Goal: Information Seeking & Learning: Learn about a topic

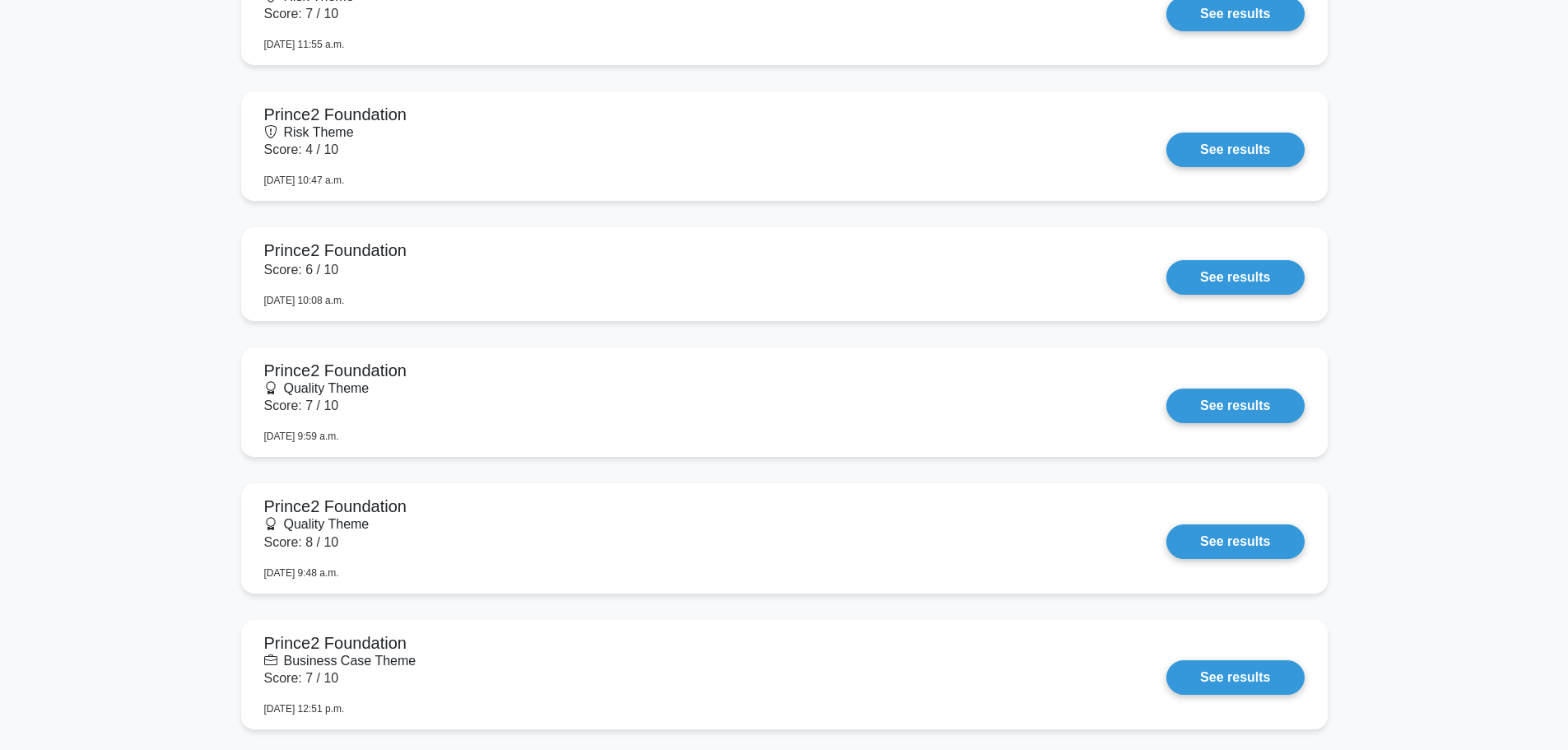
scroll to position [2223, 0]
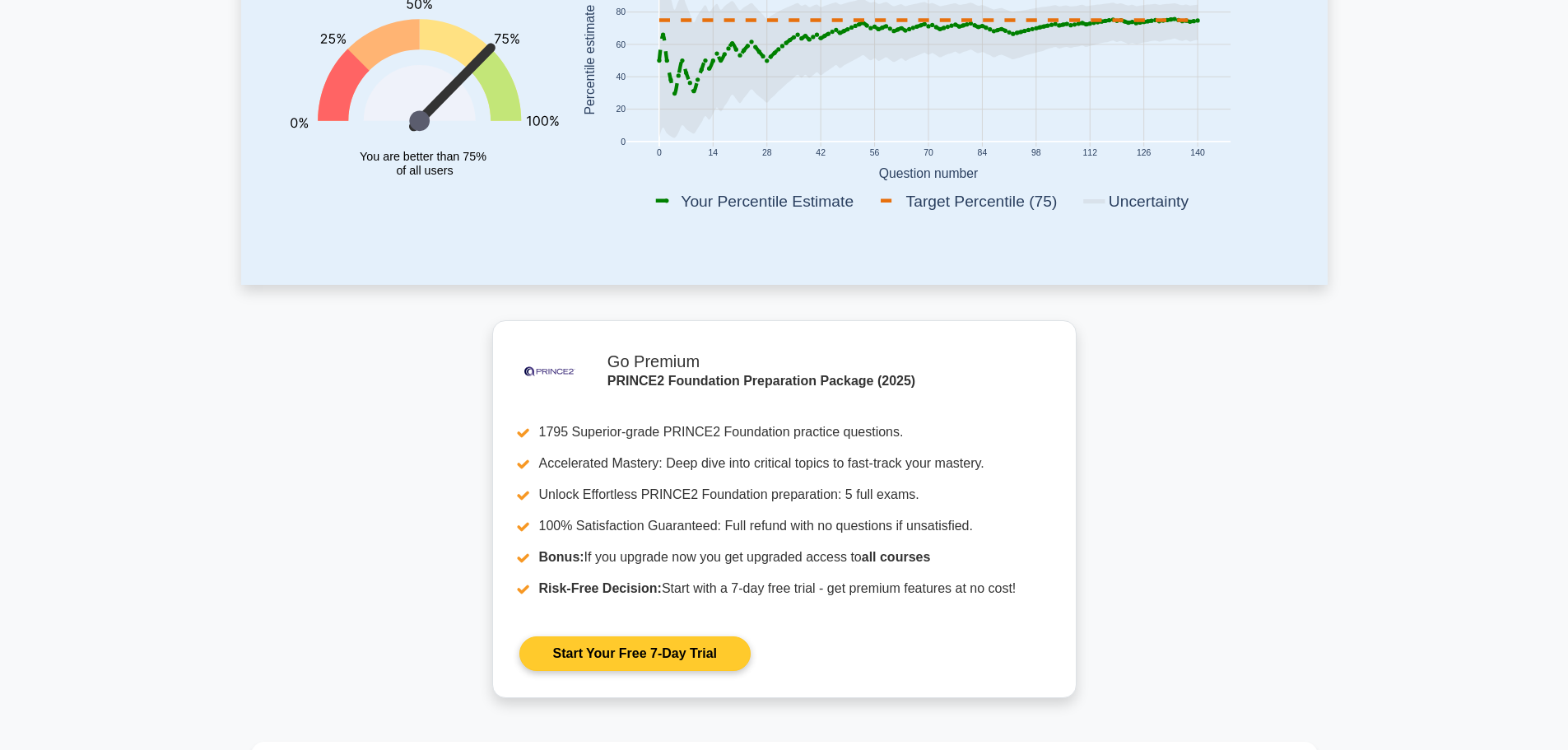
scroll to position [82, 0]
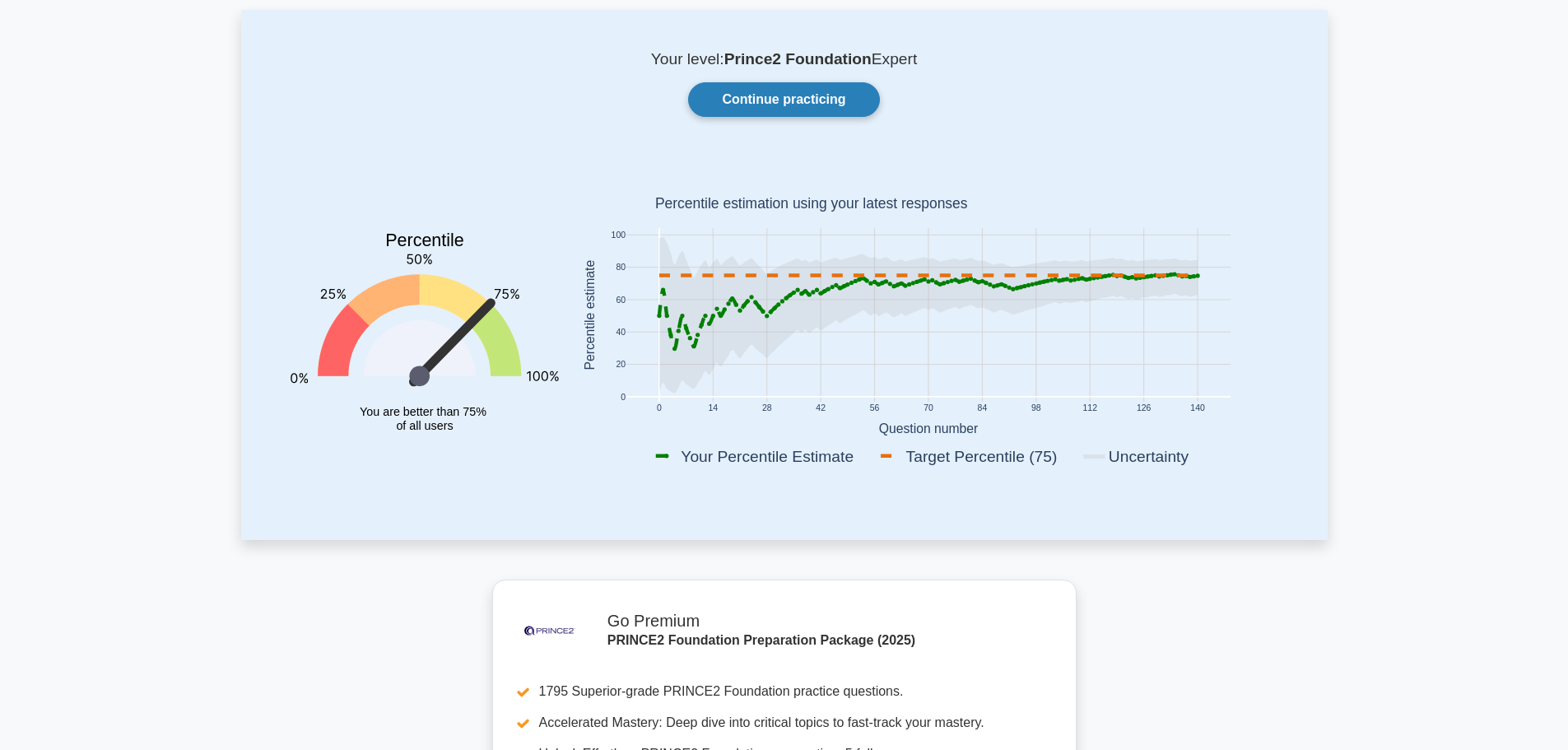
click at [705, 104] on link "Continue practicing" at bounding box center [783, 99] width 190 height 34
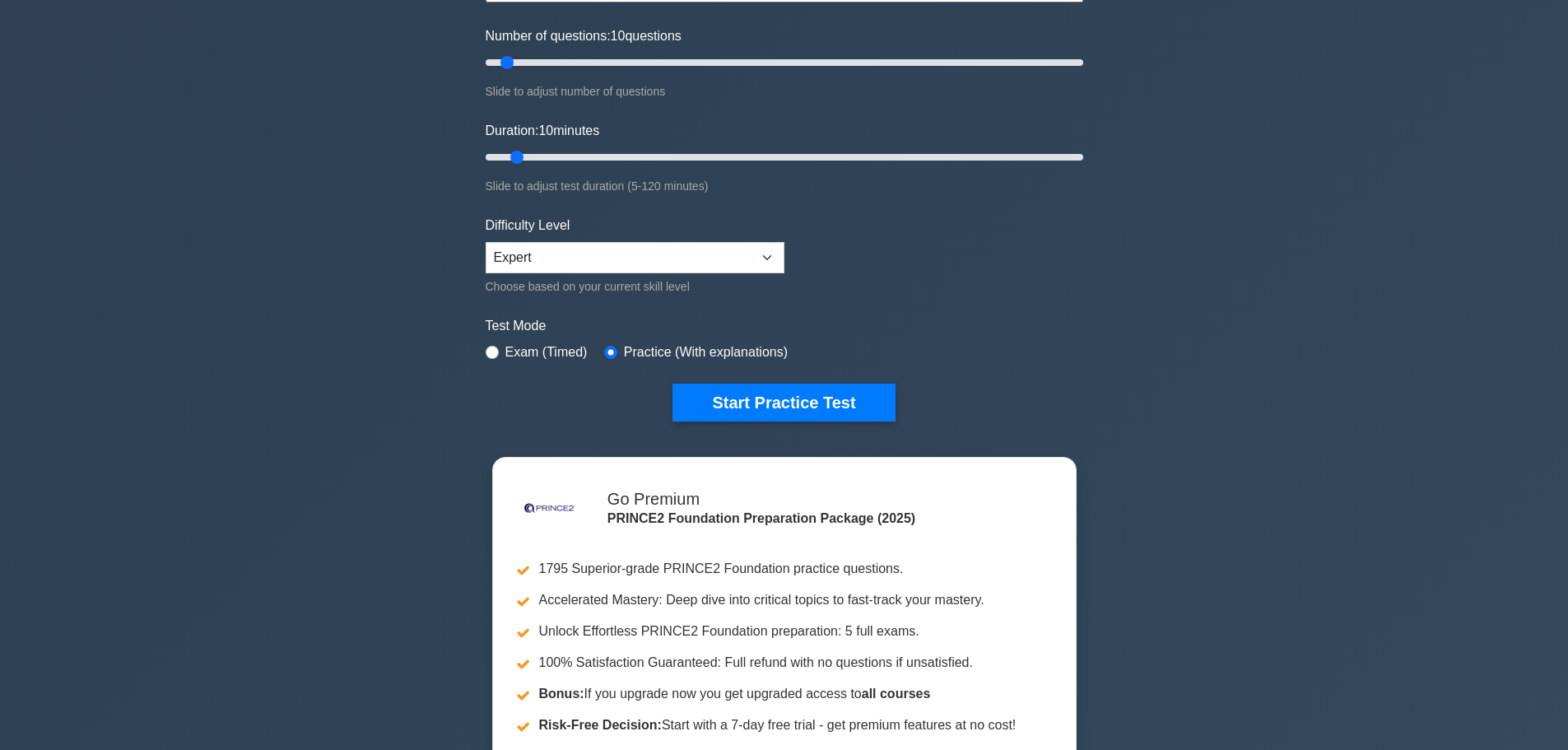
scroll to position [247, 0]
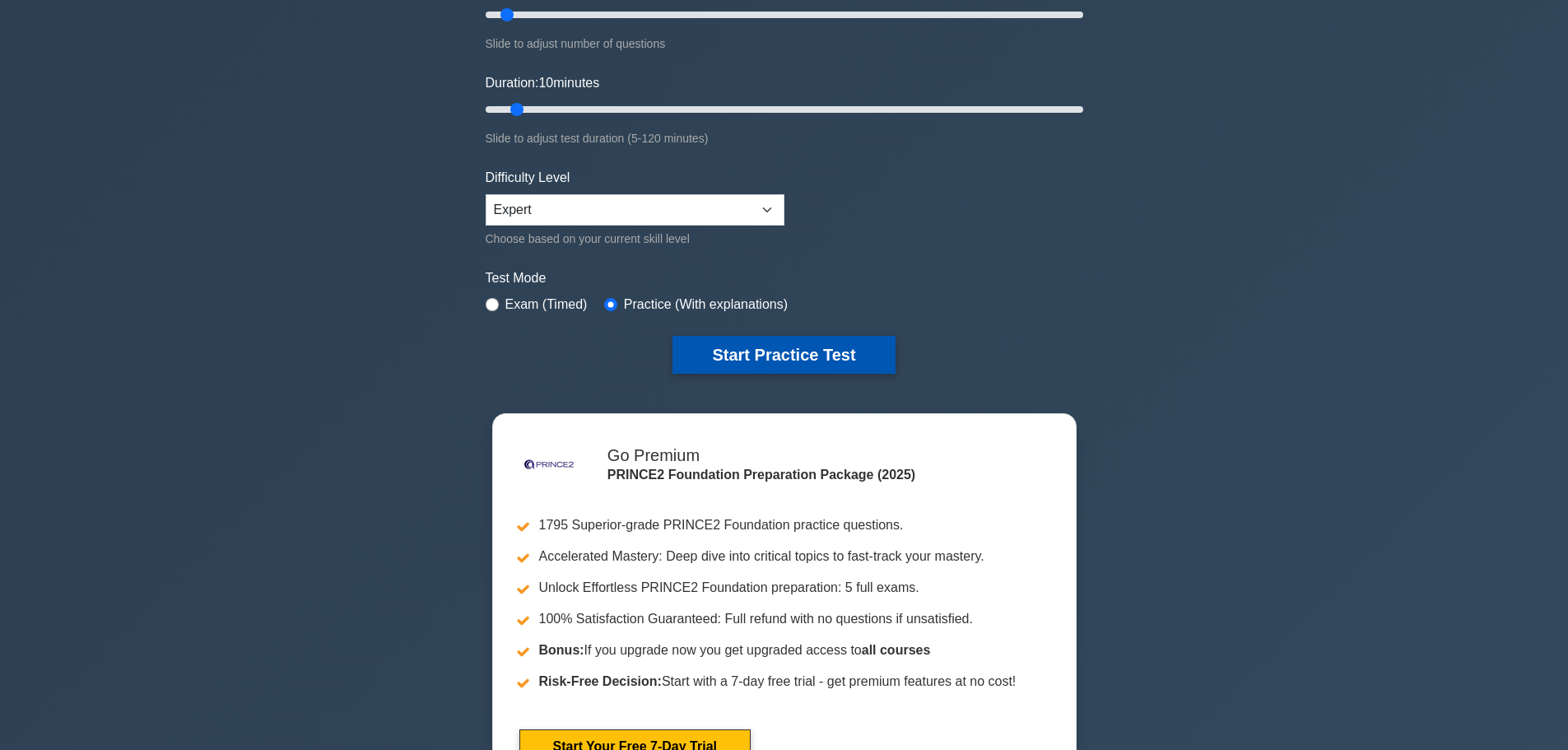
click at [784, 357] on button "Start Practice Test" at bounding box center [783, 355] width 222 height 38
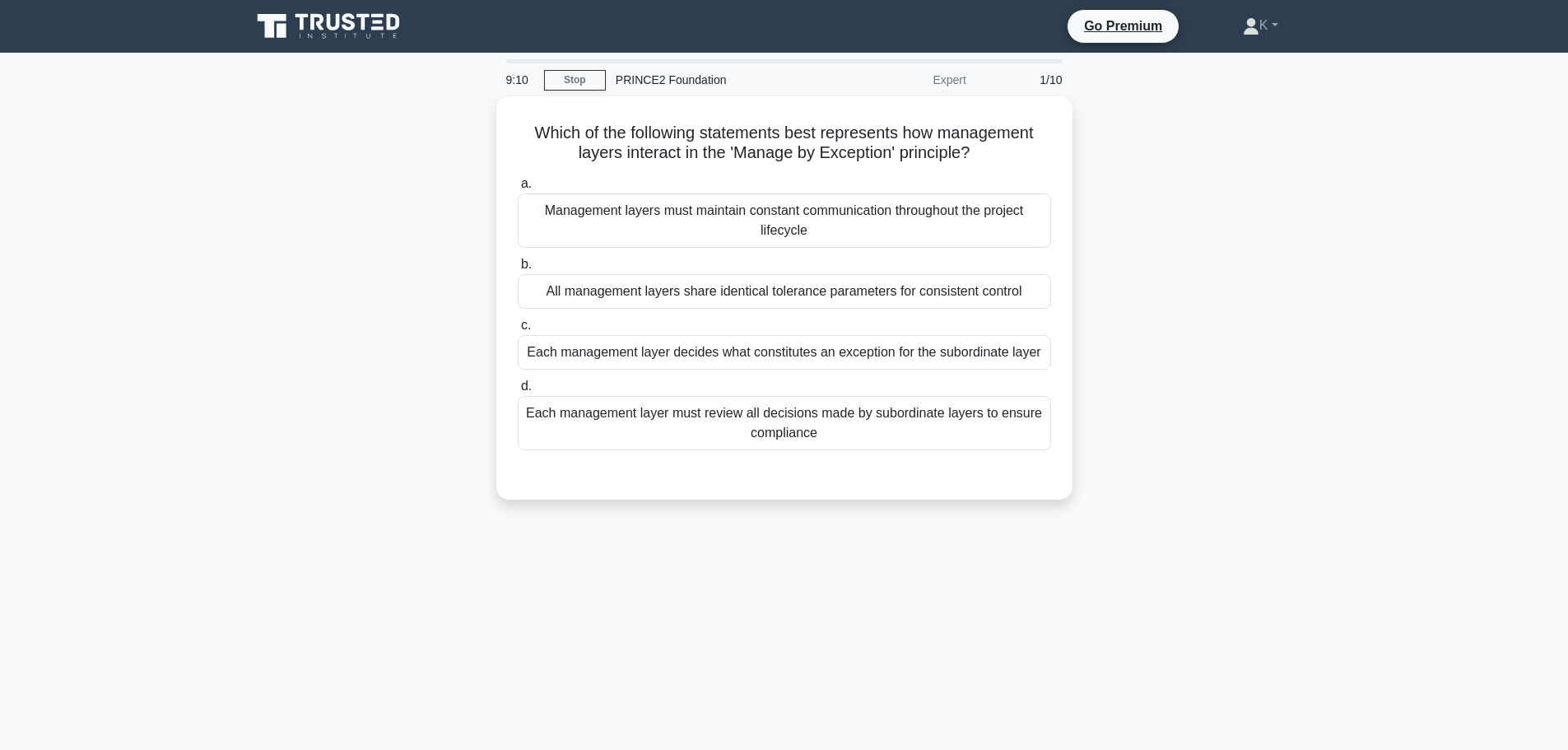
click at [429, 343] on div "Which of the following statements best represents how management layers interac…" at bounding box center [784, 308] width 1086 height 424
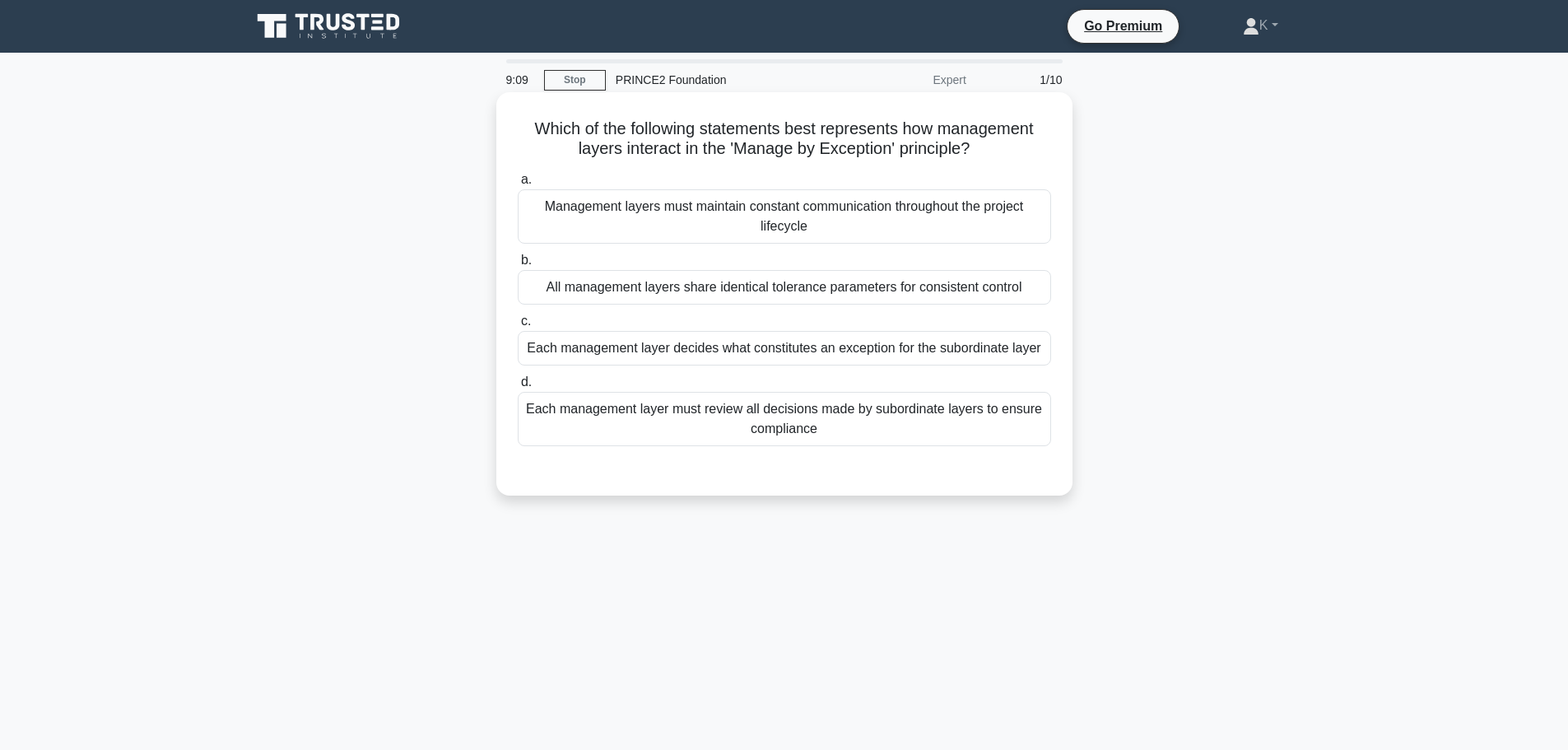
click at [601, 348] on div "Each management layer decides what constitutes an exception for the subordinate…" at bounding box center [784, 348] width 534 height 34
click at [518, 326] on input "c. Each management layer decides what constitutes an exception for the subordin…" at bounding box center [518, 321] width 0 height 11
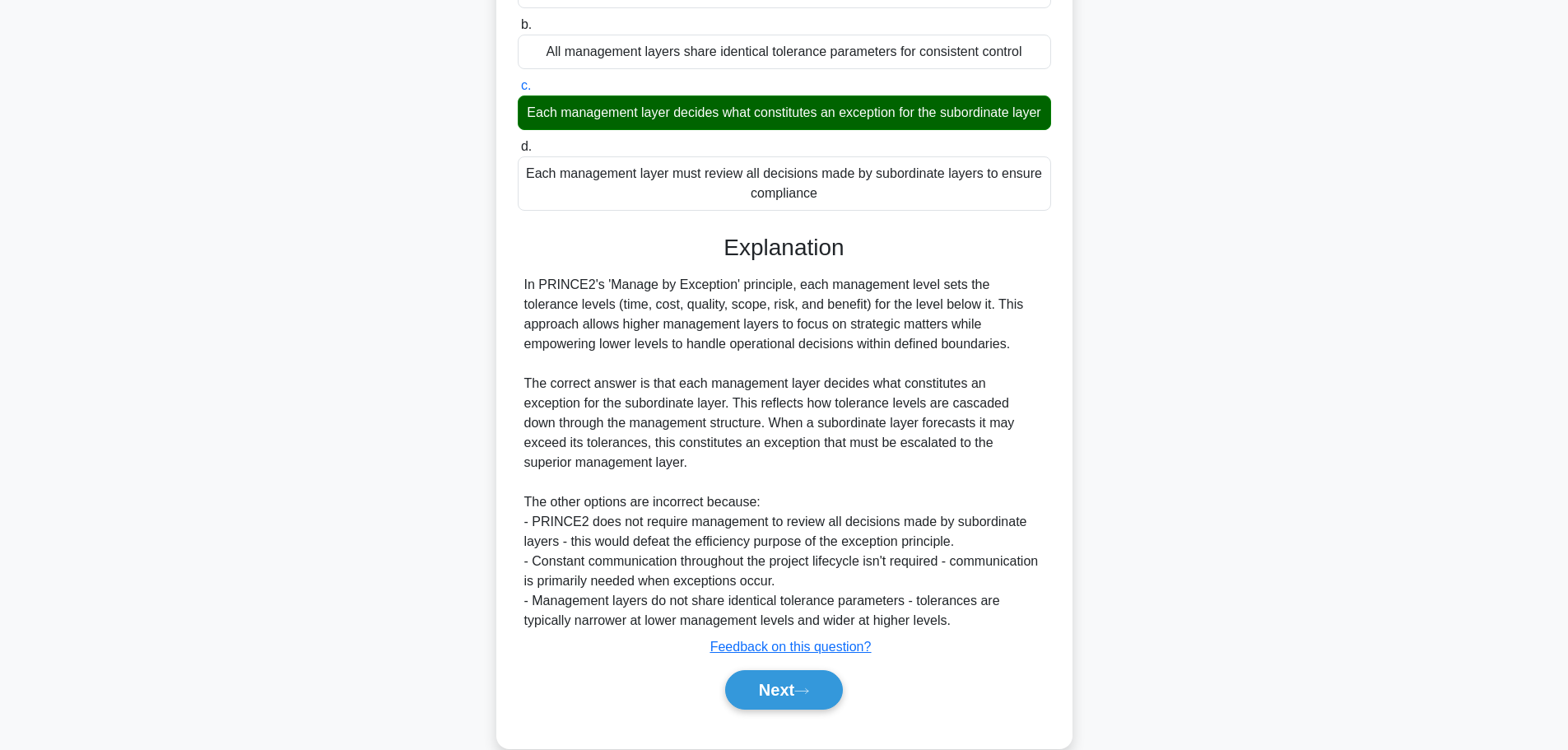
scroll to position [286, 0]
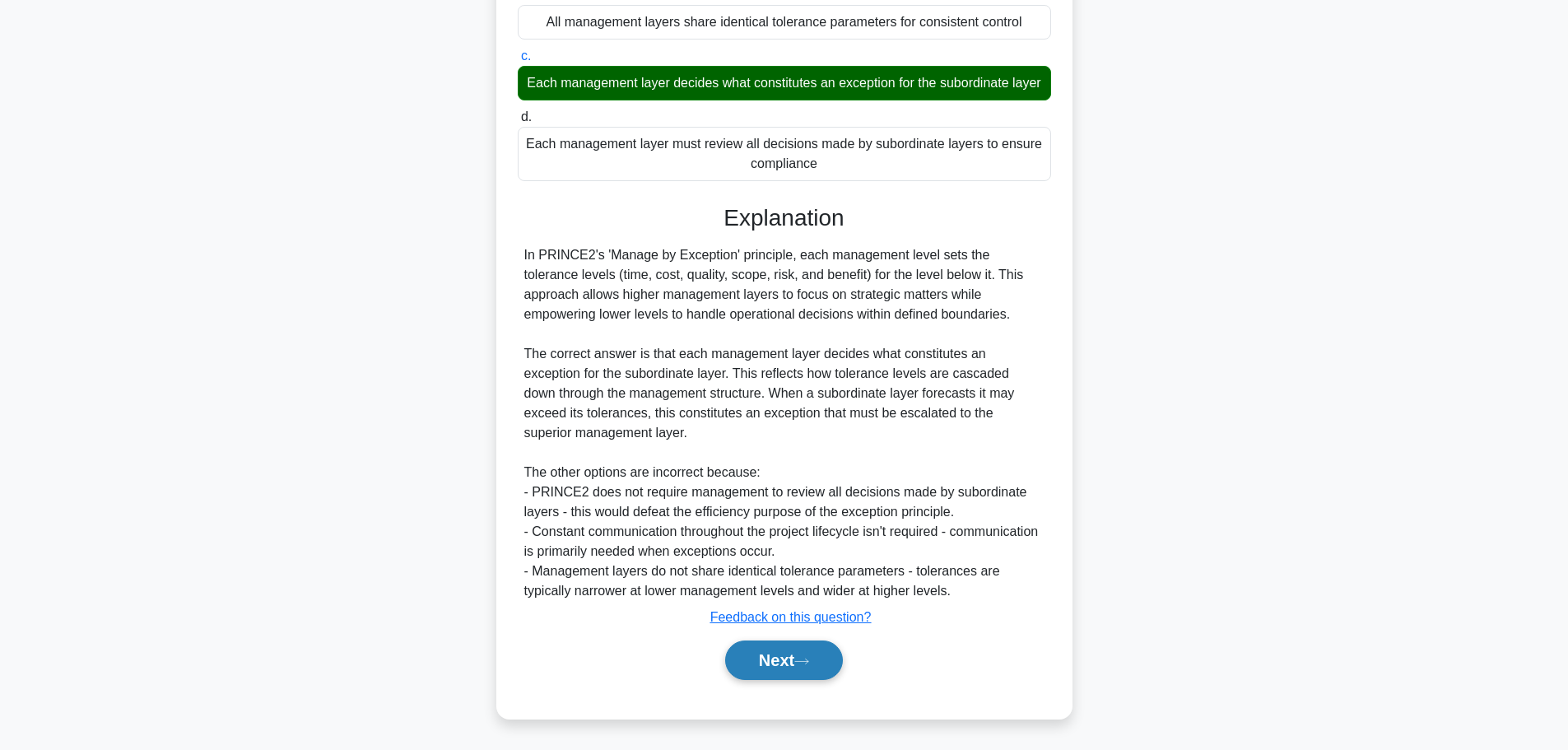
click at [792, 658] on button "Next" at bounding box center [783, 660] width 117 height 40
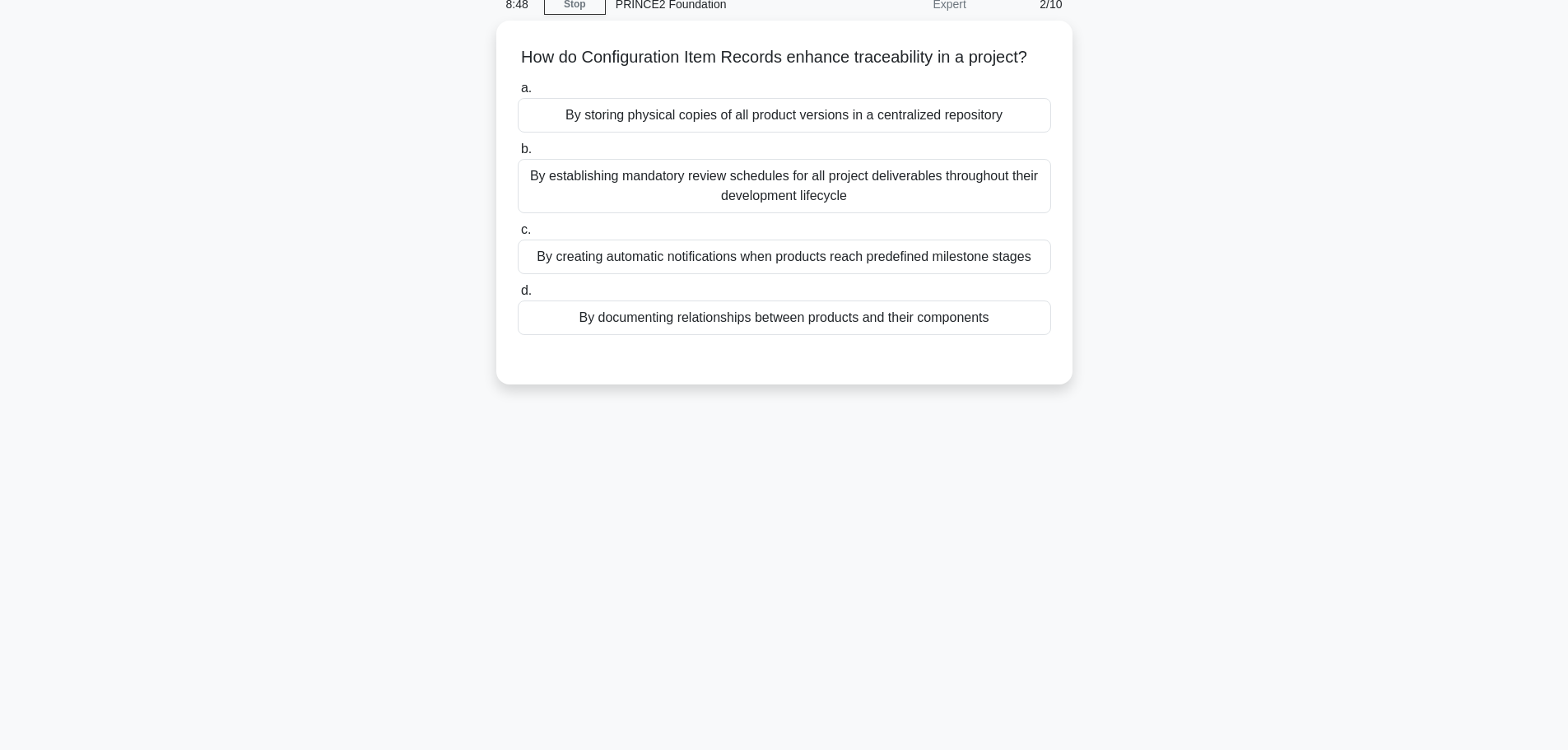
scroll to position [0, 0]
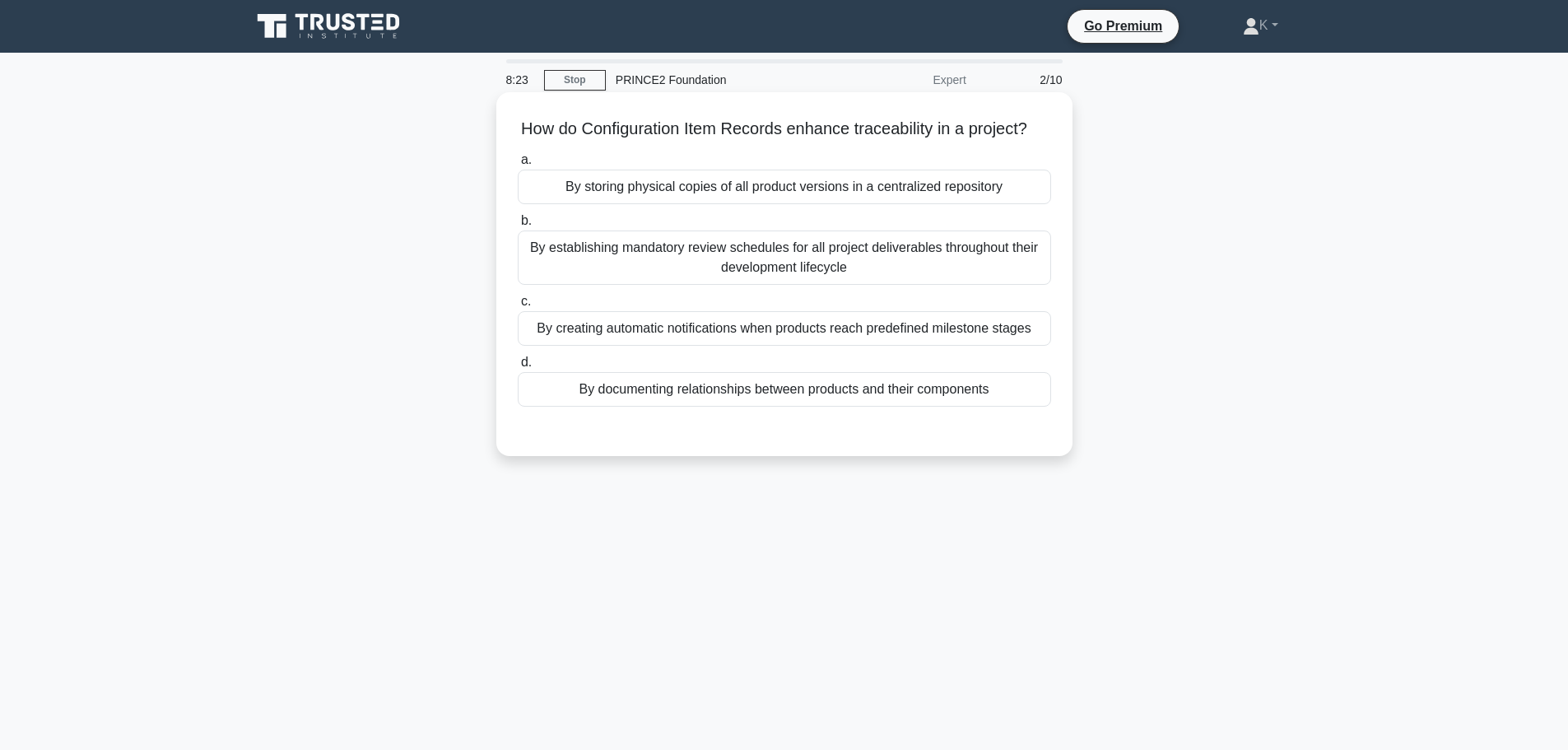
click at [630, 407] on div "By documenting relationships between products and their components" at bounding box center [784, 389] width 534 height 34
click at [518, 368] on input "d. By documenting relationships between products and their components" at bounding box center [518, 363] width 0 height 11
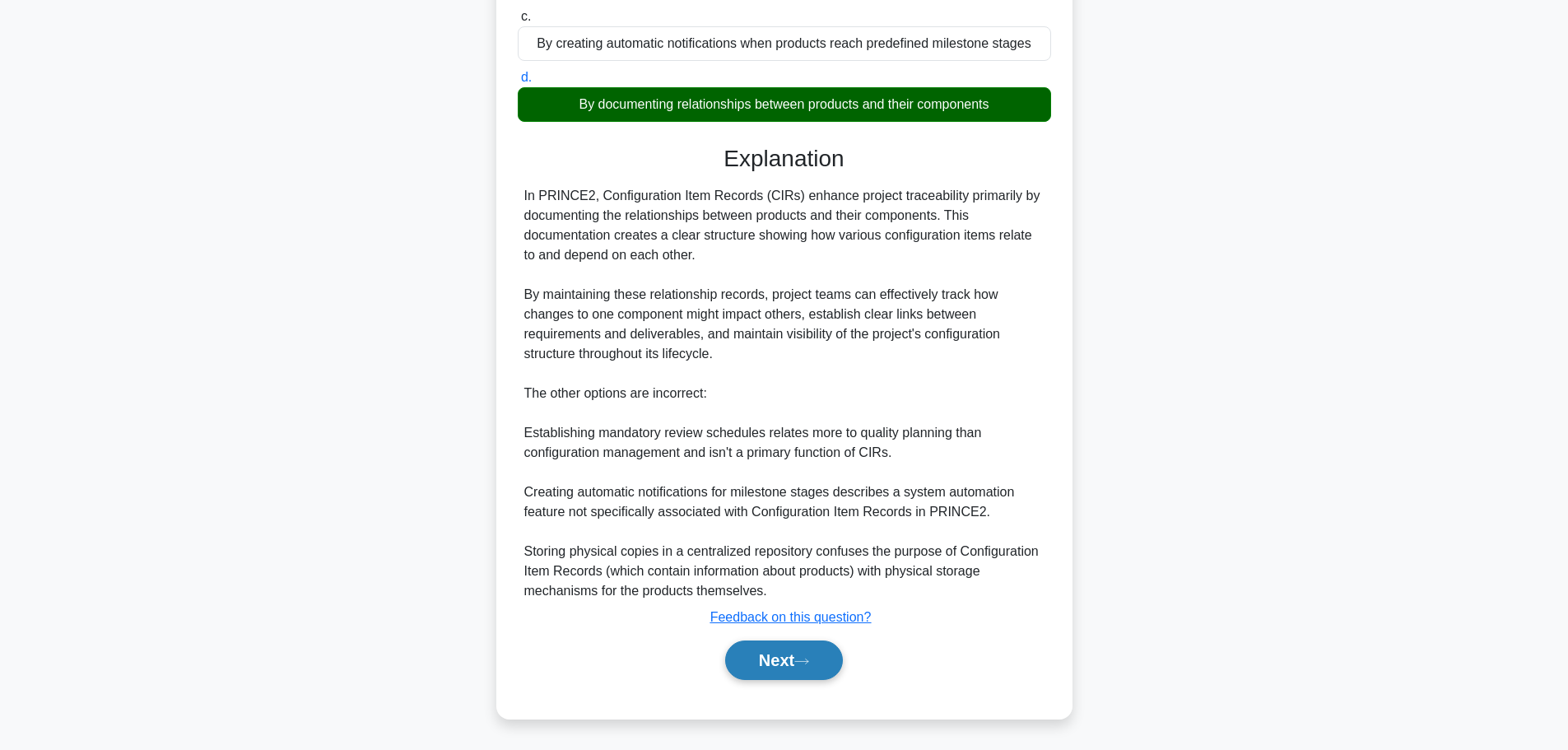
click at [802, 676] on button "Next" at bounding box center [783, 660] width 117 height 40
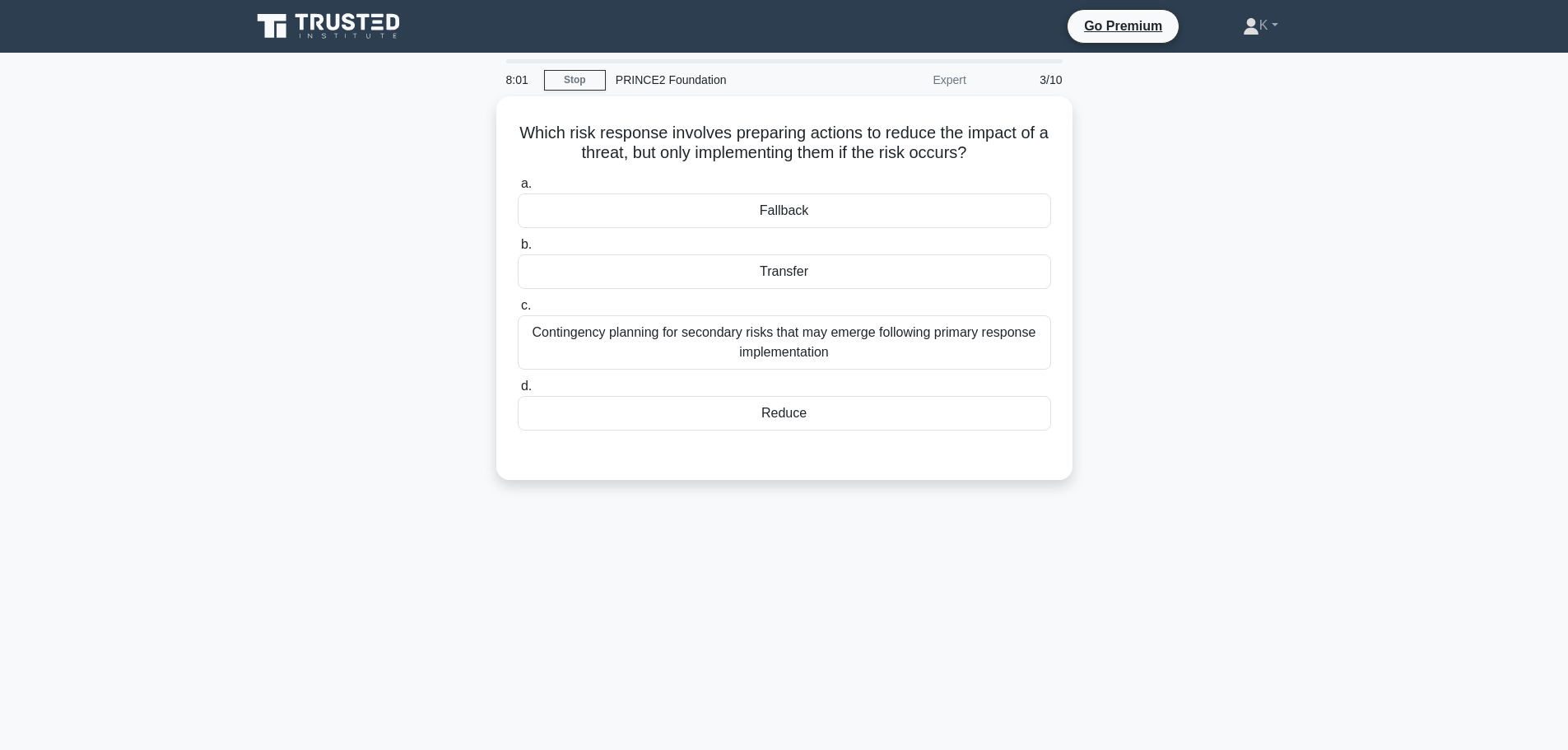
click at [512, 530] on div "8:01 Stop PRINCE2 Foundation Expert 3/10 Which risk response involves preparing…" at bounding box center [784, 470] width 1086 height 823
click at [673, 204] on div "Fallback" at bounding box center [784, 206] width 534 height 34
click at [518, 185] on input "a. Fallback" at bounding box center [518, 180] width 0 height 11
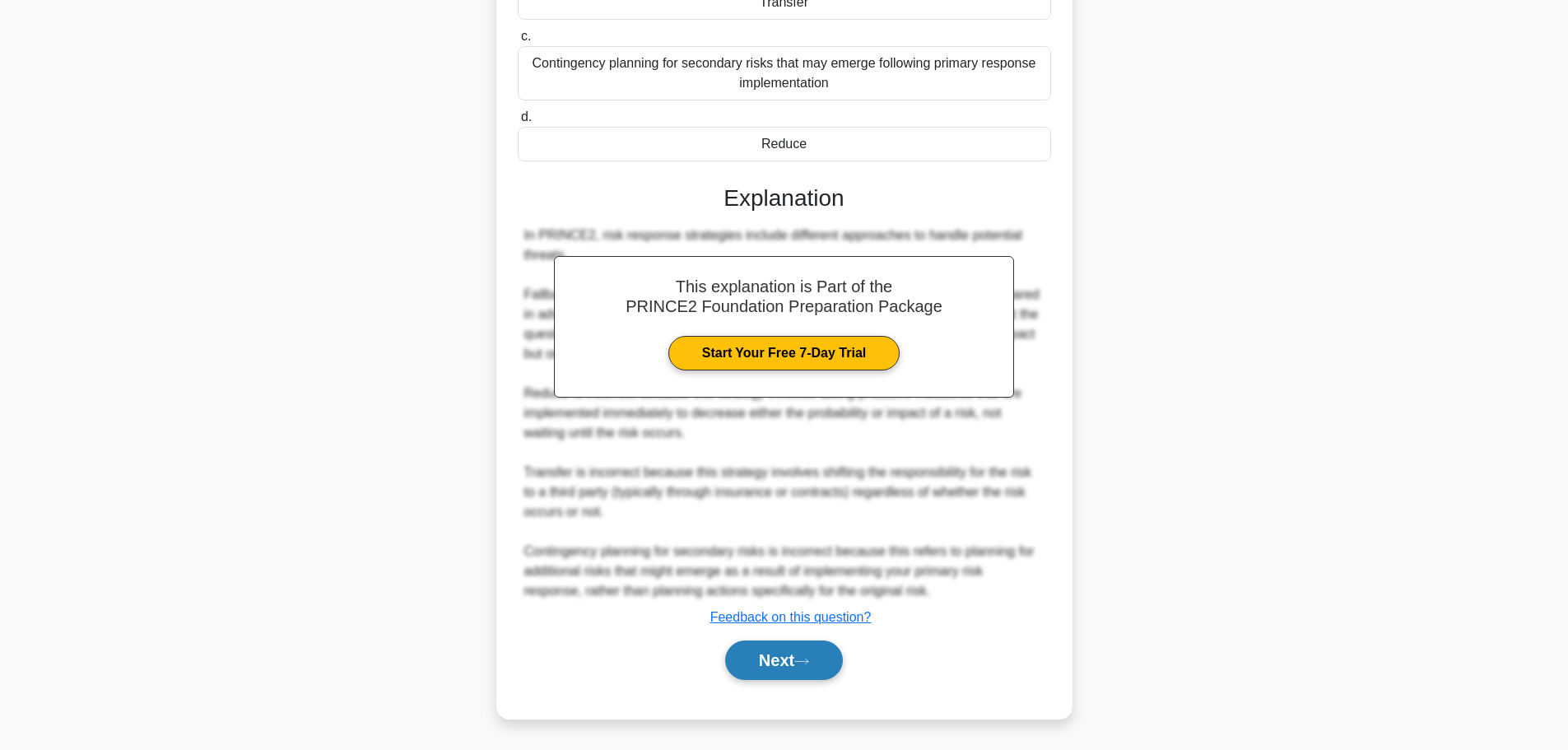
click at [792, 662] on button "Next" at bounding box center [783, 660] width 117 height 40
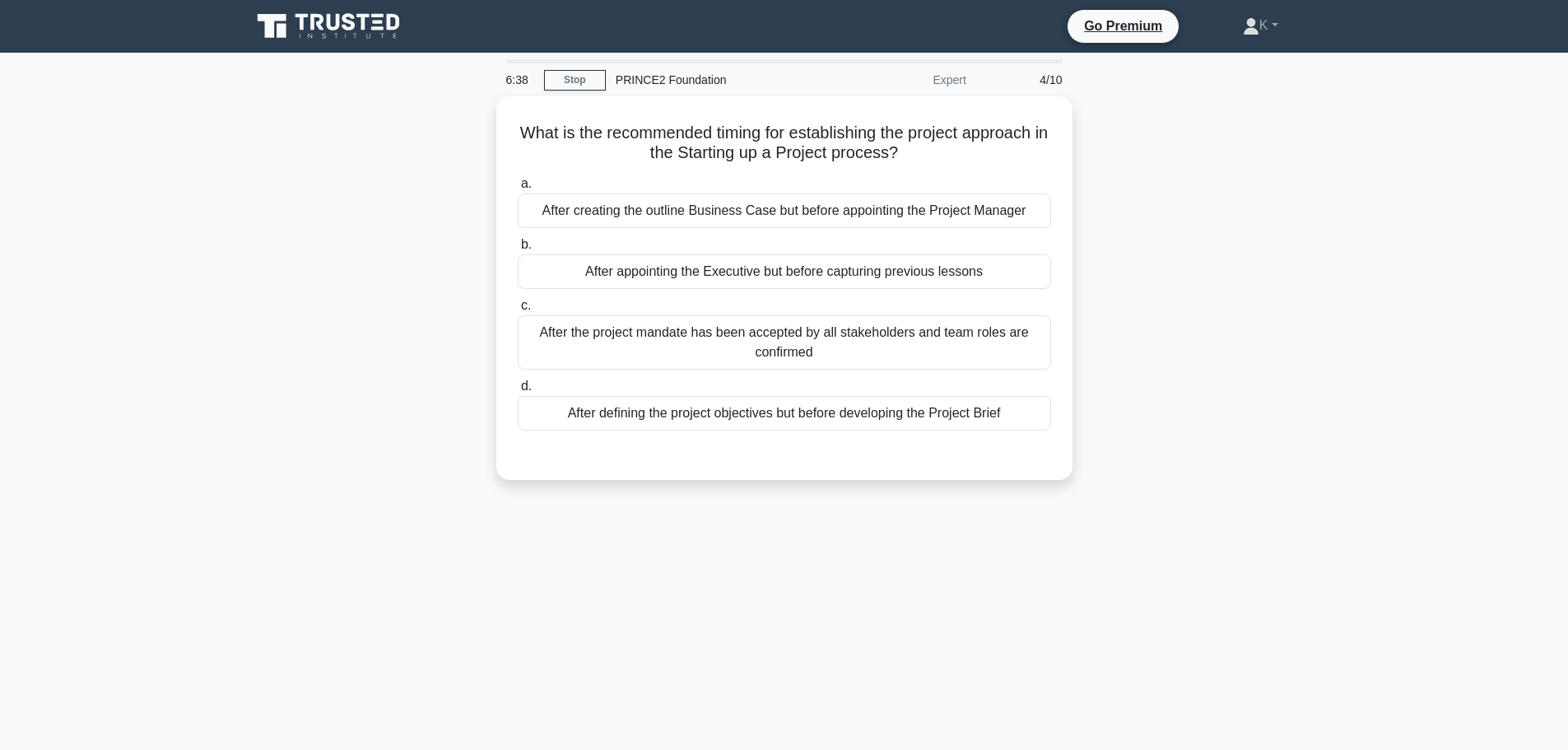
click at [302, 251] on div "What is the recommended timing for establishing the project approach in the Sta…" at bounding box center [784, 297] width 1086 height 403
click at [274, 244] on div "What is the recommended timing for establishing the project approach in the Sta…" at bounding box center [784, 297] width 1086 height 403
click at [375, 338] on div "What is the recommended timing for establishing the project approach in the Sta…" at bounding box center [784, 297] width 1086 height 403
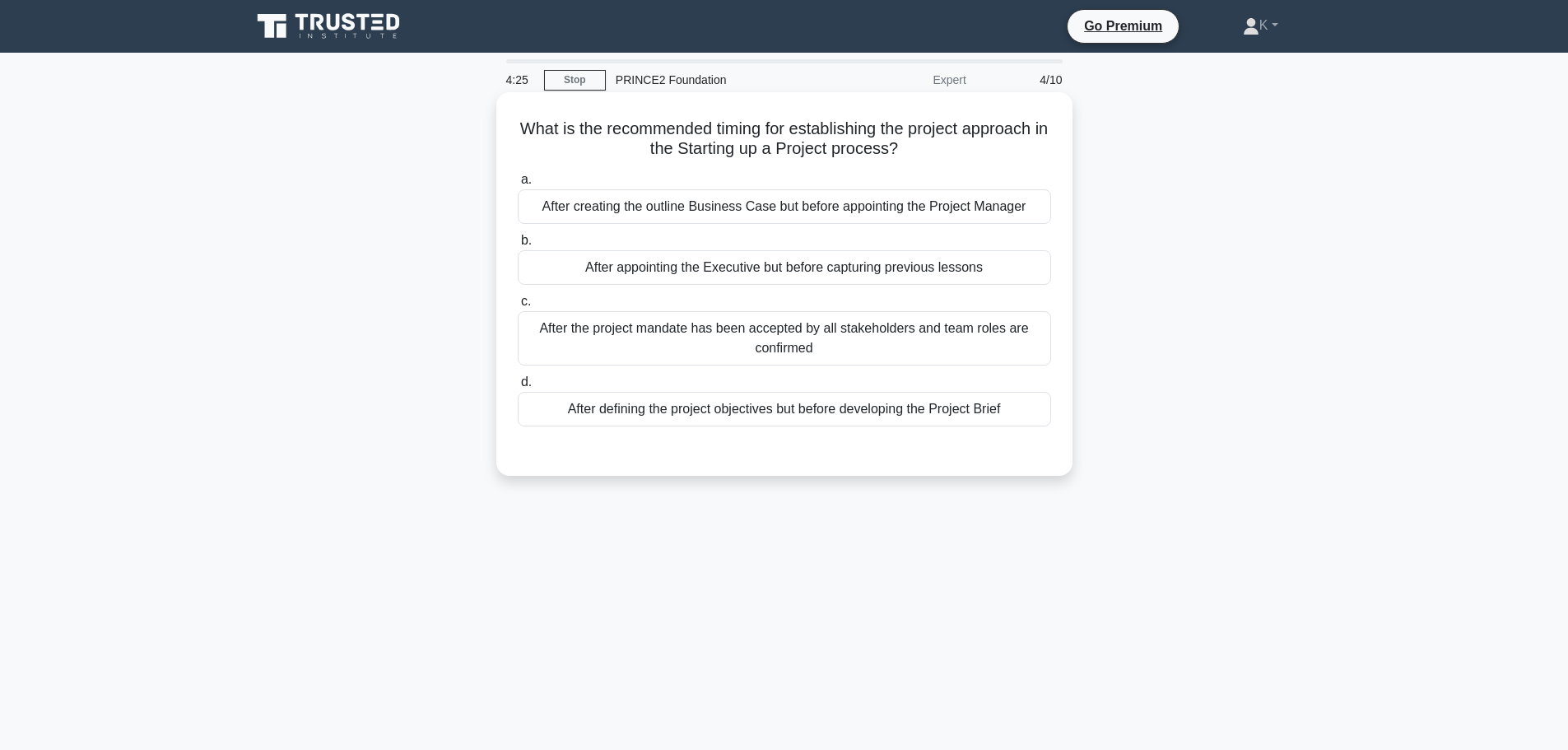
click at [722, 281] on div "After appointing the Executive but before capturing previous lessons" at bounding box center [784, 267] width 534 height 34
click at [518, 246] on input "b. After appointing the Executive but before capturing previous lessons" at bounding box center [518, 241] width 0 height 11
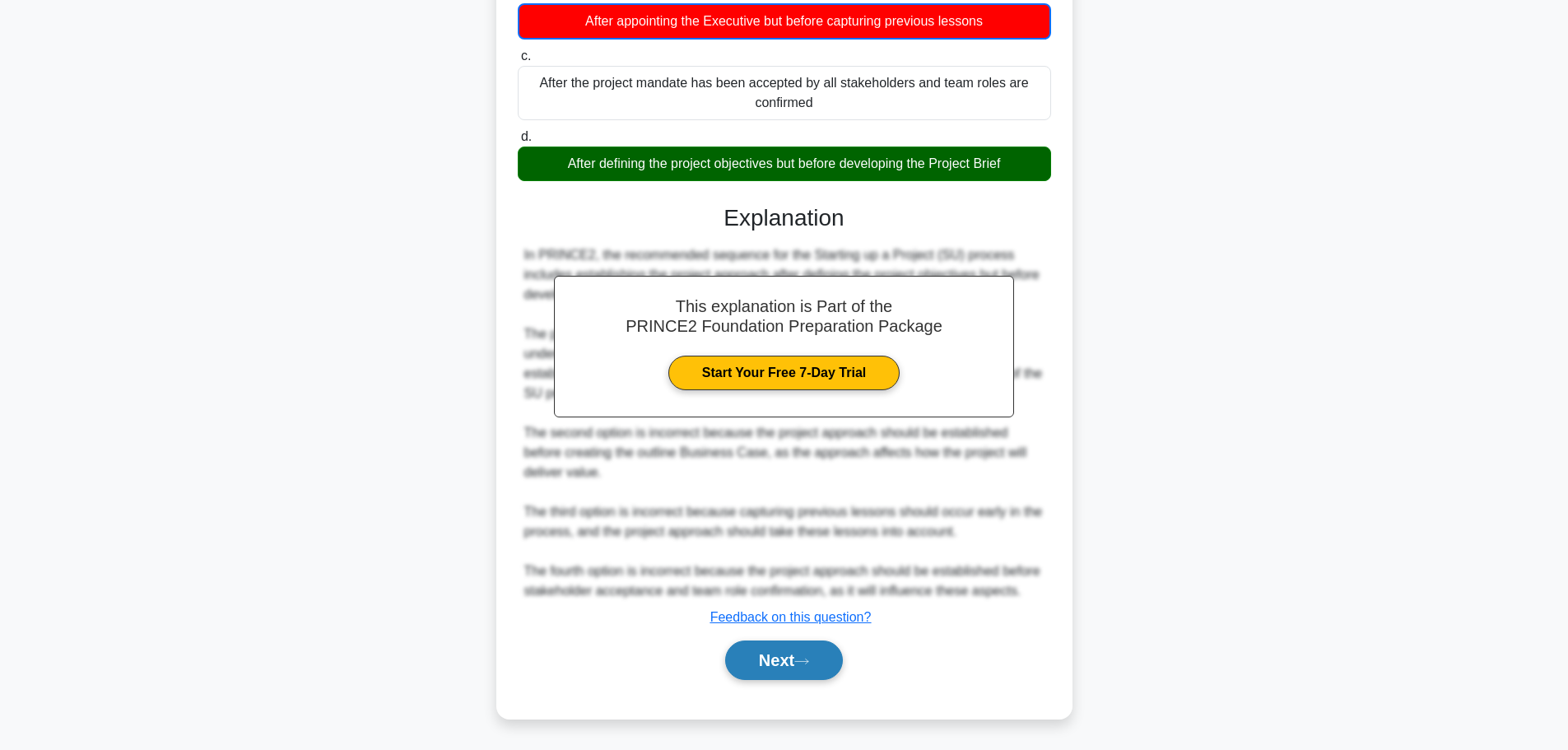
click at [811, 656] on button "Next" at bounding box center [783, 660] width 117 height 40
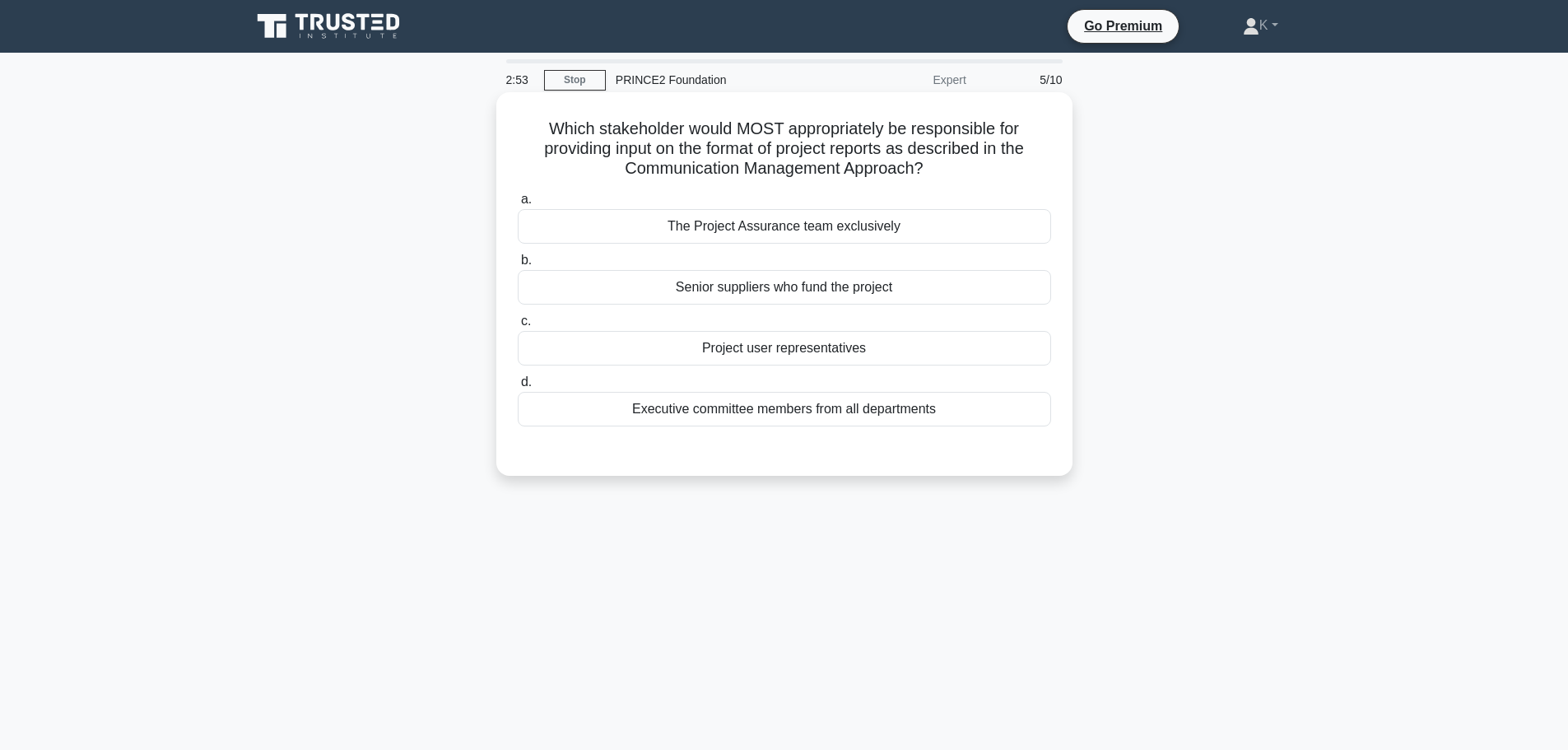
click at [735, 361] on div "Project user representatives" at bounding box center [784, 348] width 534 height 34
click at [518, 326] on input "c. Project user representatives" at bounding box center [518, 321] width 0 height 11
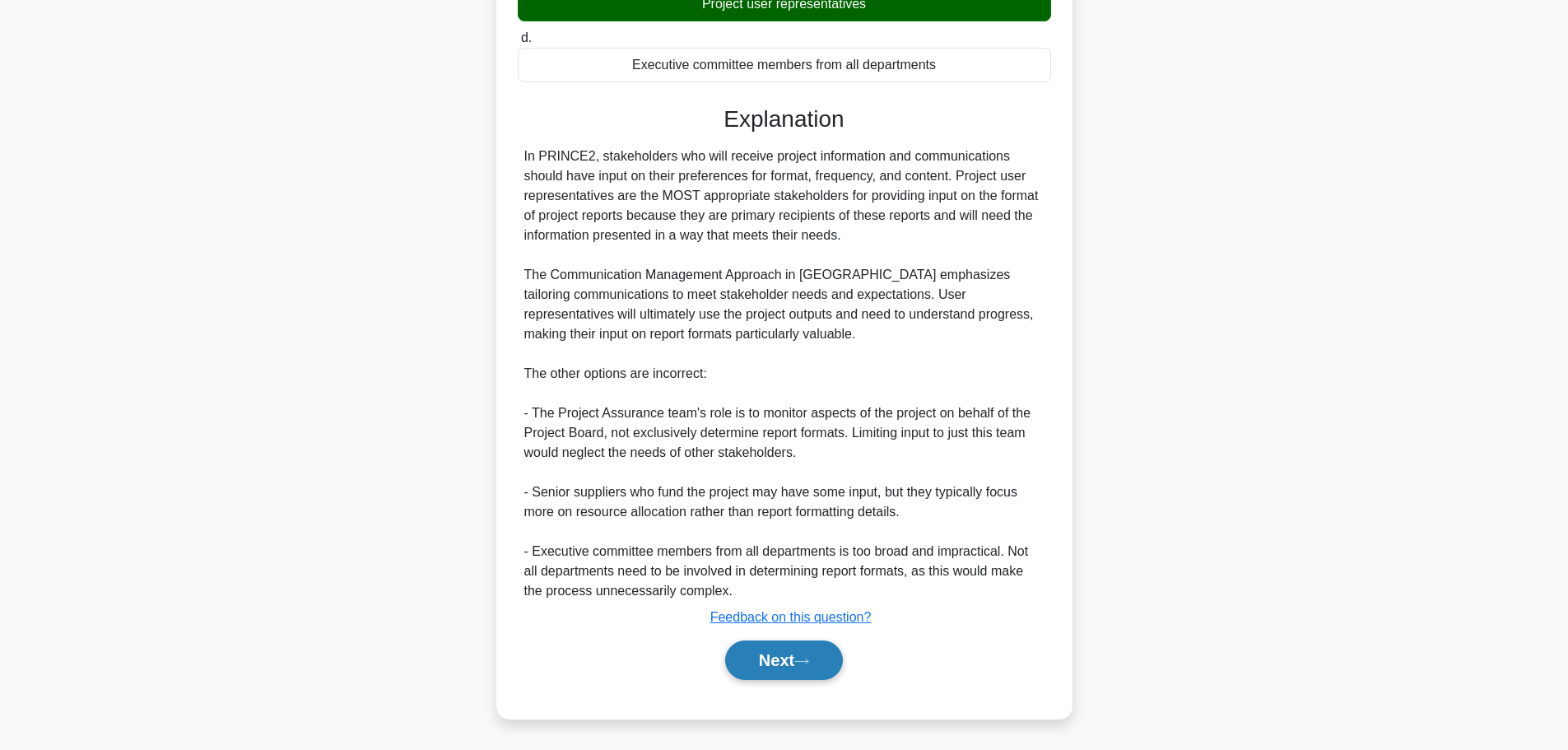
click at [803, 658] on icon at bounding box center [801, 662] width 15 height 9
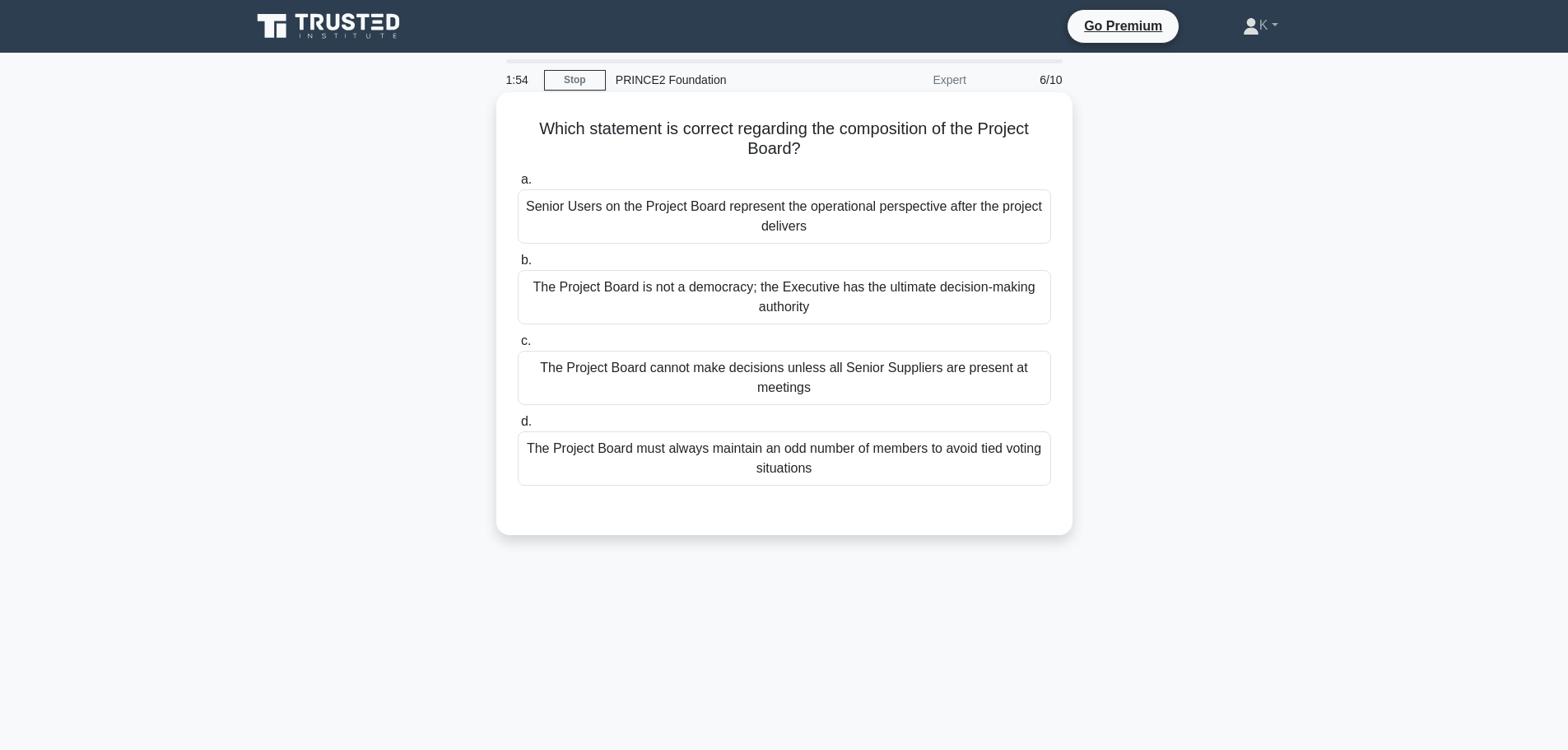
click at [772, 216] on div "Senior Users on the Project Board represent the operational perspective after t…" at bounding box center [784, 217] width 534 height 55
click at [518, 185] on input "a. Senior Users on the Project Board represent the operational perspective afte…" at bounding box center [518, 180] width 0 height 11
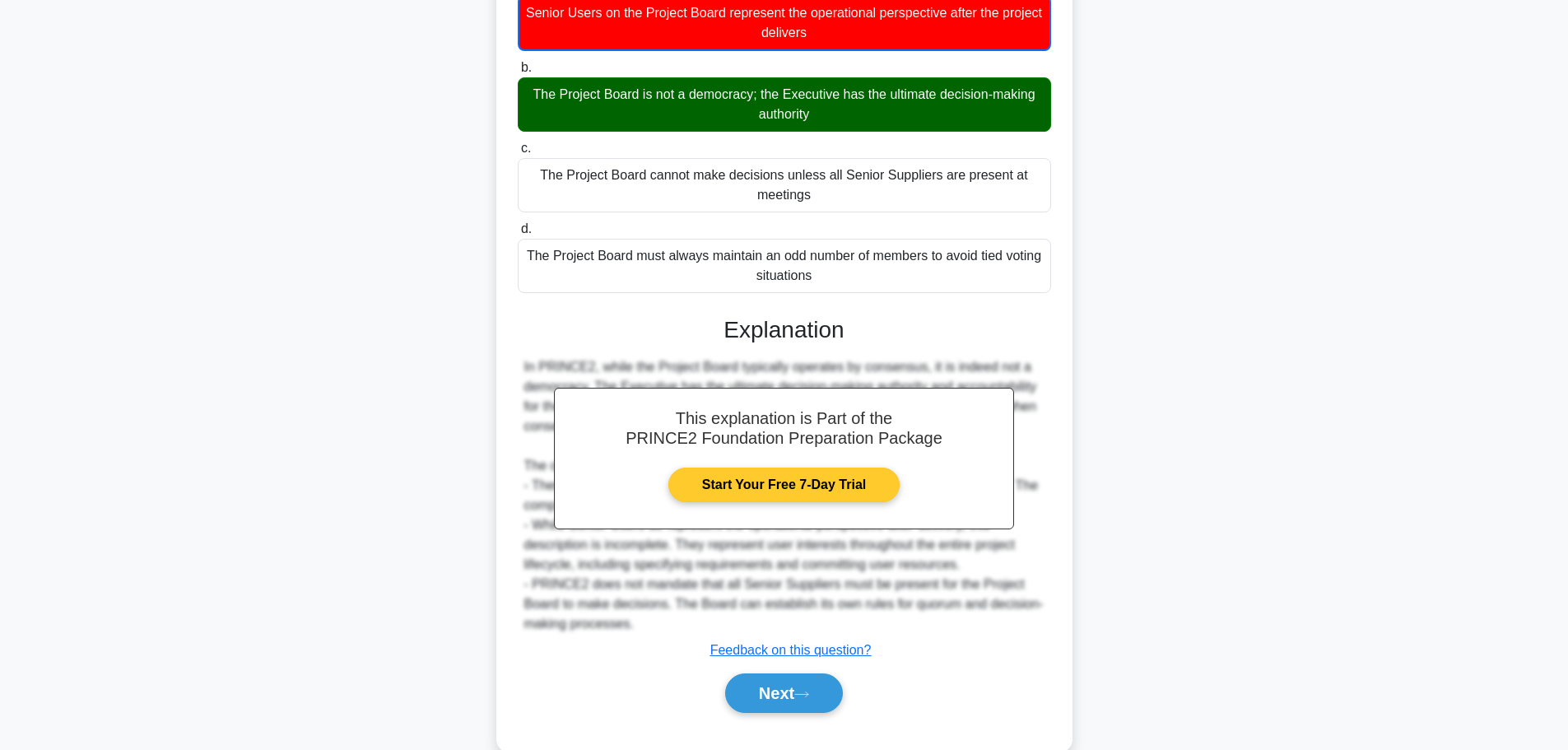
scroll to position [228, 0]
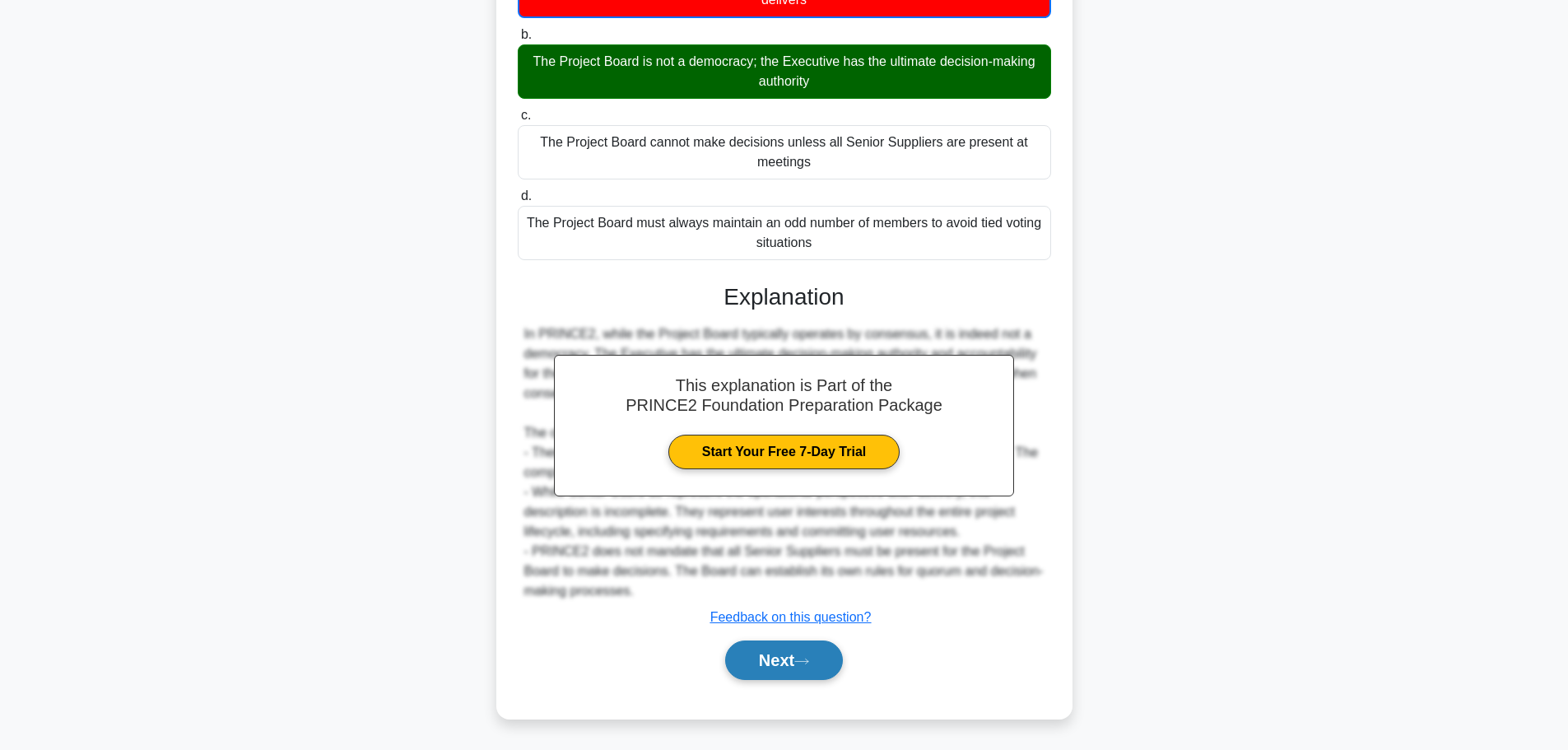
click at [749, 665] on button "Next" at bounding box center [783, 660] width 117 height 40
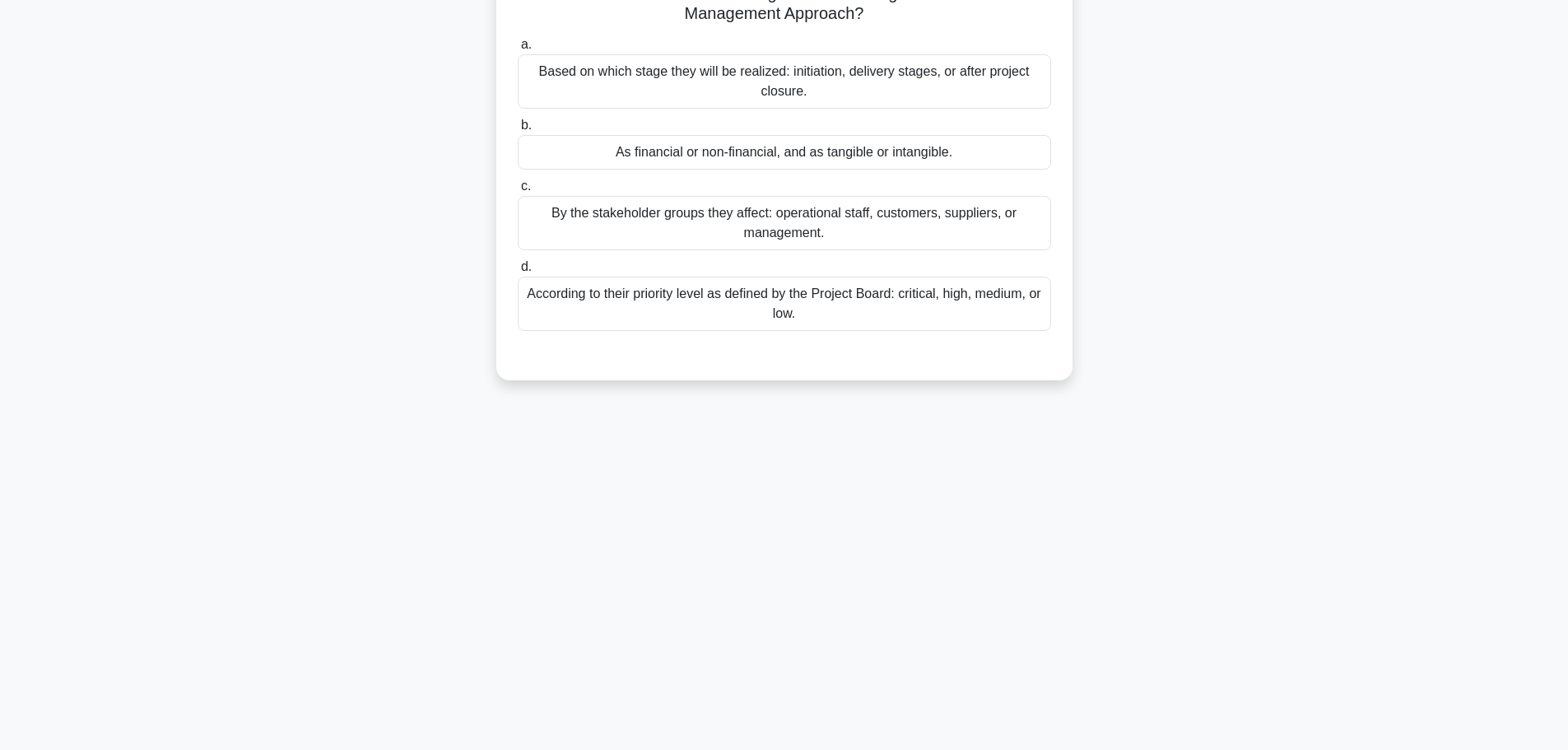
scroll to position [0, 0]
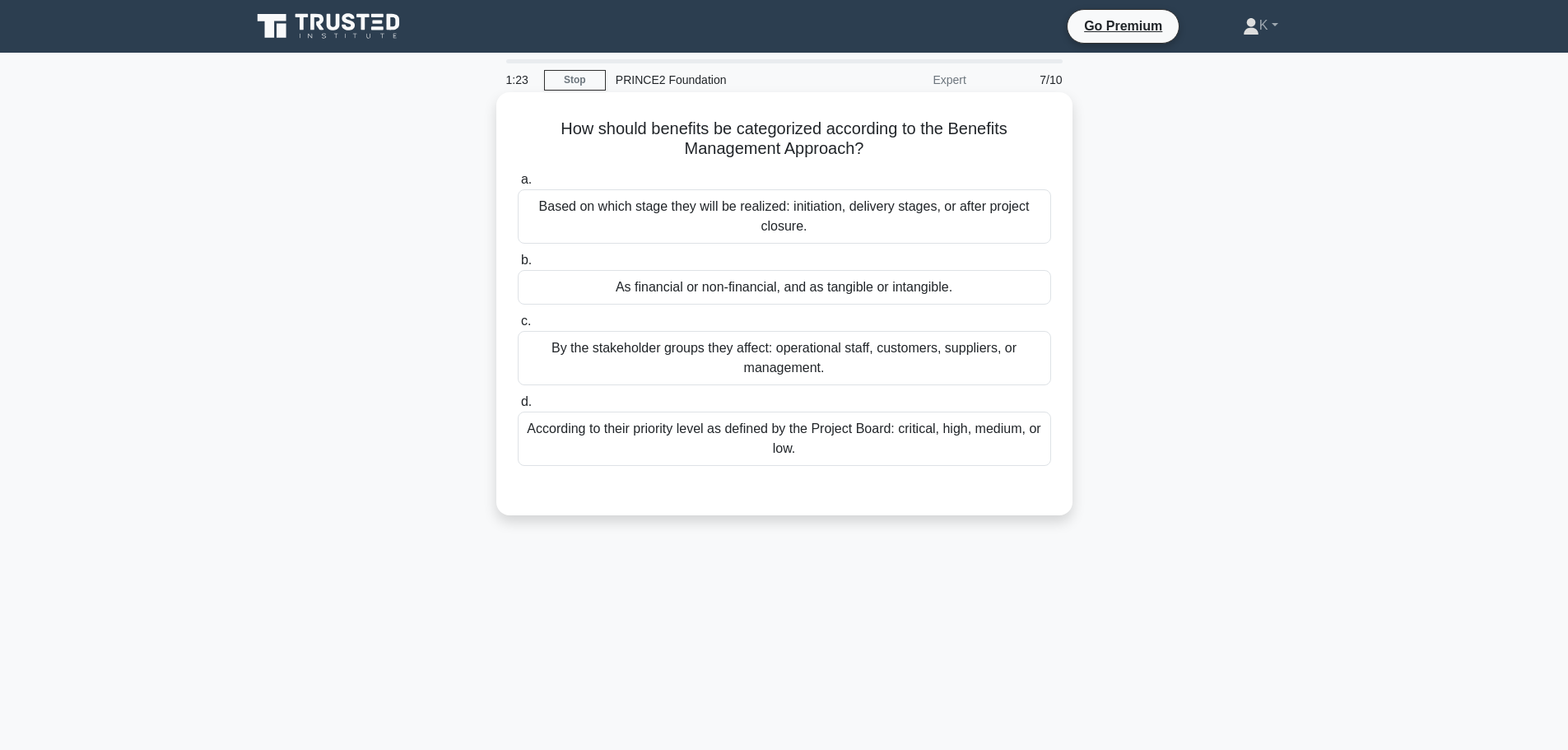
click at [831, 287] on div "As financial or non-financial, and as tangible or intangible." at bounding box center [784, 287] width 534 height 34
click at [518, 266] on input "b. As financial or non-financial, and as tangible or intangible." at bounding box center [518, 260] width 0 height 11
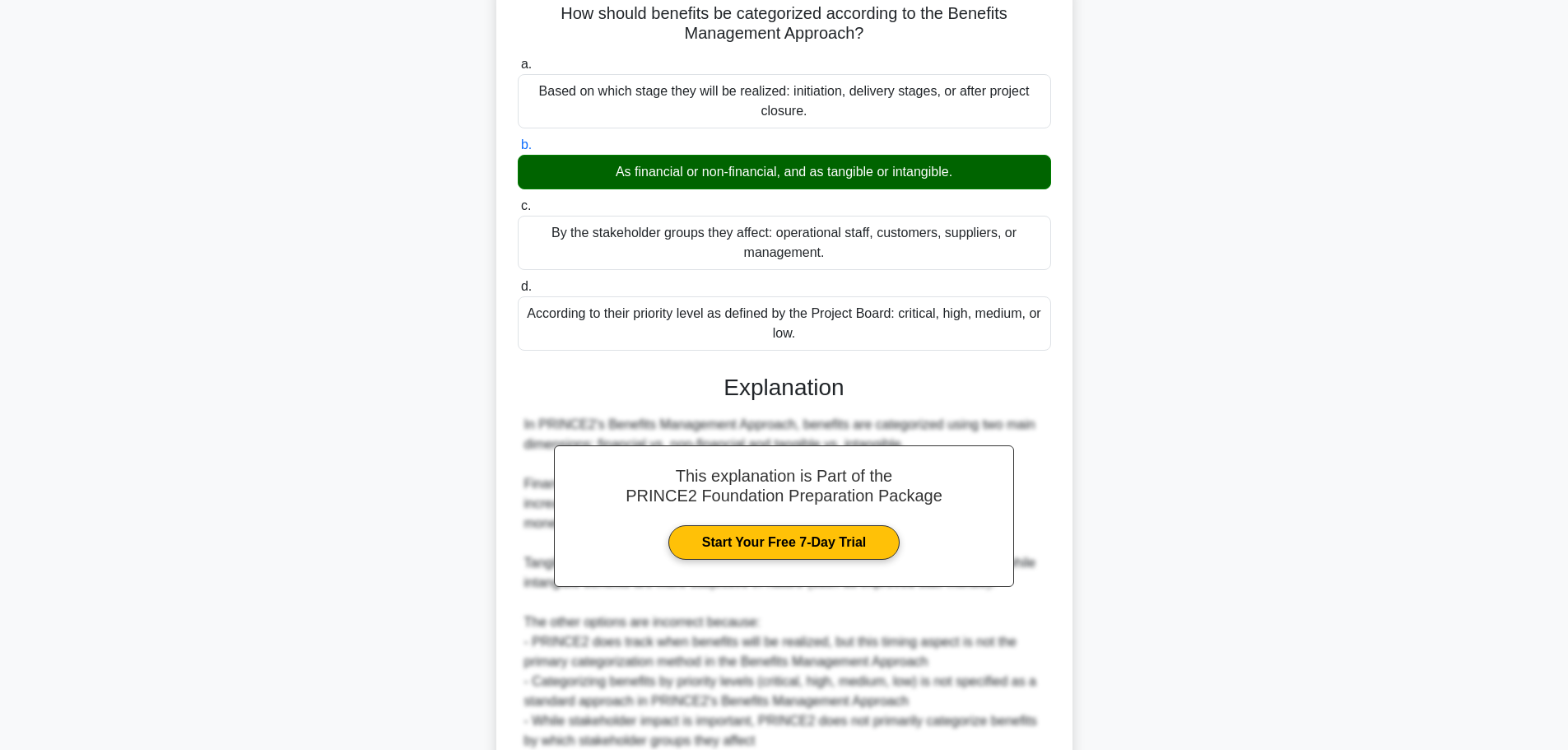
scroll to position [266, 0]
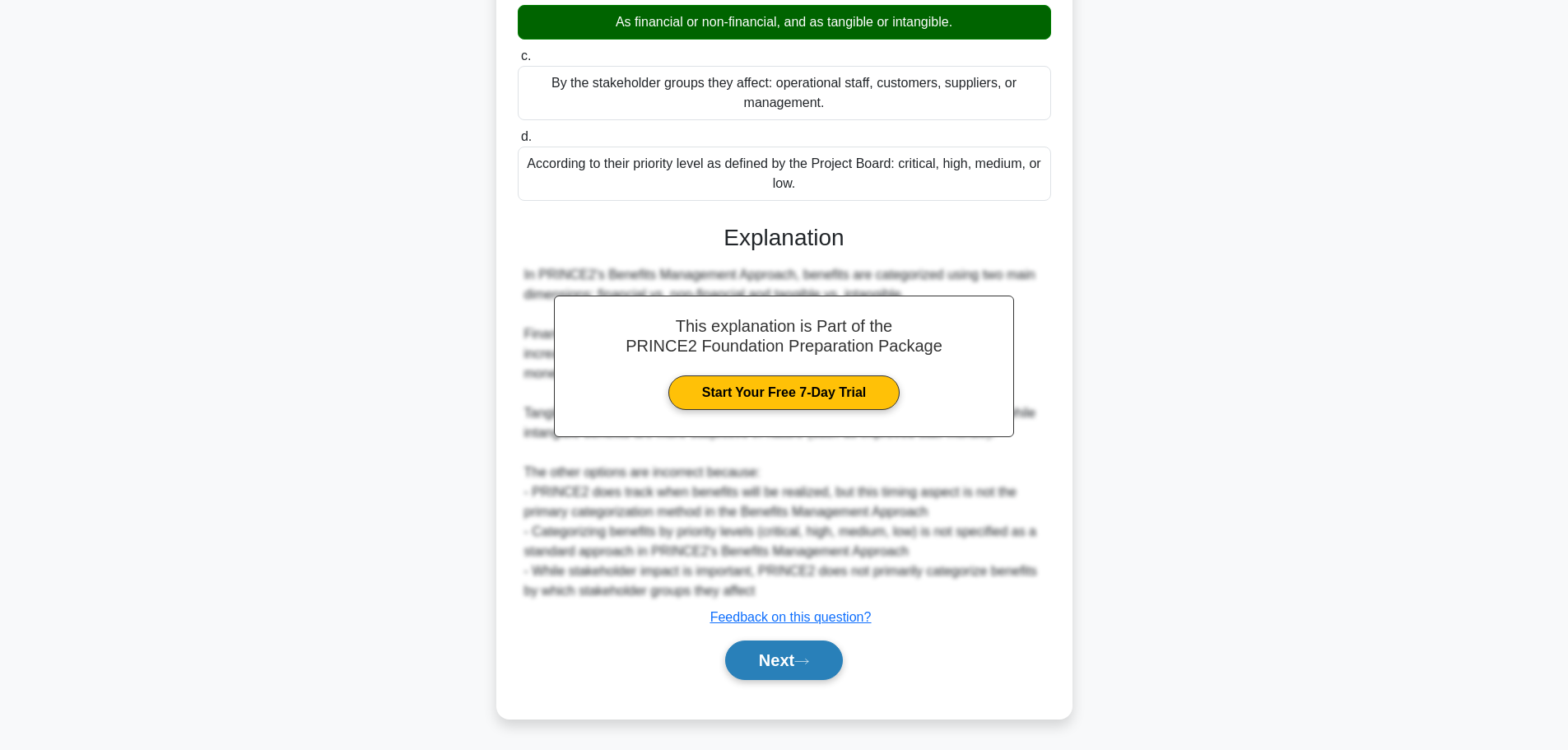
click at [774, 658] on button "Next" at bounding box center [783, 660] width 117 height 40
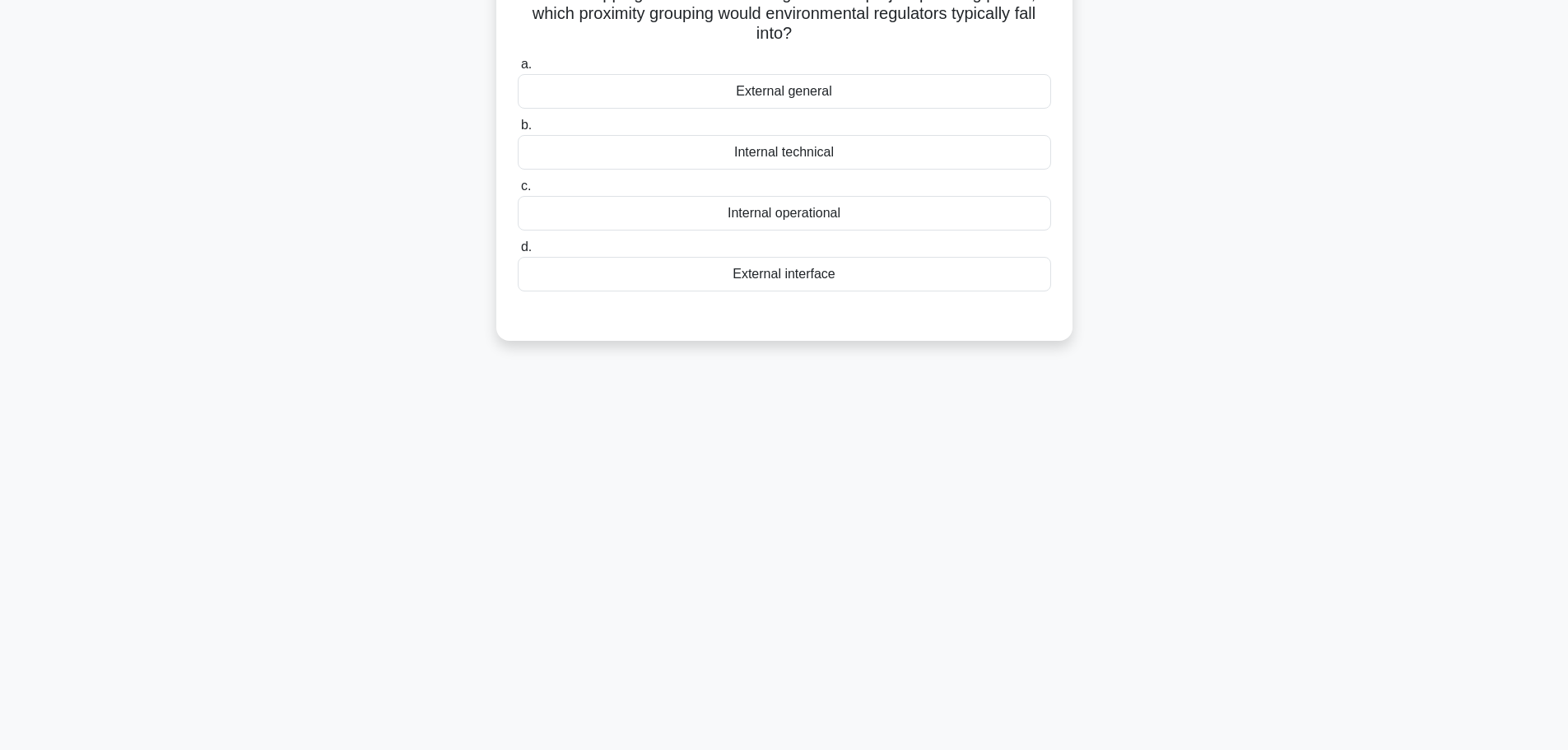
scroll to position [0, 0]
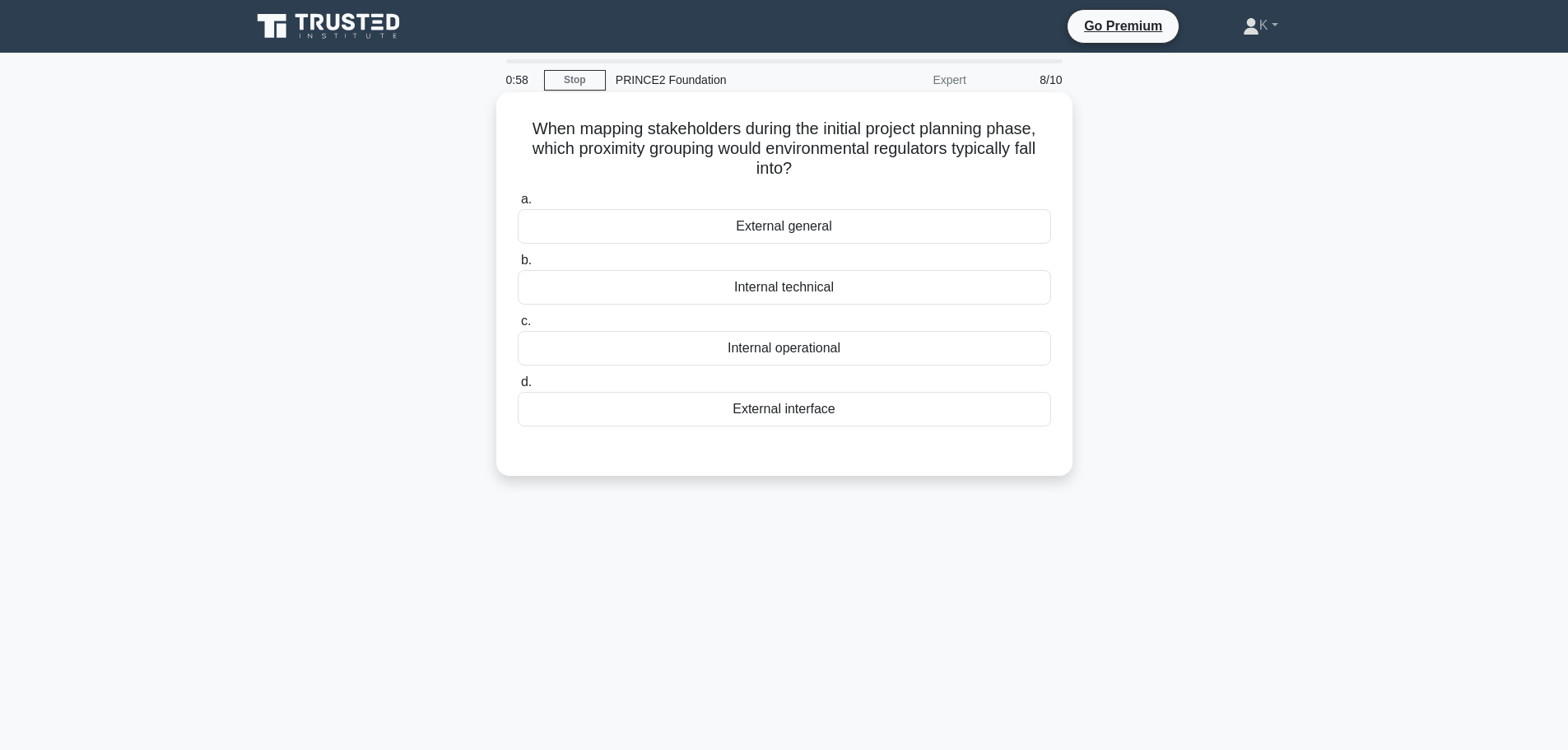
click at [790, 225] on div "External general" at bounding box center [784, 226] width 534 height 34
click at [518, 205] on input "a. External general" at bounding box center [518, 199] width 0 height 11
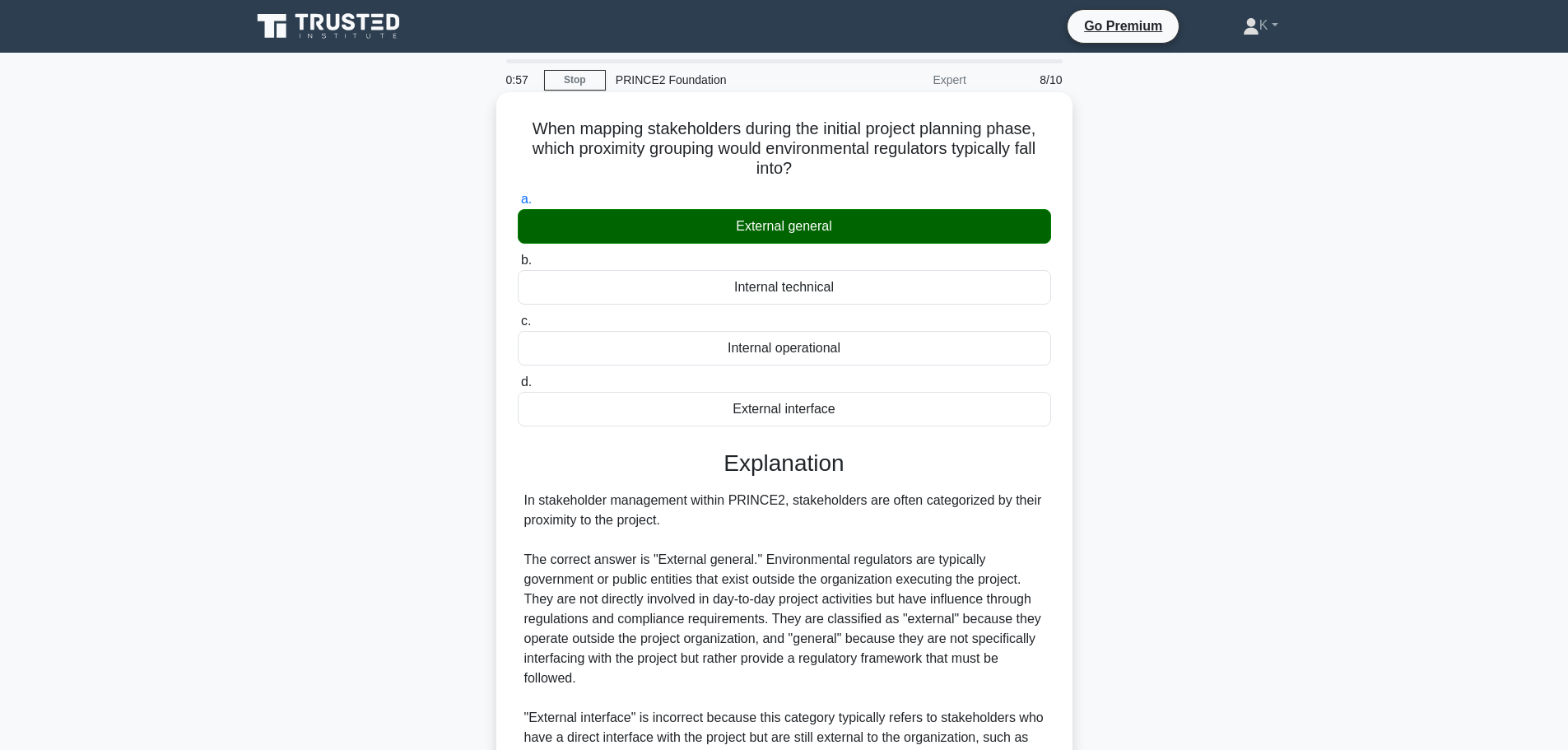
scroll to position [286, 0]
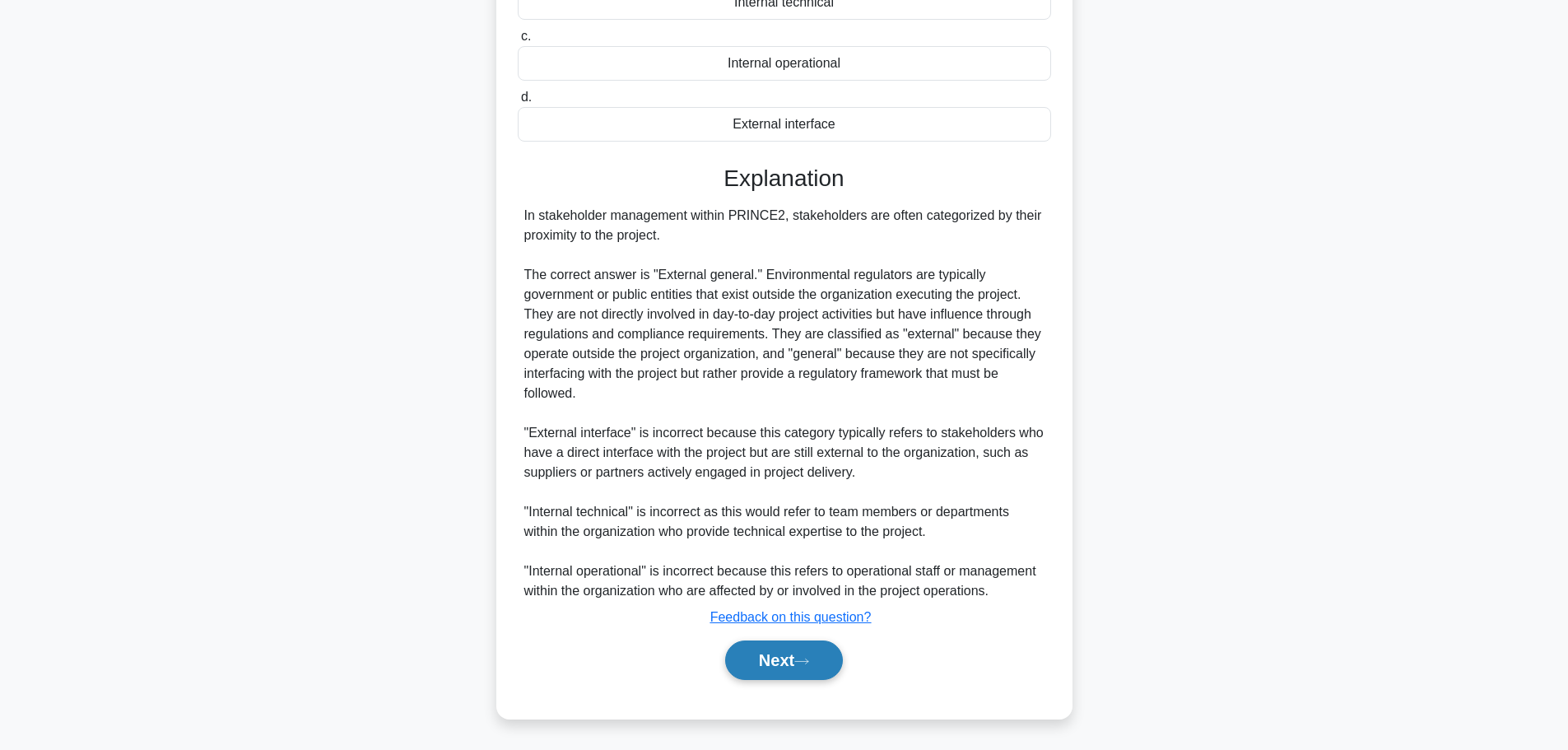
drag, startPoint x: 767, startPoint y: 659, endPoint x: 767, endPoint y: 647, distance: 12.0
click at [767, 659] on button "Next" at bounding box center [783, 660] width 117 height 40
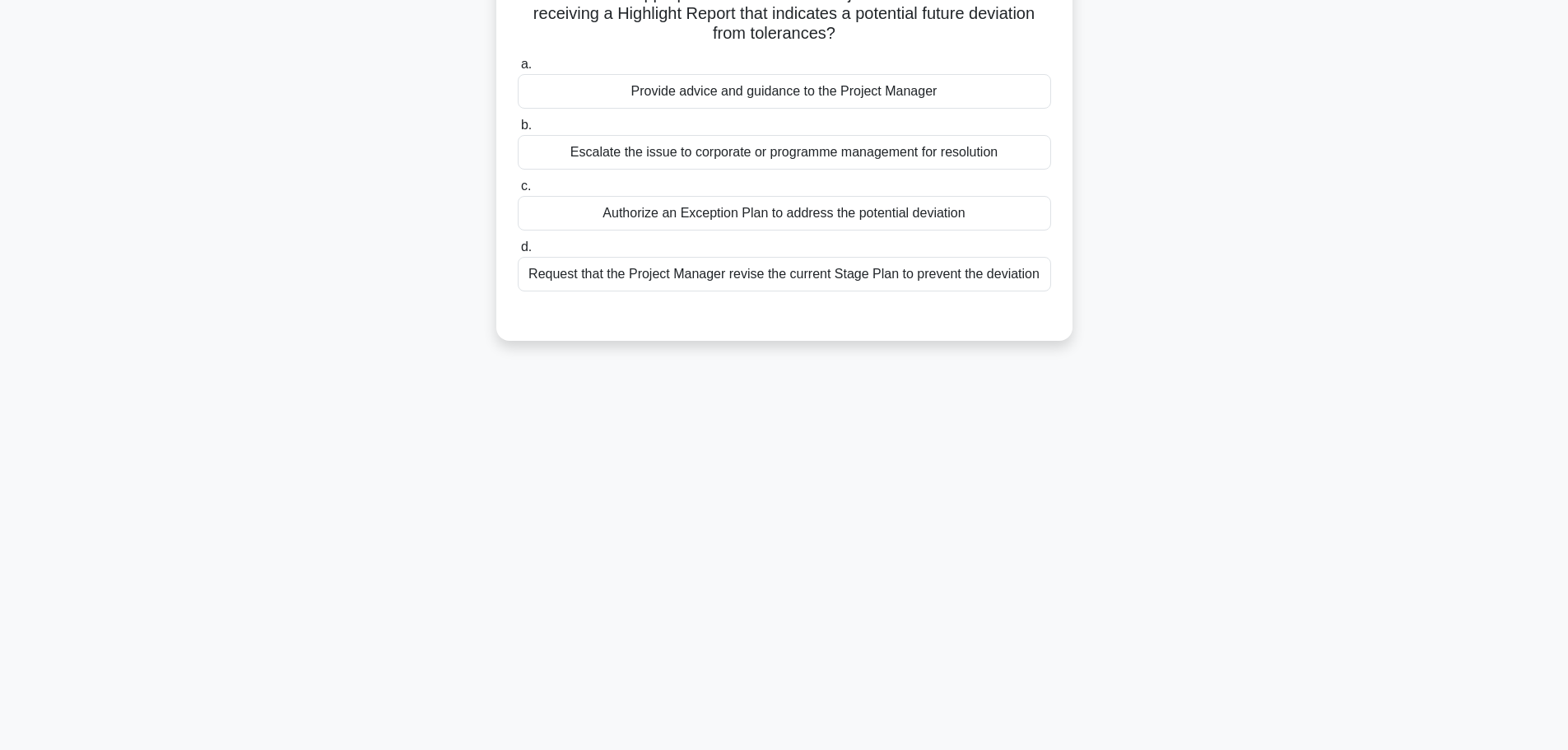
scroll to position [0, 0]
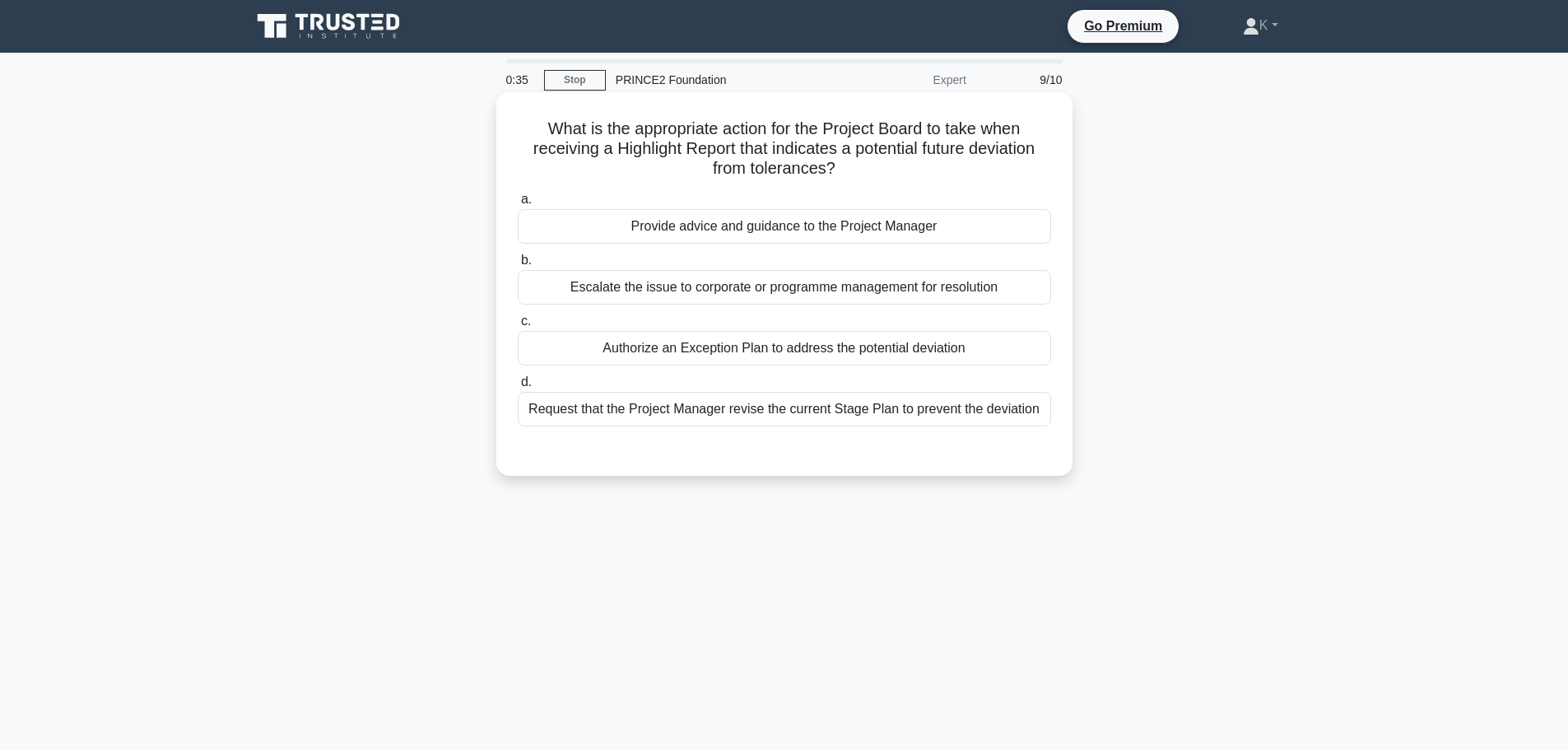
click at [601, 412] on div "Request that the Project Manager revise the current Stage Plan to prevent the d…" at bounding box center [784, 409] width 534 height 34
click at [518, 387] on input "d. Request that the Project Manager revise the current Stage Plan to prevent th…" at bounding box center [518, 382] width 0 height 11
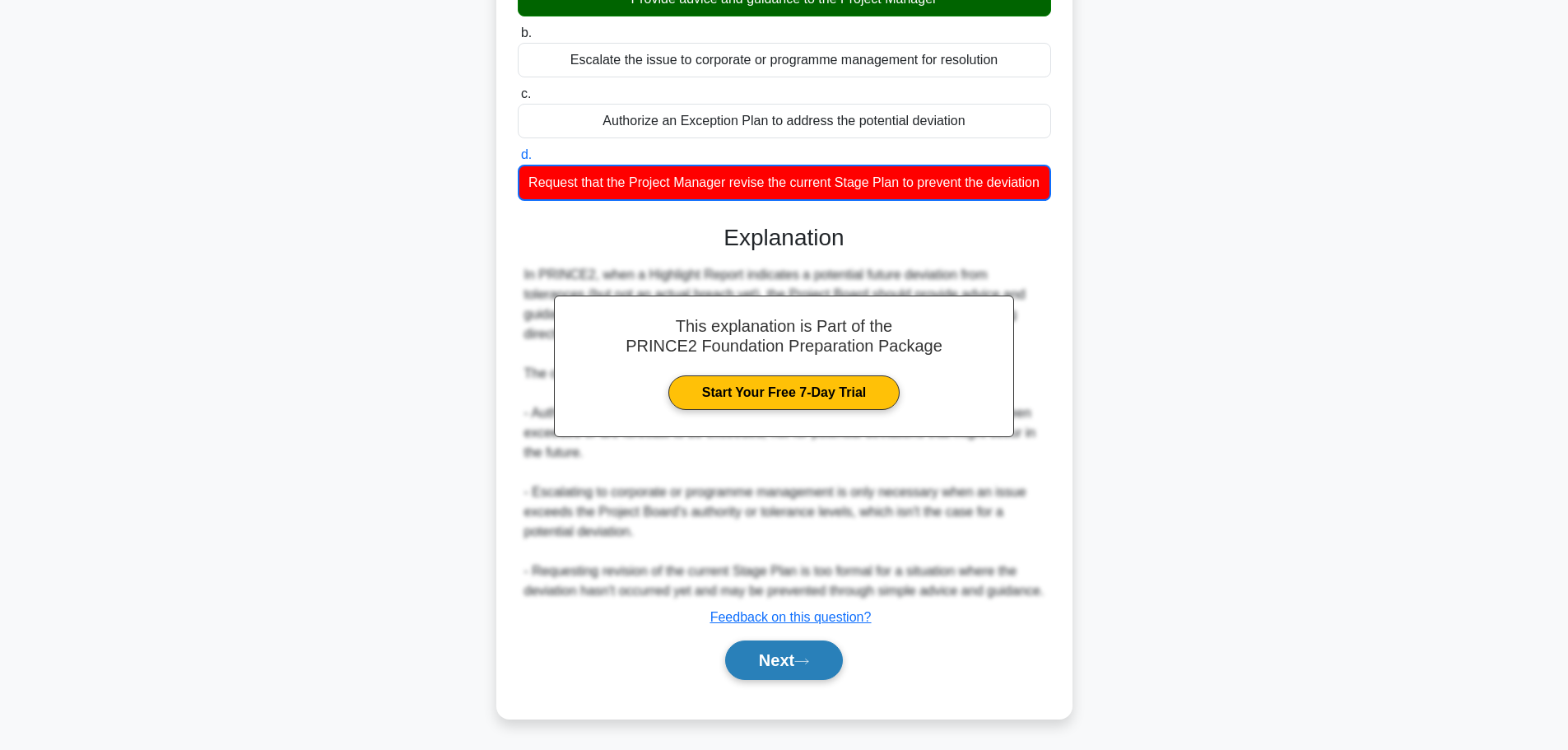
click at [769, 660] on button "Next" at bounding box center [783, 660] width 117 height 40
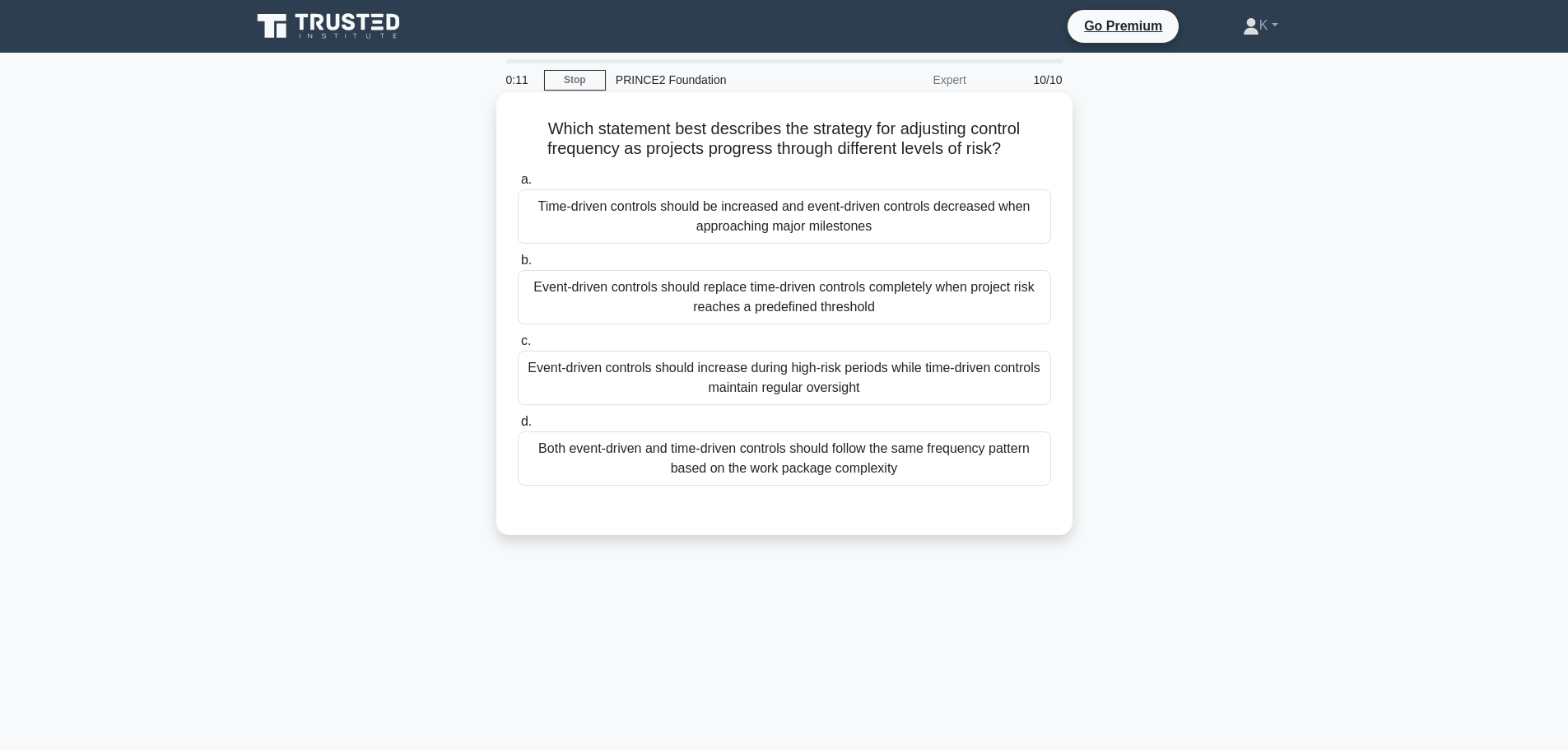
click at [576, 379] on div "Event-driven controls should increase during high-risk periods while time-drive…" at bounding box center [784, 378] width 534 height 55
click at [518, 347] on input "c. Event-driven controls should increase during high-risk periods while time-dr…" at bounding box center [518, 341] width 0 height 11
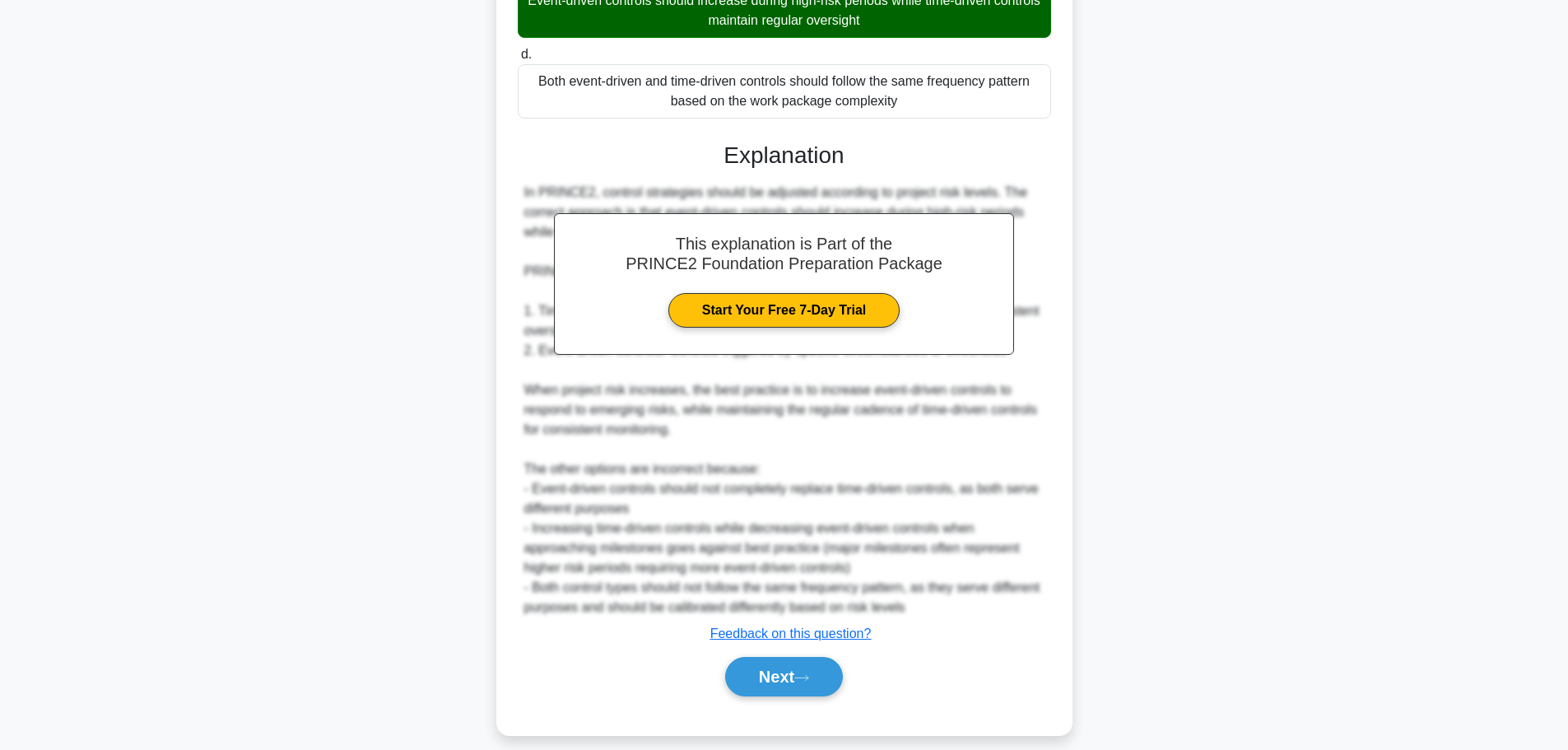
scroll to position [385, 0]
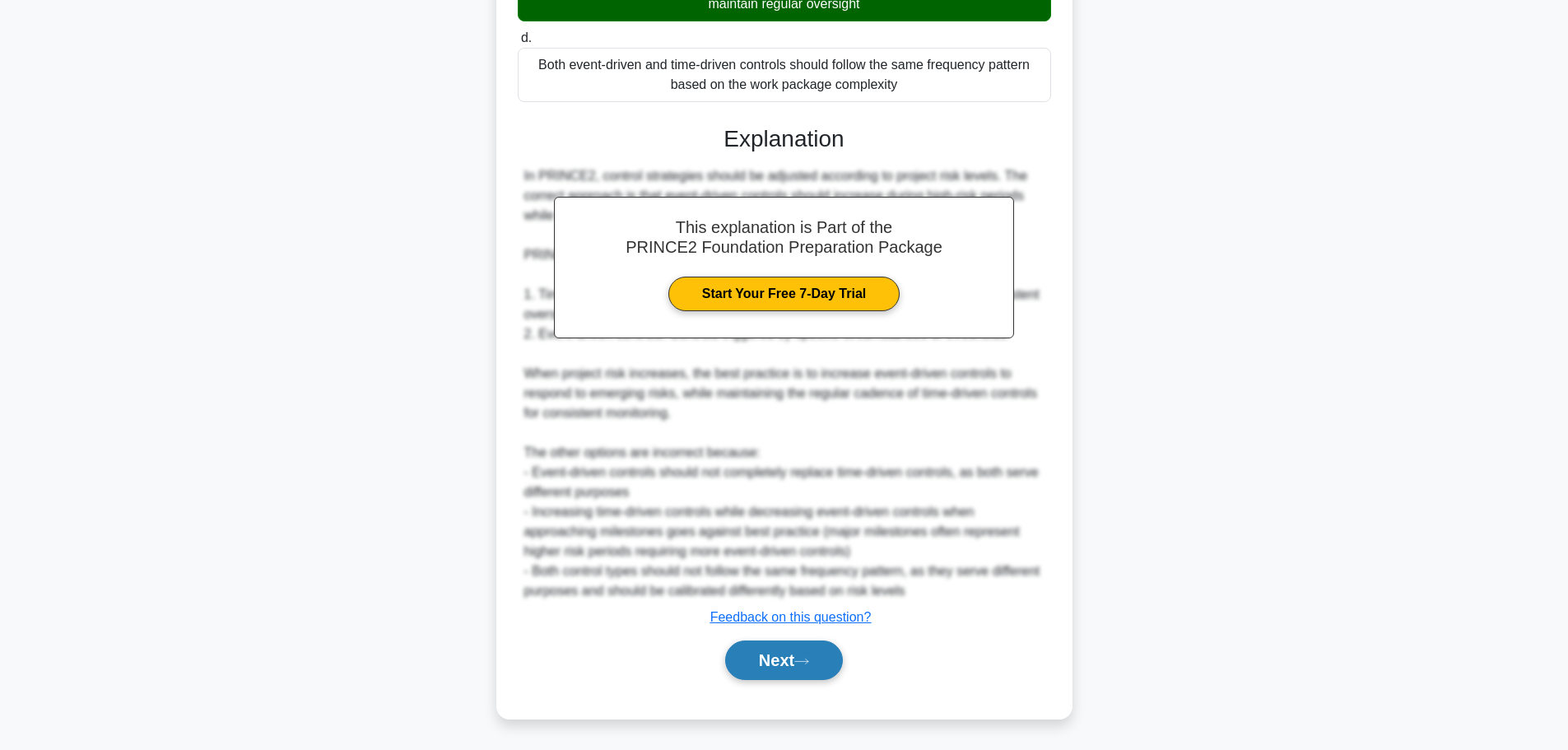
click at [784, 658] on button "Next" at bounding box center [783, 660] width 117 height 40
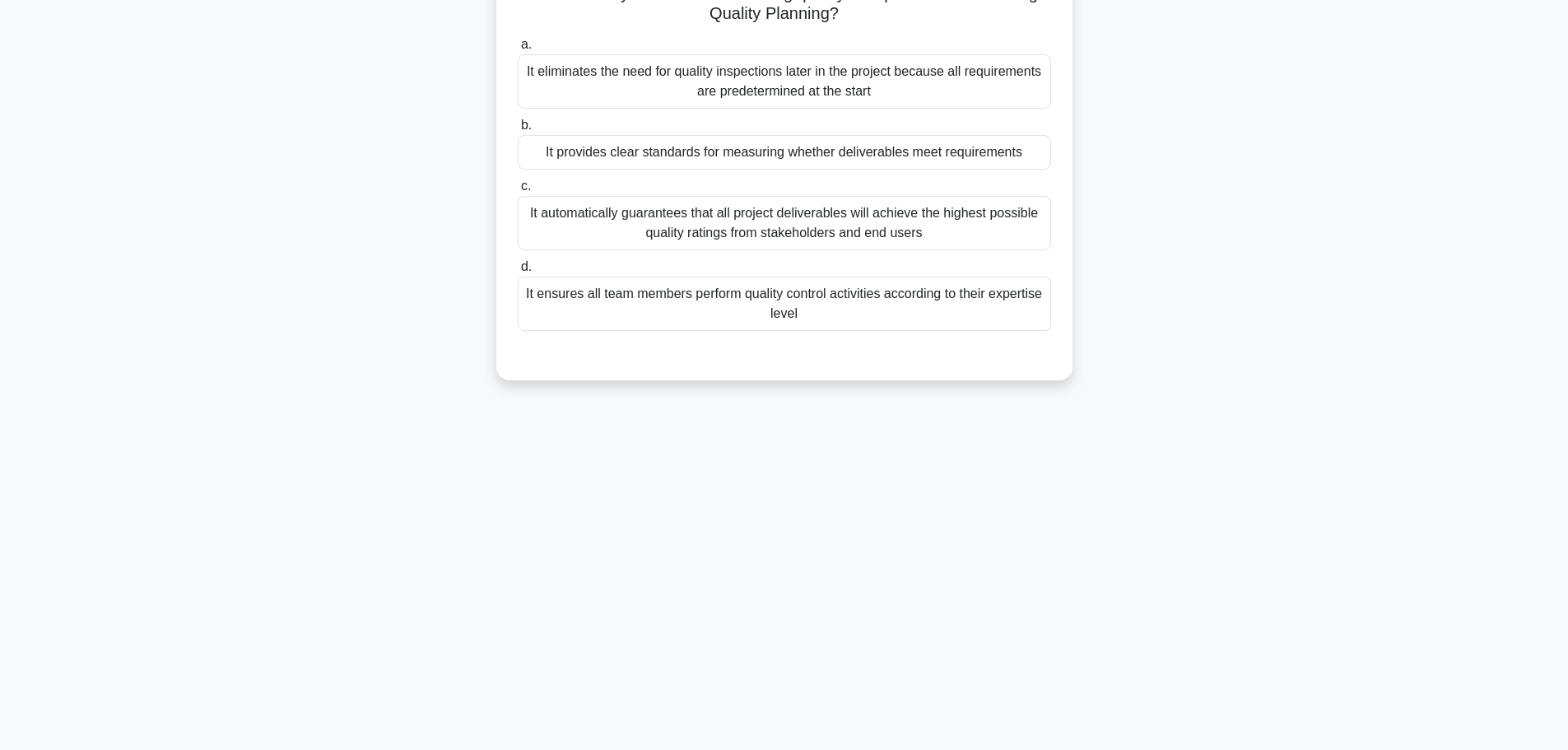
scroll to position [139, 0]
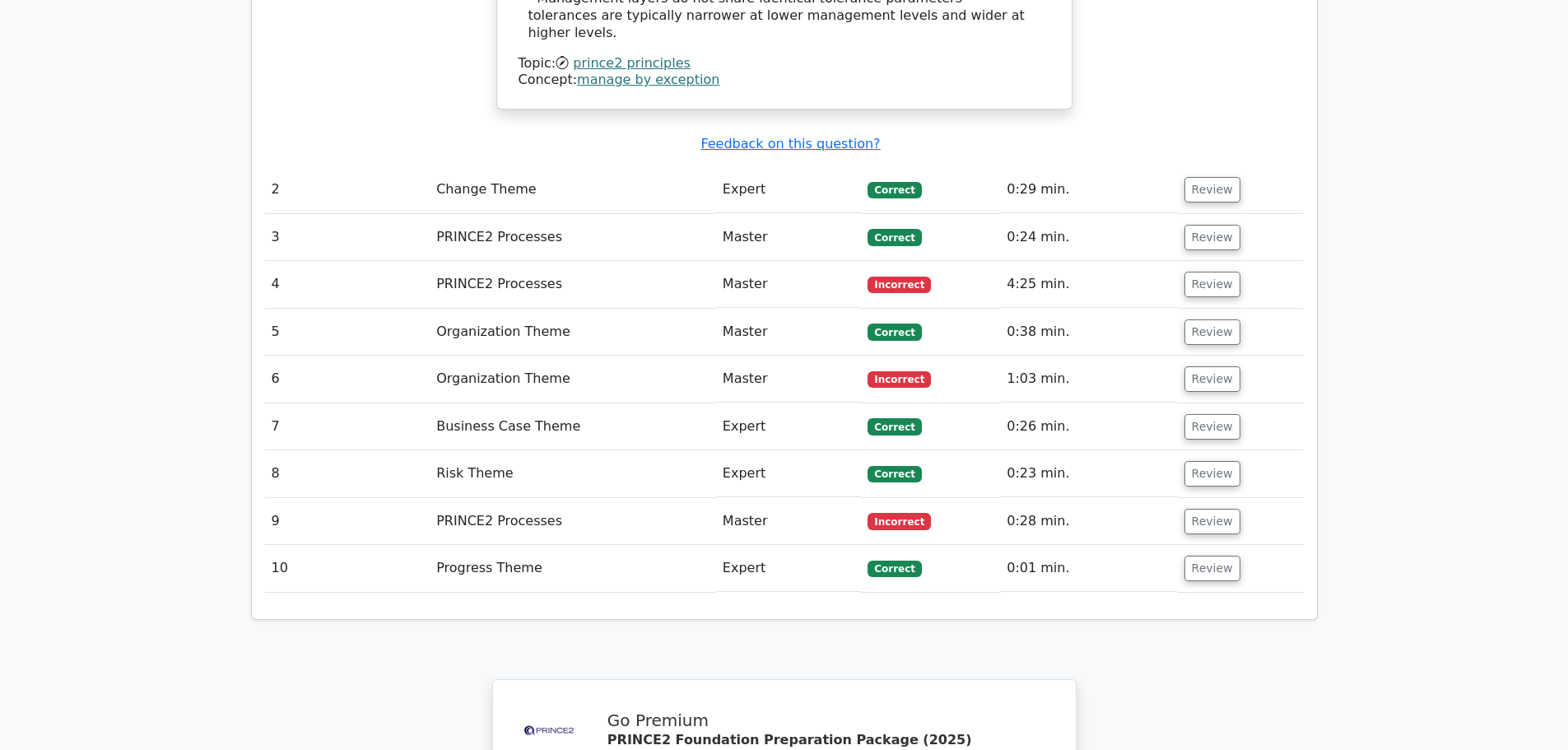
scroll to position [2235, 0]
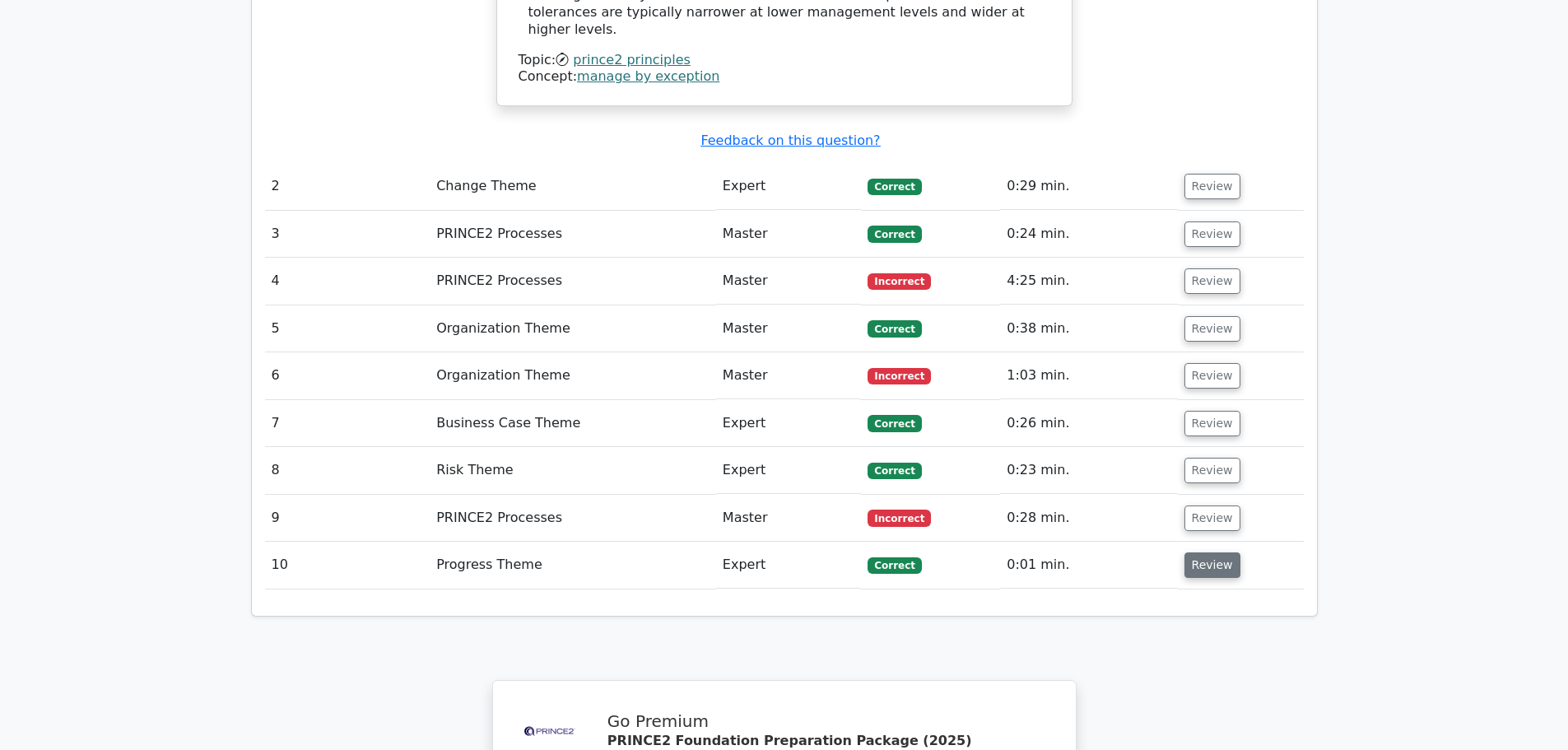
click at [1213, 552] on button "Review" at bounding box center [1212, 565] width 56 height 26
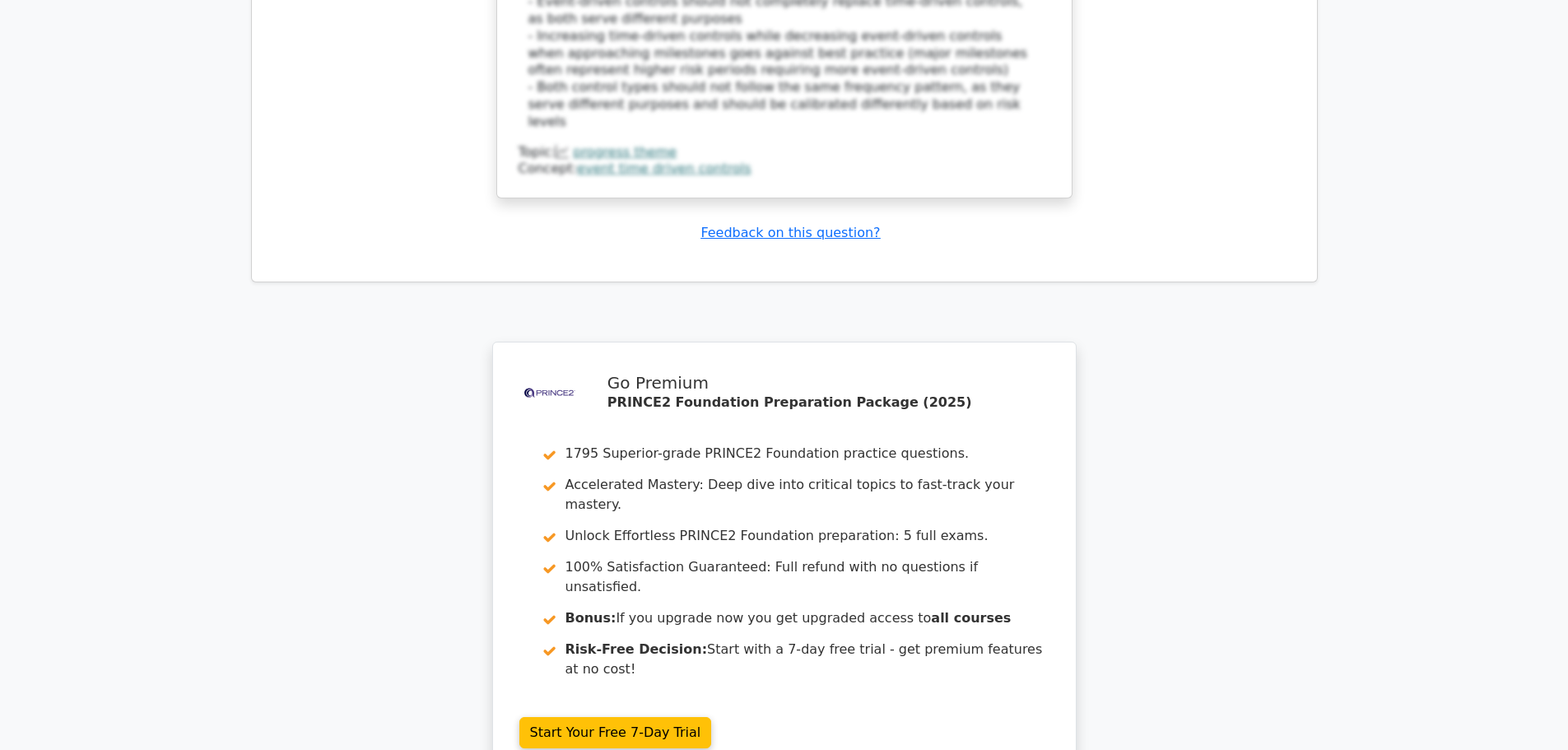
scroll to position [3656, 0]
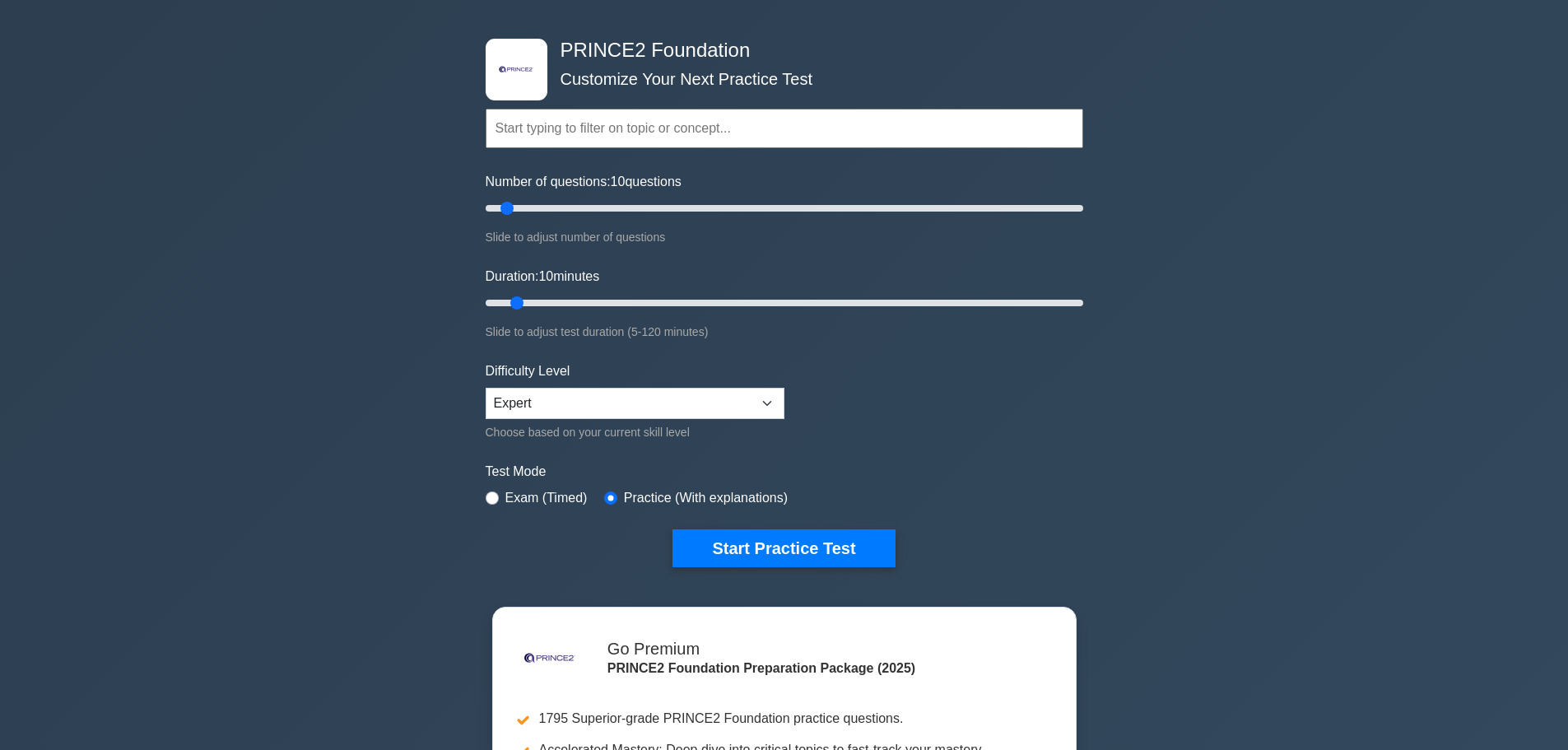
scroll to position [82, 0]
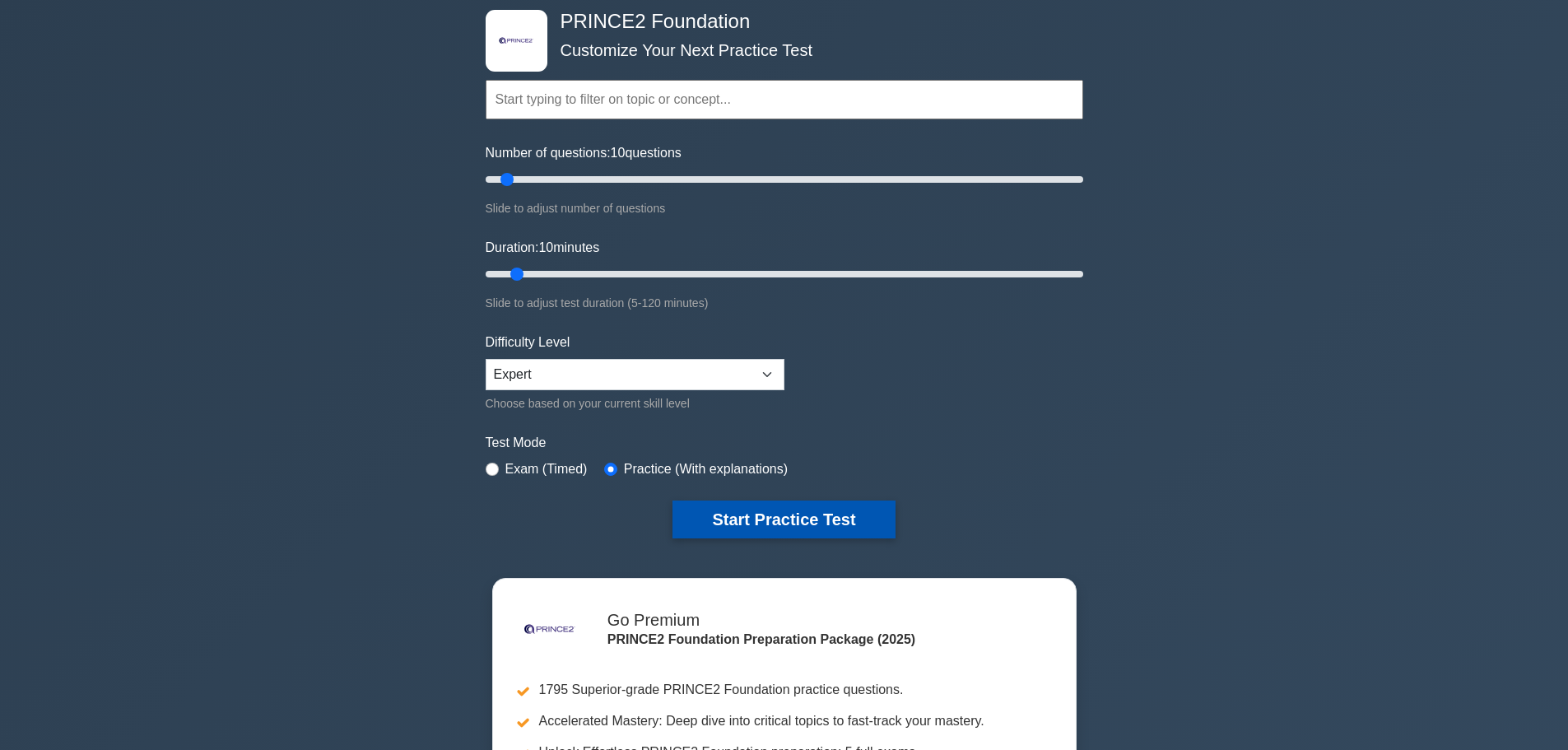
click at [720, 514] on button "Start Practice Test" at bounding box center [783, 519] width 222 height 38
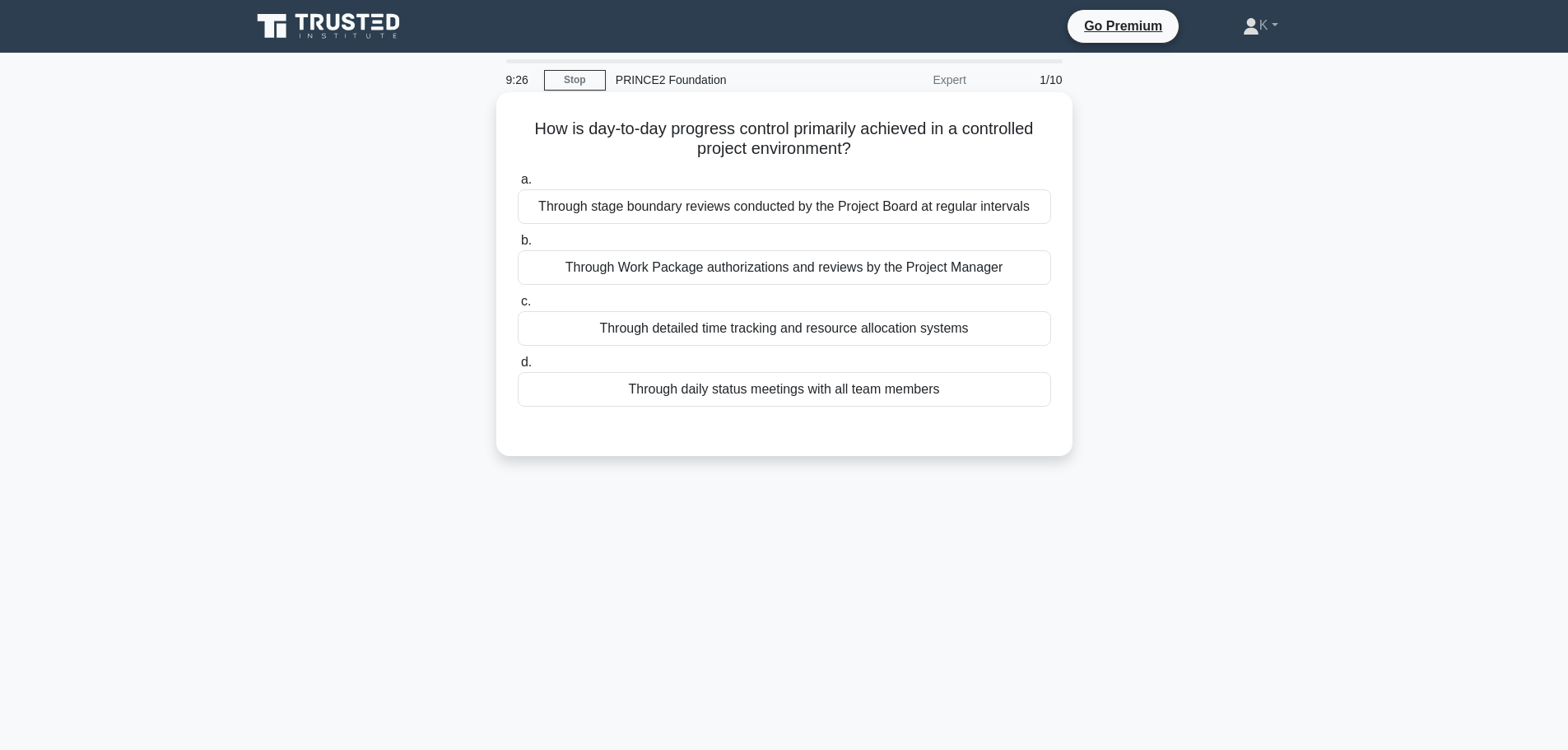
click at [613, 265] on div "Through Work Package authorizations and reviews by the Project Manager" at bounding box center [784, 267] width 534 height 34
click at [518, 246] on input "b. Through Work Package authorizations and reviews by the Project Manager" at bounding box center [518, 241] width 0 height 11
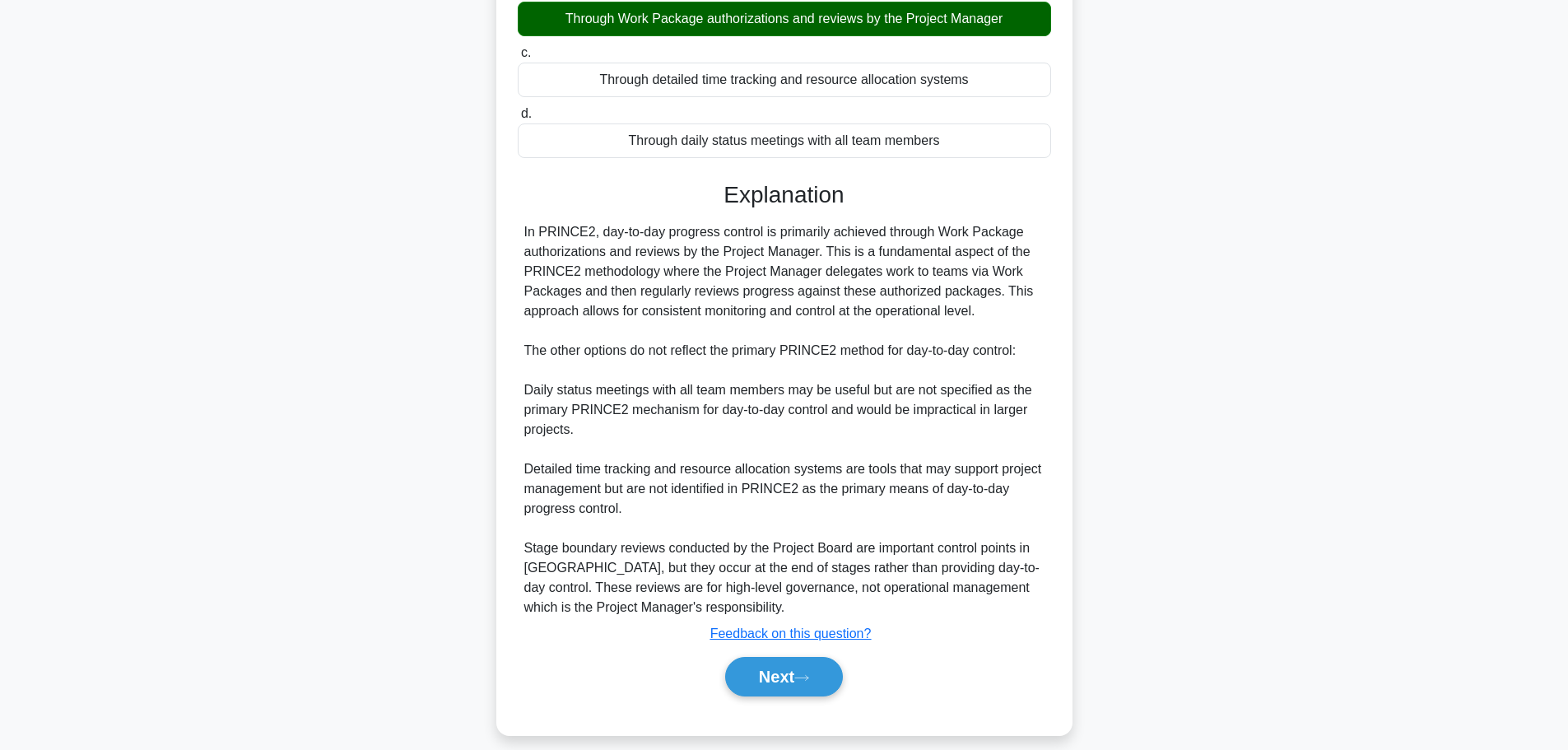
scroll to position [266, 0]
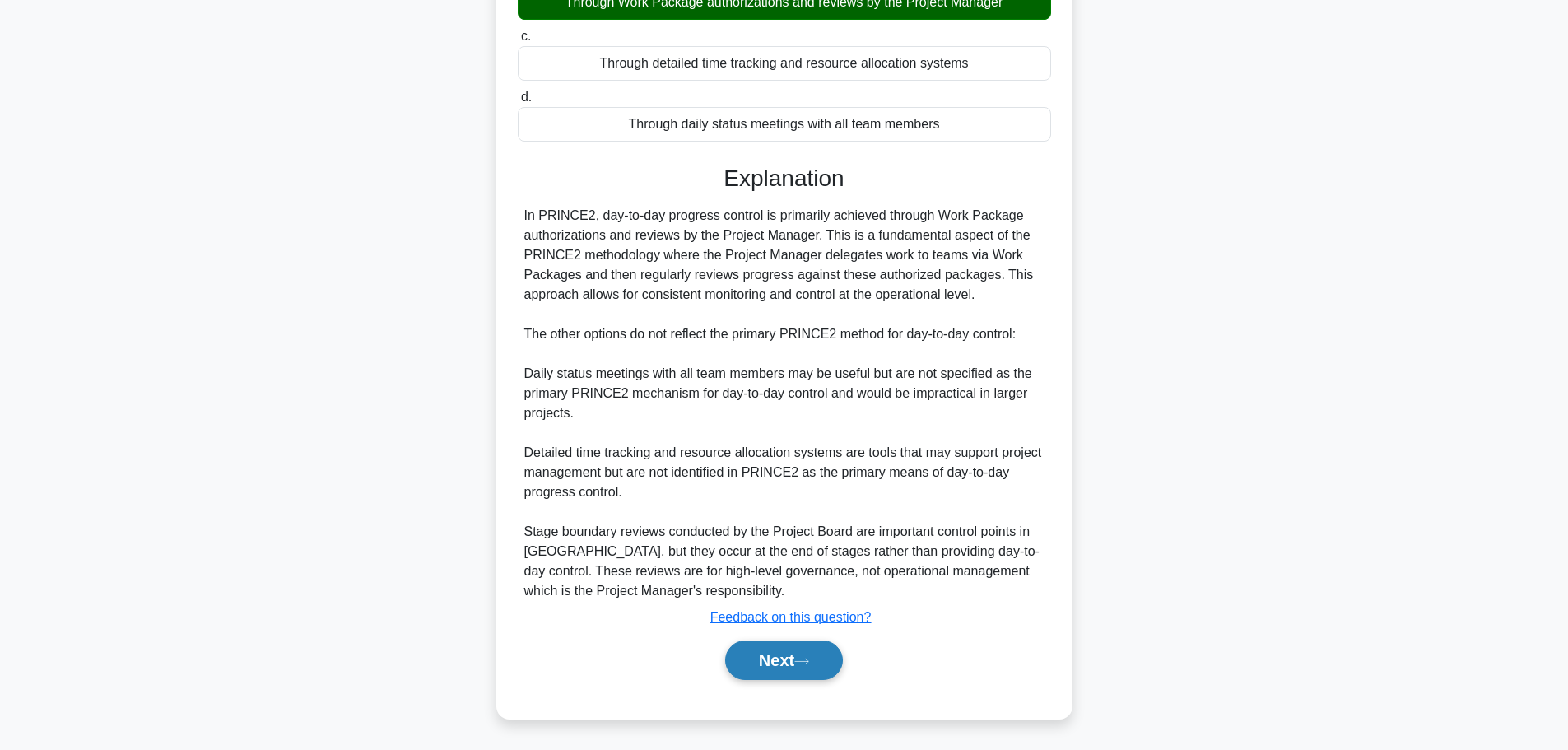
click at [755, 664] on button "Next" at bounding box center [783, 660] width 117 height 40
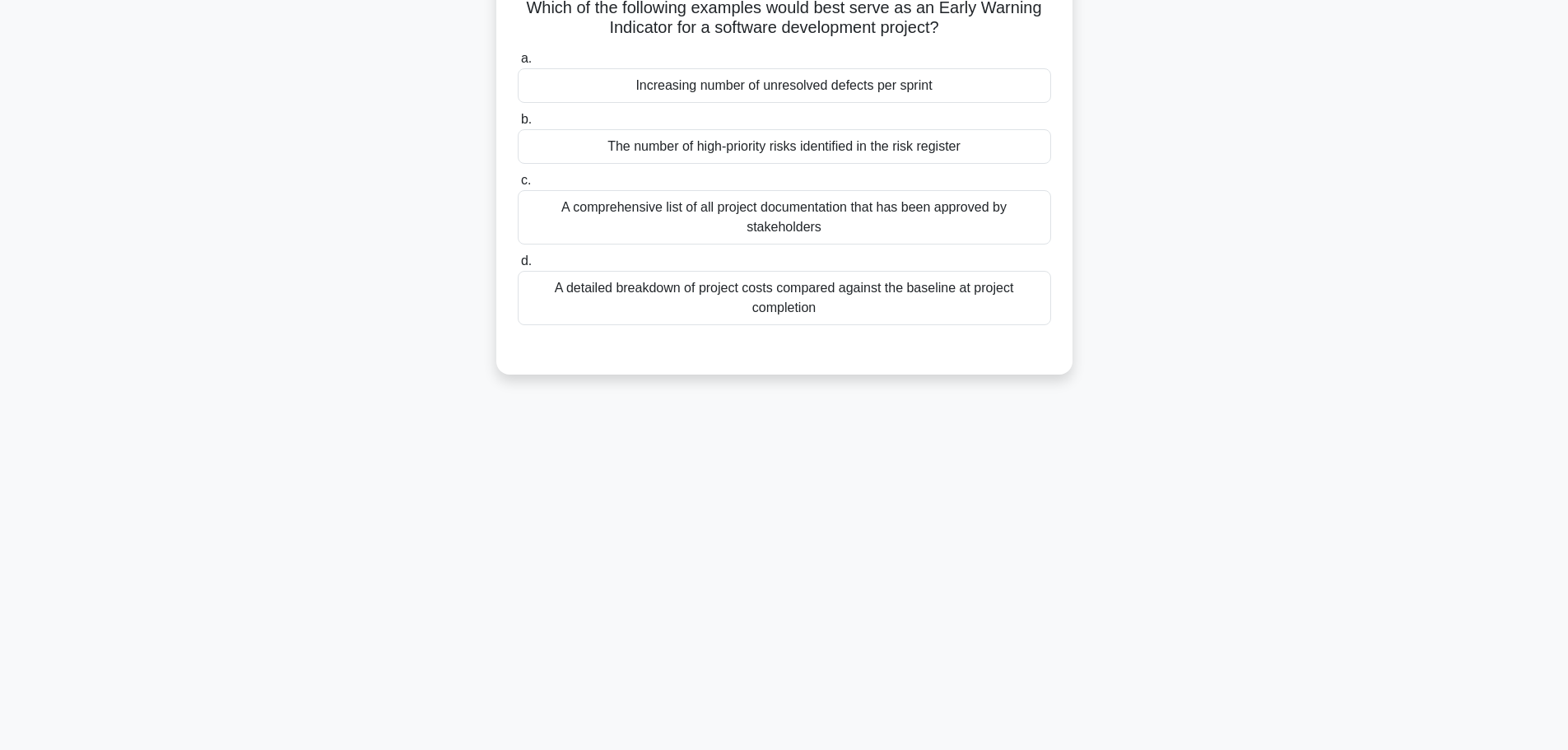
scroll to position [0, 0]
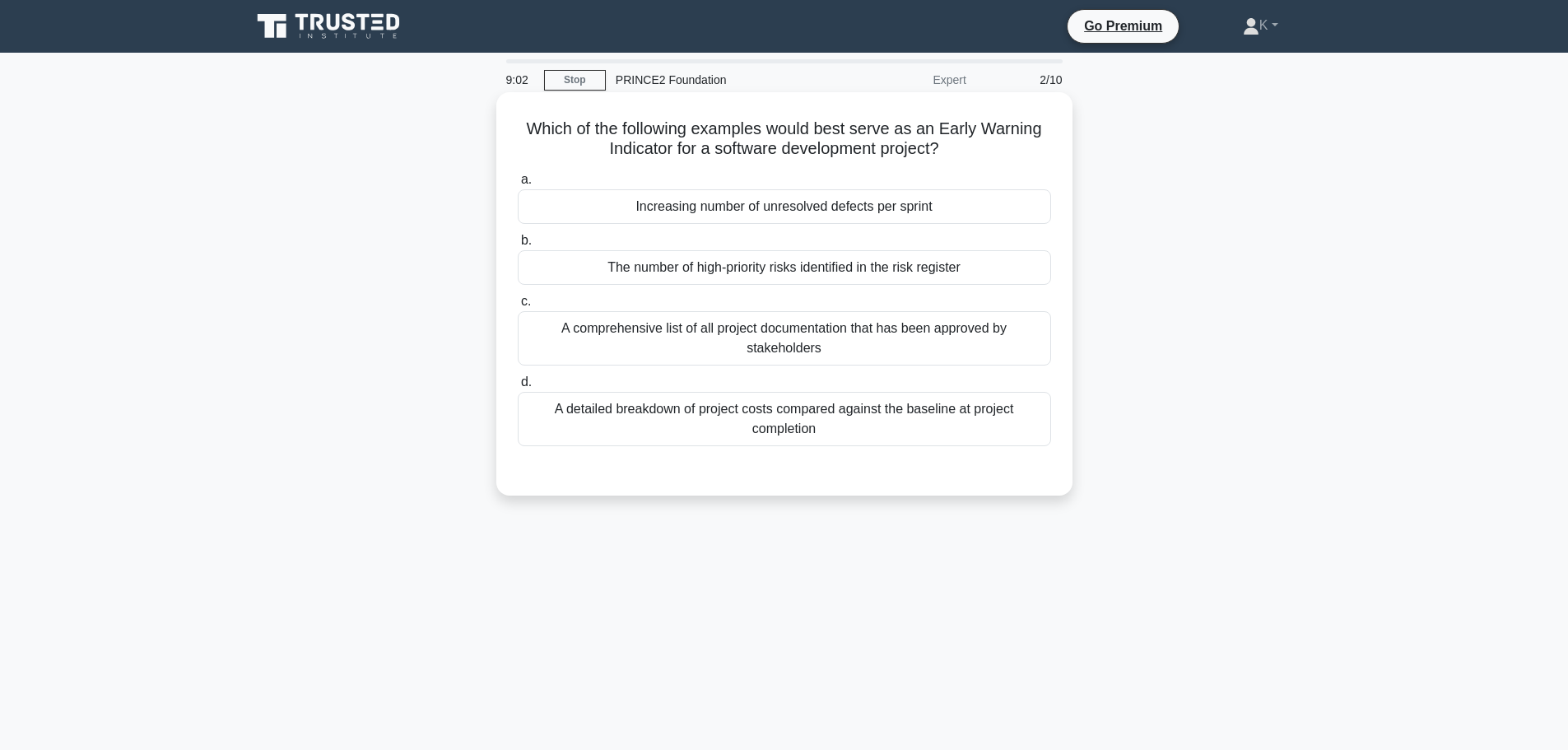
click at [607, 272] on div "The number of high-priority risks identified in the risk register" at bounding box center [784, 267] width 534 height 34
click at [518, 246] on input "b. The number of high-priority risks identified in the risk register" at bounding box center [518, 241] width 0 height 11
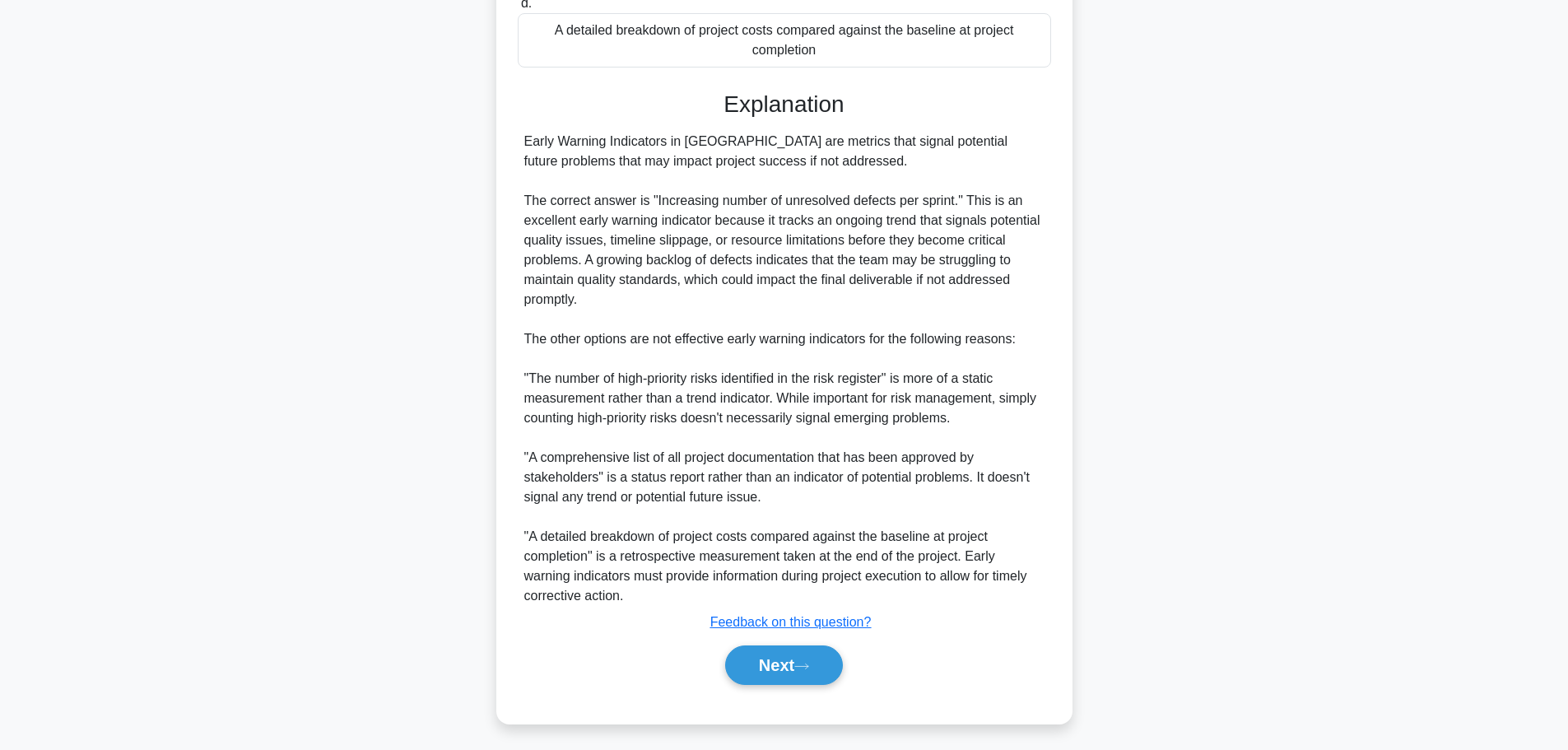
scroll to position [386, 0]
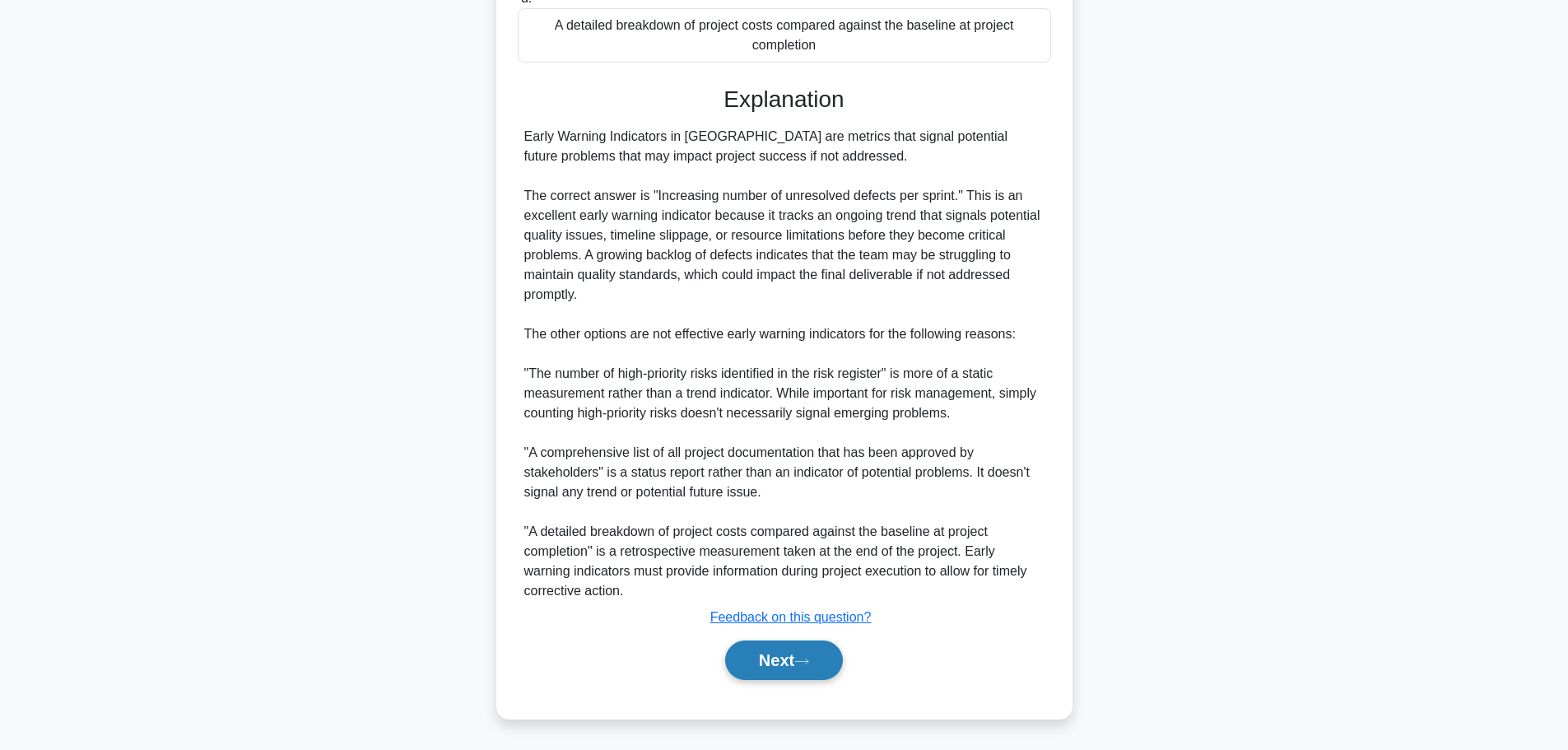
click at [746, 664] on button "Next" at bounding box center [783, 660] width 117 height 40
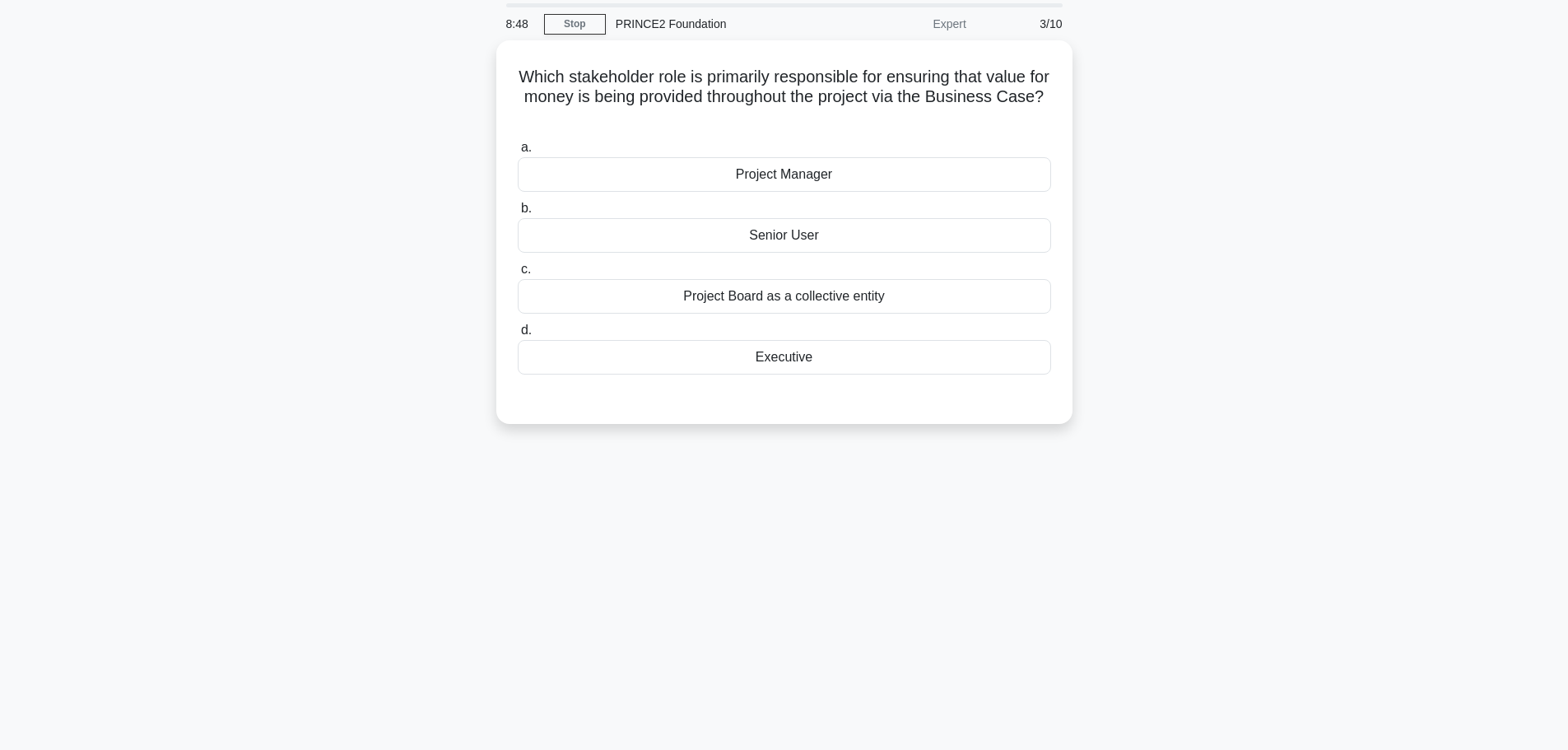
scroll to position [0, 0]
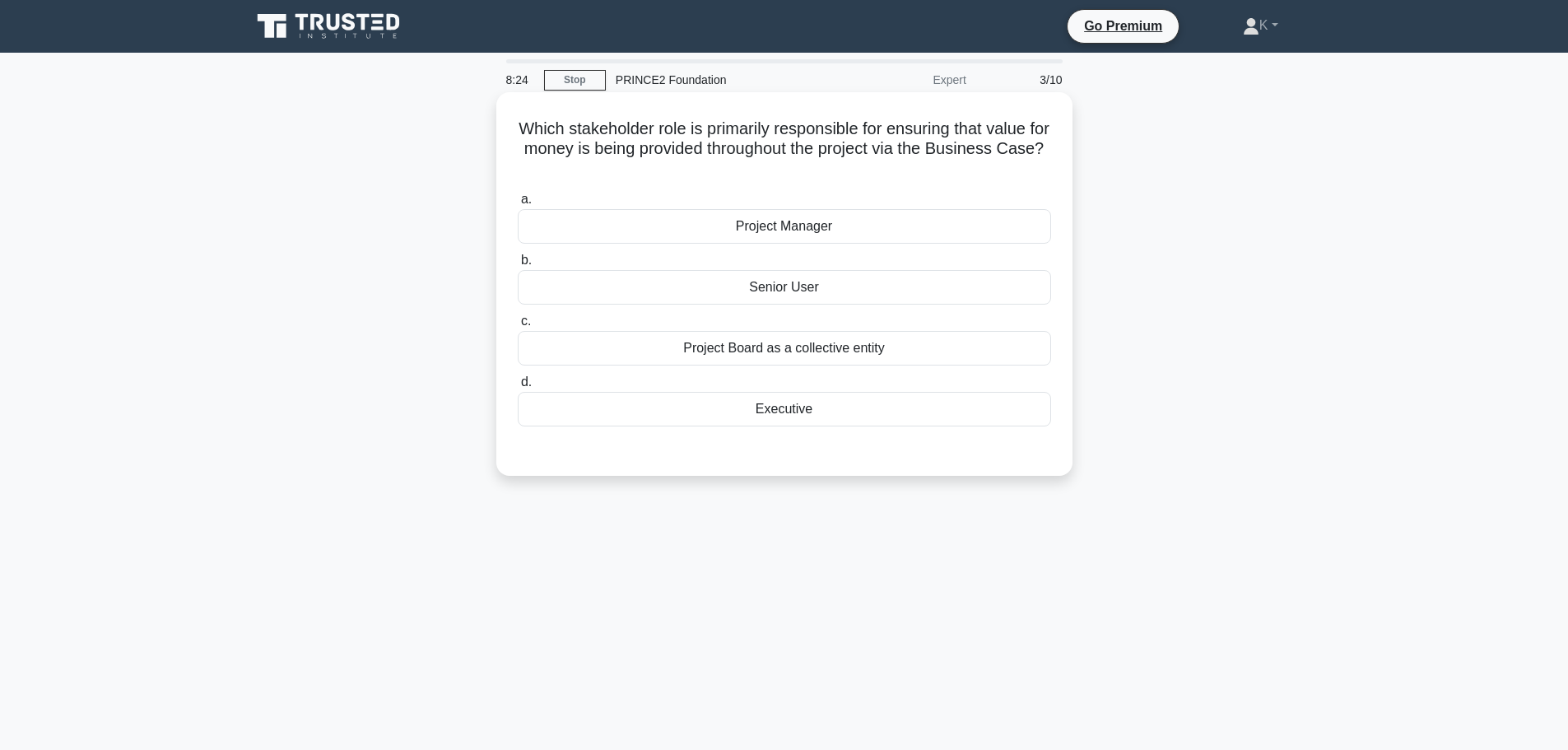
click at [759, 408] on div "Executive" at bounding box center [784, 409] width 534 height 34
click at [518, 387] on input "d. Executive" at bounding box center [518, 382] width 0 height 11
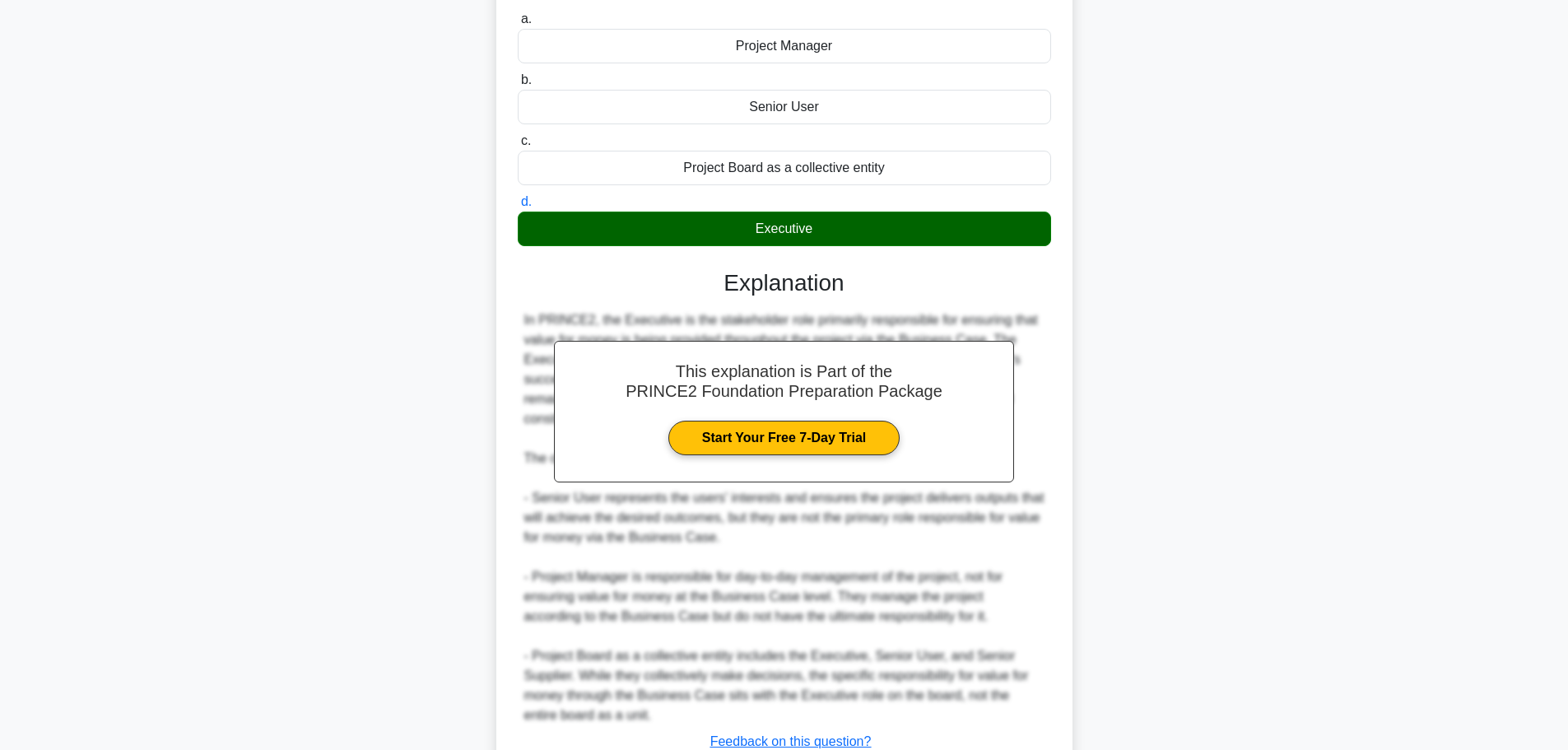
scroll to position [286, 0]
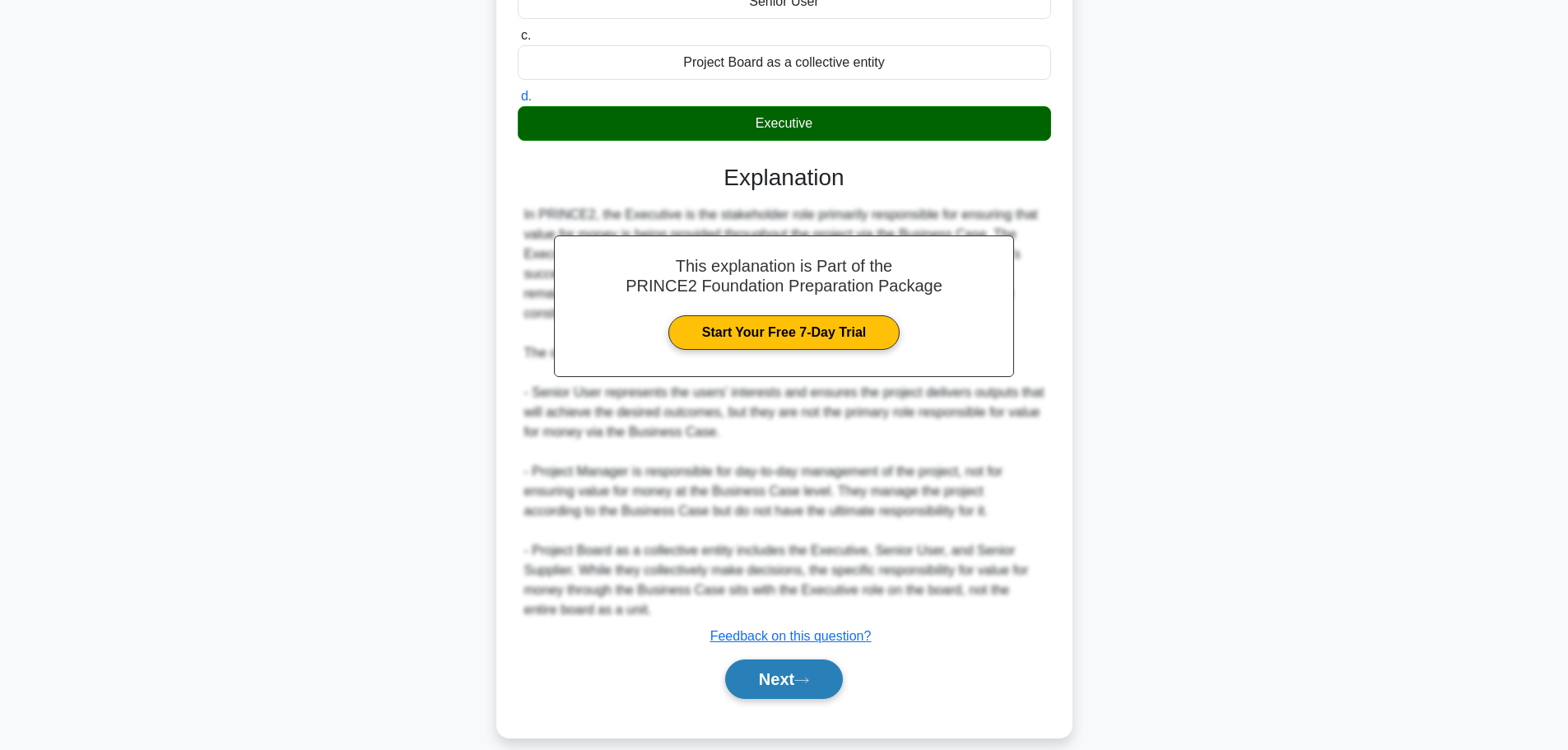
click at [809, 676] on icon at bounding box center [801, 680] width 15 height 9
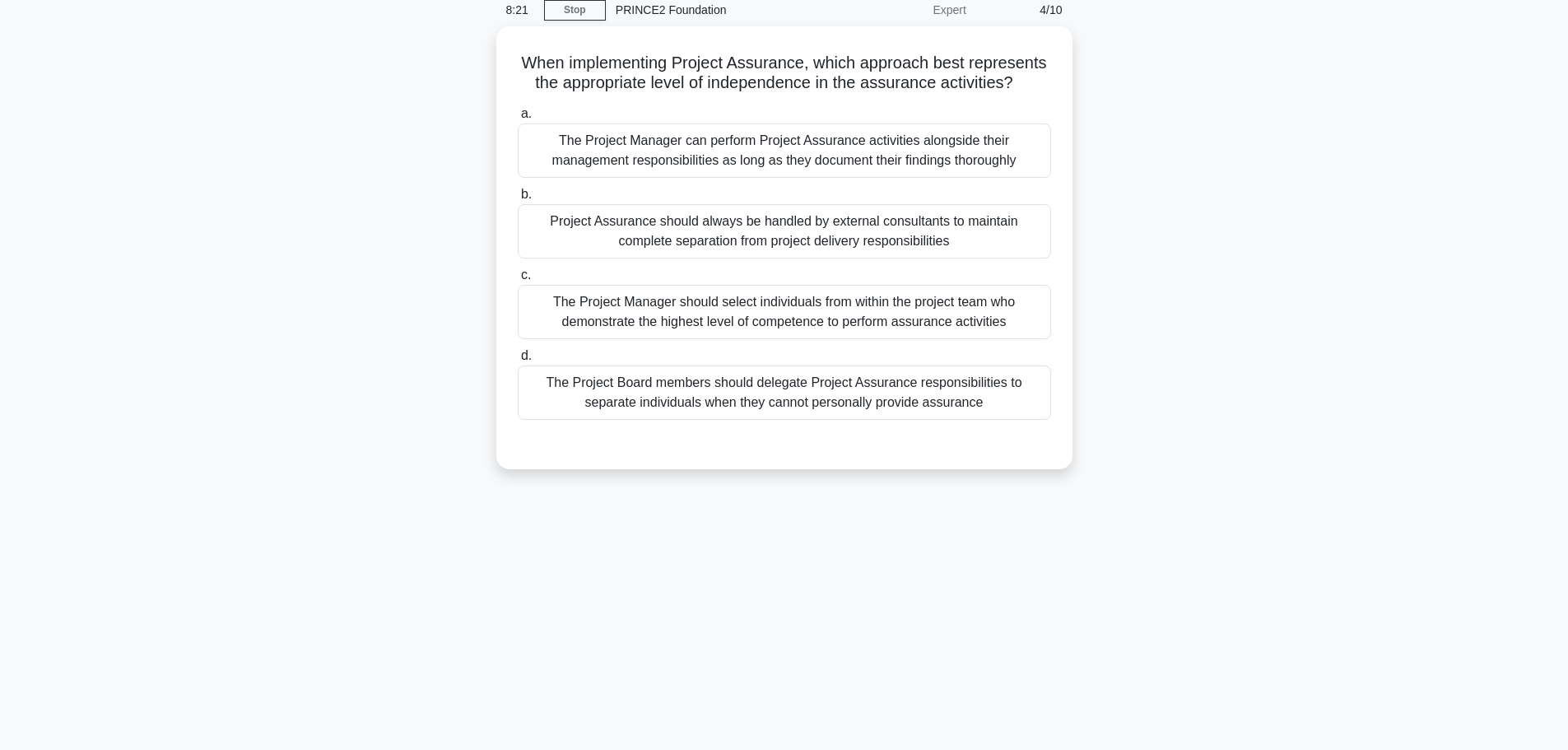
scroll to position [0, 0]
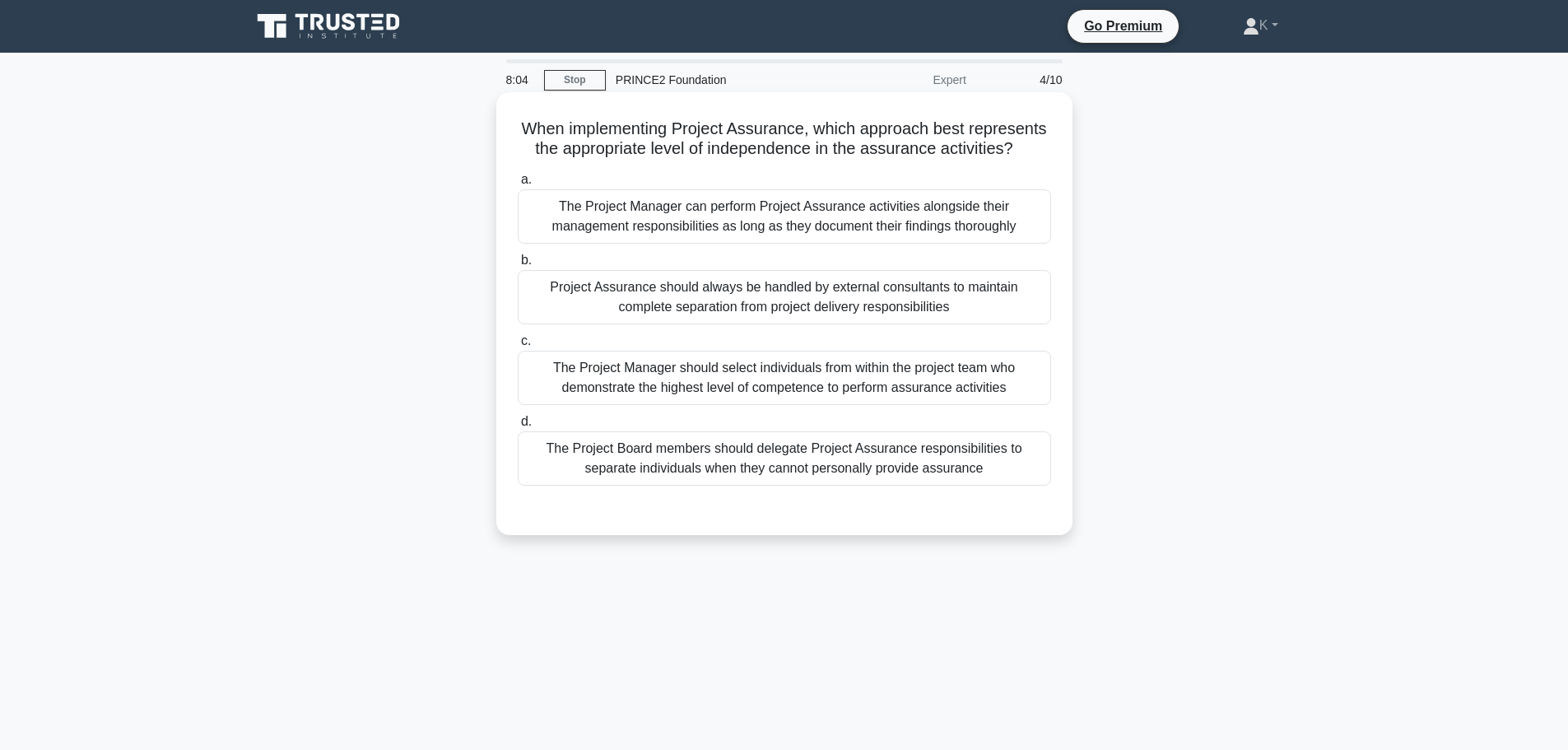
click at [760, 464] on div "The Project Board members should delegate Project Assurance responsibilities to…" at bounding box center [784, 459] width 534 height 55
click at [518, 427] on input "d. The Project Board members should delegate Project Assurance responsibilities…" at bounding box center [518, 422] width 0 height 11
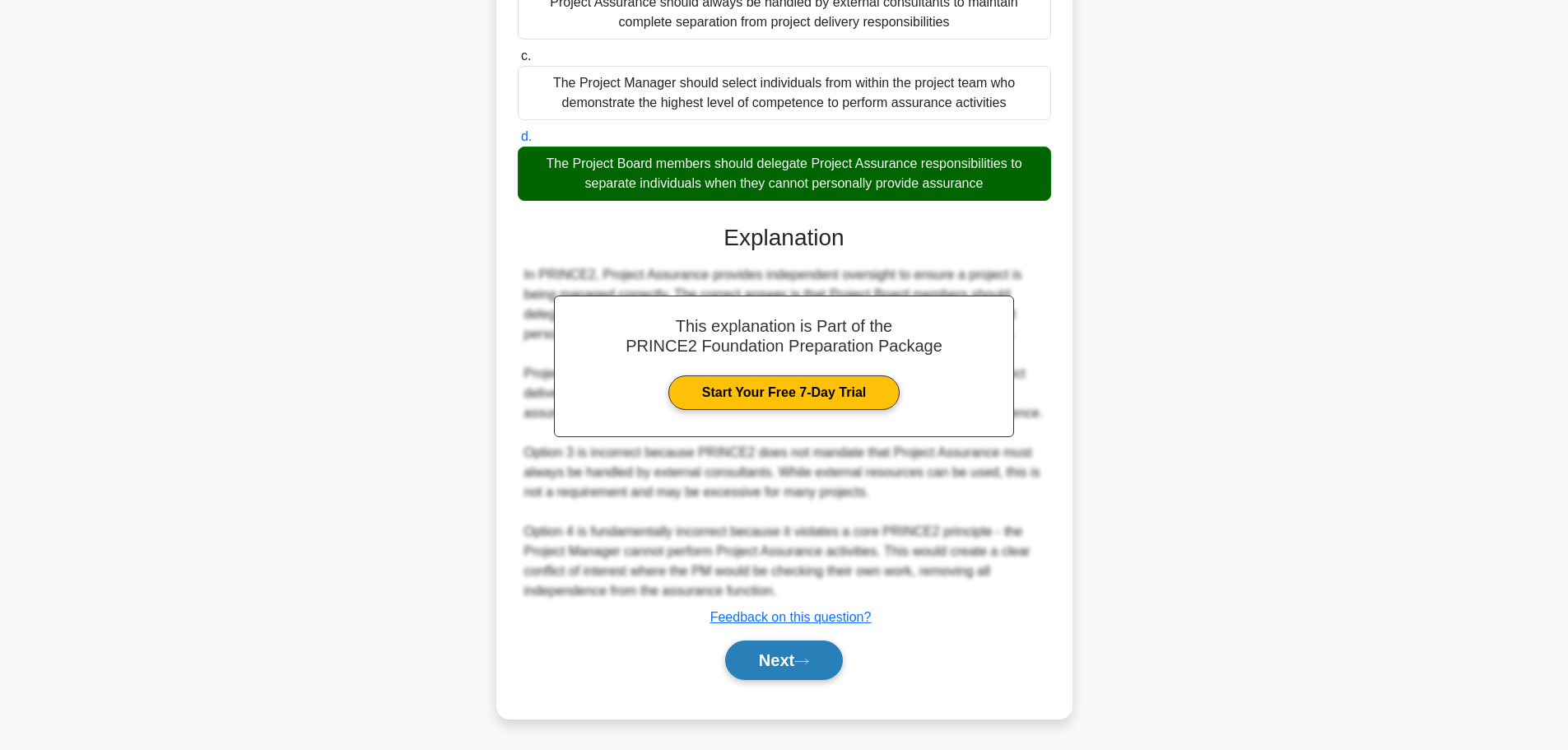
click at [809, 658] on icon at bounding box center [801, 662] width 15 height 9
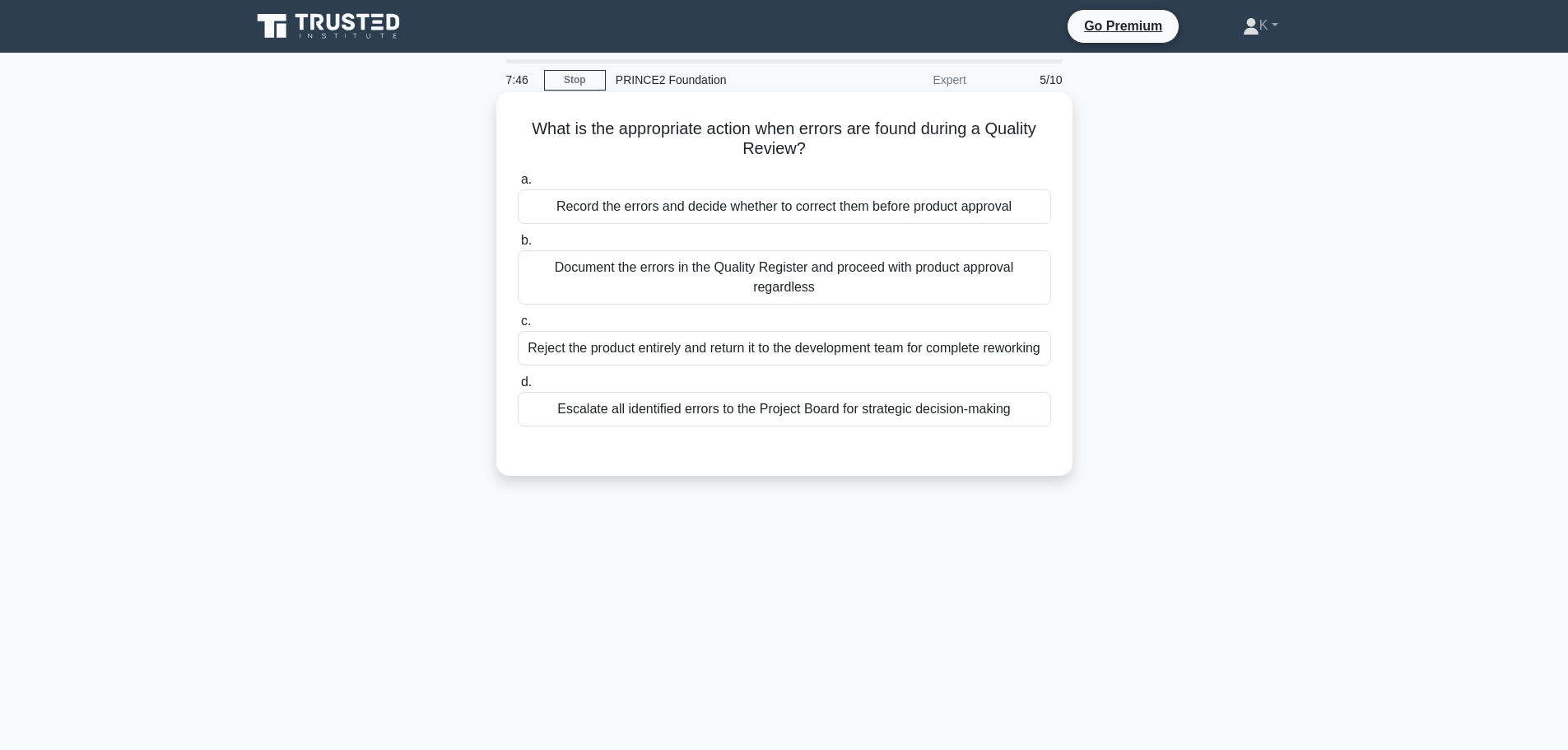
click at [551, 205] on div "Record the errors and decide whether to correct them before product approval" at bounding box center [784, 206] width 534 height 34
click at [518, 185] on input "a. Record the errors and decide whether to correct them before product approval" at bounding box center [518, 180] width 0 height 11
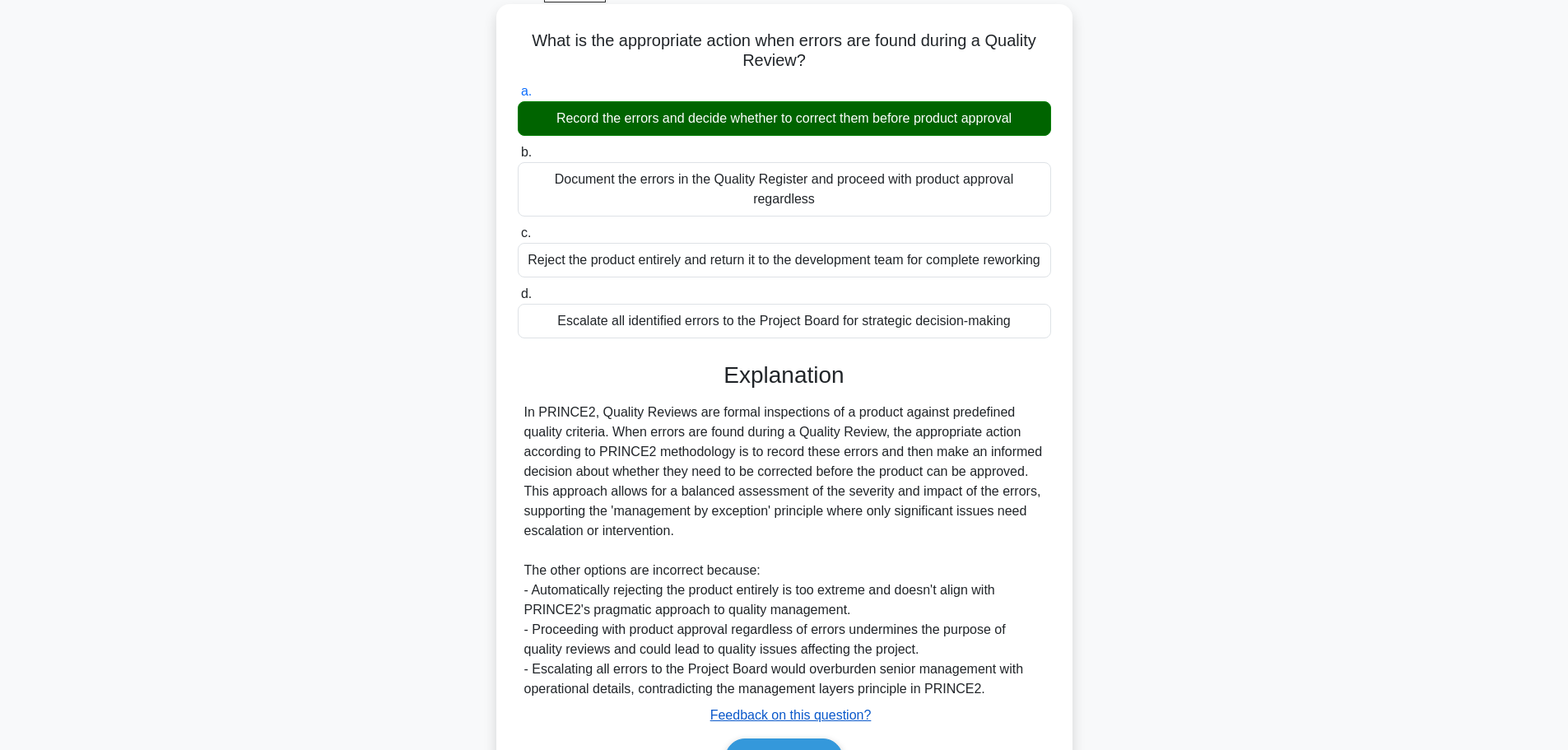
scroll to position [206, 0]
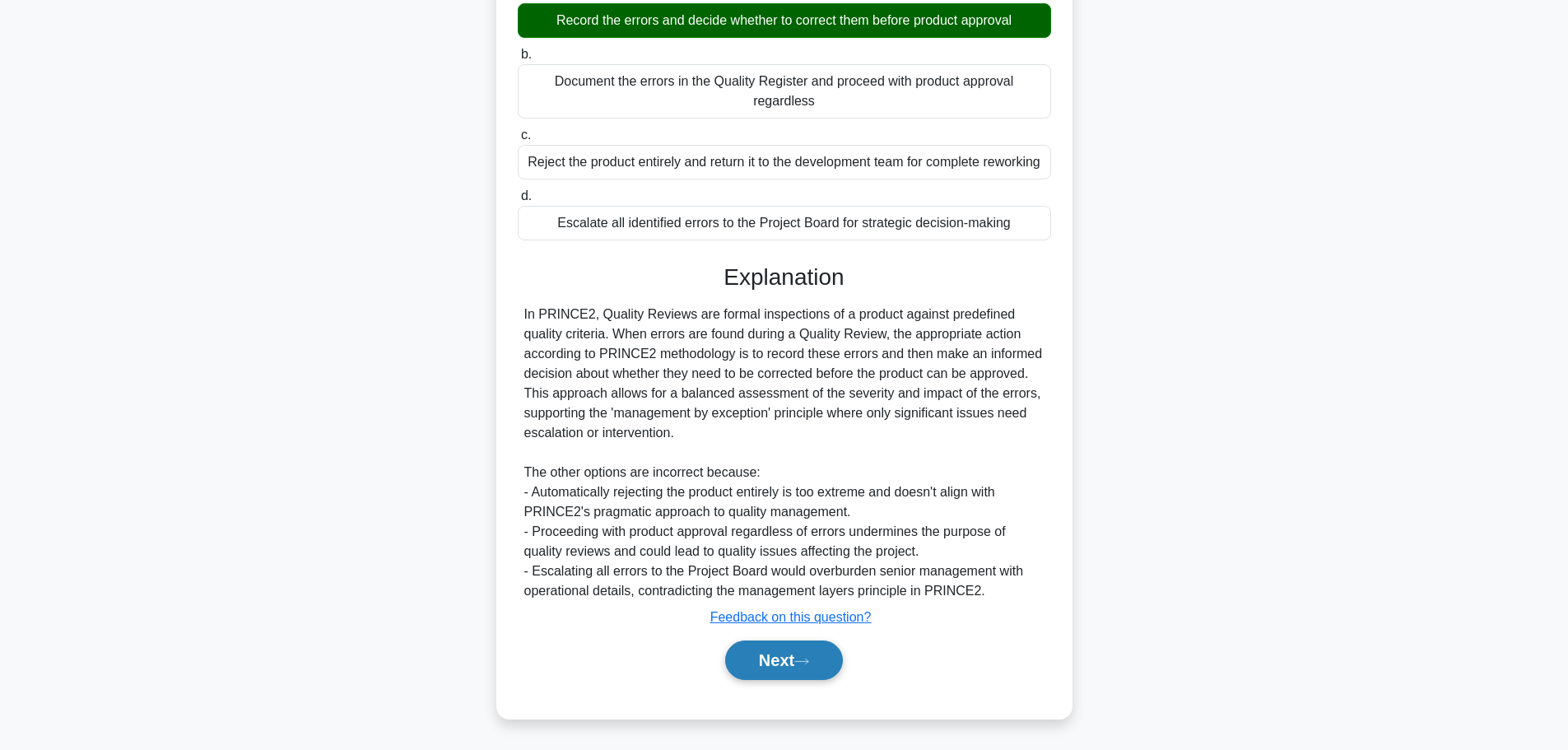
click at [808, 660] on icon at bounding box center [801, 661] width 13 height 5
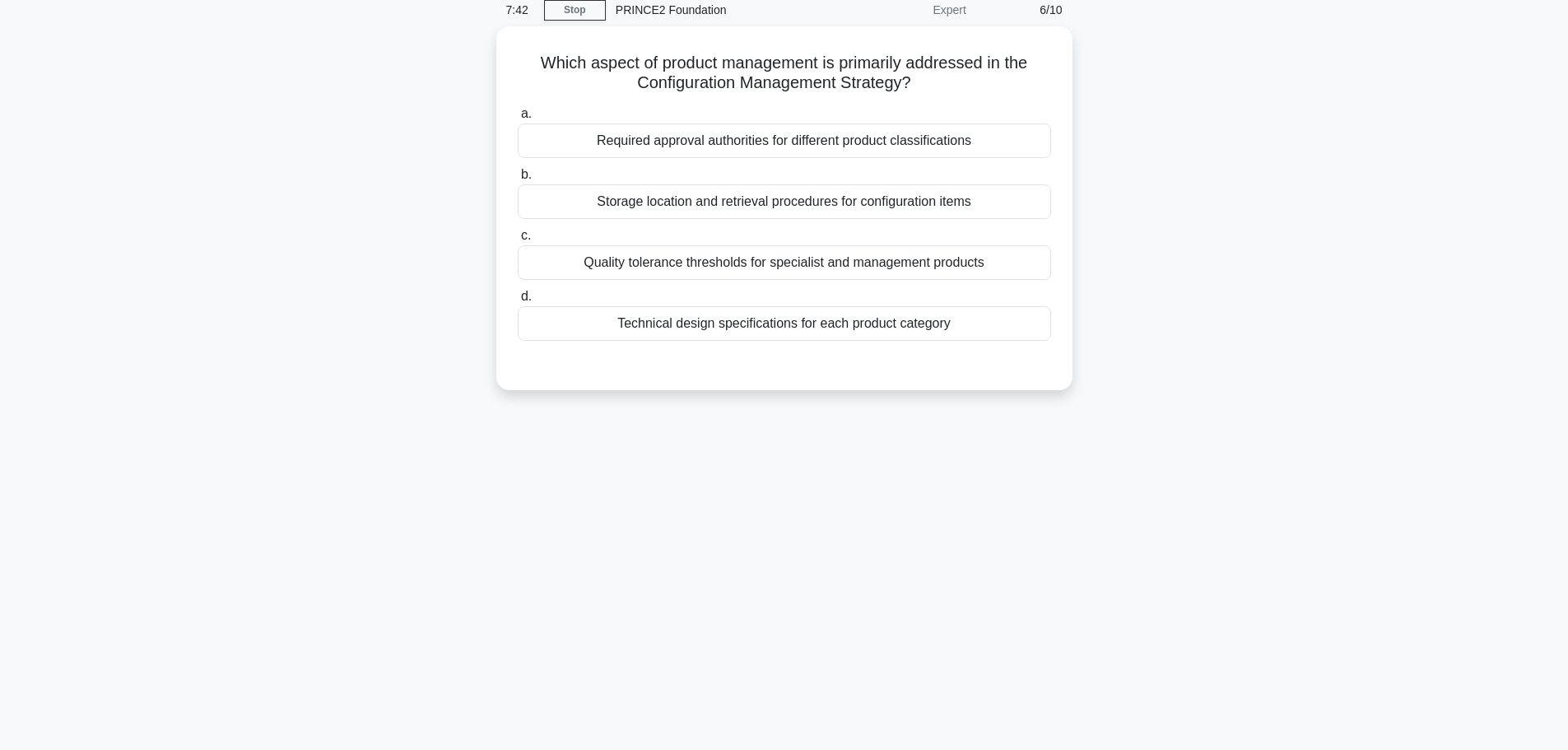
scroll to position [0, 0]
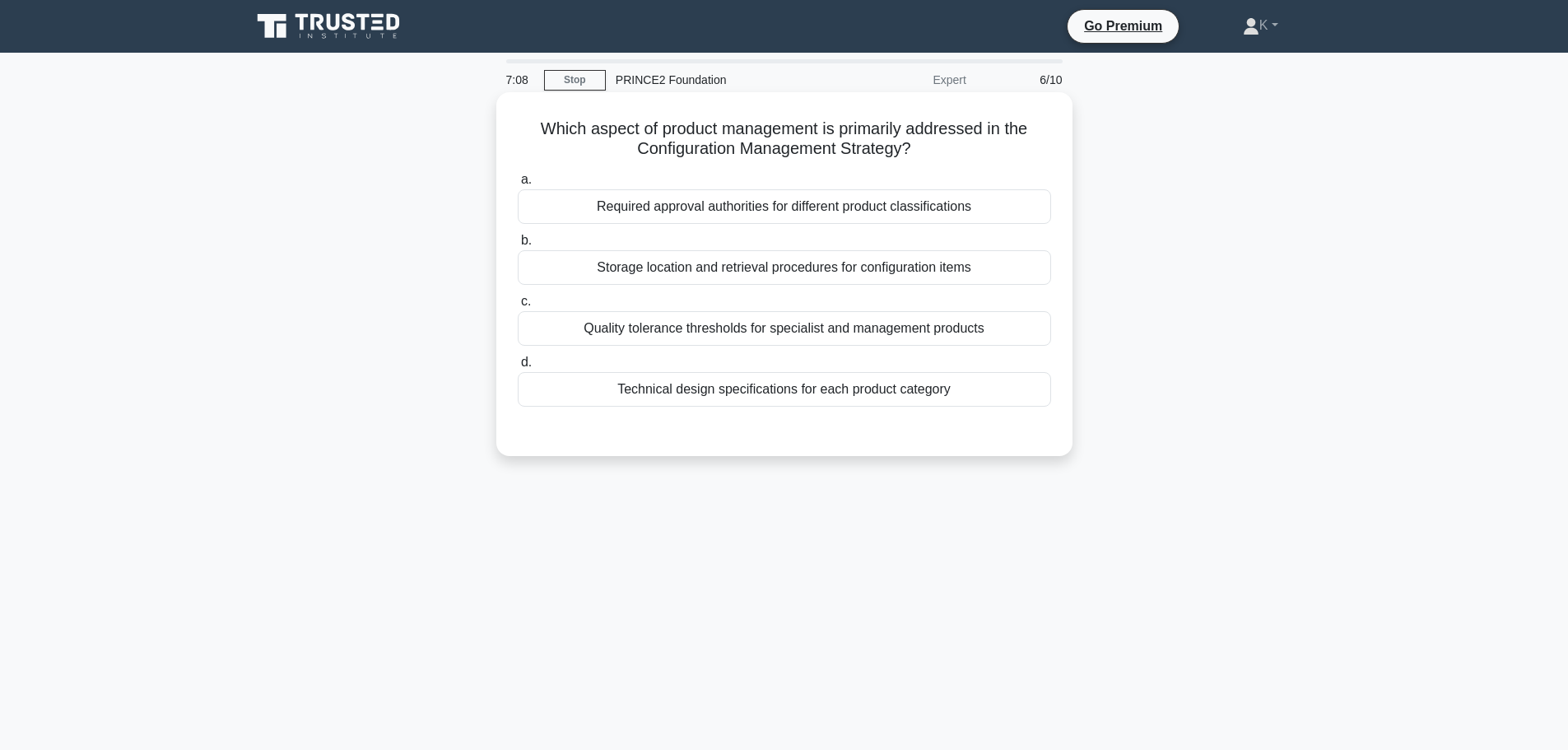
click at [646, 331] on div "Quality tolerance thresholds for specialist and management products" at bounding box center [784, 328] width 534 height 34
click at [518, 307] on input "c. Quality tolerance thresholds for specialist and management products" at bounding box center [518, 302] width 0 height 11
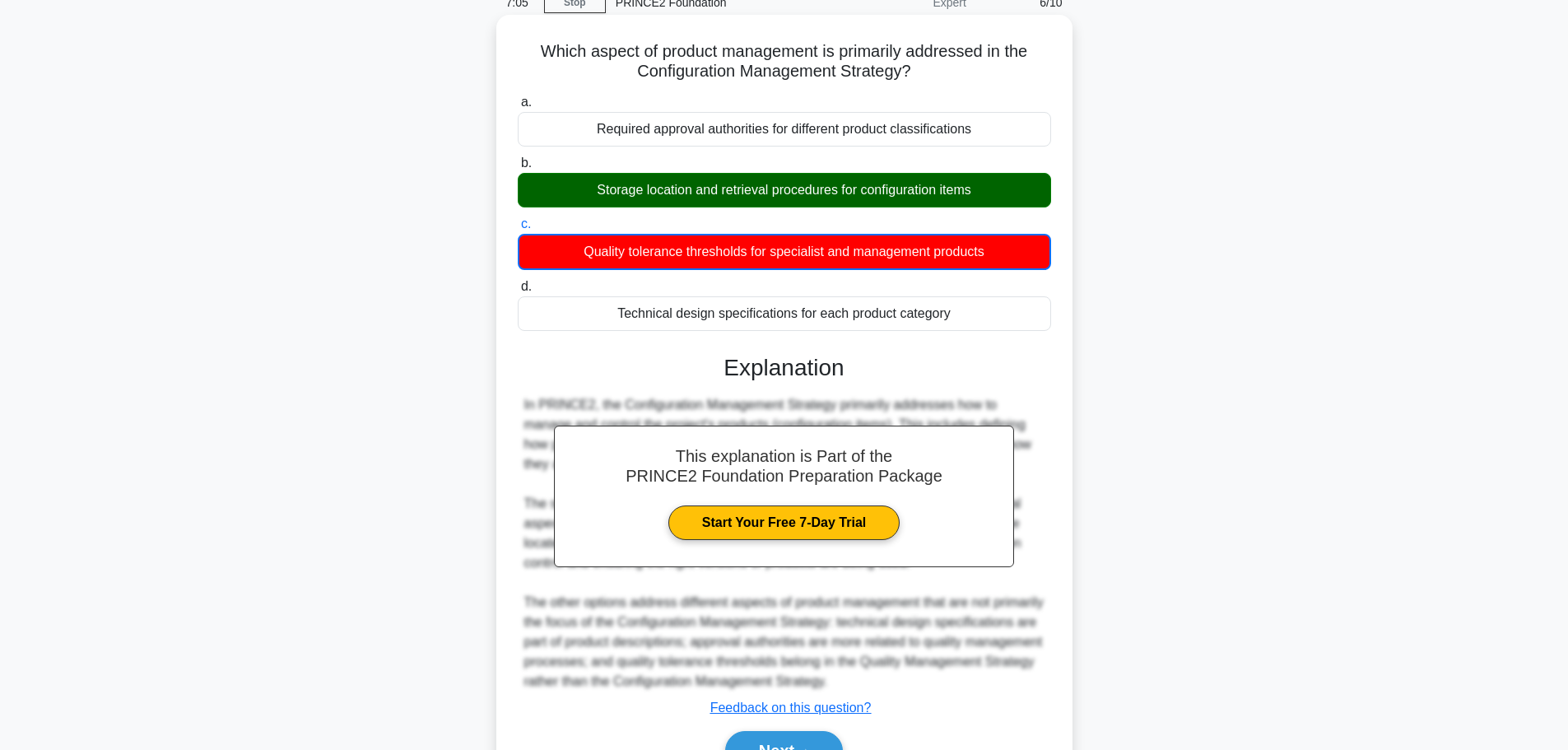
scroll to position [169, 0]
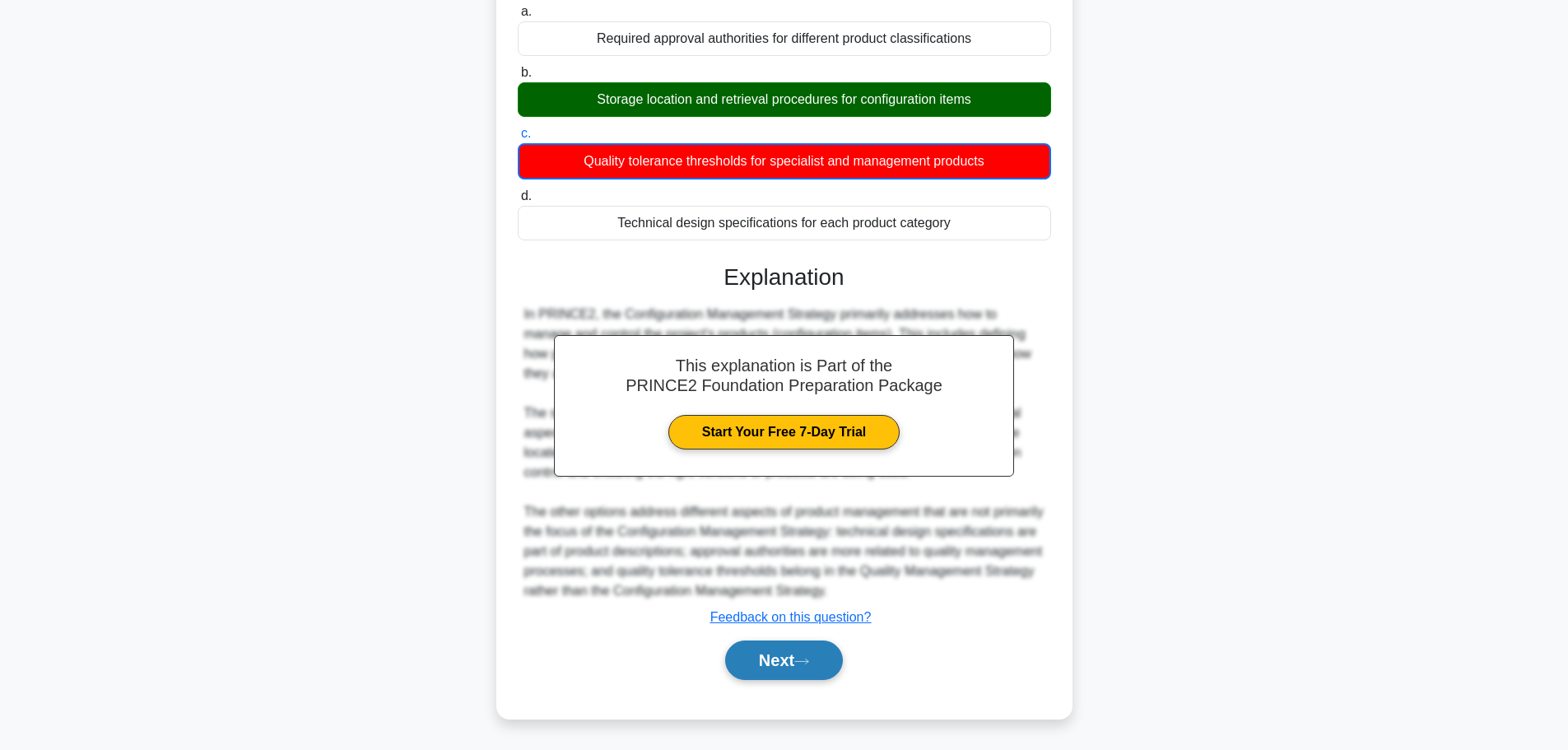
click at [756, 668] on button "Next" at bounding box center [783, 660] width 117 height 40
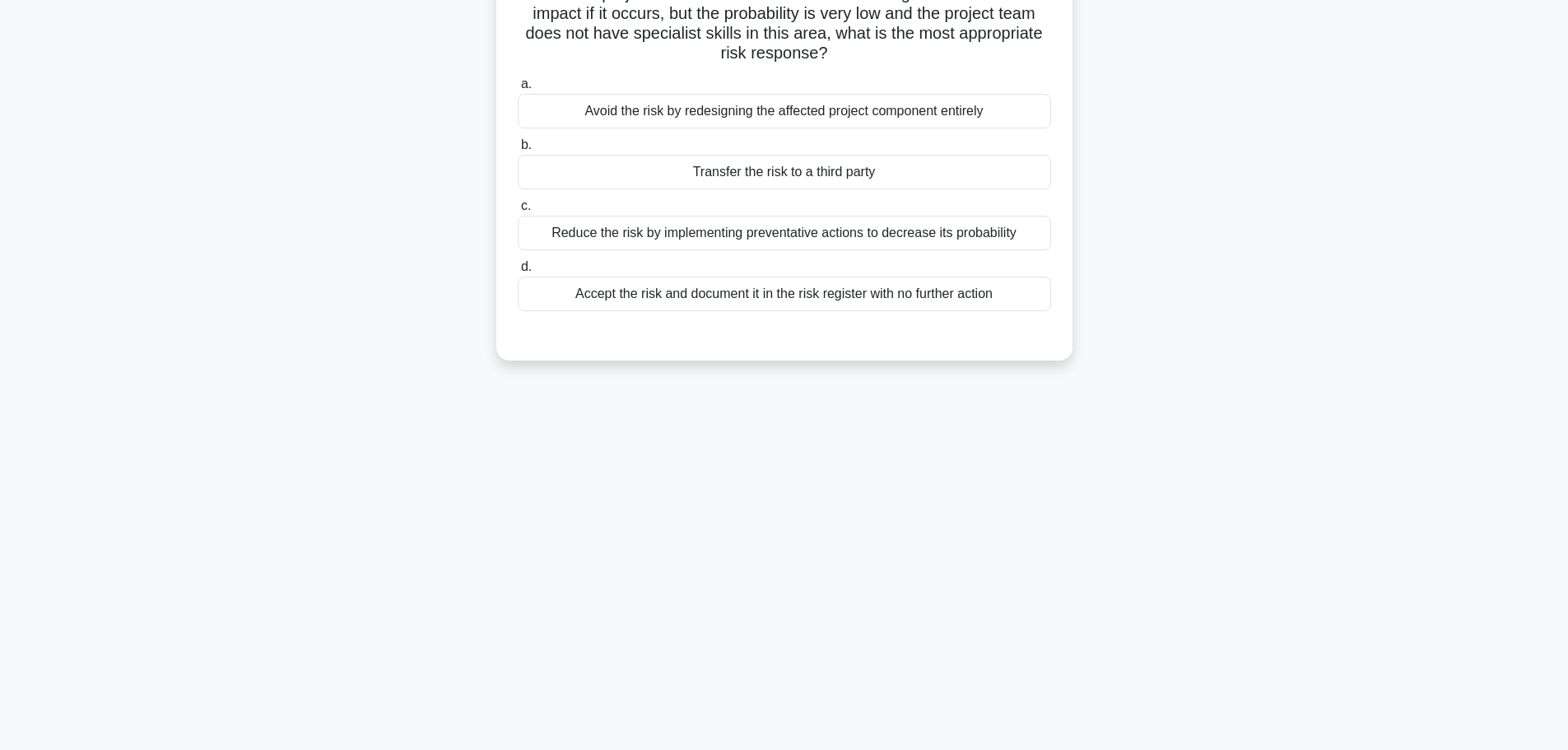
scroll to position [0, 0]
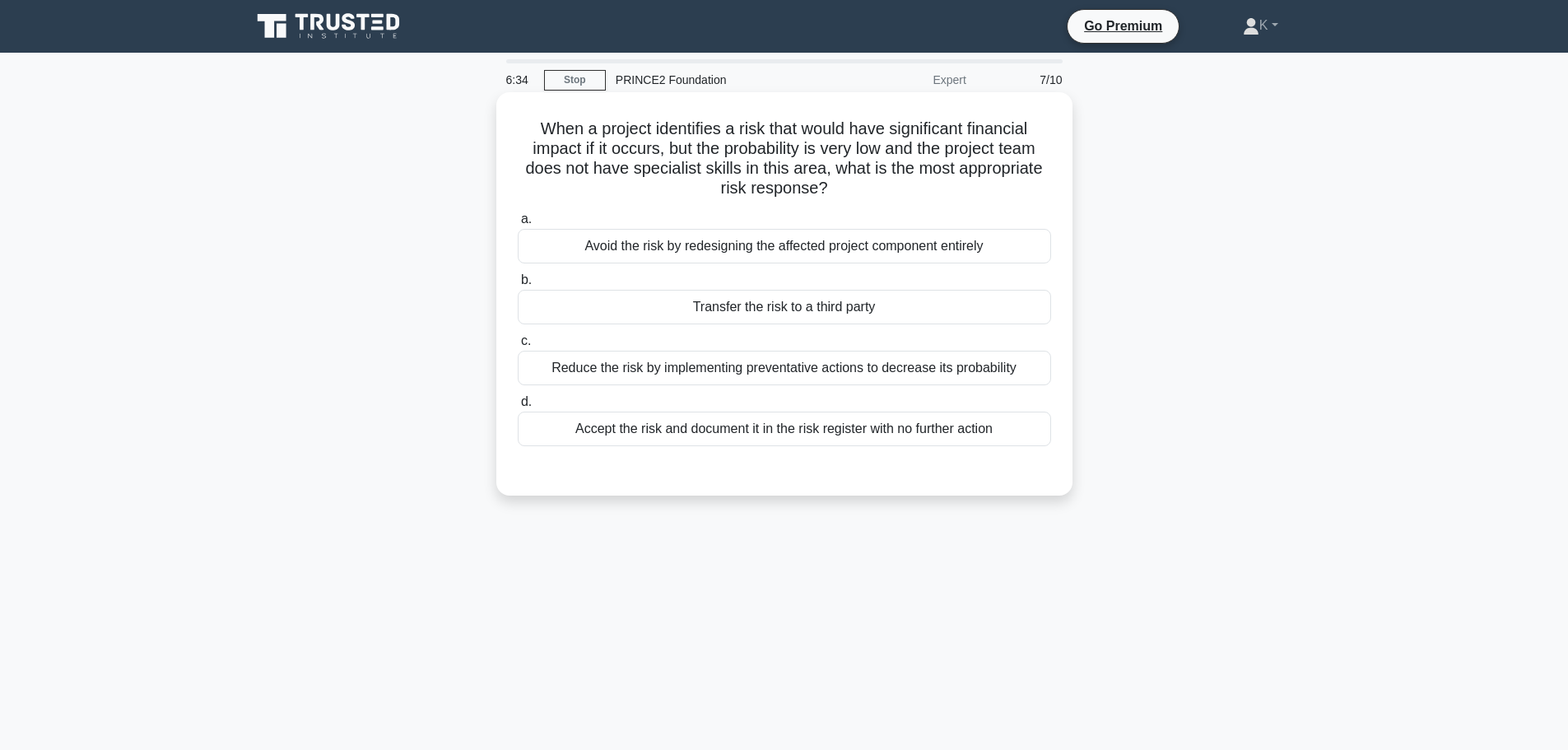
click at [749, 313] on div "Transfer the risk to a third party" at bounding box center [784, 306] width 534 height 34
click at [518, 286] on input "b. Transfer the risk to a third party" at bounding box center [518, 281] width 0 height 11
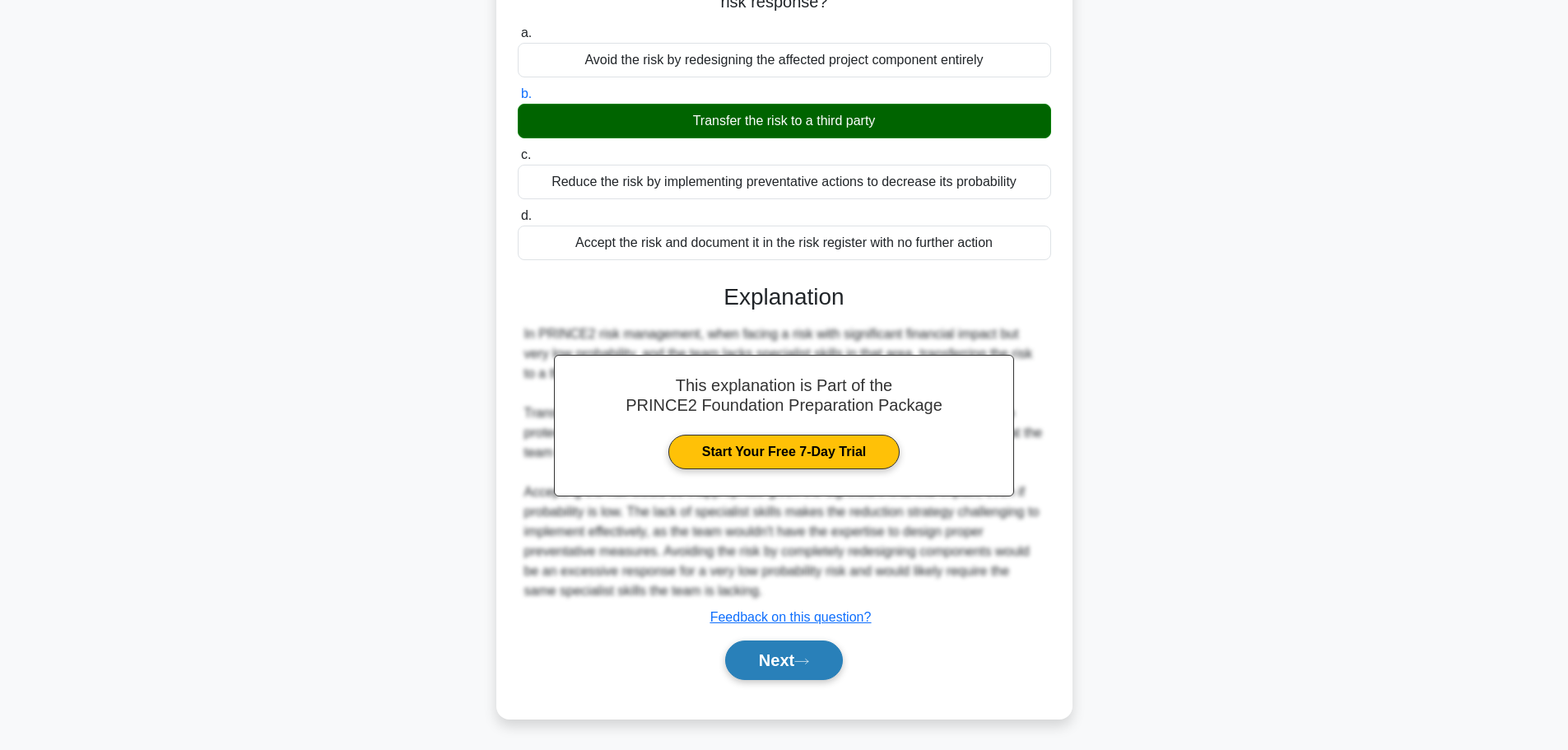
click at [810, 653] on button "Next" at bounding box center [783, 660] width 117 height 40
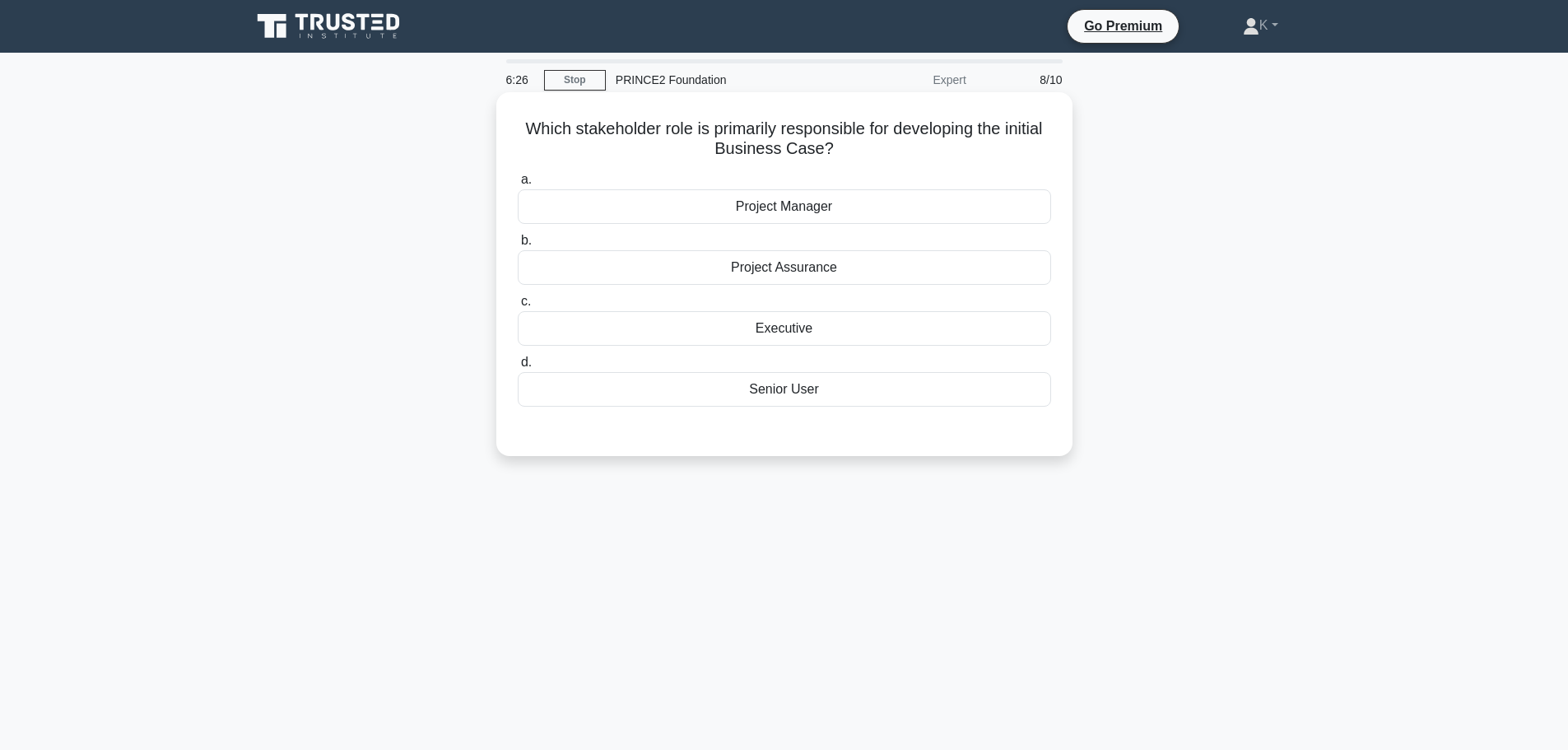
click at [799, 334] on div "Executive" at bounding box center [784, 328] width 534 height 34
click at [518, 307] on input "c. Executive" at bounding box center [518, 302] width 0 height 11
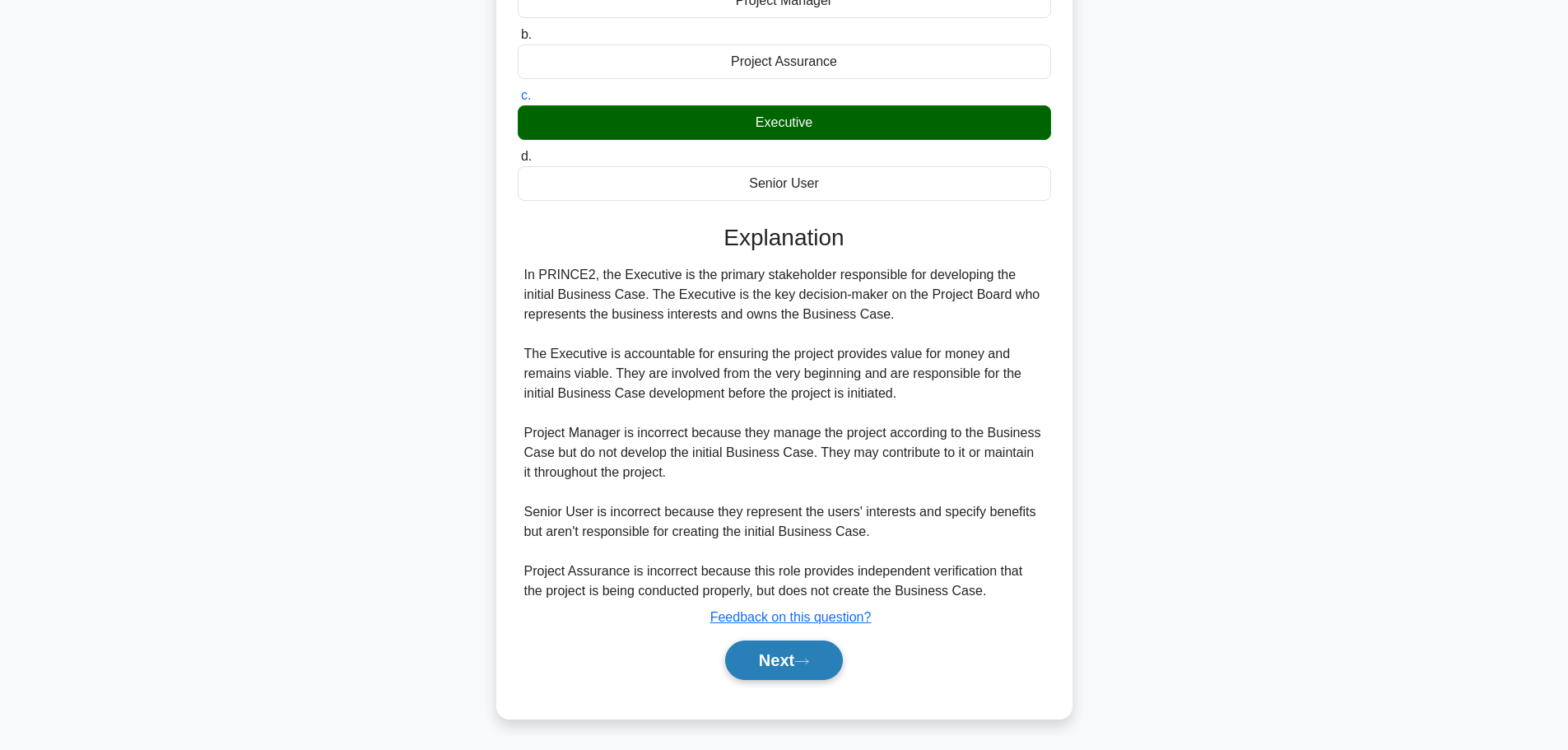
click at [800, 663] on button "Next" at bounding box center [783, 660] width 117 height 40
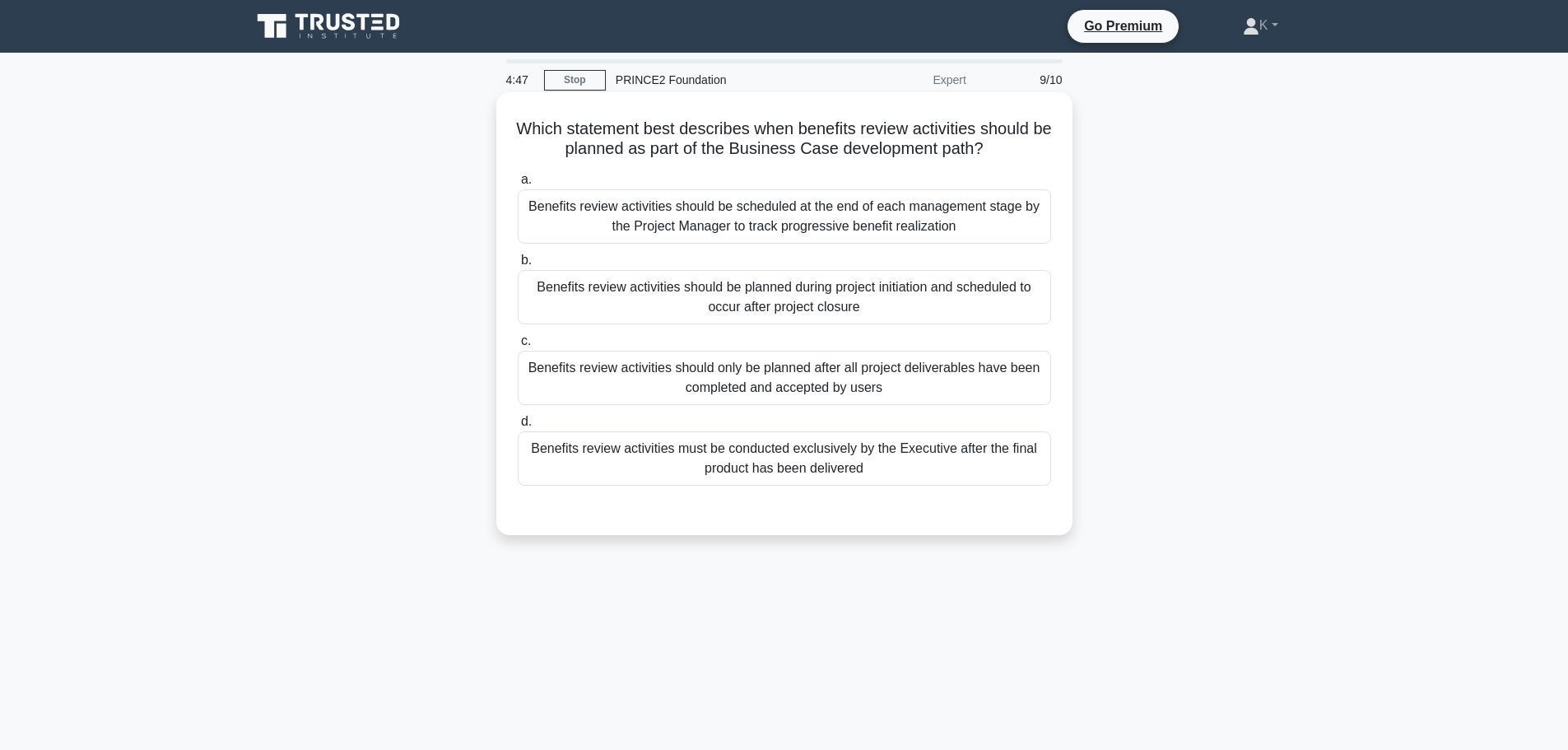
click at [668, 296] on div "Benefits review activities should be planned during project initiation and sche…" at bounding box center [784, 297] width 534 height 55
click at [518, 266] on input "b. Benefits review activities should be planned during project initiation and s…" at bounding box center [518, 260] width 0 height 11
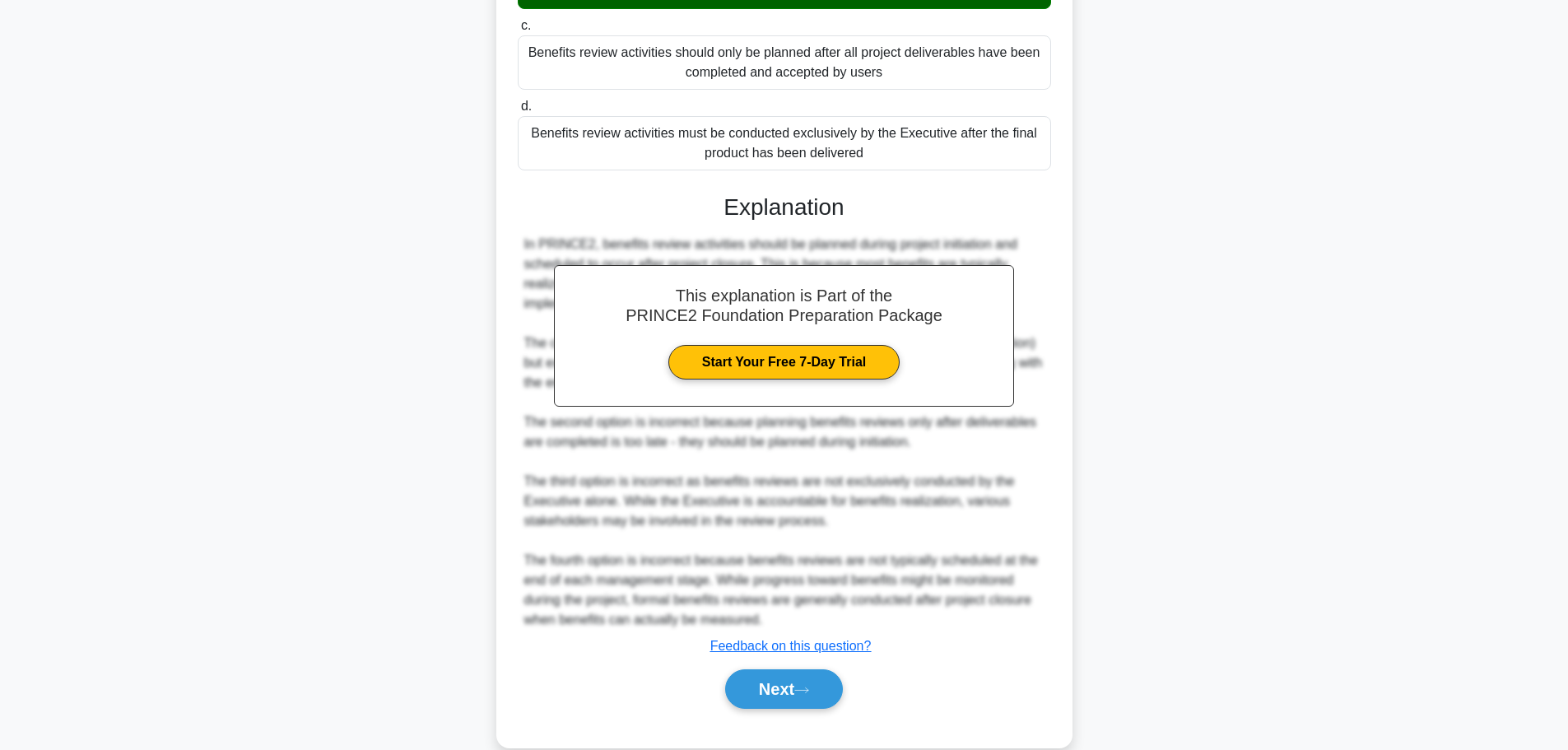
scroll to position [345, 0]
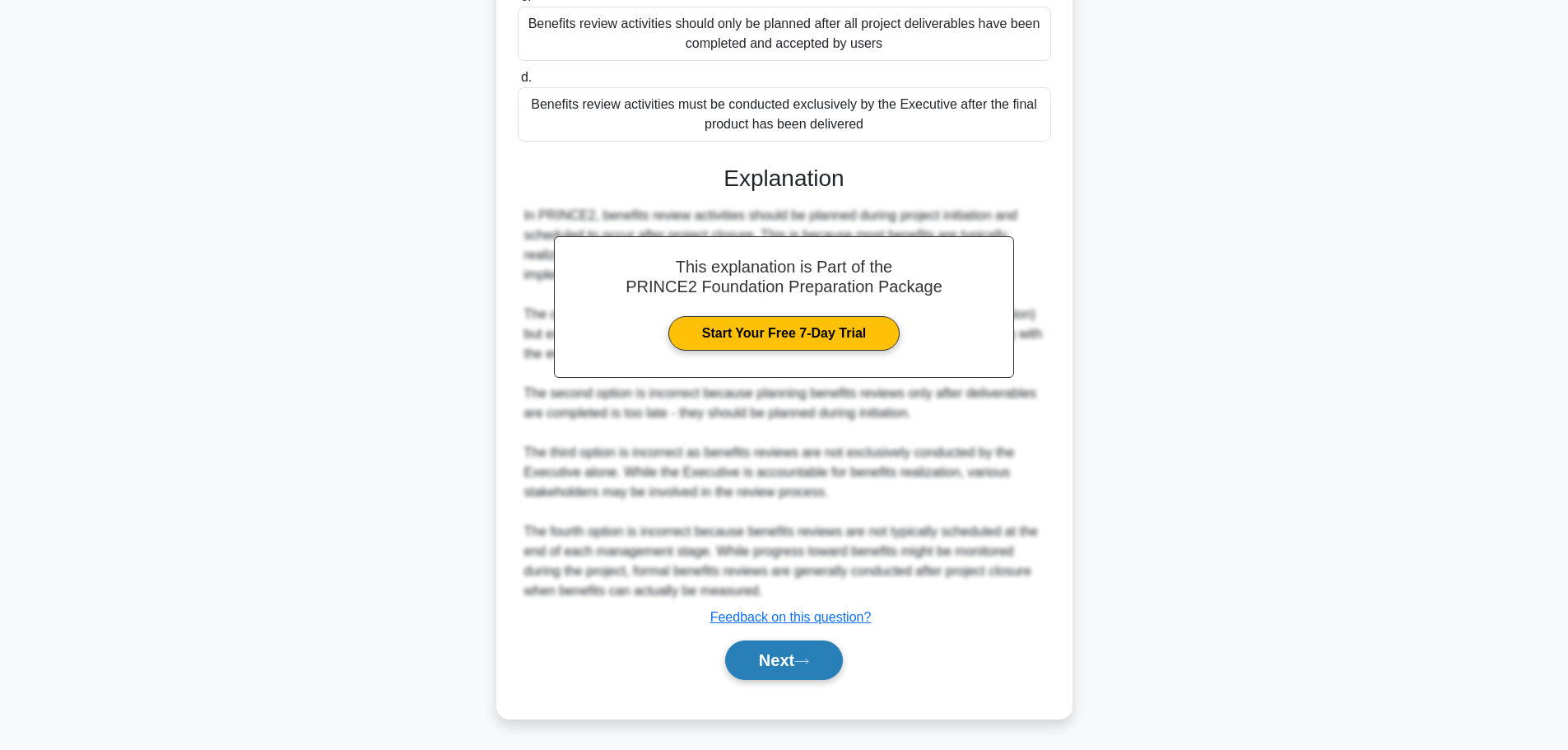
click at [795, 663] on button "Next" at bounding box center [783, 660] width 117 height 40
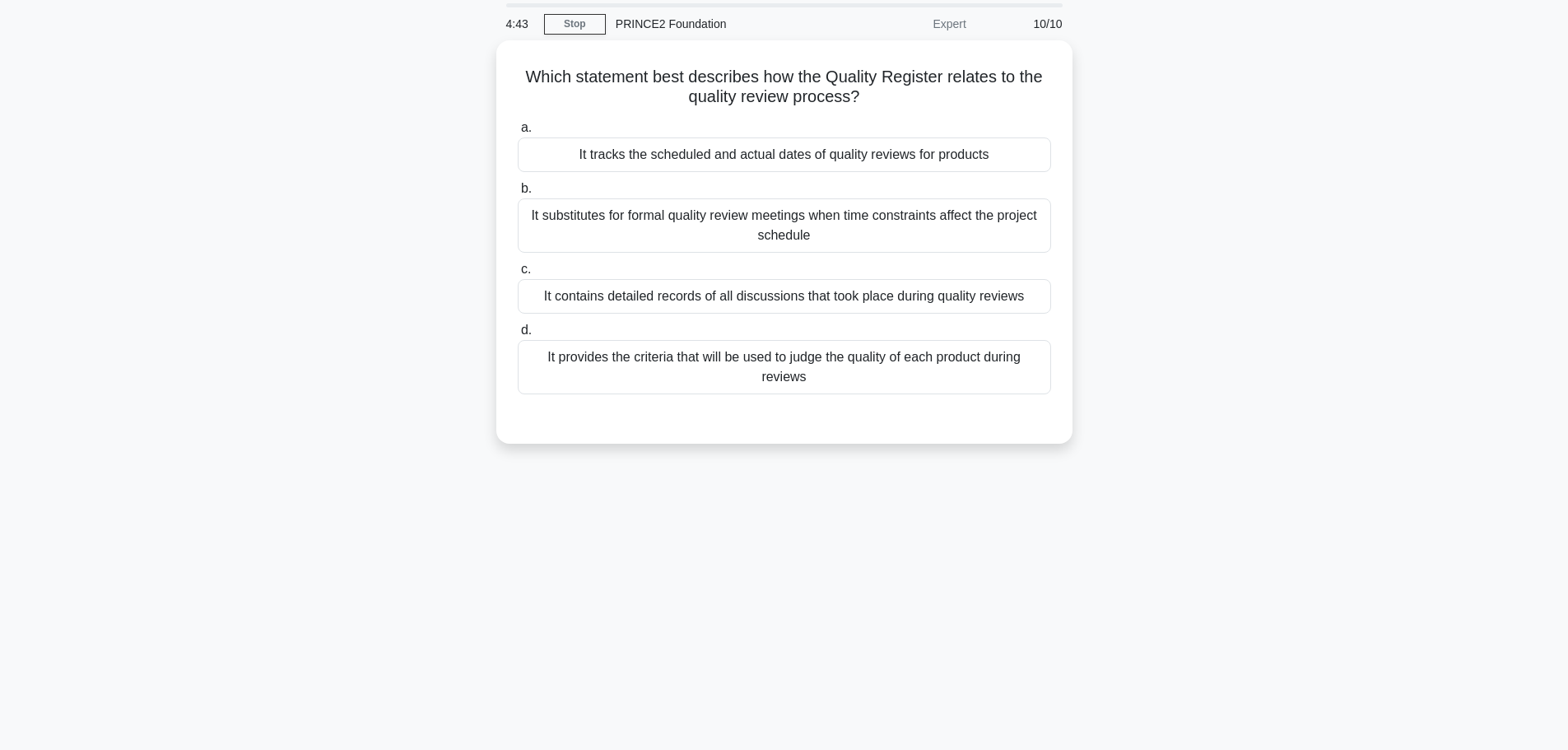
scroll to position [0, 0]
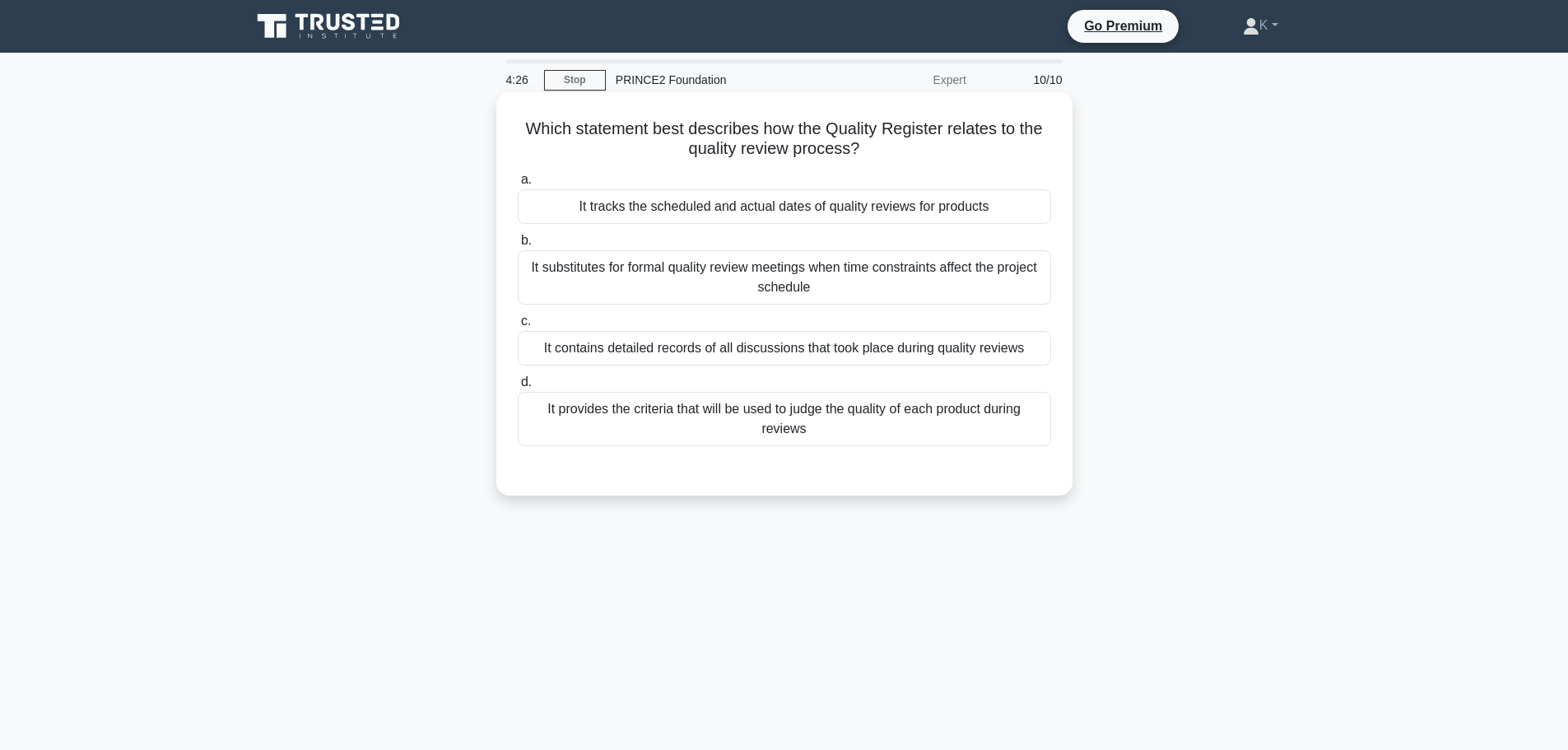
click at [683, 352] on div "It contains detailed records of all discussions that took place during quality …" at bounding box center [784, 348] width 534 height 34
click at [518, 326] on input "c. It contains detailed records of all discussions that took place during quali…" at bounding box center [518, 321] width 0 height 11
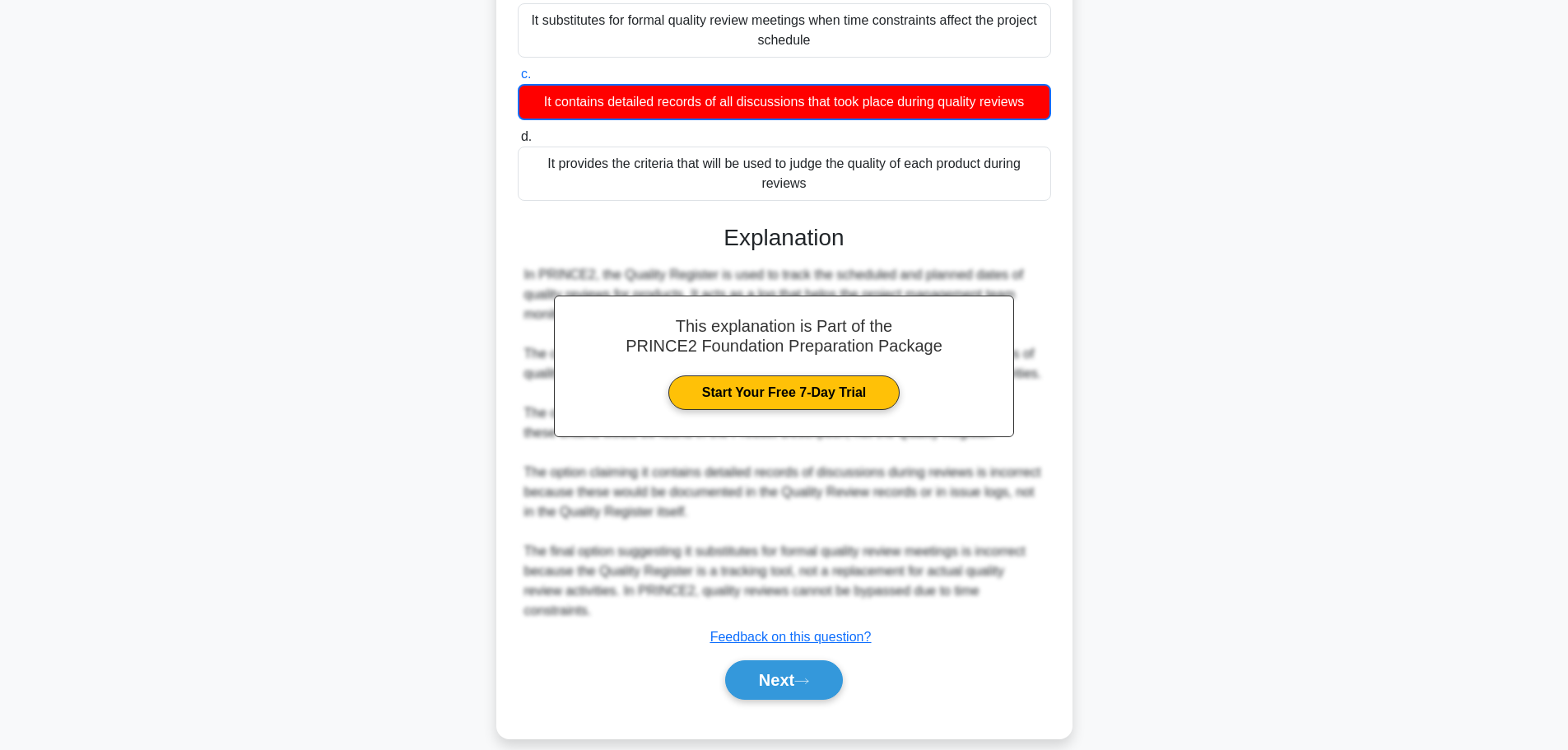
scroll to position [248, 0]
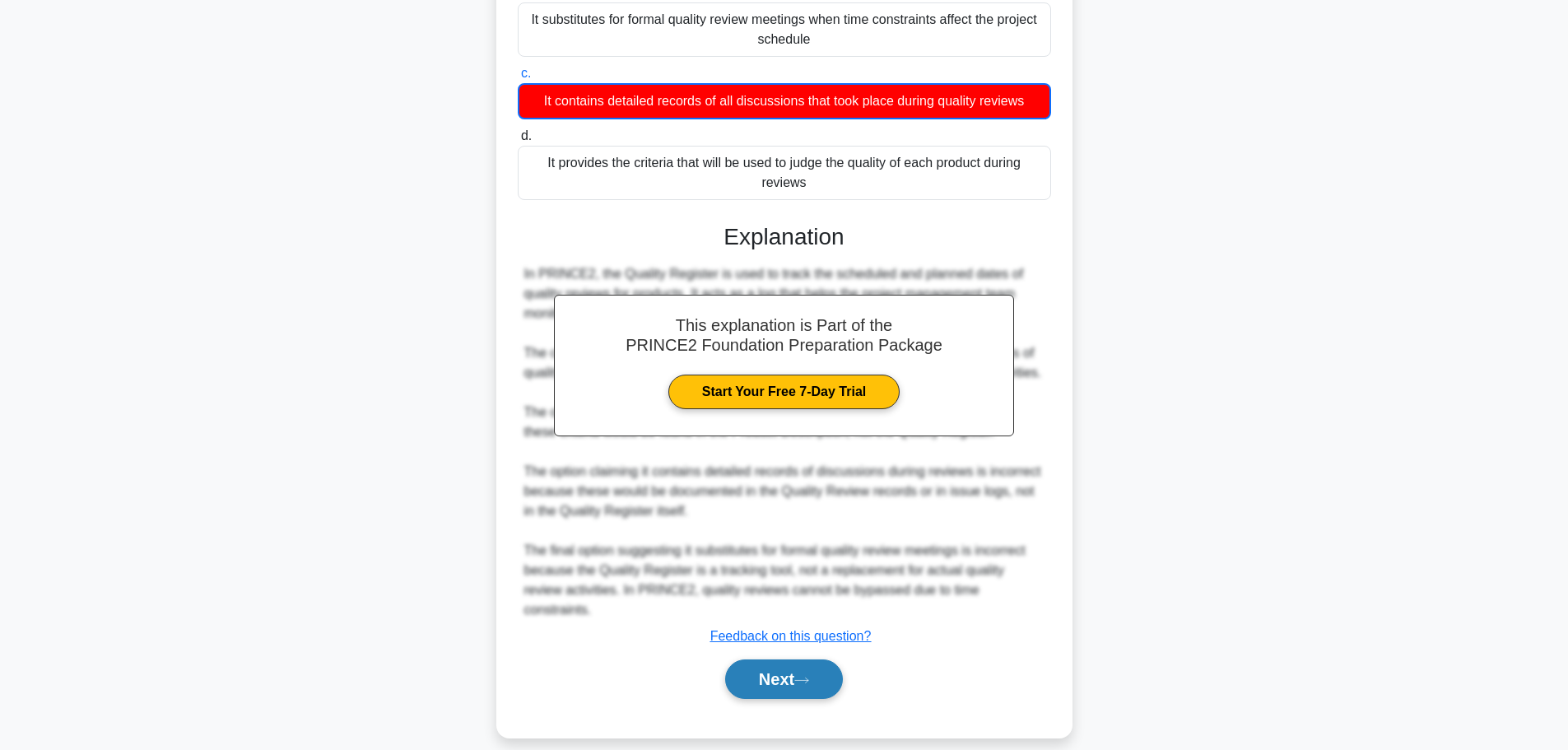
click at [786, 667] on button "Next" at bounding box center [783, 679] width 117 height 40
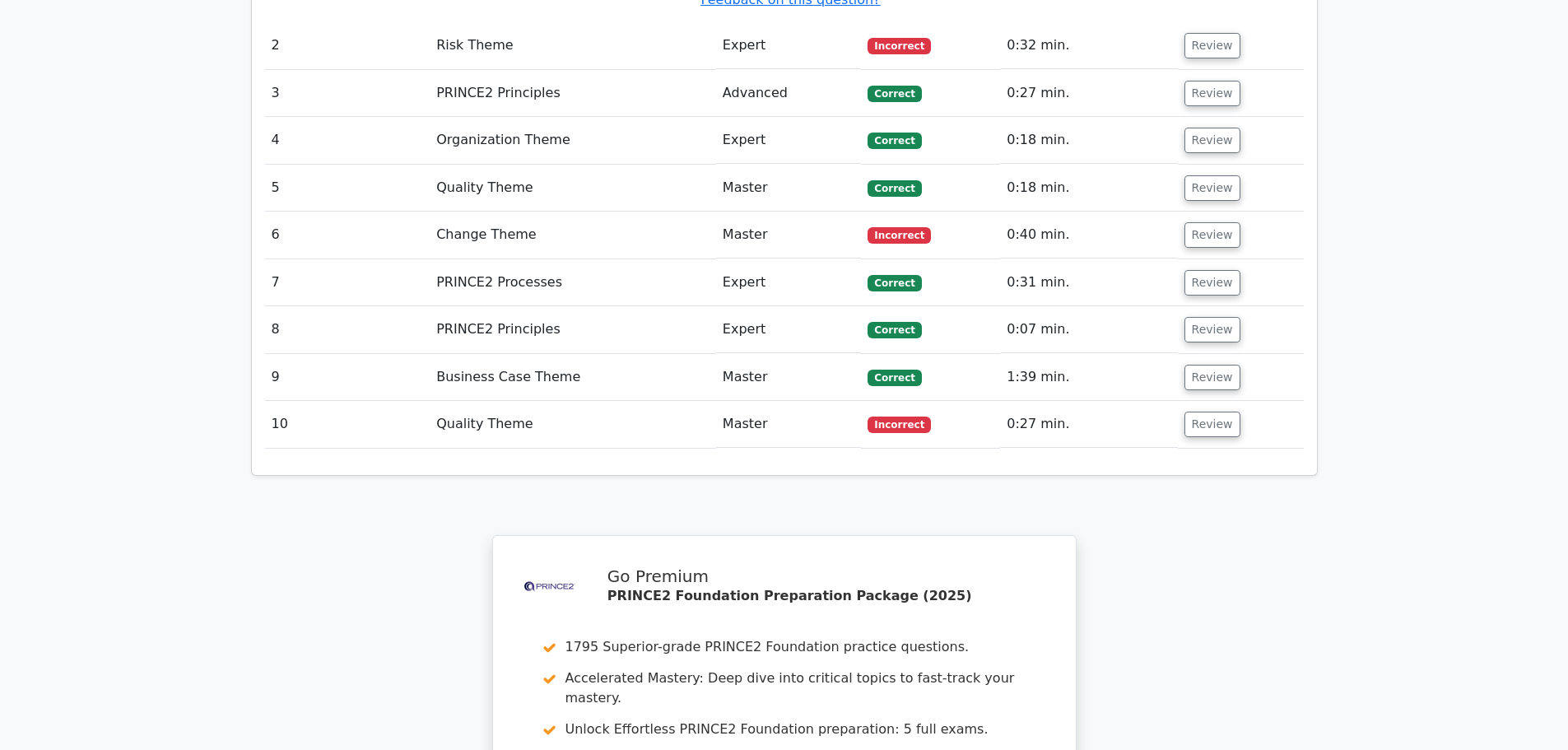
scroll to position [2756, 0]
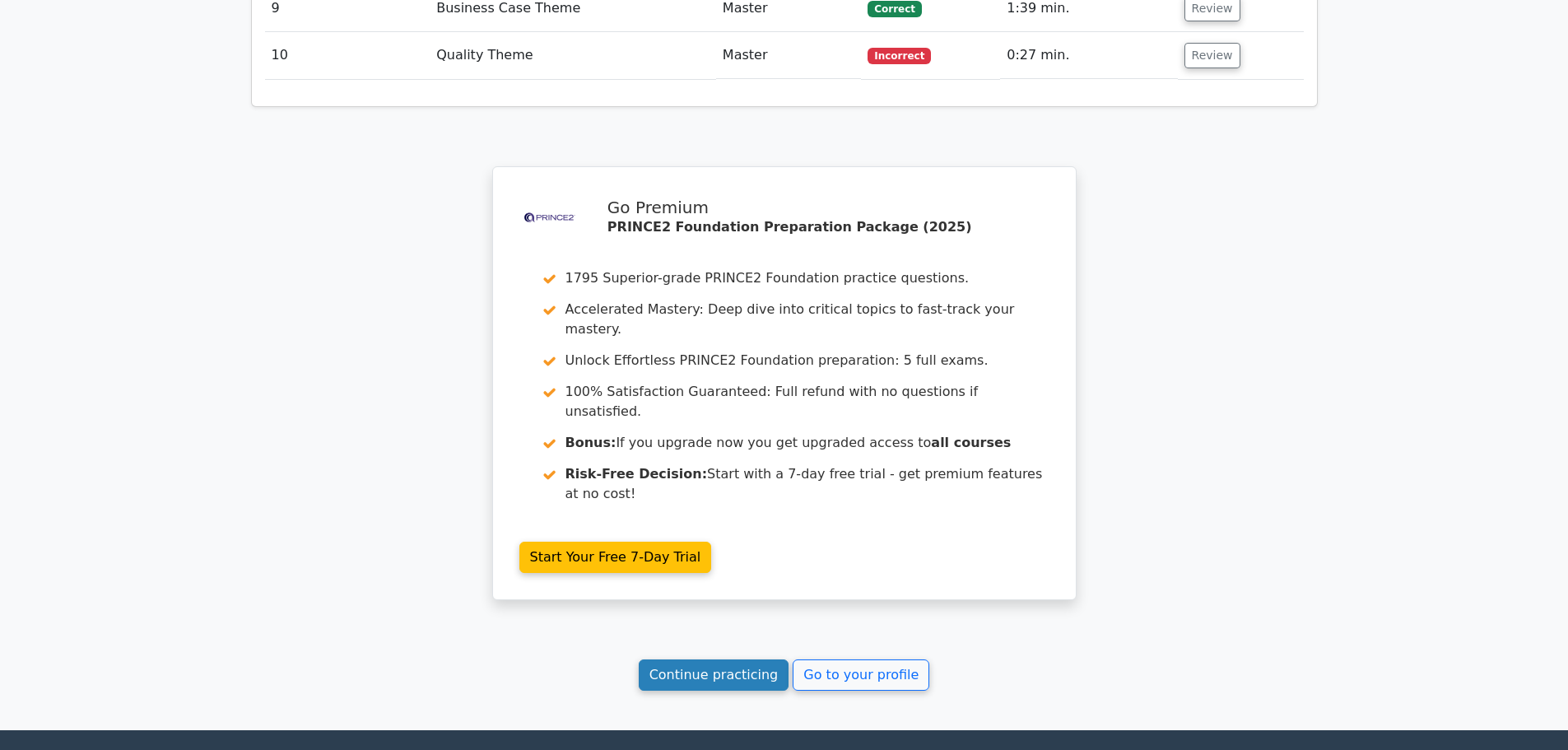
click at [707, 659] on link "Continue practicing" at bounding box center [713, 674] width 151 height 31
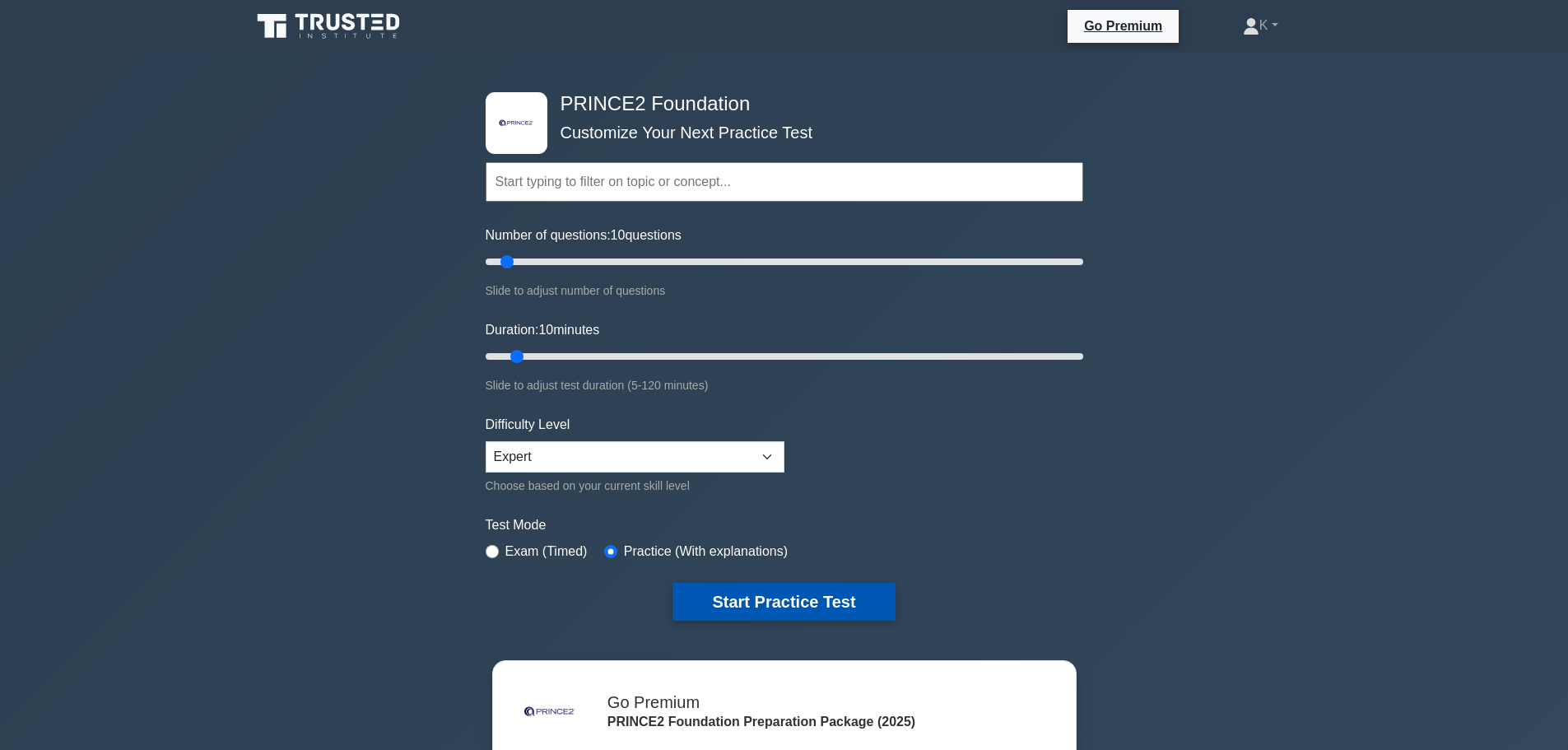
click at [775, 610] on button "Start Practice Test" at bounding box center [783, 602] width 222 height 38
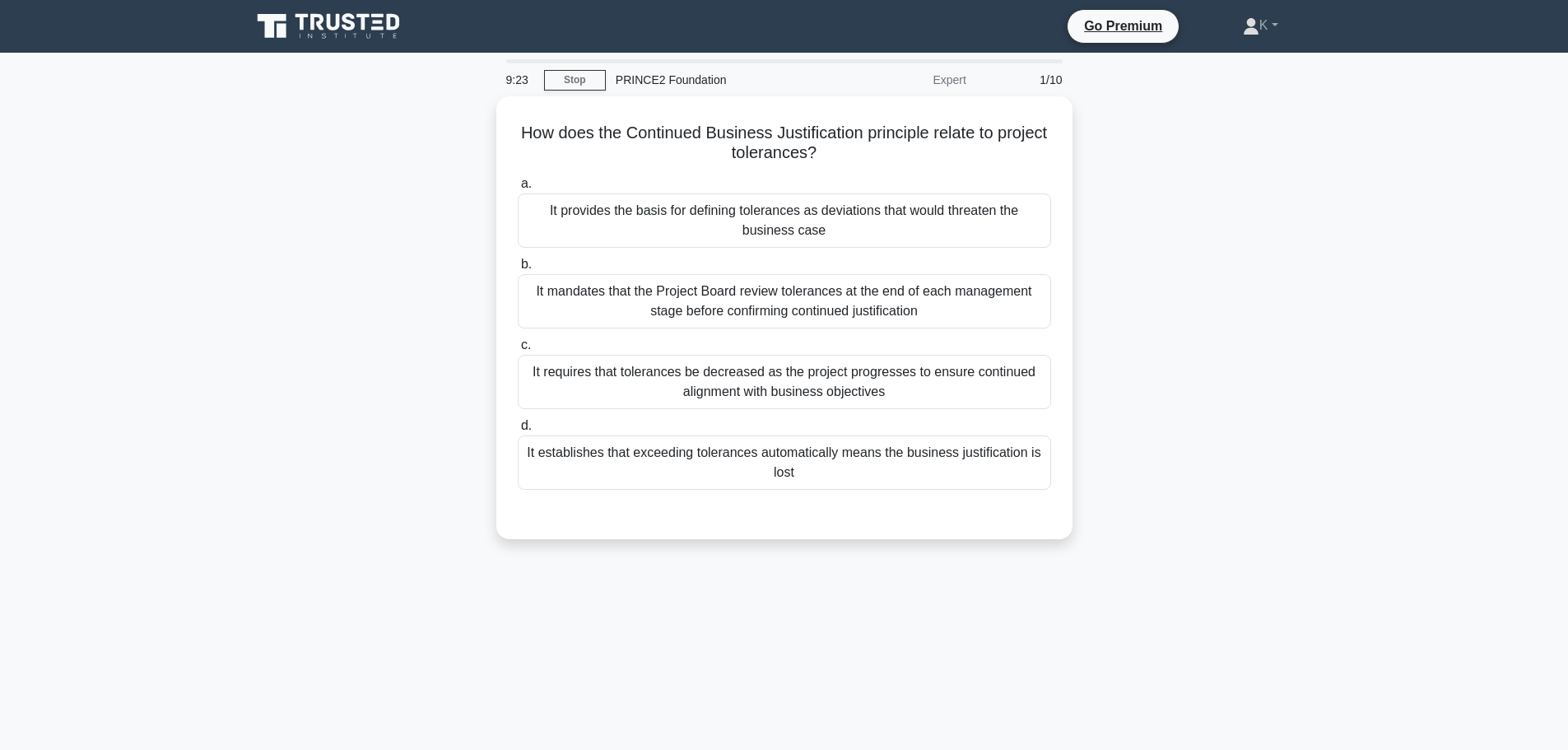
click at [439, 214] on div "How does the Continued Business Justification principle relate to project toler…" at bounding box center [784, 327] width 1086 height 462
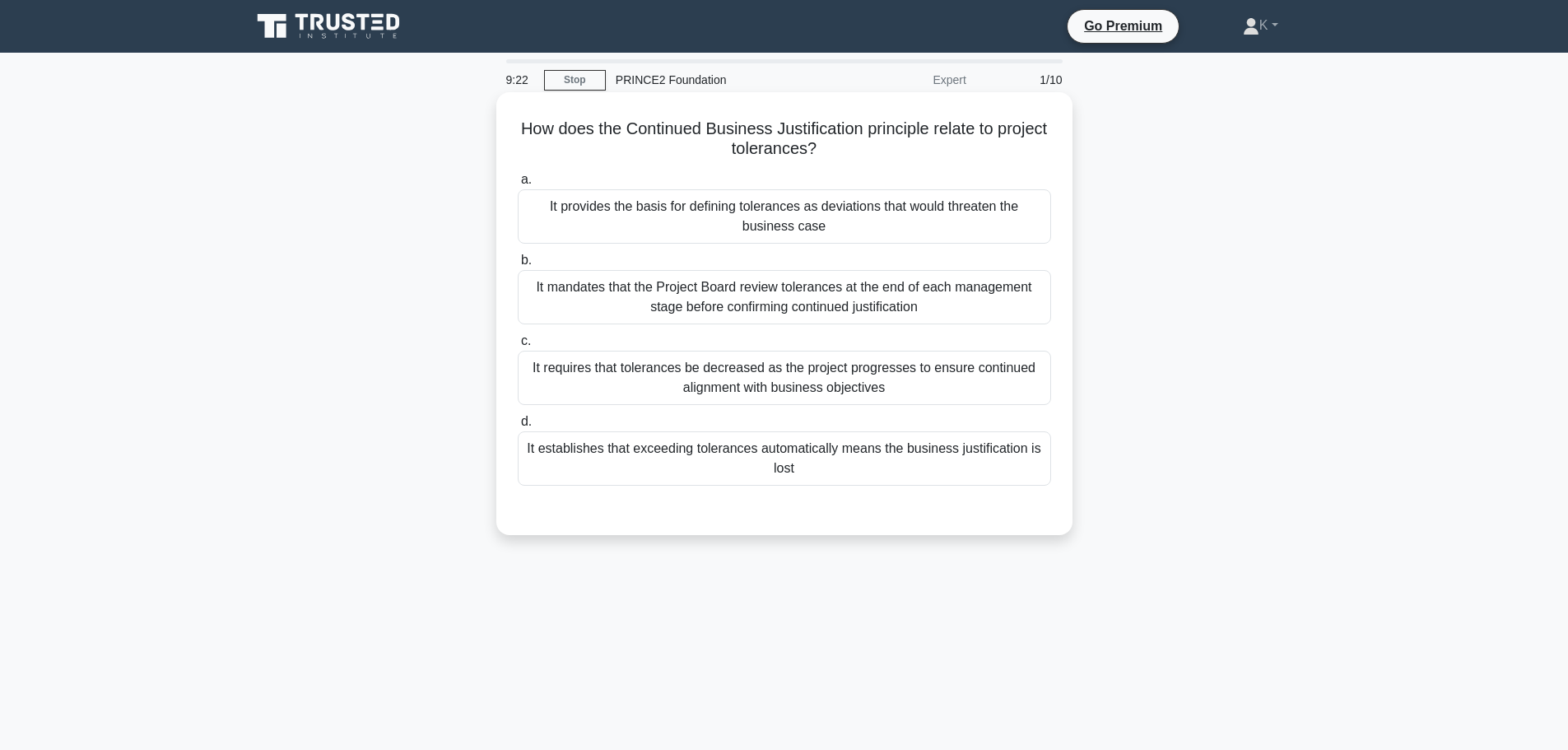
click at [579, 216] on div "It provides the basis for defining tolerances as deviations that would threaten…" at bounding box center [784, 217] width 534 height 55
click at [518, 185] on input "a. It provides the basis for defining tolerances as deviations that would threa…" at bounding box center [518, 180] width 0 height 11
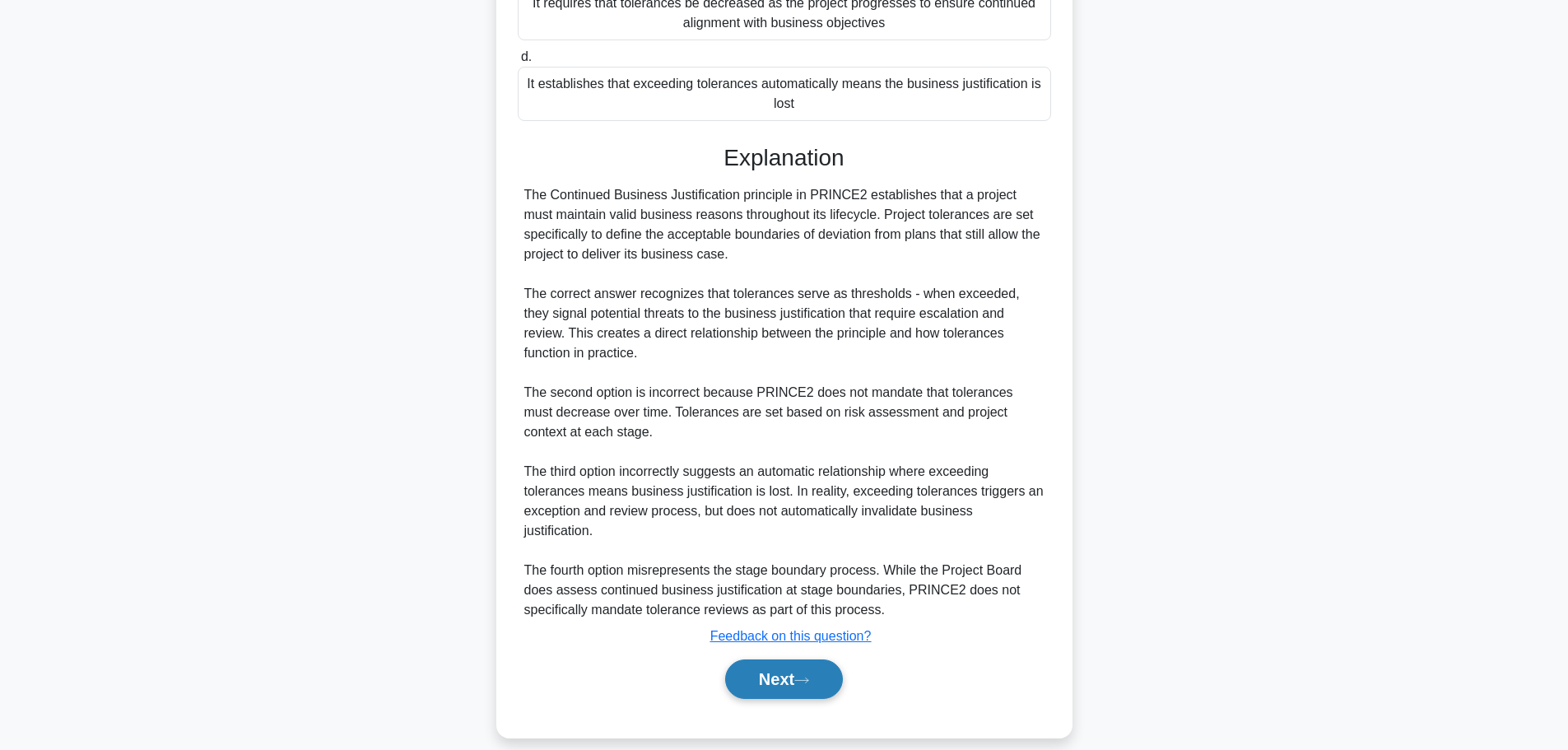
click at [777, 659] on button "Next" at bounding box center [783, 679] width 117 height 40
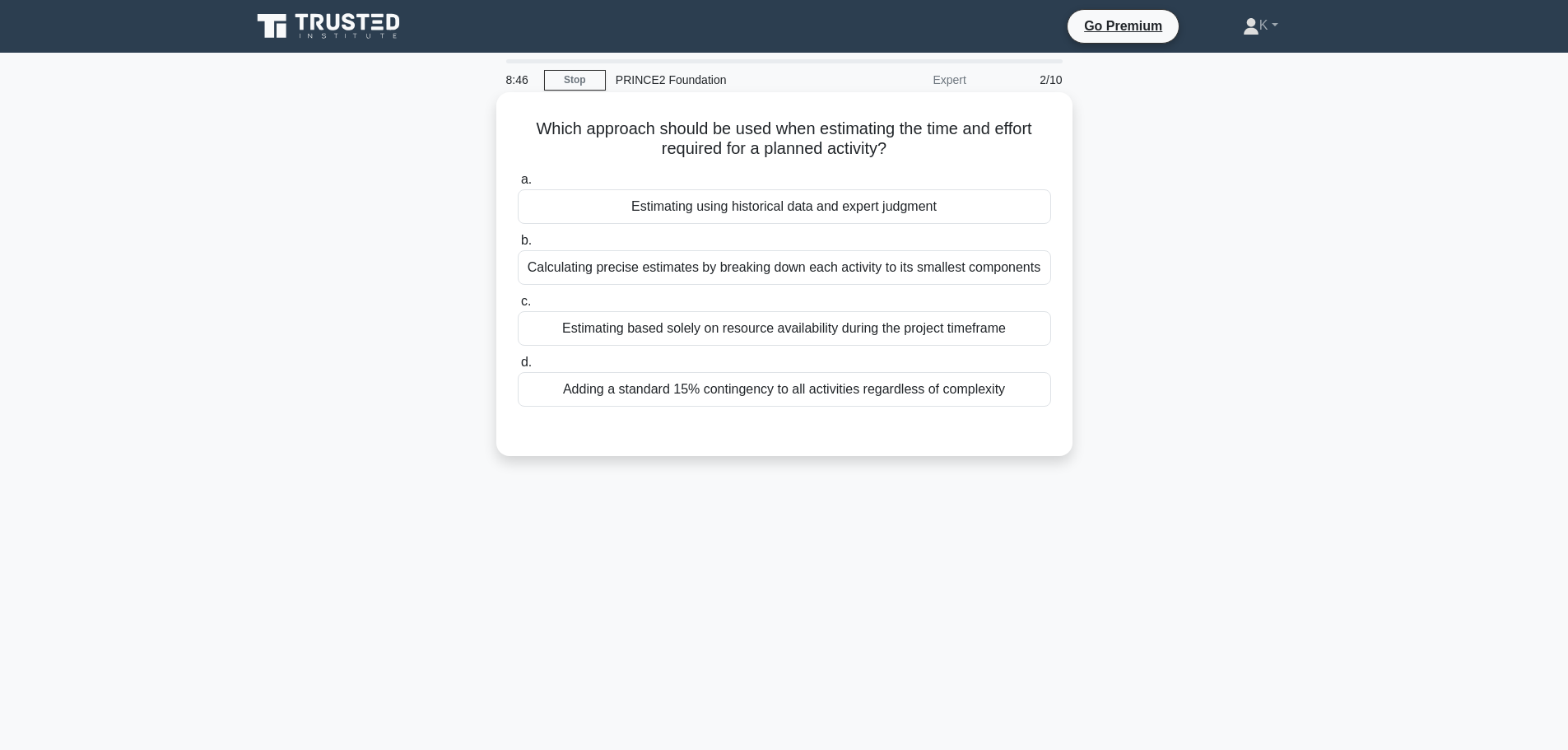
click at [667, 207] on div "Estimating using historical data and expert judgment" at bounding box center [784, 206] width 534 height 34
click at [518, 185] on input "a. Estimating using historical data and expert judgment" at bounding box center [518, 180] width 0 height 11
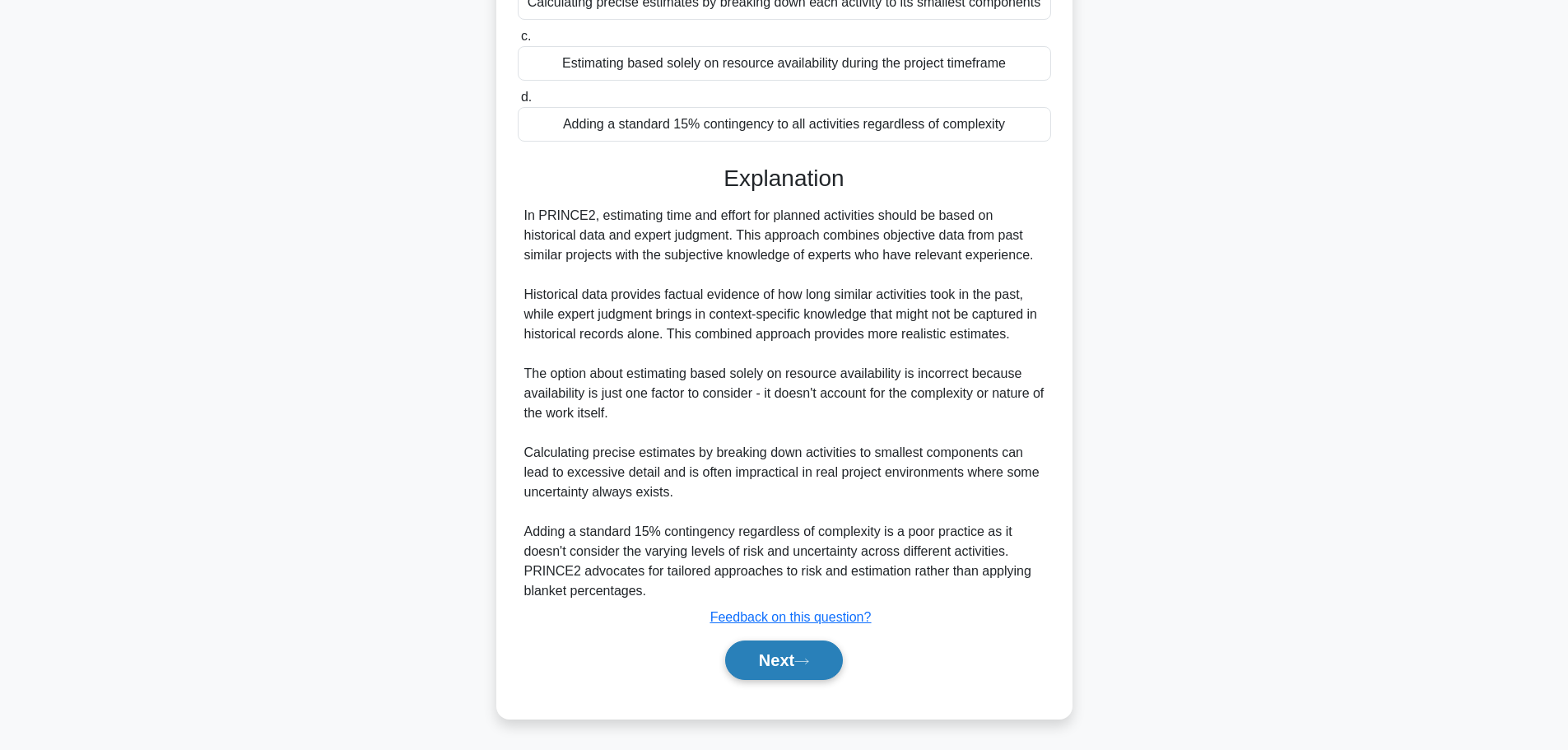
click at [788, 656] on button "Next" at bounding box center [783, 660] width 117 height 40
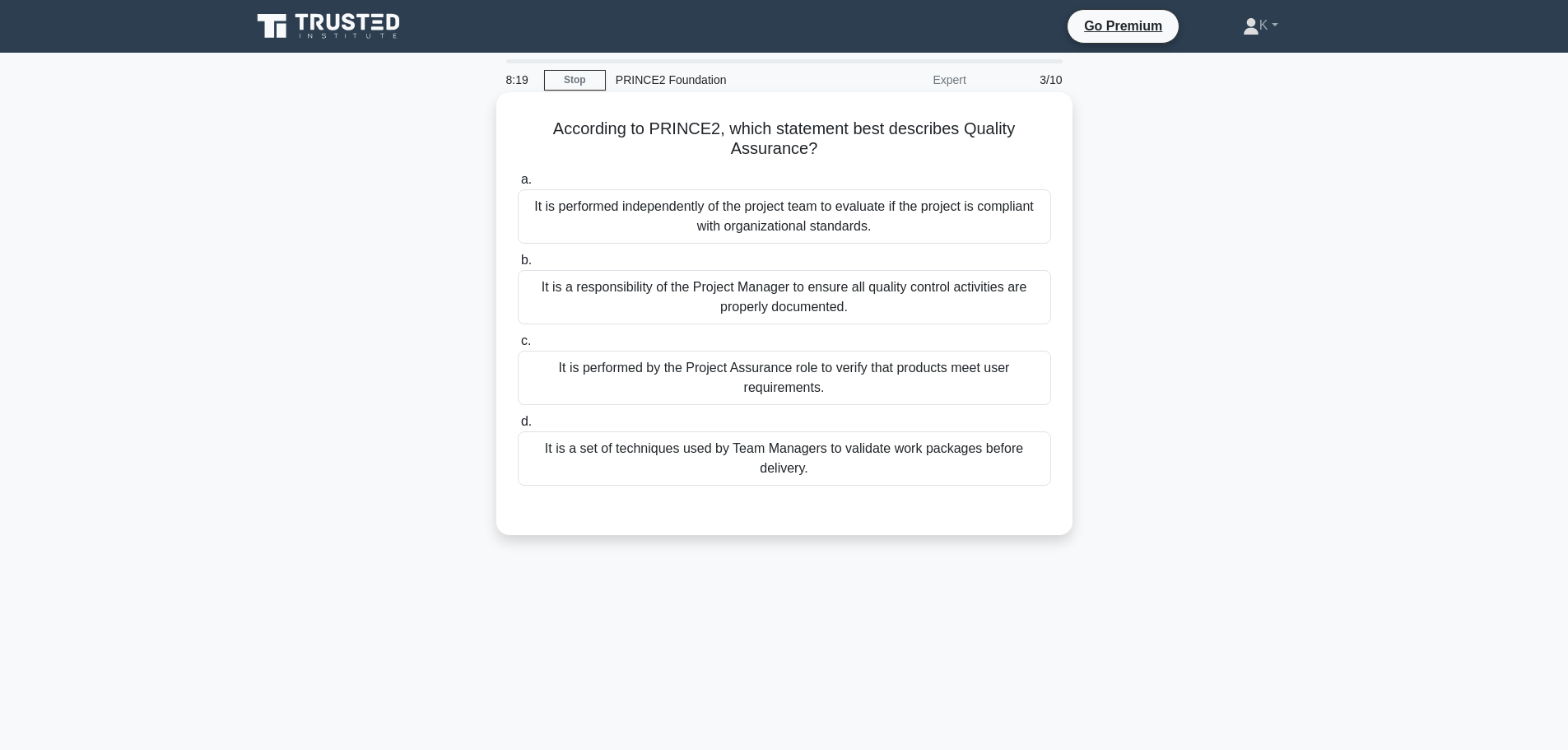
click at [606, 221] on div "It is performed independently of the project team to evaluate if the project is…" at bounding box center [784, 217] width 534 height 55
click at [518, 185] on input "a. It is performed independently of the project team to evaluate if the project…" at bounding box center [518, 180] width 0 height 11
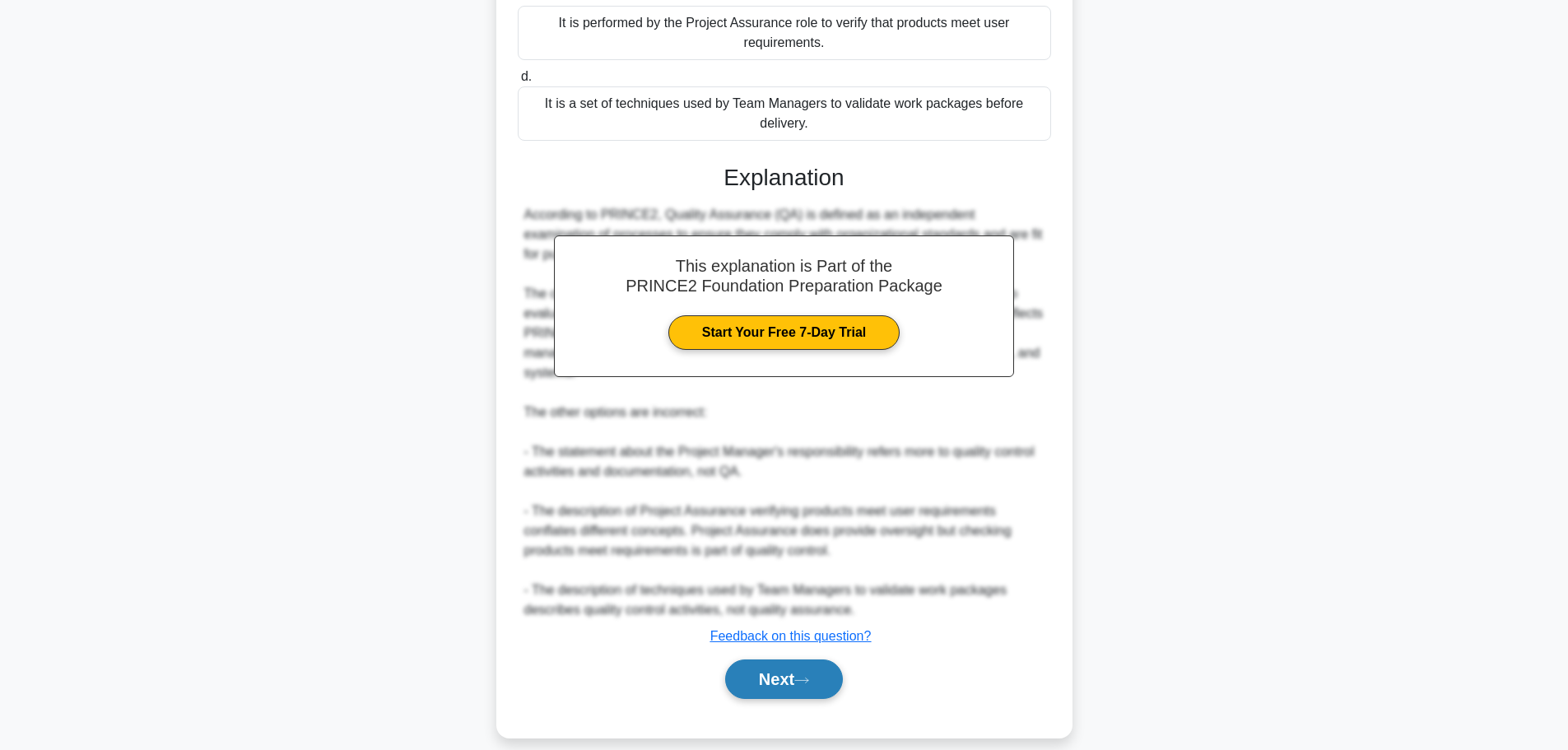
click at [820, 659] on button "Next" at bounding box center [783, 679] width 117 height 40
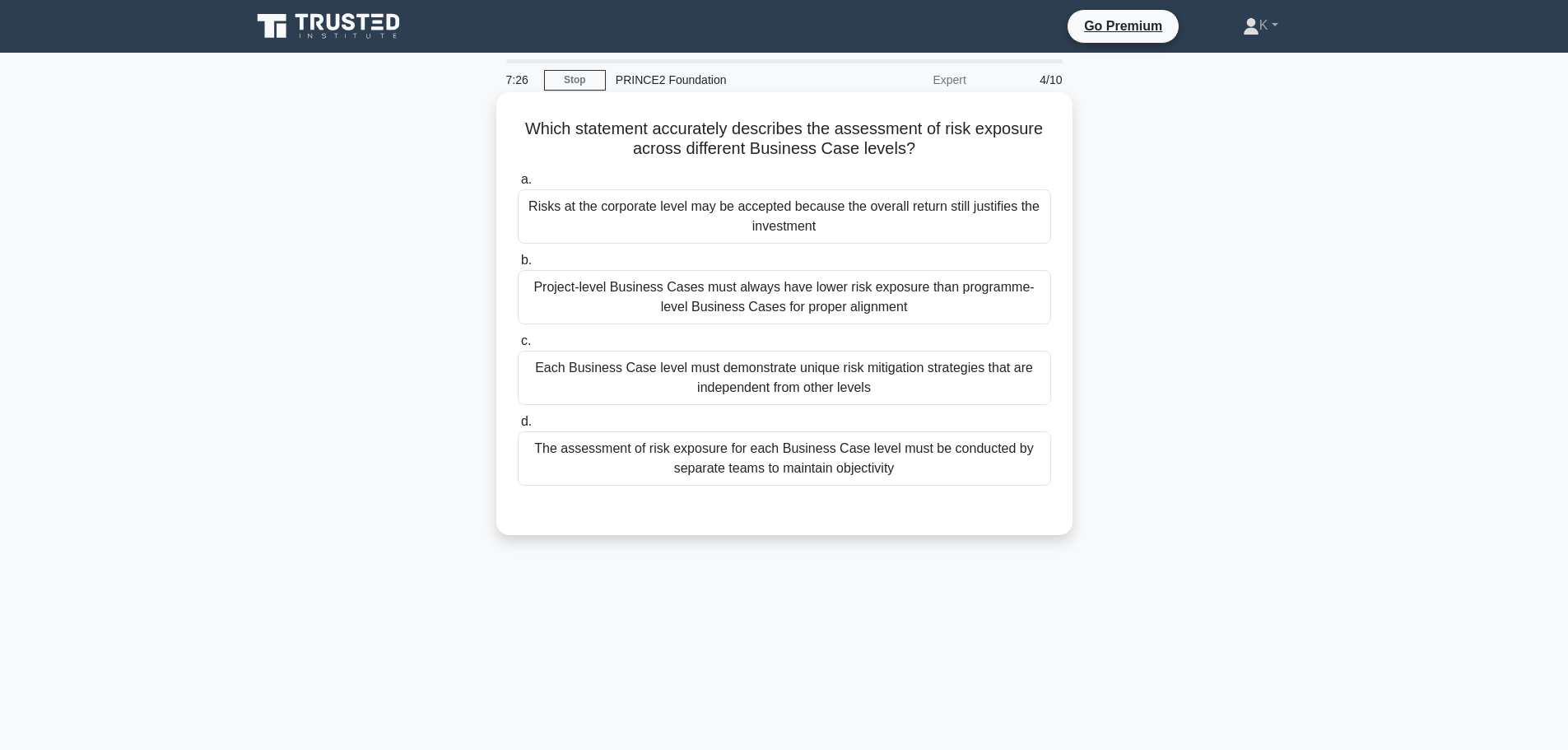
click at [585, 297] on div "Project-level Business Cases must always have lower risk exposure than programm…" at bounding box center [784, 297] width 534 height 55
click at [518, 266] on input "b. Project-level Business Cases must always have lower risk exposure than progr…" at bounding box center [518, 260] width 0 height 11
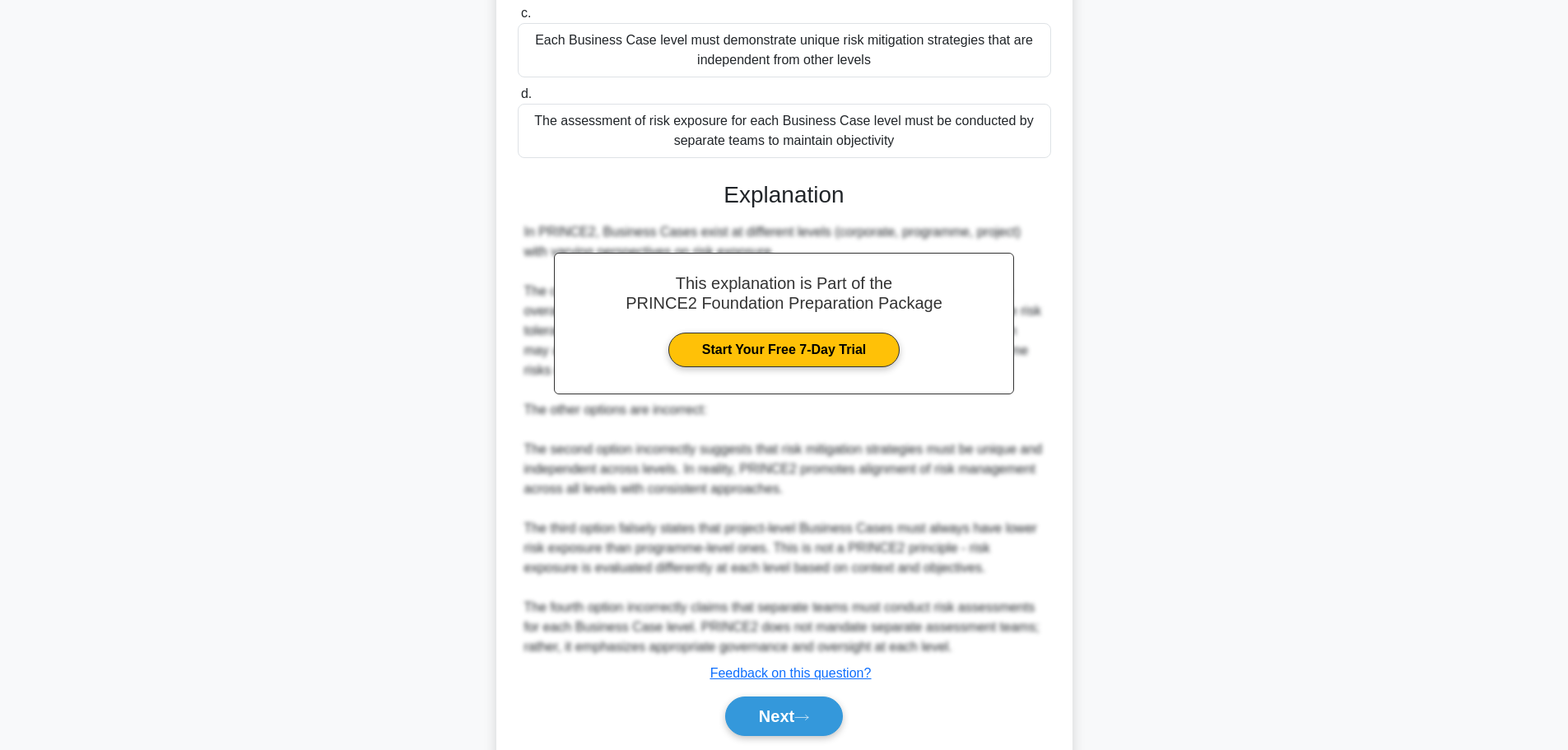
scroll to position [386, 0]
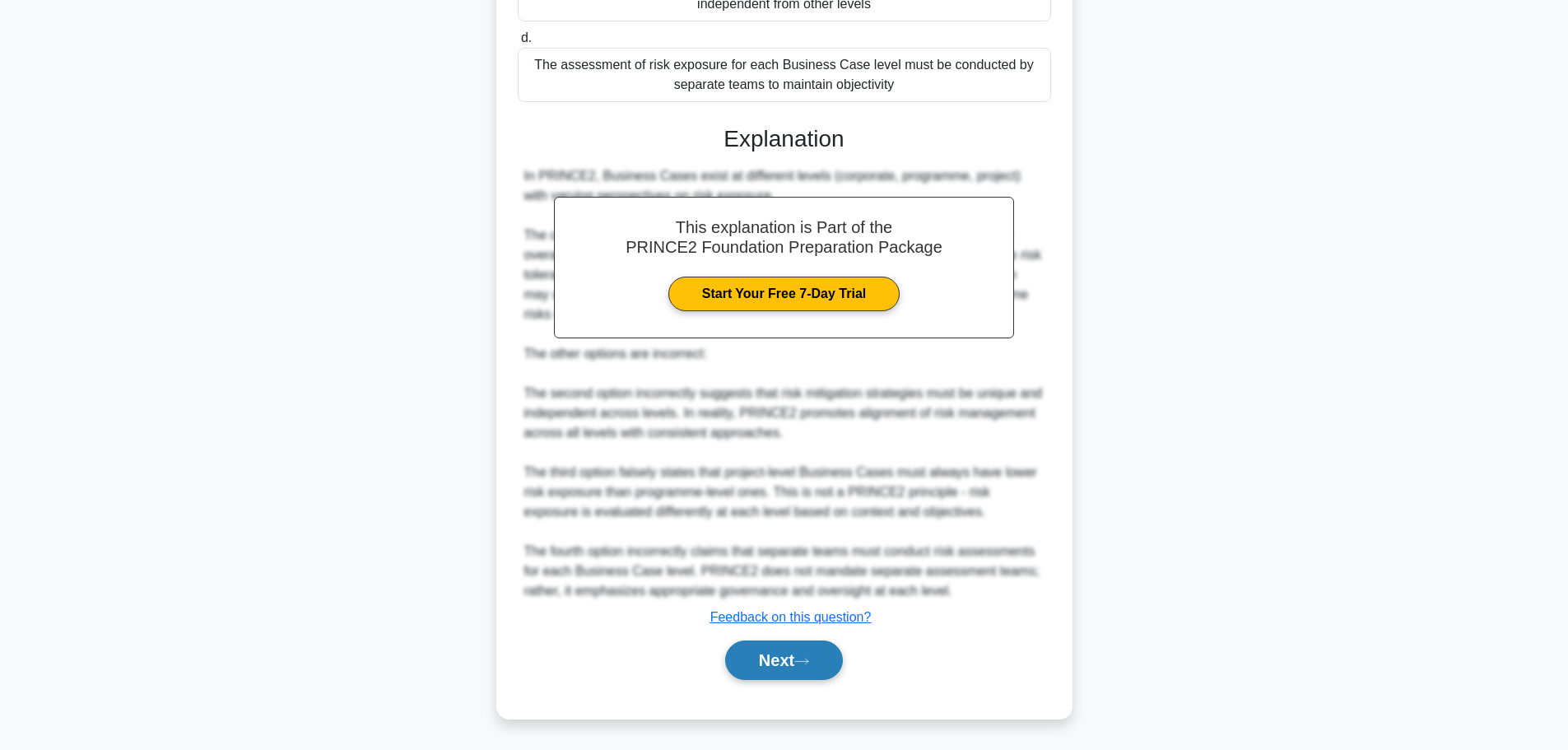
click at [795, 659] on button "Next" at bounding box center [783, 660] width 117 height 40
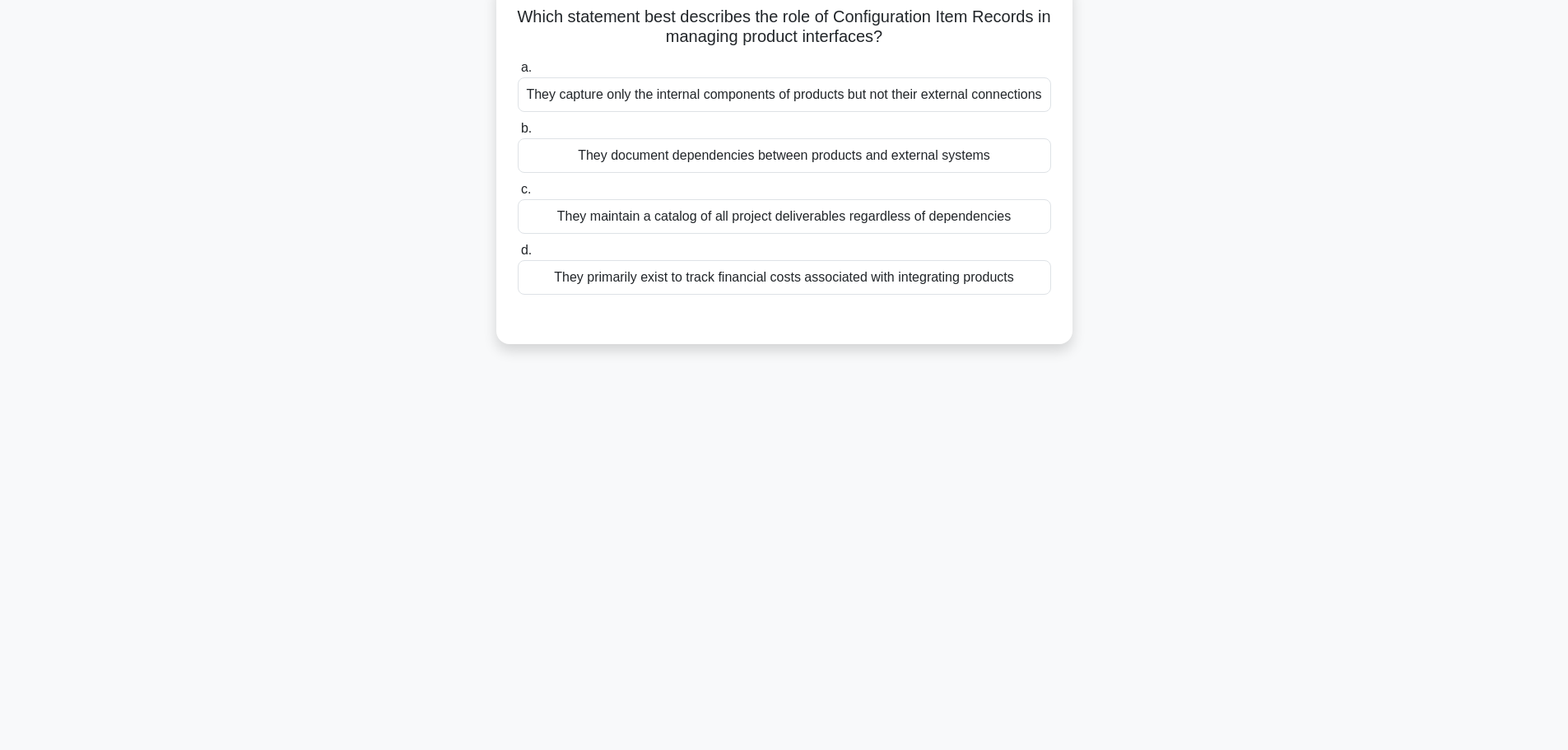
scroll to position [0, 0]
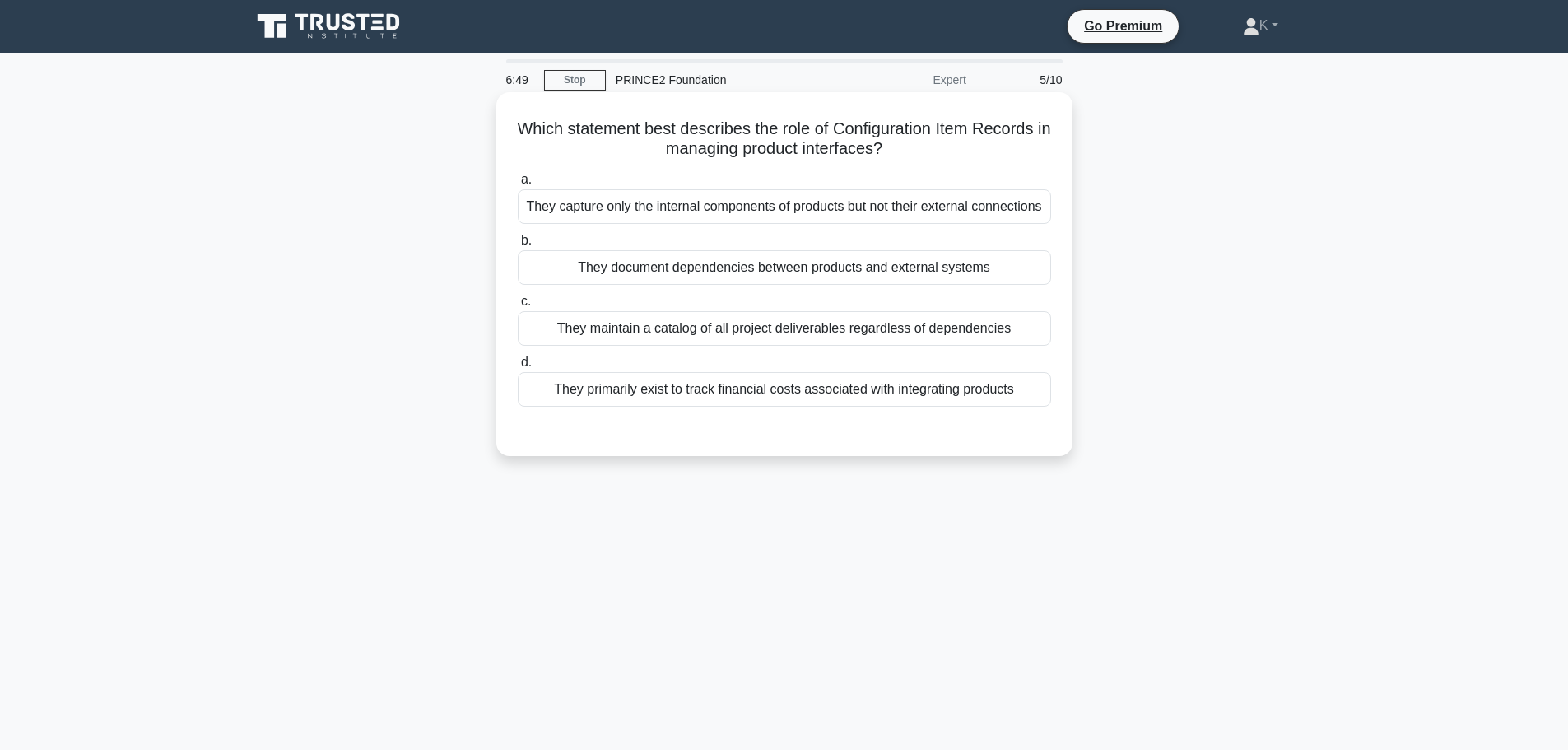
click at [690, 285] on div "They document dependencies between products and external systems" at bounding box center [784, 267] width 534 height 34
click at [518, 246] on input "b. They document dependencies between products and external systems" at bounding box center [518, 241] width 0 height 11
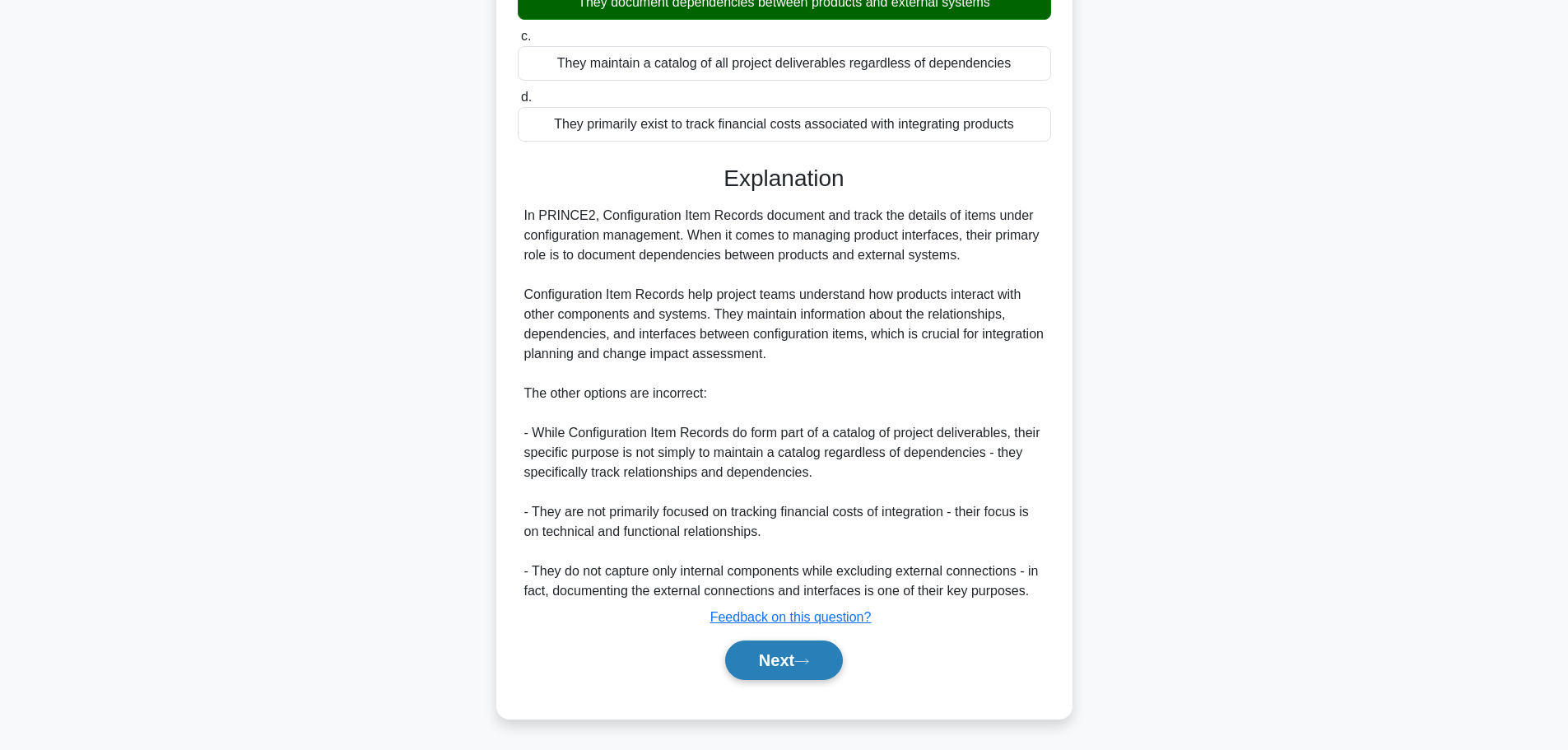
click at [737, 655] on button "Next" at bounding box center [783, 660] width 117 height 40
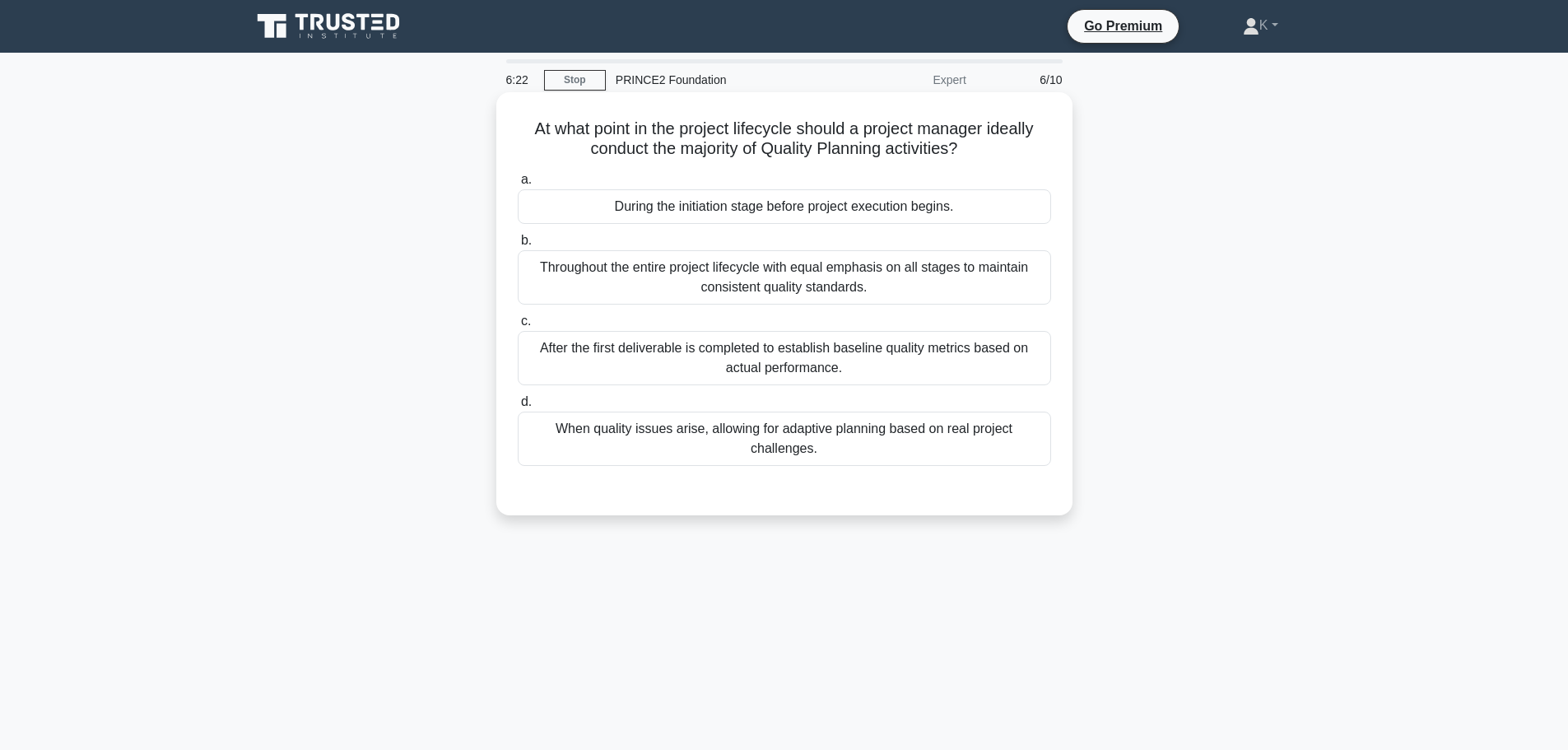
click at [547, 278] on div "Throughout the entire project lifecycle with equal emphasis on all stages to ma…" at bounding box center [784, 278] width 534 height 55
click at [518, 246] on input "b. Throughout the entire project lifecycle with equal emphasis on all stages to…" at bounding box center [518, 241] width 0 height 11
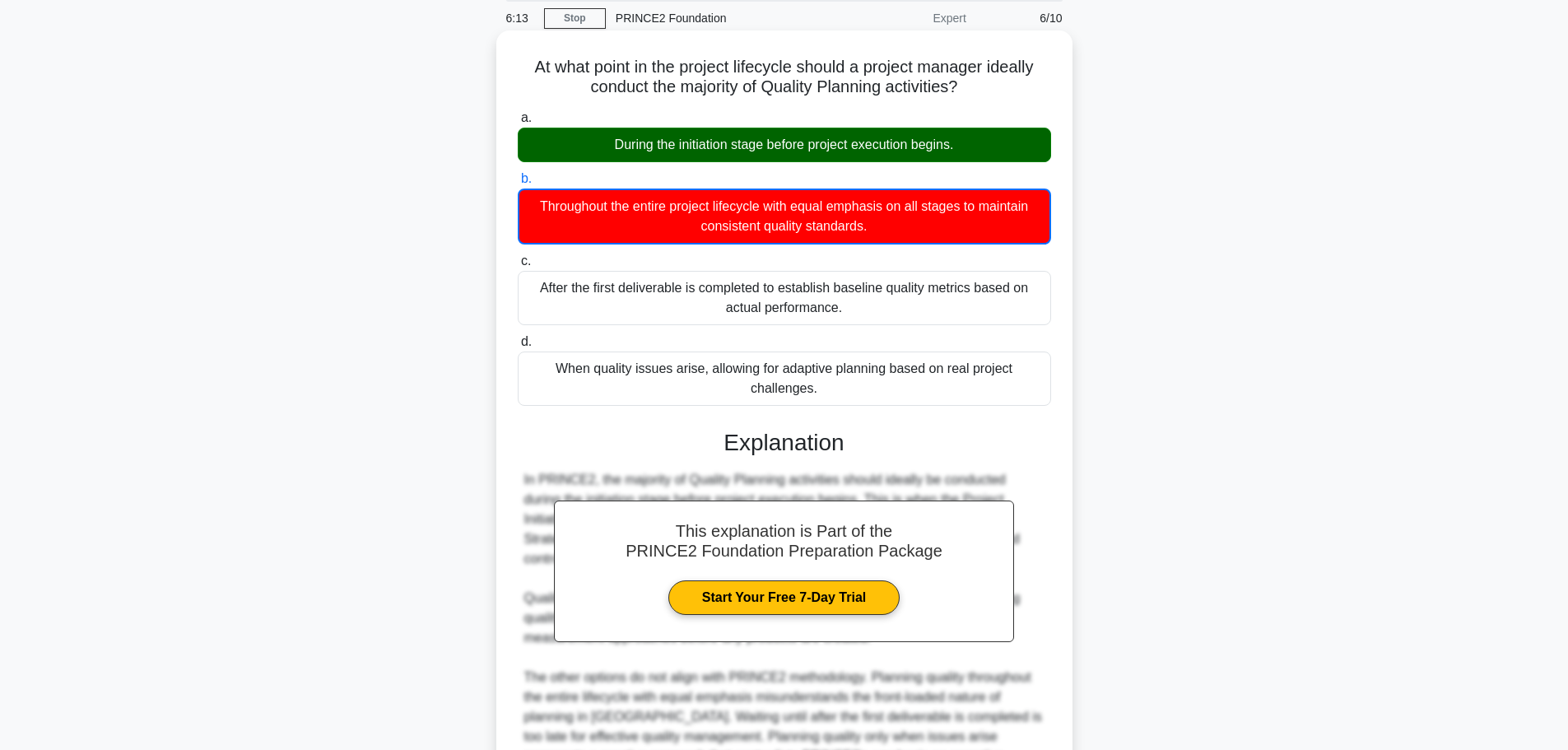
scroll to position [247, 0]
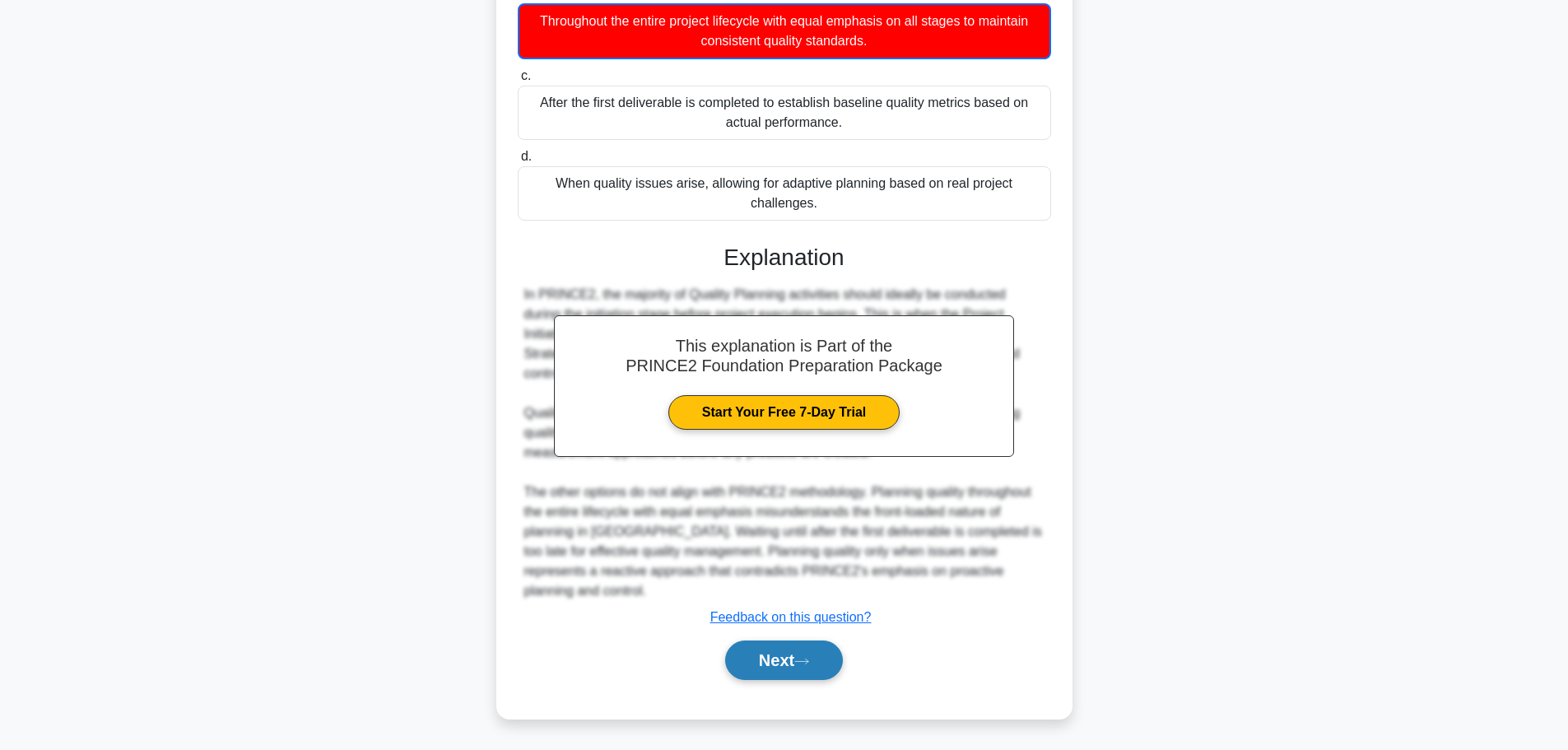
click at [739, 659] on button "Next" at bounding box center [783, 660] width 117 height 40
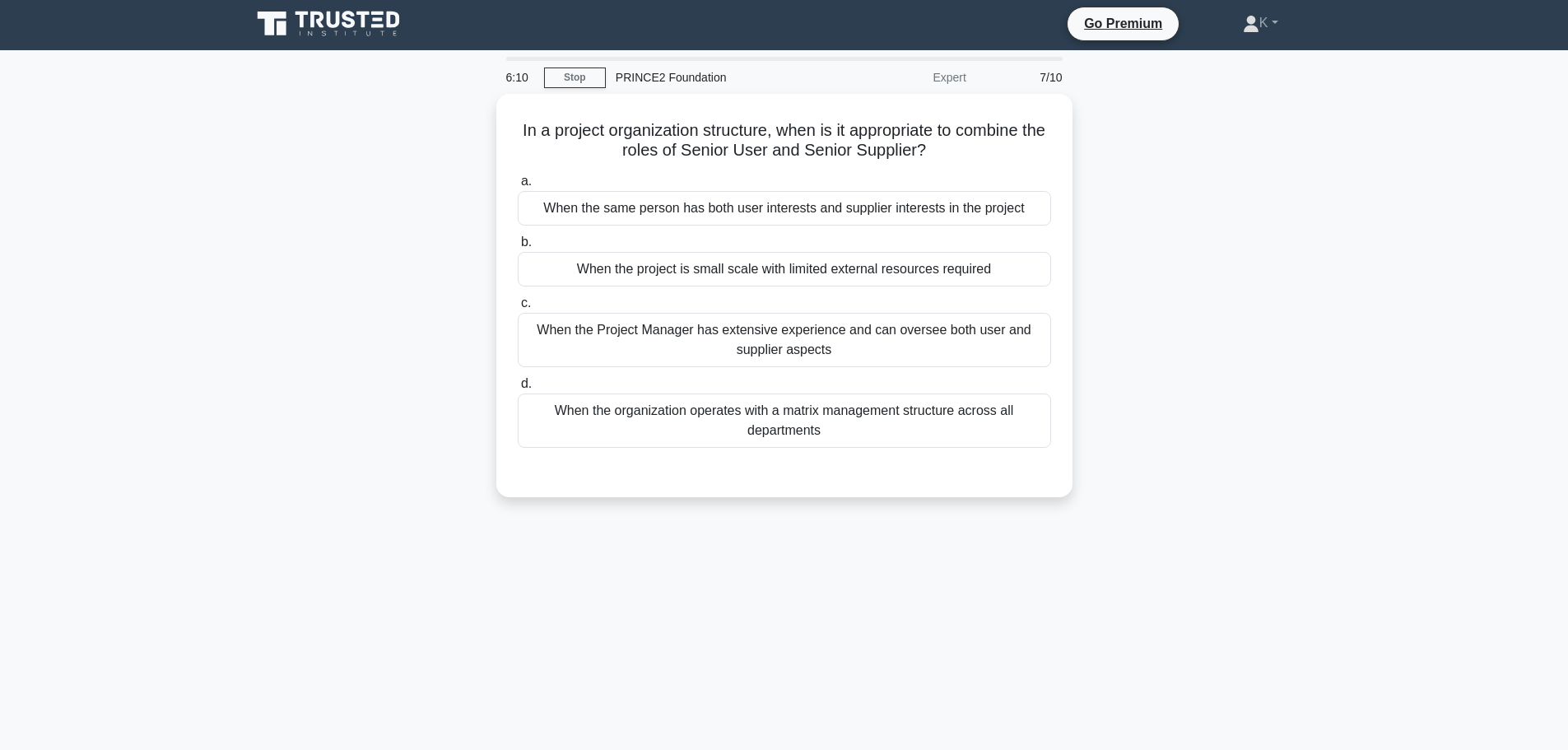
scroll to position [0, 0]
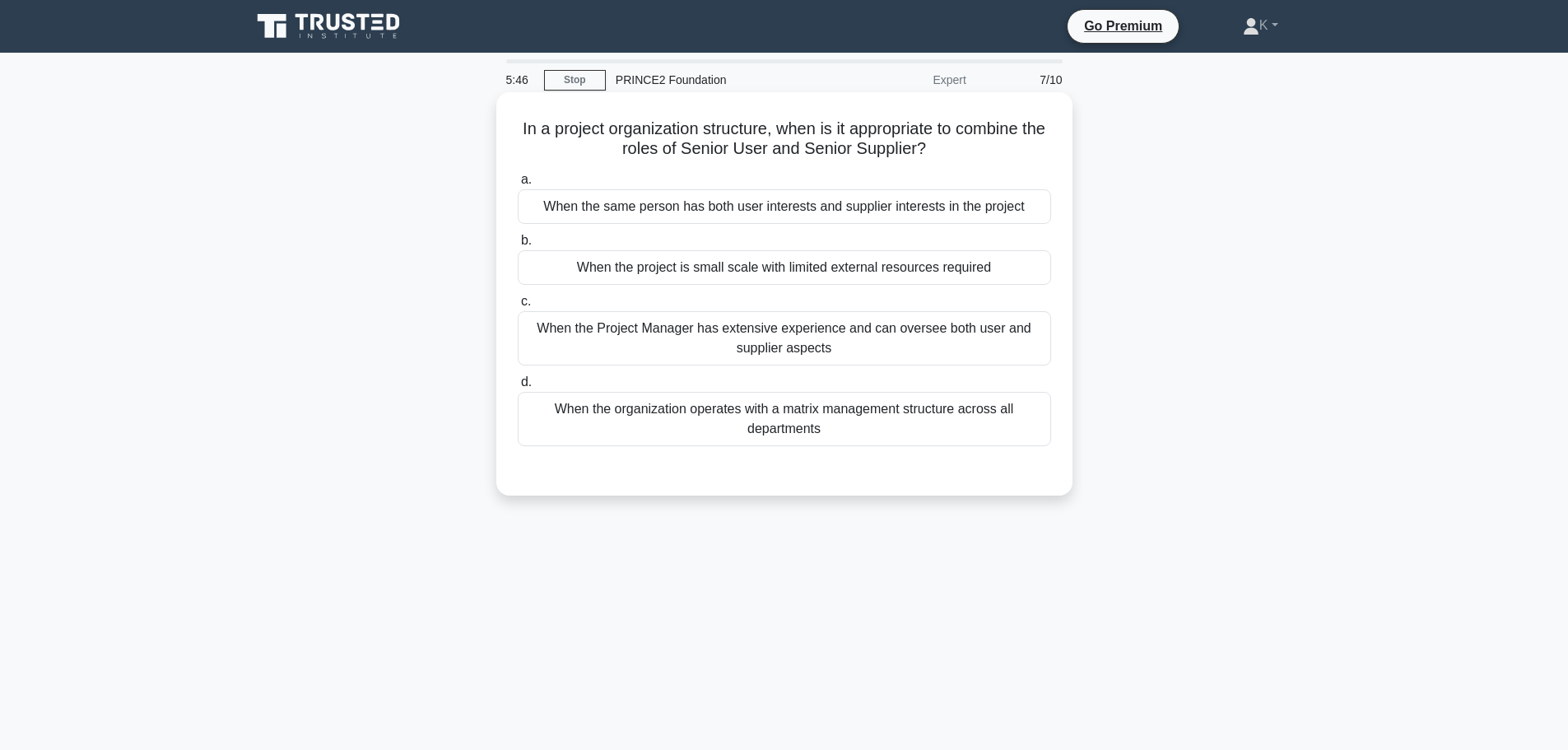
click at [1020, 270] on div "When the project is small scale with limited external resources required" at bounding box center [784, 267] width 534 height 34
click at [518, 246] on input "b. When the project is small scale with limited external resources required" at bounding box center [518, 241] width 0 height 11
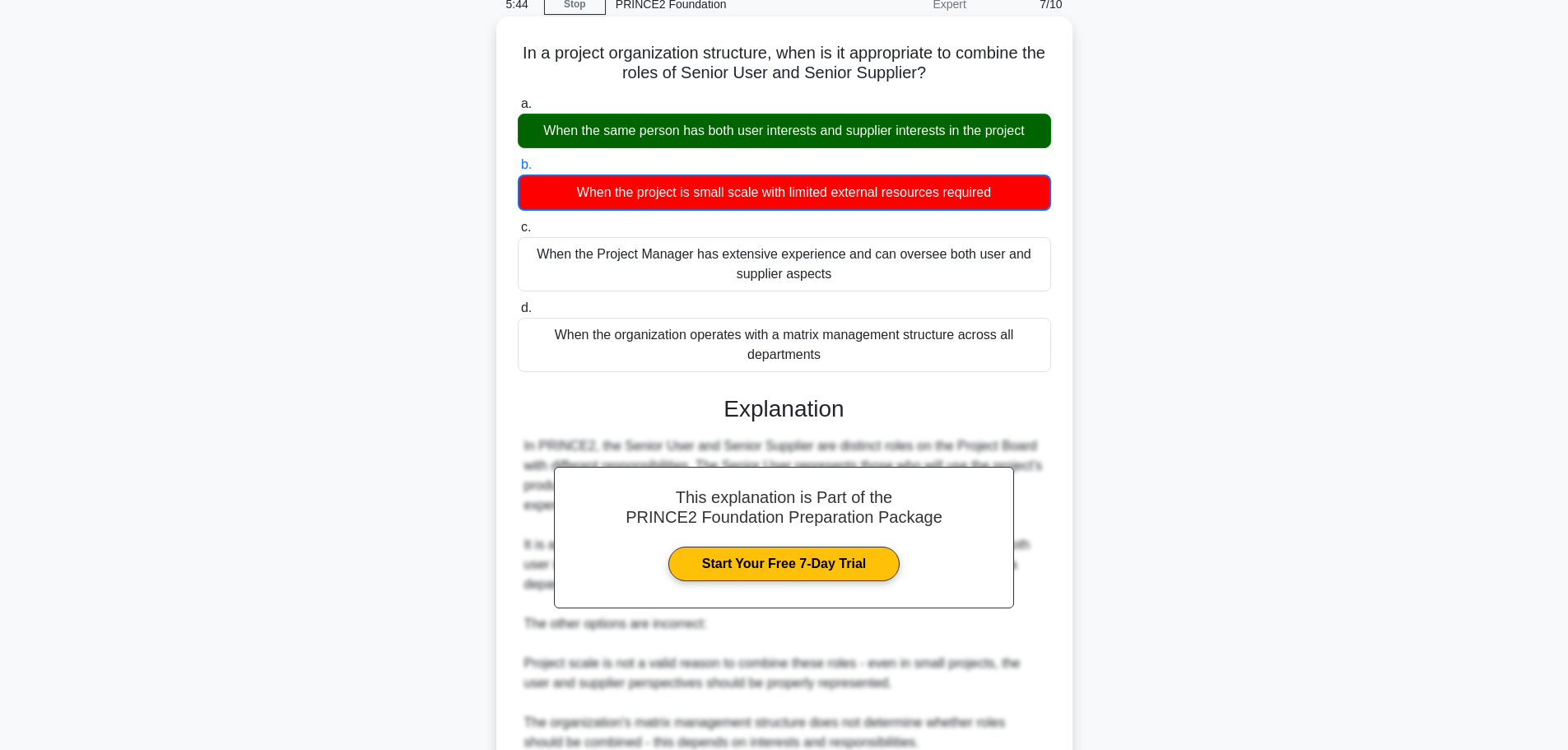
scroll to position [307, 0]
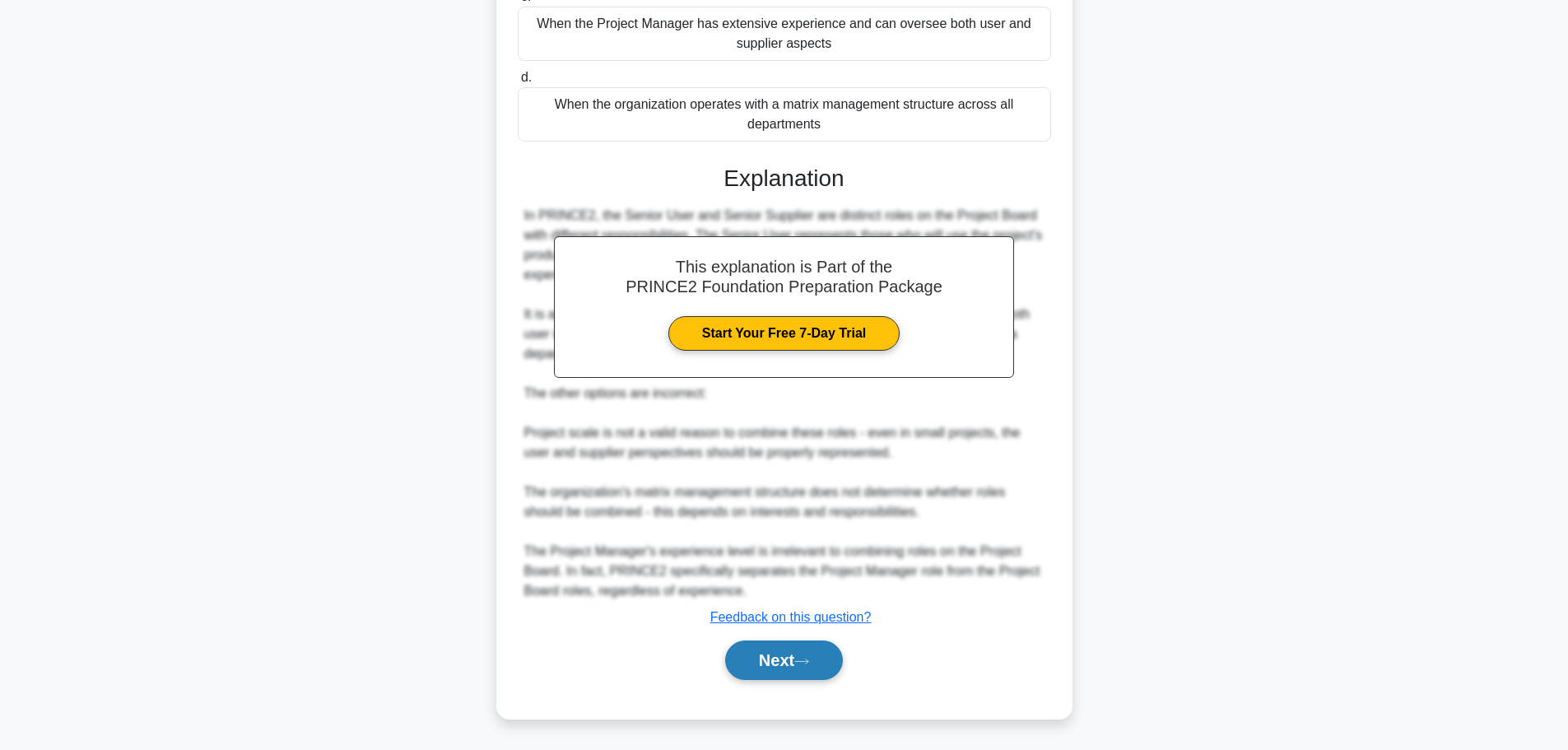
click at [774, 658] on button "Next" at bounding box center [783, 660] width 117 height 40
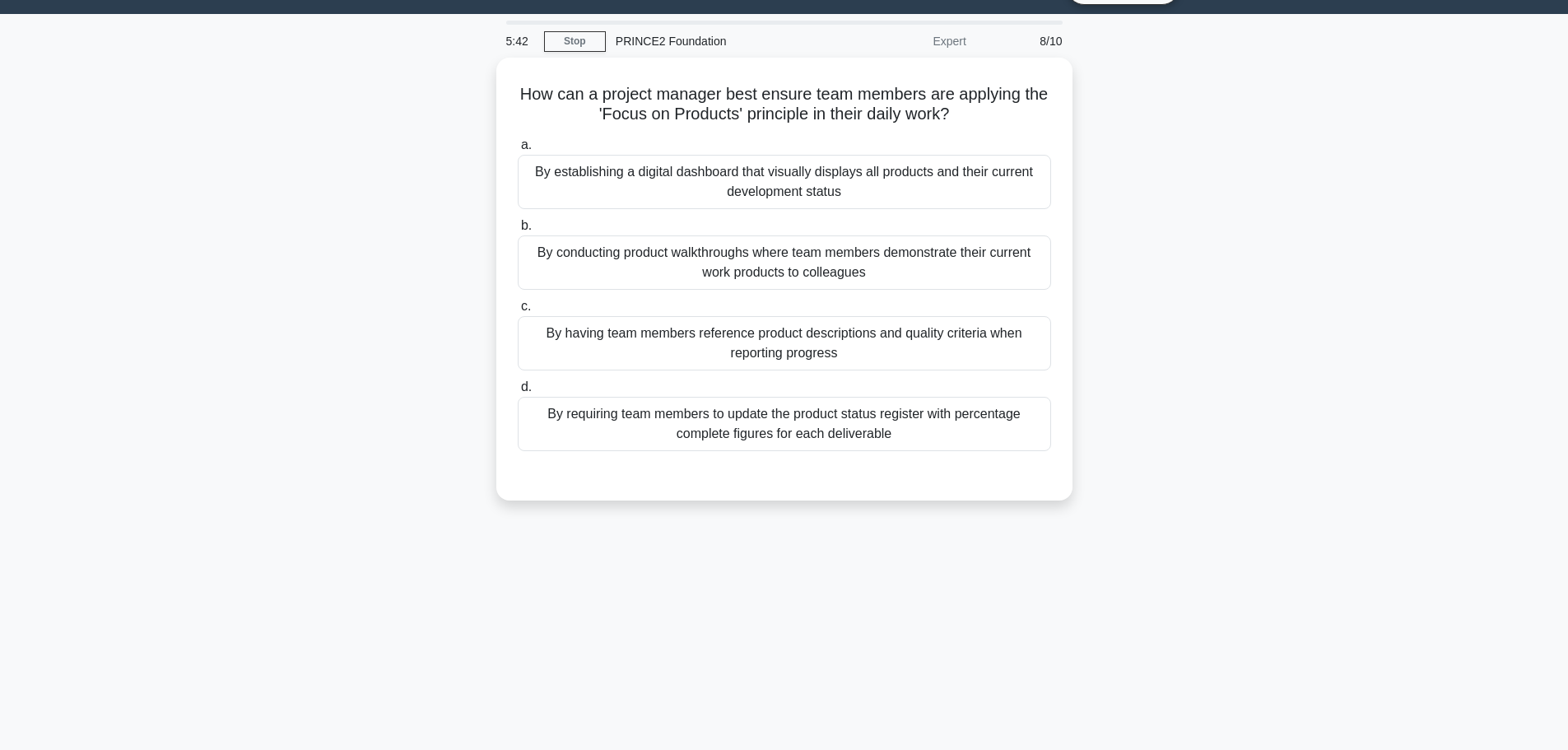
scroll to position [0, 0]
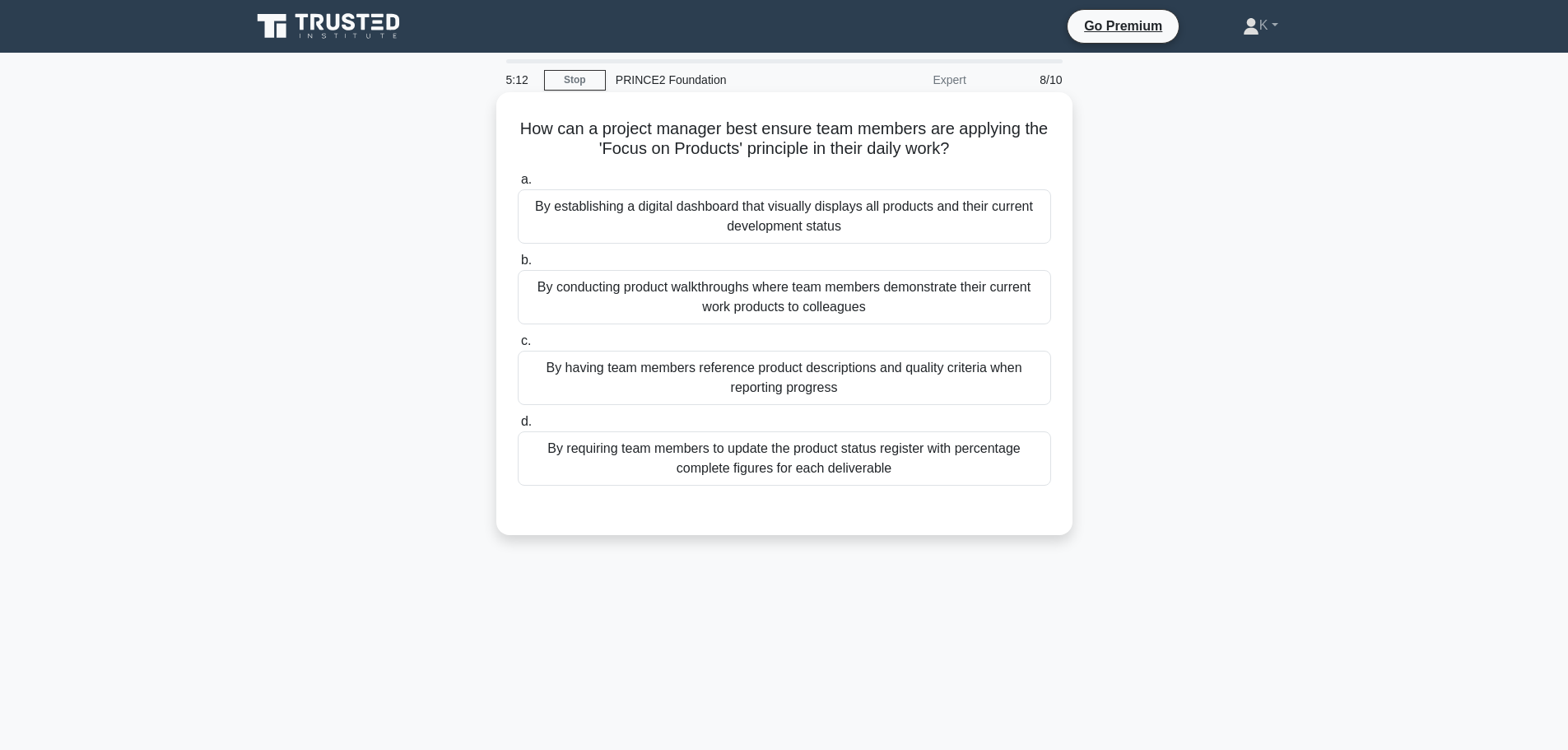
click at [775, 379] on div "By having team members reference product descriptions and quality criteria when…" at bounding box center [784, 378] width 534 height 55
click at [518, 347] on input "c. By having team members reference product descriptions and quality criteria w…" at bounding box center [518, 341] width 0 height 11
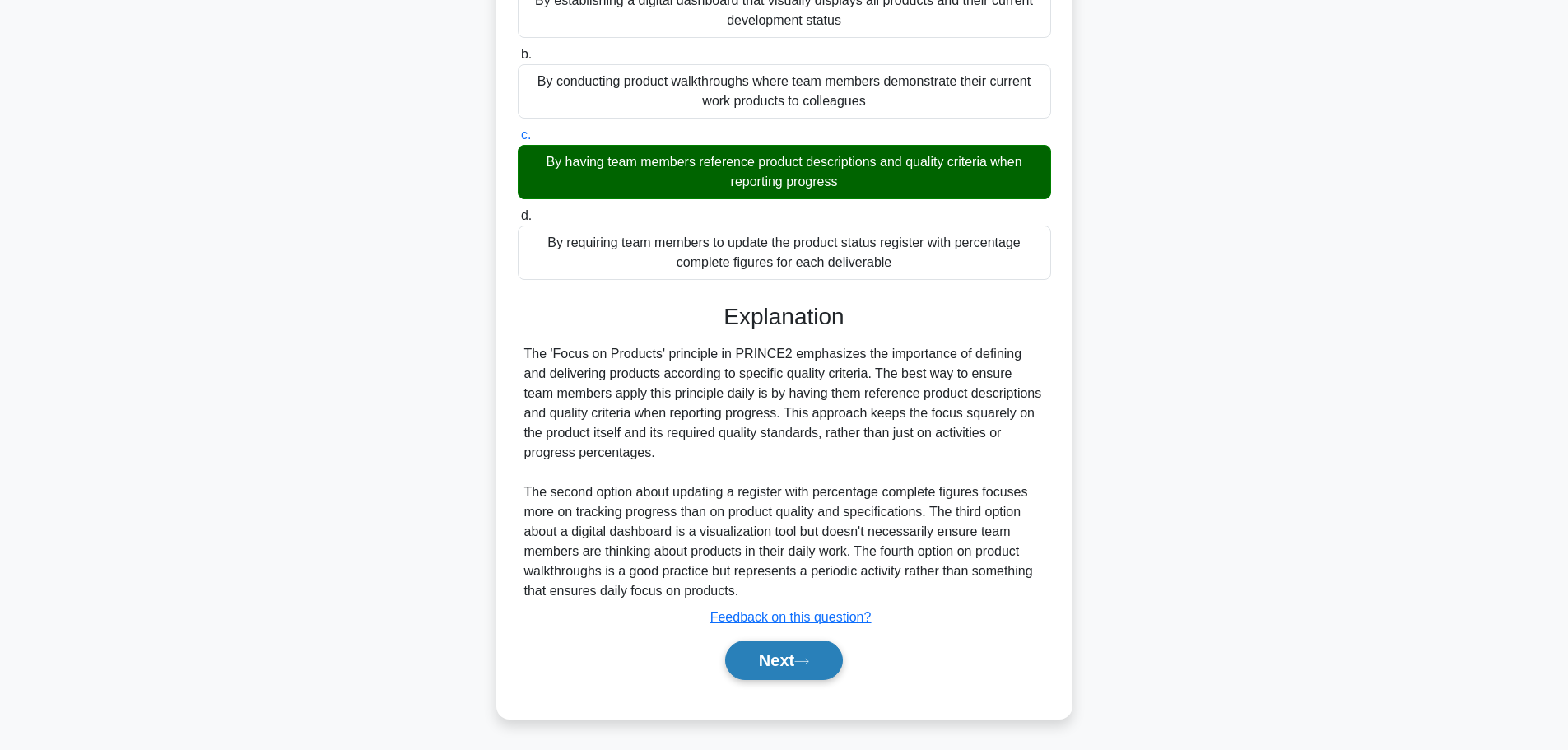
click at [788, 649] on button "Next" at bounding box center [783, 660] width 117 height 40
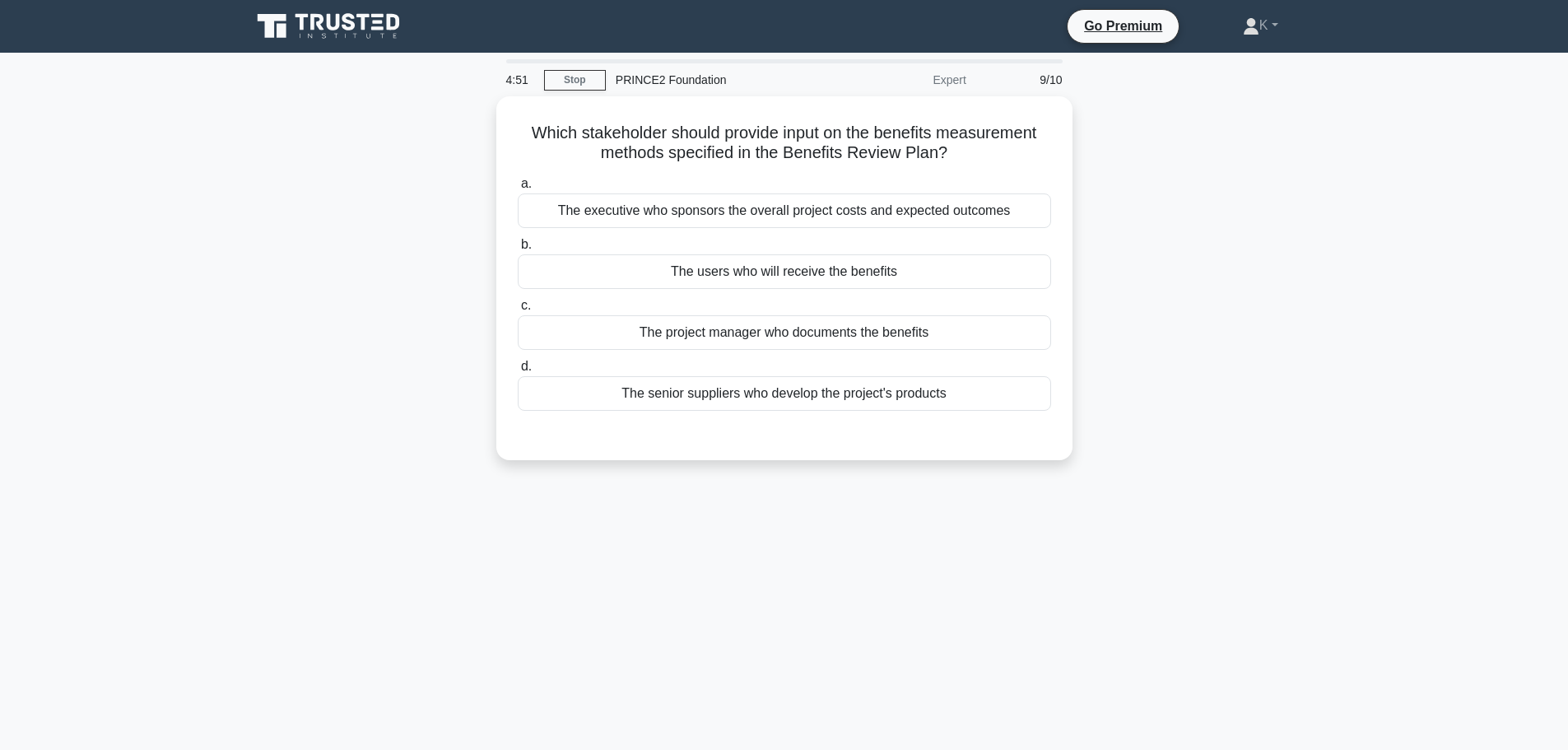
click at [1168, 310] on div "Which stakeholder should provide input on the benefits measurement methods spec…" at bounding box center [784, 288] width 1086 height 384
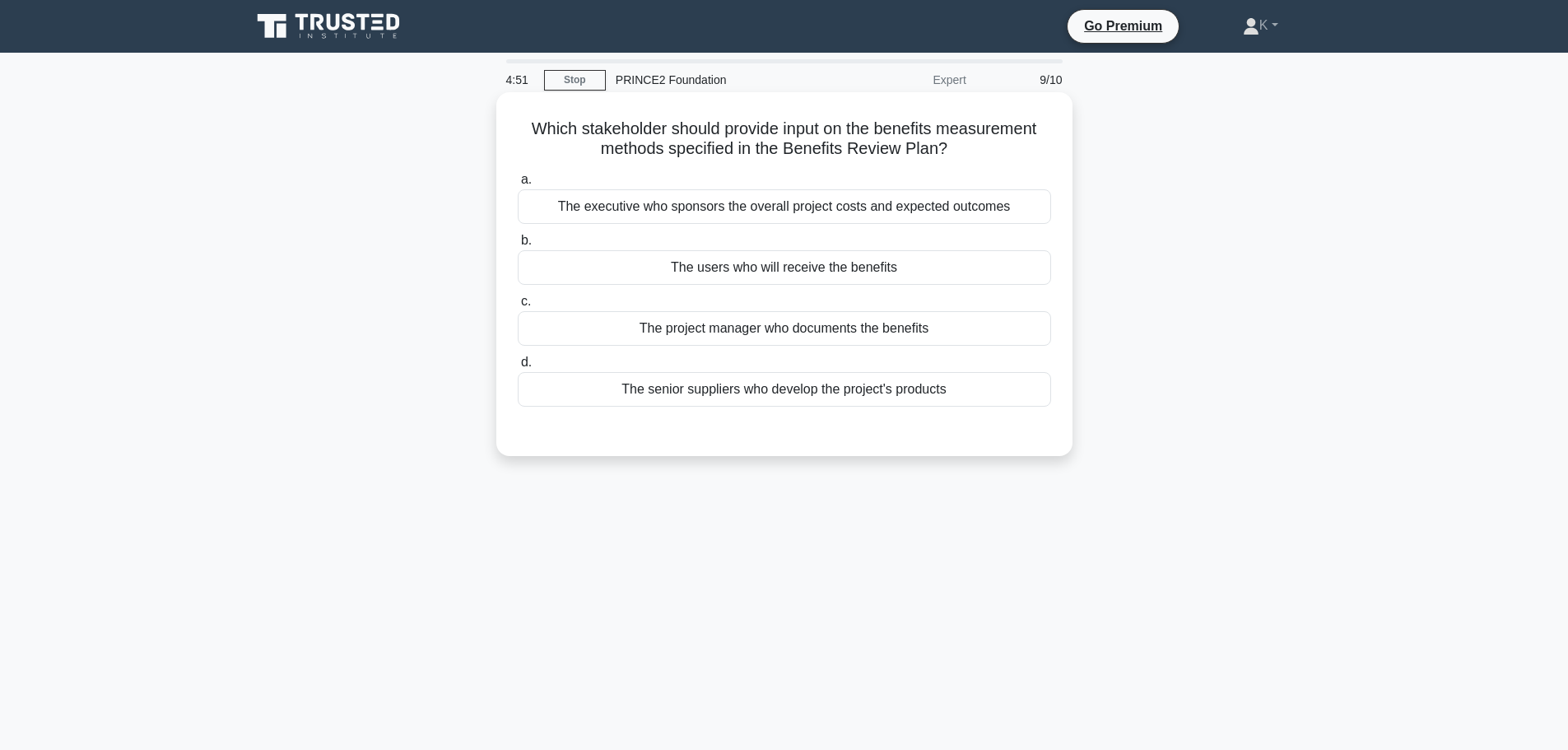
click at [905, 261] on div "The users who will receive the benefits" at bounding box center [784, 267] width 534 height 34
click at [518, 246] on input "b. The users who will receive the benefits" at bounding box center [518, 241] width 0 height 11
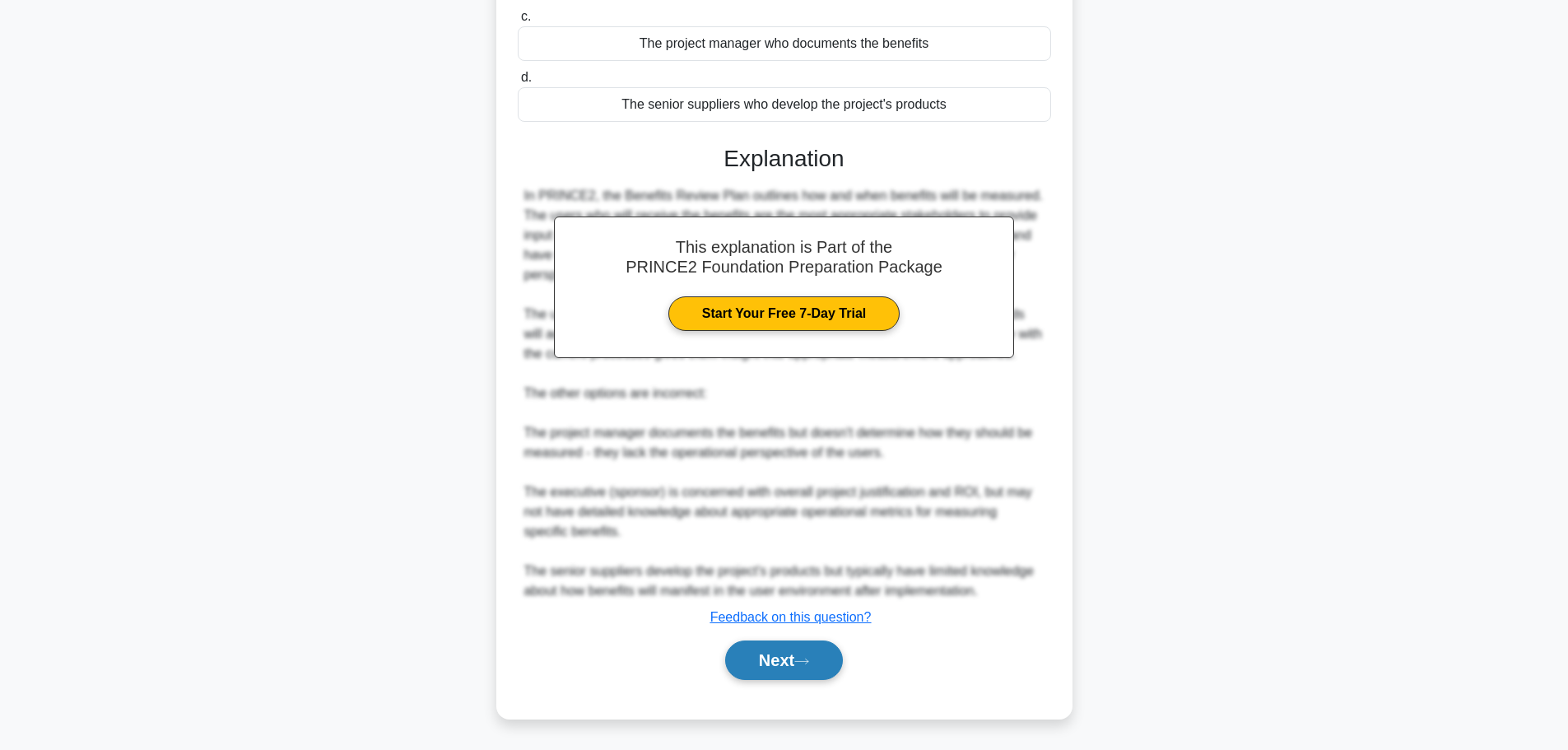
click at [815, 668] on button "Next" at bounding box center [783, 660] width 117 height 40
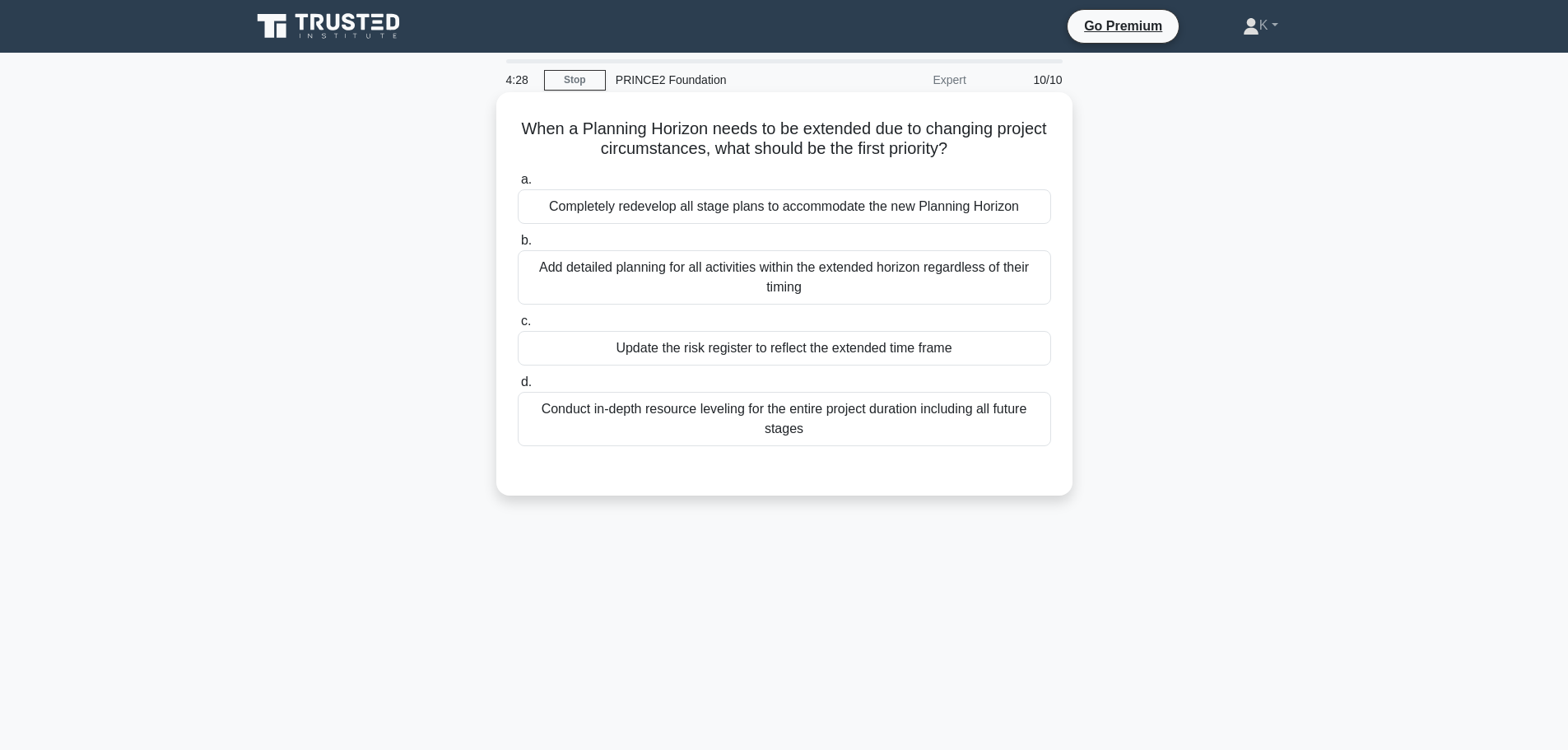
click at [631, 278] on div "Add detailed planning for all activities within the extended horizon regardless…" at bounding box center [784, 278] width 534 height 55
click at [518, 246] on input "b. Add detailed planning for all activities within the extended horizon regardl…" at bounding box center [518, 241] width 0 height 11
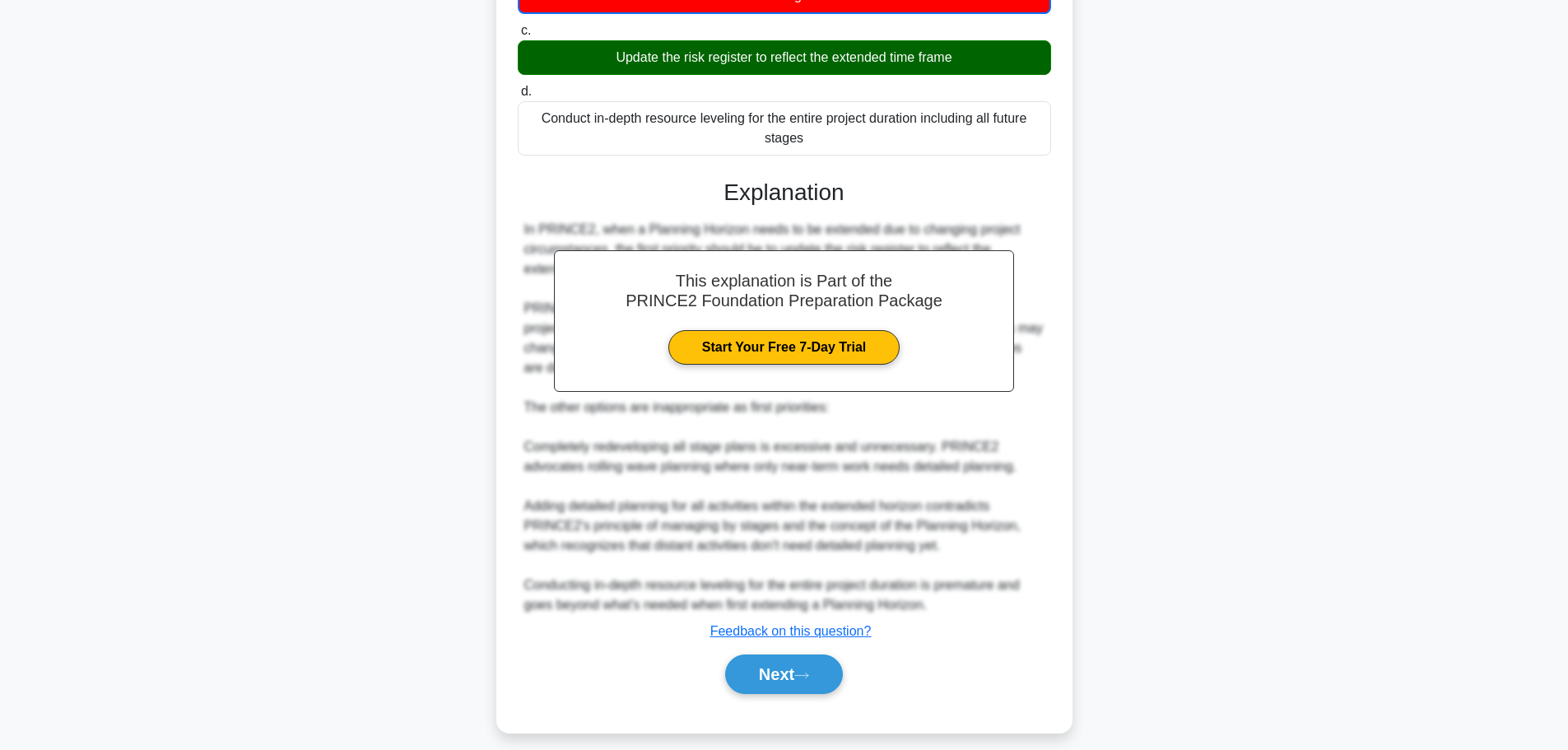
scroll to position [307, 0]
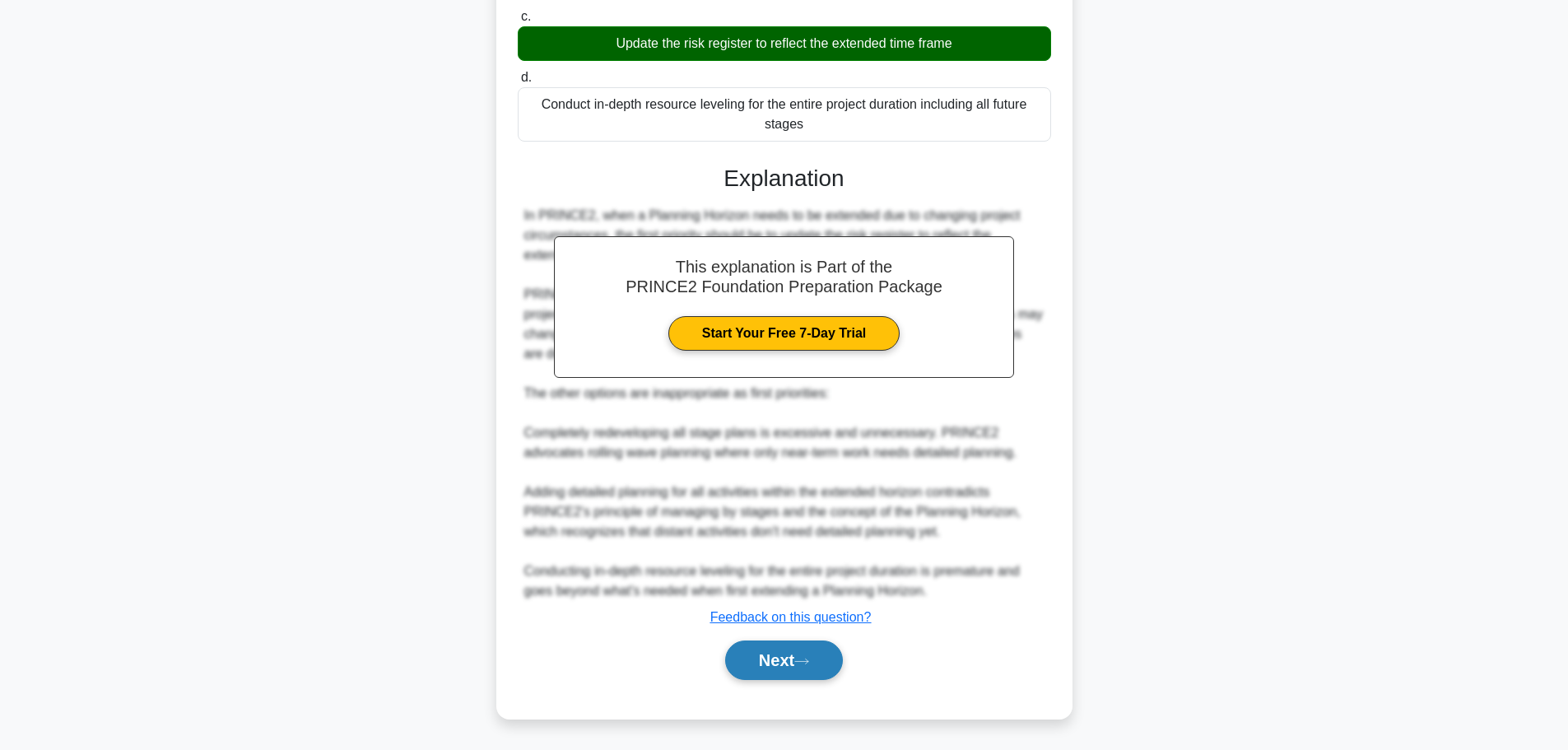
click at [742, 664] on button "Next" at bounding box center [783, 660] width 117 height 40
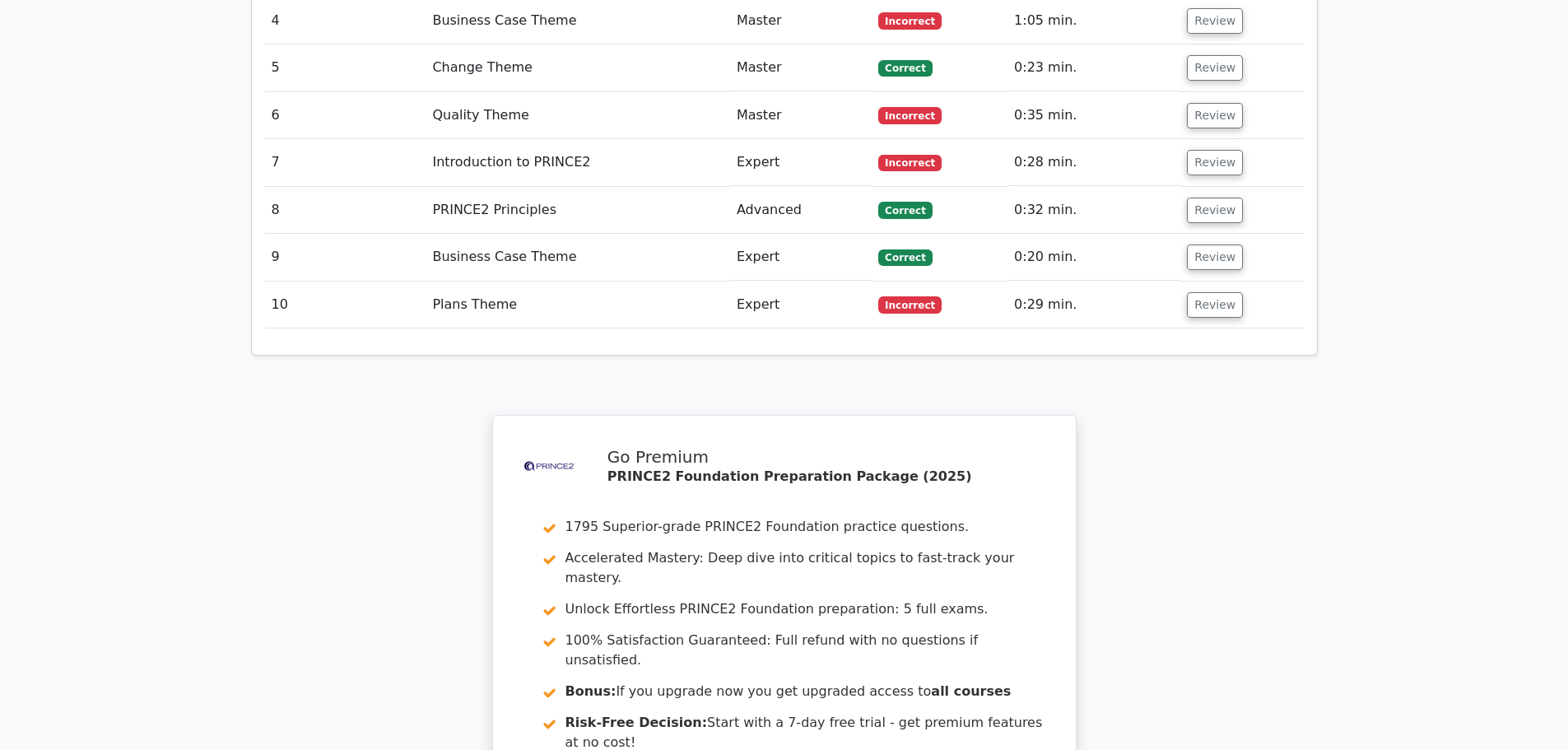
scroll to position [2771, 0]
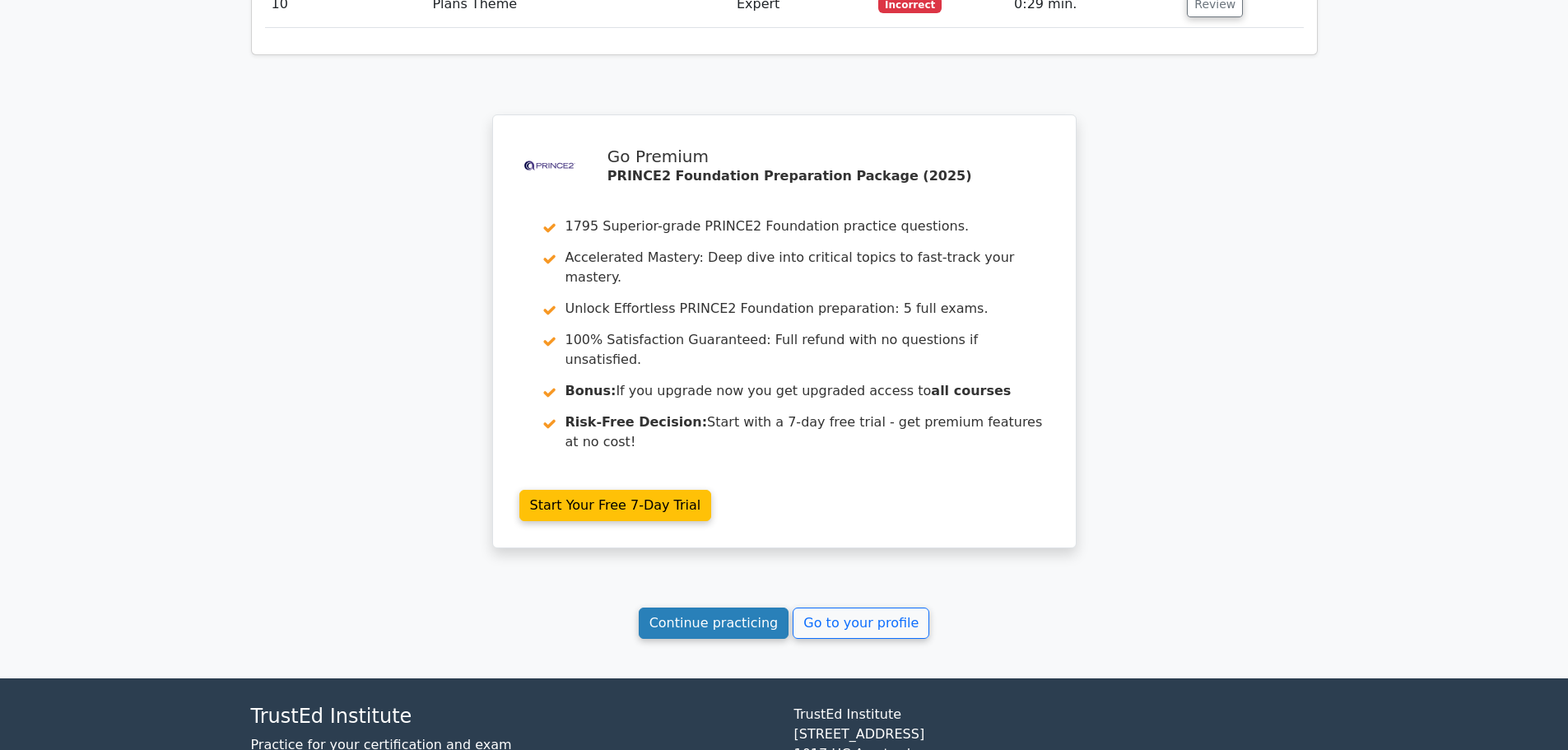
click at [705, 608] on link "Continue practicing" at bounding box center [713, 623] width 151 height 31
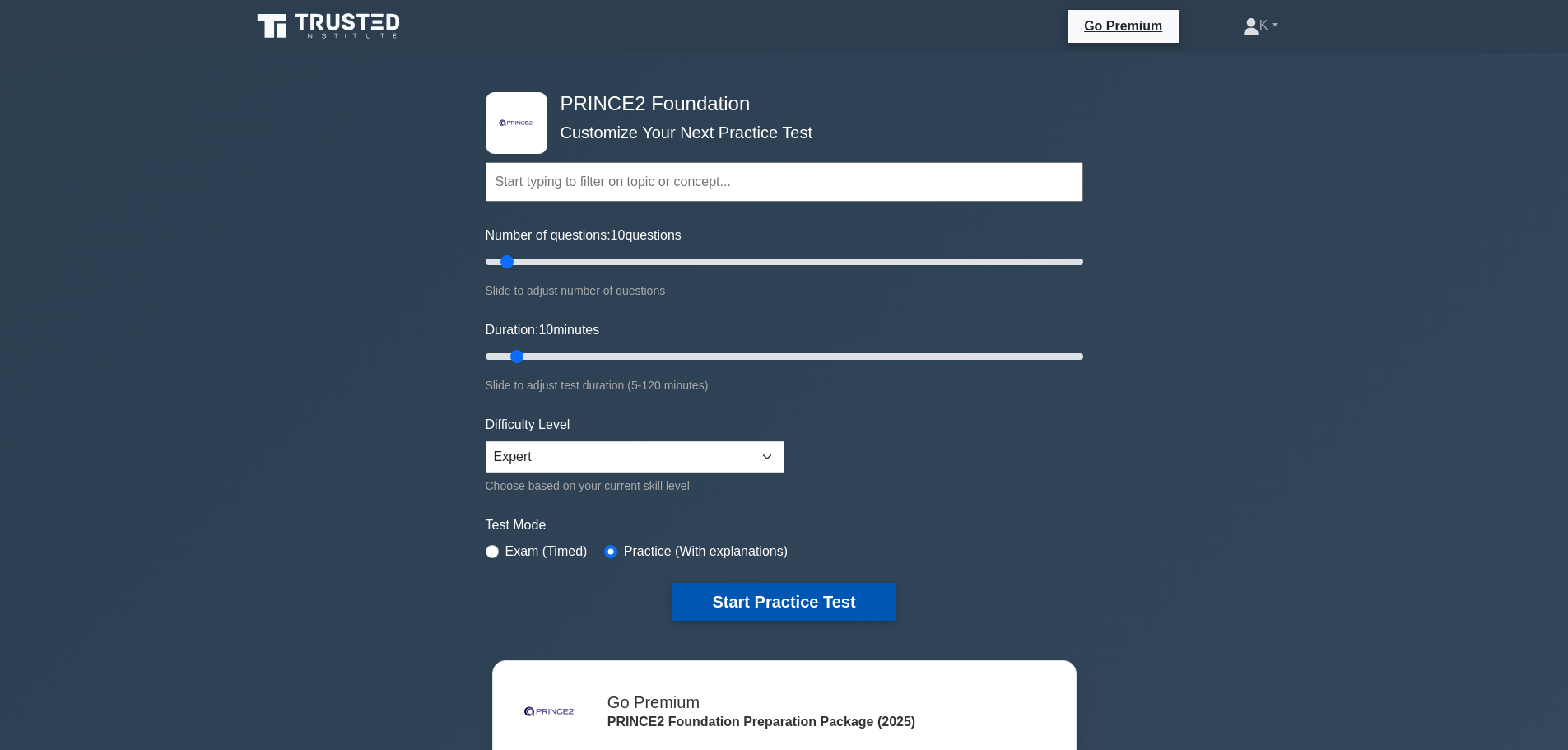
click at [744, 607] on button "Start Practice Test" at bounding box center [783, 602] width 222 height 38
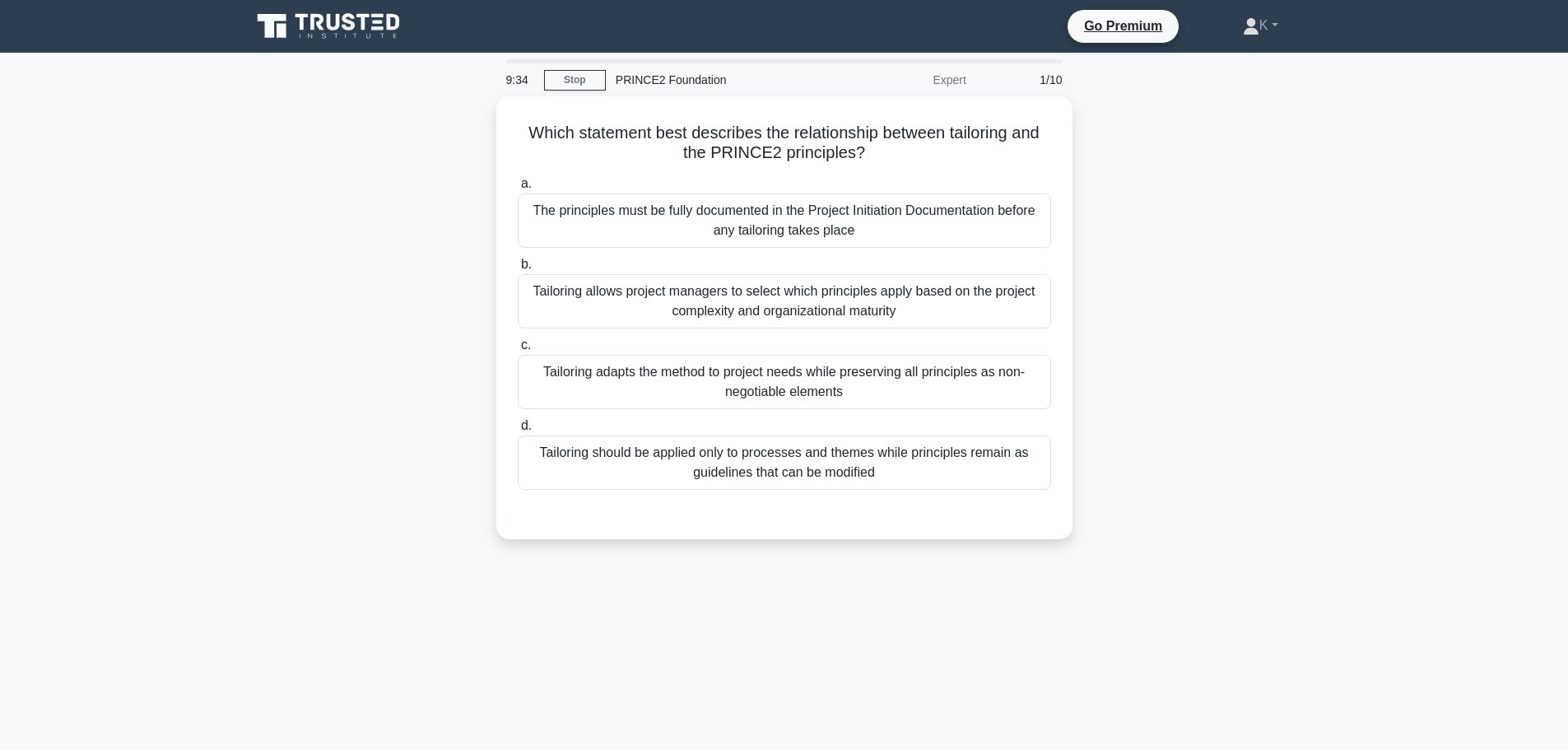
click at [1223, 288] on div "Which statement best describes the relationship between tailoring and the PRINC…" at bounding box center [784, 327] width 1086 height 462
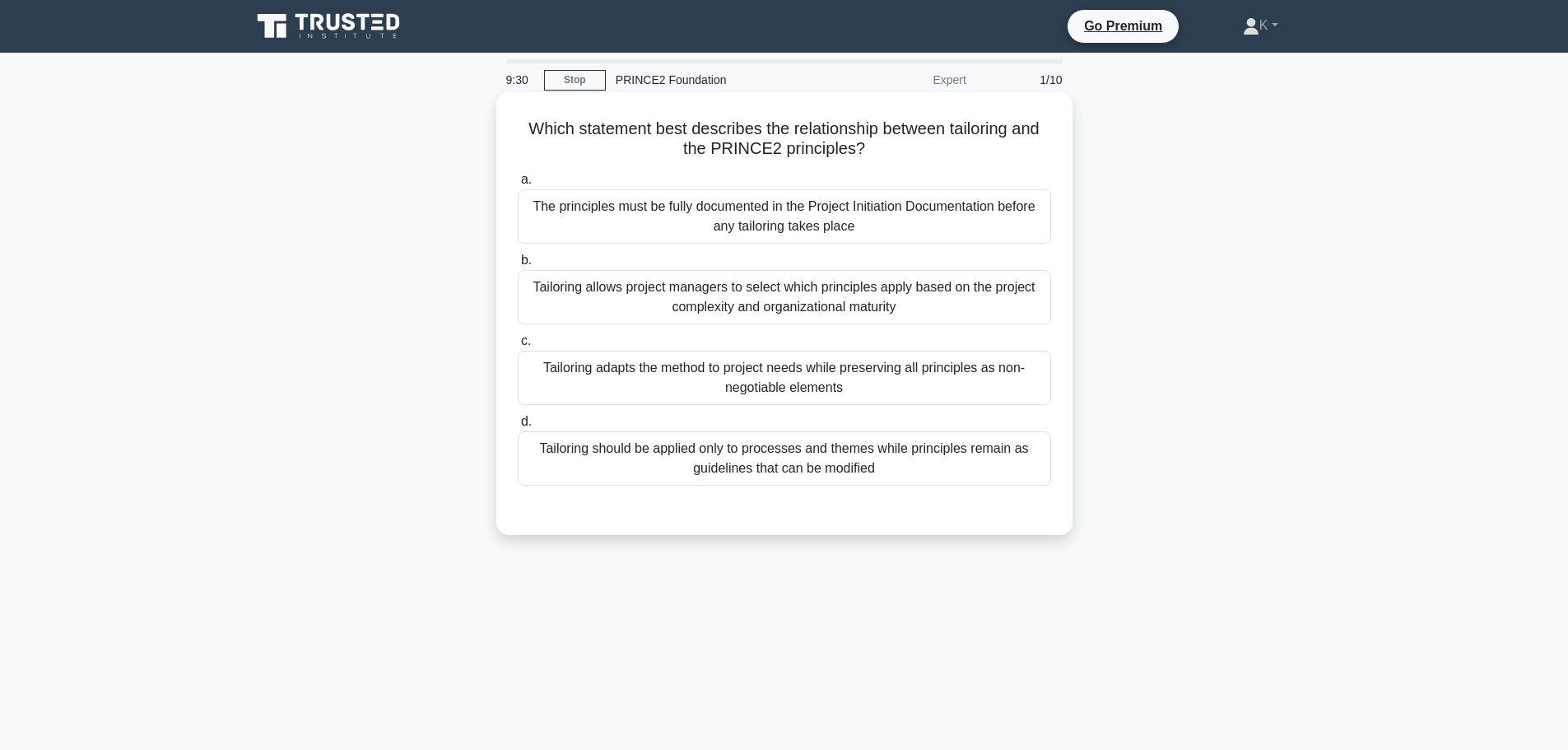
click at [999, 307] on div "Tailoring allows project managers to select which principles apply based on the…" at bounding box center [784, 297] width 534 height 55
click at [518, 266] on input "b. Tailoring allows project managers to select which principles apply based on …" at bounding box center [518, 260] width 0 height 11
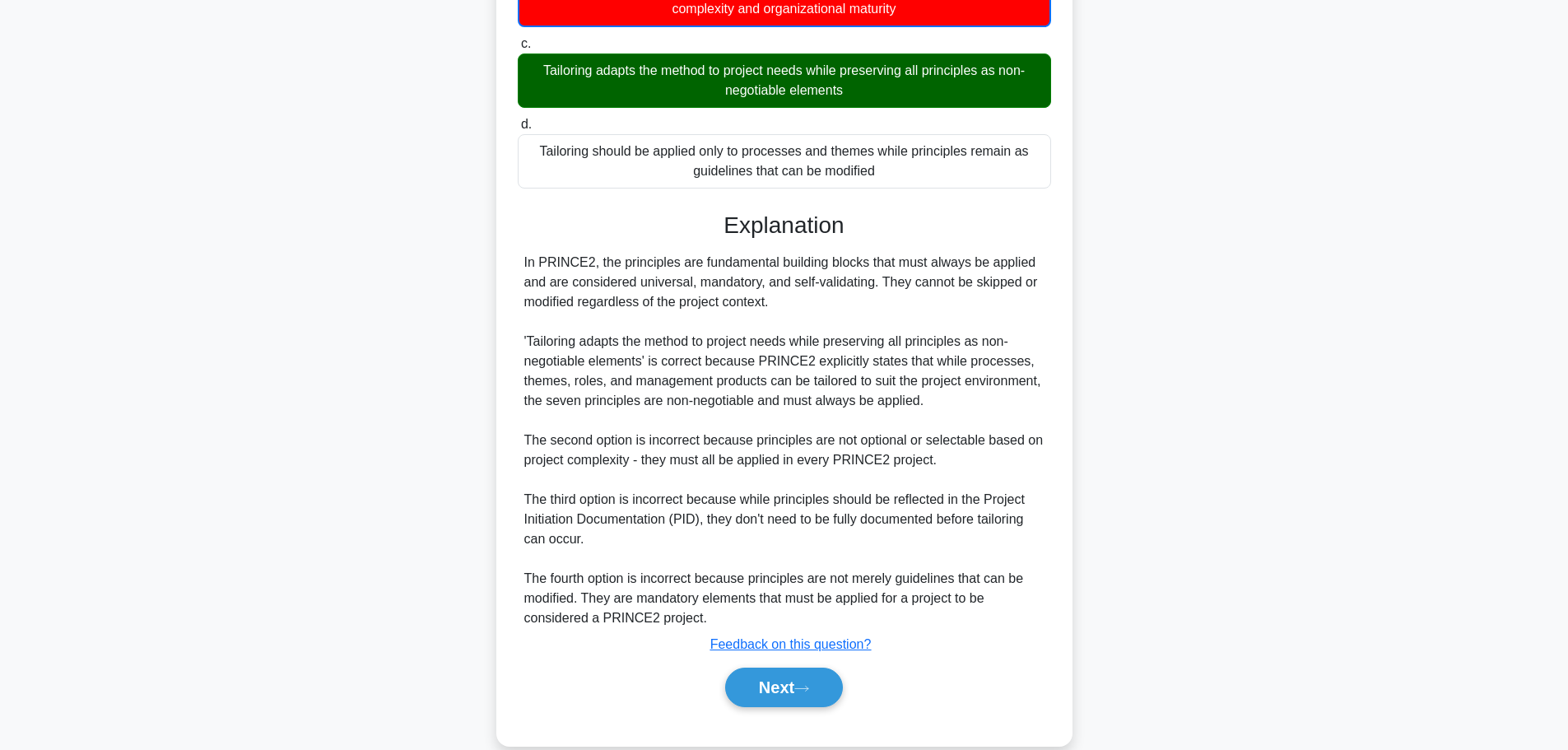
scroll to position [326, 0]
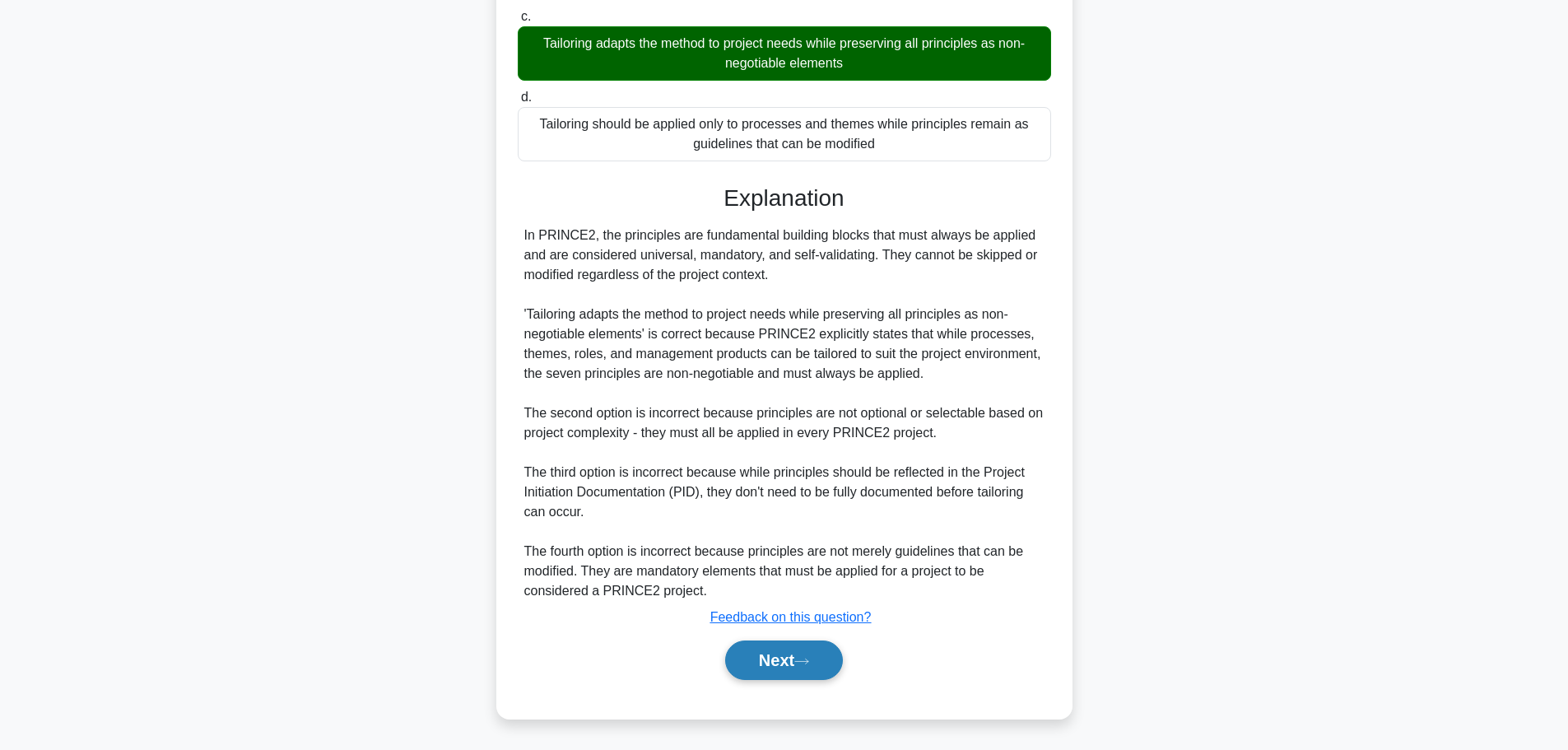
click at [749, 672] on button "Next" at bounding box center [783, 660] width 117 height 40
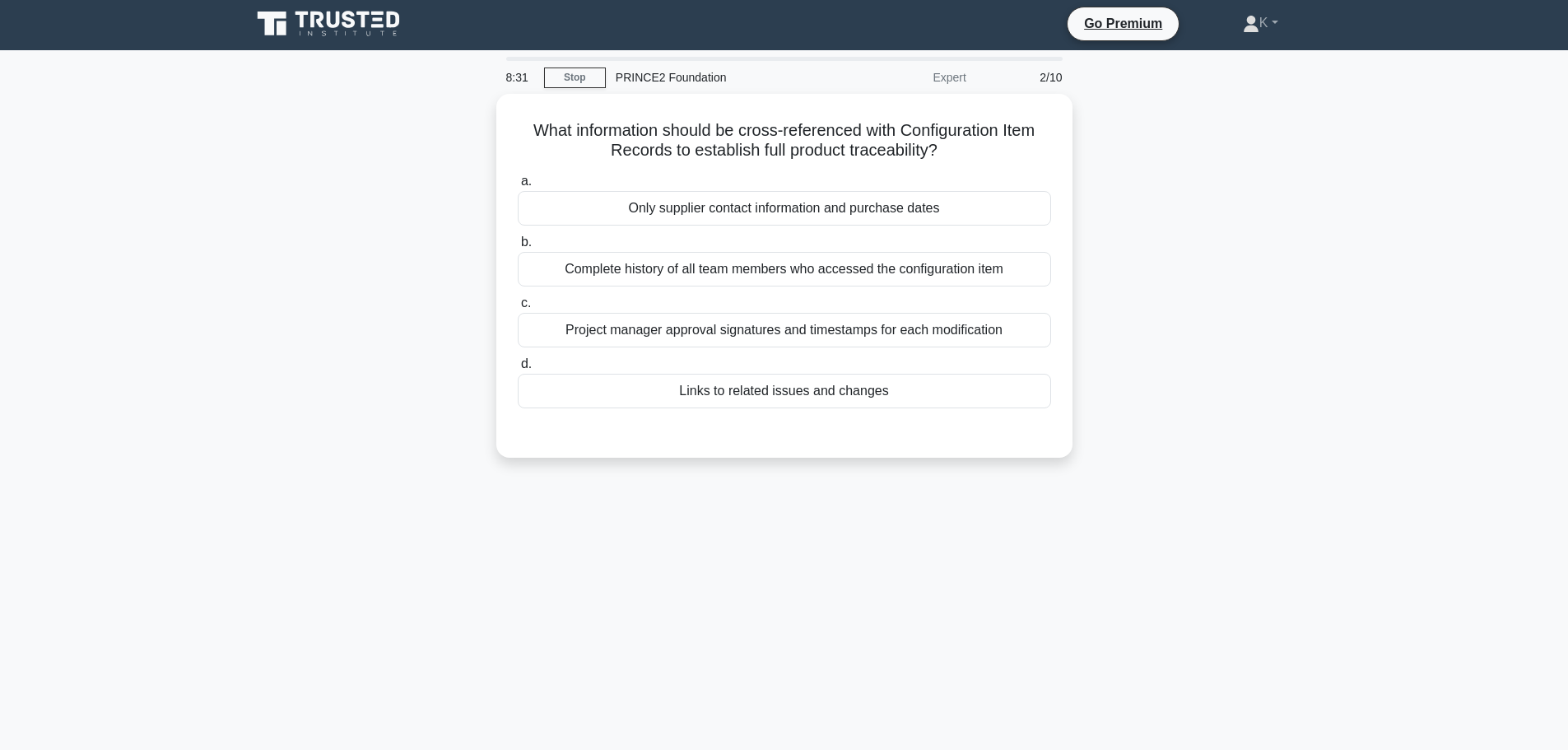
scroll to position [0, 0]
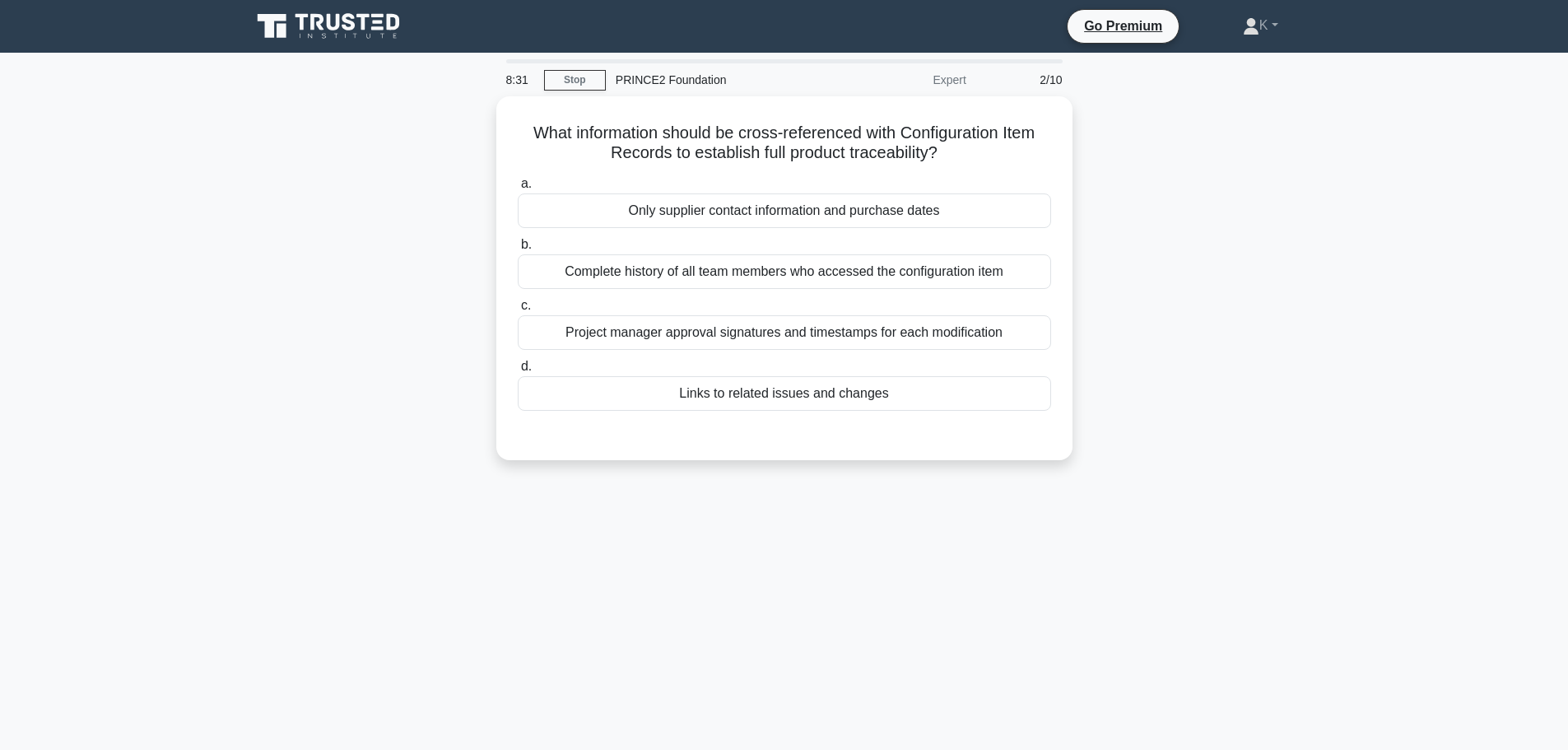
click at [1222, 167] on div "What information should be cross-referenced with Configuration Item Records to …" at bounding box center [784, 288] width 1086 height 384
drag, startPoint x: 1001, startPoint y: 148, endPoint x: 495, endPoint y: 124, distance: 506.6
click at [495, 124] on div "What information should be cross-referenced with Configuration Item Records to …" at bounding box center [784, 288] width 1086 height 384
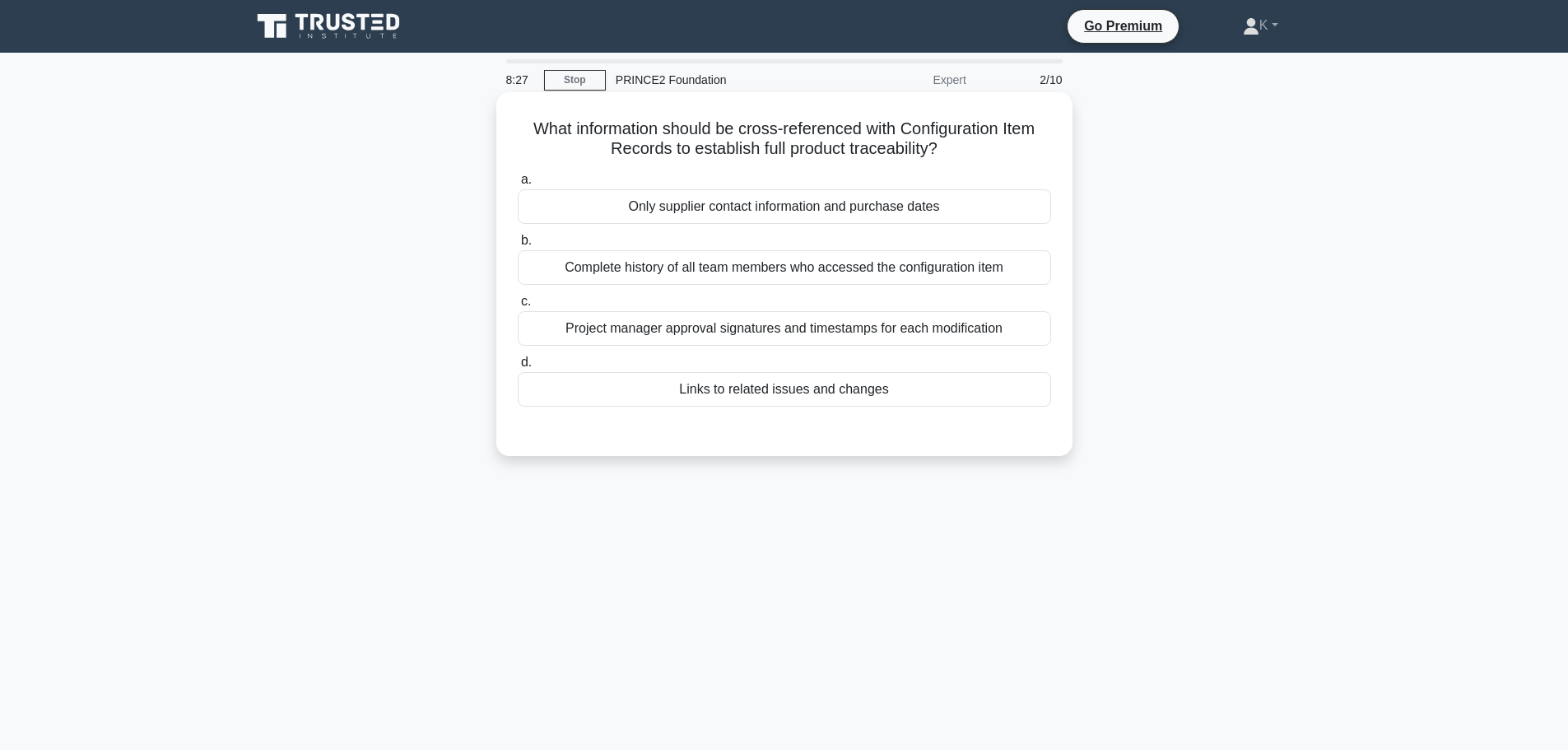
copy h5 "What information should be cross-referenced with Configuration Item Records to …"
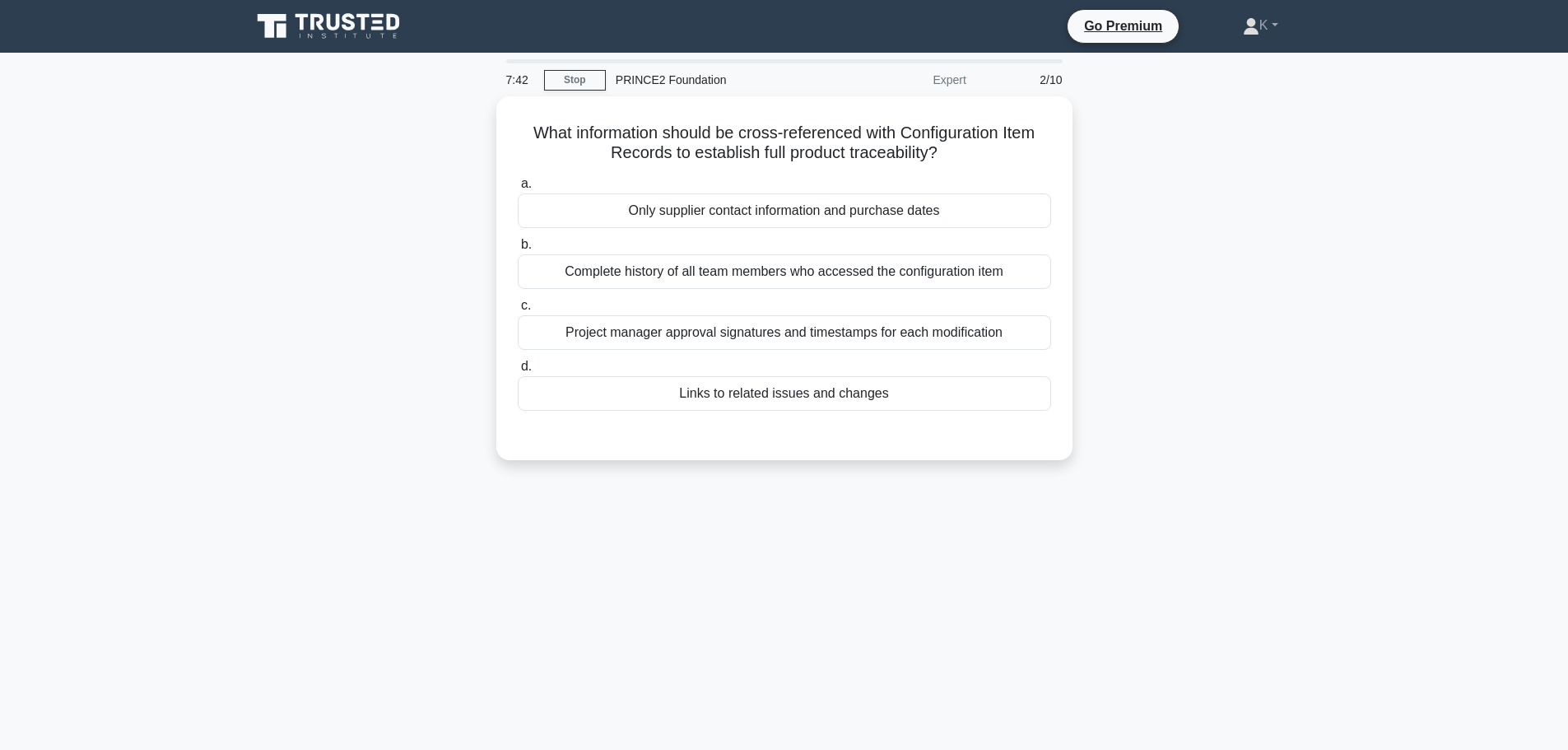
click at [328, 360] on div "What information should be cross-referenced with Configuration Item Records to …" at bounding box center [784, 288] width 1086 height 384
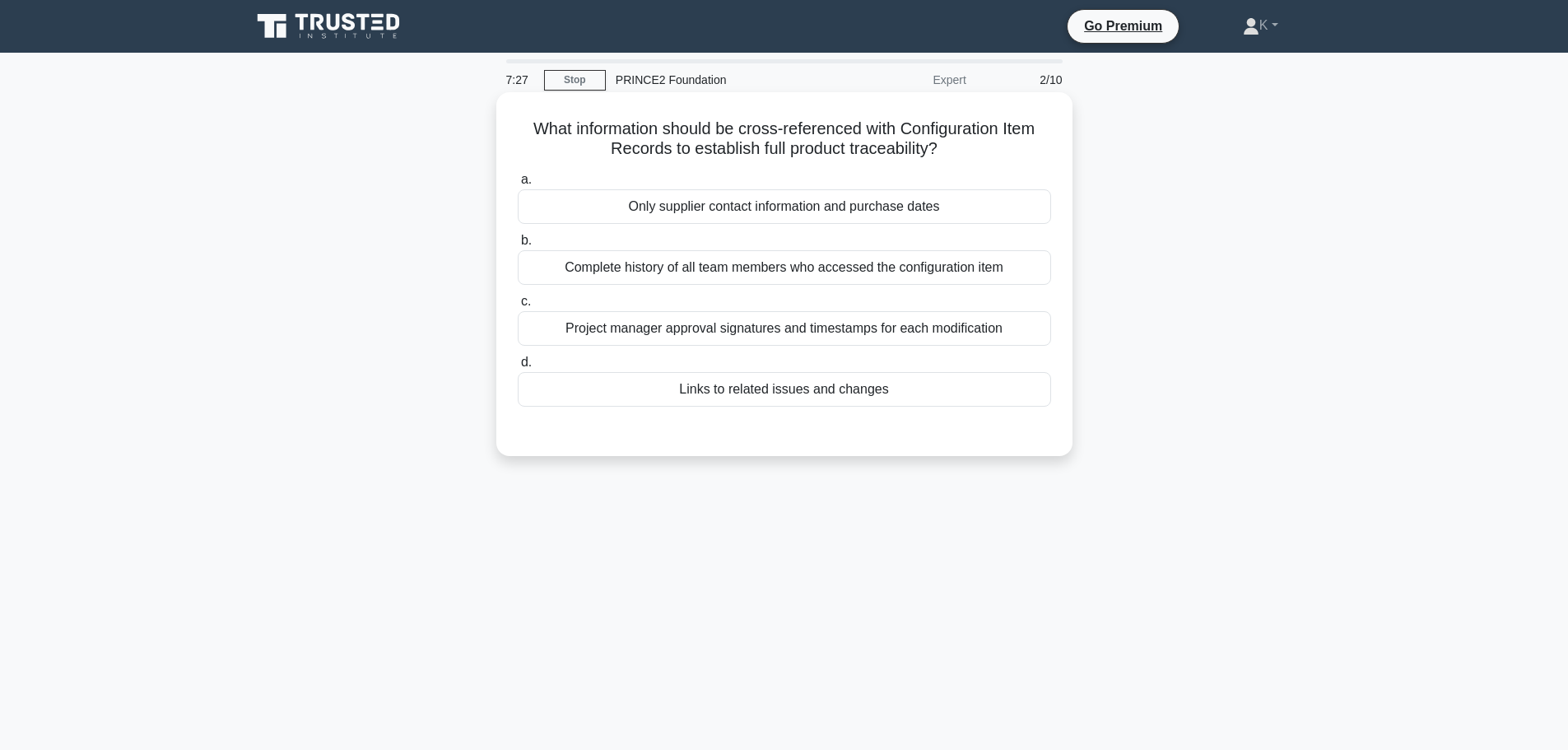
click at [667, 400] on div "Links to related issues and changes" at bounding box center [784, 389] width 534 height 34
click at [518, 368] on input "d. Links to related issues and changes" at bounding box center [518, 363] width 0 height 11
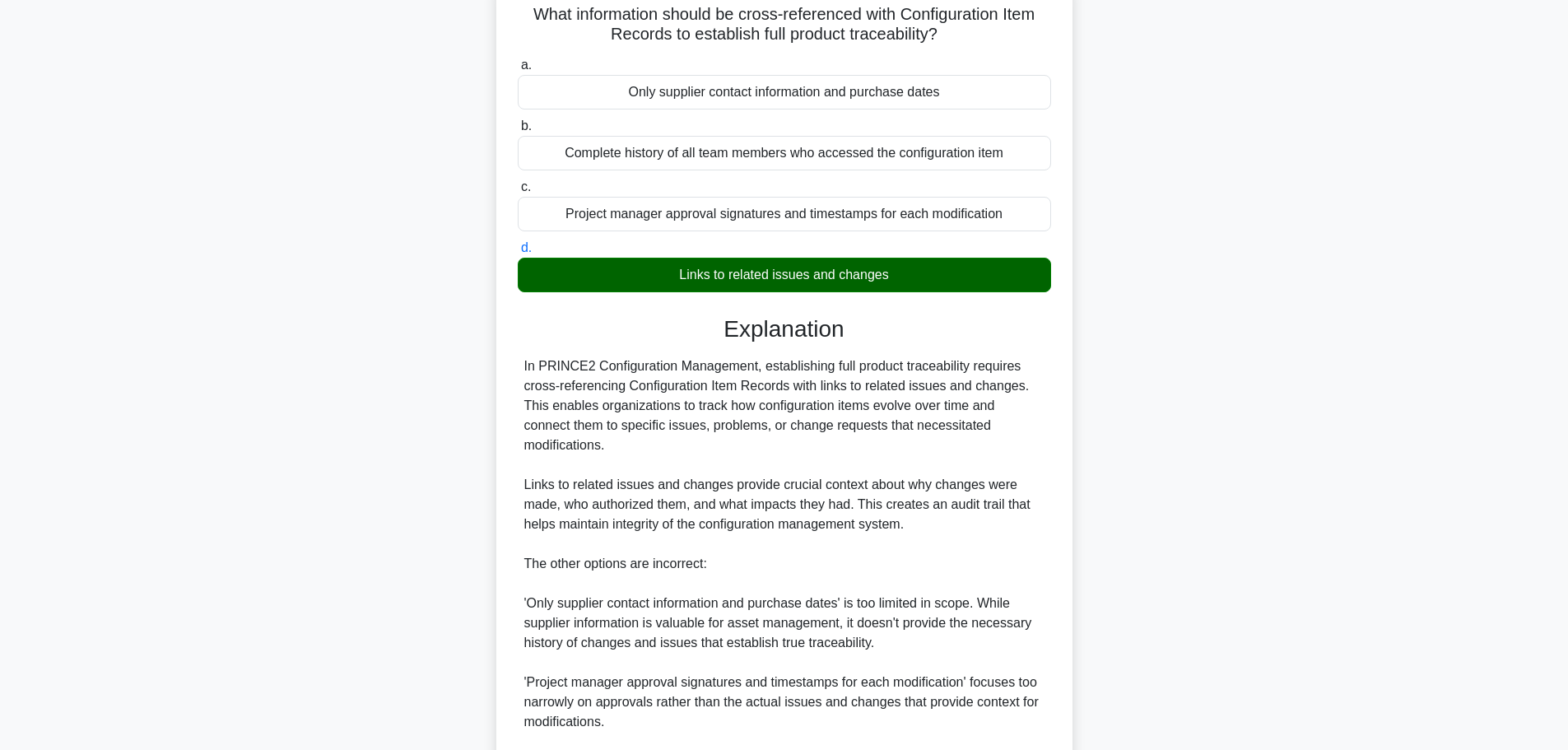
scroll to position [247, 0]
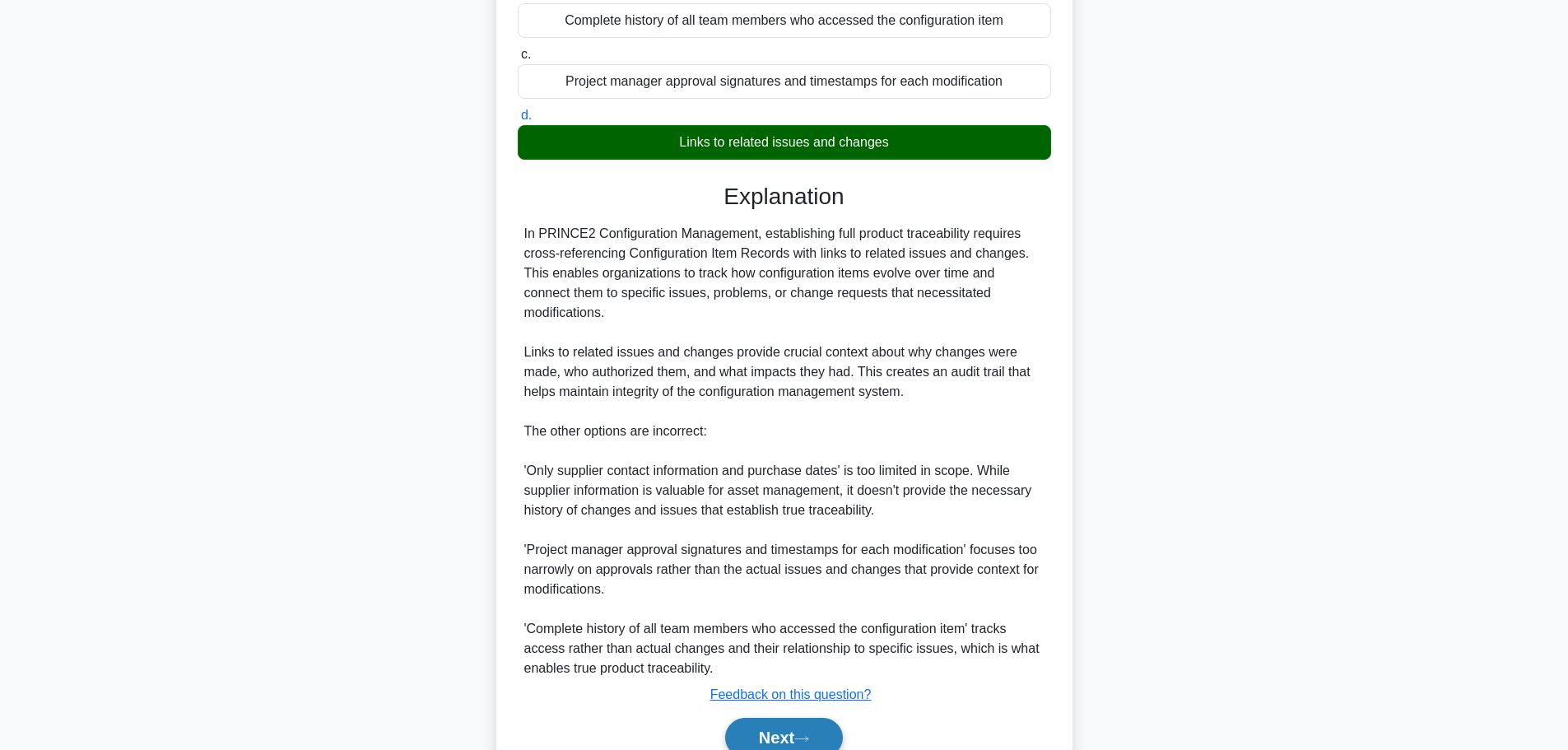
click at [841, 728] on button "Next" at bounding box center [783, 738] width 117 height 40
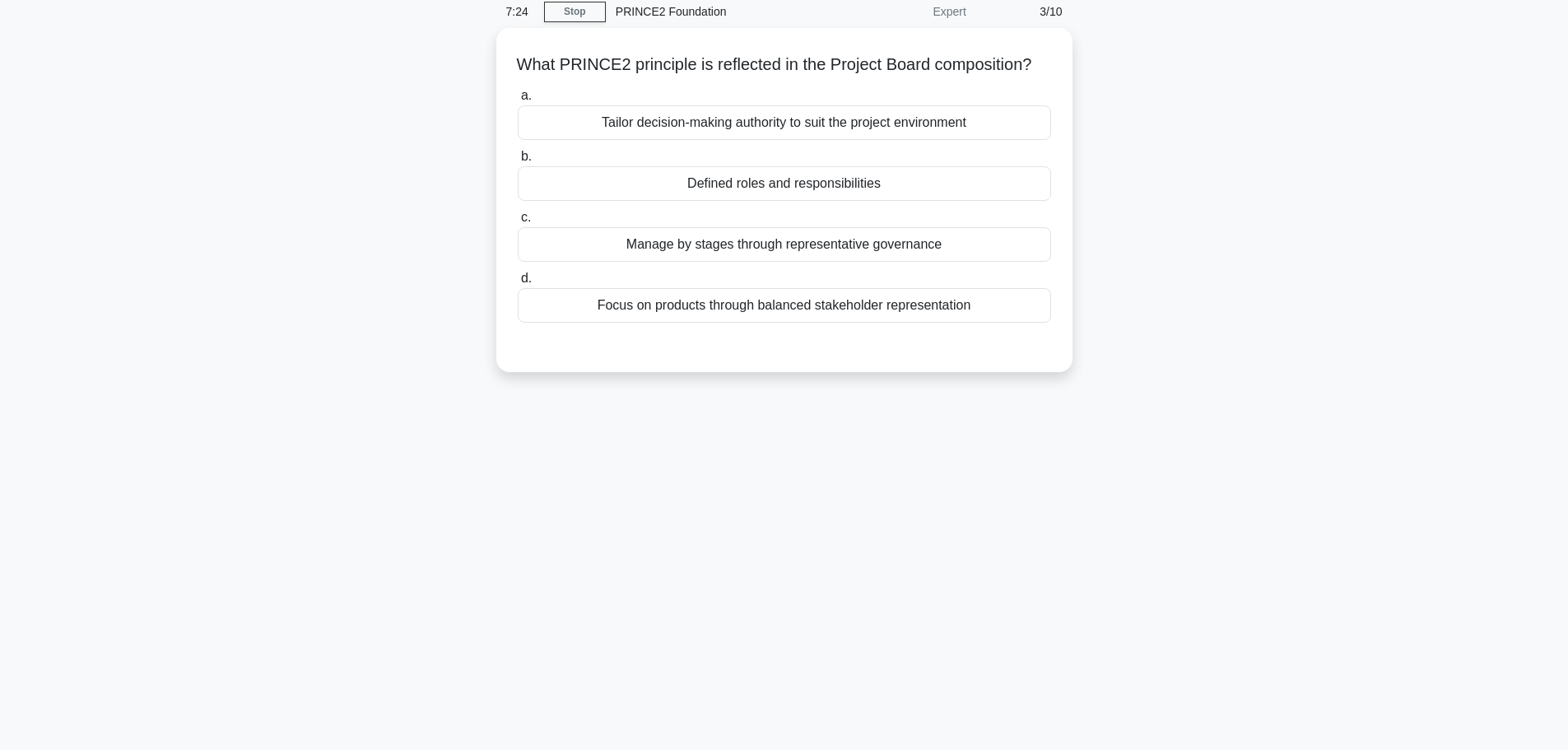
scroll to position [0, 0]
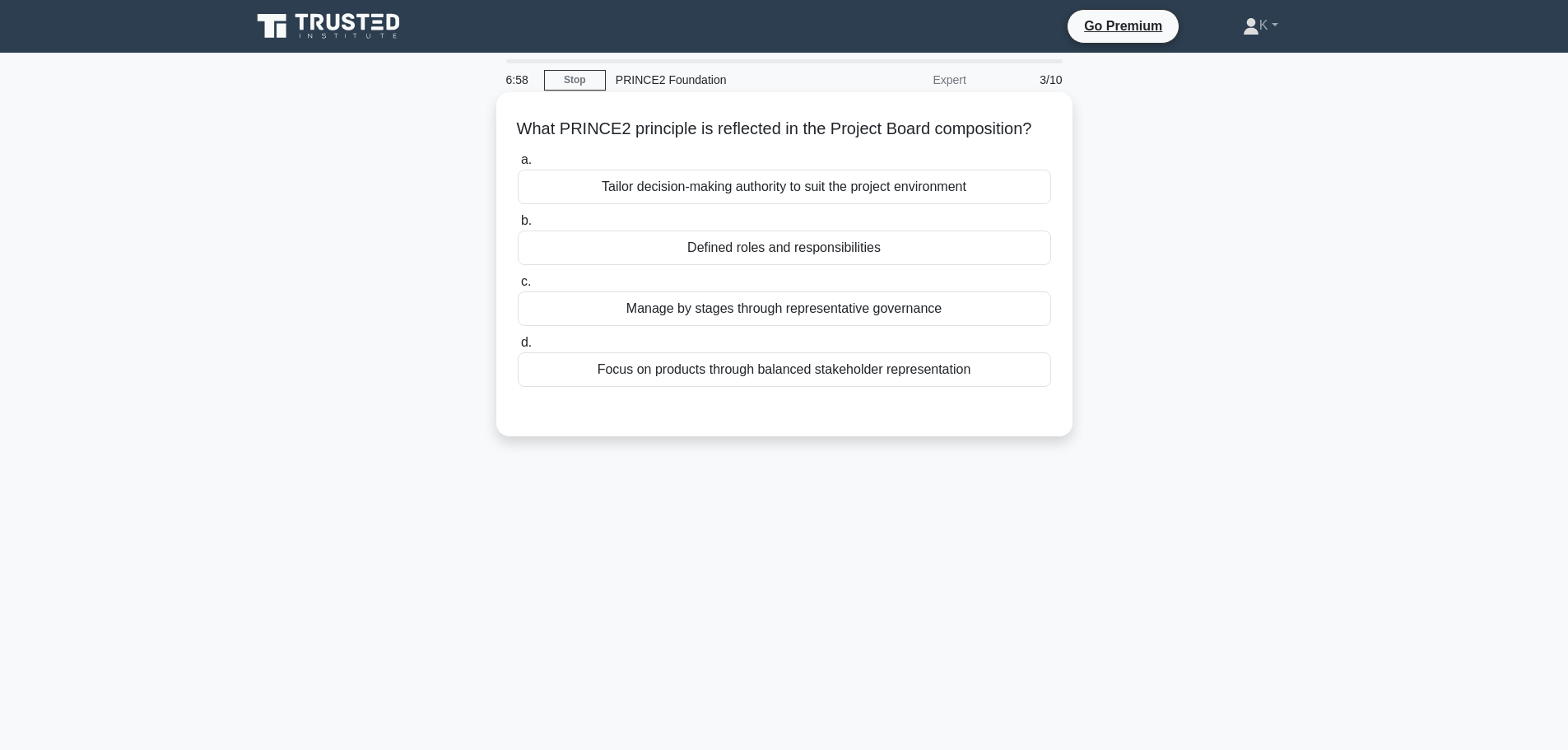
click at [666, 265] on div "Defined roles and responsibilities" at bounding box center [784, 247] width 534 height 34
click at [518, 227] on input "b. Defined roles and responsibilities" at bounding box center [518, 221] width 0 height 11
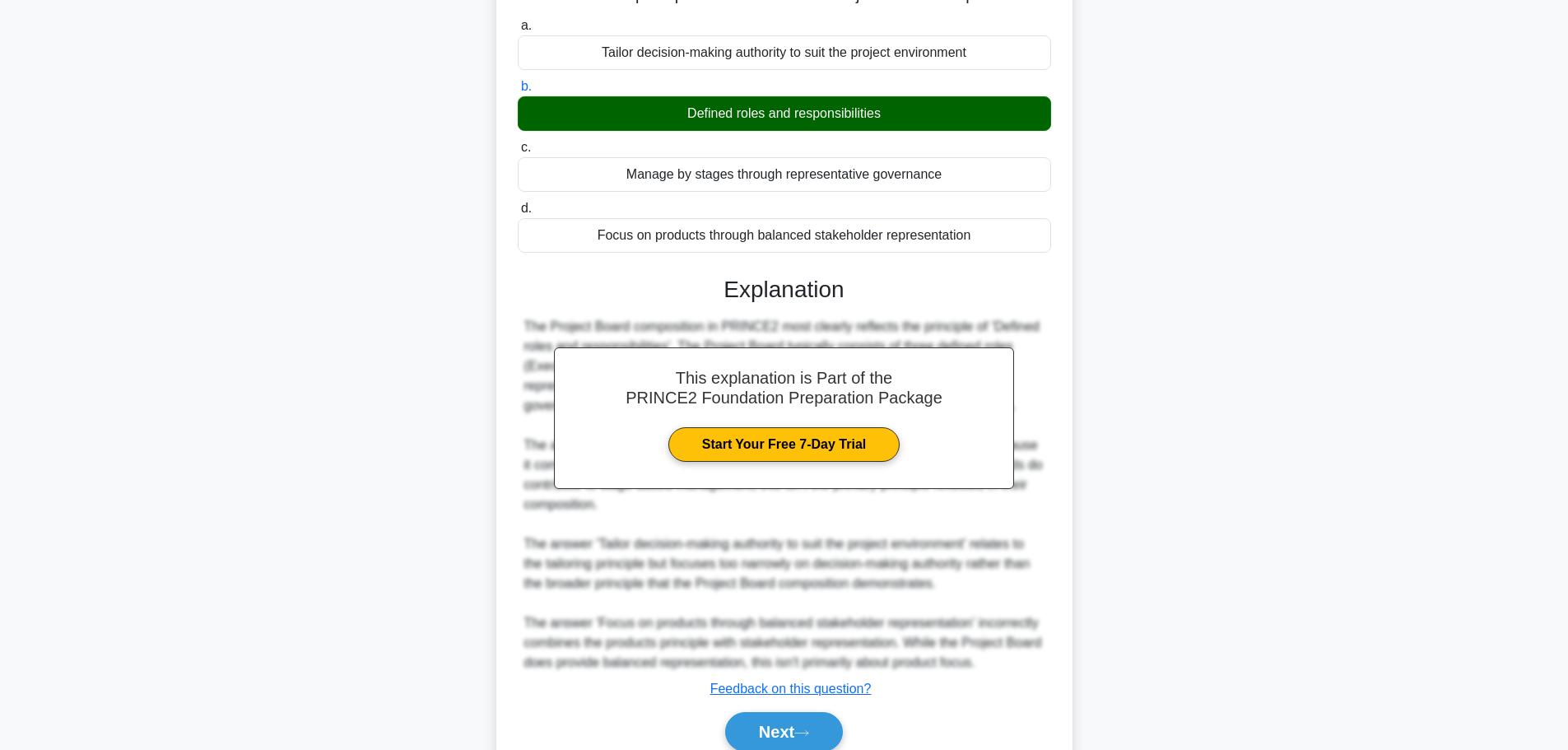
scroll to position [227, 0]
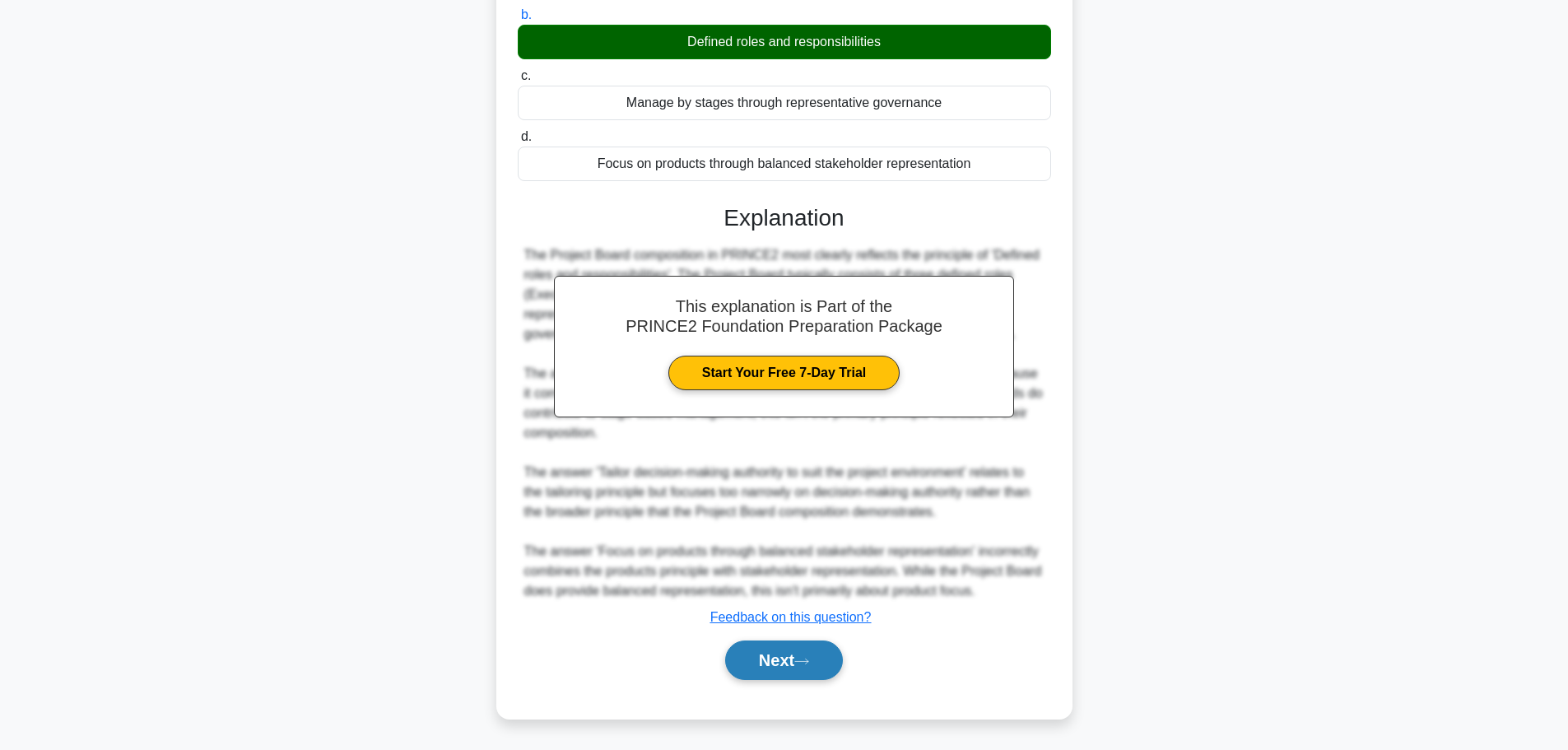
click at [786, 658] on button "Next" at bounding box center [783, 660] width 117 height 40
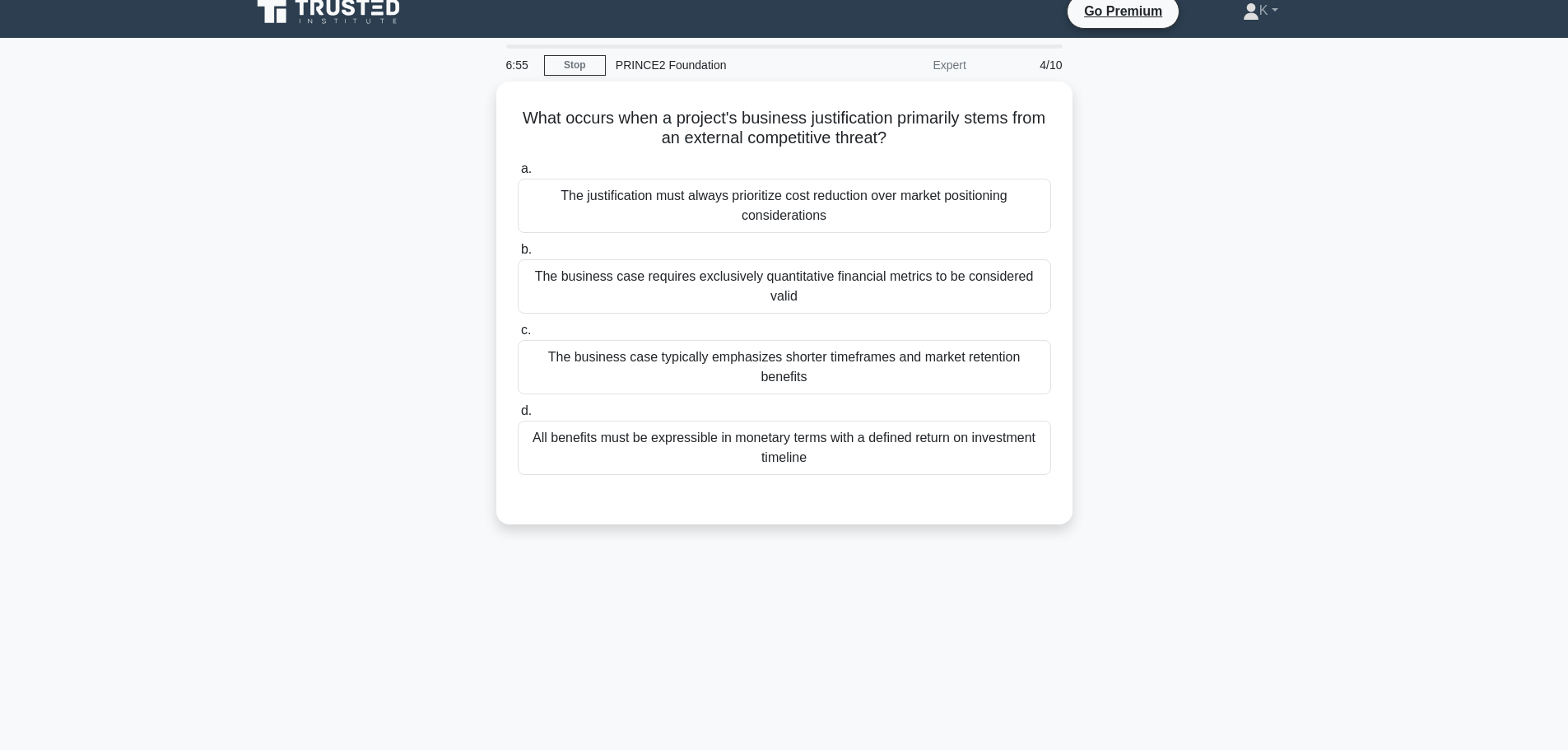
scroll to position [0, 0]
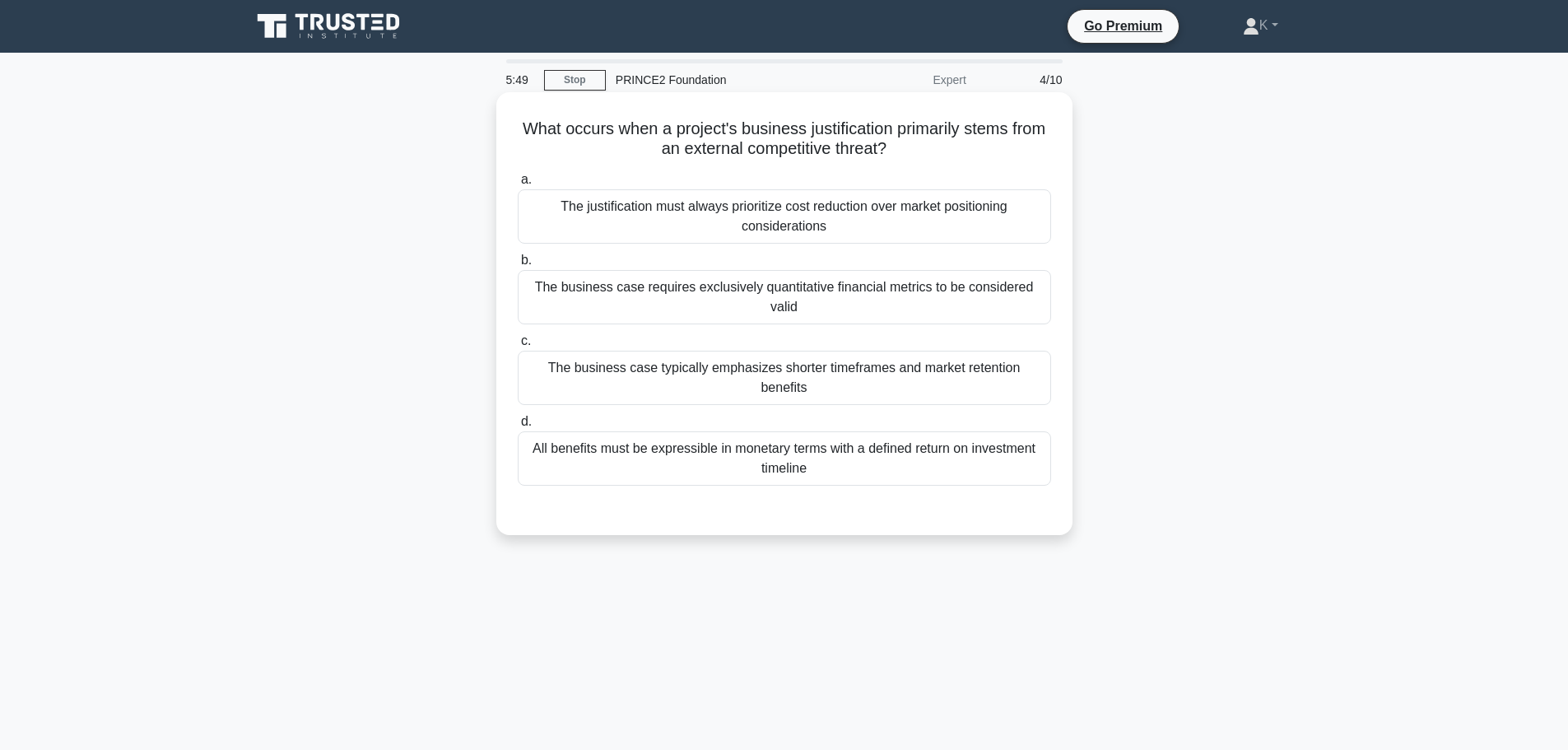
drag, startPoint x: 905, startPoint y: 147, endPoint x: 539, endPoint y: 127, distance: 366.5
click at [539, 127] on h5 "What occurs when a project's business justification primarily stems from an ext…" at bounding box center [784, 139] width 536 height 41
copy h5 "What occurs when a project's business justification primarily stems from an ext…"
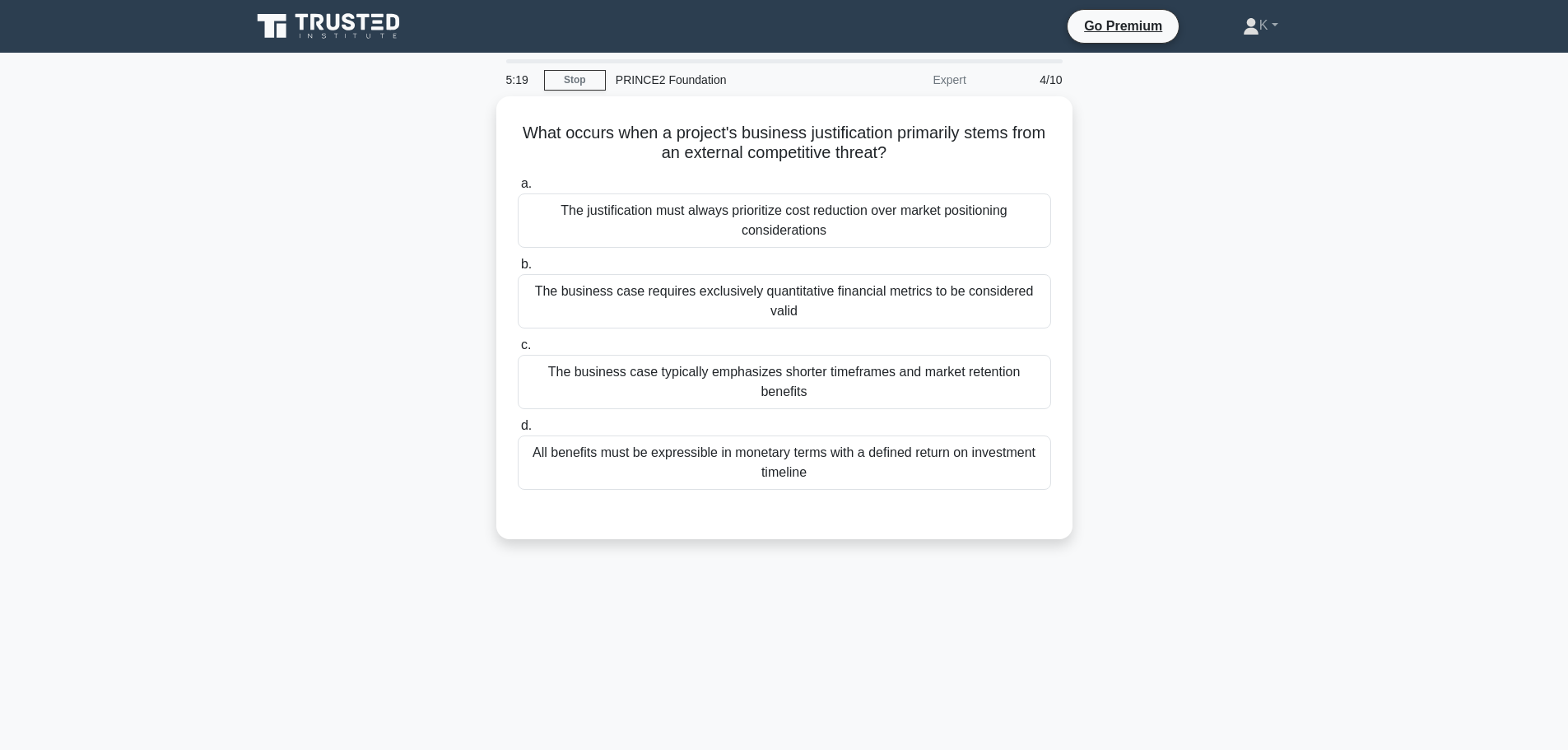
click at [385, 417] on div "What occurs when a project's business justification primarily stems from an ext…" at bounding box center [784, 327] width 1086 height 462
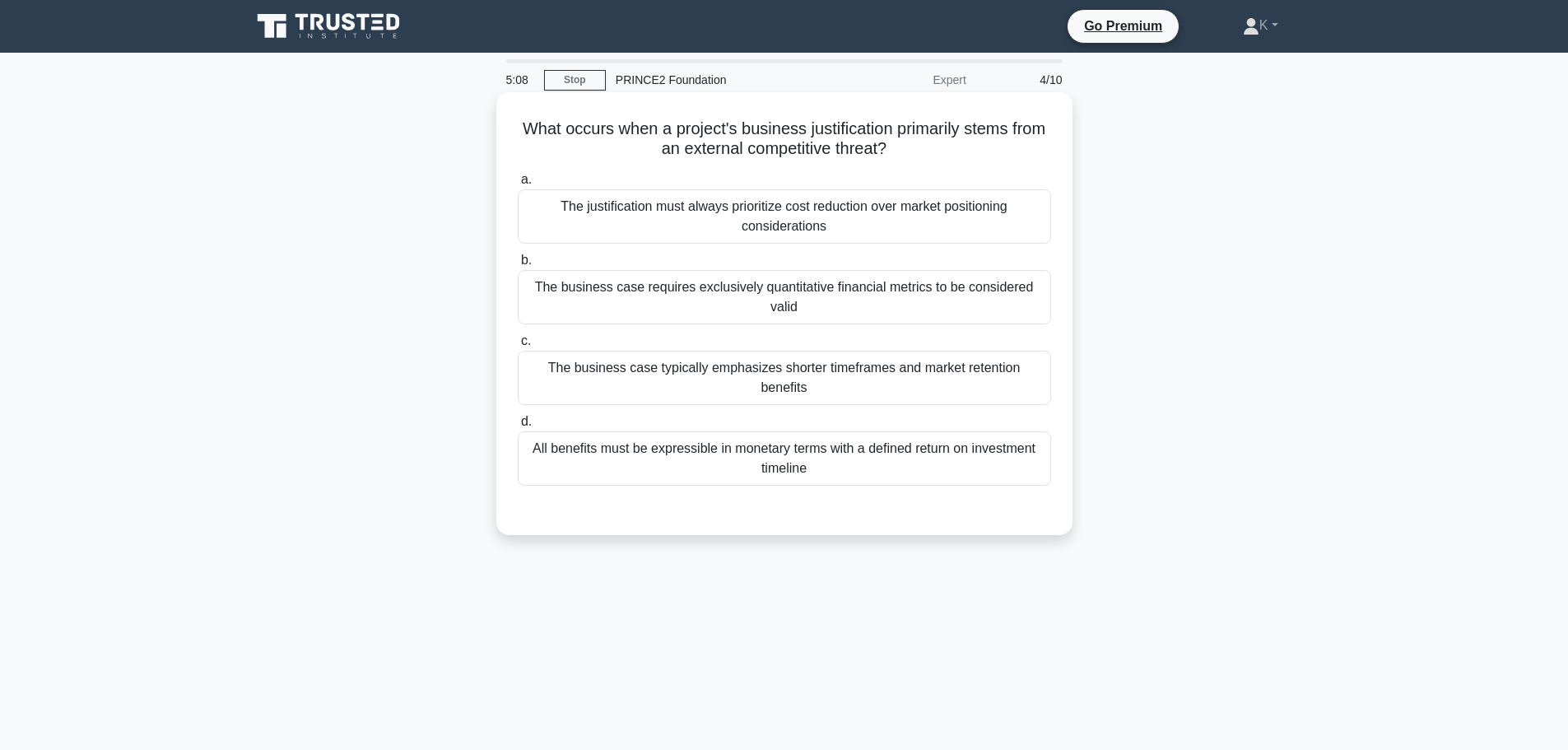
click at [760, 217] on div "The justification must always prioritize cost reduction over market positioning…" at bounding box center [784, 217] width 534 height 55
click at [518, 185] on input "a. The justification must always prioritize cost reduction over market position…" at bounding box center [518, 180] width 0 height 11
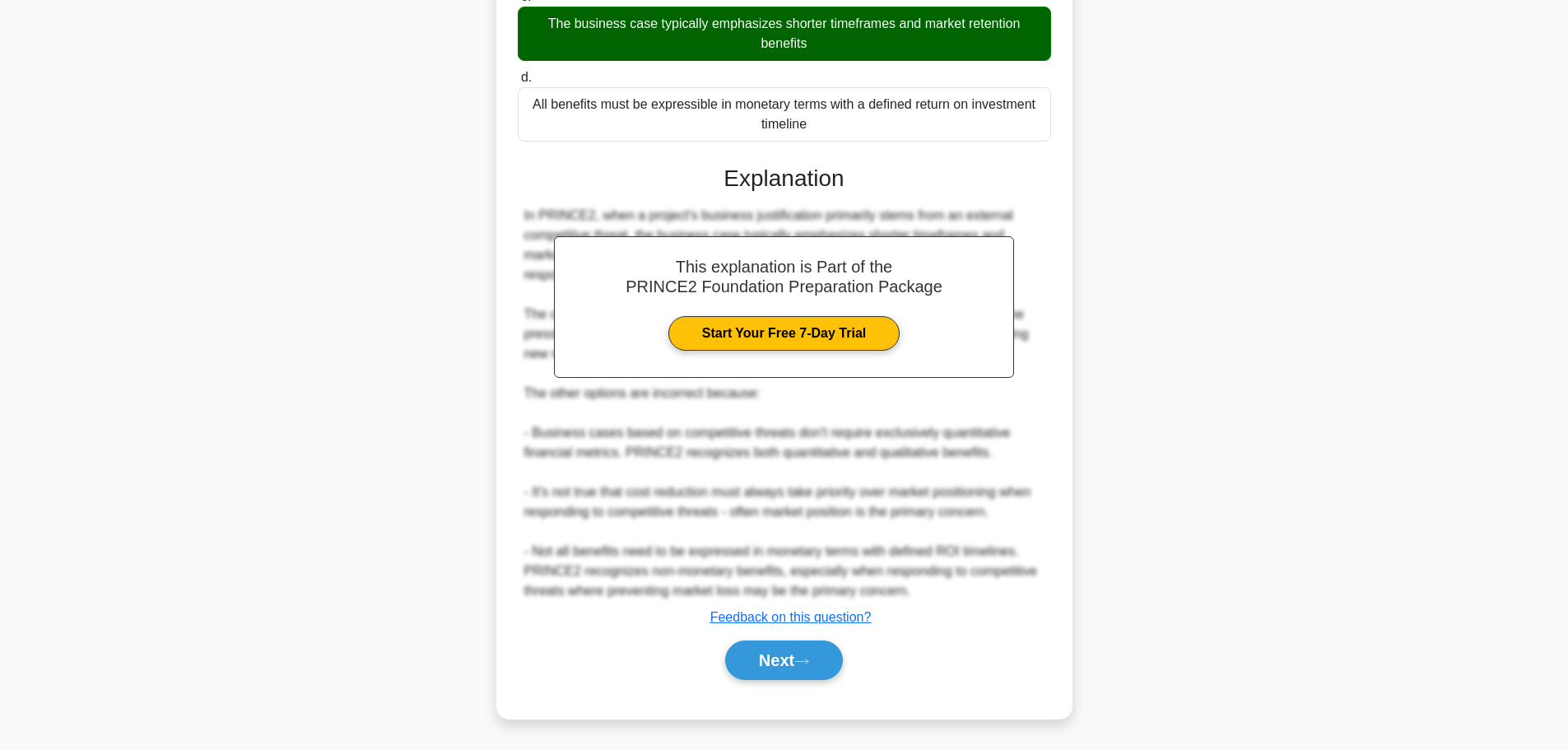
scroll to position [347, 0]
click at [791, 663] on button "Next" at bounding box center [783, 660] width 117 height 40
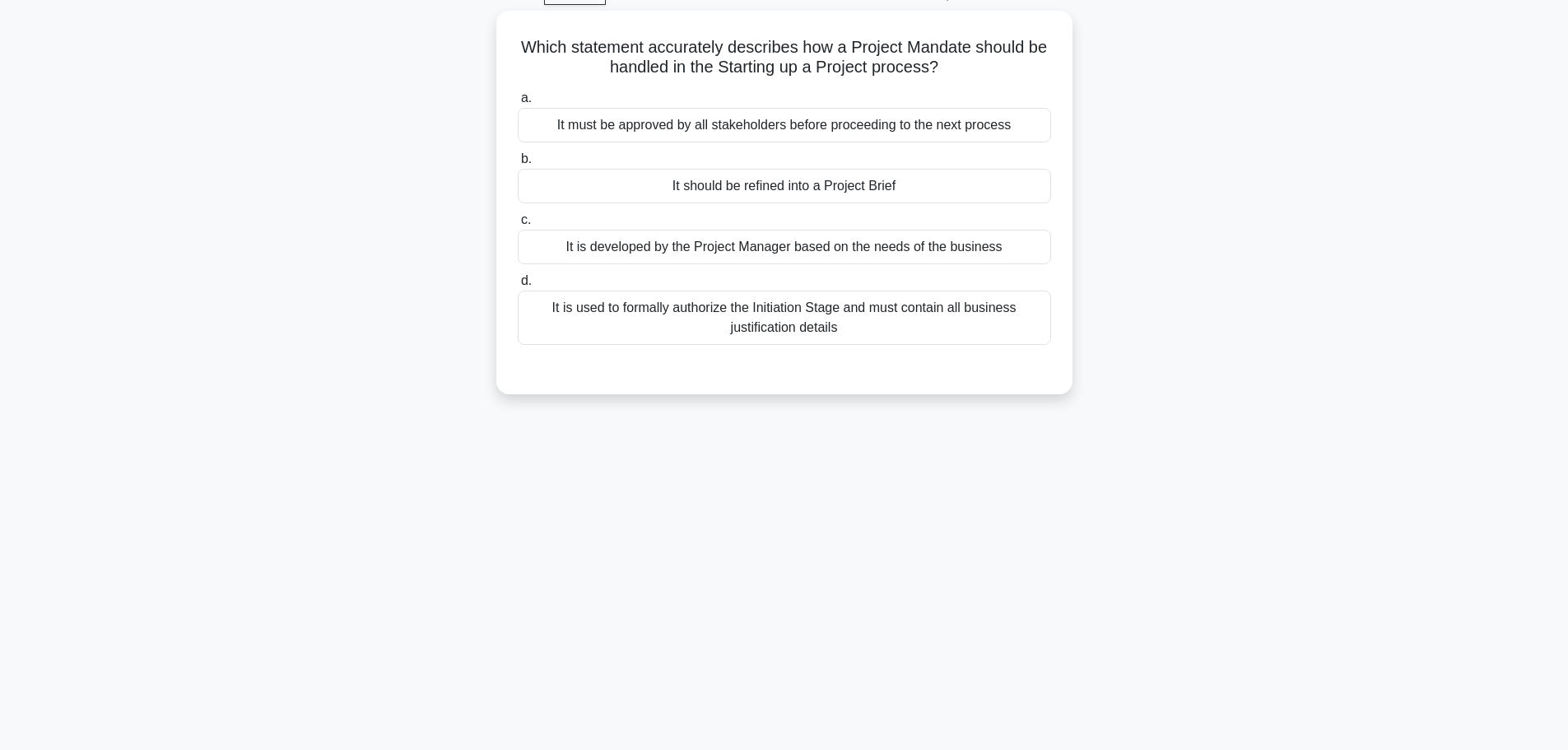
scroll to position [0, 0]
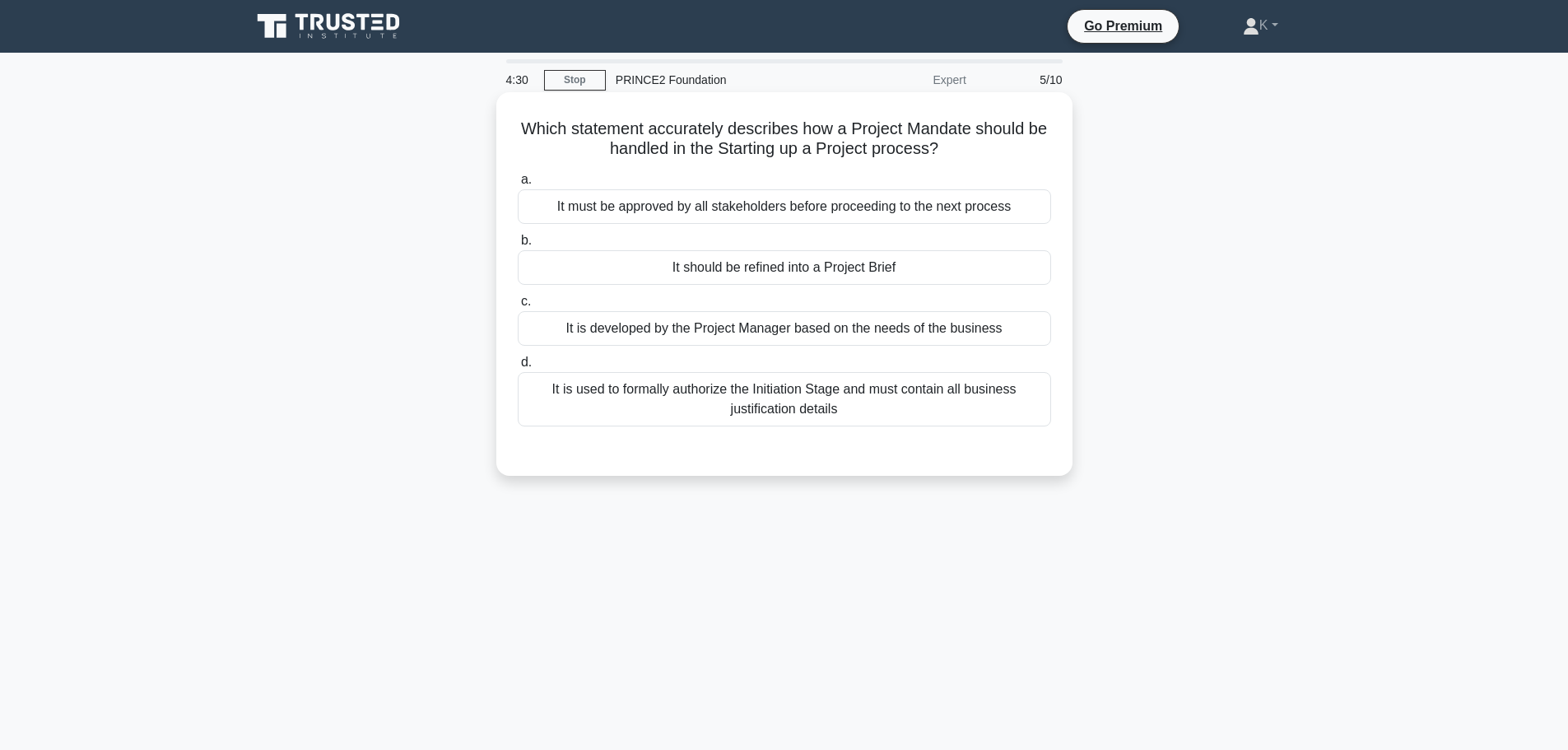
click at [596, 408] on div "It is used to formally authorize the Initiation Stage and must contain all busi…" at bounding box center [784, 400] width 534 height 55
click at [518, 368] on input "d. It is used to formally authorize the Initiation Stage and must contain all b…" at bounding box center [518, 363] width 0 height 11
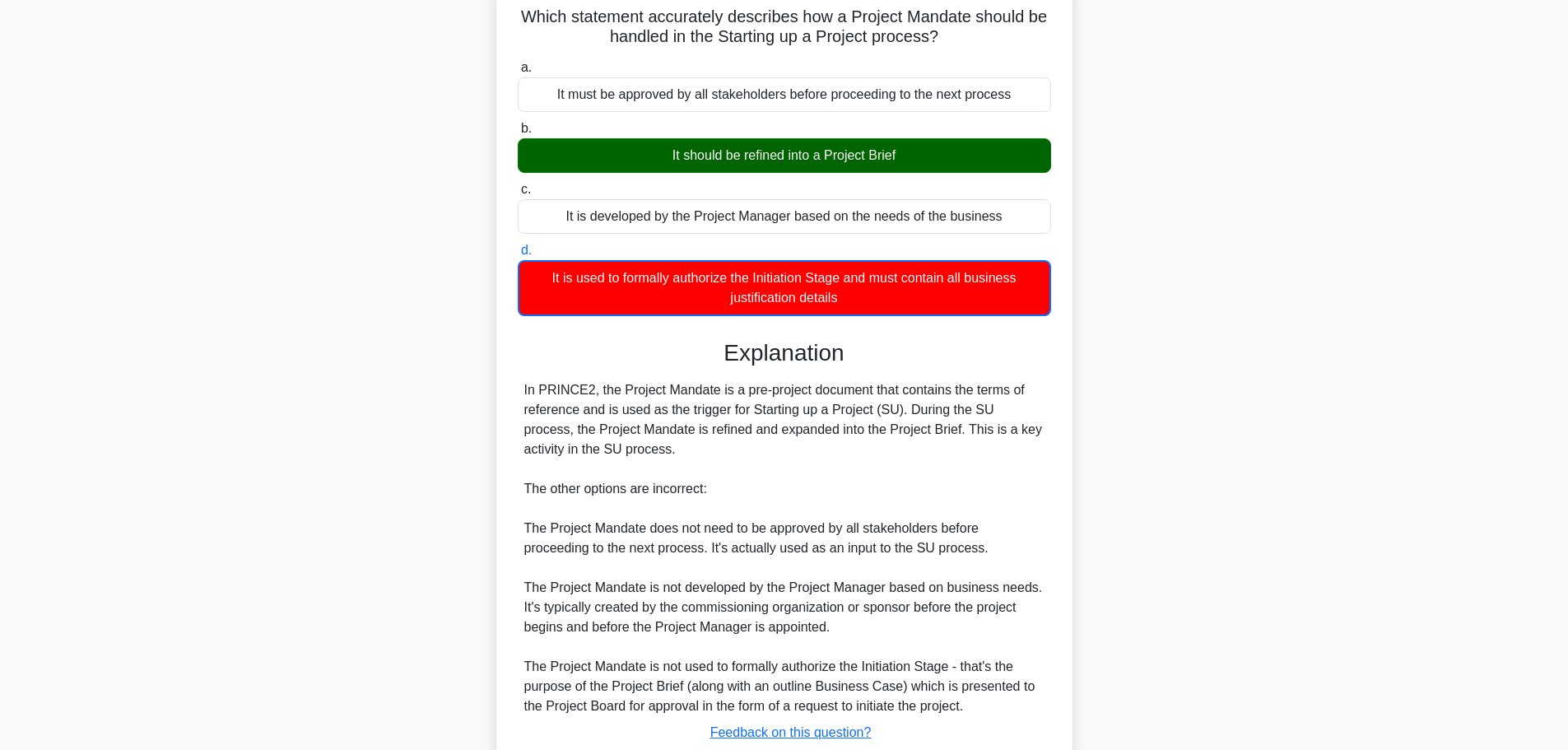
scroll to position [228, 0]
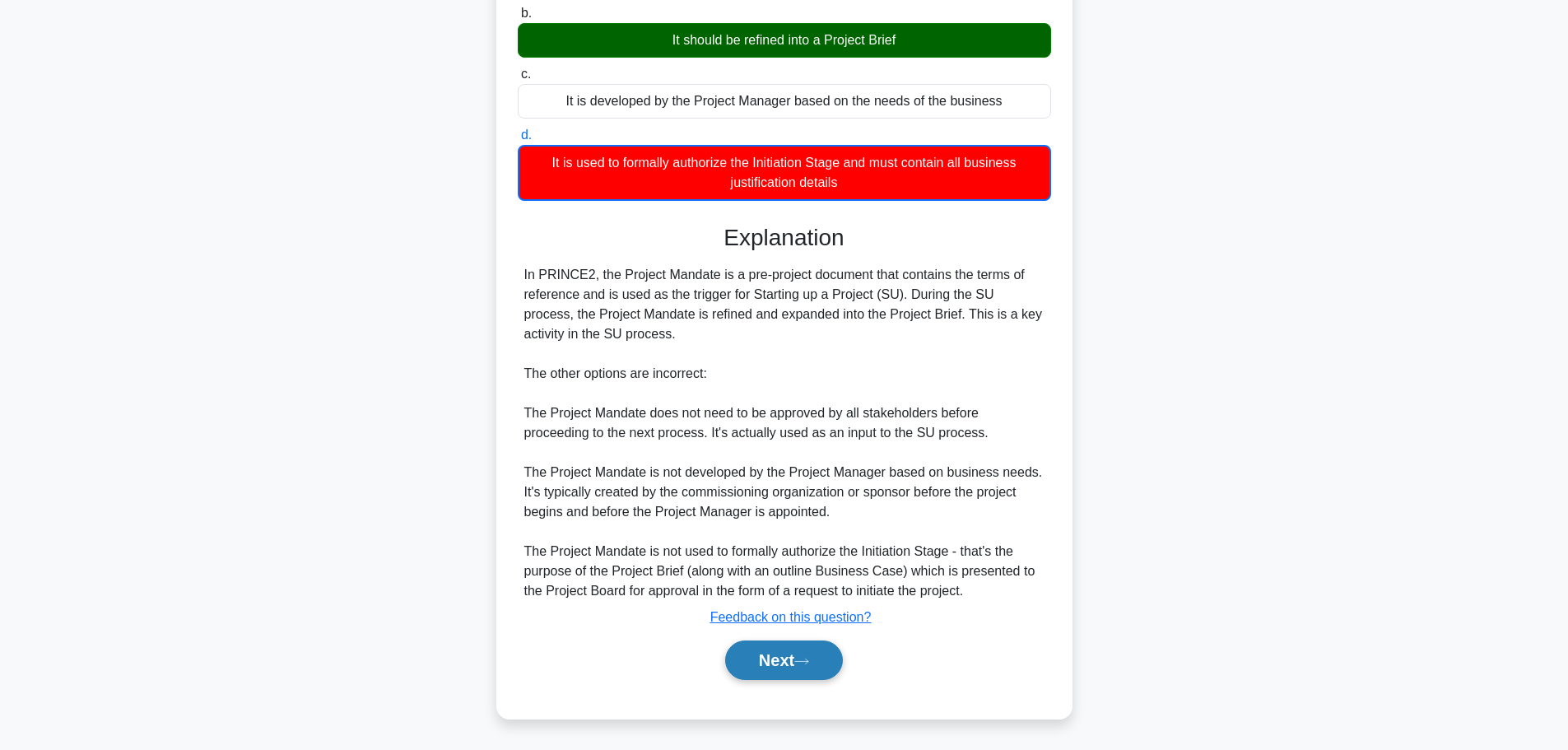
click at [792, 652] on button "Next" at bounding box center [783, 660] width 117 height 40
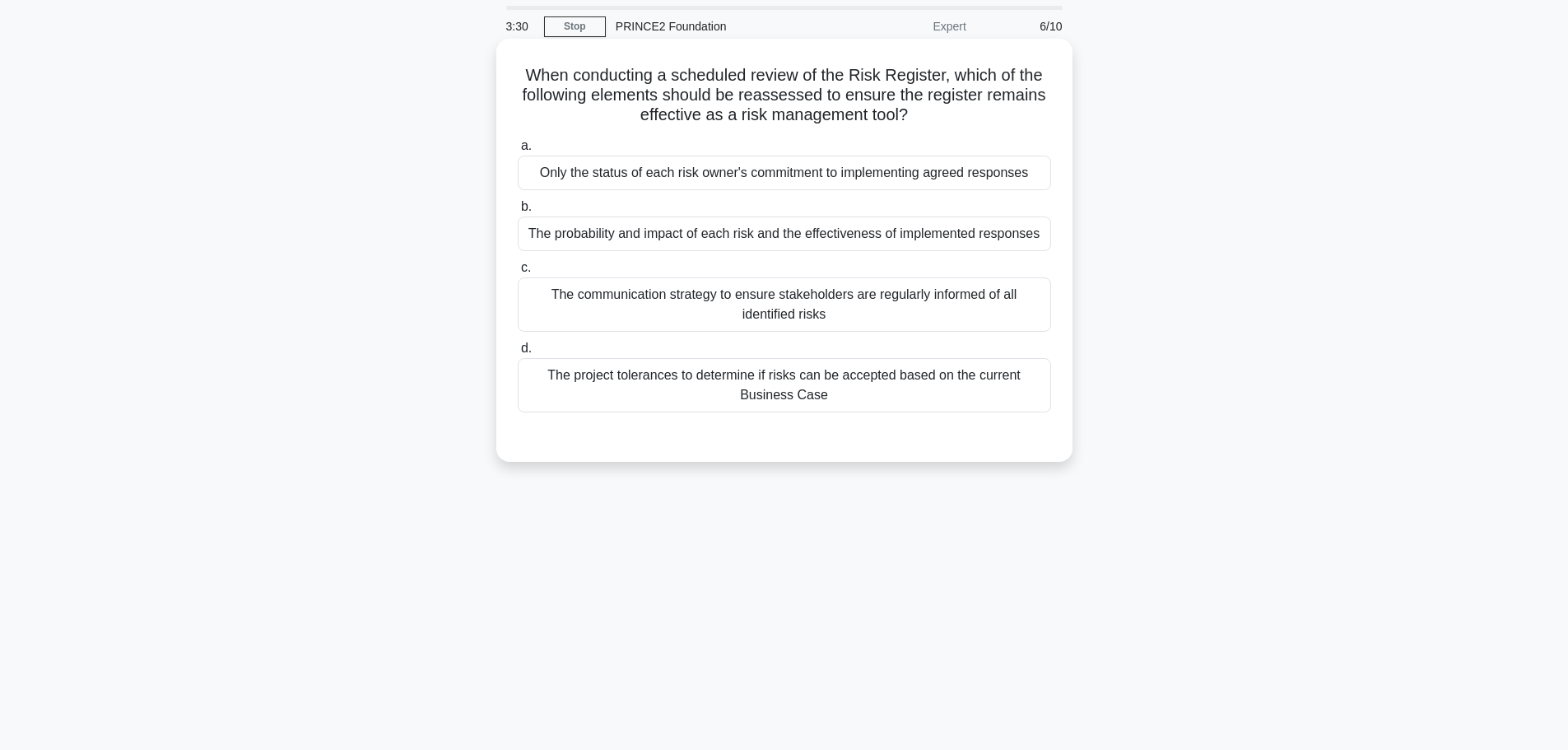
scroll to position [82, 0]
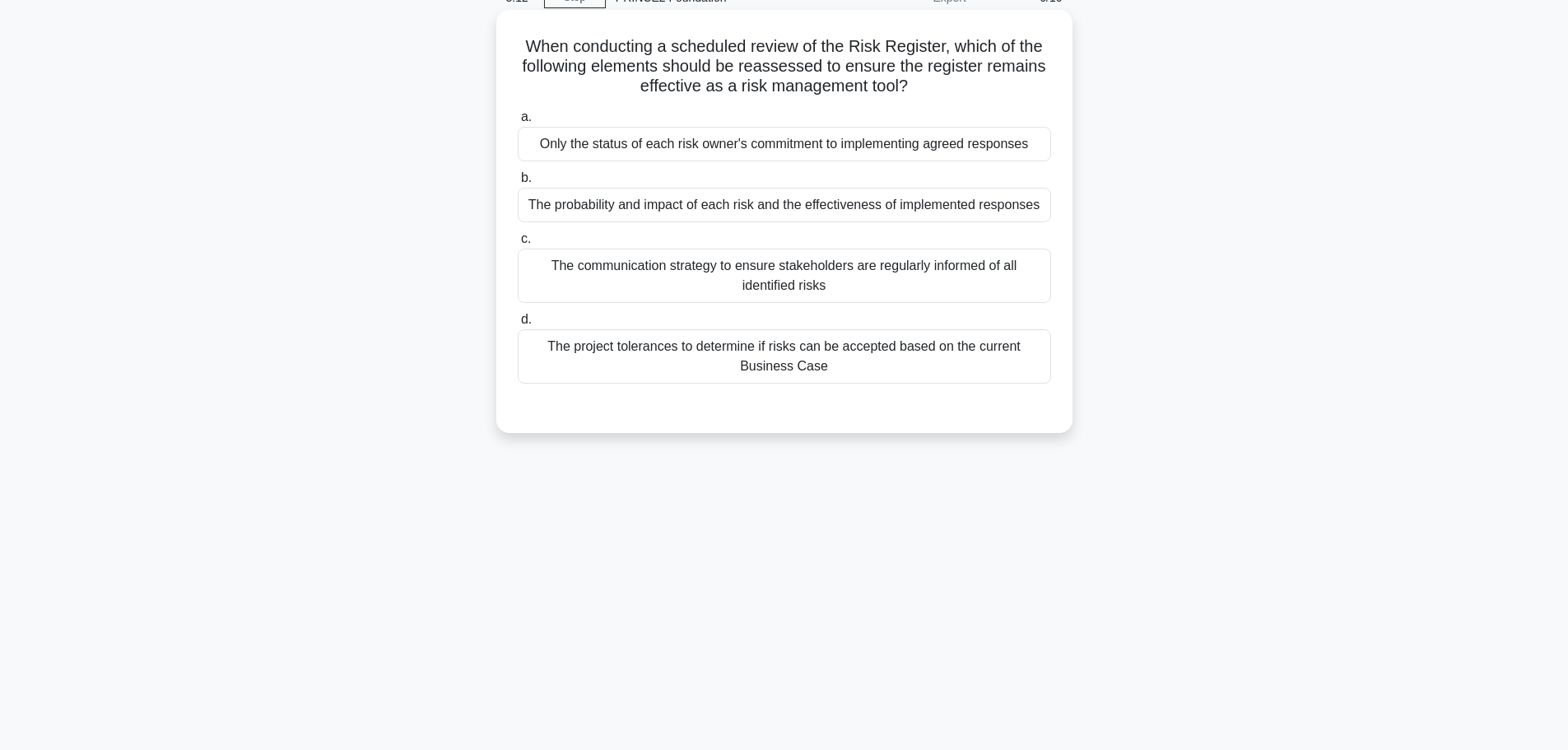
click at [742, 199] on div "The probability and impact of each risk and the effectiveness of implemented re…" at bounding box center [784, 205] width 534 height 34
click at [518, 184] on input "b. The probability and impact of each risk and the effectiveness of implemented…" at bounding box center [518, 178] width 0 height 11
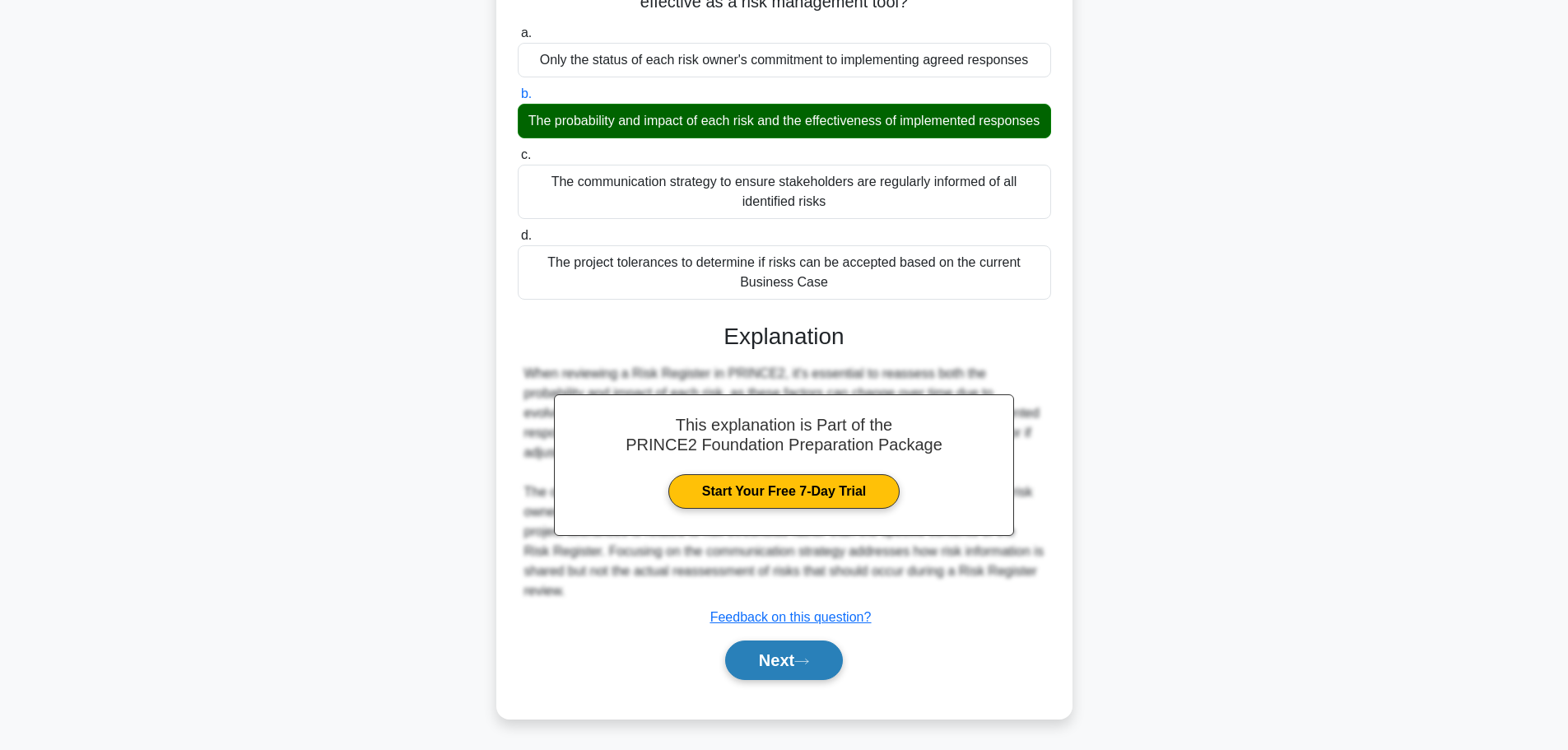
click at [833, 654] on button "Next" at bounding box center [783, 660] width 117 height 40
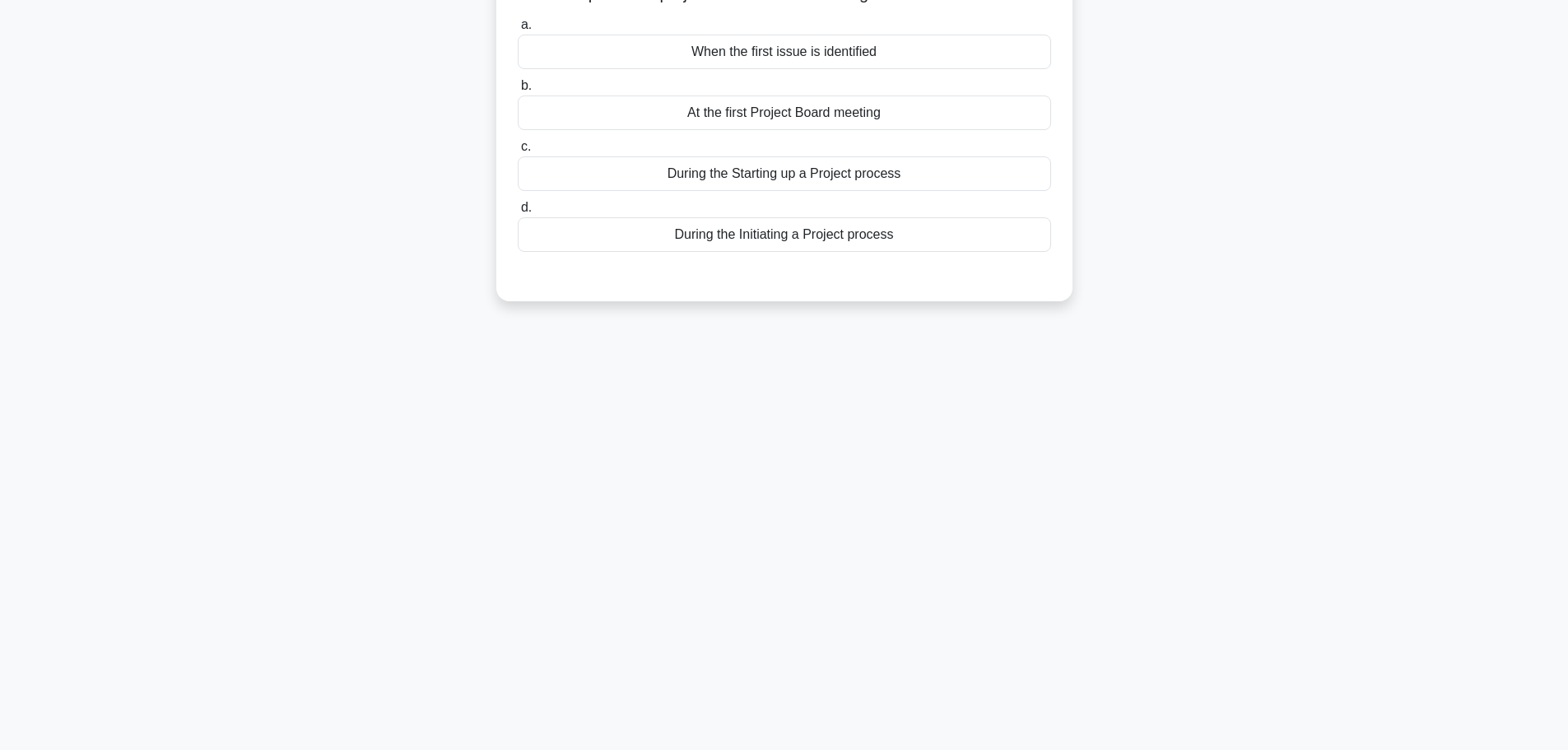
scroll to position [0, 0]
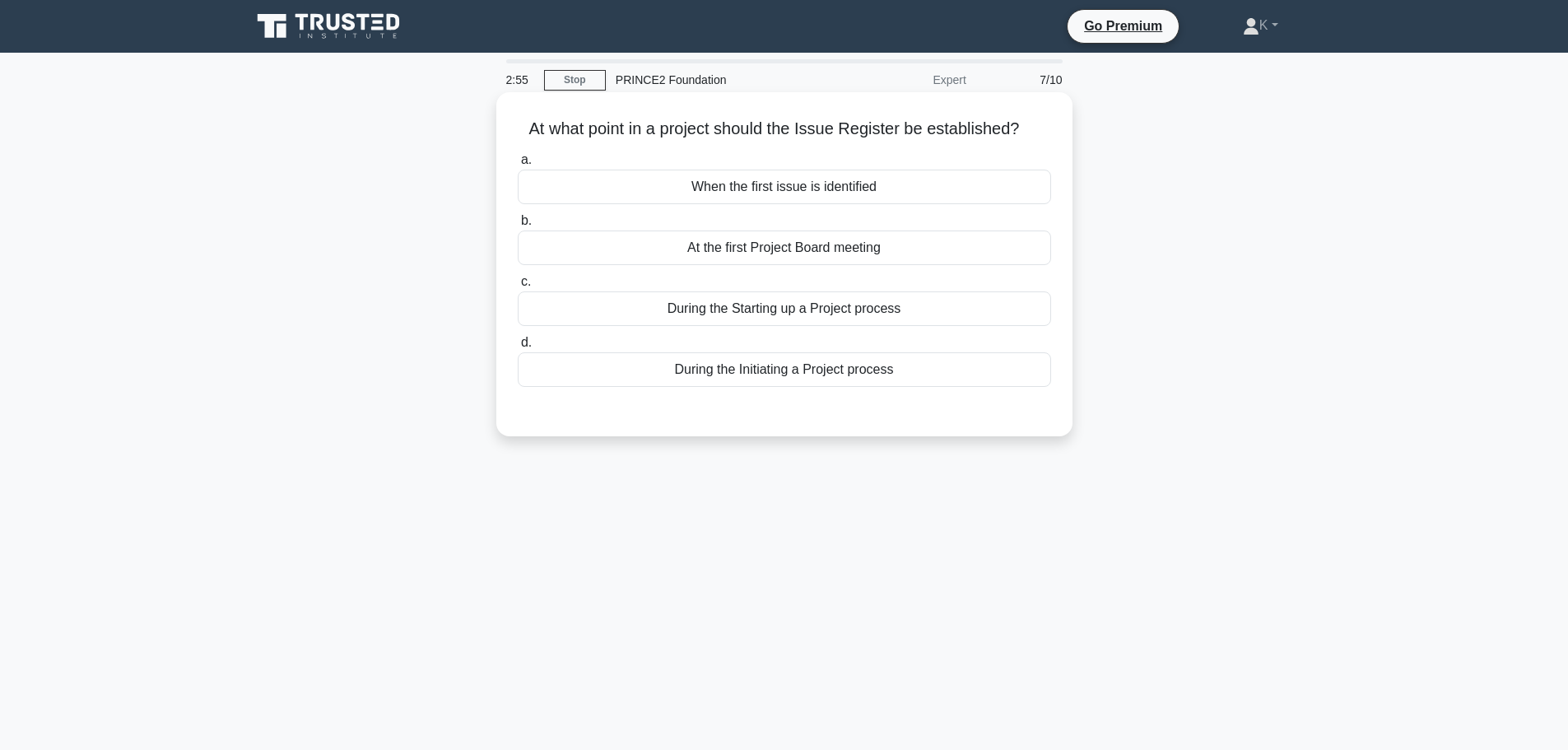
click at [796, 370] on div "During the Initiating a Project process" at bounding box center [784, 369] width 534 height 34
click at [518, 349] on input "d. During the Initiating a Project process" at bounding box center [518, 343] width 0 height 11
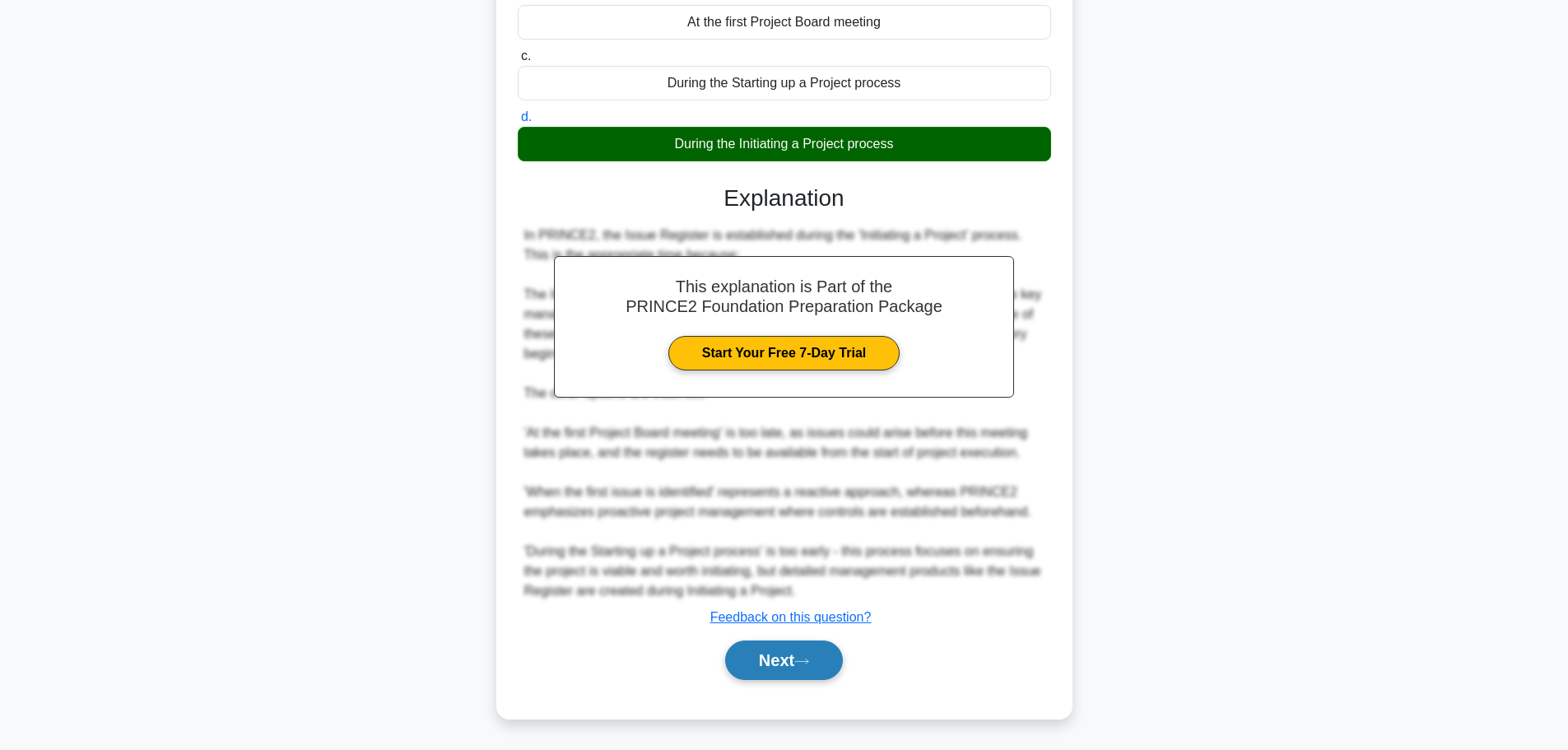
click at [817, 646] on button "Next" at bounding box center [783, 660] width 117 height 40
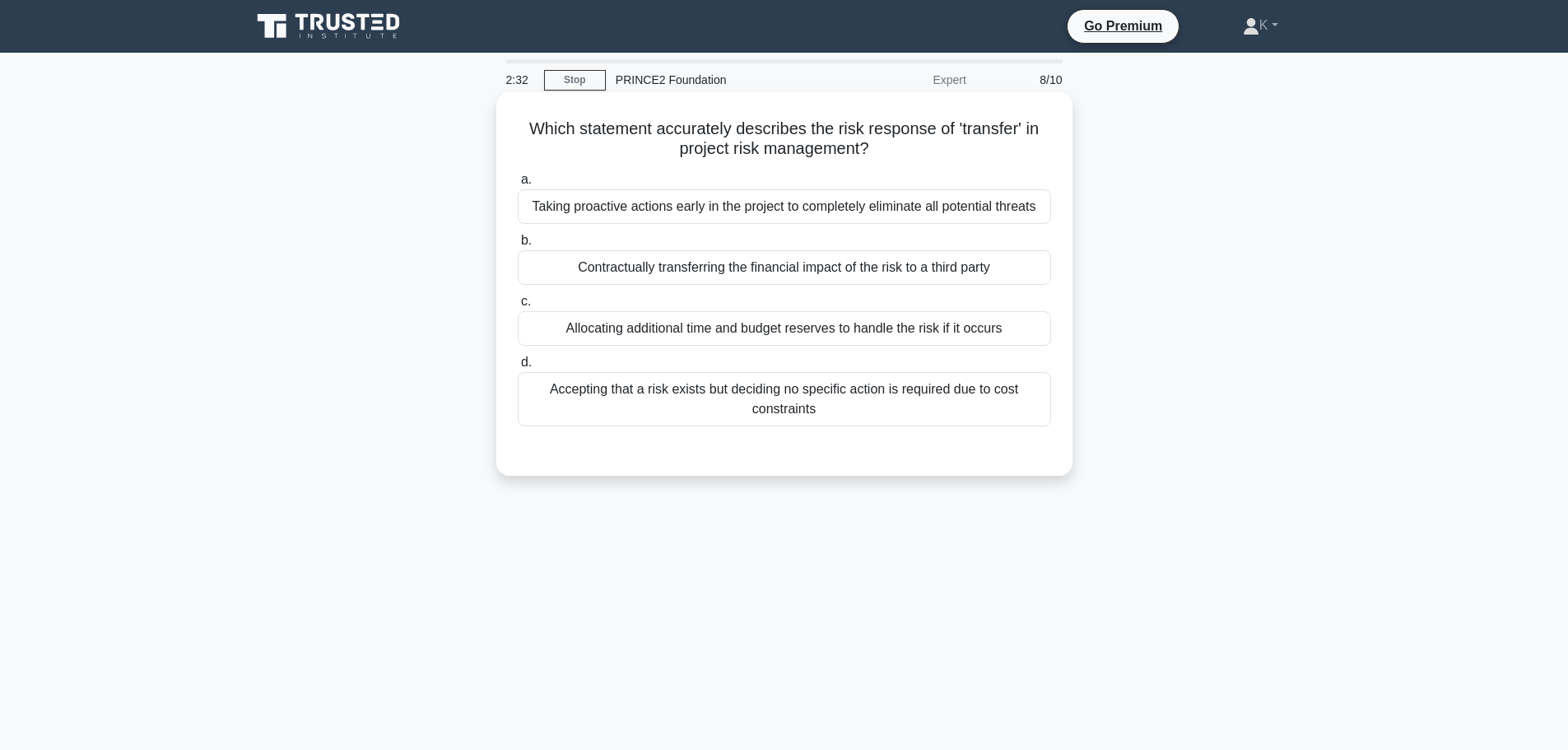
click at [623, 271] on div "Contractually transferring the financial impact of the risk to a third party" at bounding box center [784, 267] width 534 height 34
click at [518, 246] on input "b. Contractually transferring the financial impact of the risk to a third party" at bounding box center [518, 241] width 0 height 11
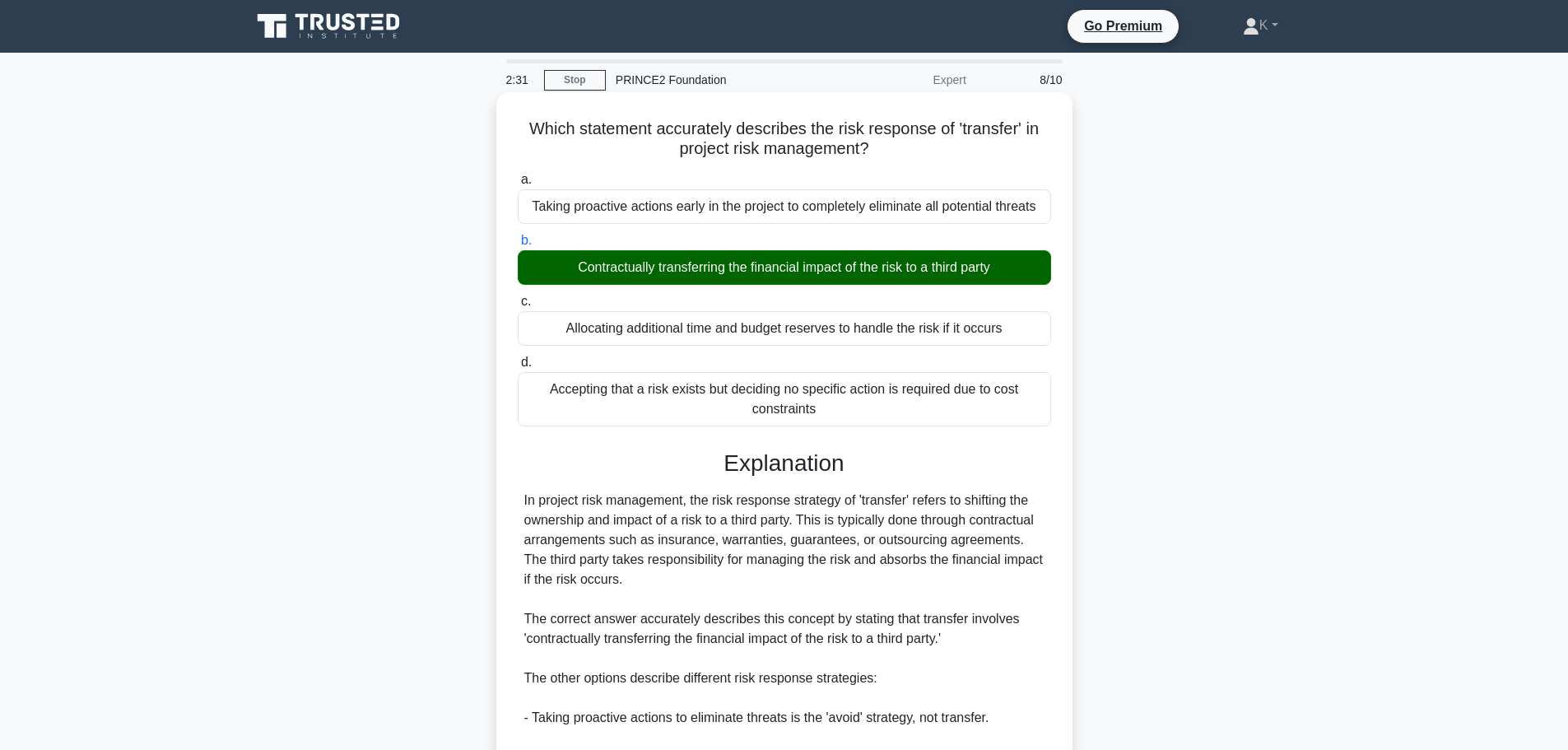
scroll to position [246, 0]
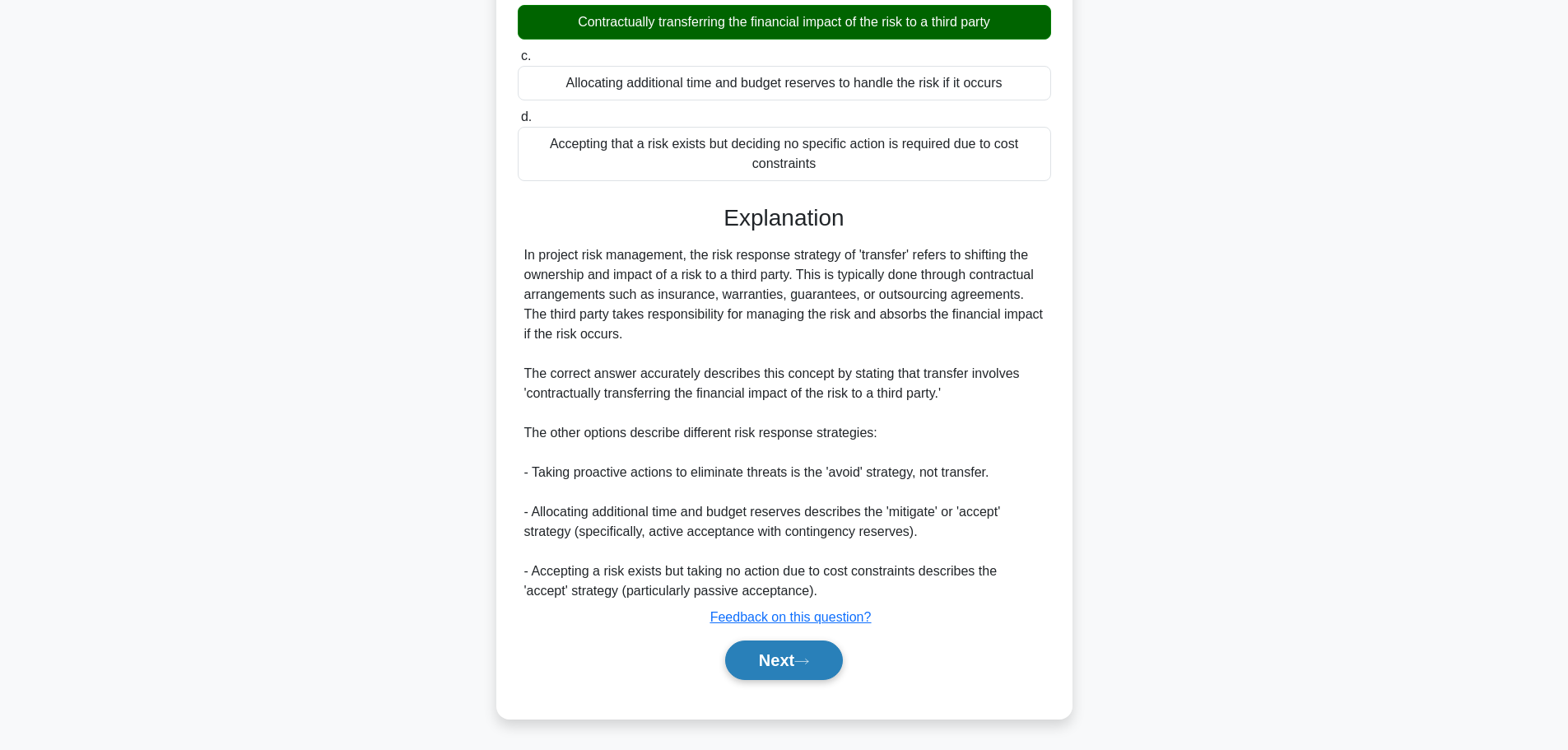
click at [820, 665] on button "Next" at bounding box center [783, 660] width 117 height 40
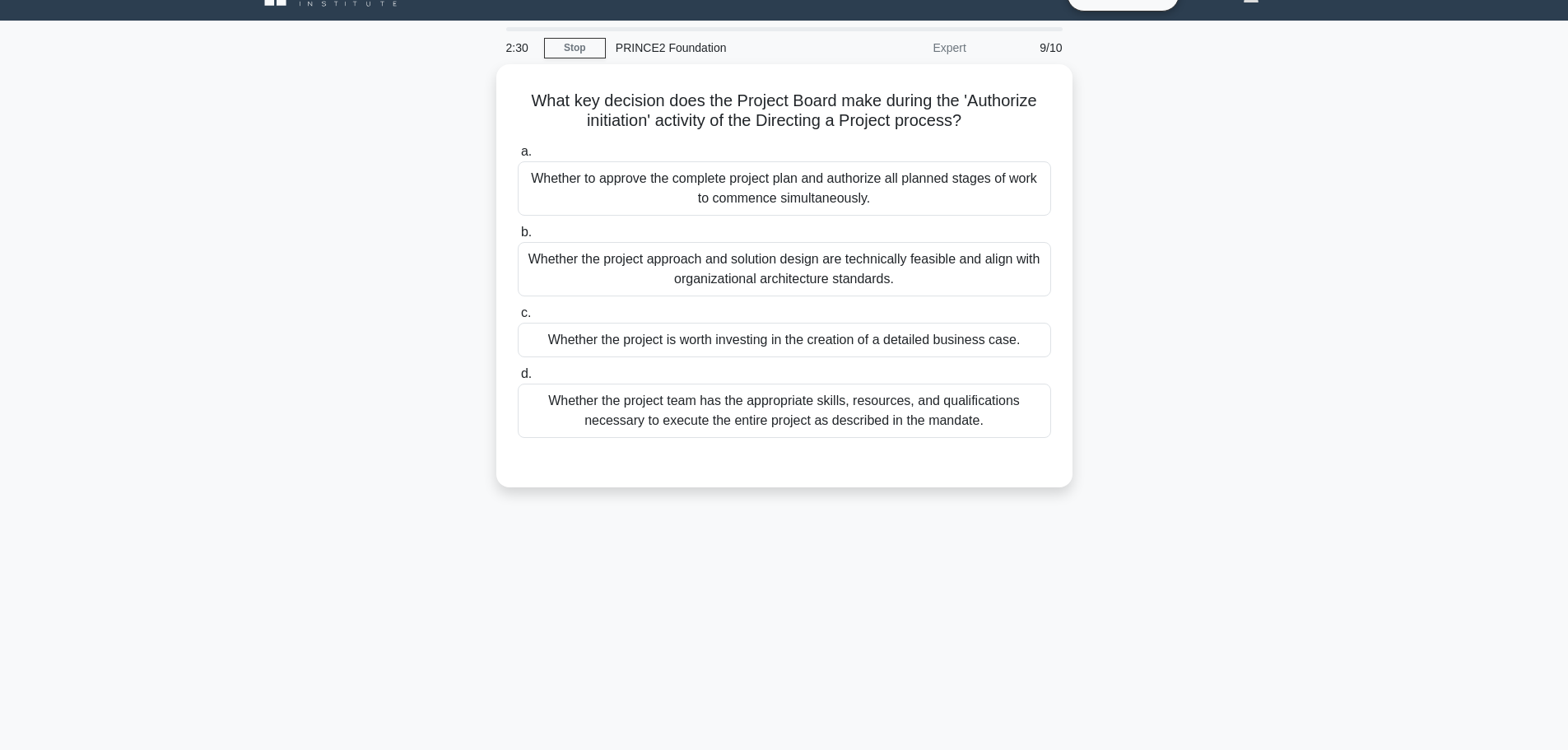
scroll to position [0, 0]
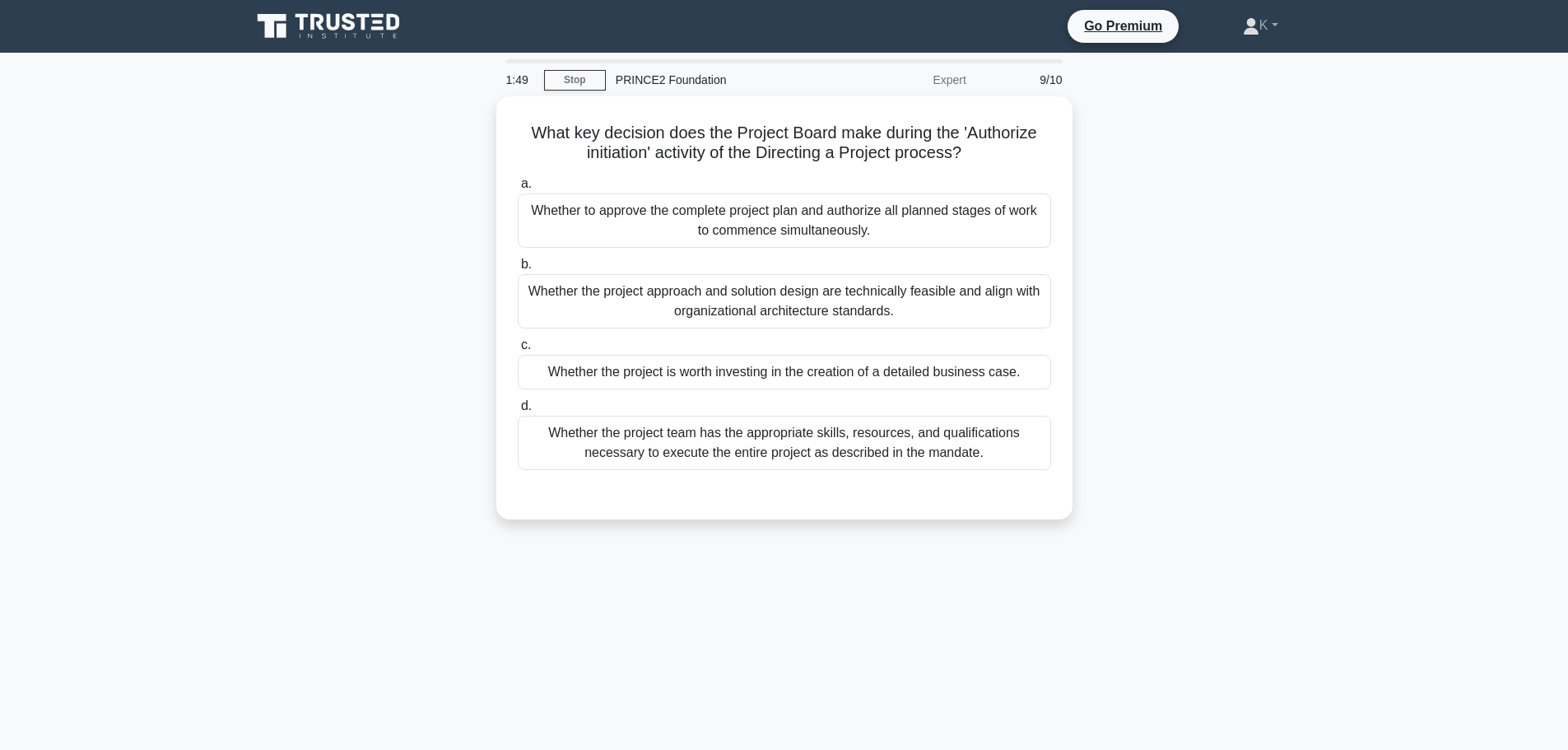
click at [403, 388] on div "What key decision does the Project Board make during the 'Authorize initiation'…" at bounding box center [784, 318] width 1086 height 443
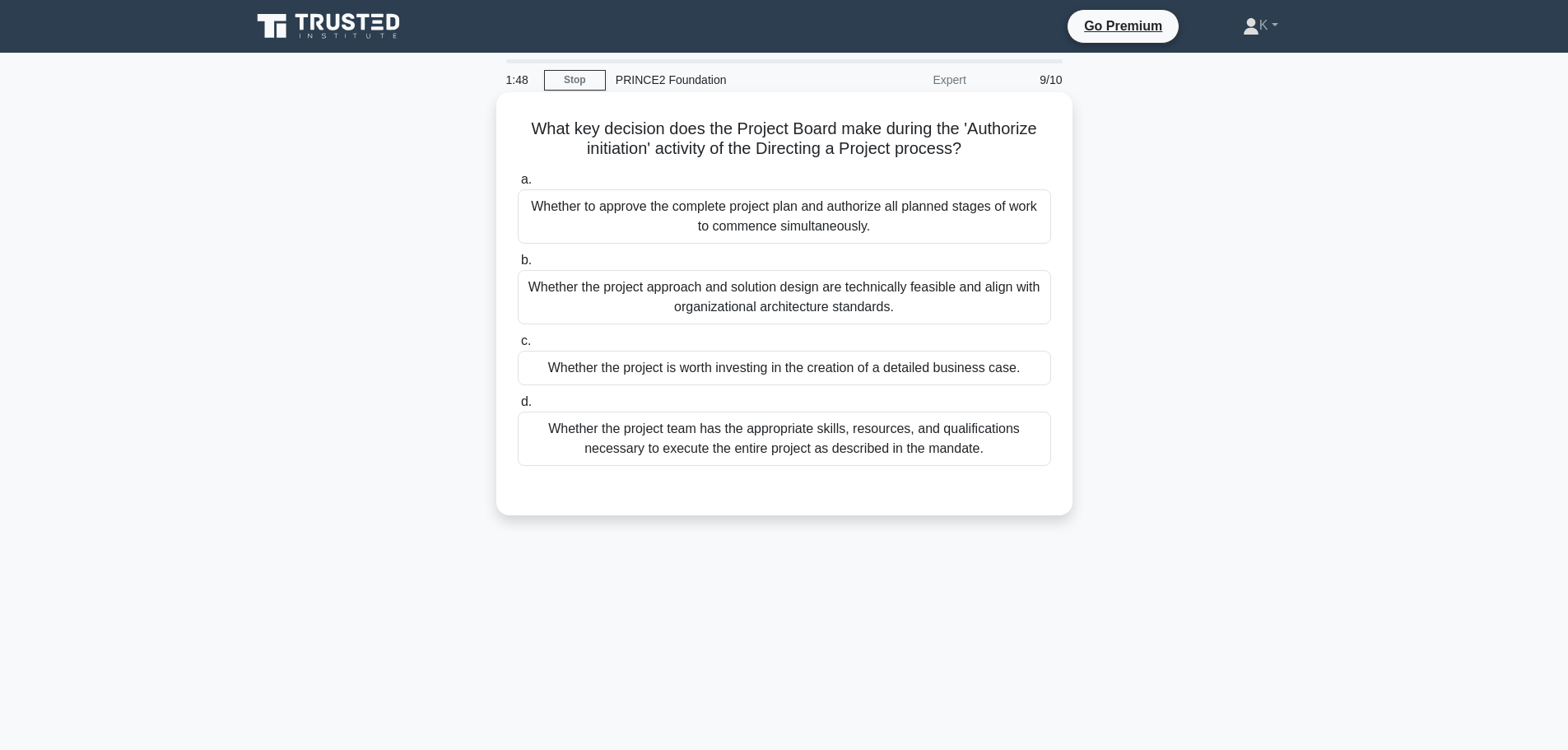
click at [585, 372] on div "Whether the project is worth investing in the creation of a detailed business c…" at bounding box center [784, 367] width 534 height 34
click at [518, 347] on input "c. Whether the project is worth investing in the creation of a detailed busines…" at bounding box center [518, 341] width 0 height 11
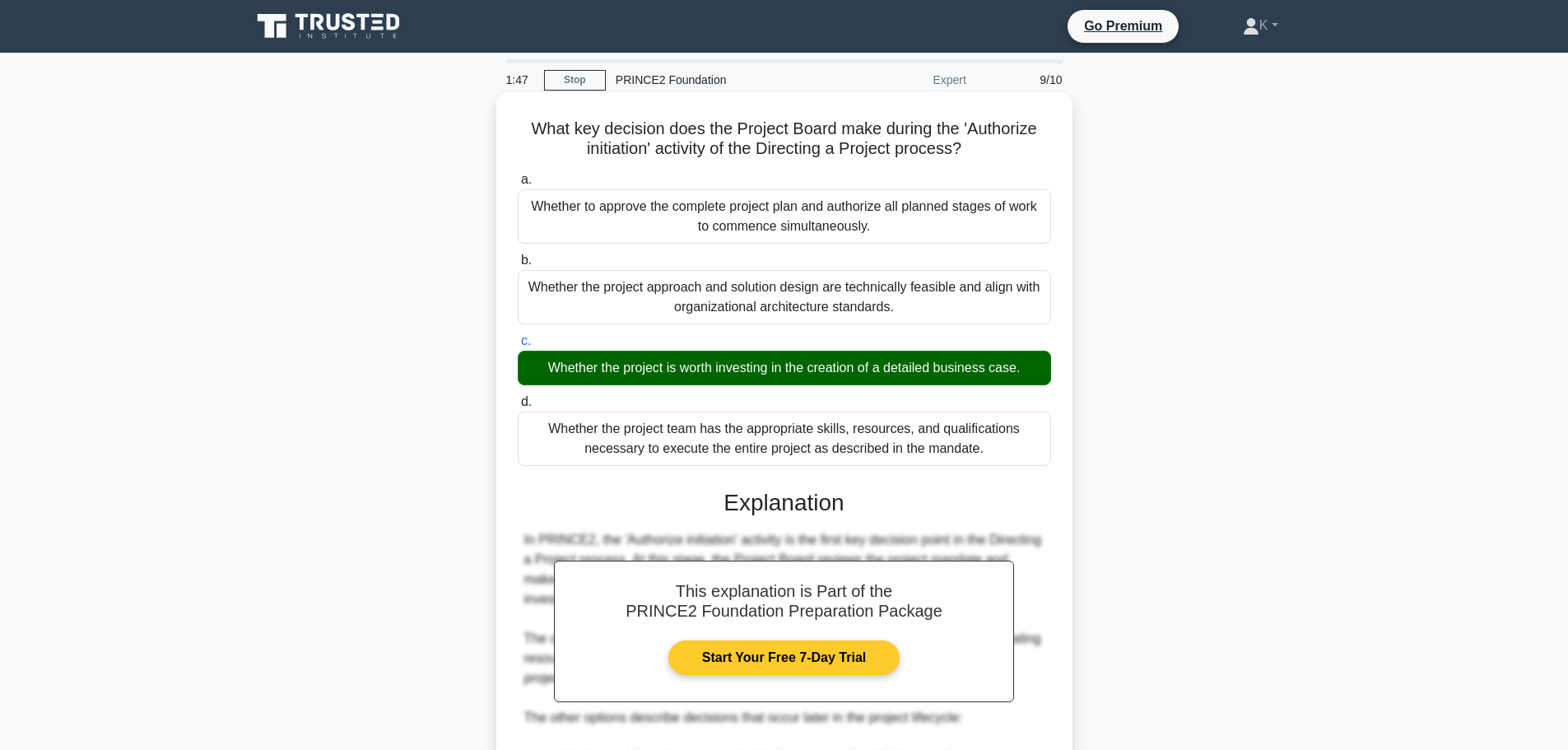
scroll to position [305, 0]
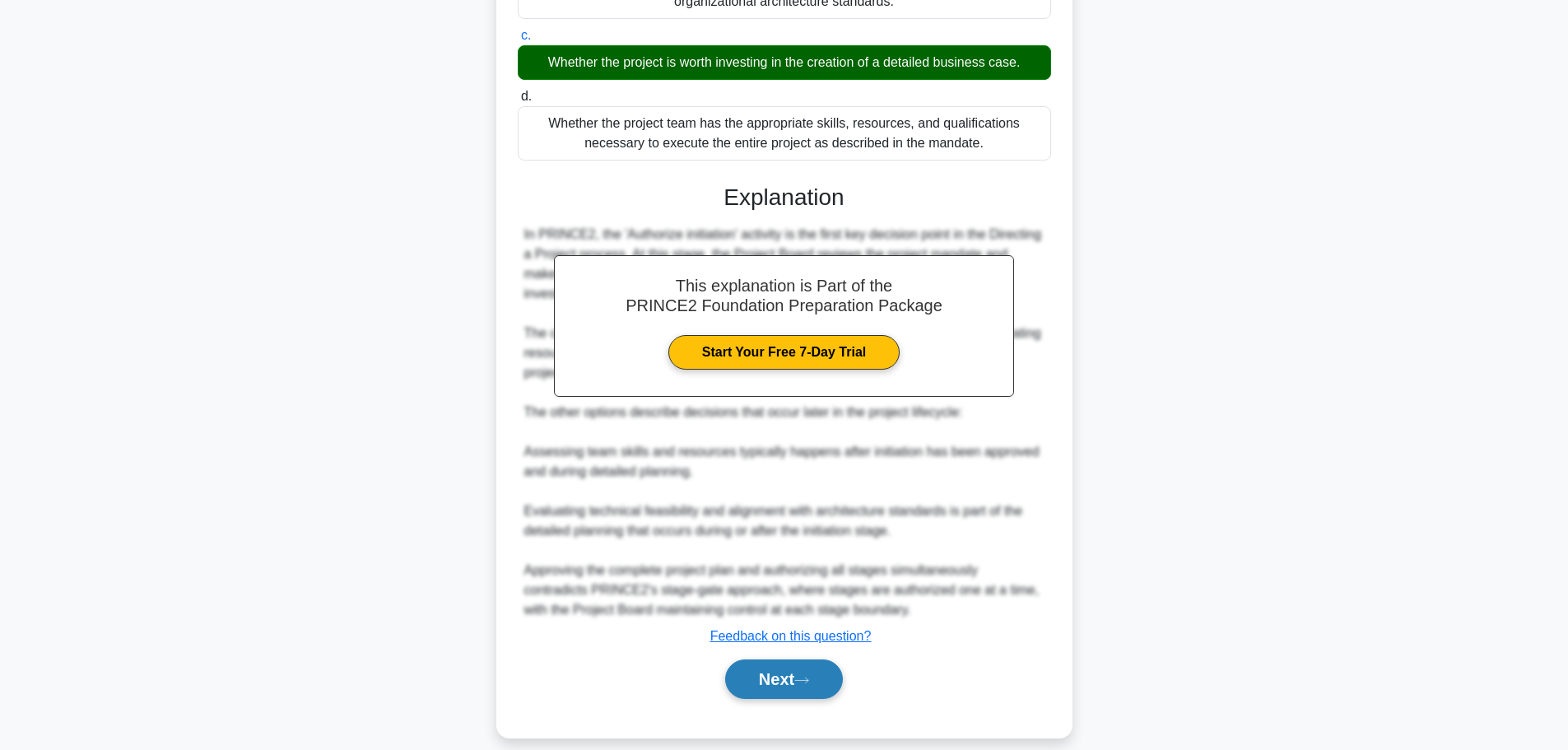
click at [803, 659] on button "Next" at bounding box center [783, 679] width 117 height 40
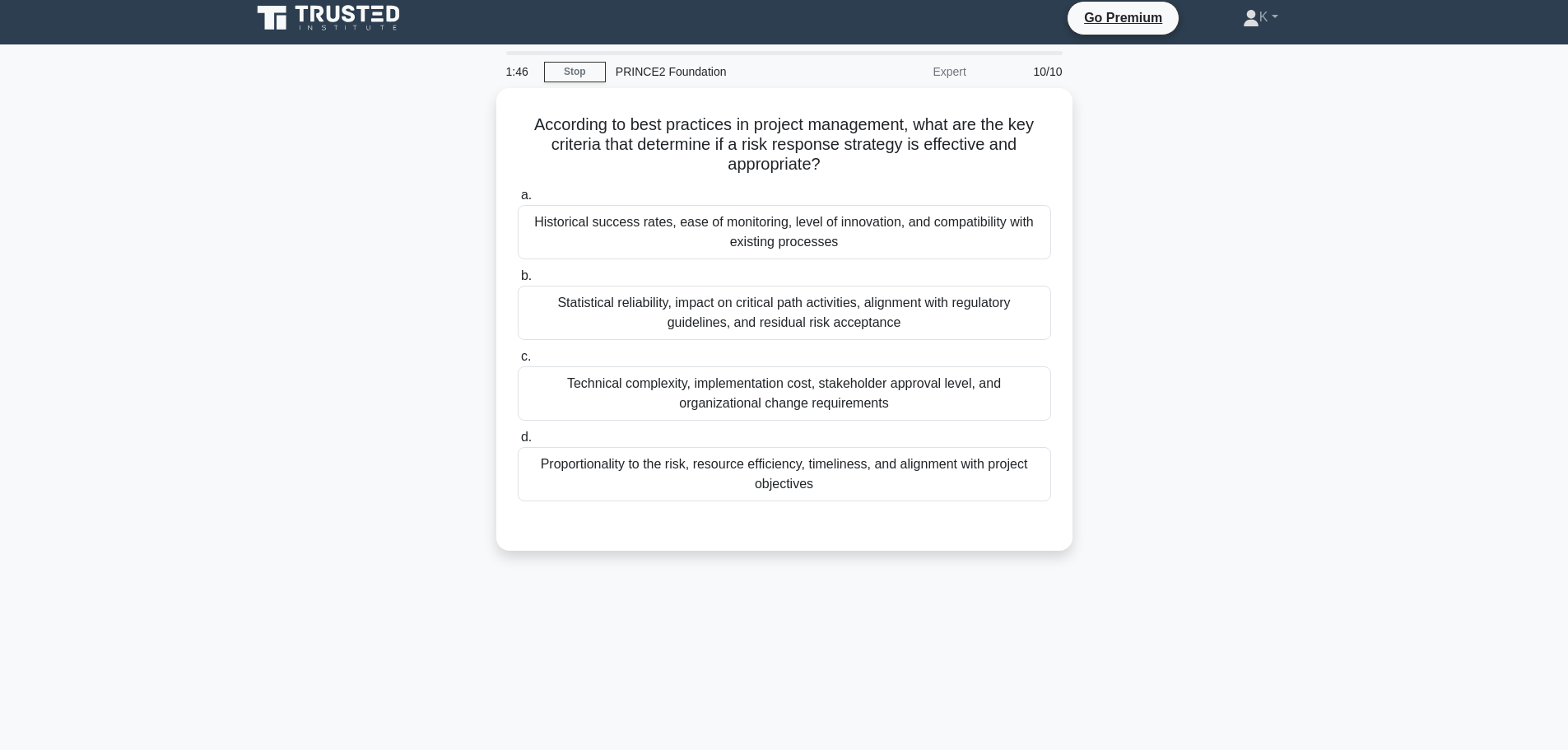
scroll to position [0, 0]
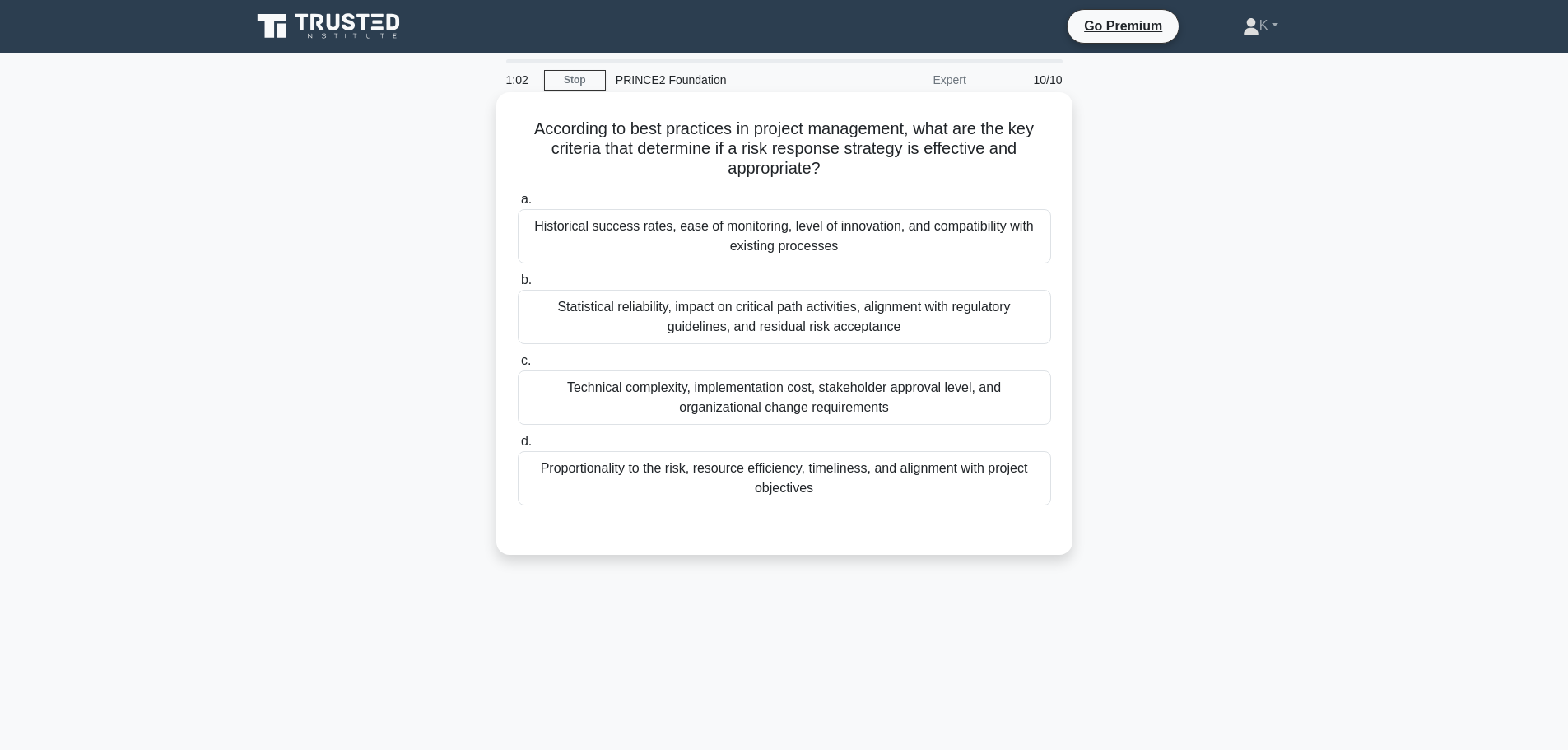
click at [613, 555] on div "According to best practices in project management, what are the key criteria th…" at bounding box center [784, 324] width 576 height 462
click at [616, 485] on div "Proportionality to the risk, resource efficiency, timeliness, and alignment wit…" at bounding box center [784, 478] width 534 height 55
click at [518, 447] on input "d. Proportionality to the risk, resource efficiency, timeliness, and alignment …" at bounding box center [518, 442] width 0 height 11
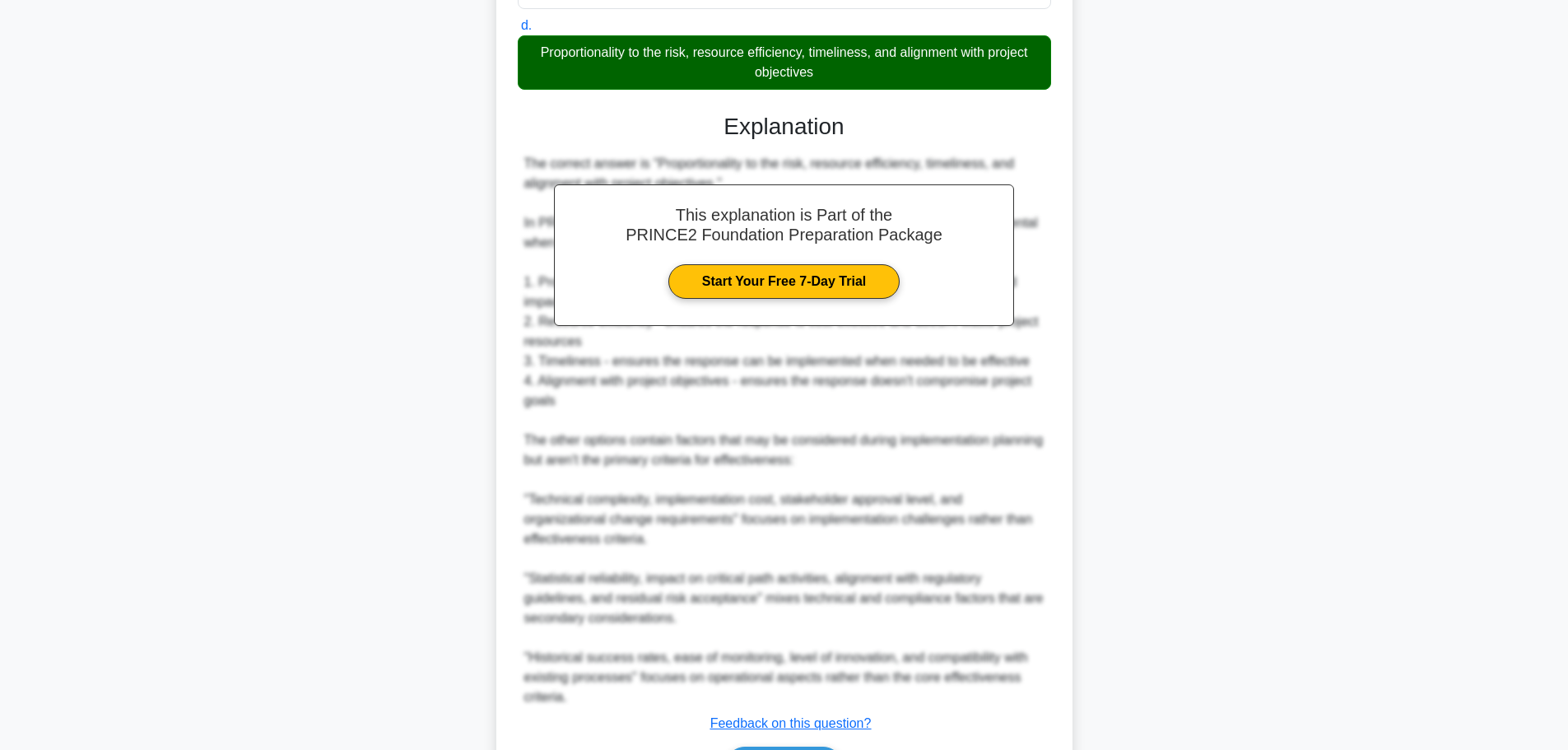
scroll to position [523, 0]
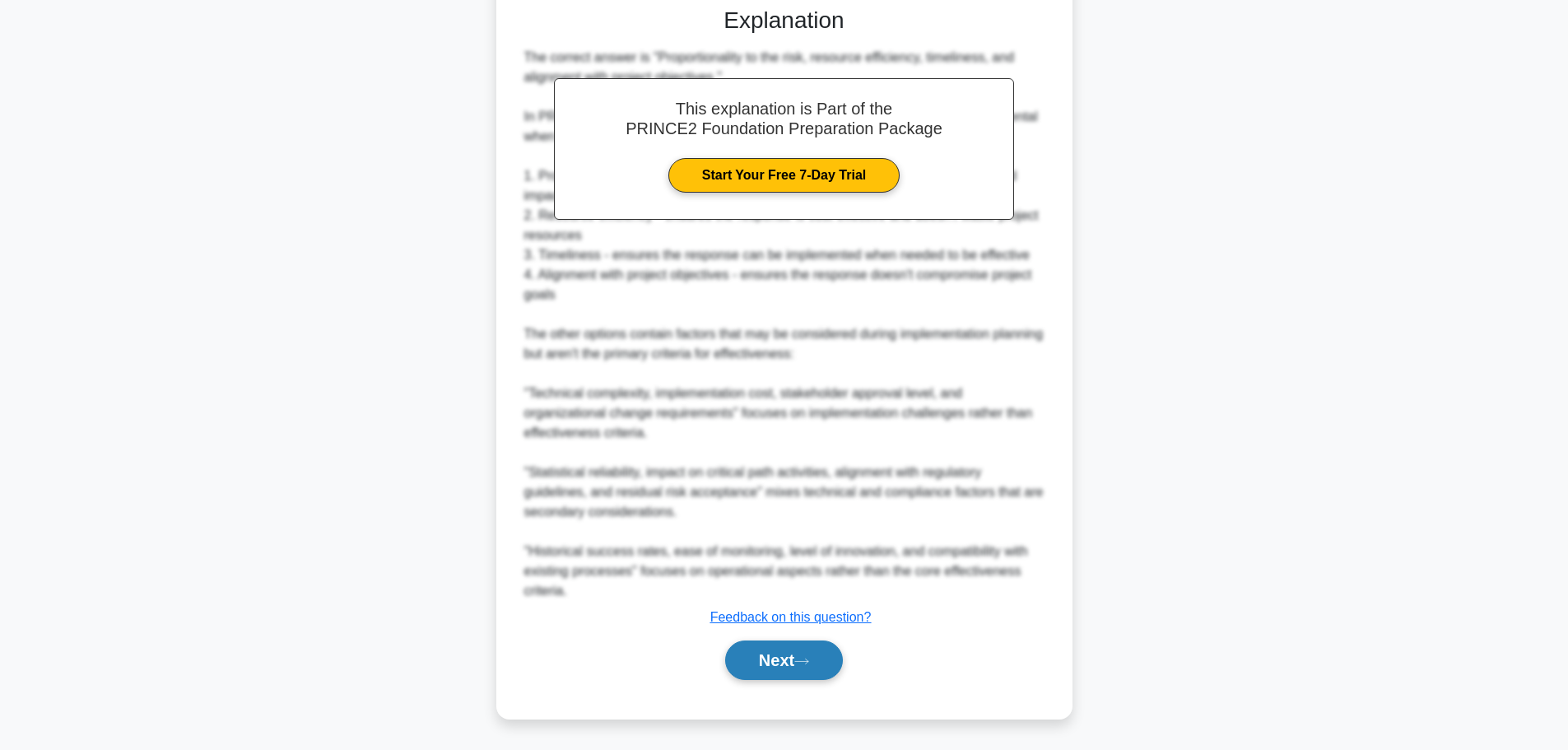
click at [797, 662] on button "Next" at bounding box center [783, 660] width 117 height 40
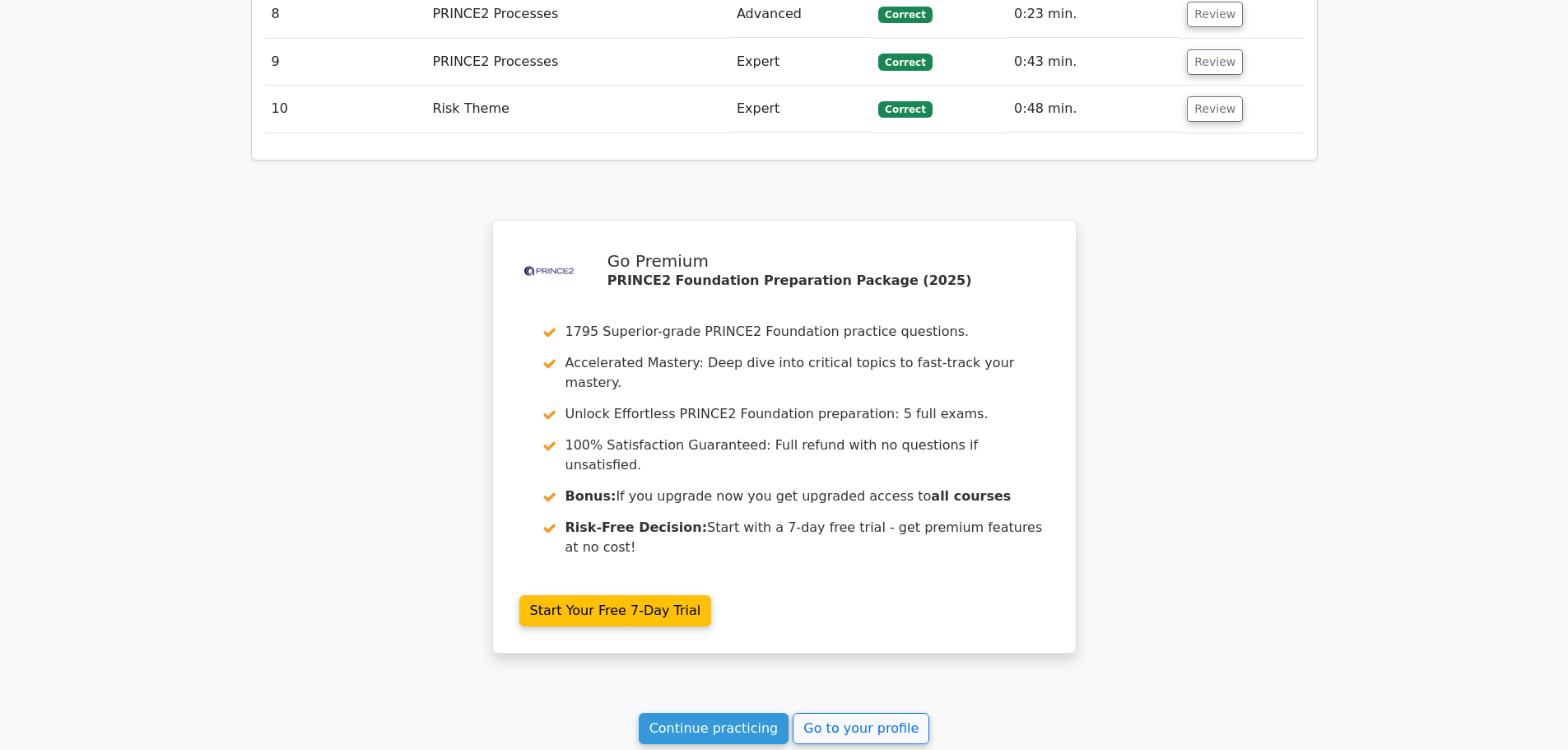
scroll to position [2719, 0]
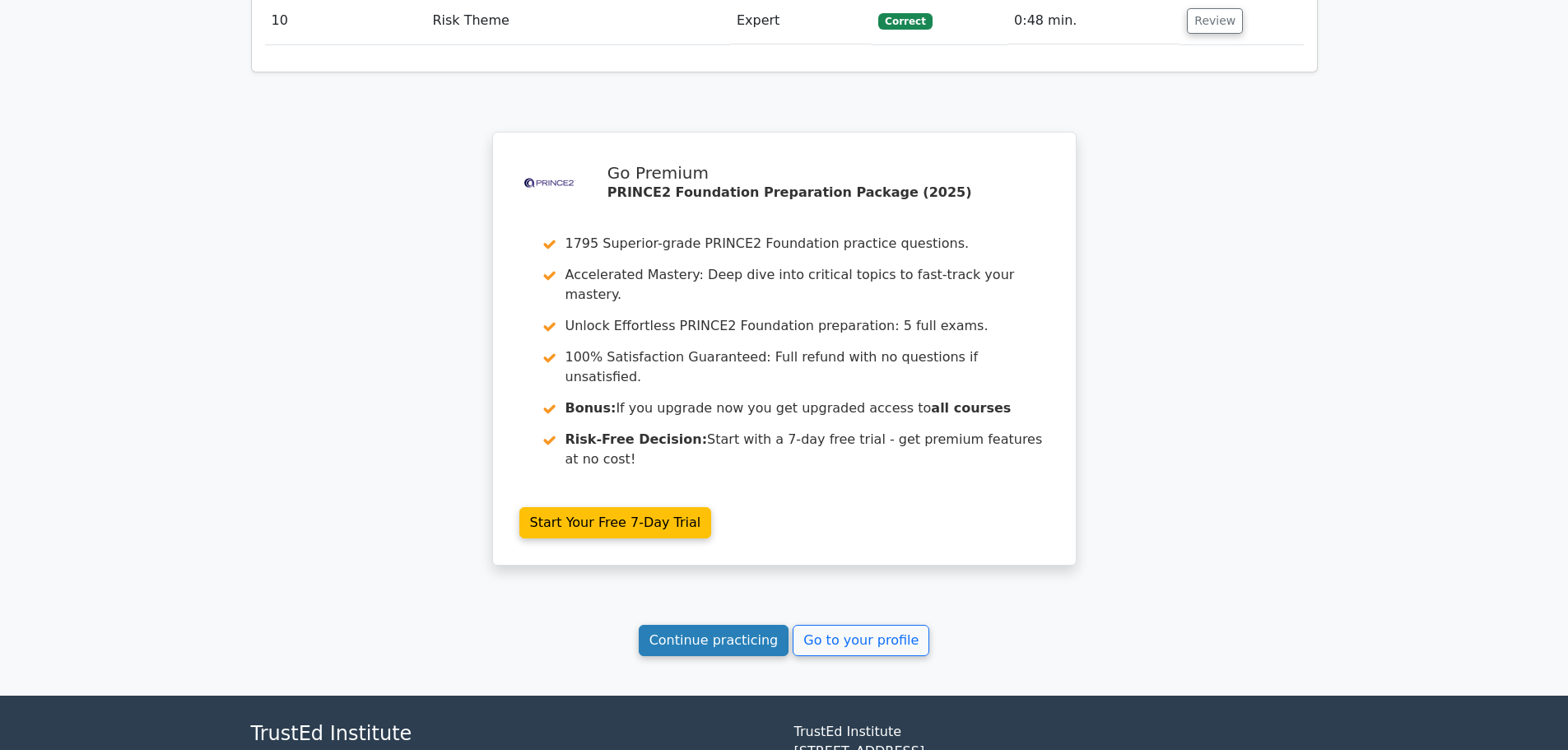
click at [707, 625] on link "Continue practicing" at bounding box center [713, 640] width 151 height 31
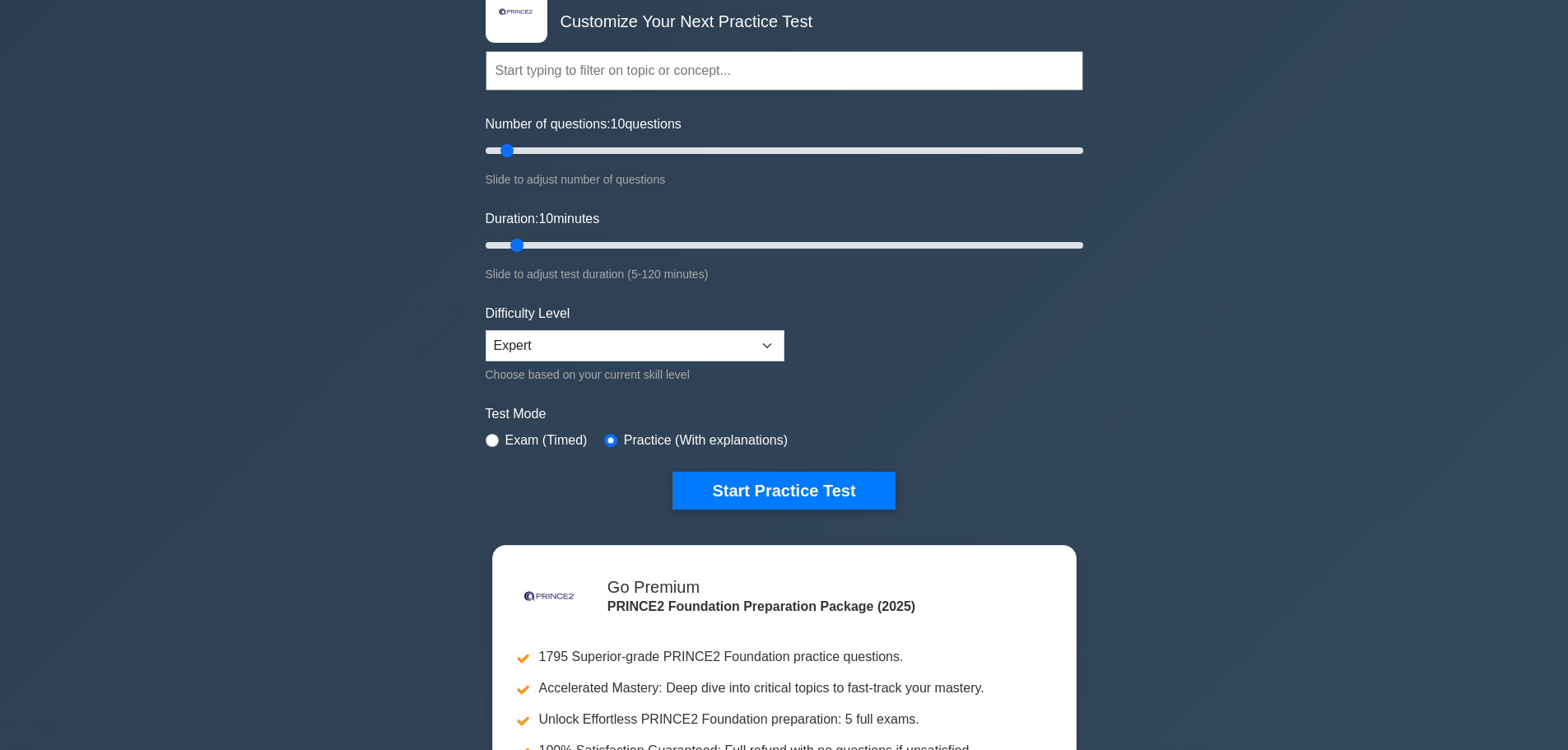
scroll to position [329, 0]
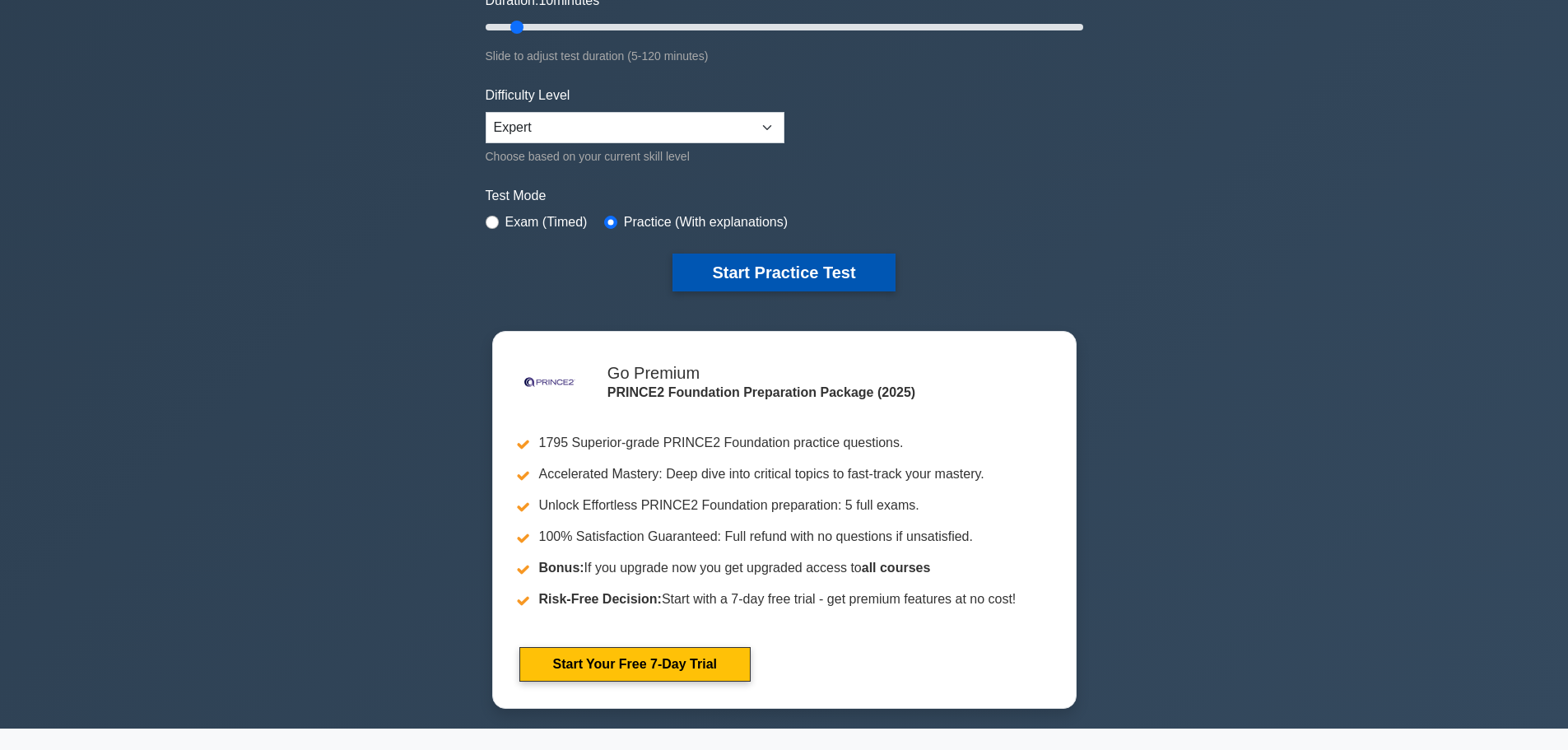
click at [788, 274] on button "Start Practice Test" at bounding box center [783, 272] width 222 height 38
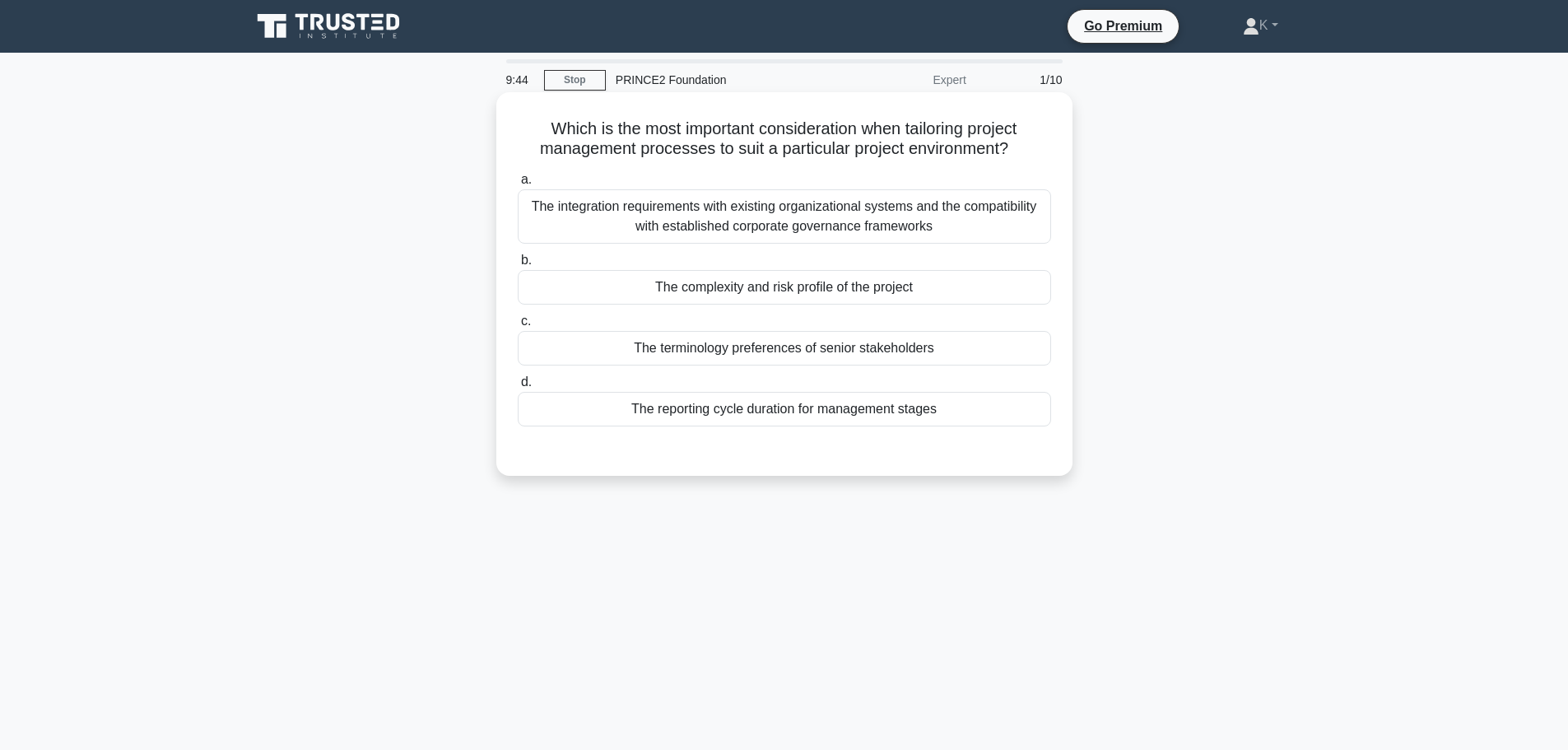
click at [556, 292] on div "The complexity and risk profile of the project" at bounding box center [784, 287] width 534 height 34
click at [518, 266] on input "b. The complexity and risk profile of the project" at bounding box center [518, 260] width 0 height 11
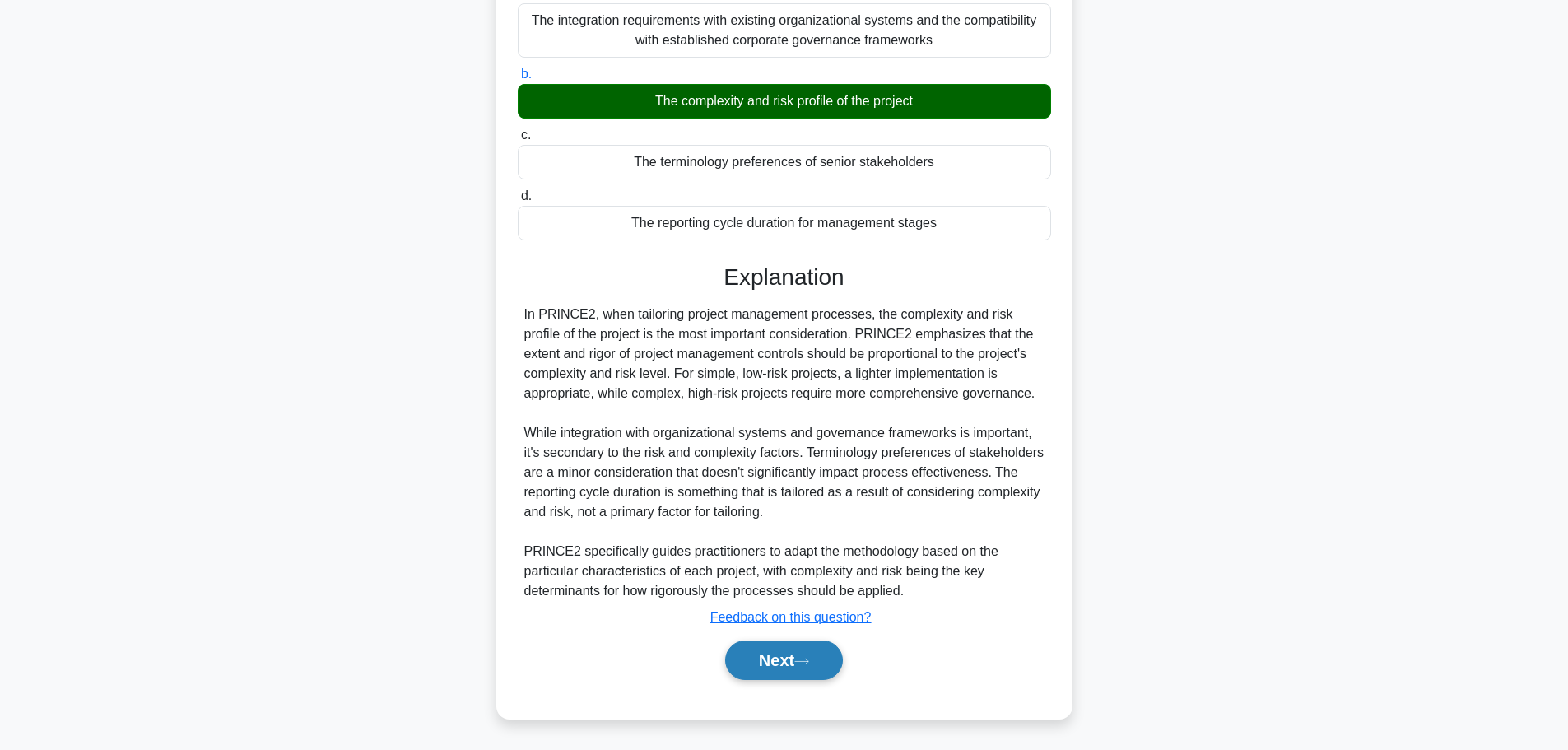
drag, startPoint x: 780, startPoint y: 671, endPoint x: 783, endPoint y: 662, distance: 9.5
click at [780, 671] on button "Next" at bounding box center [783, 660] width 117 height 40
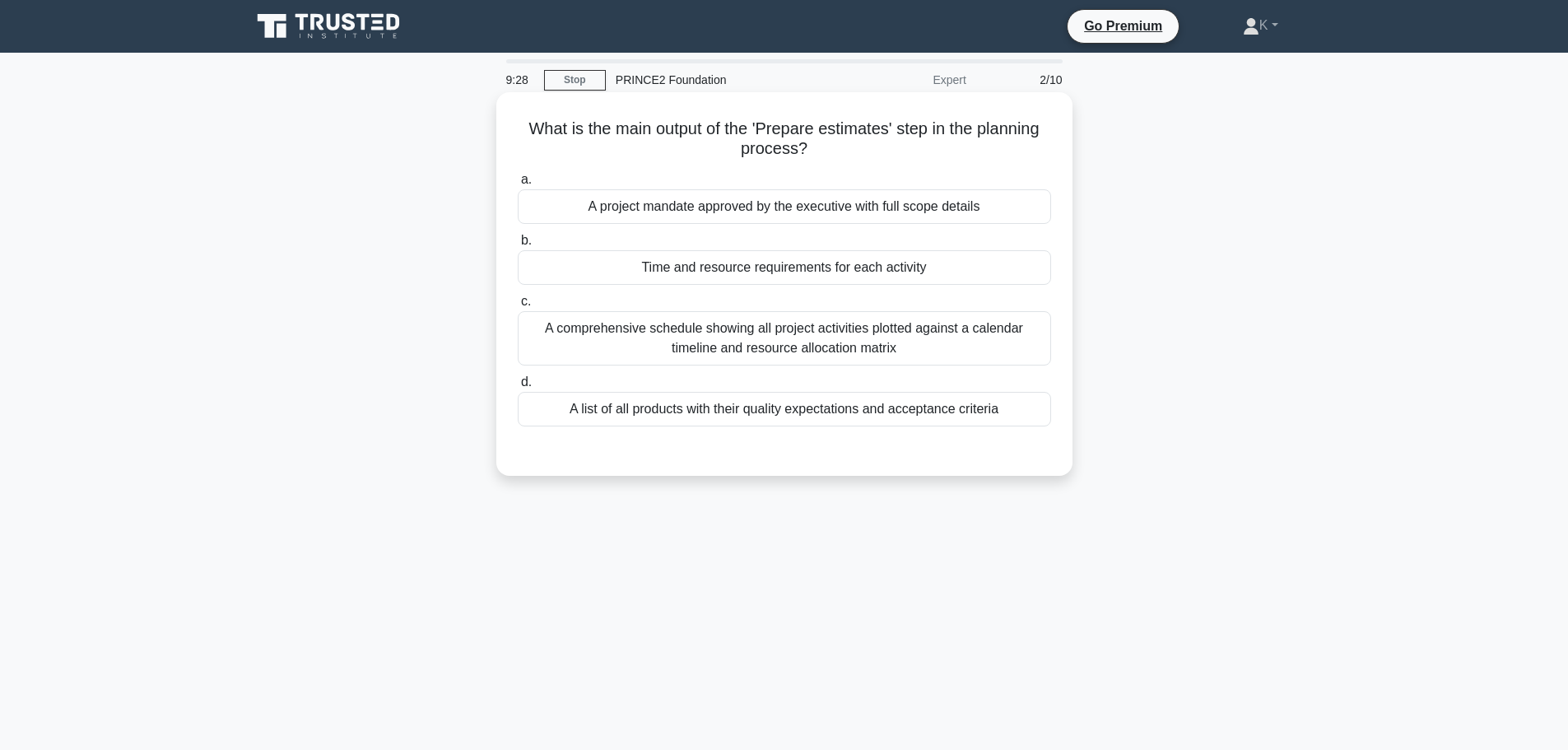
click at [669, 267] on div "Time and resource requirements for each activity" at bounding box center [784, 267] width 534 height 34
click at [518, 246] on input "b. Time and resource requirements for each activity" at bounding box center [518, 241] width 0 height 11
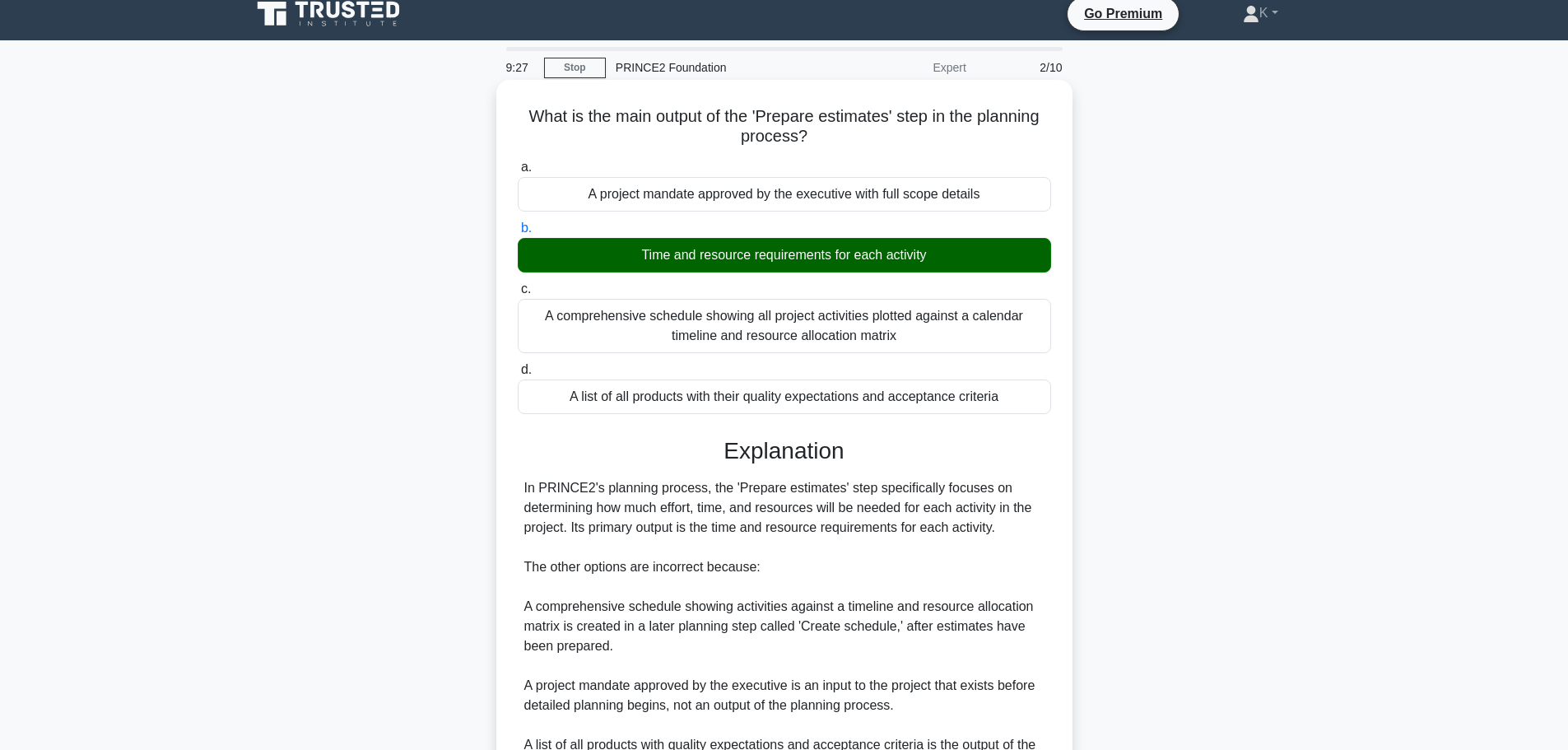
scroll to position [206, 0]
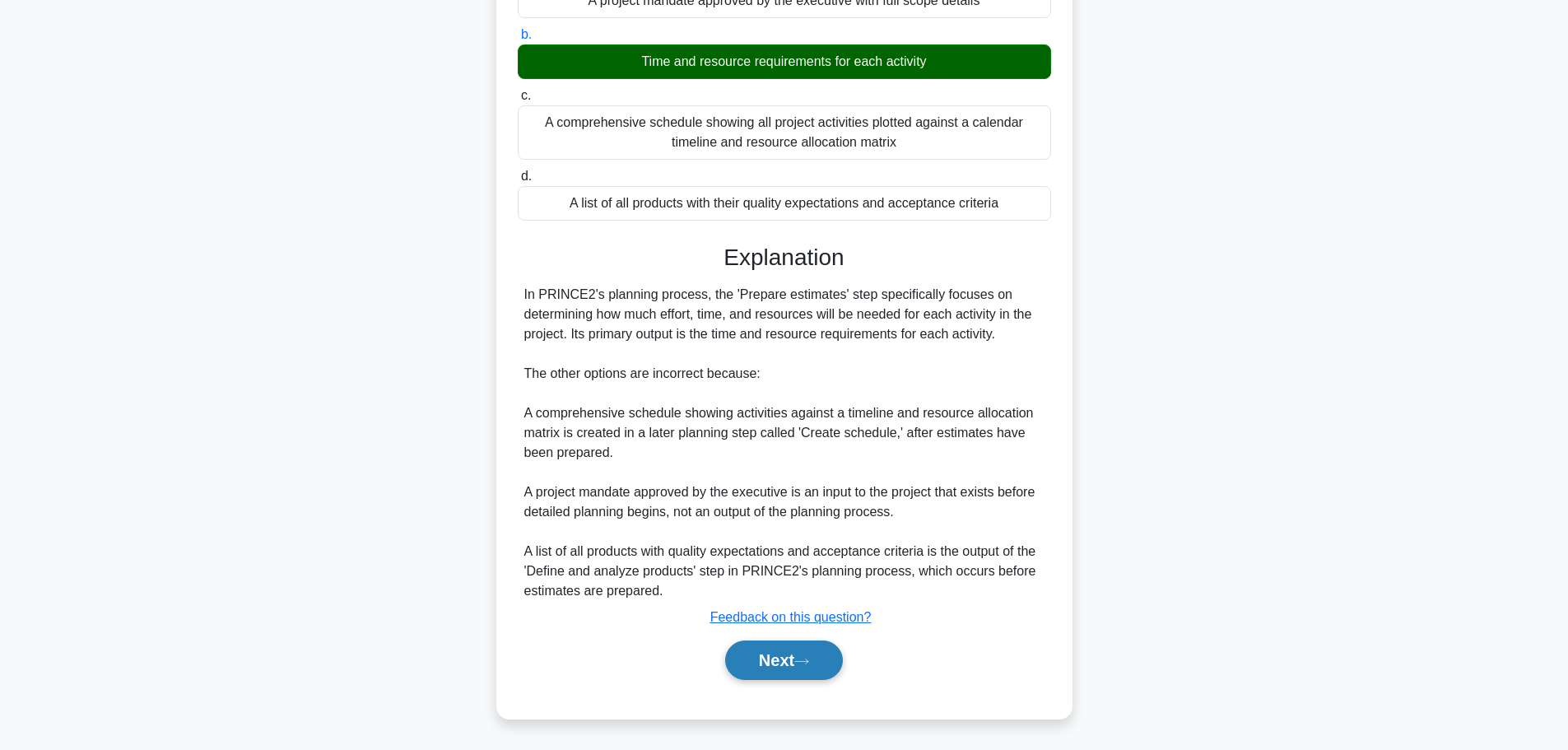
click at [813, 656] on button "Next" at bounding box center [783, 660] width 117 height 40
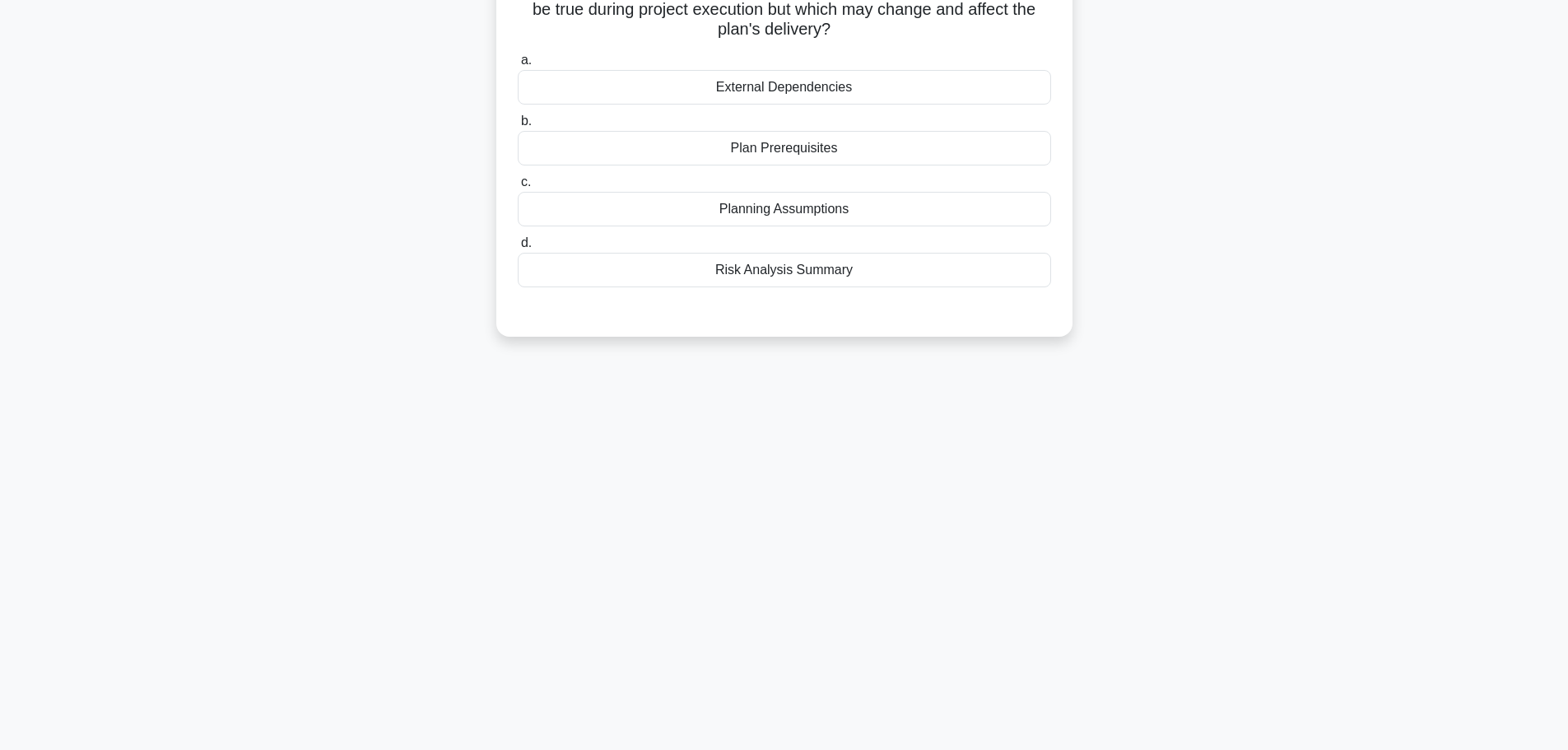
scroll to position [0, 0]
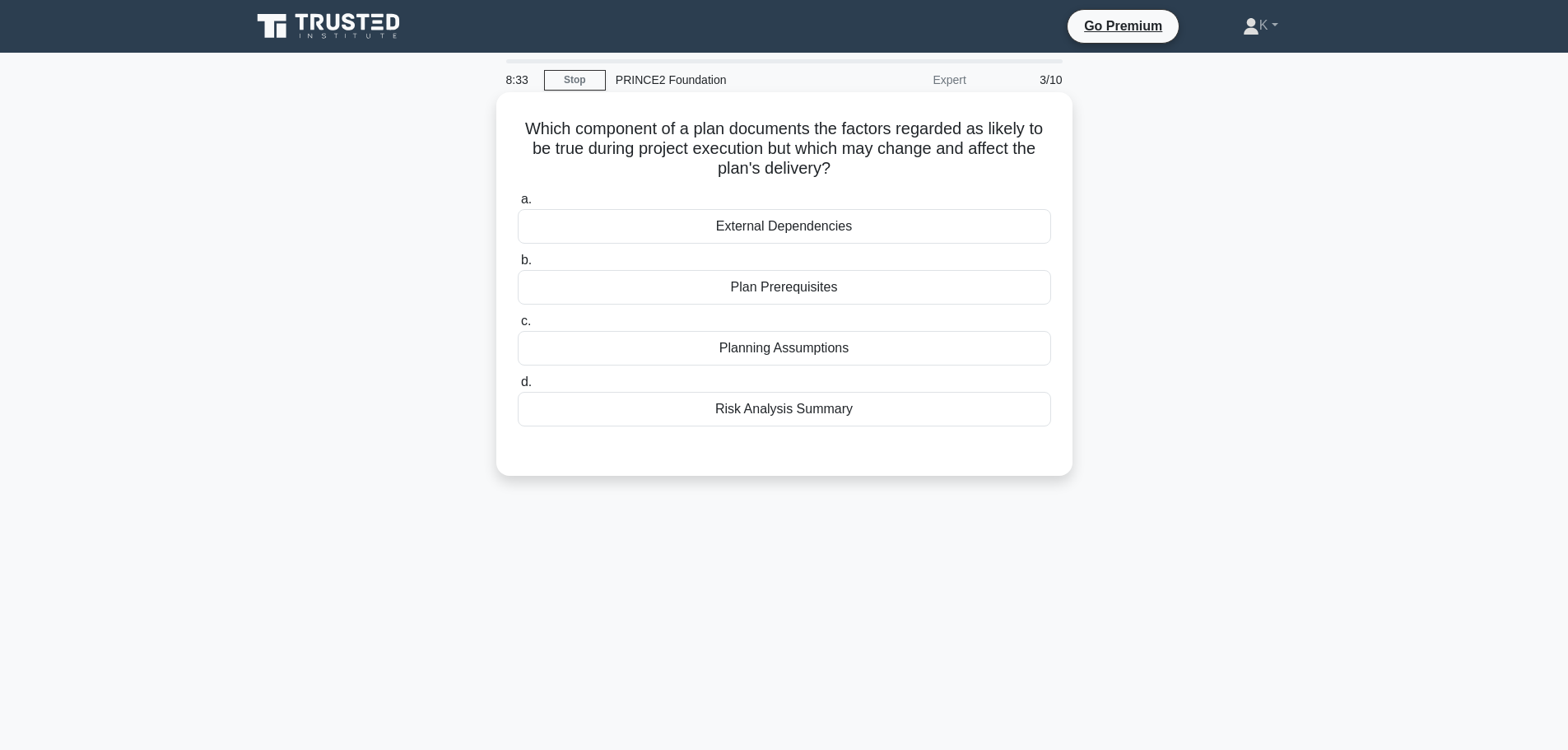
click at [795, 346] on div "Planning Assumptions" at bounding box center [784, 348] width 534 height 34
click at [518, 326] on input "c. Planning Assumptions" at bounding box center [518, 321] width 0 height 11
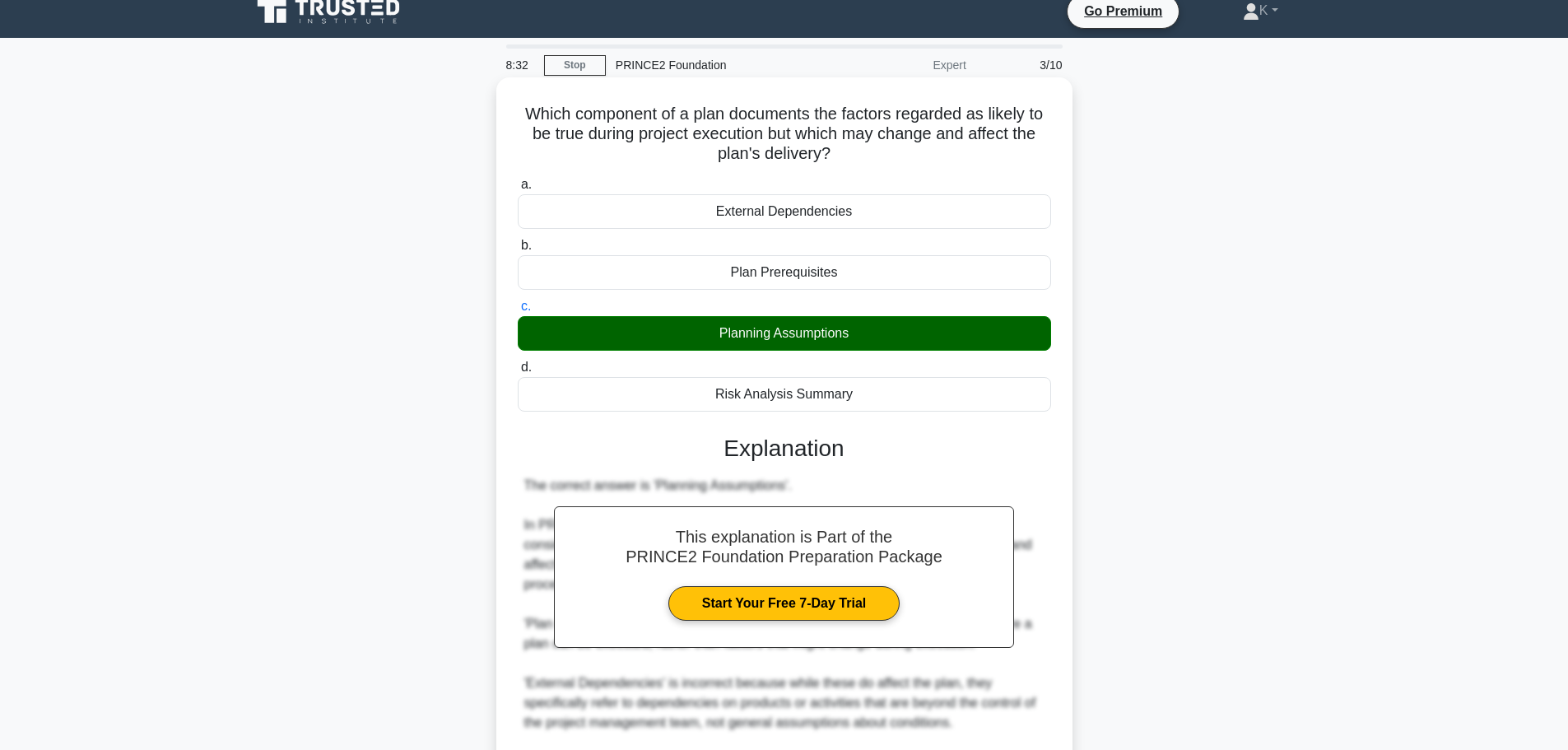
scroll to position [227, 0]
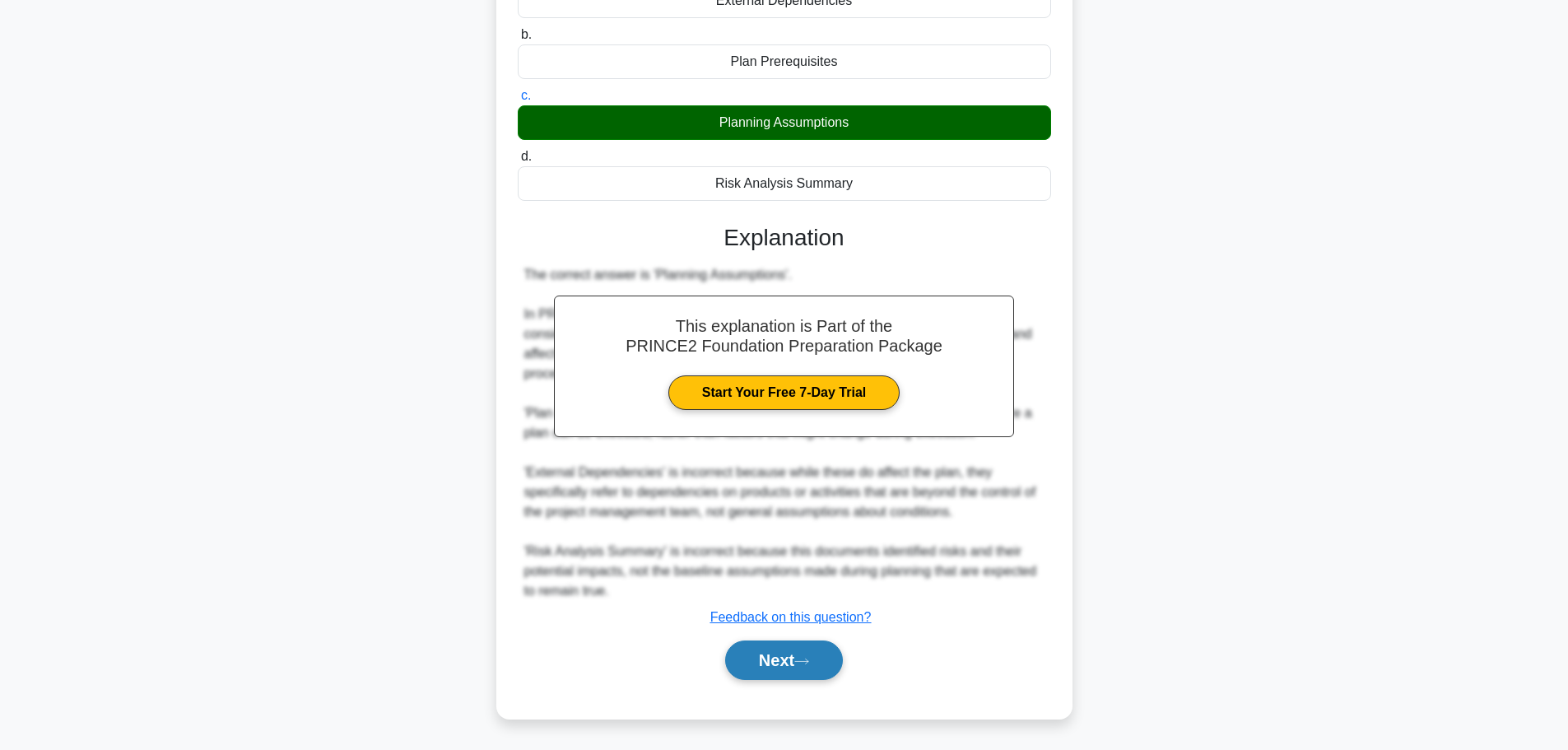
click at [765, 674] on button "Next" at bounding box center [783, 660] width 117 height 40
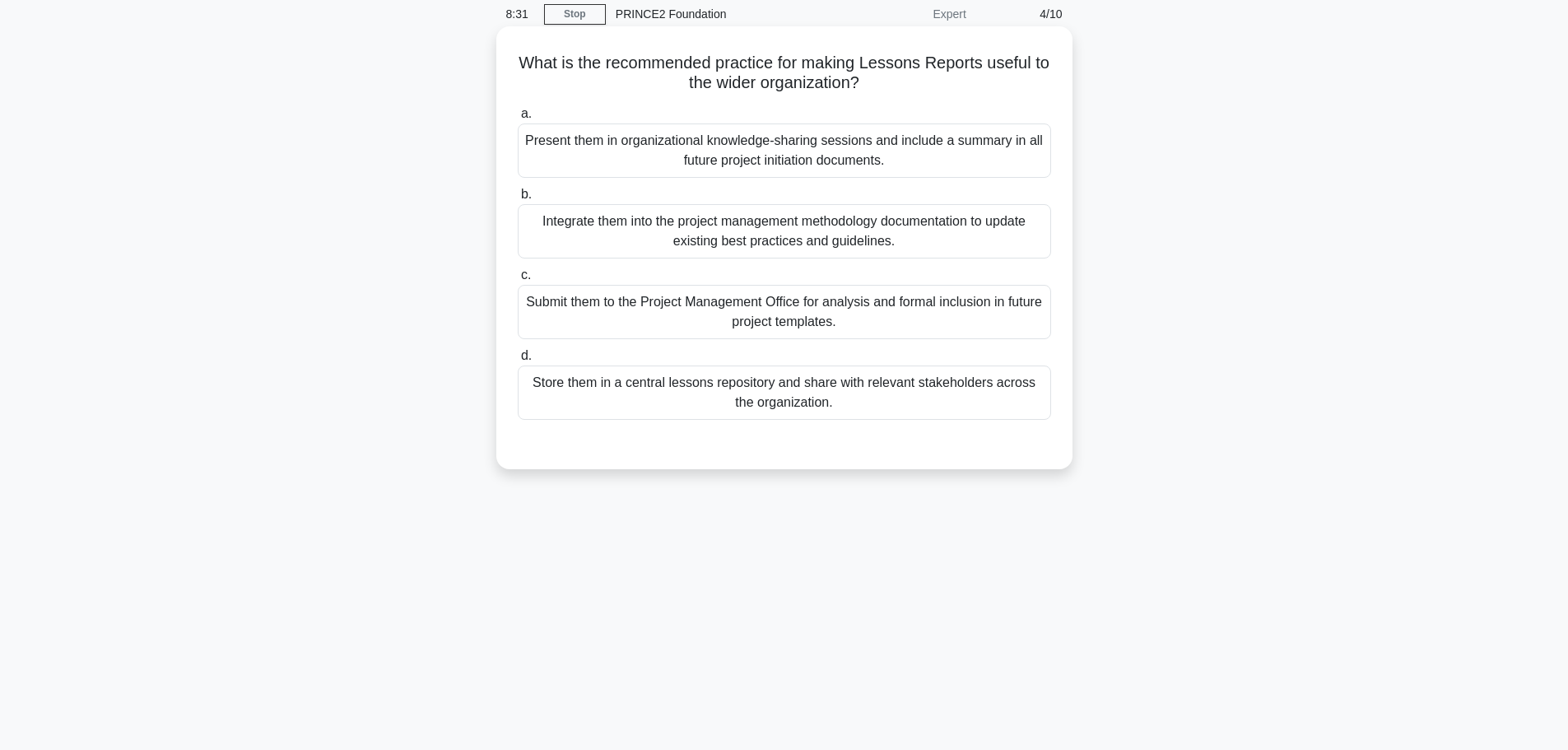
scroll to position [0, 0]
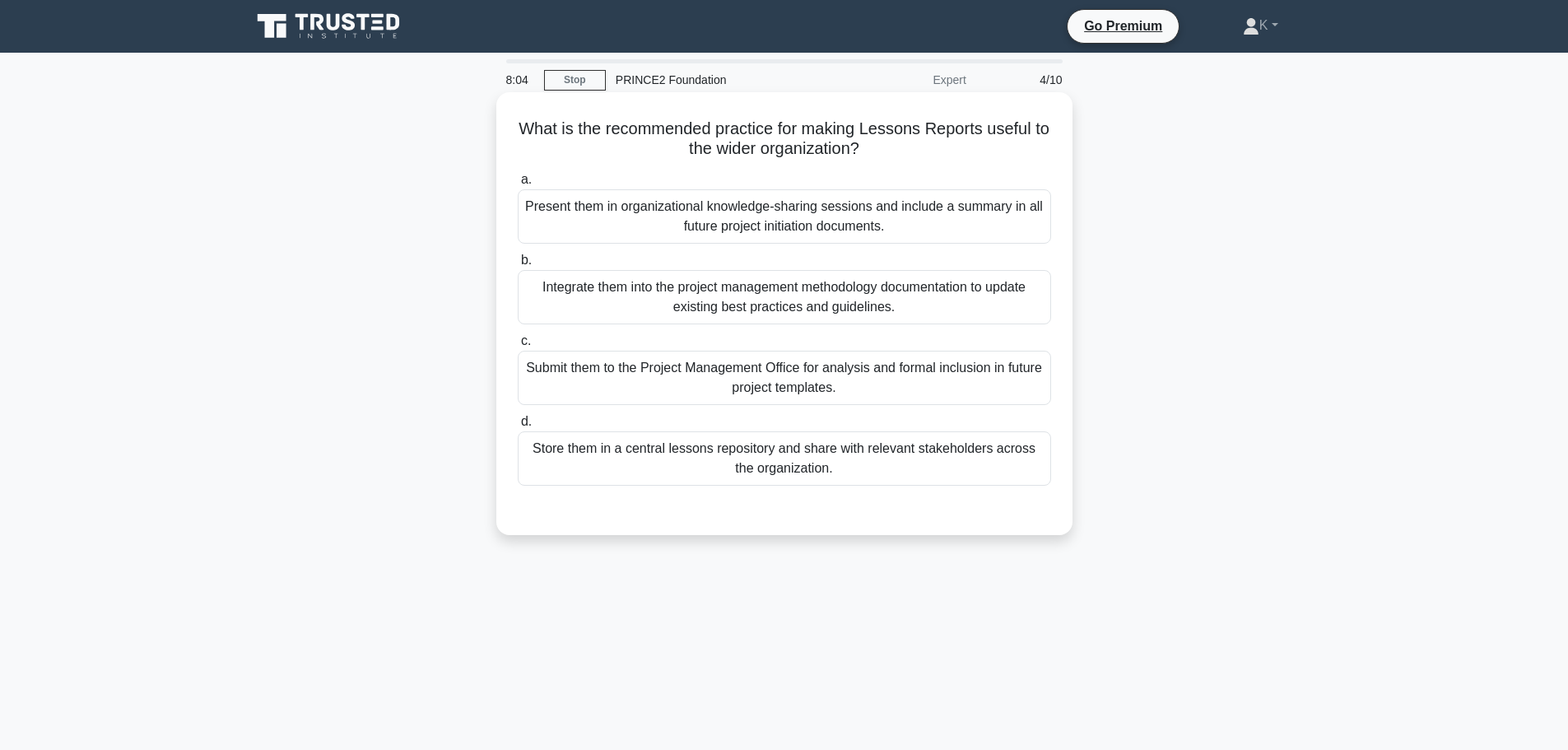
click at [560, 473] on div "Store them in a central lessons repository and share with relevant stakeholders…" at bounding box center [784, 459] width 534 height 55
click at [518, 427] on input "d. Store them in a central lessons repository and share with relevant stakehold…" at bounding box center [518, 422] width 0 height 11
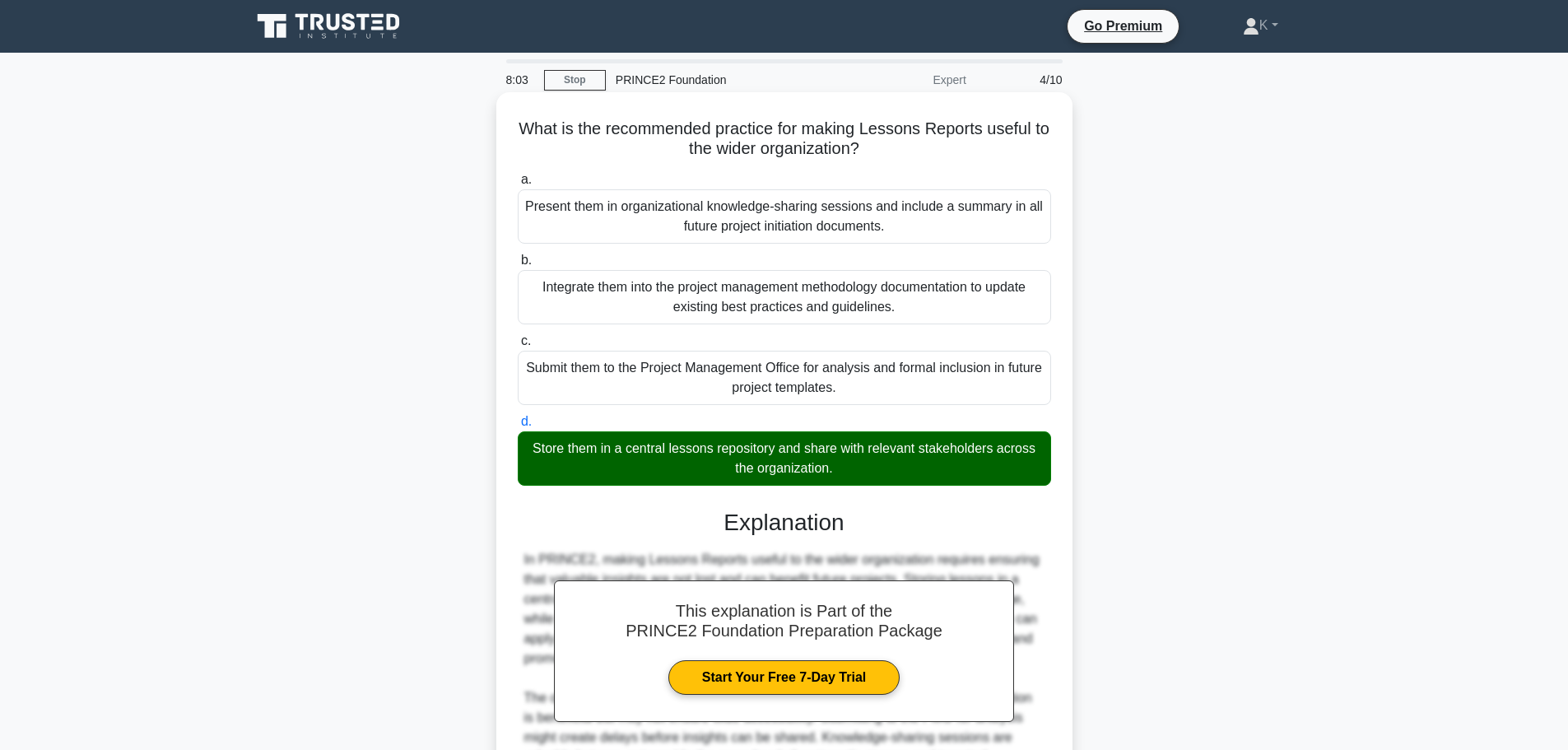
scroll to position [187, 0]
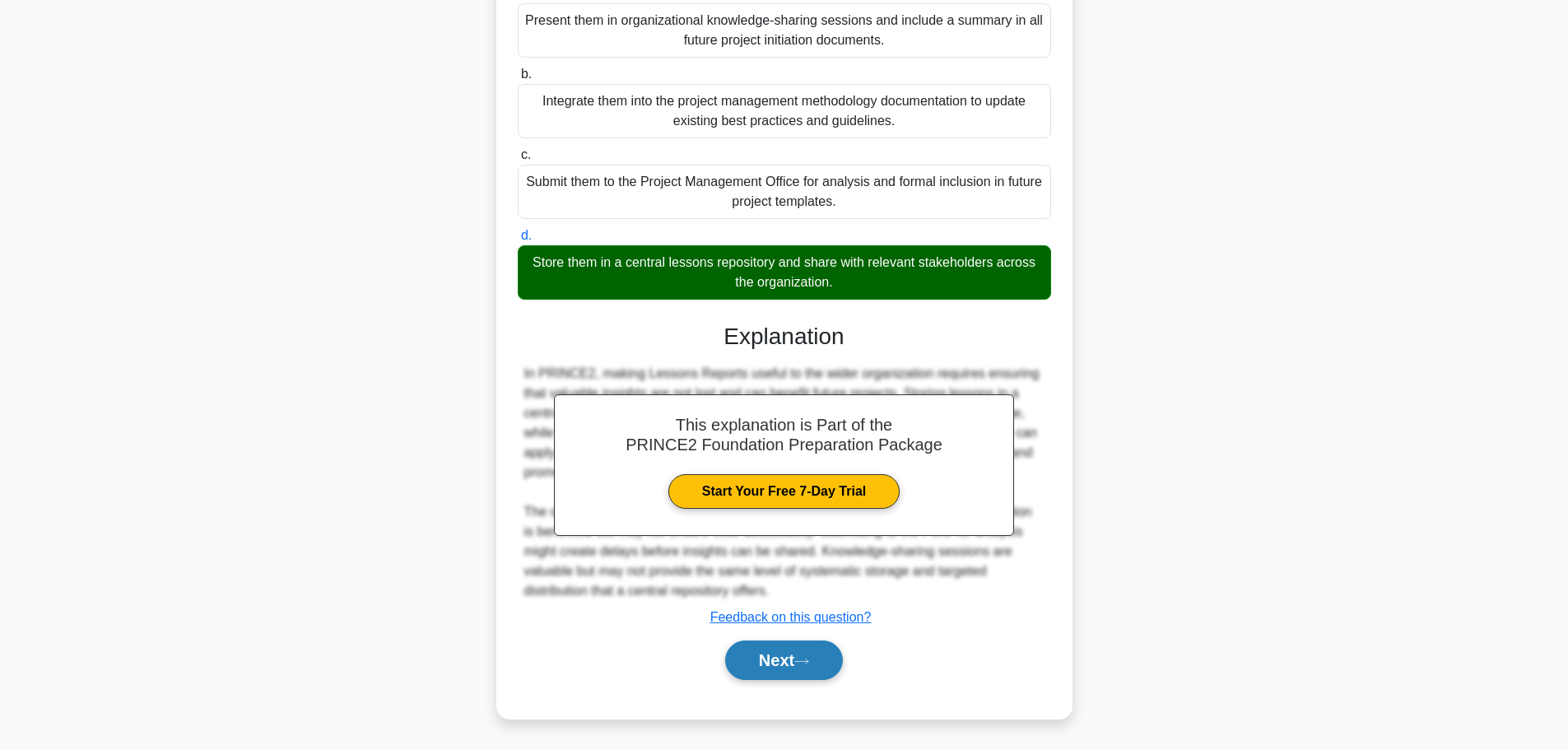
click at [798, 658] on button "Next" at bounding box center [783, 660] width 117 height 40
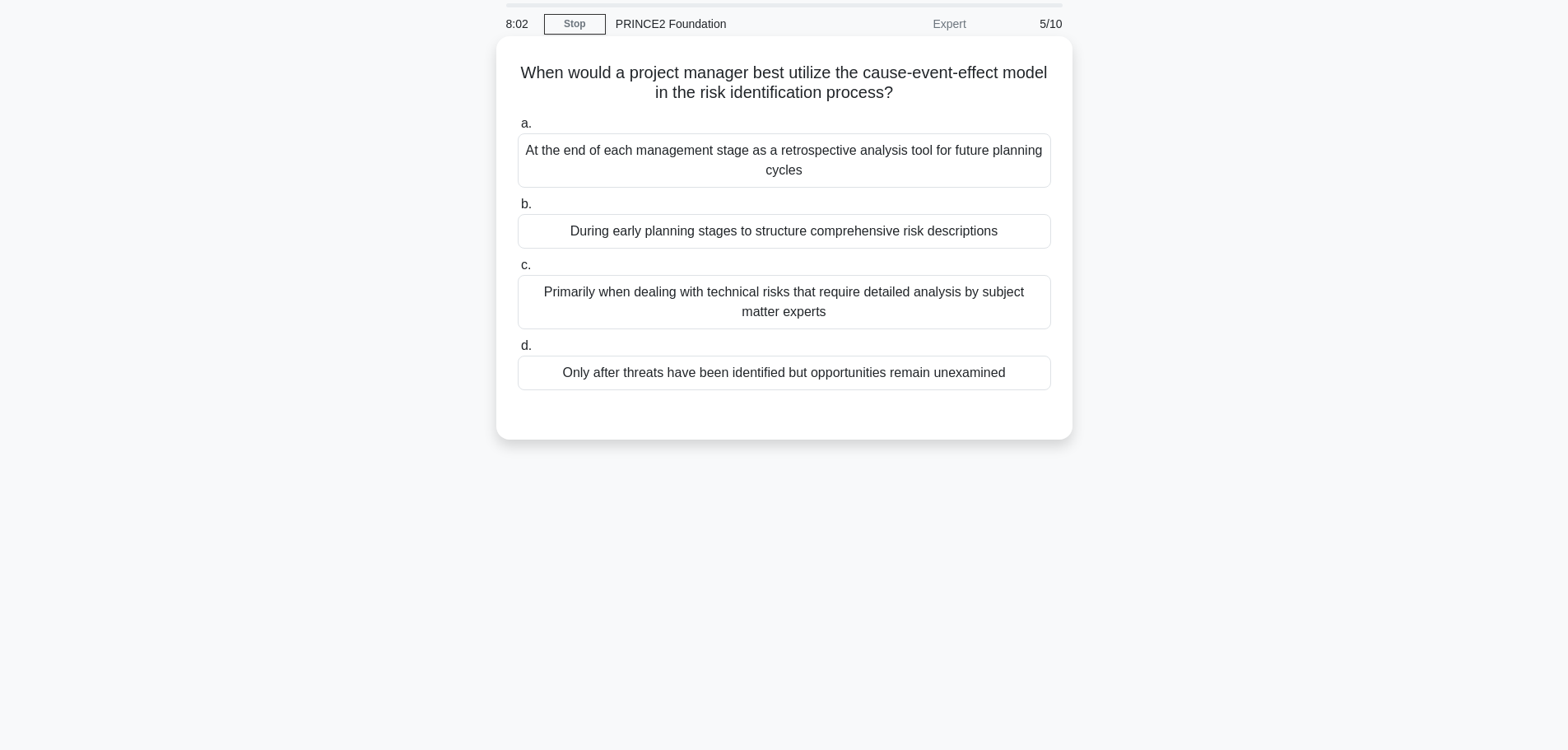
scroll to position [0, 0]
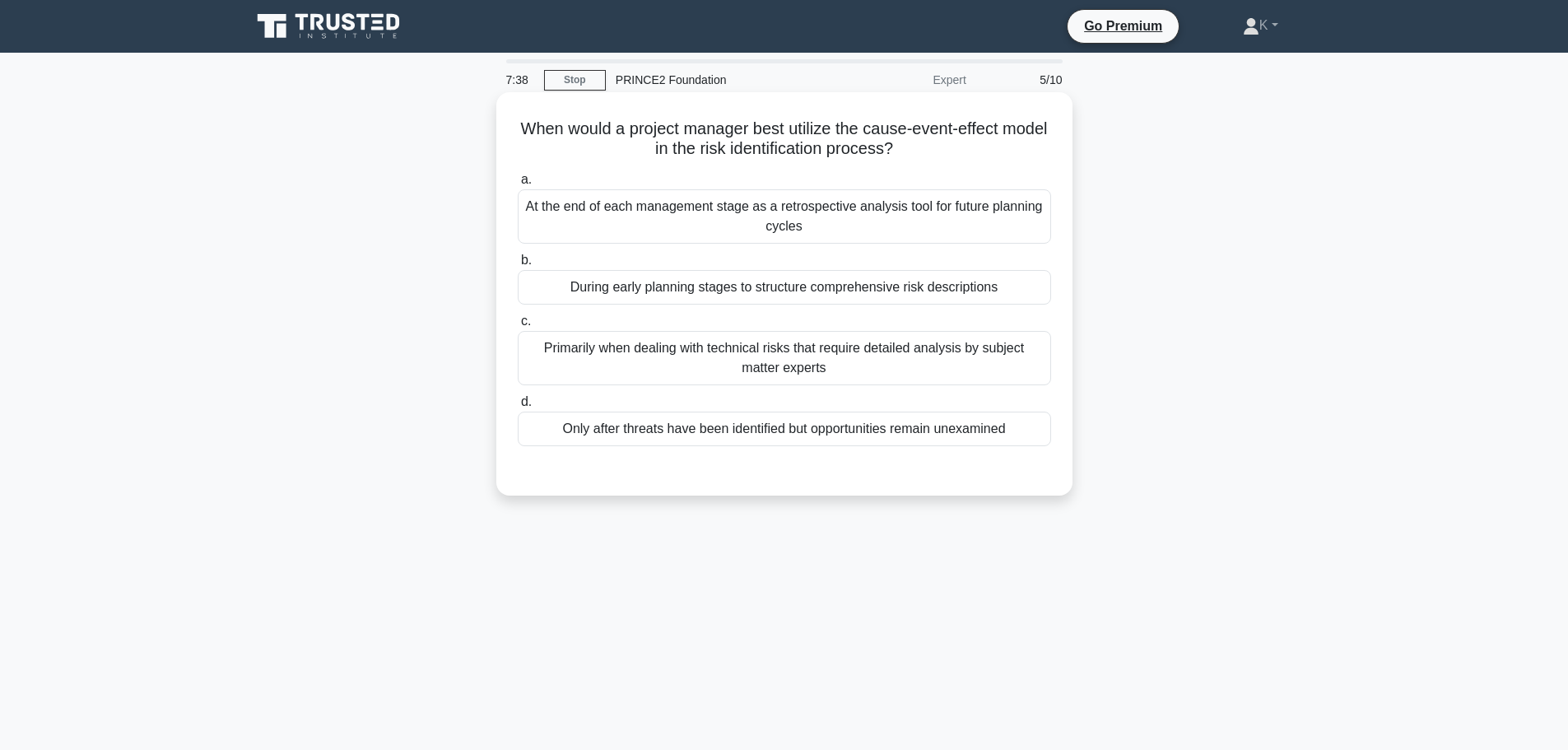
click at [617, 289] on div "During early planning stages to structure comprehensive risk descriptions" at bounding box center [784, 287] width 534 height 34
click at [518, 266] on input "b. During early planning stages to structure comprehensive risk descriptions" at bounding box center [518, 260] width 0 height 11
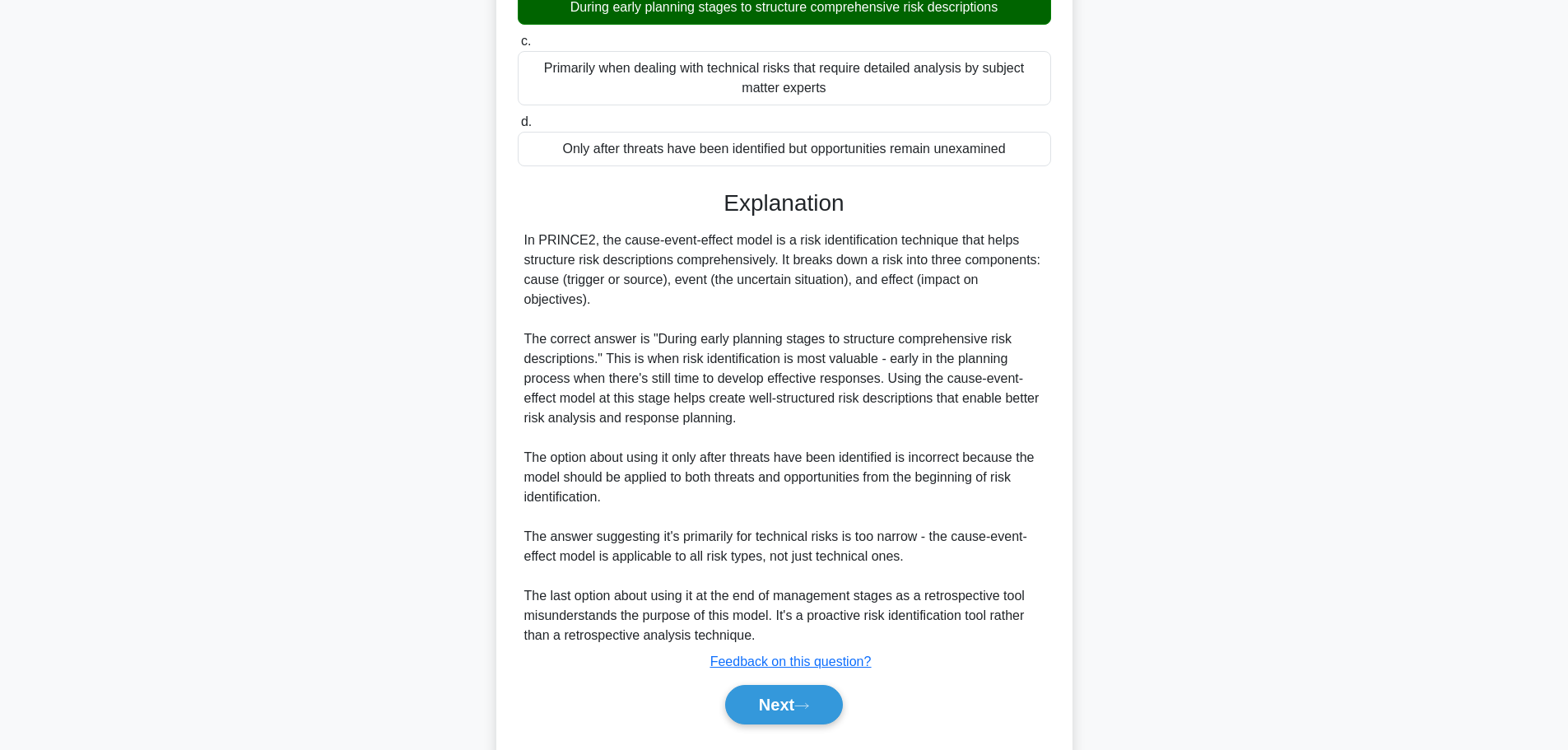
scroll to position [326, 0]
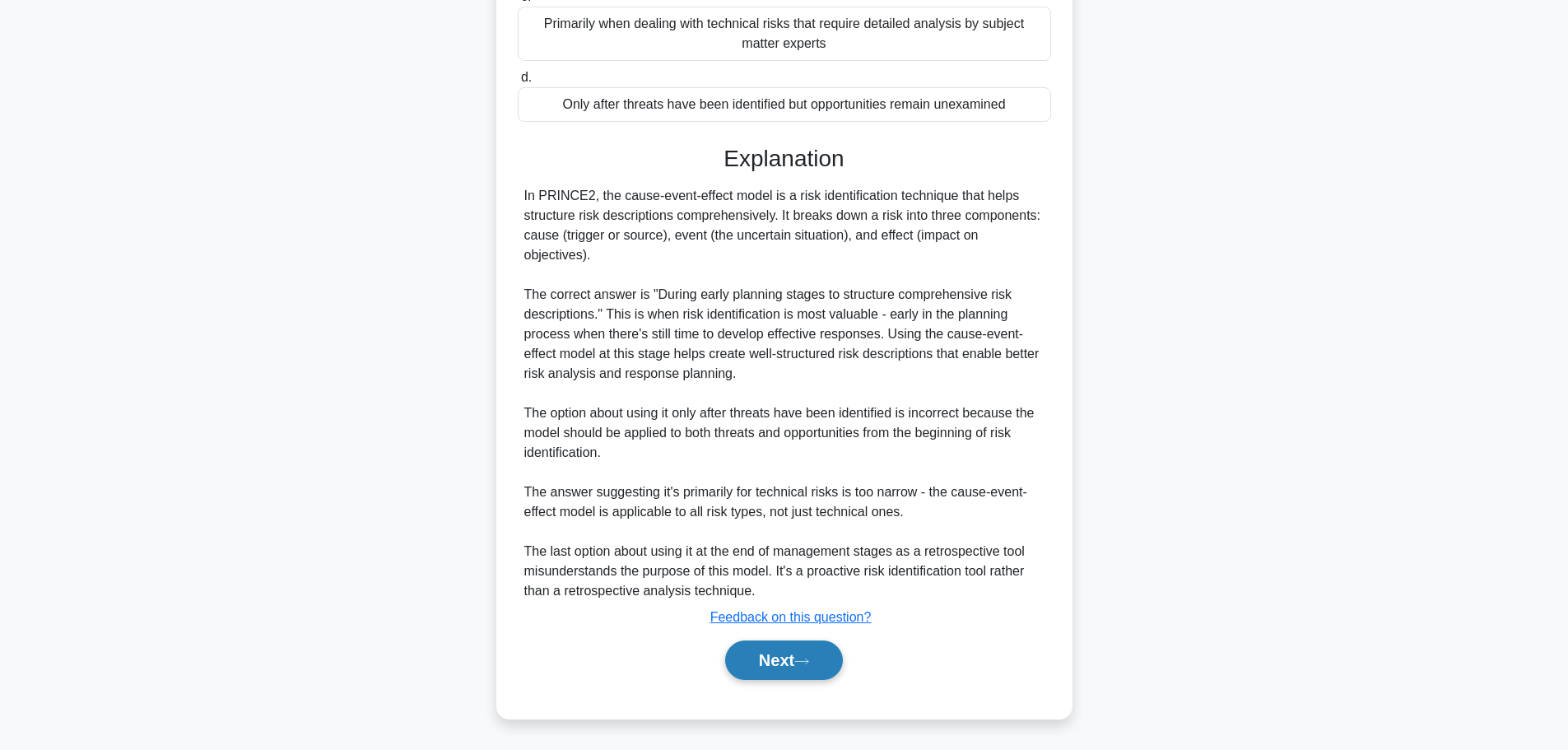
click at [787, 655] on button "Next" at bounding box center [783, 660] width 117 height 40
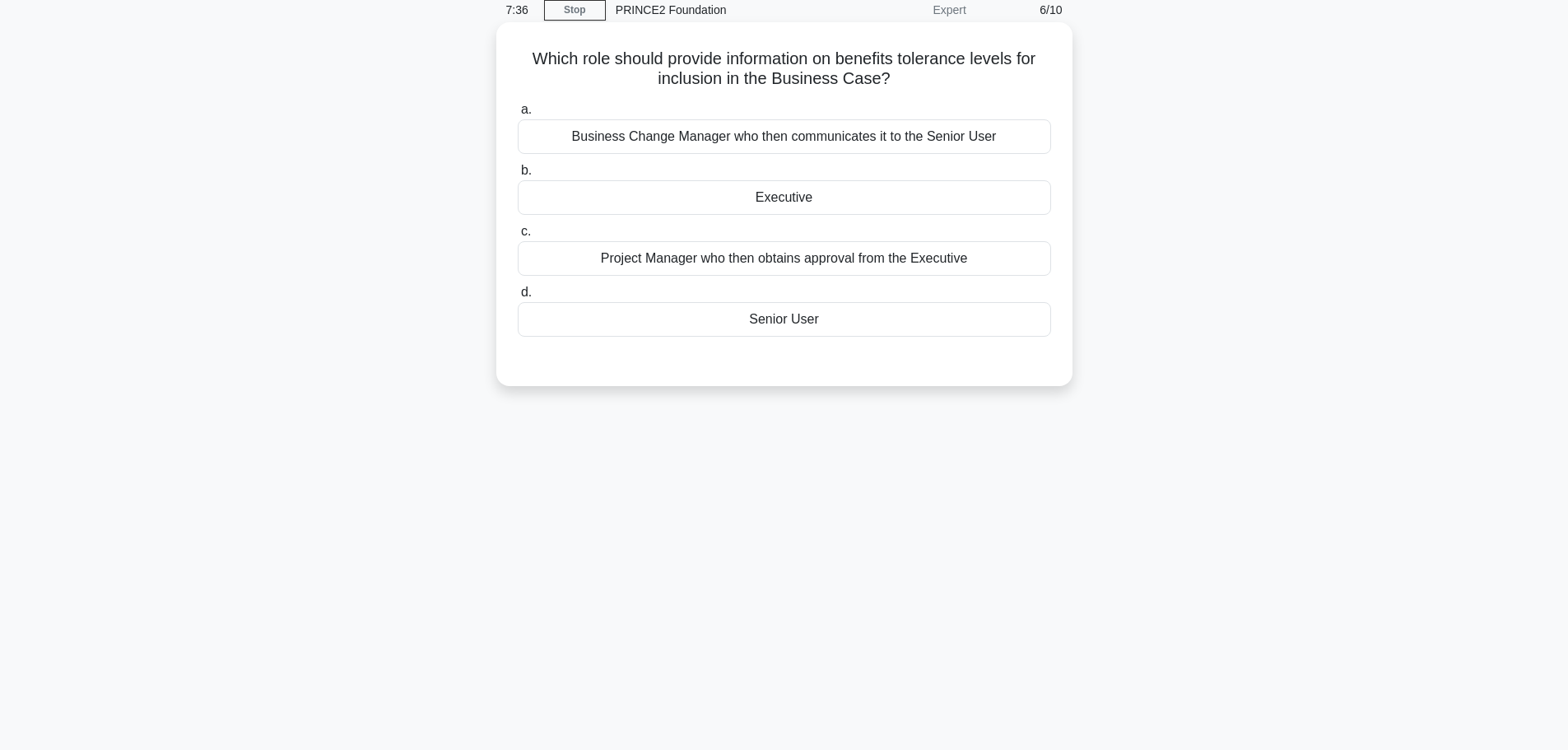
scroll to position [0, 0]
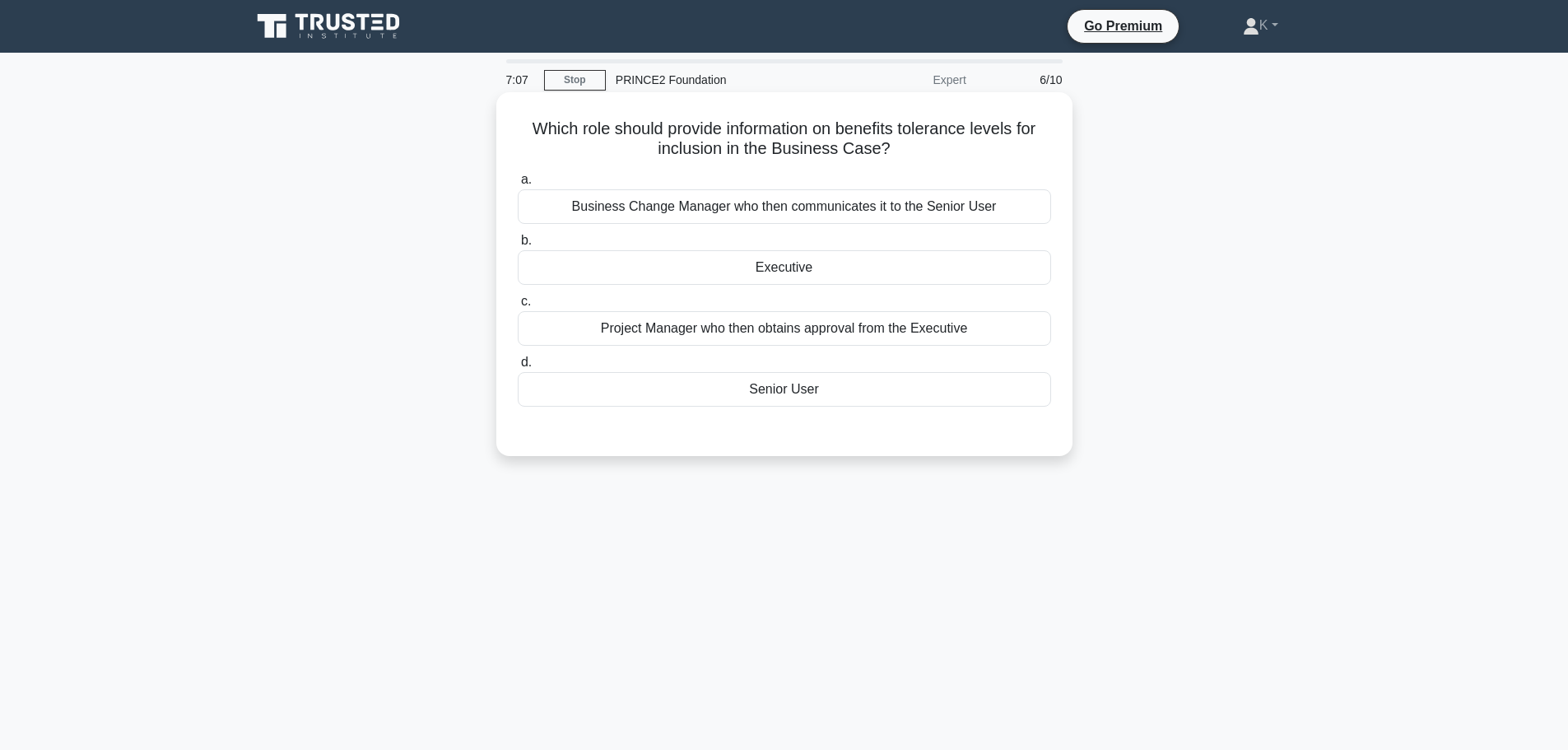
click at [672, 409] on div "a. Business Change Manager who then communicates it to the Senior User b. Execu…" at bounding box center [784, 288] width 553 height 244
click at [674, 394] on div "Senior User" at bounding box center [784, 389] width 534 height 34
click at [518, 368] on input "d. Senior User" at bounding box center [518, 363] width 0 height 11
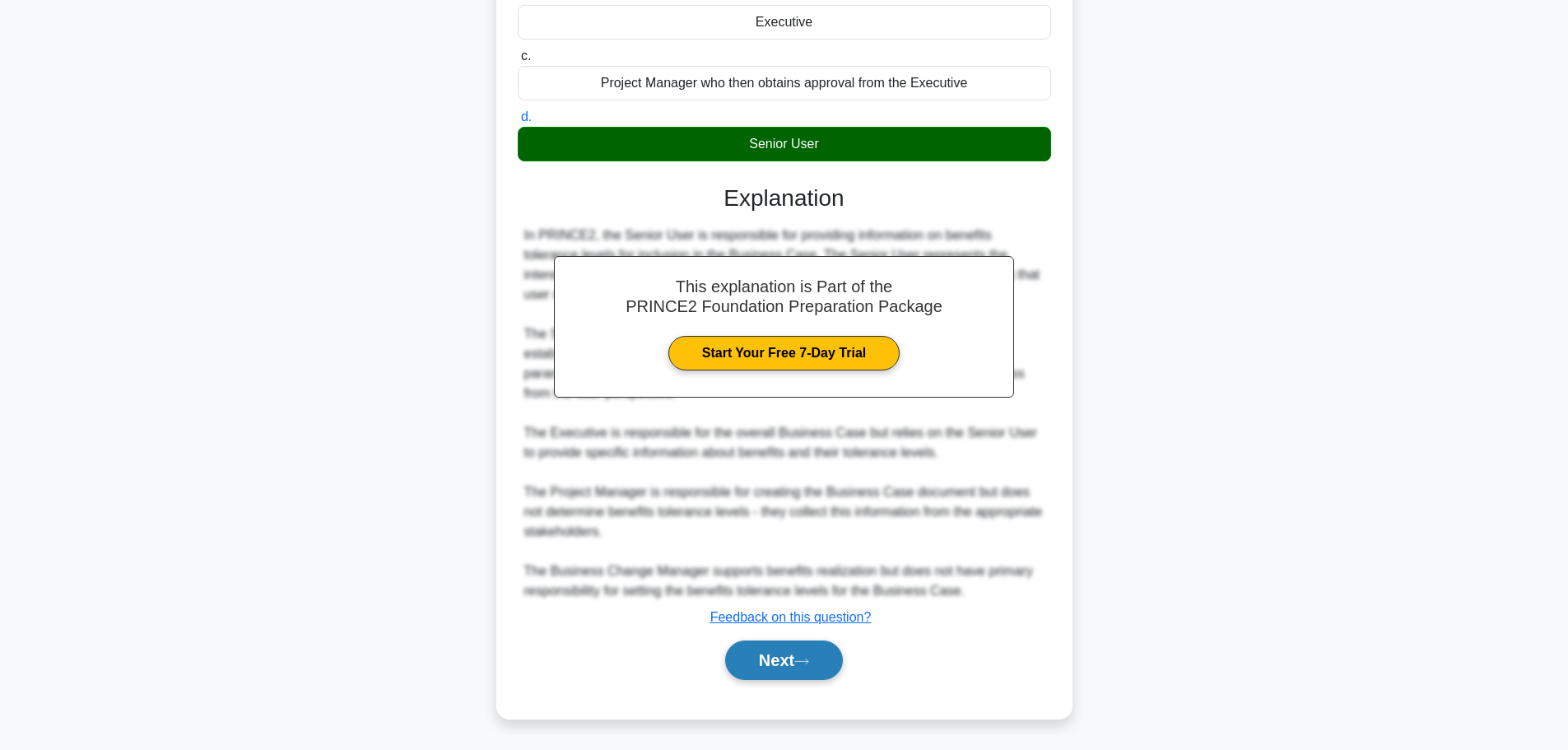
click at [825, 658] on button "Next" at bounding box center [783, 660] width 117 height 40
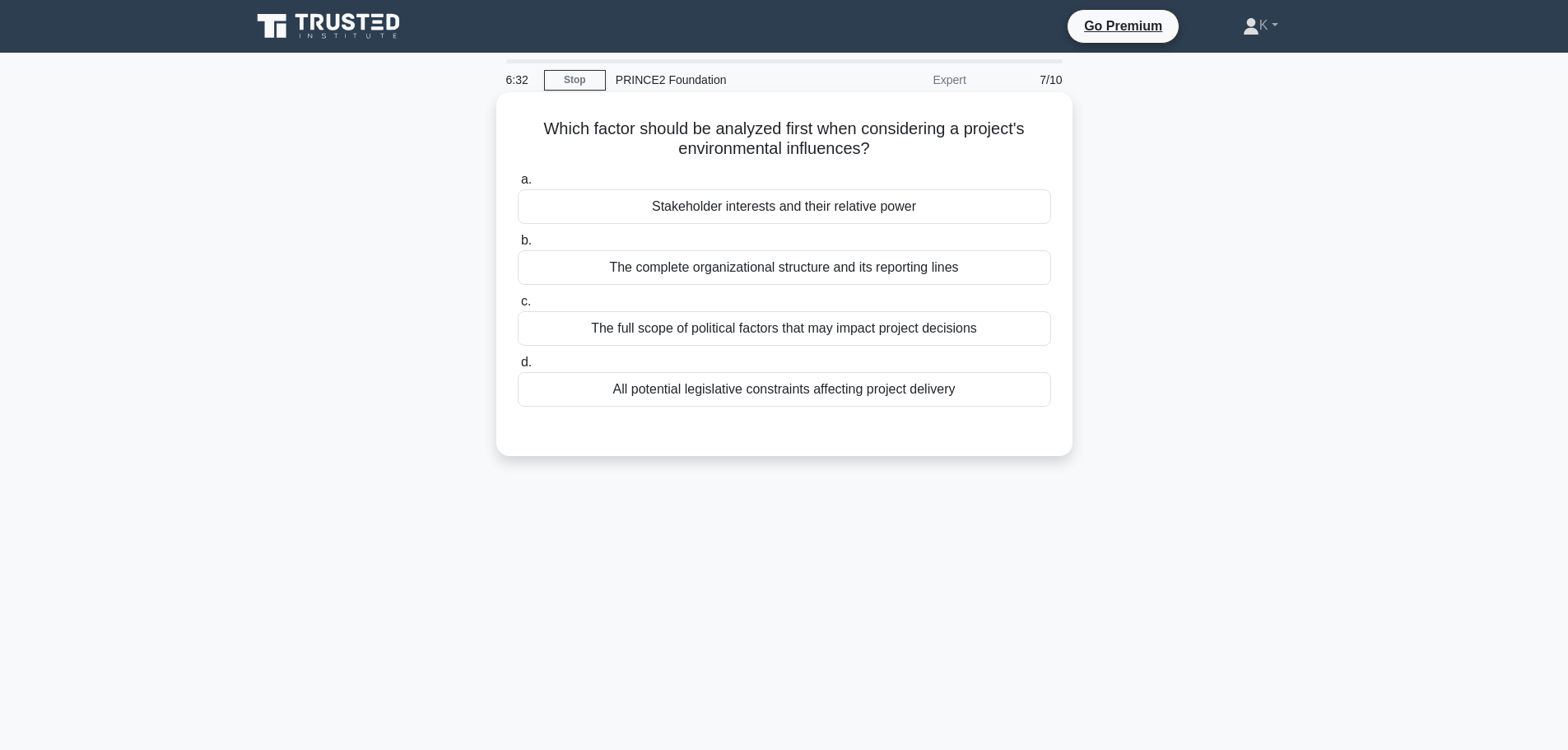
click at [612, 271] on div "The complete organizational structure and its reporting lines" at bounding box center [784, 267] width 534 height 34
click at [518, 246] on input "b. The complete organizational structure and its reporting lines" at bounding box center [518, 241] width 0 height 11
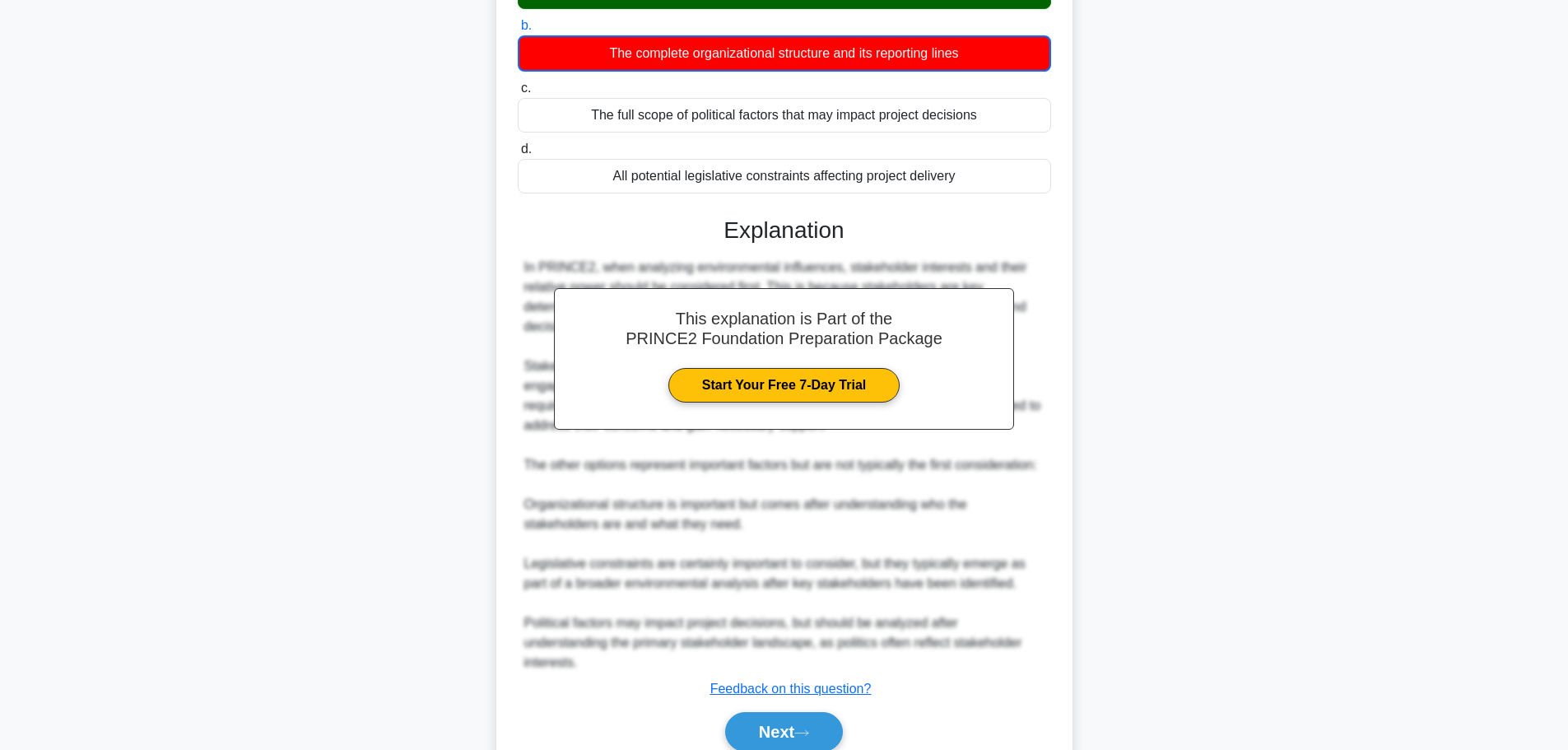
scroll to position [267, 0]
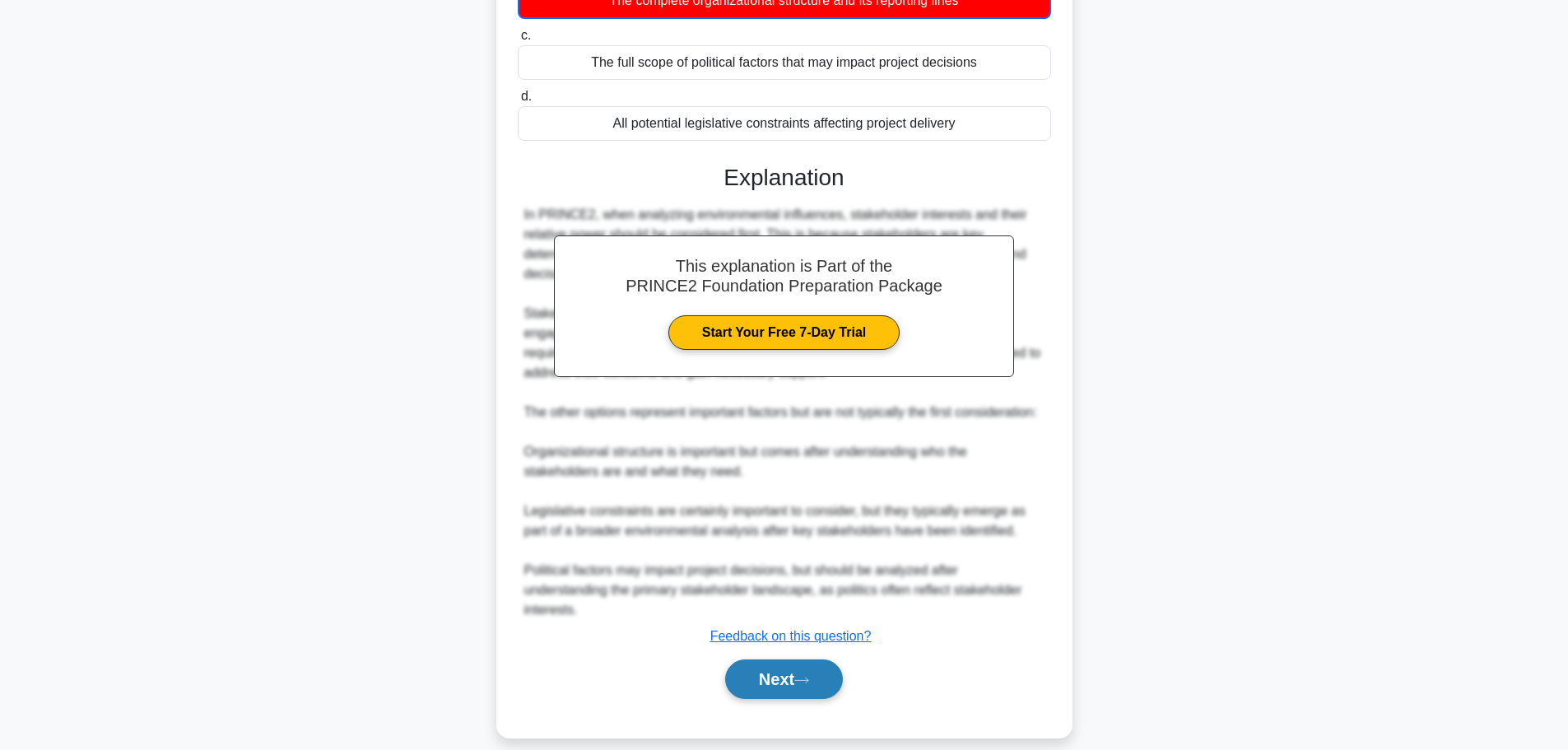
drag, startPoint x: 774, startPoint y: 666, endPoint x: 766, endPoint y: 649, distance: 18.8
click at [774, 666] on button "Next" at bounding box center [783, 679] width 117 height 40
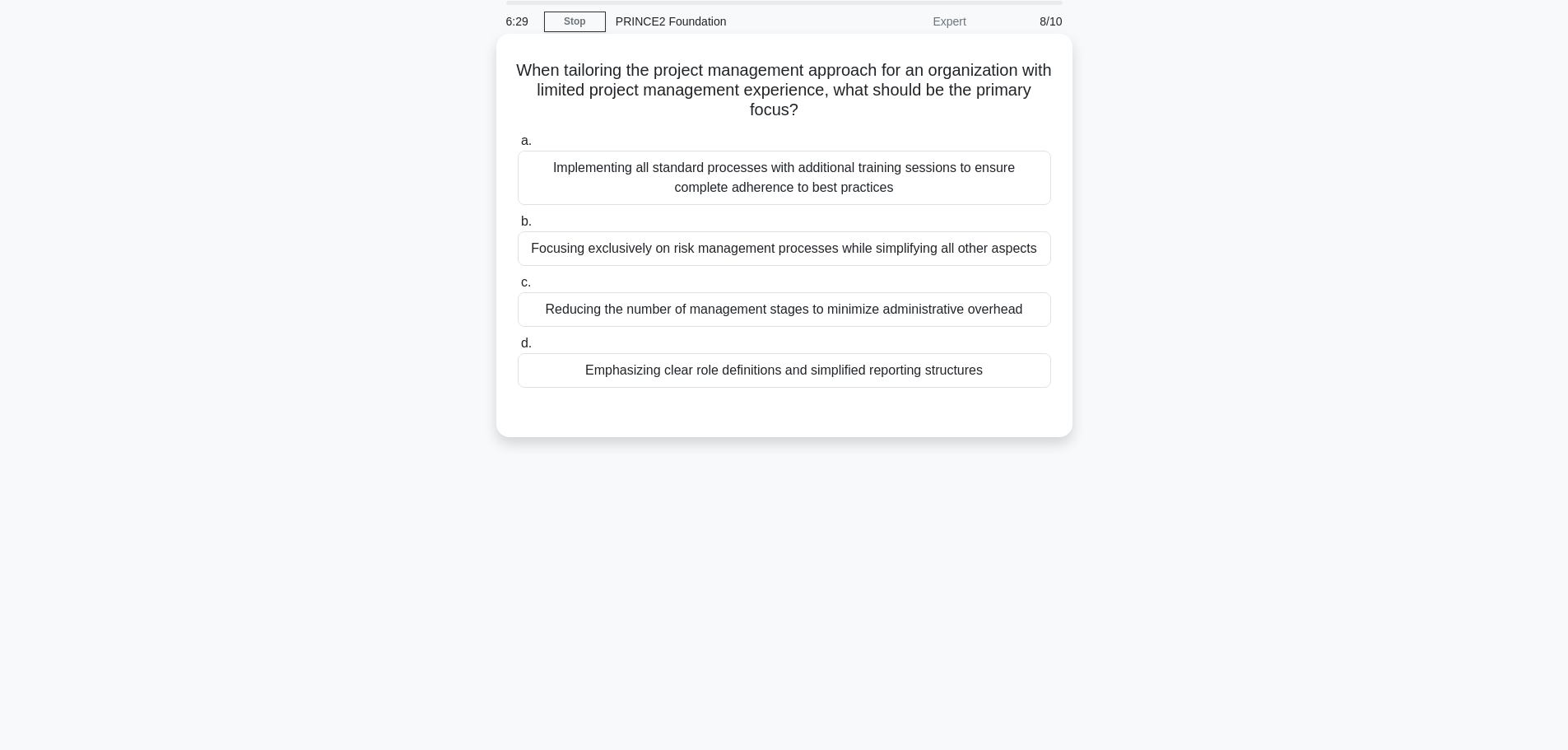
scroll to position [0, 0]
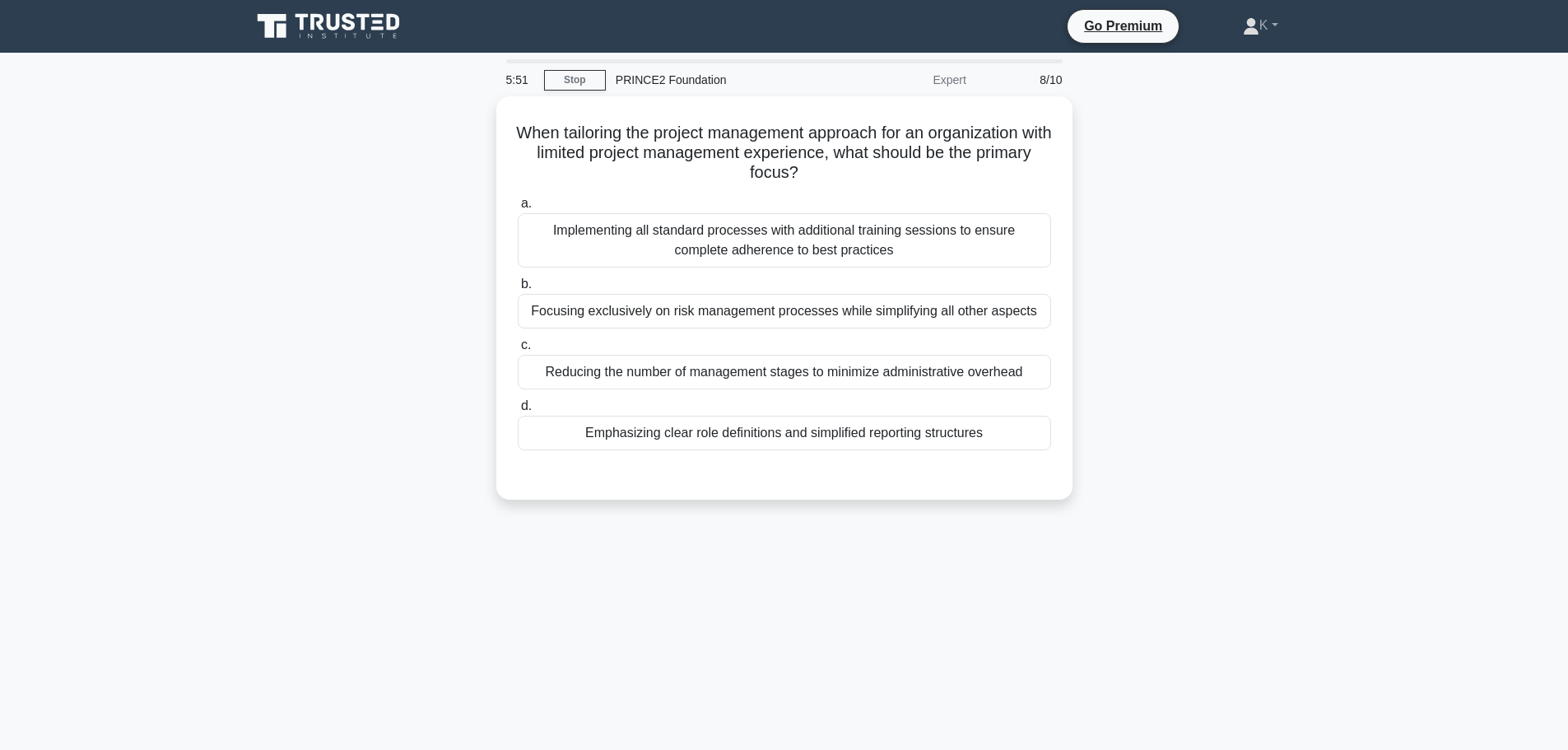
click at [571, 520] on div "When tailoring the project management approach for an organization with limited…" at bounding box center [784, 308] width 1086 height 424
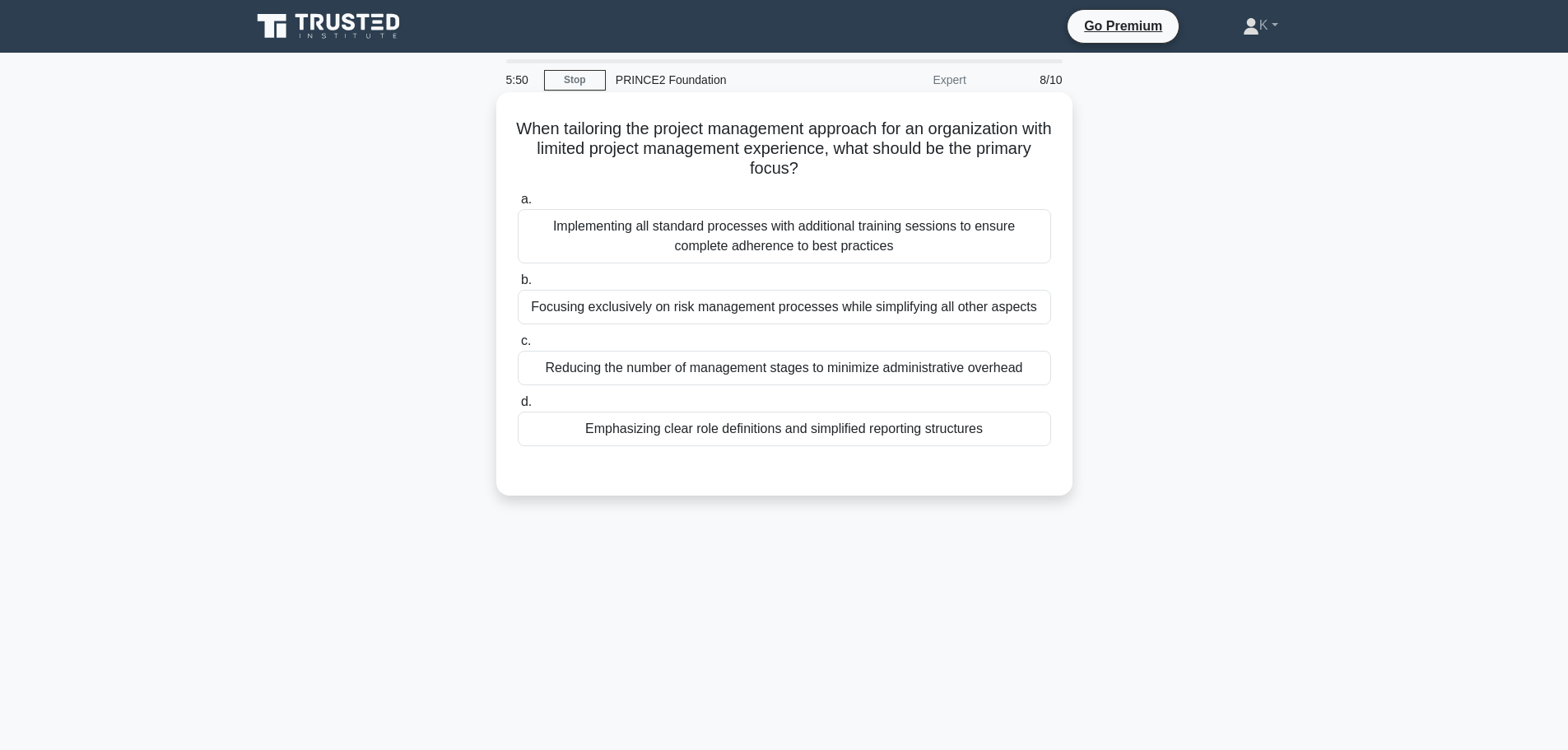
click at [573, 431] on div "Emphasizing clear role definitions and simplified reporting structures" at bounding box center [784, 429] width 534 height 34
click at [518, 408] on input "d. Emphasizing clear role definitions and simplified reporting structures" at bounding box center [518, 402] width 0 height 11
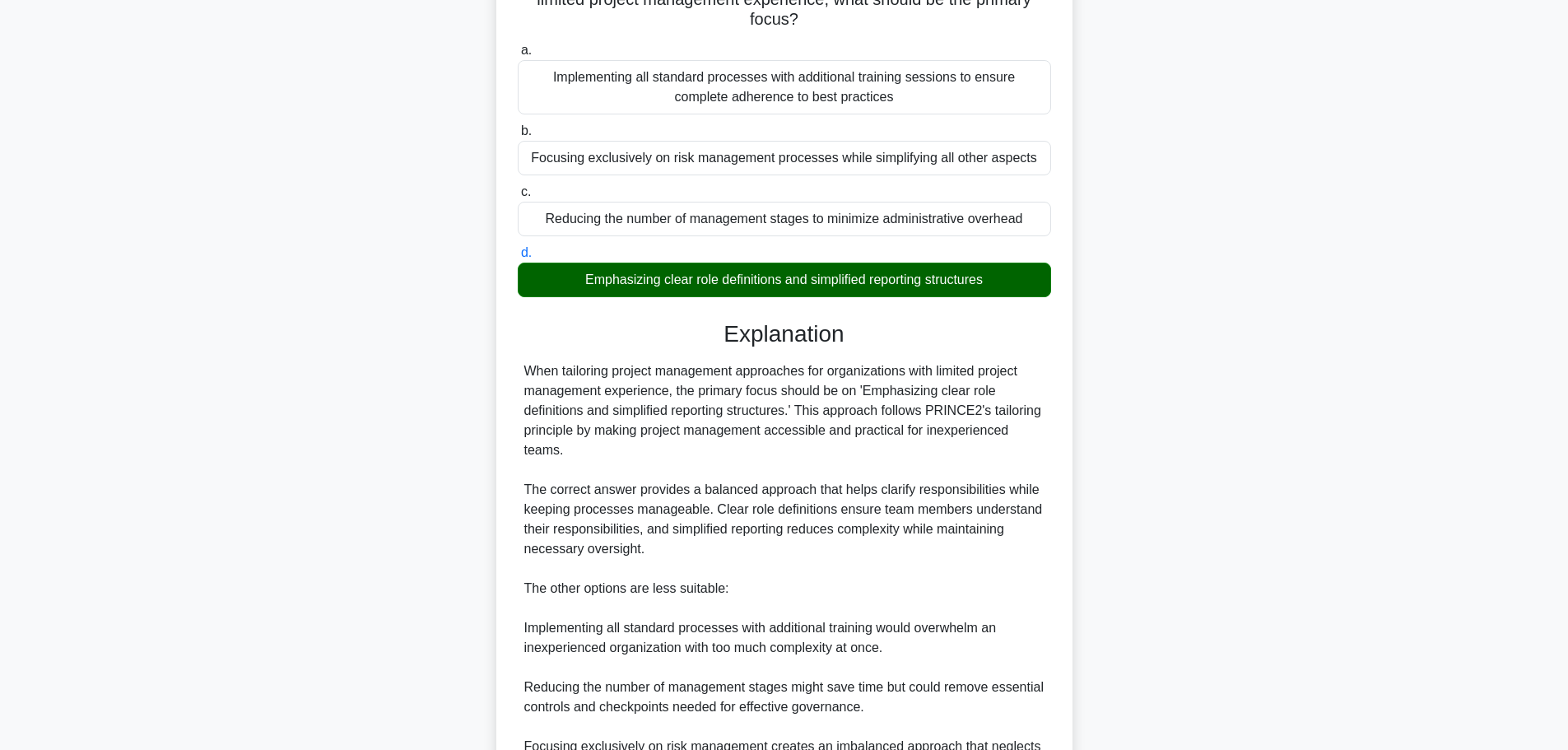
scroll to position [329, 0]
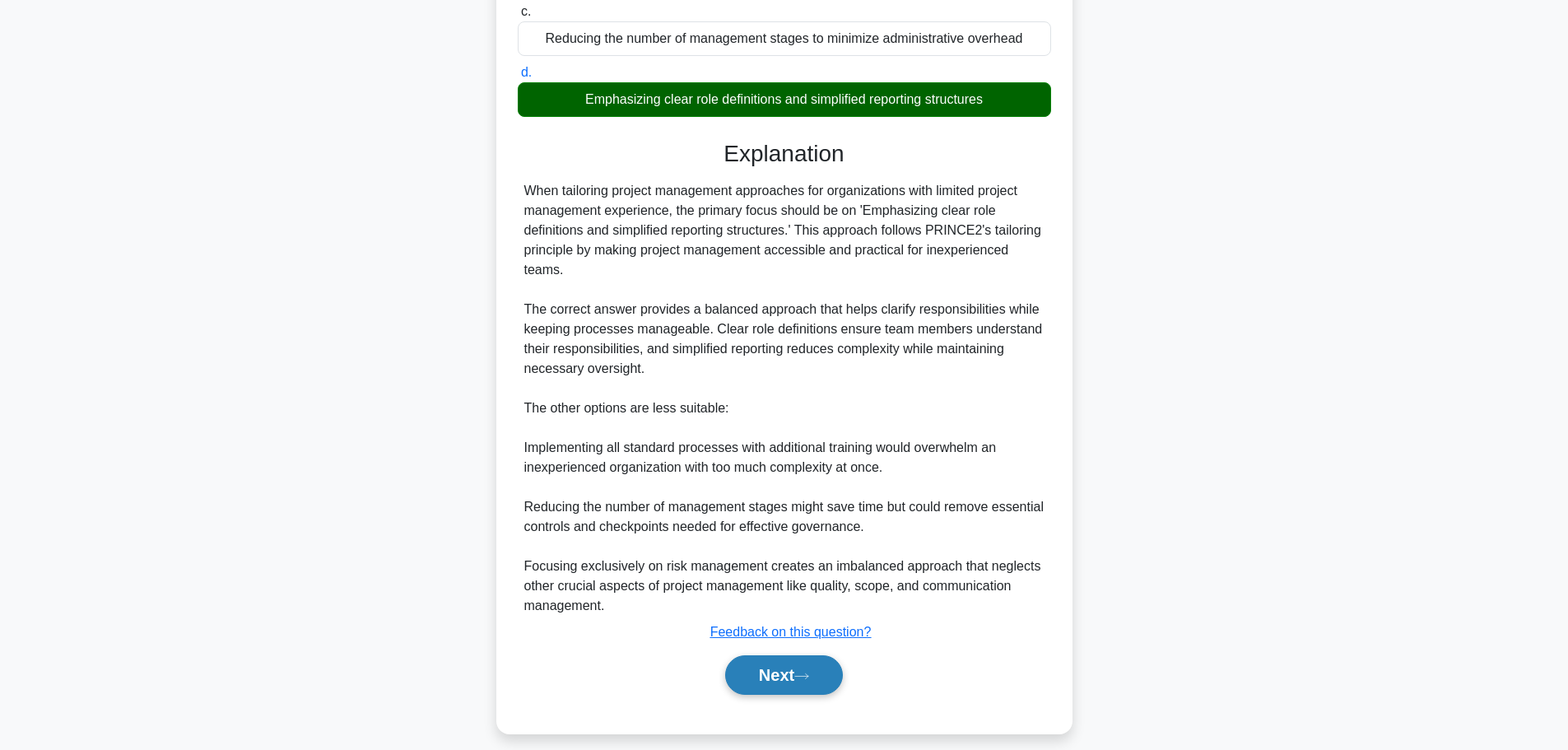
click at [798, 669] on button "Next" at bounding box center [783, 675] width 117 height 40
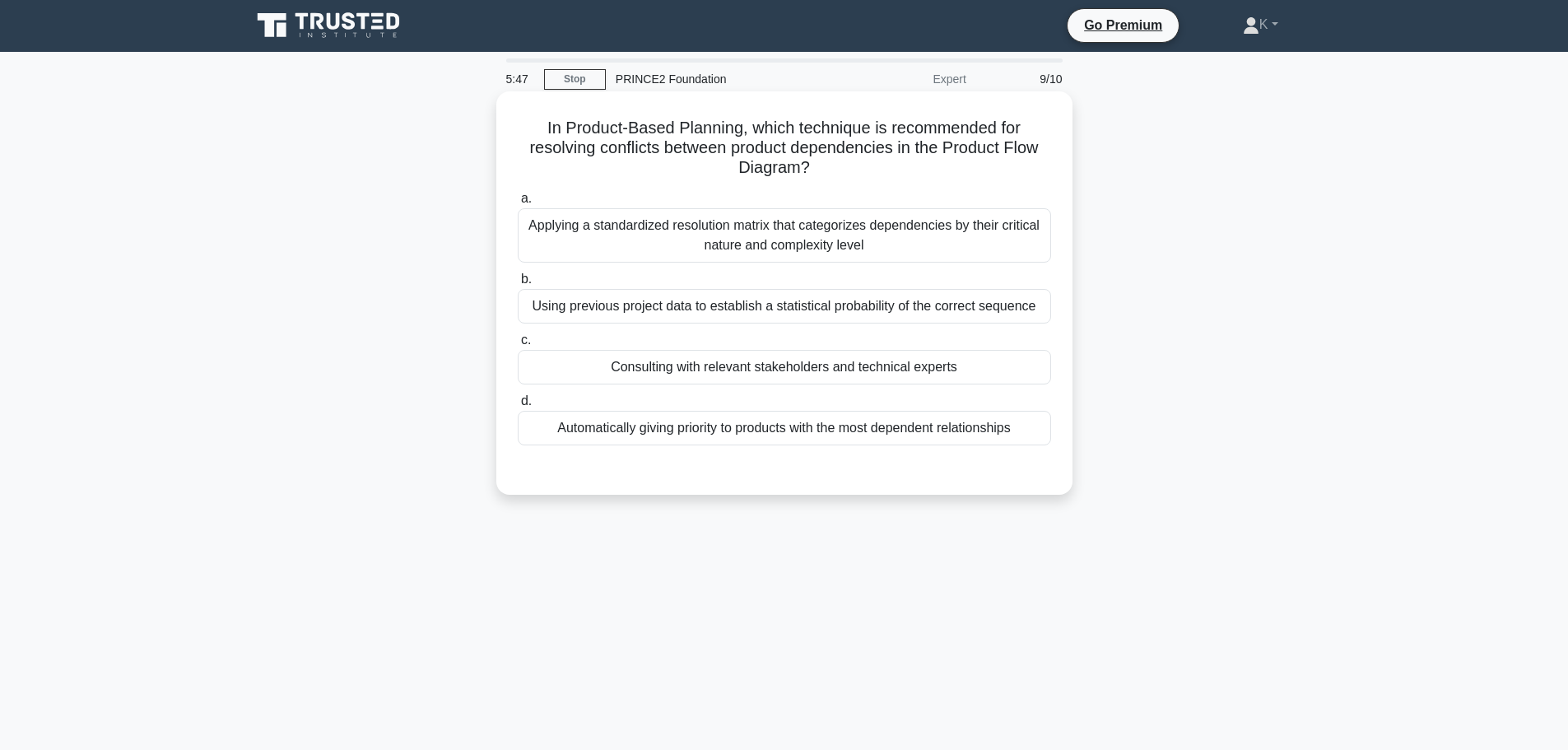
scroll to position [0, 0]
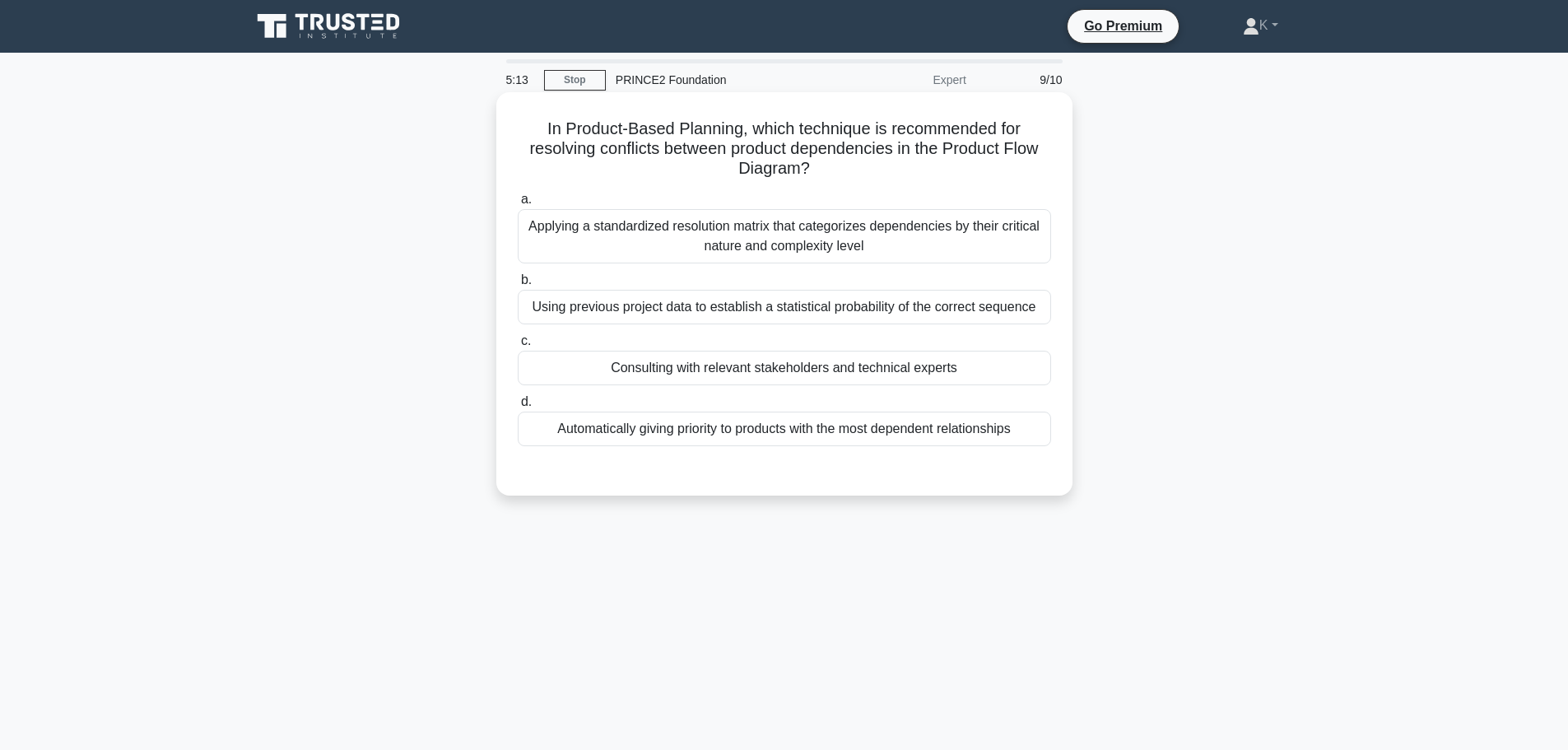
click at [668, 369] on div "Consulting with relevant stakeholders and technical experts" at bounding box center [784, 367] width 534 height 34
click at [518, 347] on input "c. Consulting with relevant stakeholders and technical experts" at bounding box center [518, 341] width 0 height 11
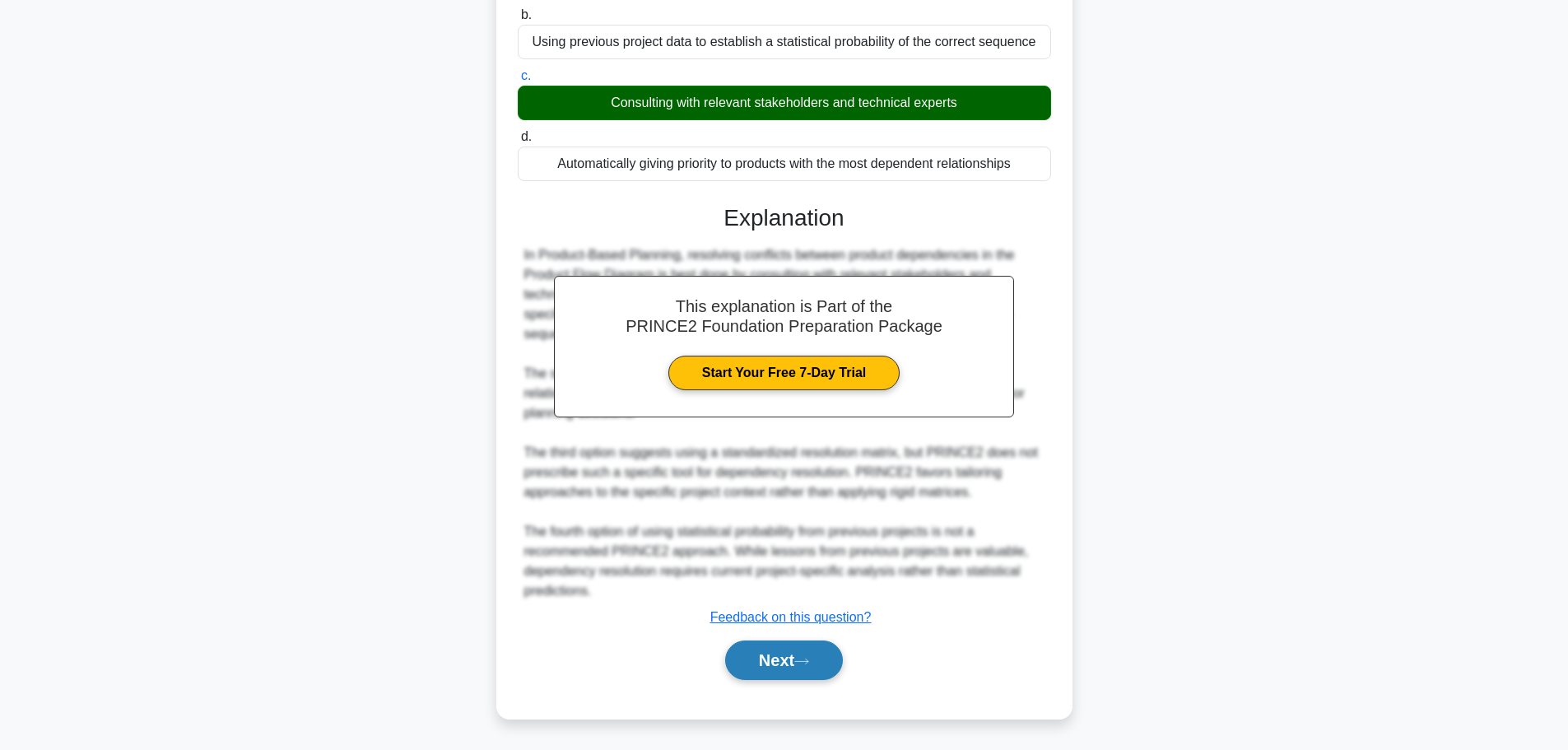
click at [816, 670] on button "Next" at bounding box center [783, 660] width 117 height 40
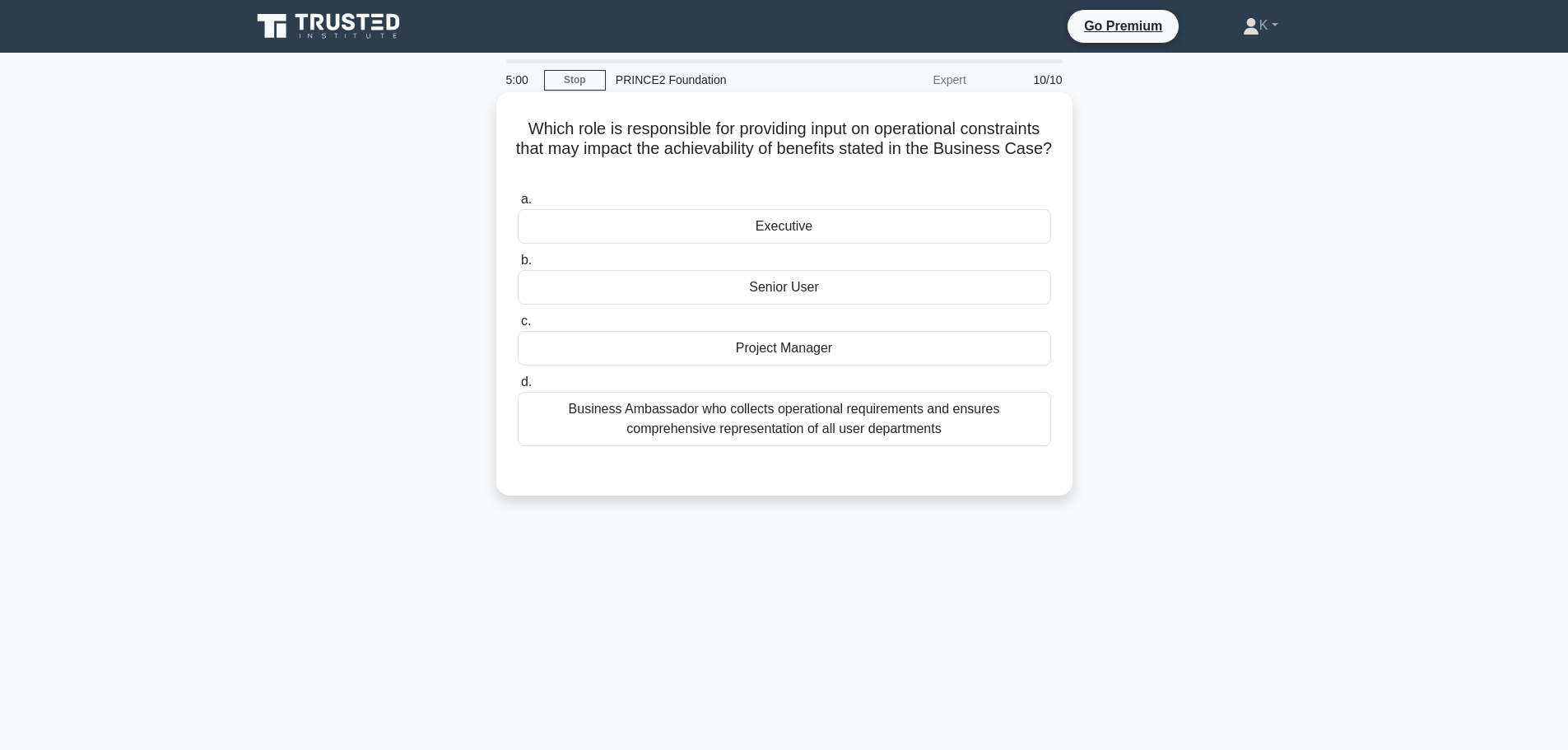
click at [695, 290] on div "Senior User" at bounding box center [784, 287] width 534 height 34
click at [518, 266] on input "b. Senior User" at bounding box center [518, 260] width 0 height 11
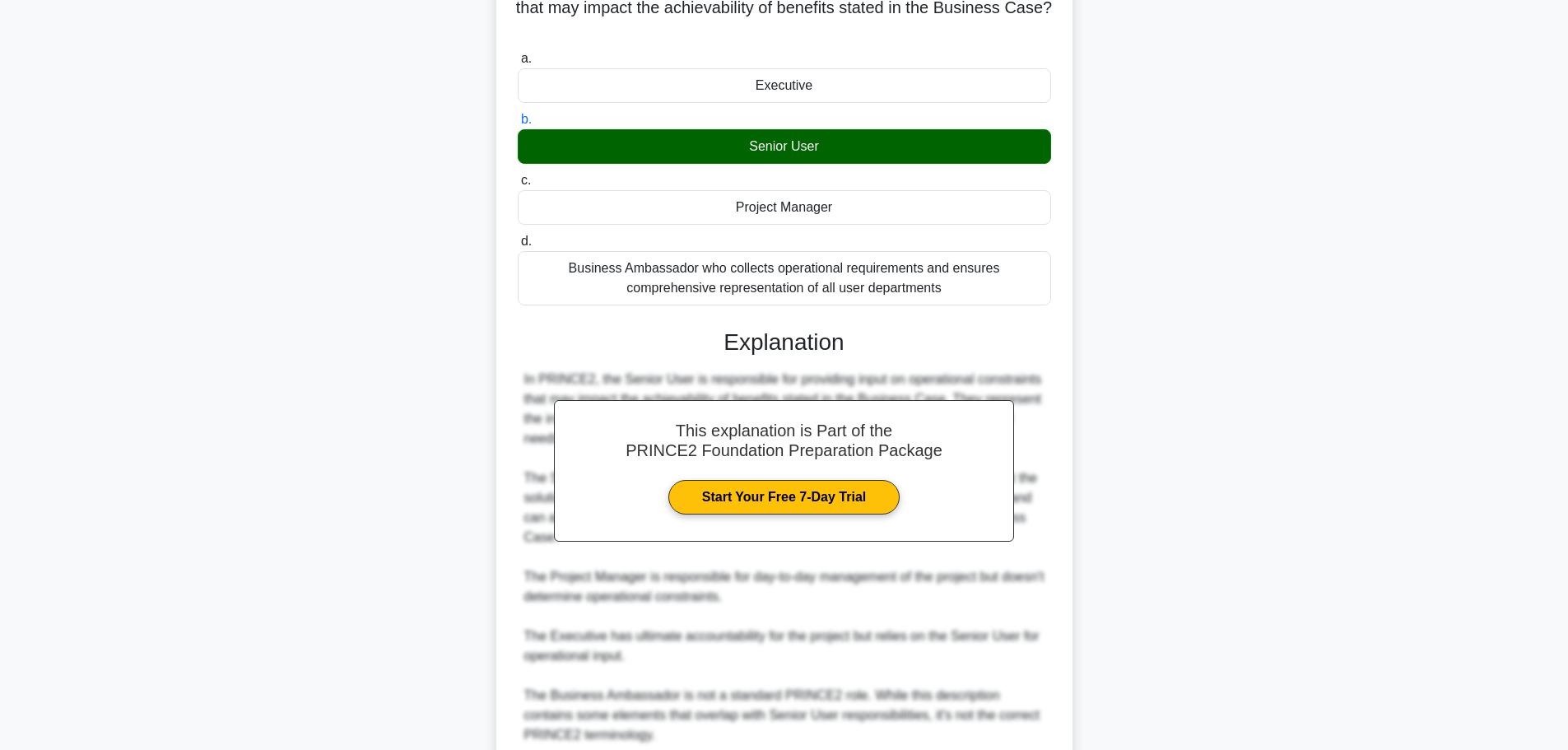
scroll to position [286, 0]
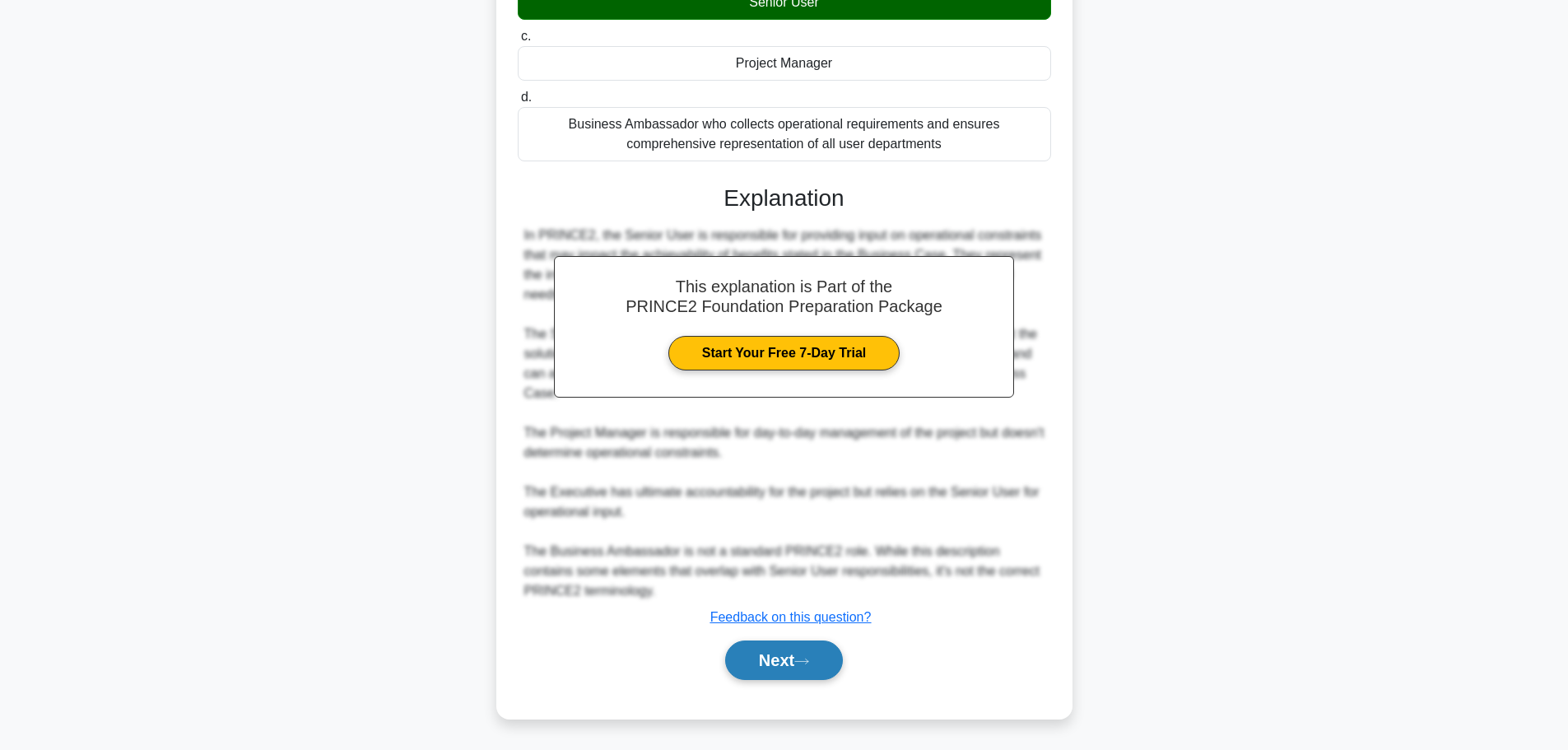
click at [808, 662] on icon at bounding box center [801, 661] width 13 height 5
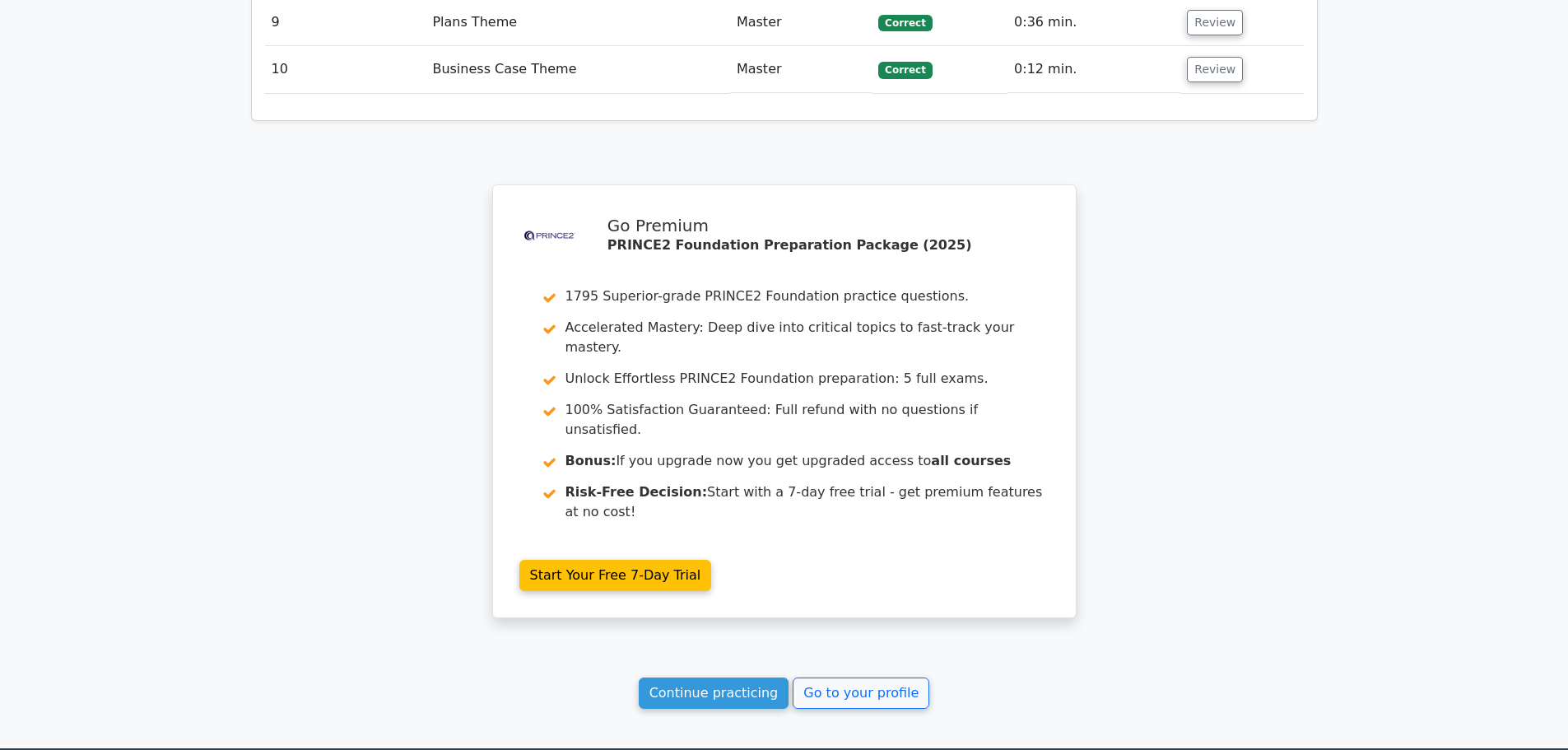
scroll to position [2572, 0]
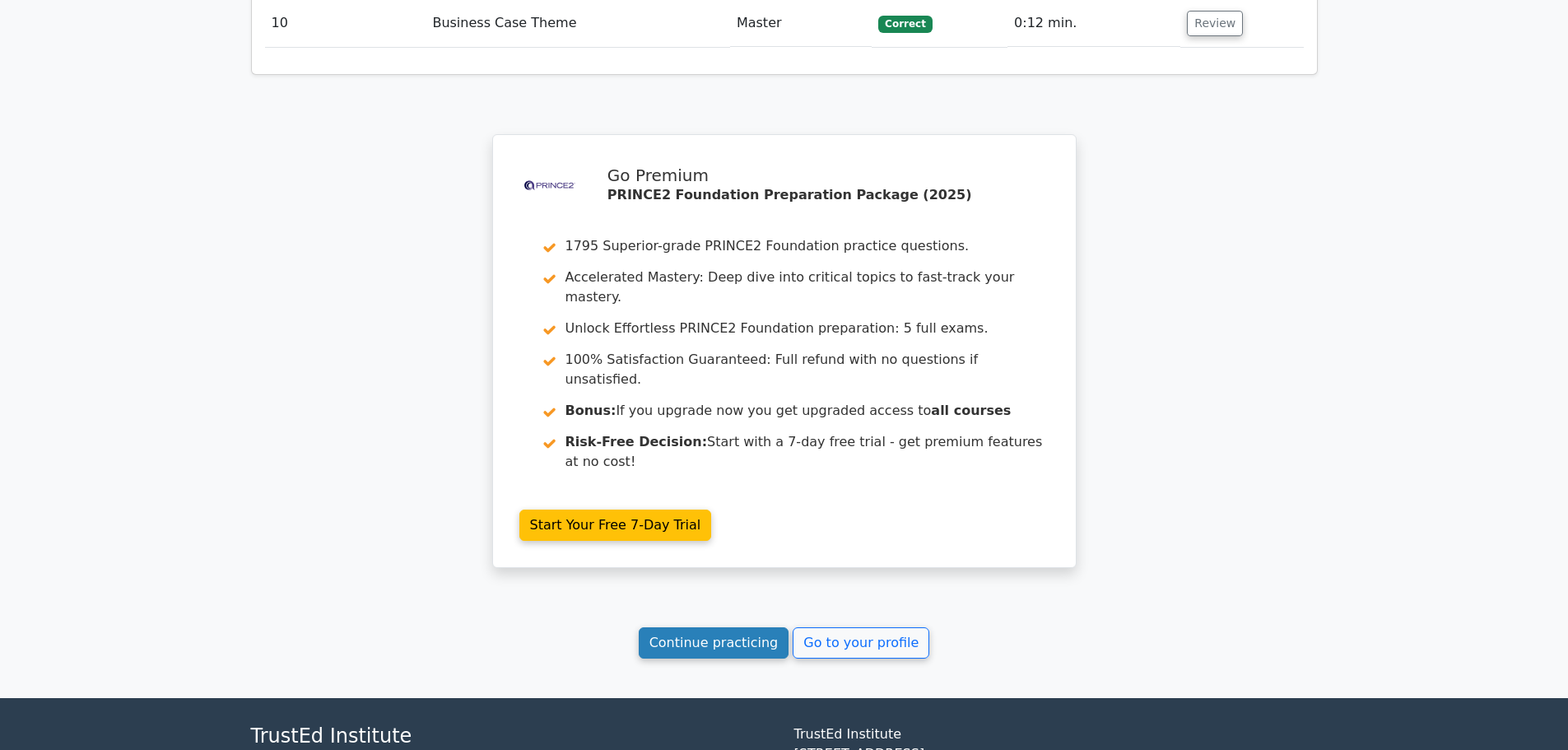
click at [710, 627] on link "Continue practicing" at bounding box center [713, 642] width 151 height 31
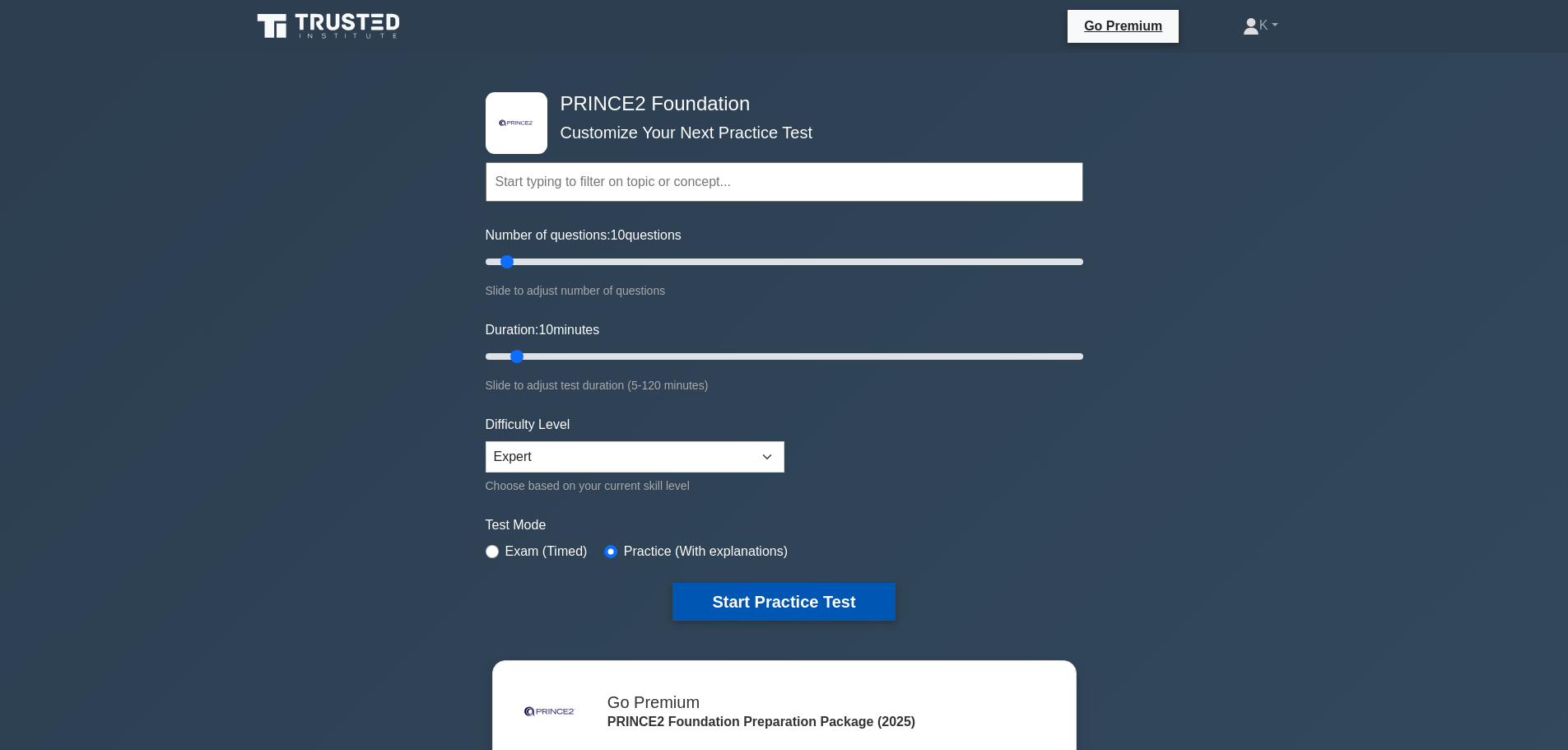
click at [781, 597] on button "Start Practice Test" at bounding box center [783, 602] width 222 height 38
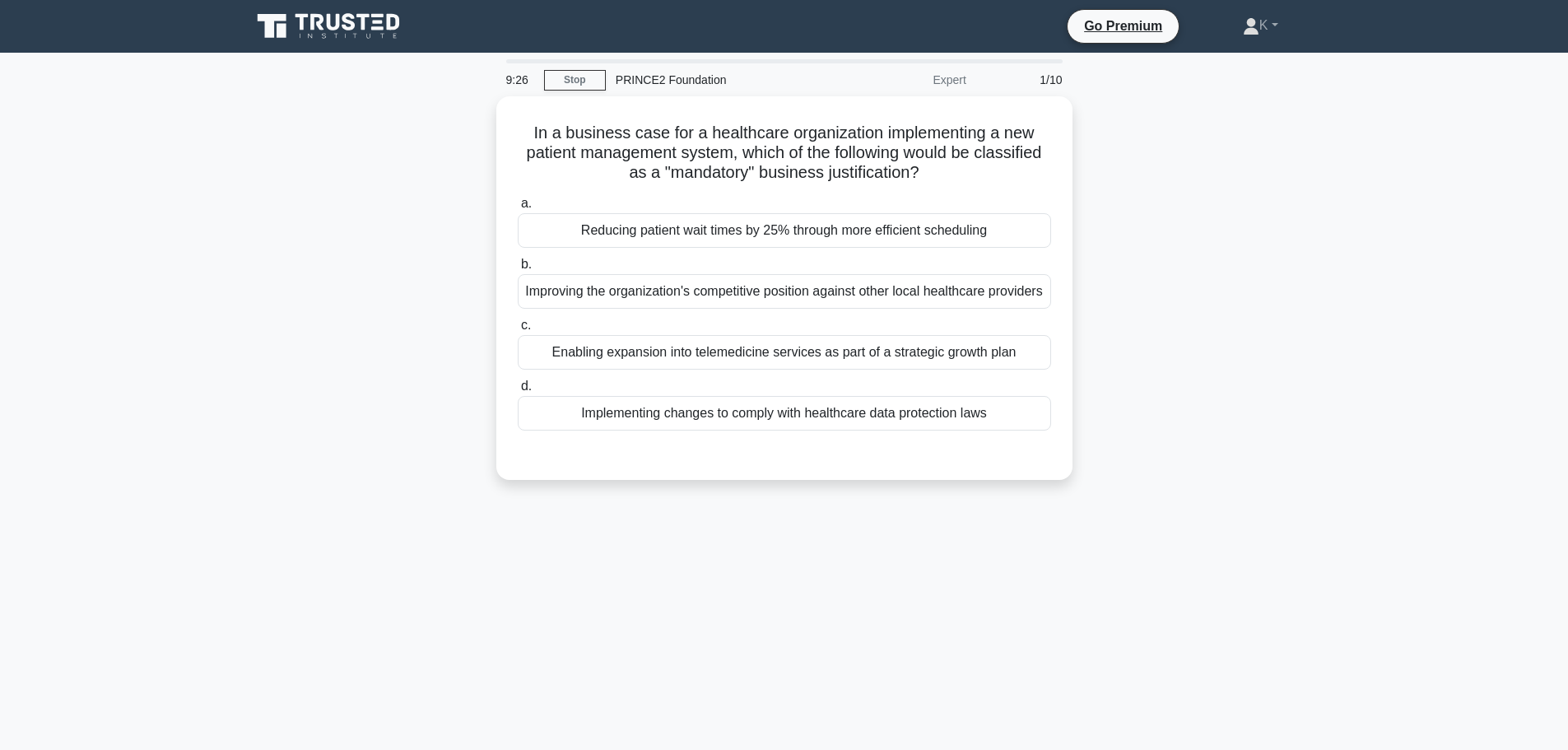
drag, startPoint x: 699, startPoint y: 547, endPoint x: 704, endPoint y: 525, distance: 22.6
click at [700, 547] on div "9:26 Stop PRINCE2 Foundation Expert 1/10 In a business case for a healthcare or…" at bounding box center [784, 470] width 1086 height 823
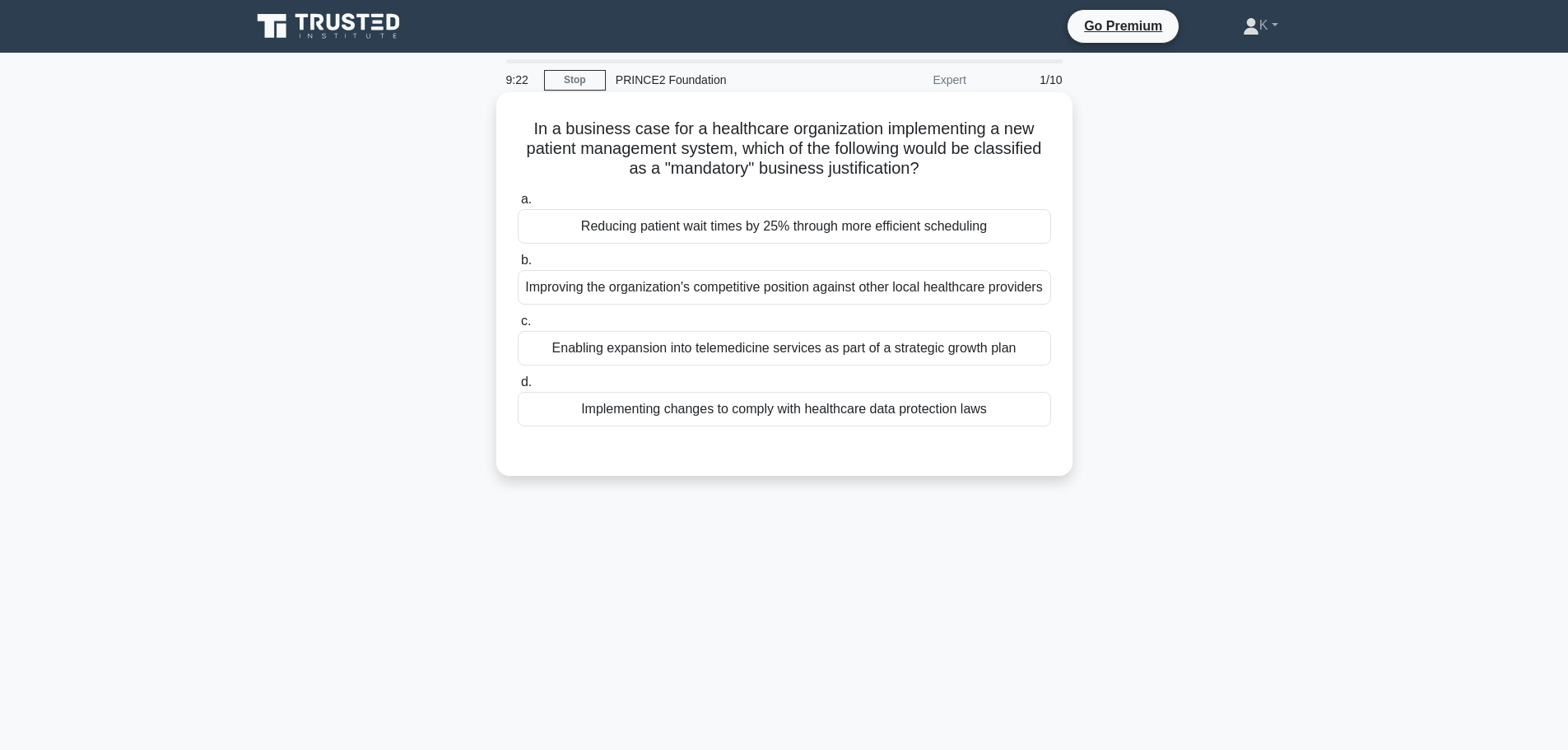
click at [715, 426] on div "Implementing changes to comply with healthcare data protection laws" at bounding box center [784, 409] width 534 height 34
click at [518, 387] on input "d. Implementing changes to comply with healthcare data protection laws" at bounding box center [518, 382] width 0 height 11
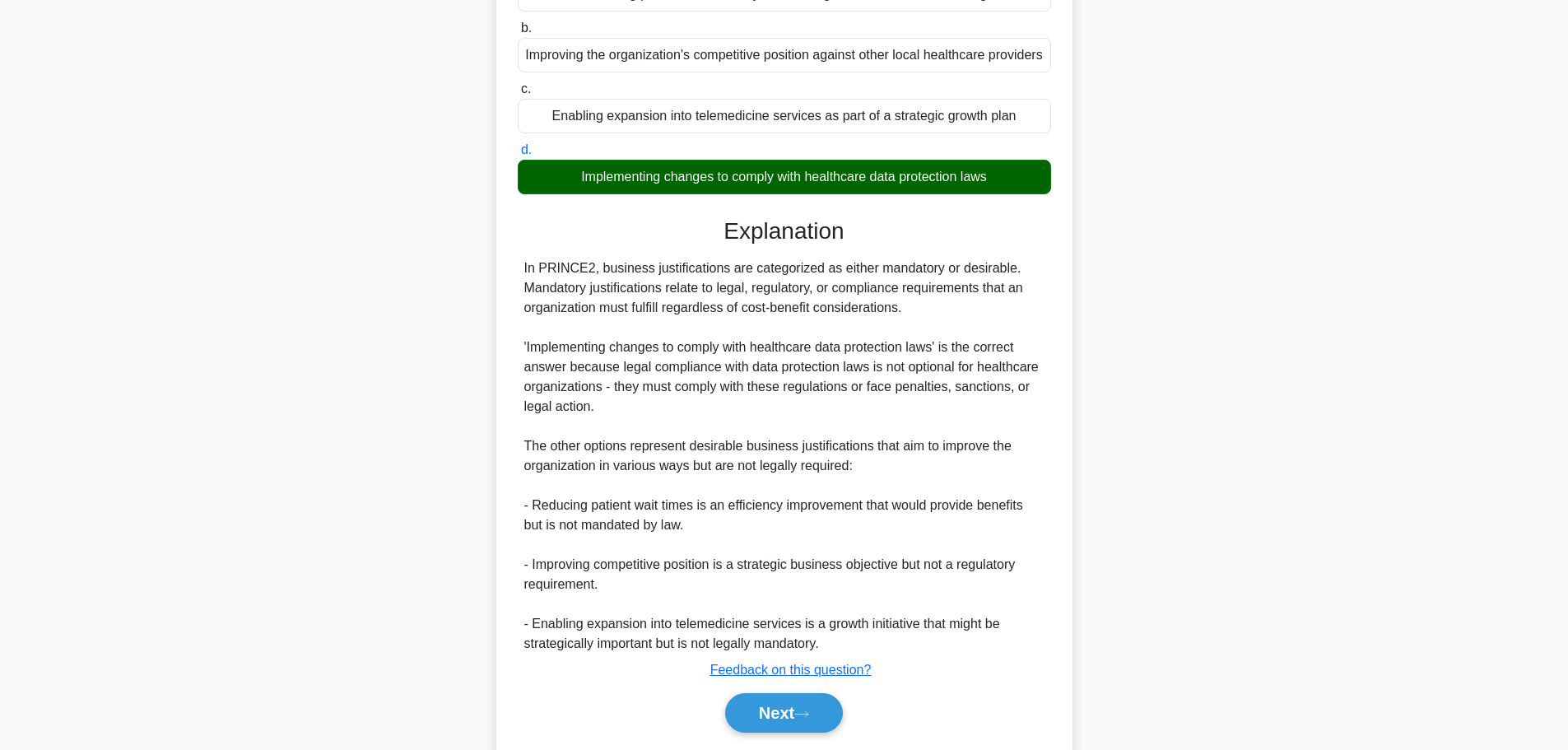
scroll to position [305, 0]
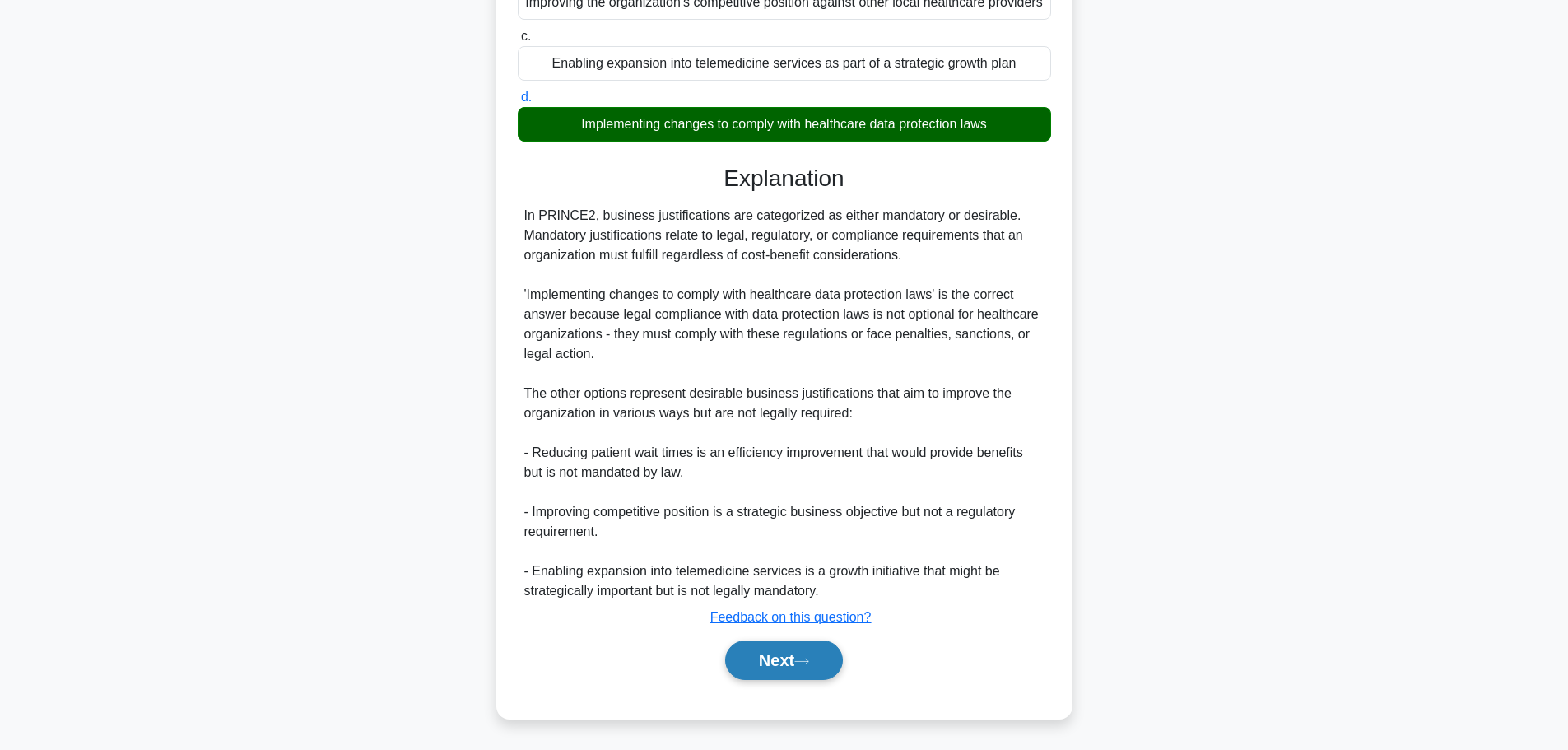
click at [804, 670] on button "Next" at bounding box center [783, 660] width 117 height 40
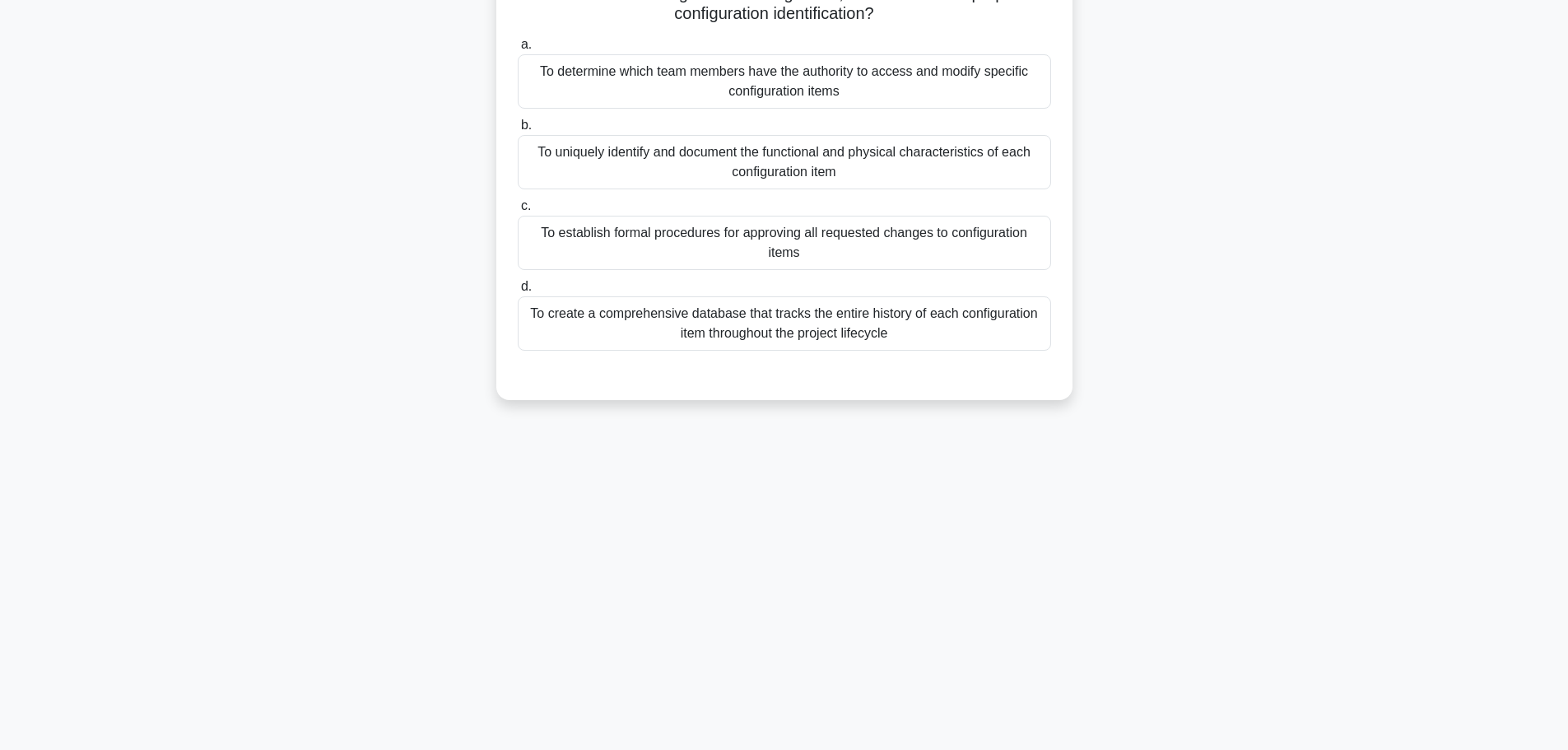
scroll to position [0, 0]
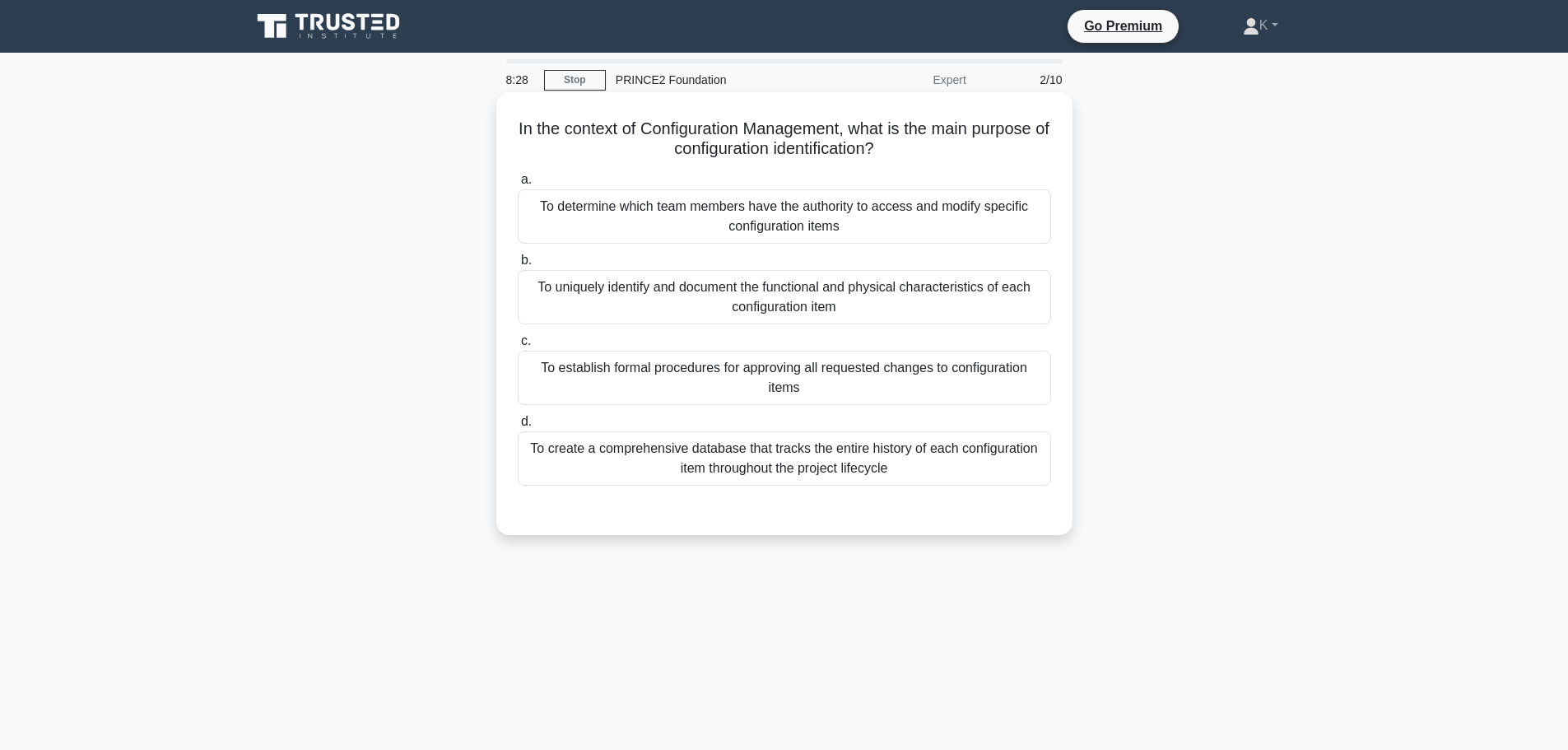
click at [981, 456] on div "To create a comprehensive database that tracks the entire history of each confi…" at bounding box center [784, 459] width 534 height 55
click at [518, 427] on input "d. To create a comprehensive database that tracks the entire history of each co…" at bounding box center [518, 422] width 0 height 11
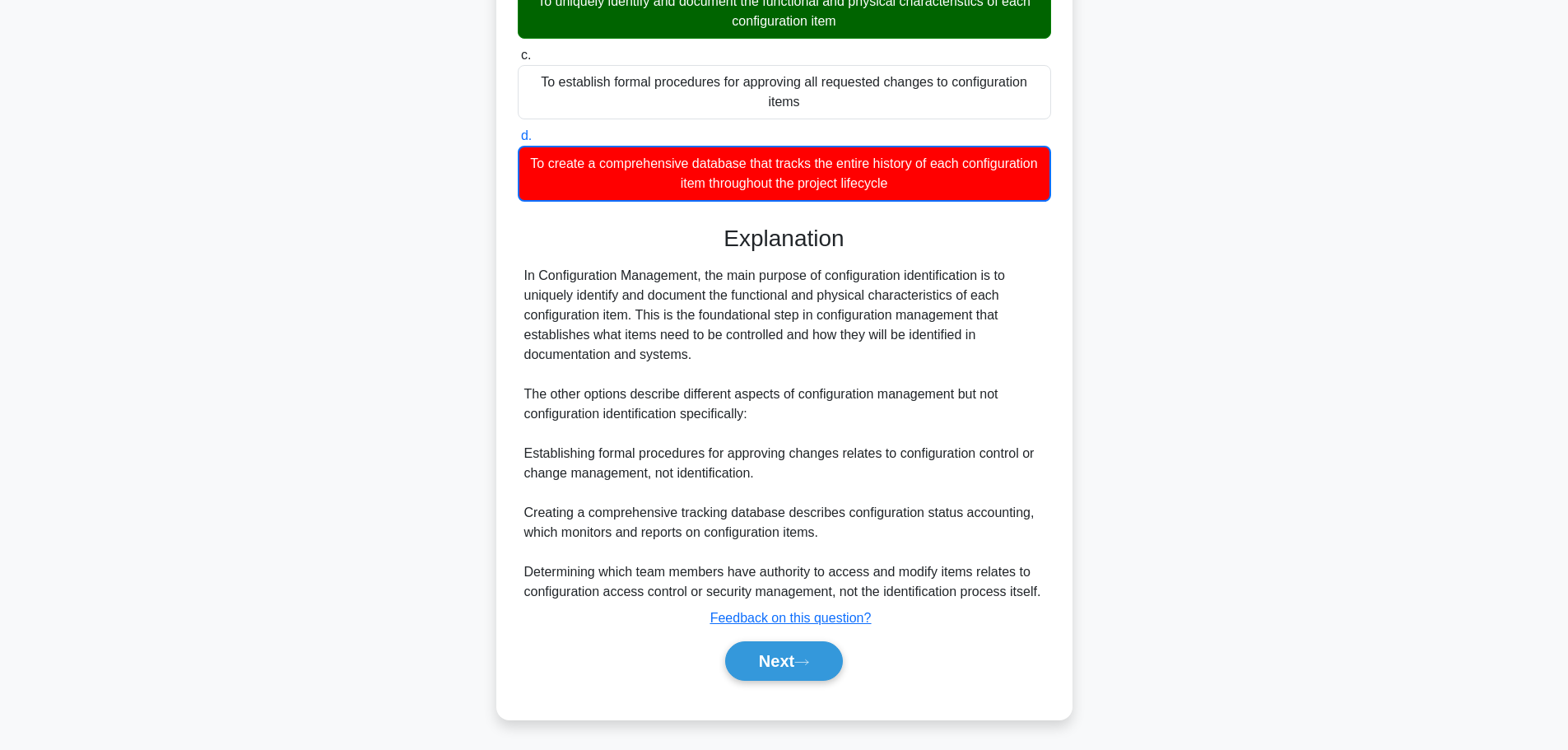
scroll to position [288, 0]
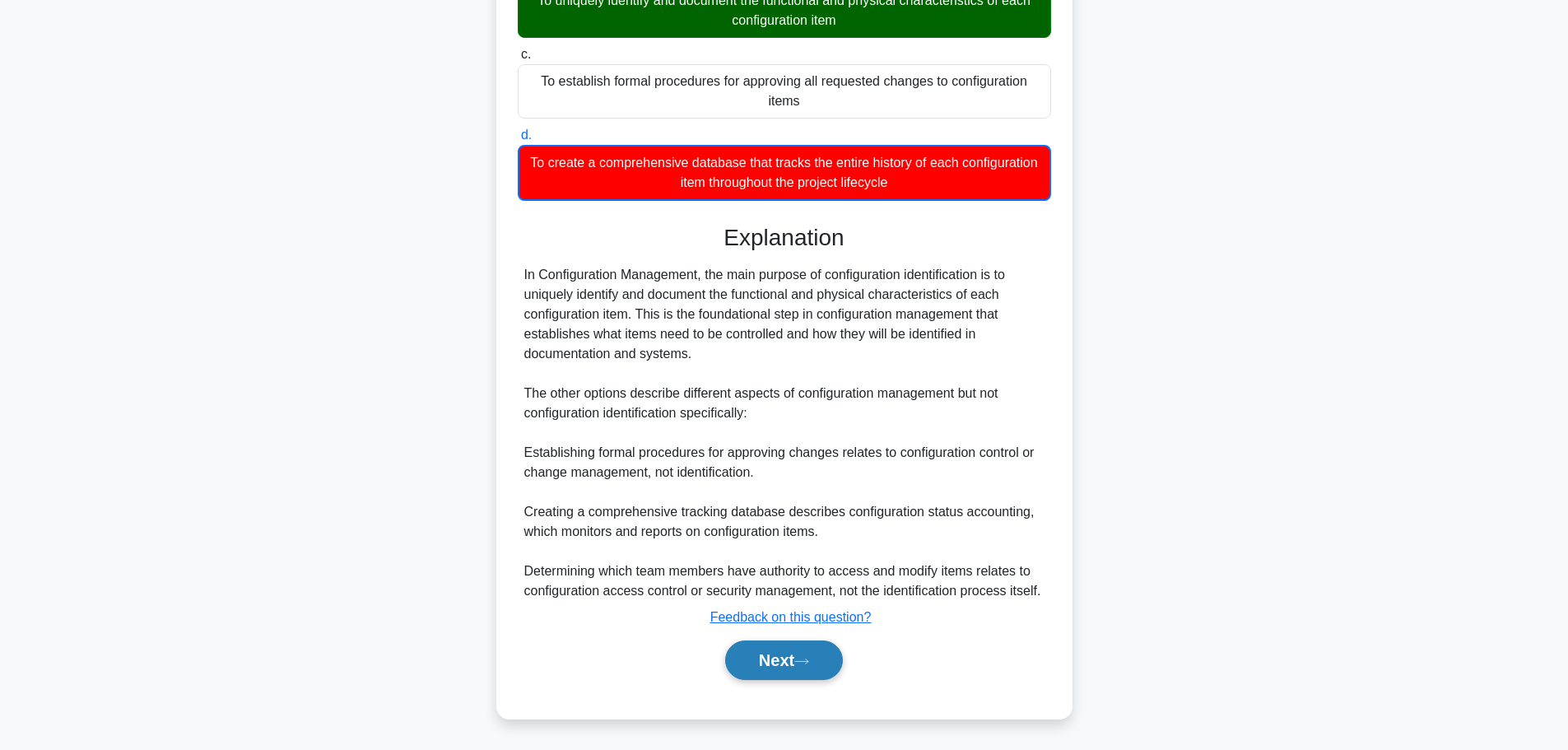
click at [787, 656] on button "Next" at bounding box center [783, 660] width 117 height 40
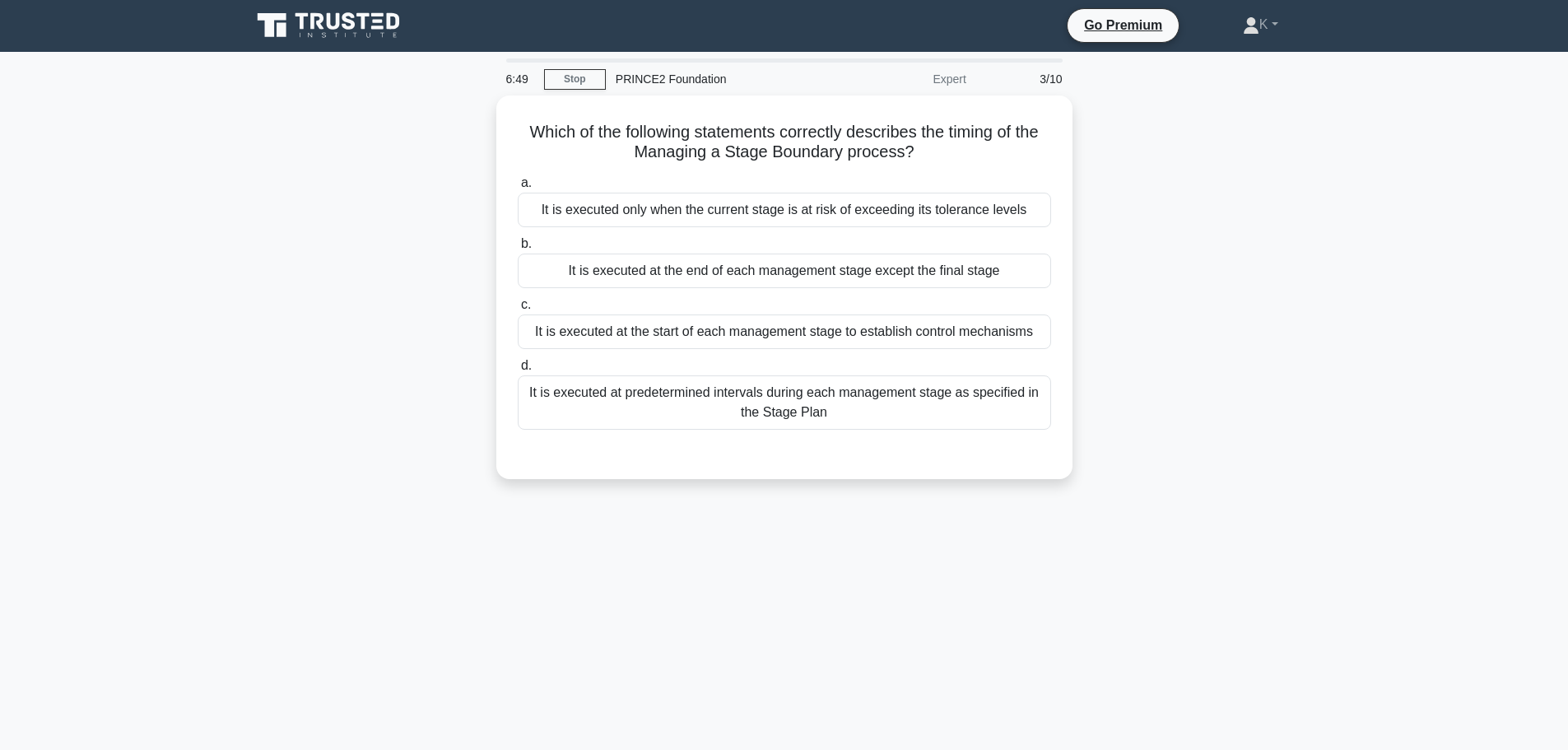
scroll to position [0, 0]
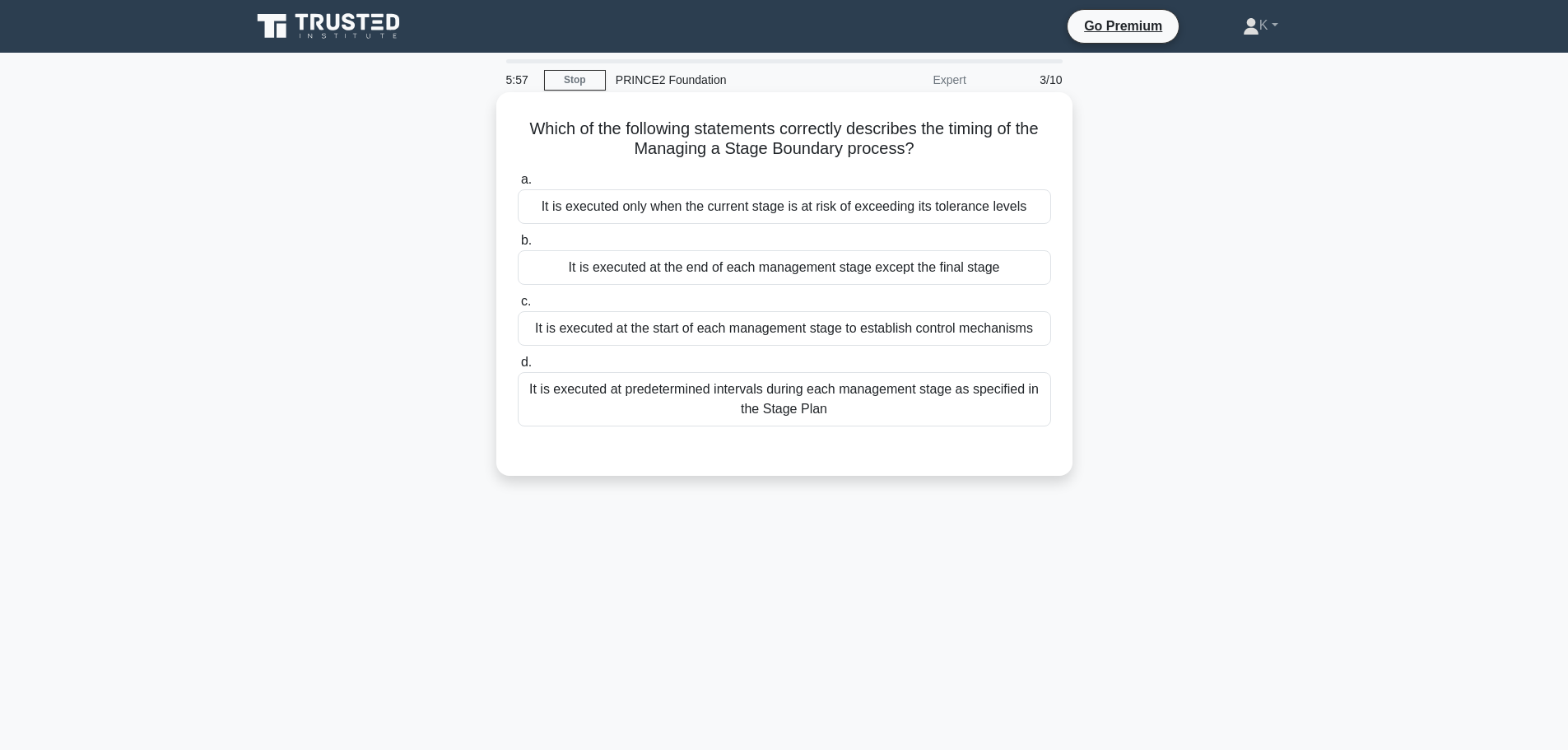
click at [548, 401] on div "It is executed at predetermined intervals during each management stage as speci…" at bounding box center [784, 400] width 534 height 55
click at [518, 368] on input "d. It is executed at predetermined intervals during each management stage as sp…" at bounding box center [518, 363] width 0 height 11
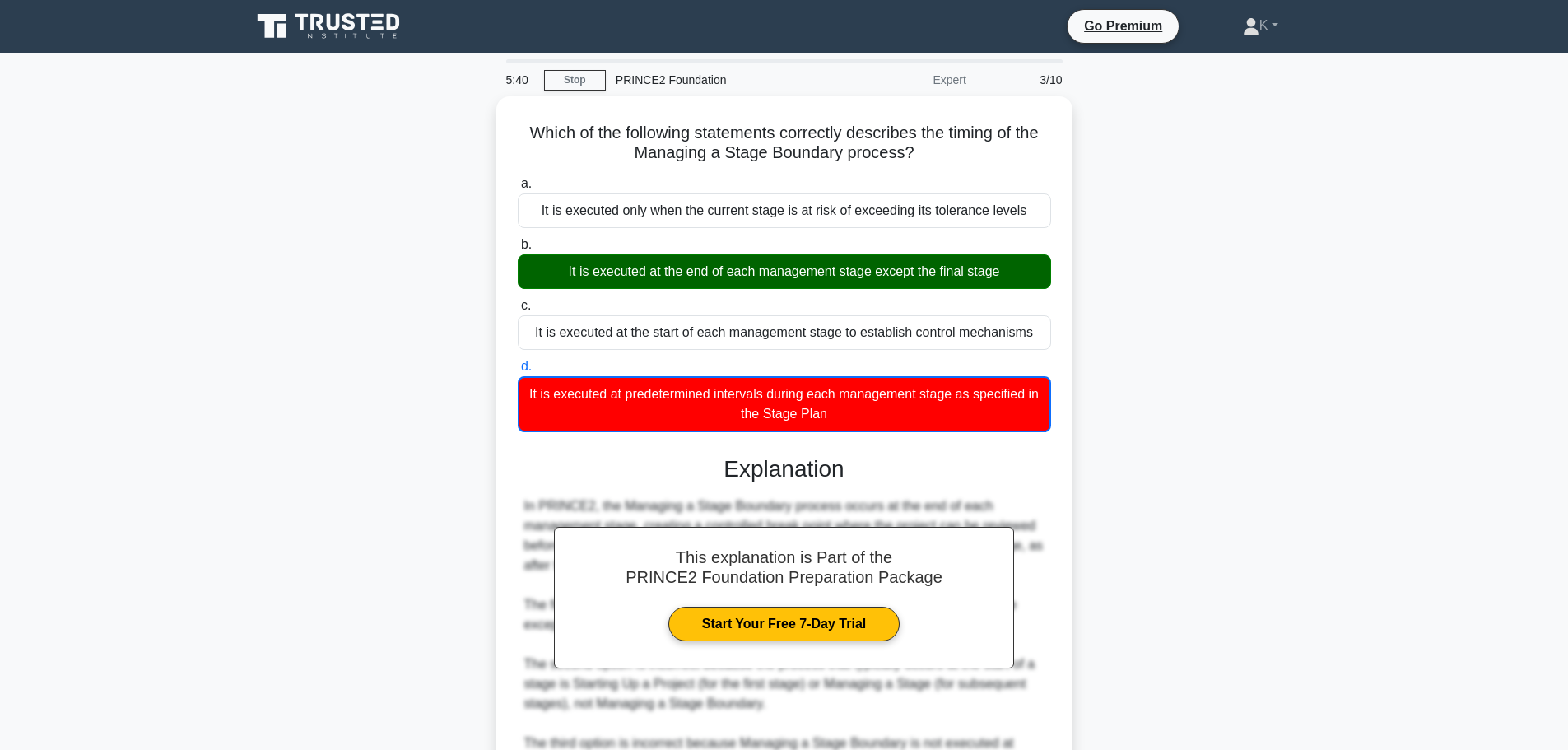
drag, startPoint x: 928, startPoint y: 152, endPoint x: 478, endPoint y: 125, distance: 450.8
click at [478, 125] on div "Which of the following statements correctly describes the timing of the Managin…" at bounding box center [784, 552] width 1086 height 913
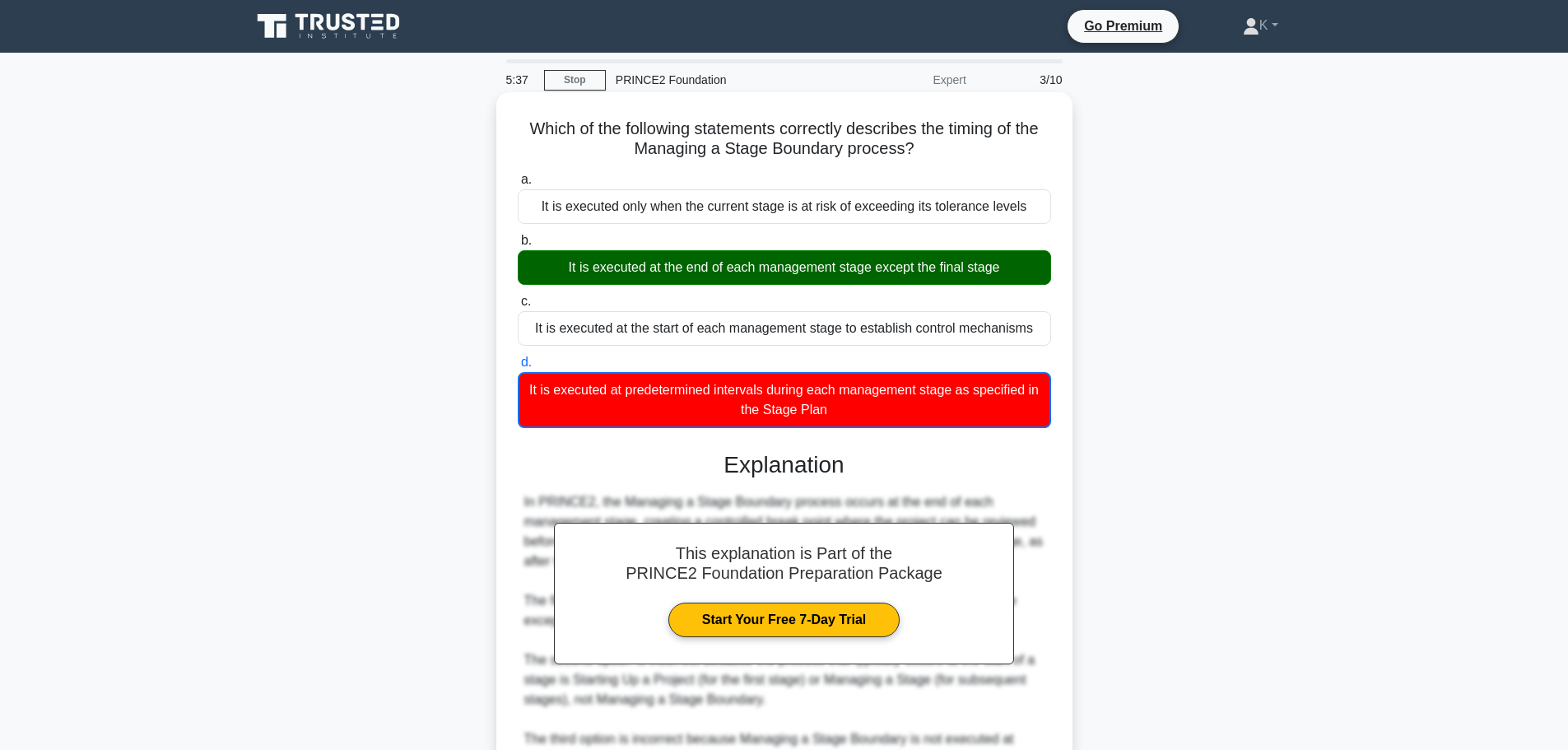
copy h5 "Which of the following statements correctly describes the timing of the Managin…"
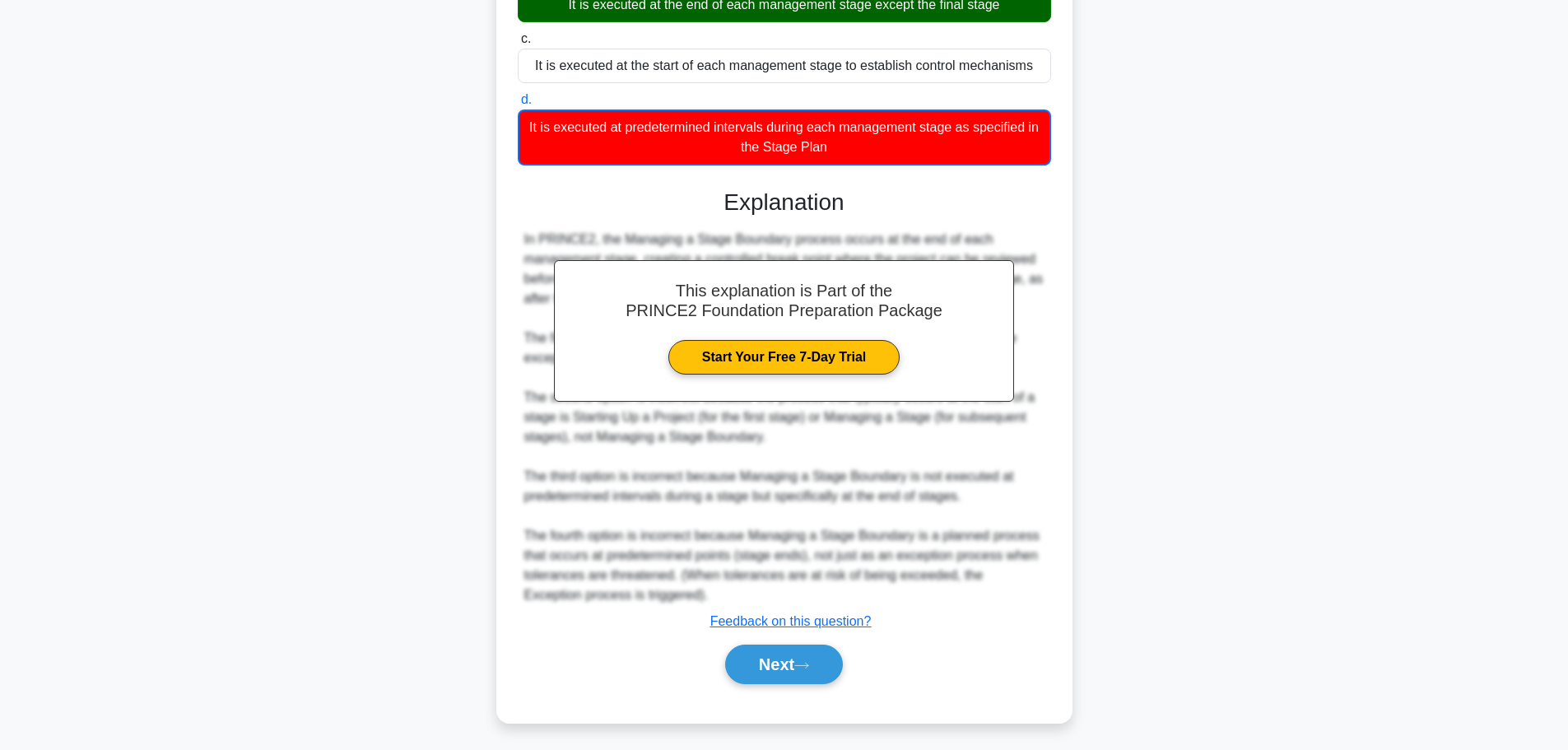
scroll to position [267, 0]
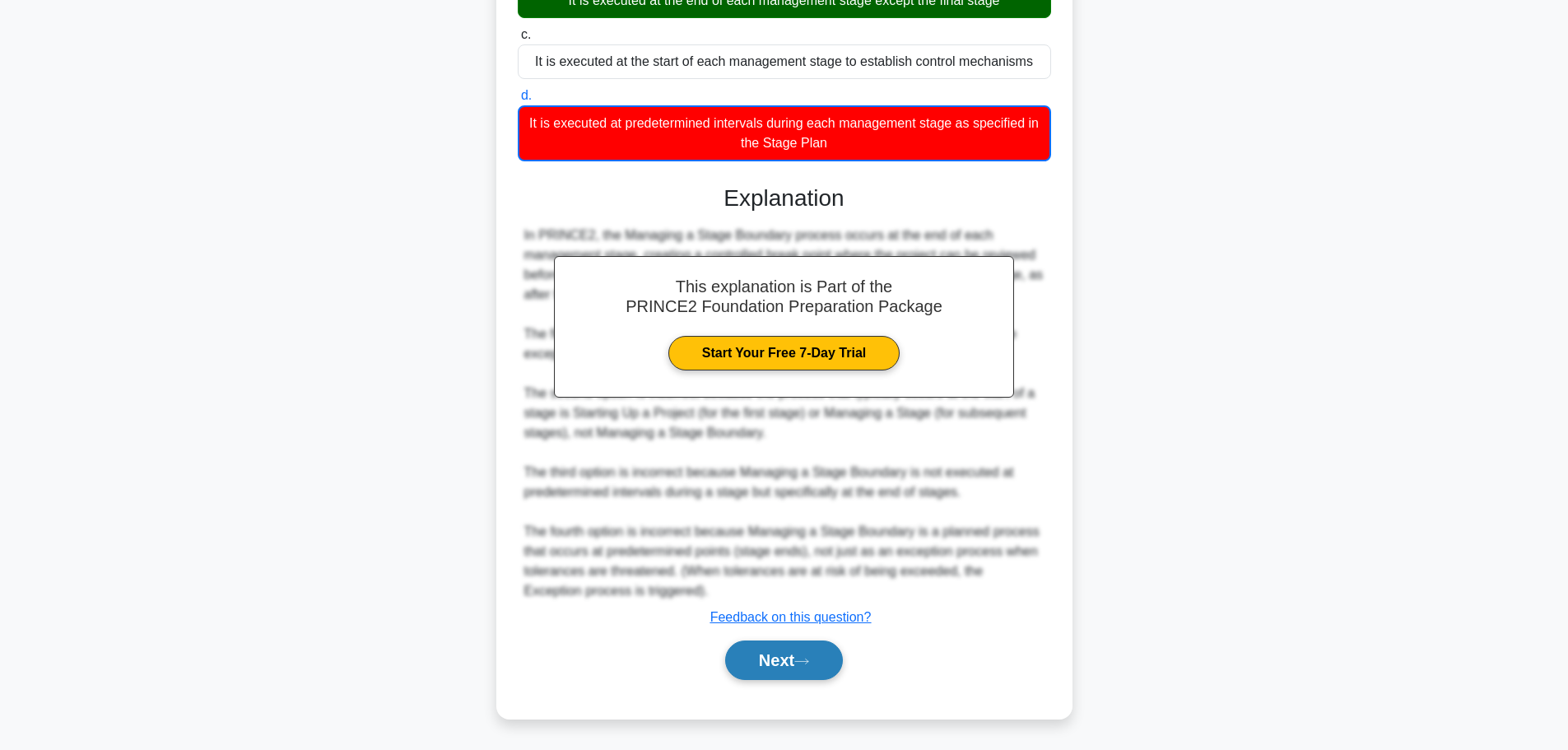
click at [796, 662] on button "Next" at bounding box center [783, 660] width 117 height 40
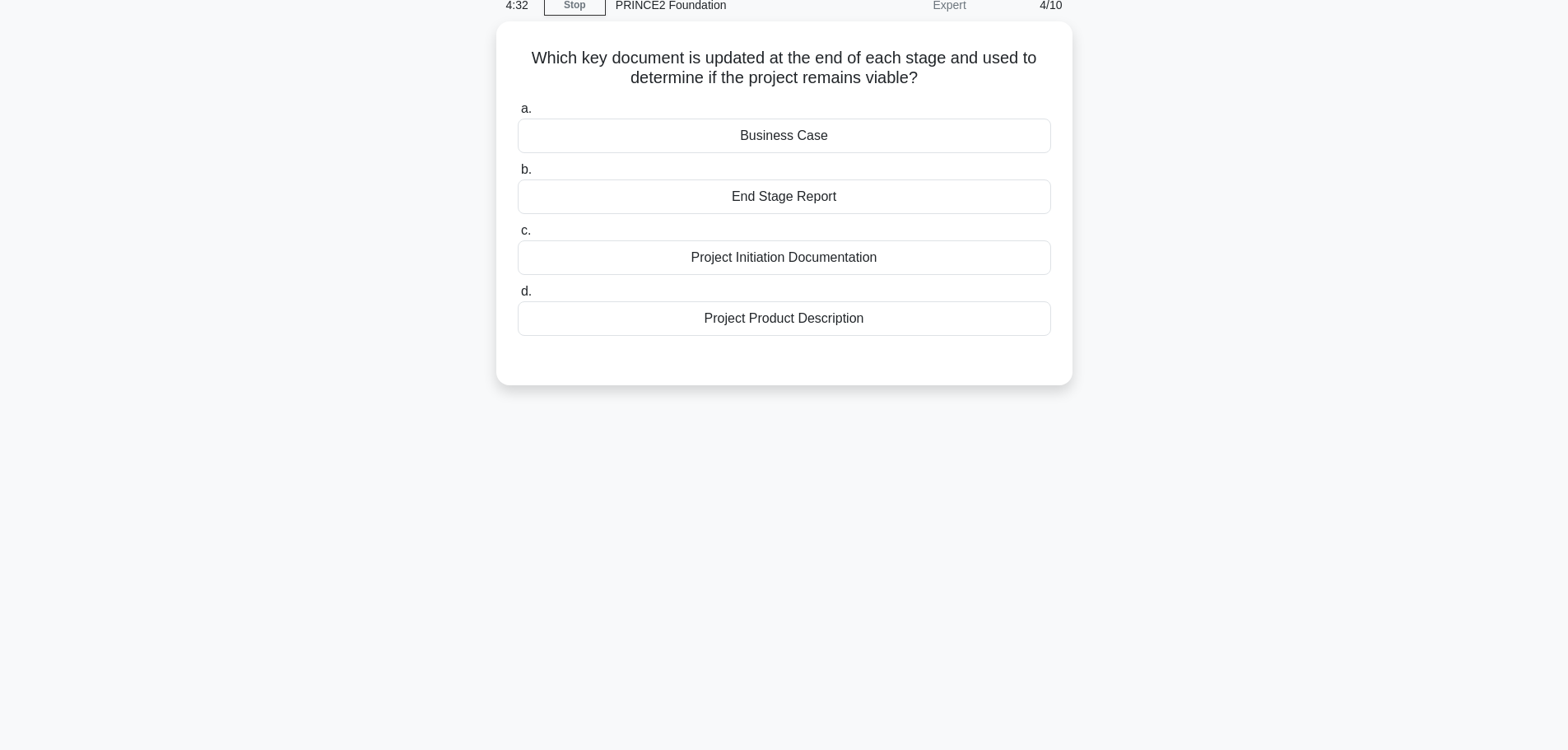
scroll to position [0, 0]
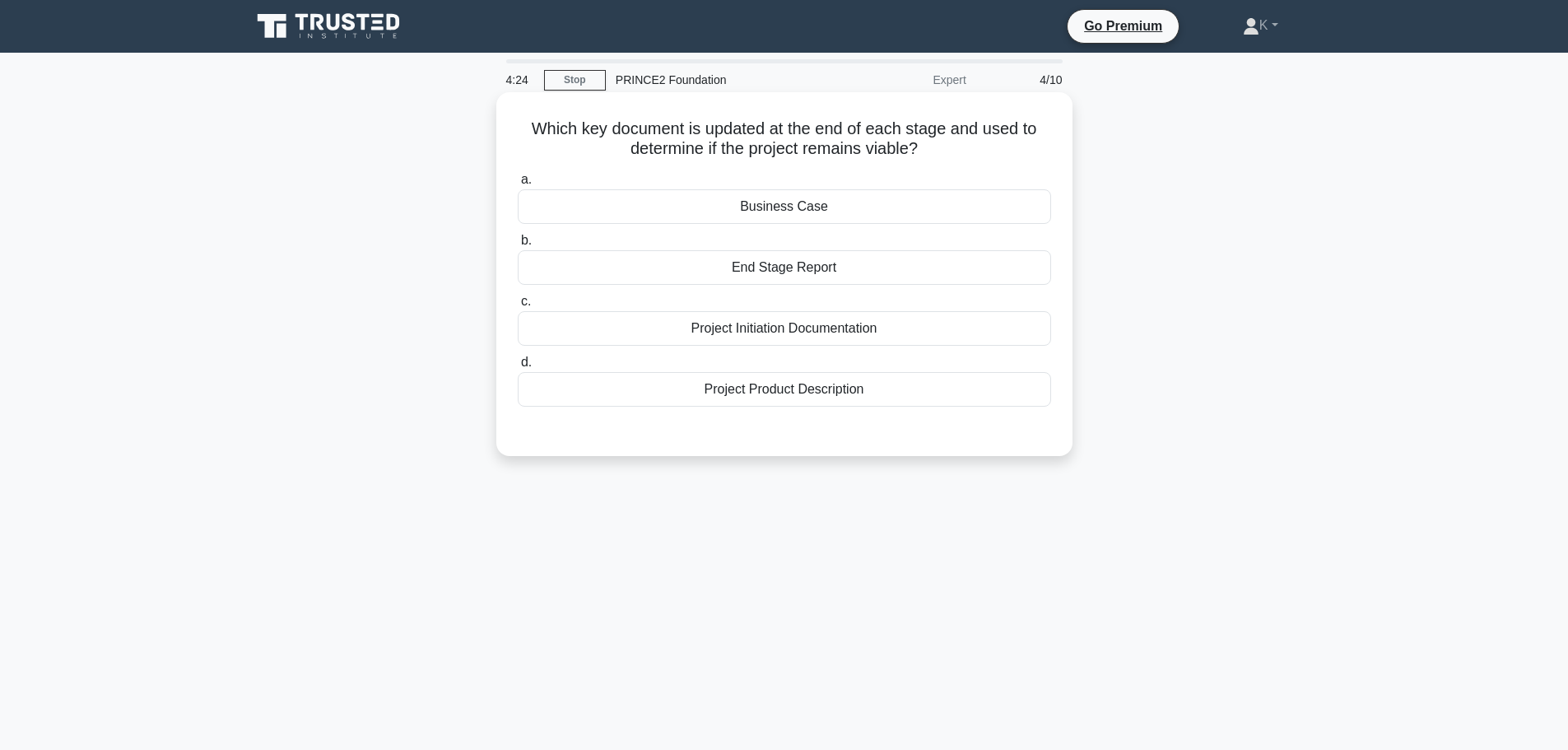
click at [819, 214] on div "Business Case" at bounding box center [784, 206] width 534 height 34
click at [518, 185] on input "a. Business Case" at bounding box center [518, 180] width 0 height 11
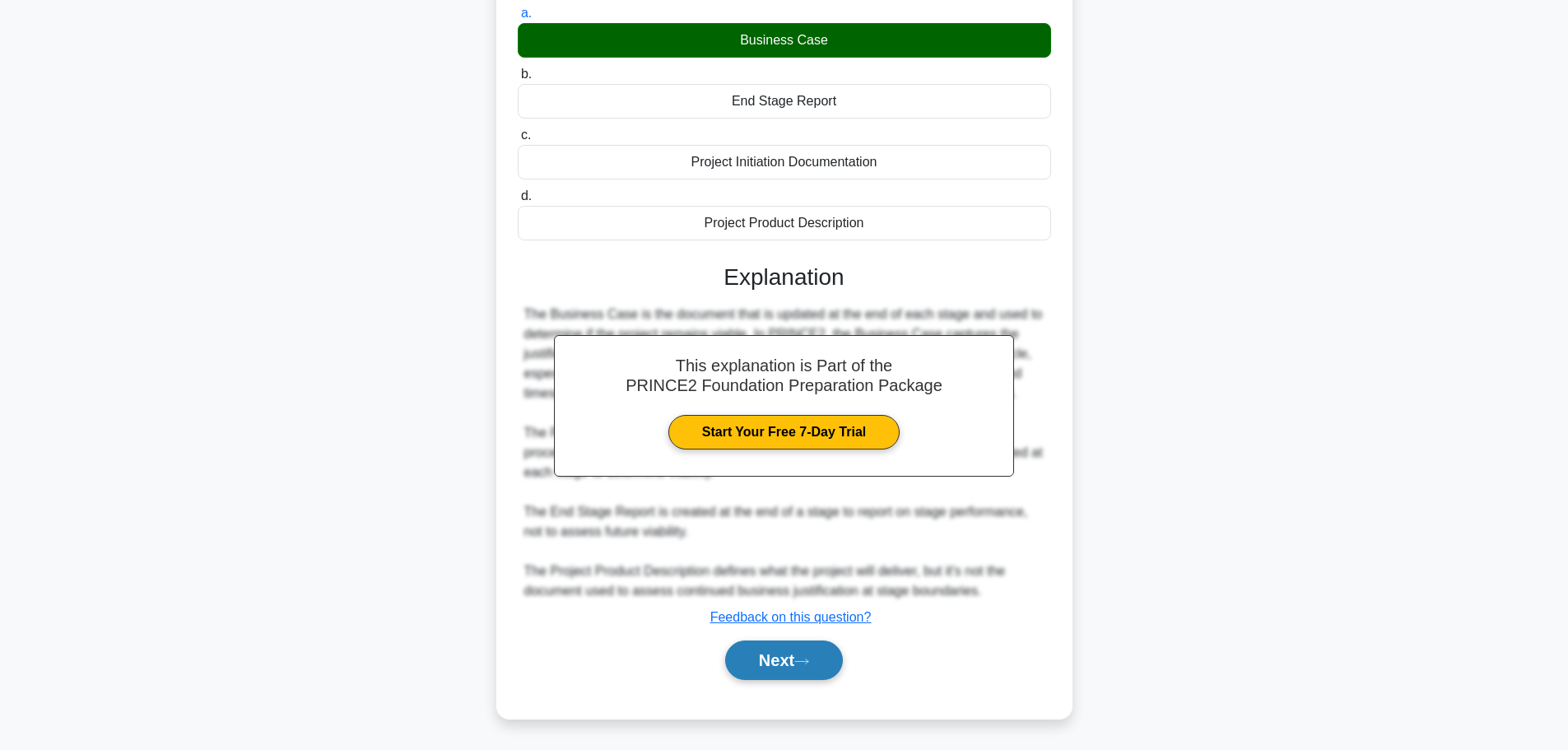
click at [831, 662] on button "Next" at bounding box center [783, 660] width 117 height 40
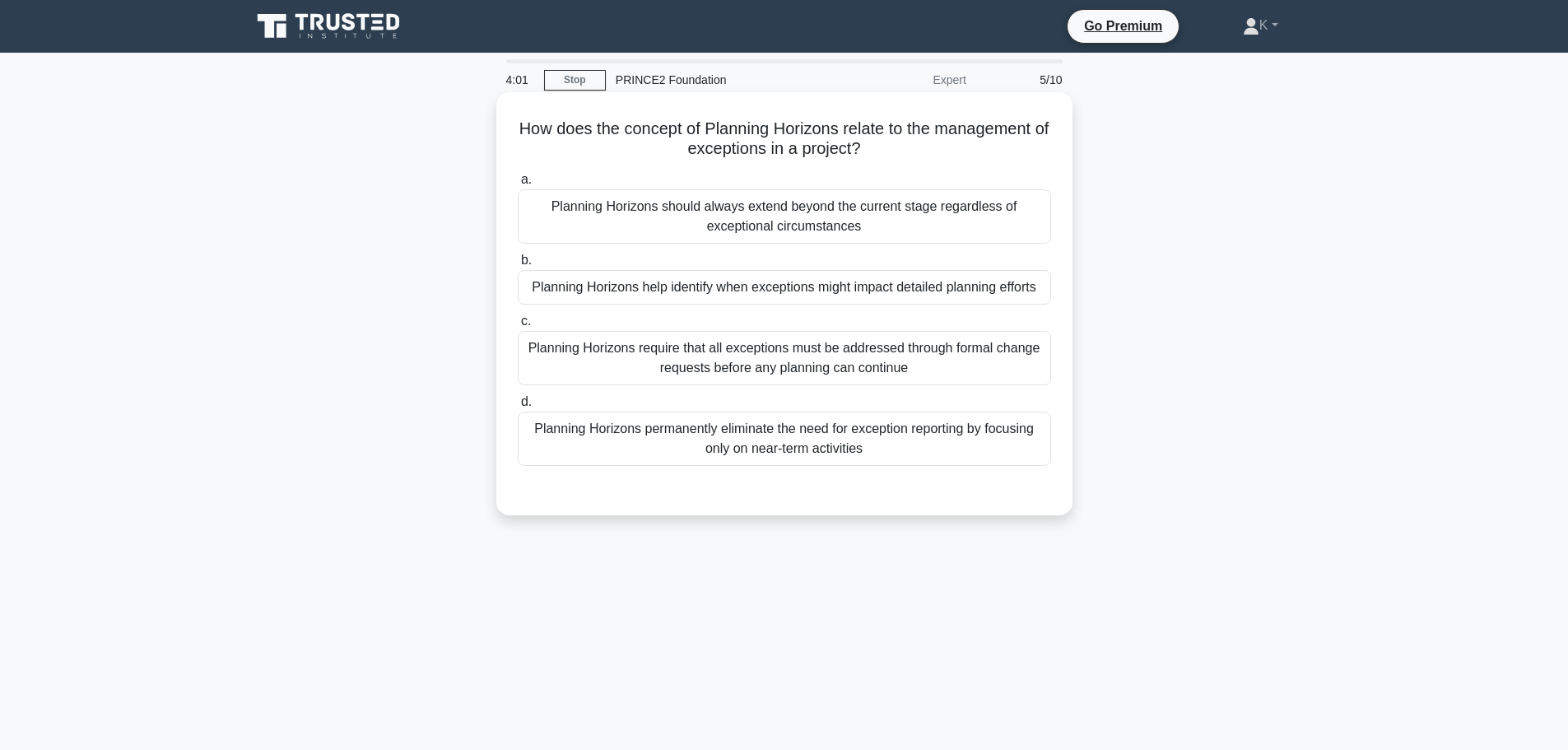
click at [564, 444] on div "Planning Horizons permanently eliminate the need for exception reporting by foc…" at bounding box center [784, 439] width 534 height 55
click at [518, 408] on input "d. Planning Horizons permanently eliminate the need for exception reporting by …" at bounding box center [518, 402] width 0 height 11
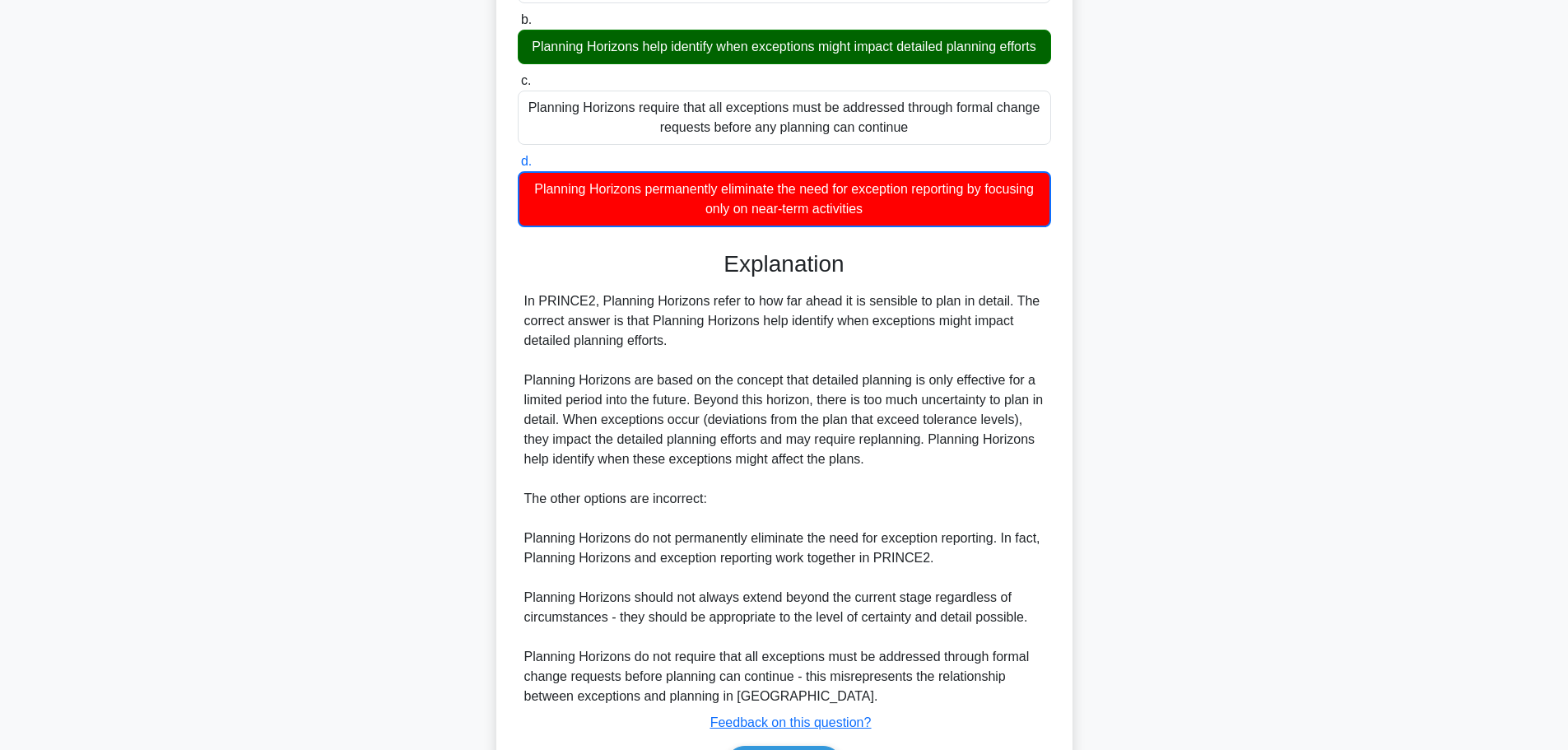
scroll to position [366, 0]
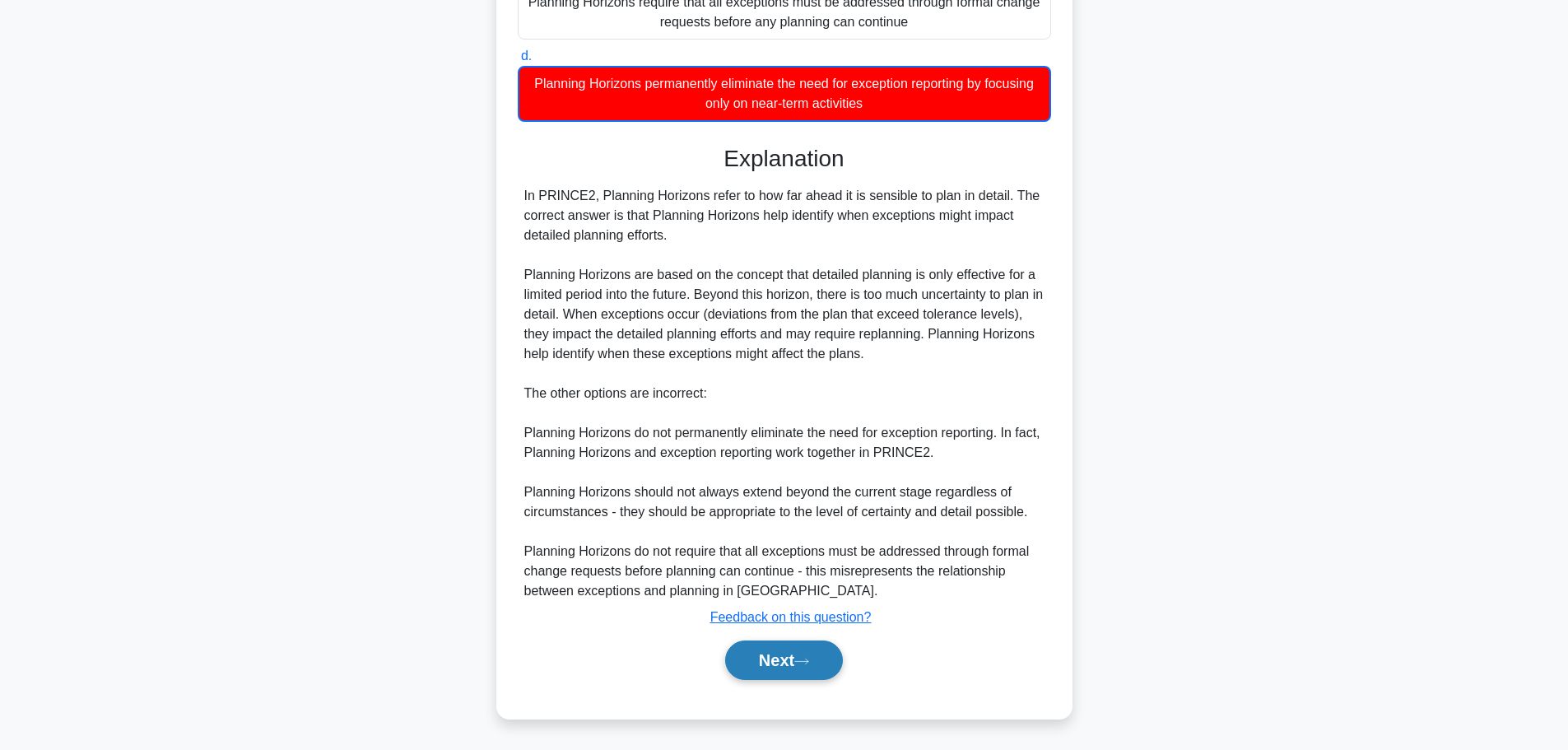
drag, startPoint x: 765, startPoint y: 664, endPoint x: 767, endPoint y: 656, distance: 8.2
click at [765, 664] on button "Next" at bounding box center [783, 660] width 117 height 40
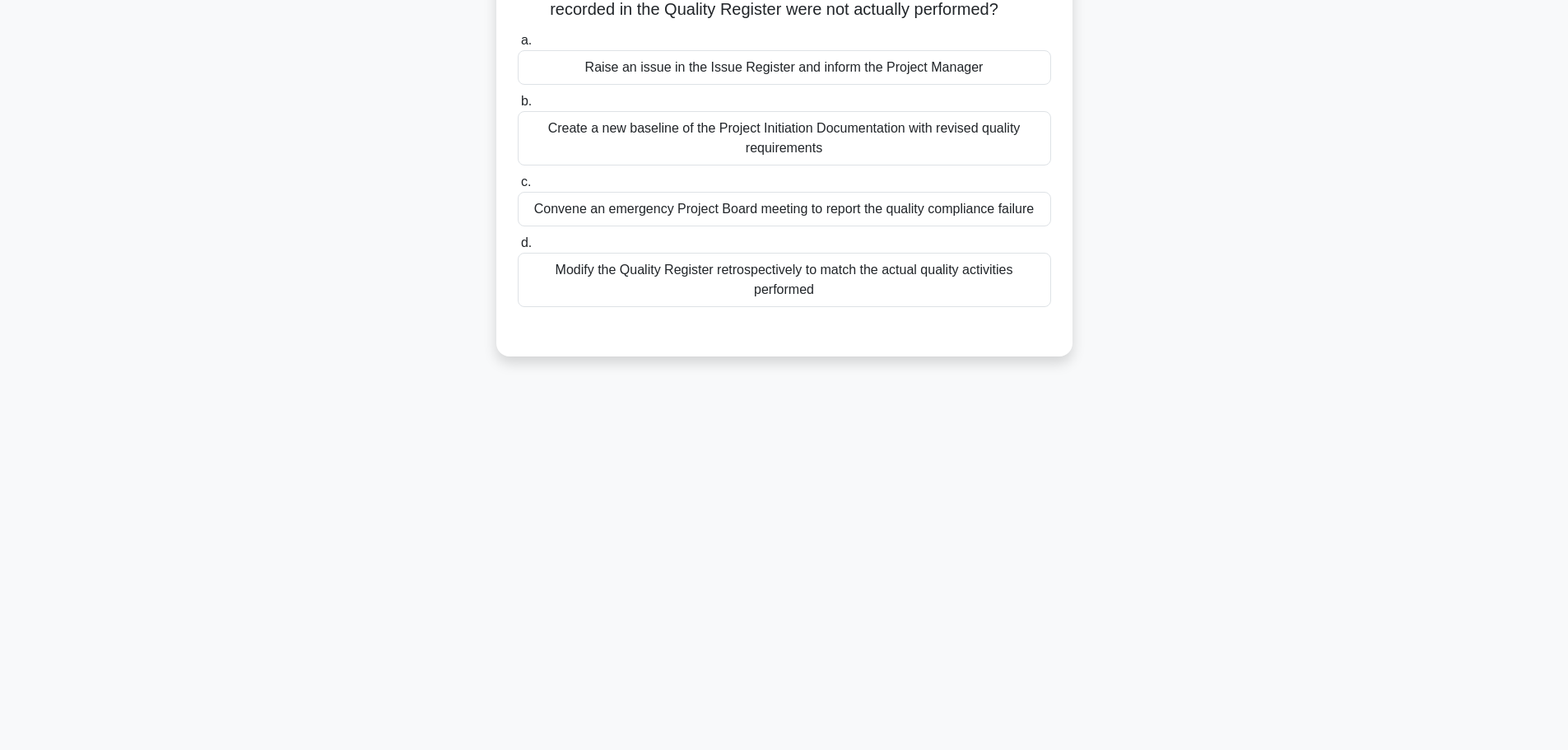
scroll to position [0, 0]
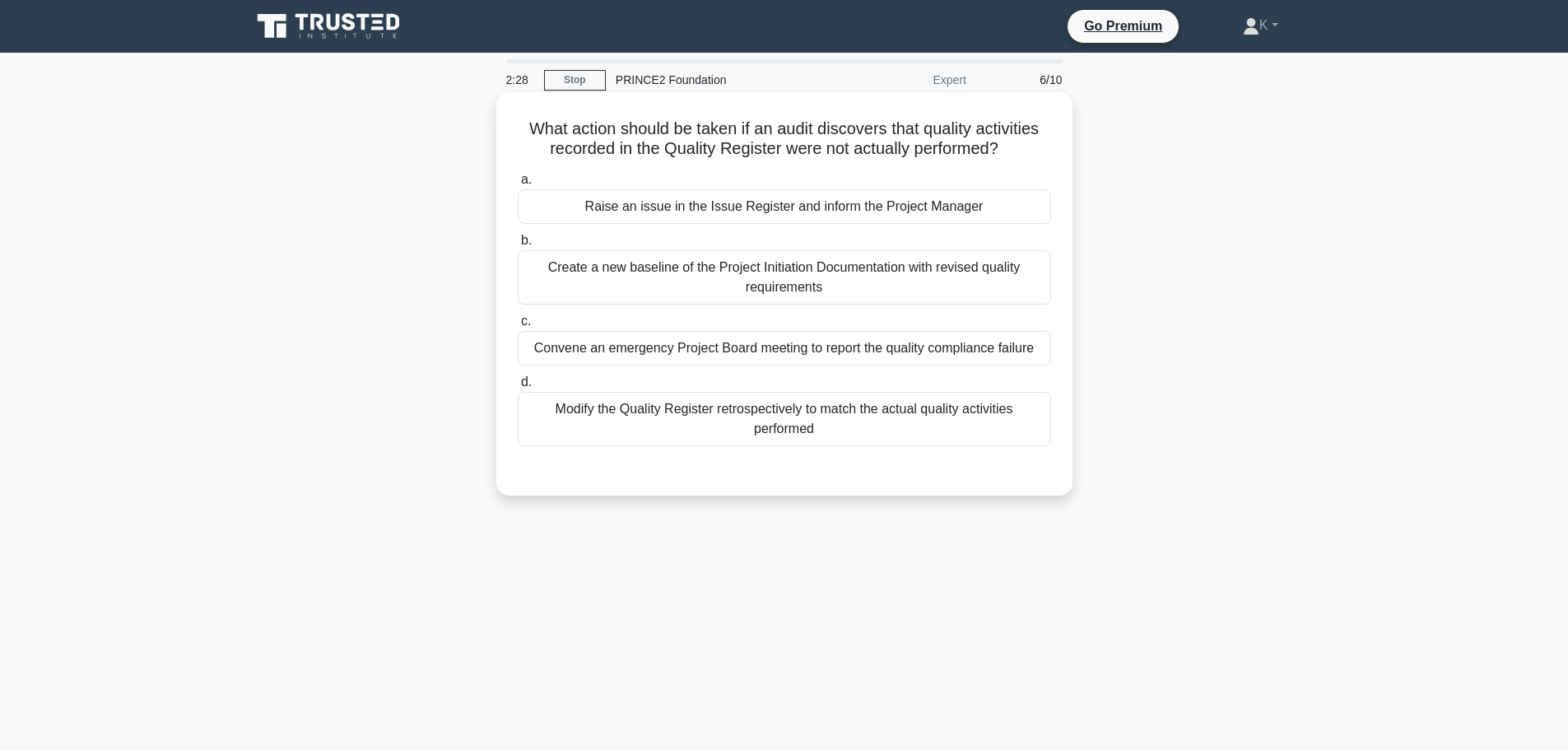
click at [591, 212] on div "Raise an issue in the Issue Register and inform the Project Manager" at bounding box center [784, 206] width 534 height 34
click at [518, 185] on input "a. Raise an issue in the Issue Register and inform the Project Manager" at bounding box center [518, 180] width 0 height 11
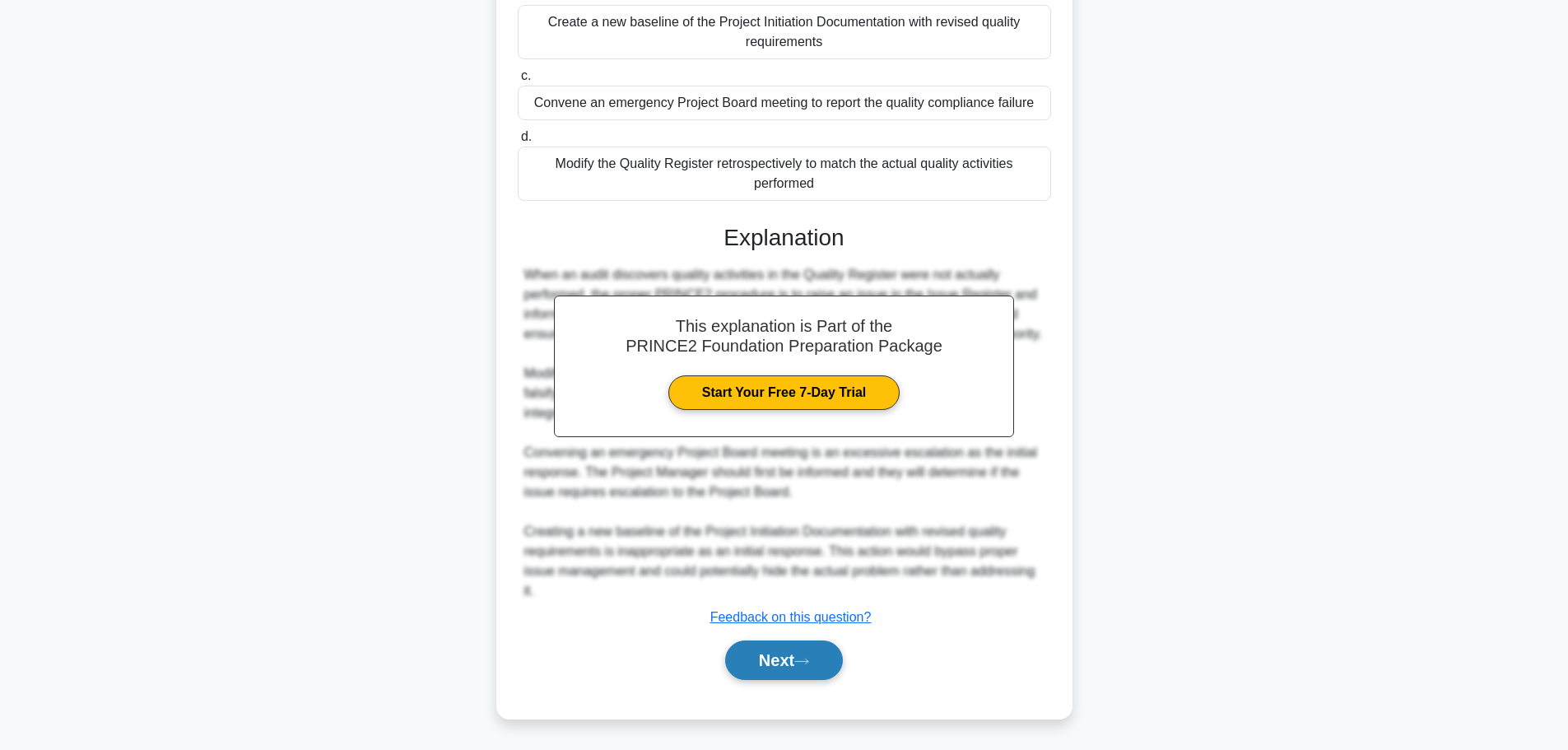
click at [784, 663] on button "Next" at bounding box center [783, 660] width 117 height 40
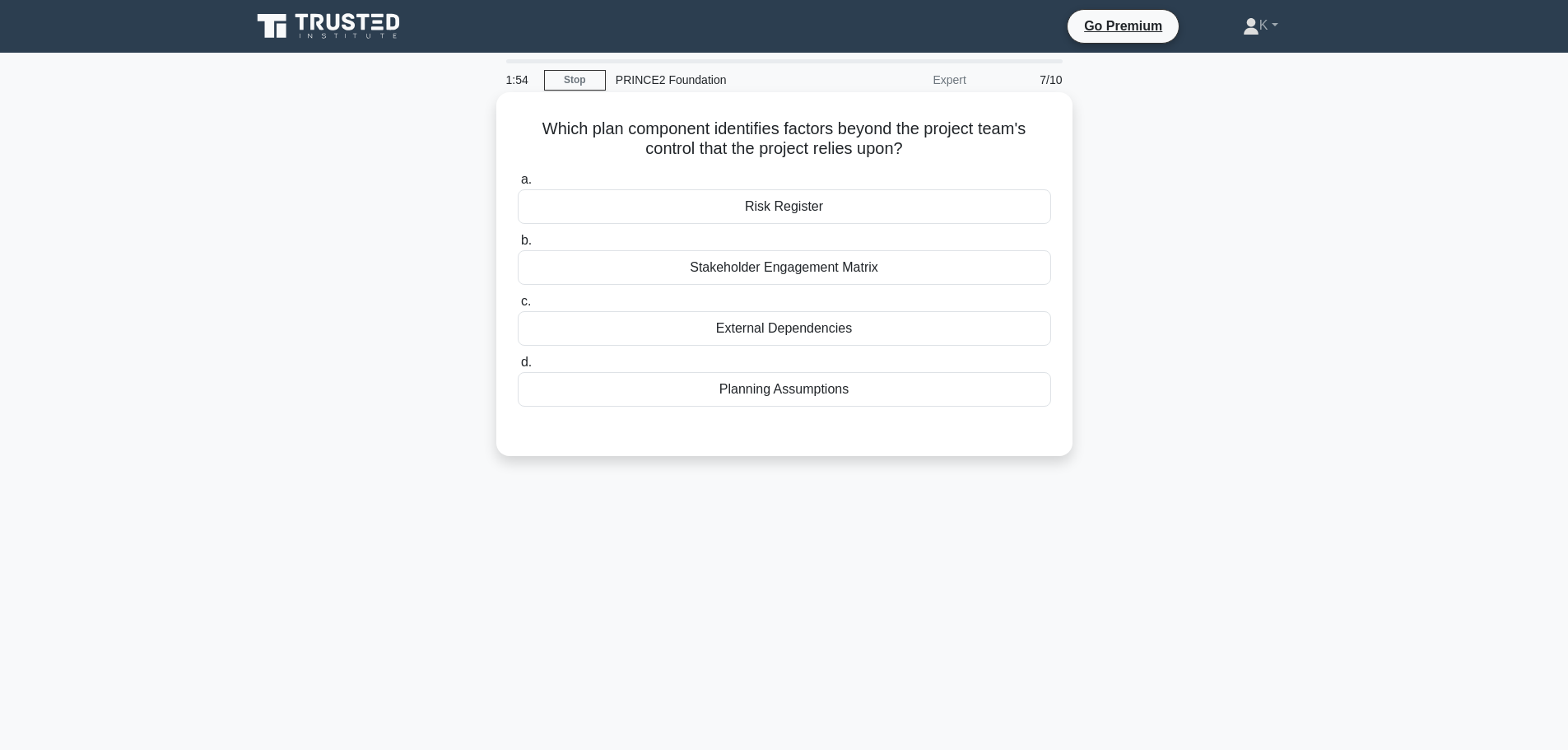
drag, startPoint x: 926, startPoint y: 148, endPoint x: 526, endPoint y: 136, distance: 400.2
click at [526, 136] on h5 "Which plan component identifies factors beyond the project team's control that …" at bounding box center [784, 139] width 536 height 41
copy h5 "Which plan component identifies factors beyond the project team's control that …"
click at [781, 334] on div "External Dependencies" at bounding box center [784, 328] width 534 height 34
click at [518, 307] on input "c. External Dependencies" at bounding box center [518, 302] width 0 height 11
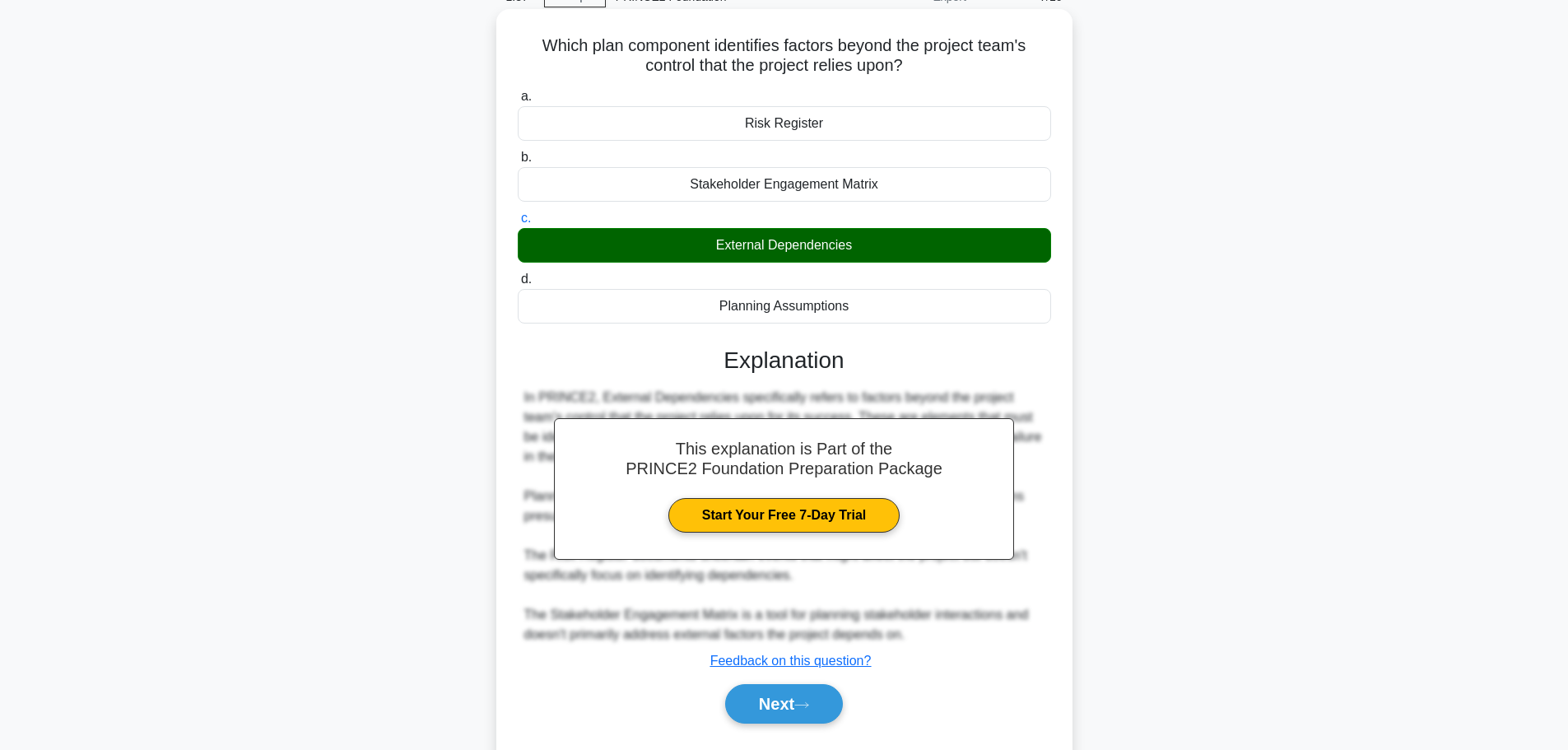
scroll to position [139, 0]
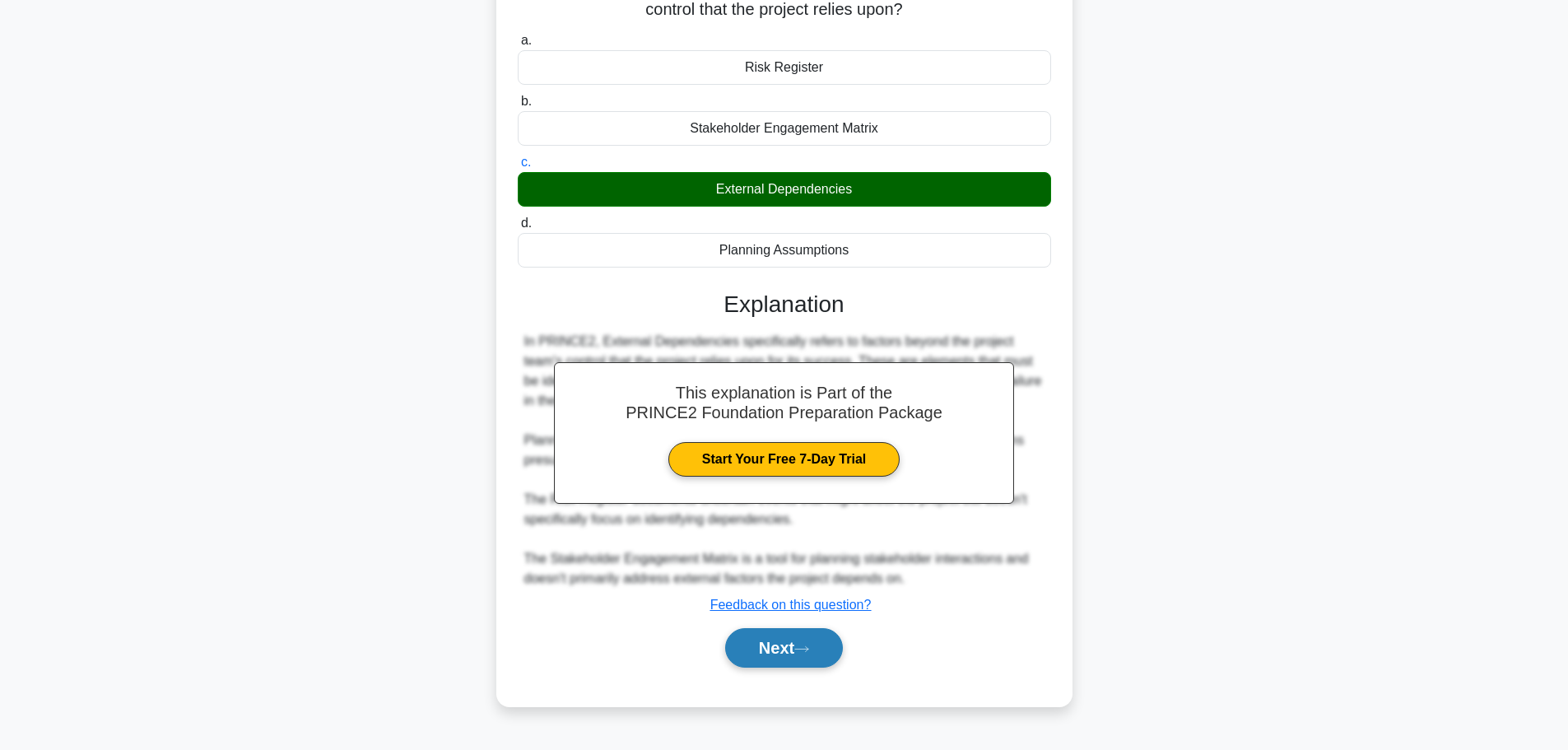
click at [793, 646] on button "Next" at bounding box center [783, 648] width 117 height 40
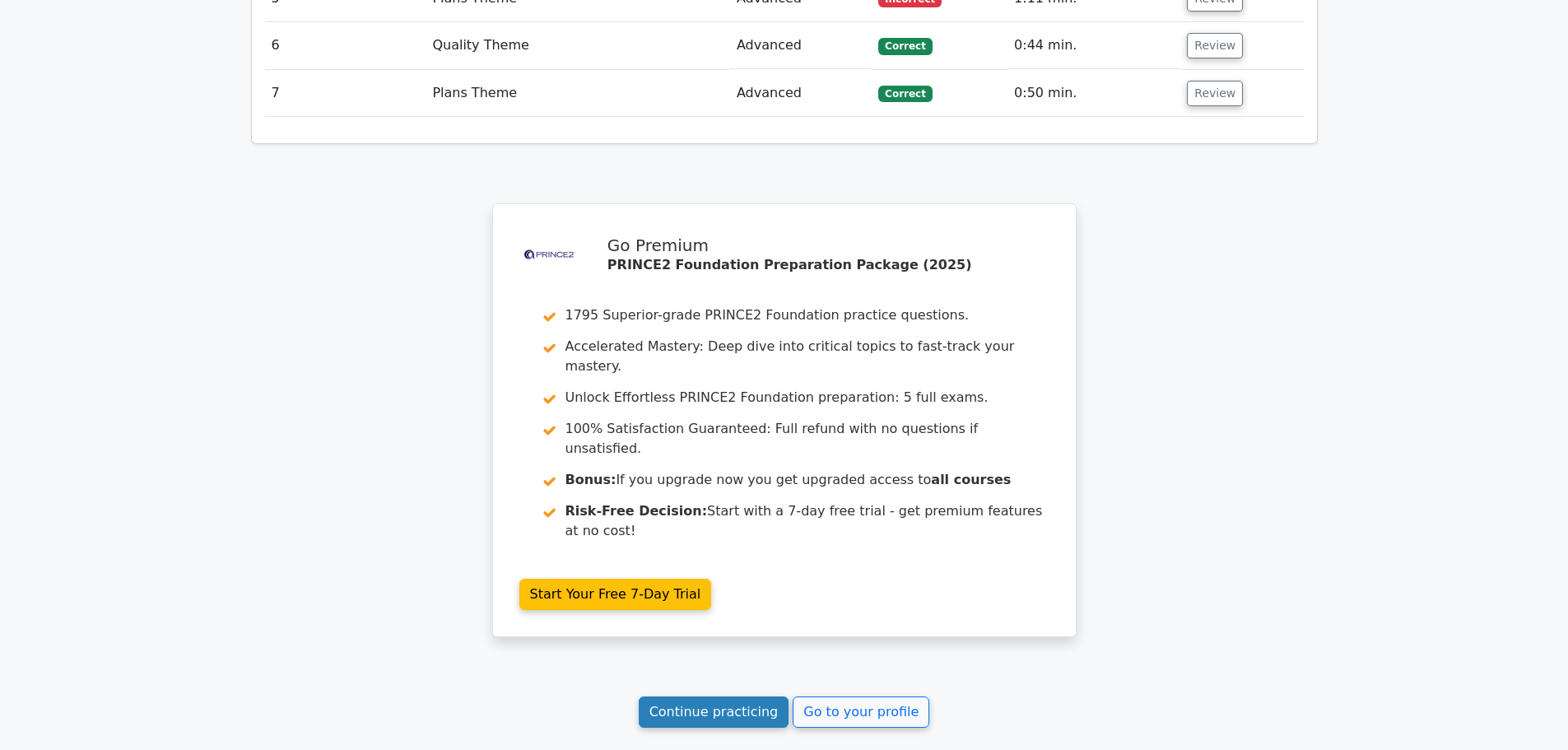
scroll to position [2563, 0]
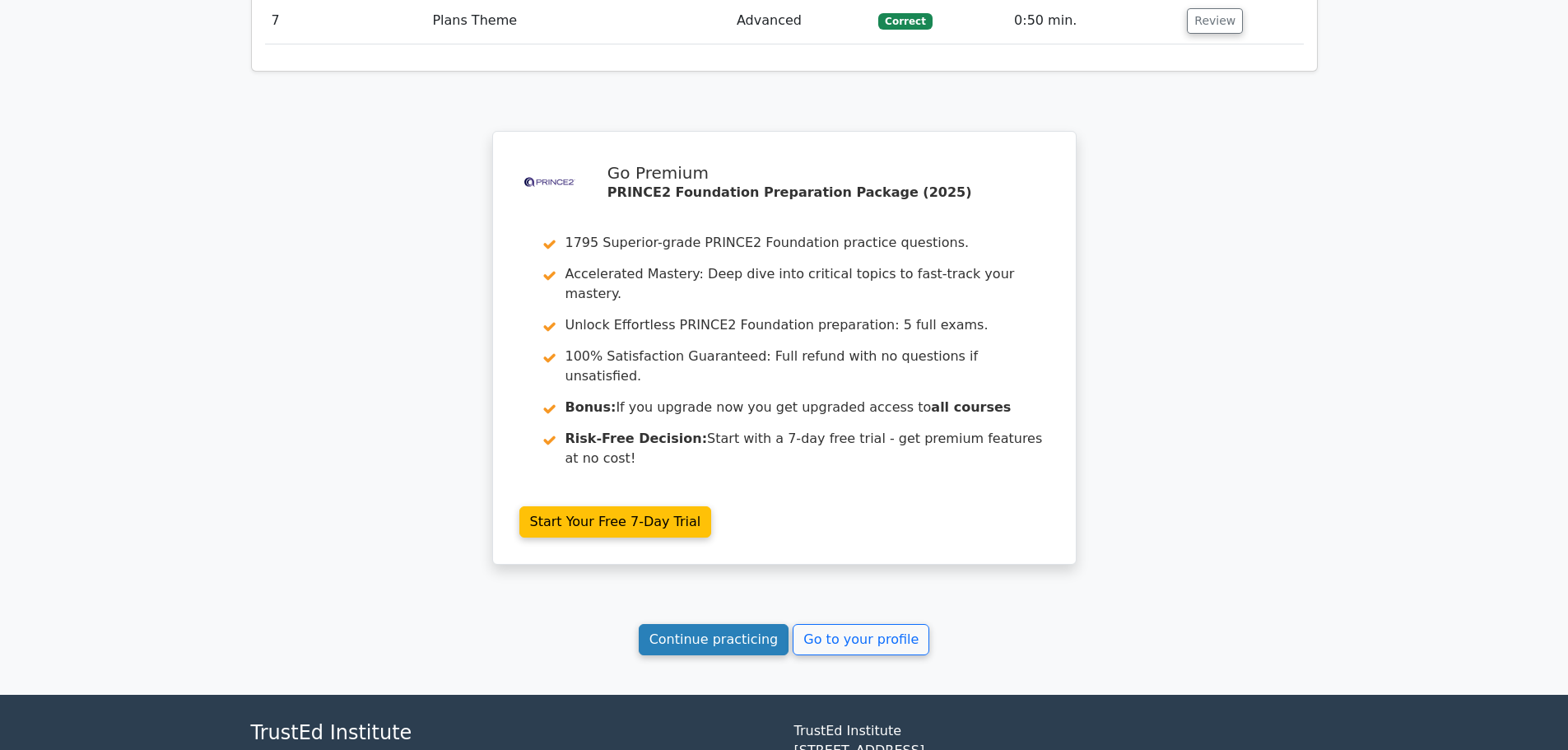
click at [698, 624] on link "Continue practicing" at bounding box center [713, 639] width 151 height 31
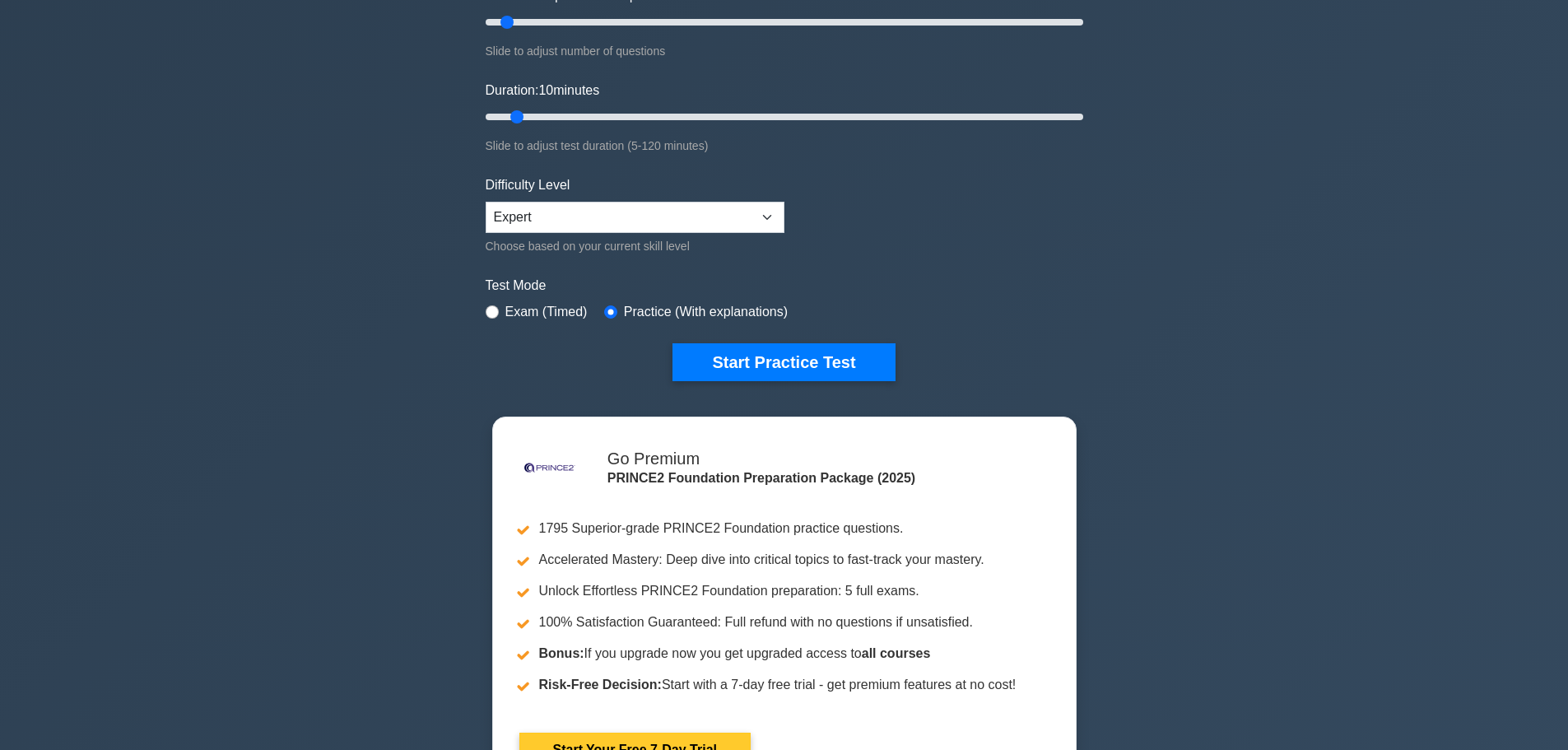
scroll to position [412, 0]
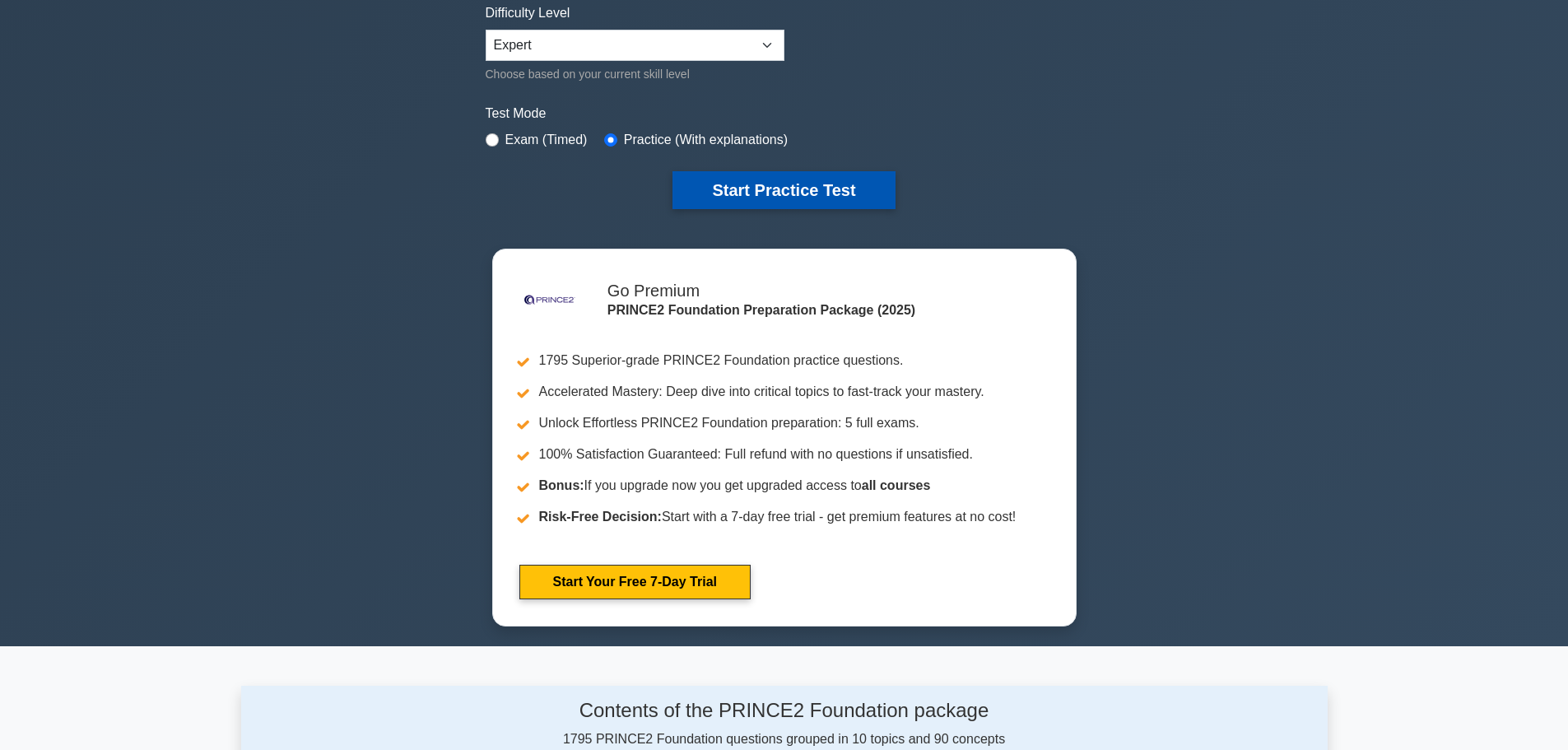
click at [746, 185] on button "Start Practice Test" at bounding box center [783, 190] width 222 height 38
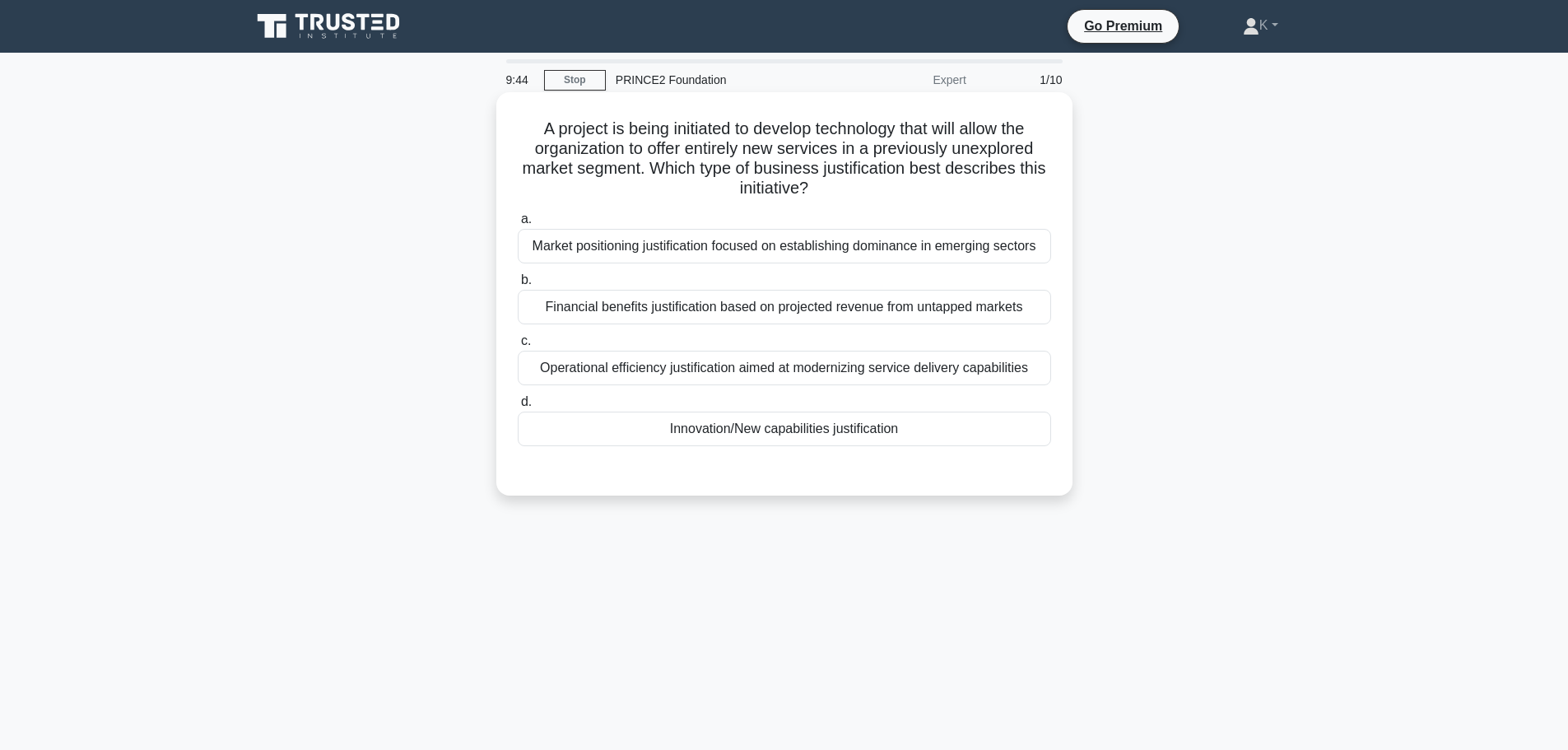
click at [596, 252] on div "Market positioning justification focused on establishing dominance in emerging …" at bounding box center [784, 245] width 534 height 34
click at [518, 225] on input "a. Market positioning justification focused on establishing dominance in emergi…" at bounding box center [518, 220] width 0 height 11
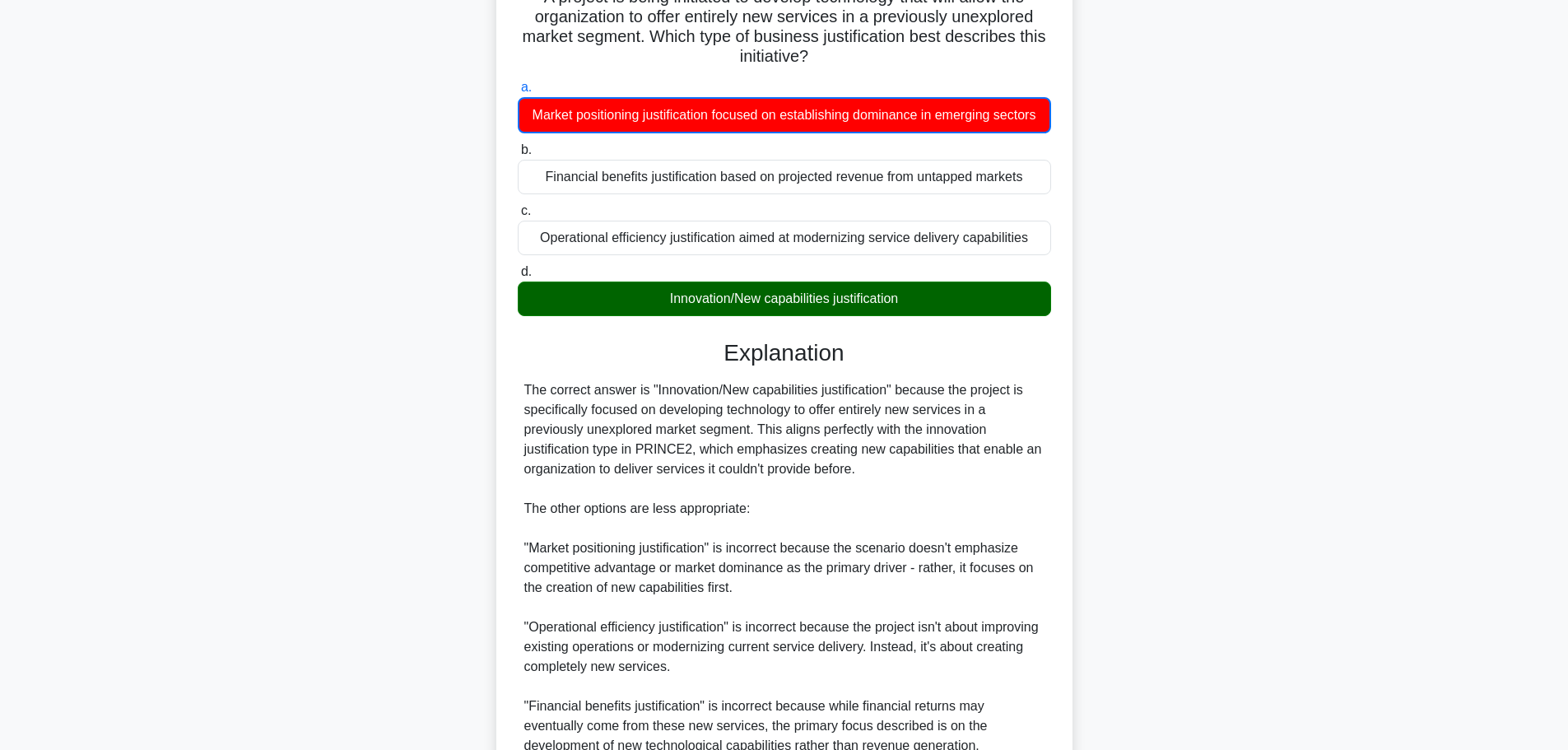
scroll to position [307, 0]
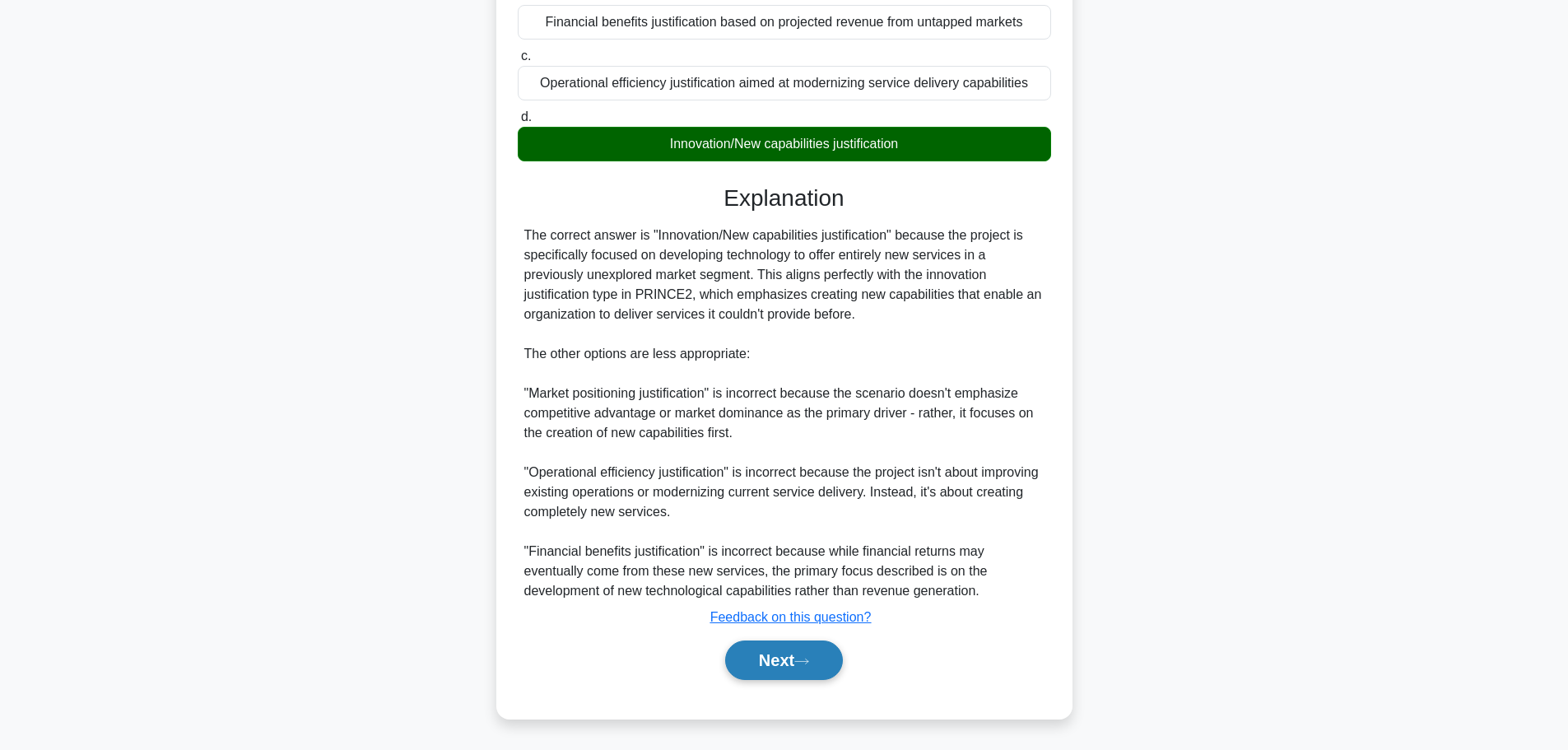
click at [773, 656] on button "Next" at bounding box center [783, 660] width 117 height 40
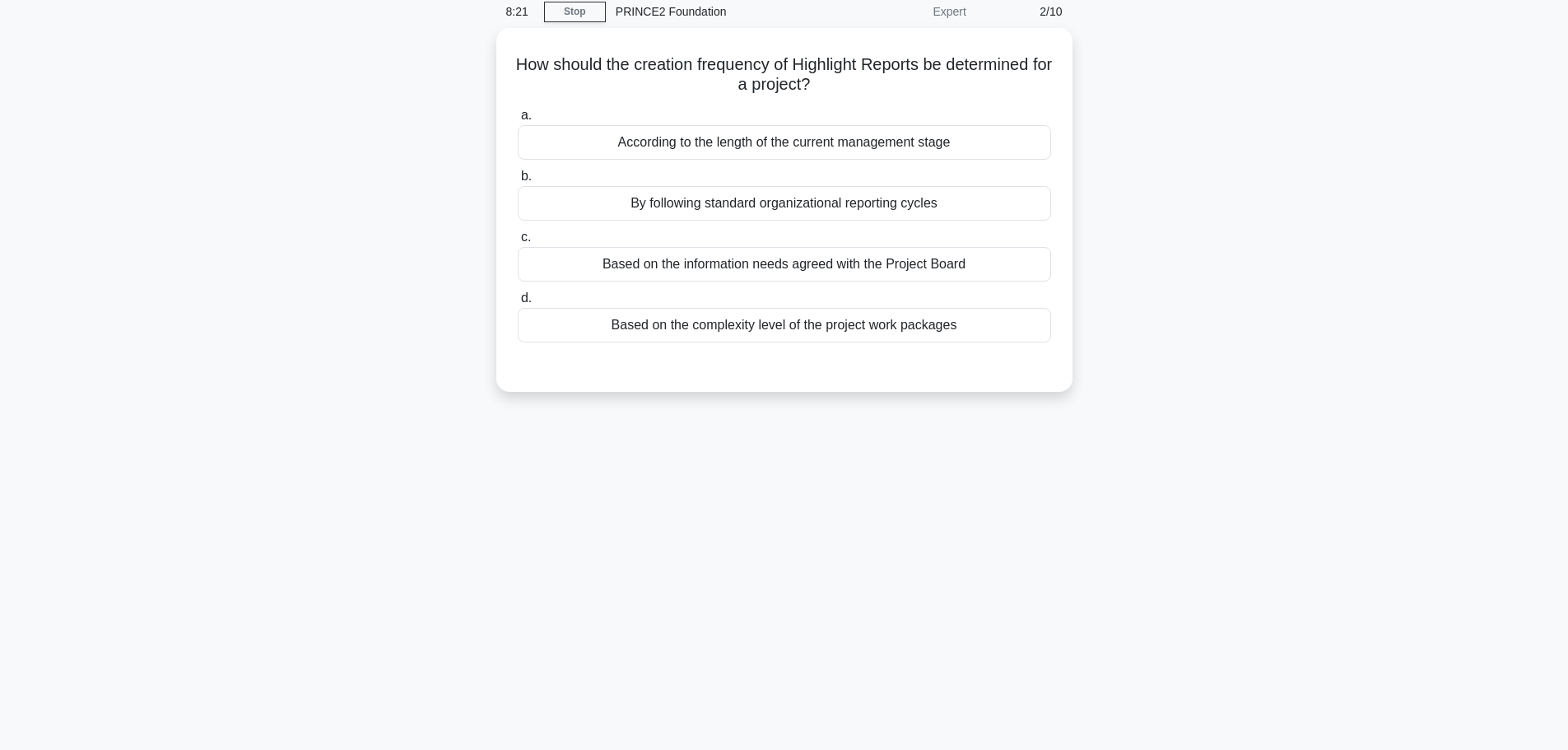
scroll to position [0, 0]
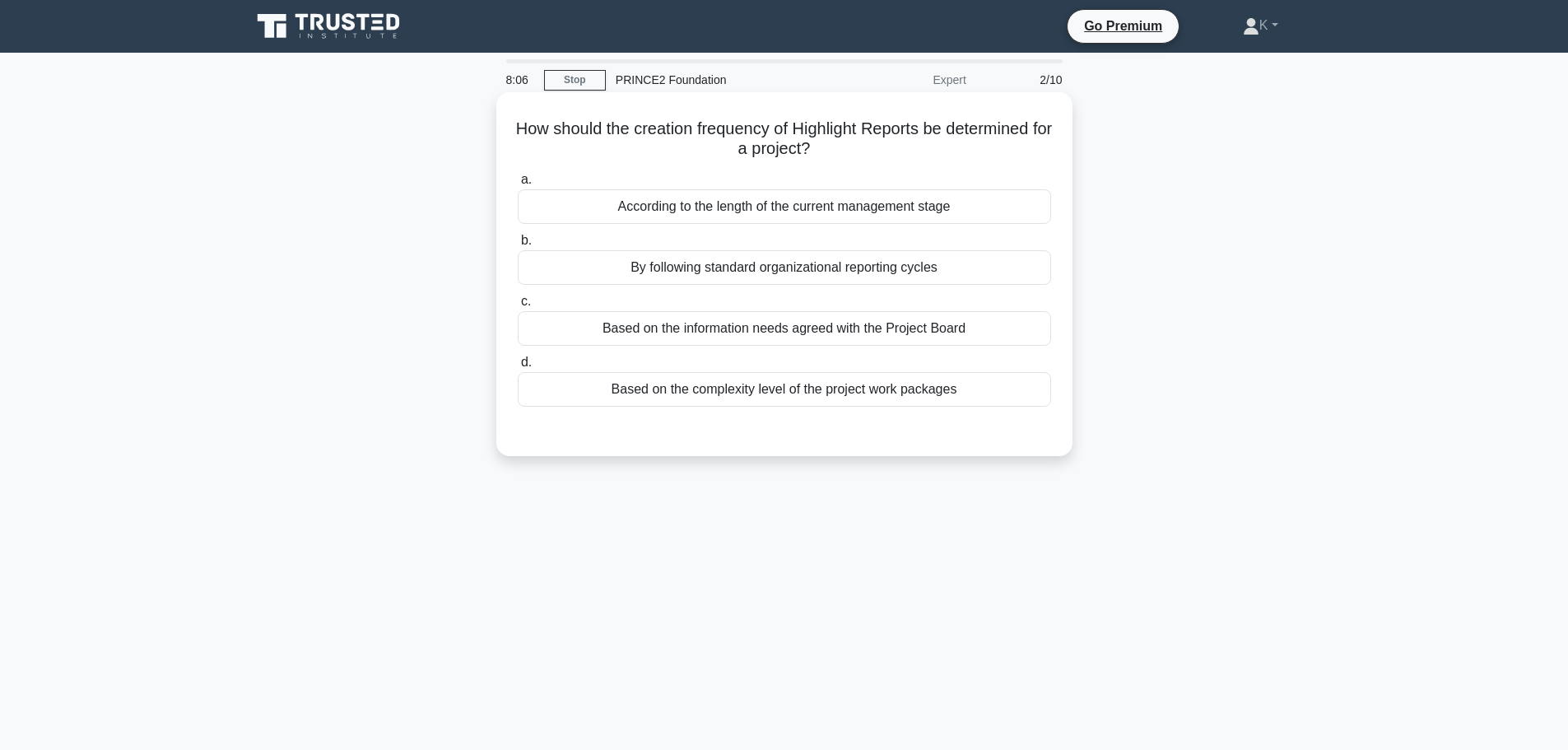
click at [620, 334] on div "Based on the information needs agreed with the Project Board" at bounding box center [784, 328] width 534 height 34
click at [518, 307] on input "c. Based on the information needs agreed with the Project Board" at bounding box center [518, 302] width 0 height 11
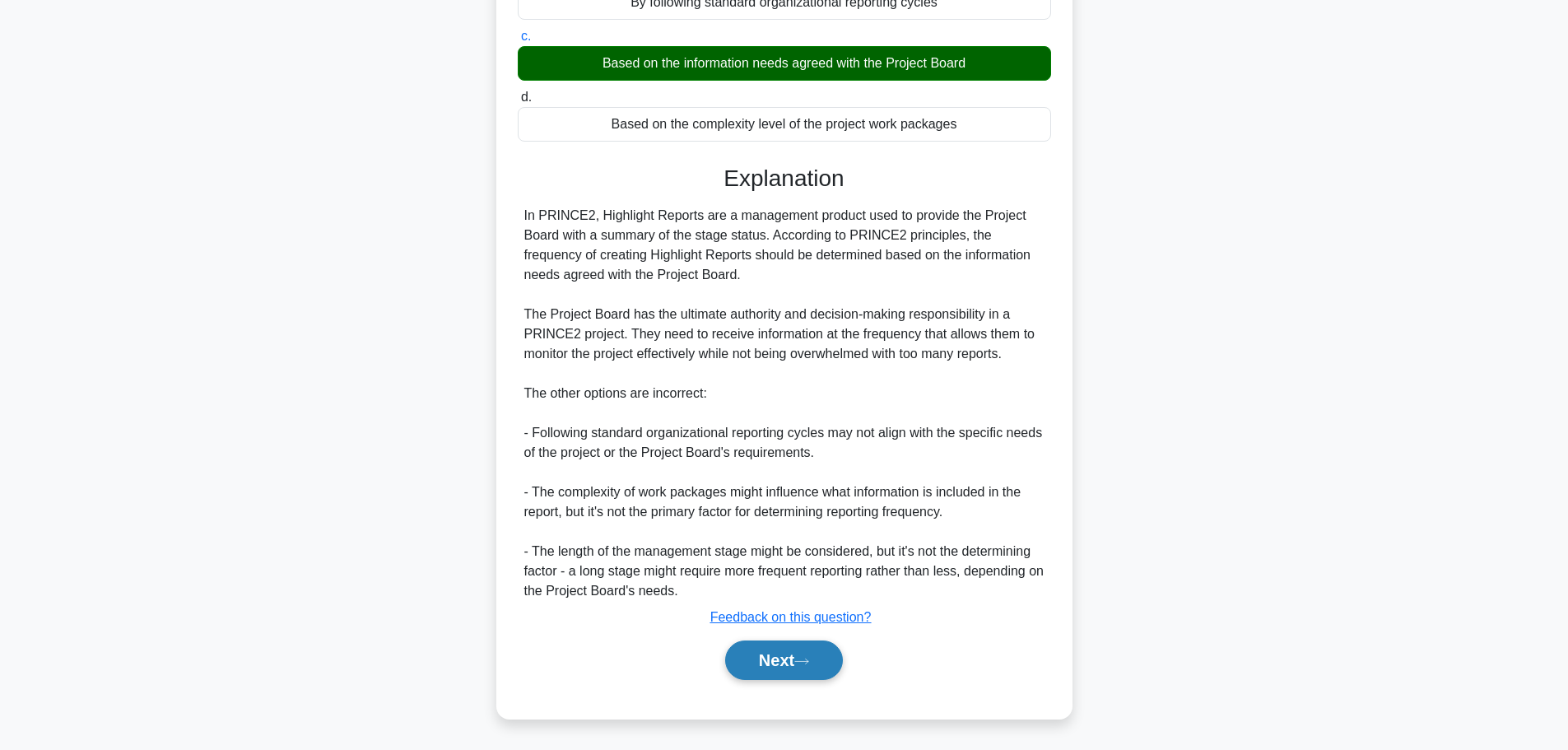
click at [745, 660] on button "Next" at bounding box center [783, 660] width 117 height 40
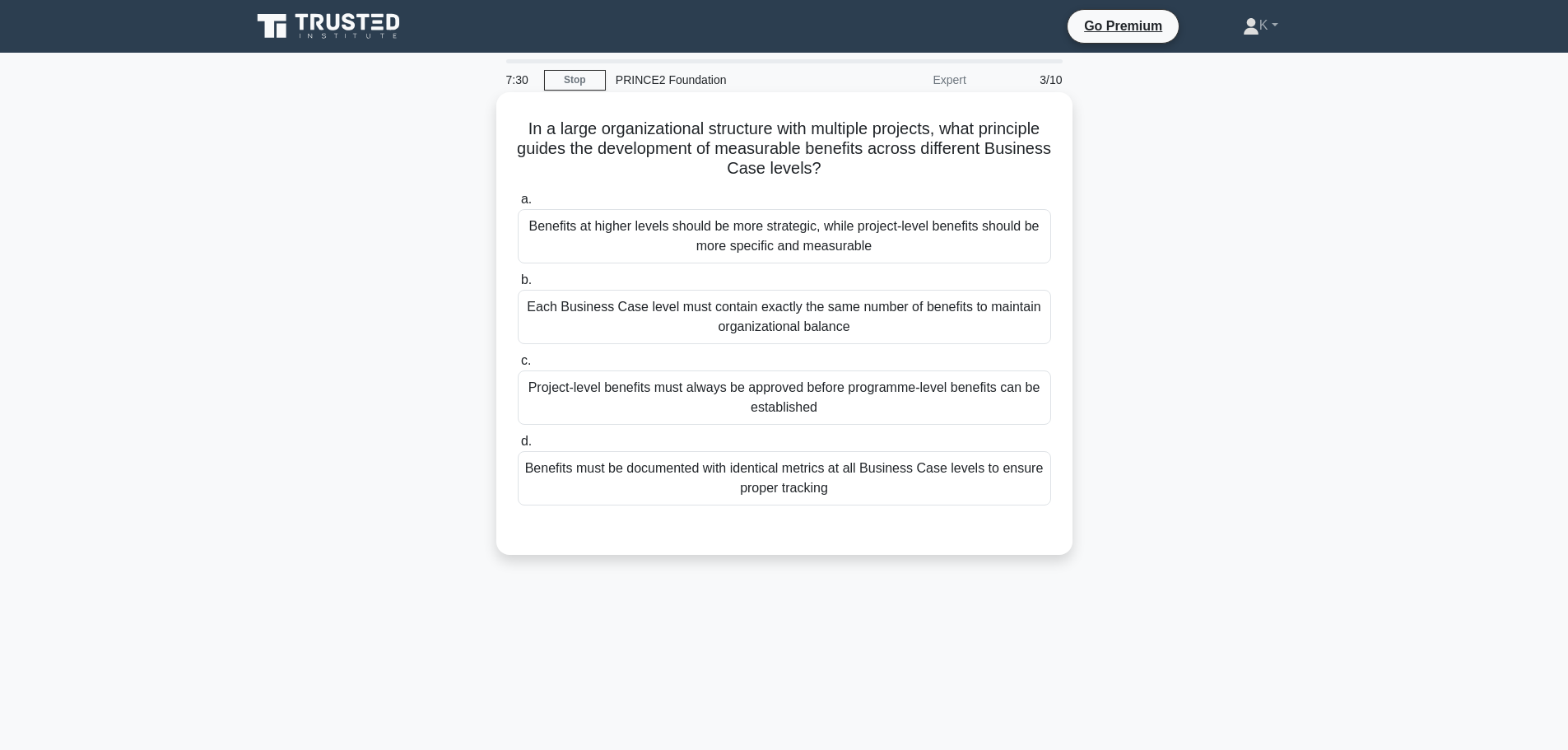
click at [535, 235] on div "Benefits at higher levels should be more strategic, while project-level benefit…" at bounding box center [784, 236] width 534 height 55
click at [518, 205] on input "a. Benefits at higher levels should be more strategic, while project-level bene…" at bounding box center [518, 199] width 0 height 11
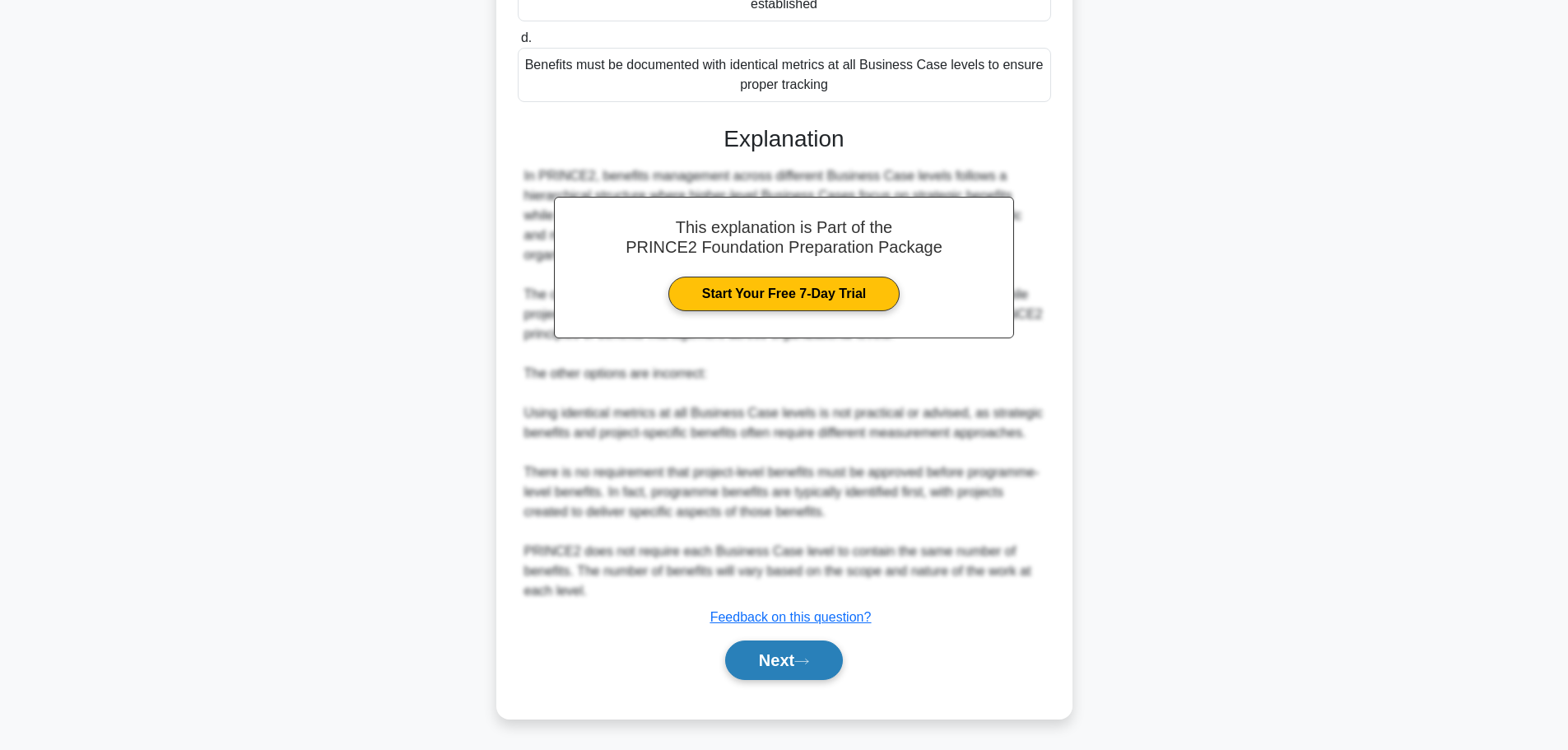
click at [773, 670] on button "Next" at bounding box center [783, 660] width 117 height 40
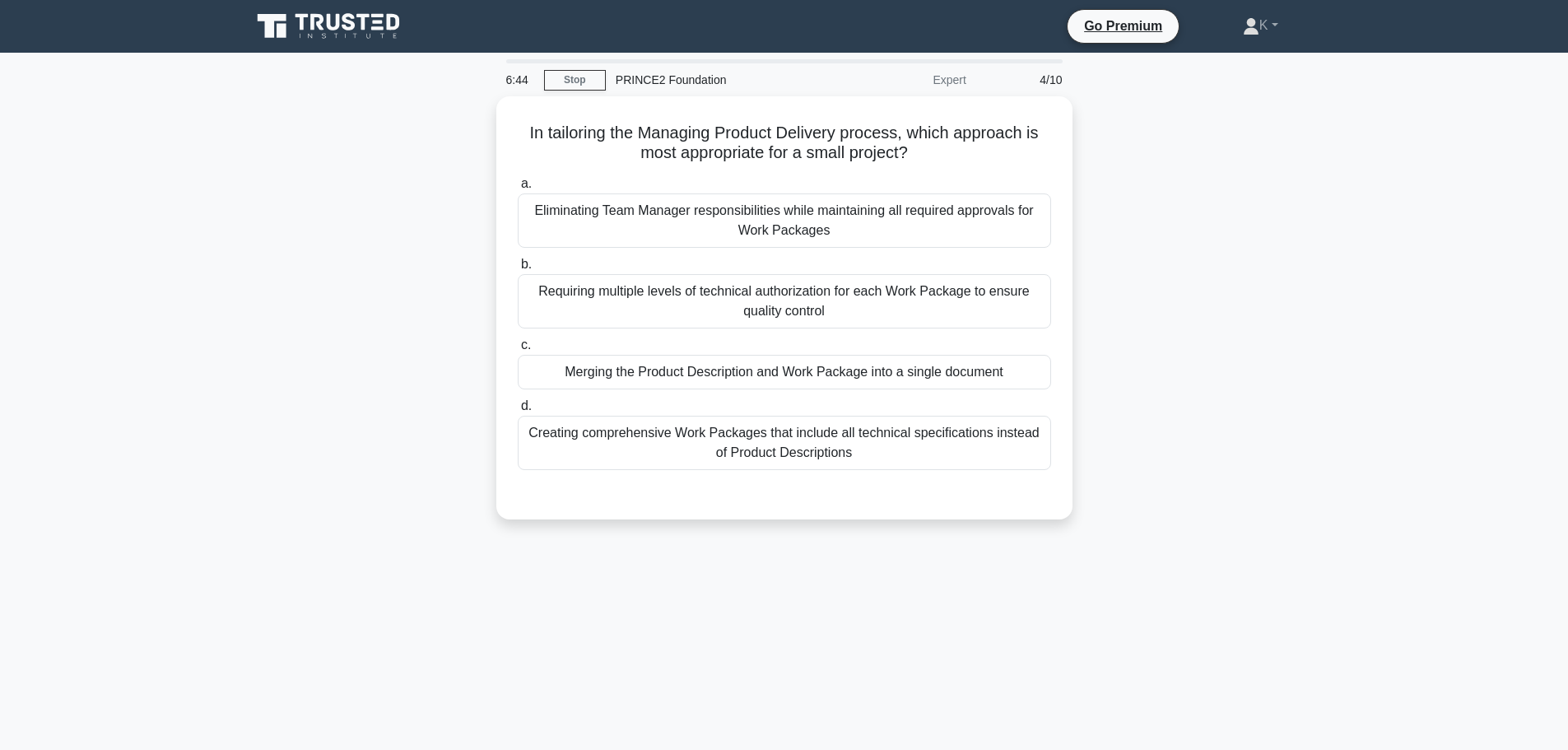
click at [372, 373] on div "In tailoring the Managing Product Delivery process, which approach is most appr…" at bounding box center [784, 318] width 1086 height 443
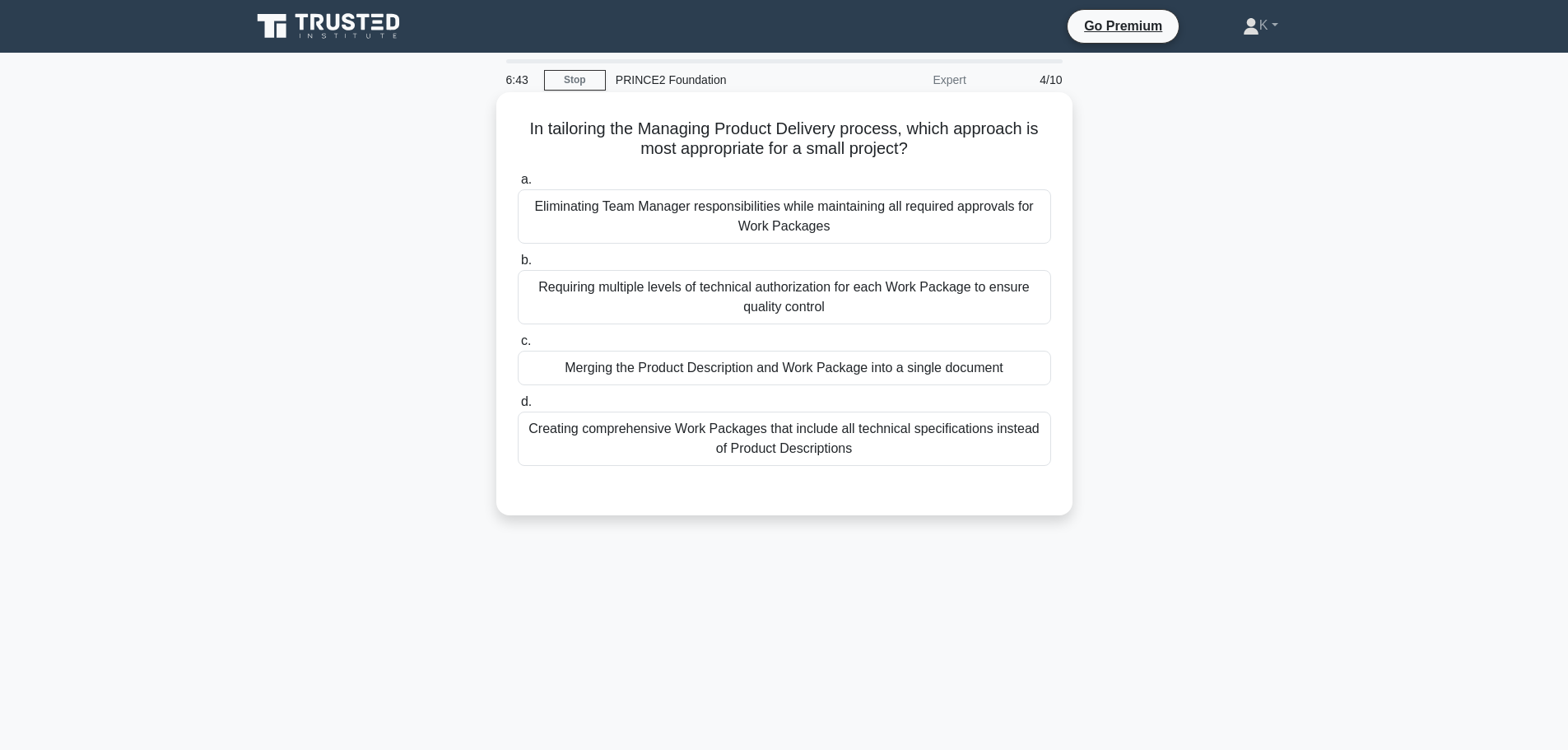
click at [619, 381] on div "Merging the Product Description and Work Package into a single document" at bounding box center [784, 367] width 534 height 34
click at [518, 347] on input "c. Merging the Product Description and Work Package into a single document" at bounding box center [518, 341] width 0 height 11
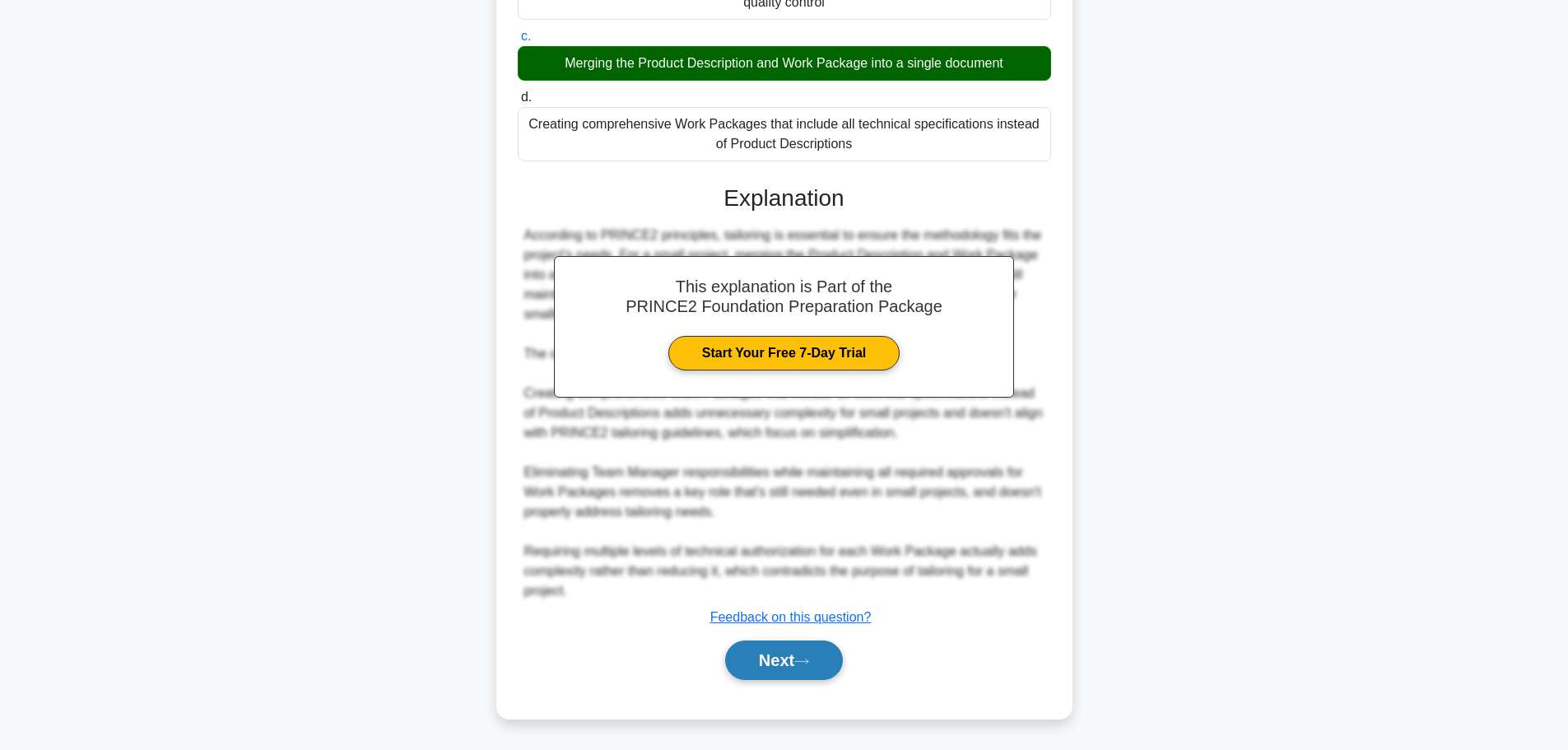
click at [794, 671] on button "Next" at bounding box center [783, 660] width 117 height 40
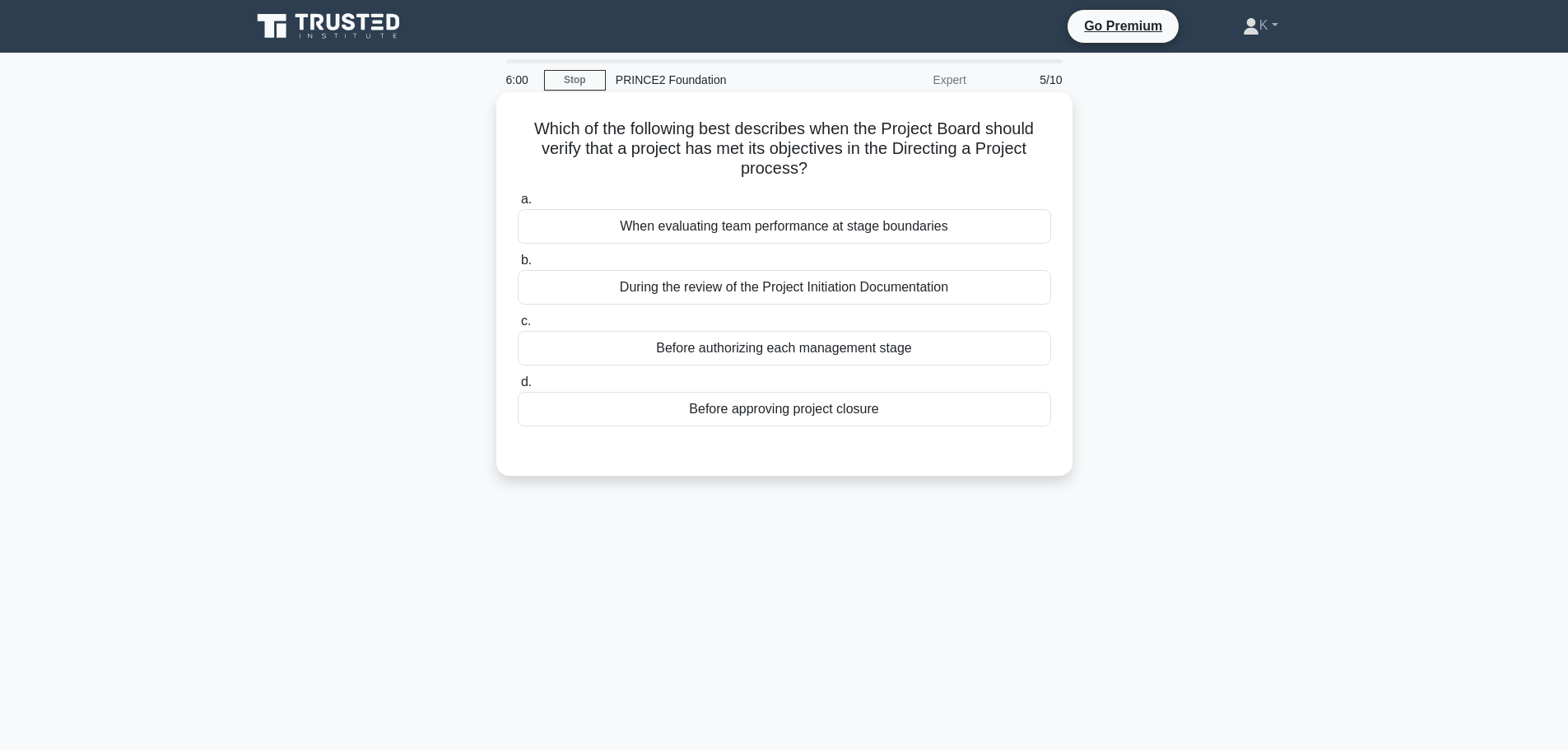
click at [616, 357] on div "Before authorizing each management stage" at bounding box center [784, 348] width 534 height 34
click at [518, 326] on input "c. Before authorizing each management stage" at bounding box center [518, 321] width 0 height 11
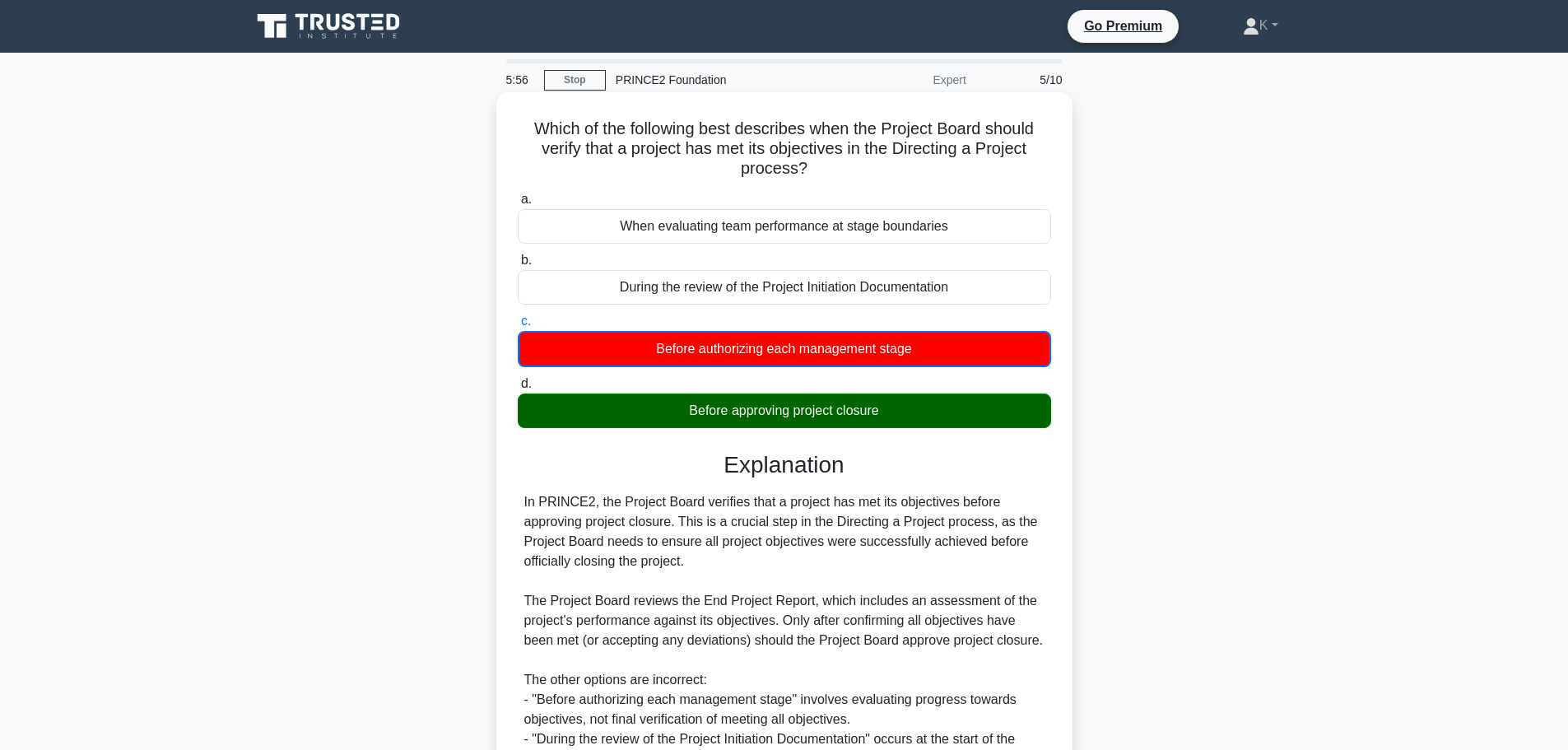
drag, startPoint x: 840, startPoint y: 172, endPoint x: 521, endPoint y: 126, distance: 322.3
click at [521, 126] on h5 "Which of the following best describes when the Project Board should verify that…" at bounding box center [784, 148] width 536 height 61
copy h5 "Which of the following best describes when the Project Board should verify that…"
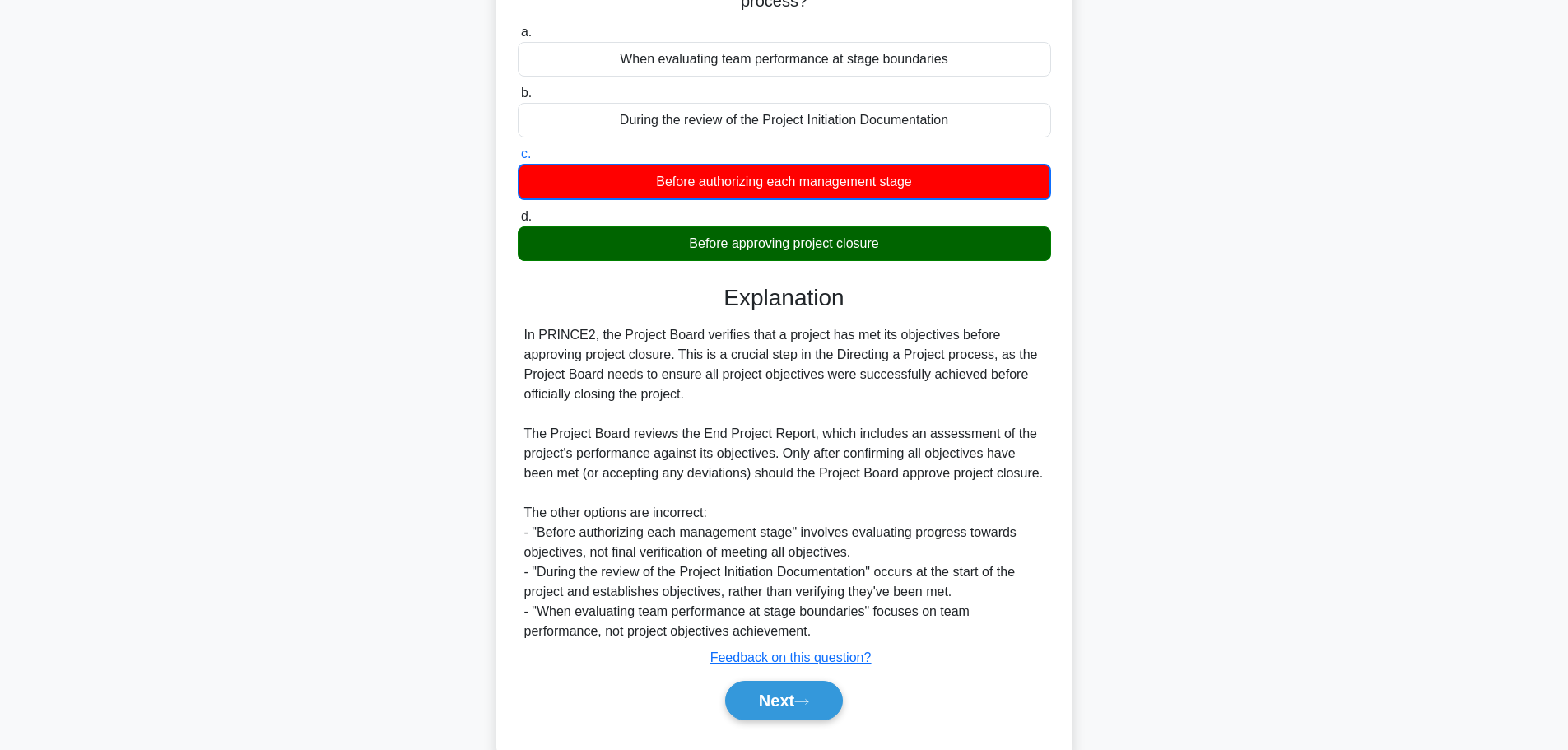
scroll to position [208, 0]
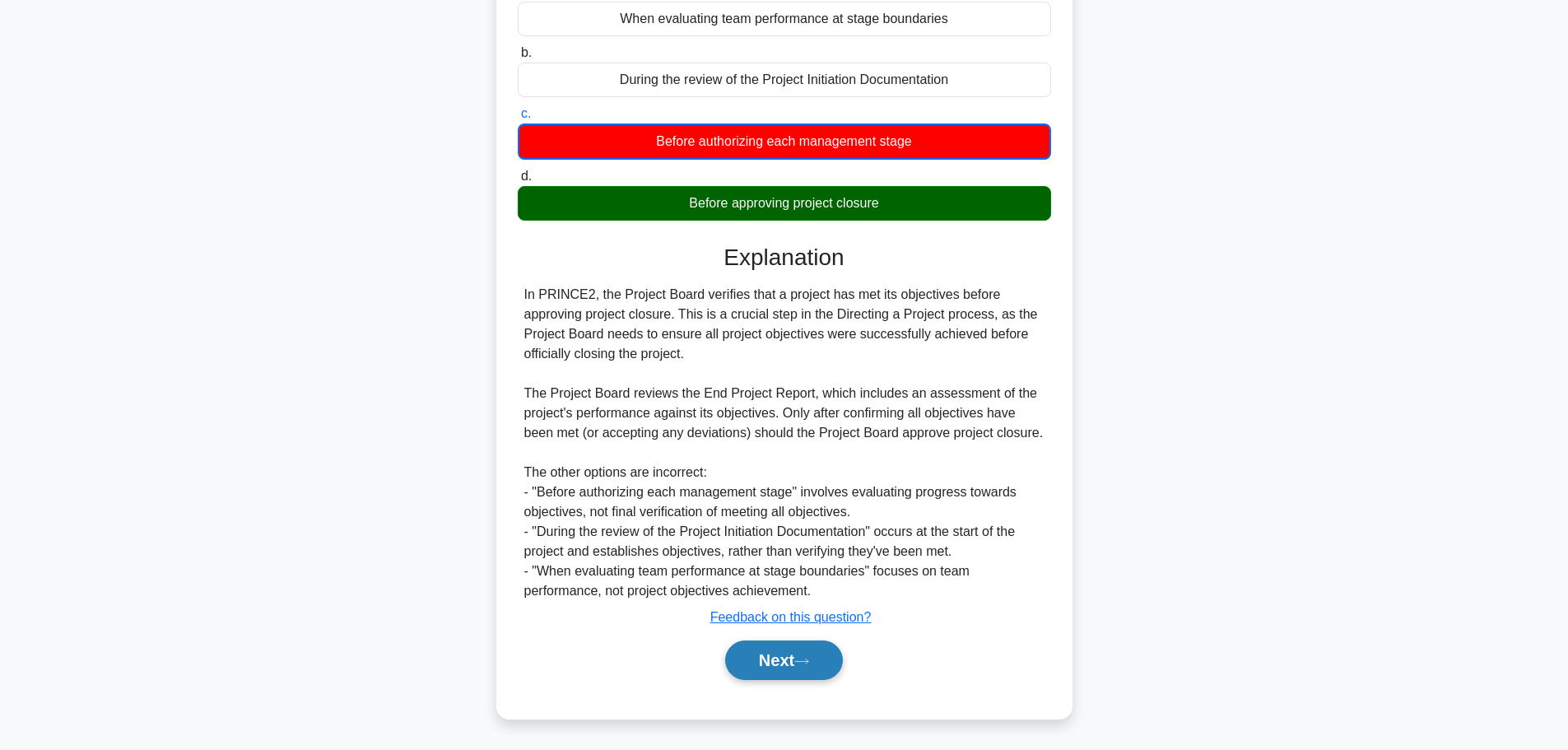
click at [817, 662] on button "Next" at bounding box center [783, 660] width 117 height 40
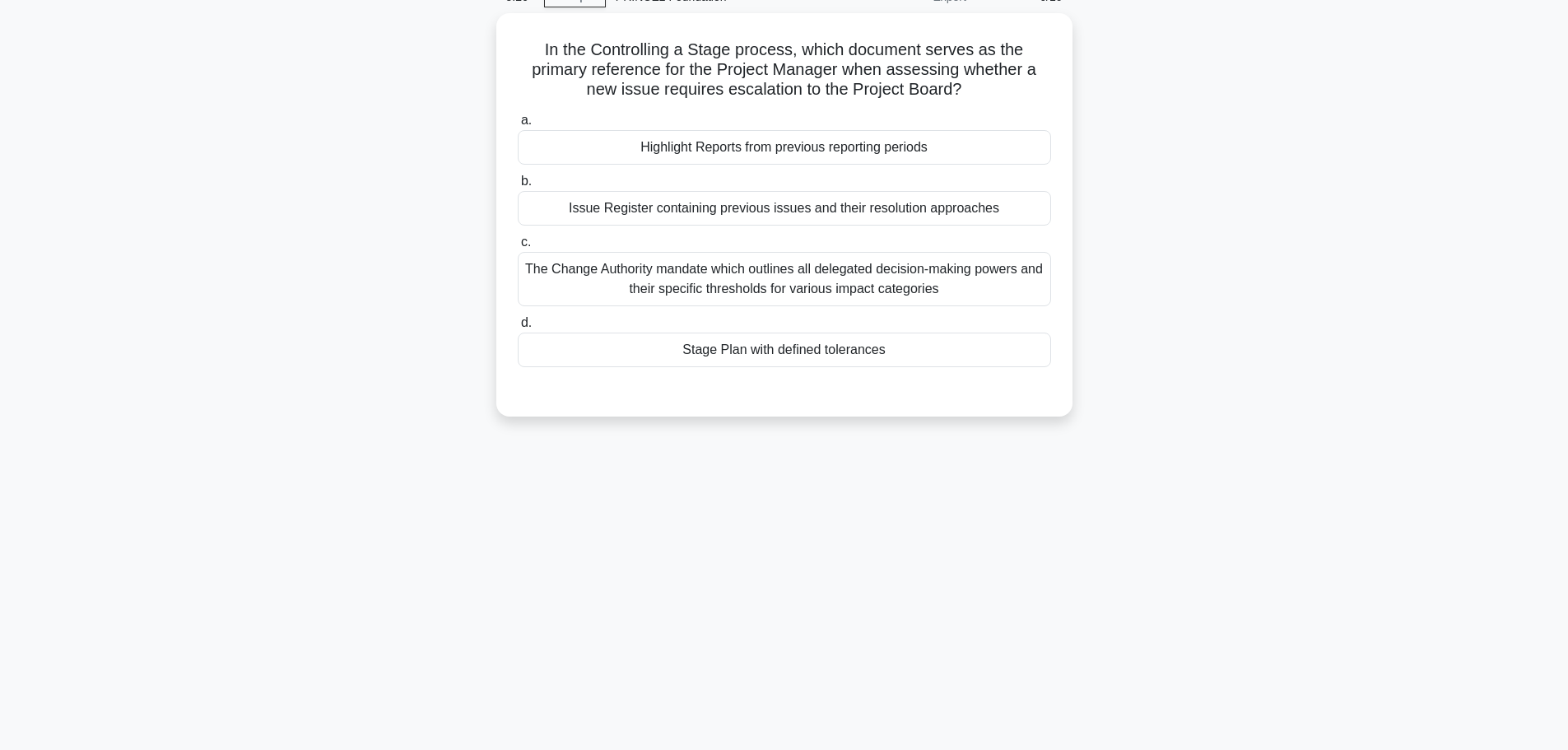
scroll to position [0, 0]
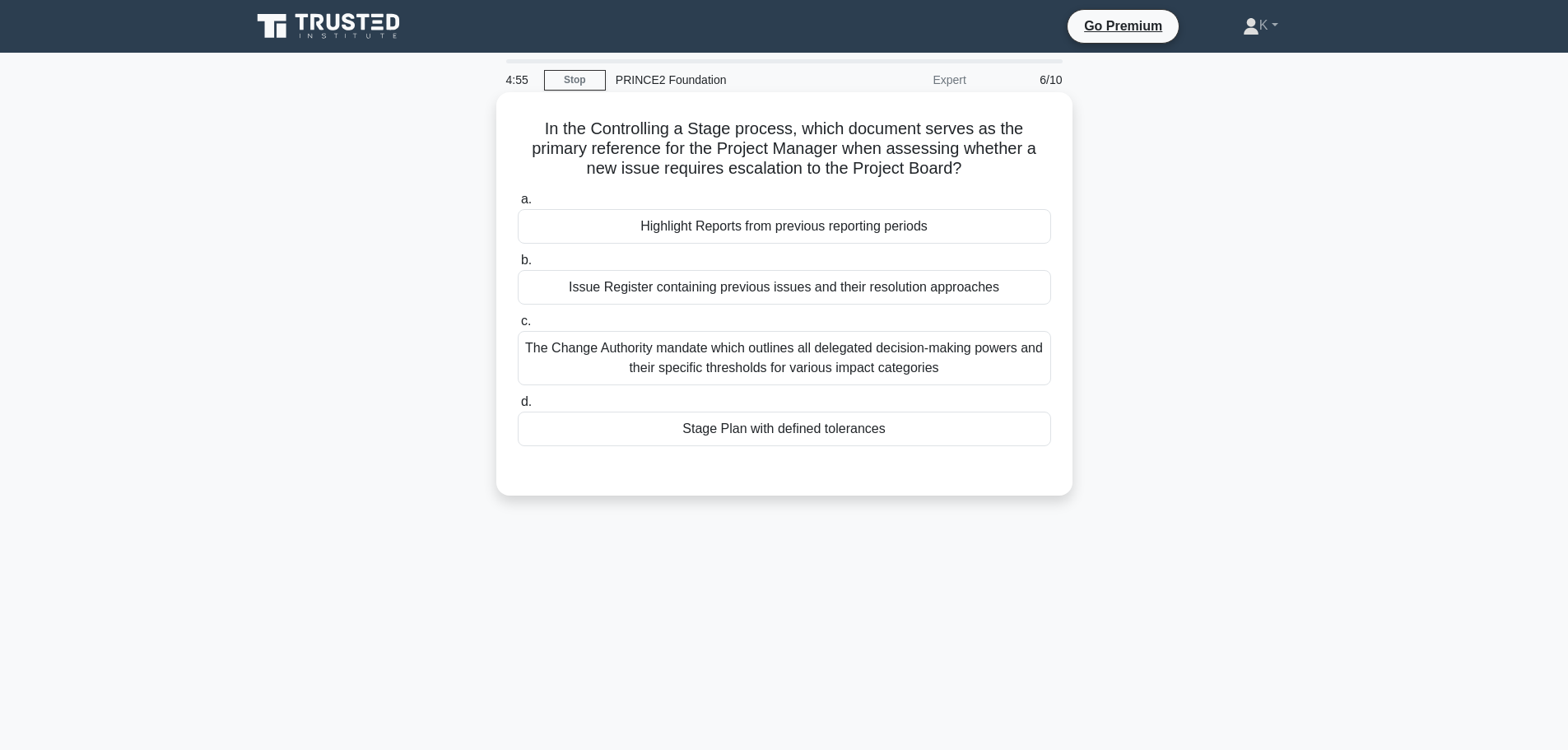
click at [590, 461] on div at bounding box center [784, 462] width 534 height 13
click at [601, 431] on div "Stage Plan with defined tolerances" at bounding box center [784, 429] width 534 height 34
click at [518, 408] on input "d. Stage Plan with defined tolerances" at bounding box center [518, 402] width 0 height 11
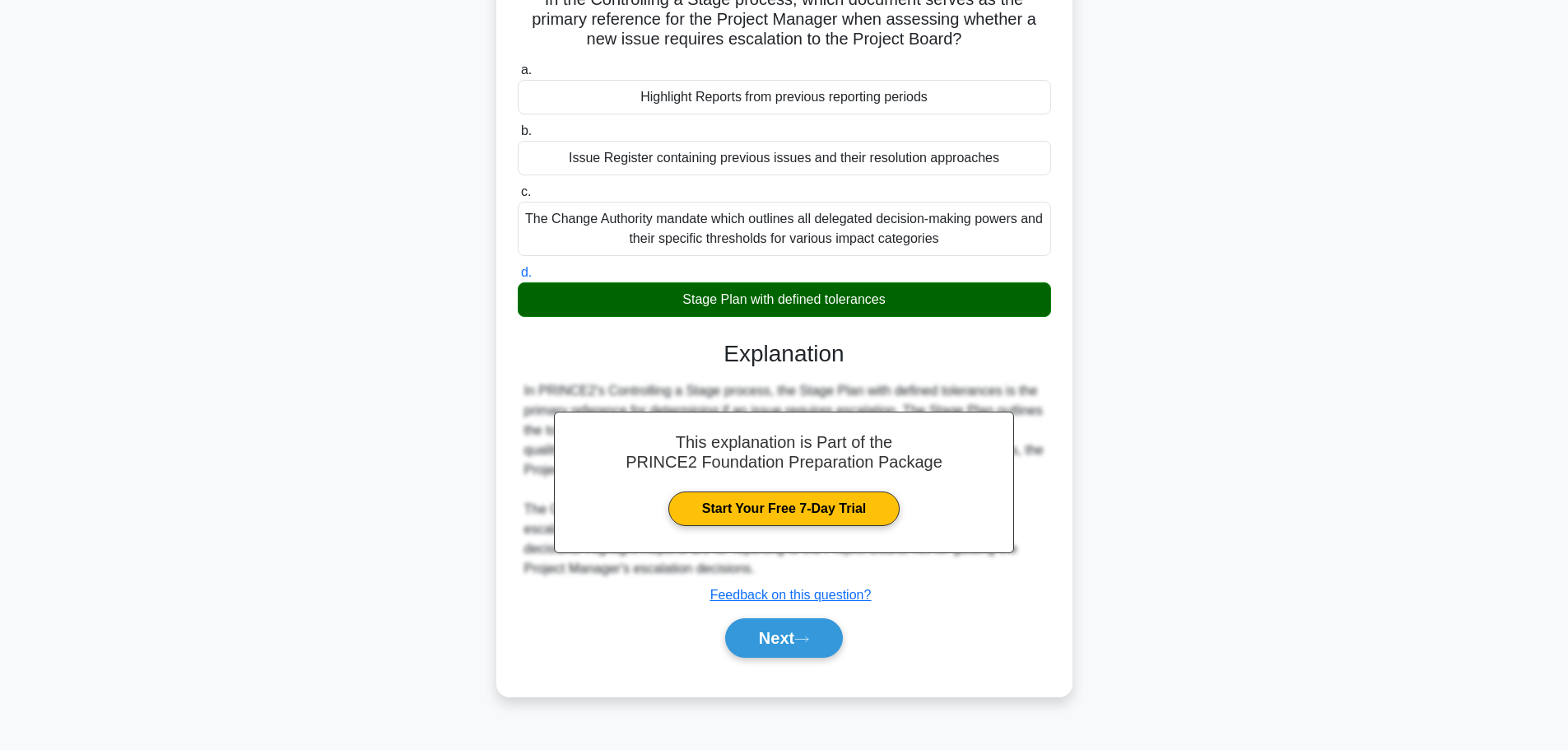
scroll to position [139, 0]
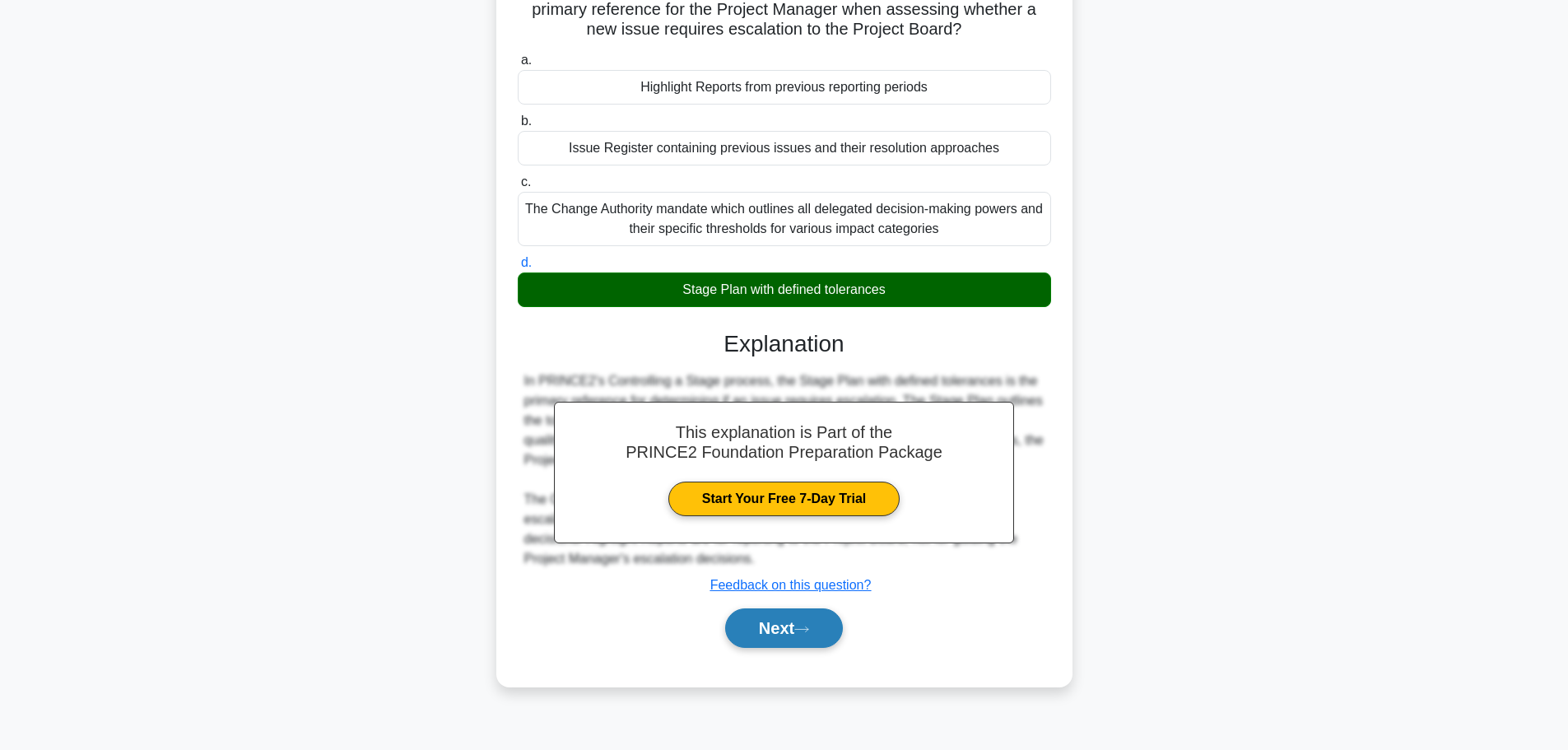
click at [756, 631] on button "Next" at bounding box center [783, 628] width 117 height 40
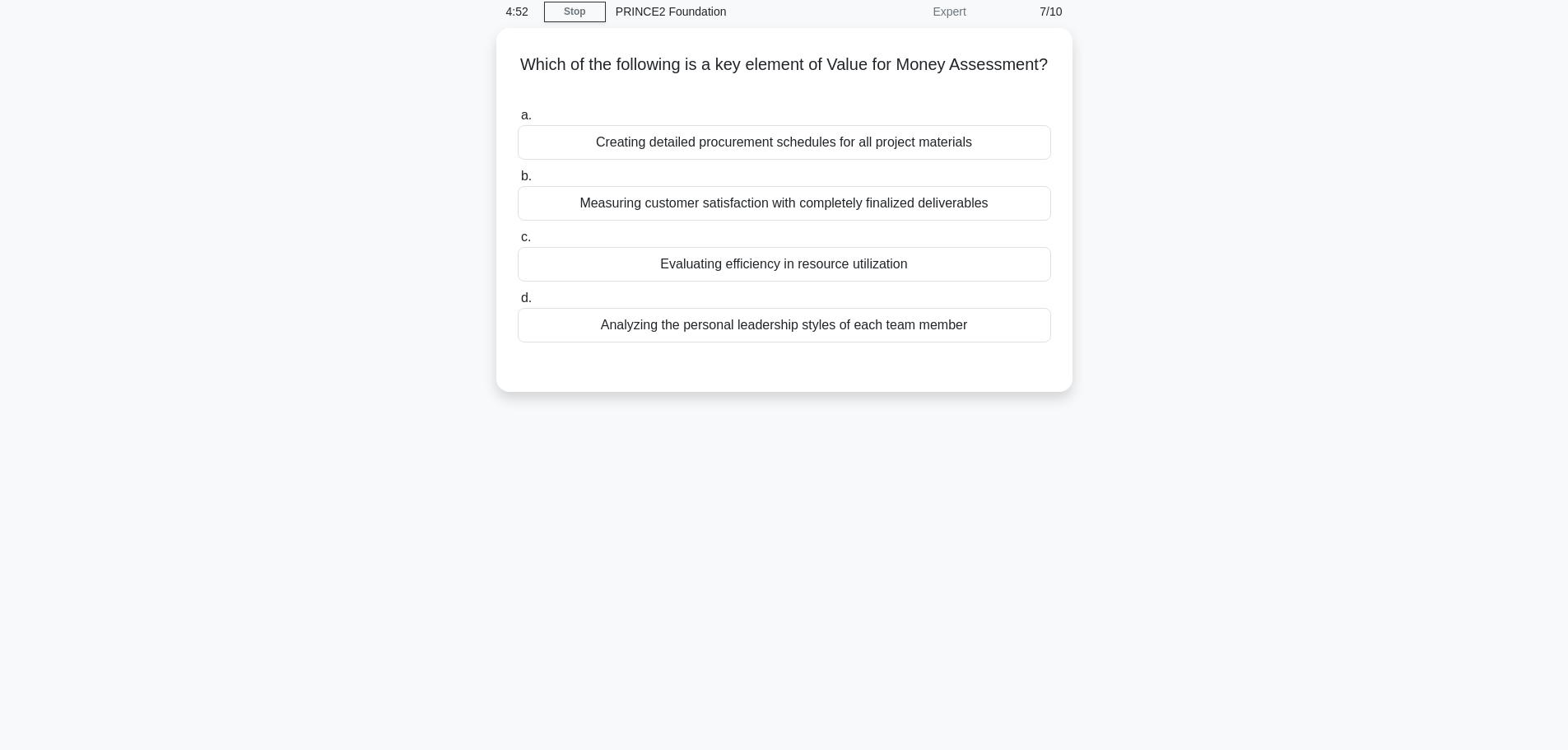
scroll to position [0, 0]
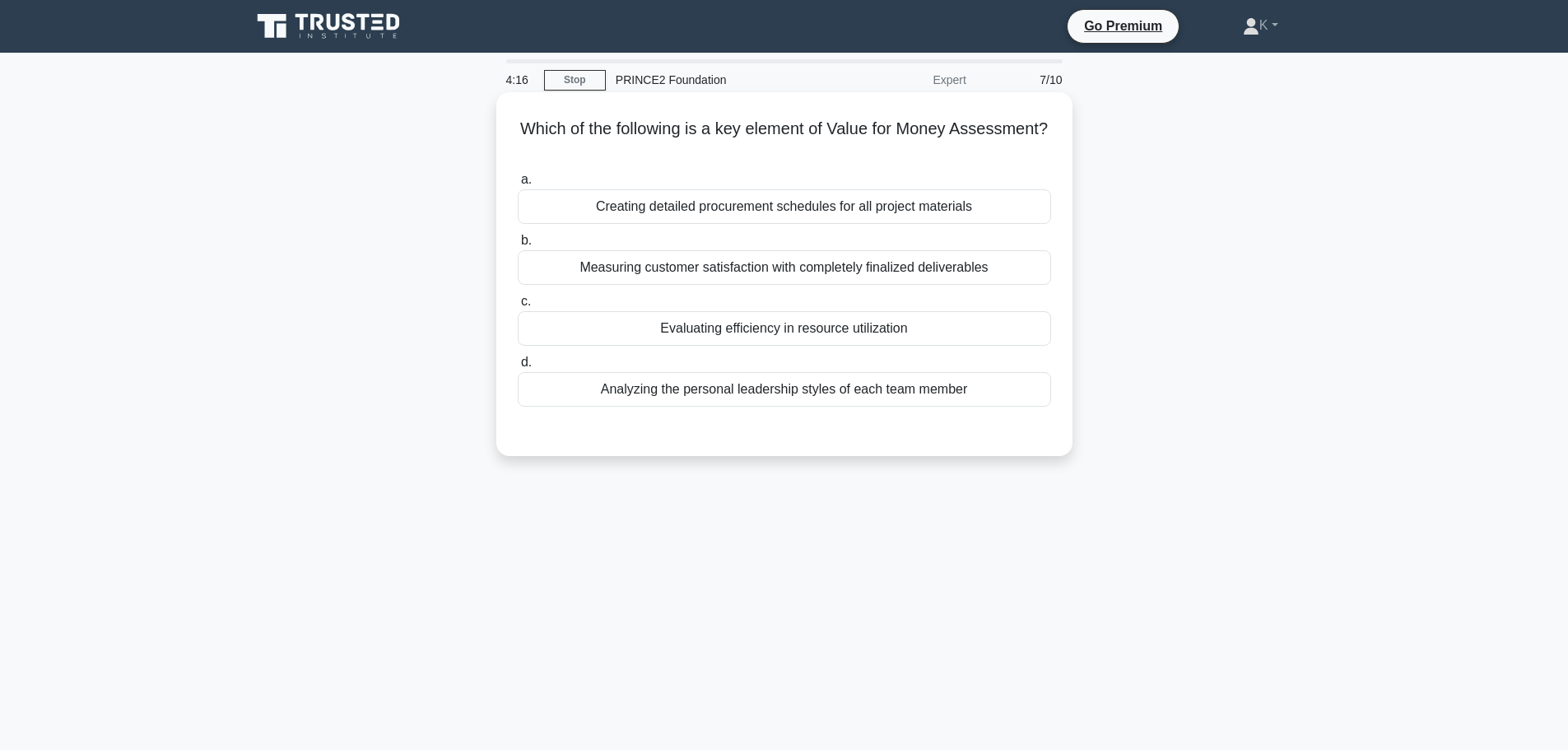
click at [645, 272] on div "Measuring customer satisfaction with completely finalized deliverables" at bounding box center [784, 267] width 534 height 34
click at [518, 246] on input "b. Measuring customer satisfaction with completely finalized deliverables" at bounding box center [518, 241] width 0 height 11
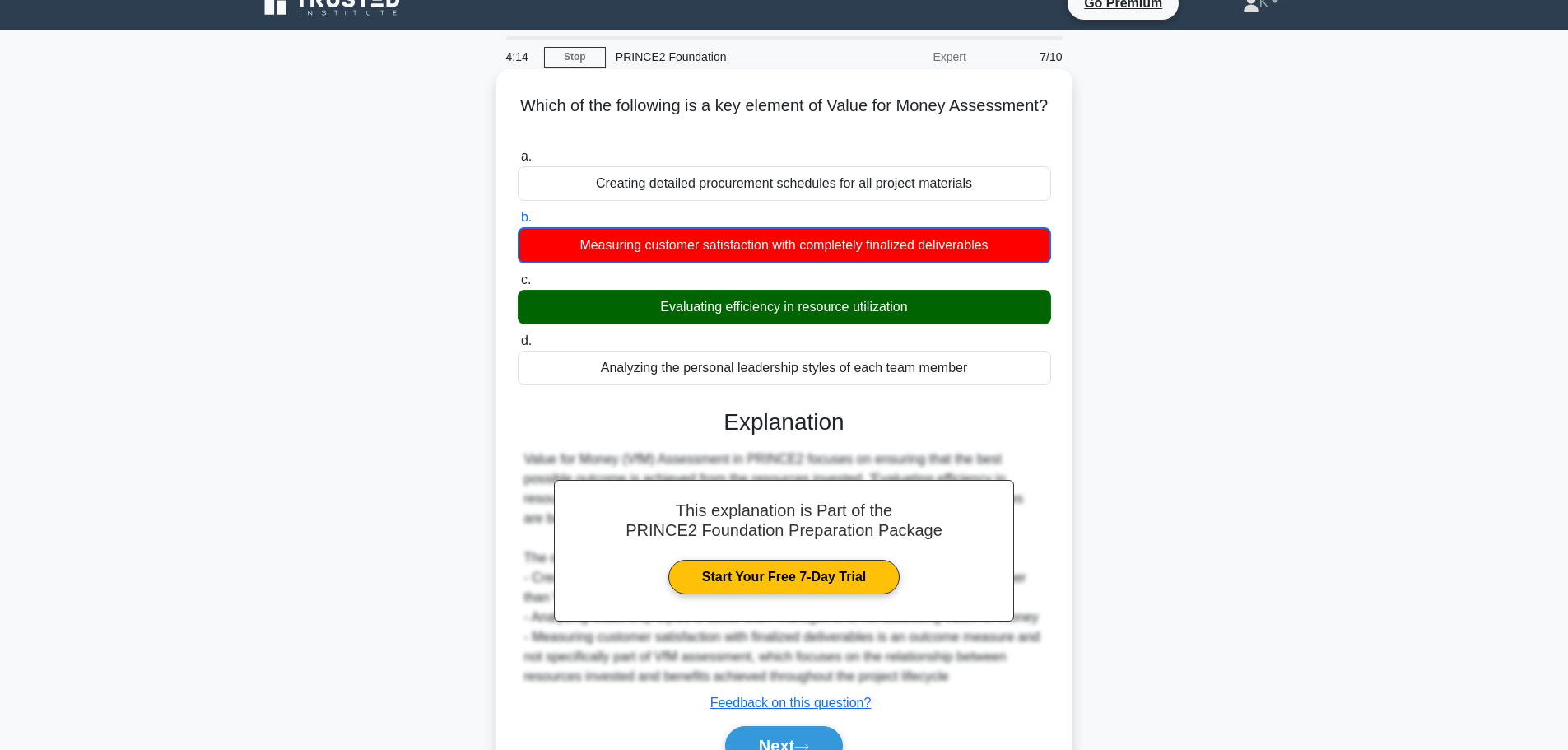
scroll to position [139, 0]
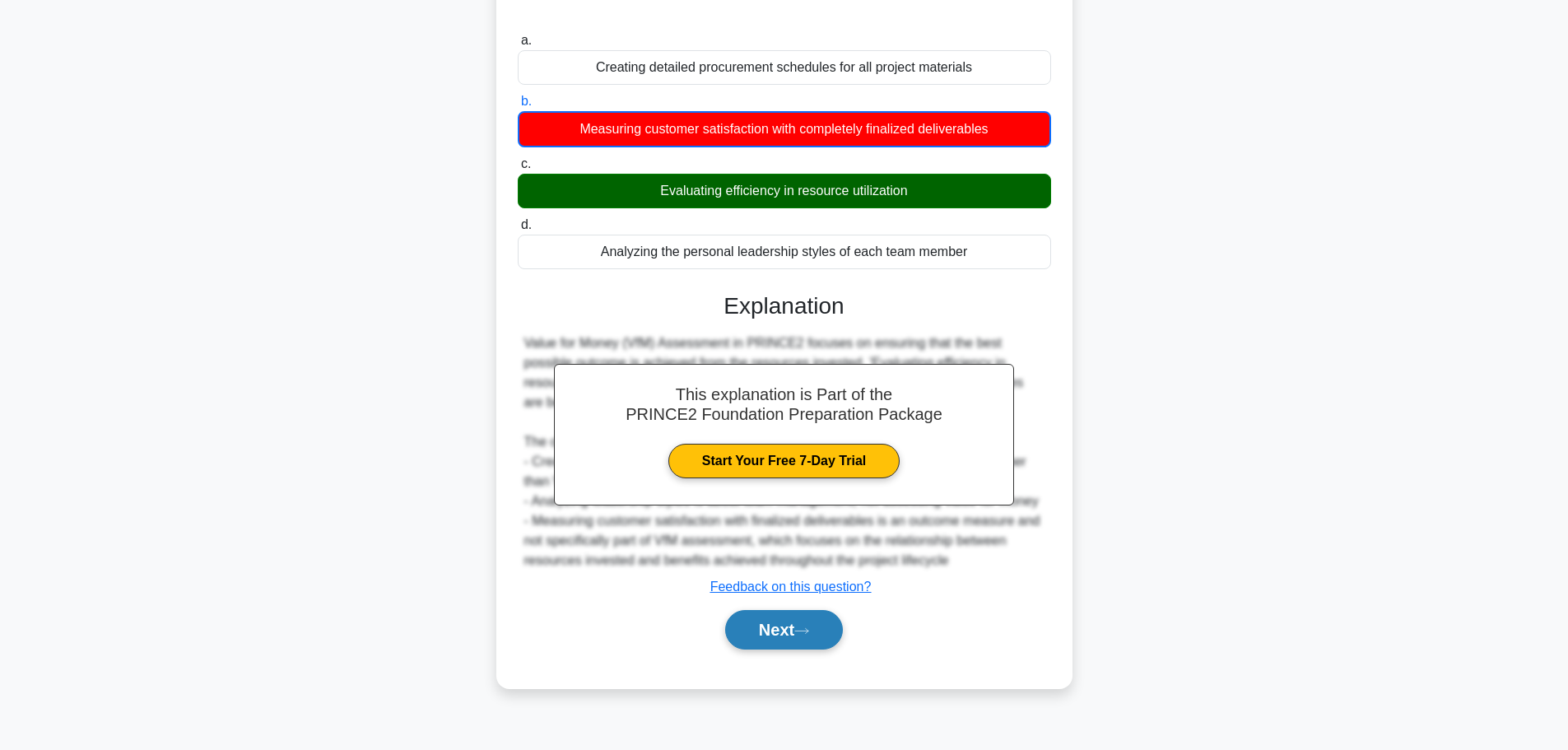
click at [779, 627] on button "Next" at bounding box center [783, 629] width 117 height 40
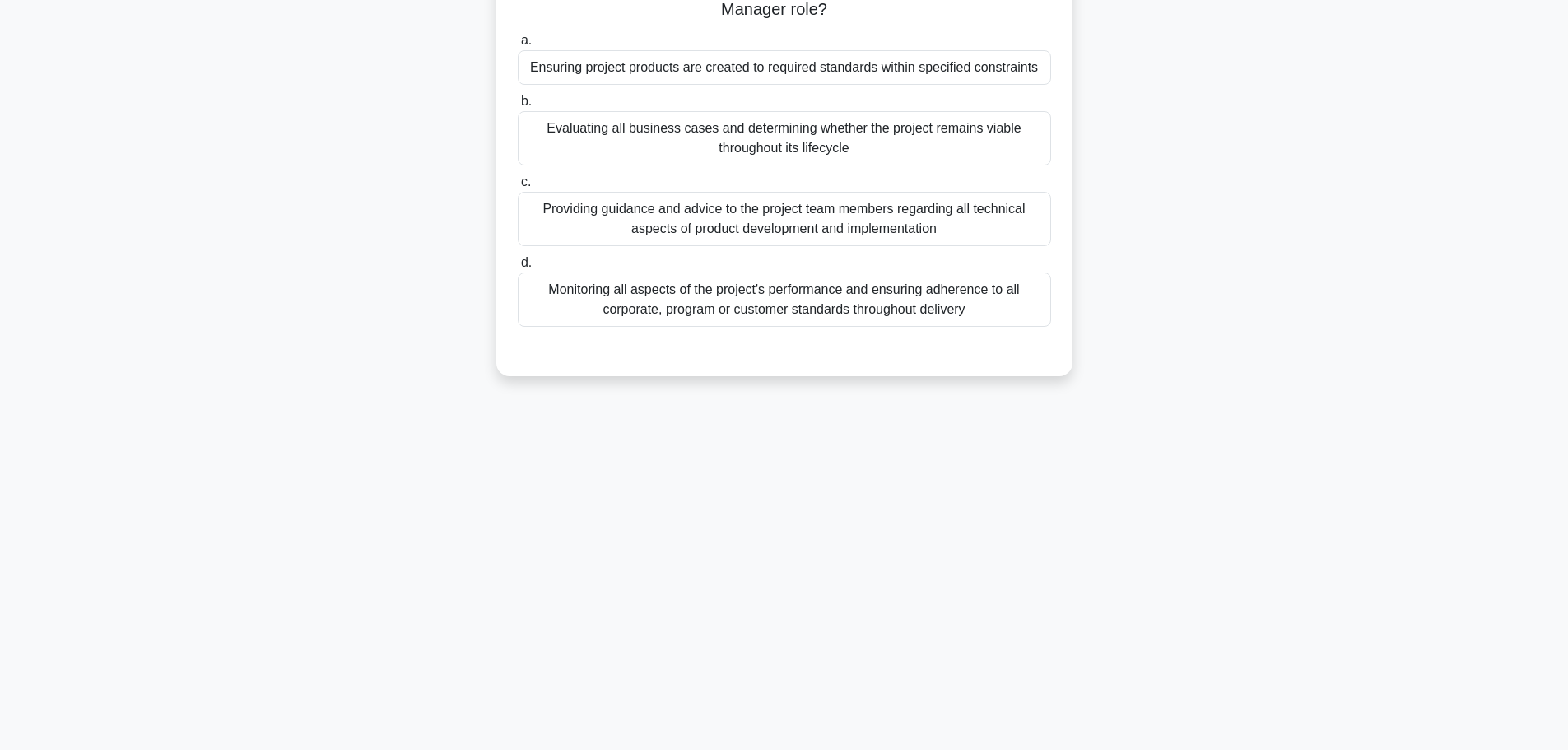
scroll to position [0, 0]
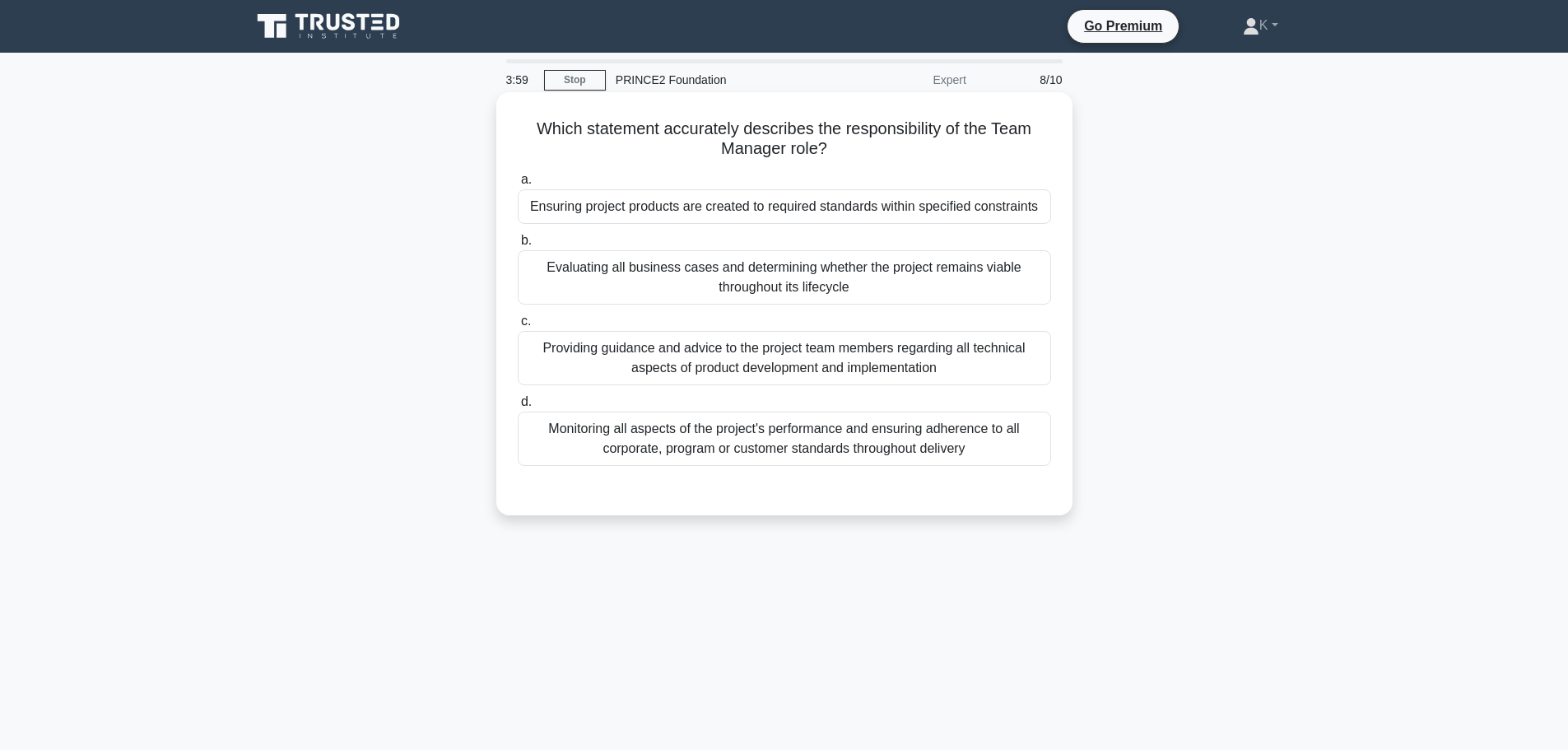
click at [640, 207] on div "Ensuring project products are created to required standards within specified co…" at bounding box center [784, 206] width 534 height 34
click at [518, 185] on input "a. Ensuring project products are created to required standards within specified…" at bounding box center [518, 180] width 0 height 11
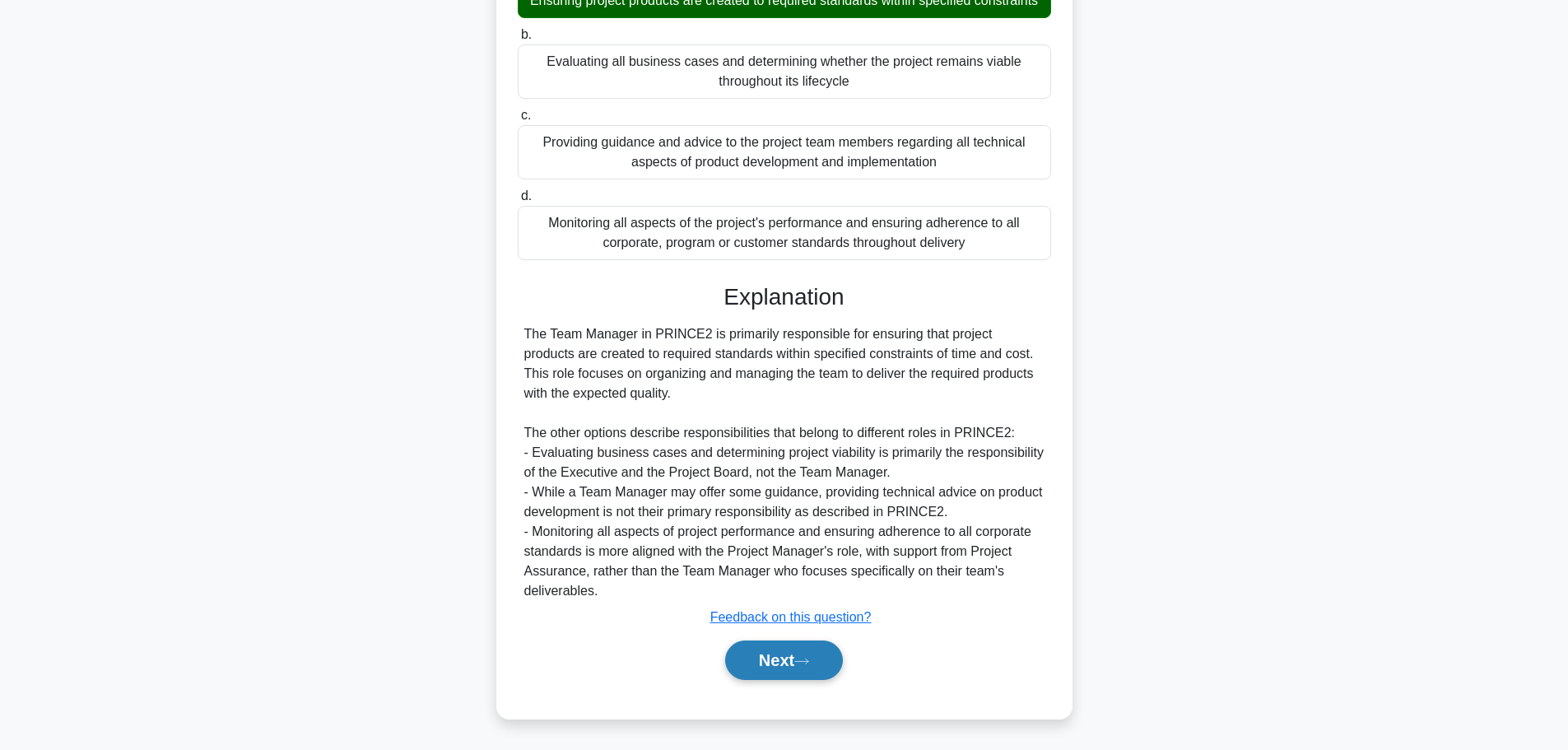
drag, startPoint x: 741, startPoint y: 666, endPoint x: 745, endPoint y: 642, distance: 24.3
click at [742, 666] on button "Next" at bounding box center [783, 660] width 117 height 40
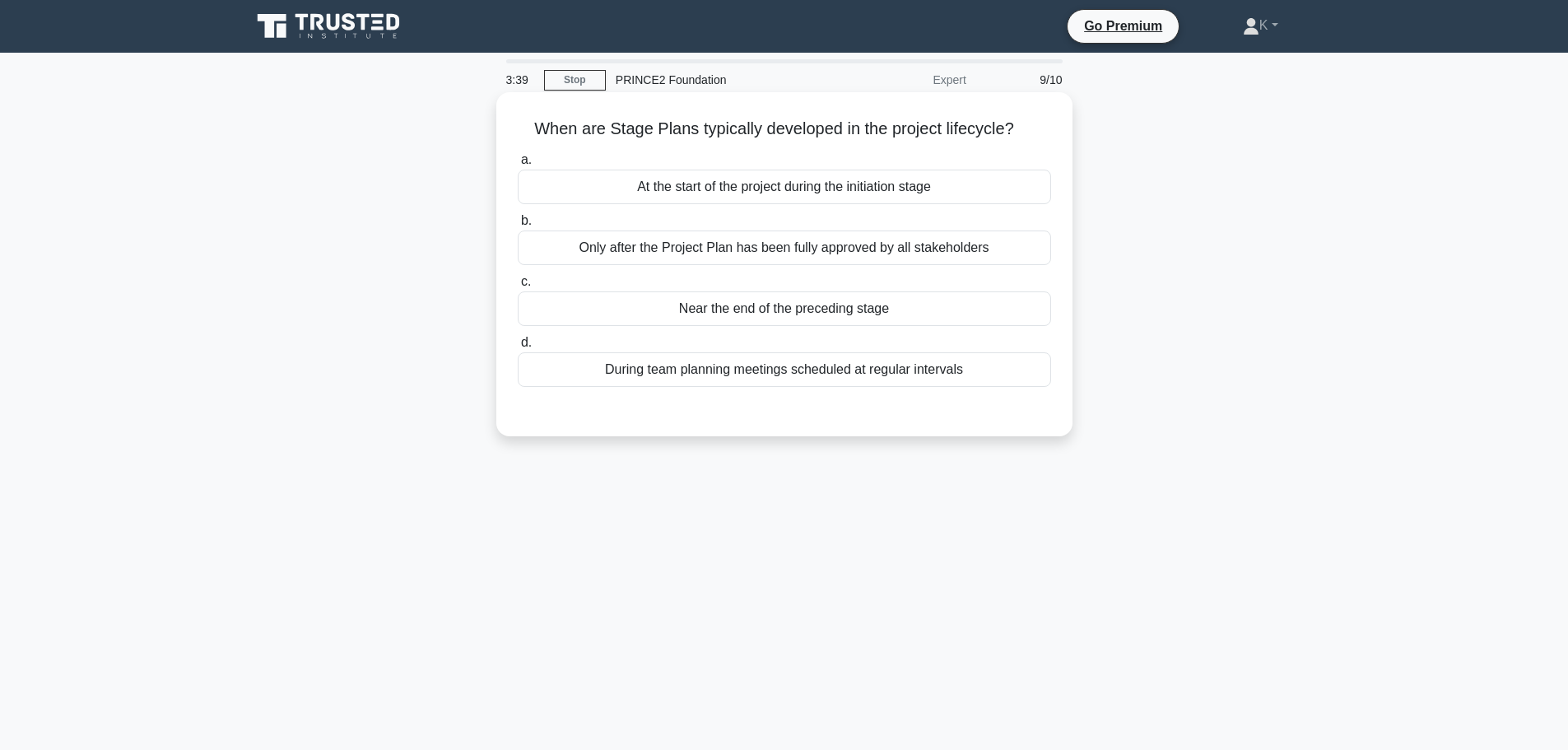
click at [685, 311] on div "Near the end of the preceding stage" at bounding box center [784, 308] width 534 height 34
click at [518, 288] on input "c. Near the end of the preceding stage" at bounding box center [518, 282] width 0 height 11
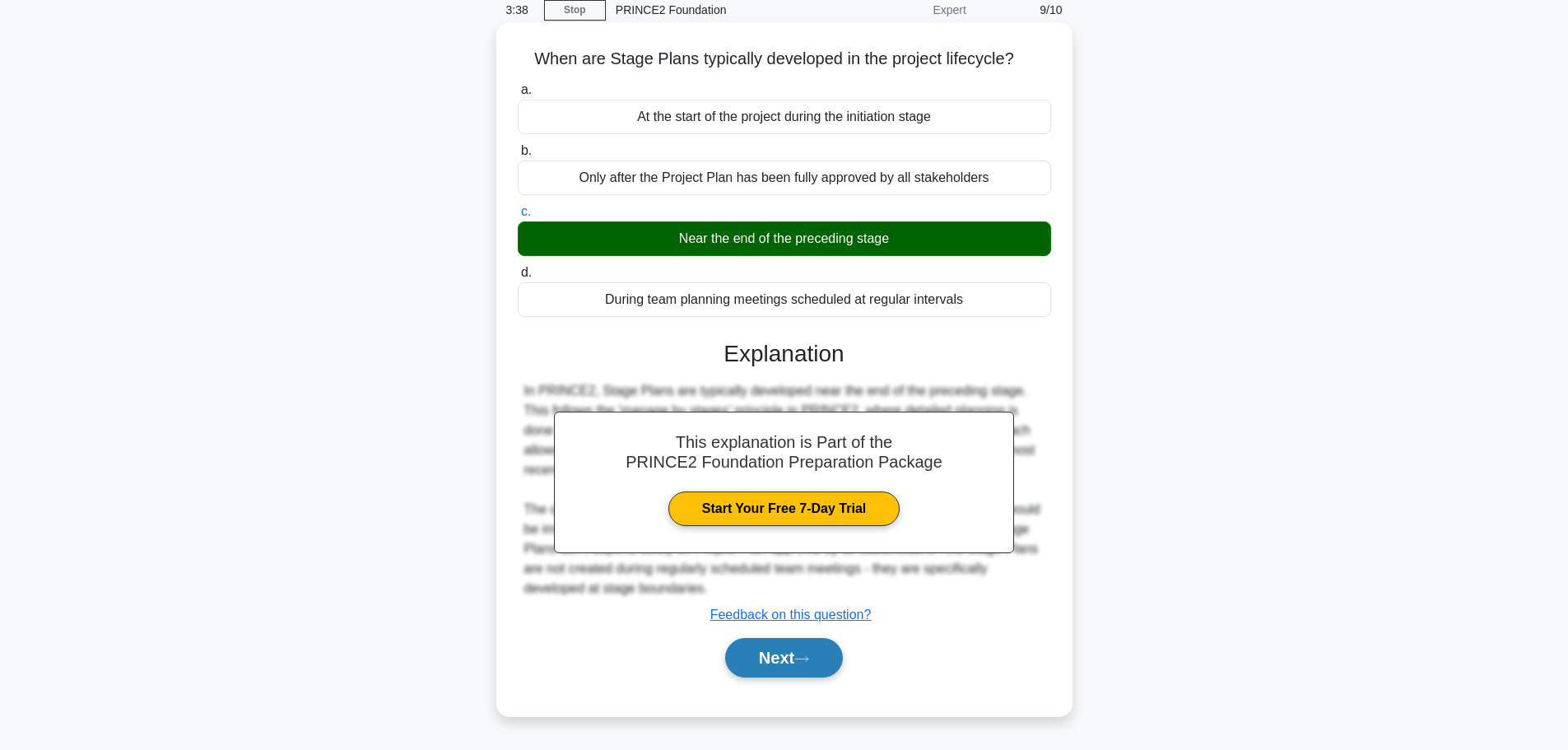
scroll to position [139, 0]
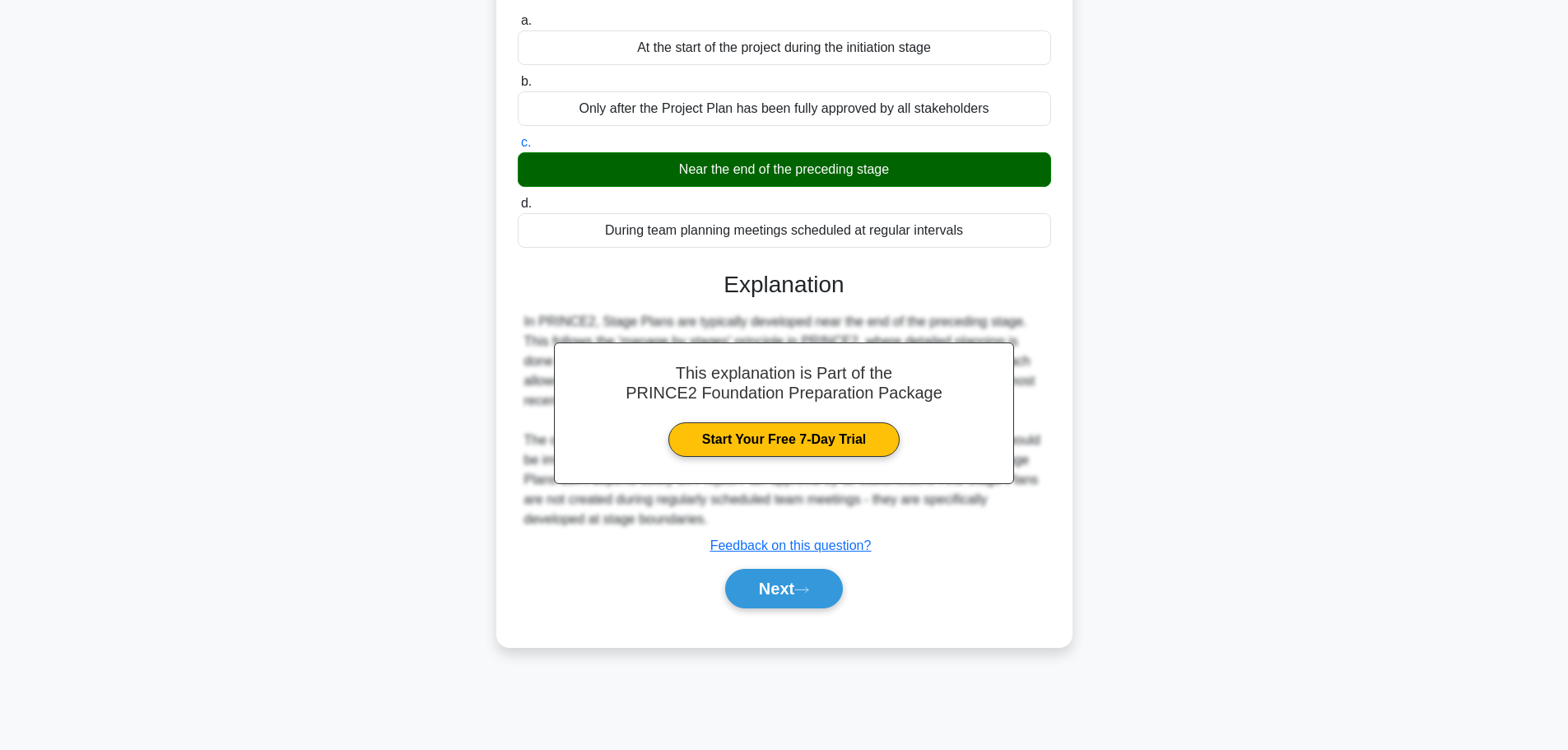
drag, startPoint x: 809, startPoint y: 587, endPoint x: 802, endPoint y: 566, distance: 22.1
click at [809, 587] on icon at bounding box center [801, 589] width 15 height 9
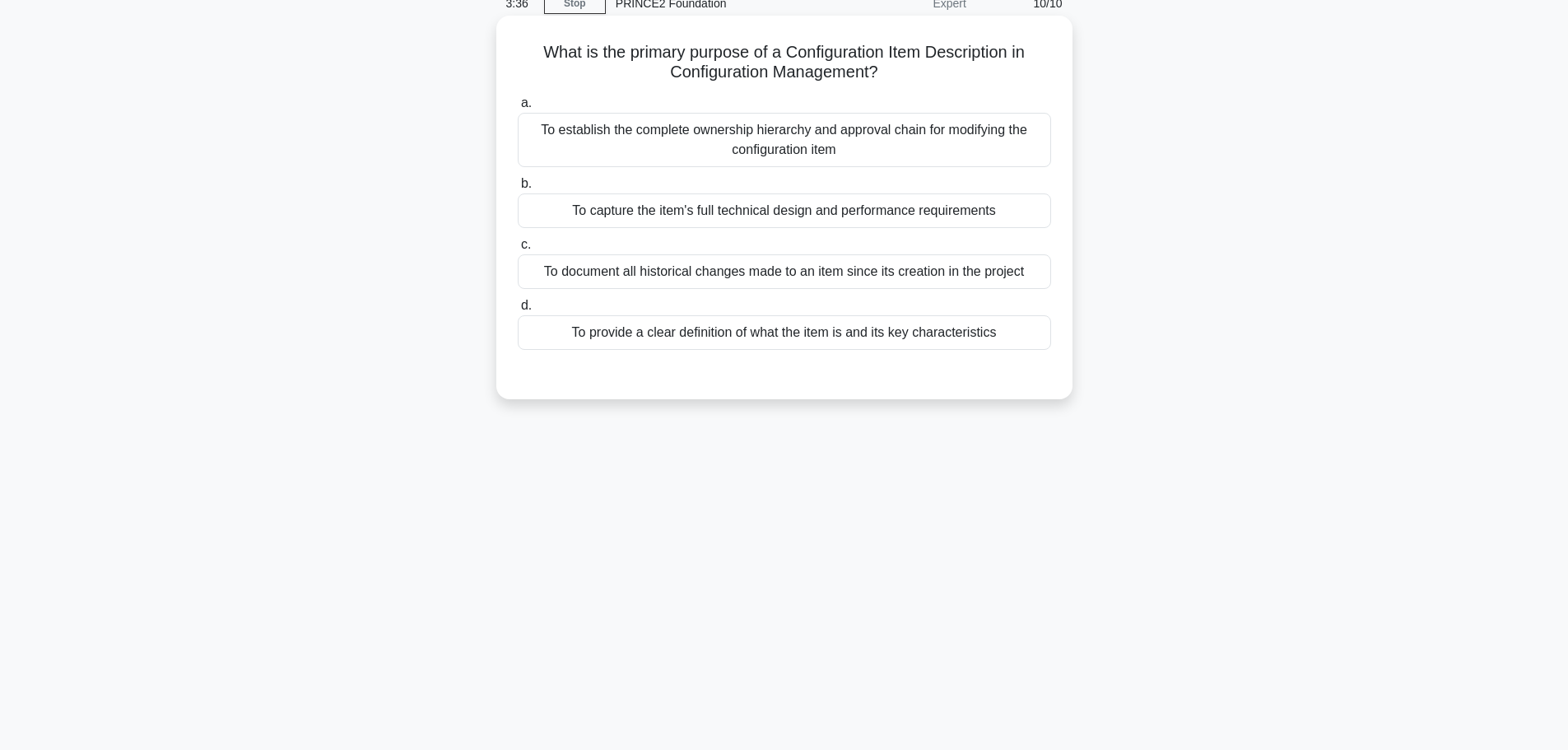
scroll to position [0, 0]
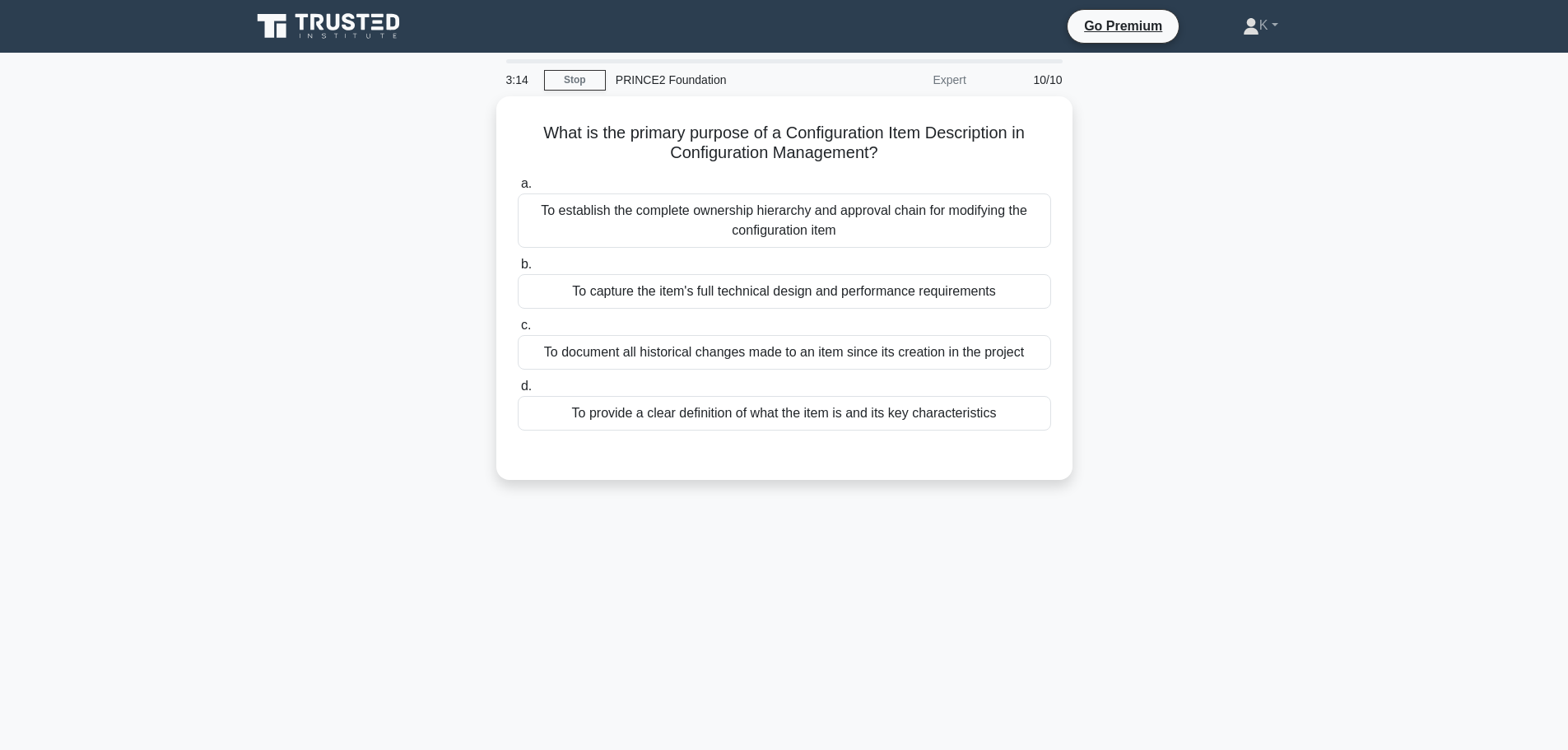
click at [642, 486] on div "What is the primary purpose of a Configuration Item Description in Configuratio…" at bounding box center [784, 297] width 1086 height 403
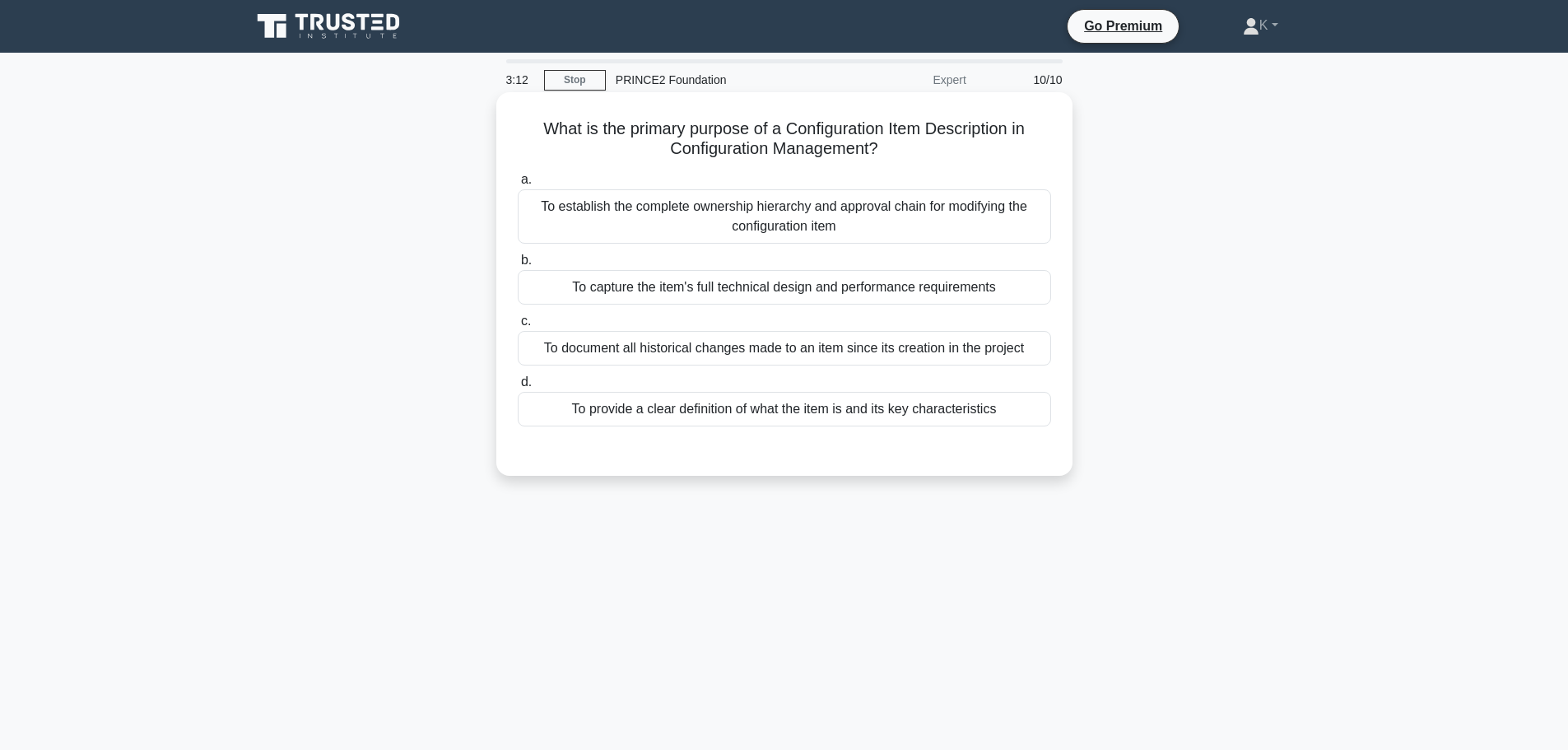
click at [639, 411] on div "To provide a clear definition of what the item is and its key characteristics" at bounding box center [784, 409] width 534 height 34
click at [518, 387] on input "d. To provide a clear definition of what the item is and its key characteristics" at bounding box center [518, 382] width 0 height 11
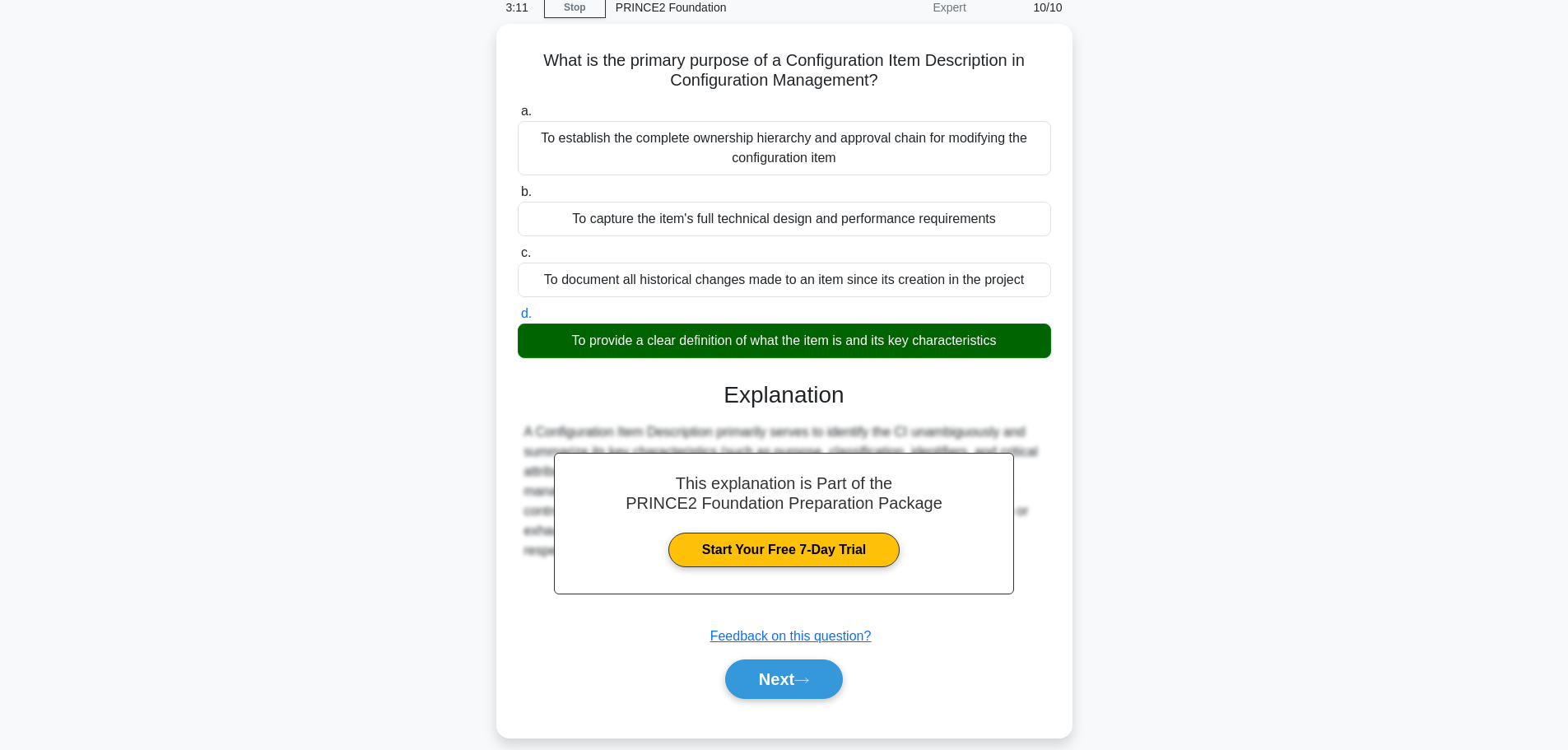
scroll to position [139, 0]
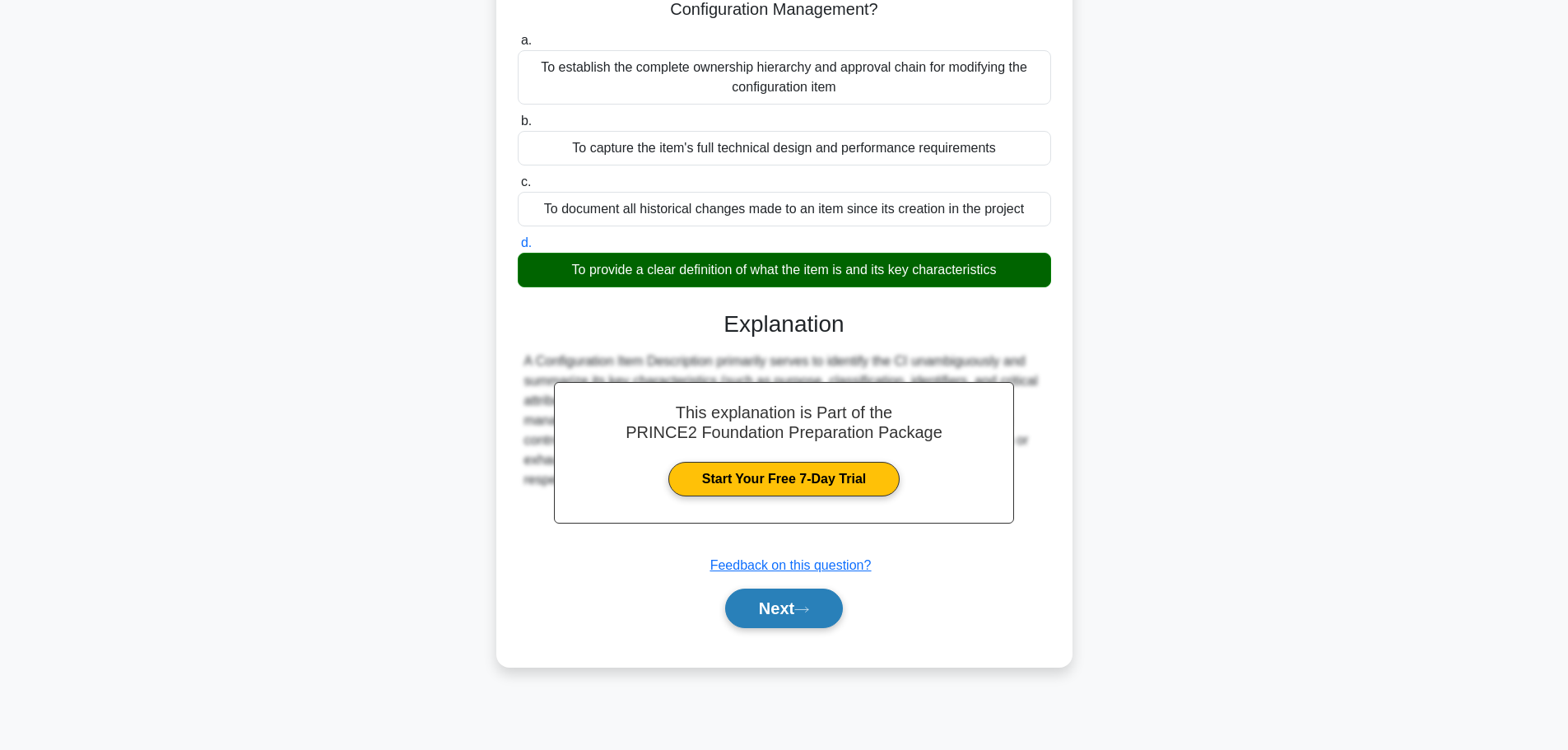
click at [795, 616] on button "Next" at bounding box center [783, 608] width 117 height 40
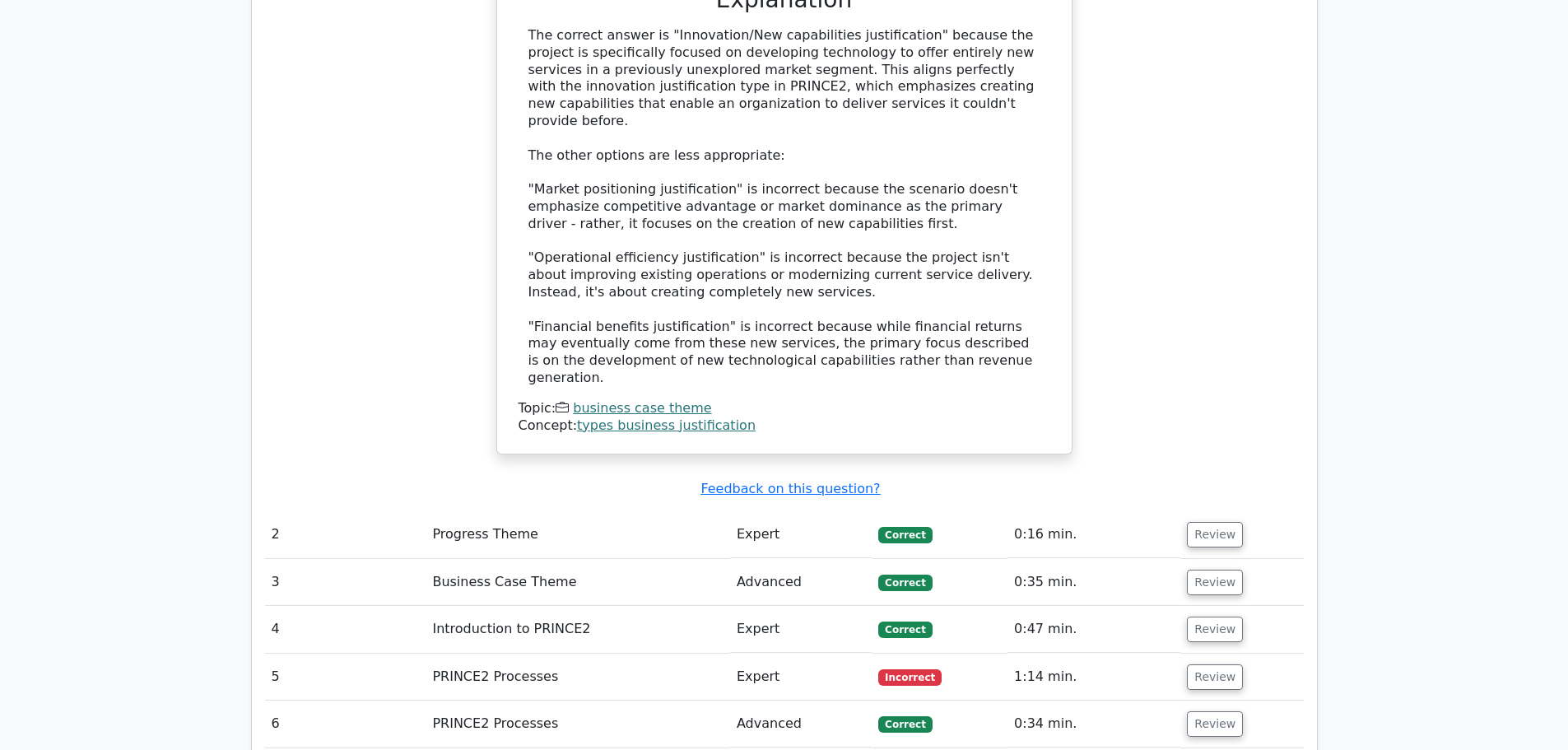
scroll to position [2059, 0]
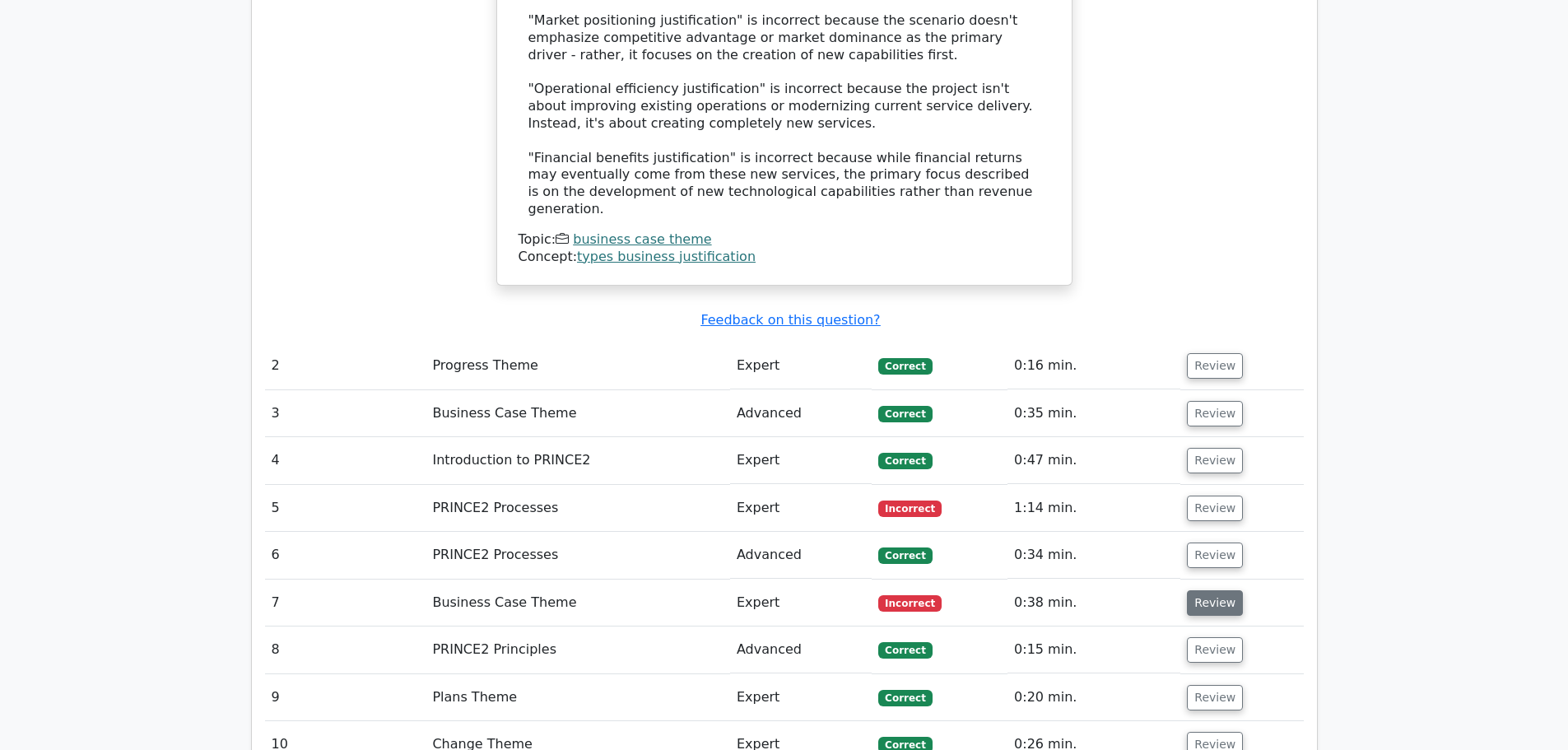
click at [1220, 590] on button "Review" at bounding box center [1213, 603] width 56 height 26
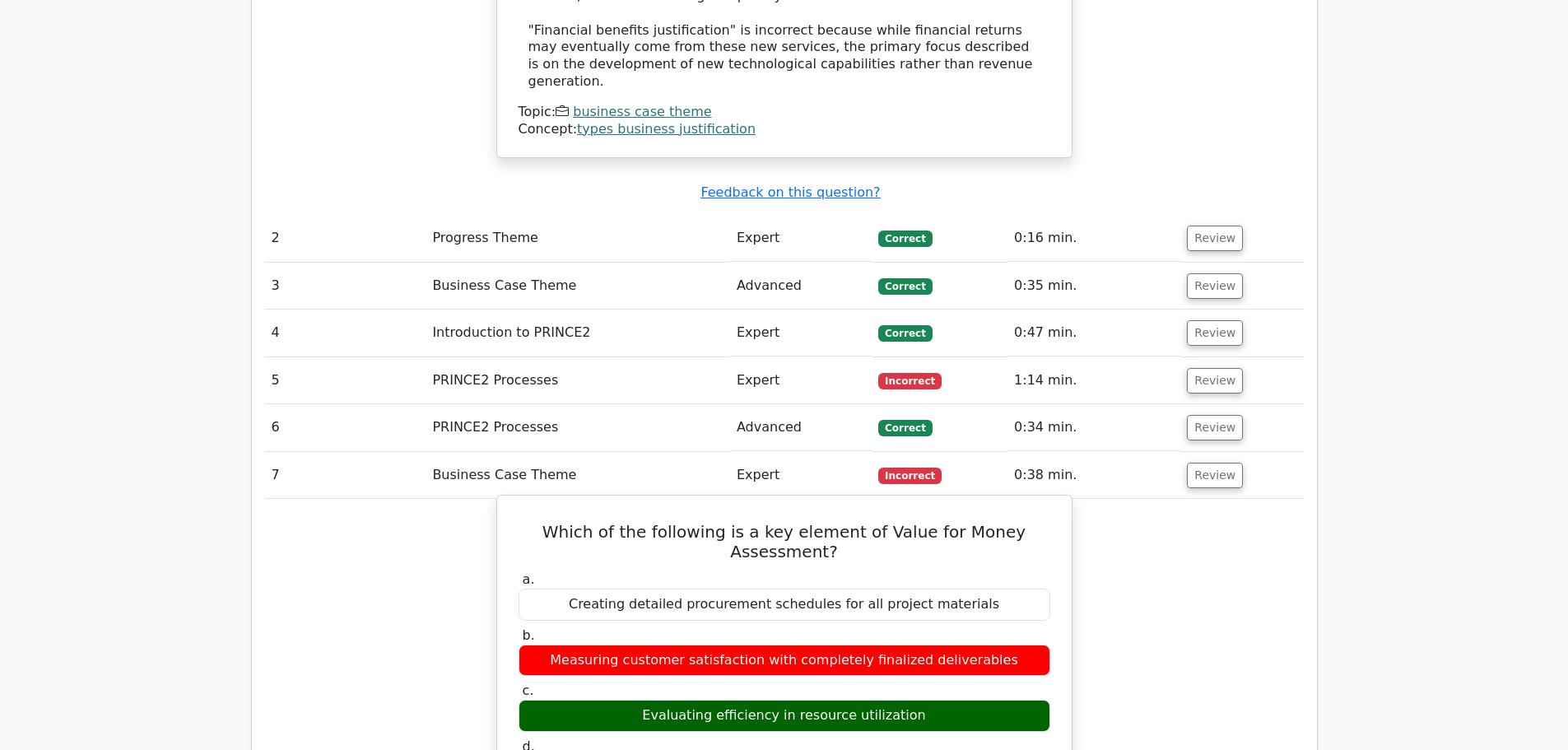
scroll to position [2141, 0]
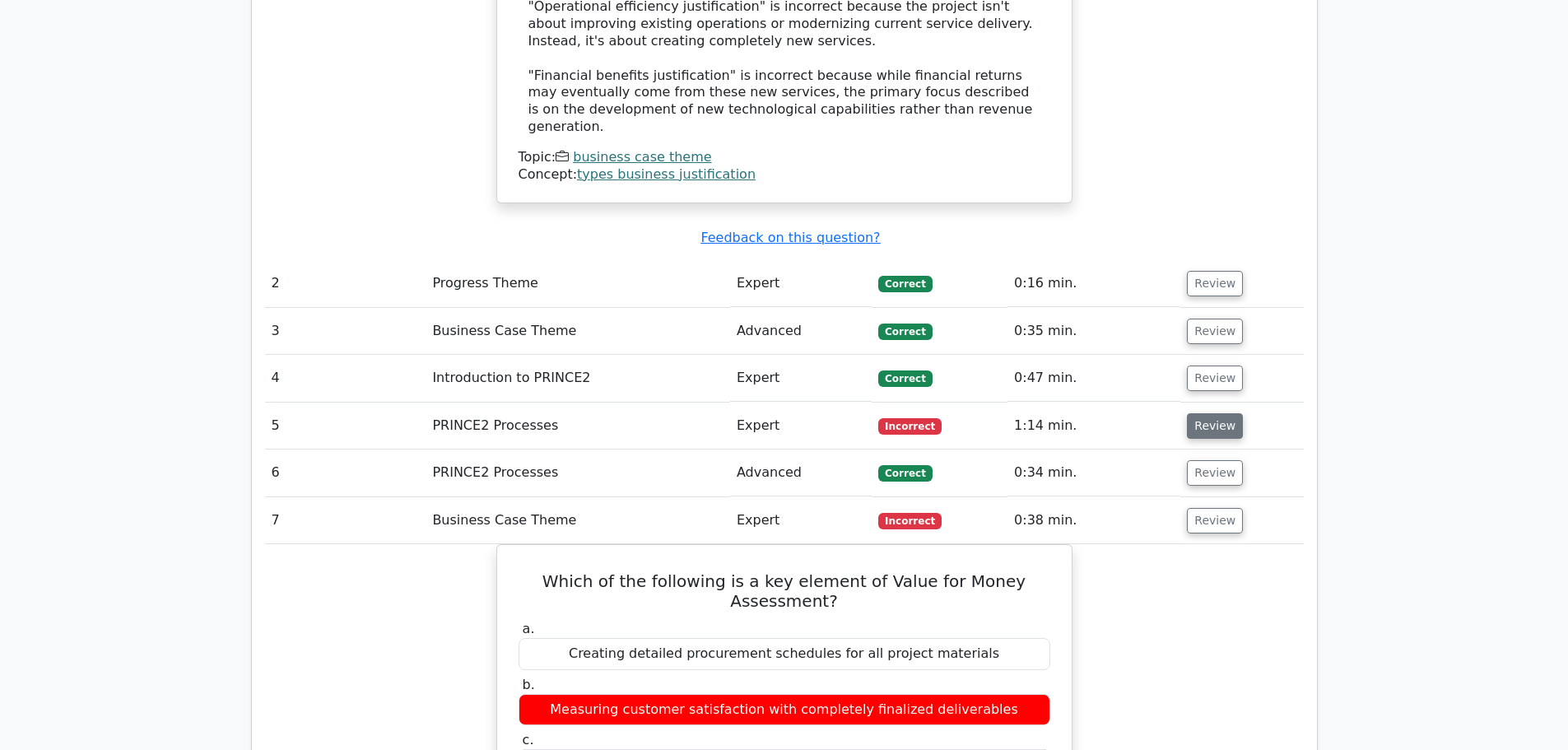
click at [1191, 413] on button "Review" at bounding box center [1213, 425] width 56 height 26
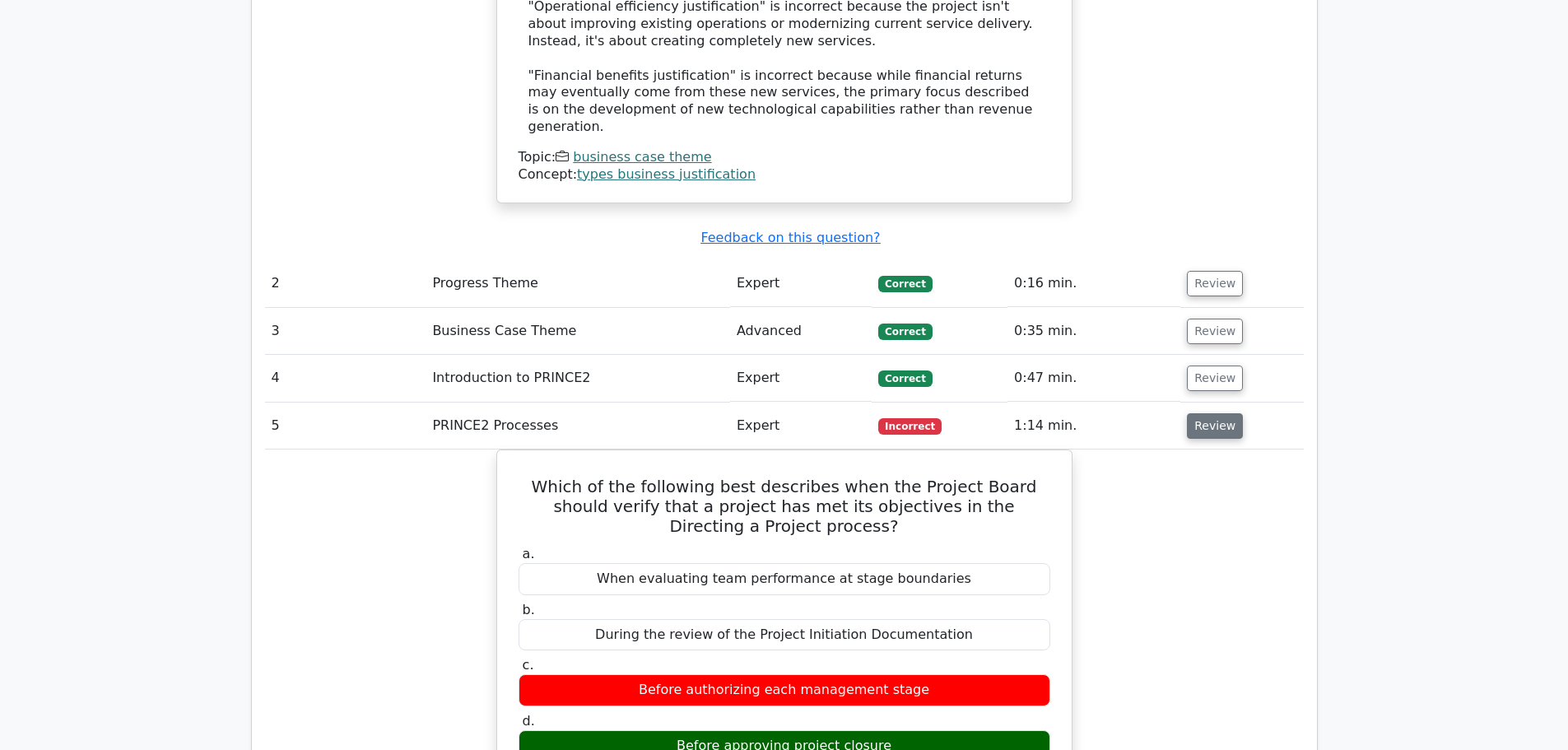
click at [1206, 413] on button "Review" at bounding box center [1213, 425] width 56 height 26
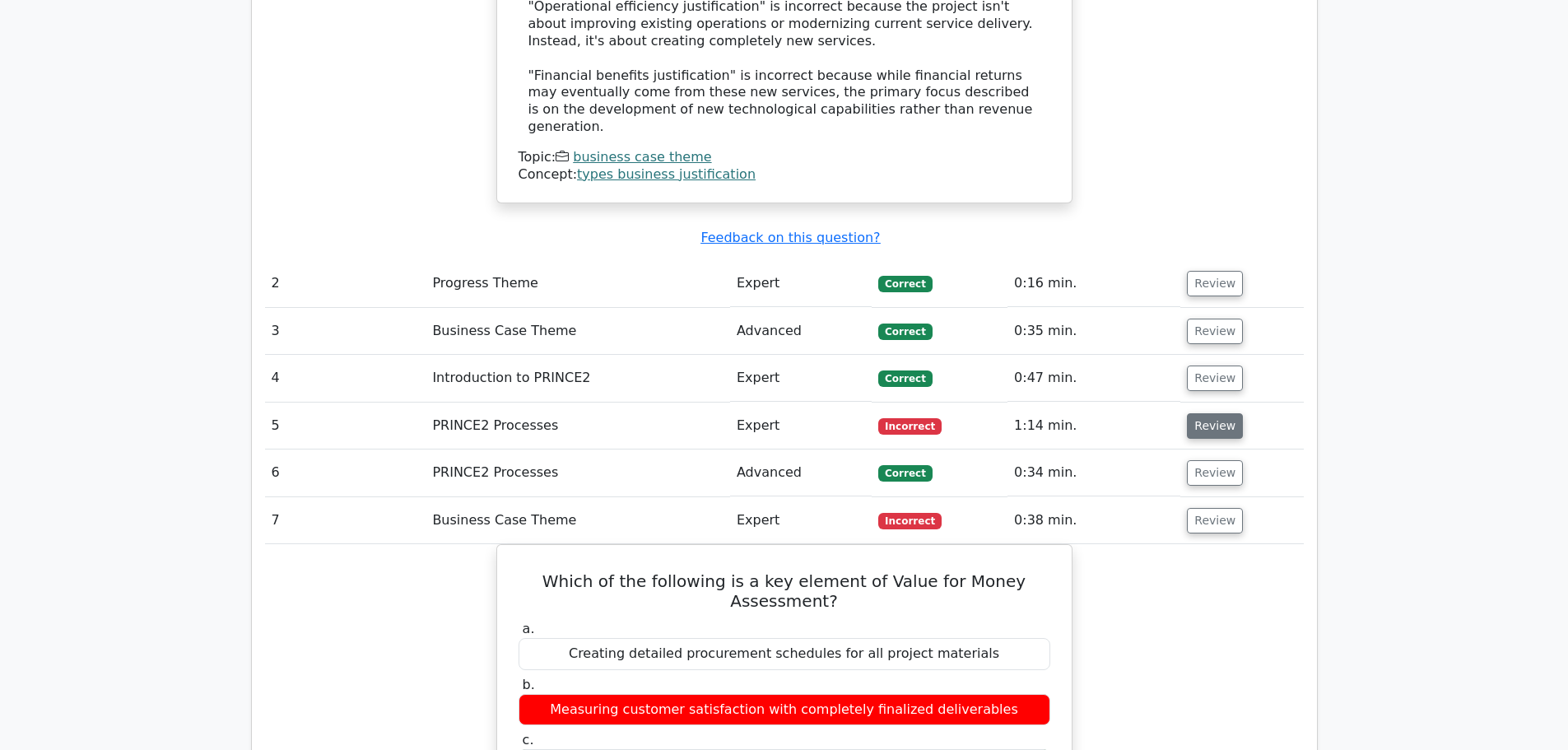
click at [1219, 413] on button "Review" at bounding box center [1213, 425] width 56 height 26
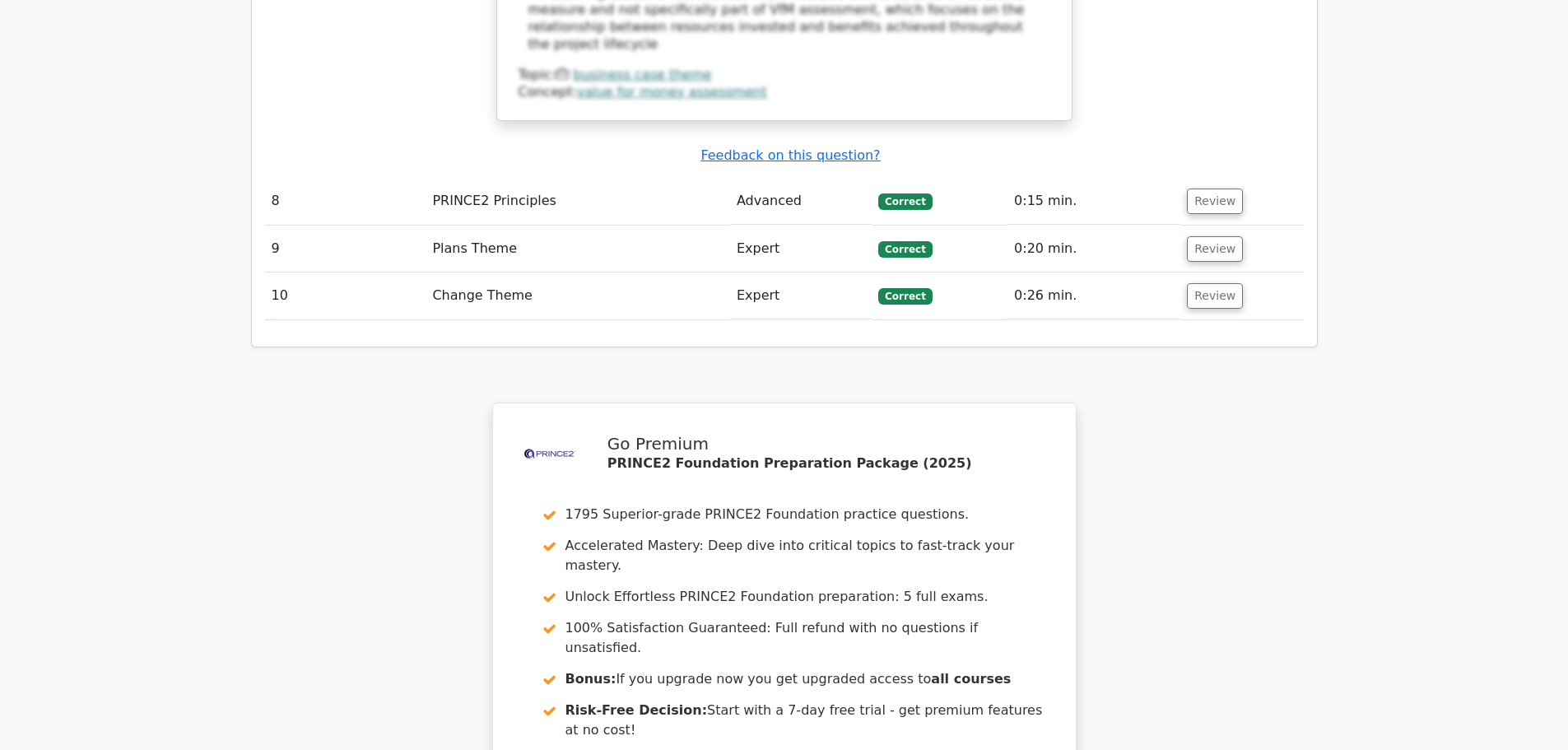
scroll to position [4230, 0]
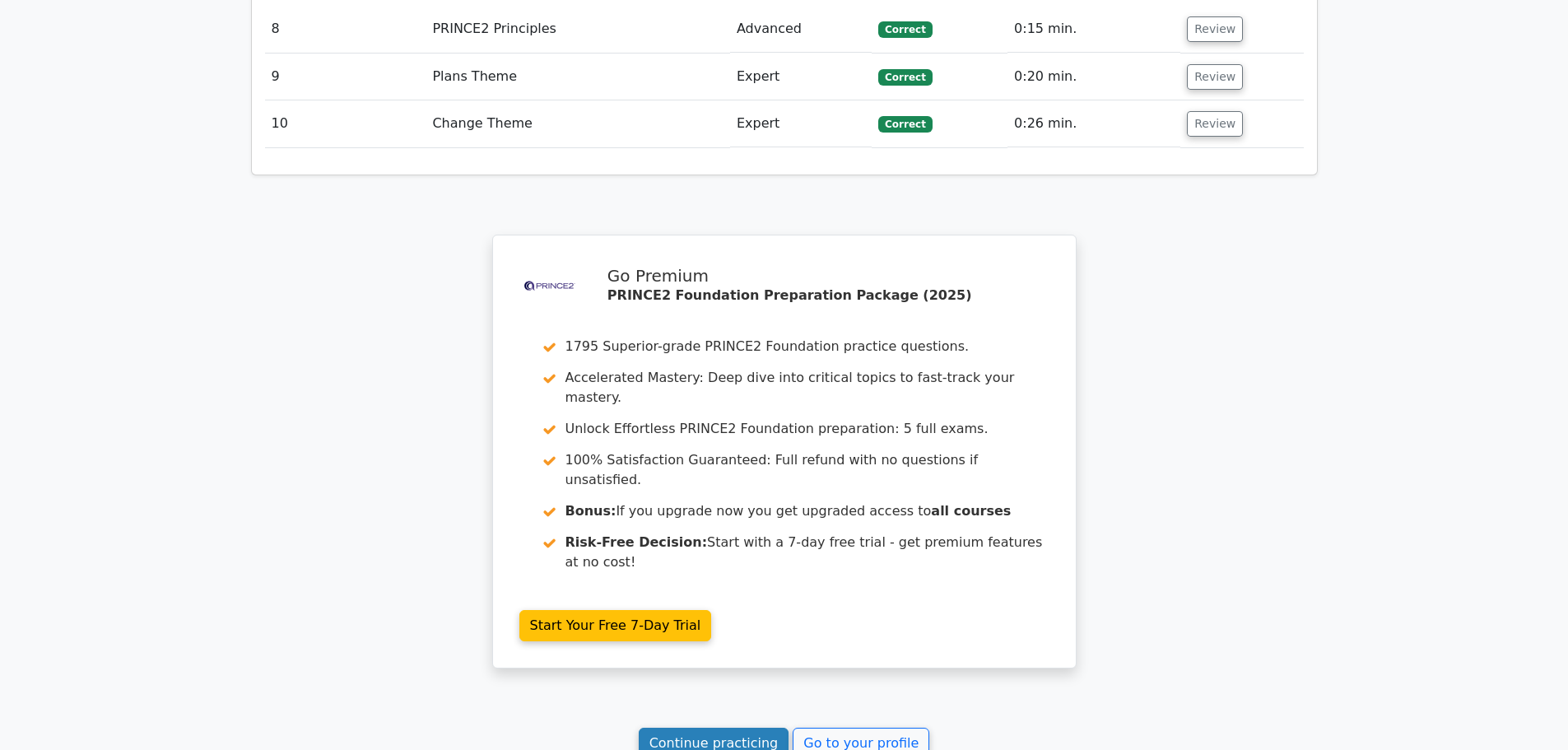
click at [750, 728] on link "Continue practicing" at bounding box center [713, 743] width 151 height 31
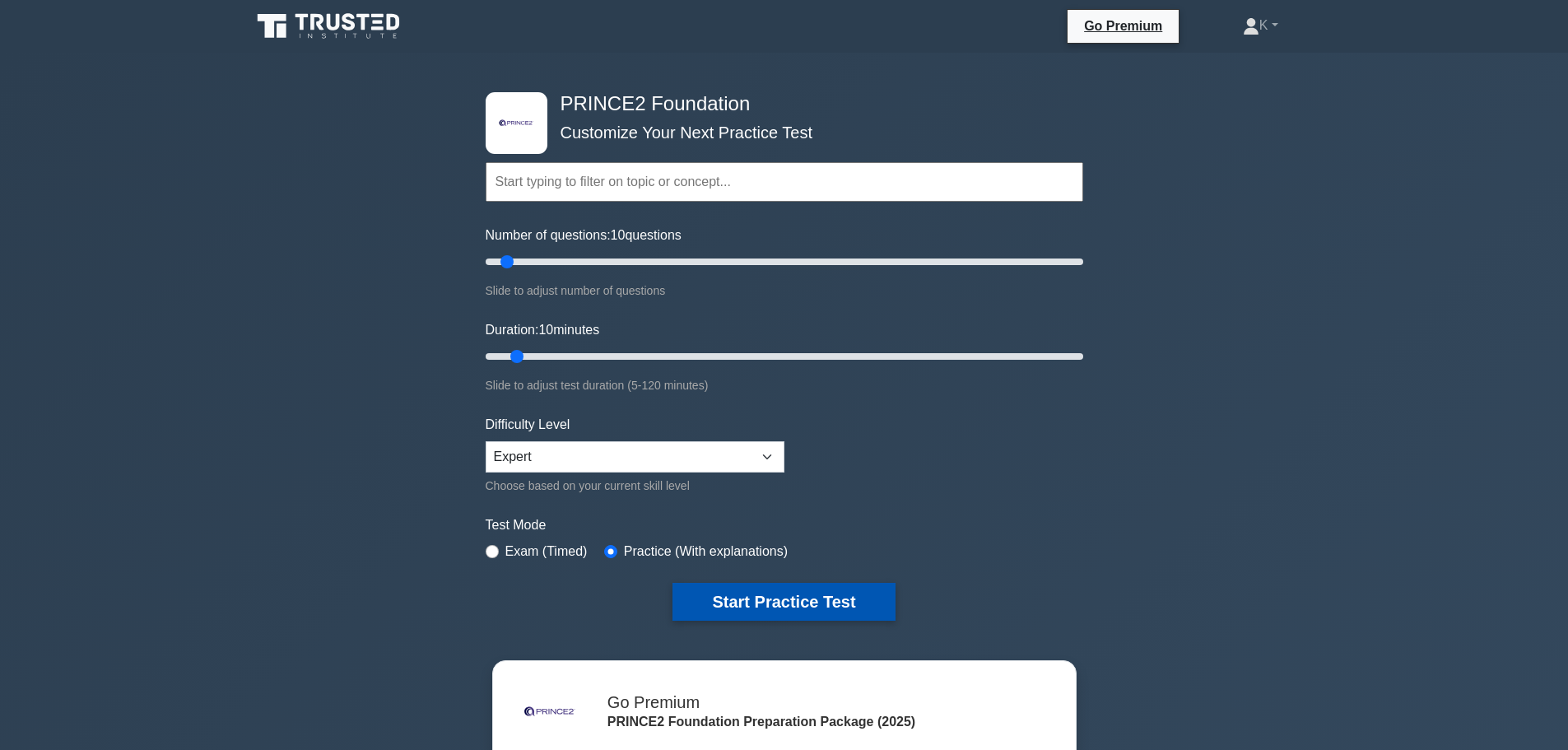
click at [845, 603] on button "Start Practice Test" at bounding box center [783, 602] width 222 height 38
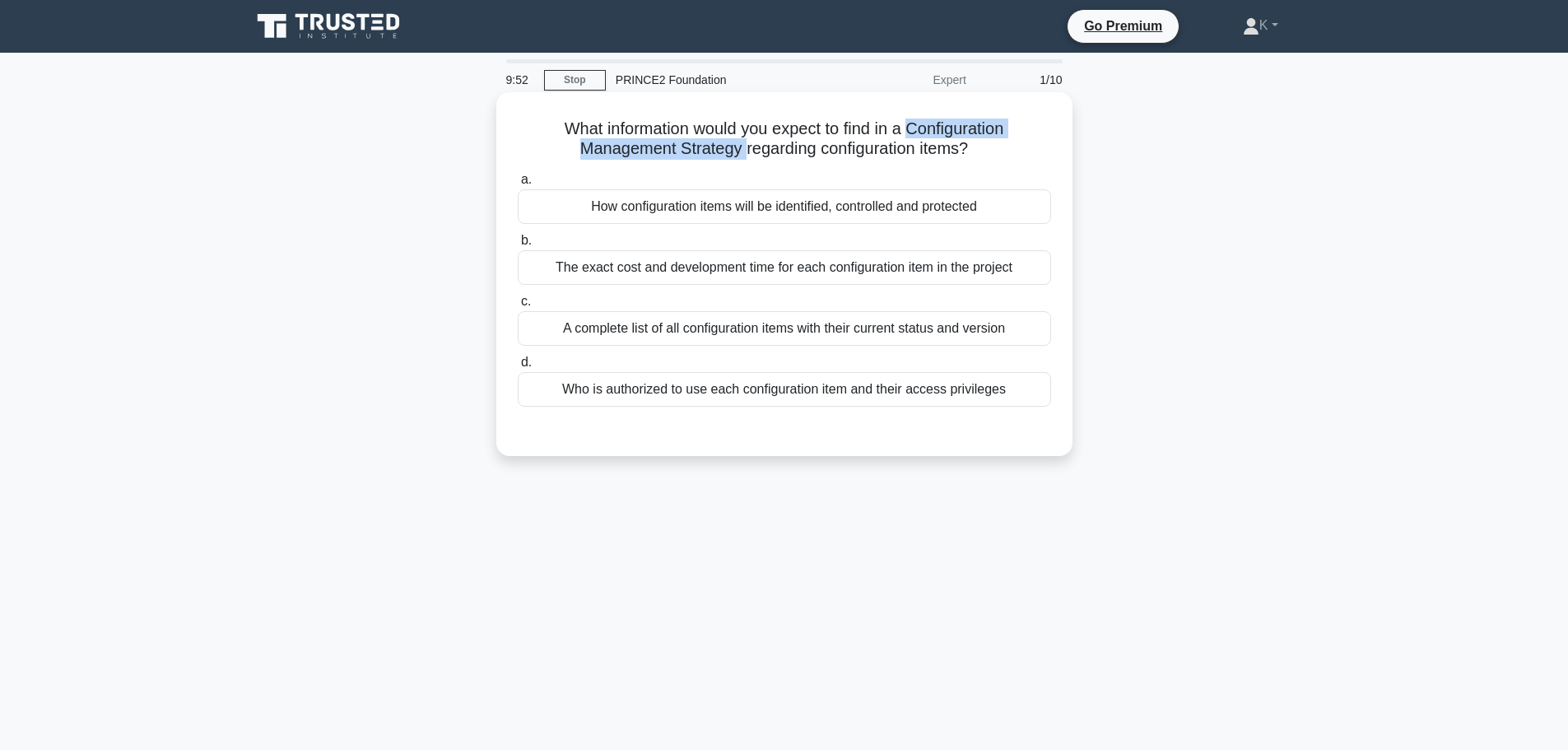
drag, startPoint x: 914, startPoint y: 129, endPoint x: 741, endPoint y: 153, distance: 174.7
click at [741, 153] on h5 "What information would you expect to find in a Configuration Management Strateg…" at bounding box center [784, 139] width 536 height 41
copy h5 "Configuration Management Strategy"
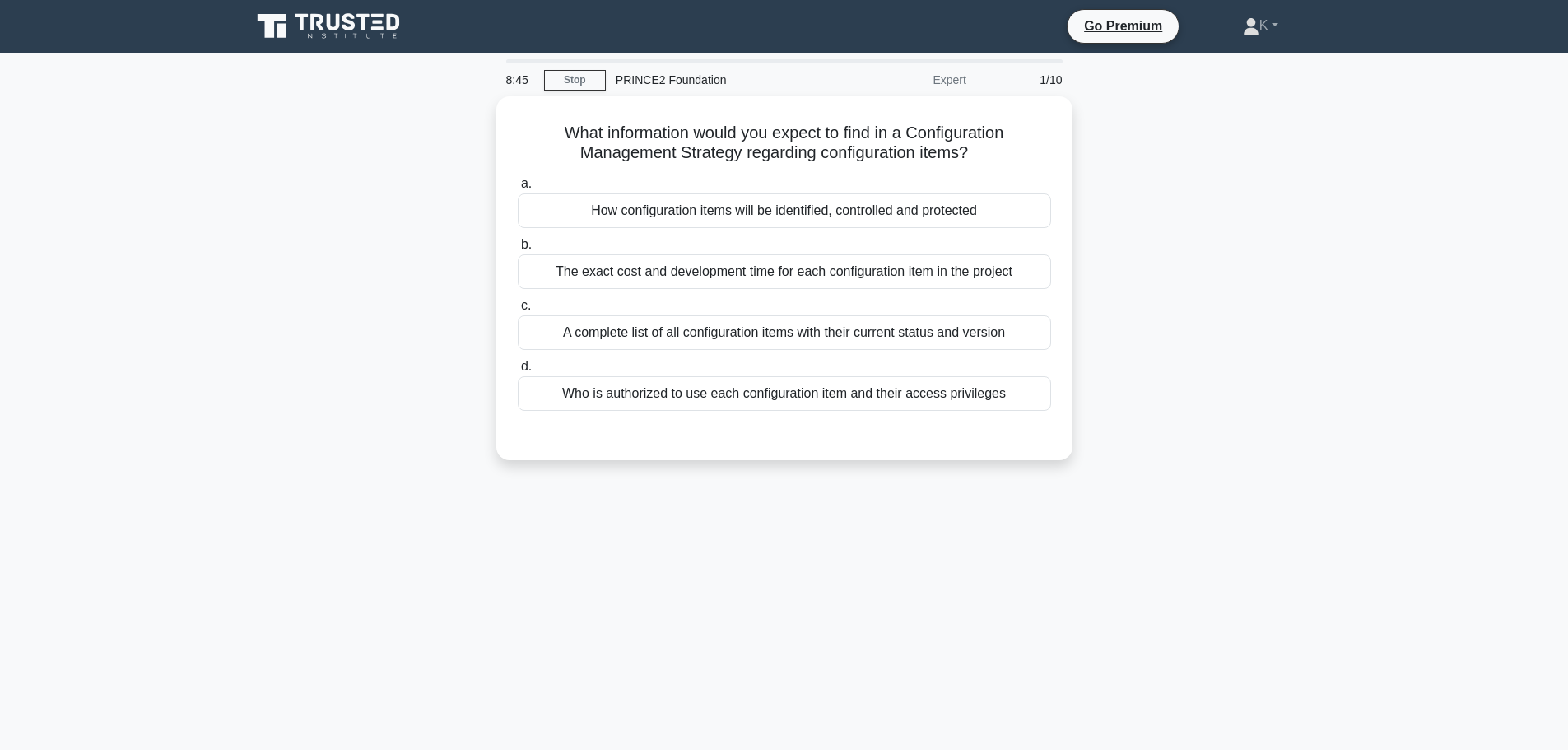
click at [408, 431] on div "What information would you expect to find in a Configuration Management Strateg…" at bounding box center [784, 288] width 1086 height 384
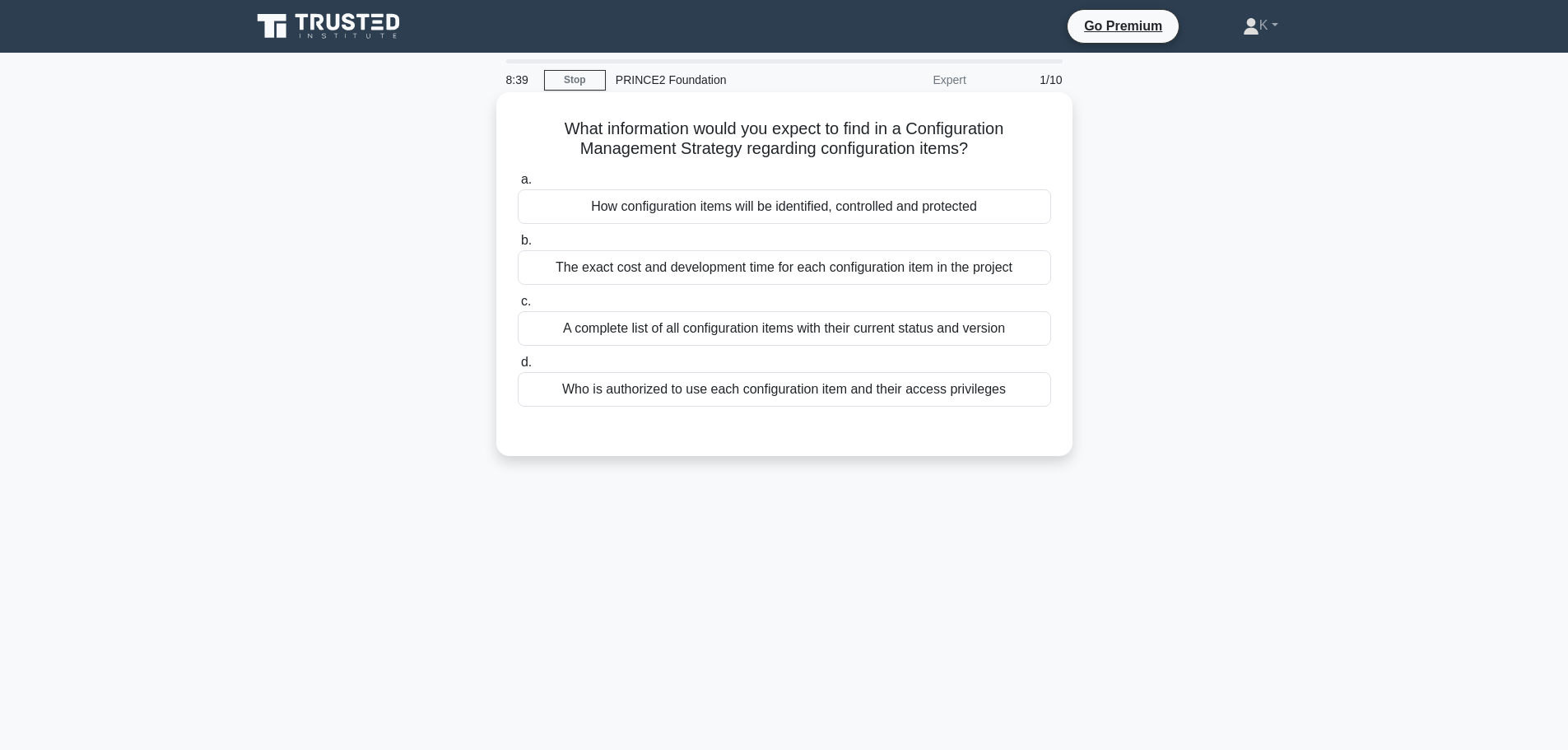
click at [849, 203] on div "How configuration items will be identified, controlled and protected" at bounding box center [784, 206] width 534 height 34
click at [518, 185] on input "a. How configuration items will be identified, controlled and protected" at bounding box center [518, 180] width 0 height 11
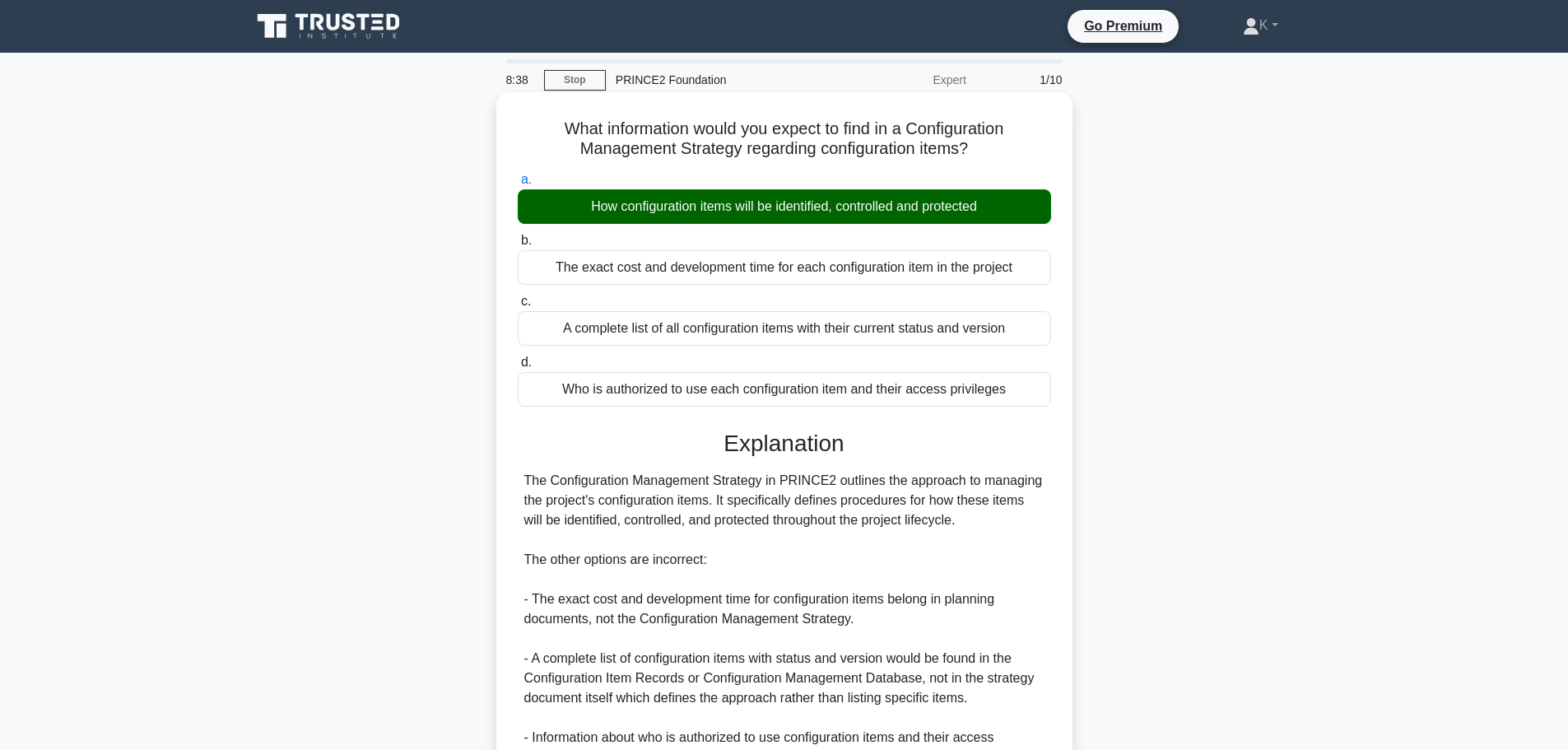
scroll to position [187, 0]
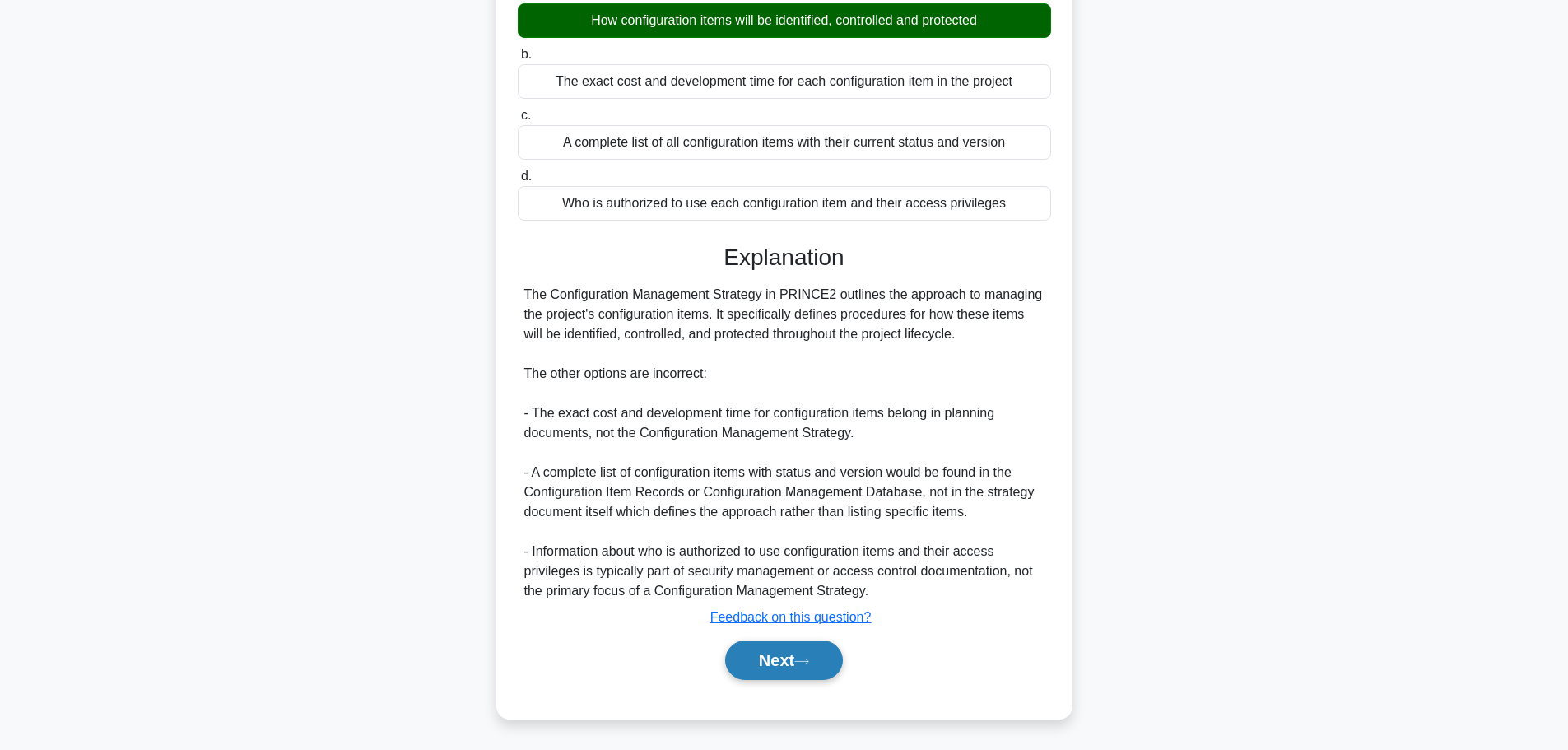
click at [786, 674] on button "Next" at bounding box center [783, 660] width 117 height 40
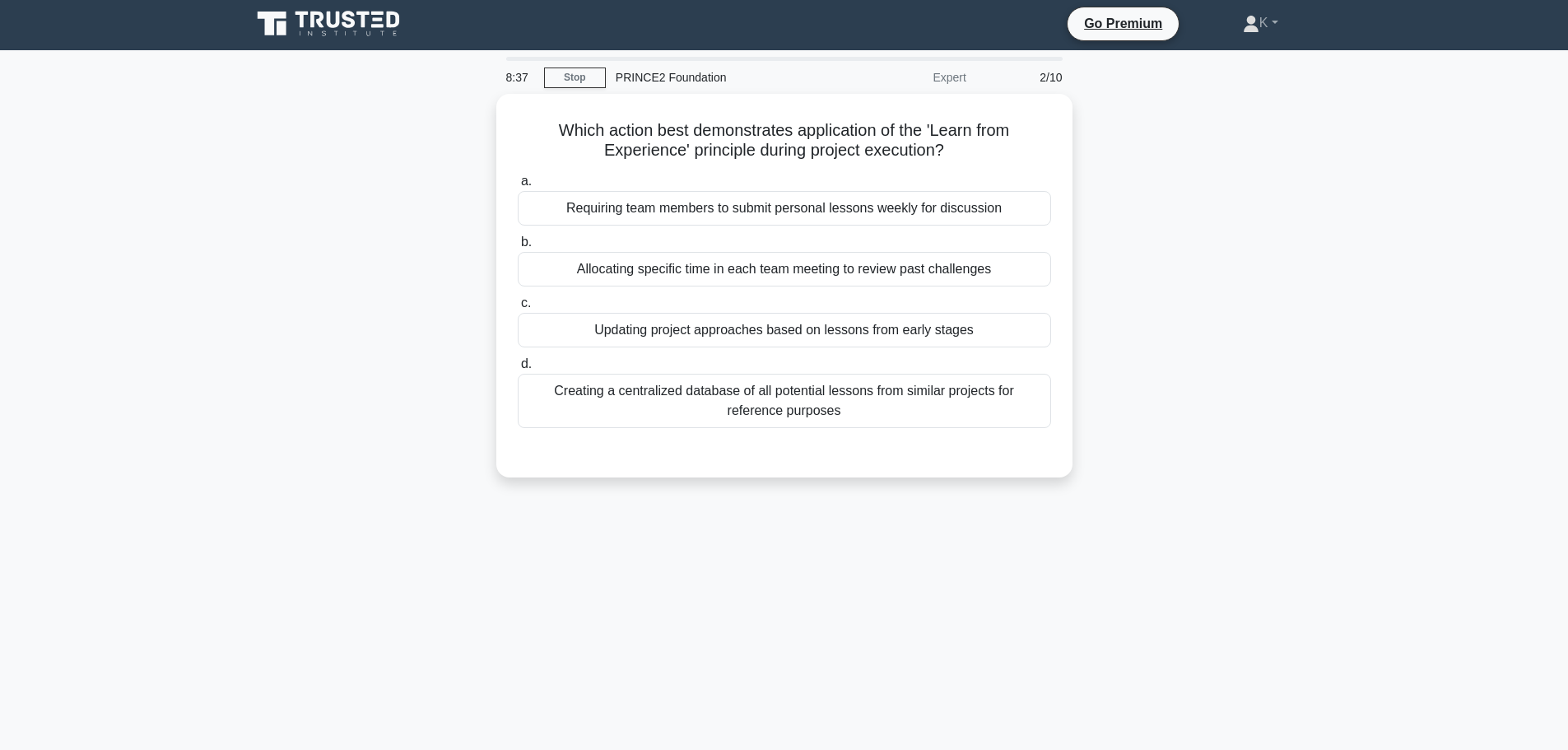
scroll to position [0, 0]
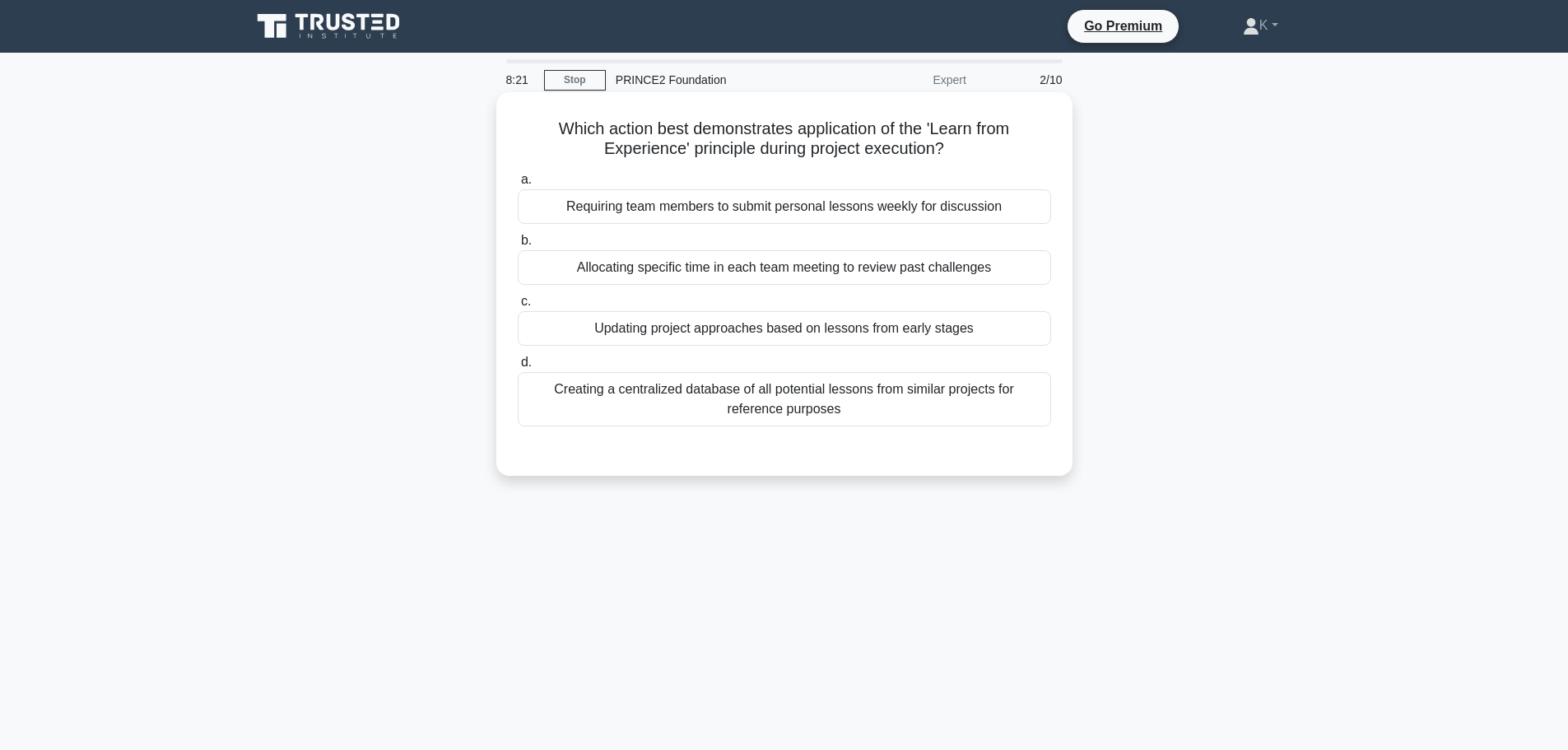
click at [603, 410] on div "Creating a centralized database of all potential lessons from similar projects …" at bounding box center [784, 400] width 534 height 55
click at [518, 368] on input "d. Creating a centralized database of all potential lessons from similar projec…" at bounding box center [518, 363] width 0 height 11
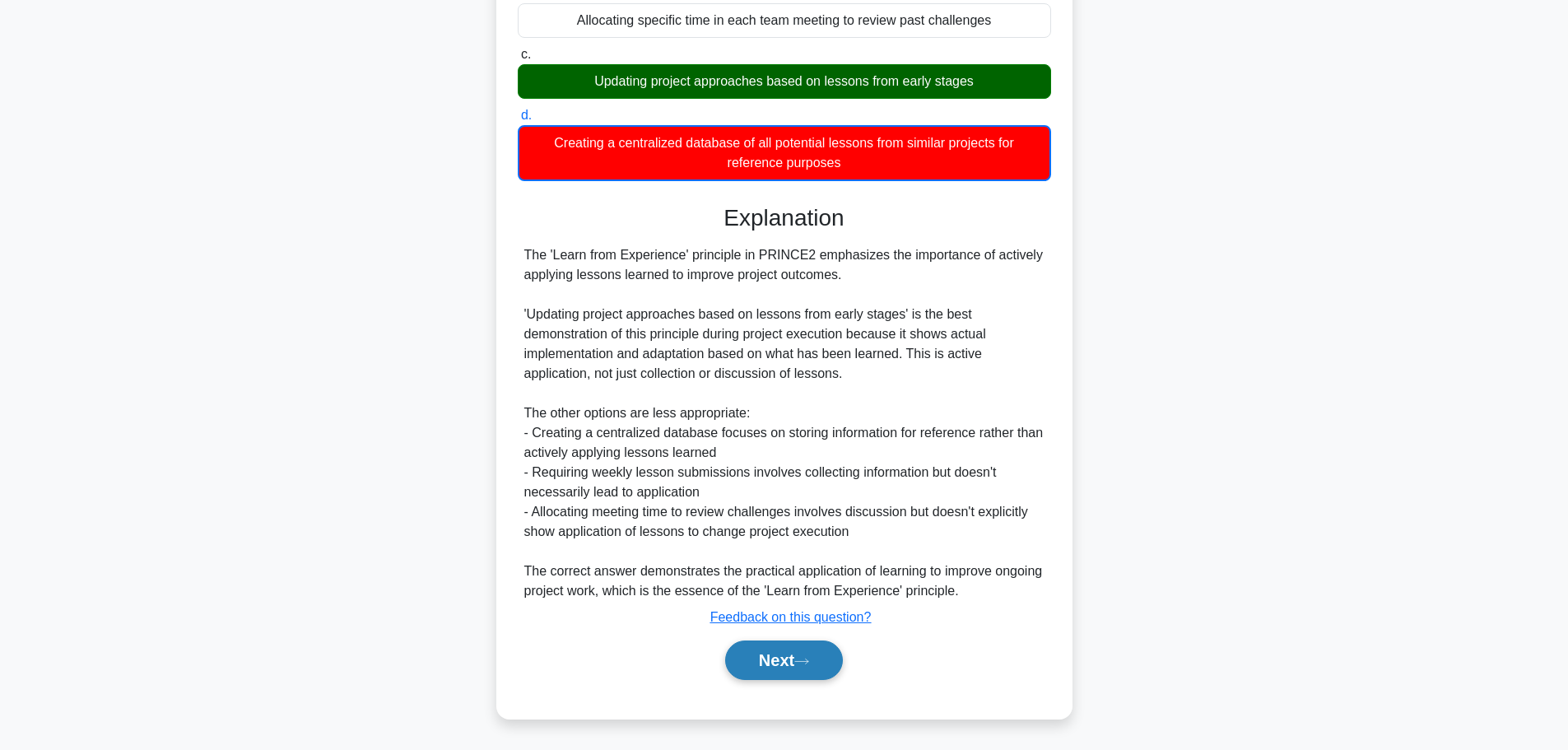
click at [794, 678] on button "Next" at bounding box center [783, 660] width 117 height 40
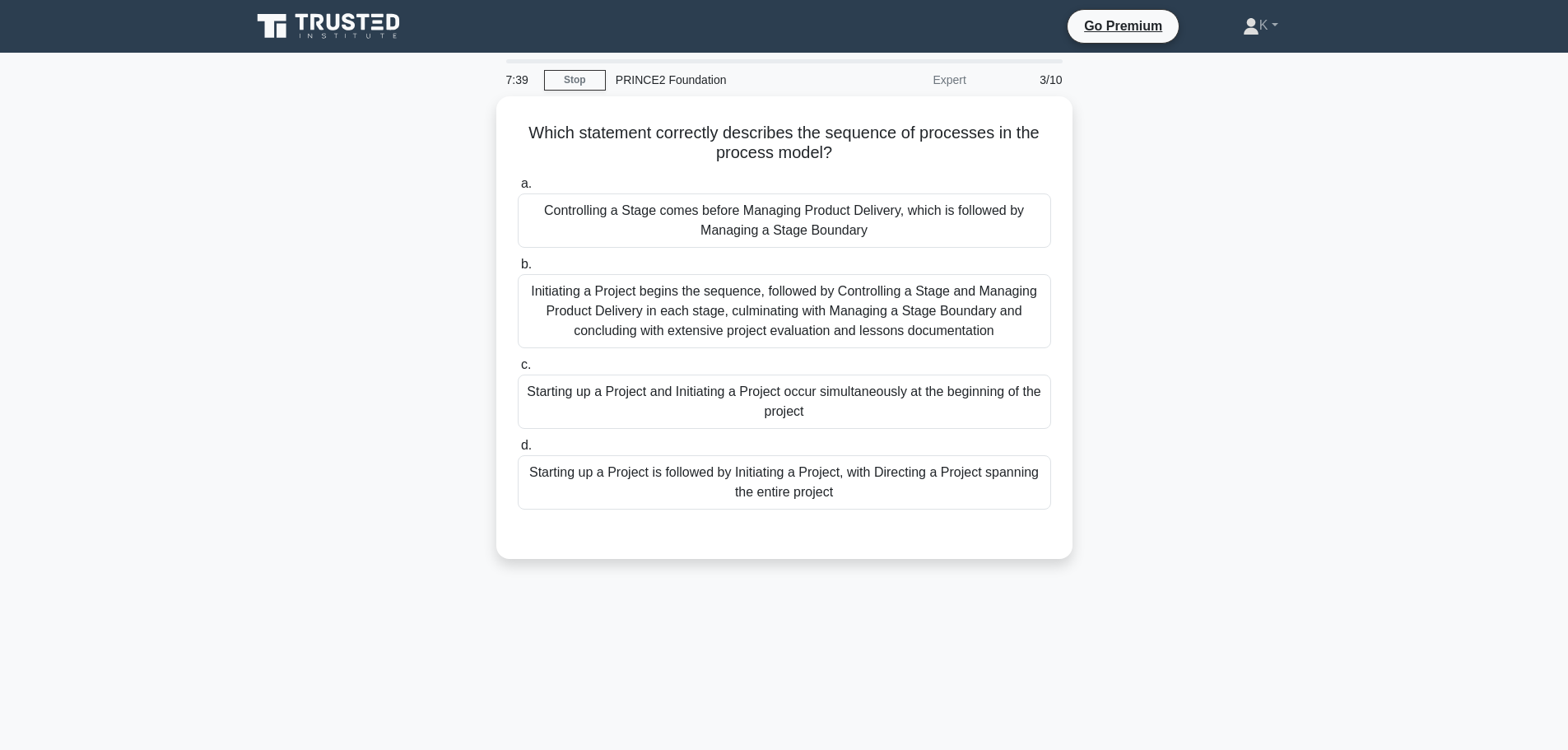
click at [615, 605] on div "7:39 Stop PRINCE2 Foundation Expert 3/10 Which statement correctly describes th…" at bounding box center [784, 470] width 1086 height 823
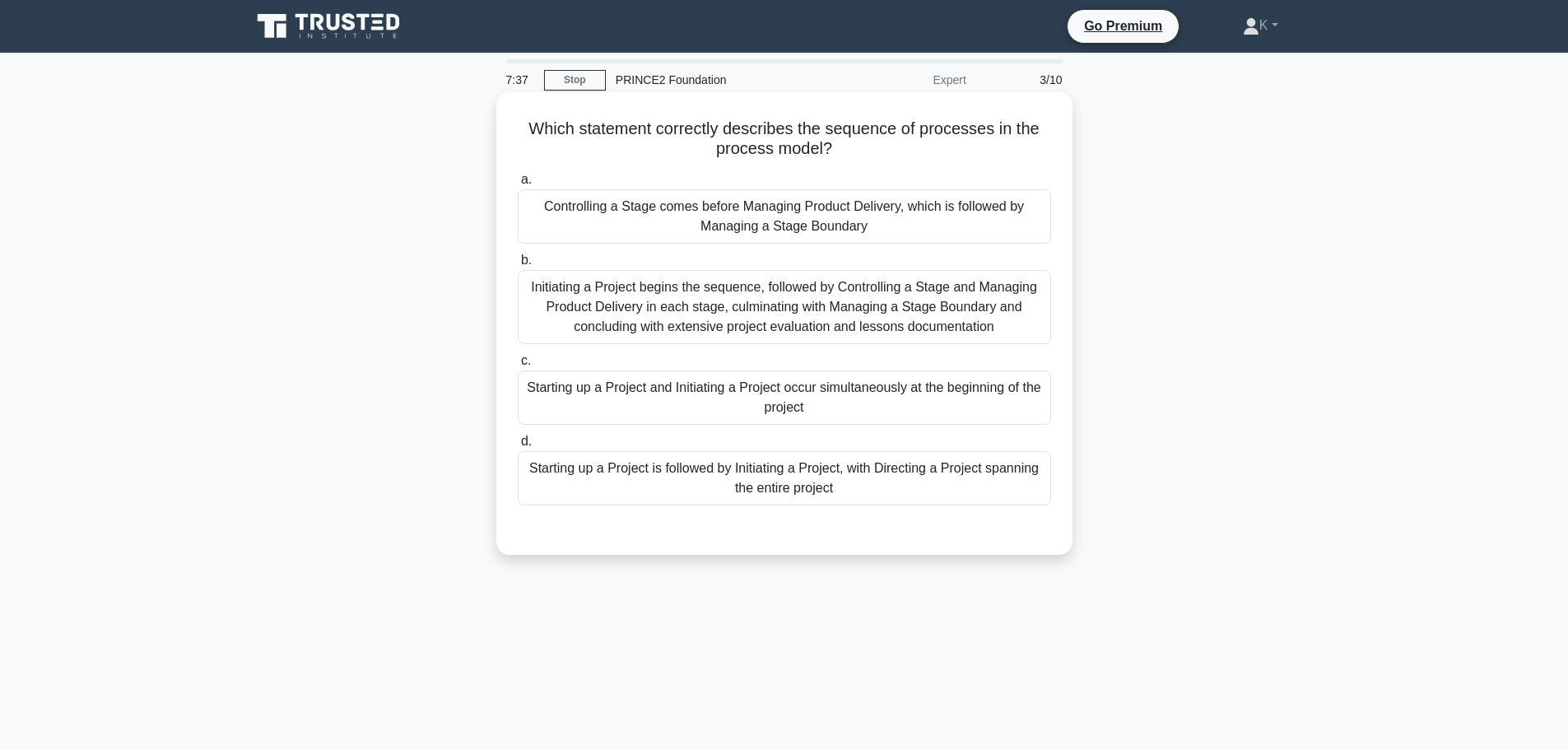
click at [621, 505] on div "Starting up a Project is followed by Initiating a Project, with Directing a Pro…" at bounding box center [784, 478] width 534 height 55
click at [518, 447] on input "d. Starting up a Project is followed by Initiating a Project, with Directing a …" at bounding box center [518, 442] width 0 height 11
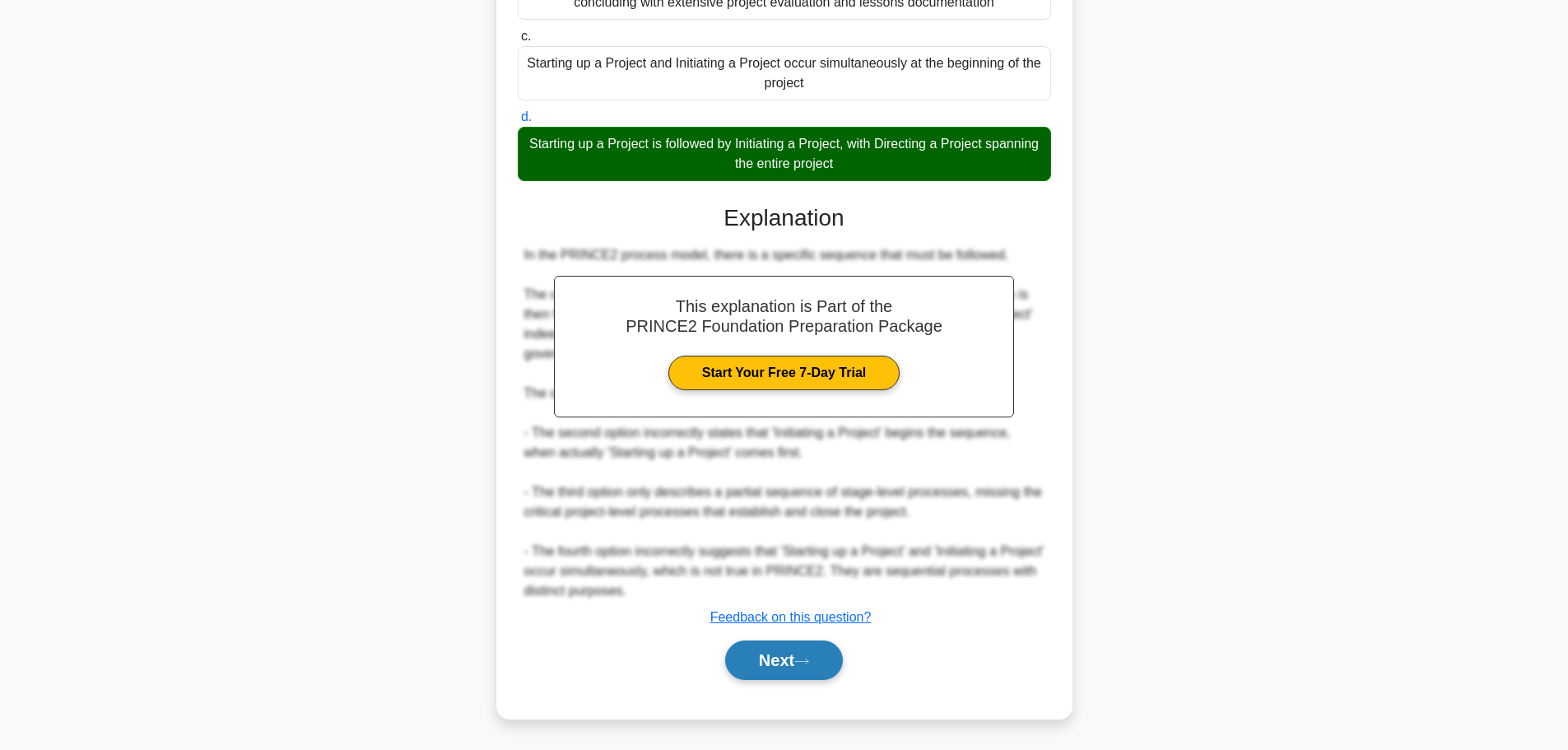
click at [738, 654] on button "Next" at bounding box center [783, 660] width 117 height 40
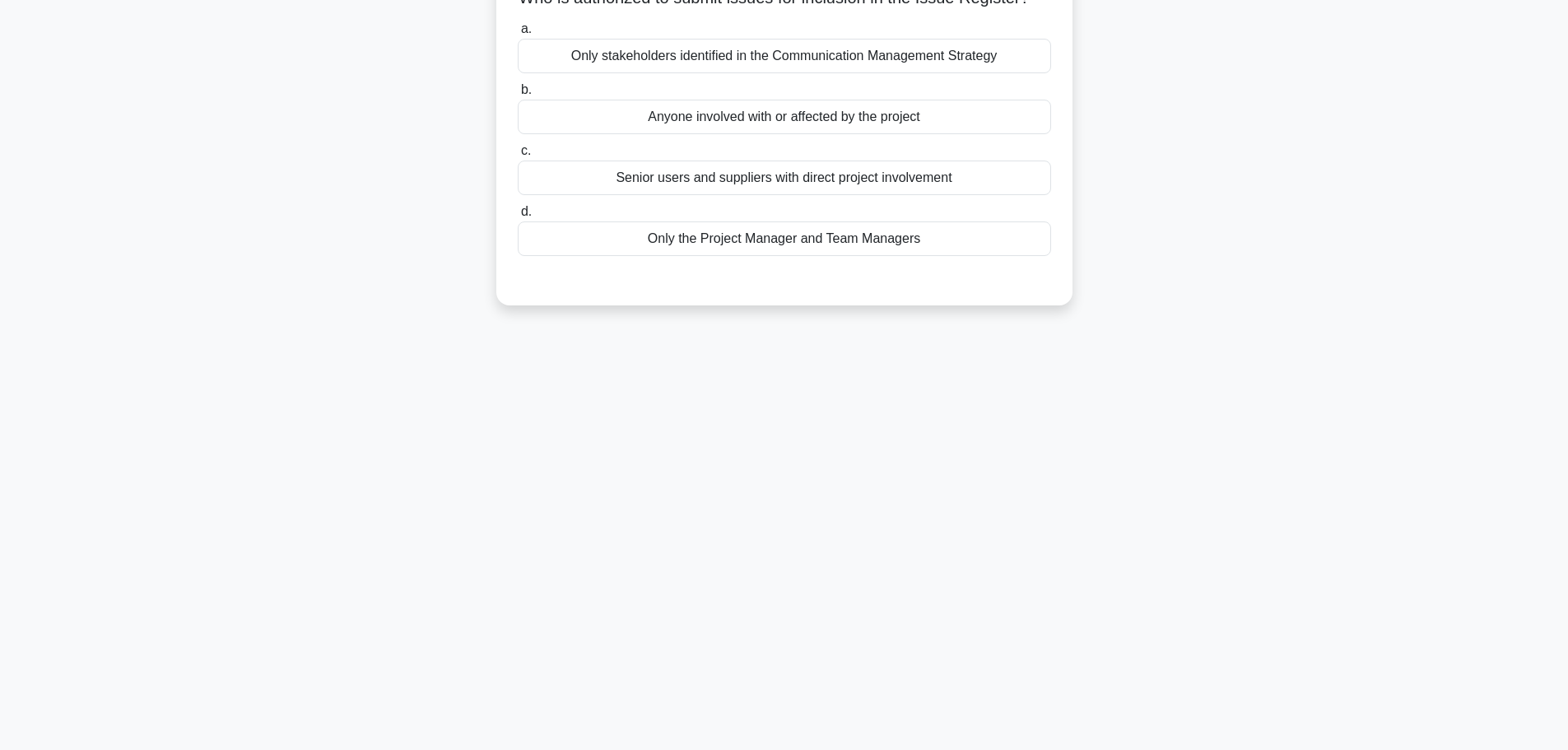
scroll to position [139, 0]
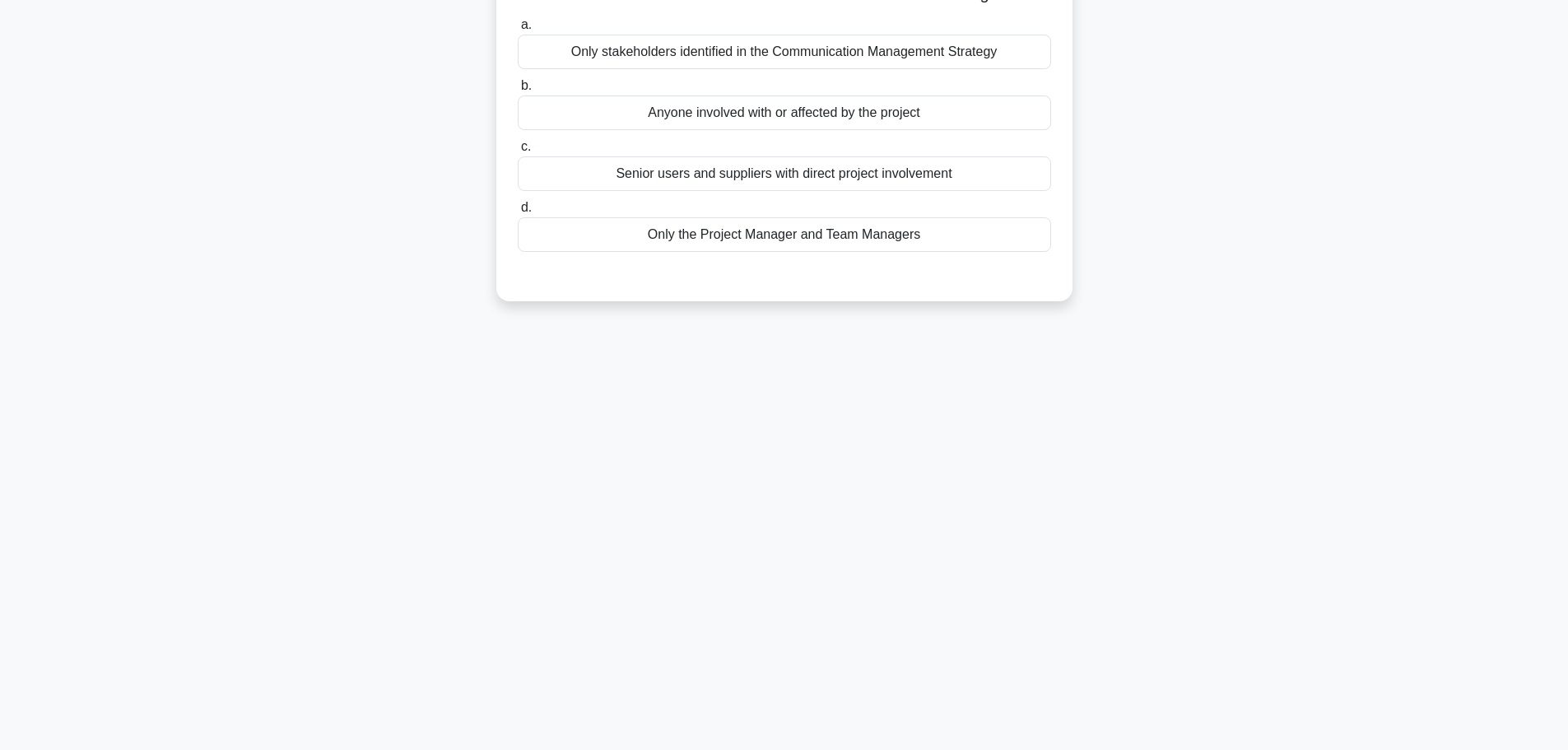
click at [785, 411] on div "7:17 Stop PRINCE2 Foundation Expert 4/10 Who is authorized to submit issues for…" at bounding box center [784, 331] width 1086 height 823
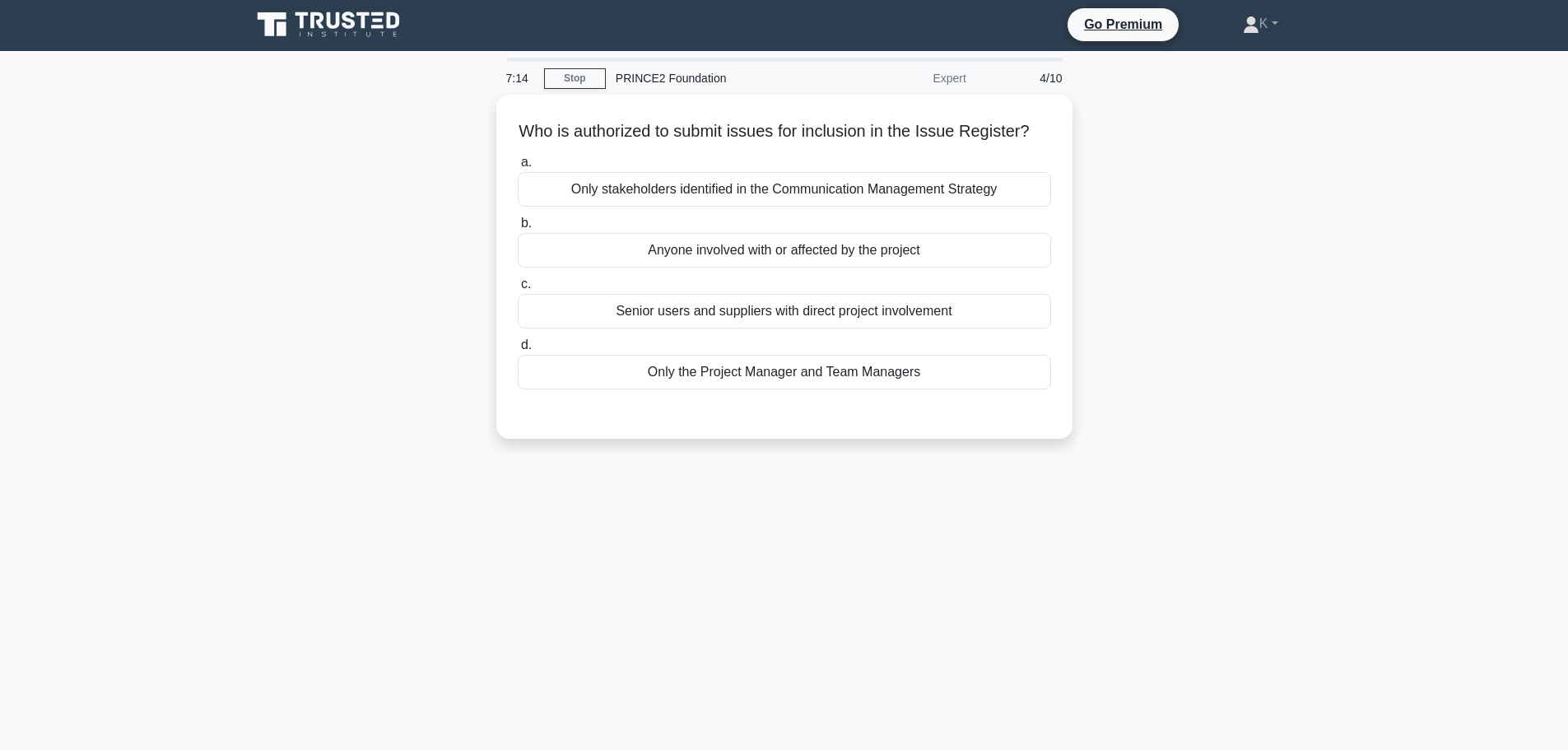
scroll to position [0, 0]
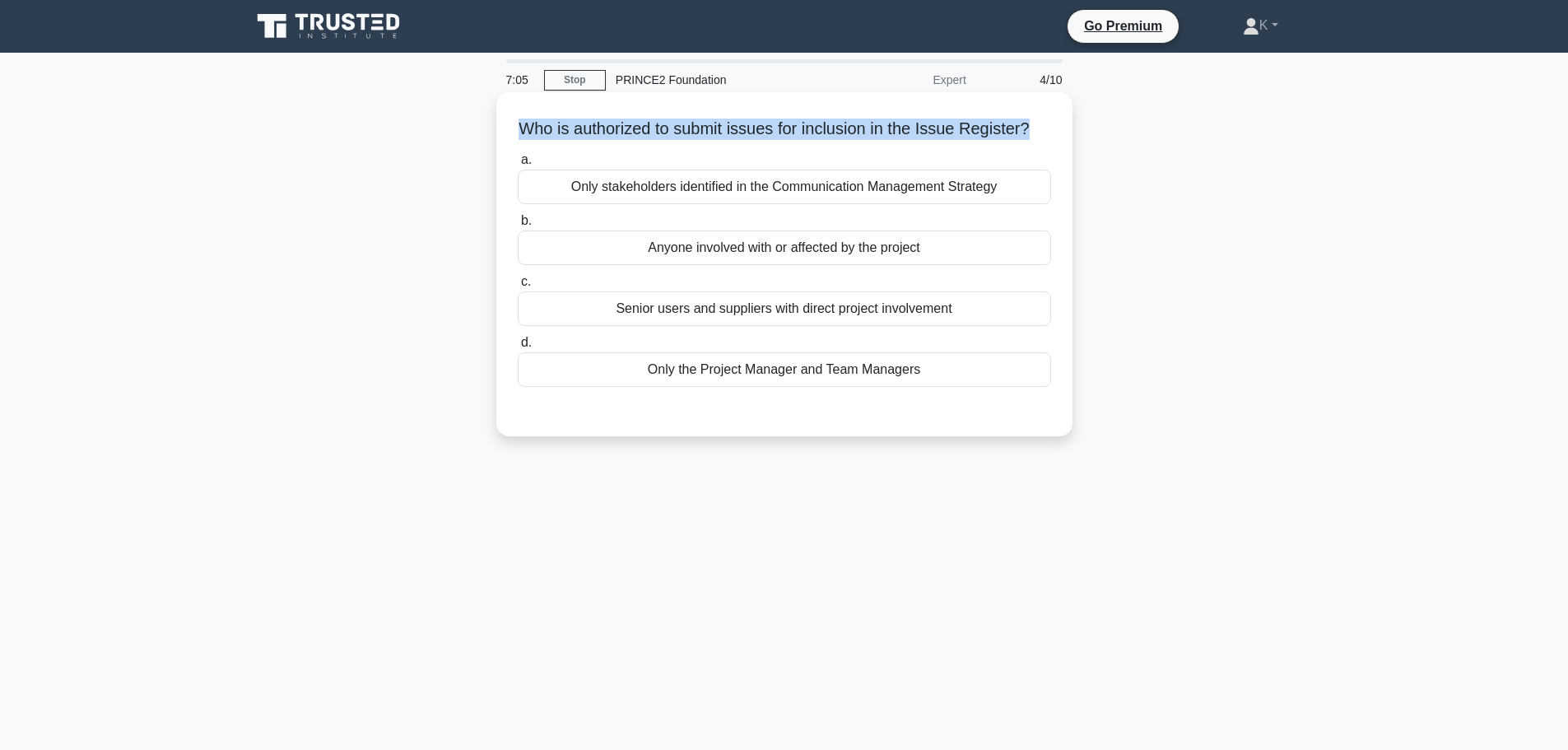
drag, startPoint x: 1012, startPoint y: 131, endPoint x: 522, endPoint y: 130, distance: 490.0
click at [522, 130] on h5 "Who is authorized to submit issues for inclusion in the Issue Register? .spinne…" at bounding box center [784, 129] width 536 height 21
copy h5 "Who is authorized to submit issues for inclusion in the Issue Register?"
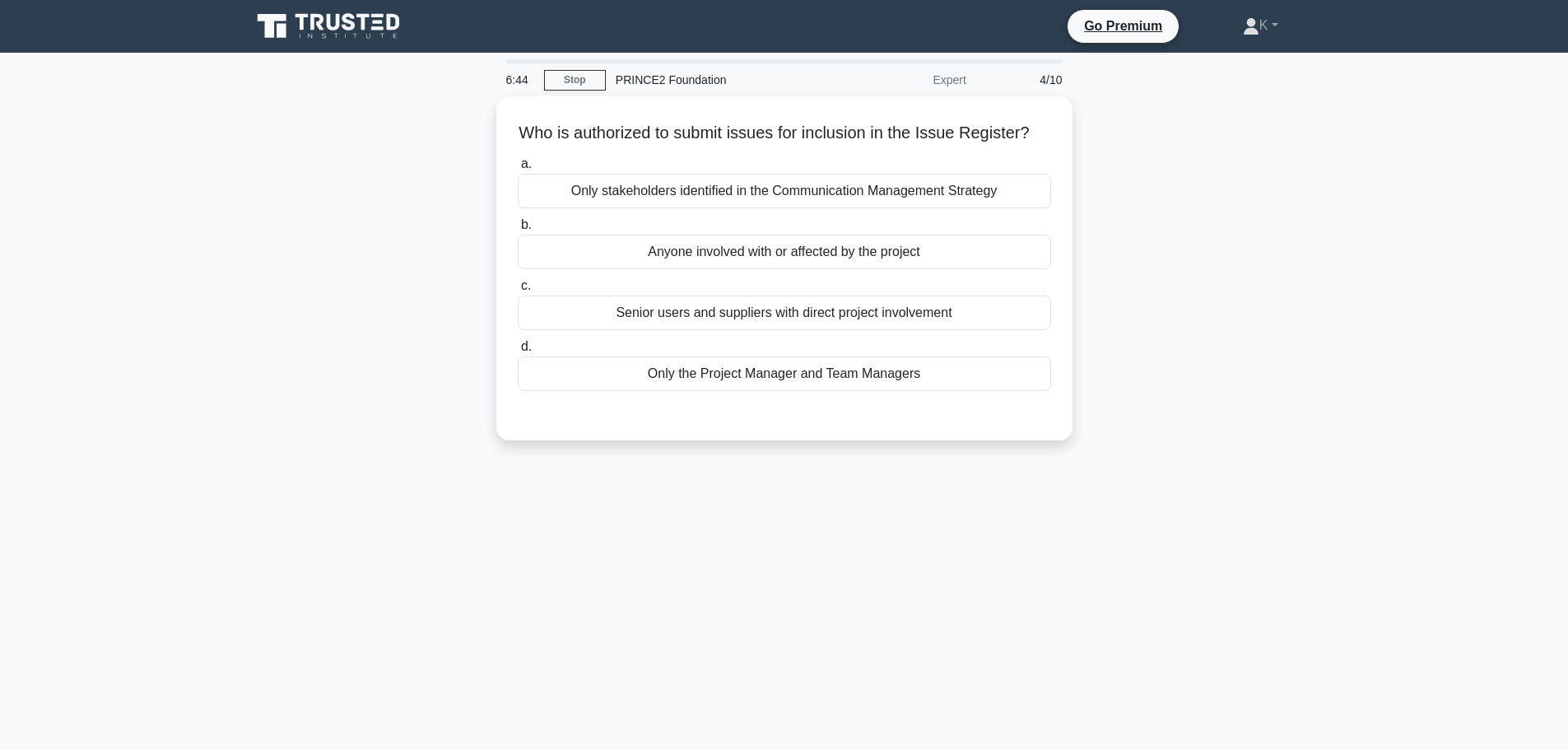
click at [386, 262] on div "Who is authorized to submit issues for inclusion in the Issue Register? .spinne…" at bounding box center [784, 278] width 1086 height 364
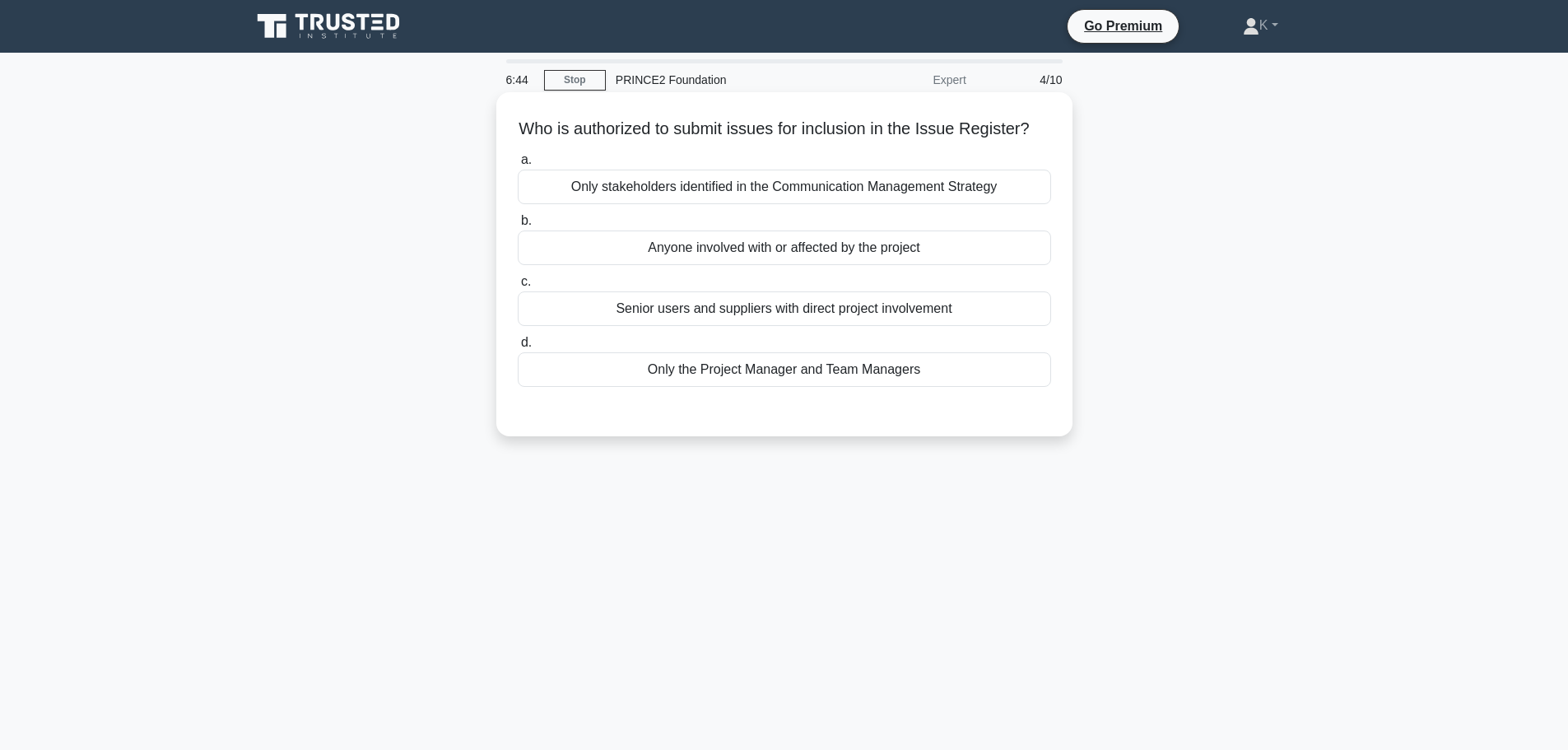
drag, startPoint x: 677, startPoint y: 289, endPoint x: 694, endPoint y: 275, distance: 22.0
click at [681, 285] on div "a. Only stakeholders identified in the Communication Management Strategy b. Any…" at bounding box center [784, 268] width 553 height 244
click at [694, 265] on div "Anyone involved with or affected by the project" at bounding box center [784, 247] width 534 height 34
click at [518, 227] on input "b. Anyone involved with or affected by the project" at bounding box center [518, 221] width 0 height 11
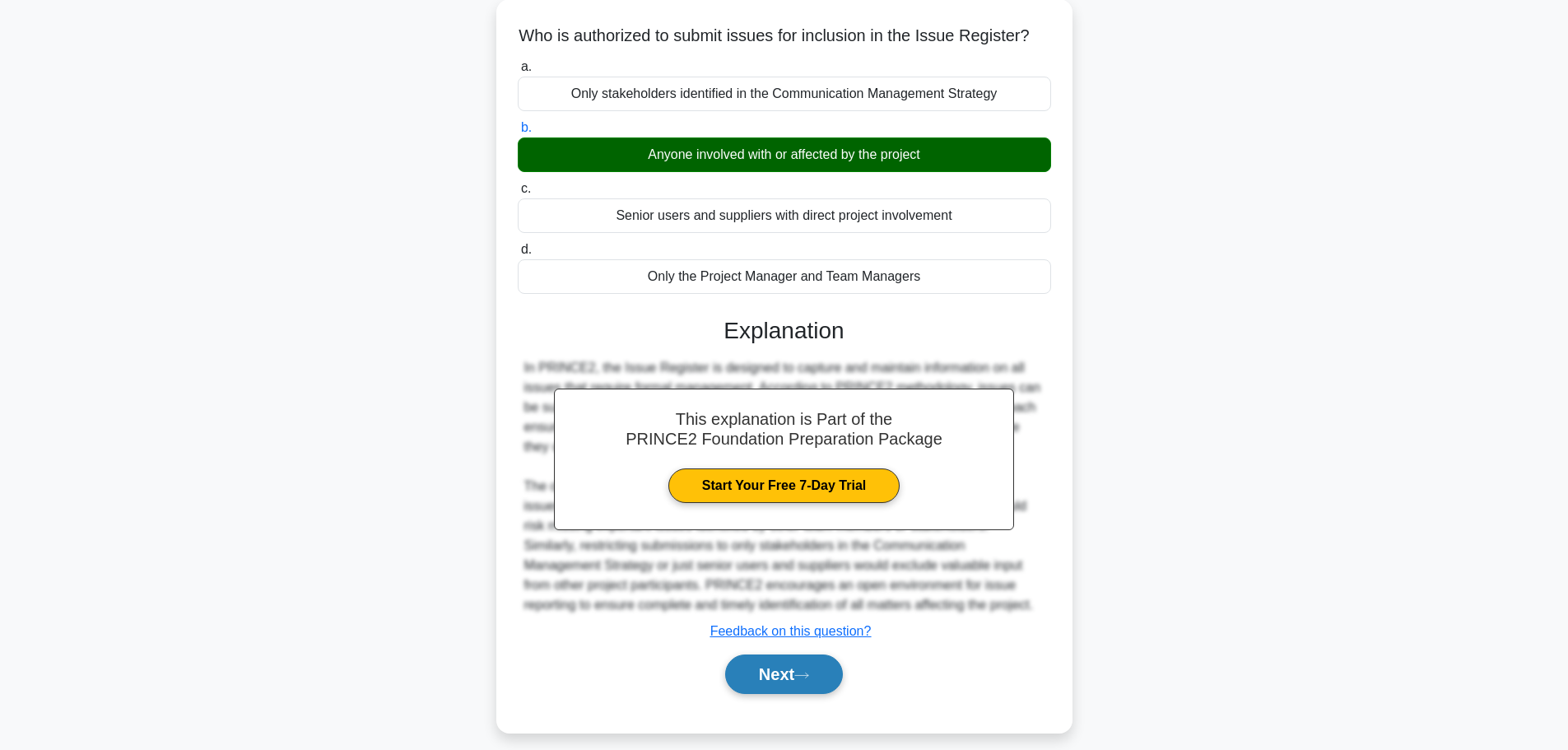
scroll to position [139, 0]
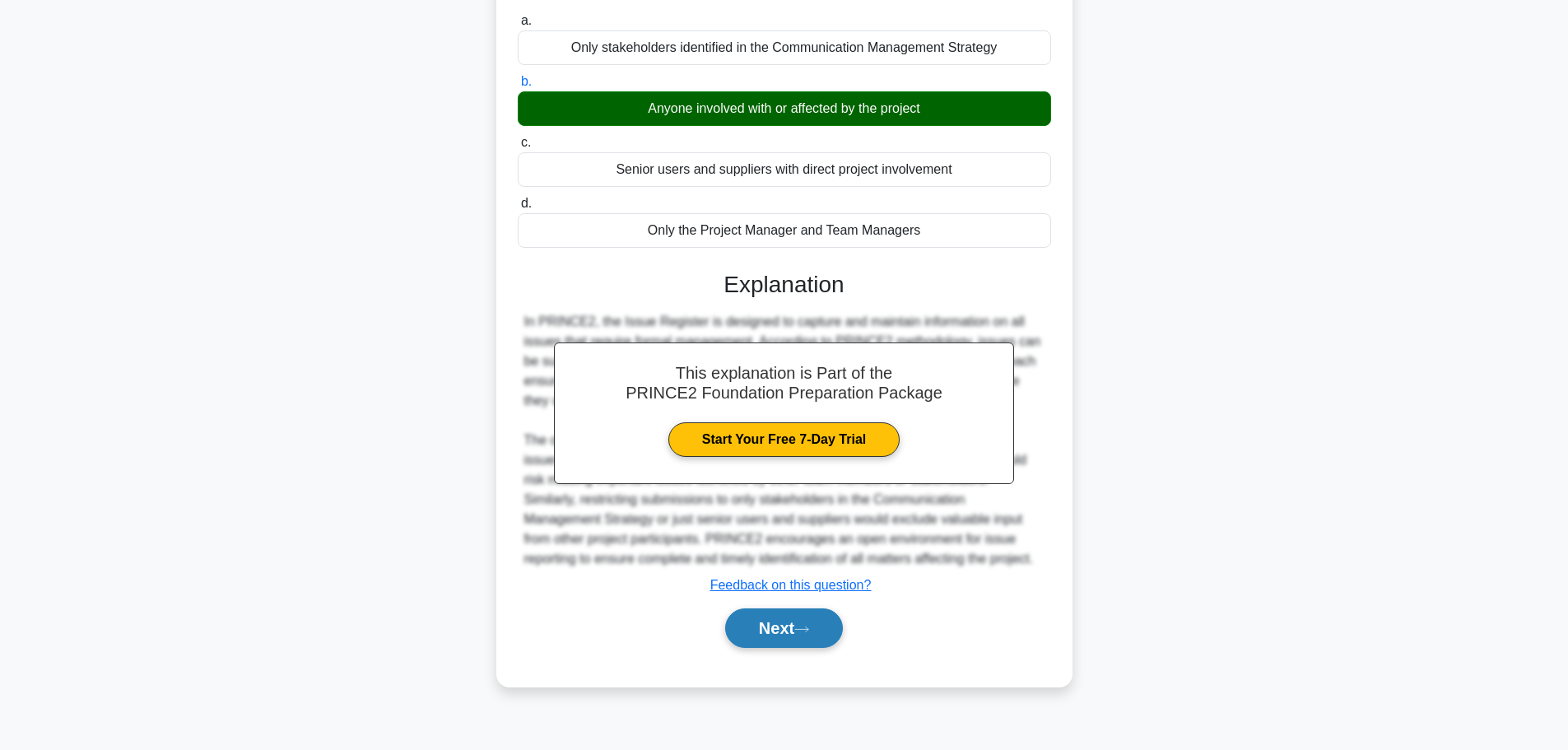
click at [818, 648] on button "Next" at bounding box center [783, 628] width 117 height 40
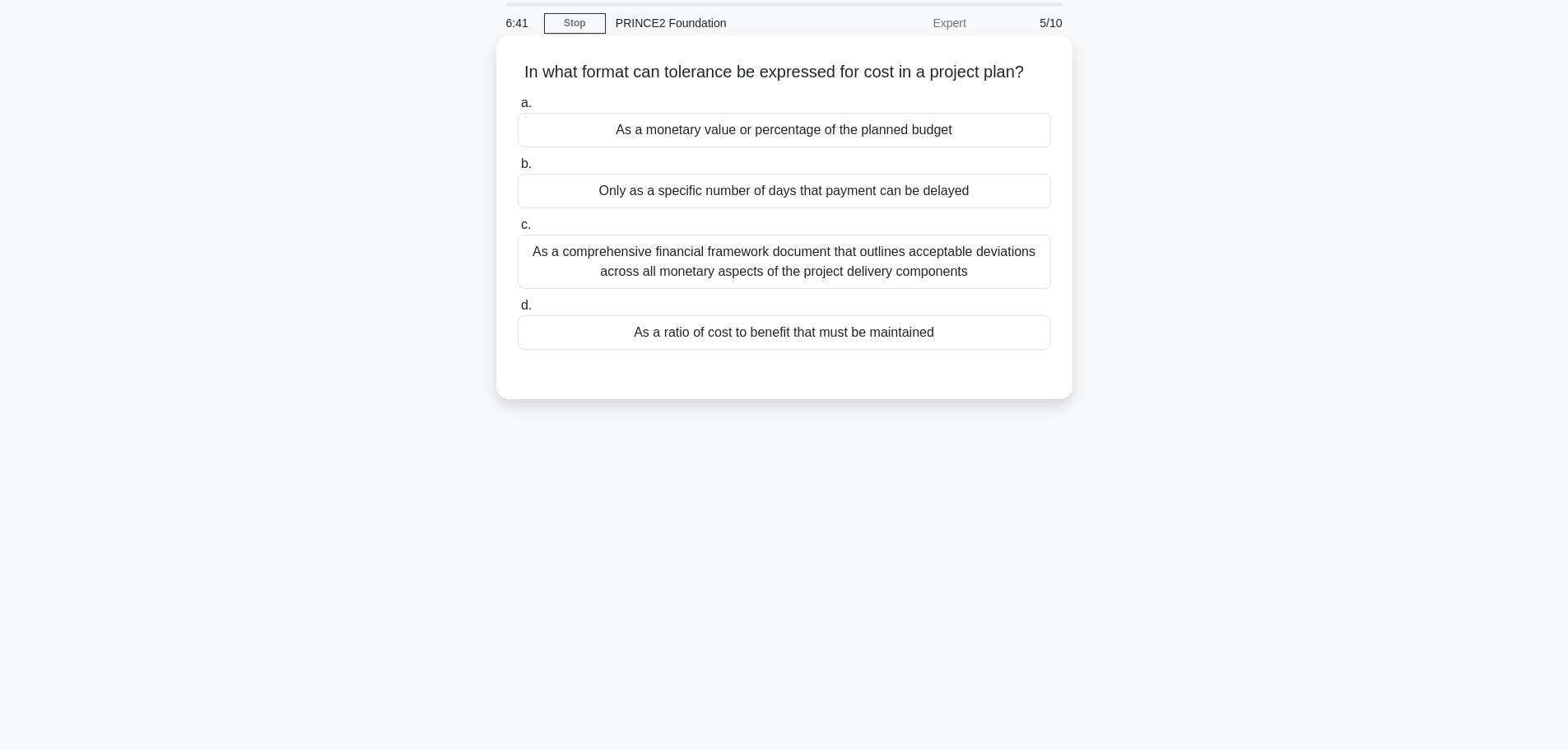
scroll to position [0, 0]
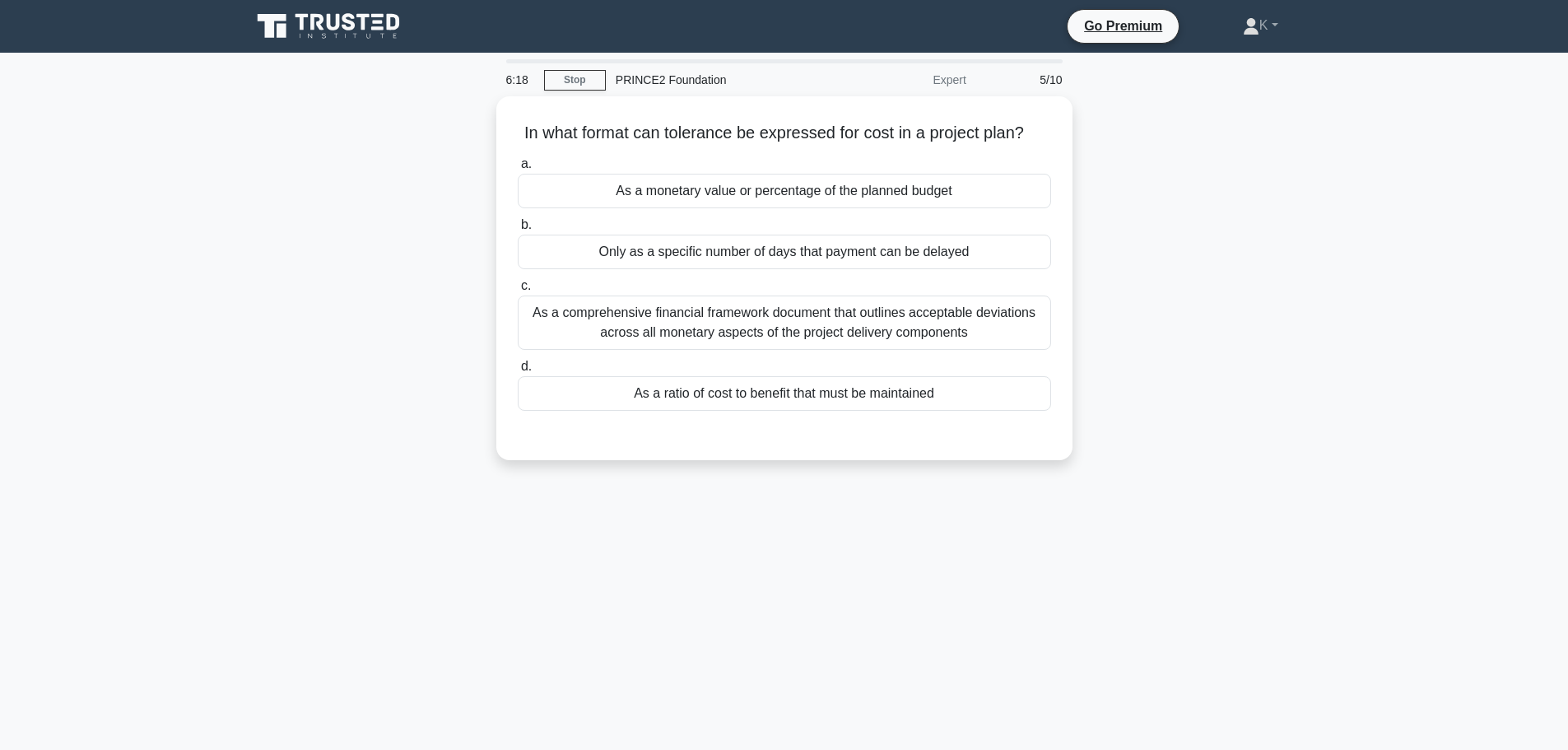
click at [399, 224] on div "In what format can tolerance be expressed for cost in a project plan? .spinner_…" at bounding box center [784, 288] width 1086 height 384
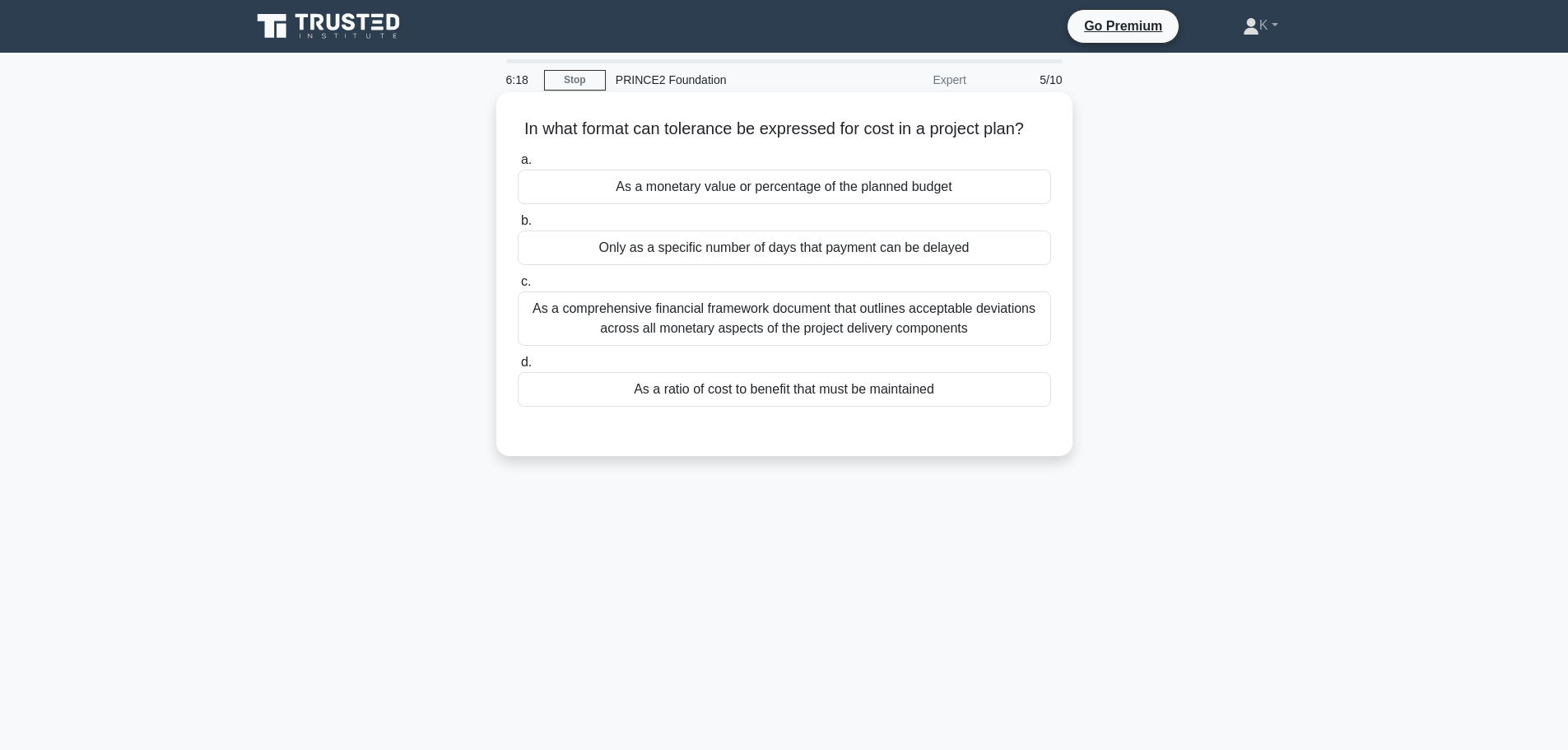
click at [710, 192] on div "As a monetary value or percentage of the planned budget" at bounding box center [784, 186] width 534 height 34
click at [518, 166] on input "a. As a monetary value or percentage of the planned budget" at bounding box center [518, 160] width 0 height 11
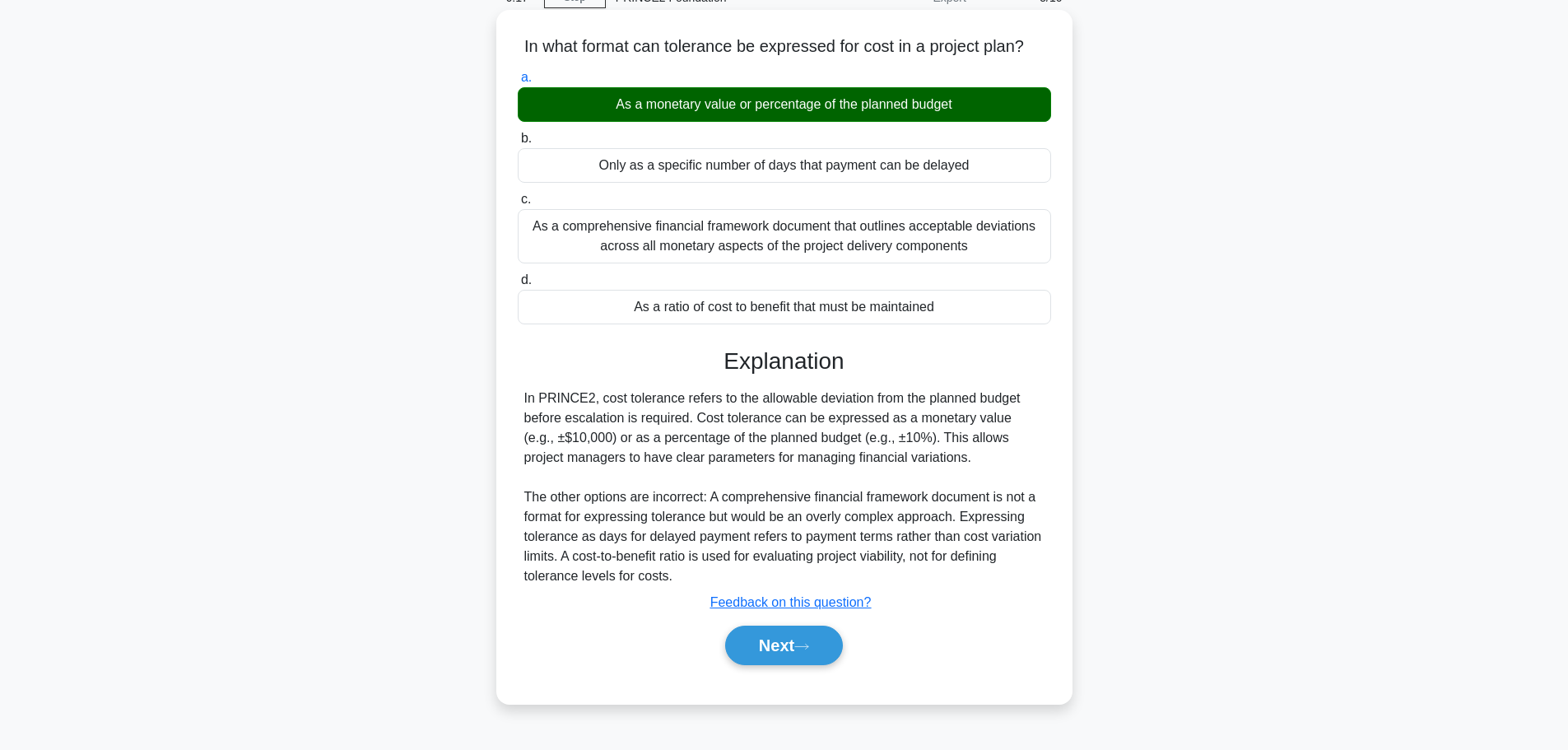
scroll to position [139, 0]
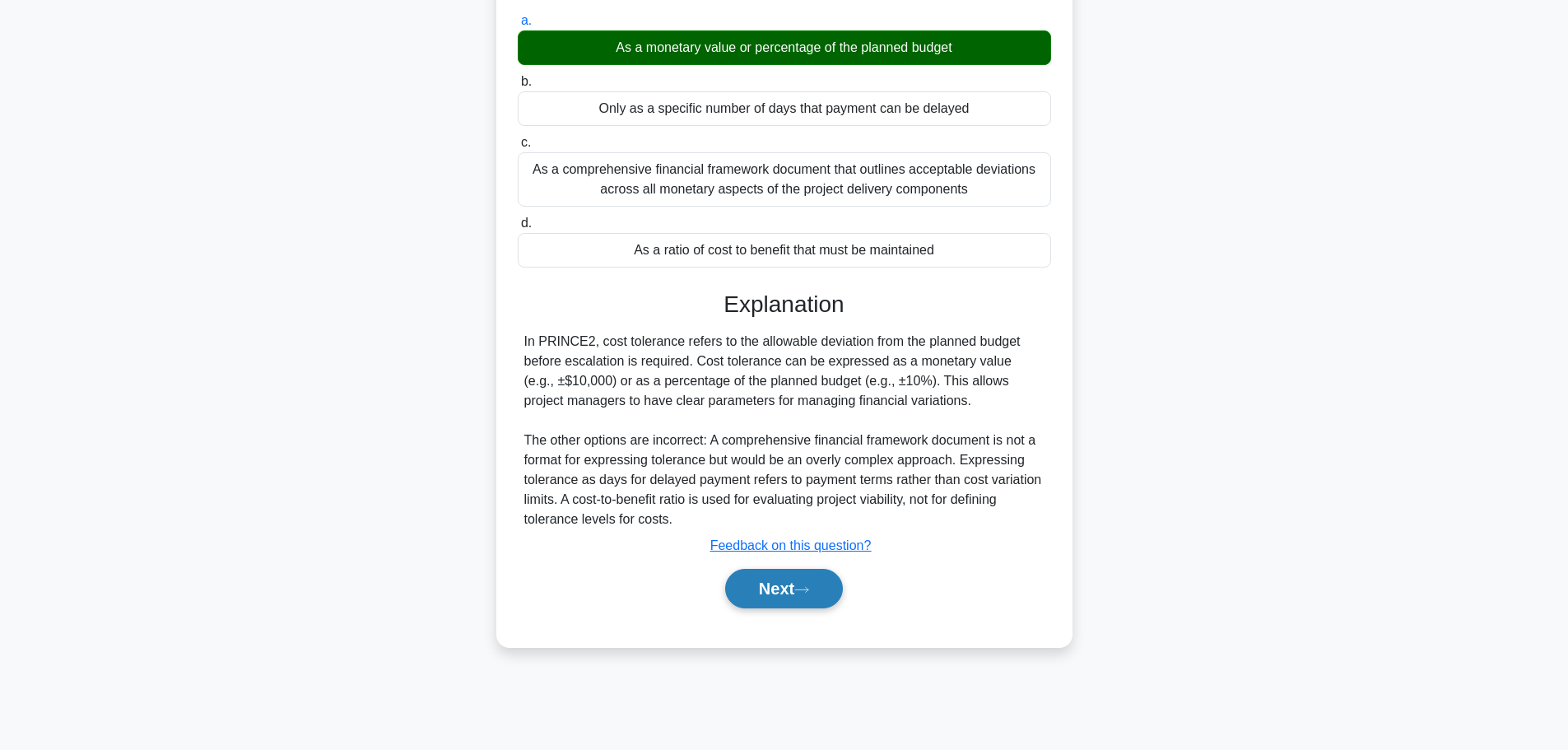
click at [810, 599] on button "Next" at bounding box center [783, 589] width 117 height 40
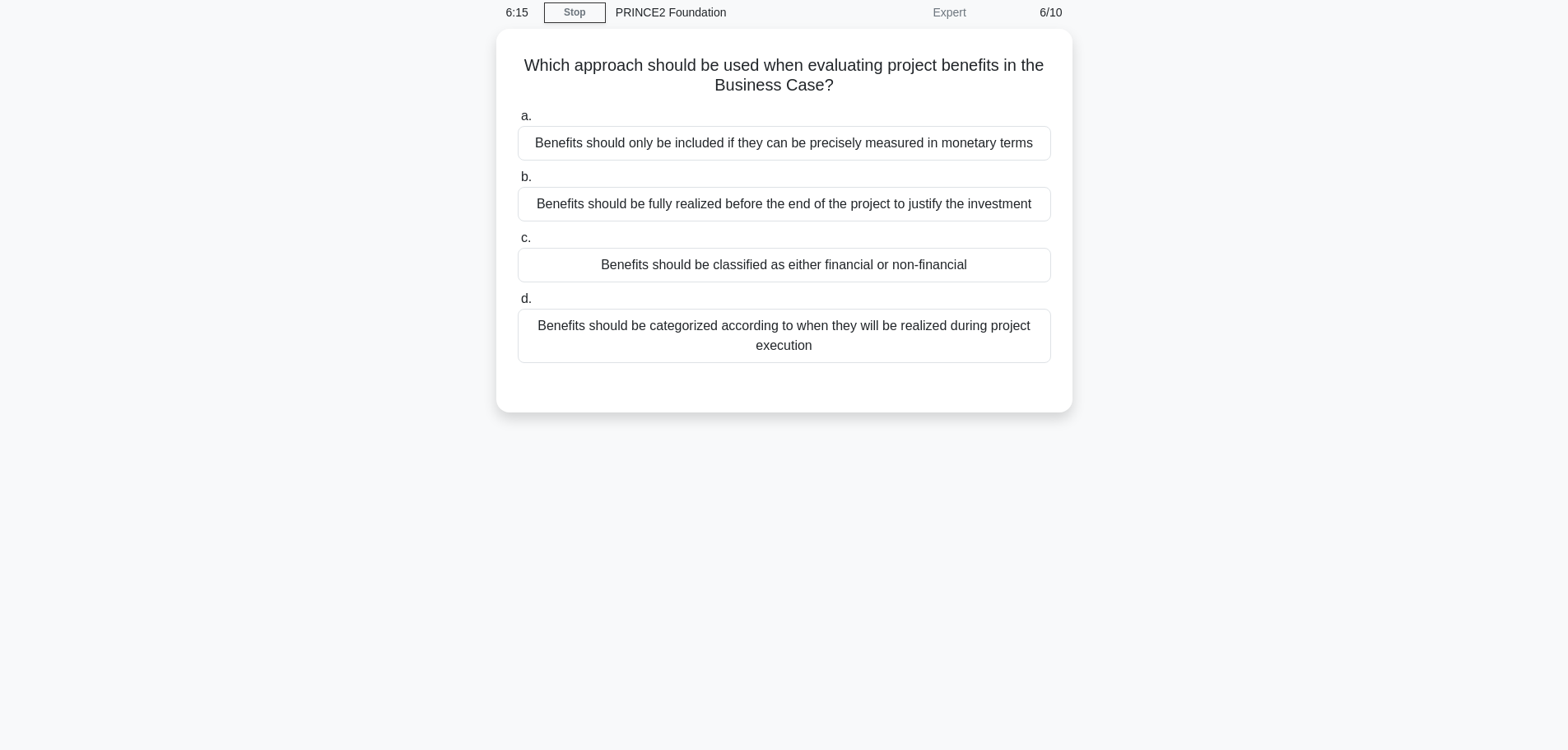
scroll to position [0, 0]
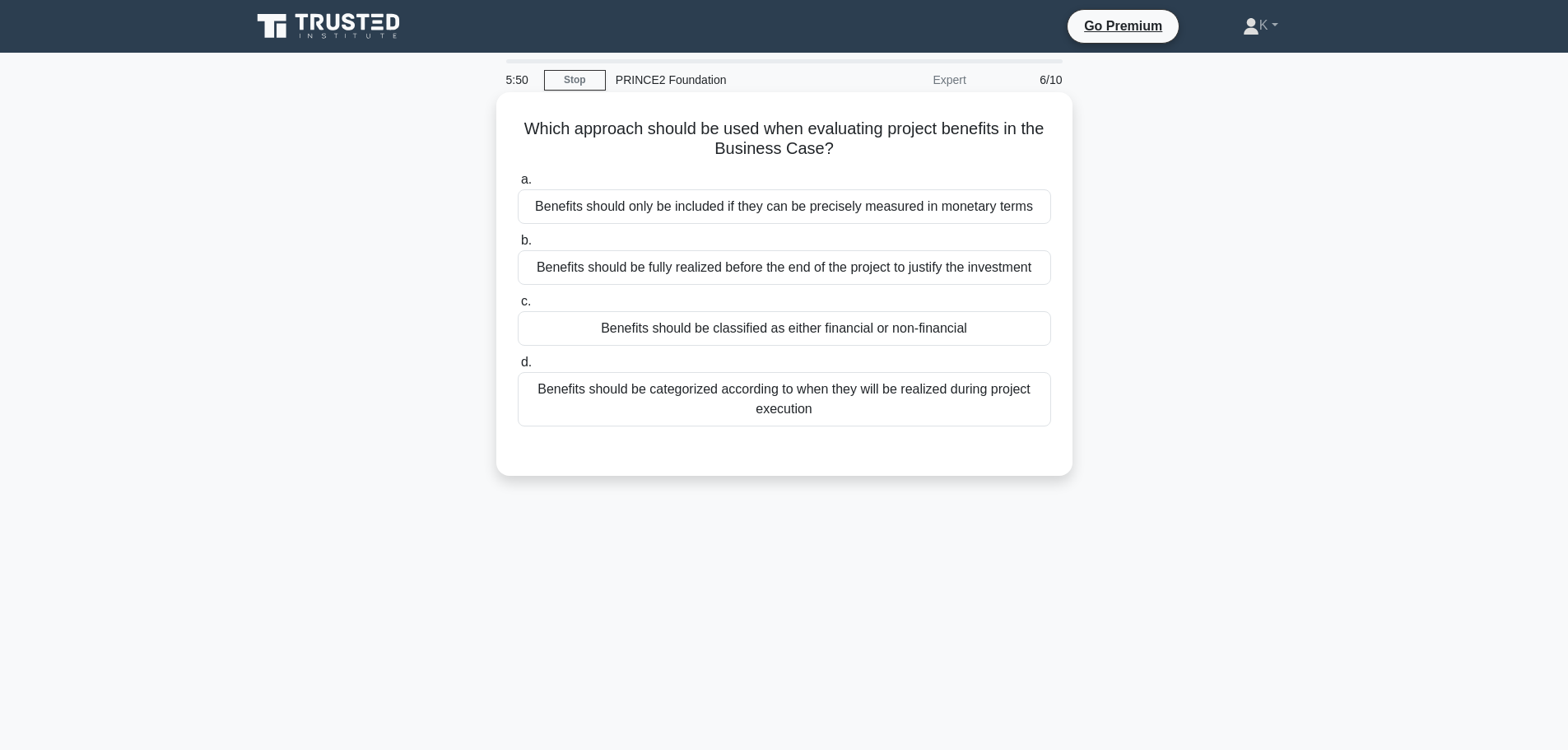
click at [649, 334] on div "Benefits should be classified as either financial or non-financial" at bounding box center [784, 328] width 534 height 34
click at [518, 307] on input "c. Benefits should be classified as either financial or non-financial" at bounding box center [518, 302] width 0 height 11
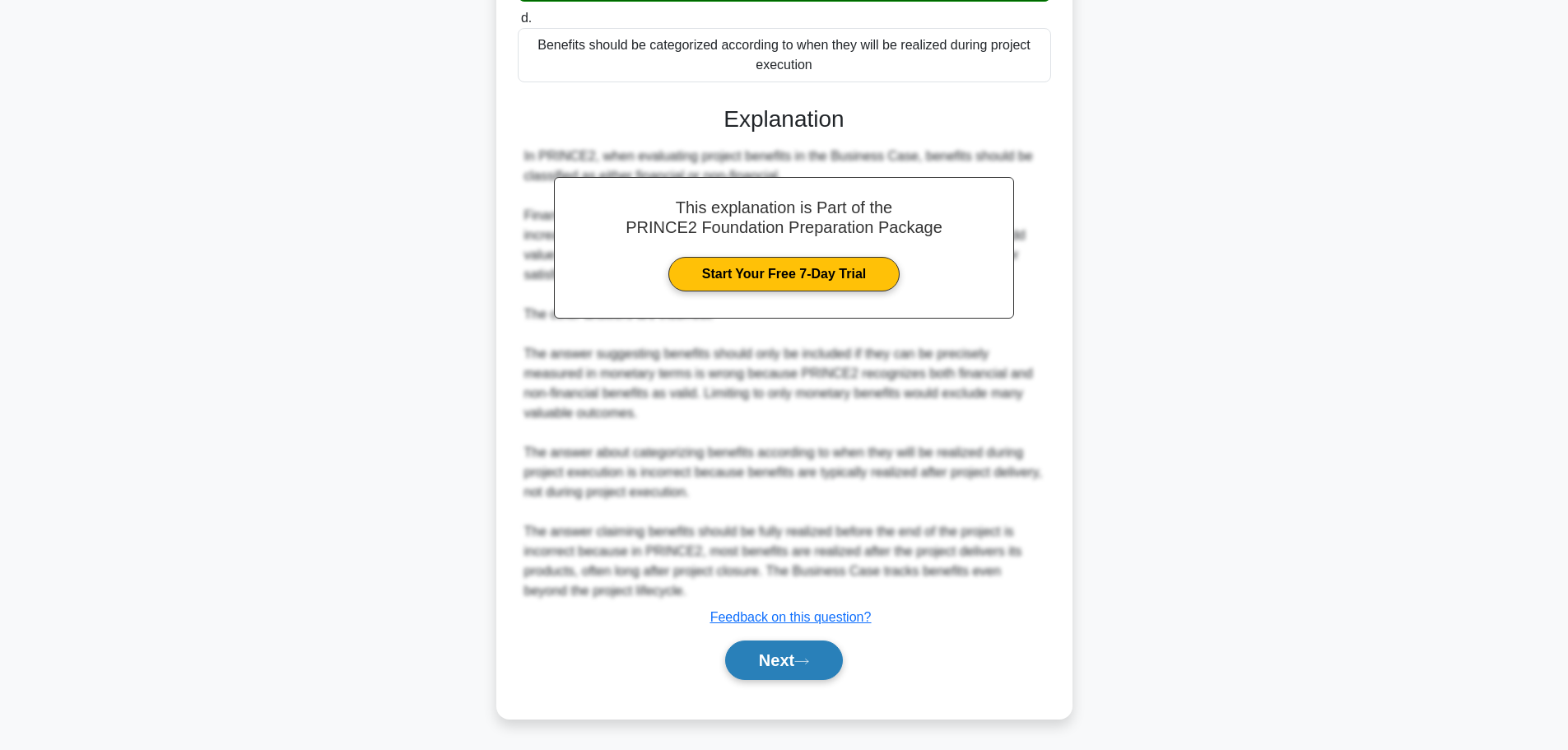
click at [827, 661] on button "Next" at bounding box center [783, 660] width 117 height 40
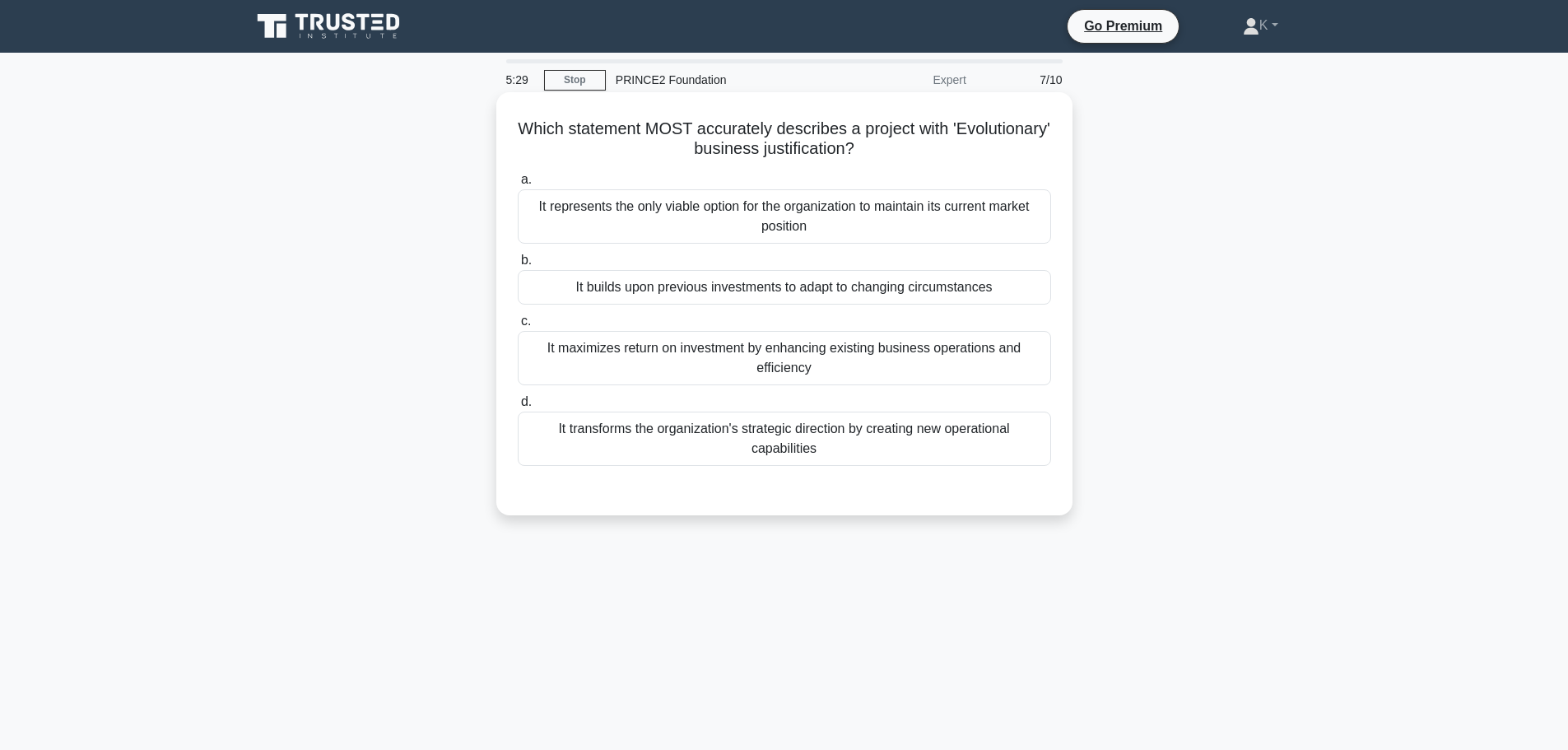
click at [570, 296] on div "It builds upon previous investments to adapt to changing circumstances" at bounding box center [784, 287] width 534 height 34
click at [518, 266] on input "b. It builds upon previous investments to adapt to changing circumstances" at bounding box center [518, 260] width 0 height 11
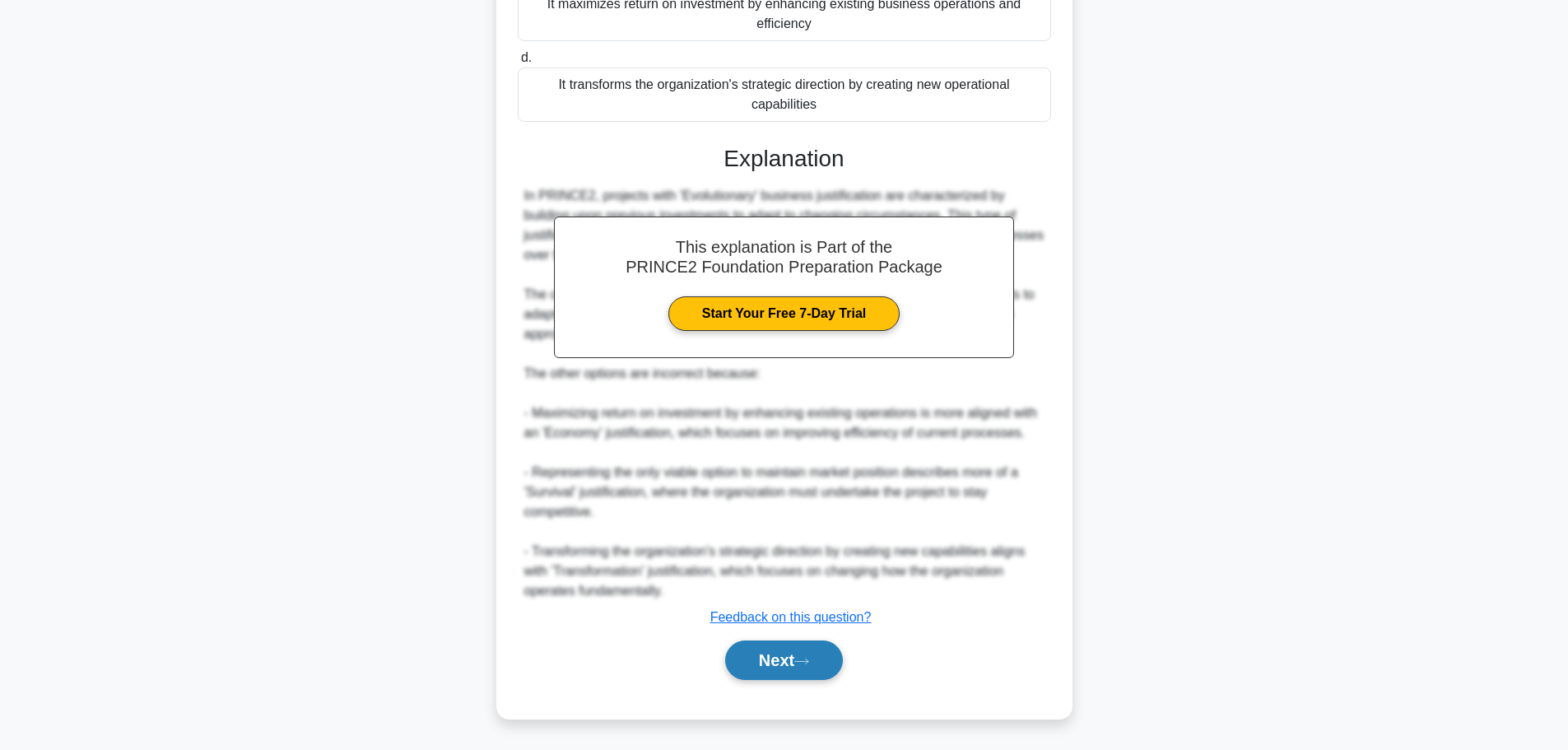
click at [771, 666] on button "Next" at bounding box center [783, 660] width 117 height 40
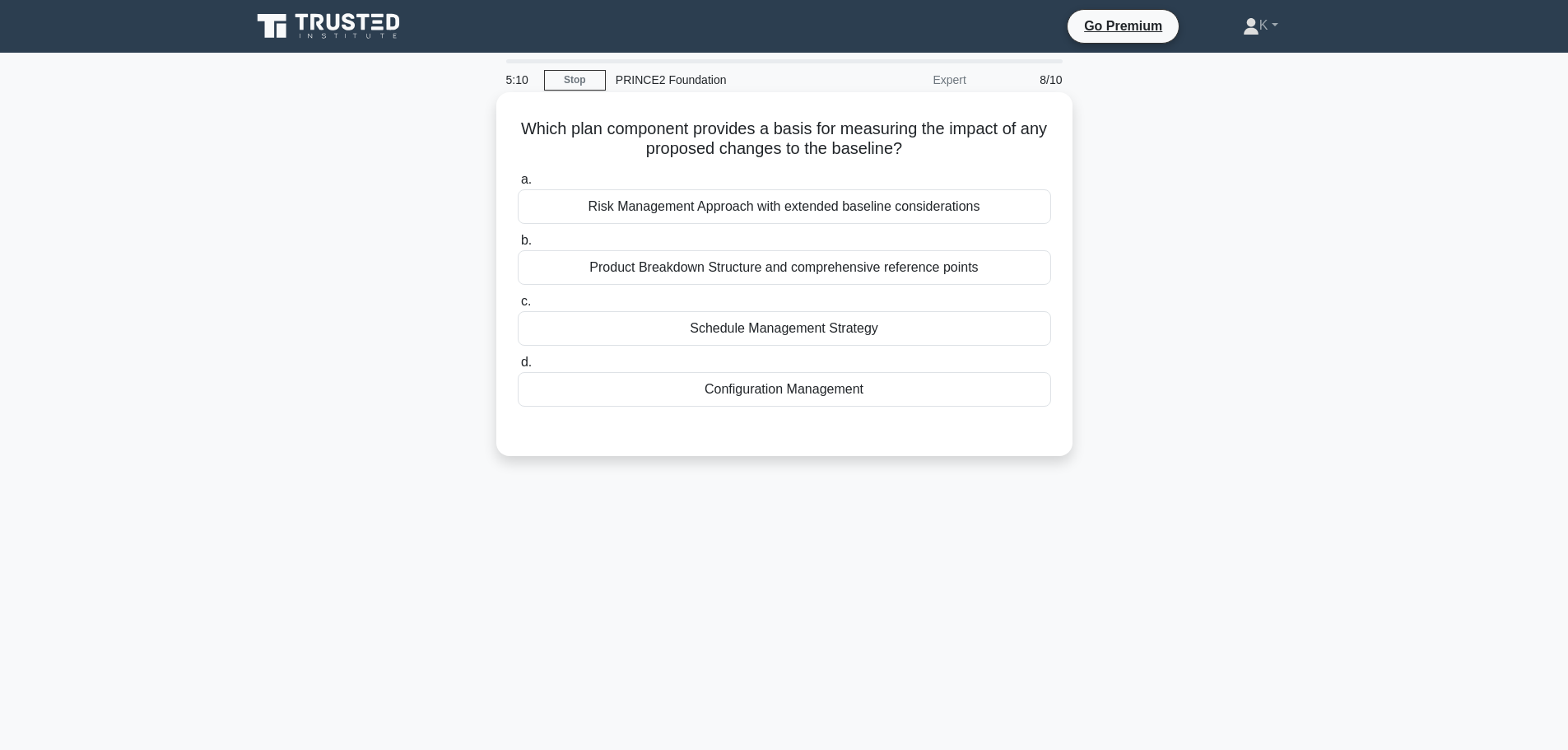
click at [596, 266] on div "Product Breakdown Structure and comprehensive reference points" at bounding box center [784, 267] width 534 height 34
click at [518, 246] on input "b. Product Breakdown Structure and comprehensive reference points" at bounding box center [518, 241] width 0 height 11
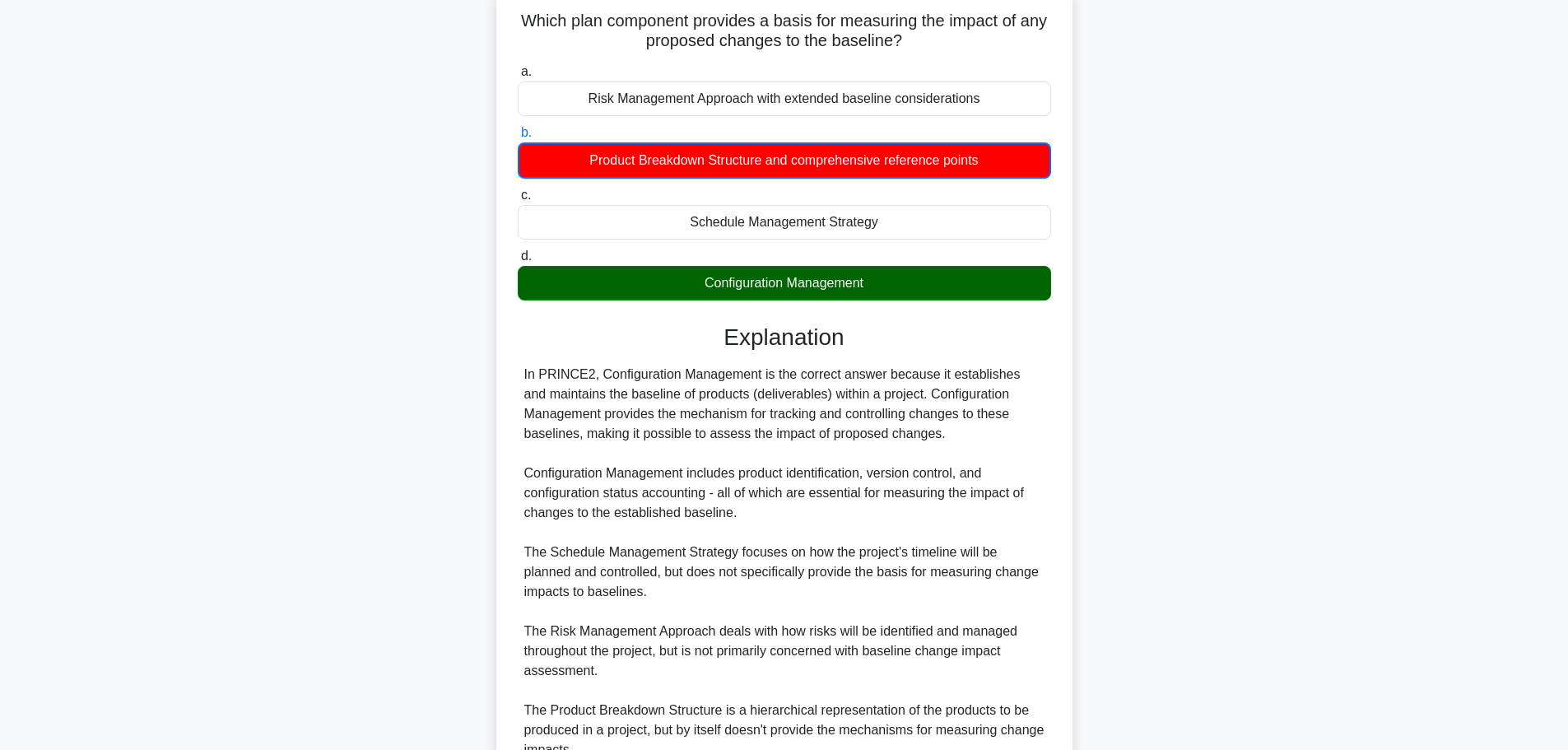
scroll to position [267, 0]
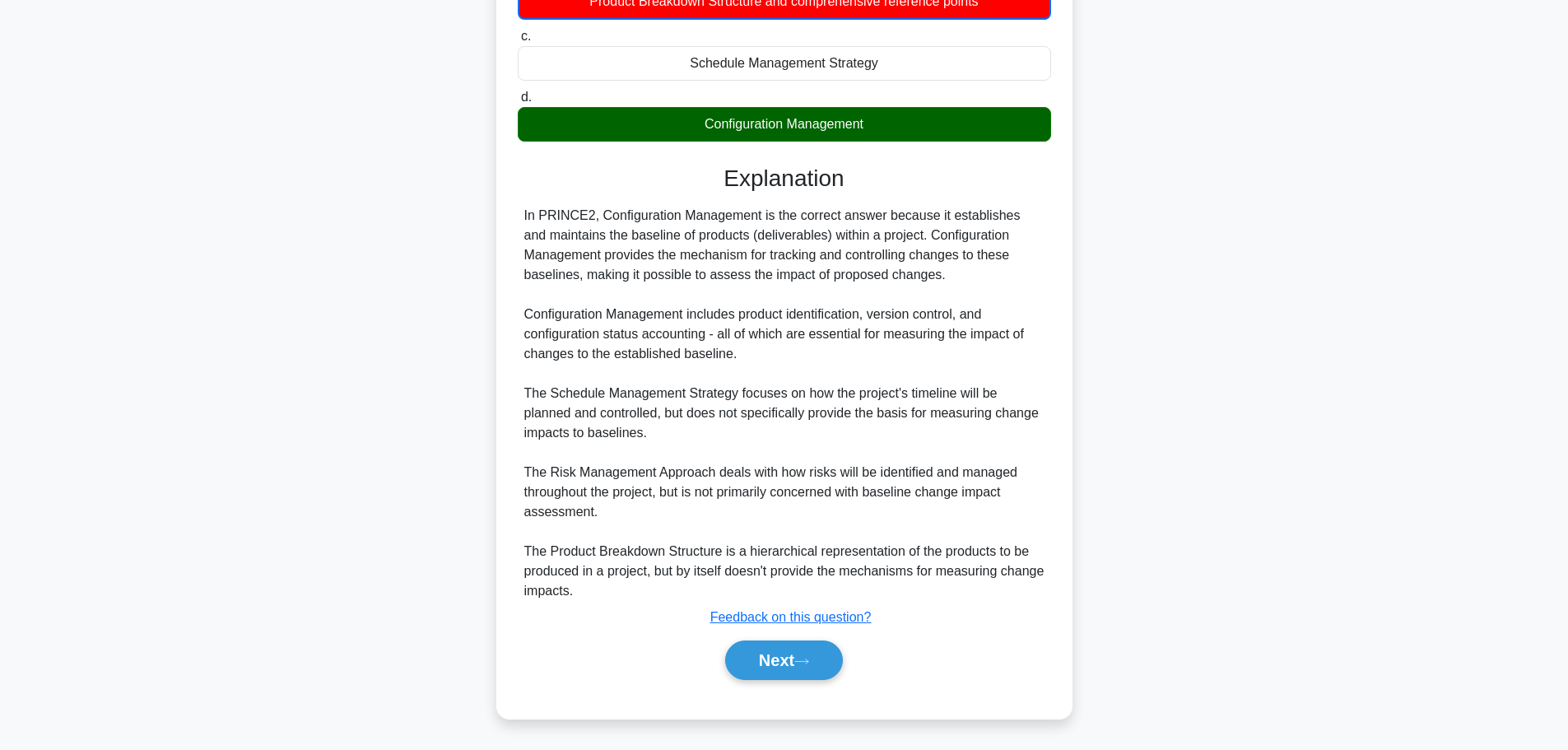
click at [780, 684] on div "Next" at bounding box center [784, 660] width 534 height 53
click at [792, 668] on button "Next" at bounding box center [783, 660] width 117 height 40
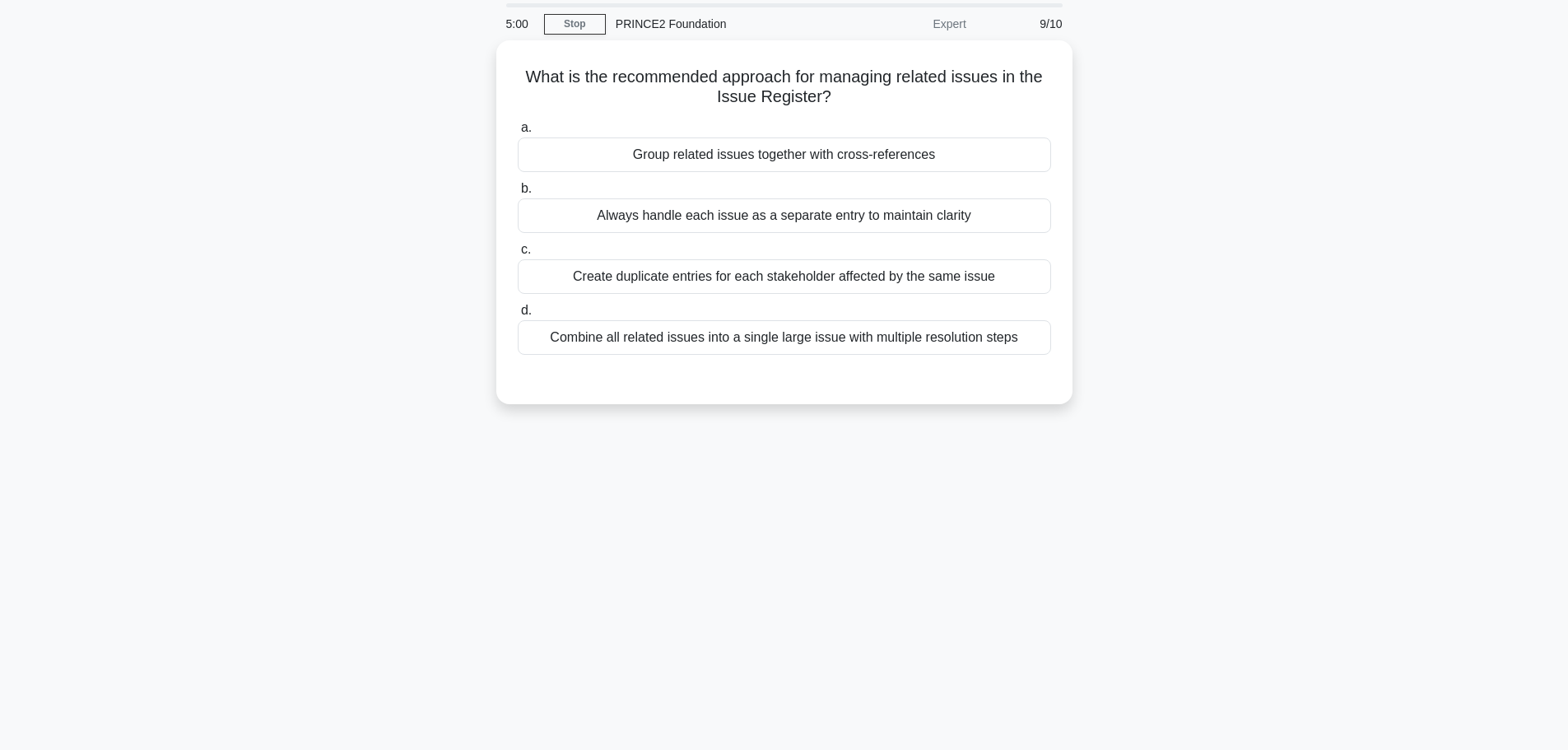
scroll to position [0, 0]
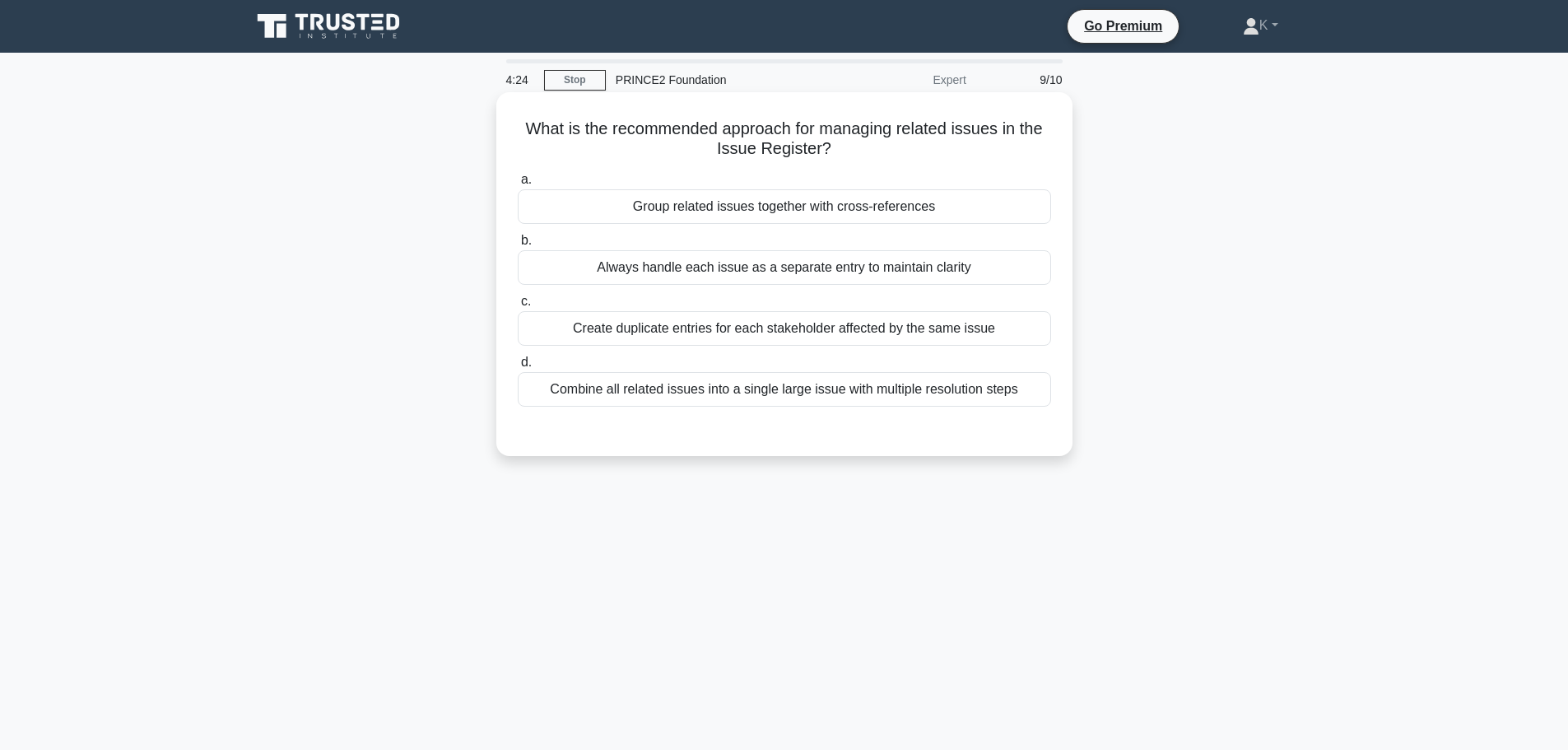
drag, startPoint x: 884, startPoint y: 256, endPoint x: 879, endPoint y: 265, distance: 10.3
click at [884, 259] on div "Always handle each issue as a separate entry to maintain clarity" at bounding box center [784, 267] width 534 height 34
click at [518, 246] on input "b. Always handle each issue as a separate entry to maintain clarity" at bounding box center [518, 241] width 0 height 11
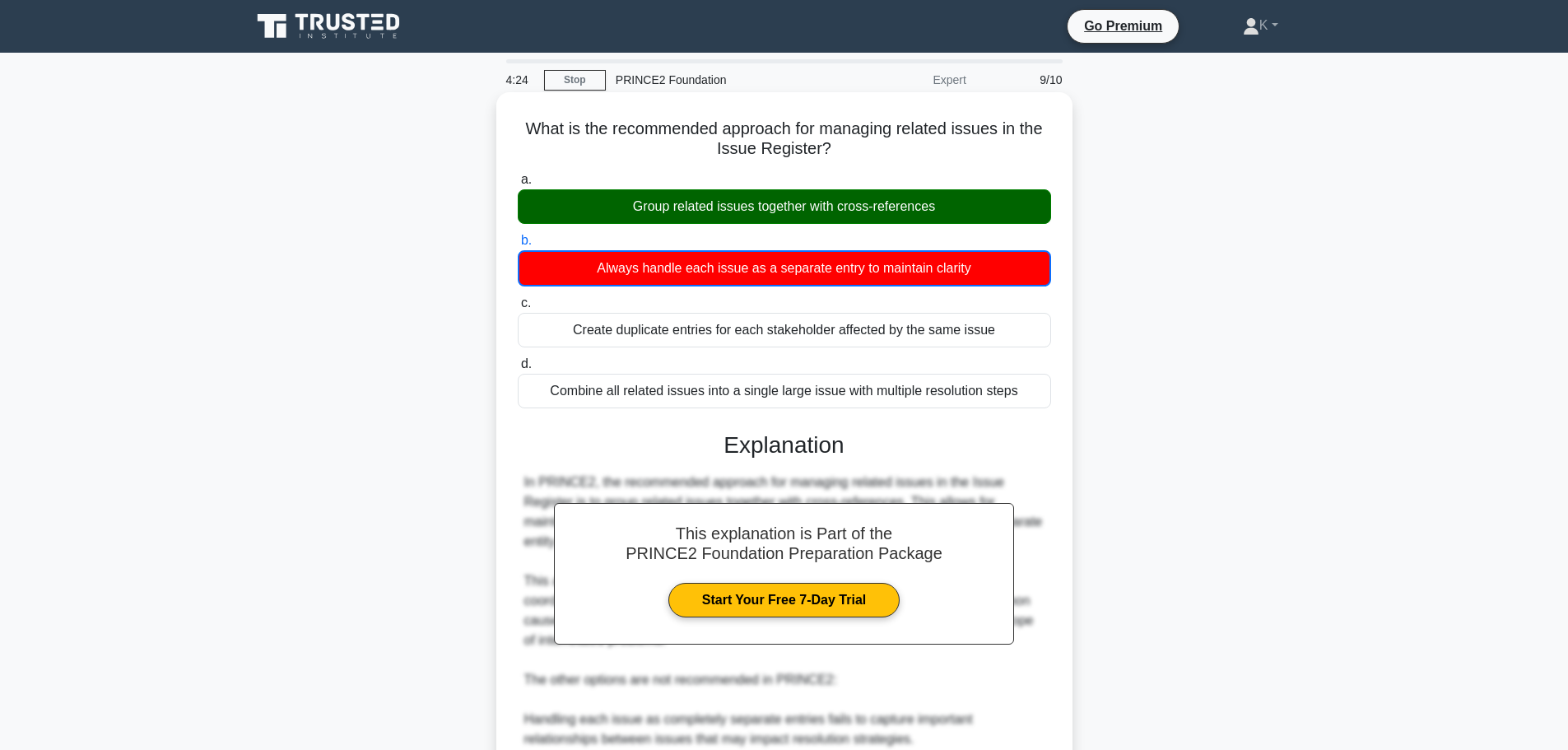
click at [874, 269] on div "Always handle each issue as a separate entry to maintain clarity" at bounding box center [784, 268] width 534 height 36
click at [518, 246] on input "b. Always handle each issue as a separate entry to maintain clarity" at bounding box center [518, 241] width 0 height 11
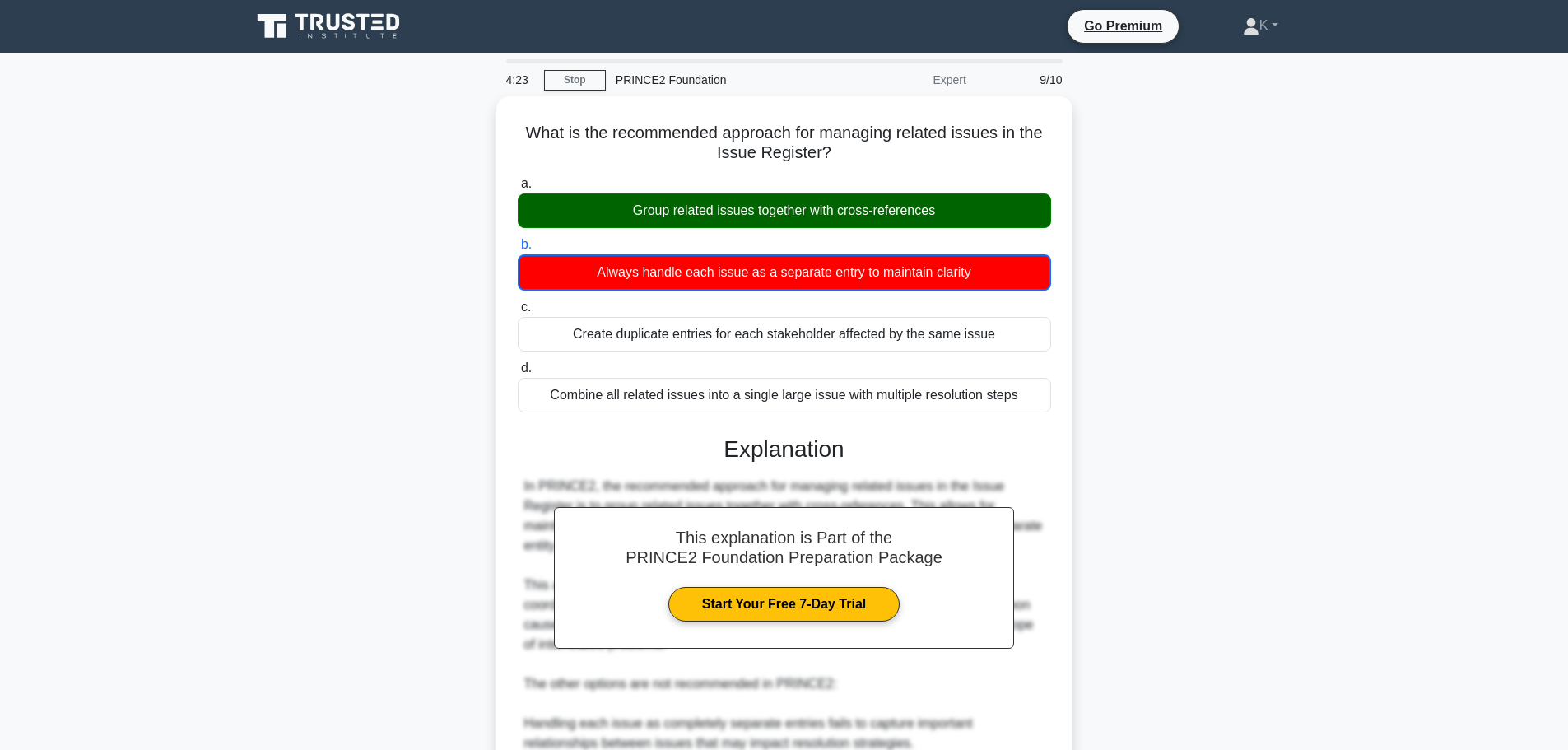
drag, startPoint x: 1151, startPoint y: 300, endPoint x: 1094, endPoint y: 375, distance: 94.2
click at [1152, 301] on div "What is the recommended approach for managing related issues in the Issue Regis…" at bounding box center [784, 562] width 1086 height 933
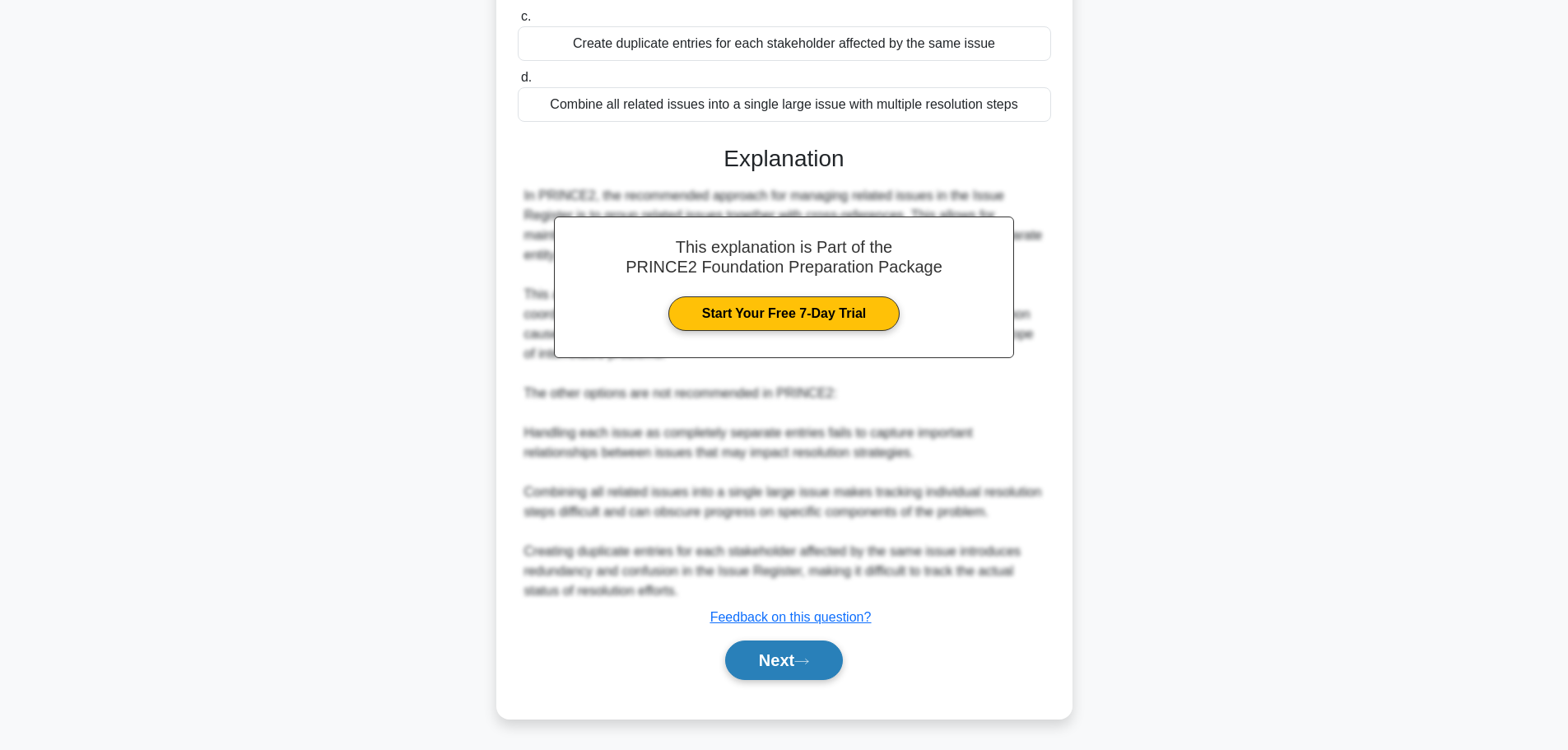
click at [743, 658] on button "Next" at bounding box center [783, 660] width 117 height 40
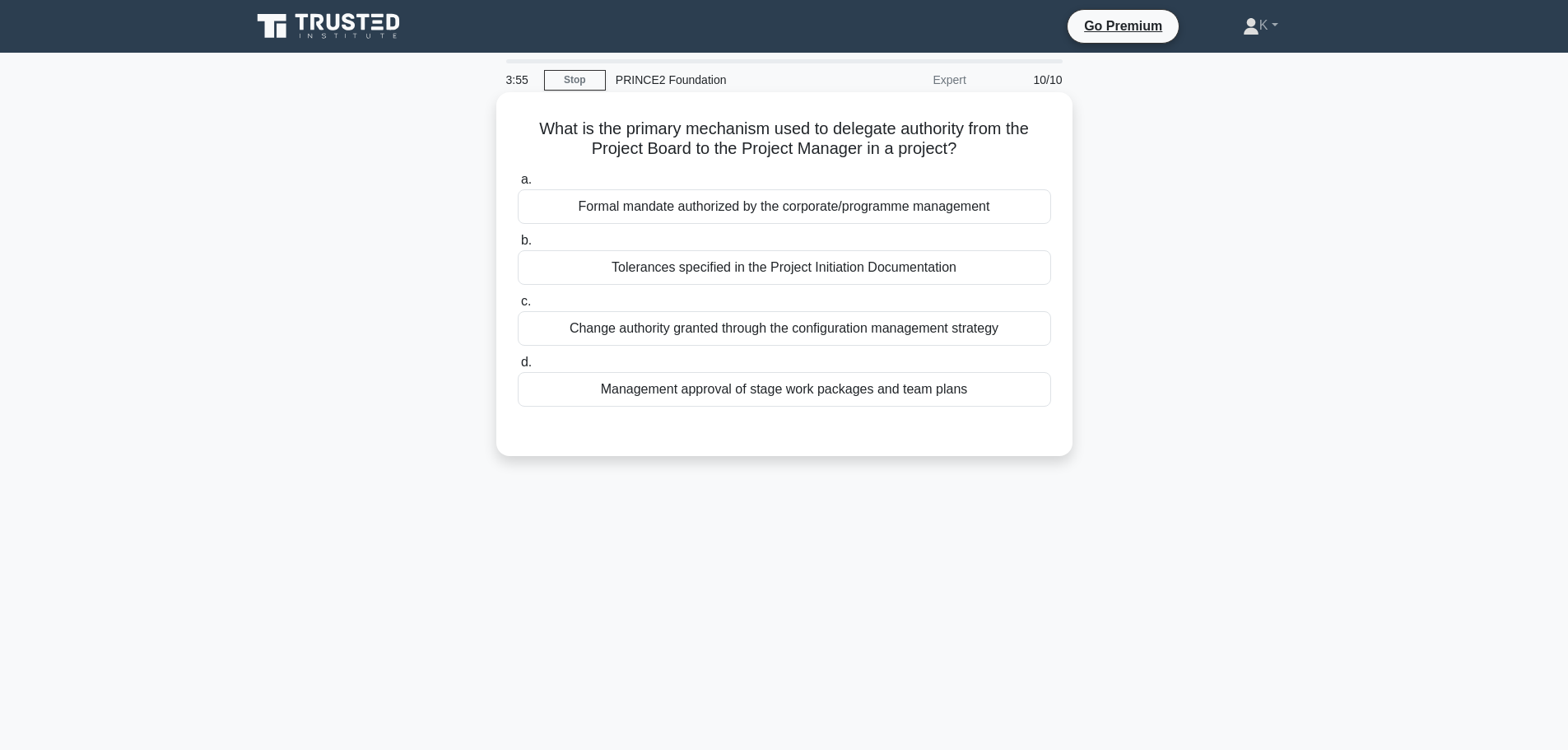
click at [595, 268] on div "Tolerances specified in the Project Initiation Documentation" at bounding box center [784, 267] width 534 height 34
click at [518, 246] on input "b. Tolerances specified in the Project Initiation Documentation" at bounding box center [518, 241] width 0 height 11
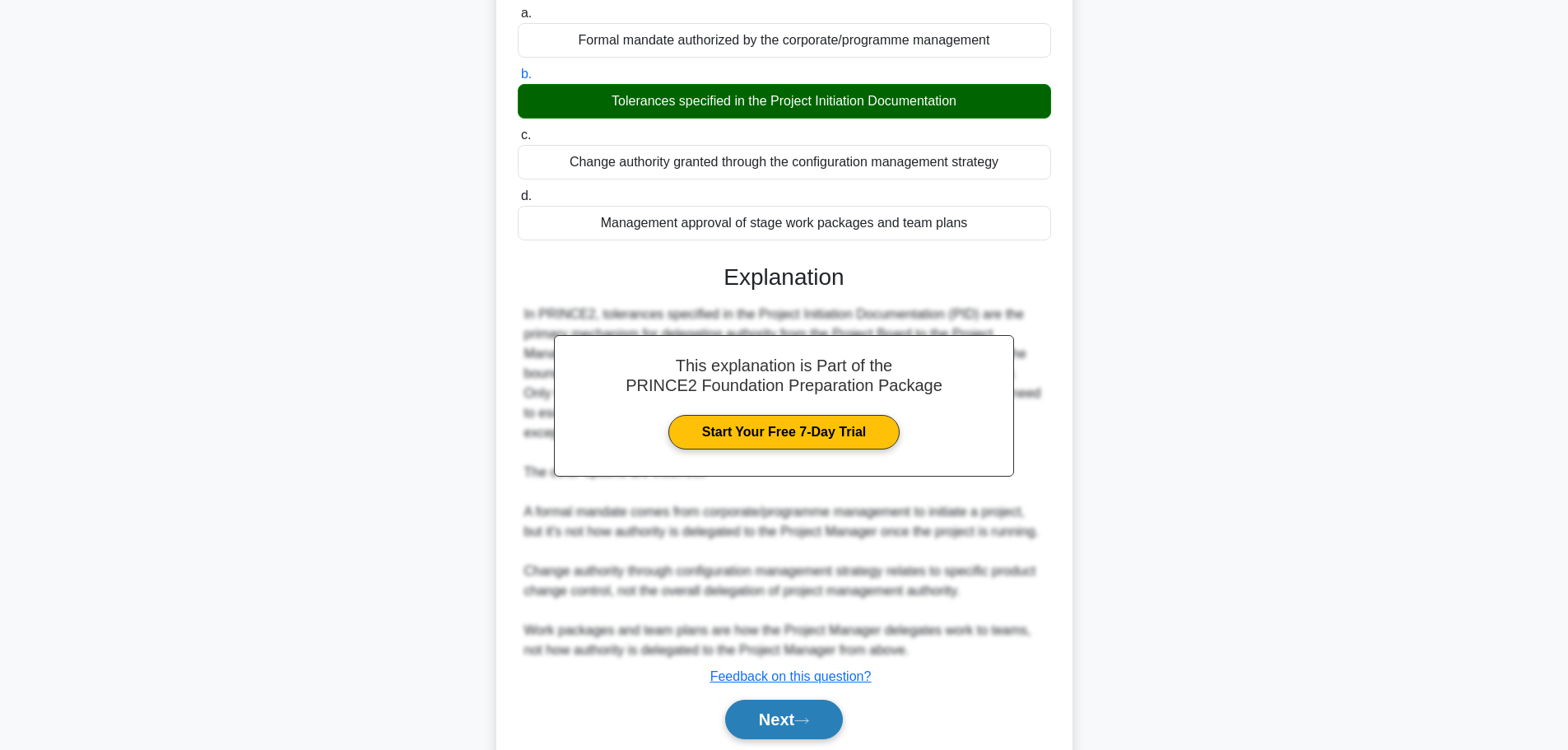
scroll to position [246, 0]
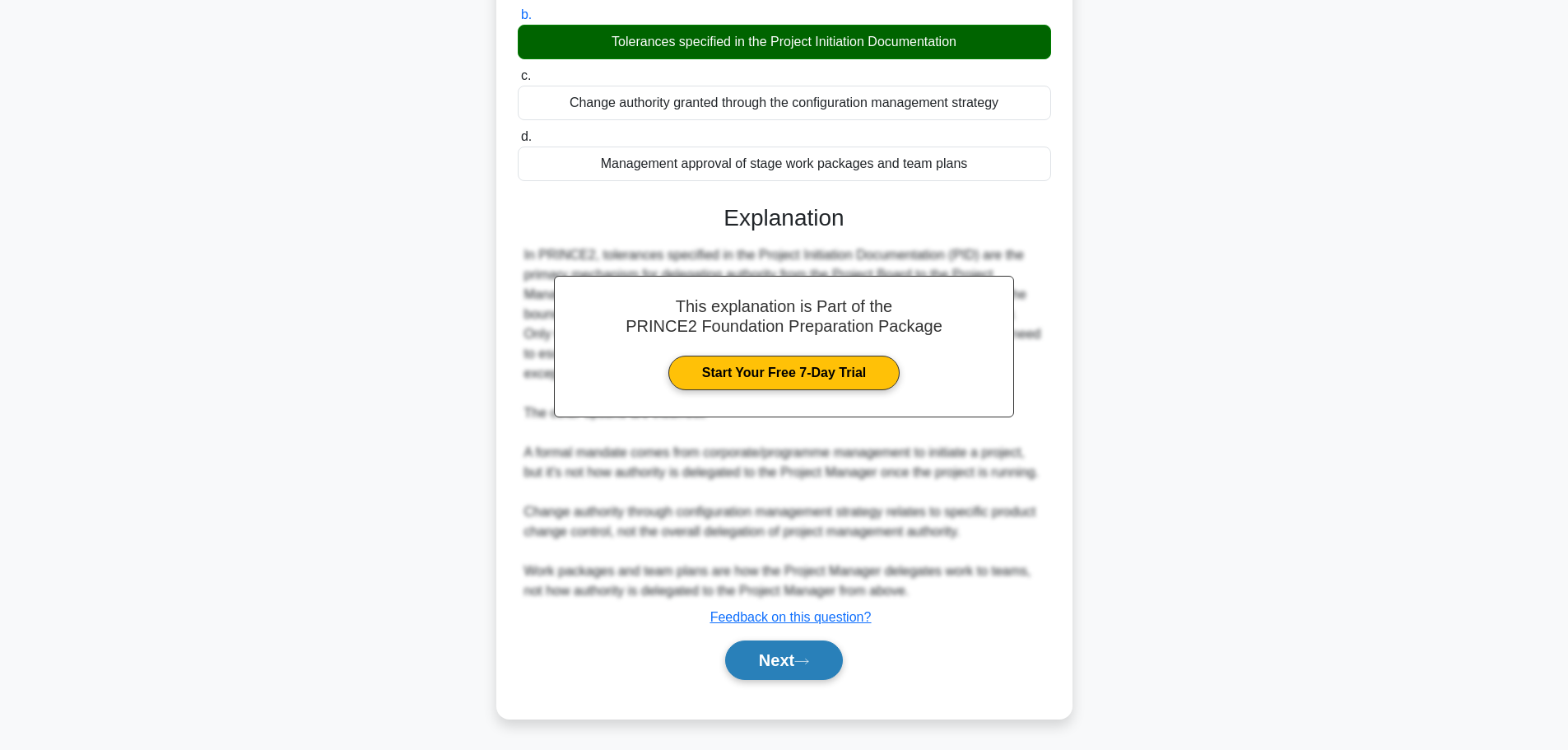
click at [805, 661] on icon at bounding box center [801, 662] width 15 height 9
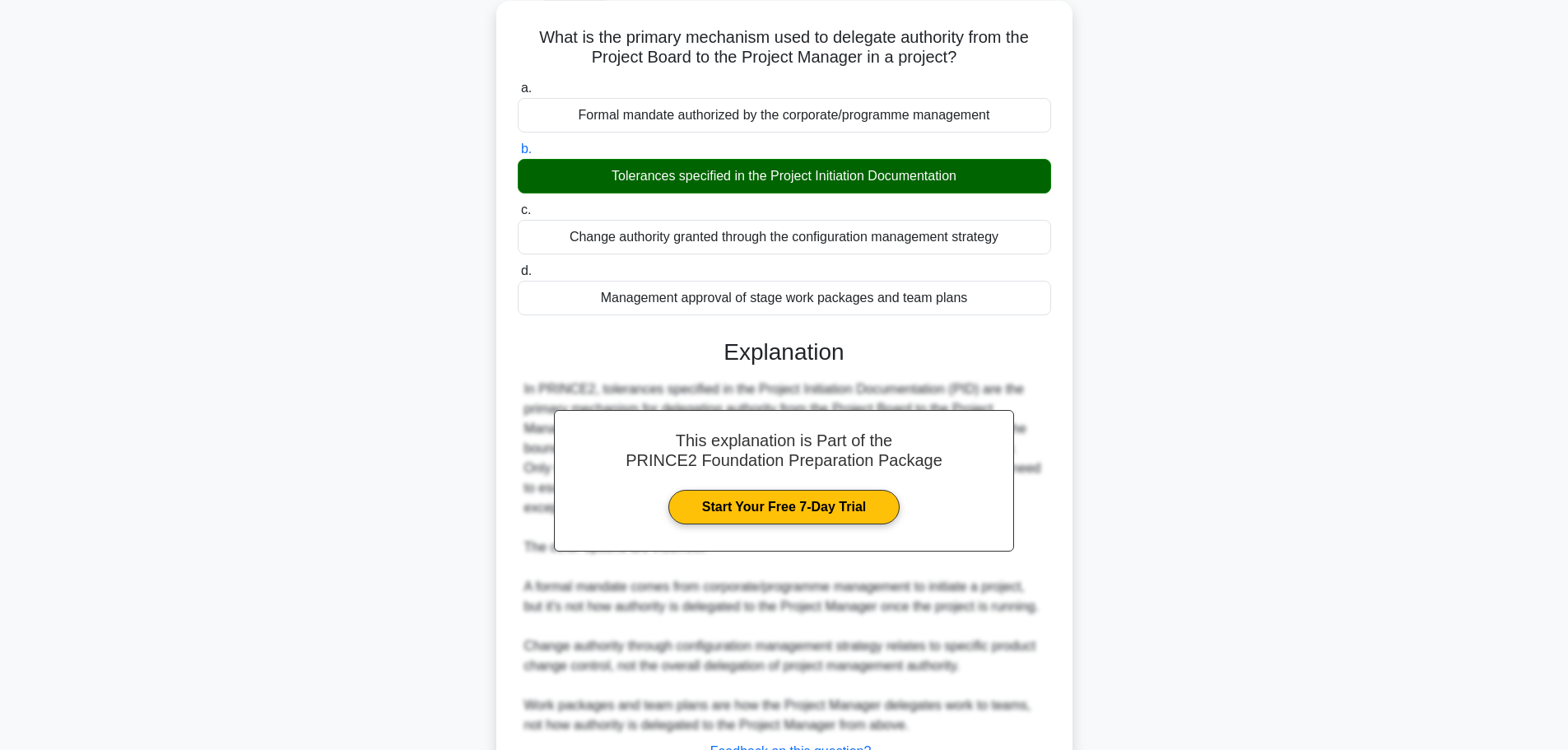
scroll to position [0, 0]
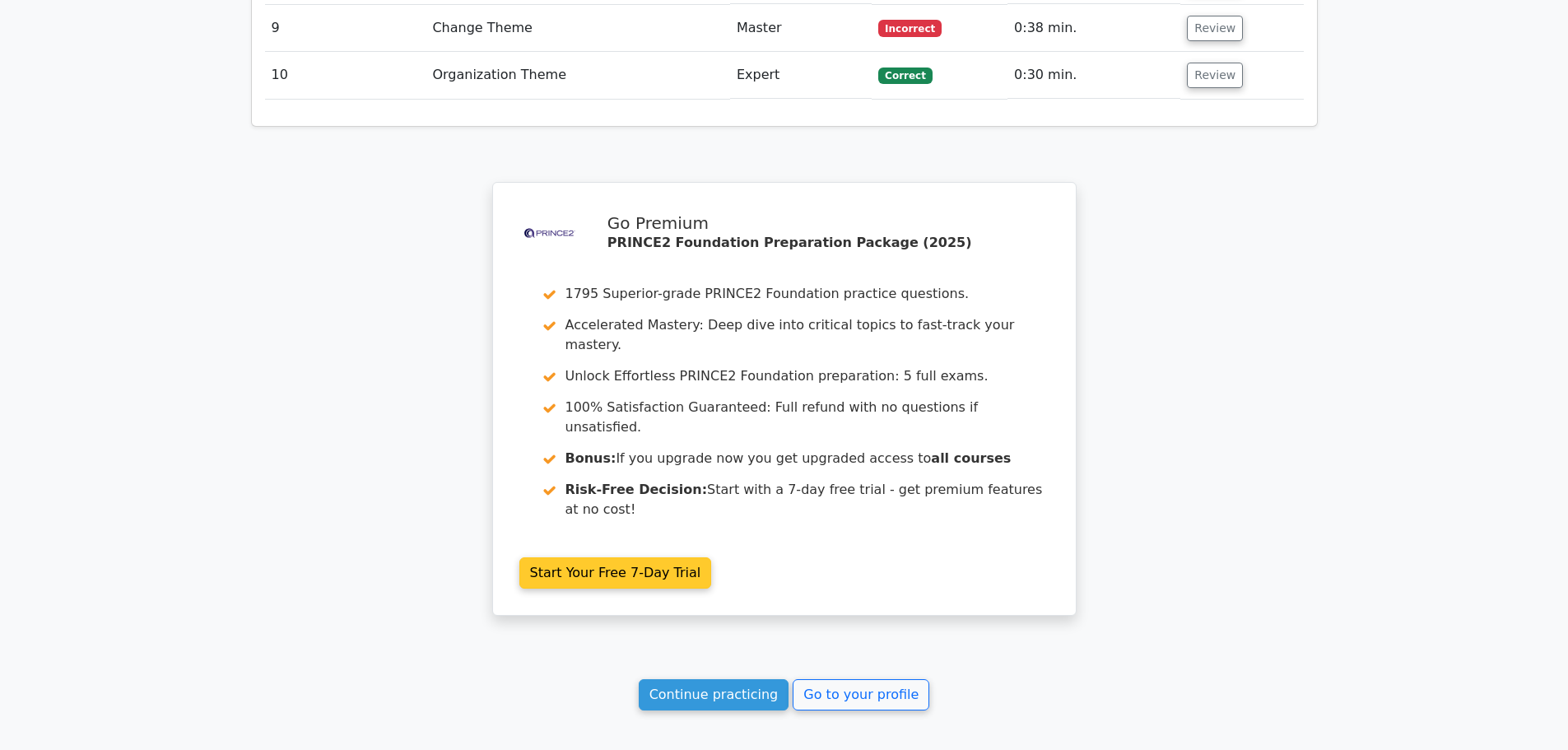
scroll to position [2644, 0]
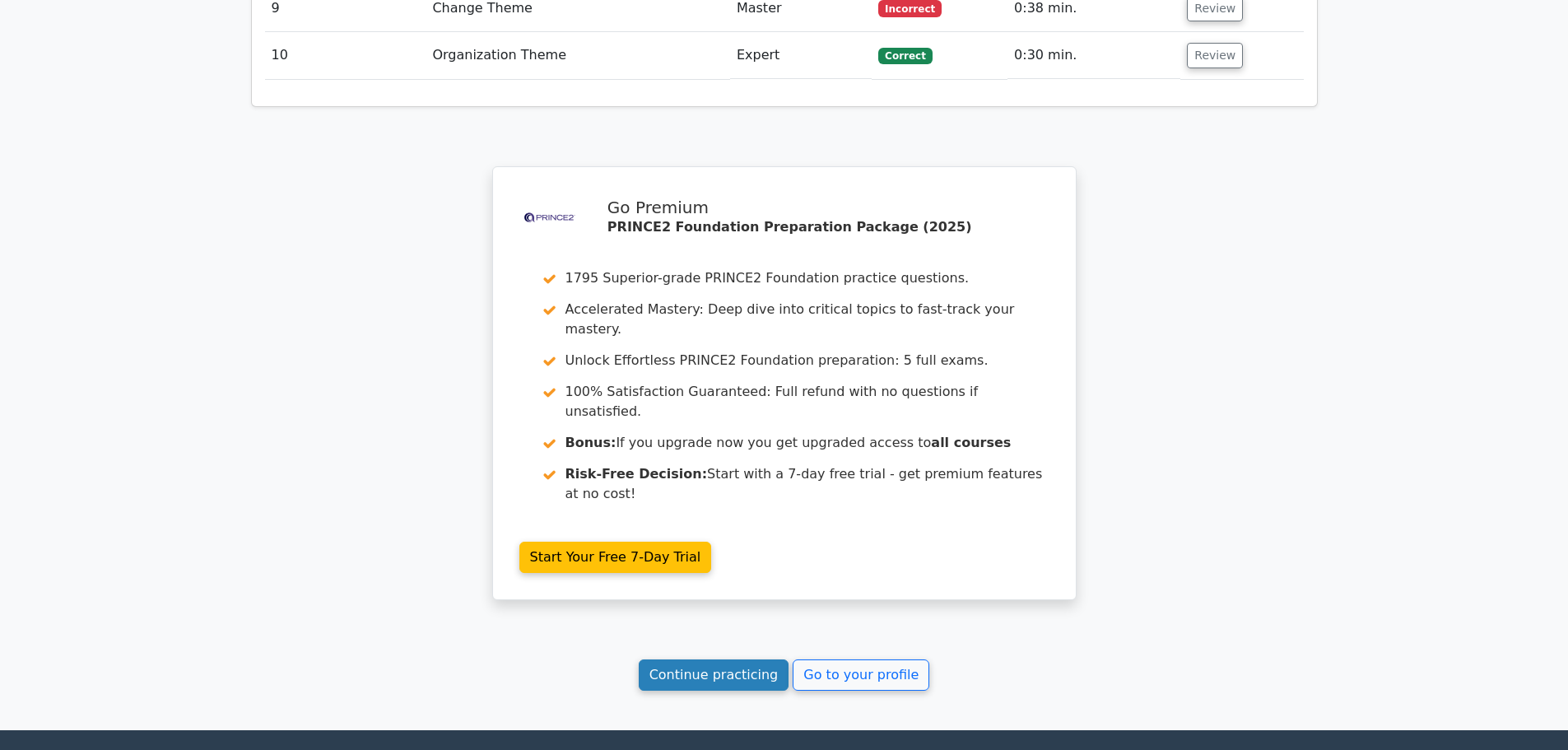
click at [744, 659] on link "Continue practicing" at bounding box center [713, 674] width 151 height 31
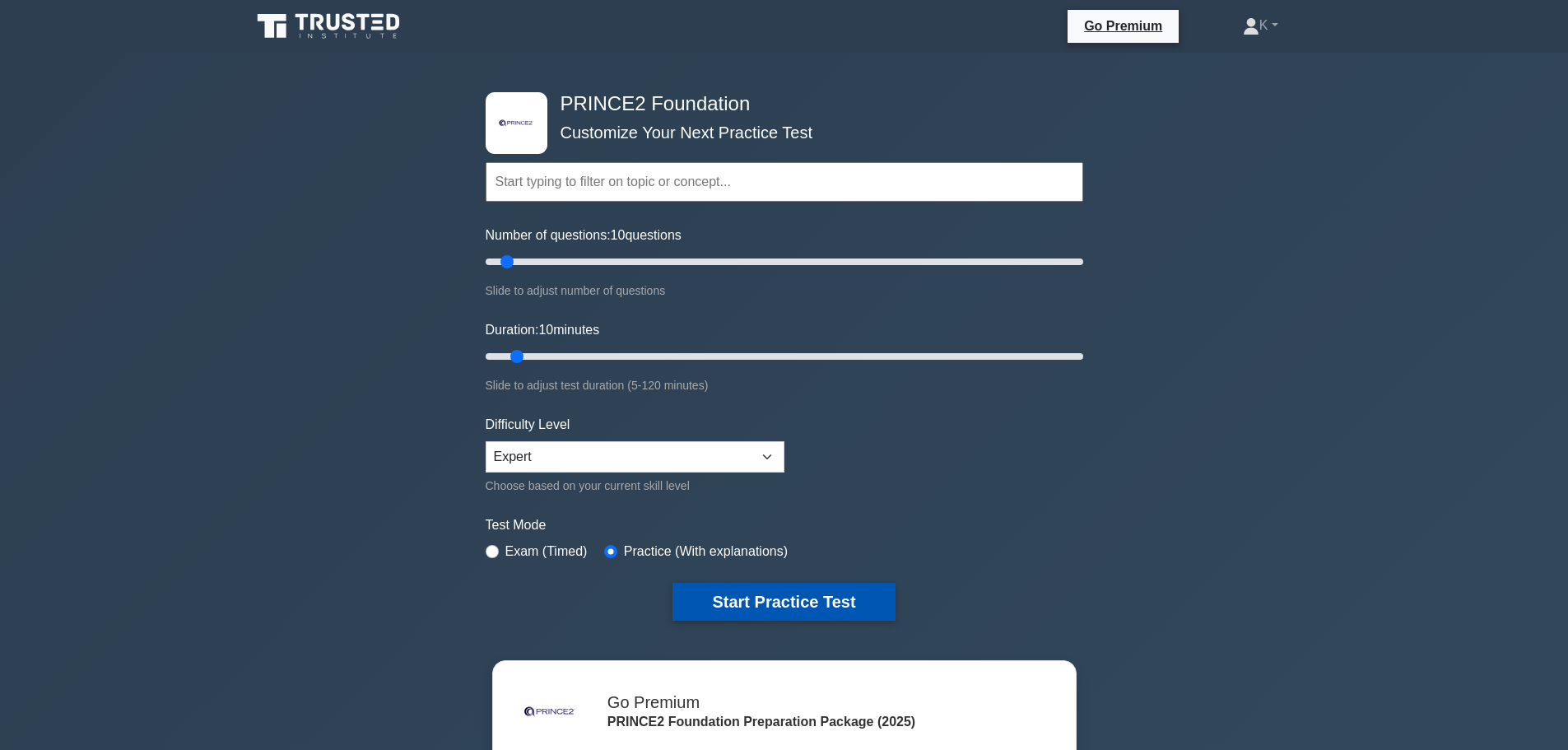
click at [810, 599] on button "Start Practice Test" at bounding box center [783, 602] width 222 height 38
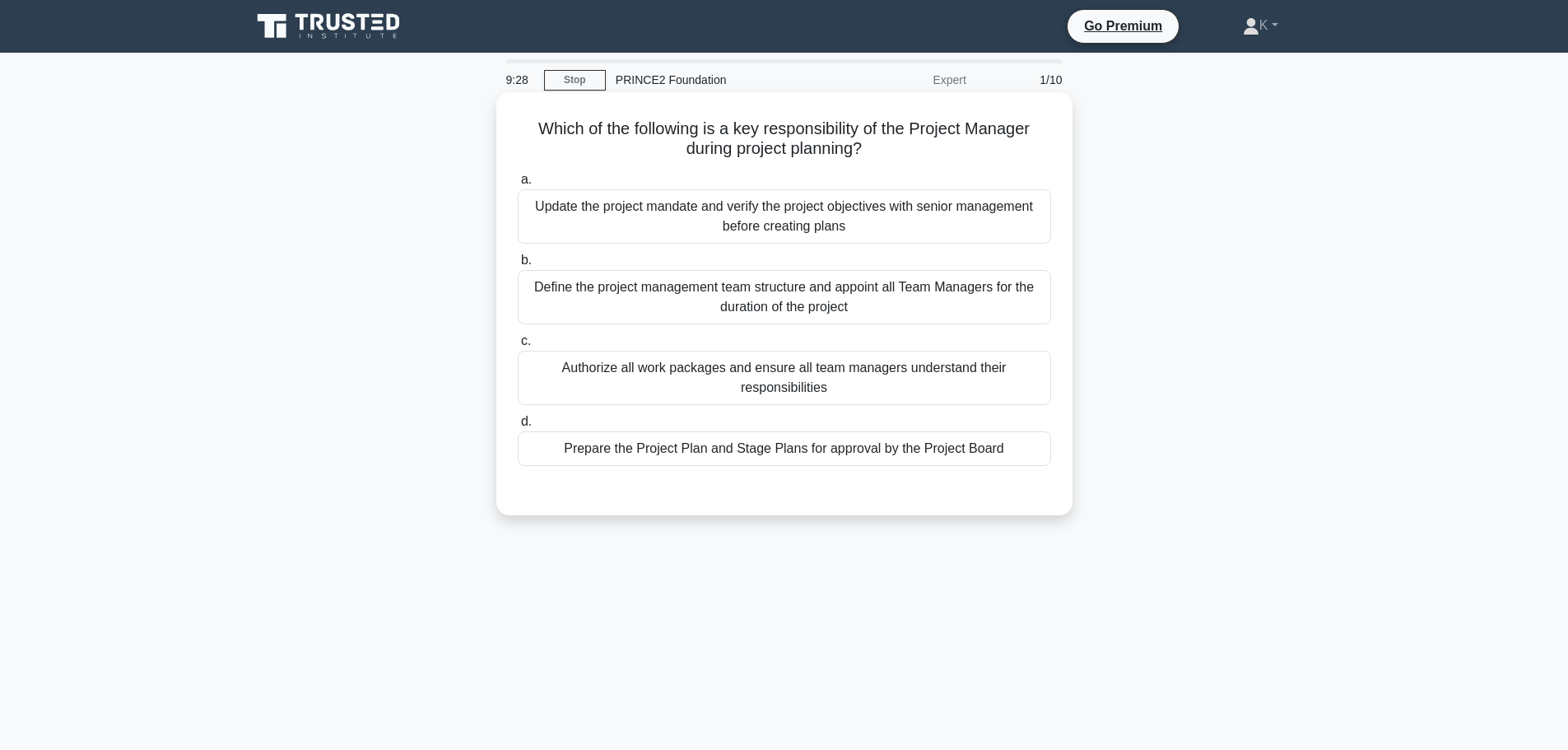
scroll to position [82, 0]
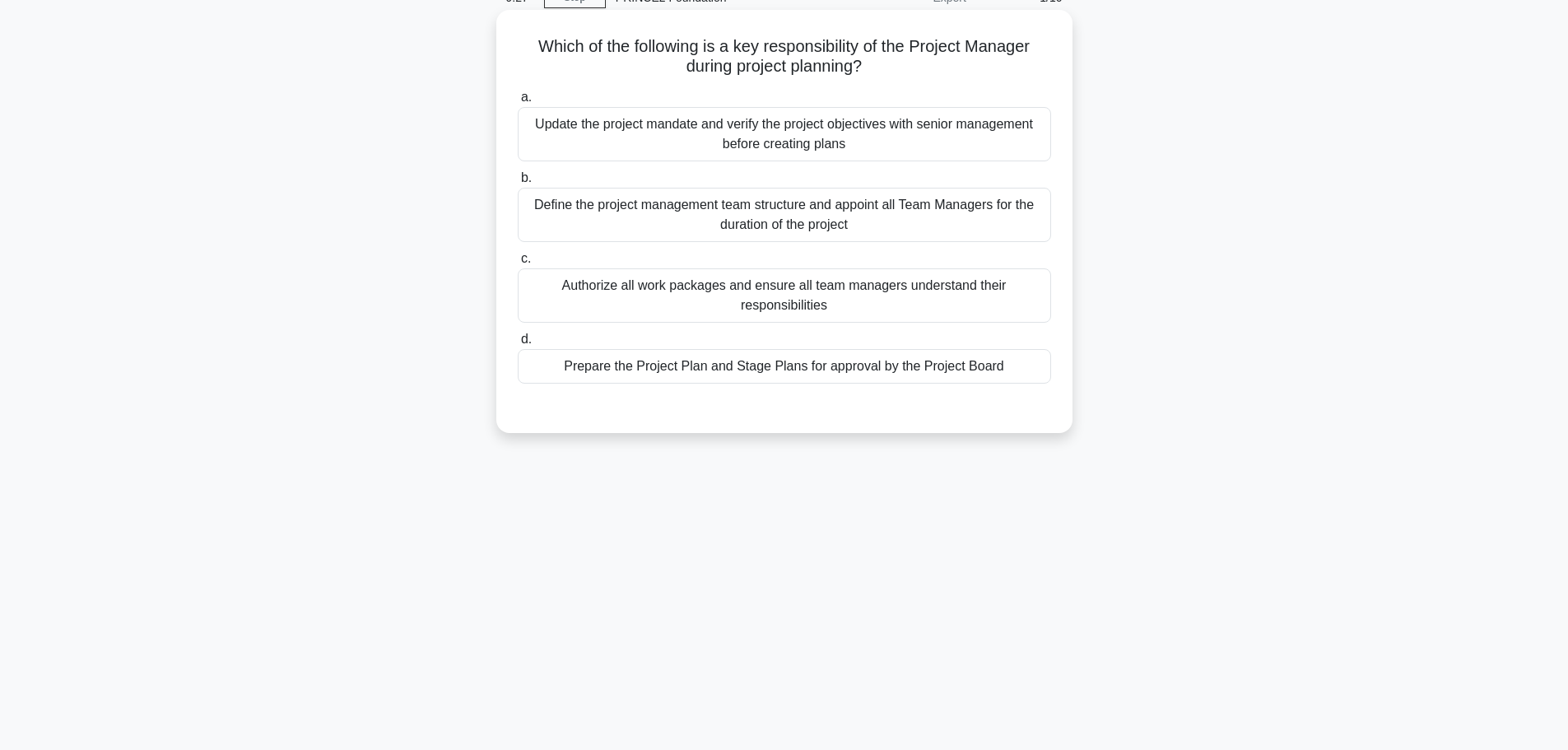
click at [620, 372] on div "Prepare the Project Plan and Stage Plans for approval by the Project Board" at bounding box center [784, 366] width 534 height 34
click at [518, 345] on input "d. Prepare the Project Plan and Stage Plans for approval by the Project Board" at bounding box center [518, 340] width 0 height 11
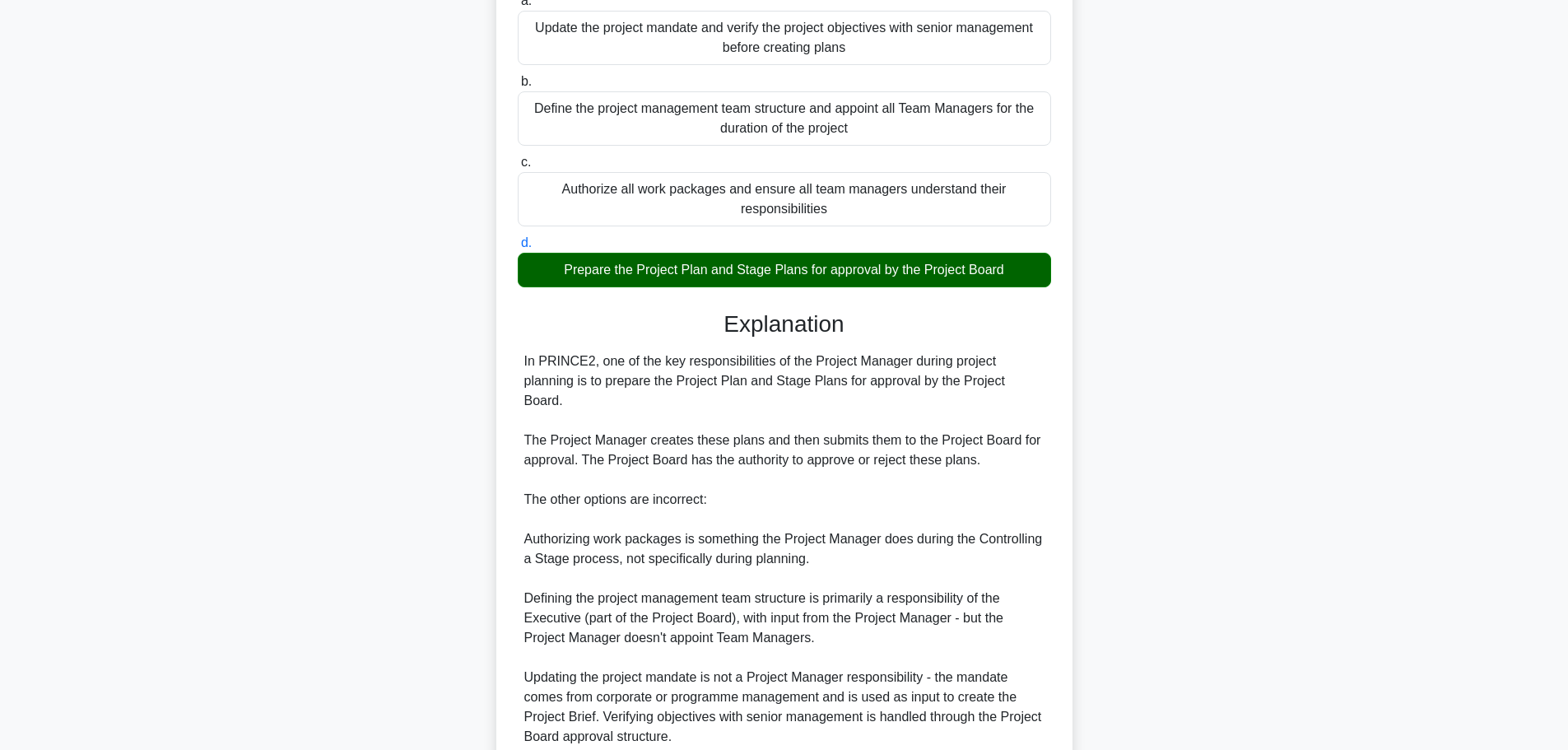
scroll to position [305, 0]
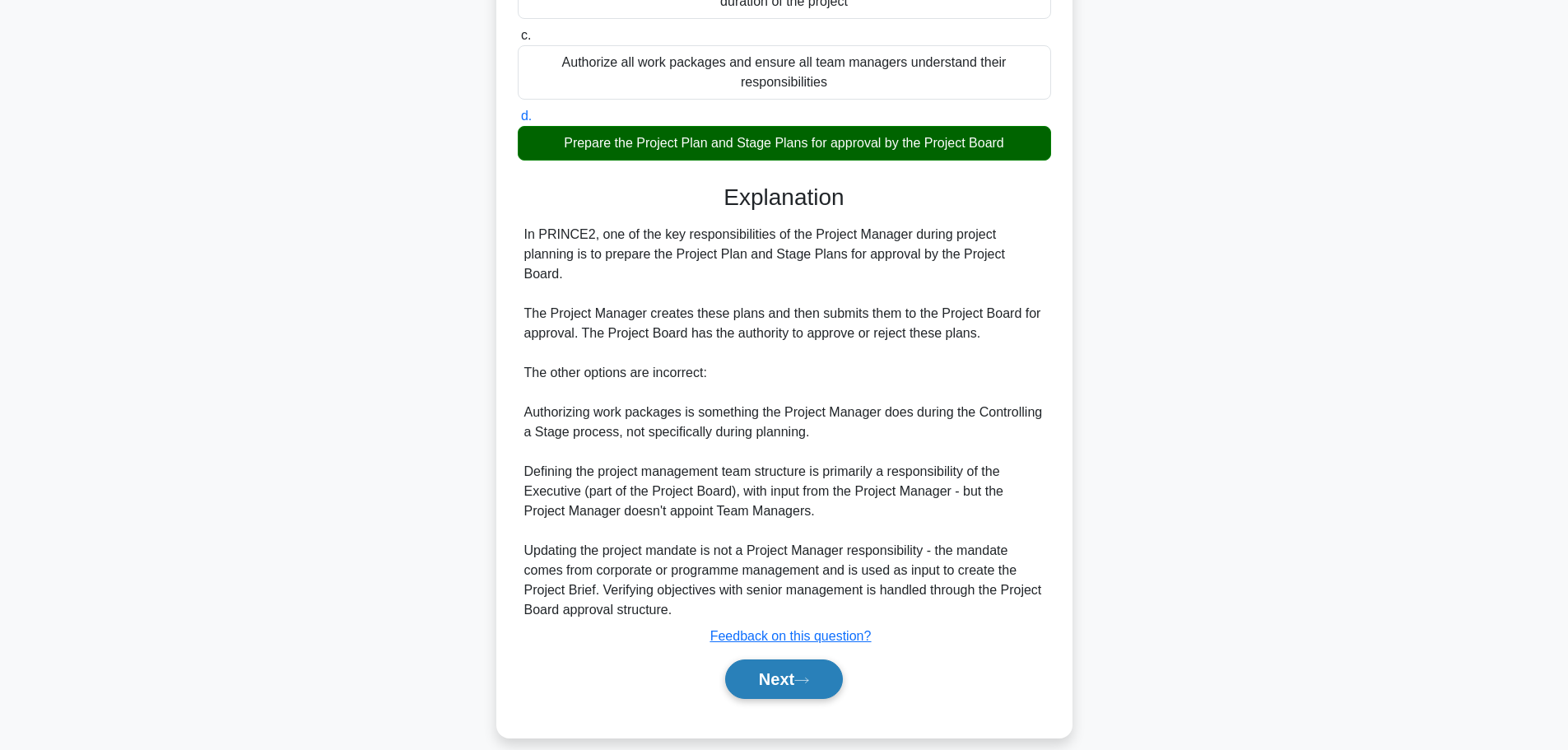
click at [795, 664] on button "Next" at bounding box center [783, 679] width 117 height 40
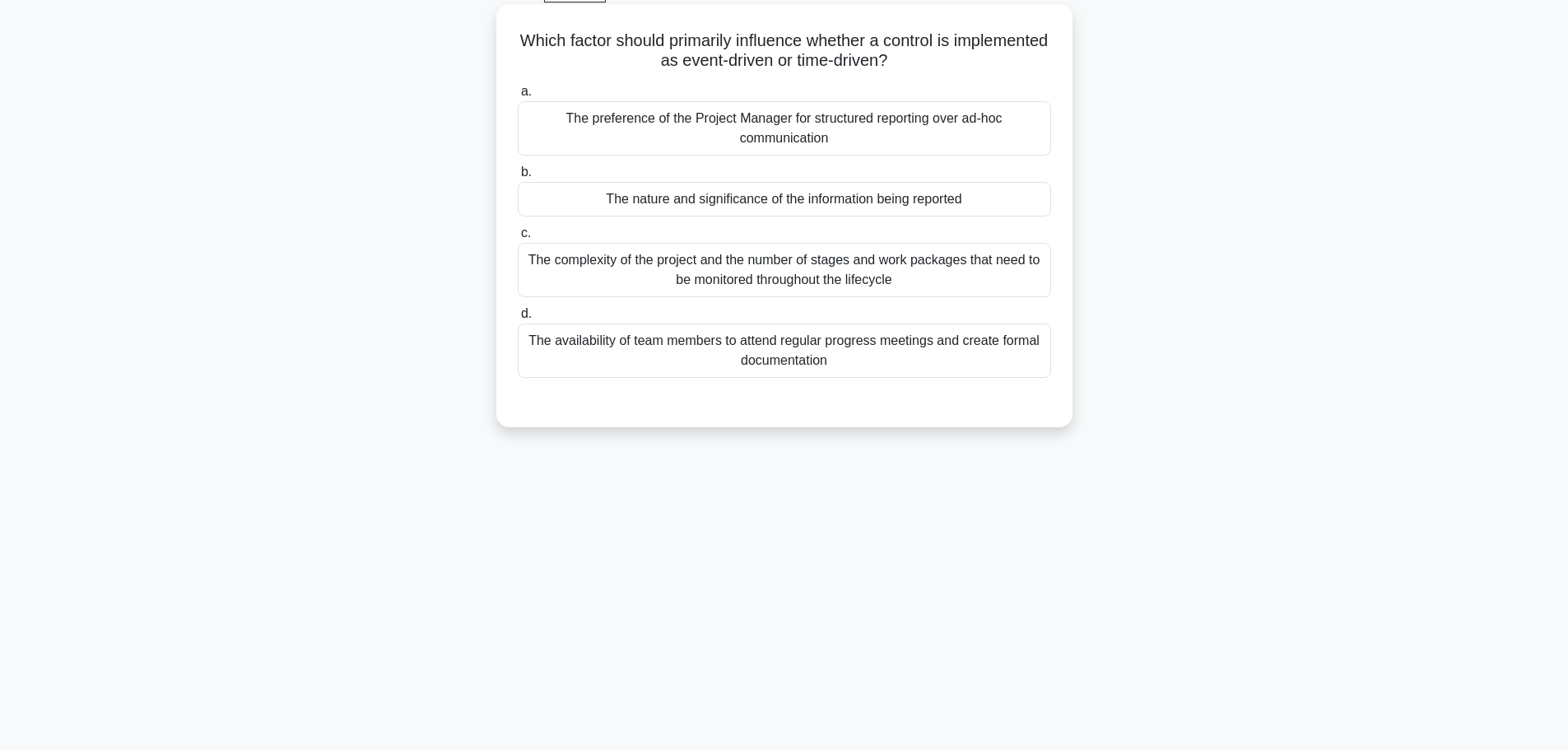
scroll to position [0, 0]
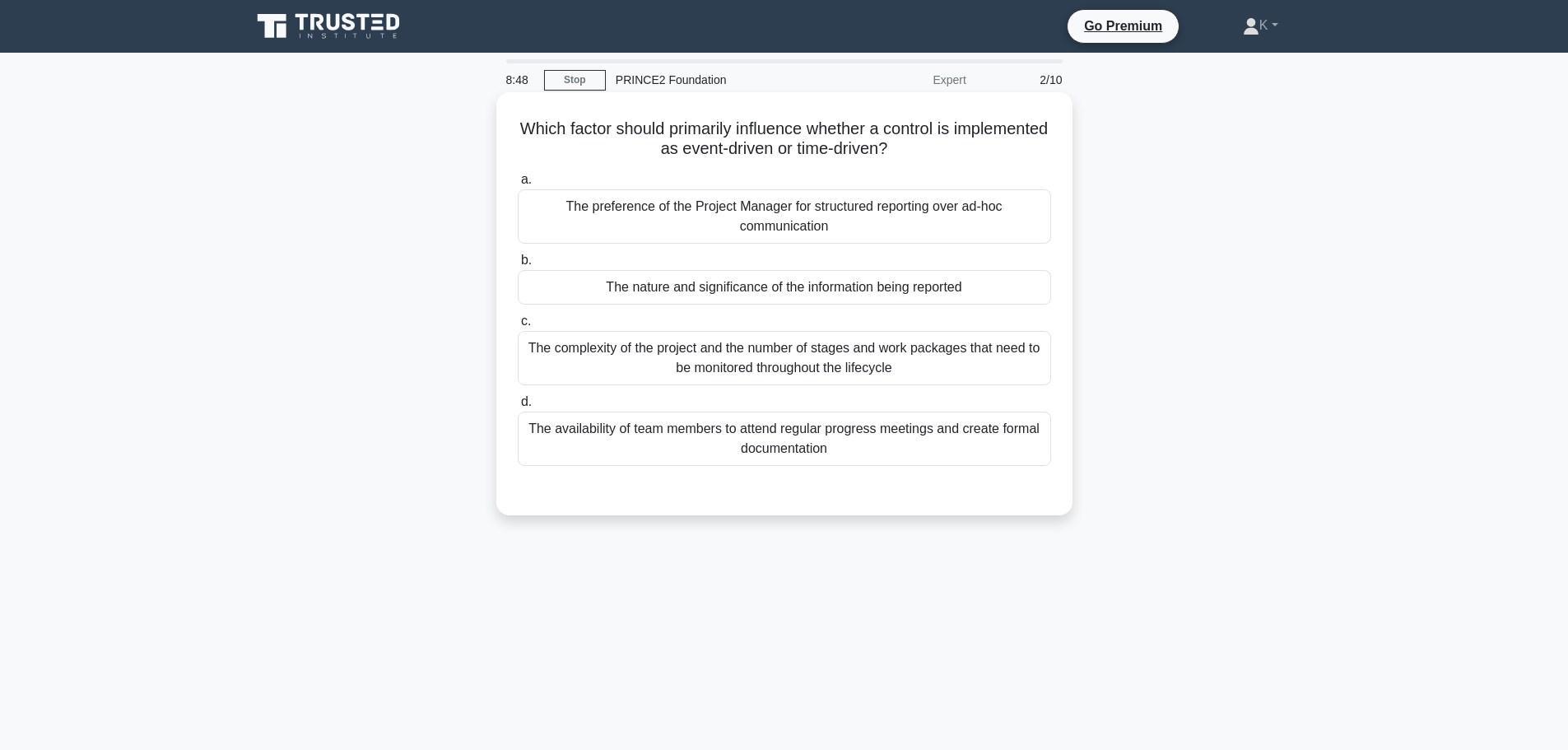
click at [622, 289] on div "The nature and significance of the information being reported" at bounding box center [784, 287] width 534 height 34
click at [599, 289] on div "The nature and significance of the information being reported" at bounding box center [784, 287] width 534 height 34
click at [518, 266] on input "b. The nature and significance of the information being reported" at bounding box center [518, 260] width 0 height 11
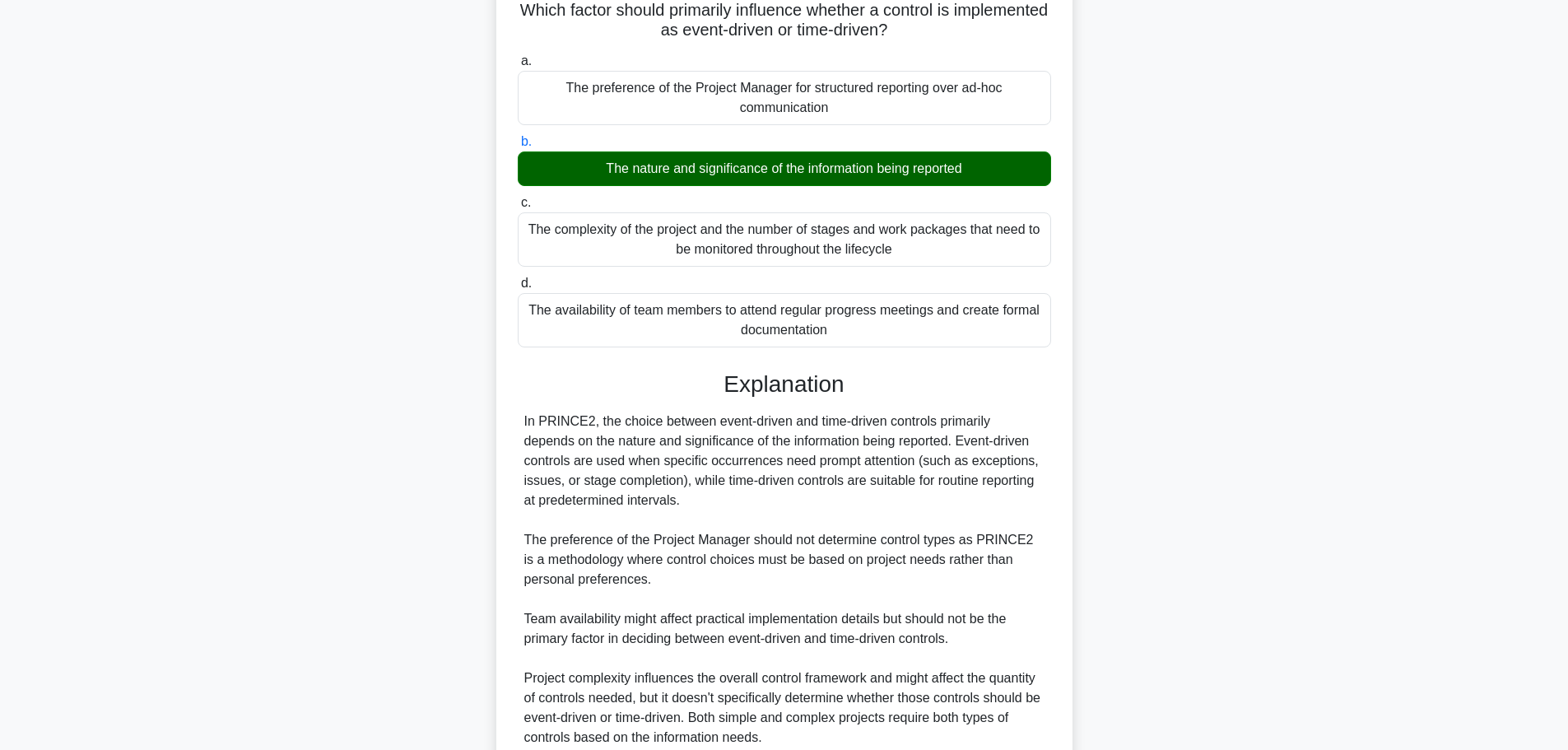
scroll to position [266, 0]
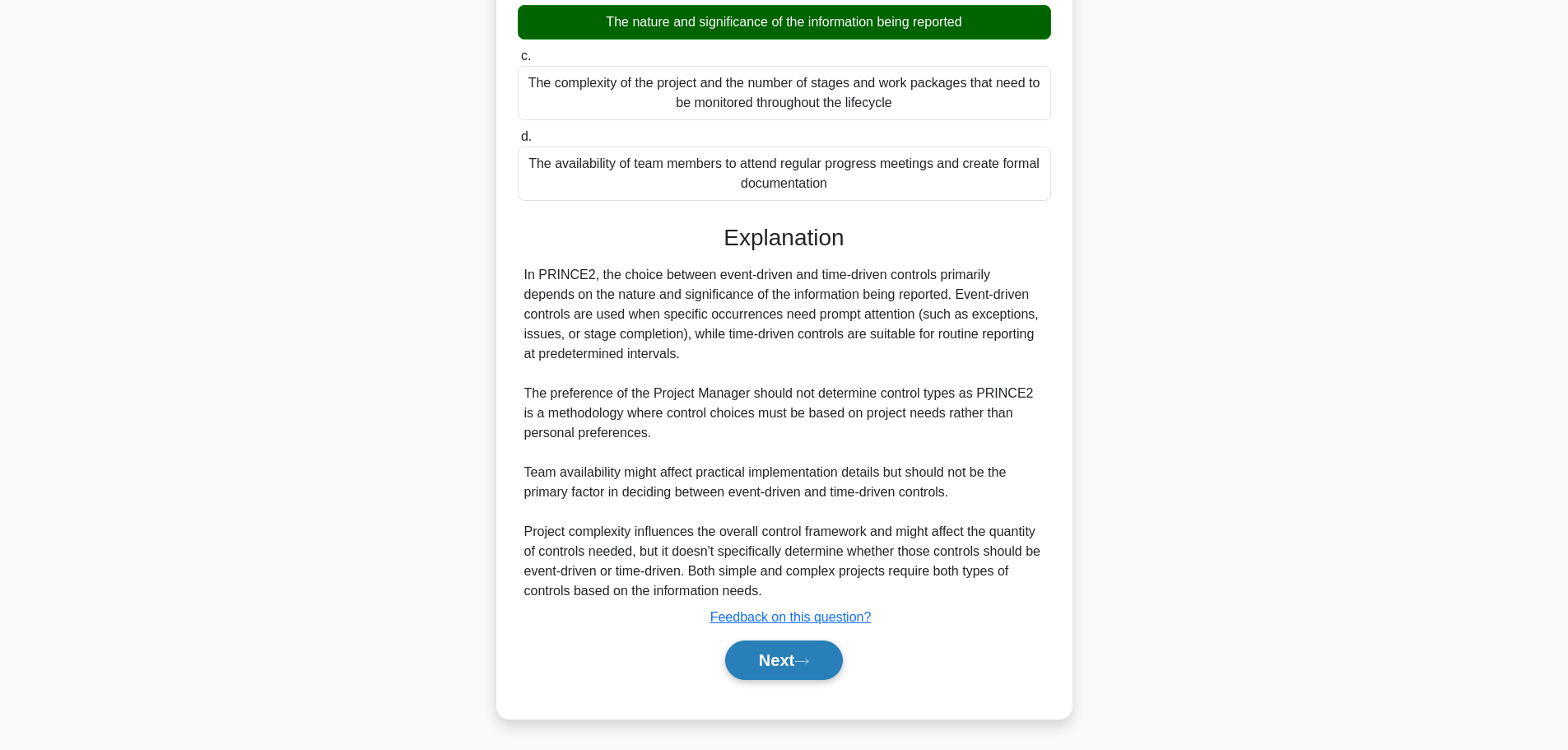
click at [783, 655] on button "Next" at bounding box center [783, 660] width 117 height 40
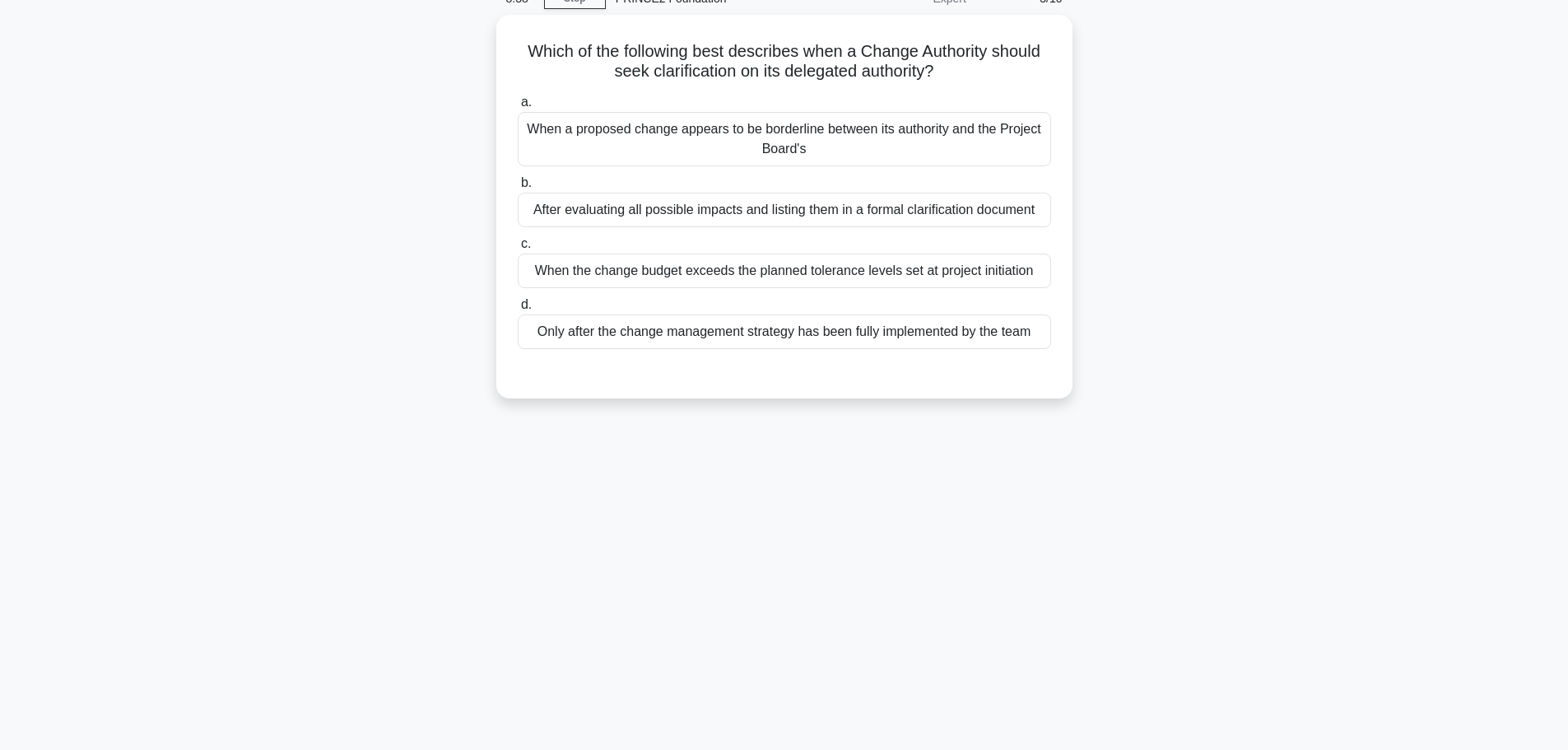
scroll to position [0, 0]
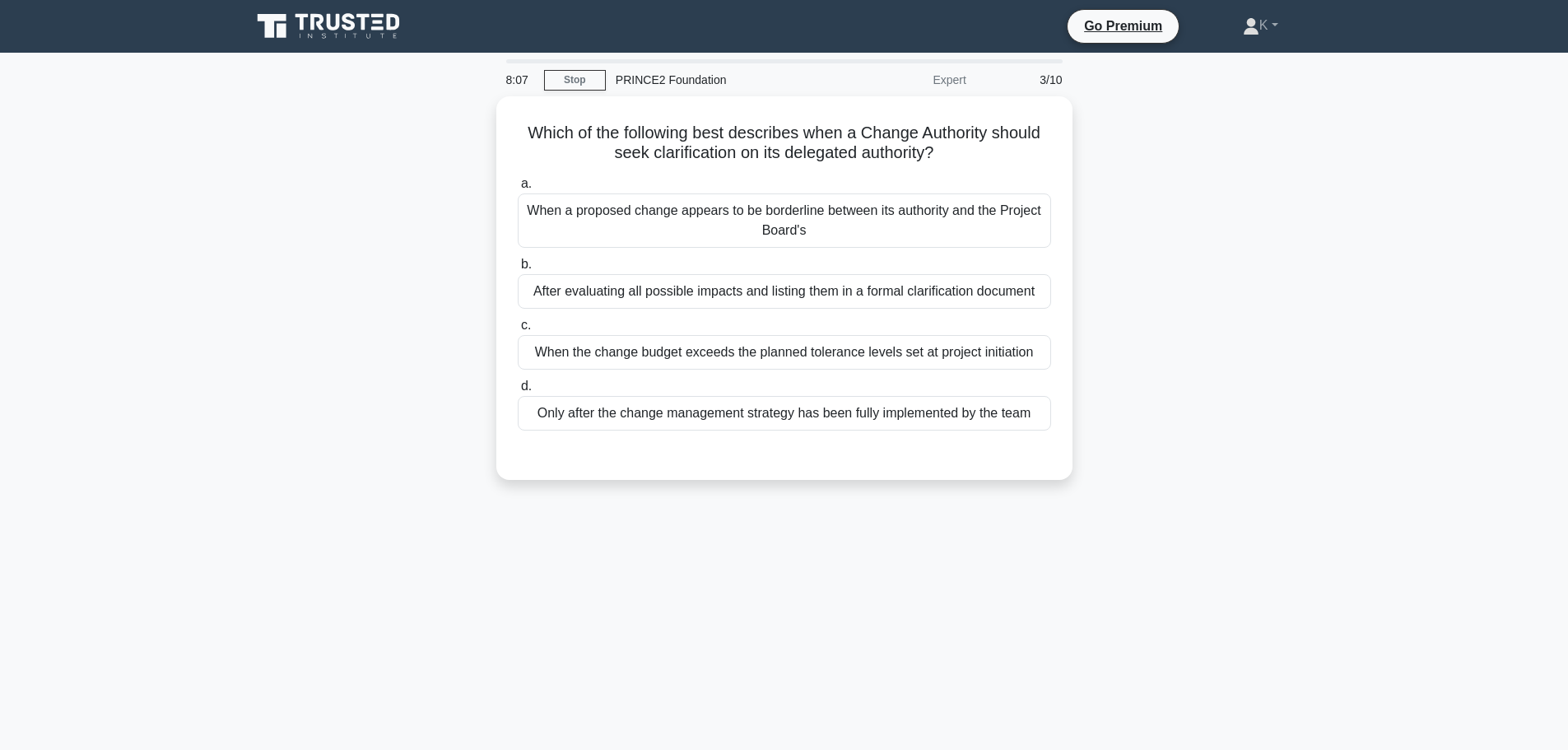
click at [215, 227] on main "8:07 Stop PRINCE2 Foundation Expert 3/10 Which of the following best describes …" at bounding box center [784, 471] width 1568 height 836
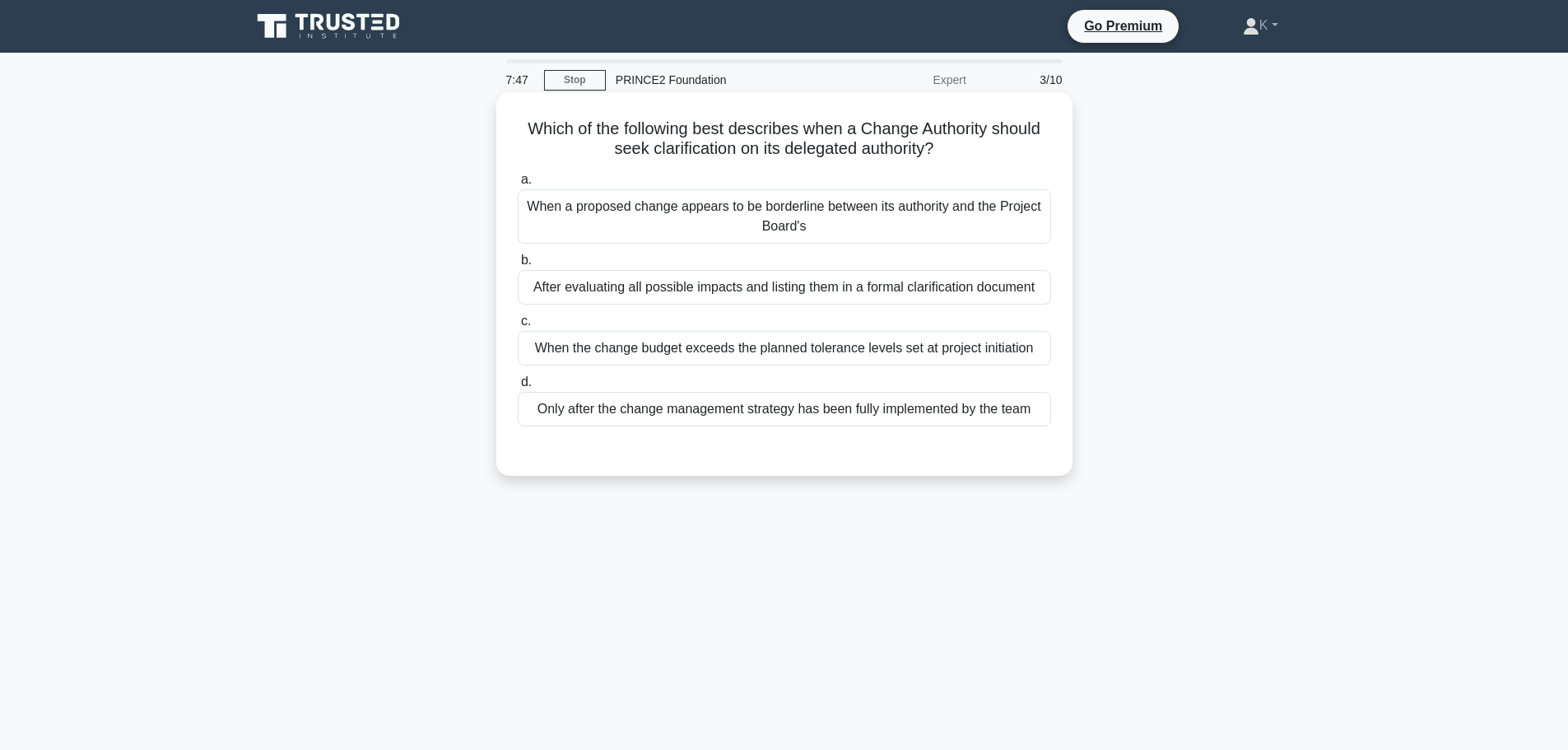
drag, startPoint x: 947, startPoint y: 154, endPoint x: 517, endPoint y: 135, distance: 430.4
click at [517, 135] on h5 "Which of the following best describes when a Change Authority should seek clari…" at bounding box center [784, 139] width 536 height 41
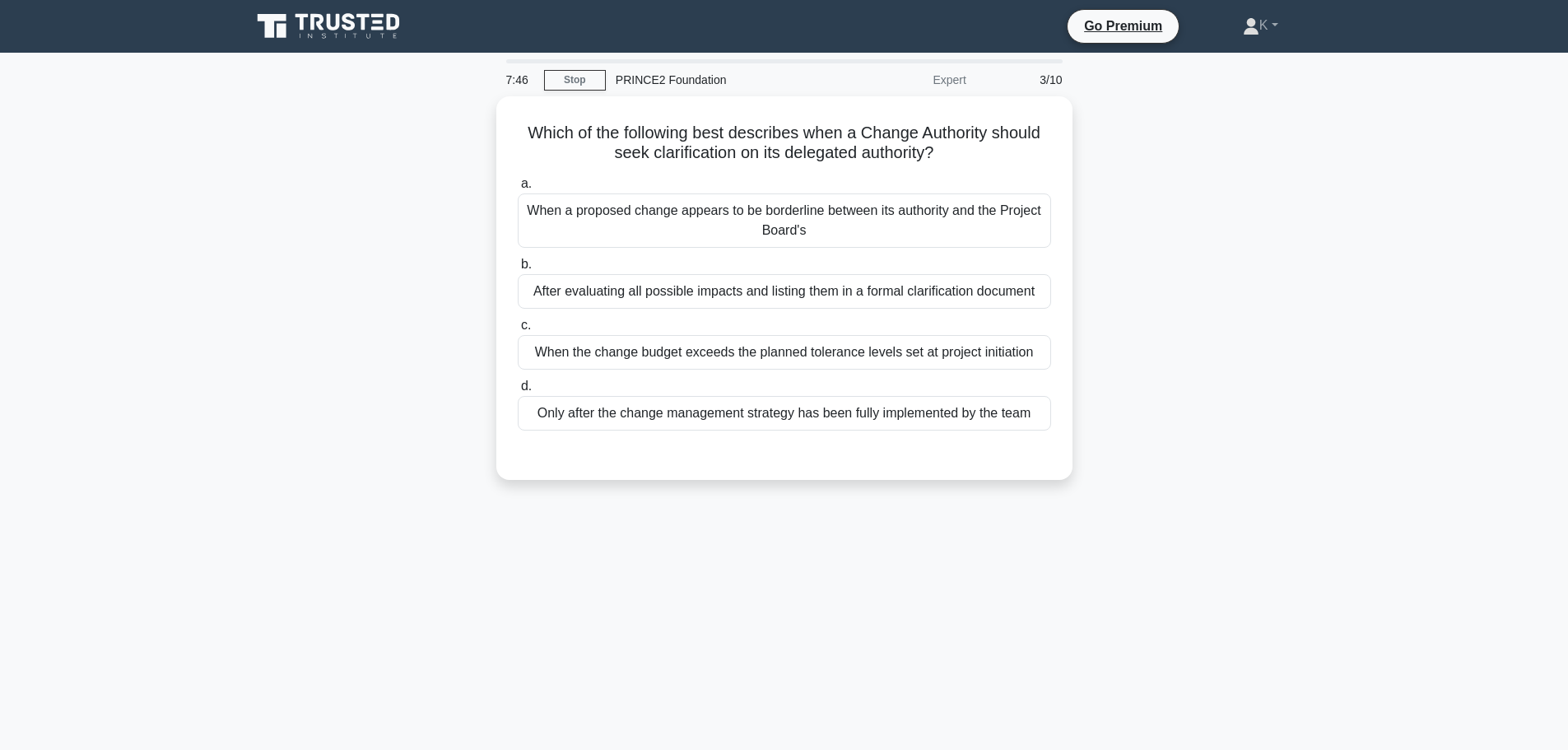
click at [343, 194] on div "Which of the following best describes when a Change Authority should seek clari…" at bounding box center [784, 297] width 1086 height 403
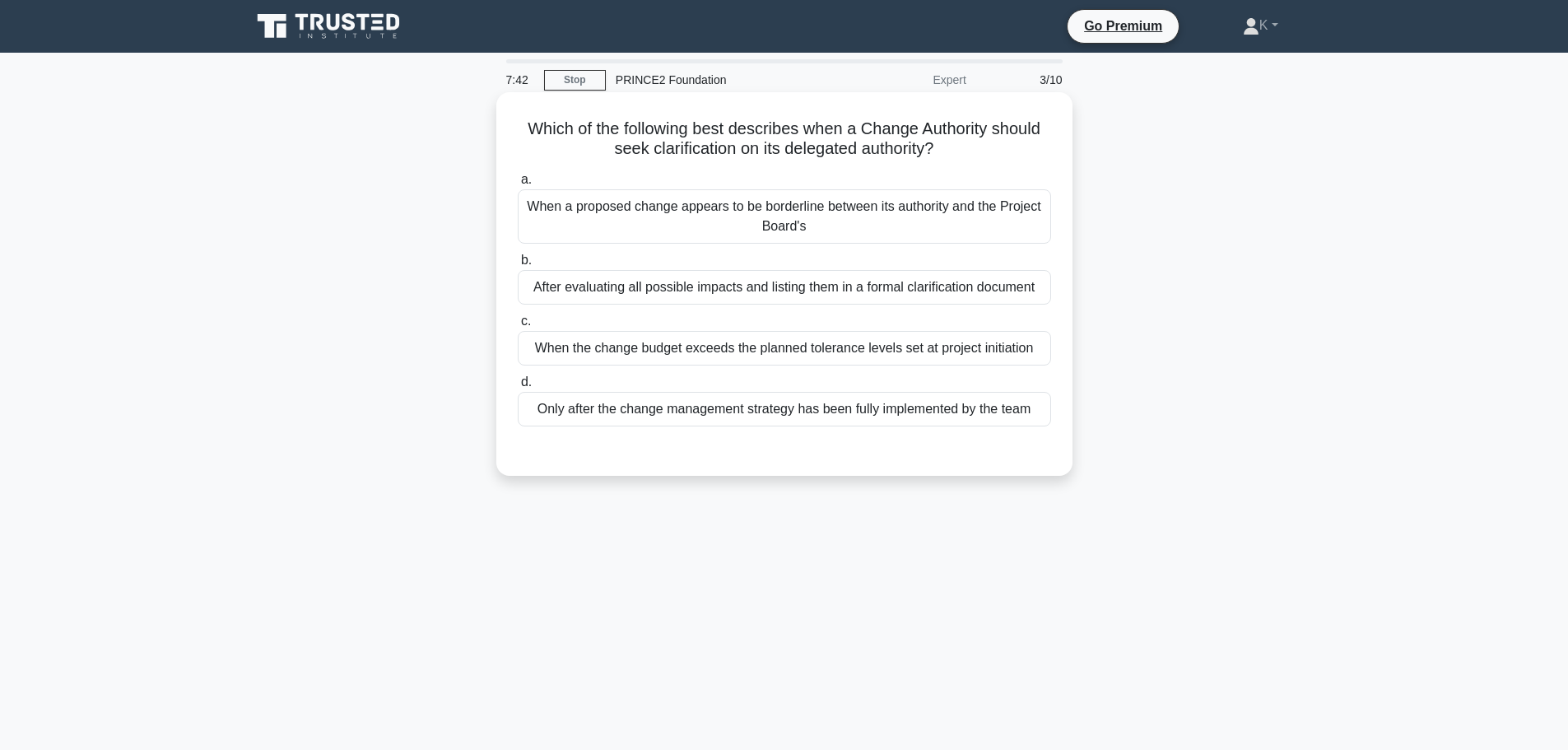
drag, startPoint x: 870, startPoint y: 150, endPoint x: 510, endPoint y: 136, distance: 360.3
click at [510, 136] on div "Which of the following best describes when a Change Authority should seek clari…" at bounding box center [784, 284] width 563 height 371
copy h5 "Which of the following best describes when a Change Authority should seek clari…"
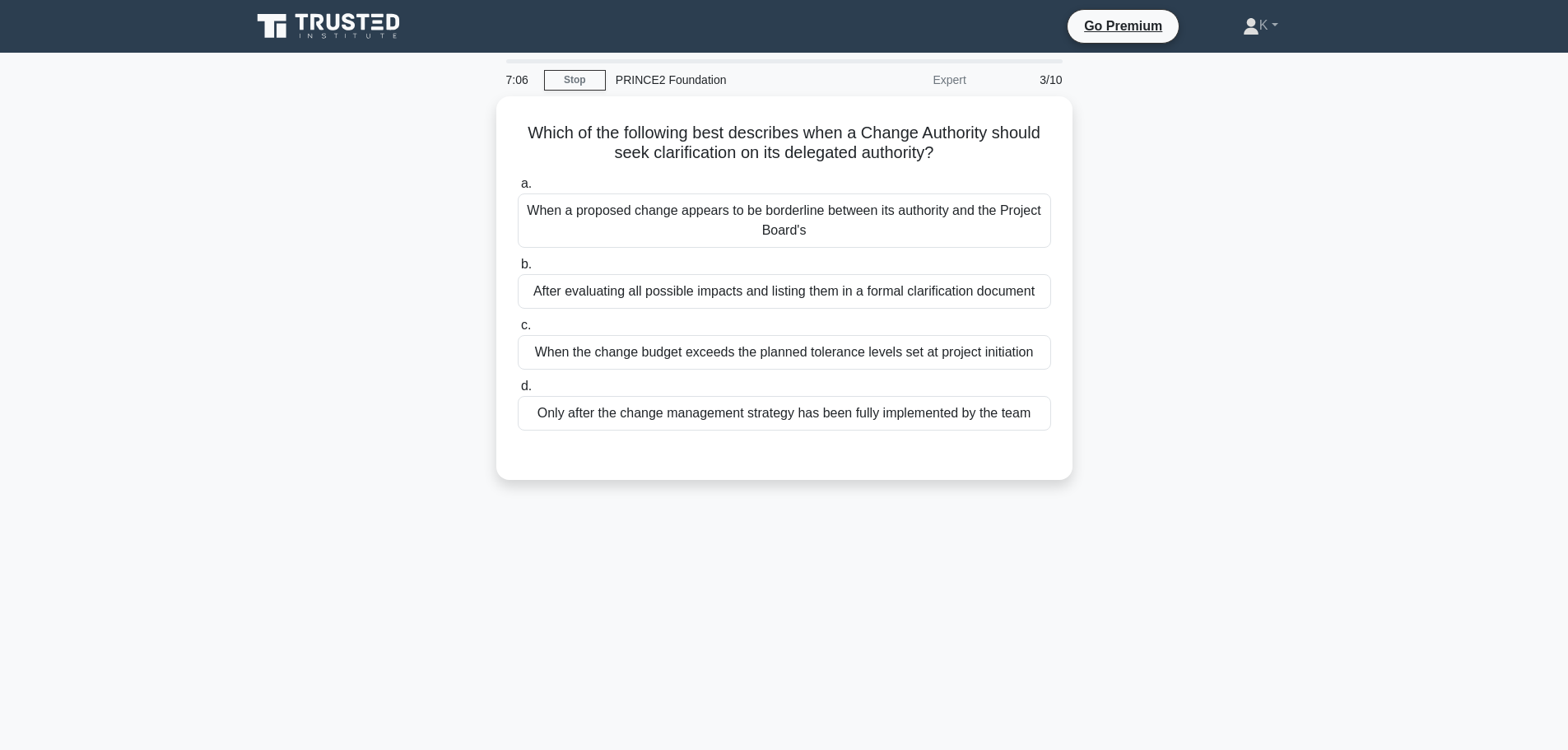
click at [287, 272] on div "Which of the following best describes when a Change Authority should seek clari…" at bounding box center [784, 297] width 1086 height 403
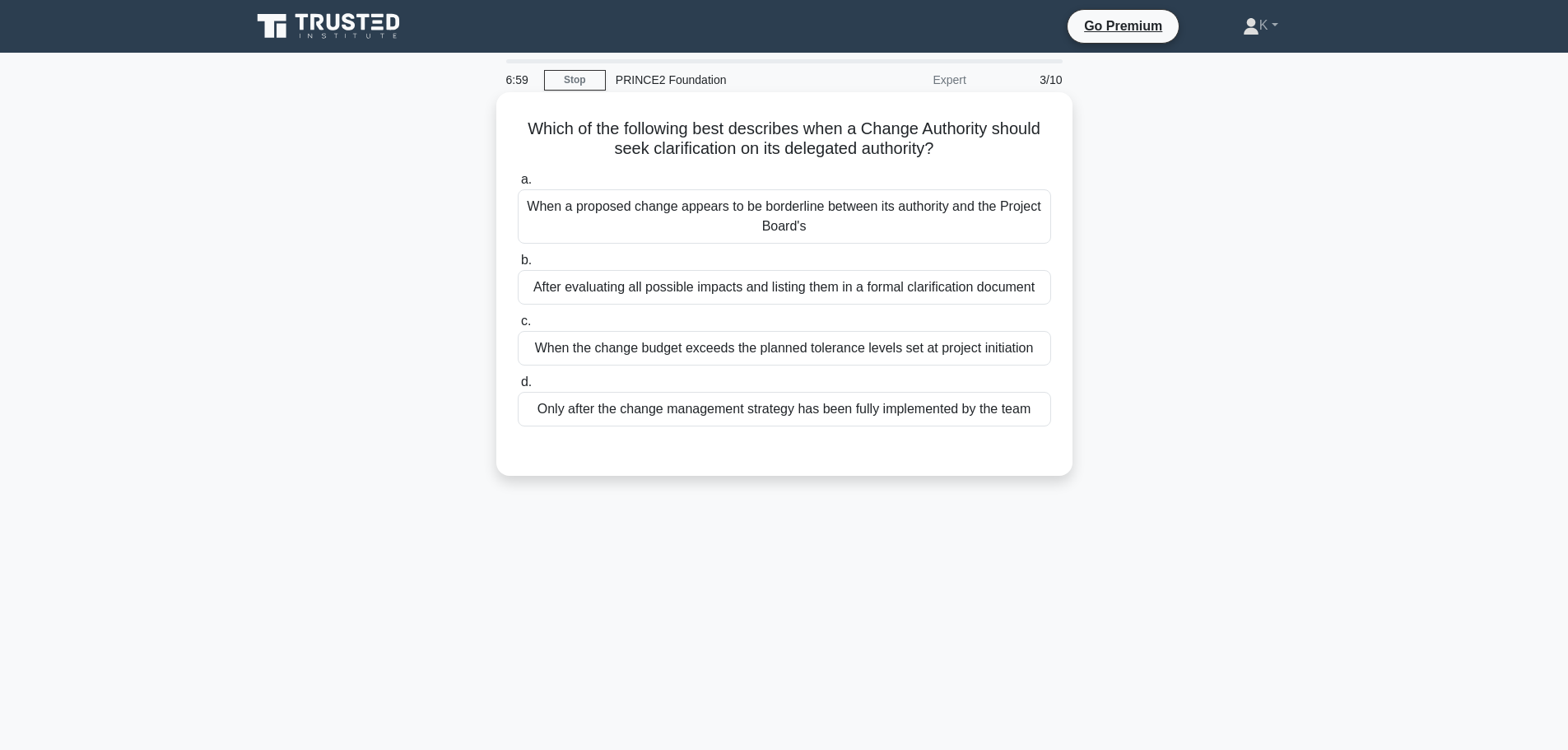
click at [594, 227] on div "When a proposed change appears to be borderline between its authority and the P…" at bounding box center [784, 217] width 534 height 55
click at [518, 185] on input "a. When a proposed change appears to be borderline between its authority and th…" at bounding box center [518, 180] width 0 height 11
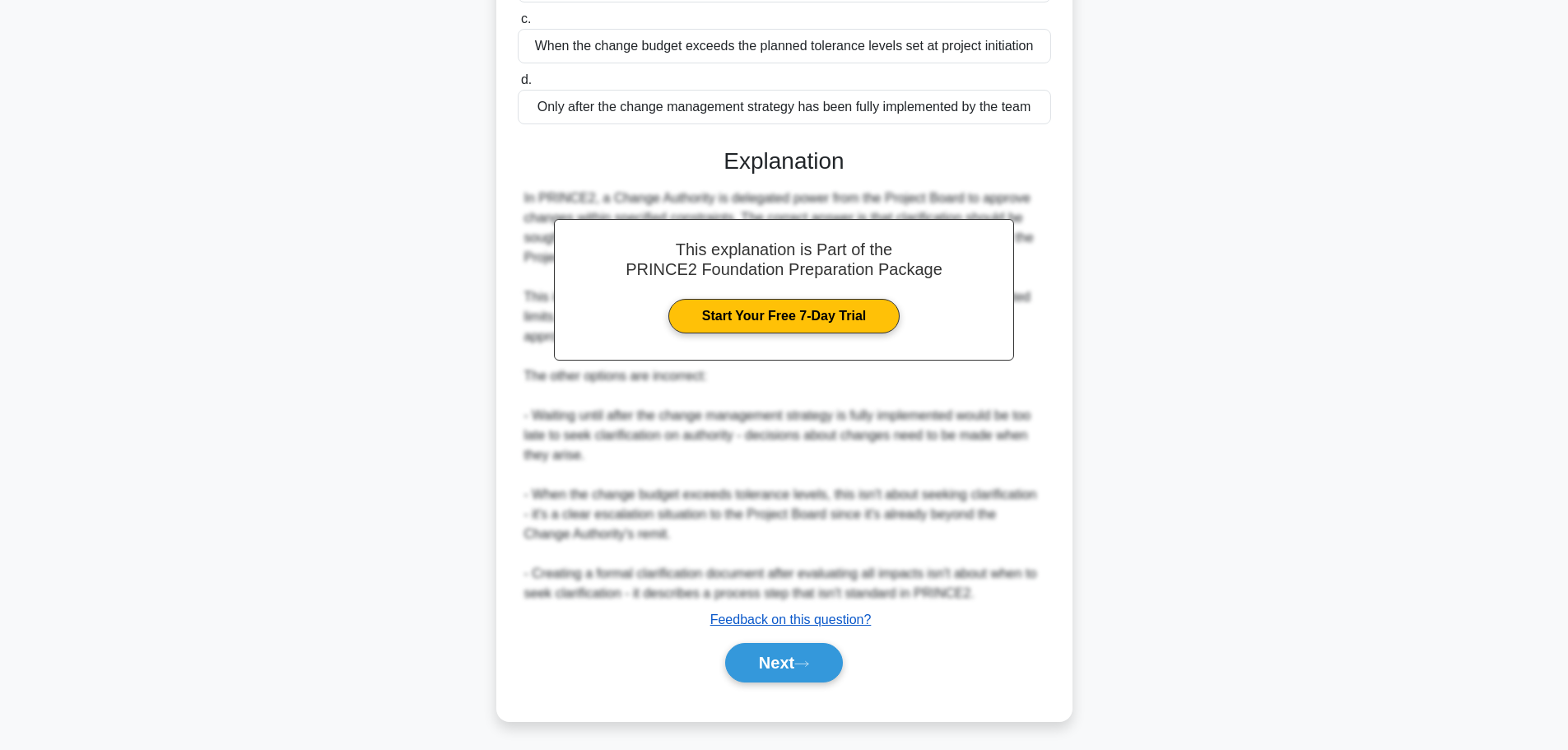
scroll to position [305, 0]
click at [788, 667] on button "Next" at bounding box center [783, 660] width 117 height 40
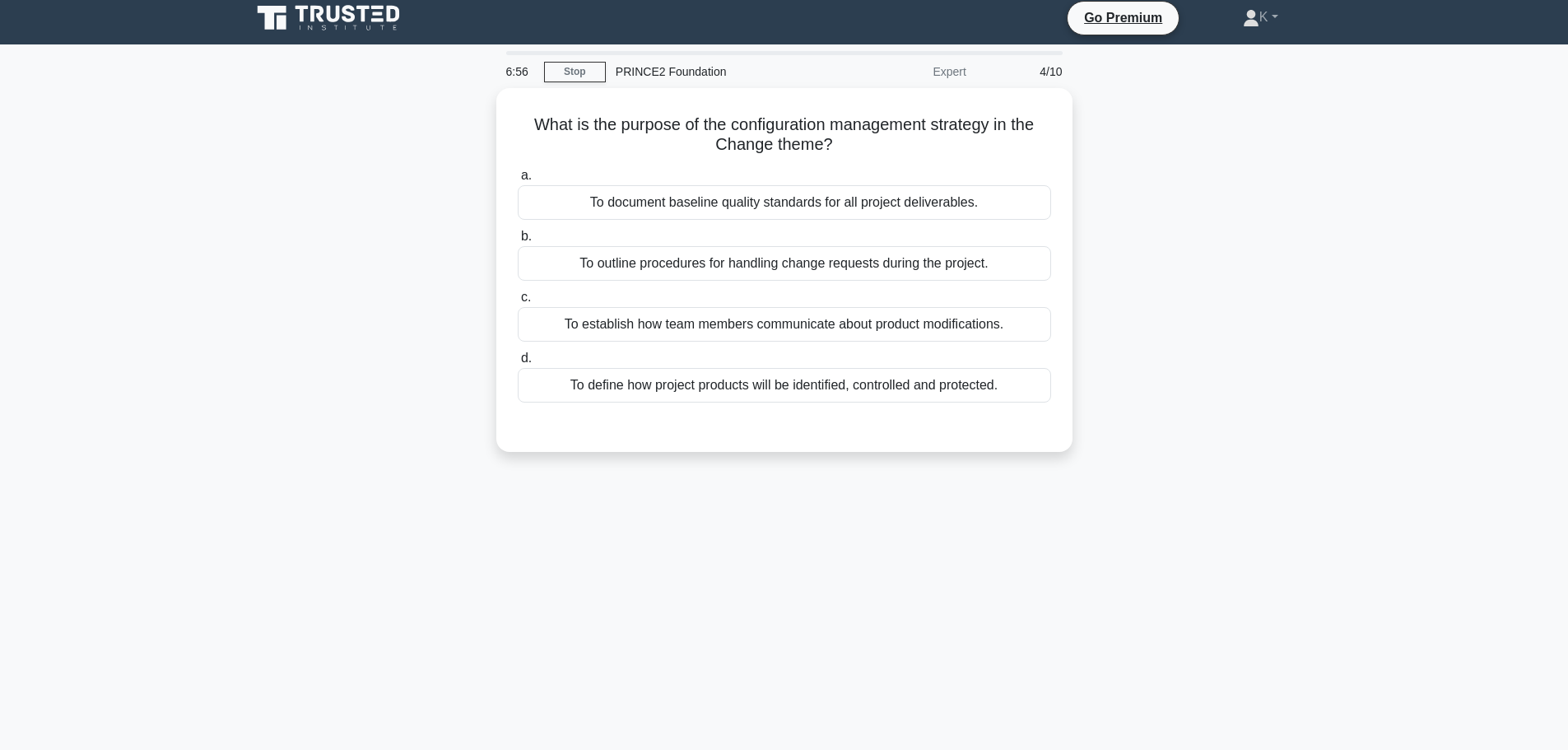
scroll to position [0, 0]
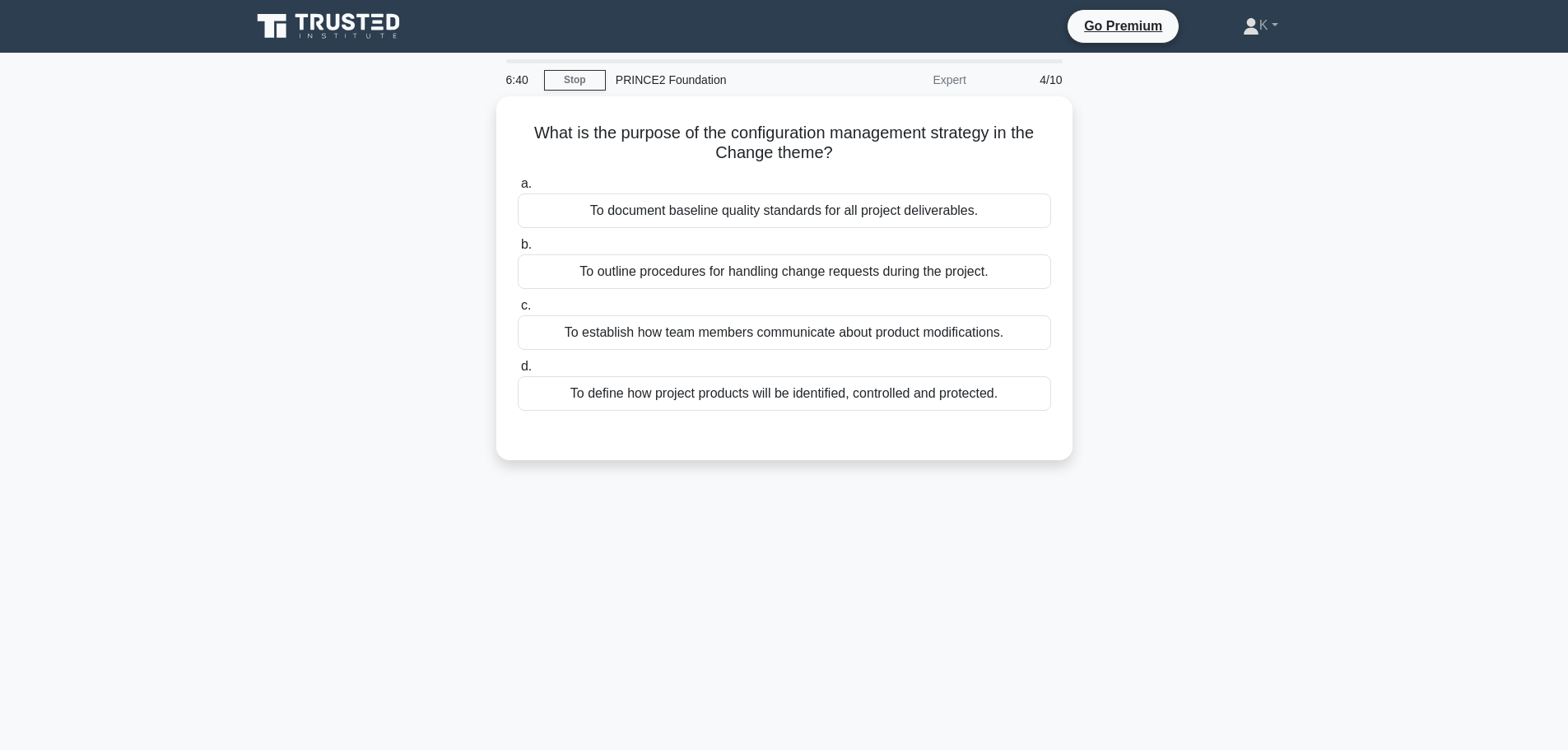
click at [810, 559] on div "6:40 Stop PRINCE2 Foundation Expert 4/10 What is the purpose of the configurati…" at bounding box center [784, 470] width 1086 height 823
click at [785, 514] on div "6:29 Stop PRINCE2 Foundation Expert 4/10 What is the purpose of the configurati…" at bounding box center [784, 470] width 1086 height 823
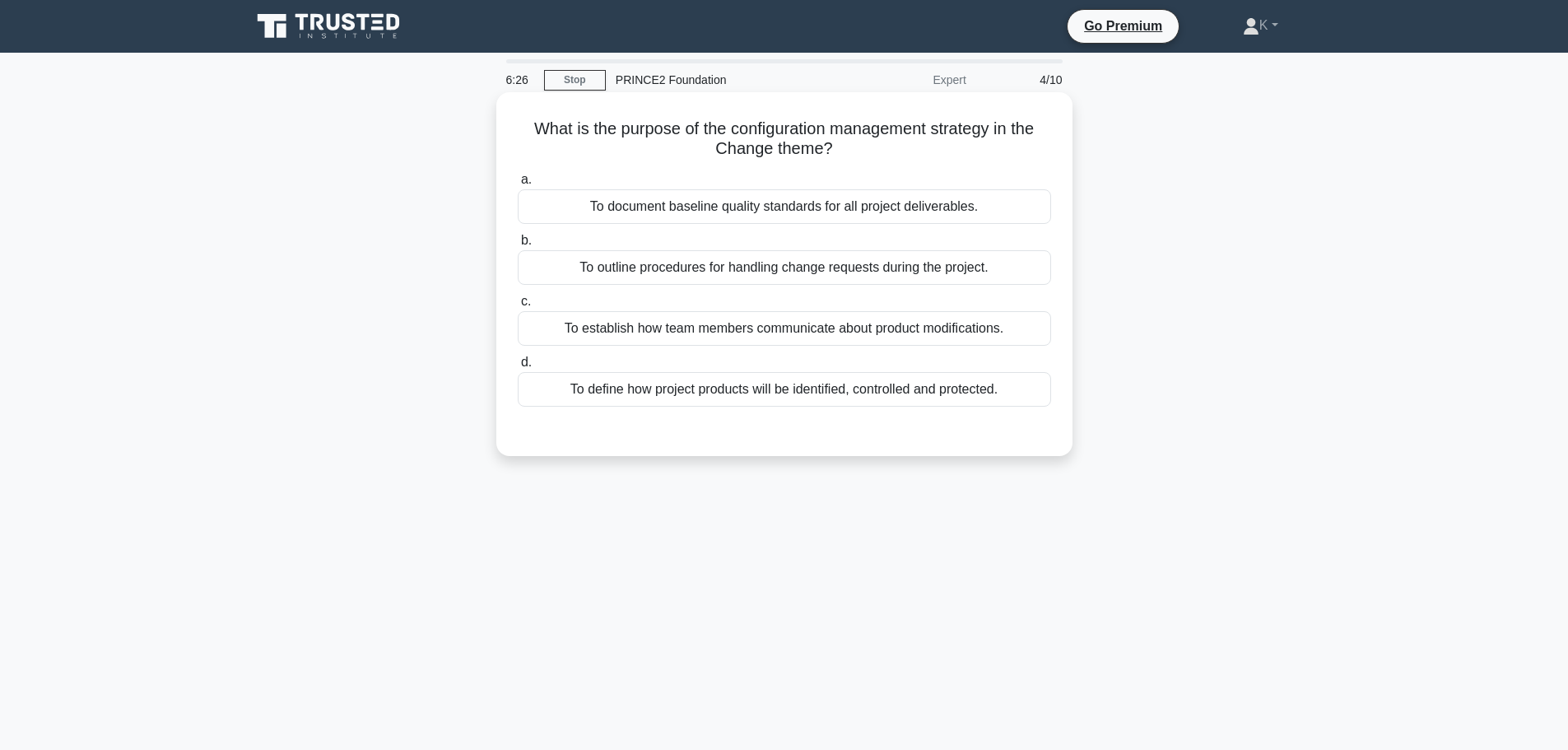
click at [784, 391] on div "To define how project products will be identified, controlled and protected." at bounding box center [784, 389] width 534 height 34
click at [518, 368] on input "d. To define how project products will be identified, controlled and protected." at bounding box center [518, 363] width 0 height 11
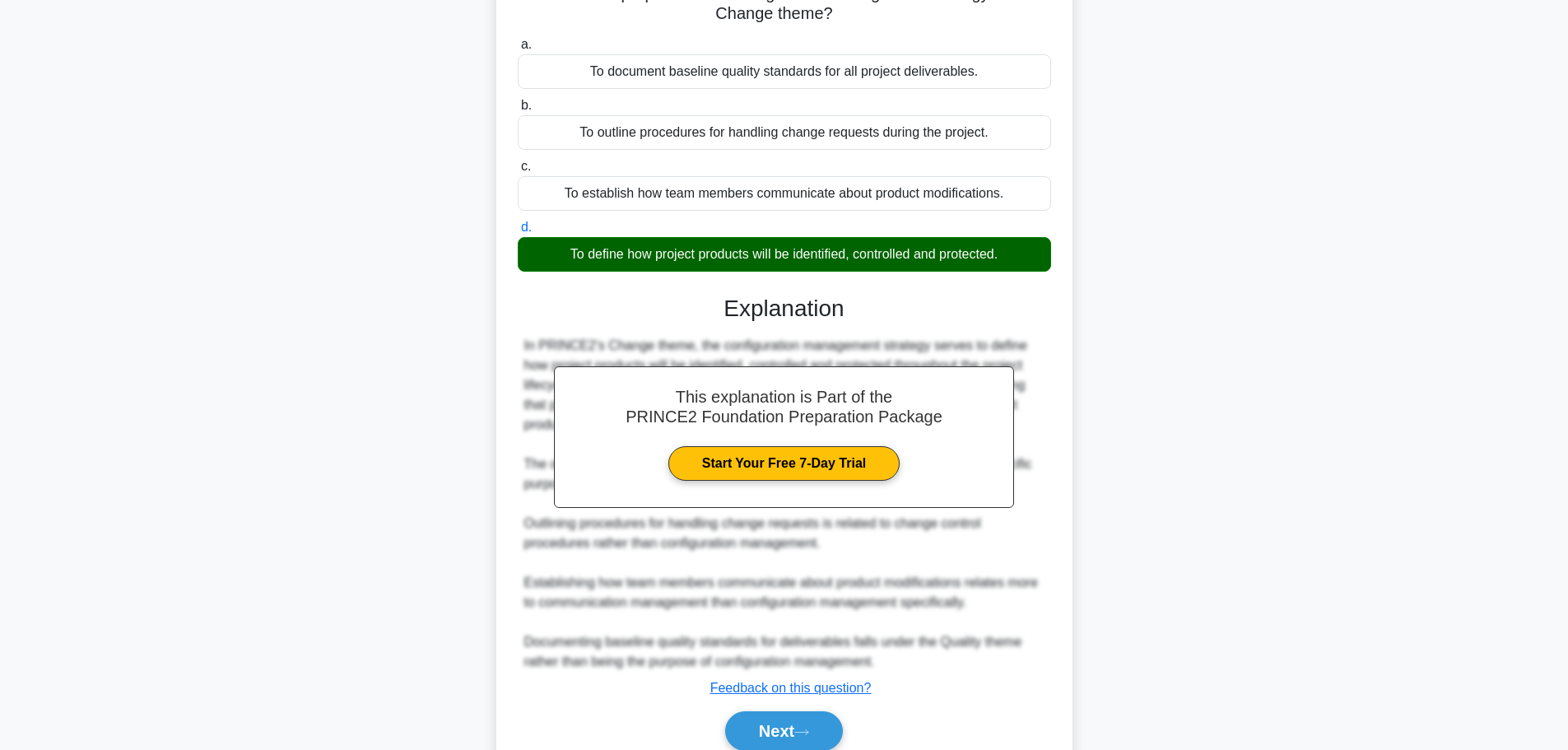
scroll to position [206, 0]
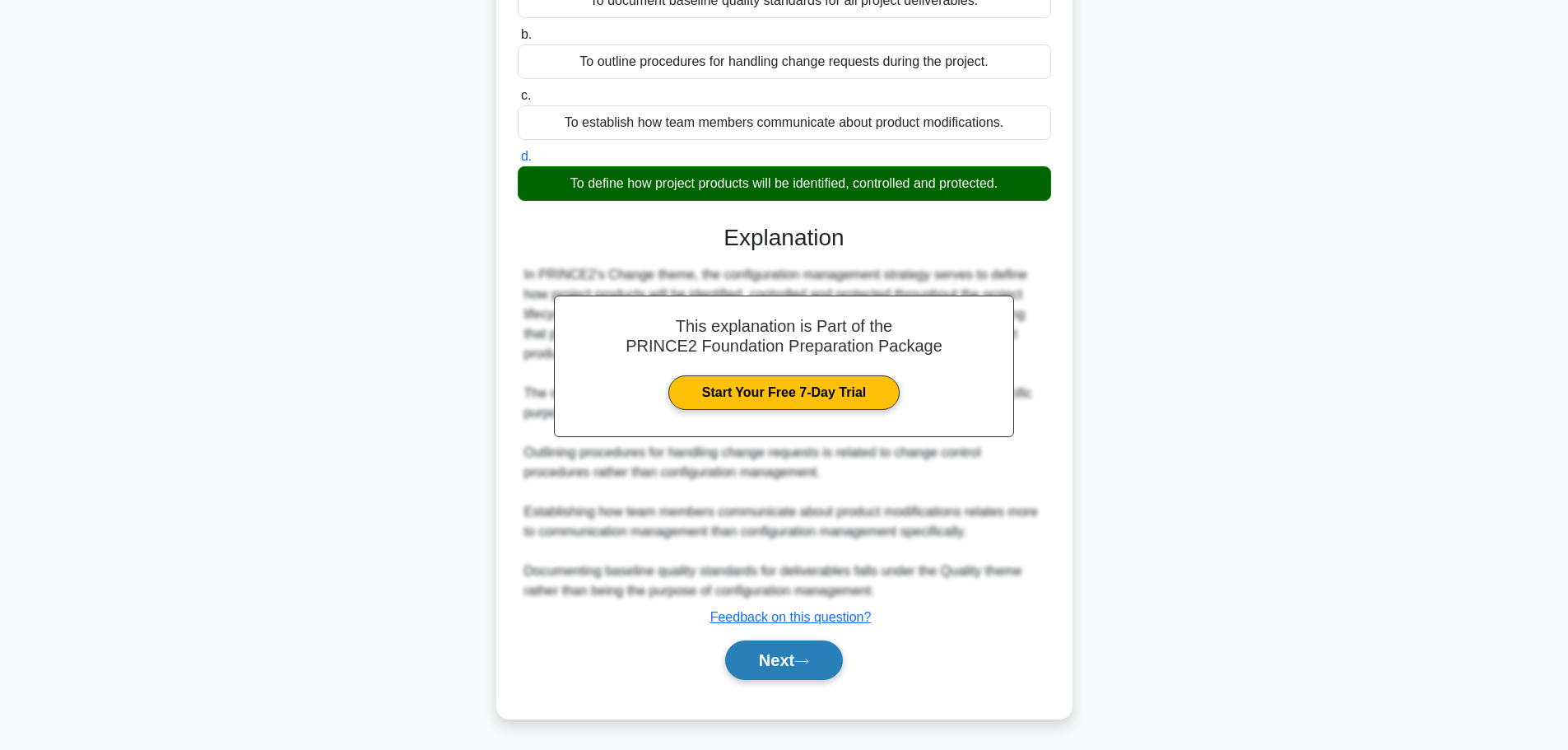
click at [805, 652] on button "Next" at bounding box center [783, 660] width 117 height 40
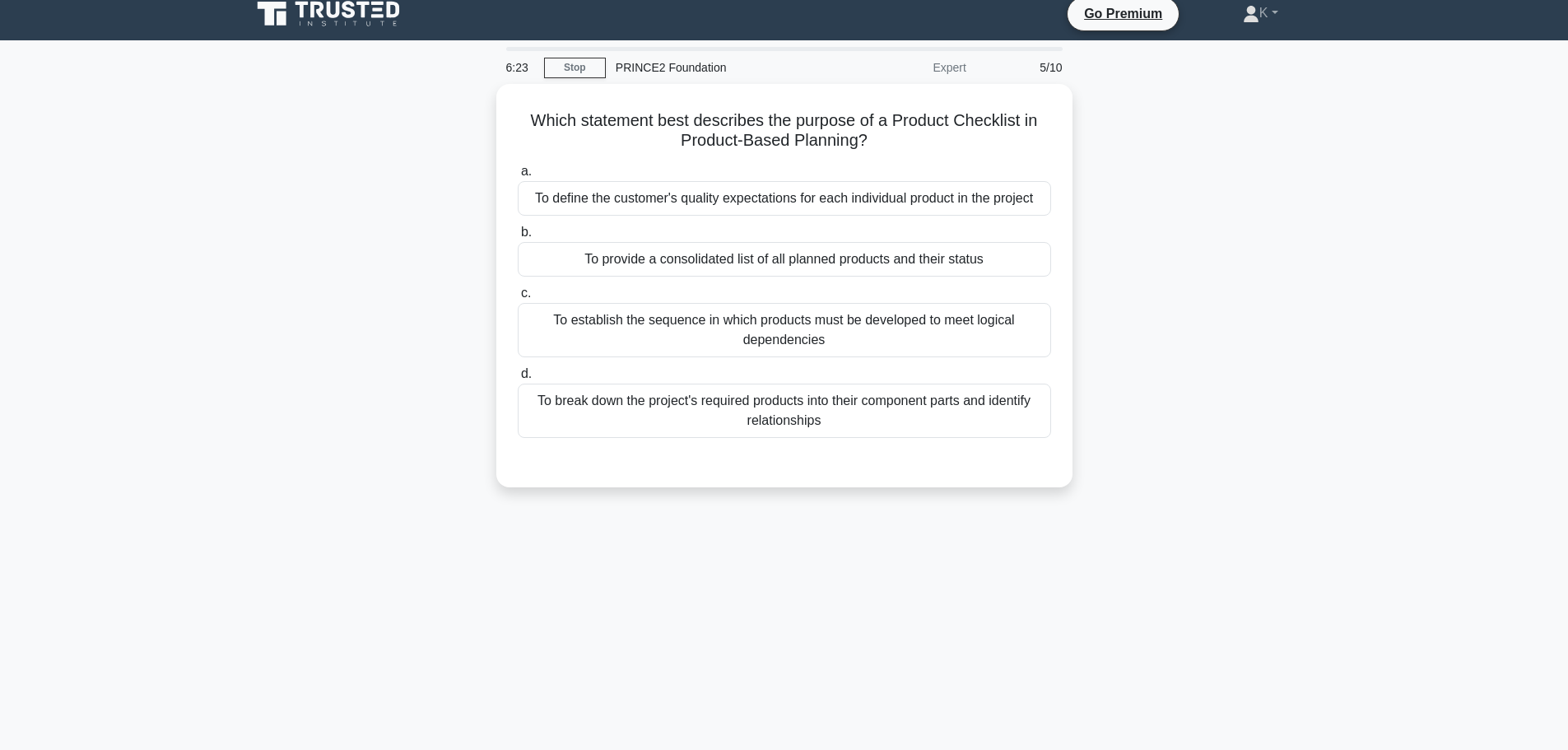
scroll to position [0, 0]
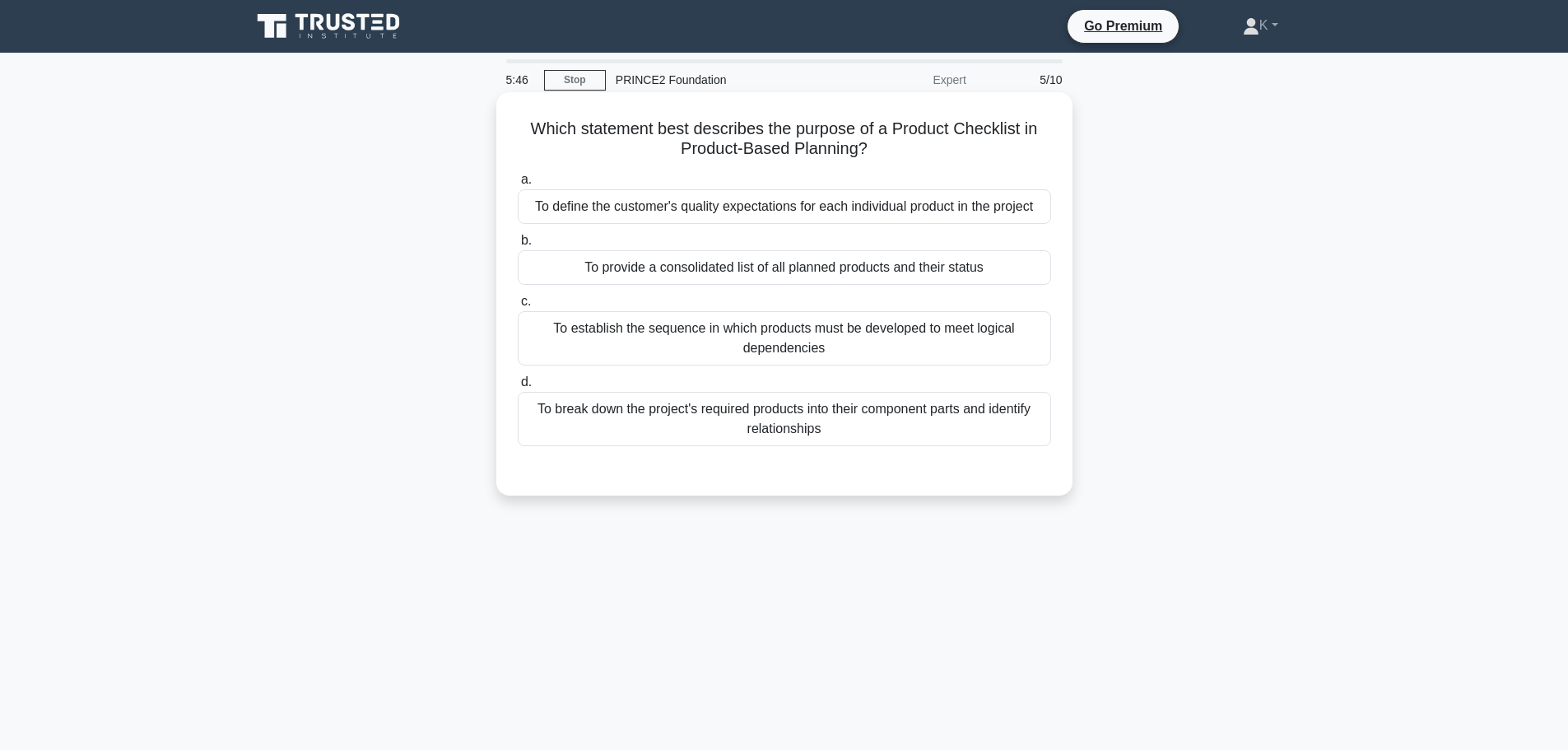
click at [763, 272] on div "To provide a consolidated list of all planned products and their status" at bounding box center [784, 267] width 534 height 34
click at [518, 246] on input "b. To provide a consolidated list of all planned products and their status" at bounding box center [518, 241] width 0 height 11
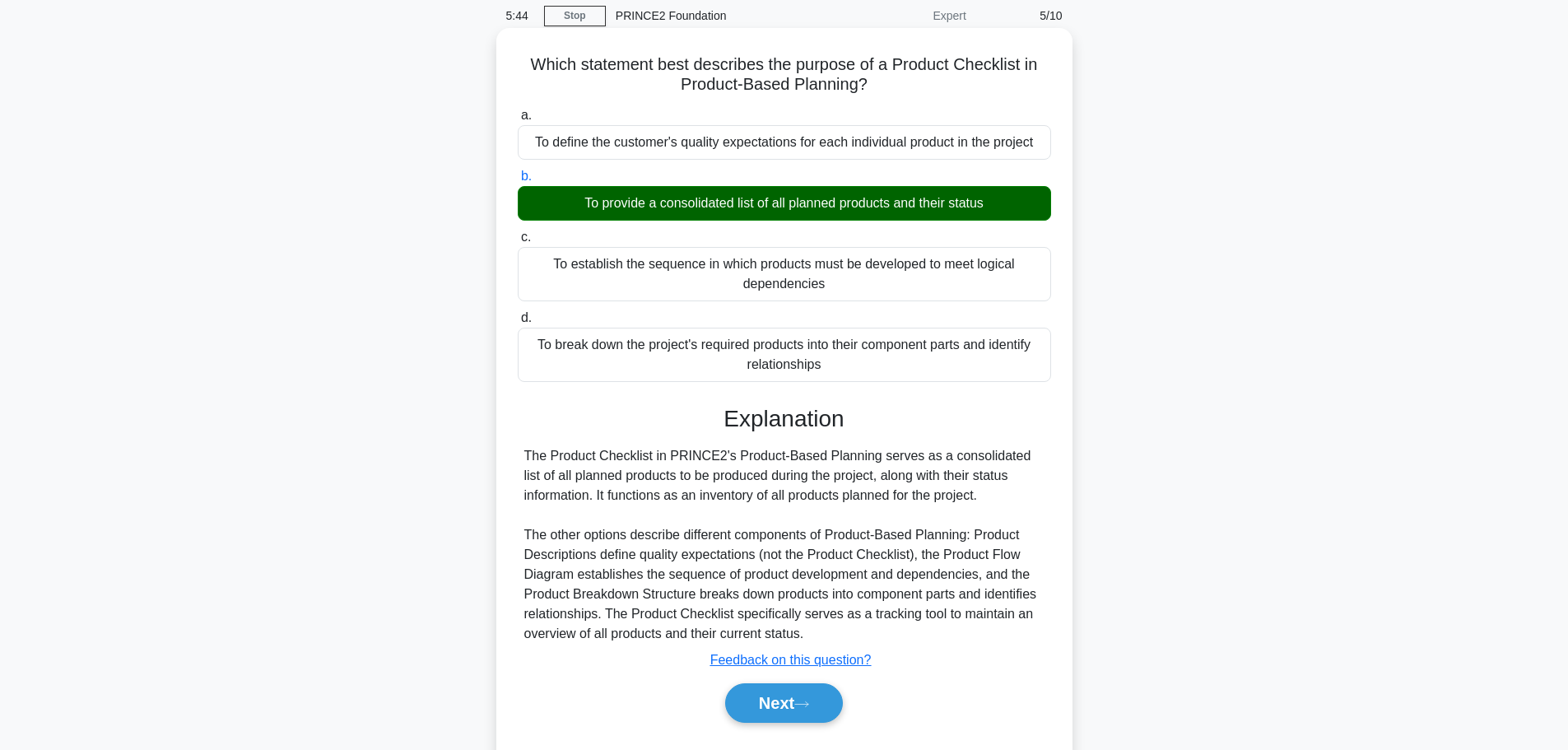
scroll to position [139, 0]
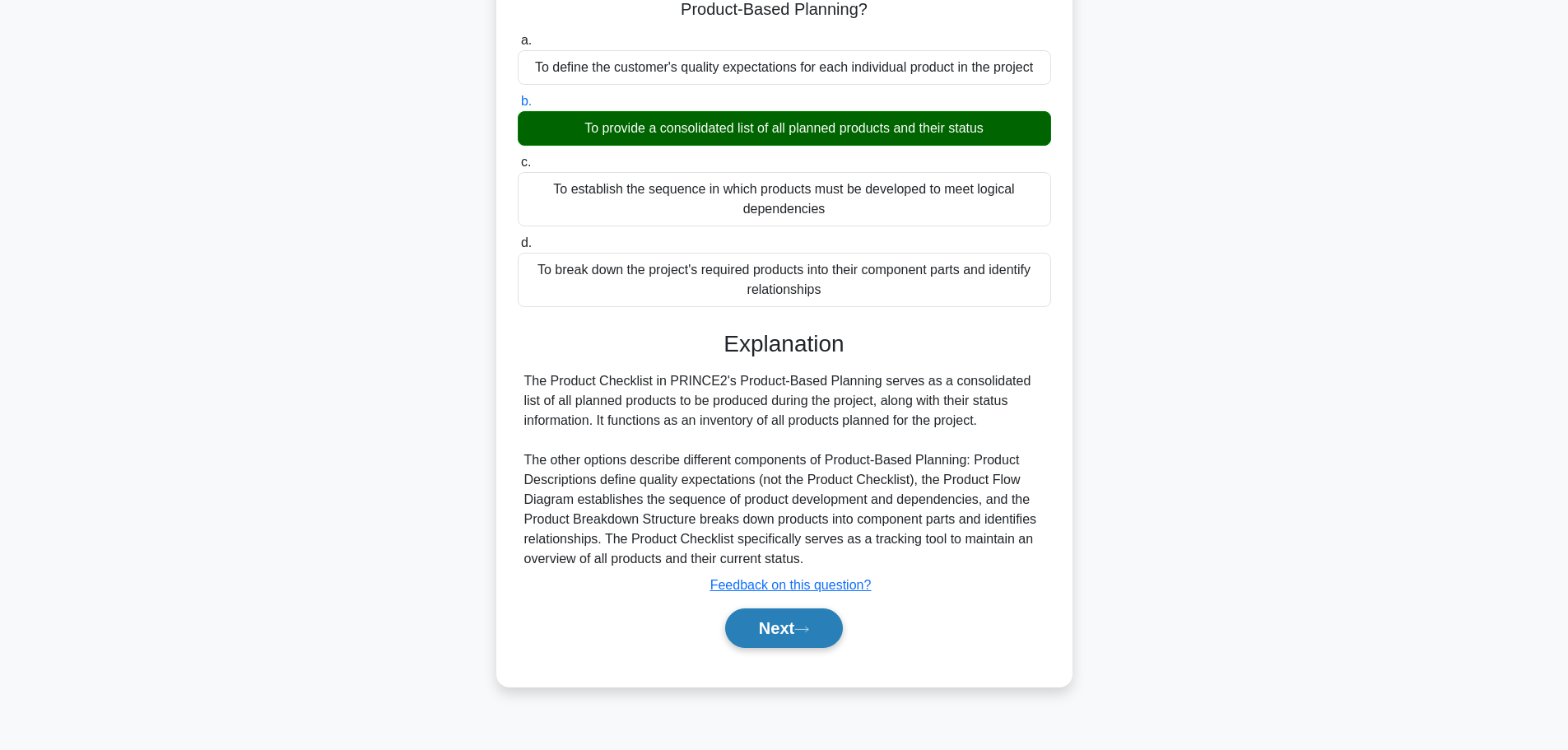
click at [780, 624] on button "Next" at bounding box center [783, 628] width 117 height 40
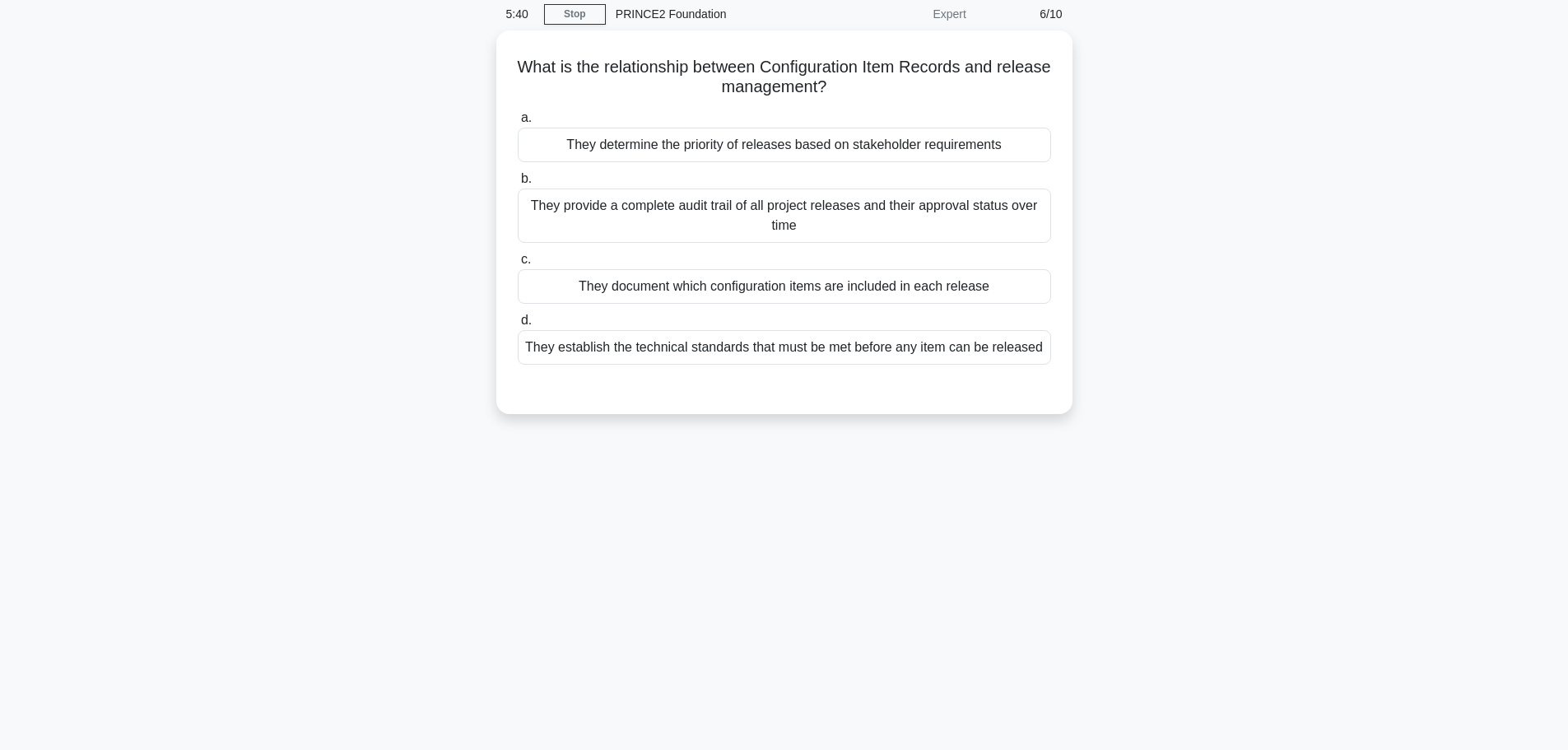
scroll to position [0, 0]
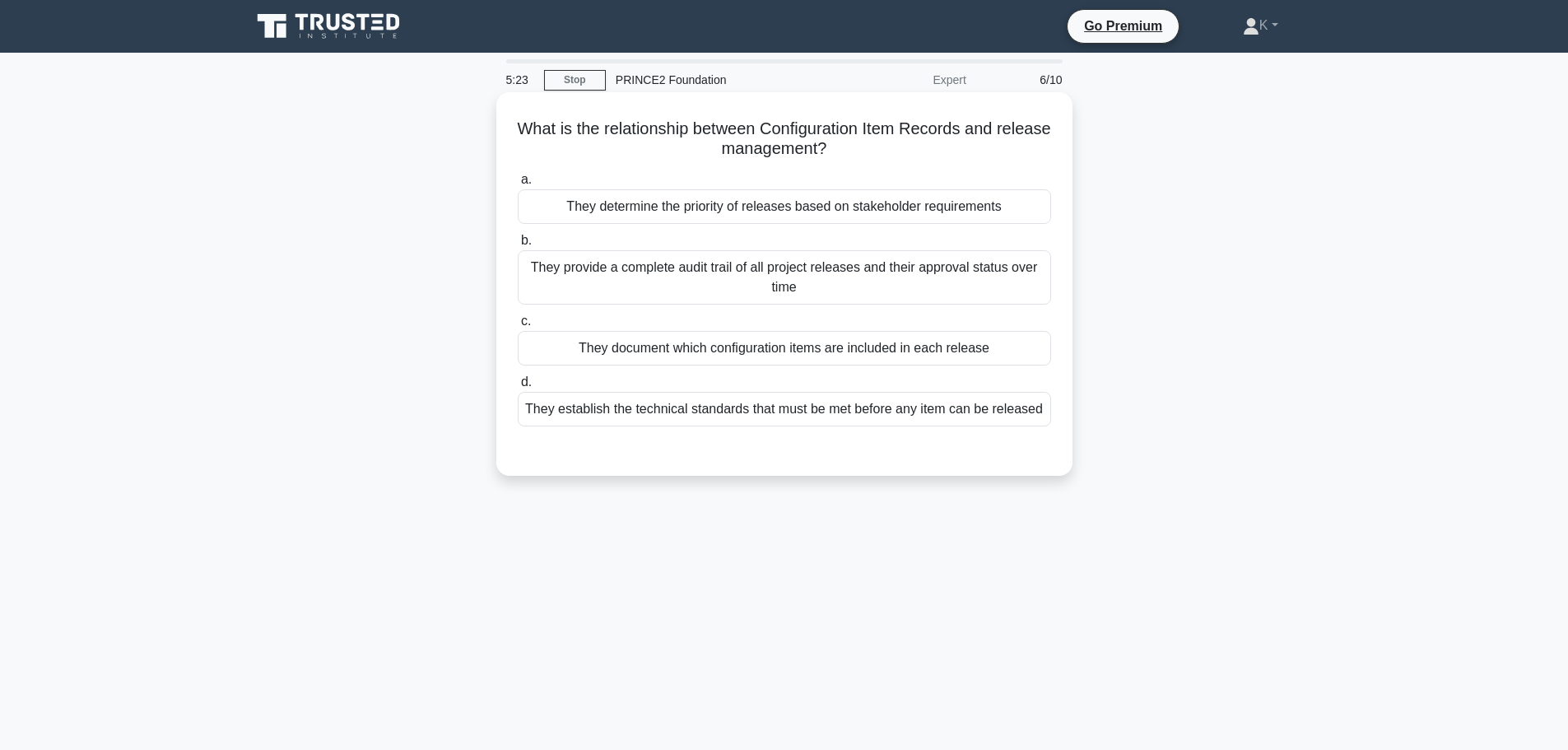
click at [1000, 356] on div "They document which configuration items are included in each release" at bounding box center [784, 348] width 534 height 34
click at [518, 326] on input "c. They document which configuration items are included in each release" at bounding box center [518, 321] width 0 height 11
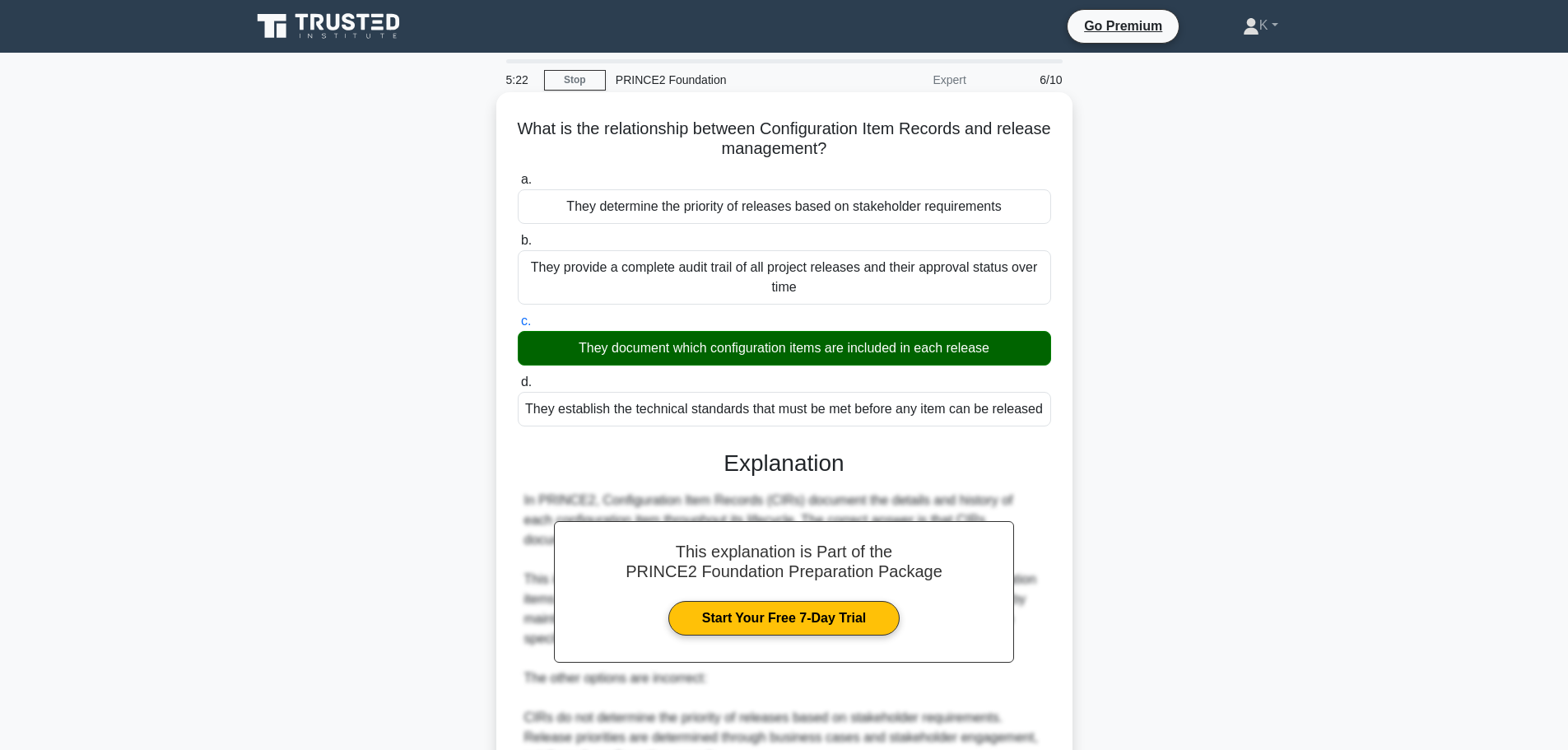
scroll to position [326, 0]
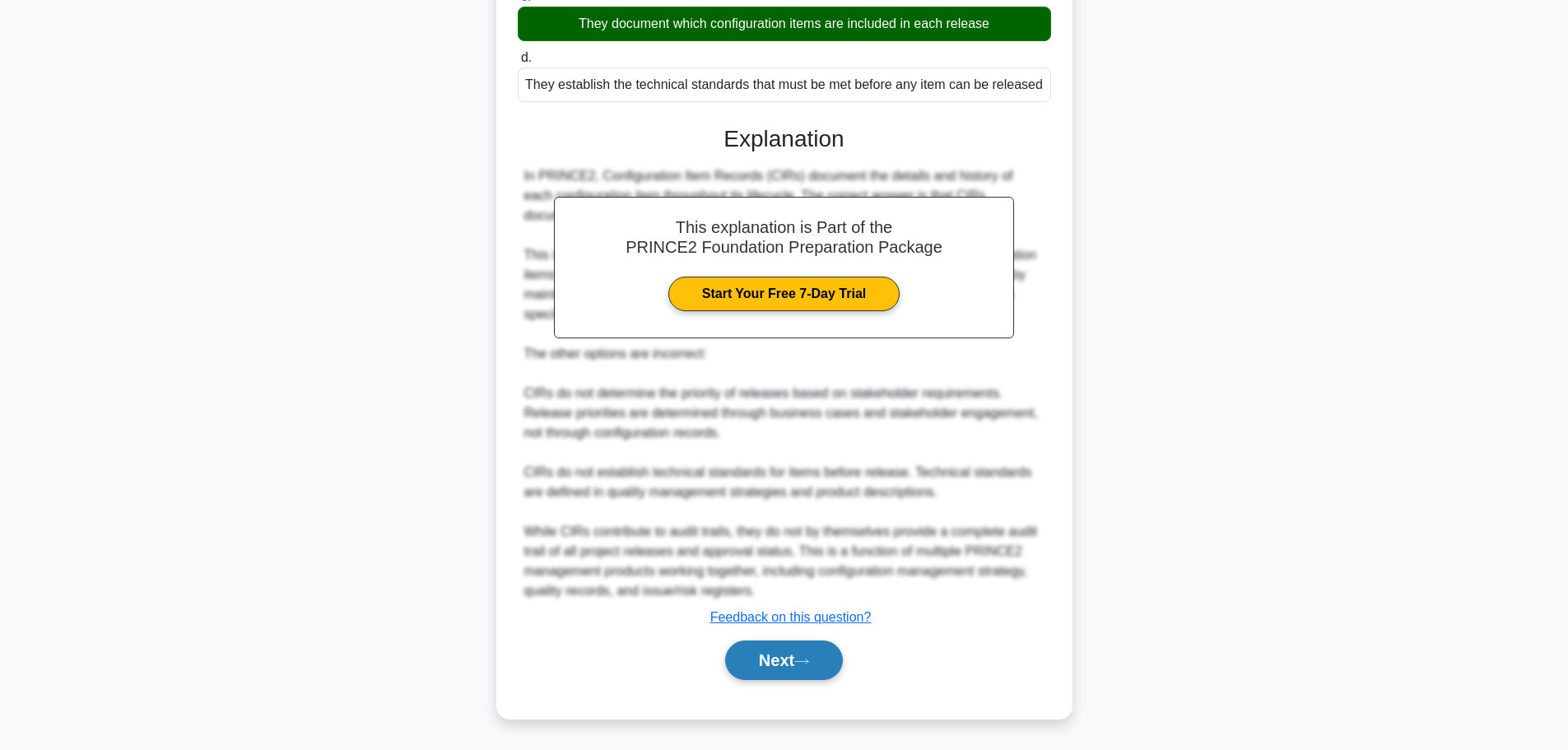
click at [792, 656] on button "Next" at bounding box center [783, 660] width 117 height 40
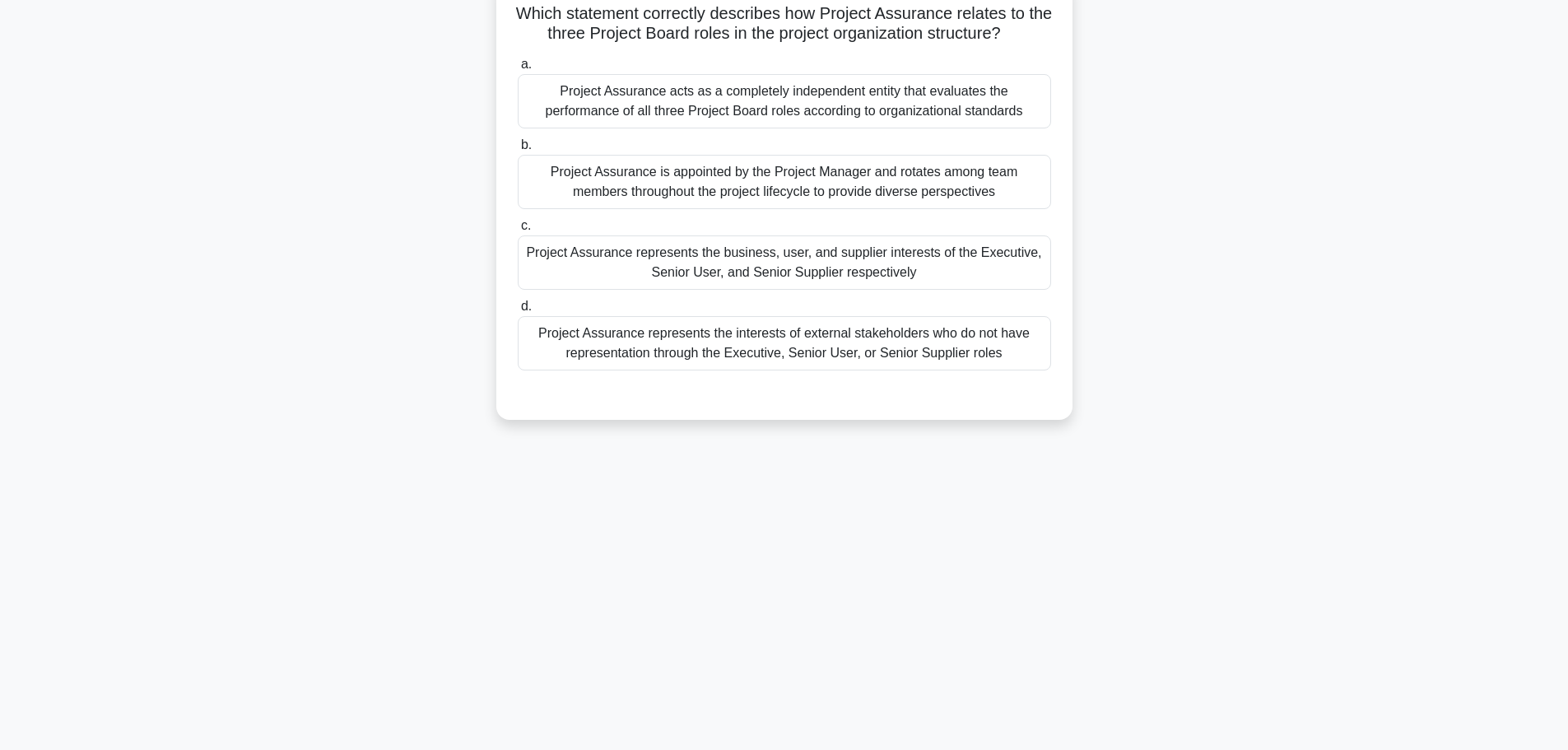
scroll to position [0, 0]
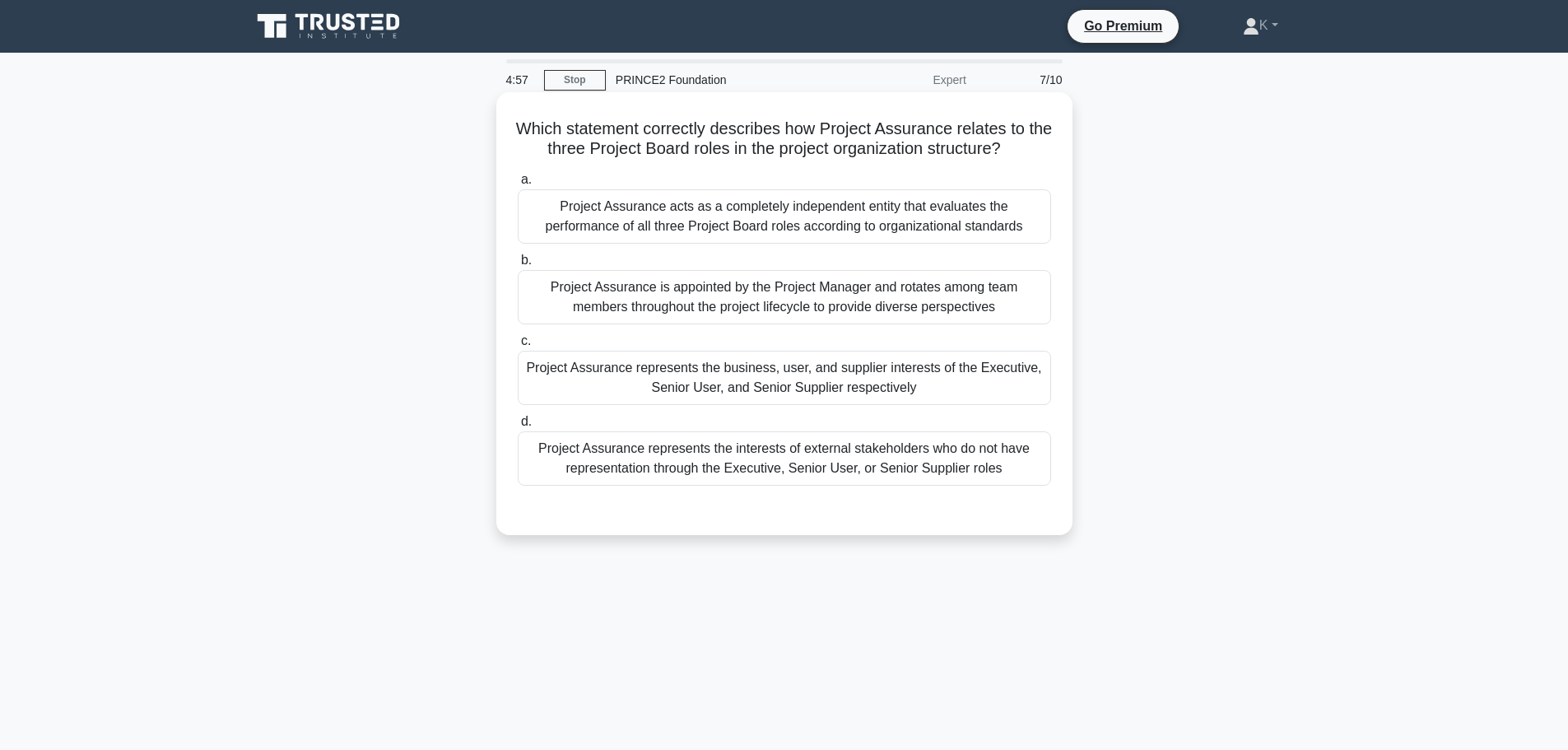
click at [555, 384] on div "Project Assurance represents the business, user, and supplier interests of the …" at bounding box center [784, 378] width 534 height 55
click at [518, 347] on input "c. Project Assurance represents the business, user, and supplier interests of t…" at bounding box center [518, 341] width 0 height 11
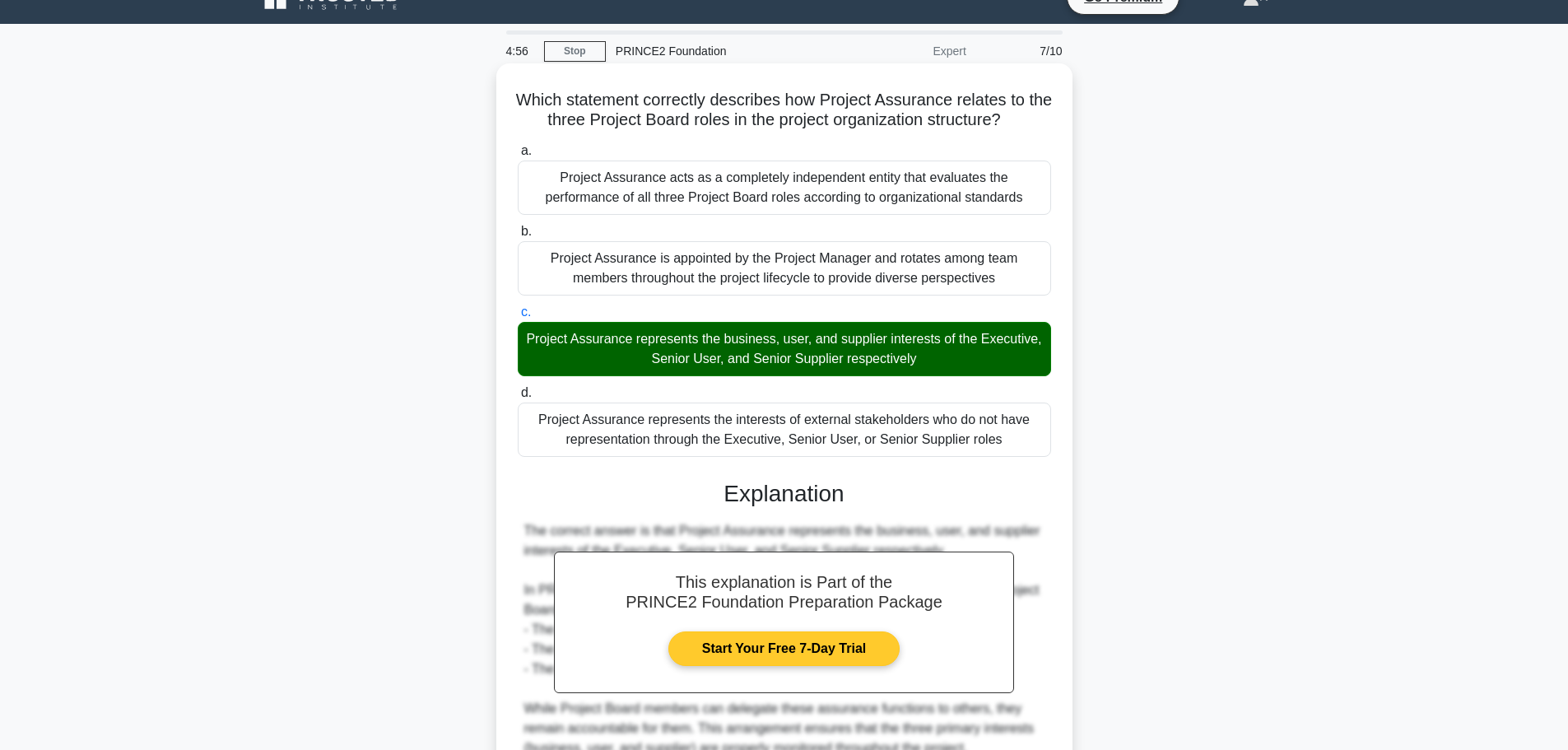
scroll to position [385, 0]
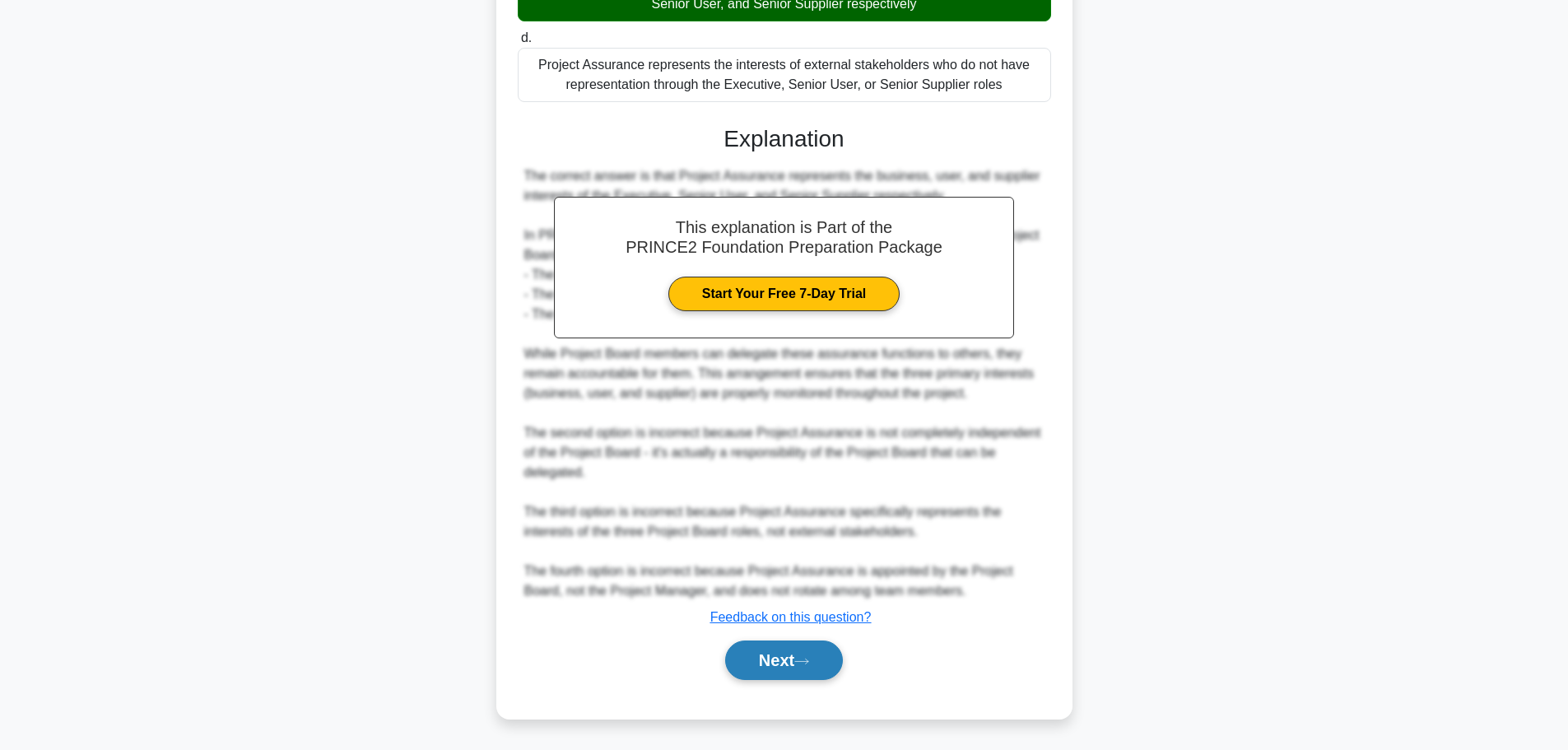
drag, startPoint x: 807, startPoint y: 654, endPoint x: 803, endPoint y: 643, distance: 11.7
click at [807, 654] on button "Next" at bounding box center [783, 660] width 117 height 40
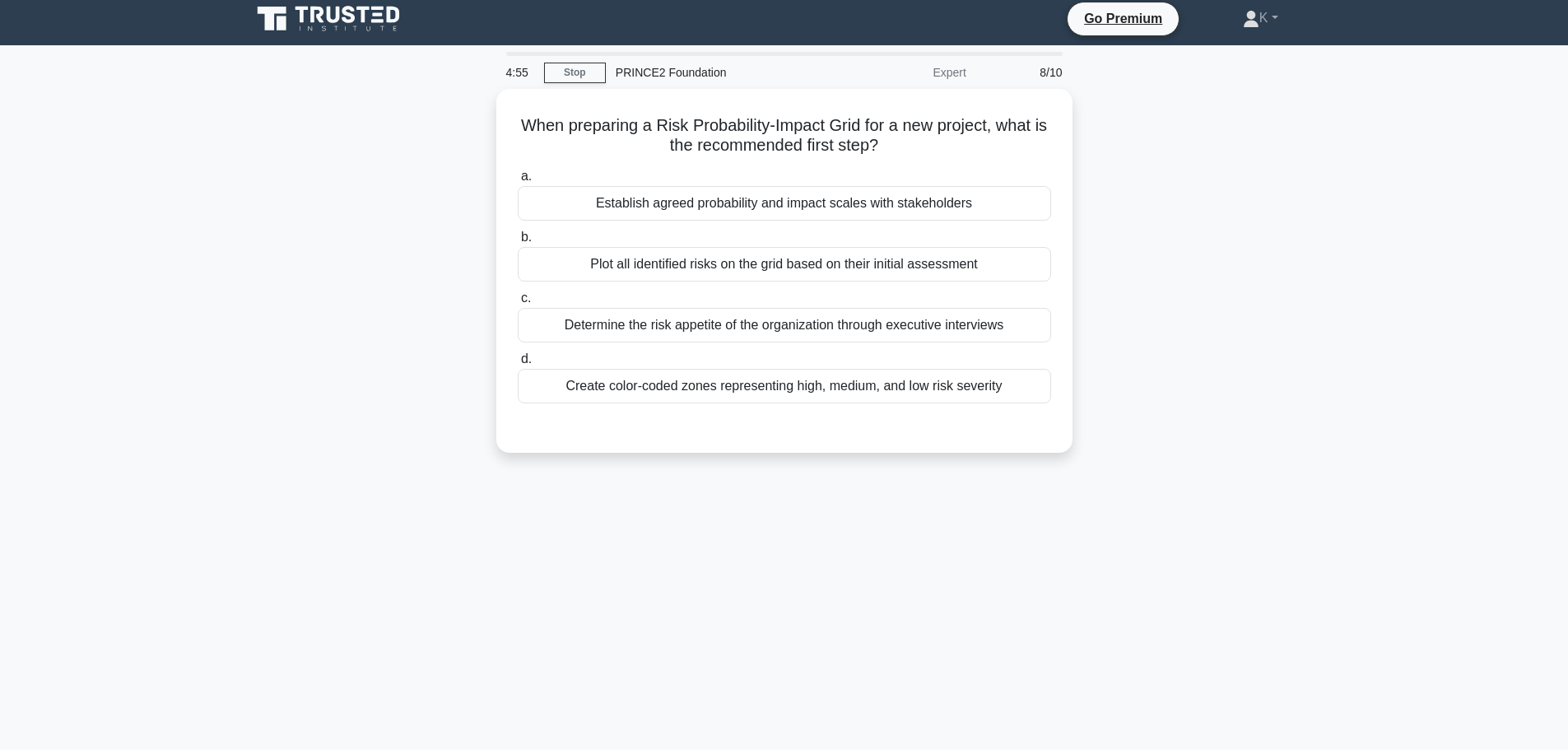
scroll to position [0, 0]
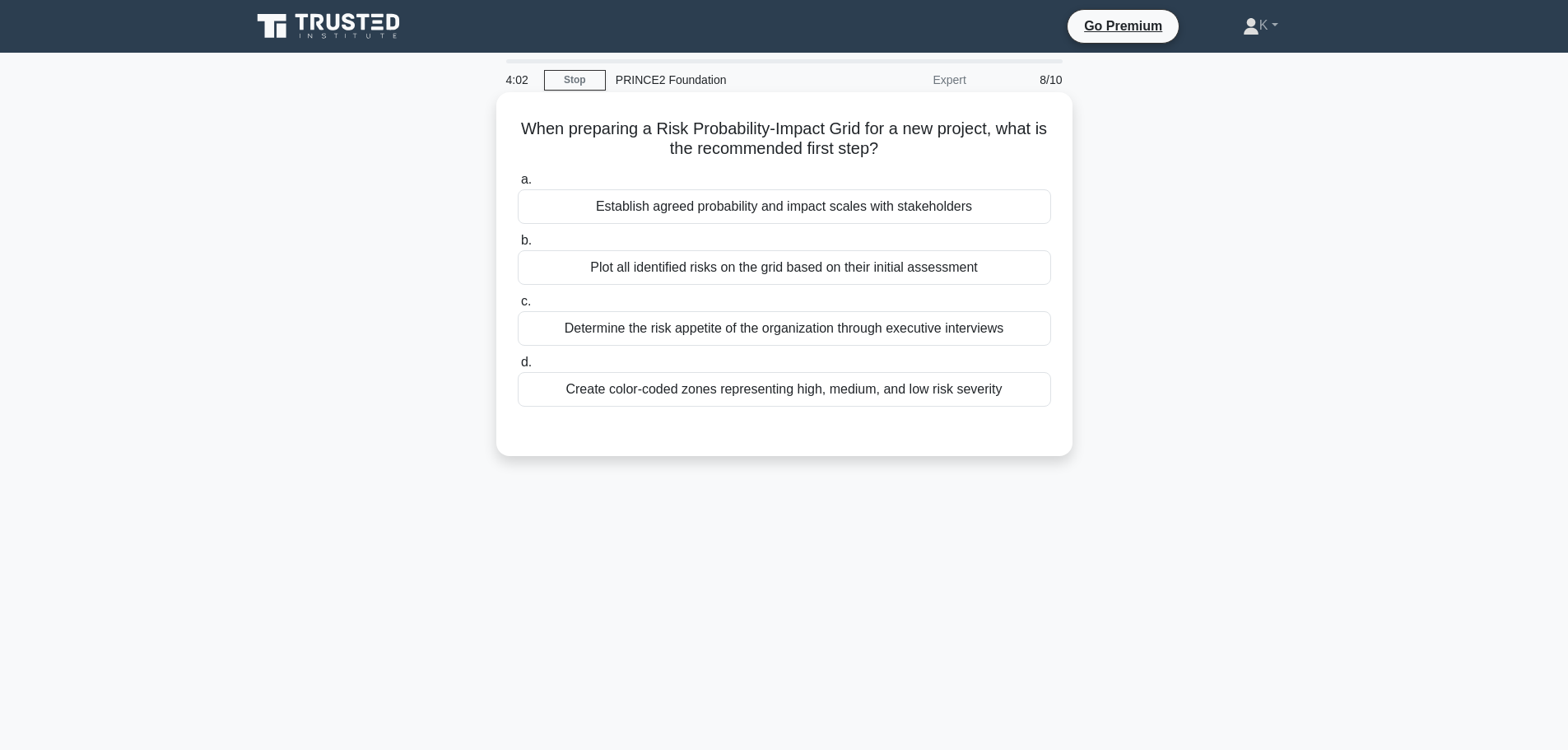
click at [979, 331] on div "Determine the risk appetite of the organization through executive interviews" at bounding box center [784, 328] width 534 height 34
click at [518, 307] on input "c. Determine the risk appetite of the organization through executive interviews" at bounding box center [518, 302] width 0 height 11
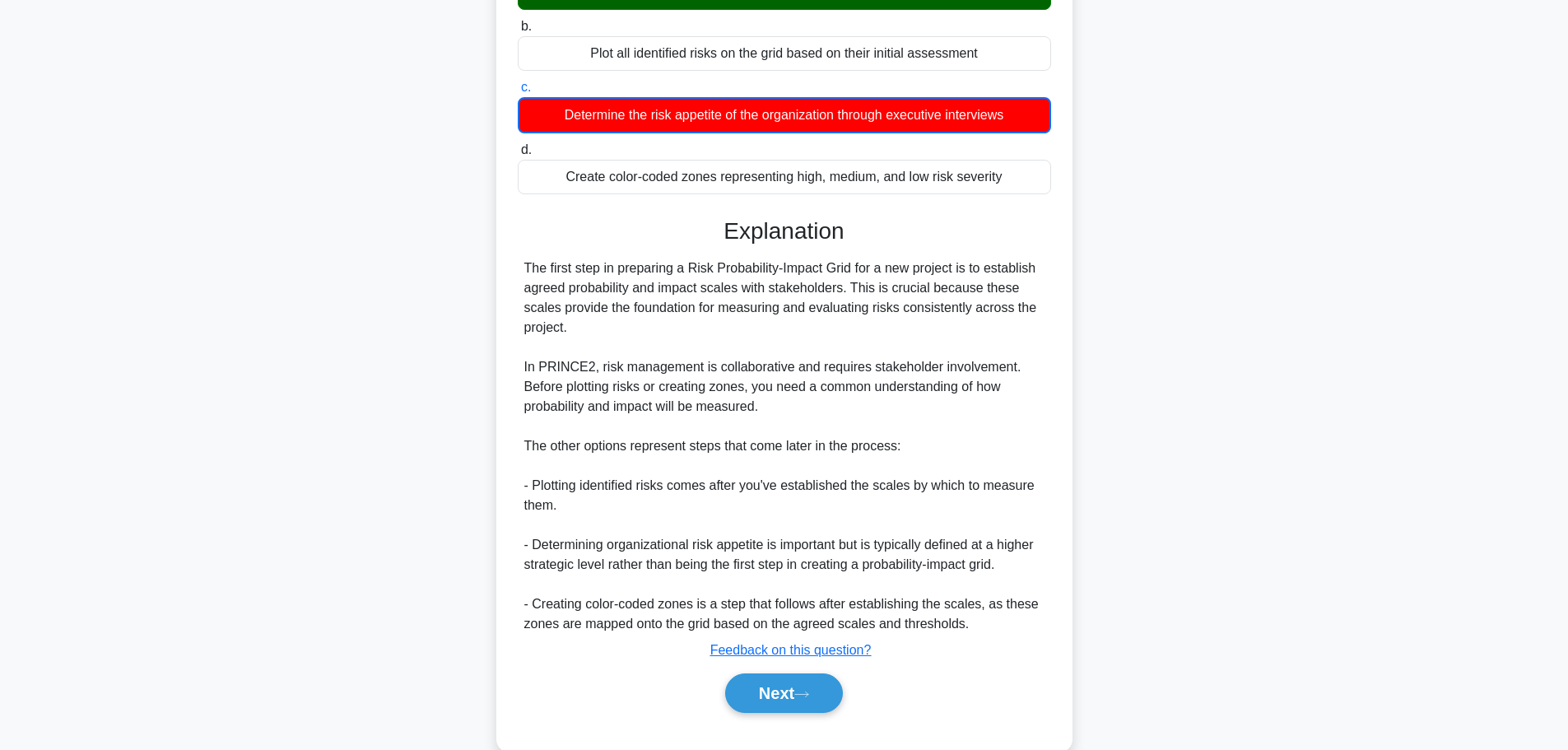
scroll to position [248, 0]
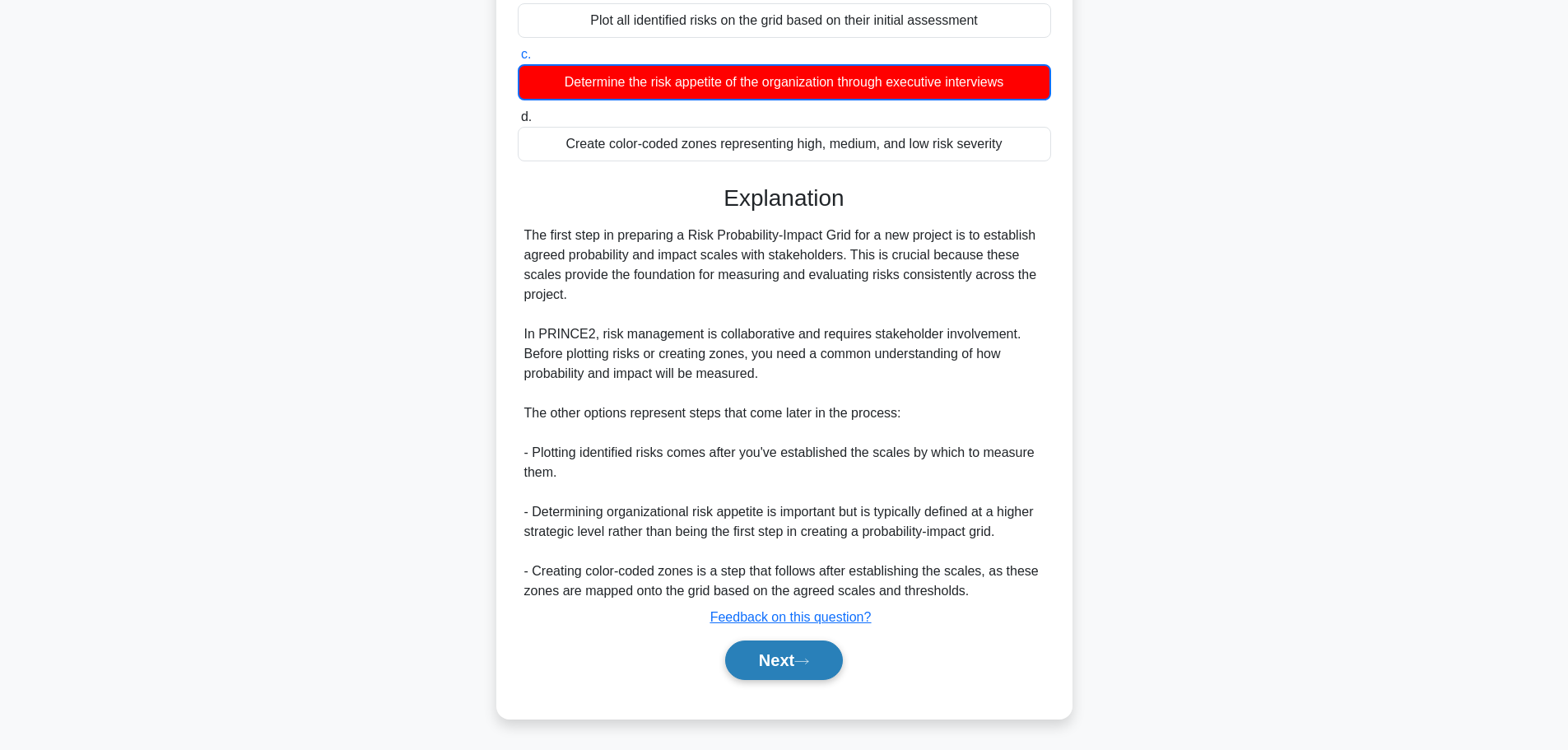
click at [758, 662] on button "Next" at bounding box center [783, 660] width 117 height 40
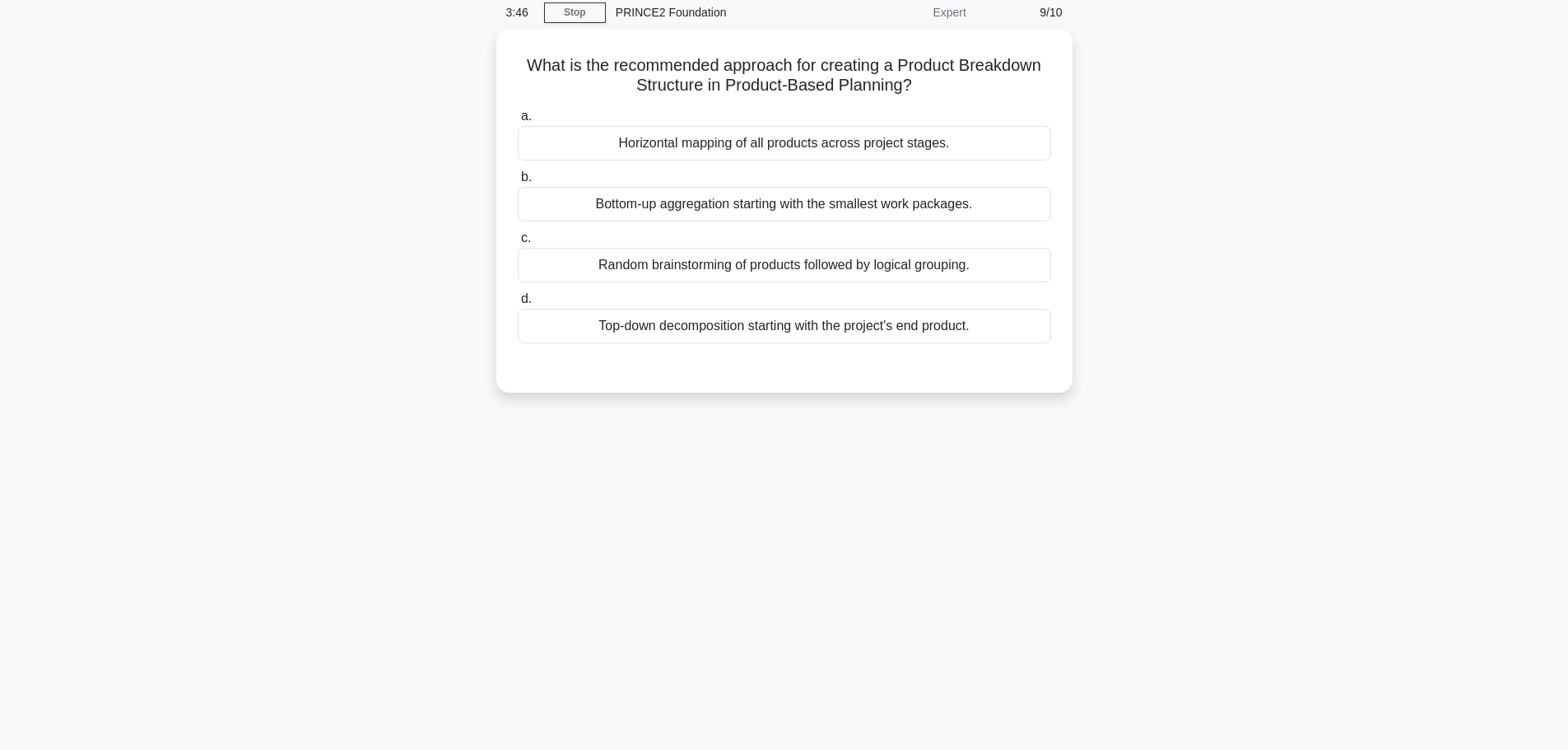
scroll to position [0, 0]
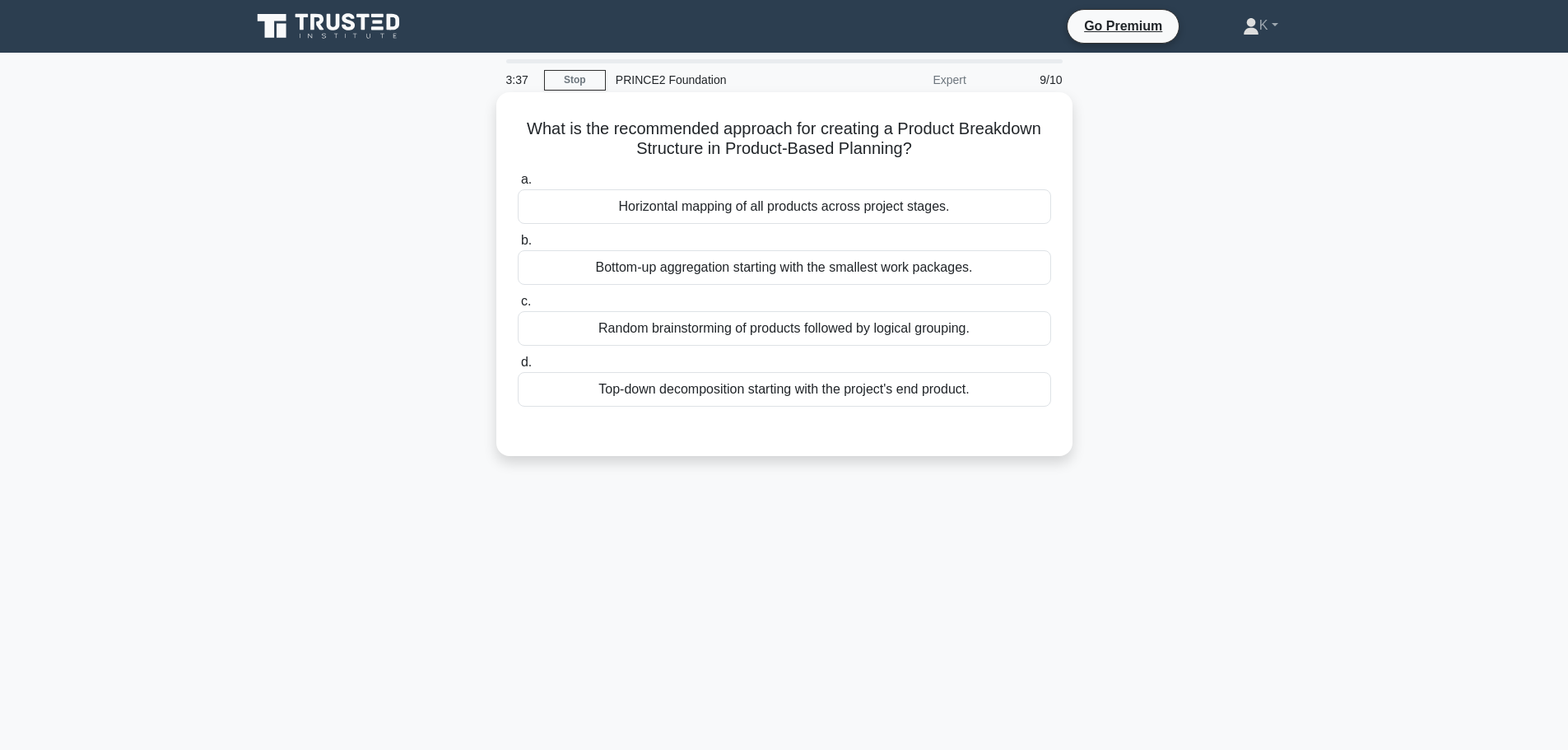
click at [742, 393] on div "Top-down decomposition starting with the project's end product." at bounding box center [784, 389] width 534 height 34
click at [518, 368] on input "d. Top-down decomposition starting with the project's end product." at bounding box center [518, 363] width 0 height 11
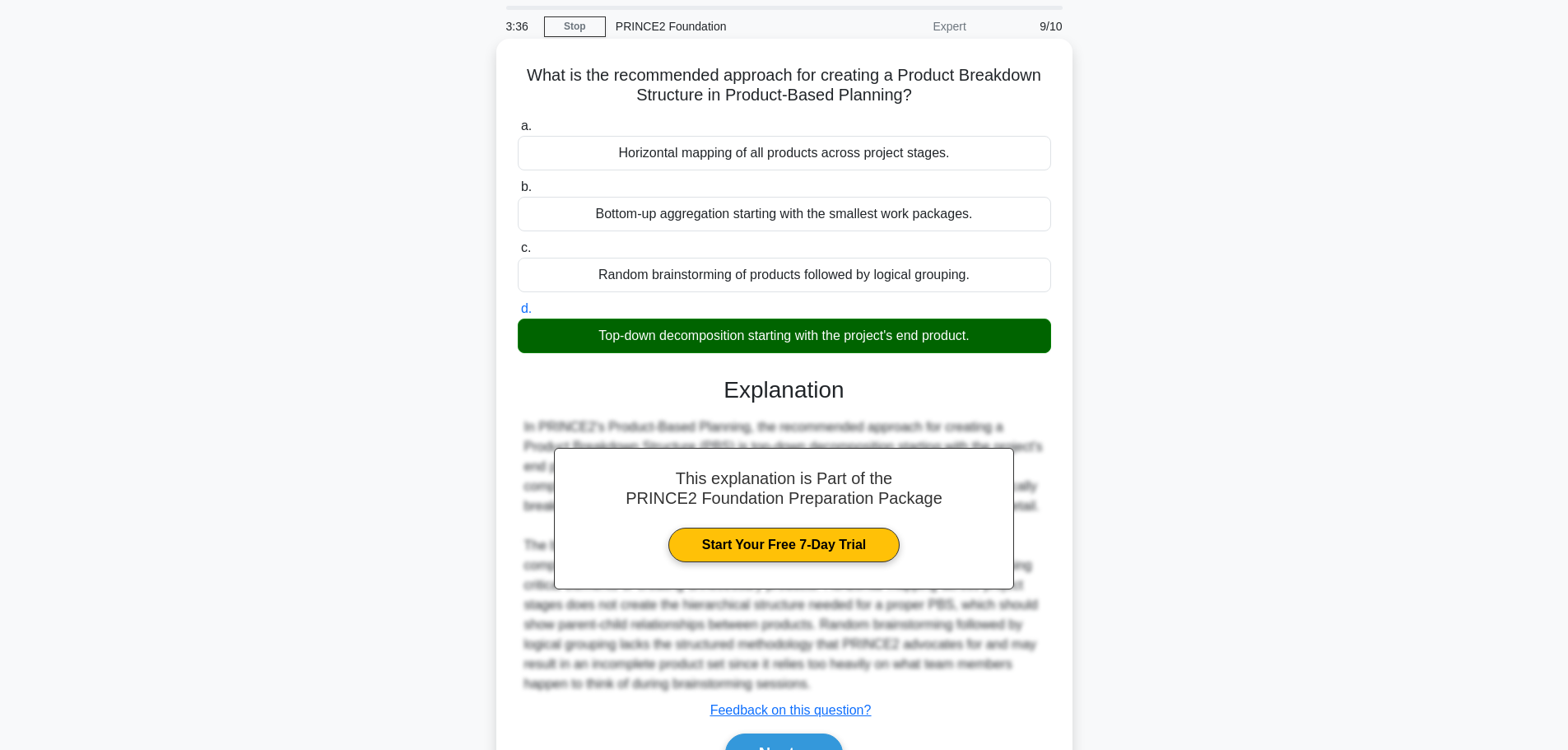
scroll to position [147, 0]
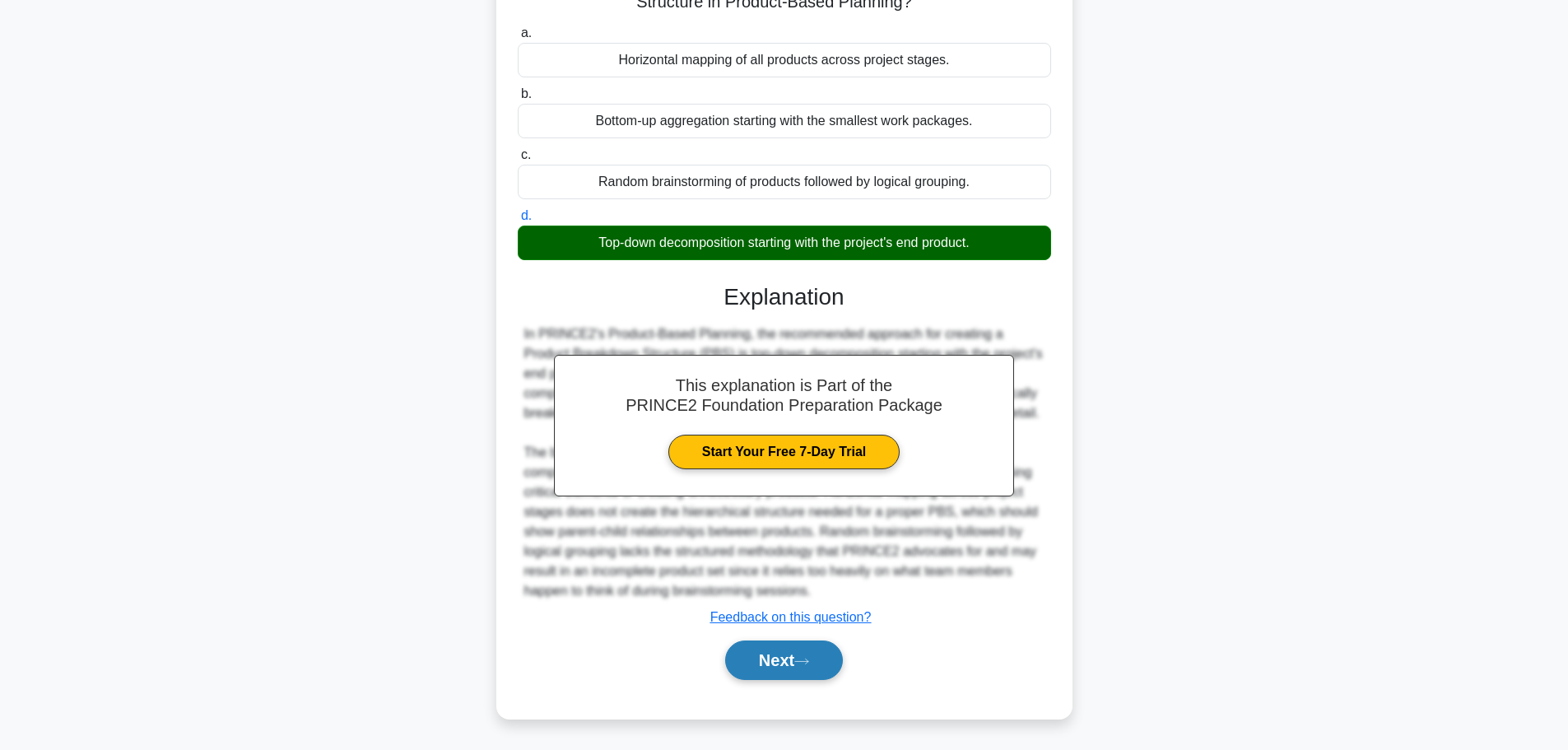
click at [789, 660] on button "Next" at bounding box center [783, 660] width 117 height 40
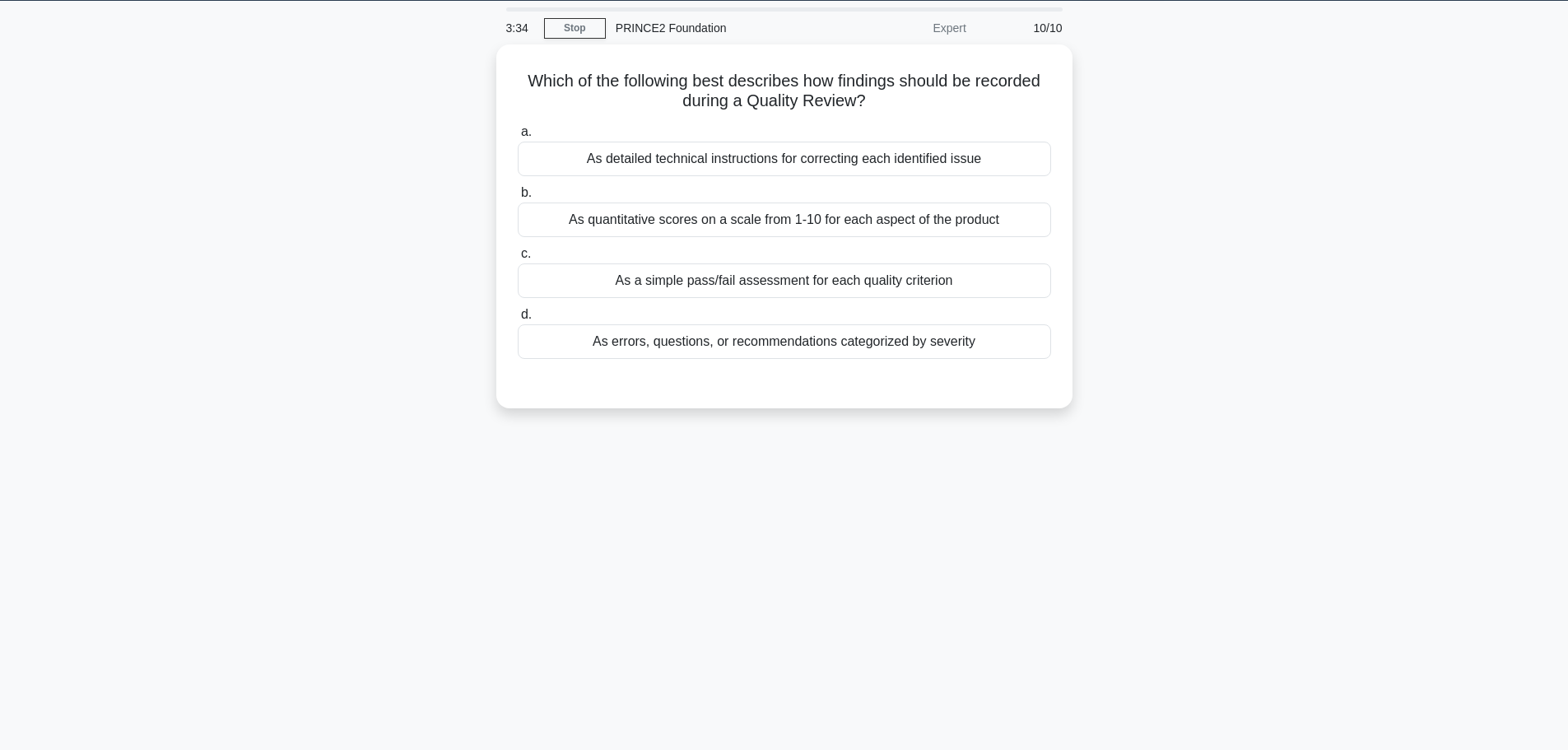
scroll to position [0, 0]
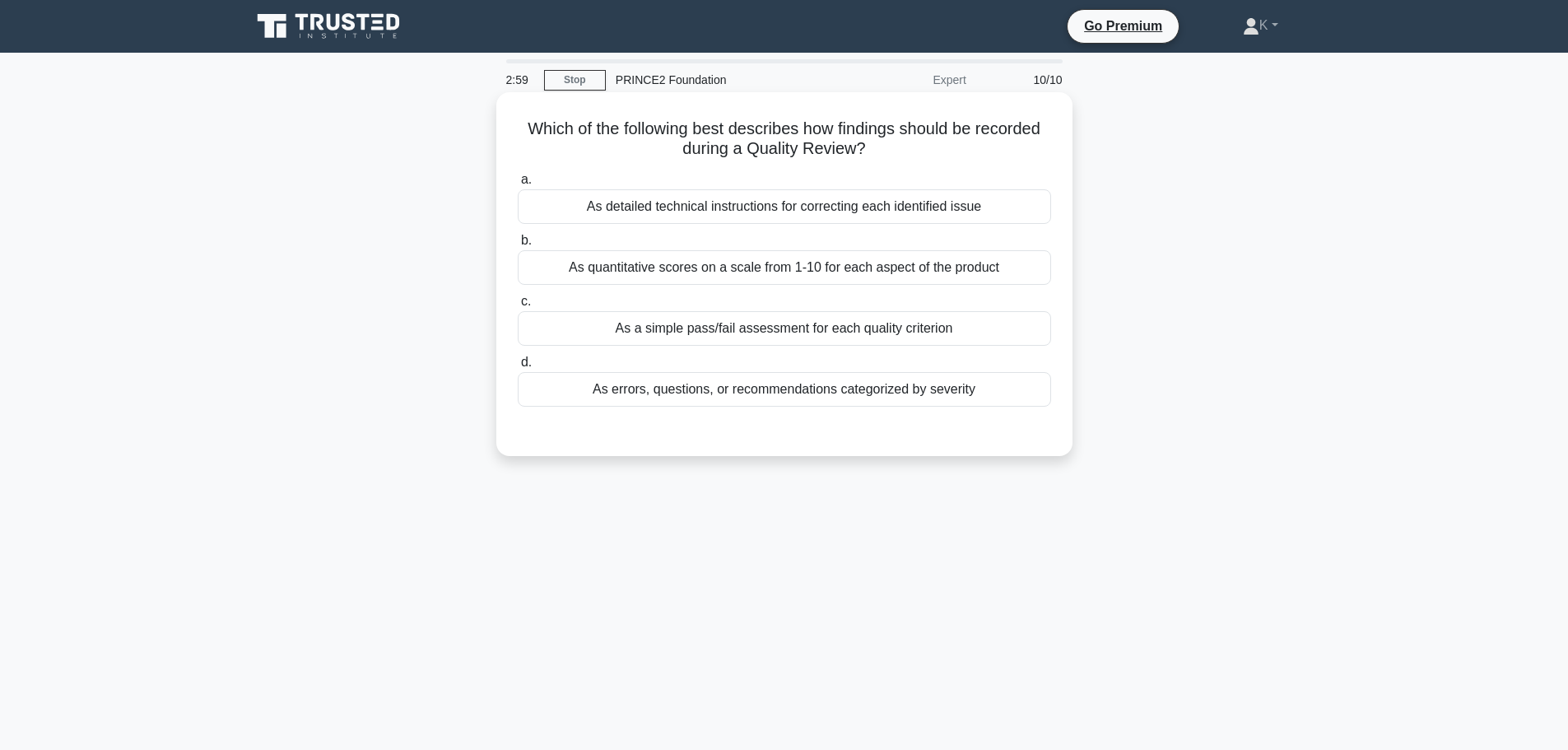
click at [968, 333] on div "As a simple pass/fail assessment for each quality criterion" at bounding box center [784, 328] width 534 height 34
click at [518, 307] on input "c. As a simple pass/fail assessment for each quality criterion" at bounding box center [518, 302] width 0 height 11
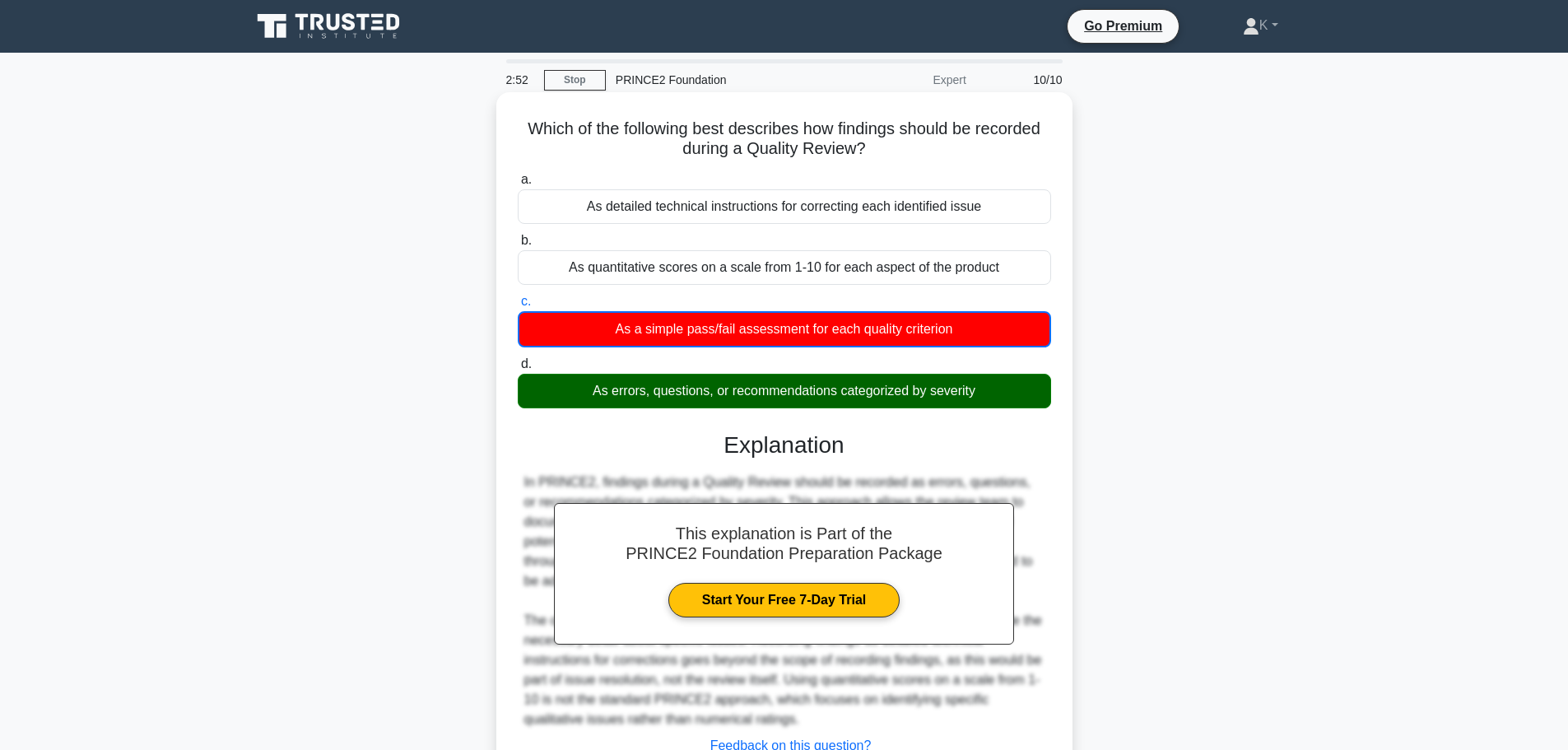
scroll to position [139, 0]
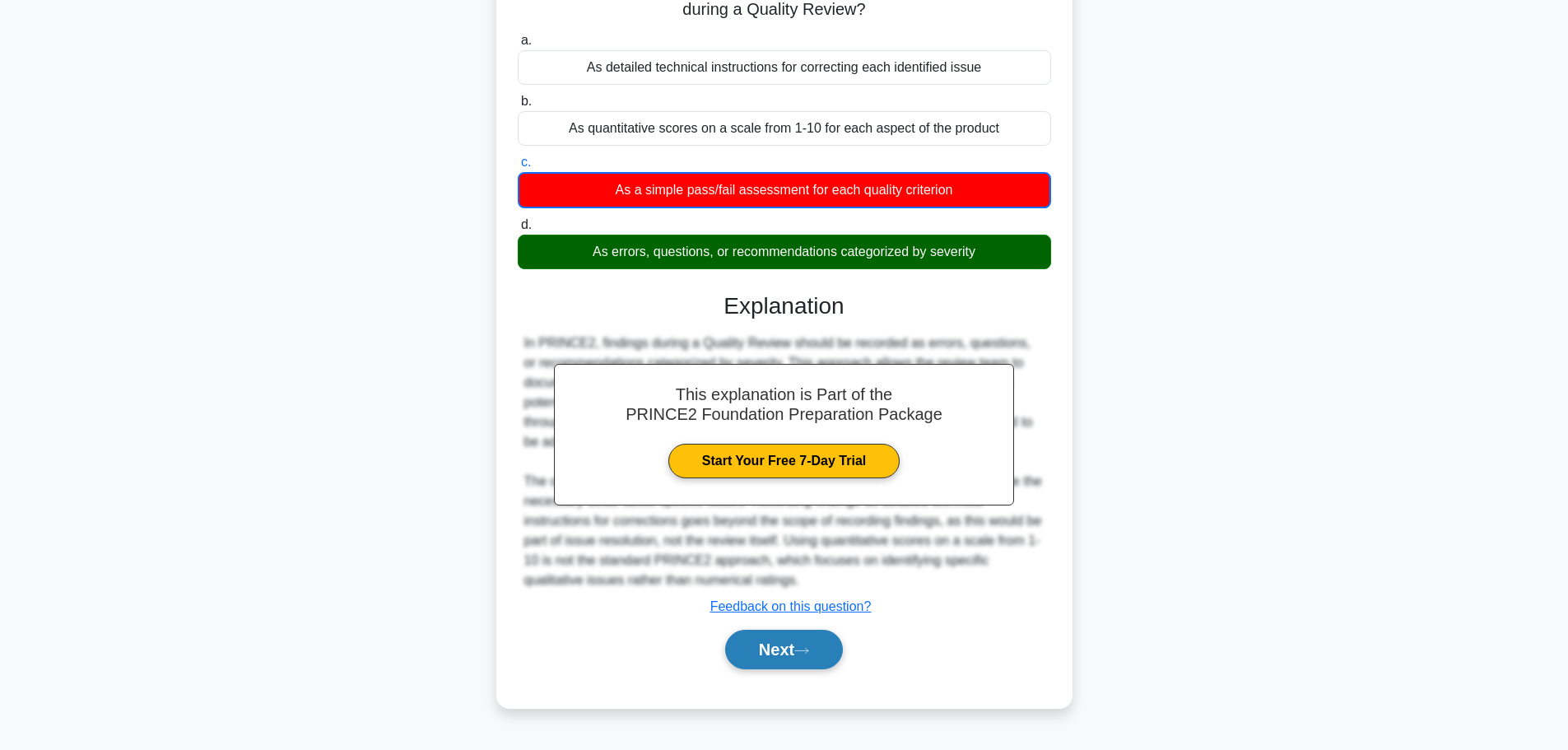
click at [775, 647] on button "Next" at bounding box center [783, 649] width 117 height 40
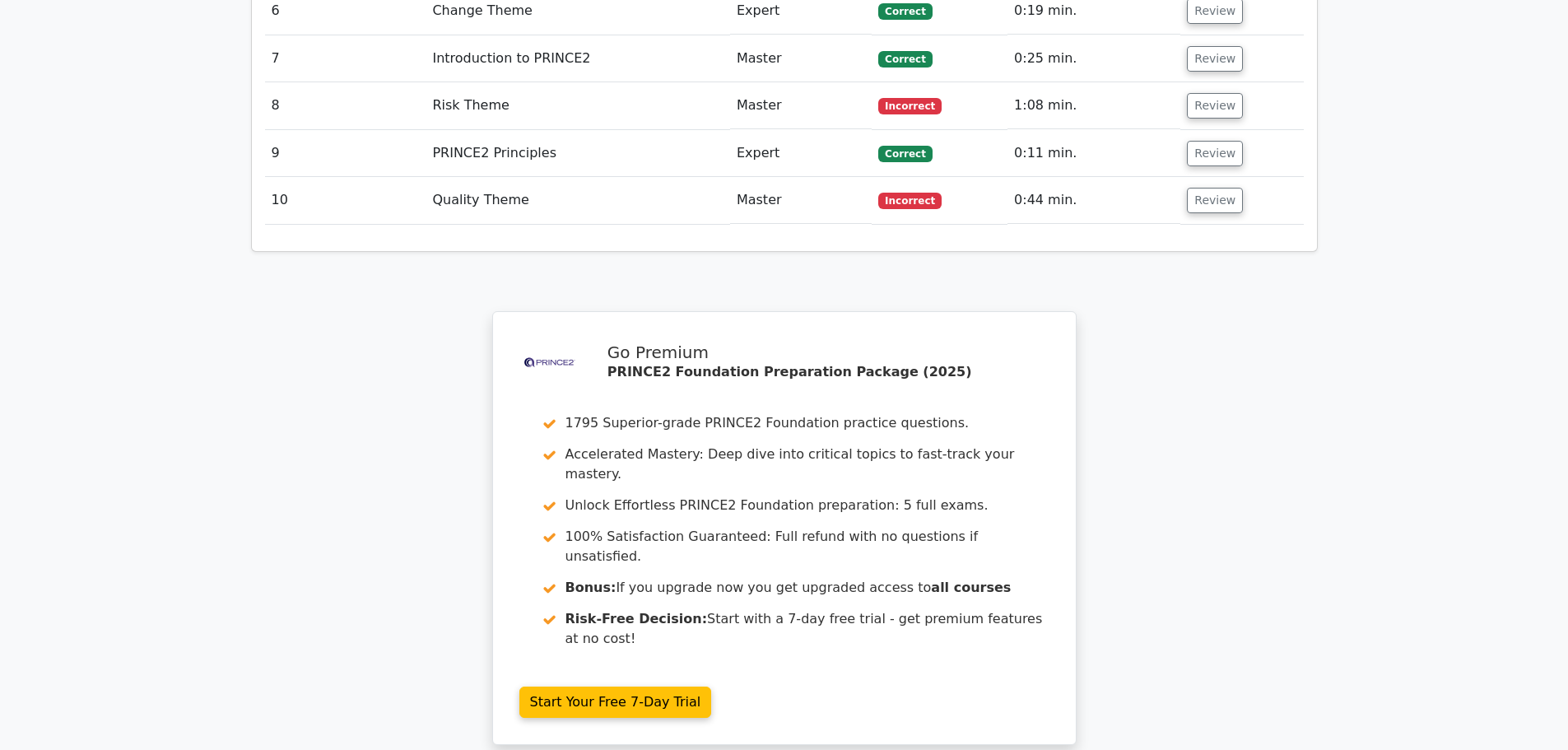
scroll to position [2764, 0]
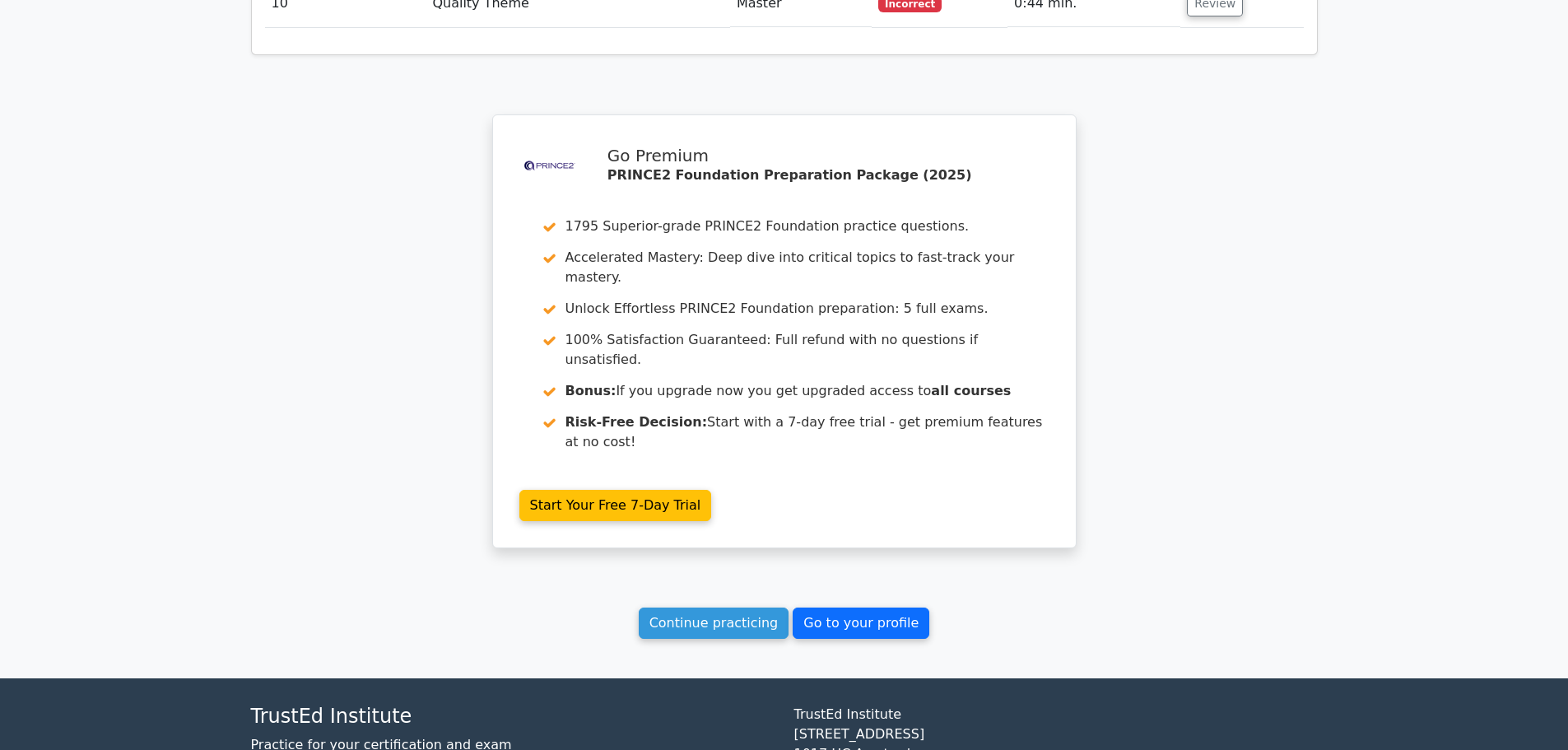
click at [834, 608] on link "Go to your profile" at bounding box center [861, 623] width 137 height 31
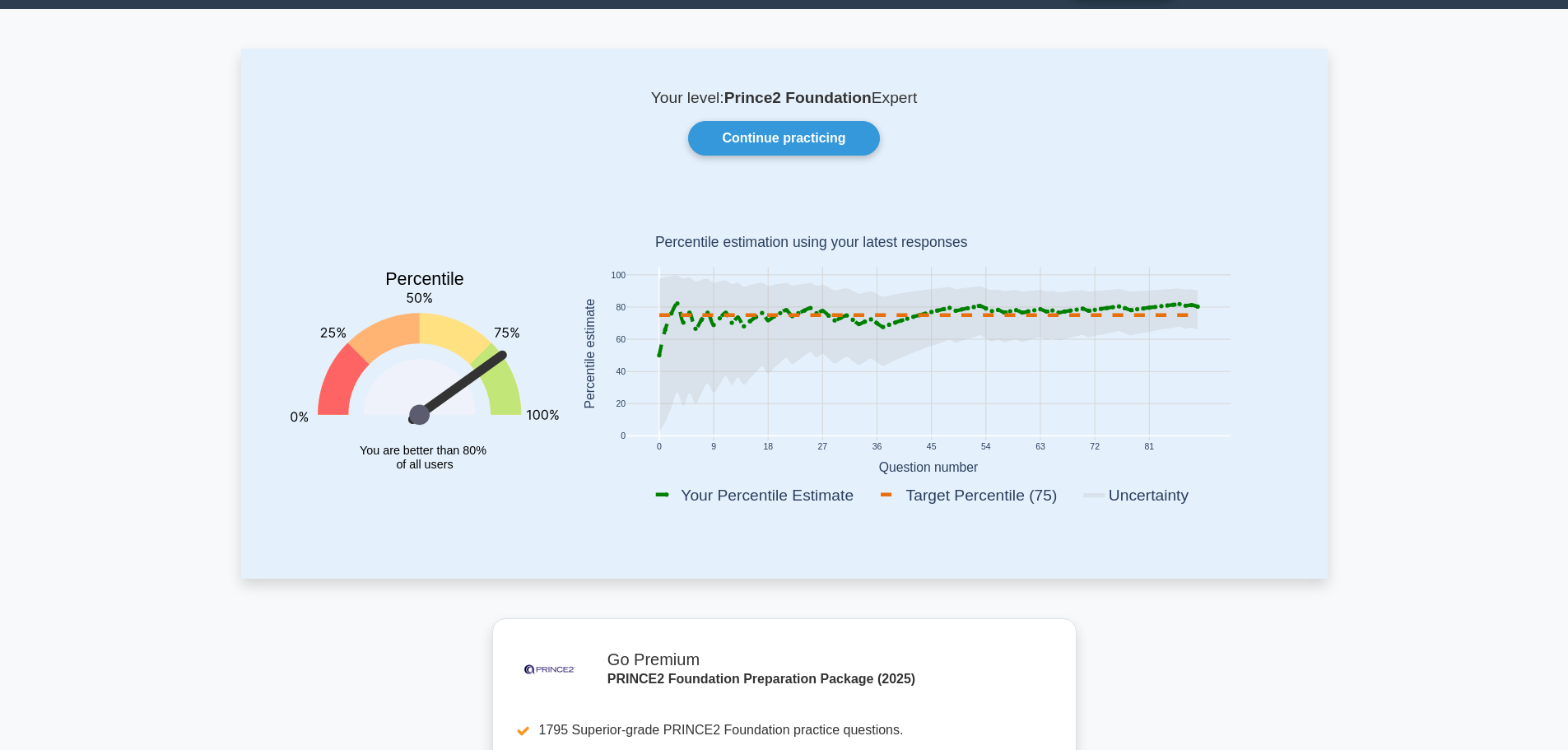
scroll to position [82, 0]
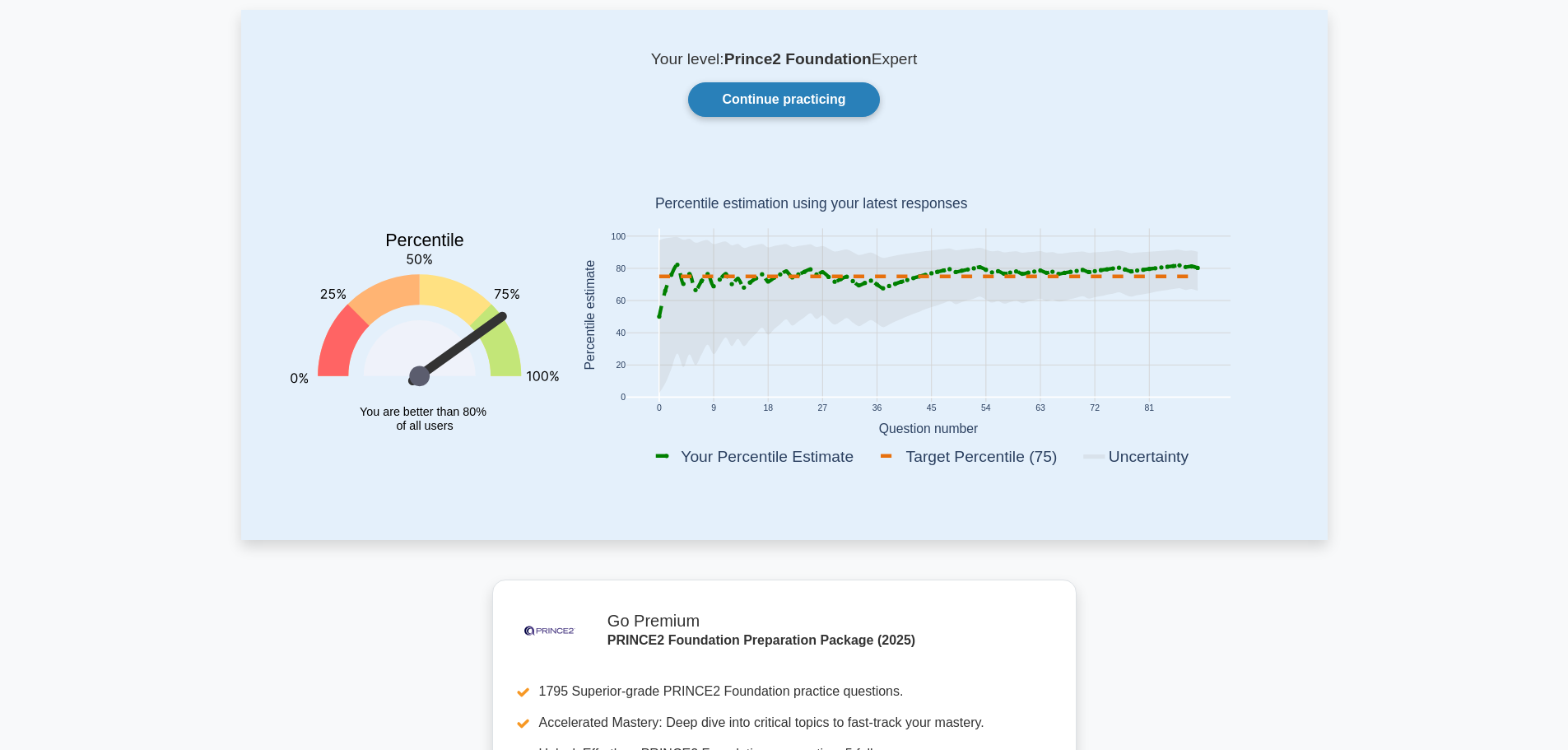
click at [842, 101] on link "Continue practicing" at bounding box center [783, 99] width 190 height 34
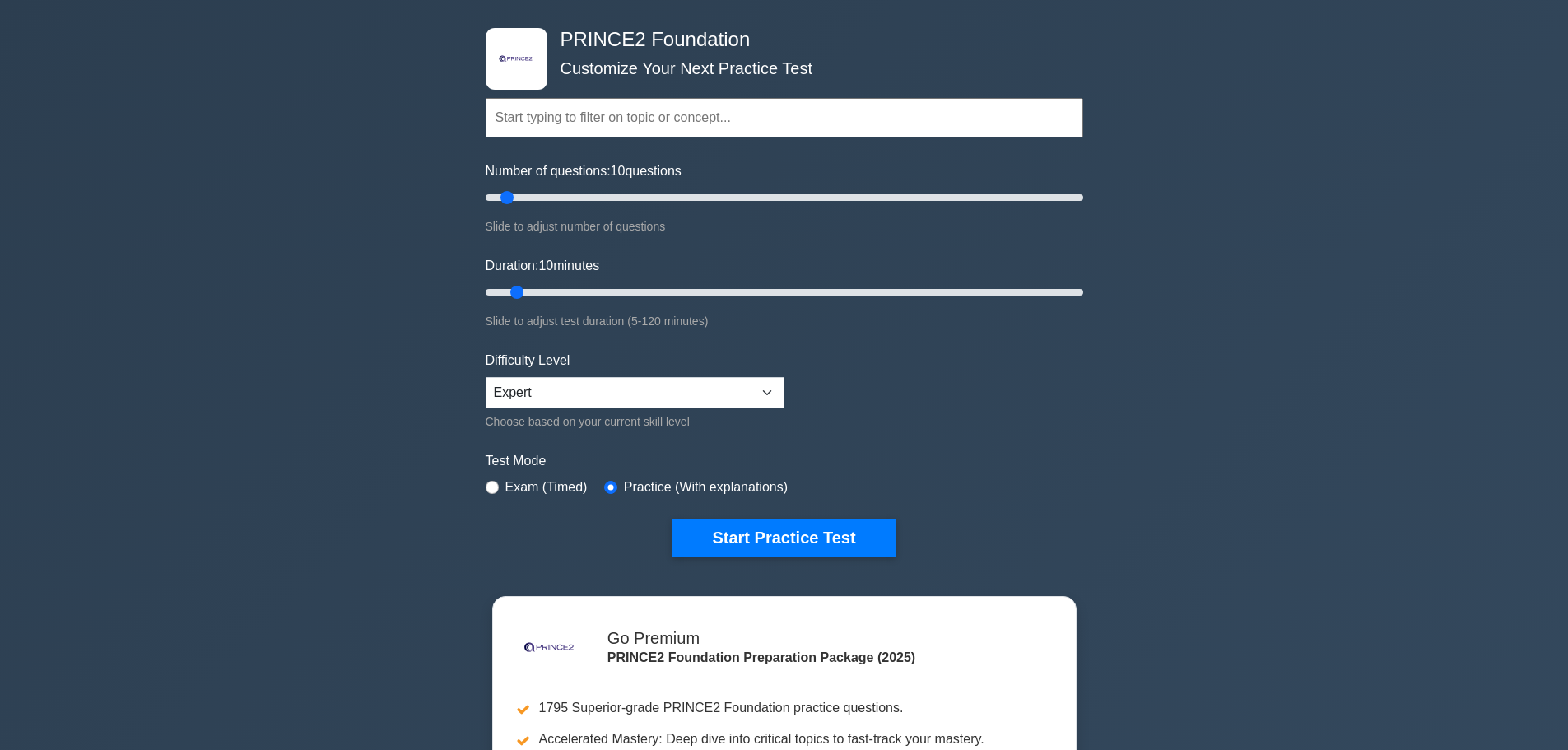
scroll to position [165, 0]
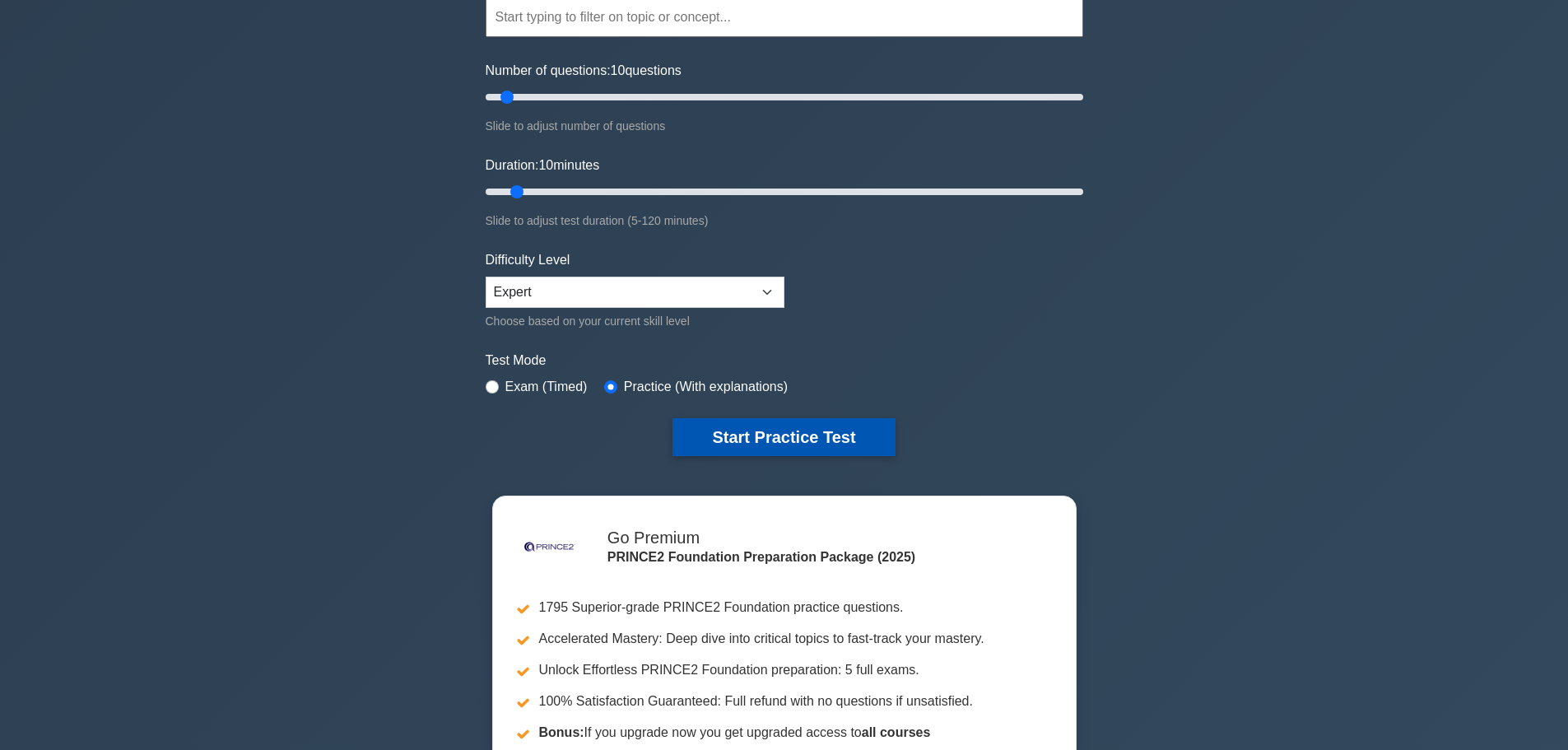
click at [796, 435] on button "Start Practice Test" at bounding box center [783, 437] width 222 height 38
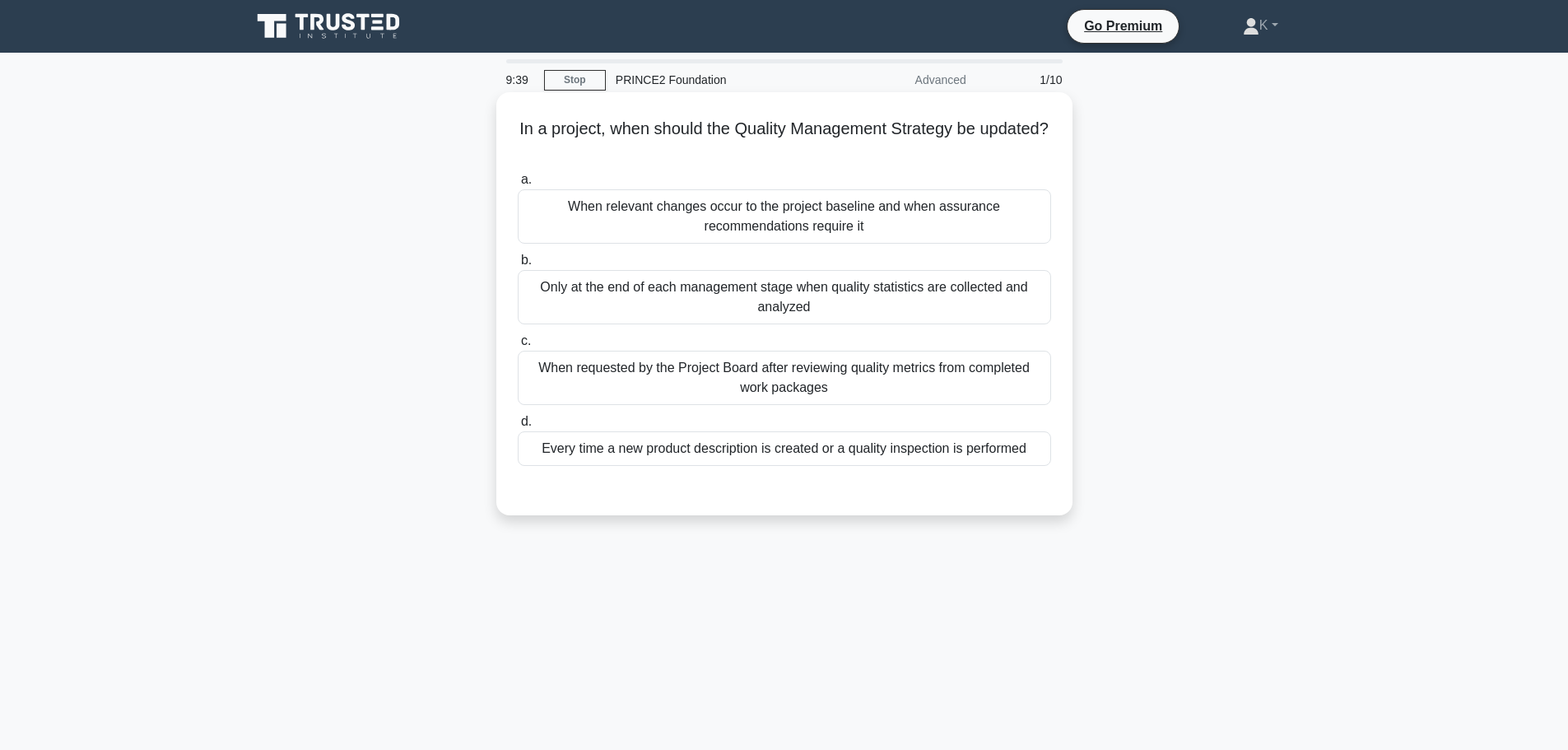
click at [693, 218] on div "When relevant changes occur to the project baseline and when assurance recommen…" at bounding box center [784, 217] width 534 height 55
click at [518, 185] on input "a. When relevant changes occur to the project baseline and when assurance recom…" at bounding box center [518, 180] width 0 height 11
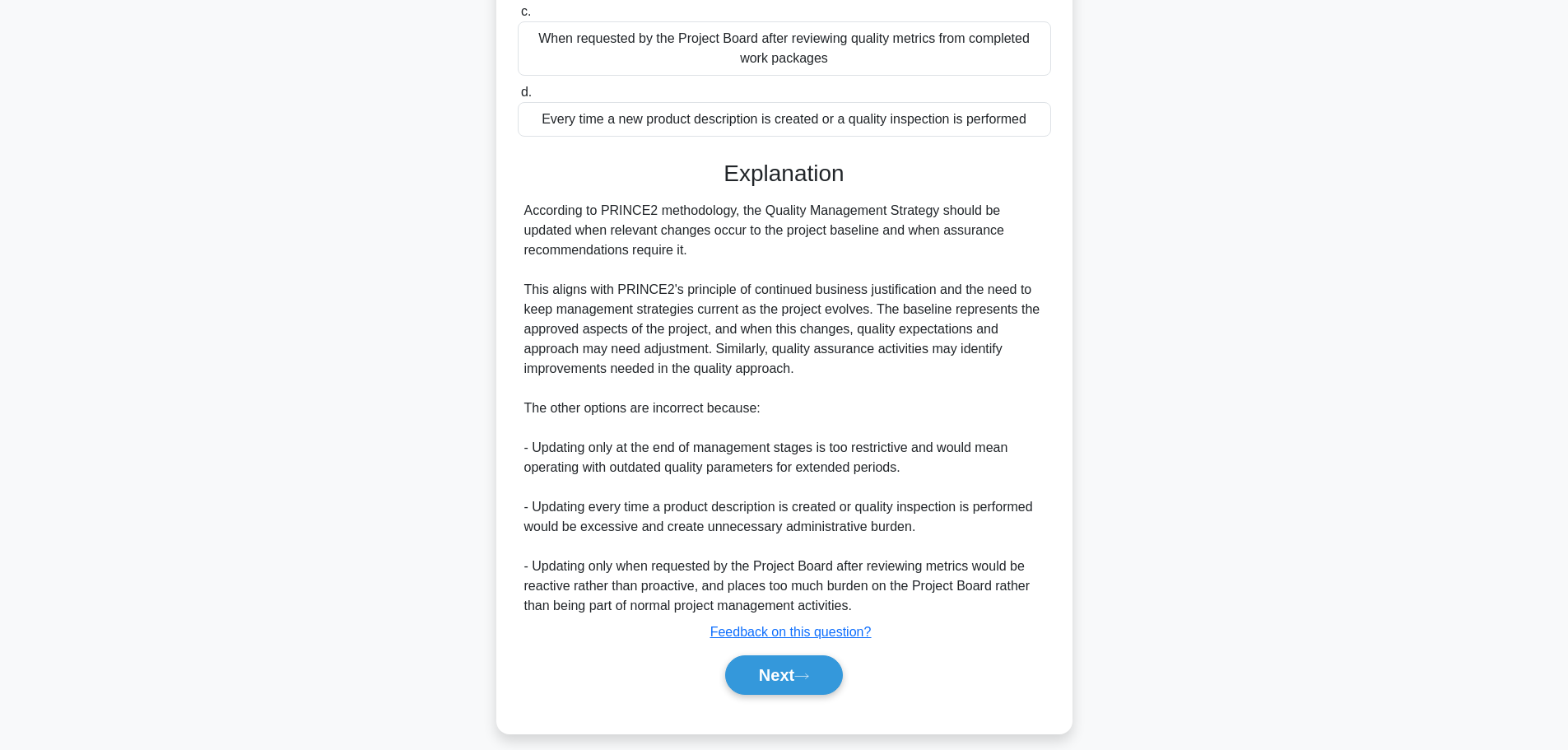
scroll to position [345, 0]
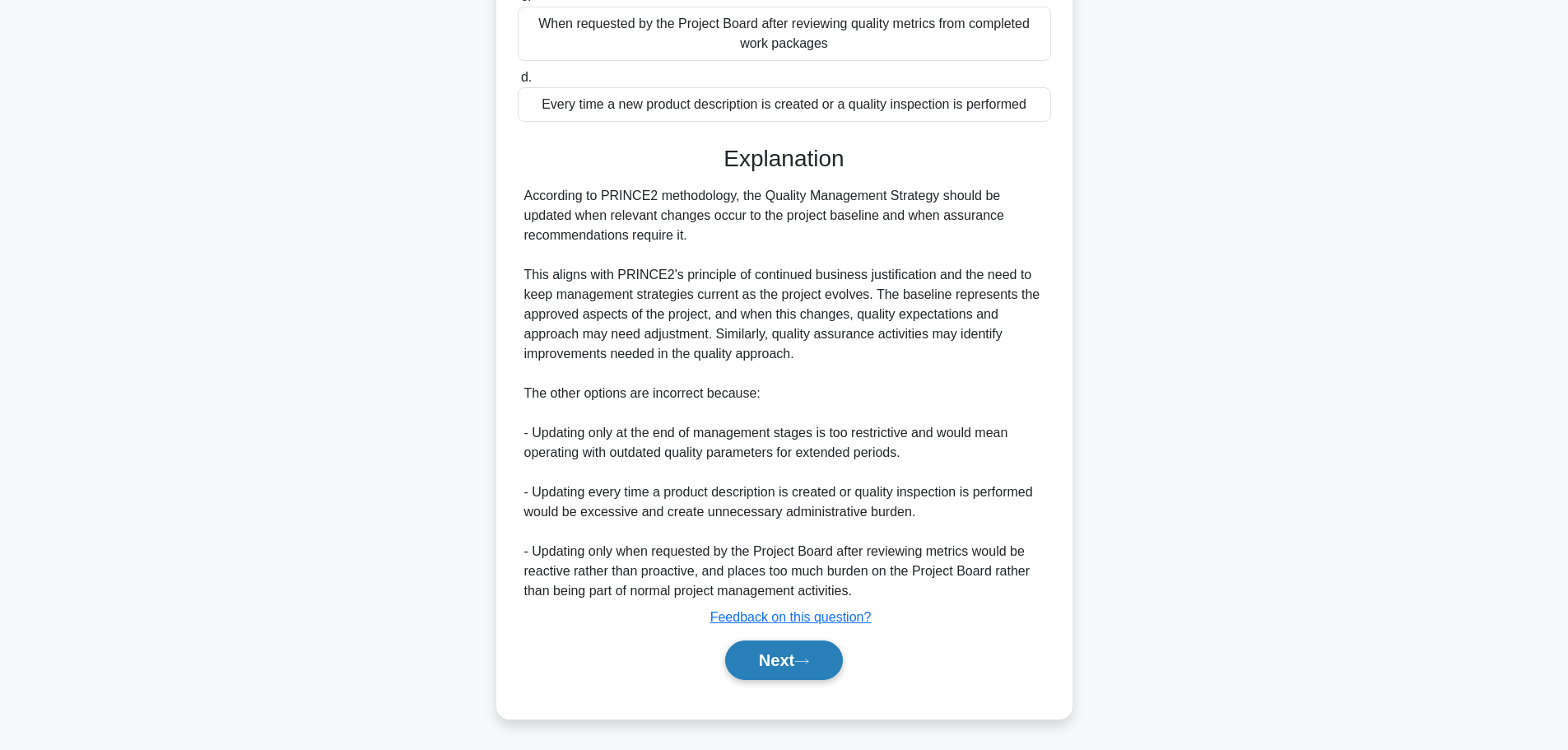
click at [822, 663] on button "Next" at bounding box center [783, 660] width 117 height 40
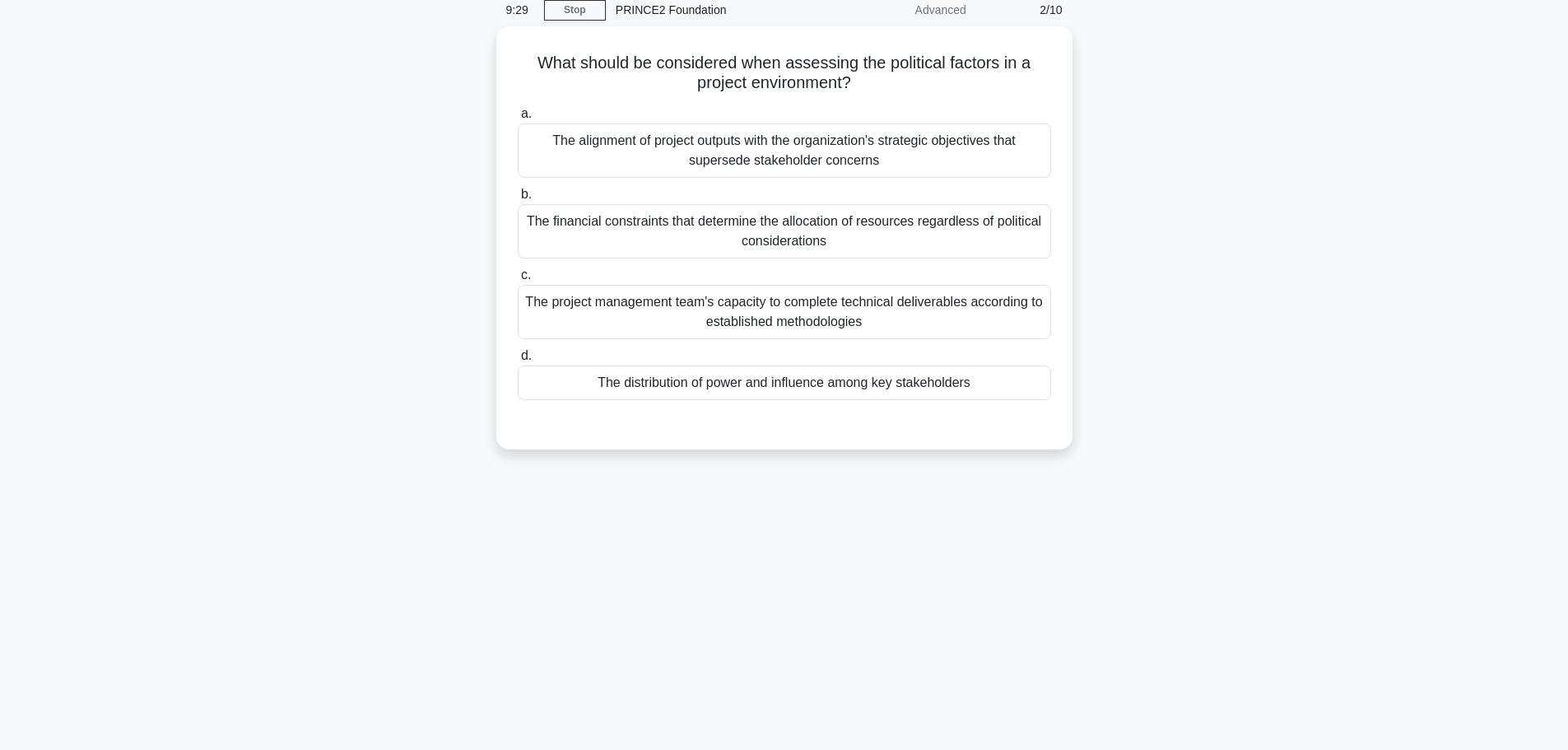
scroll to position [0, 0]
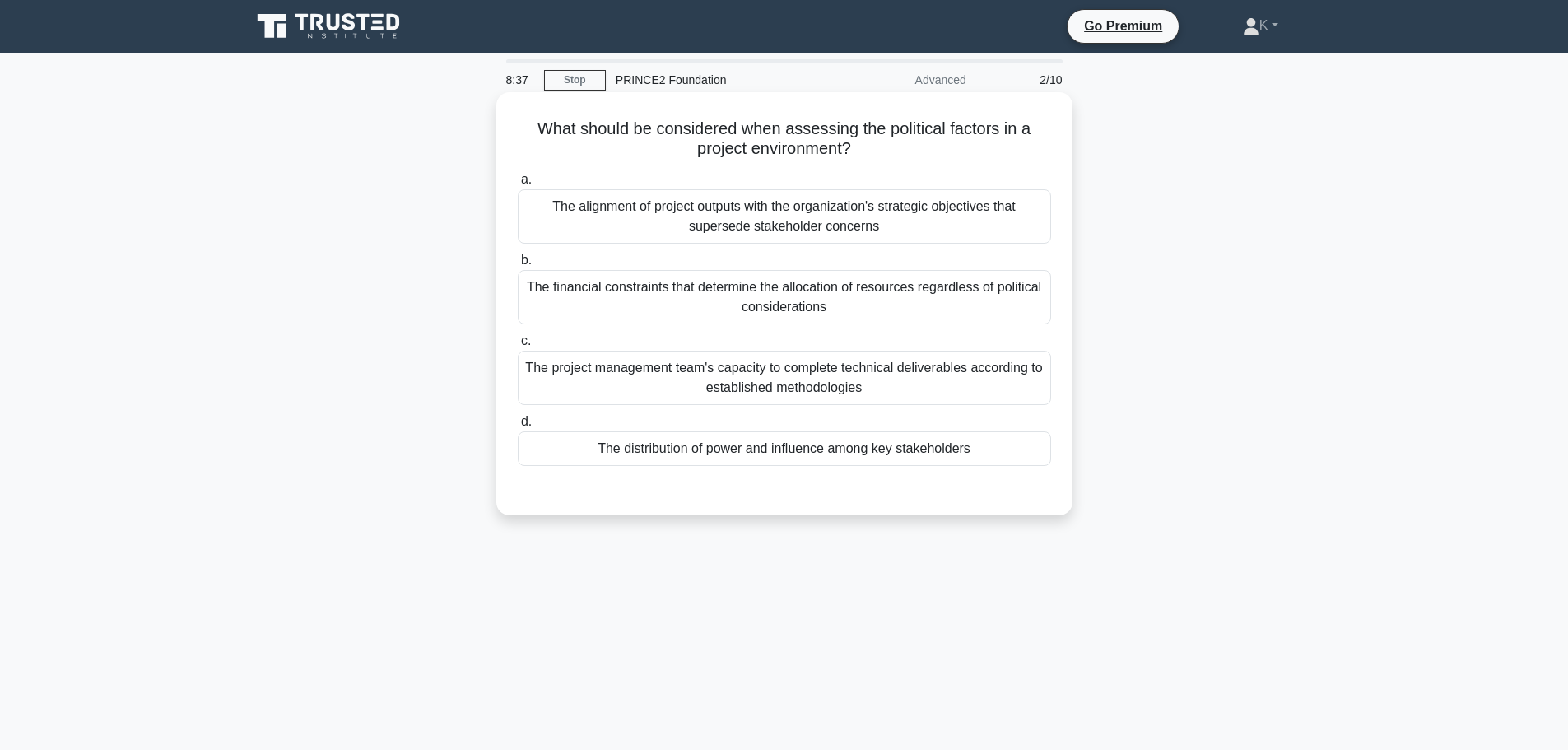
click at [681, 443] on div "The distribution of power and influence among key stakeholders" at bounding box center [784, 448] width 534 height 34
click at [518, 427] on input "d. The distribution of power and influence among key stakeholders" at bounding box center [518, 422] width 0 height 11
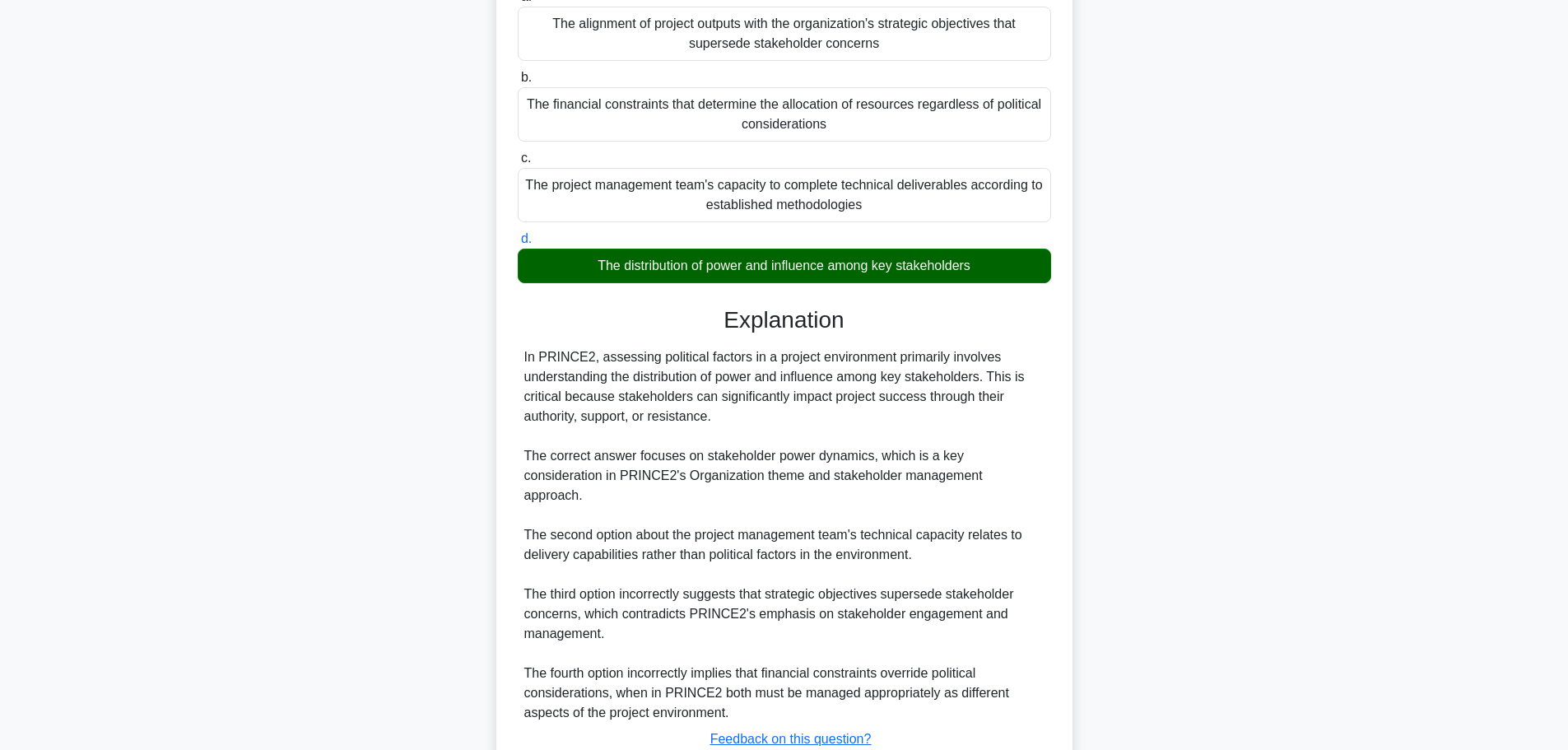
scroll to position [247, 0]
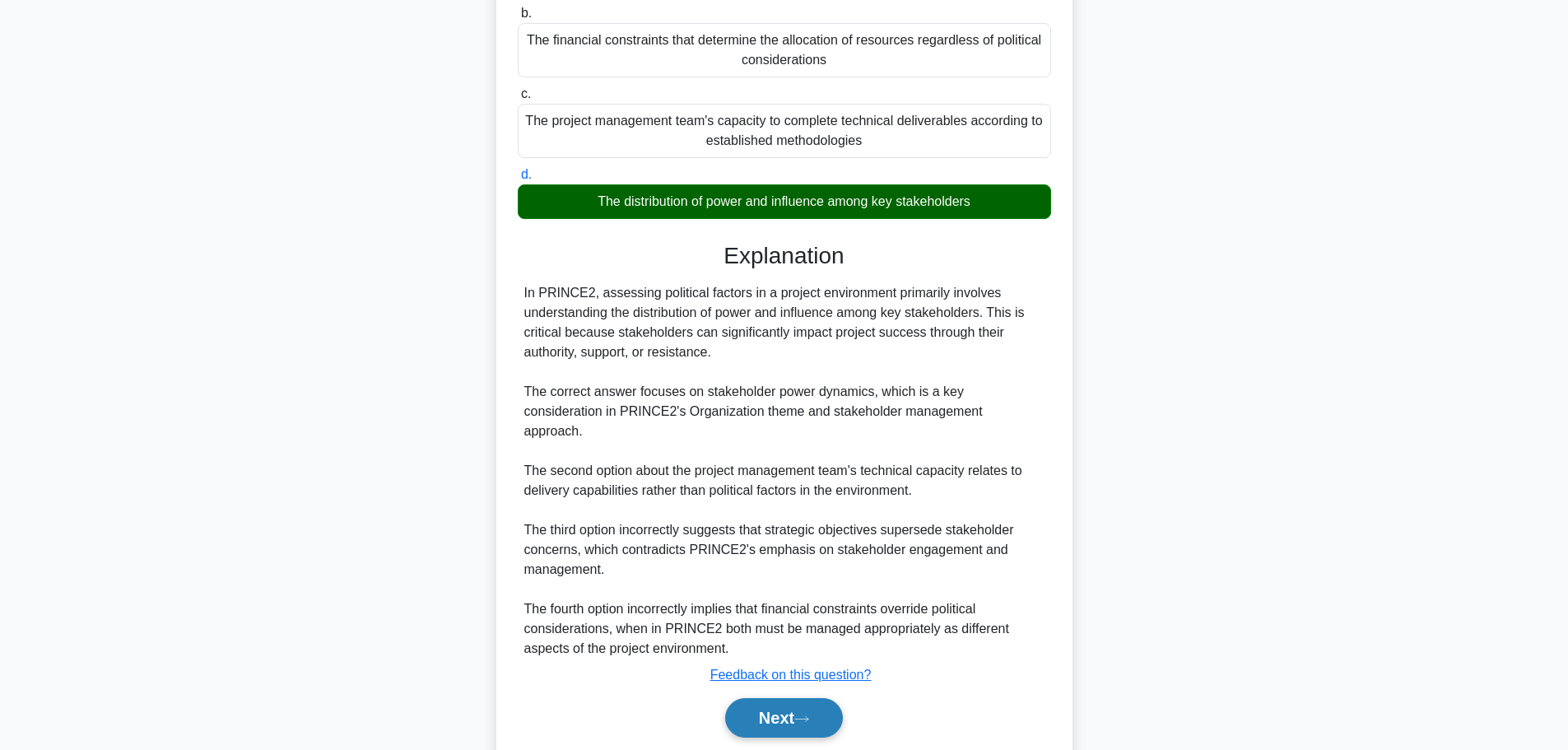
click at [765, 701] on button "Next" at bounding box center [783, 717] width 117 height 40
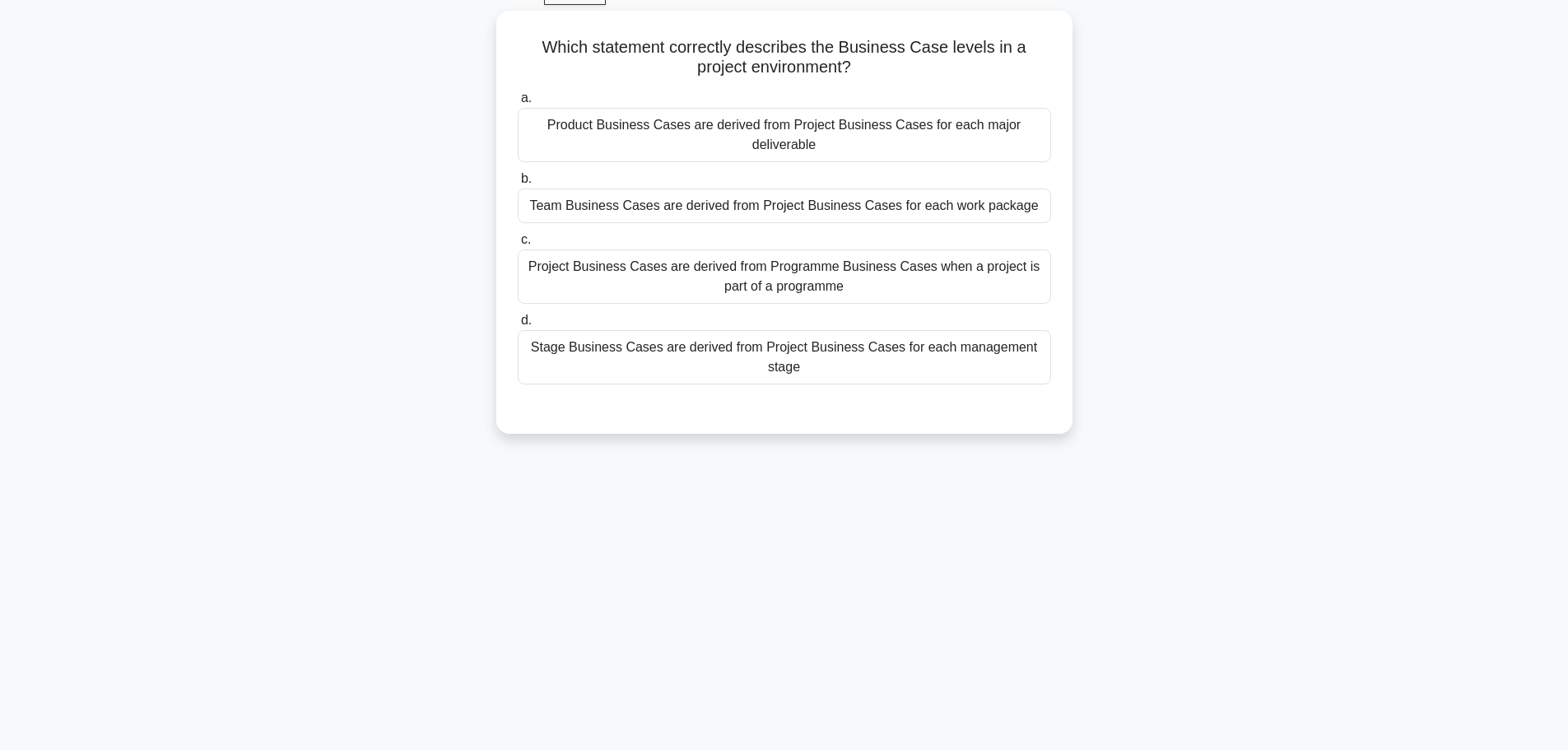
scroll to position [56, 0]
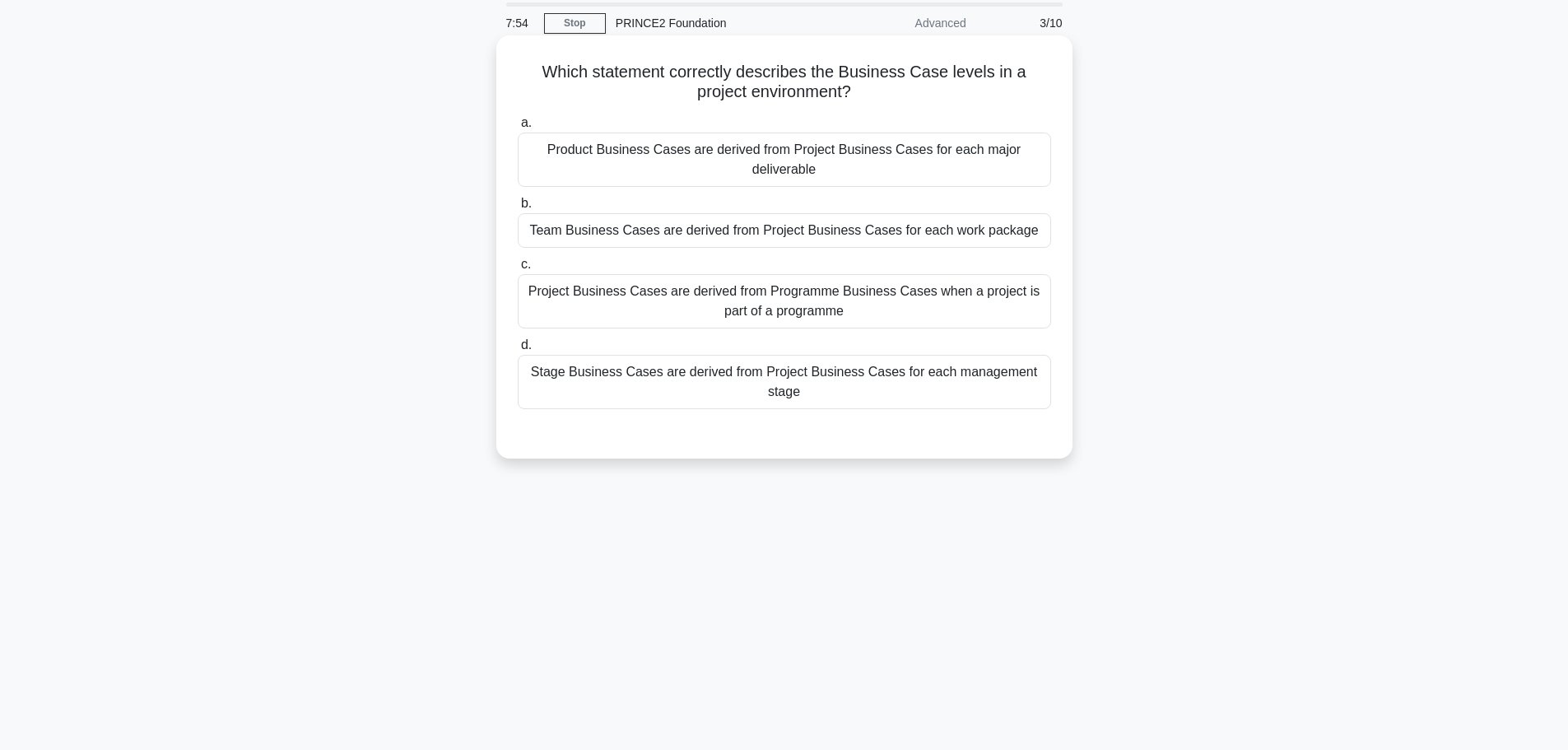
click at [725, 314] on div "Project Business Cases are derived from Programme Business Cases when a project…" at bounding box center [784, 302] width 534 height 55
click at [518, 270] on input "c. Project Business Cases are derived from Programme Business Cases when a proj…" at bounding box center [518, 265] width 0 height 11
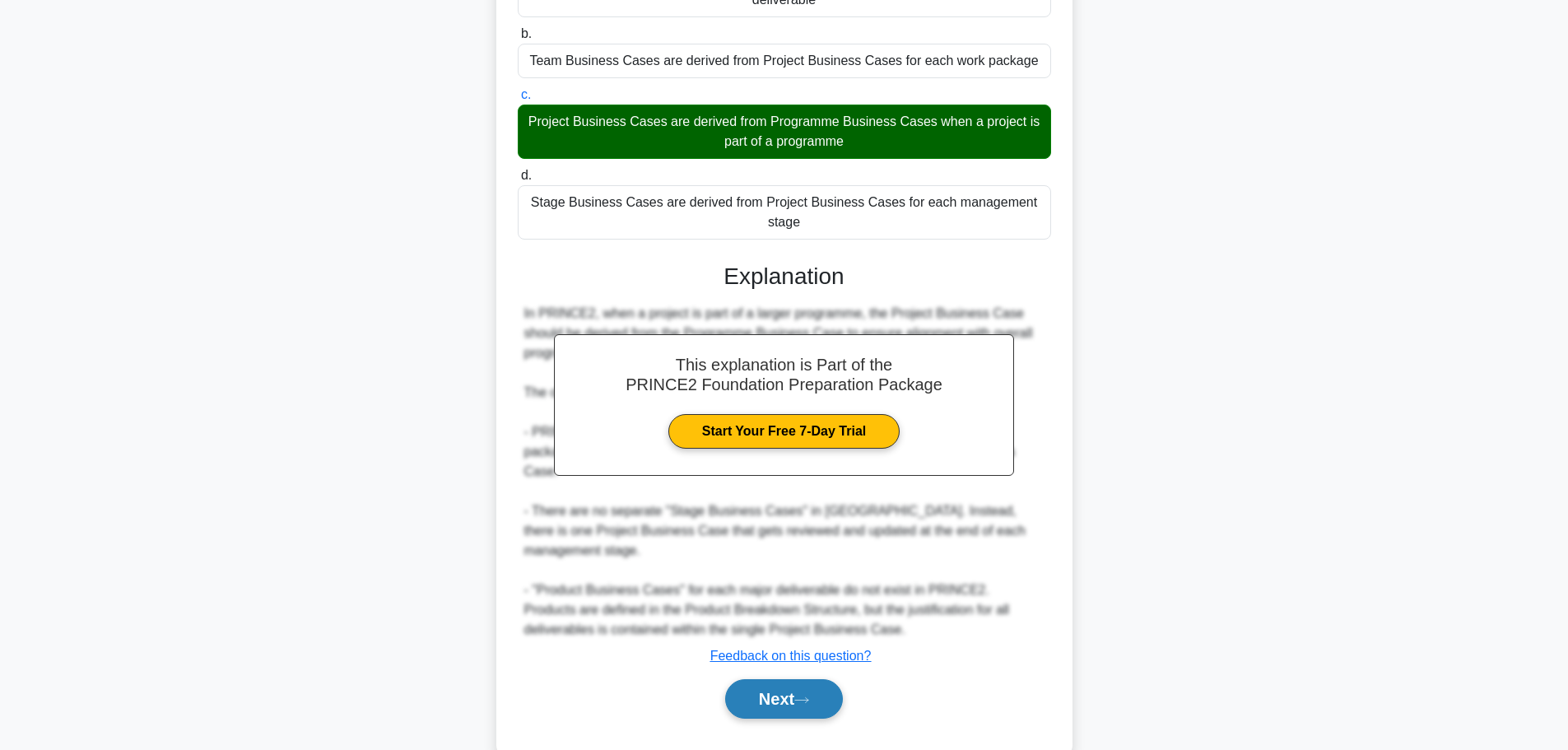
click at [805, 679] on button "Next" at bounding box center [783, 699] width 117 height 40
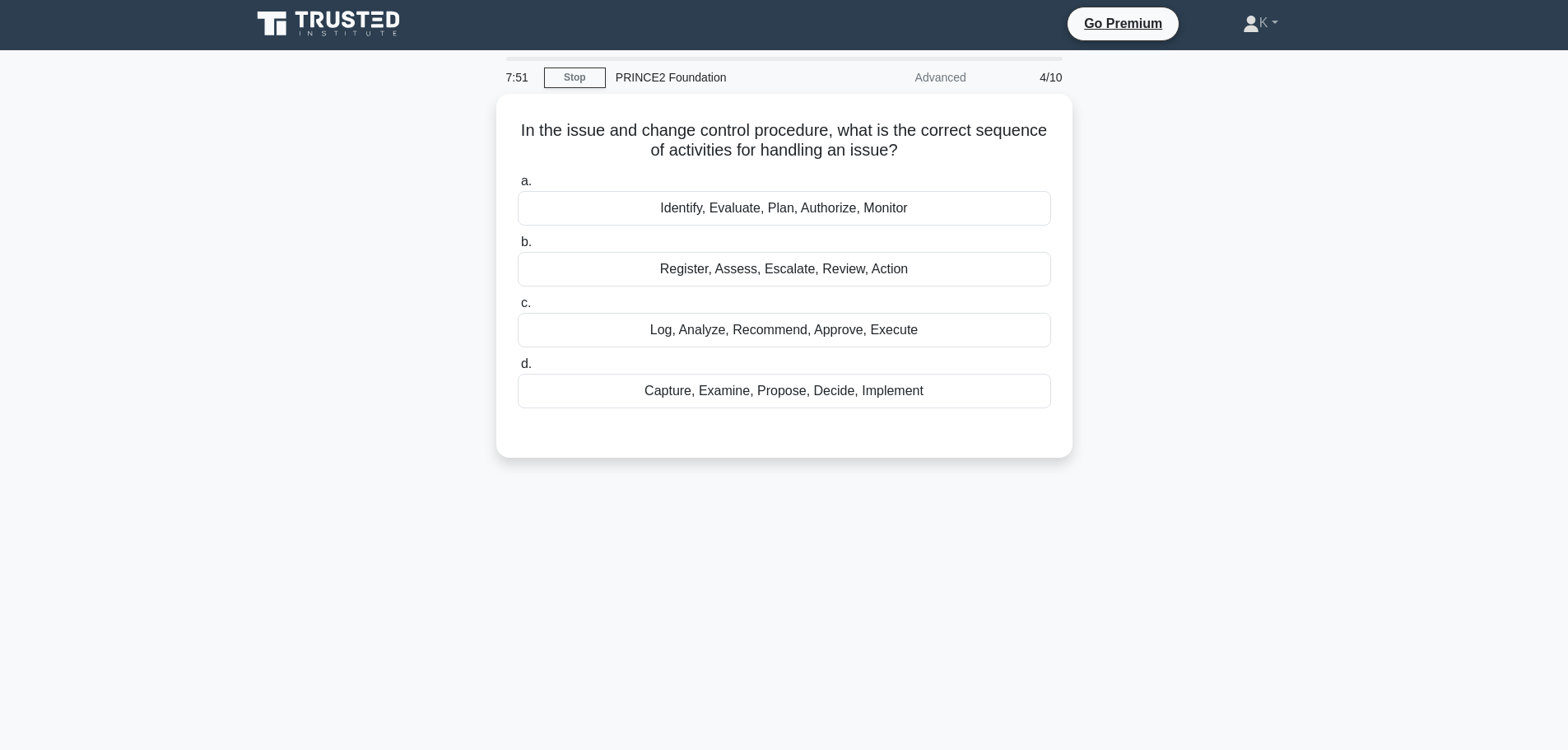
scroll to position [0, 0]
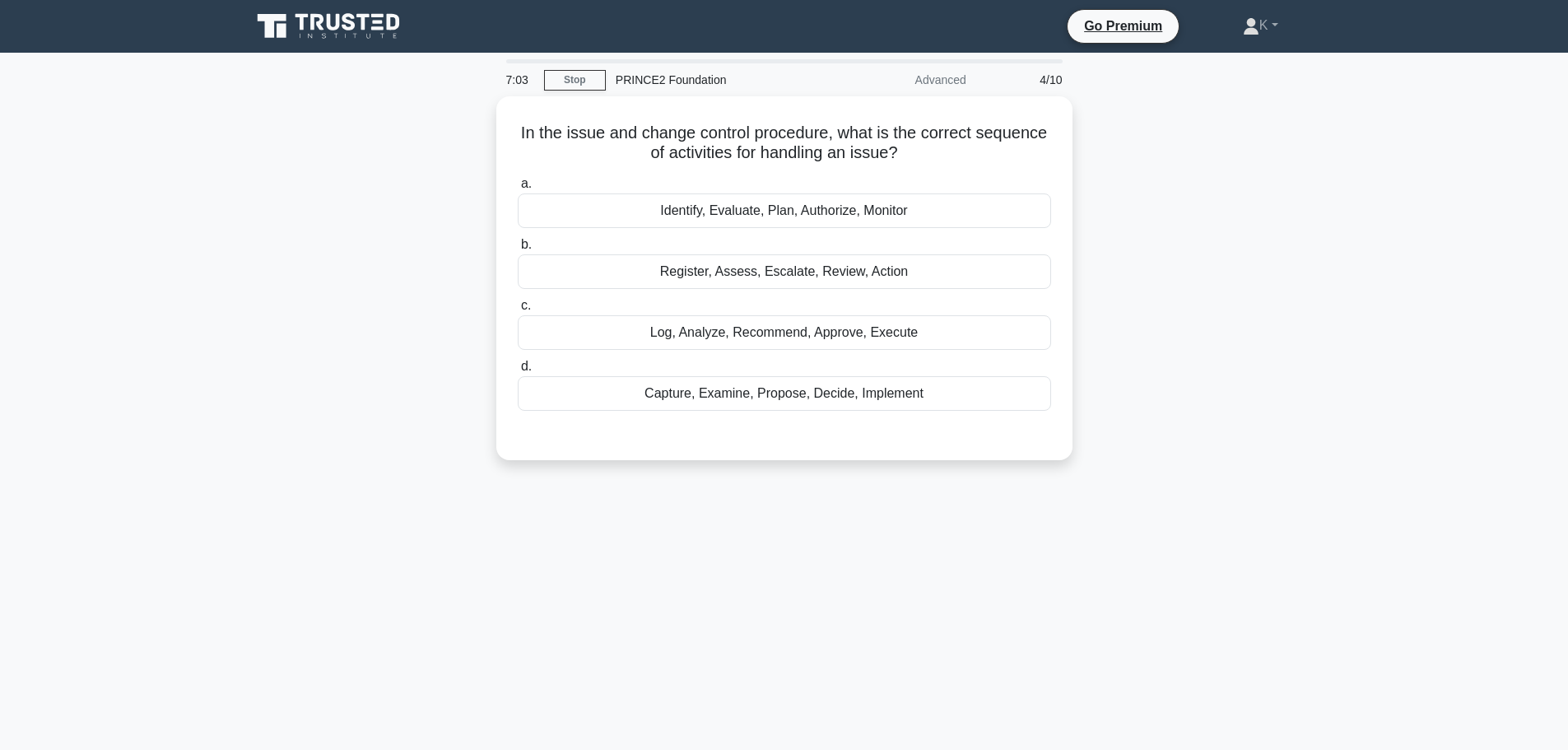
click at [768, 519] on div "7:03 Stop PRINCE2 Foundation Advanced 4/10 In the issue and change control proc…" at bounding box center [784, 470] width 1086 height 823
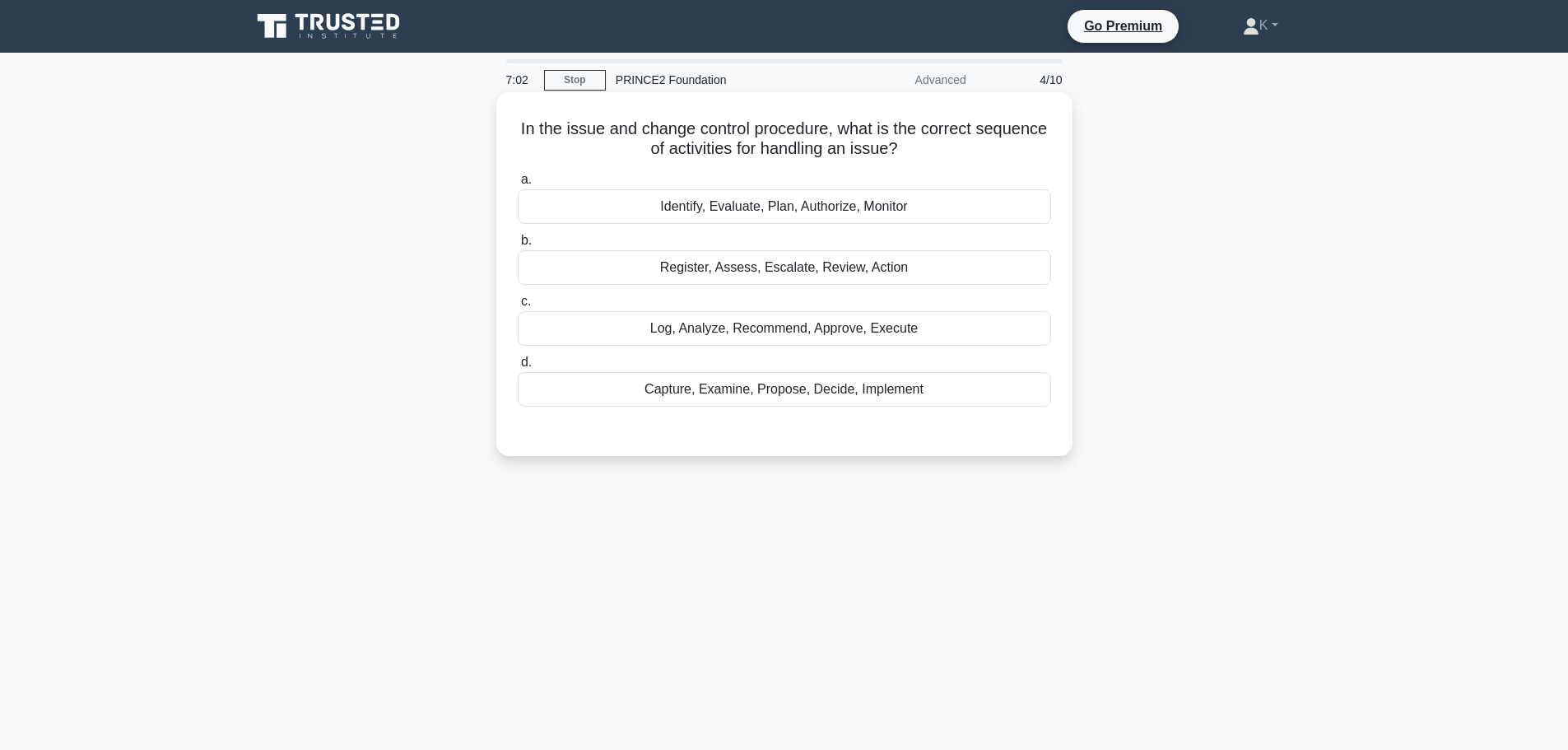
click at [762, 388] on div "Capture, Examine, Propose, Decide, Implement" at bounding box center [784, 389] width 534 height 34
click at [518, 368] on input "d. Capture, Examine, Propose, Decide, Implement" at bounding box center [518, 363] width 0 height 11
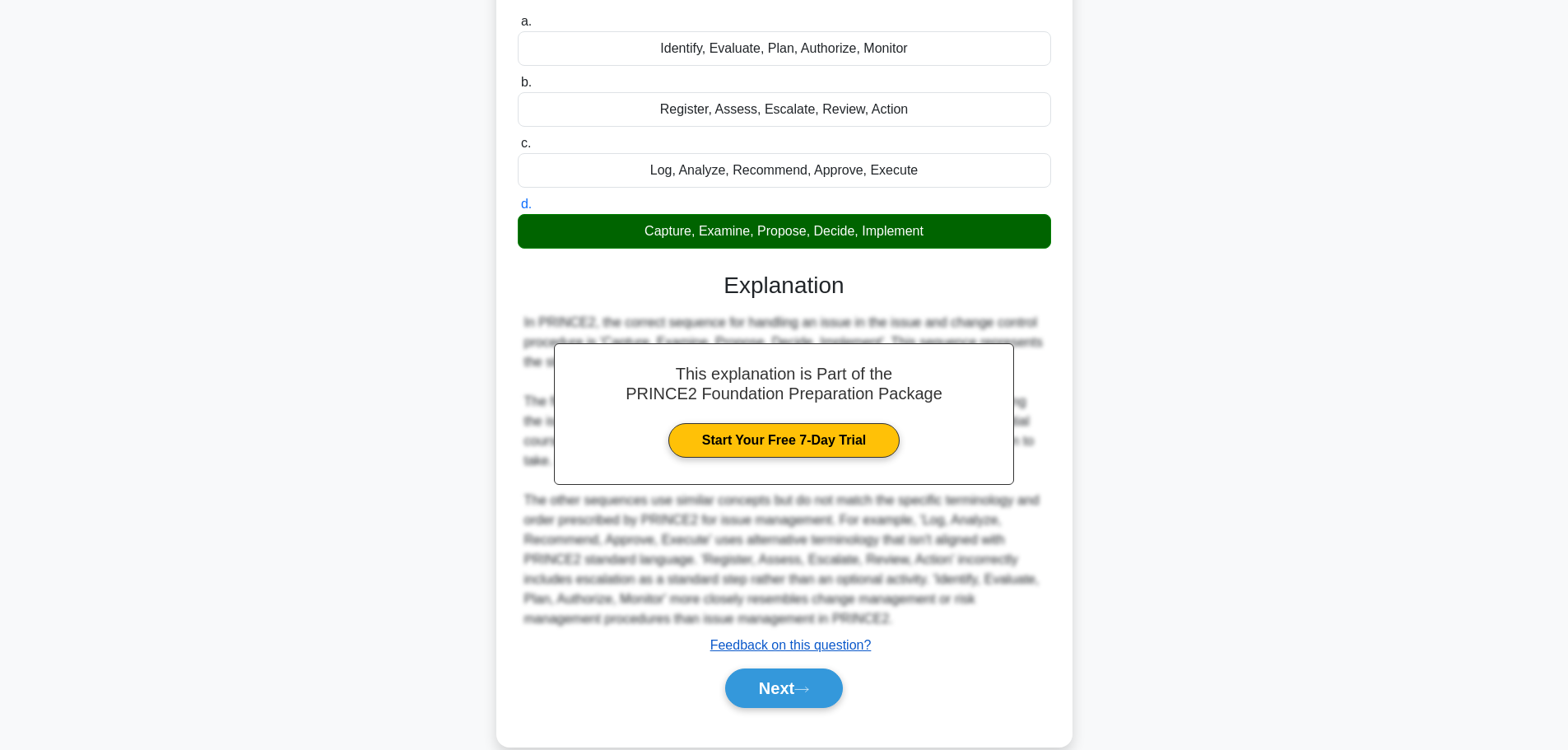
scroll to position [187, 0]
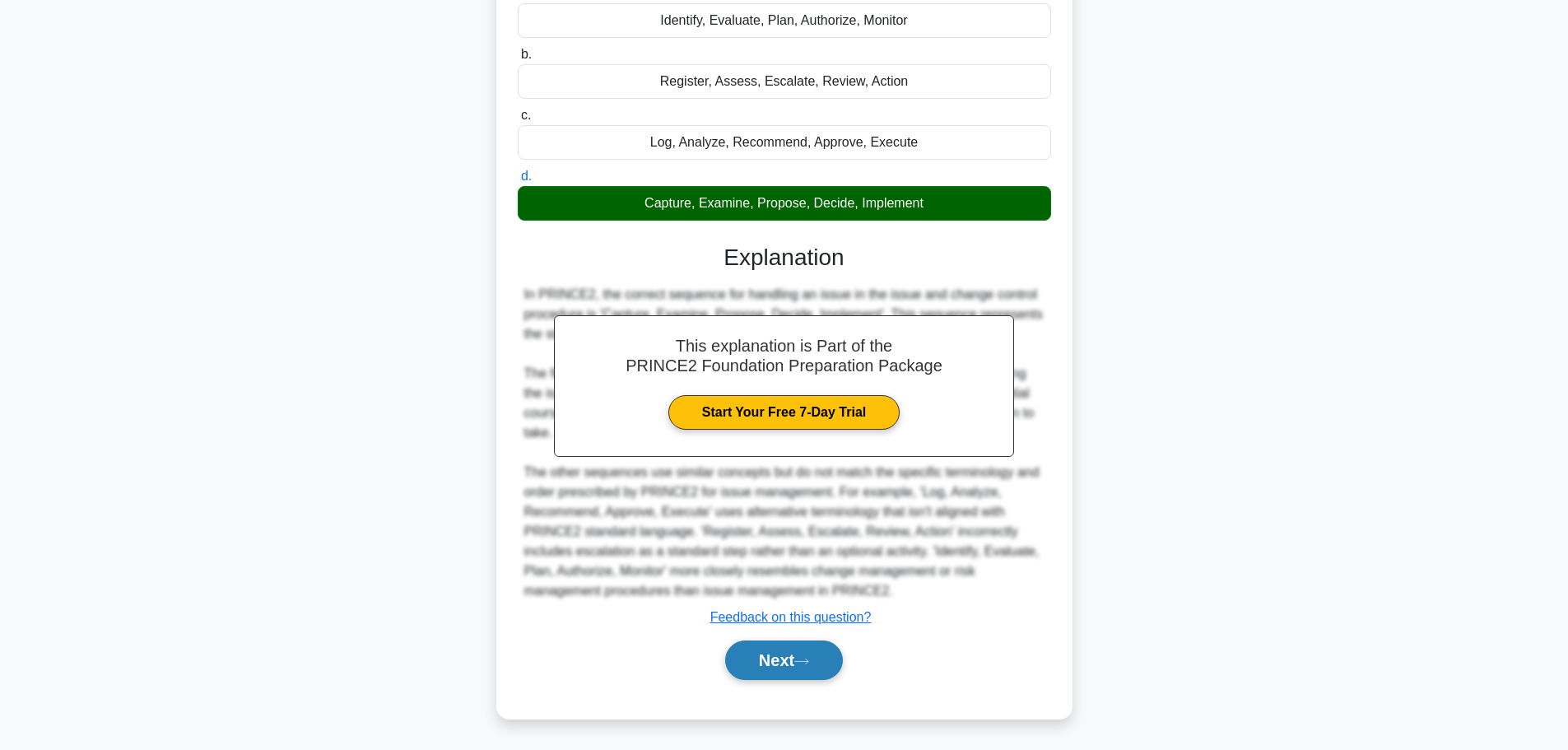
click at [816, 656] on button "Next" at bounding box center [783, 660] width 117 height 40
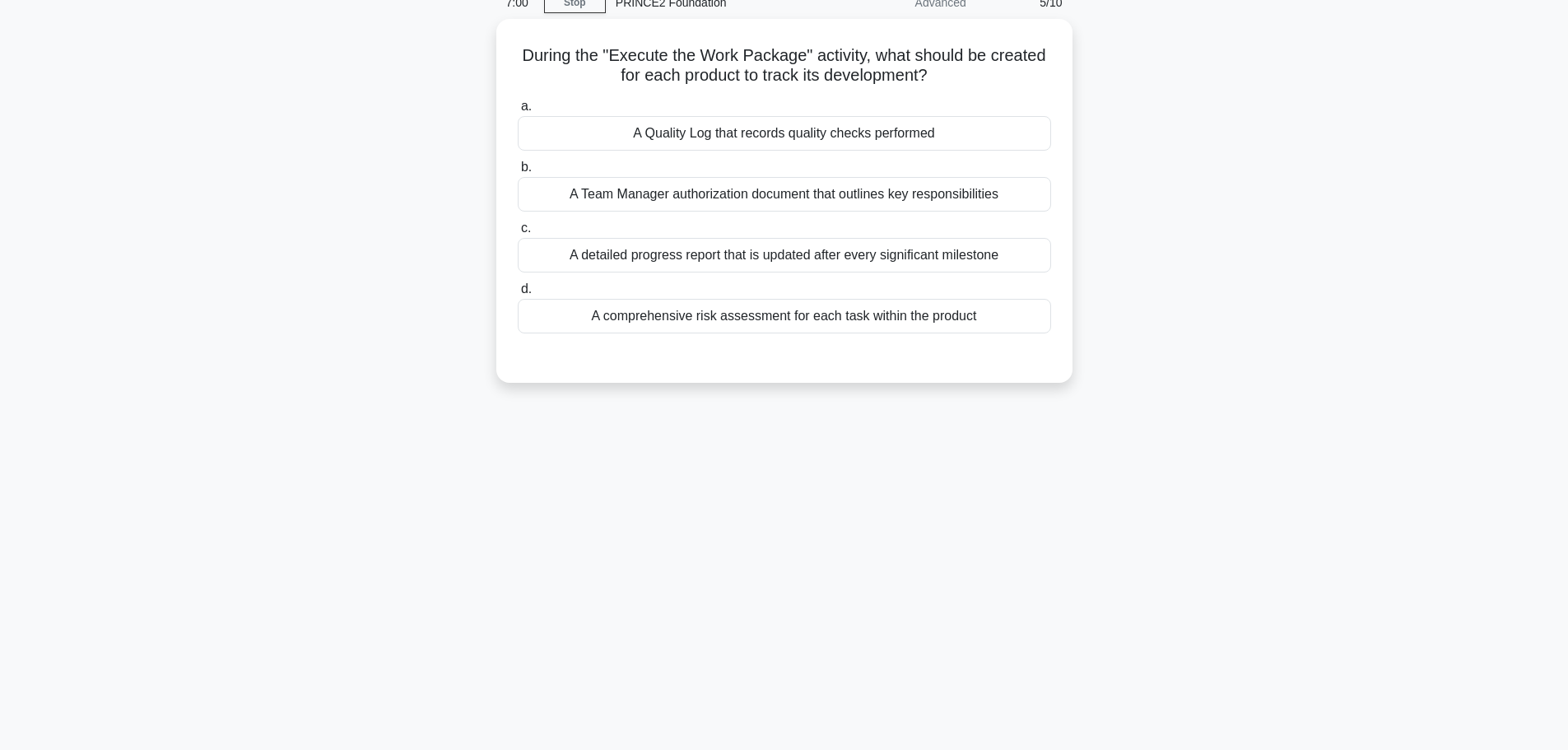
scroll to position [0, 0]
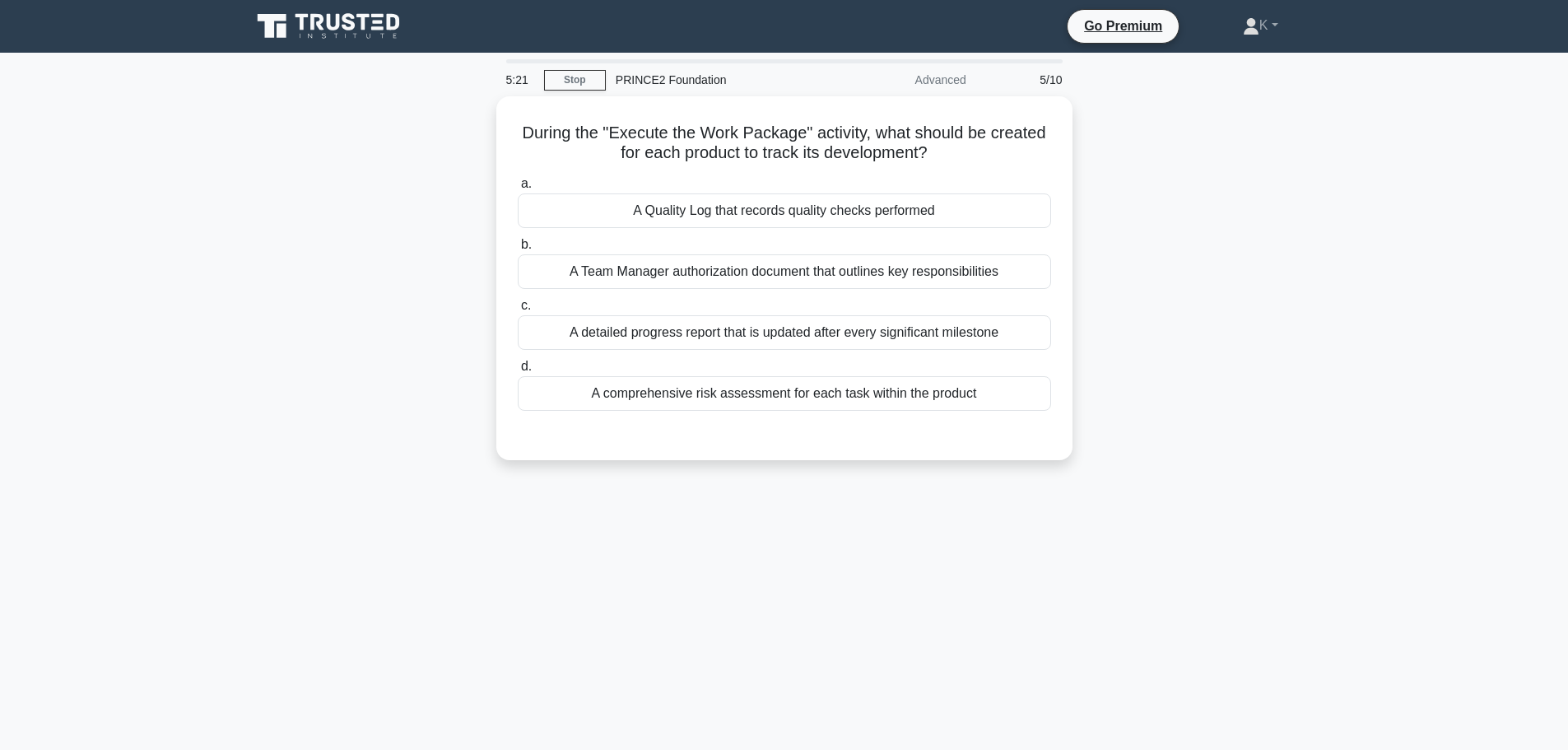
click at [1308, 274] on div "During the "Execute the Work Package" activity, what should be created for each…" at bounding box center [784, 288] width 1086 height 384
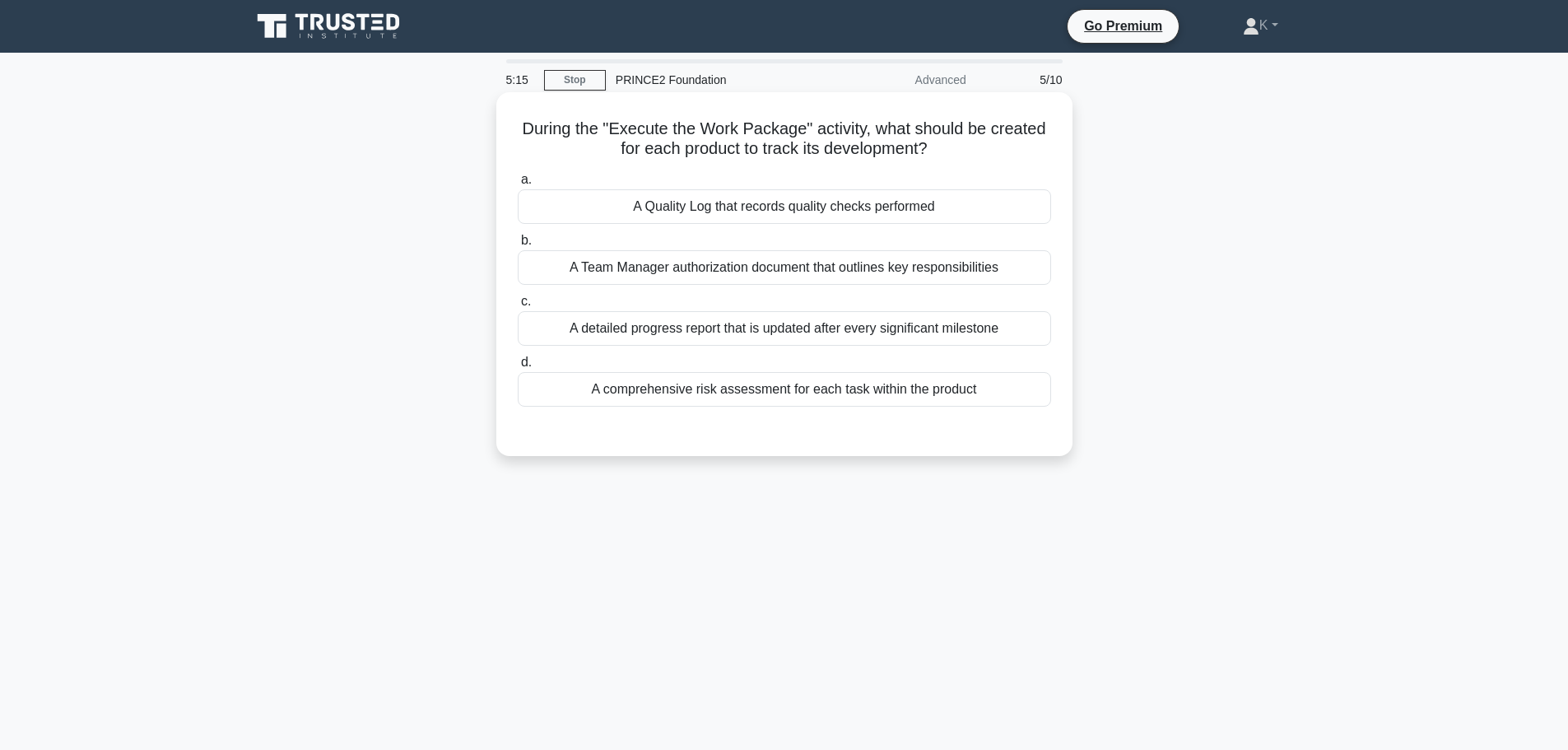
click at [960, 206] on div "A Quality Log that records quality checks performed" at bounding box center [784, 206] width 534 height 34
click at [518, 185] on input "a. A Quality Log that records quality checks performed" at bounding box center [518, 180] width 0 height 11
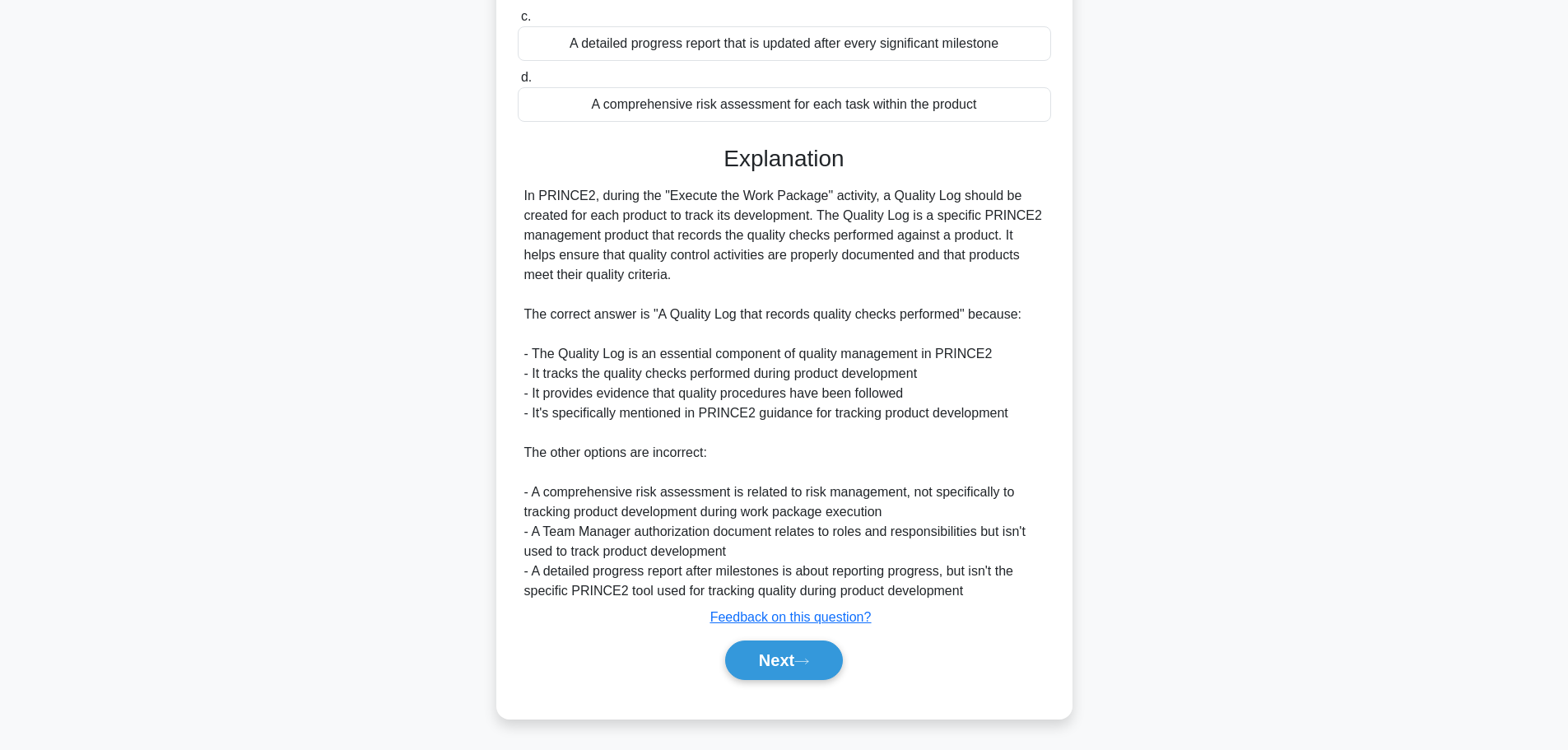
scroll to position [286, 0]
click at [769, 658] on button "Next" at bounding box center [783, 660] width 117 height 40
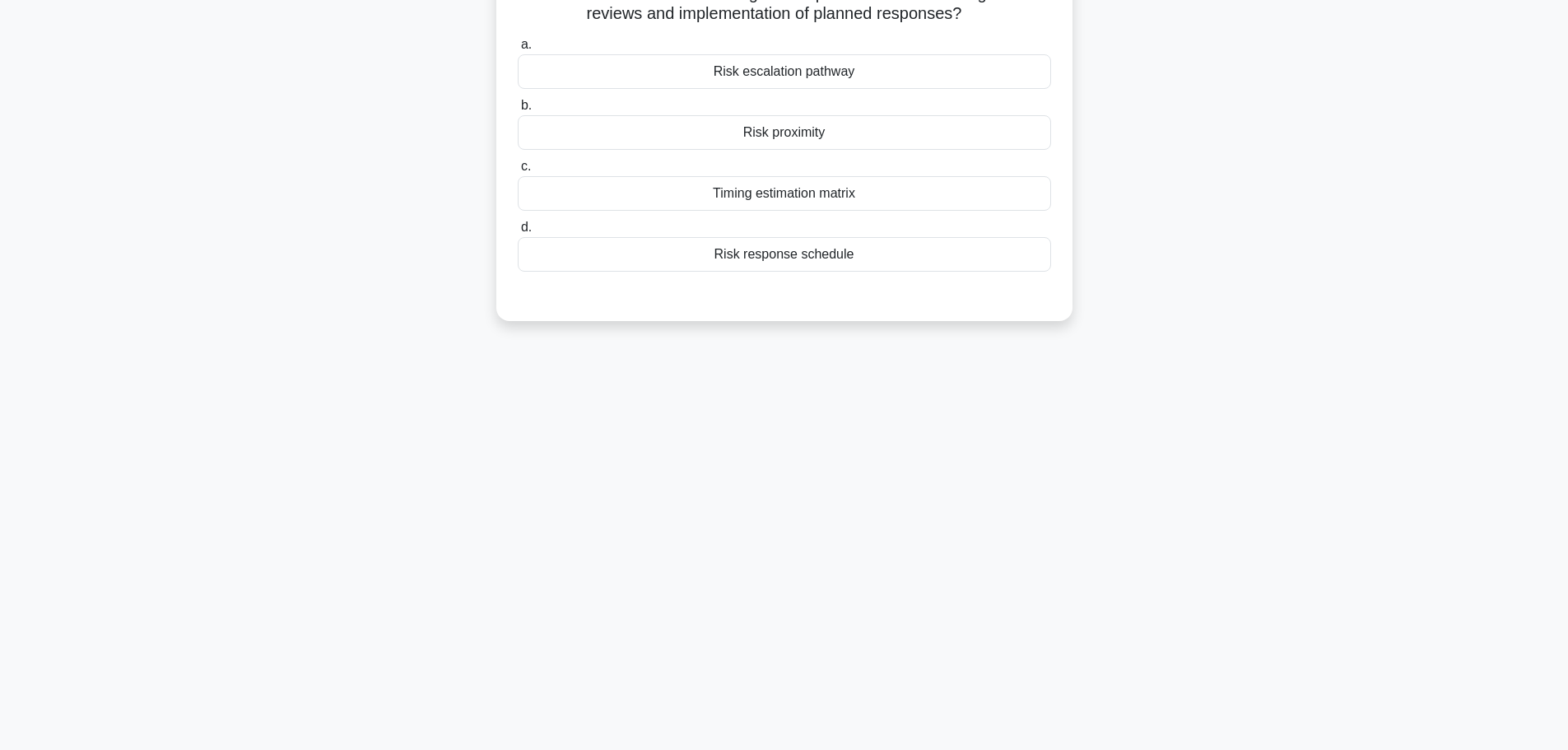
scroll to position [0, 0]
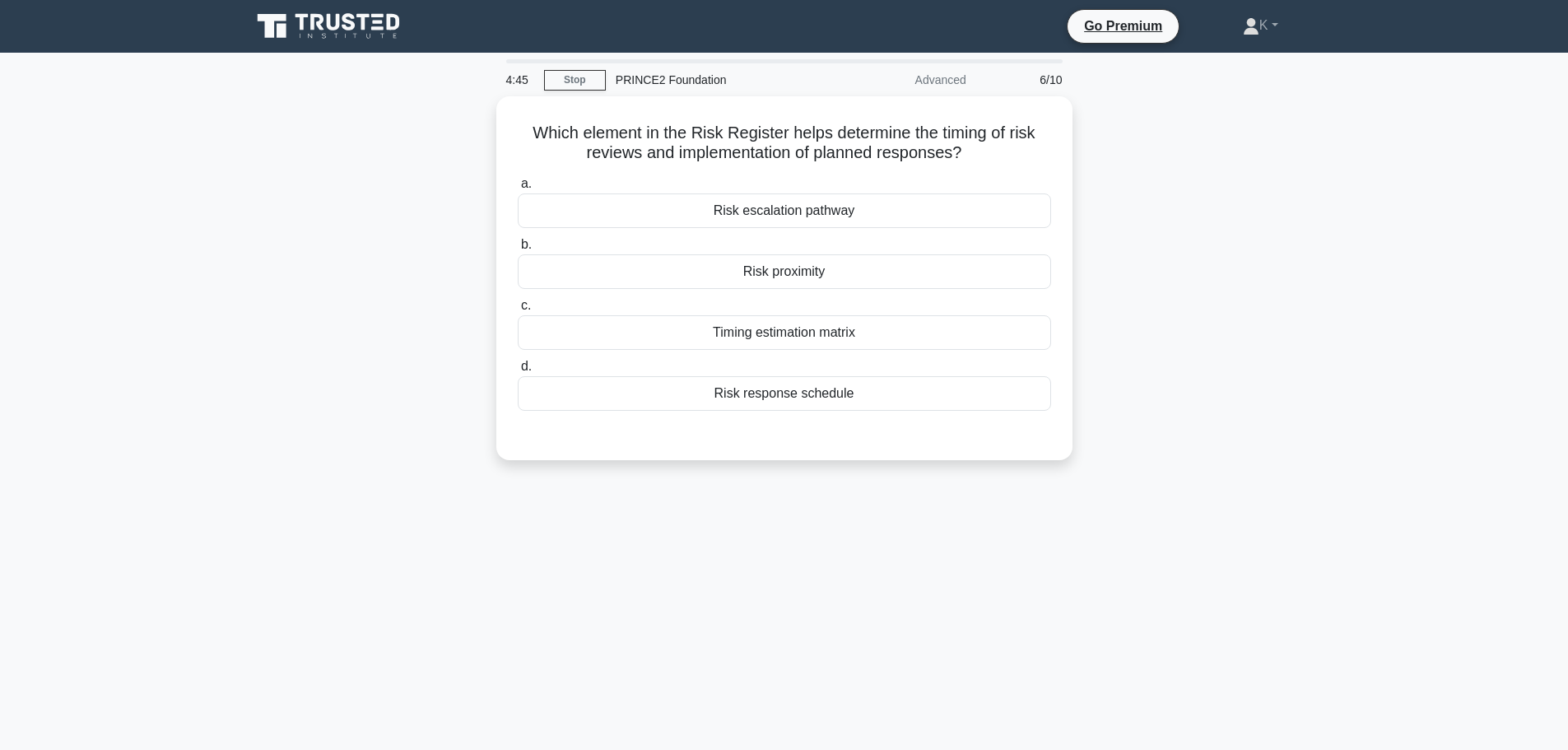
click at [345, 209] on div "Which element in the Risk Register helps determine the timing of risk reviews a…" at bounding box center [784, 288] width 1086 height 384
click at [777, 396] on div "Risk response schedule" at bounding box center [784, 389] width 534 height 34
click at [518, 368] on input "d. Risk response schedule" at bounding box center [518, 363] width 0 height 11
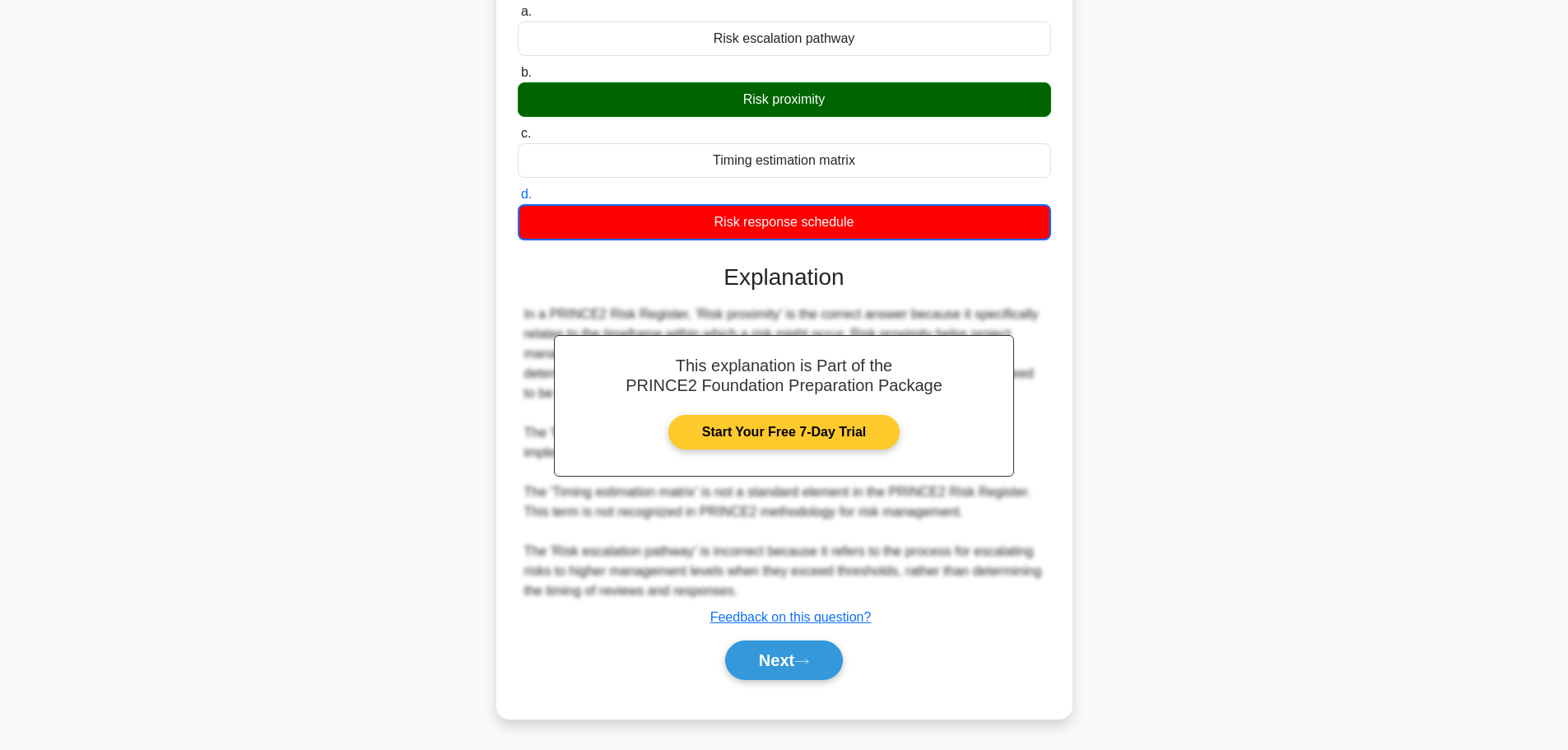
scroll to position [169, 0]
click at [809, 664] on icon at bounding box center [801, 662] width 15 height 9
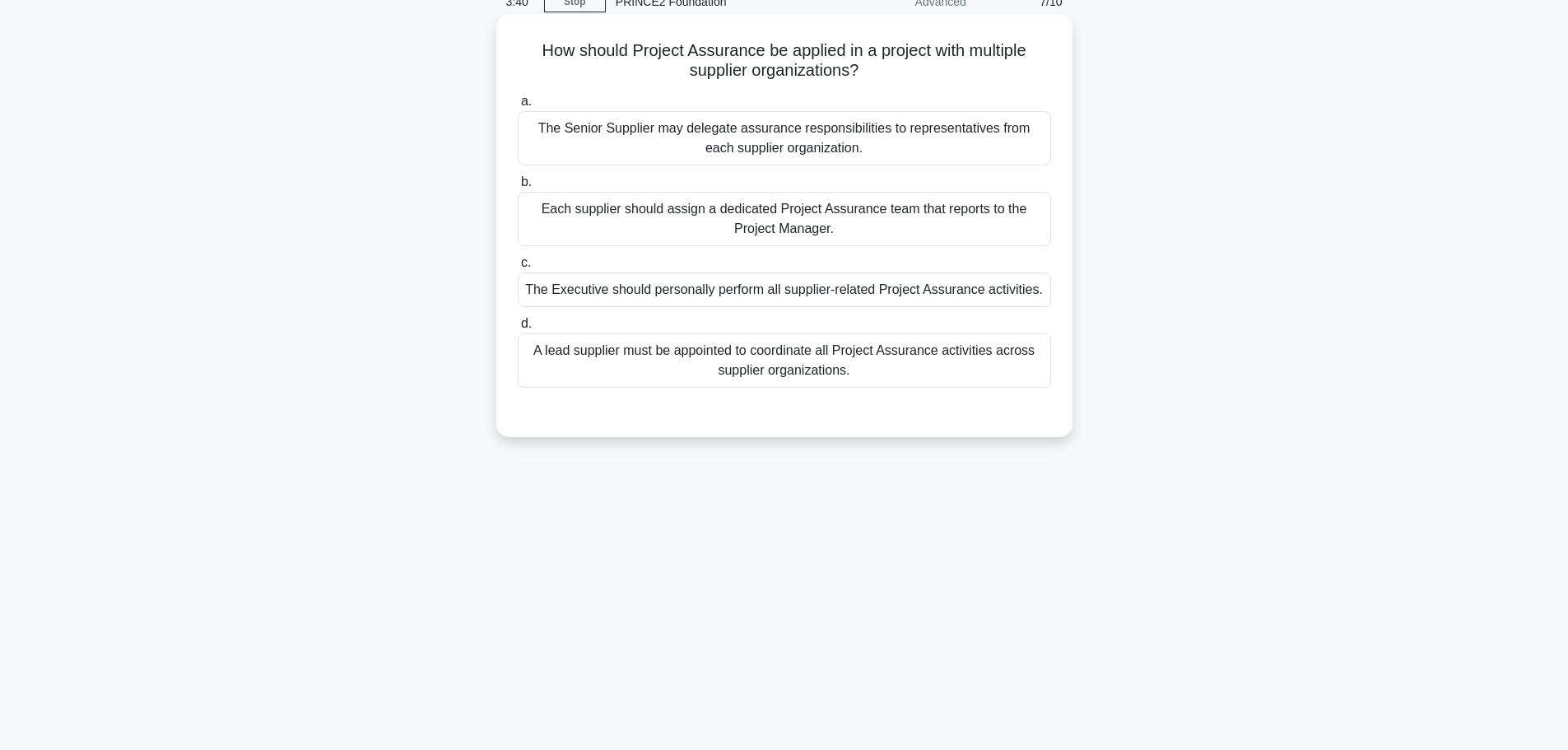
scroll to position [0, 0]
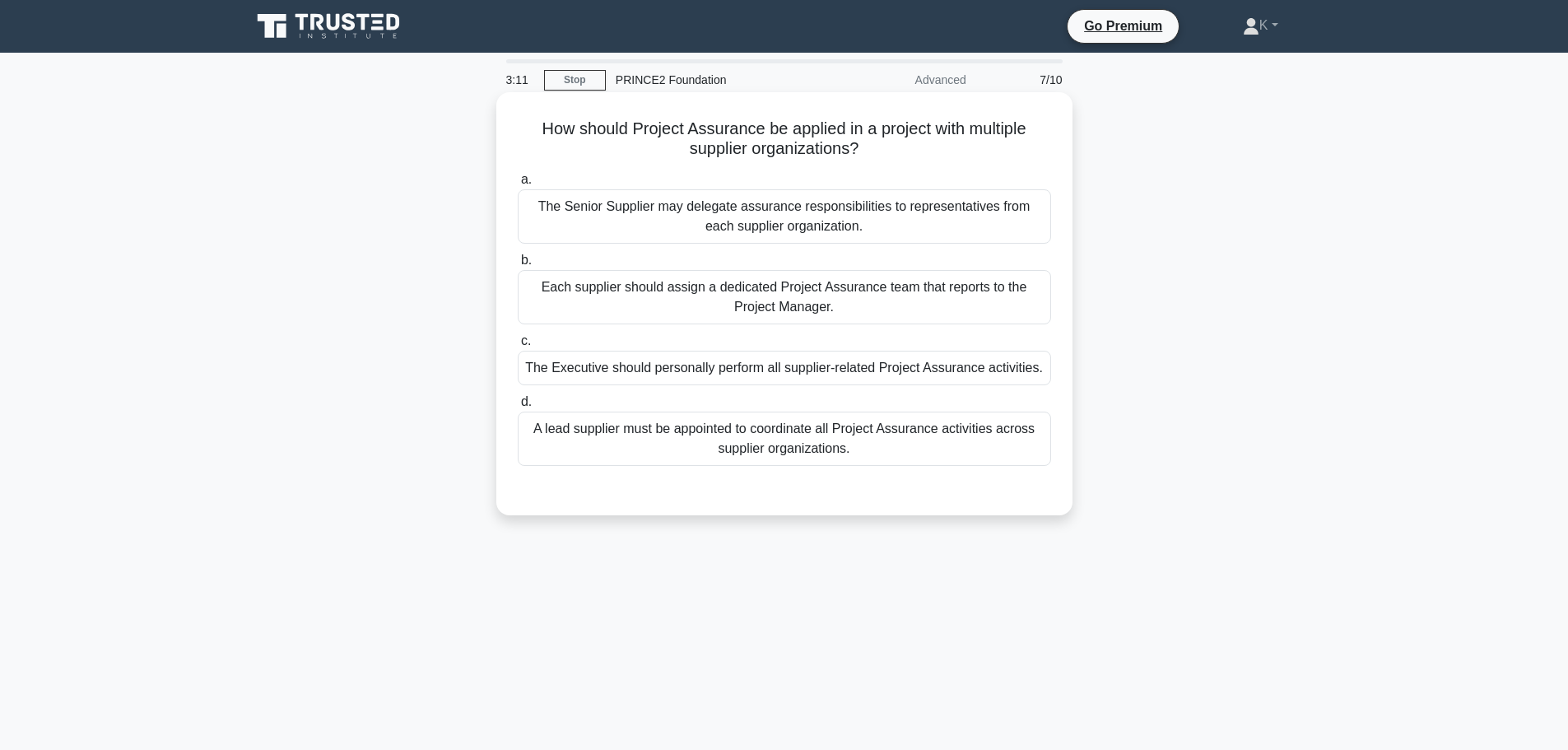
click at [984, 214] on div "The Senior Supplier may delegate assurance responsibilities to representatives …" at bounding box center [784, 217] width 534 height 55
click at [518, 185] on input "a. The Senior Supplier may delegate assurance responsibilities to representativ…" at bounding box center [518, 180] width 0 height 11
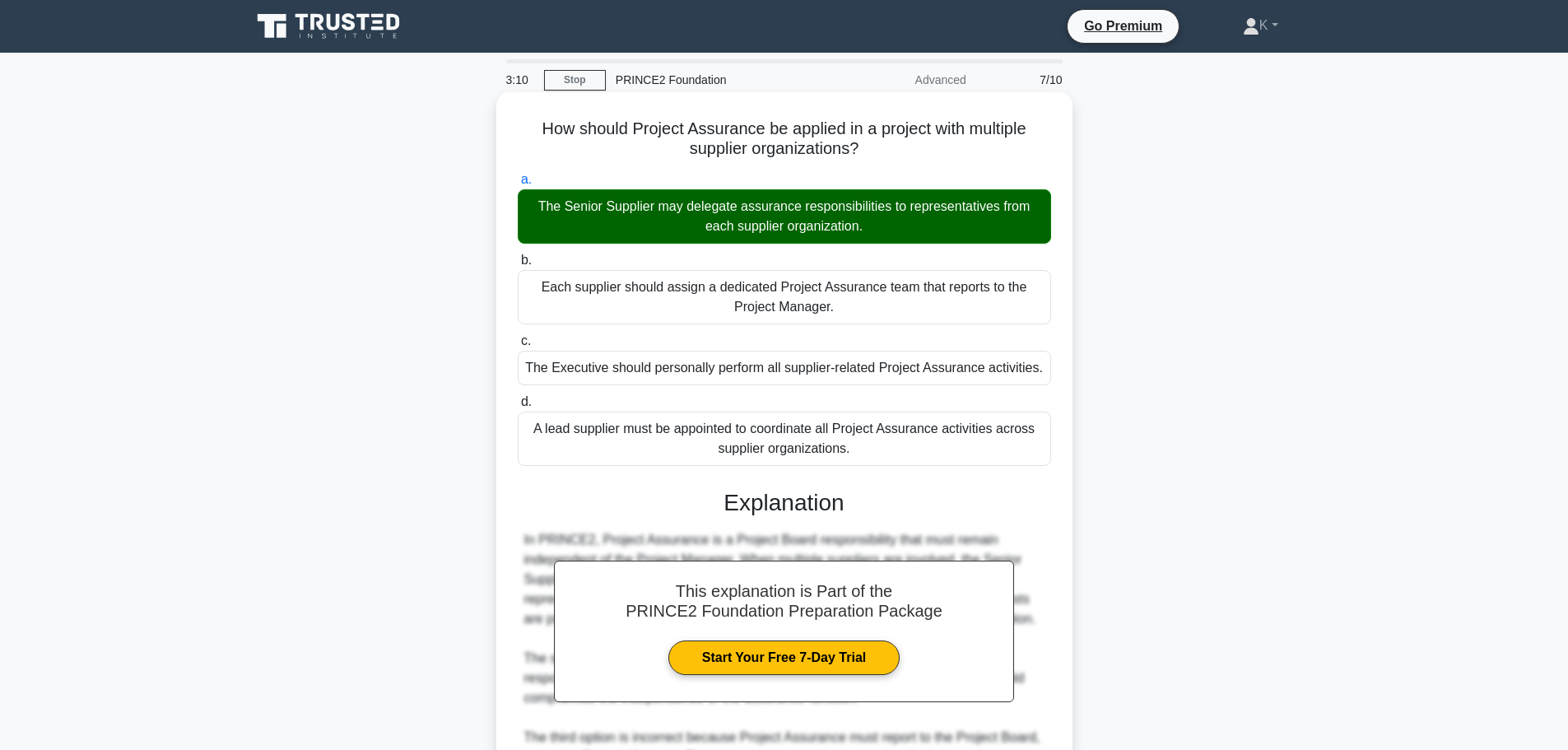
scroll to position [266, 0]
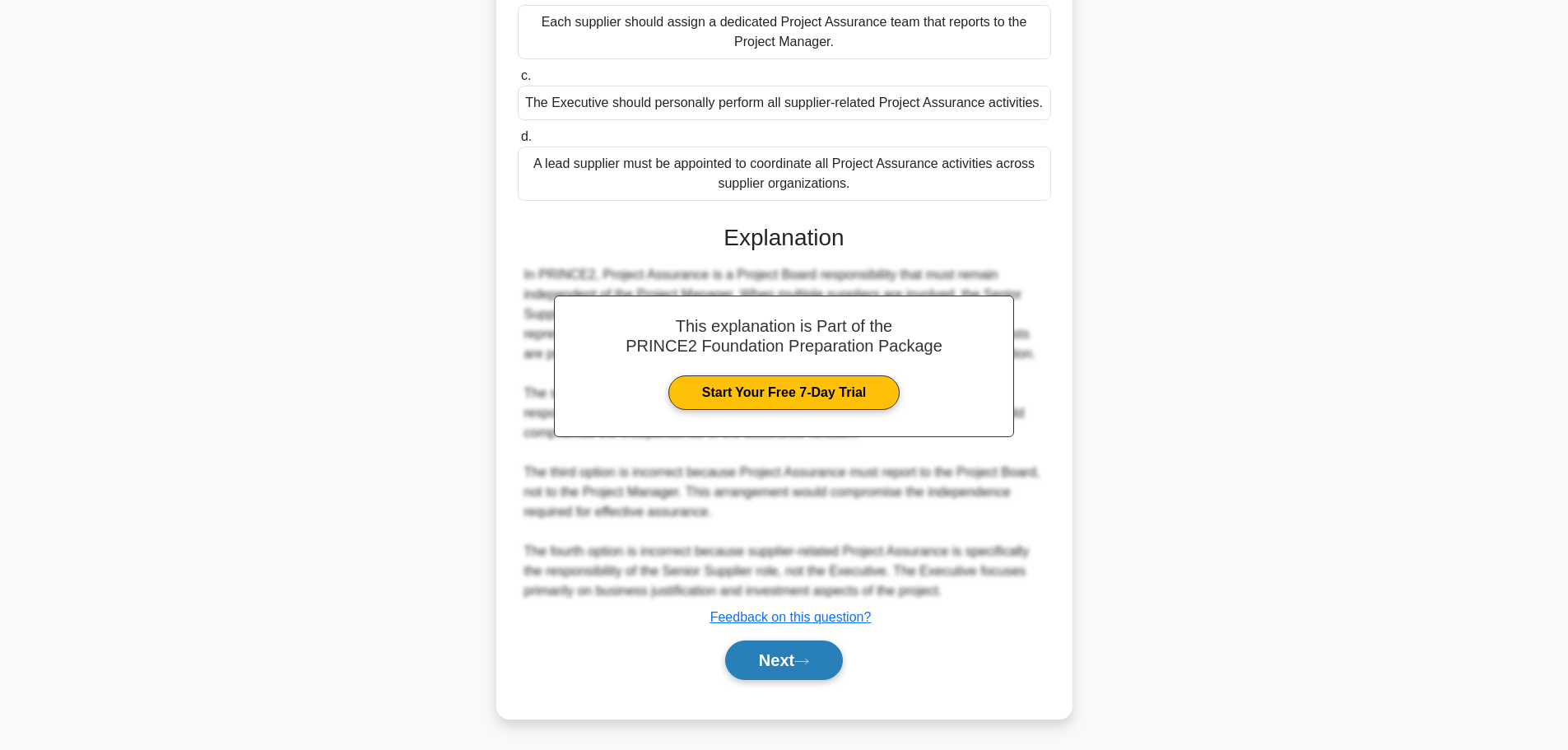
click at [818, 664] on button "Next" at bounding box center [783, 660] width 117 height 40
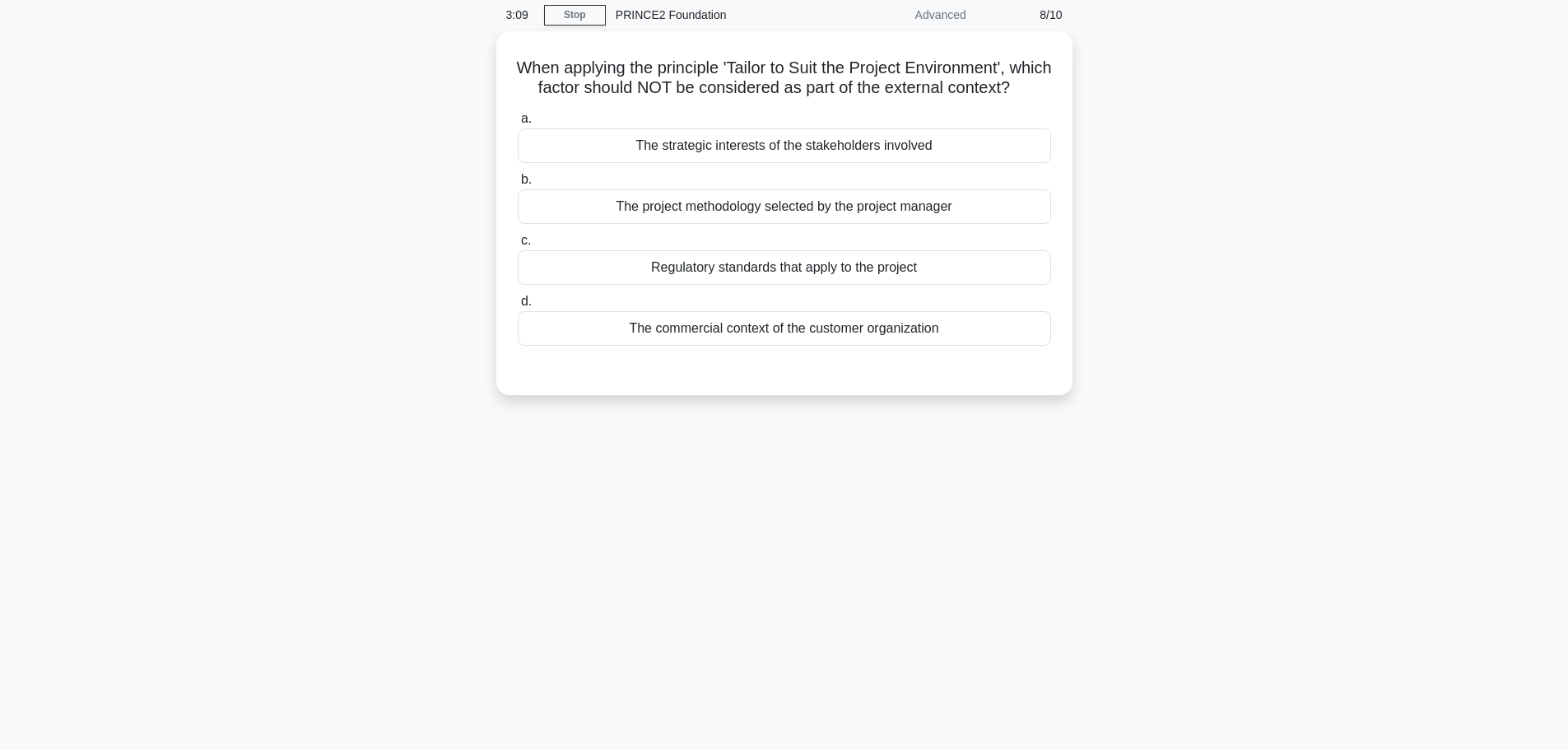
scroll to position [0, 0]
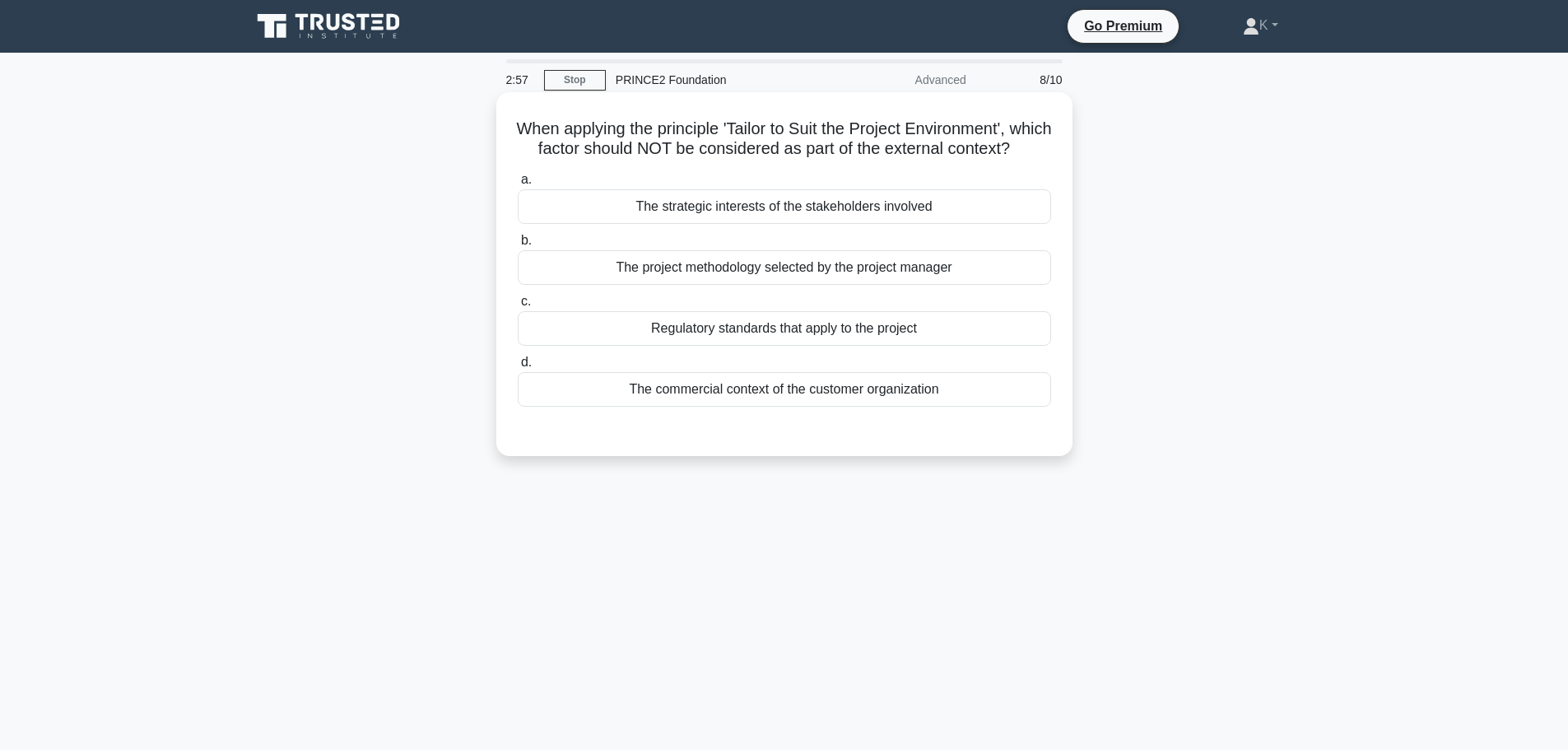
click at [541, 285] on div "The project methodology selected by the project manager" at bounding box center [784, 267] width 534 height 34
click at [518, 246] on input "b. The project methodology selected by the project manager" at bounding box center [518, 241] width 0 height 11
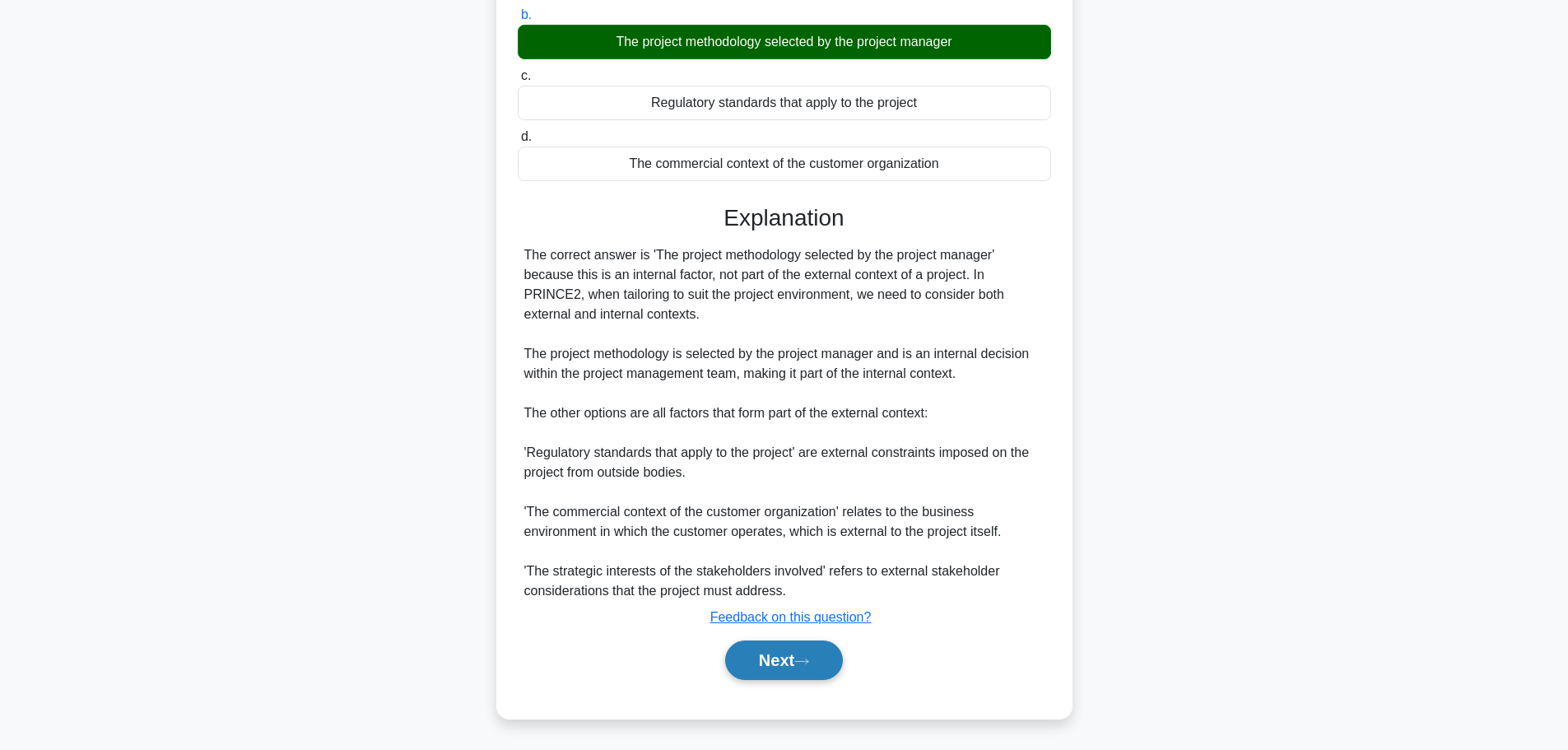
click at [833, 653] on button "Next" at bounding box center [783, 660] width 117 height 40
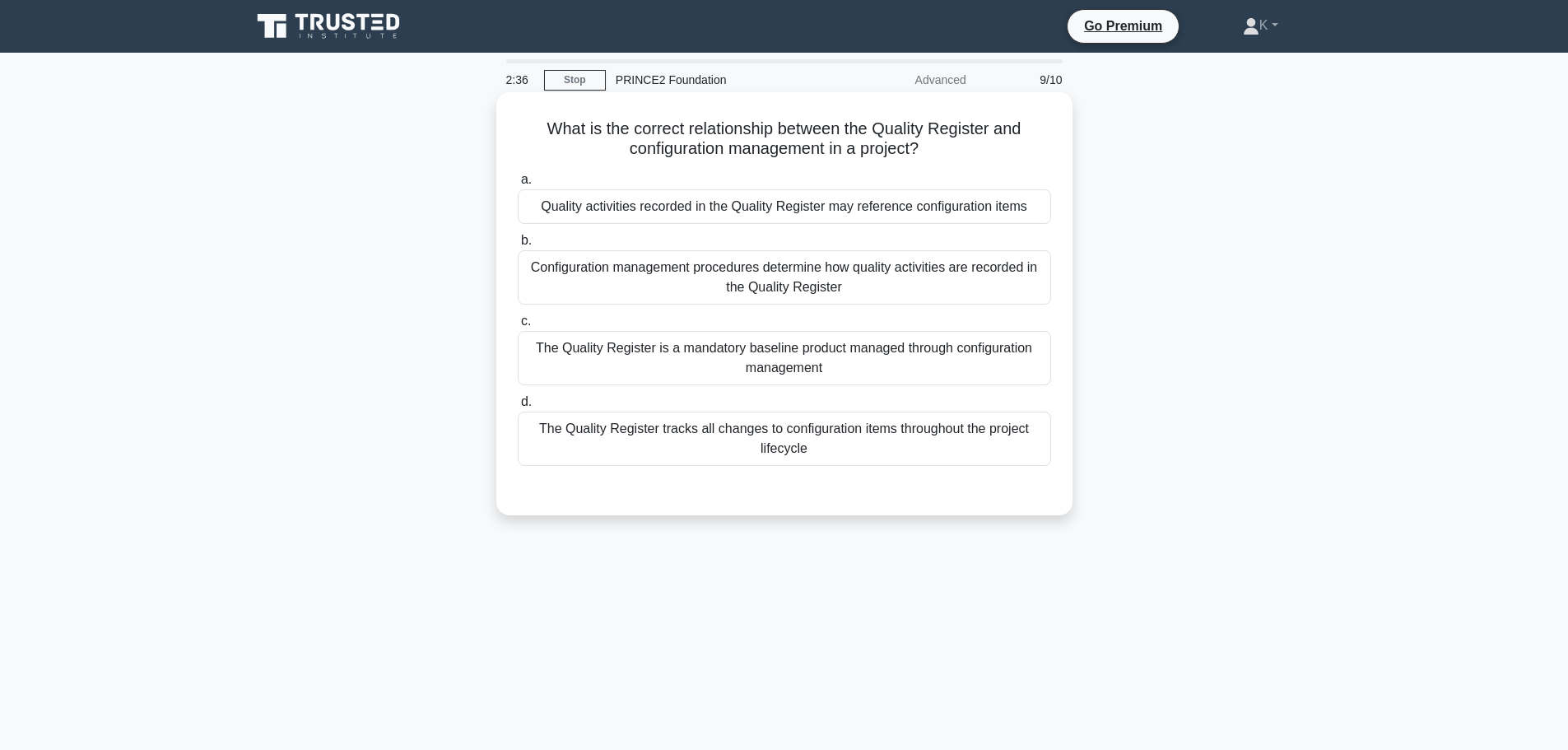
click at [576, 289] on div "Configuration management procedures determine how quality activities are record…" at bounding box center [784, 278] width 534 height 55
click at [518, 246] on input "b. Configuration management procedures determine how quality activities are rec…" at bounding box center [518, 241] width 0 height 11
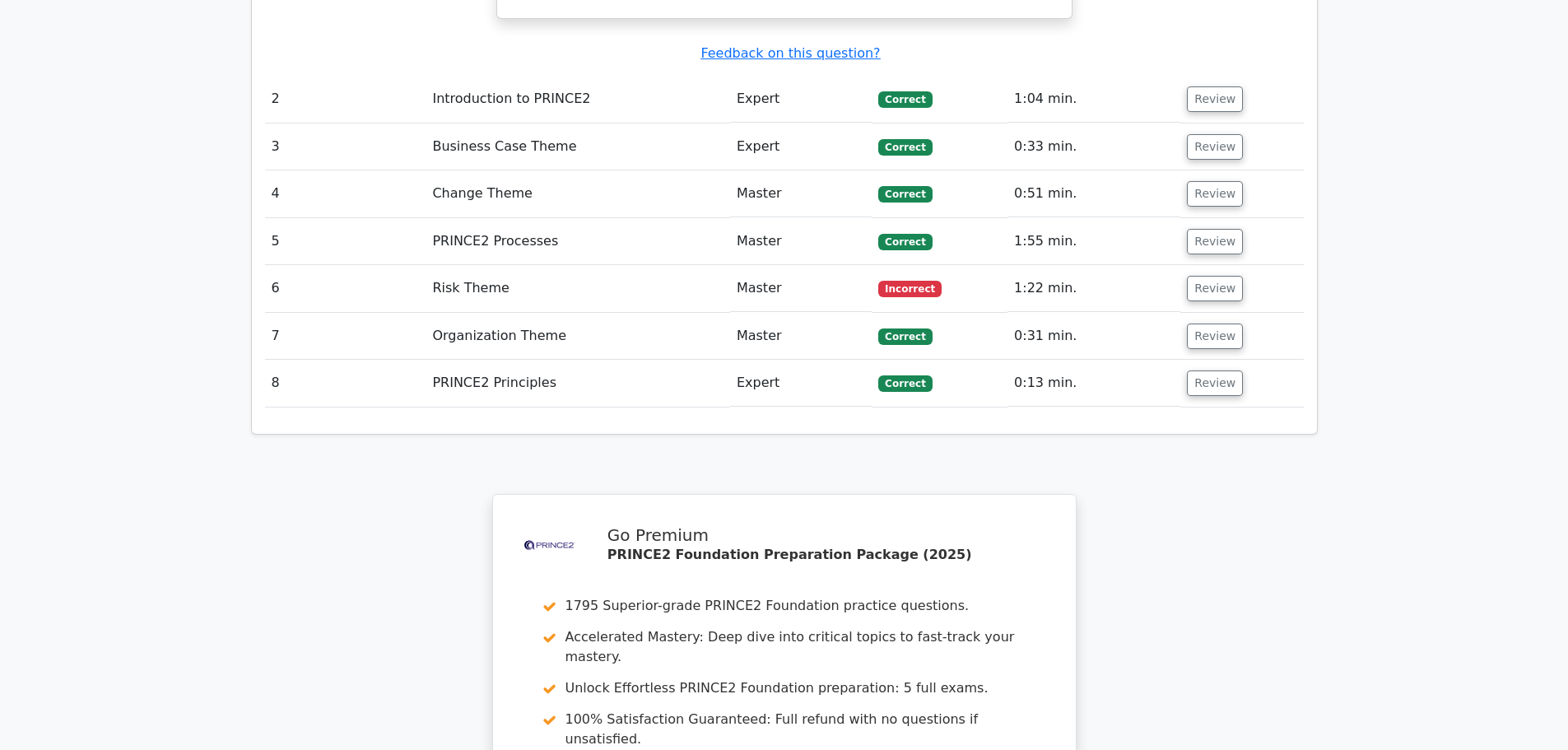
scroll to position [2731, 0]
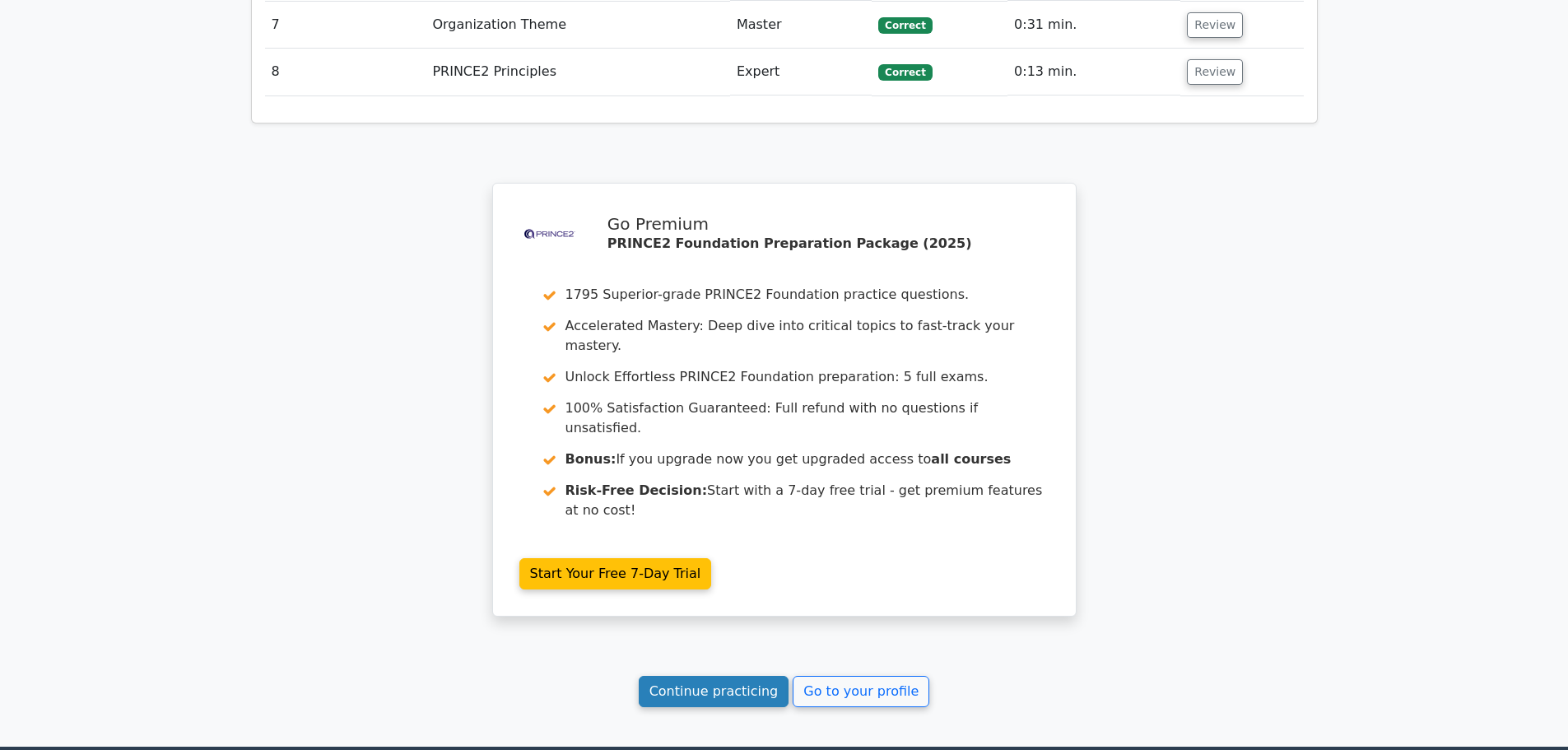
click at [716, 676] on link "Continue practicing" at bounding box center [713, 691] width 151 height 31
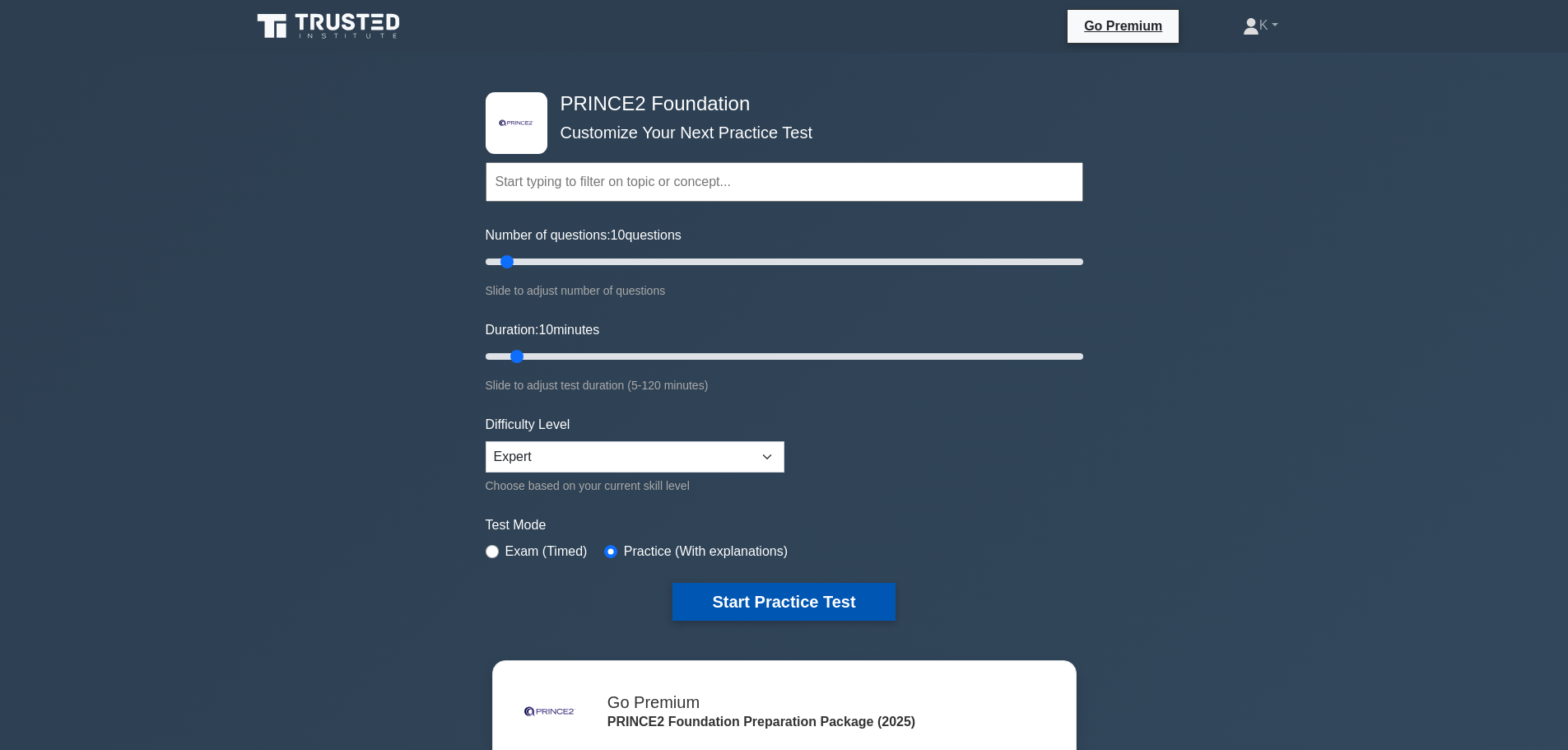
click at [744, 605] on button "Start Practice Test" at bounding box center [783, 602] width 222 height 38
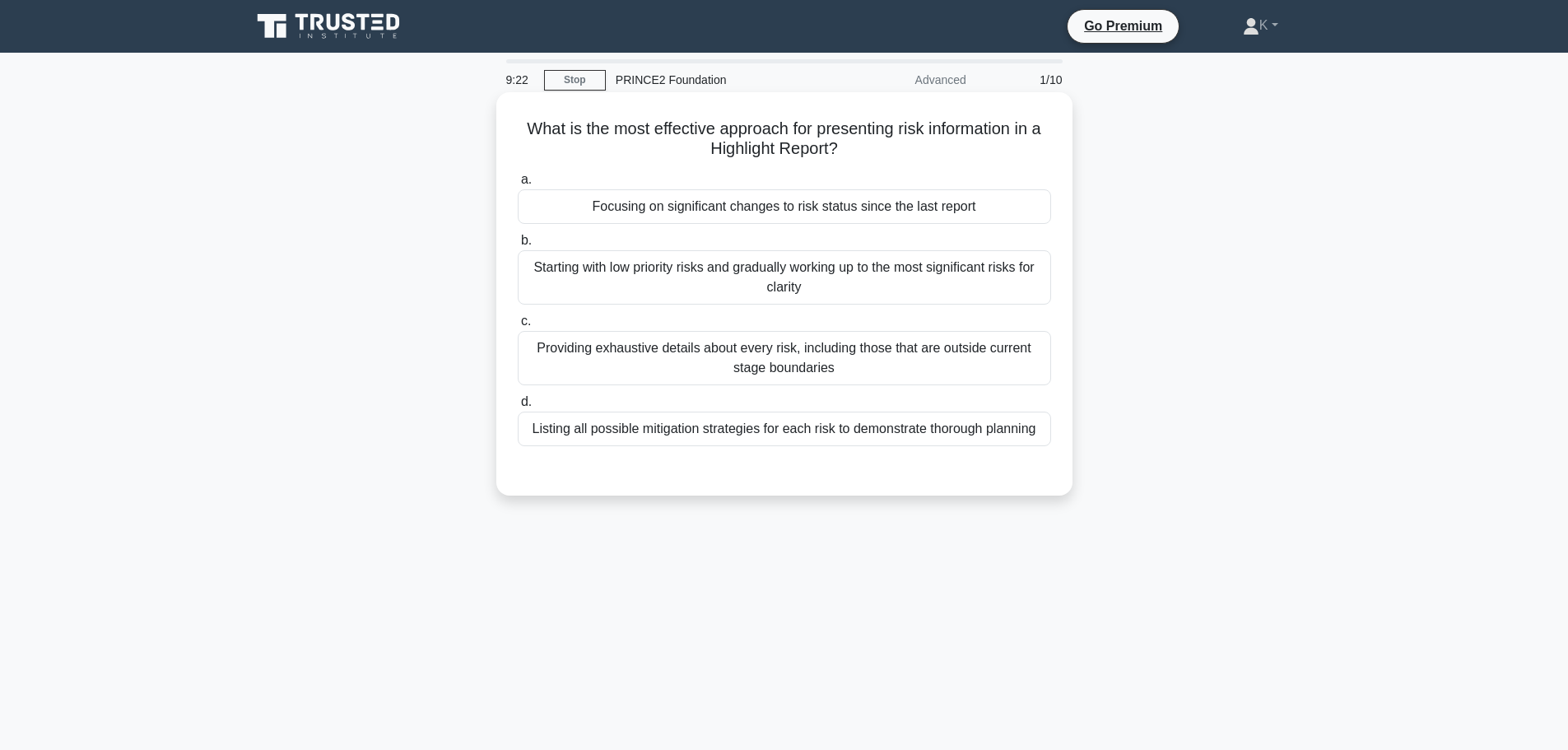
click at [636, 429] on div "Listing all possible mitigation strategies for each risk to demonstrate thoroug…" at bounding box center [784, 429] width 534 height 34
click at [518, 408] on input "d. Listing all possible mitigation strategies for each risk to demonstrate thor…" at bounding box center [518, 402] width 0 height 11
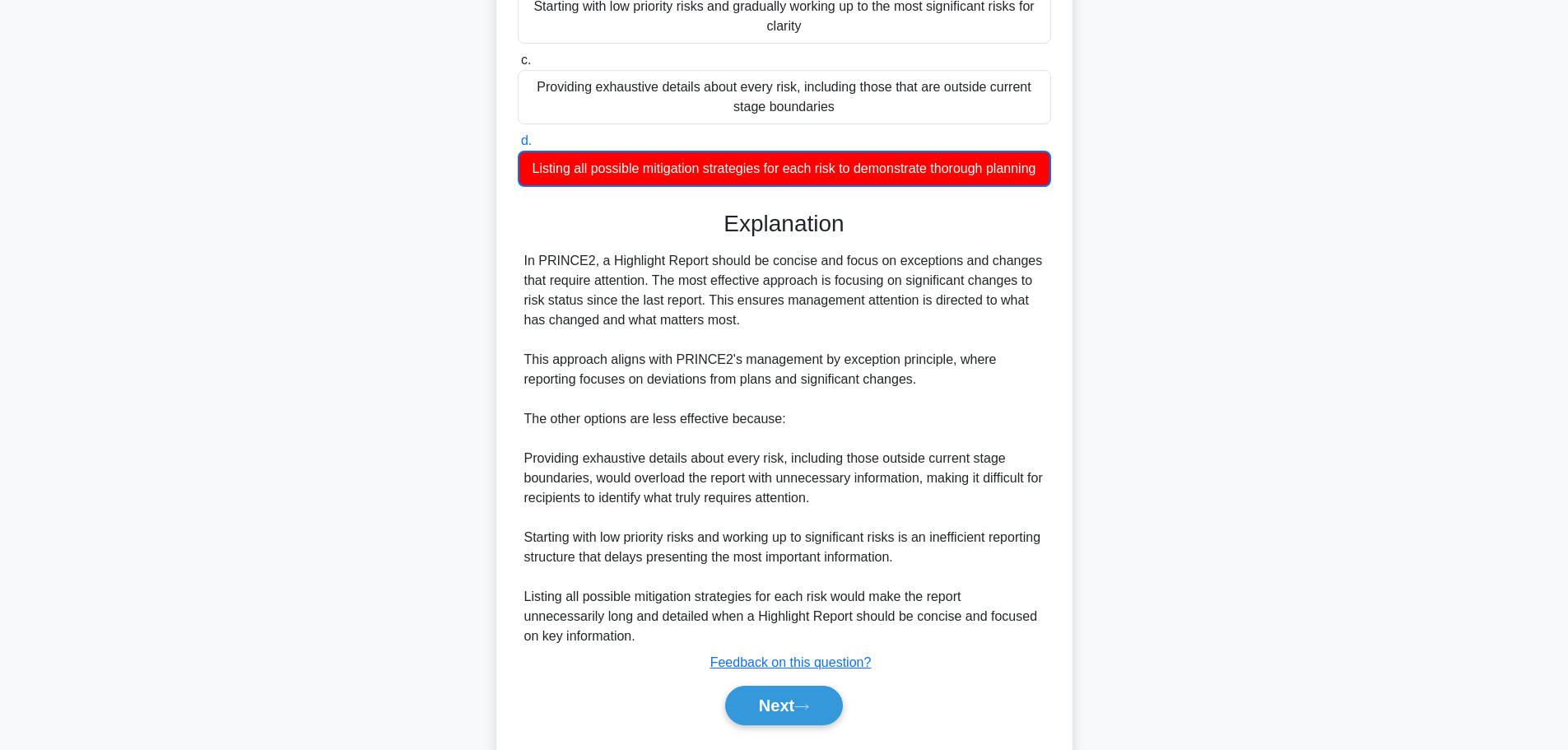
scroll to position [326, 0]
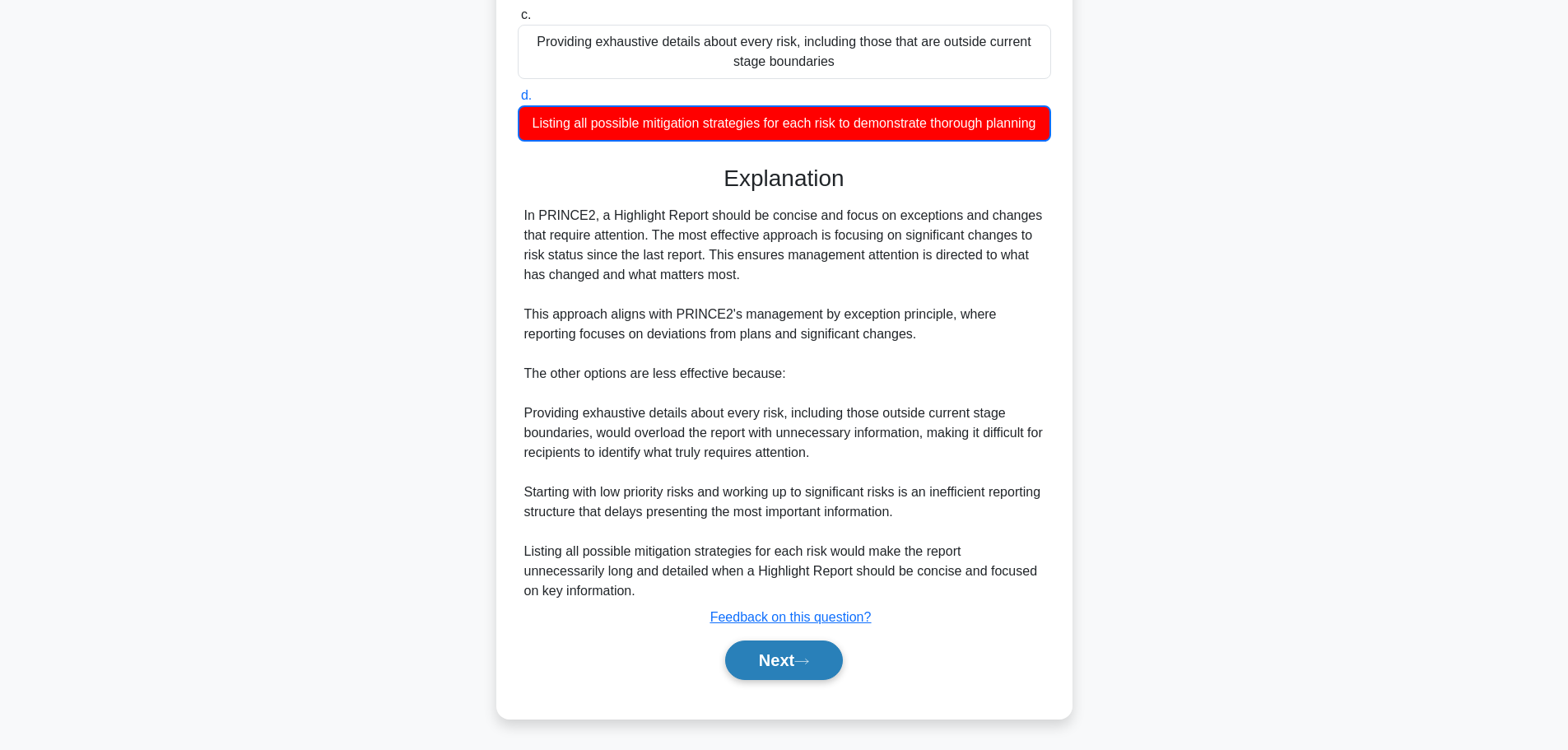
click at [818, 659] on button "Next" at bounding box center [783, 660] width 117 height 40
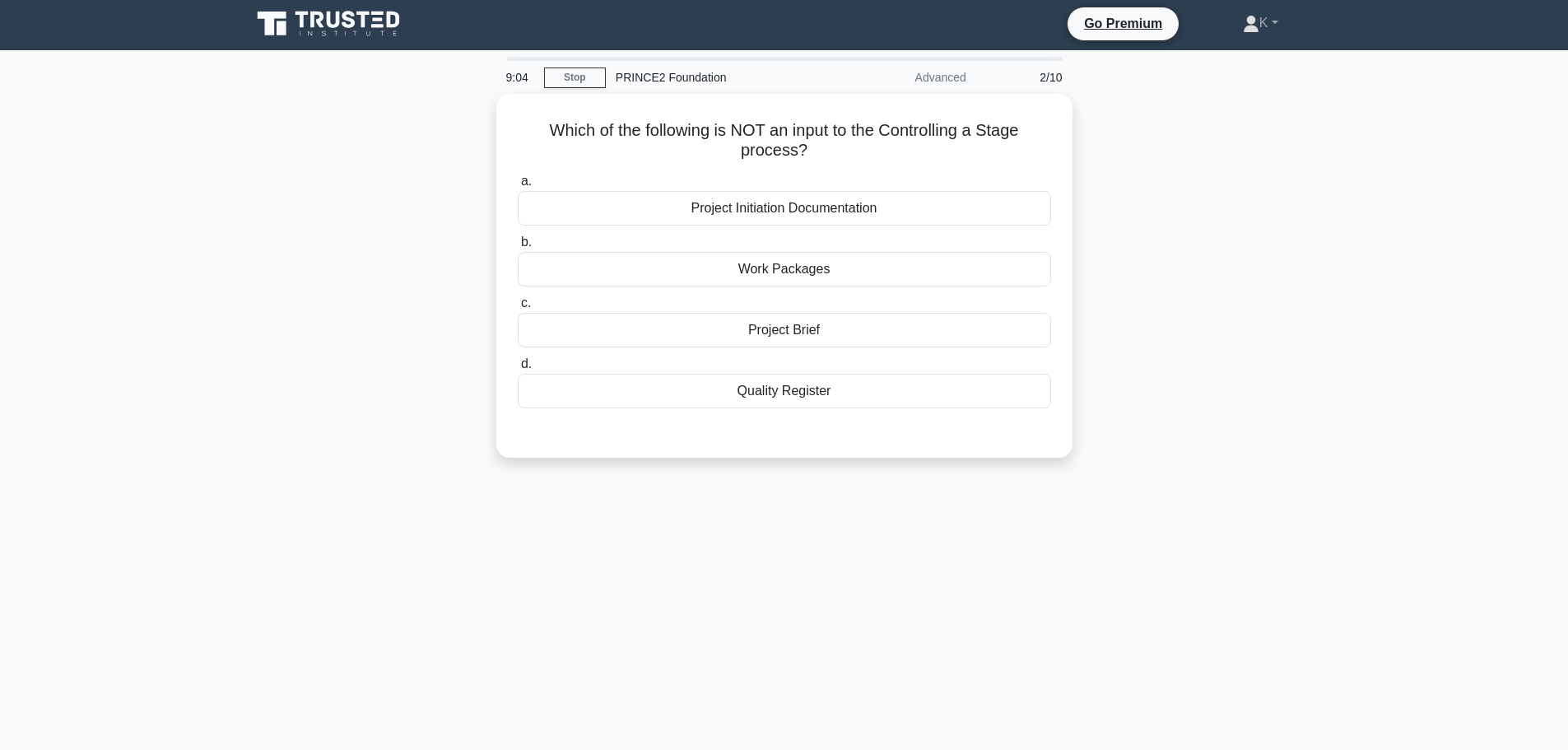
scroll to position [0, 0]
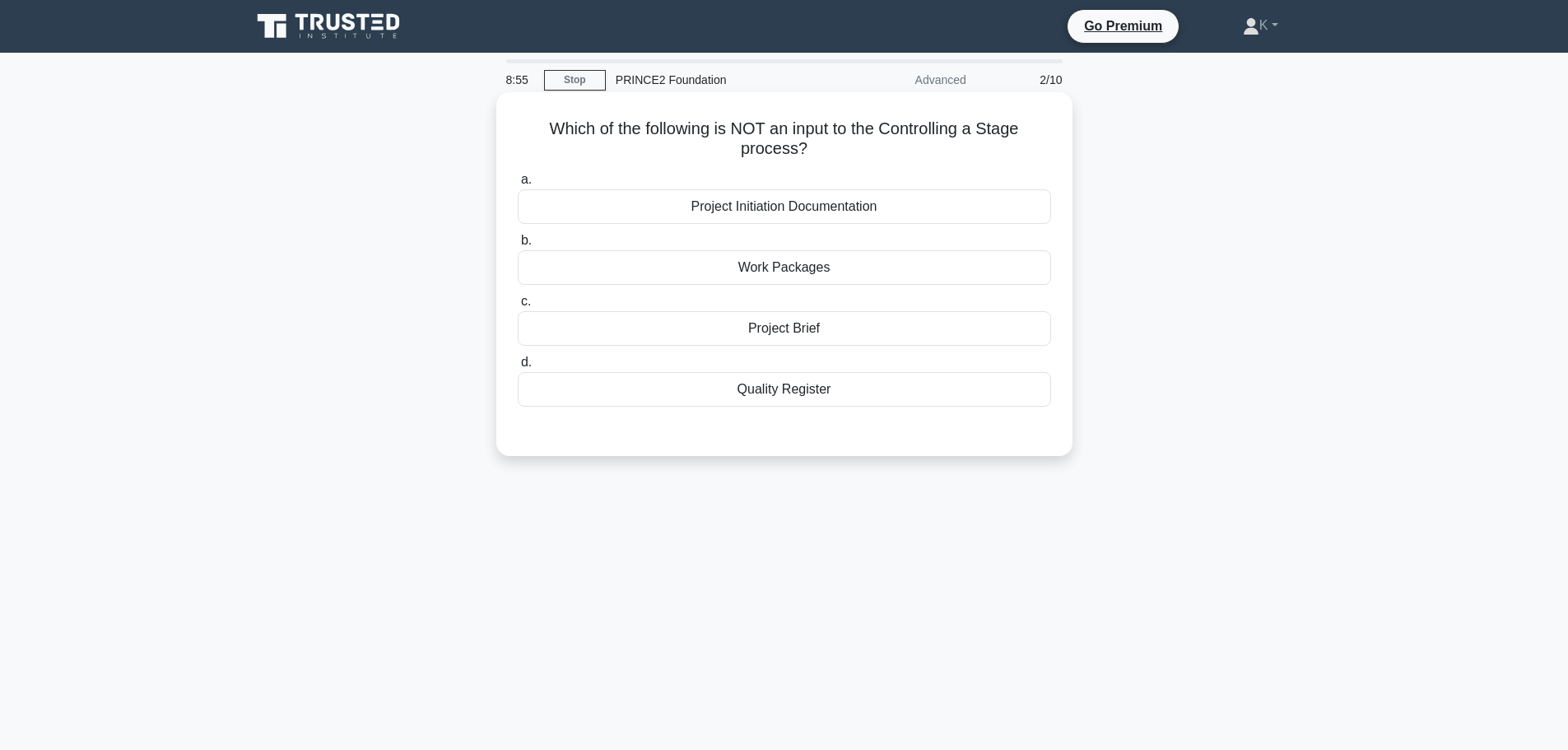
click at [684, 328] on div "Project Brief" at bounding box center [784, 328] width 534 height 34
click at [518, 307] on input "c. Project Brief" at bounding box center [518, 302] width 0 height 11
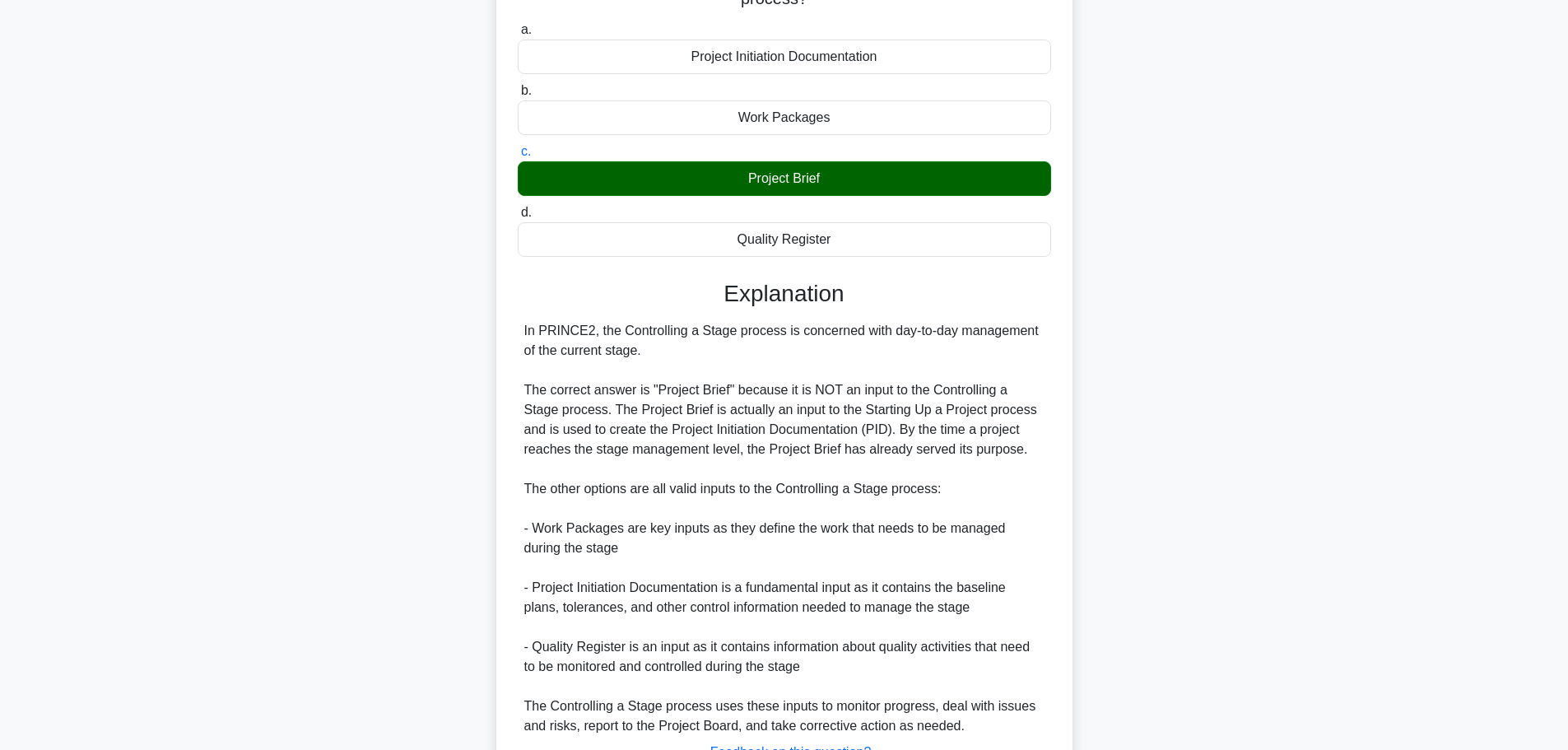
scroll to position [286, 0]
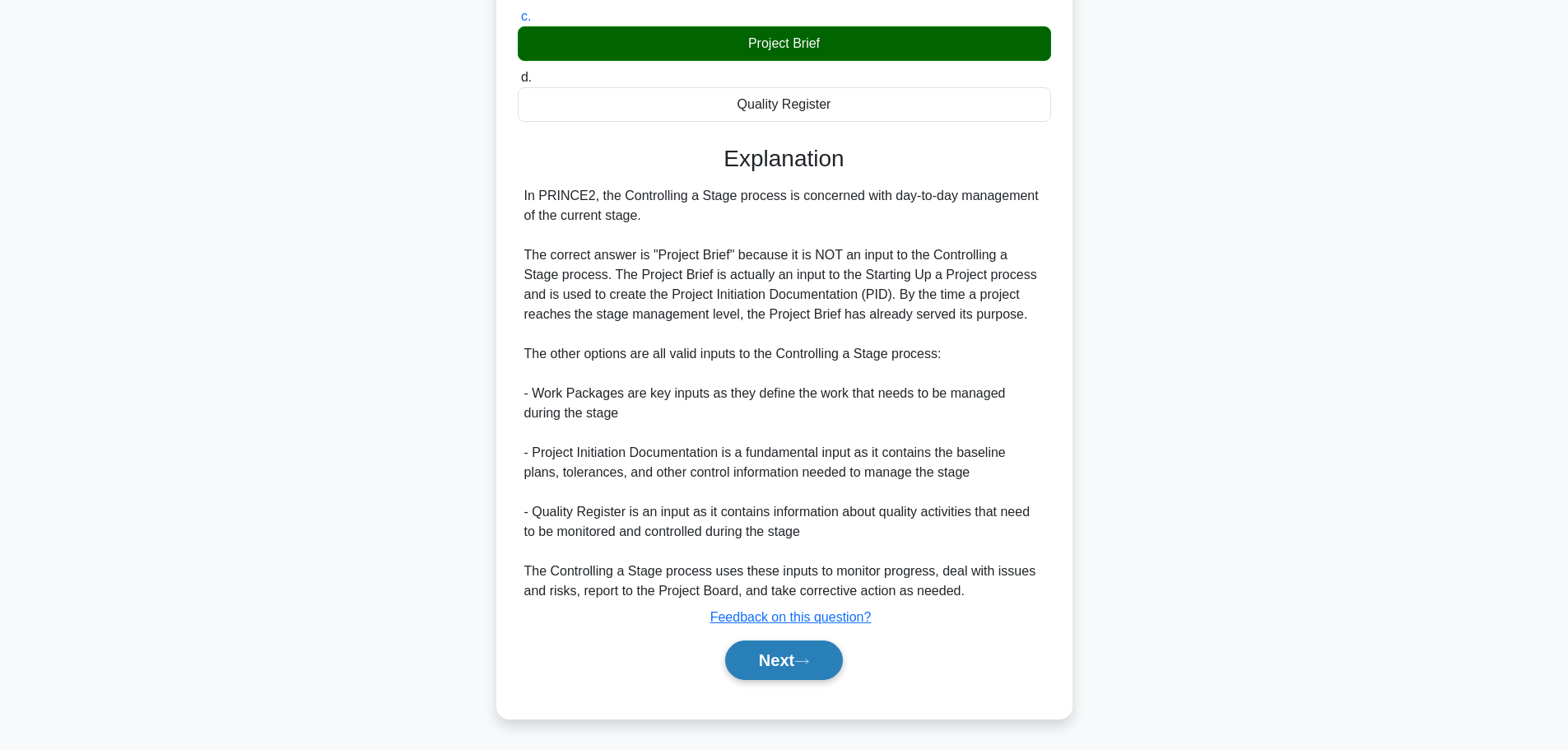
click at [770, 656] on button "Next" at bounding box center [783, 660] width 117 height 40
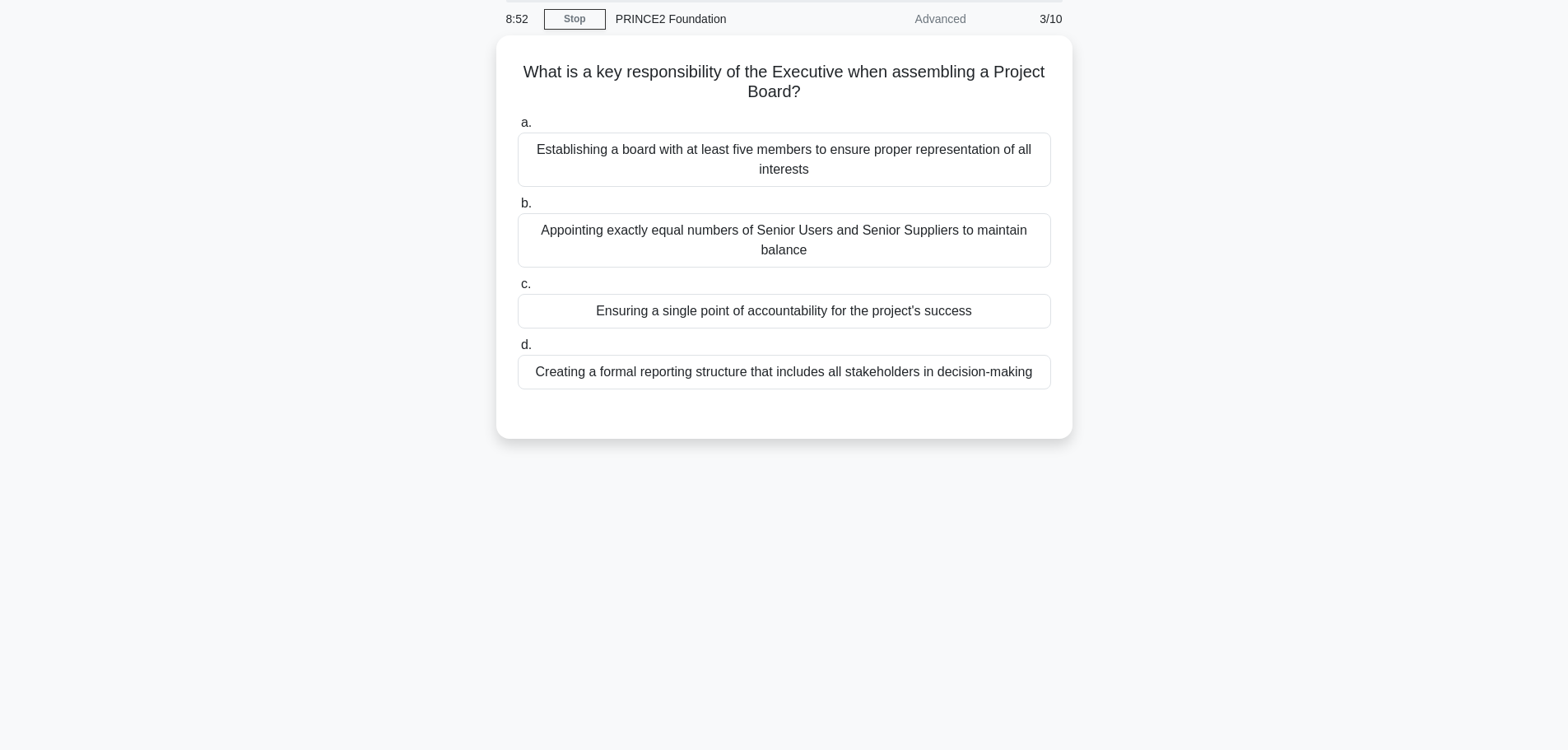
scroll to position [0, 0]
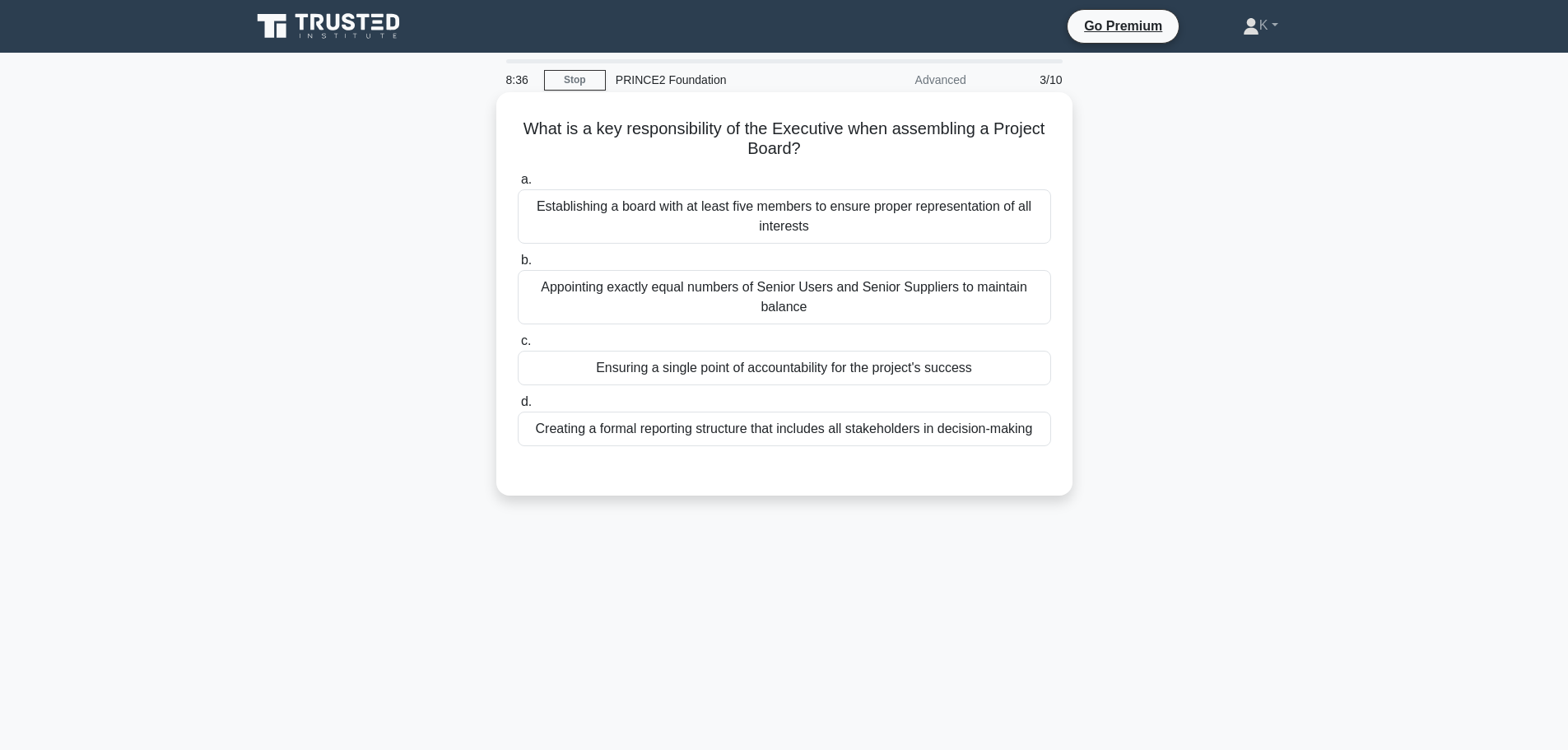
click at [702, 372] on div "Ensuring a single point of accountability for the project's success" at bounding box center [784, 367] width 534 height 34
click at [518, 347] on input "c. Ensuring a single point of accountability for the project's success" at bounding box center [518, 341] width 0 height 11
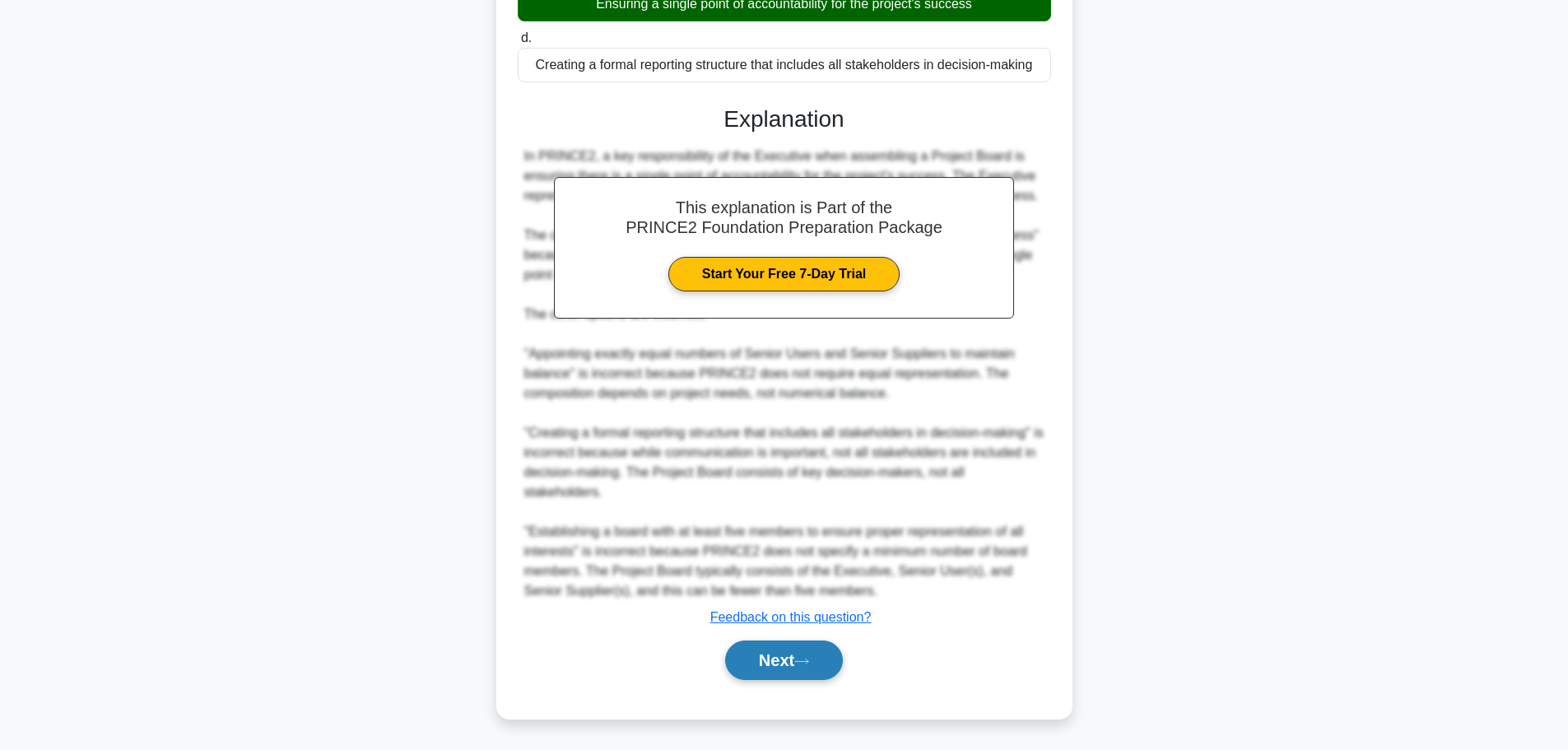
click at [806, 664] on icon at bounding box center [801, 662] width 15 height 9
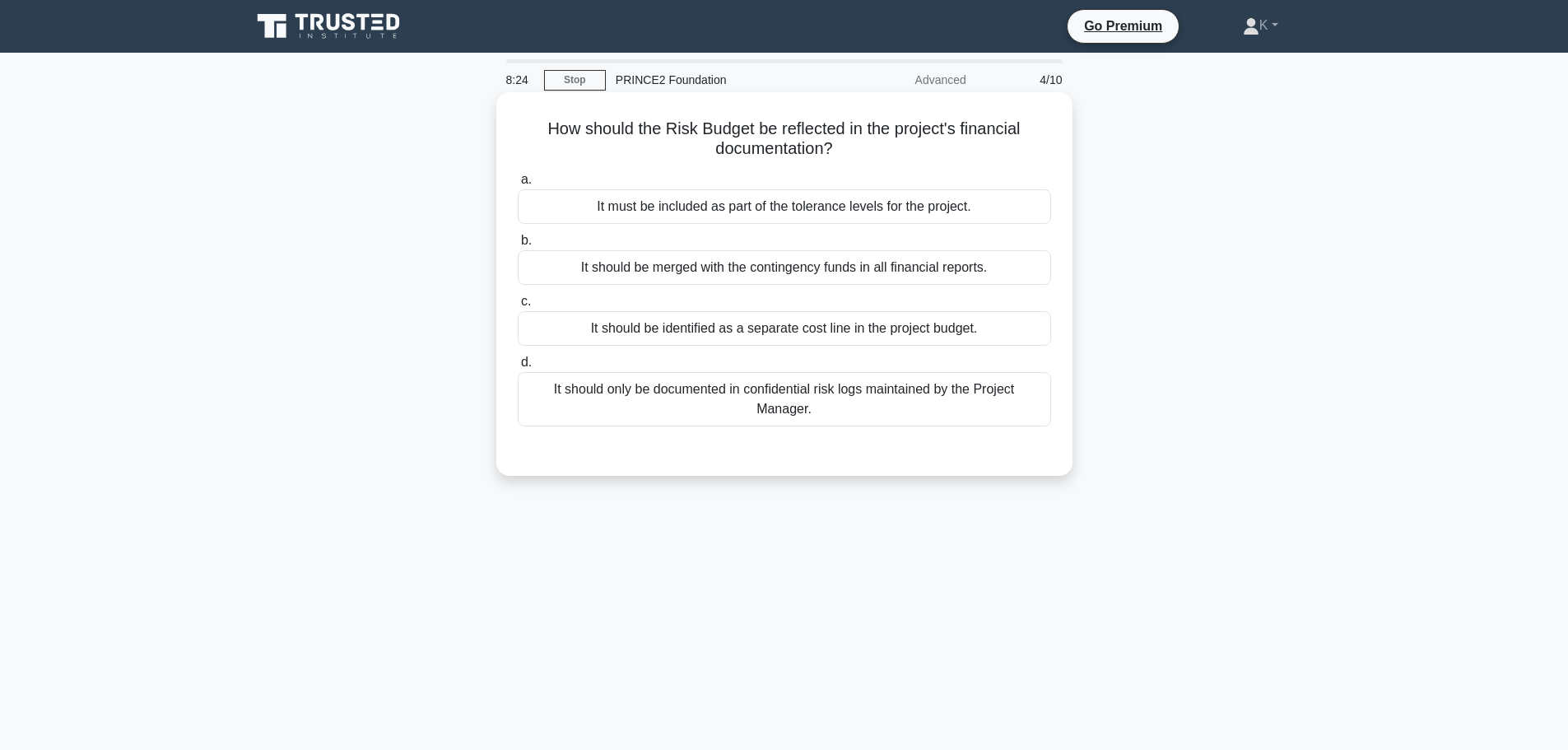
click at [755, 332] on div "It should be identified as a separate cost line in the project budget." at bounding box center [784, 328] width 534 height 34
click at [518, 307] on input "c. It should be identified as a separate cost line in the project budget." at bounding box center [518, 302] width 0 height 11
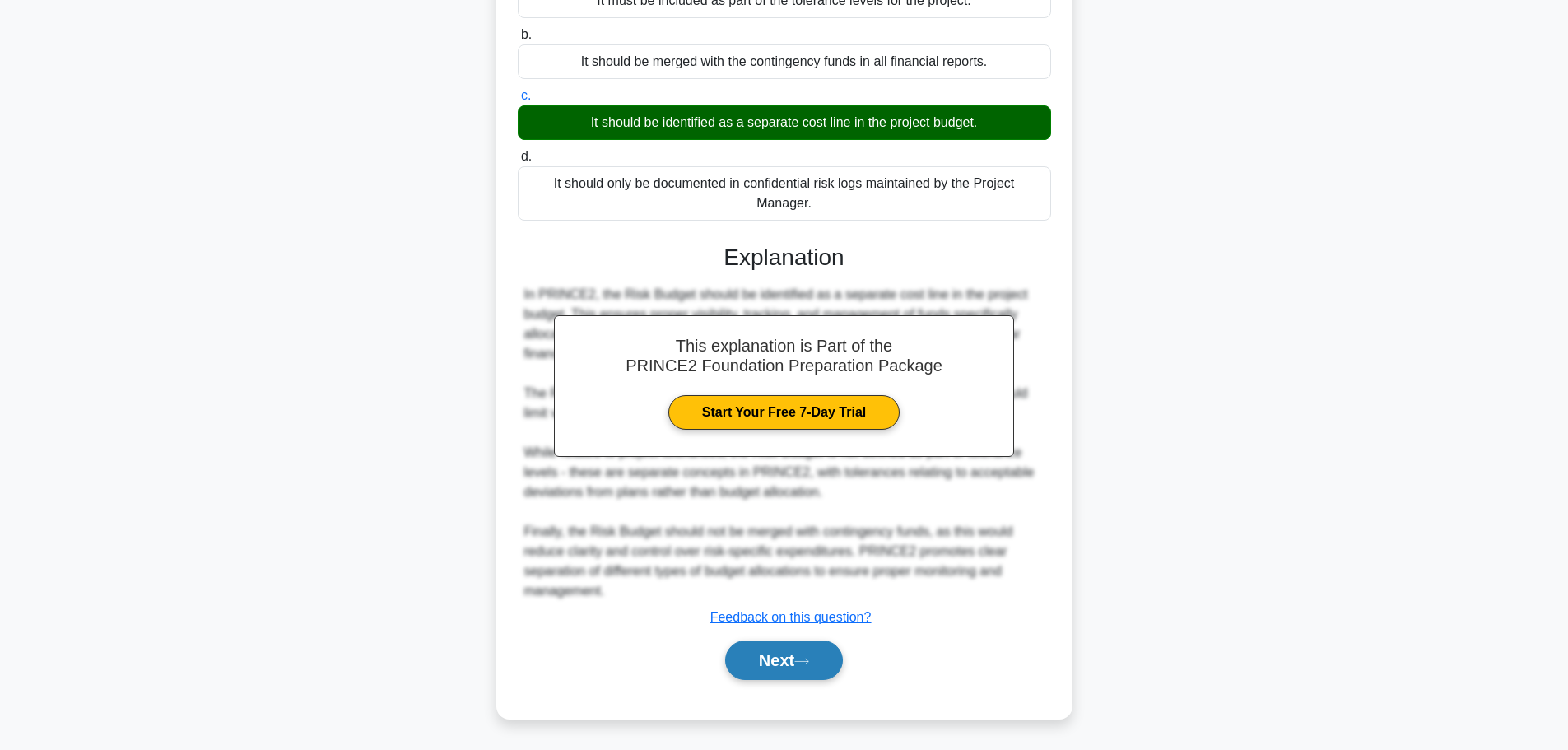
click at [789, 666] on button "Next" at bounding box center [783, 660] width 117 height 40
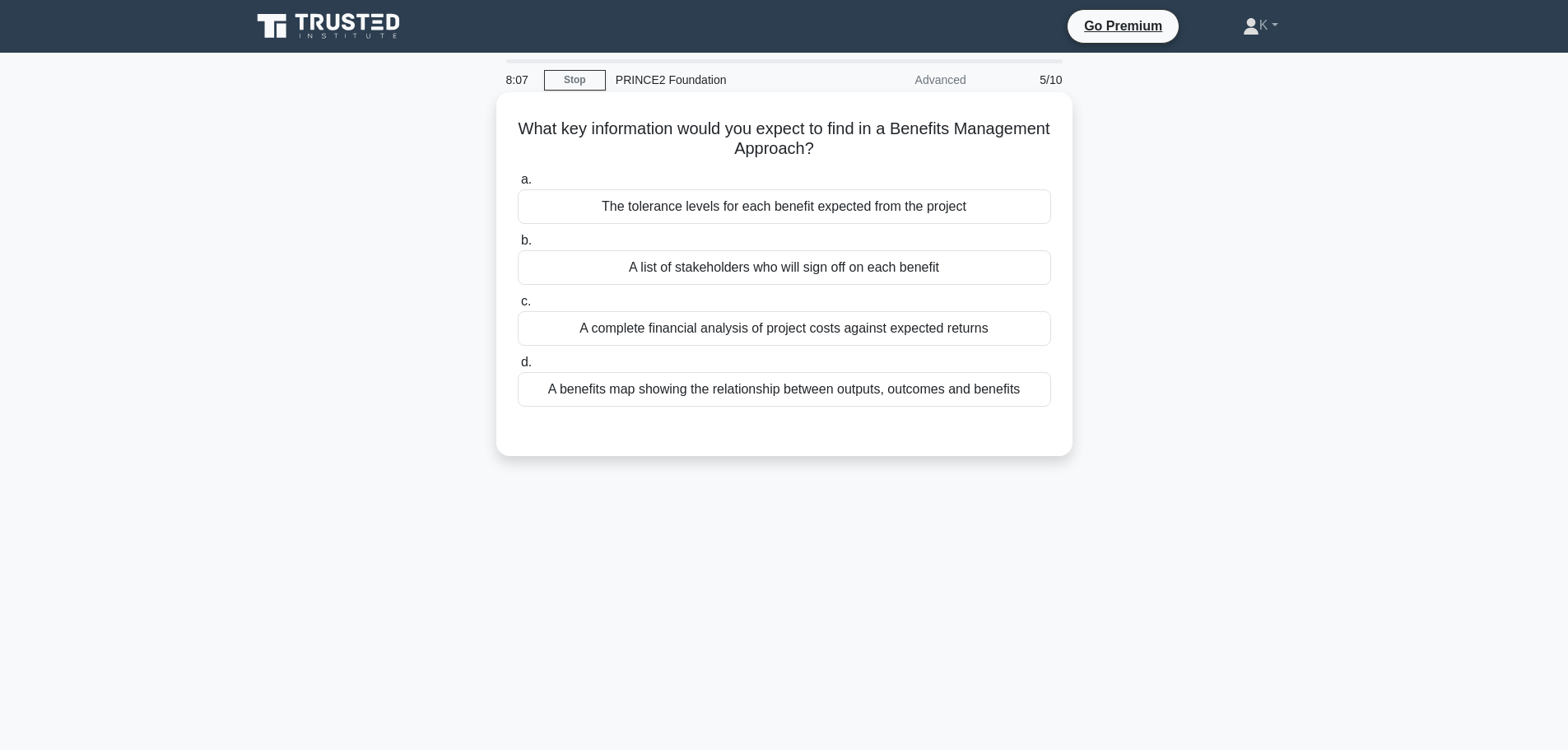
click at [699, 390] on div "A benefits map showing the relationship between outputs, outcomes and benefits" at bounding box center [784, 389] width 534 height 34
click at [518, 368] on input "d. A benefits map showing the relationship between outputs, outcomes and benefi…" at bounding box center [518, 363] width 0 height 11
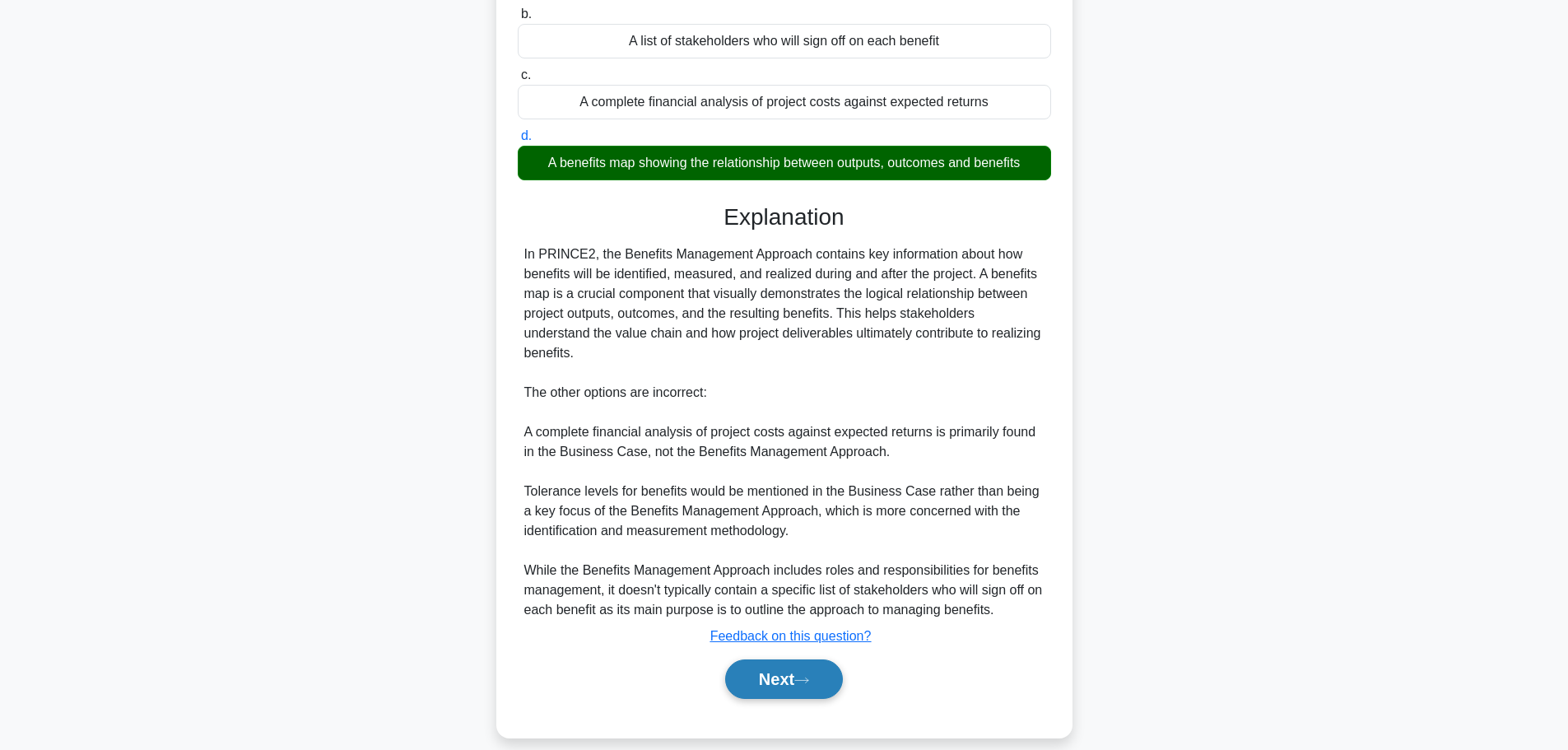
drag, startPoint x: 763, startPoint y: 675, endPoint x: 764, endPoint y: 661, distance: 14.0
click at [764, 671] on button "Next" at bounding box center [783, 679] width 117 height 40
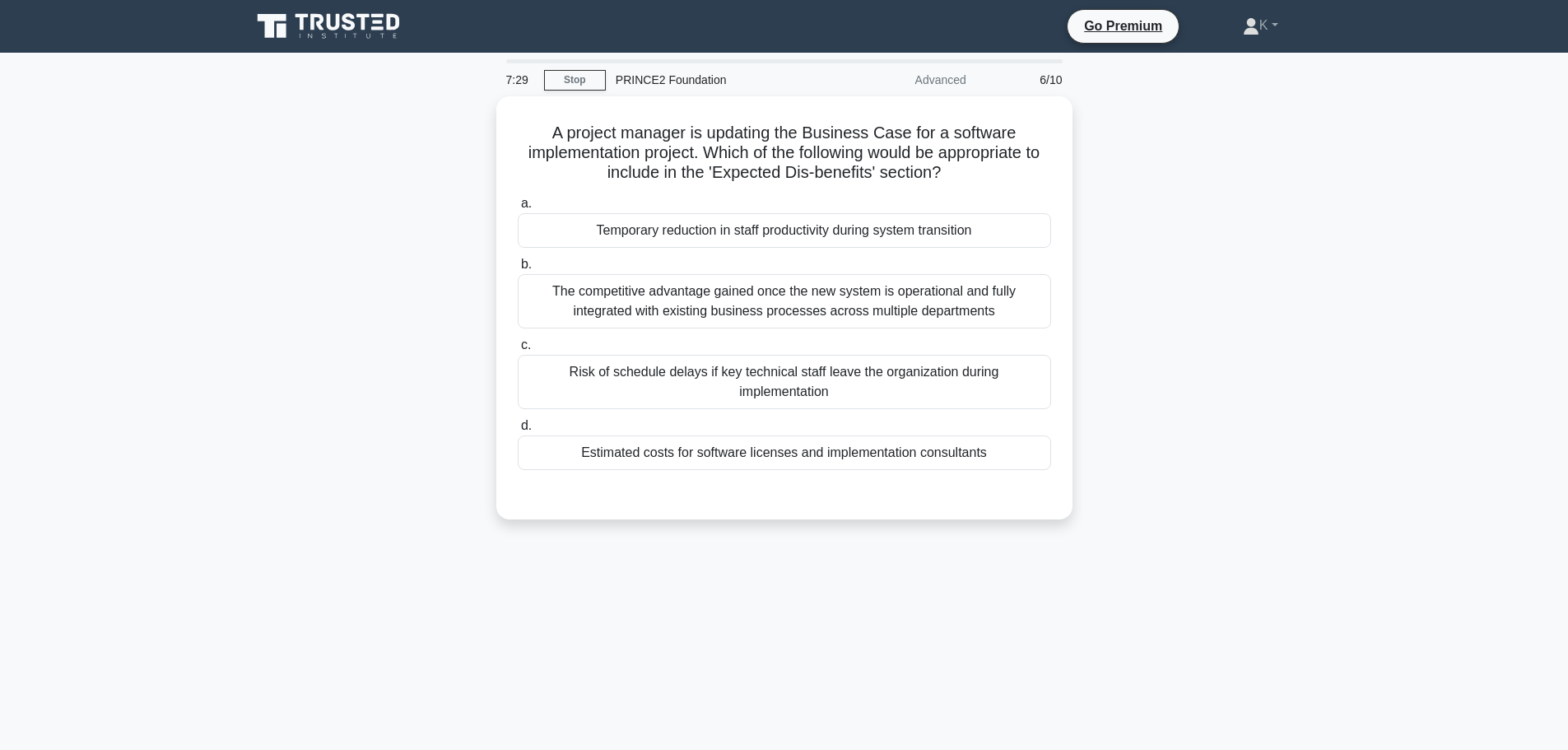
click at [688, 604] on div "7:29 Stop PRINCE2 Foundation Advanced 6/10 A project manager is updating the Bu…" at bounding box center [784, 470] width 1086 height 823
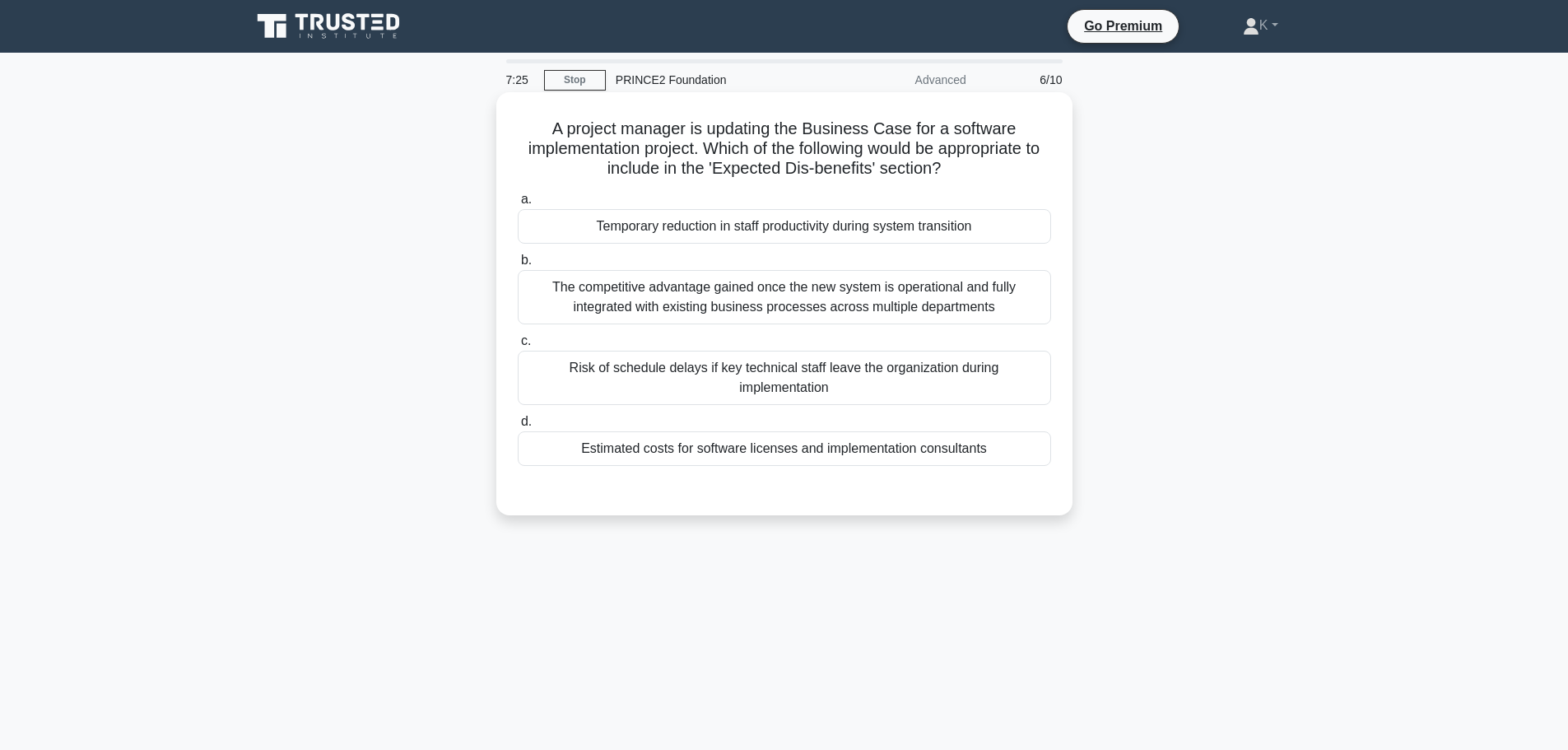
click at [780, 450] on div "Estimated costs for software licenses and implementation consultants" at bounding box center [784, 448] width 534 height 34
click at [518, 427] on input "d. Estimated costs for software licenses and implementation consultants" at bounding box center [518, 422] width 0 height 11
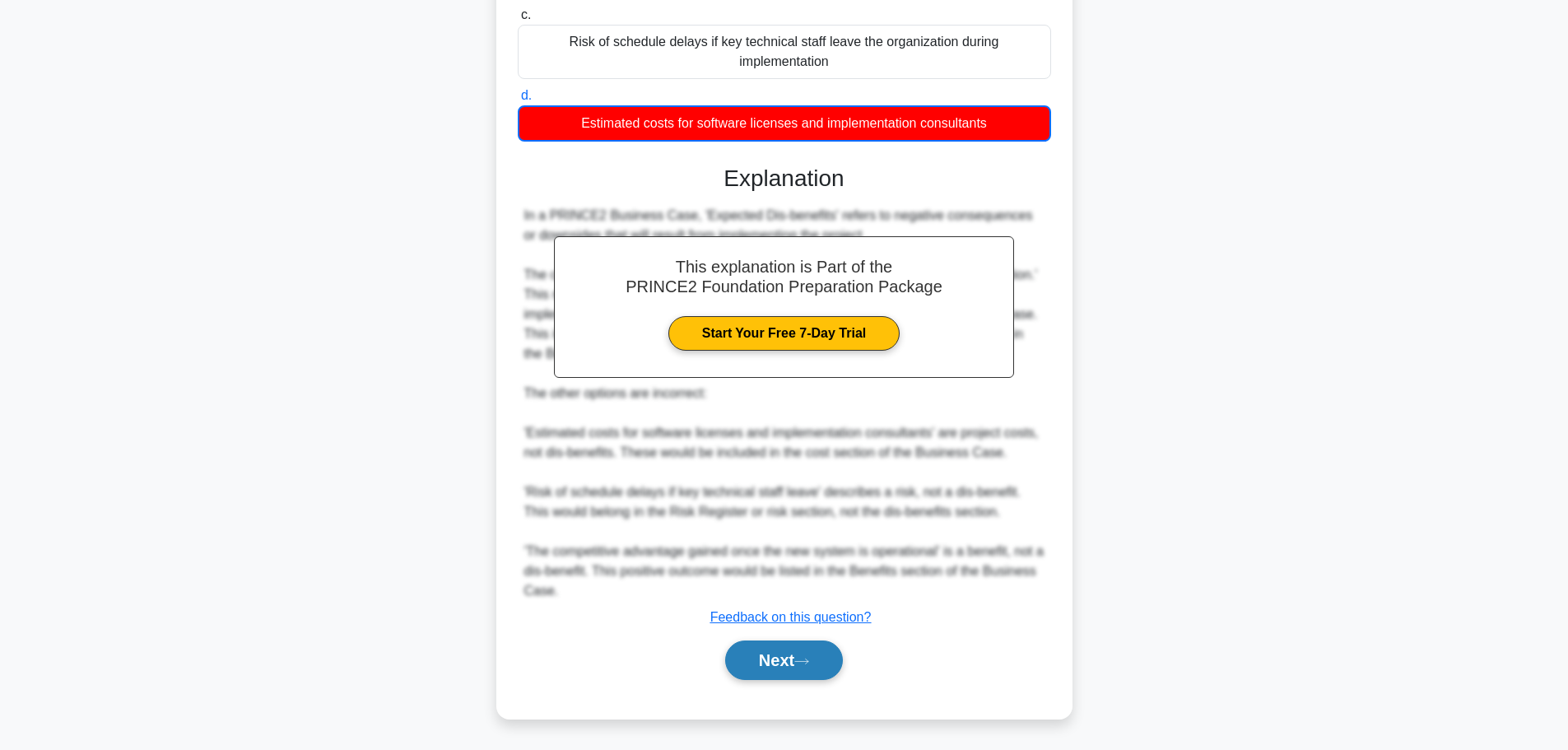
click at [784, 663] on button "Next" at bounding box center [783, 660] width 117 height 40
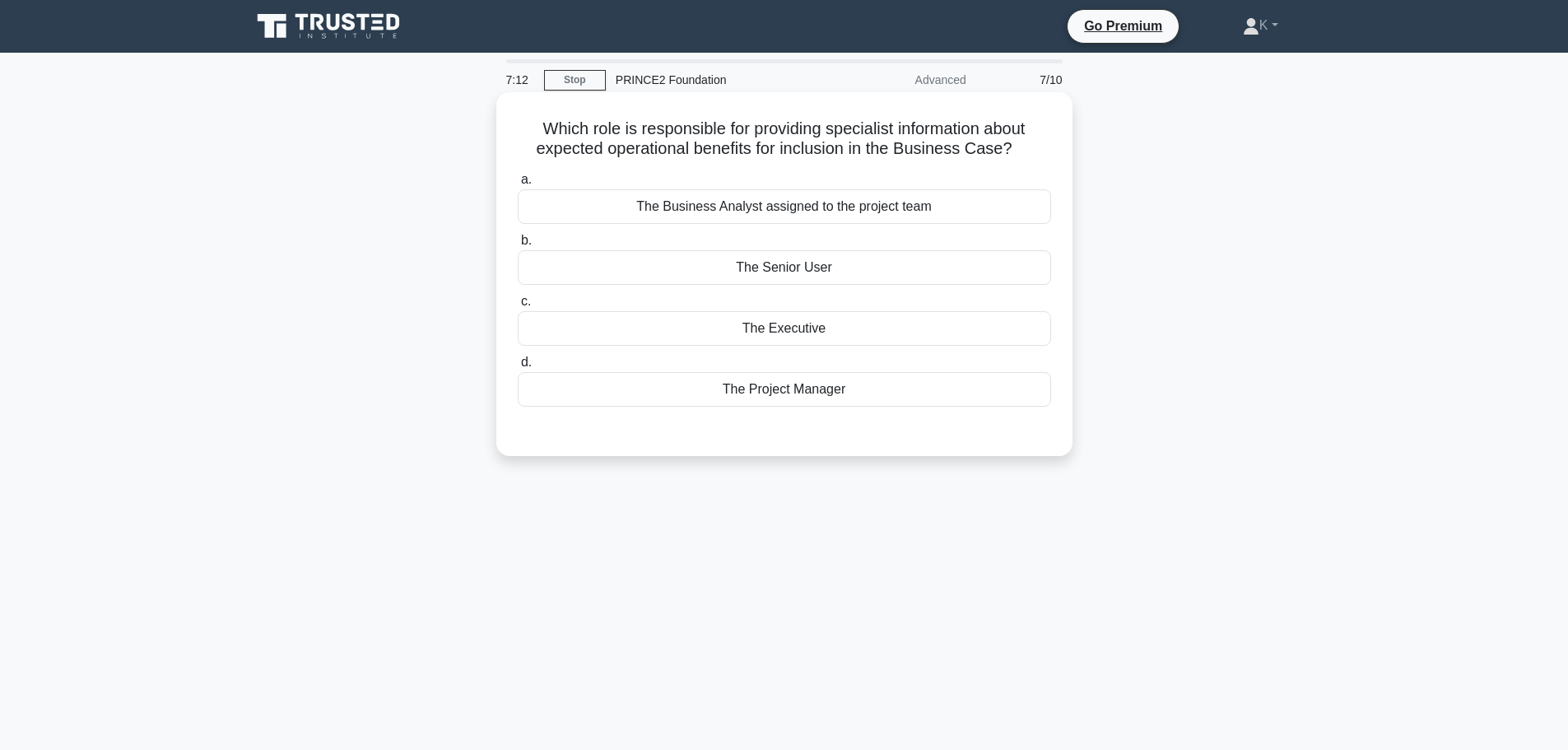
click at [765, 276] on div "The Senior User" at bounding box center [784, 267] width 534 height 34
click at [518, 246] on input "b. The Senior User" at bounding box center [518, 241] width 0 height 11
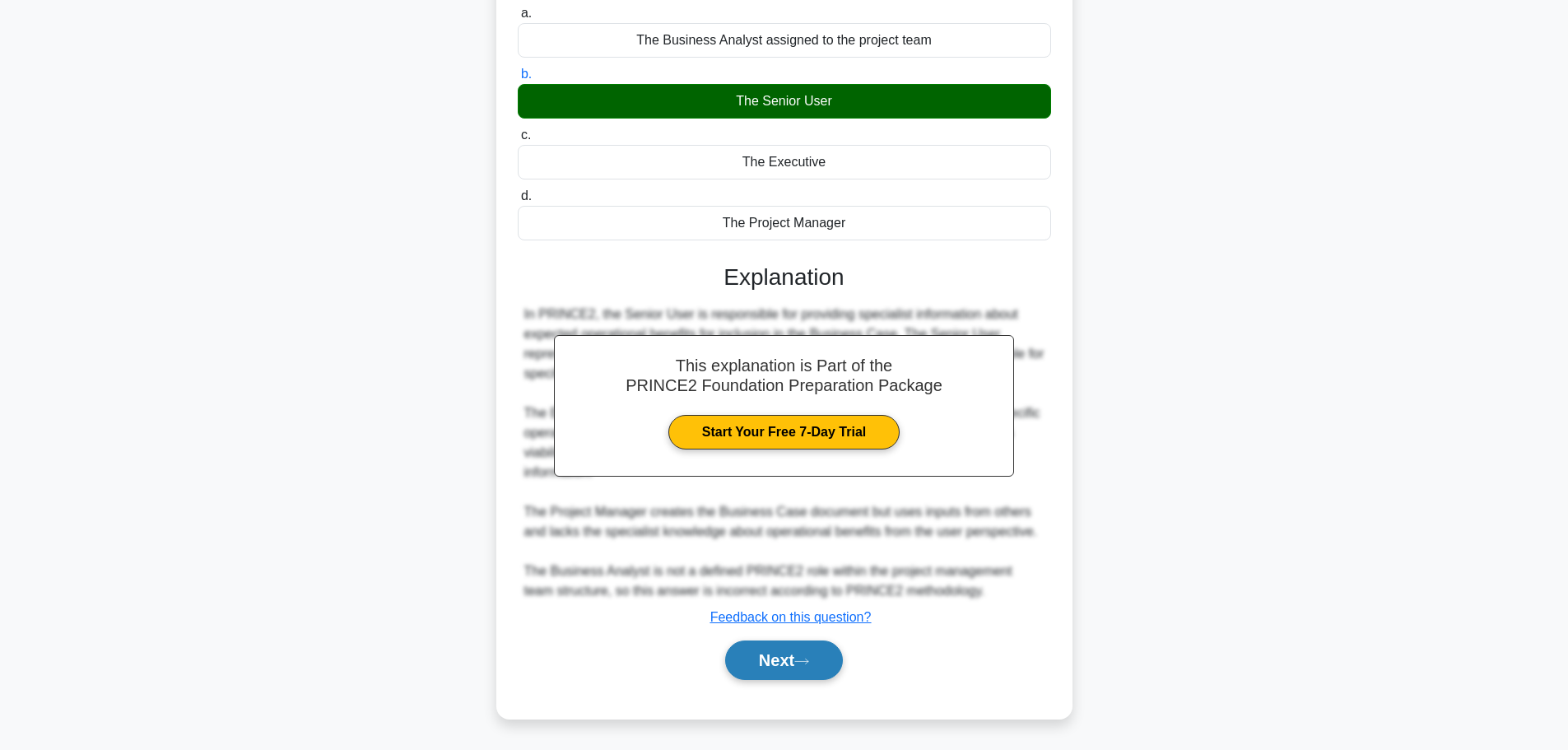
click at [795, 664] on button "Next" at bounding box center [783, 660] width 117 height 40
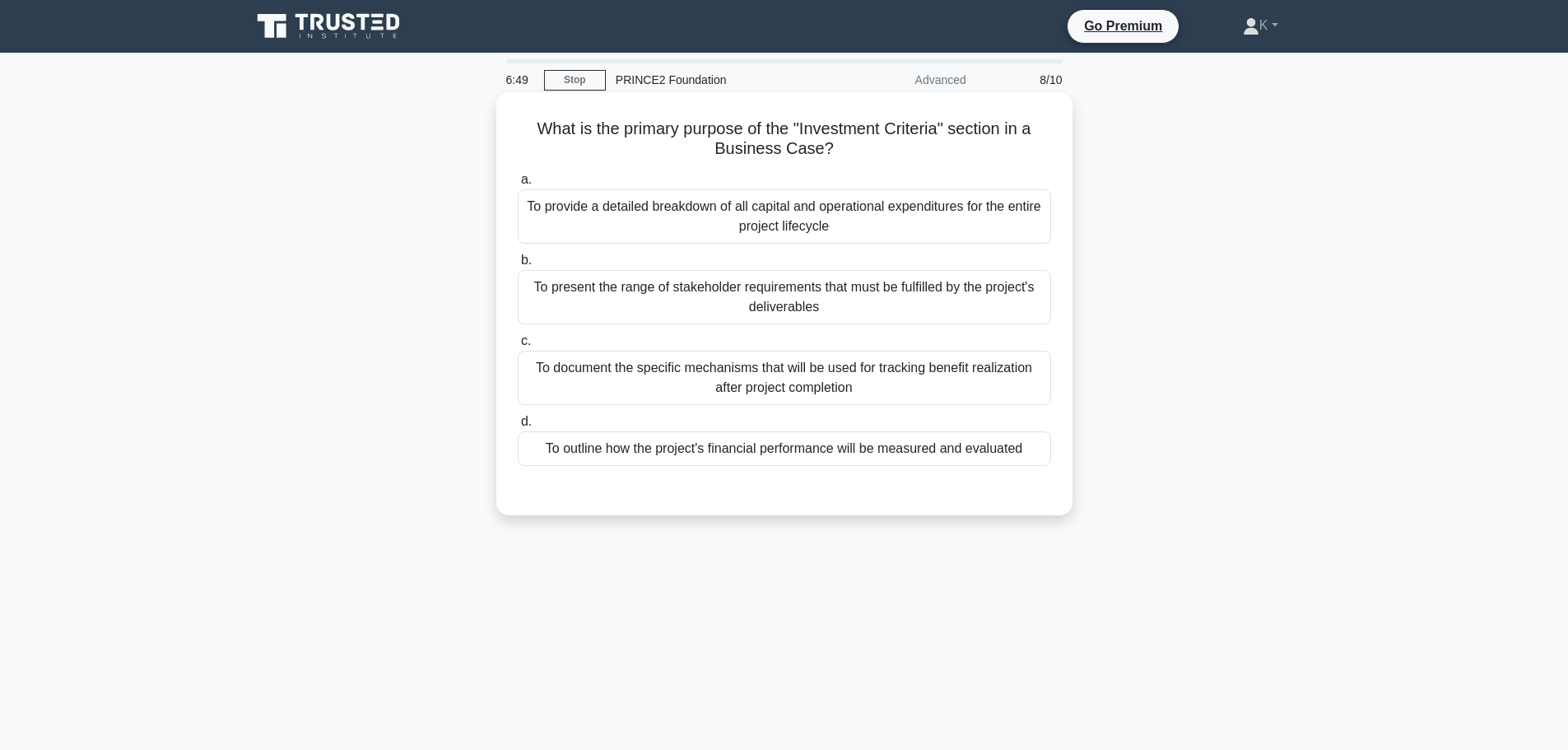
click at [812, 218] on div "To provide a detailed breakdown of all capital and operational expenditures for…" at bounding box center [784, 217] width 534 height 55
click at [518, 185] on input "a. To provide a detailed breakdown of all capital and operational expenditures …" at bounding box center [518, 180] width 0 height 11
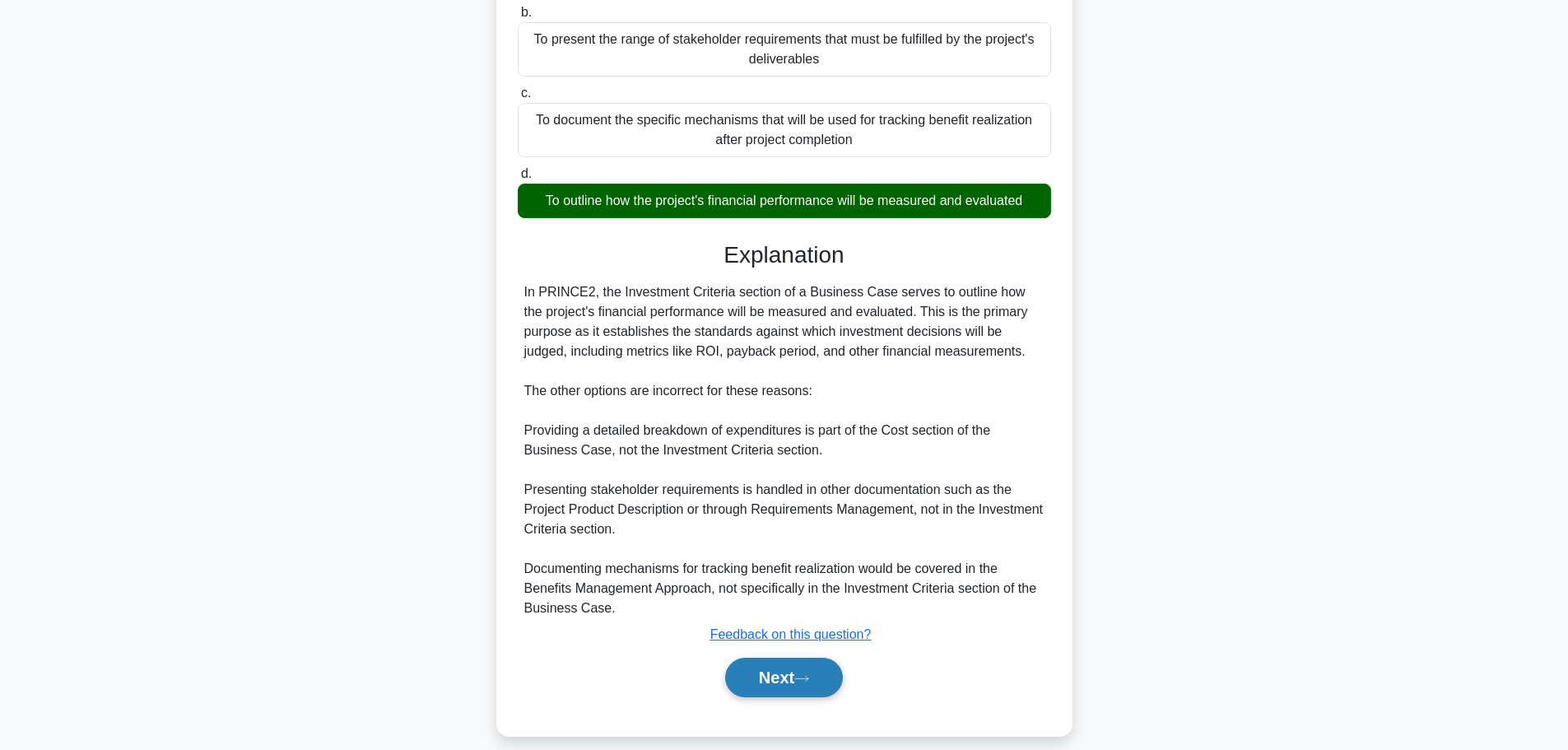
scroll to position [267, 0]
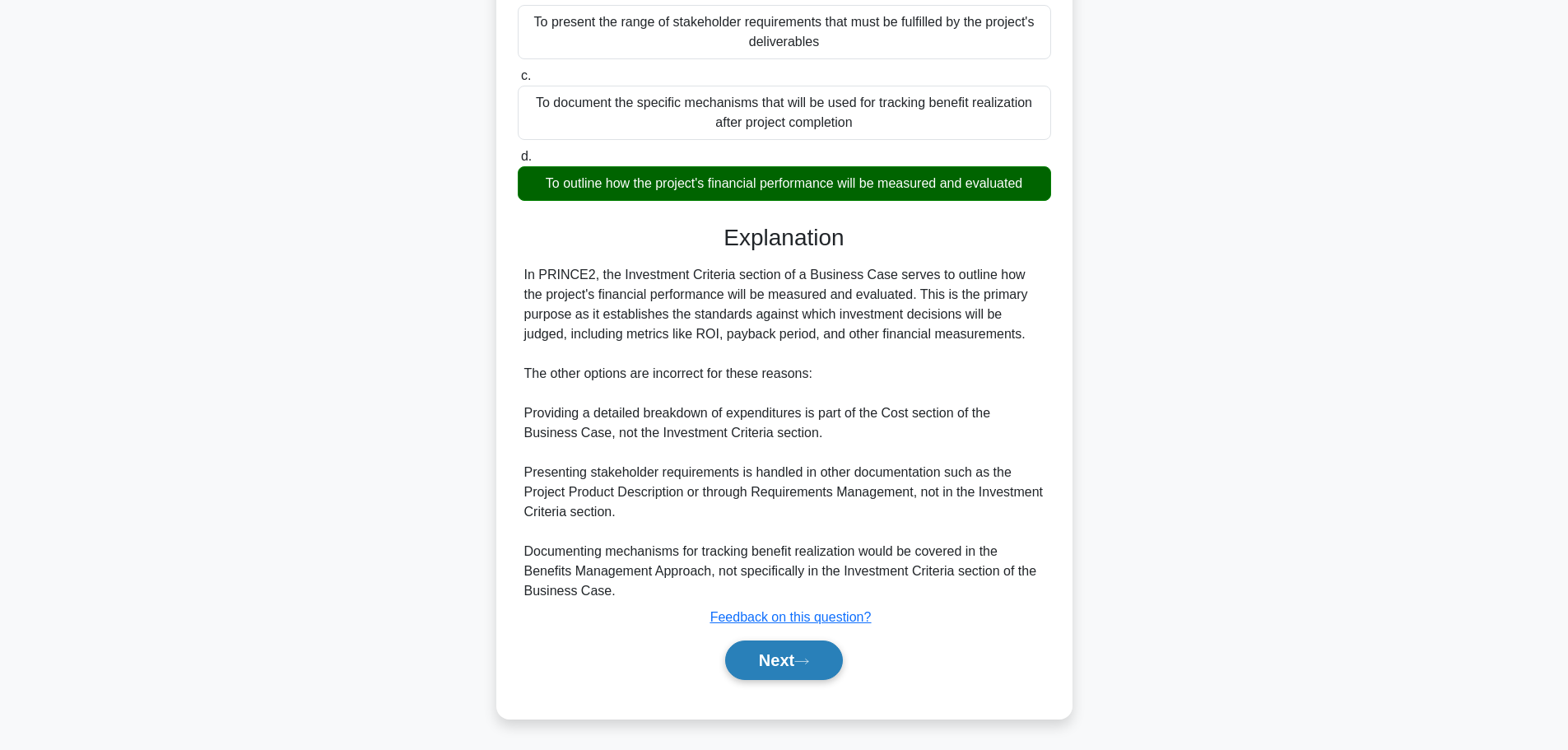
click at [825, 668] on button "Next" at bounding box center [783, 660] width 117 height 40
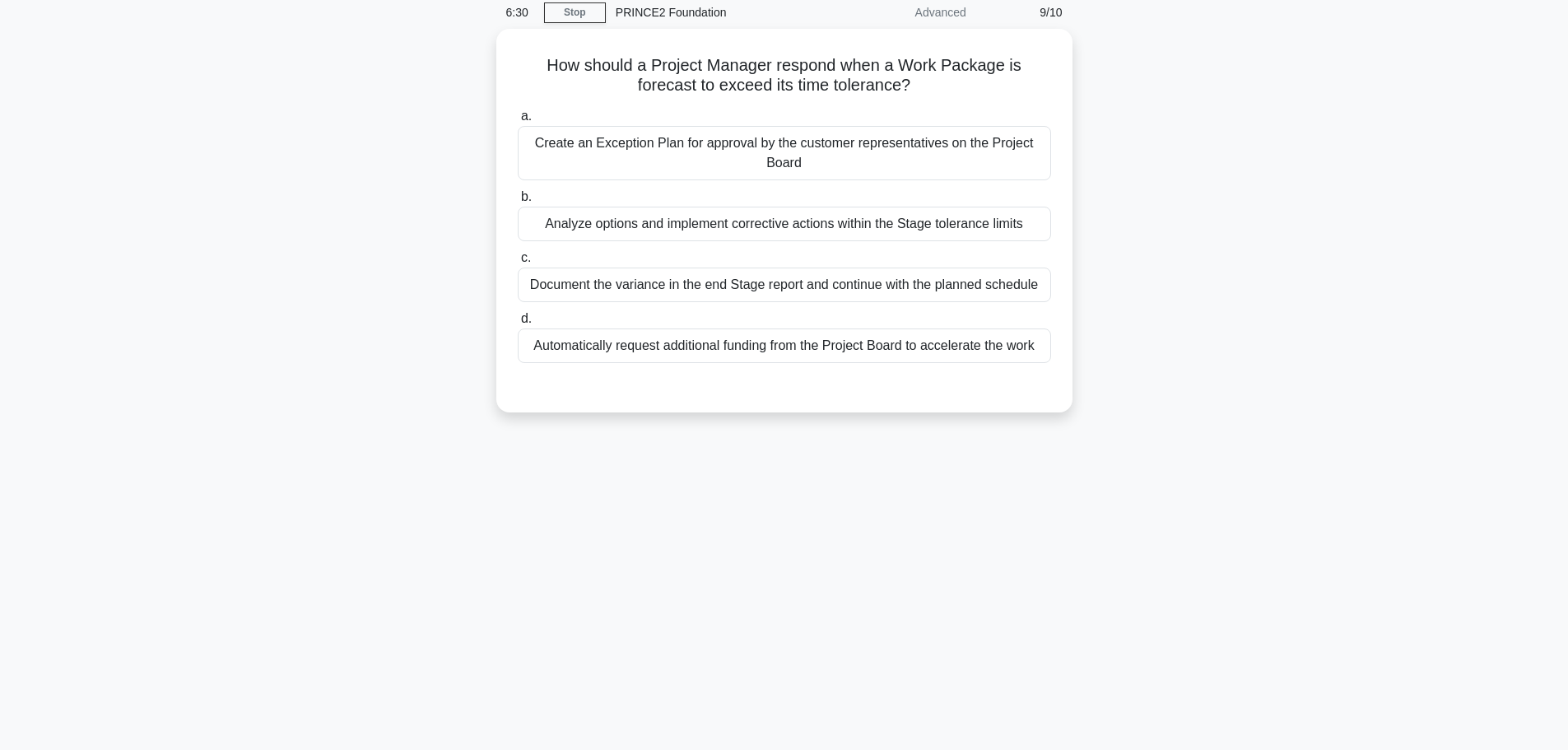
scroll to position [0, 0]
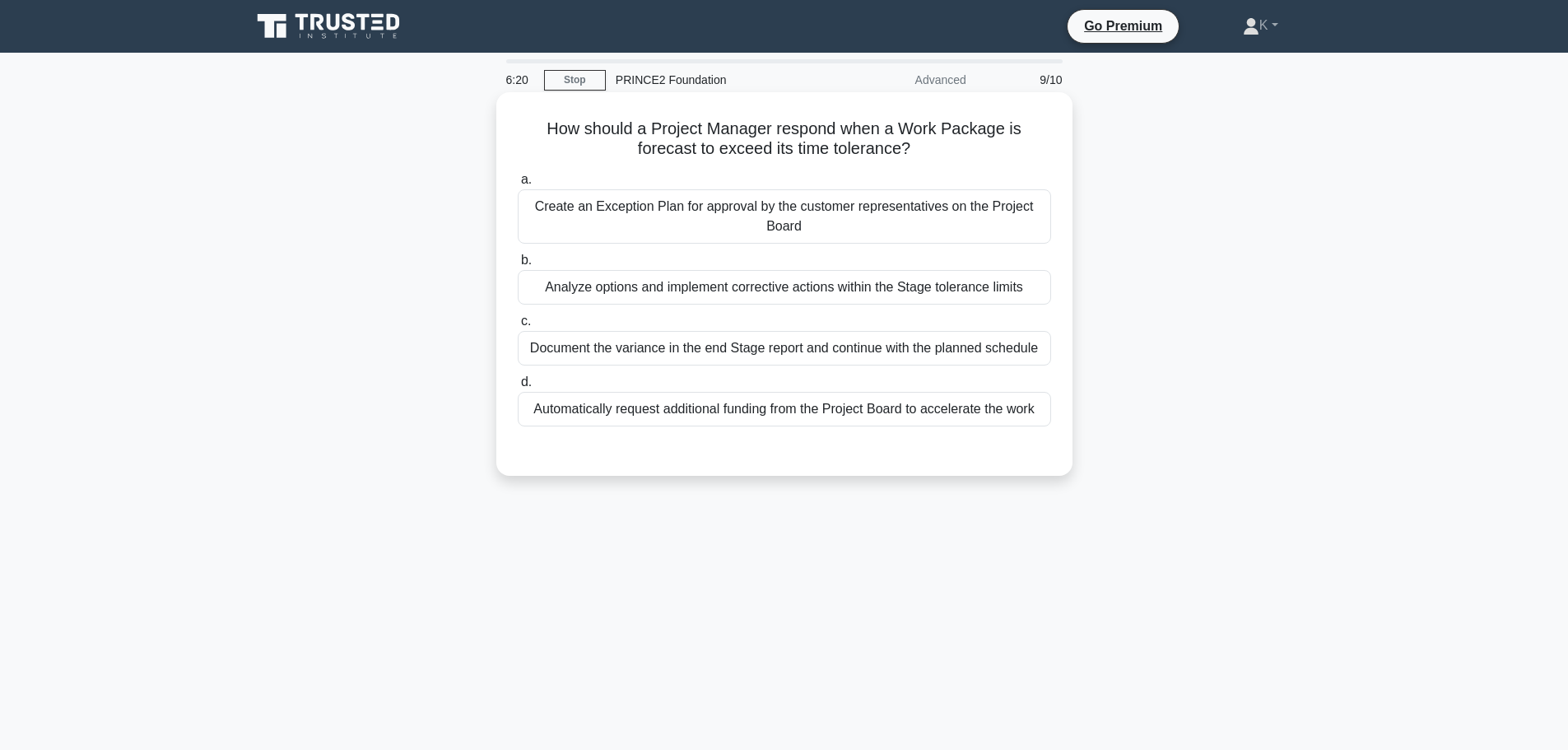
click at [733, 284] on div "Analyze options and implement corrective actions within the Stage tolerance lim…" at bounding box center [784, 287] width 534 height 34
click at [518, 266] on input "b. Analyze options and implement corrective actions within the Stage tolerance …" at bounding box center [518, 260] width 0 height 11
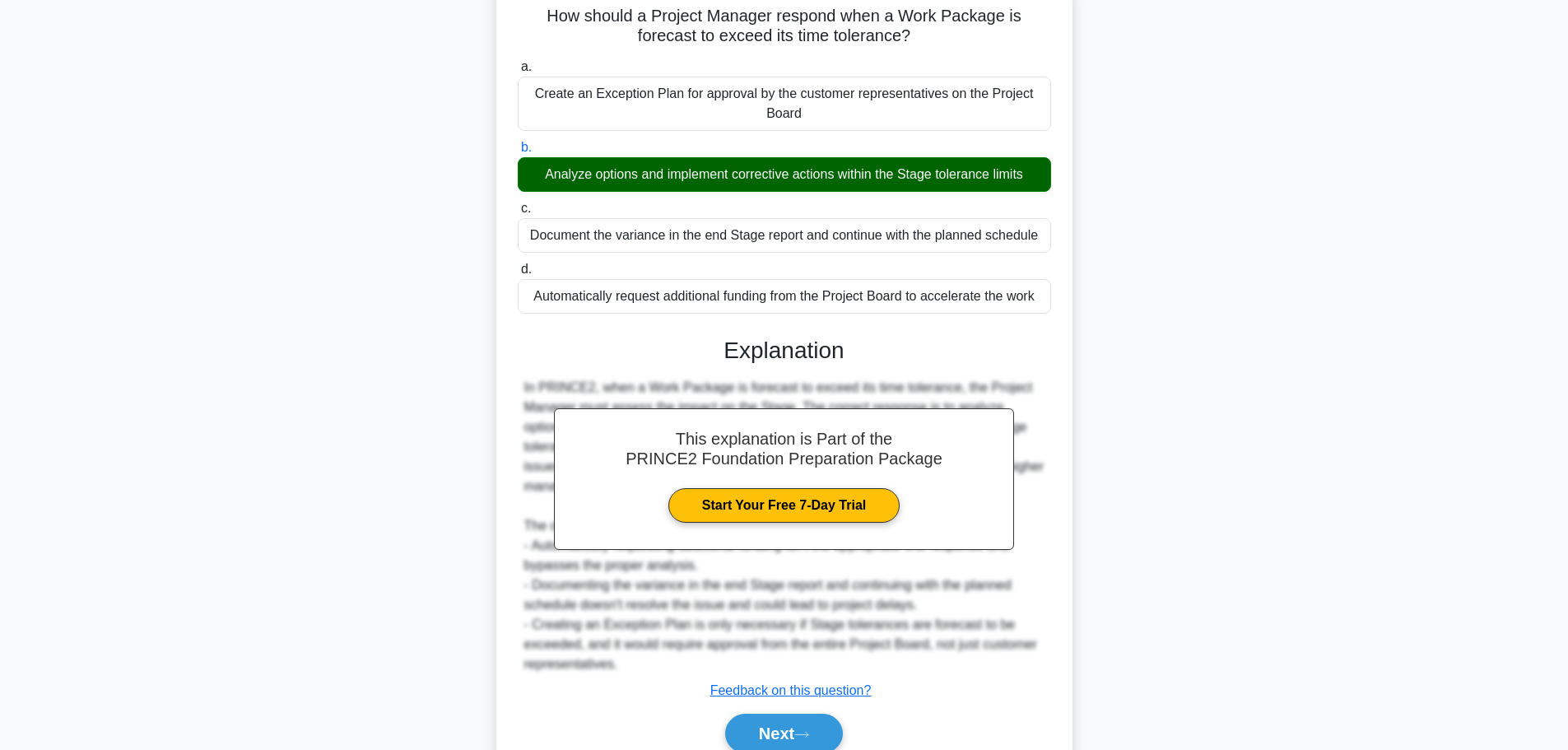
scroll to position [187, 0]
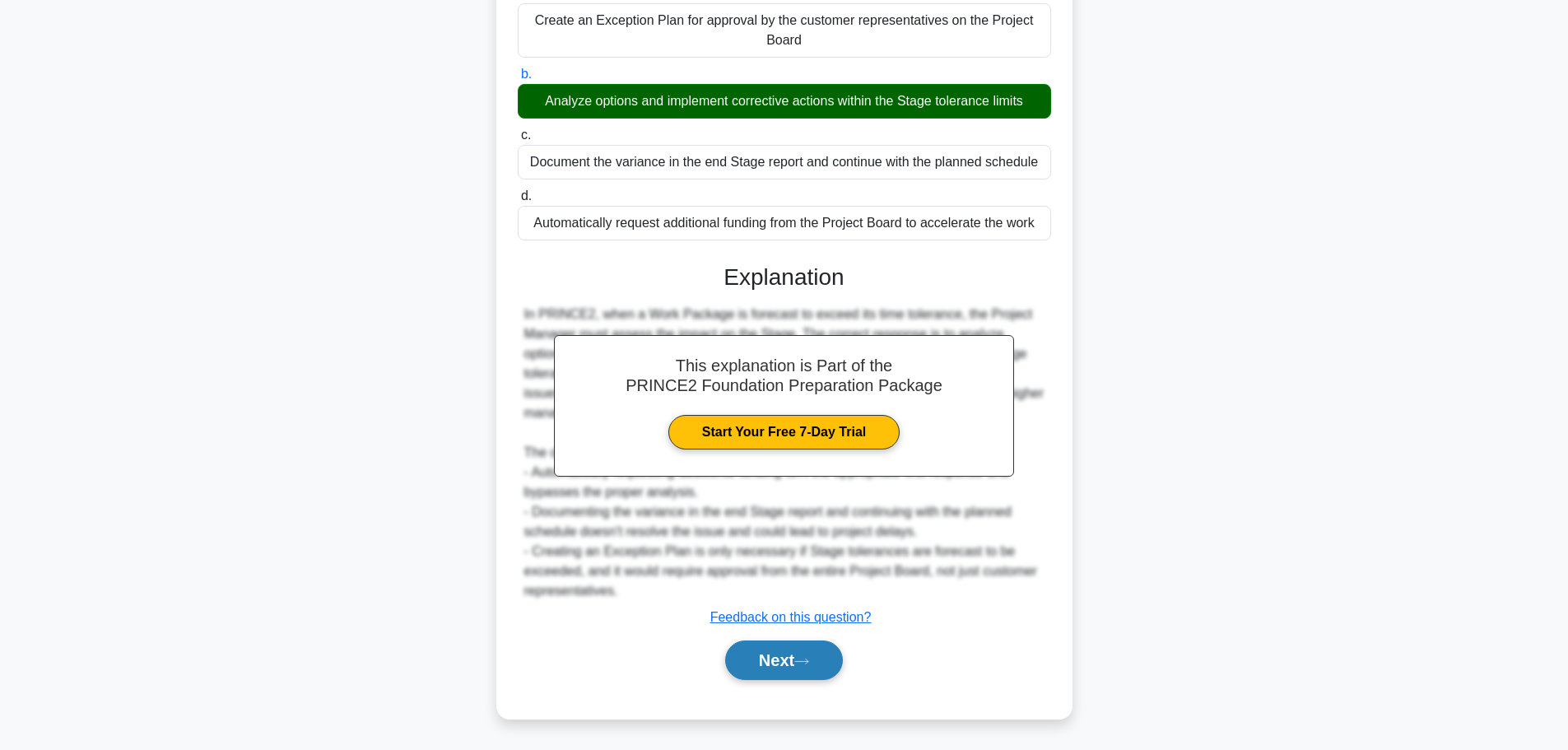
click at [760, 658] on button "Next" at bounding box center [783, 660] width 117 height 40
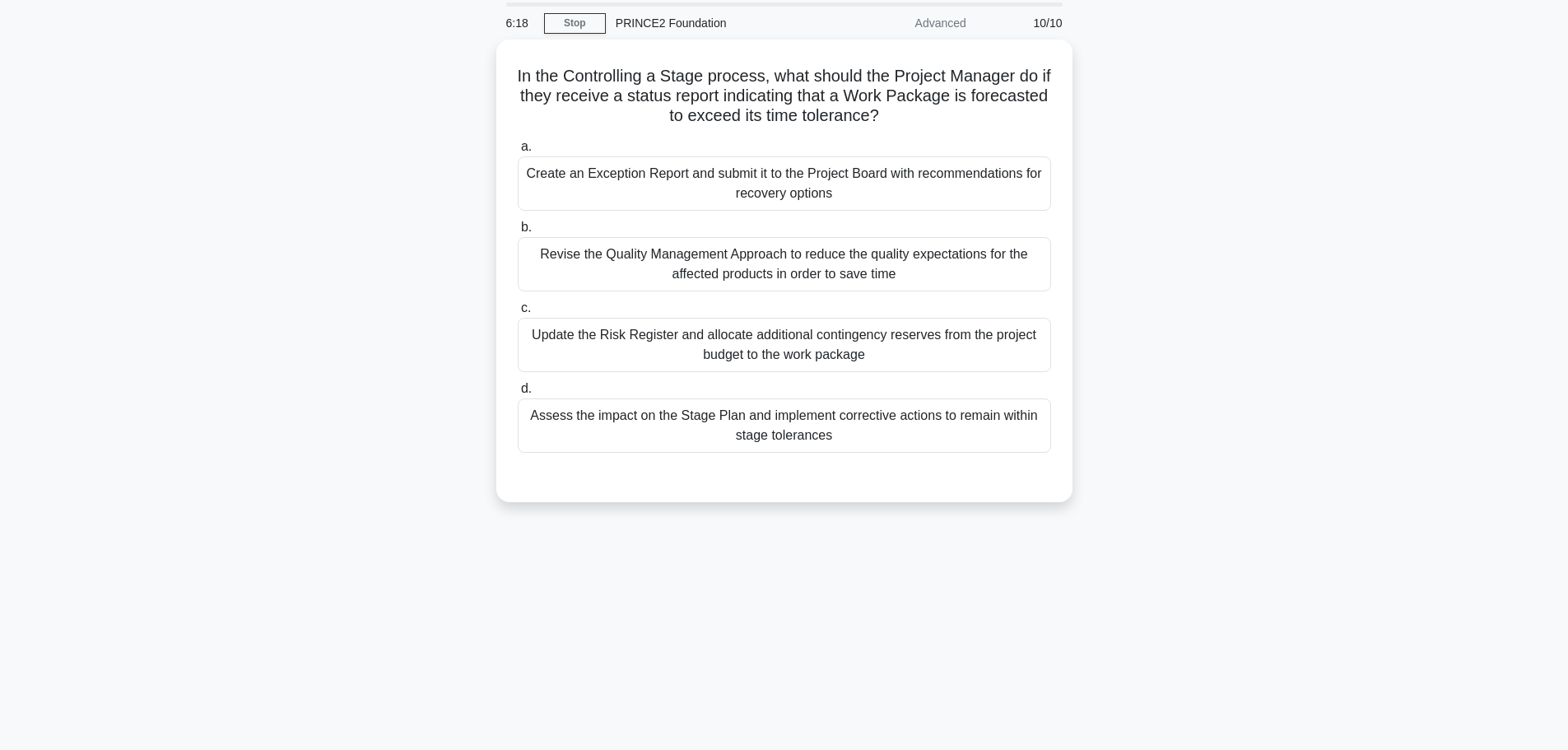
scroll to position [0, 0]
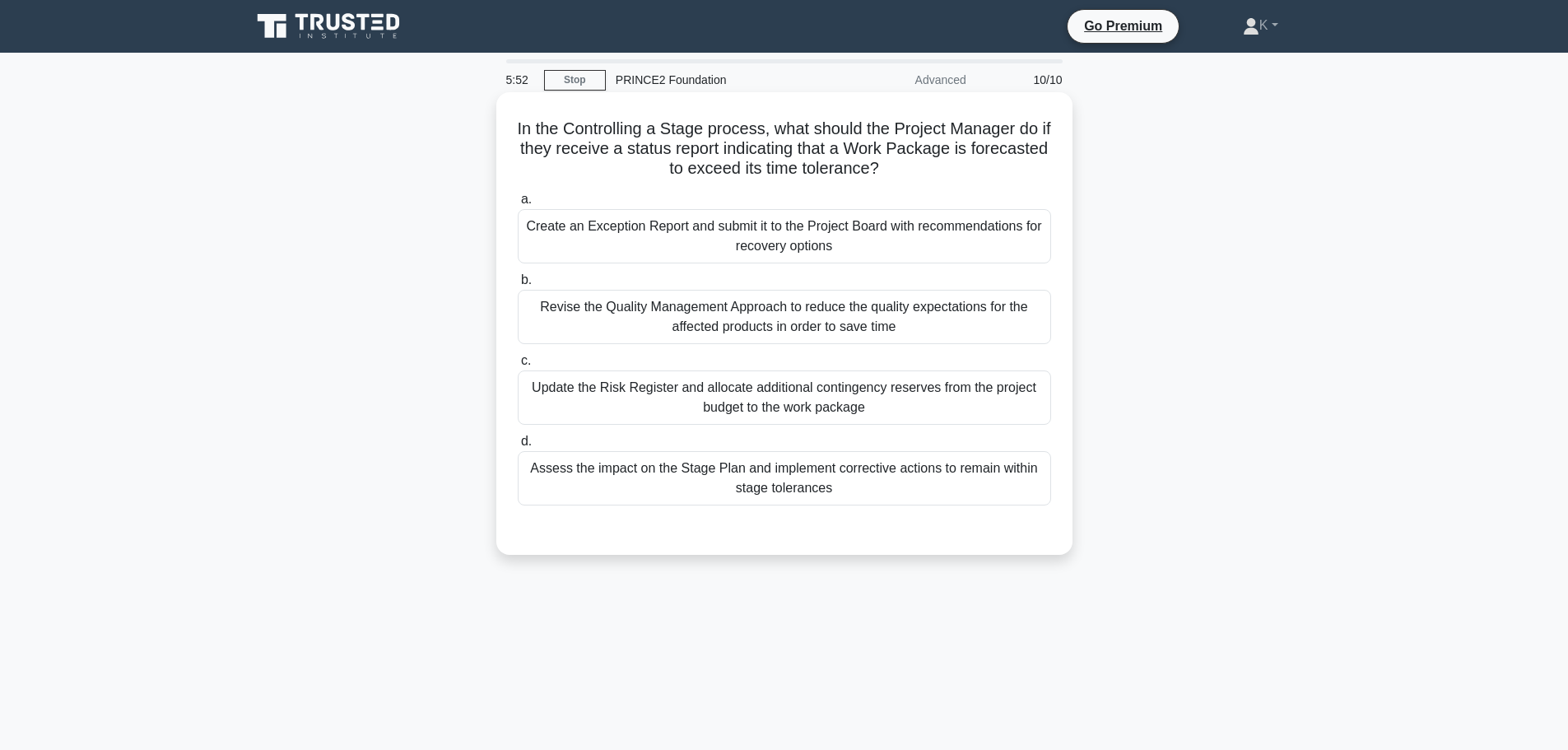
click at [750, 484] on div "Assess the impact on the Stage Plan and implement corrective actions to remain …" at bounding box center [784, 478] width 534 height 55
click at [518, 447] on input "d. Assess the impact on the Stage Plan and implement corrective actions to rema…" at bounding box center [518, 442] width 0 height 11
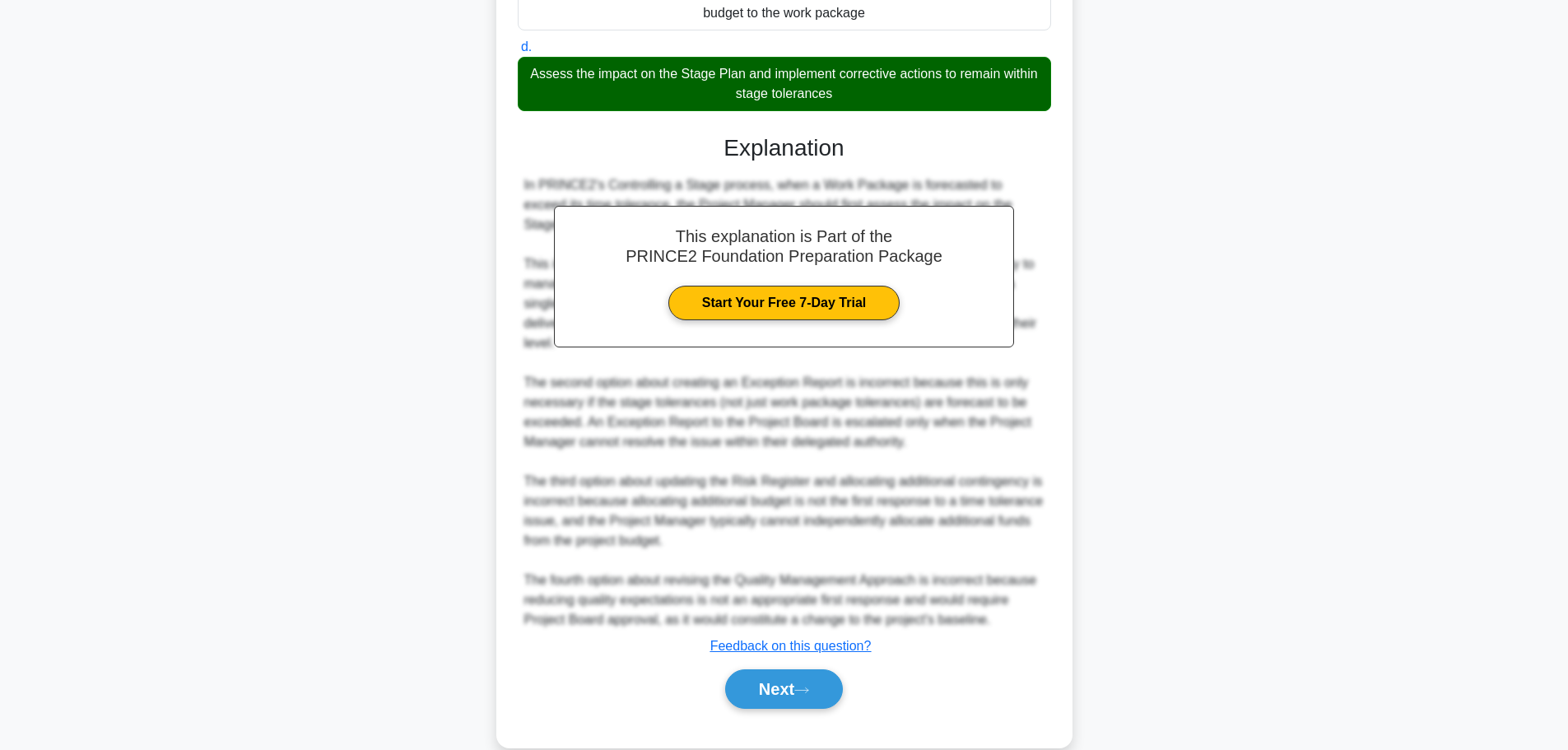
scroll to position [424, 0]
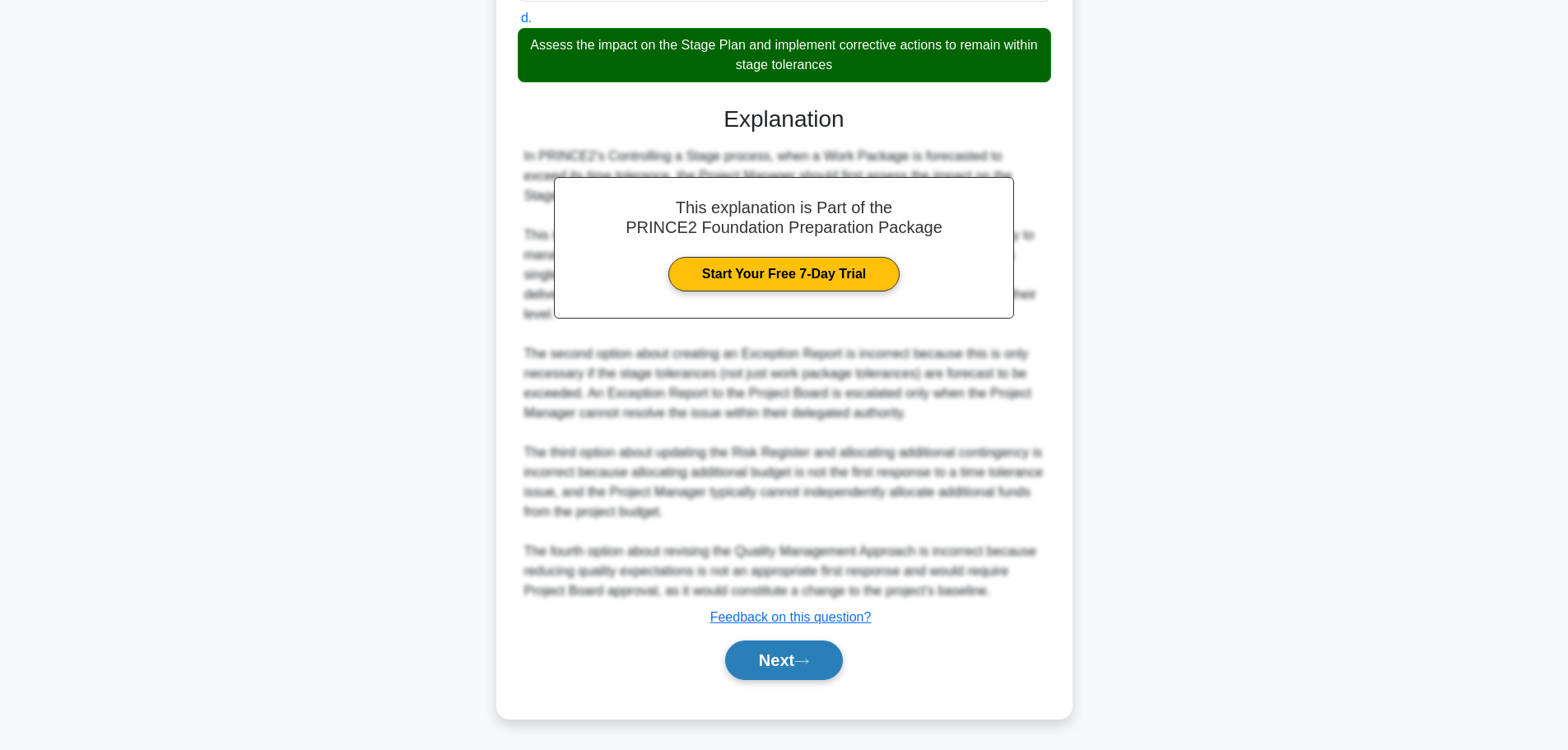
click at [787, 664] on button "Next" at bounding box center [783, 660] width 117 height 40
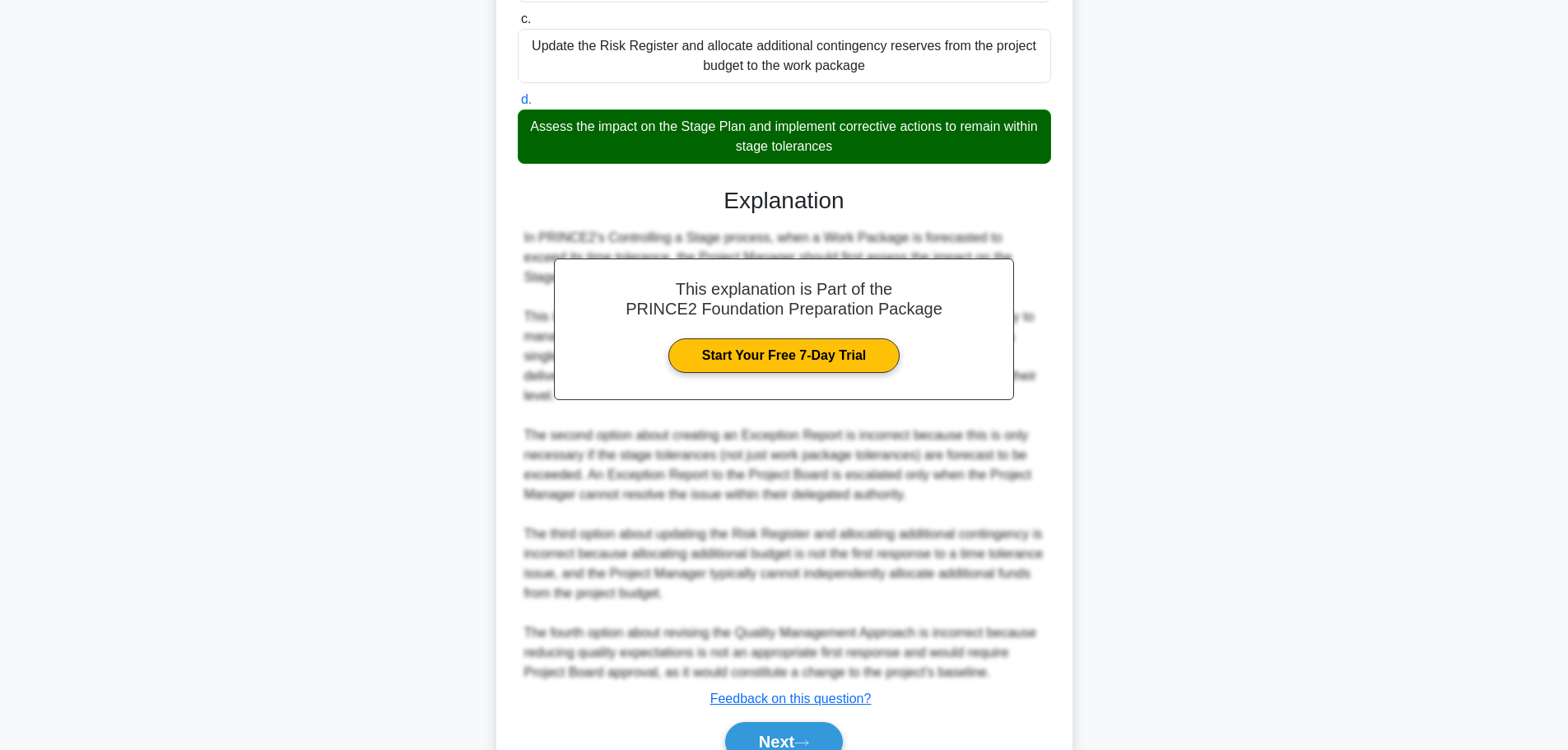
scroll to position [395, 0]
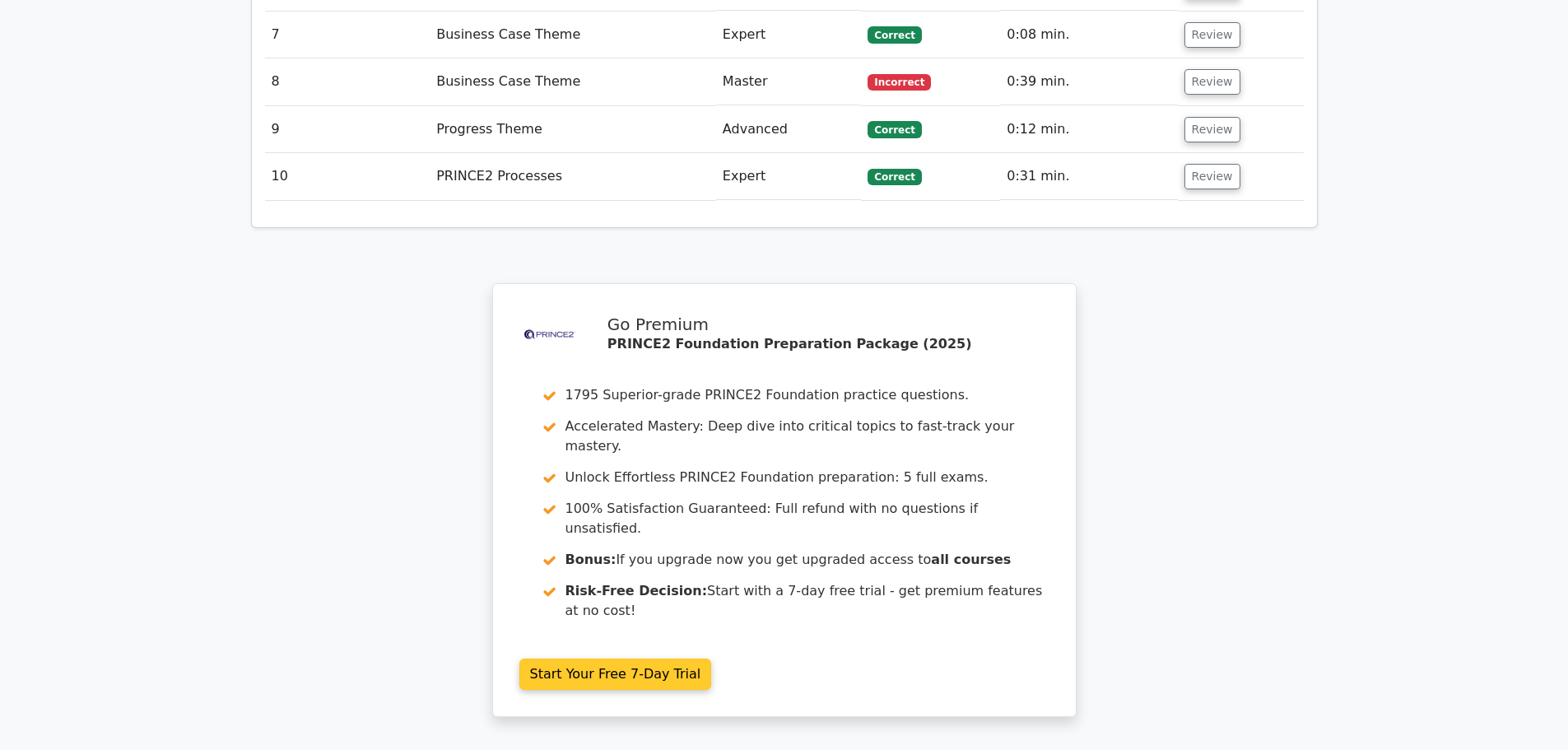
scroll to position [2675, 0]
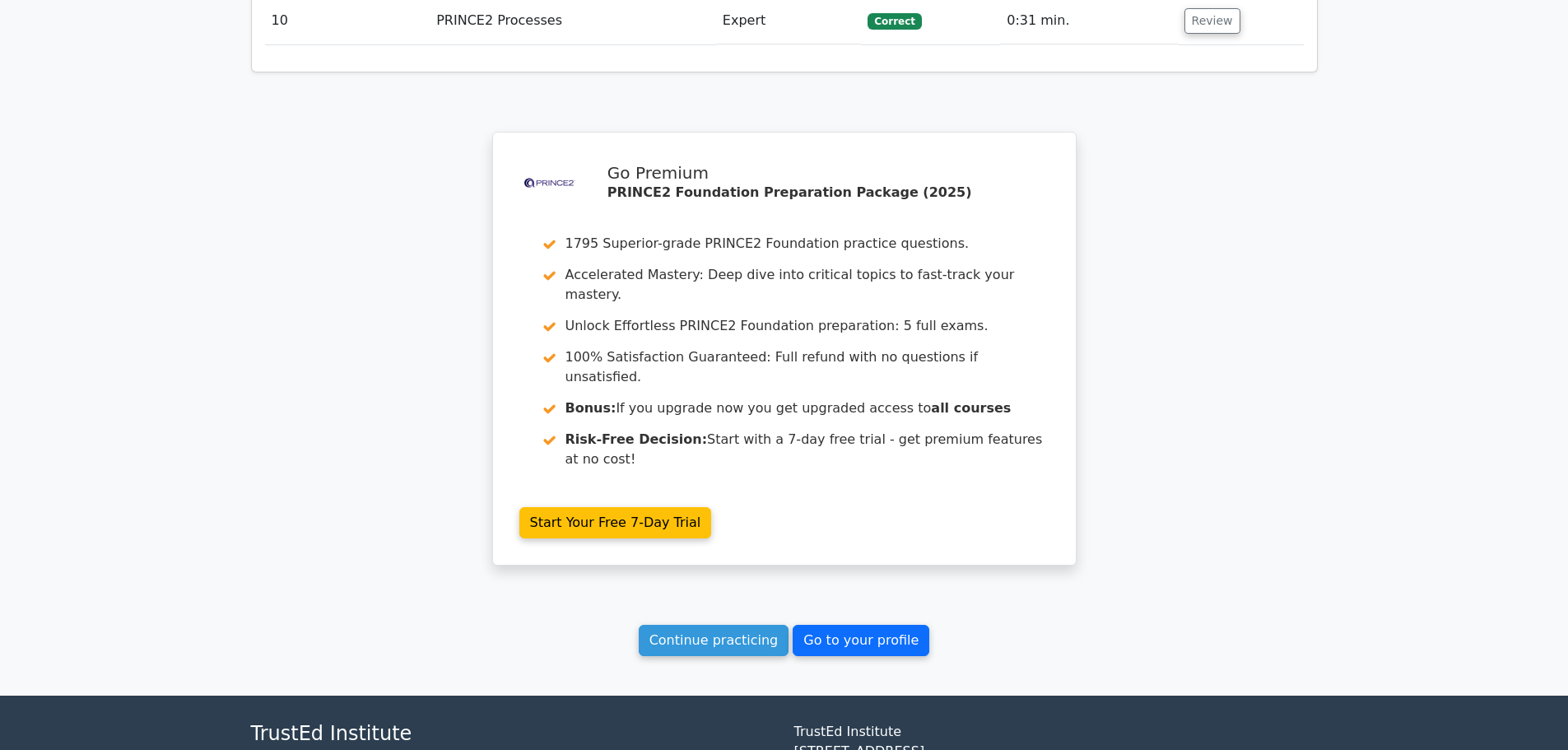
click at [840, 625] on link "Go to your profile" at bounding box center [861, 640] width 137 height 31
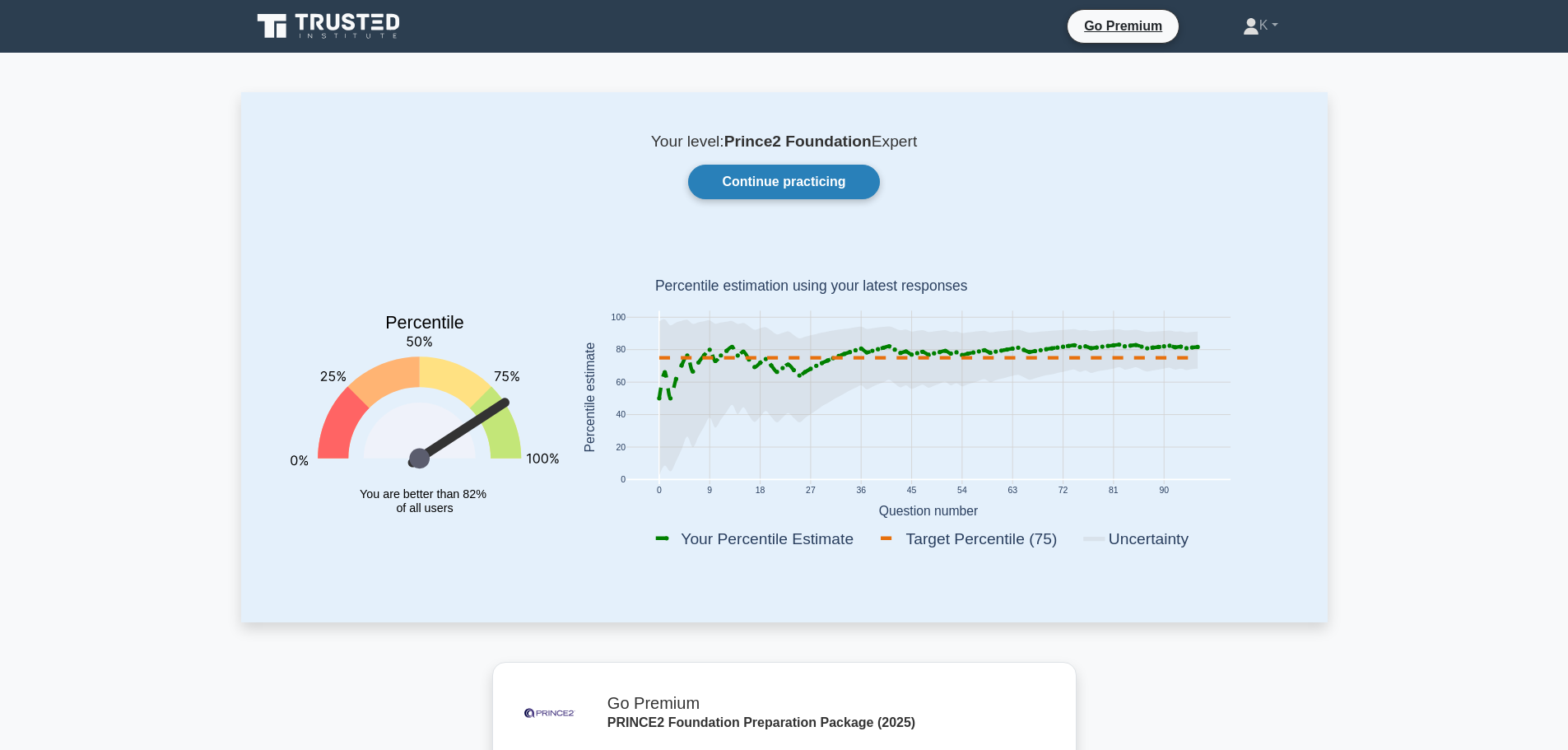
click at [765, 184] on link "Continue practicing" at bounding box center [783, 182] width 190 height 34
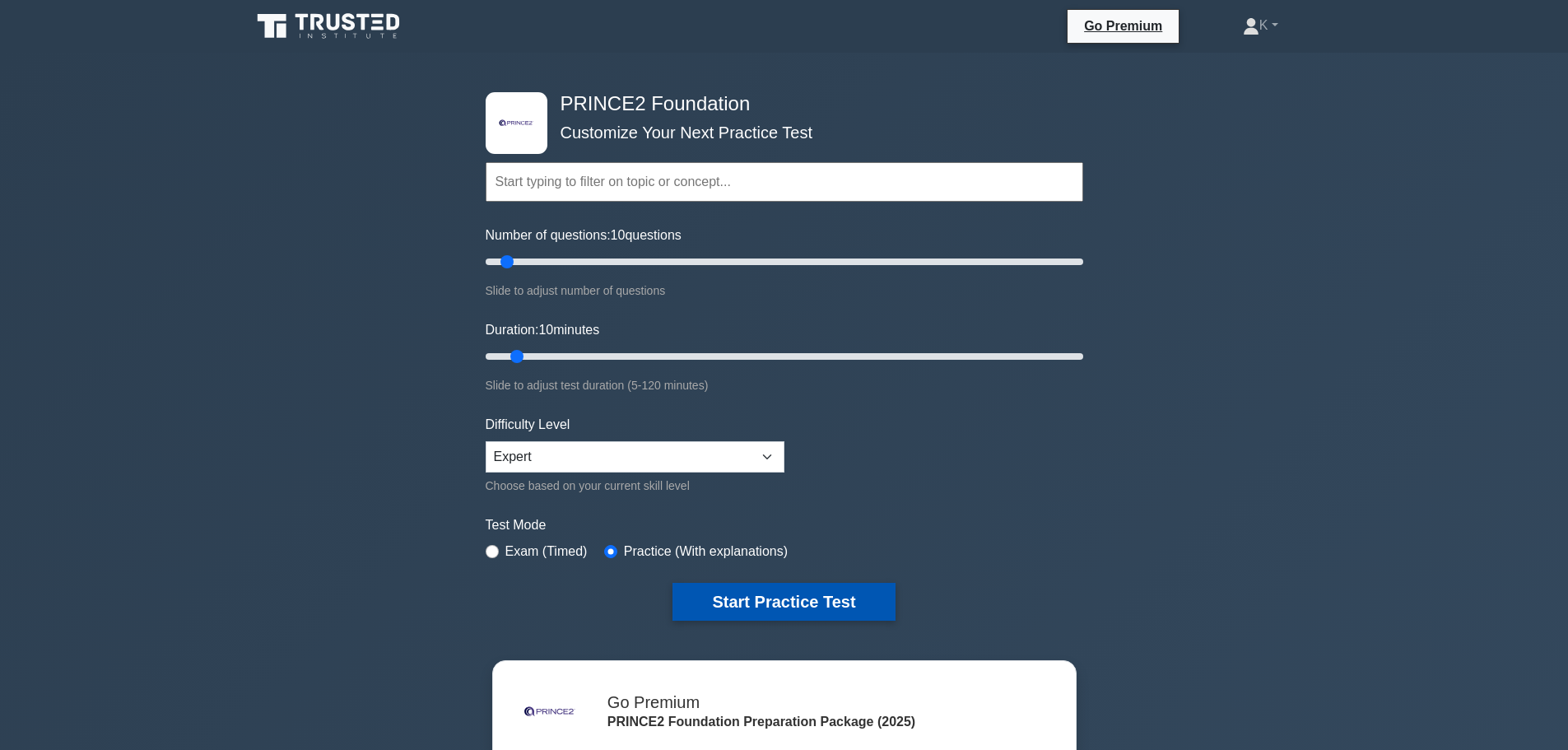
click at [753, 599] on button "Start Practice Test" at bounding box center [783, 602] width 222 height 38
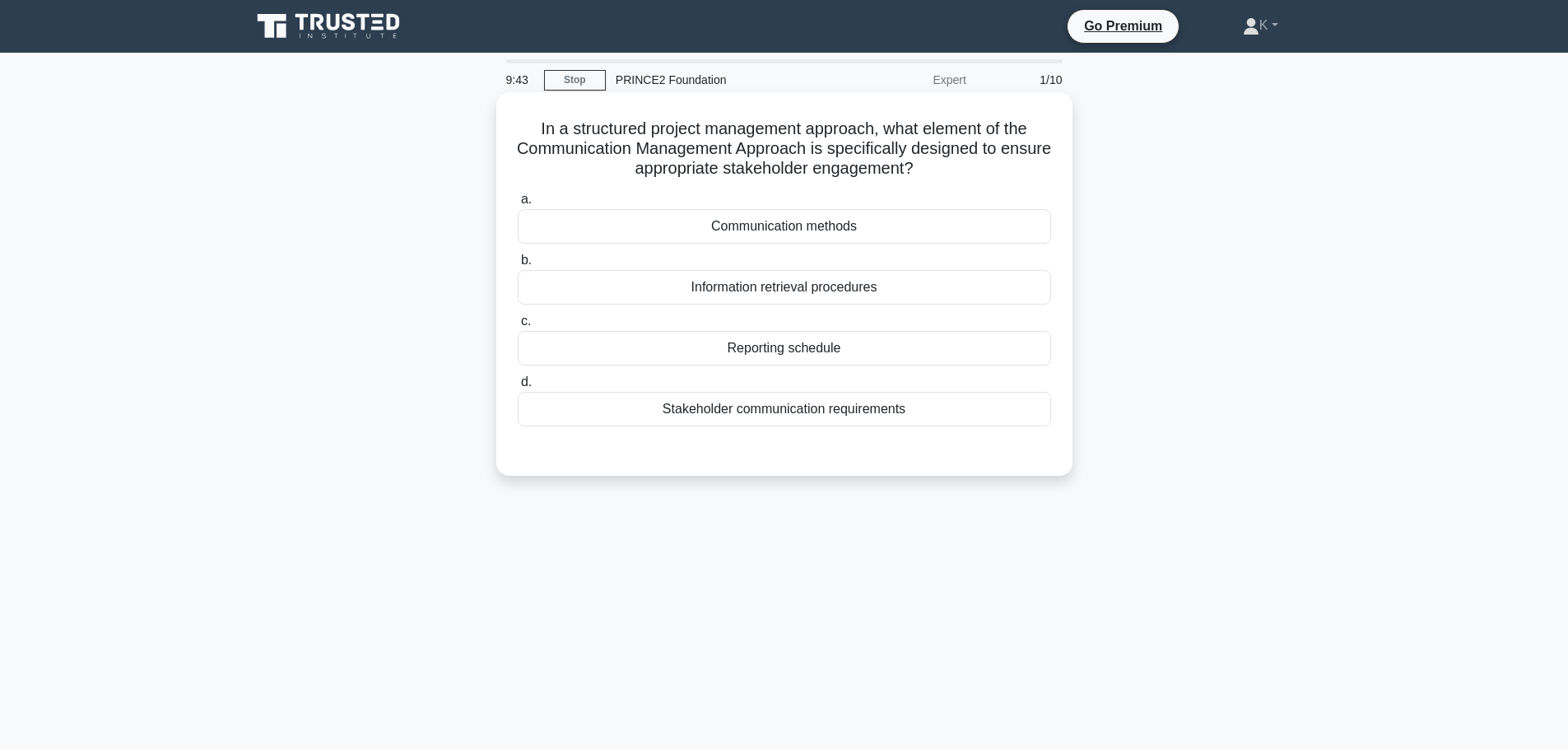
click at [706, 224] on div "Communication methods" at bounding box center [784, 226] width 534 height 34
click at [518, 205] on input "a. Communication methods" at bounding box center [518, 199] width 0 height 11
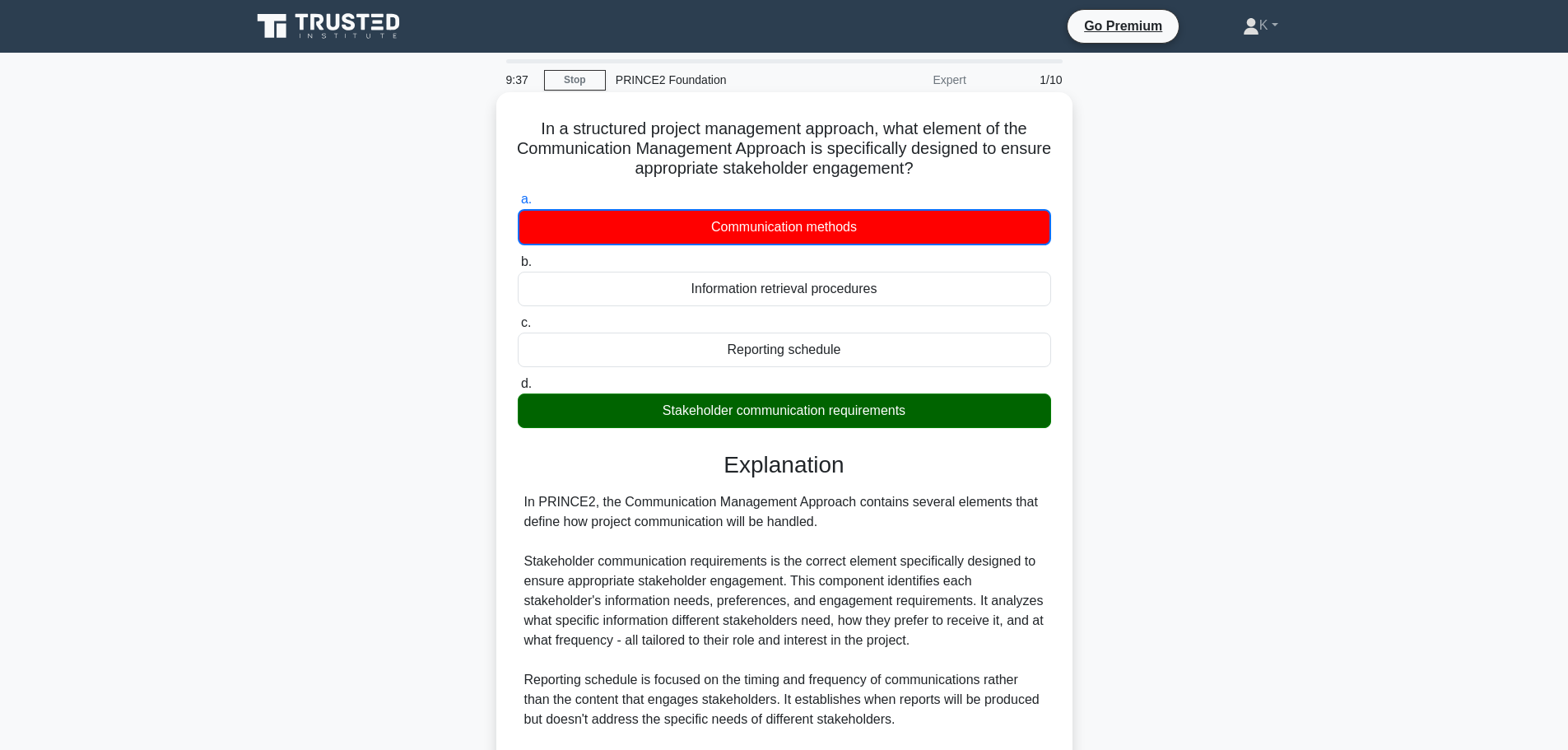
scroll to position [267, 0]
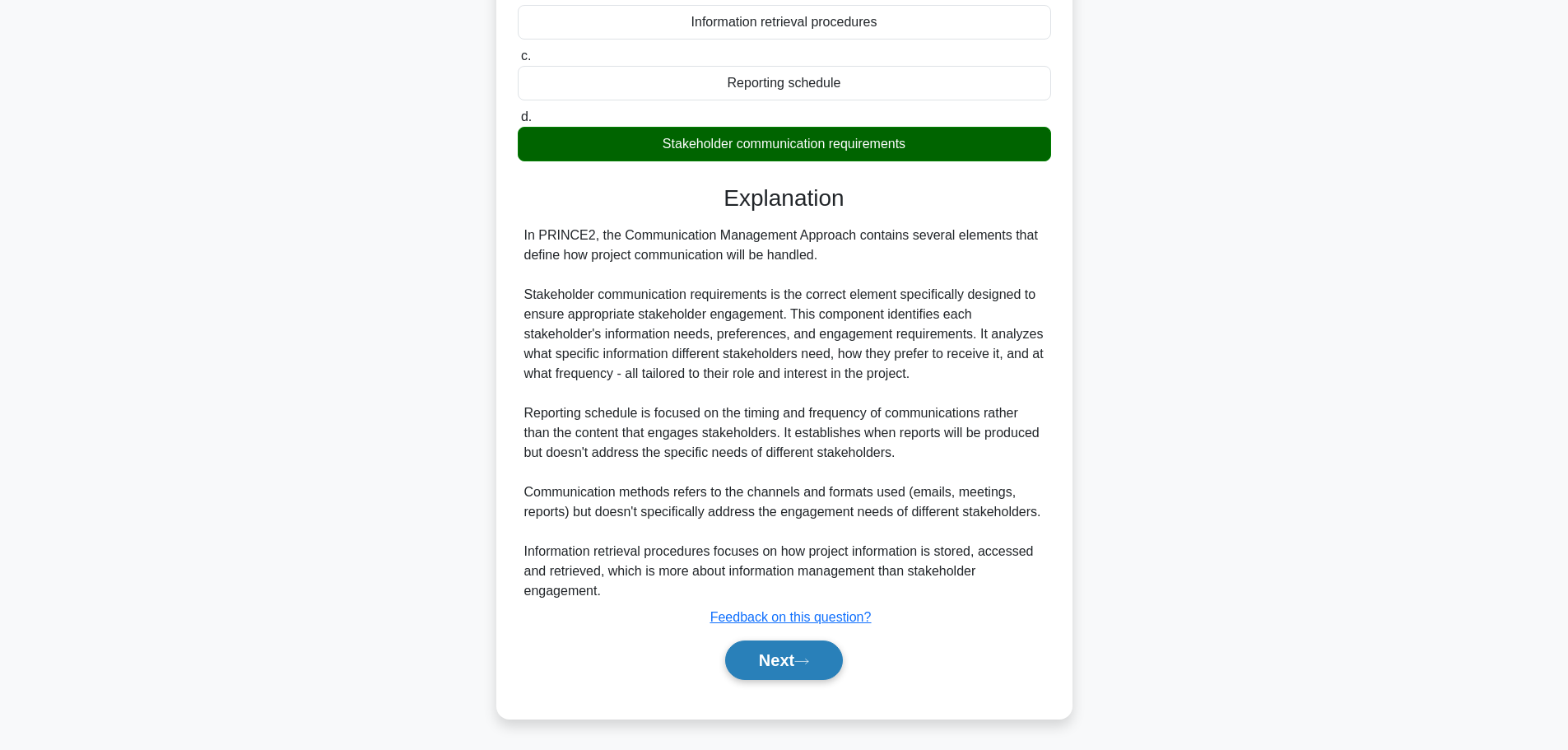
click at [813, 676] on button "Next" at bounding box center [783, 660] width 117 height 40
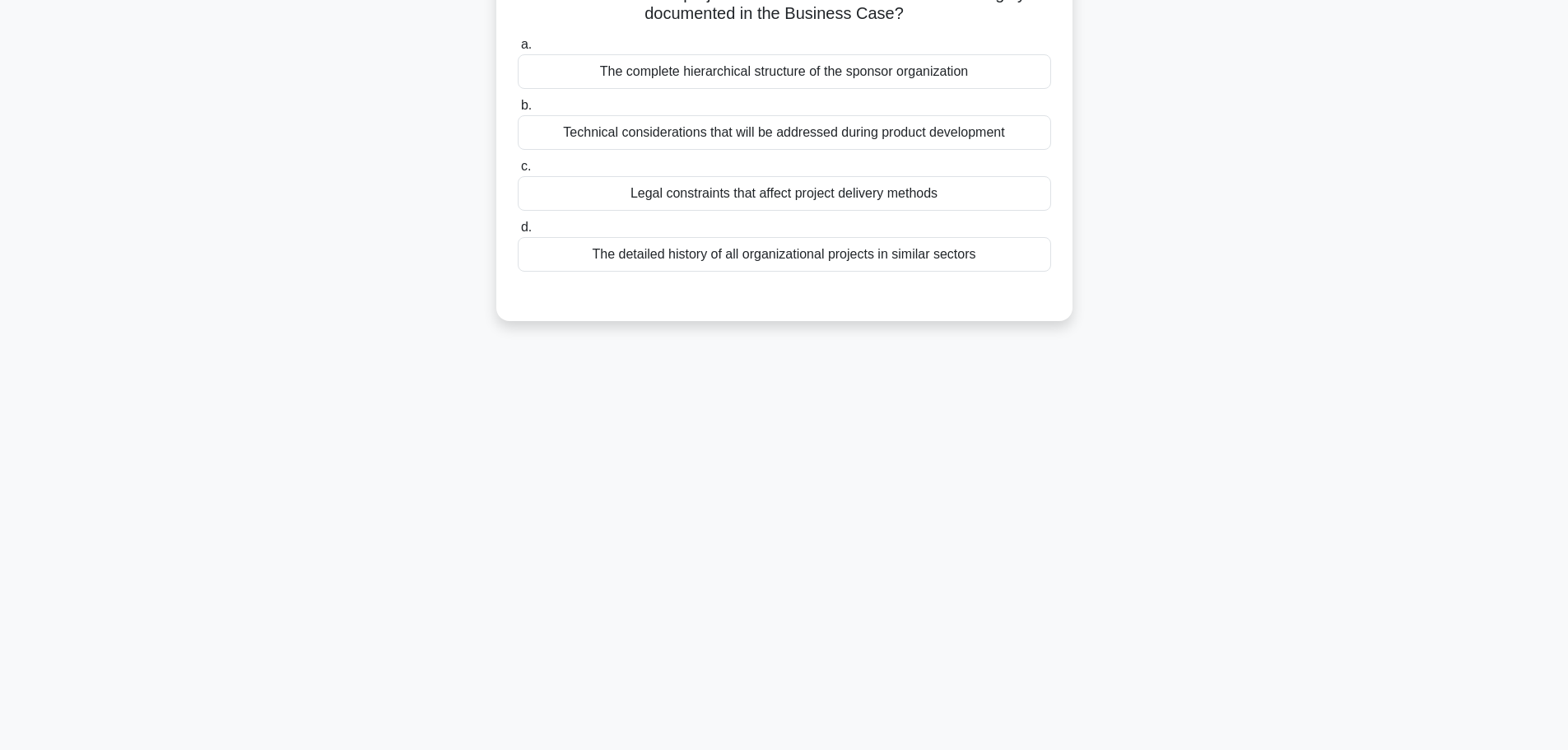
scroll to position [0, 0]
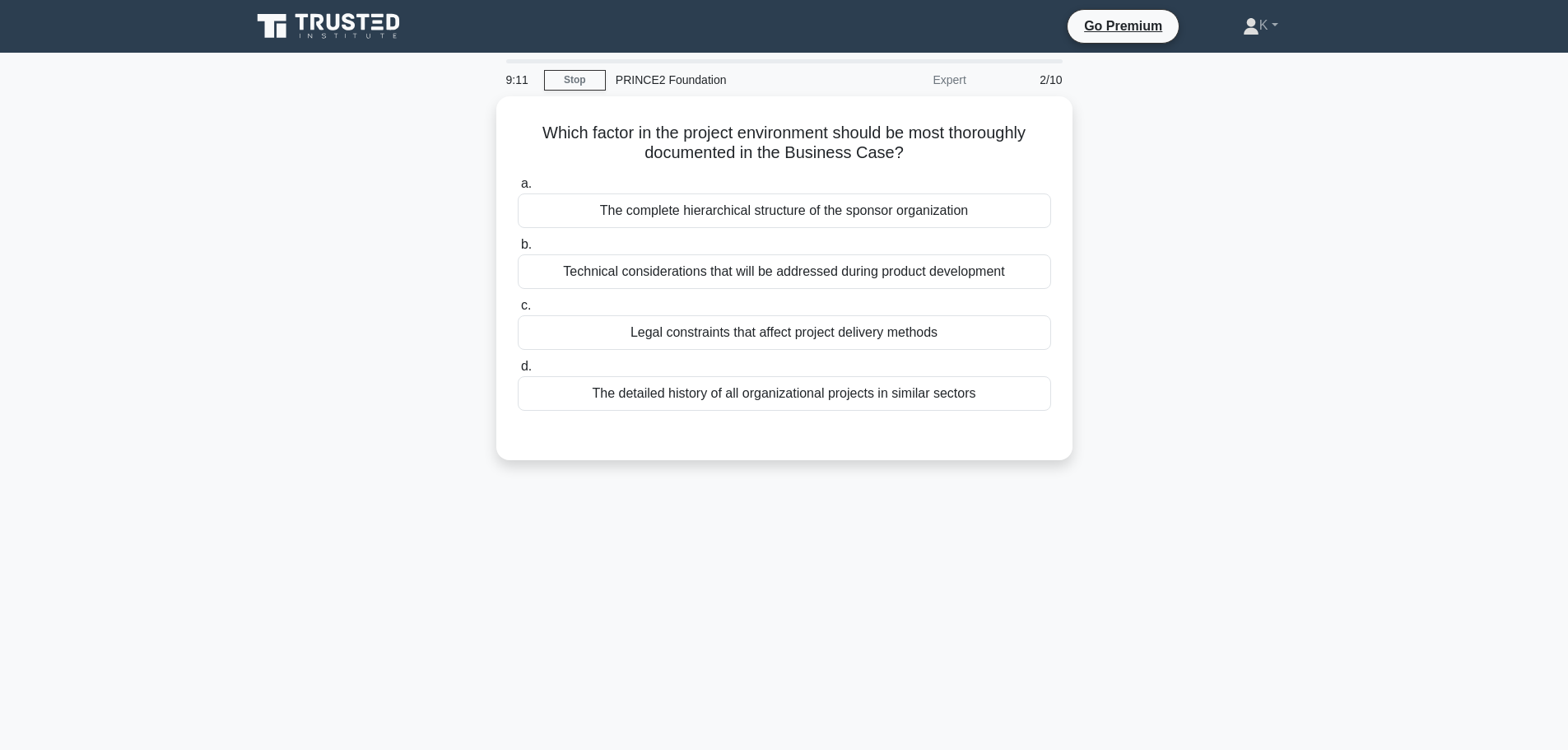
click at [825, 511] on div "9:11 Stop PRINCE2 Foundation Expert 2/10 Which factor in the project environmen…" at bounding box center [784, 470] width 1086 height 823
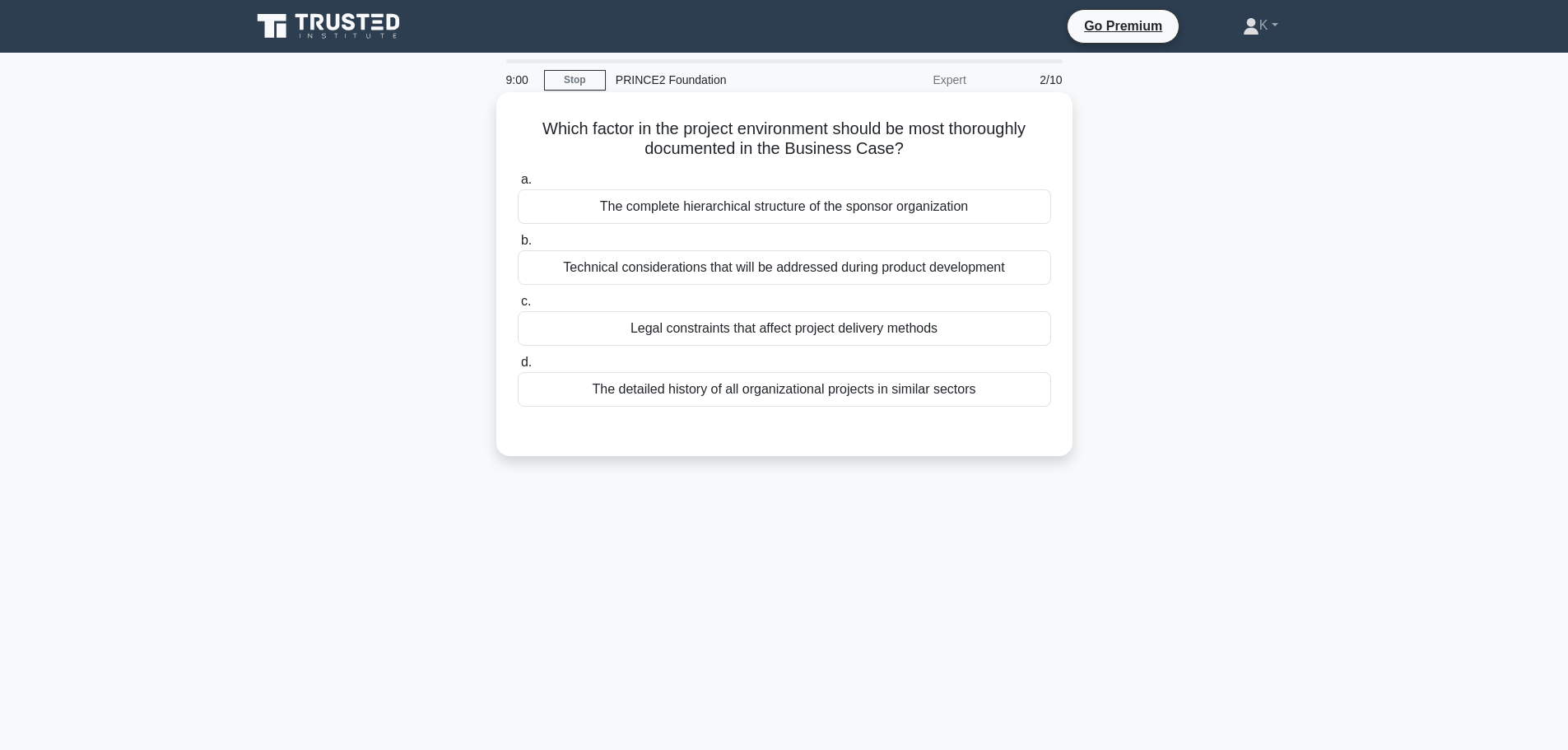
click at [889, 330] on div "Legal constraints that affect project delivery methods" at bounding box center [784, 328] width 534 height 34
click at [518, 307] on input "c. Legal constraints that affect project delivery methods" at bounding box center [518, 302] width 0 height 11
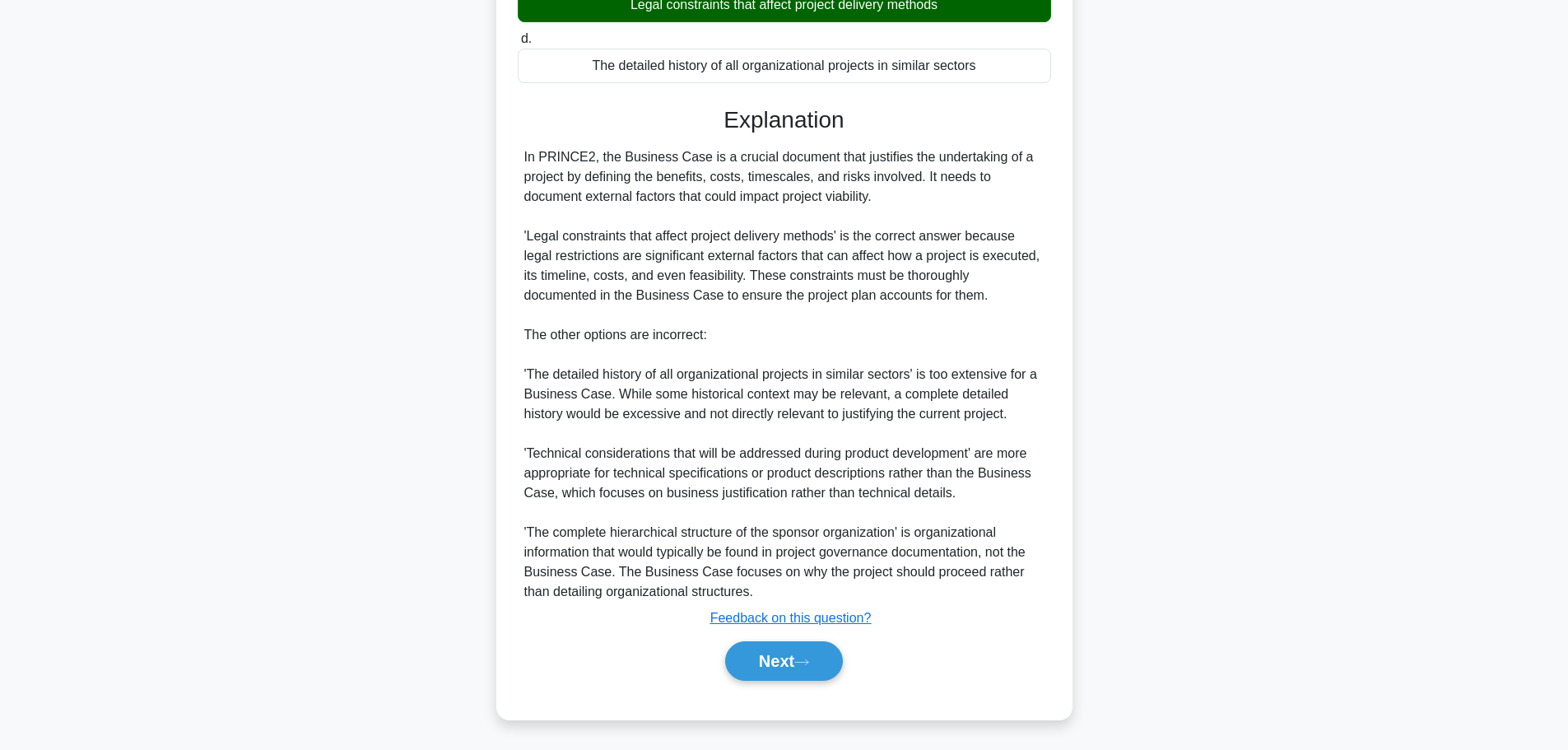
scroll to position [326, 0]
click at [752, 650] on button "Next" at bounding box center [783, 660] width 117 height 40
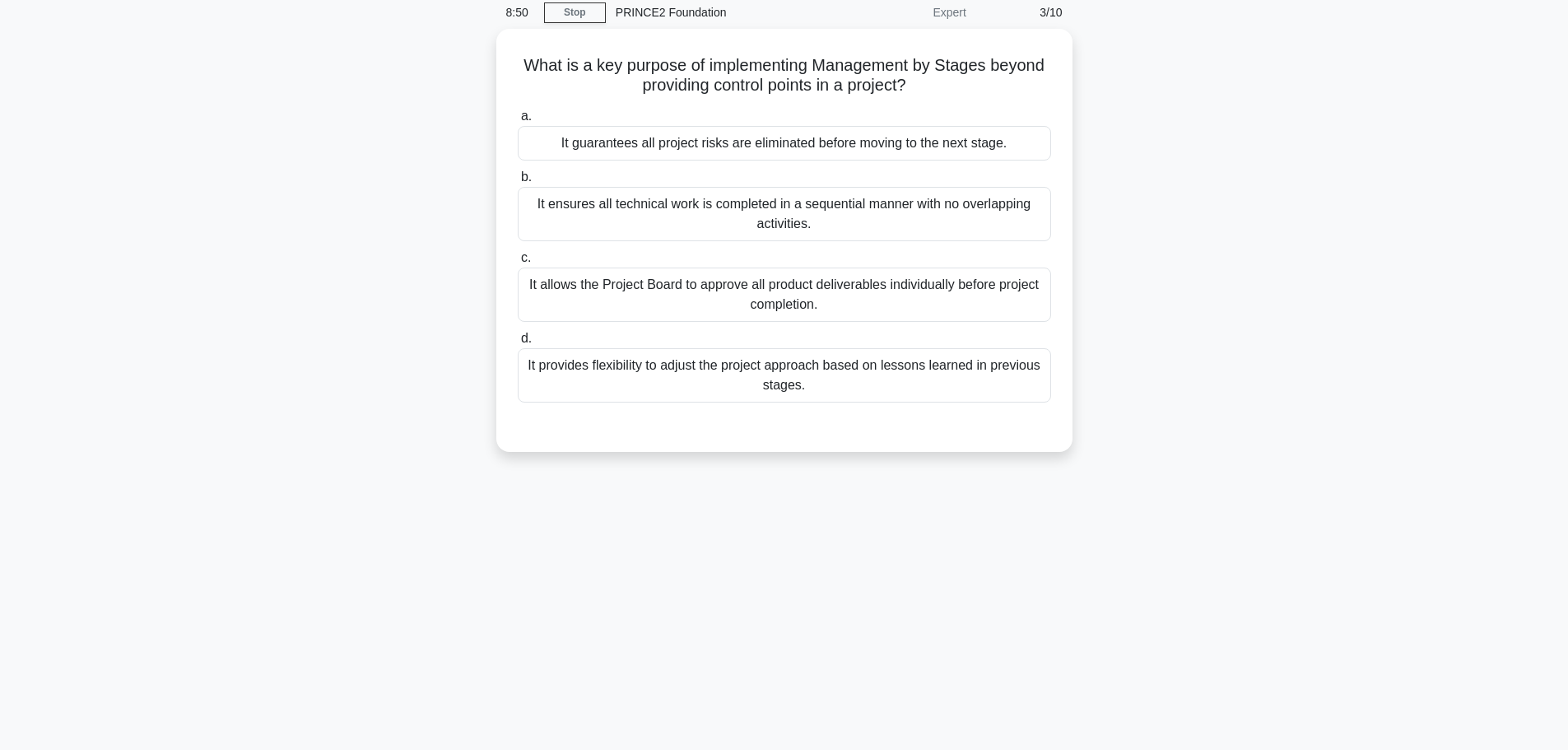
scroll to position [0, 0]
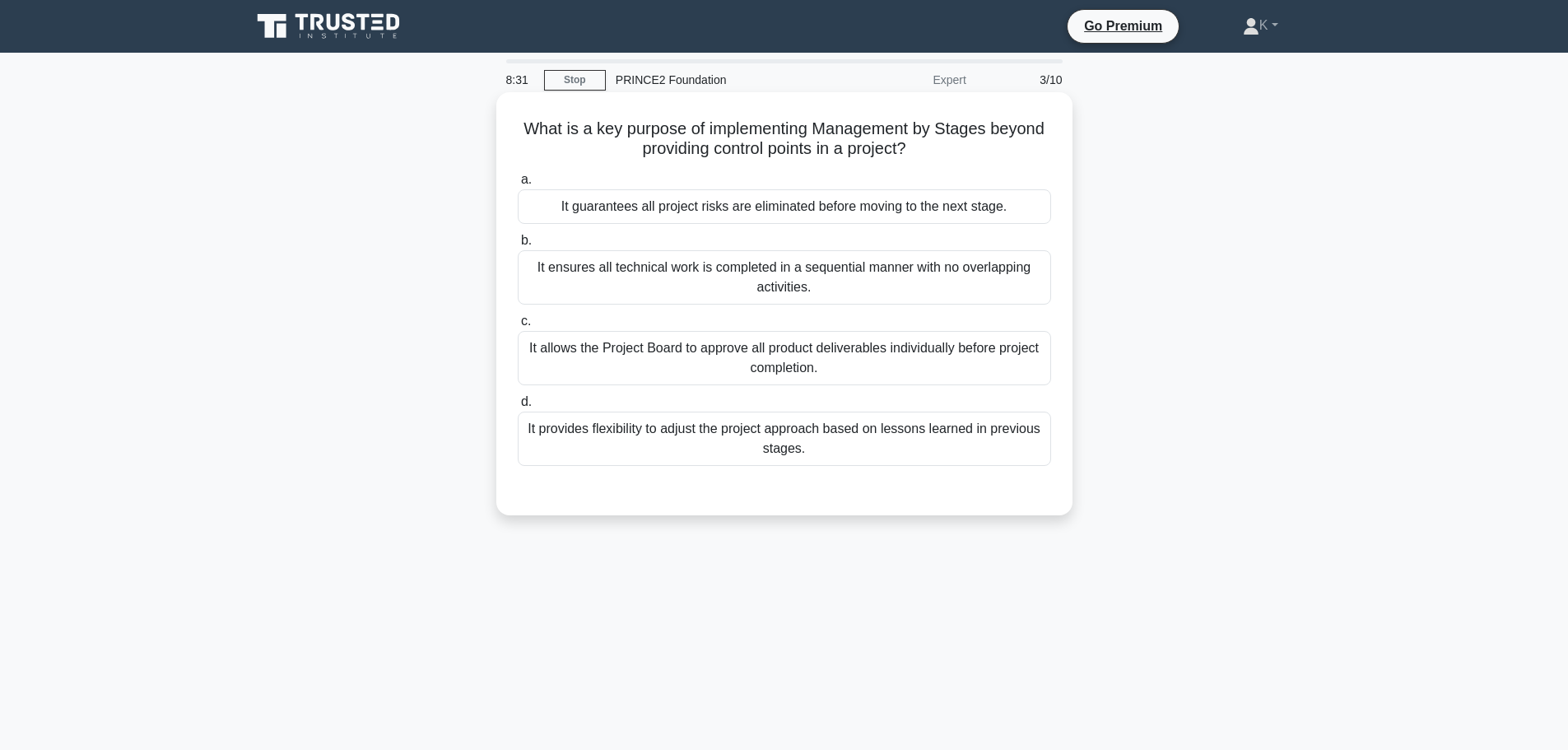
drag, startPoint x: 959, startPoint y: 152, endPoint x: 504, endPoint y: 129, distance: 455.6
click at [504, 129] on div "What is a key purpose of implementing Management by Stages beyond providing con…" at bounding box center [784, 304] width 563 height 410
copy h5 "What is a key purpose of implementing Management by Stages beyond providing con…"
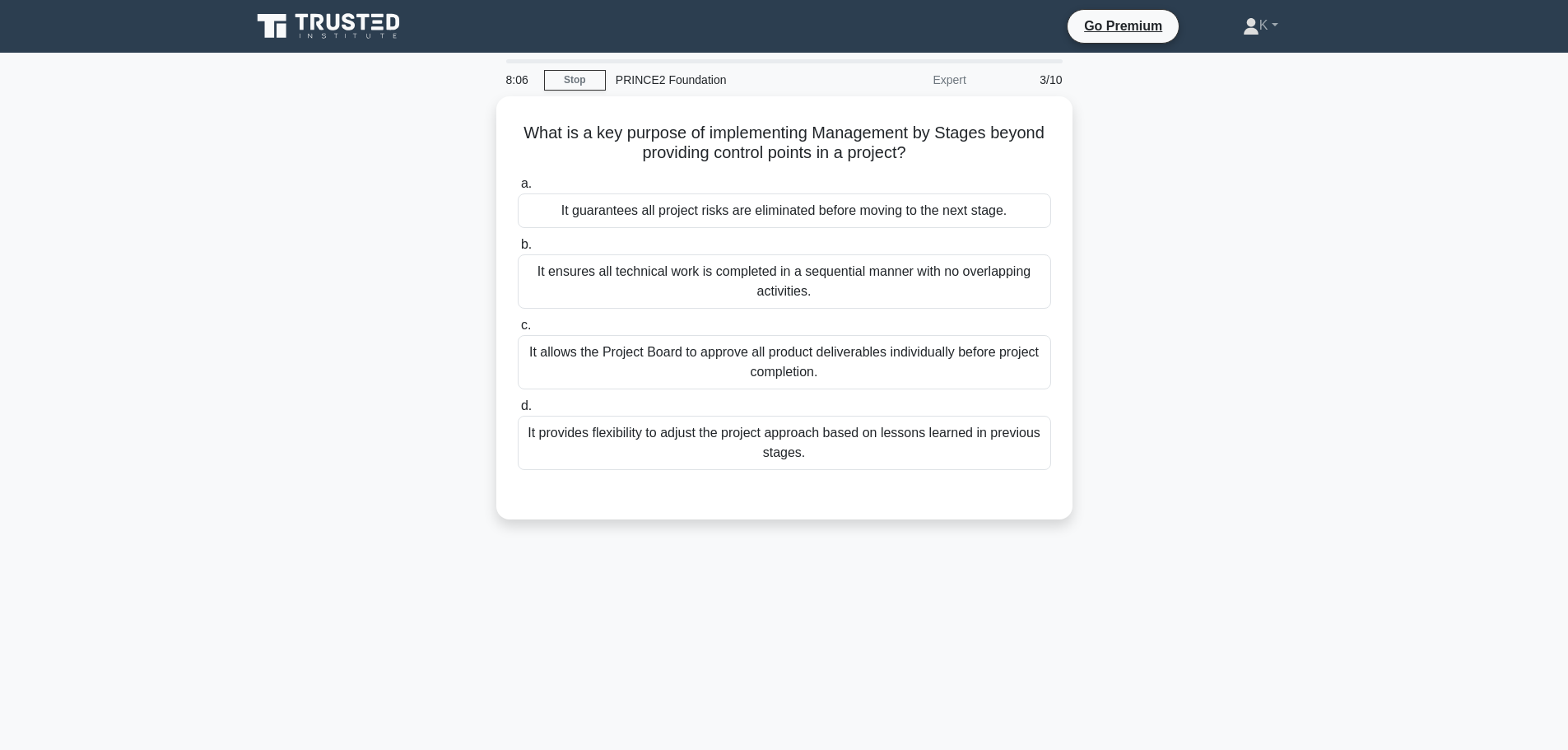
click at [354, 319] on div "What is a key purpose of implementing Management by Stages beyond providing con…" at bounding box center [784, 318] width 1086 height 443
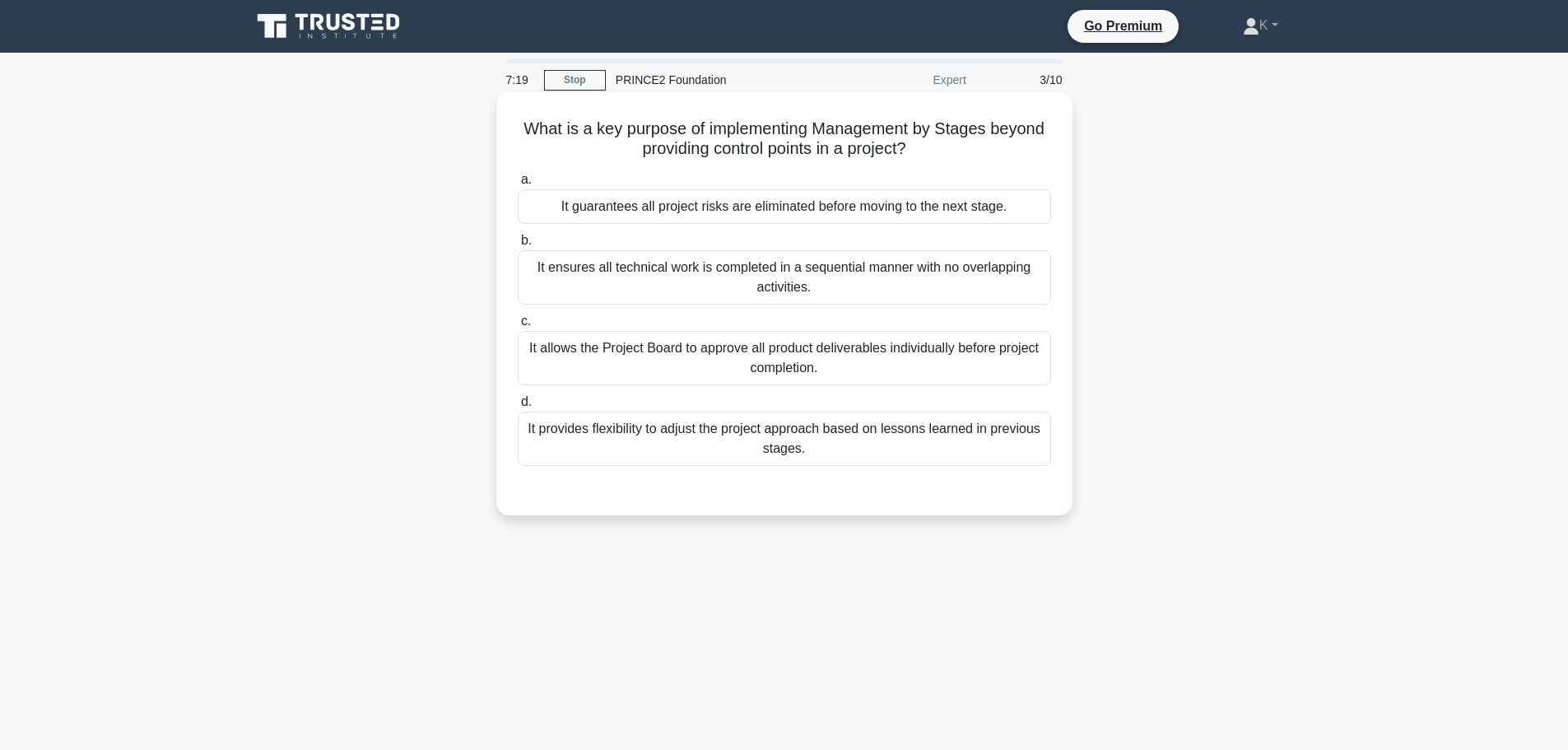
click at [676, 453] on div "It provides flexibility to adjust the project approach based on lessons learned…" at bounding box center [784, 439] width 534 height 55
click at [518, 408] on input "d. It provides flexibility to adjust the project approach based on lessons lear…" at bounding box center [518, 402] width 0 height 11
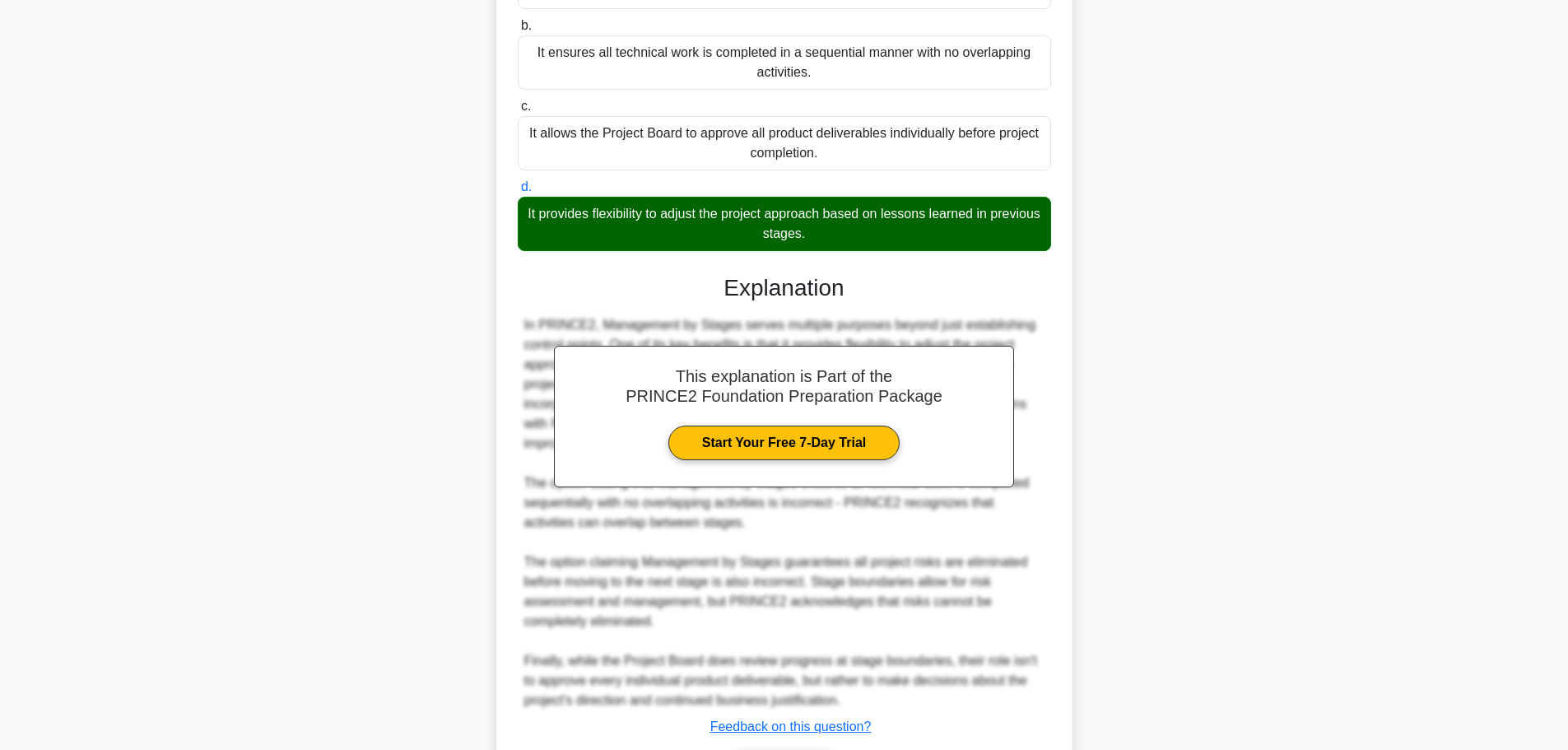
scroll to position [326, 0]
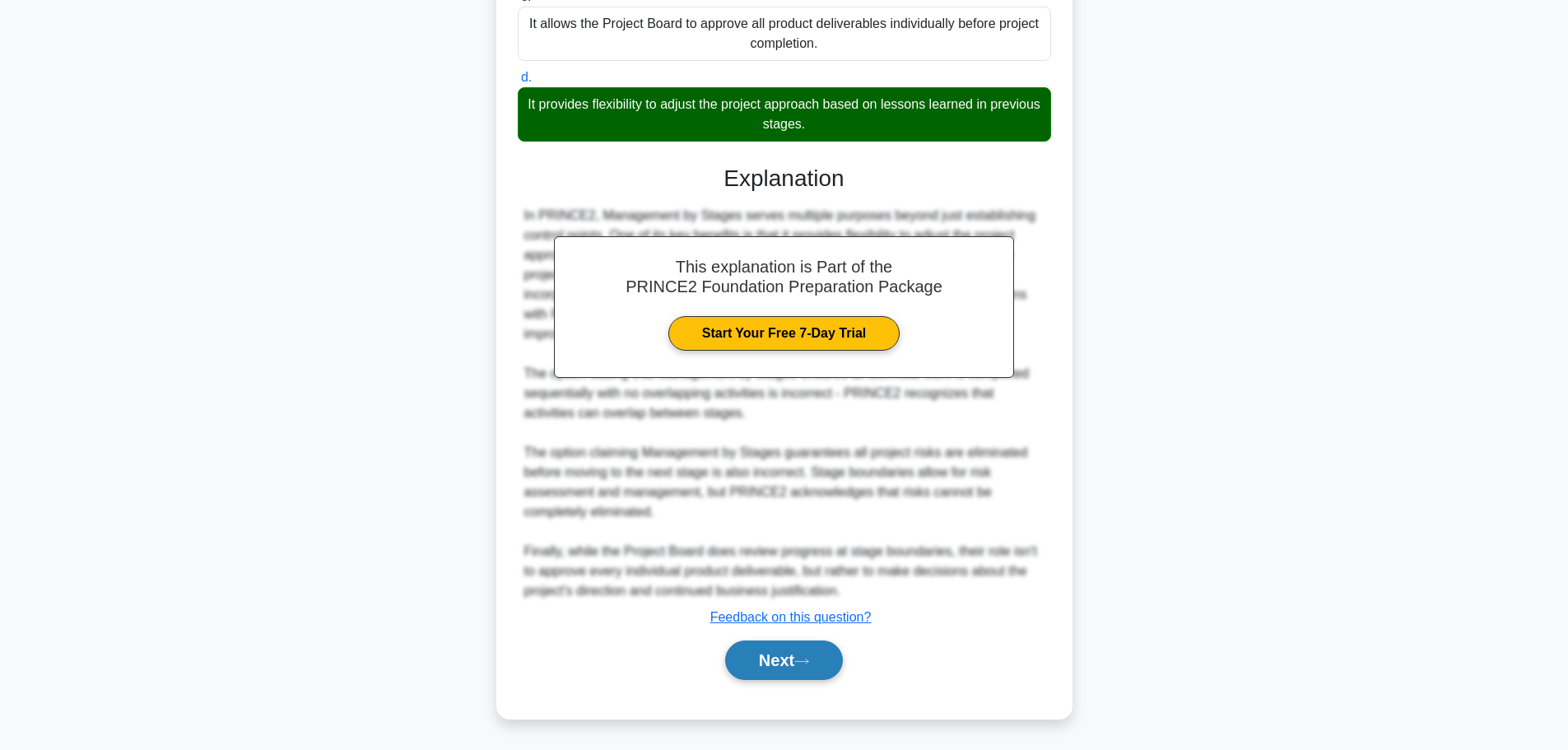
click at [808, 662] on icon at bounding box center [801, 661] width 13 height 5
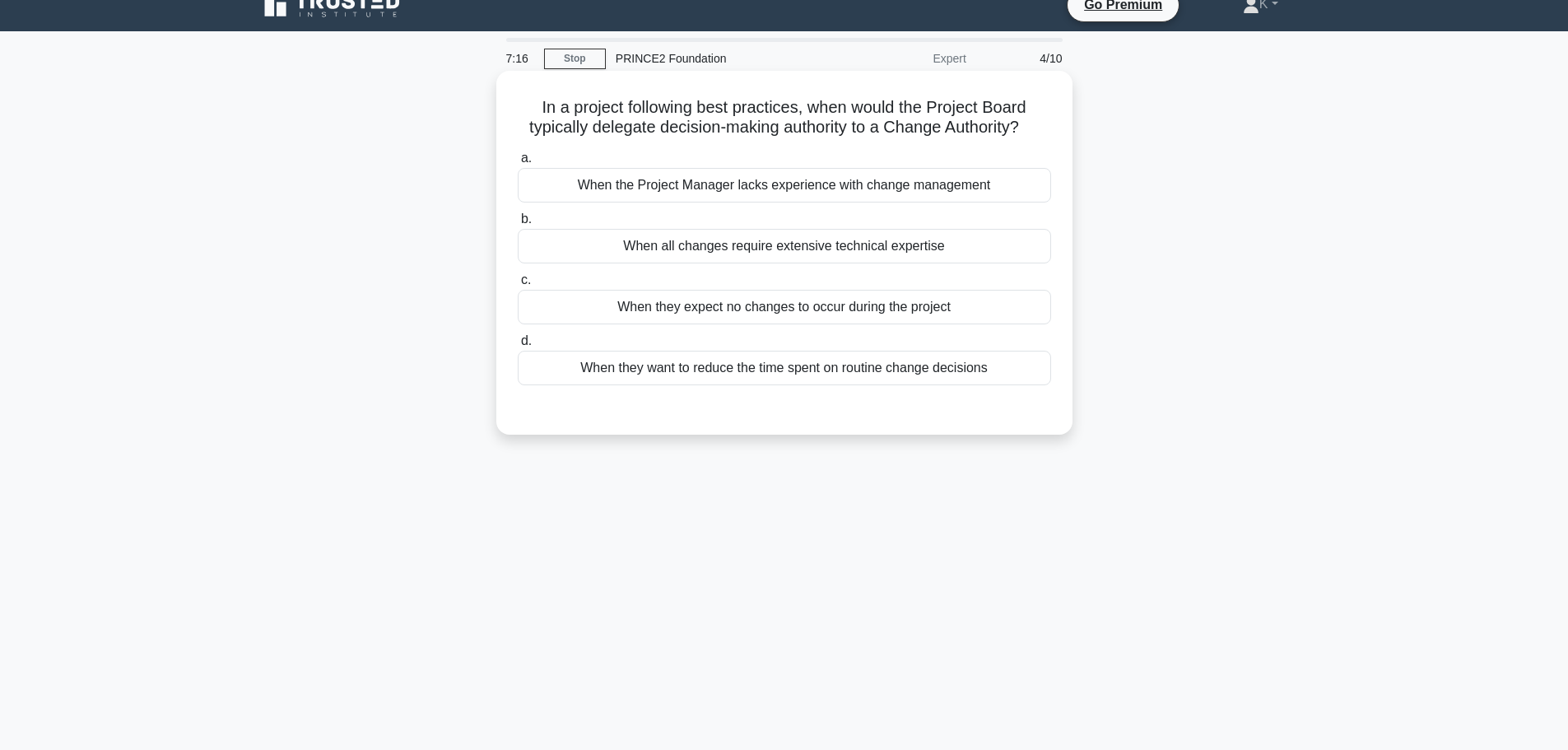
scroll to position [0, 0]
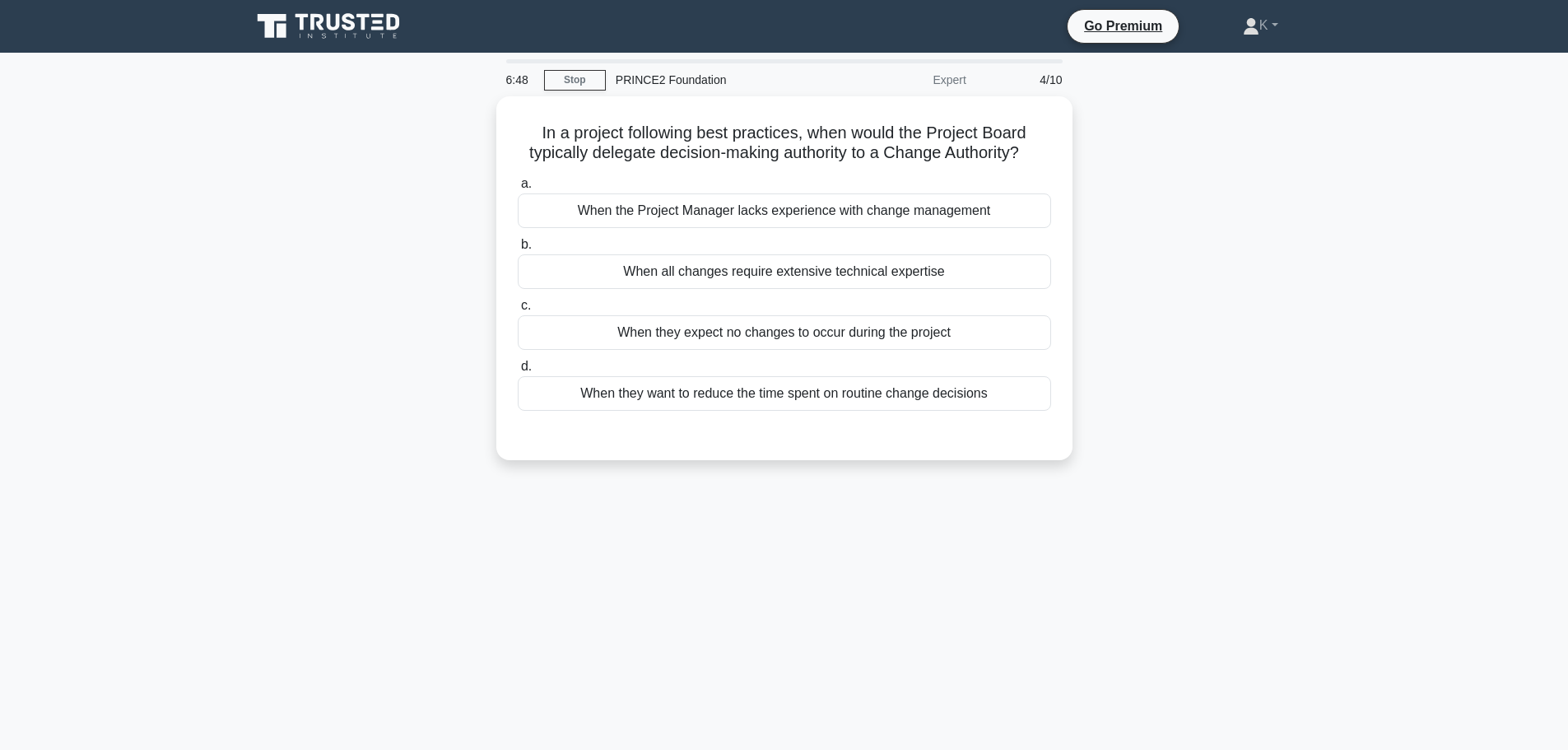
click at [611, 497] on div "6:48 Stop PRINCE2 Foundation Expert 4/10 In a project following best practices,…" at bounding box center [784, 470] width 1086 height 823
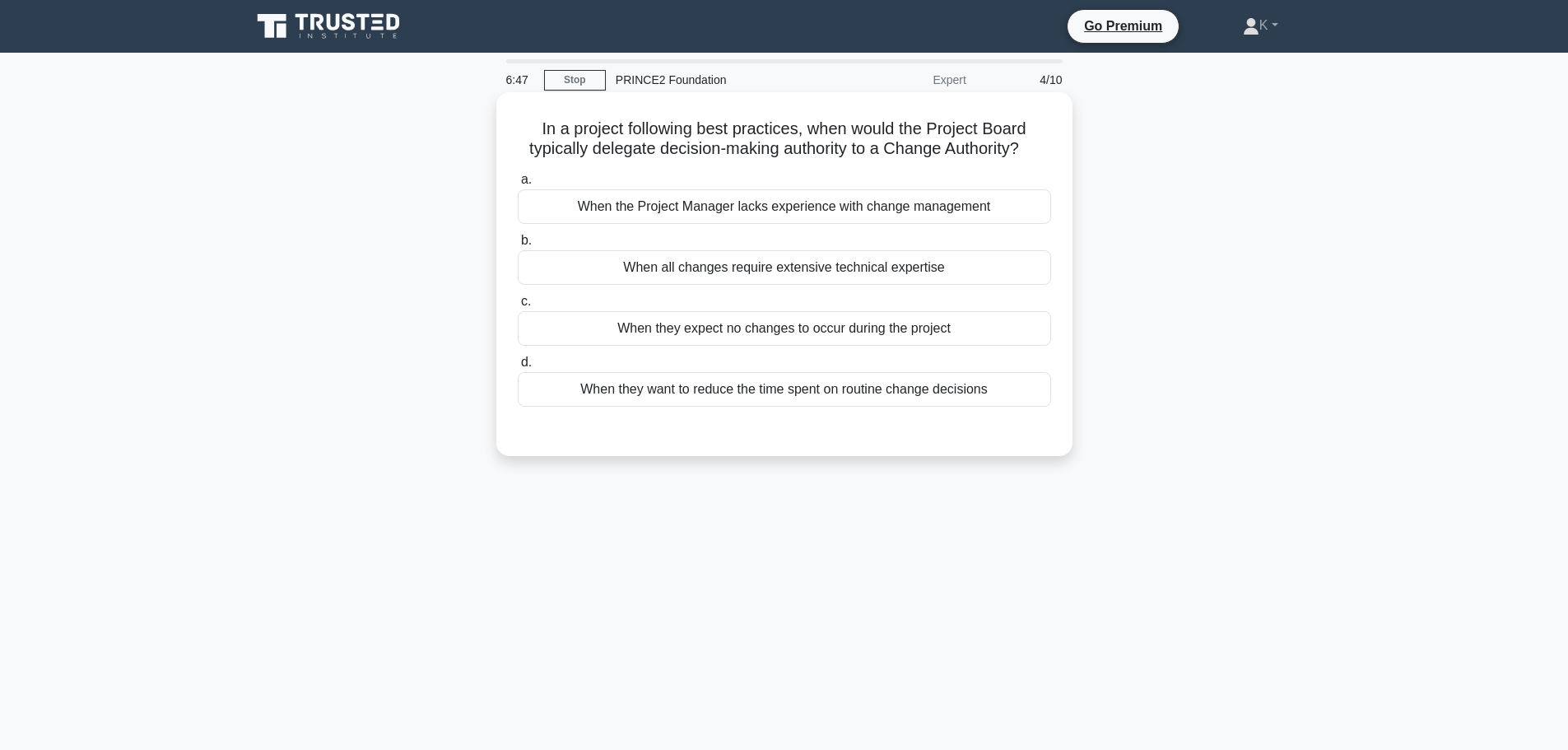
click at [623, 398] on div "When they want to reduce the time spent on routine change decisions" at bounding box center [784, 389] width 534 height 34
click at [518, 368] on input "d. When they want to reduce the time spent on routine change decisions" at bounding box center [518, 363] width 0 height 11
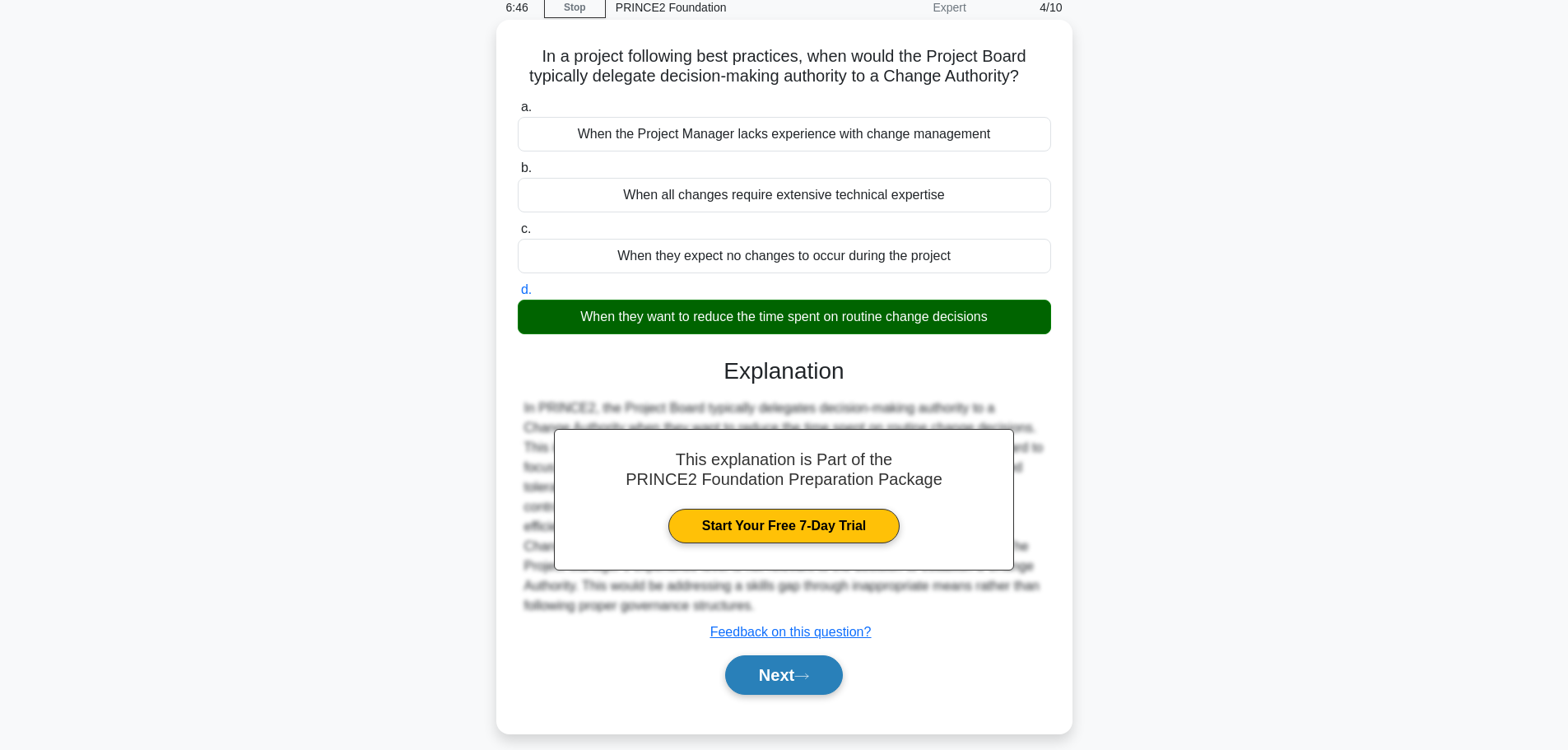
scroll to position [139, 0]
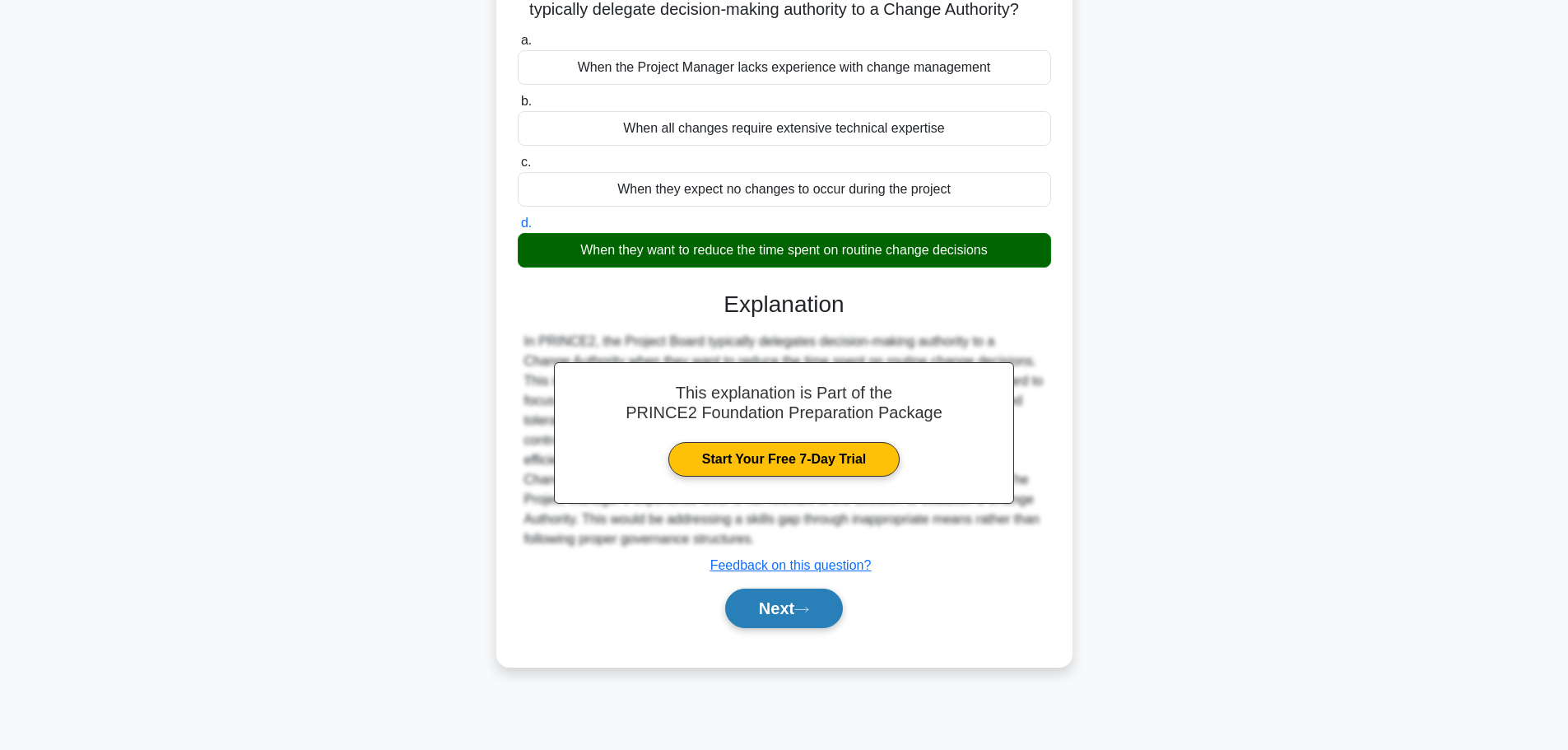
click at [749, 619] on button "Next" at bounding box center [783, 608] width 117 height 40
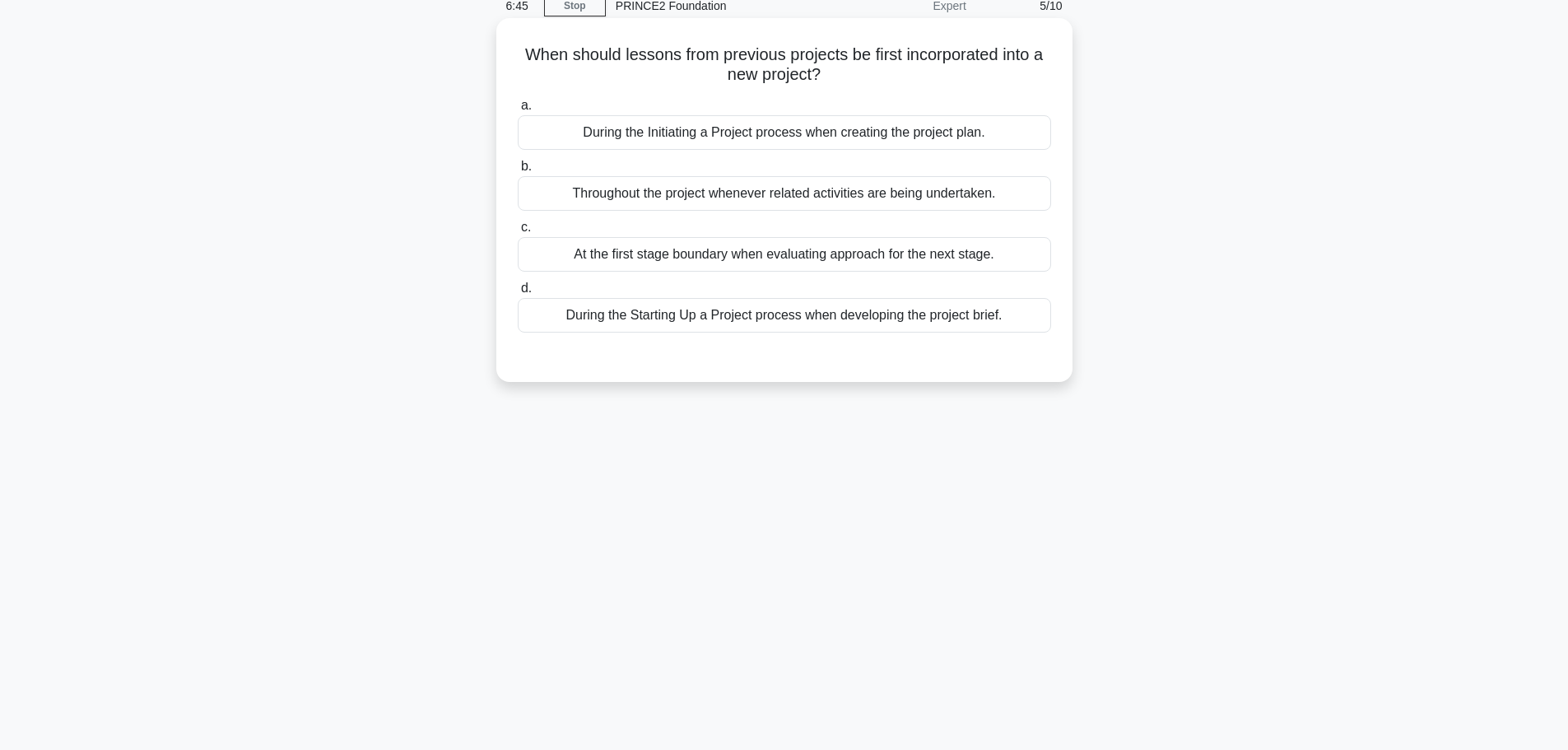
scroll to position [0, 0]
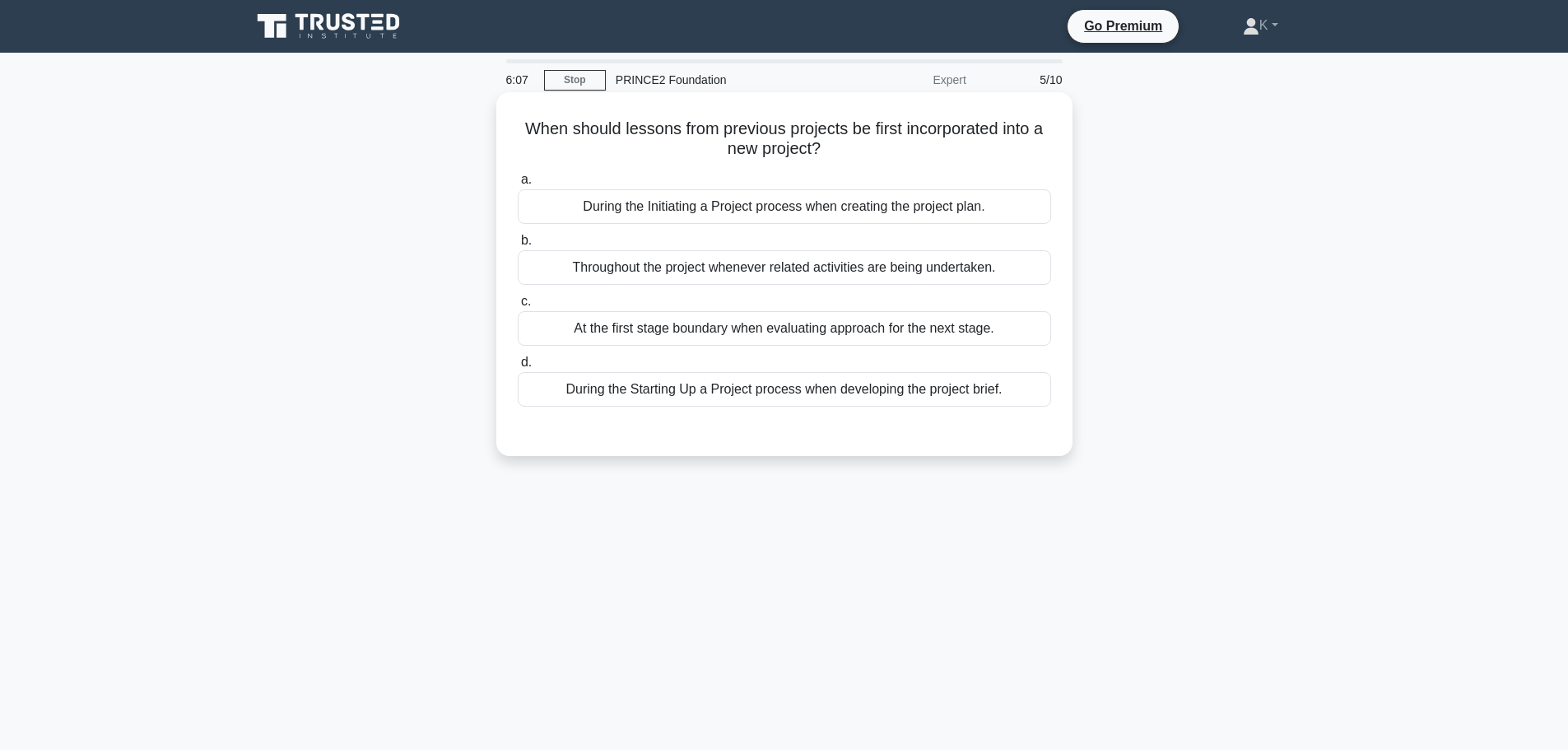
click at [969, 394] on div "During the Starting Up a Project process when developing the project brief." at bounding box center [784, 389] width 534 height 34
click at [518, 368] on input "d. During the Starting Up a Project process when developing the project brief." at bounding box center [518, 363] width 0 height 11
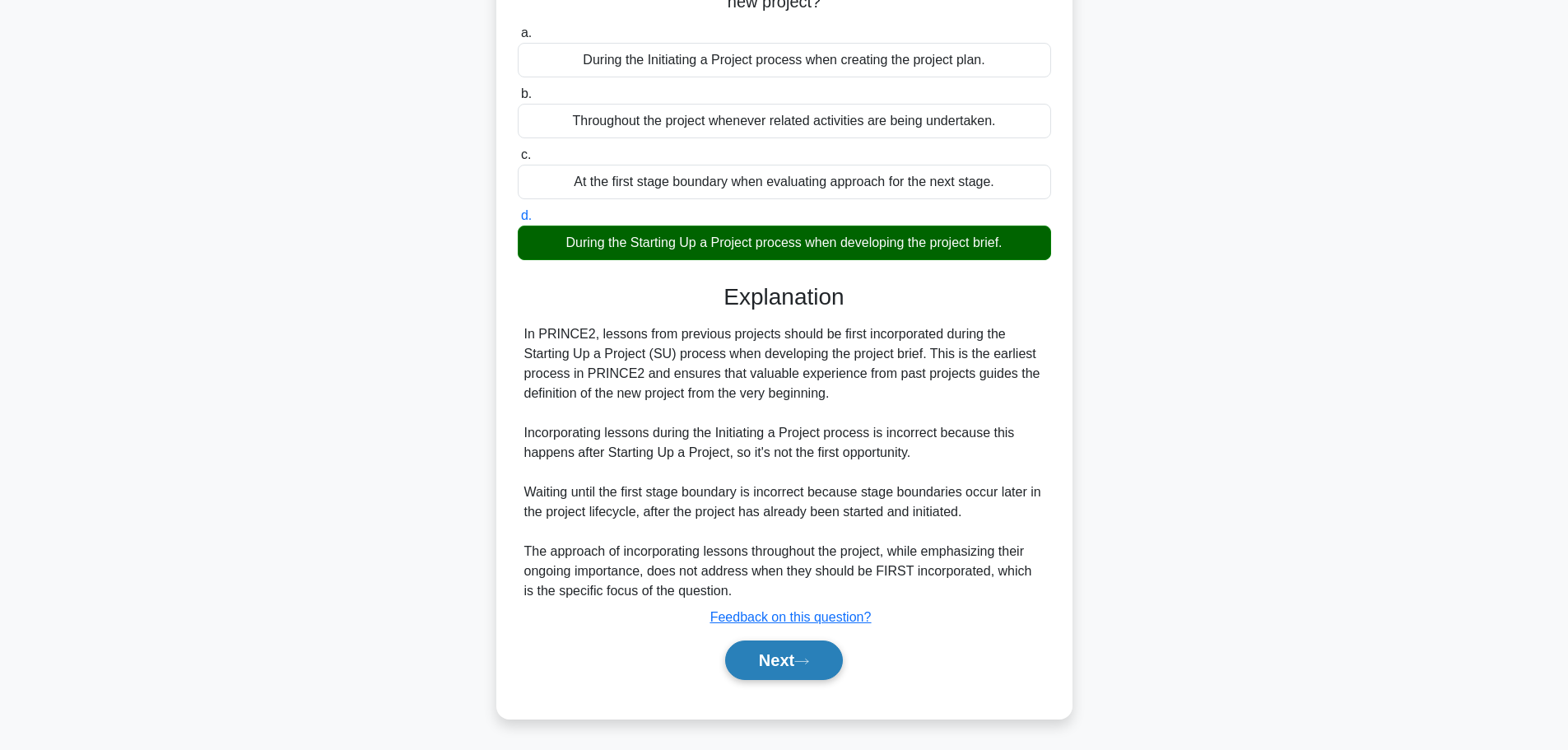
click at [785, 658] on button "Next" at bounding box center [783, 660] width 117 height 40
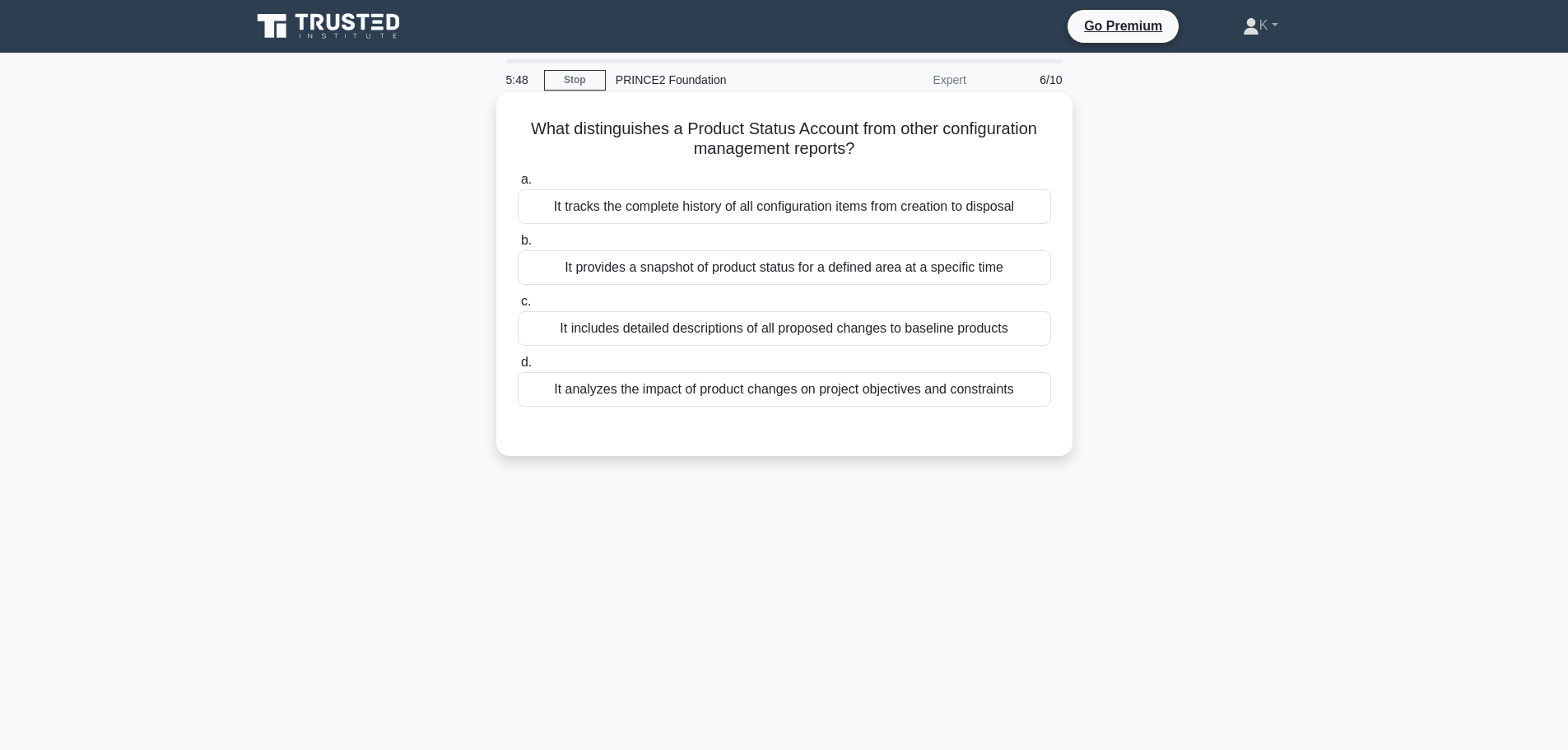
click at [721, 214] on div "It tracks the complete history of all configuration items from creation to disp…" at bounding box center [784, 206] width 534 height 34
click at [518, 185] on input "a. It tracks the complete history of all configuration items from creation to d…" at bounding box center [518, 180] width 0 height 11
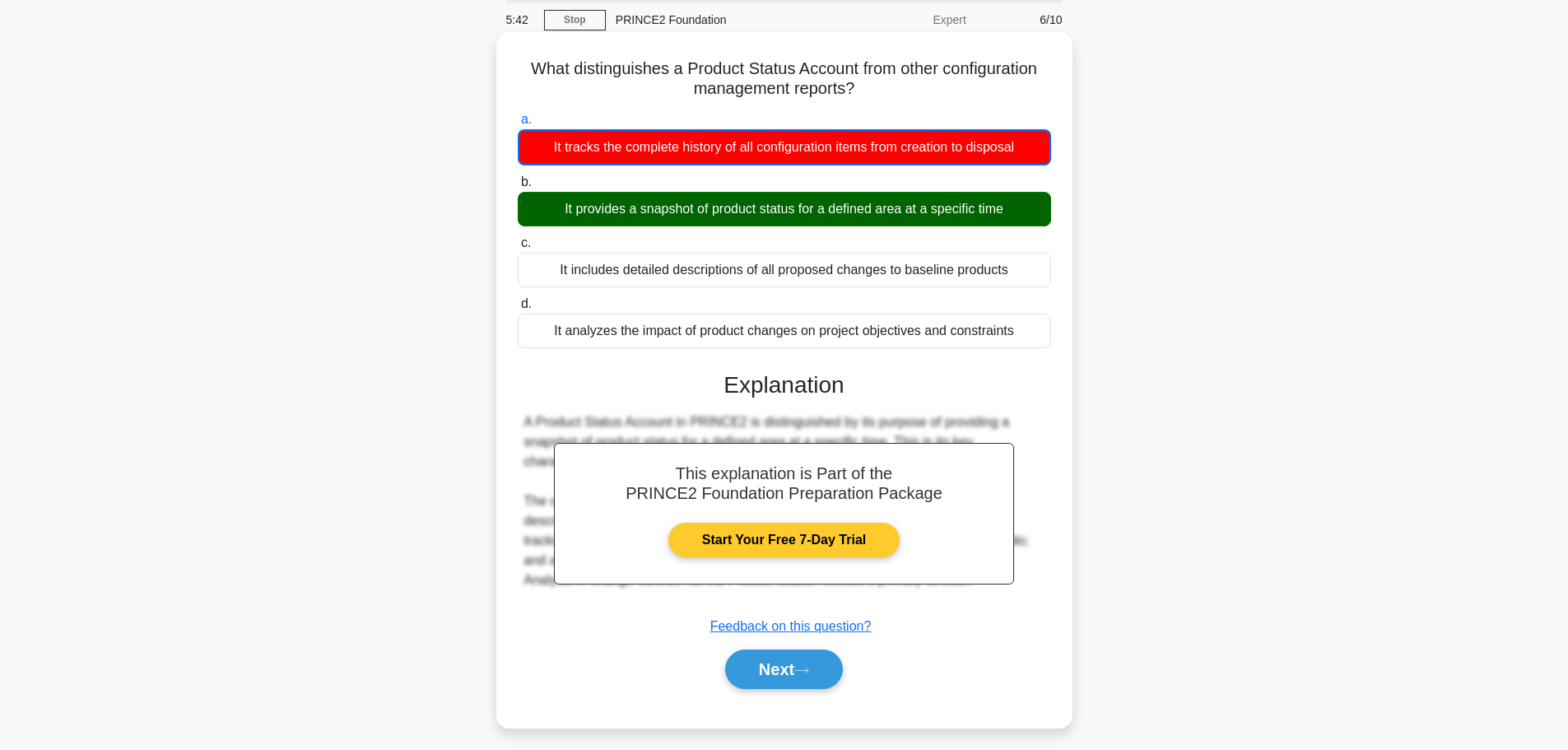
scroll to position [139, 0]
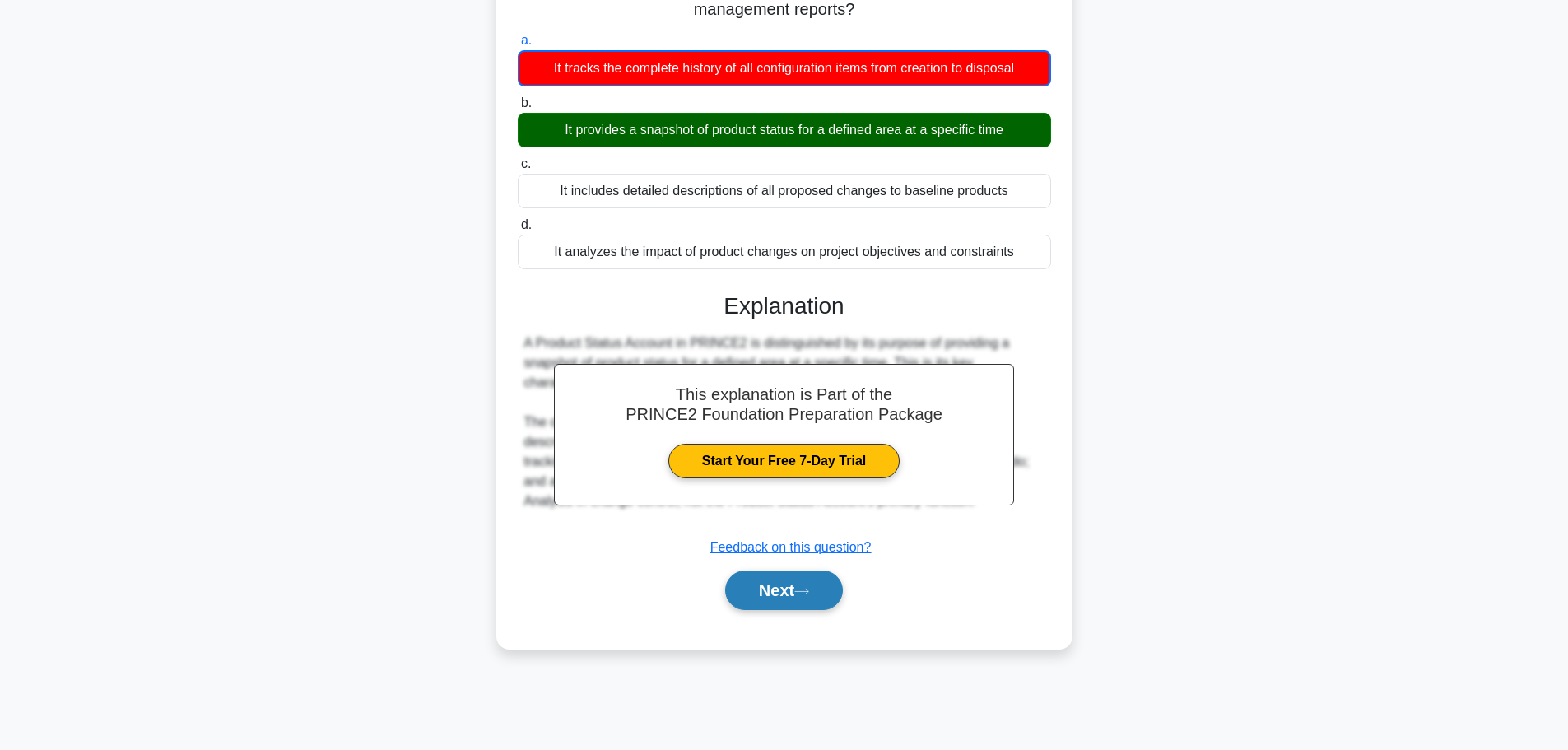
click at [757, 590] on button "Next" at bounding box center [783, 590] width 117 height 40
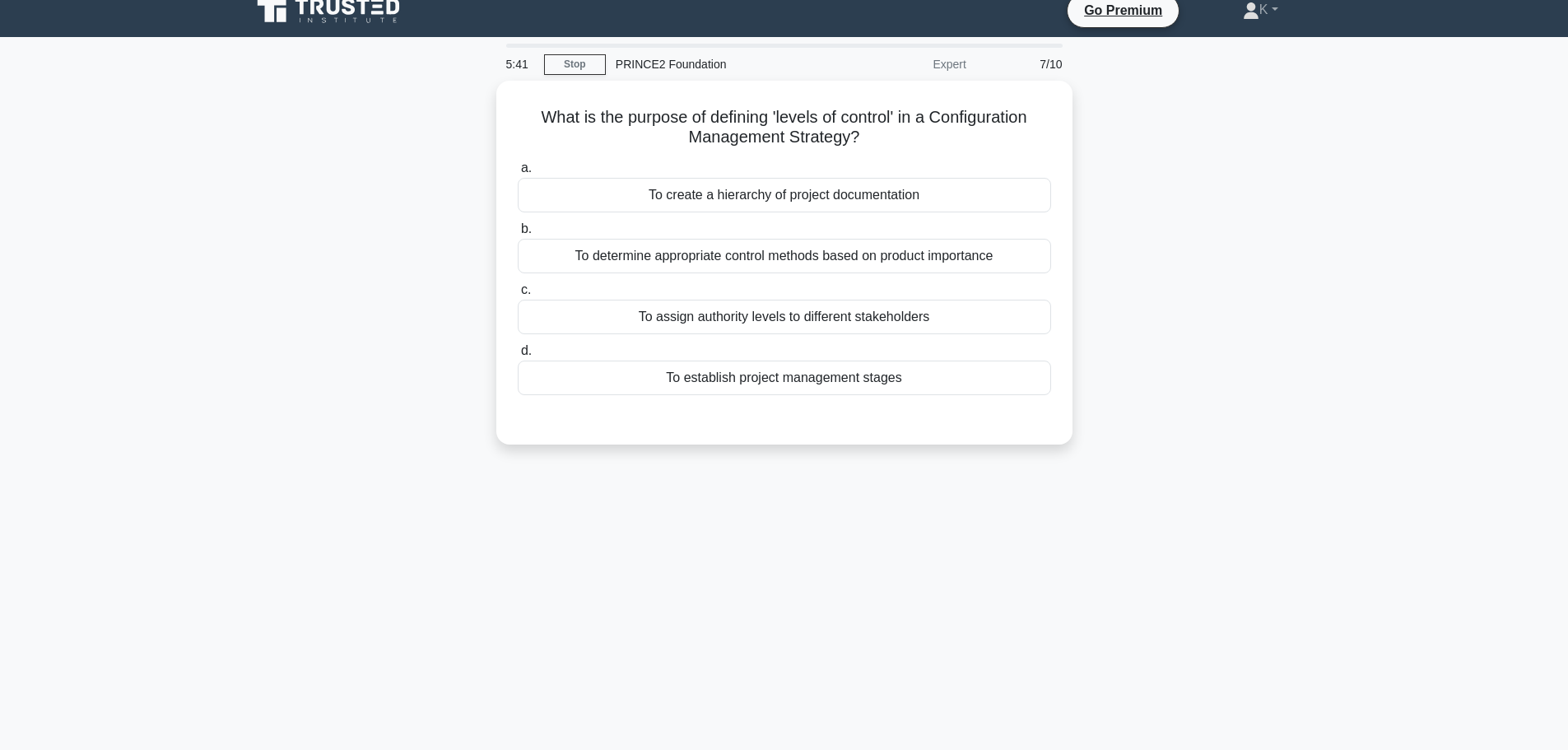
scroll to position [0, 0]
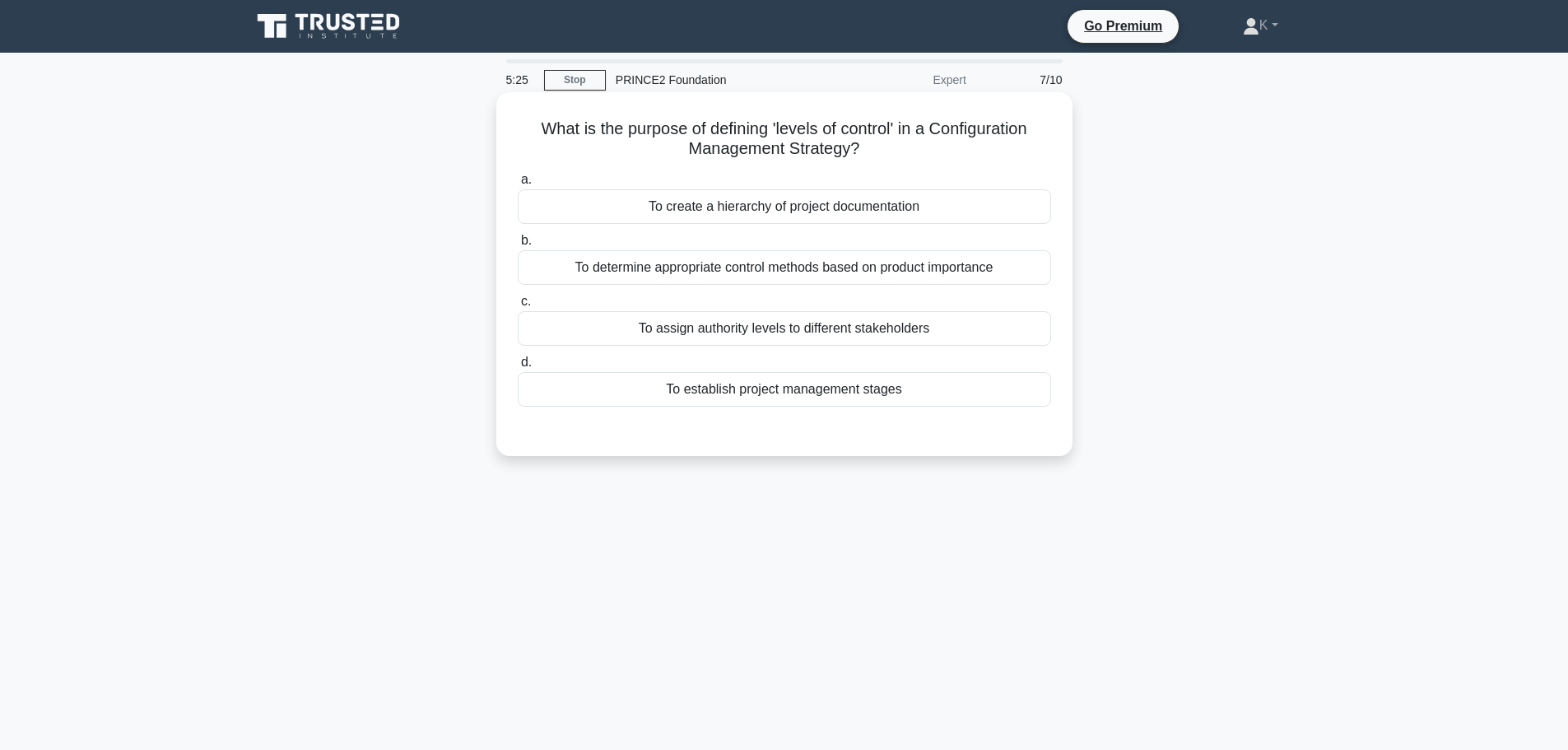
click at [706, 268] on div "To determine appropriate control methods based on product importance" at bounding box center [784, 267] width 534 height 34
click at [735, 272] on div "To determine appropriate control methods based on product importance" at bounding box center [784, 267] width 534 height 34
click at [518, 246] on input "b. To determine appropriate control methods based on product importance" at bounding box center [518, 241] width 0 height 11
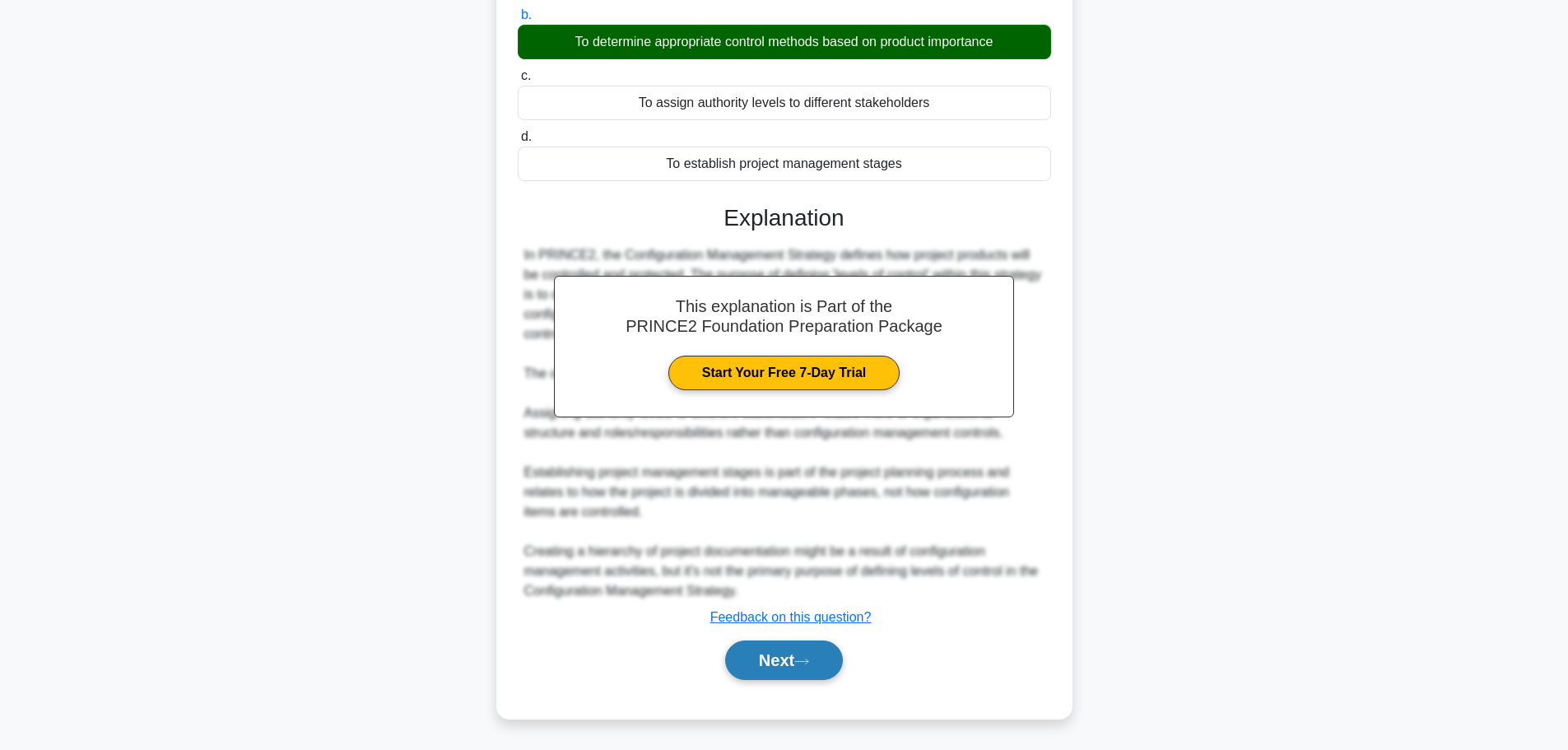
click at [810, 673] on button "Next" at bounding box center [783, 660] width 117 height 40
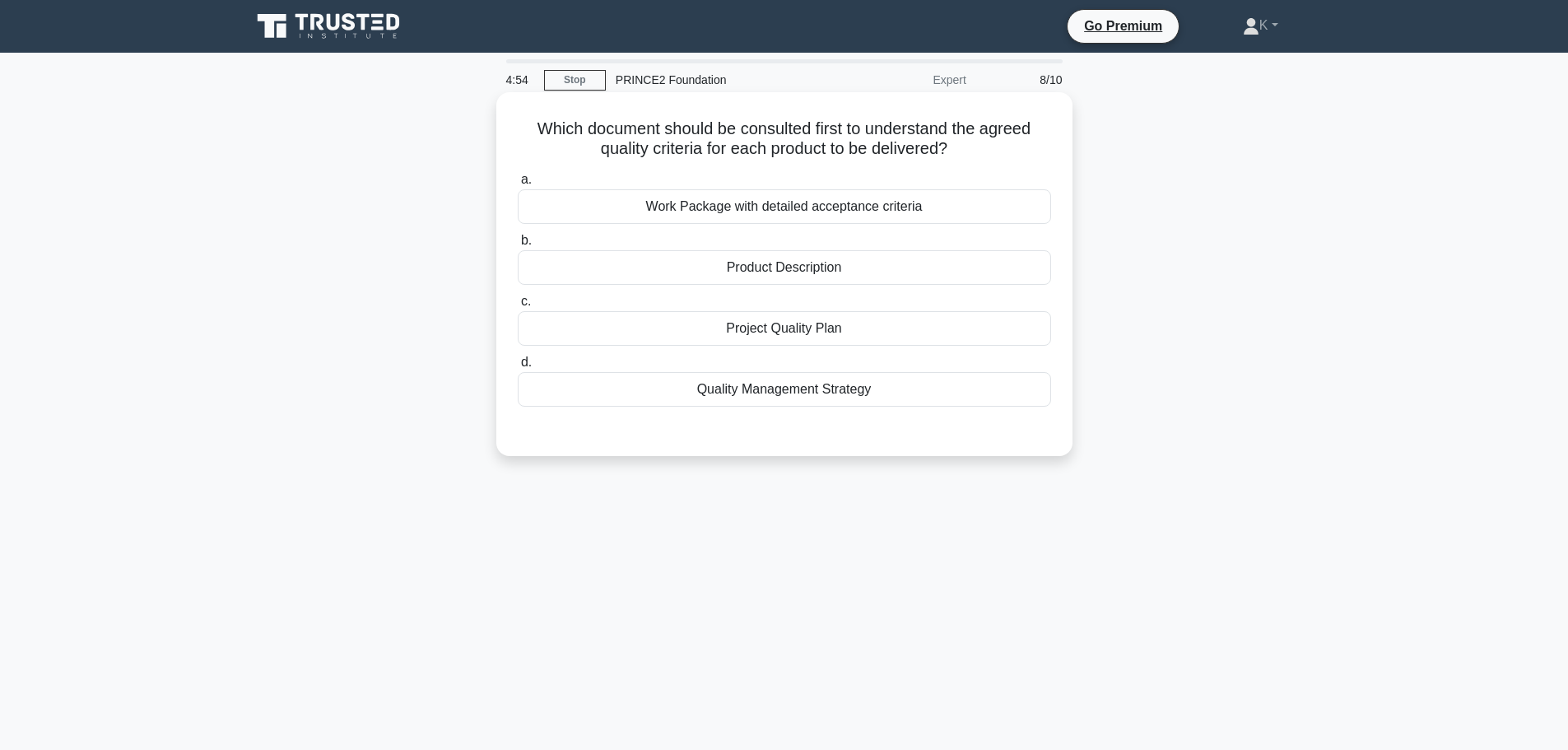
drag, startPoint x: 654, startPoint y: 555, endPoint x: 676, endPoint y: 422, distance: 134.8
click at [657, 544] on div "4:54 Stop PRINCE2 Foundation Expert 8/10 Which document should be consulted fir…" at bounding box center [784, 470] width 1086 height 823
click at [689, 392] on div "Quality Management Strategy" at bounding box center [784, 389] width 534 height 34
click at [518, 368] on input "d. Quality Management Strategy" at bounding box center [518, 363] width 0 height 11
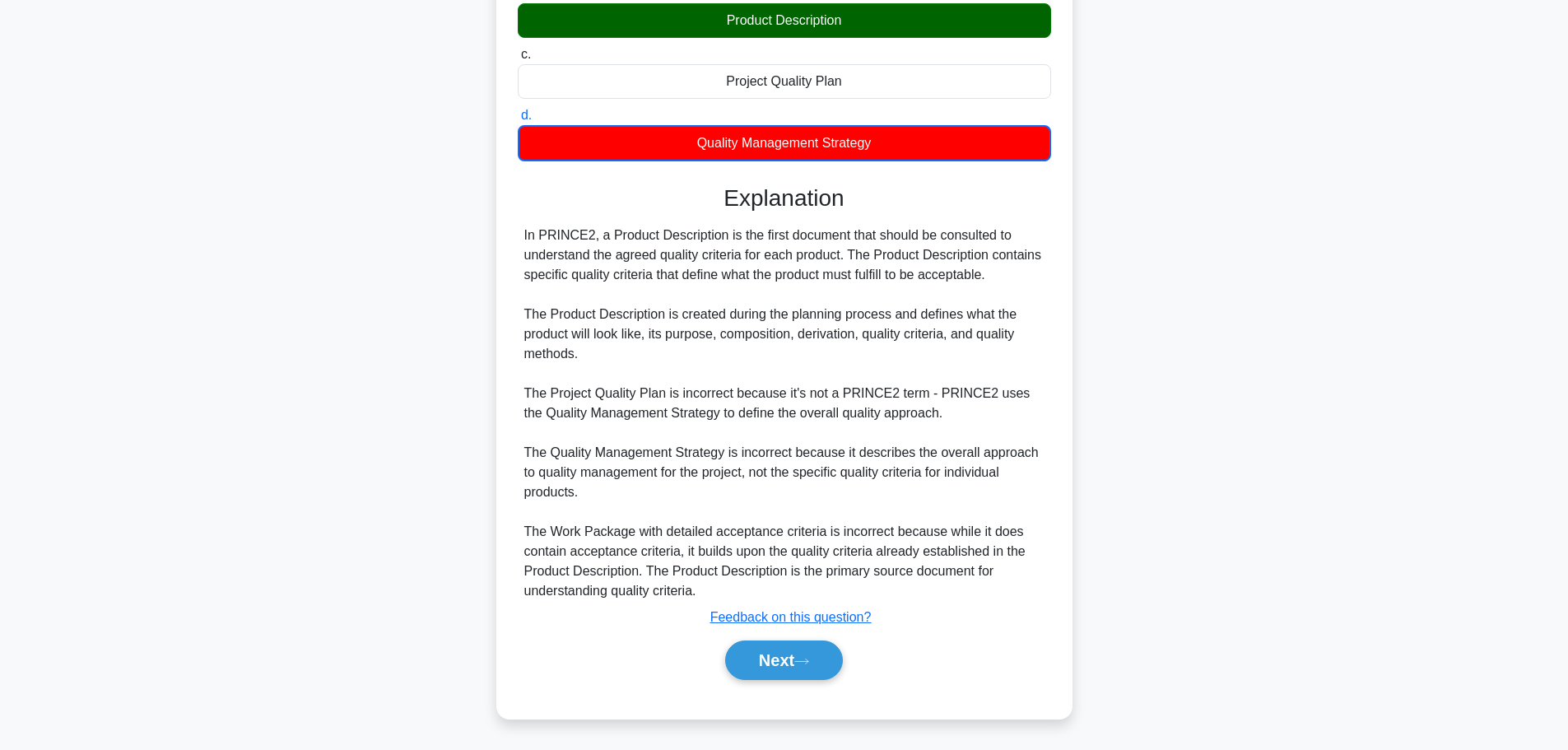
scroll to position [248, 0]
click at [784, 662] on button "Next" at bounding box center [783, 660] width 117 height 40
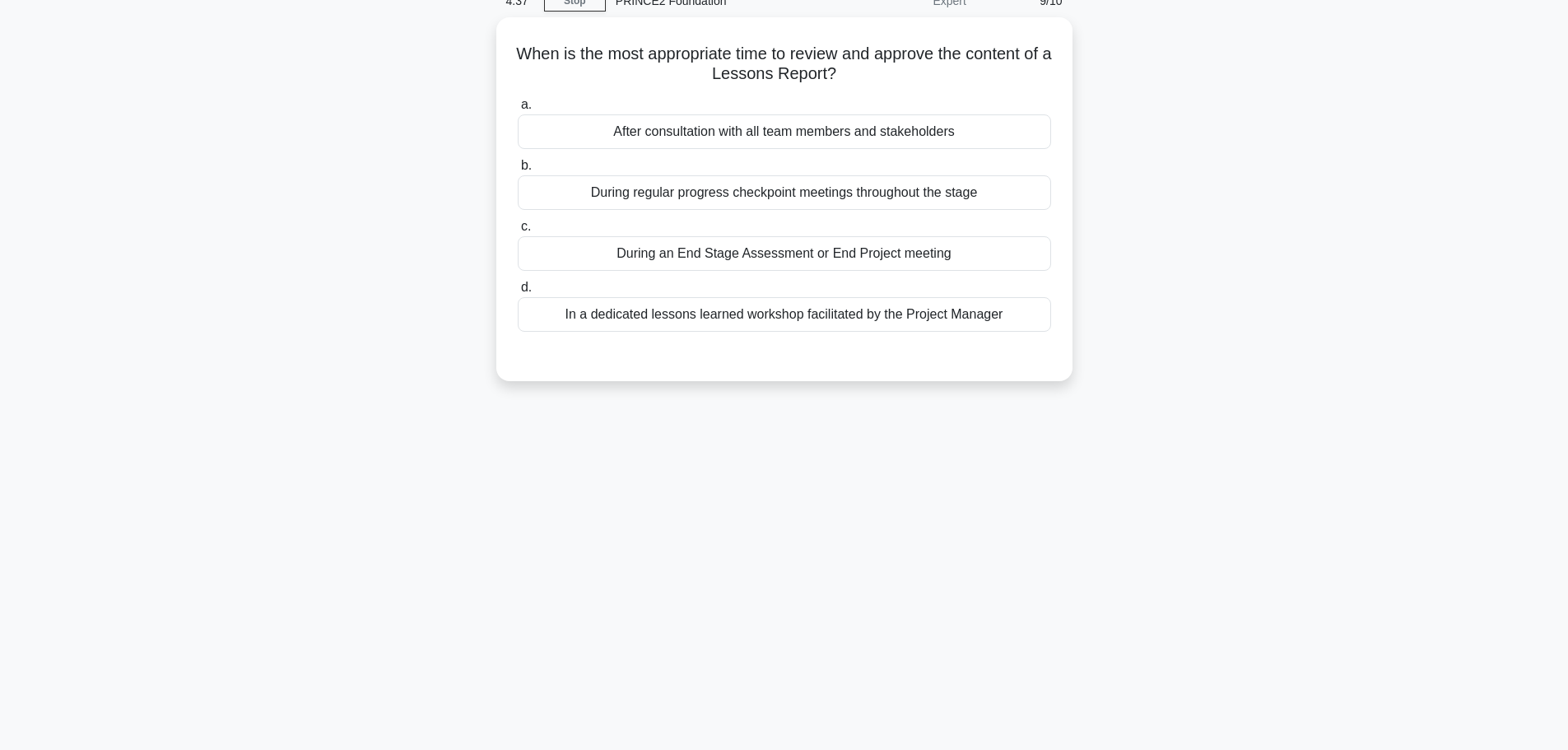
scroll to position [0, 0]
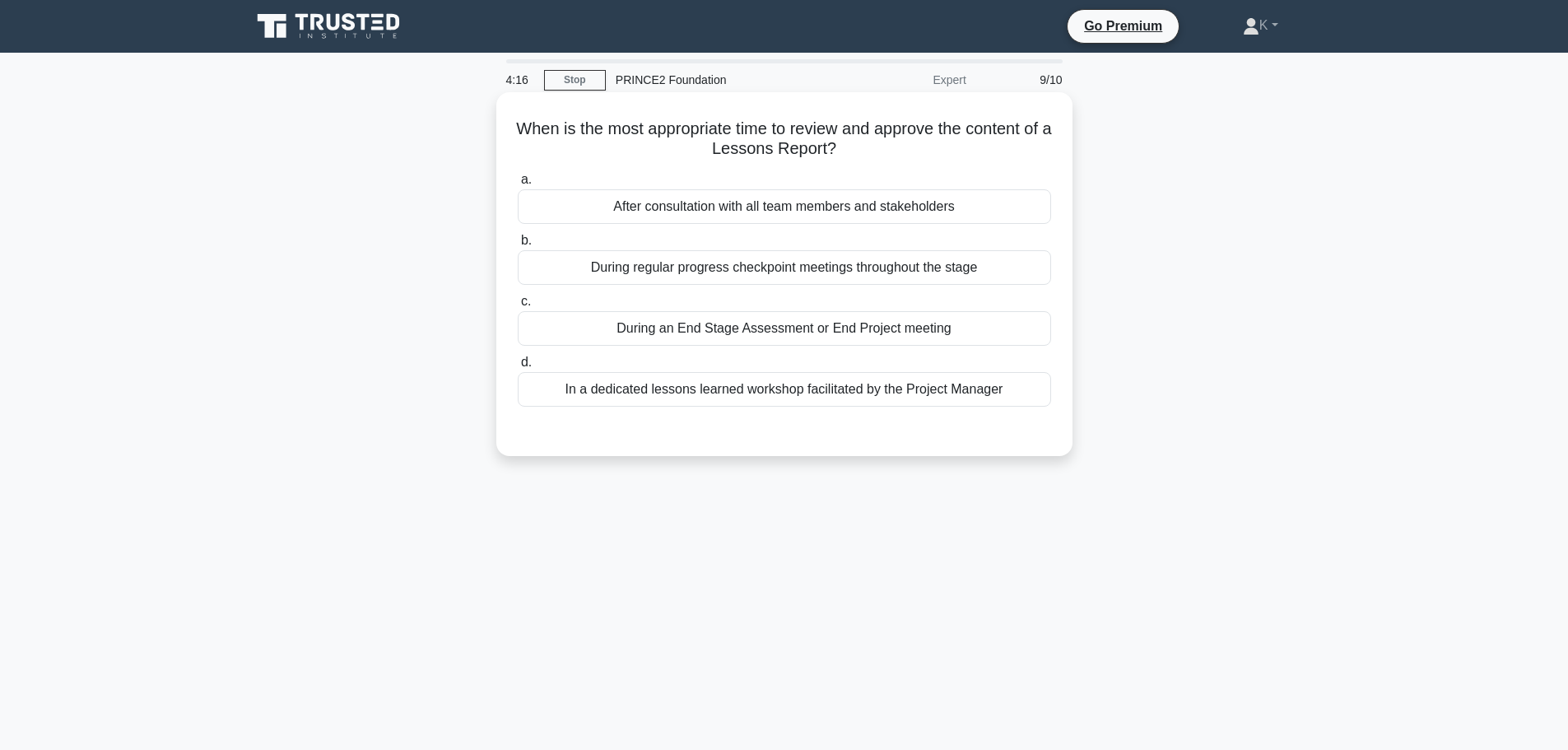
click at [724, 273] on div "During regular progress checkpoint meetings throughout the stage" at bounding box center [784, 267] width 534 height 34
click at [518, 246] on input "b. During regular progress checkpoint meetings throughout the stage" at bounding box center [518, 241] width 0 height 11
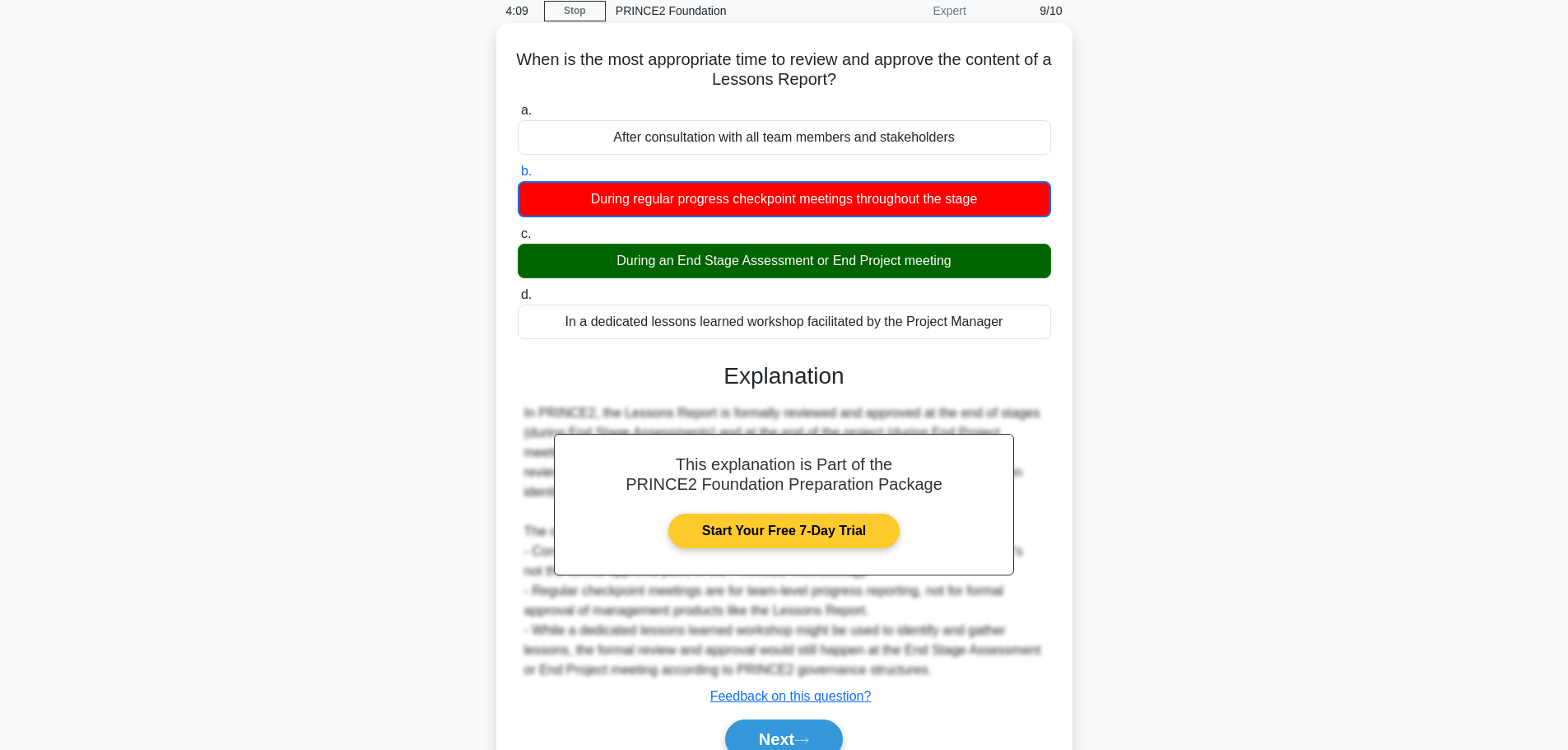
scroll to position [139, 0]
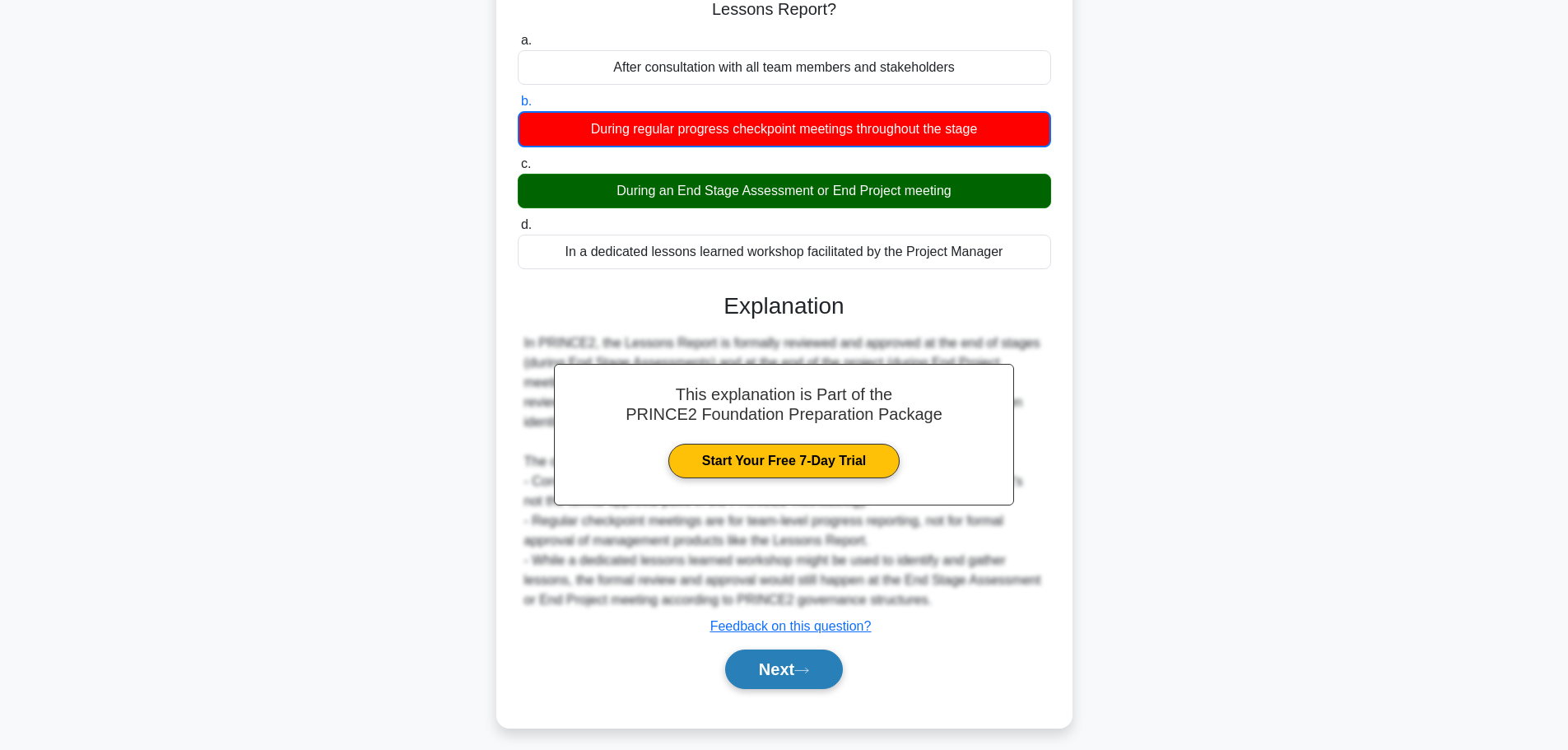
click at [798, 651] on button "Next" at bounding box center [783, 669] width 117 height 40
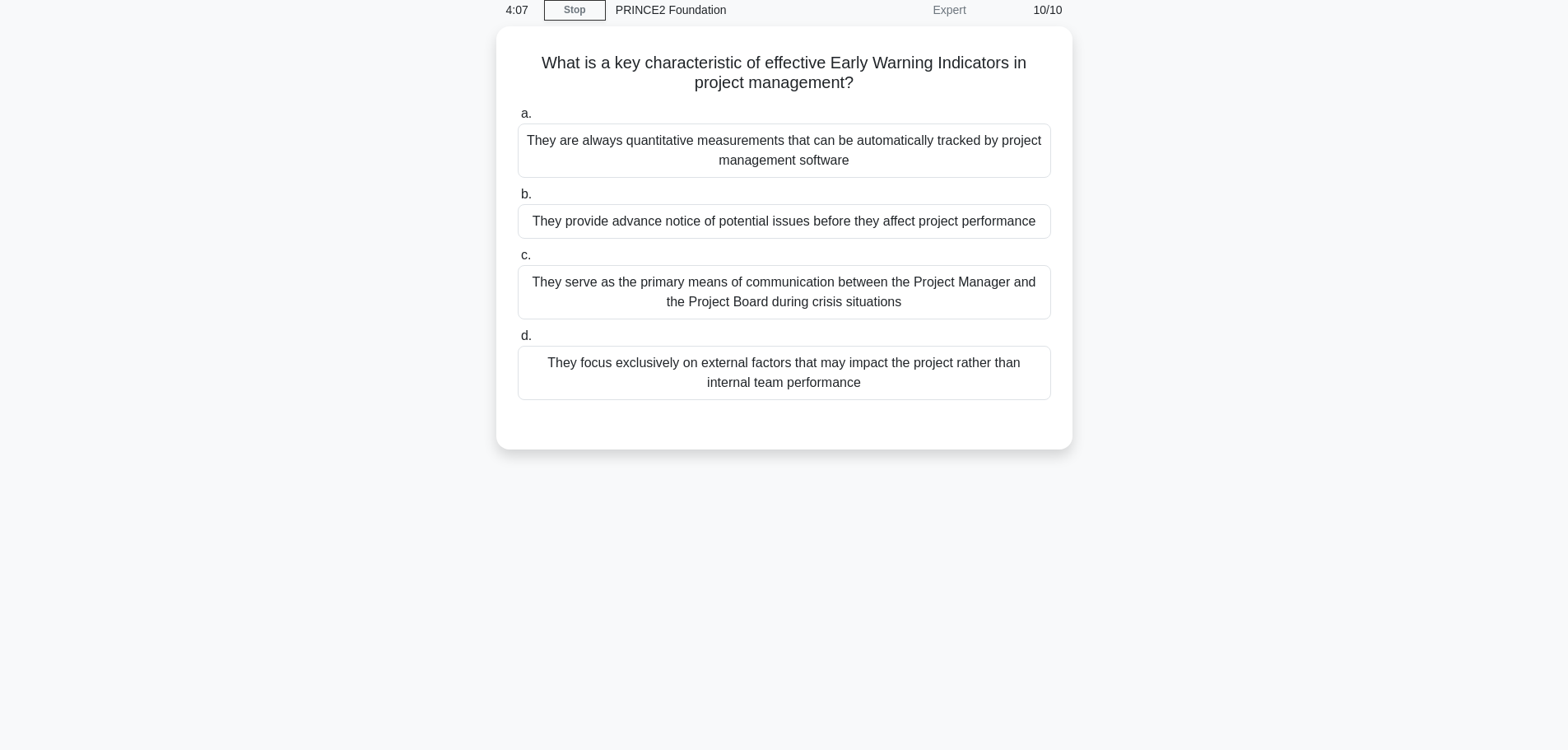
scroll to position [0, 0]
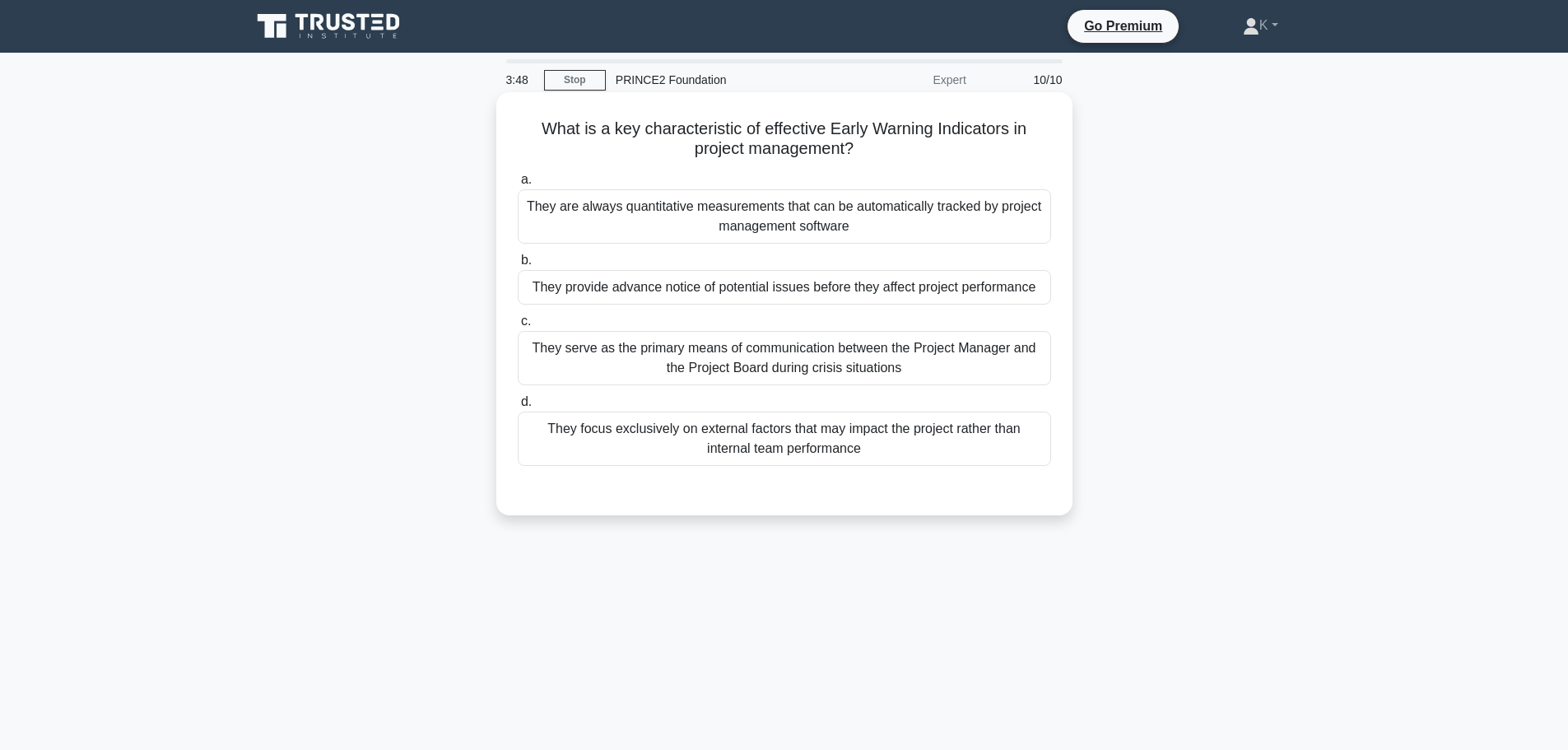
click at [913, 283] on div "They provide advance notice of potential issues before they affect project perf…" at bounding box center [784, 287] width 534 height 34
click at [518, 266] on input "b. They provide advance notice of potential issues before they affect project p…" at bounding box center [518, 260] width 0 height 11
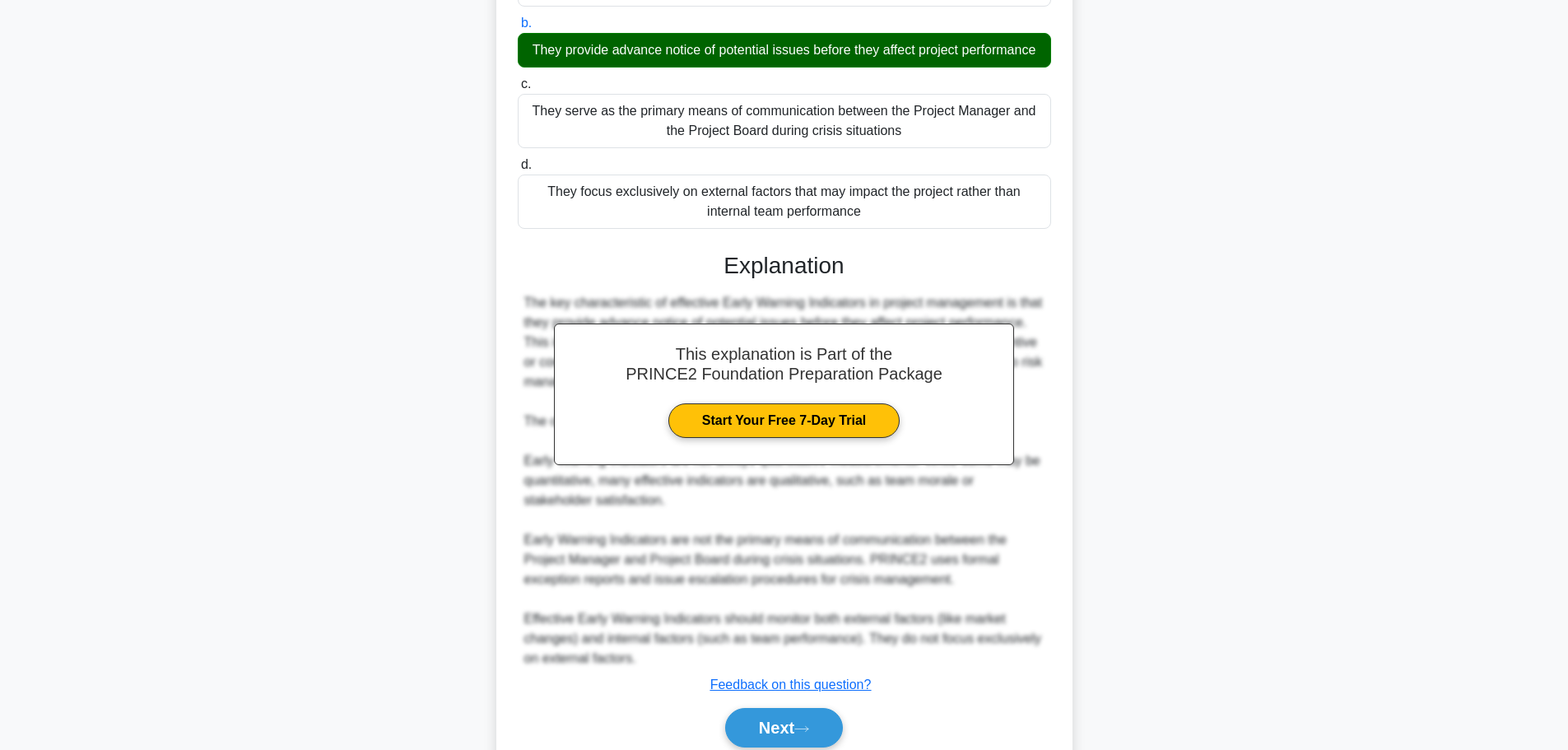
scroll to position [326, 0]
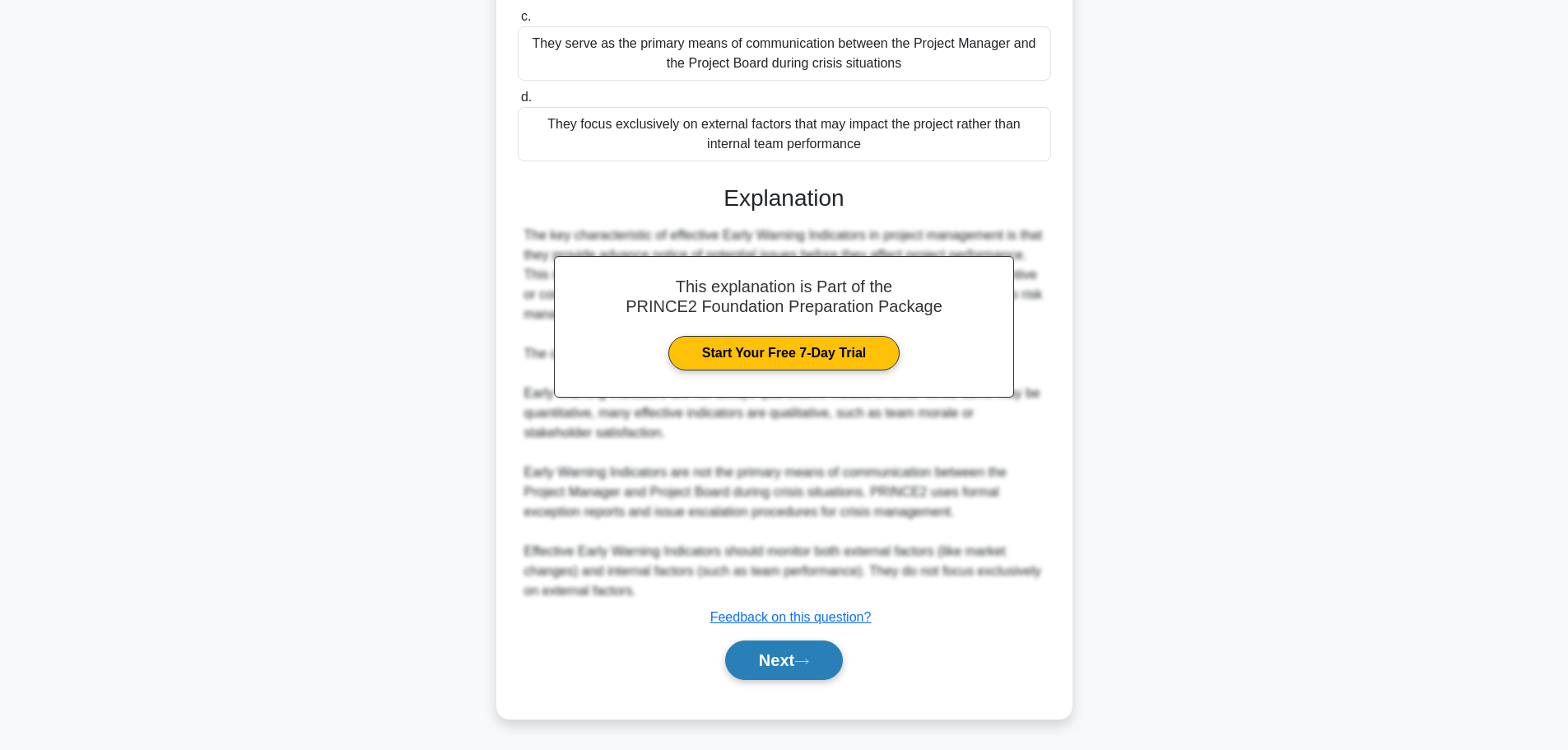
click at [797, 658] on button "Next" at bounding box center [783, 660] width 117 height 40
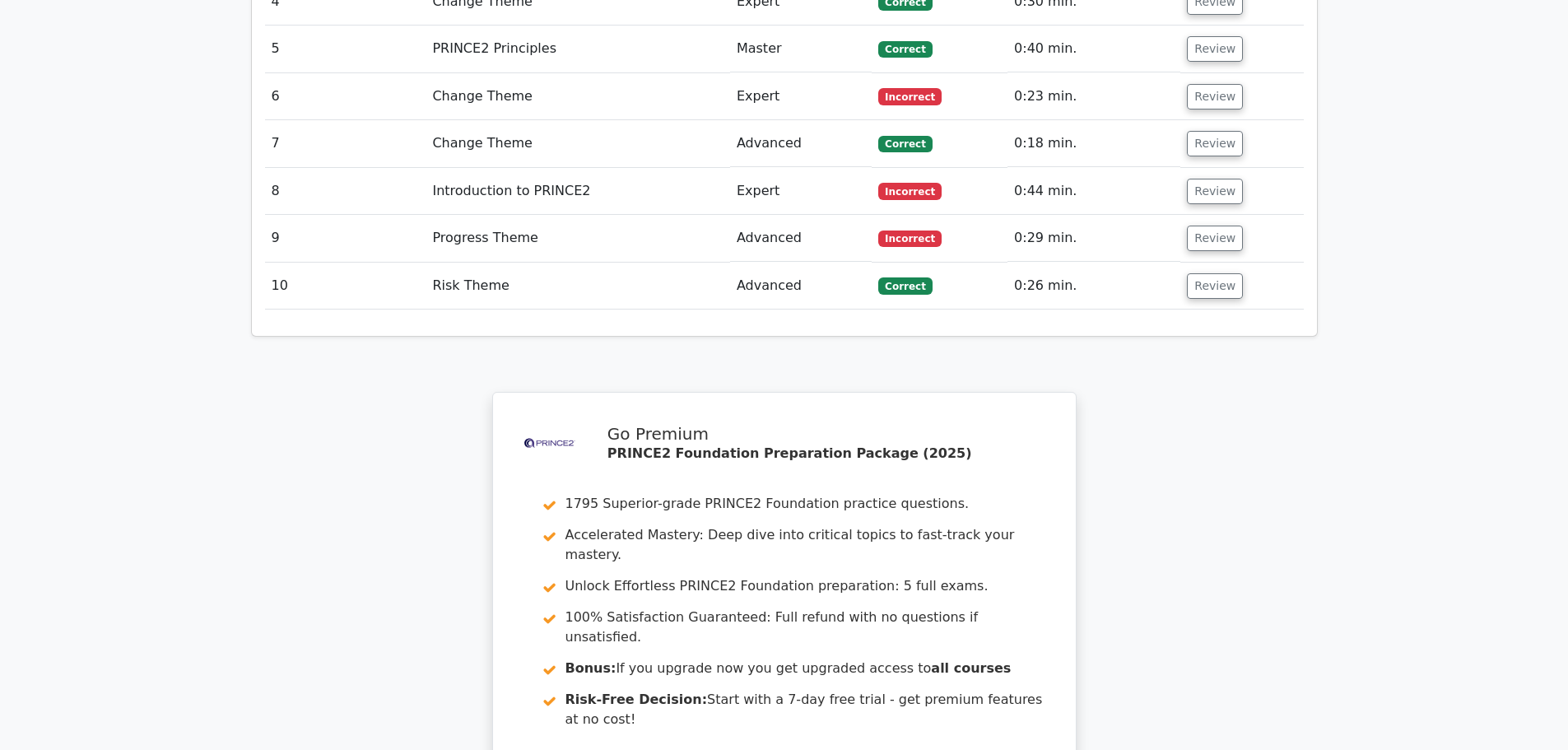
scroll to position [2688, 0]
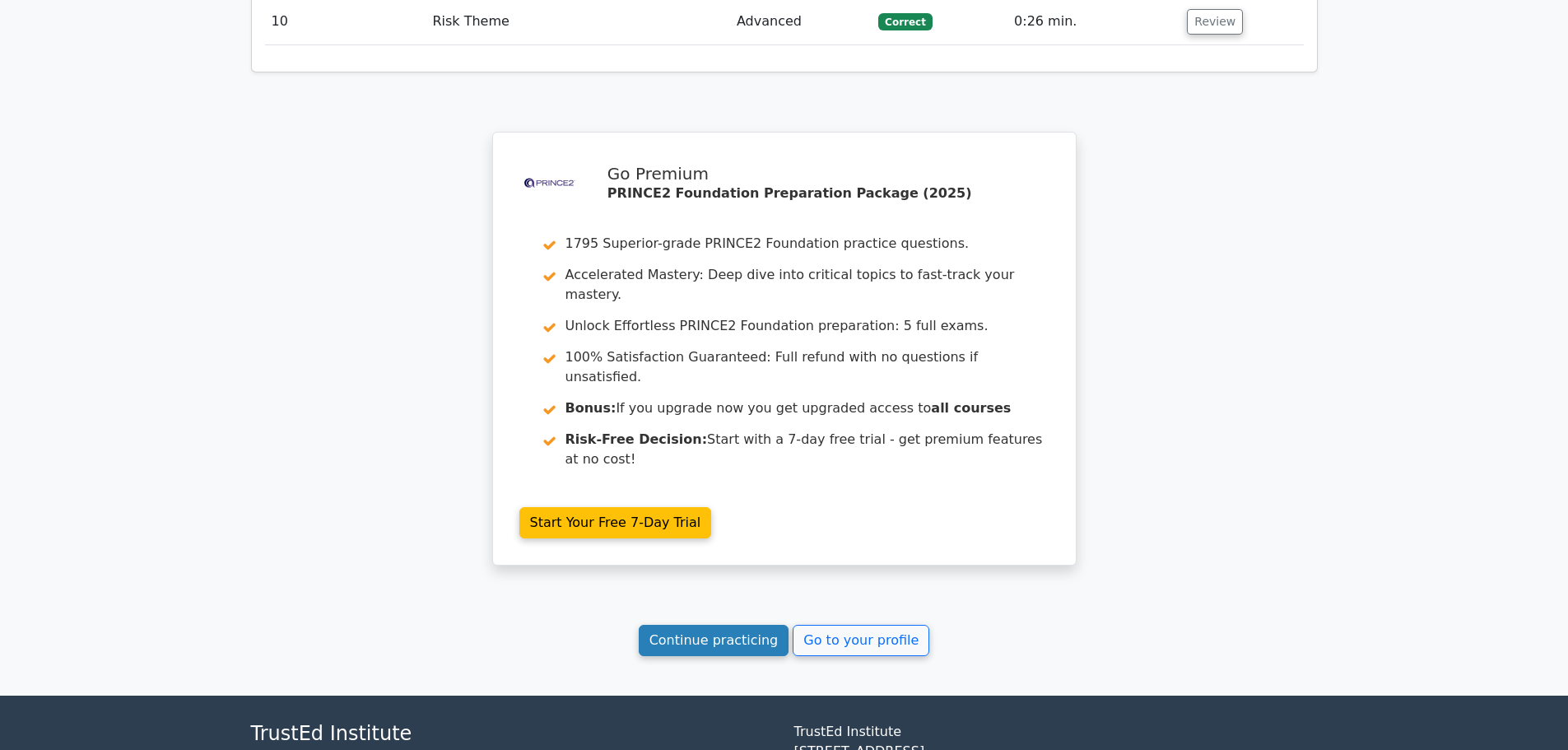
click at [716, 625] on link "Continue practicing" at bounding box center [713, 640] width 151 height 31
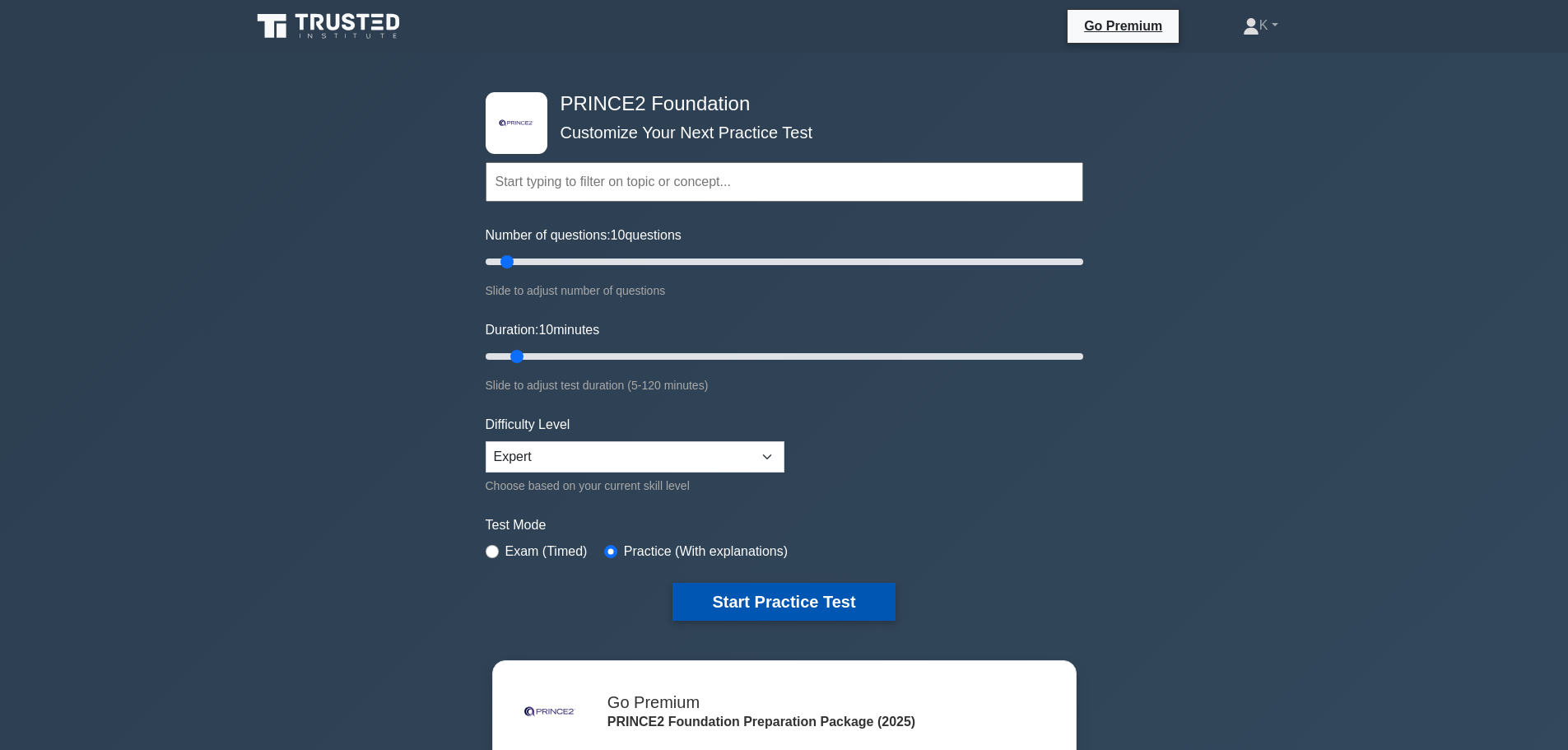
click at [746, 608] on button "Start Practice Test" at bounding box center [783, 602] width 222 height 38
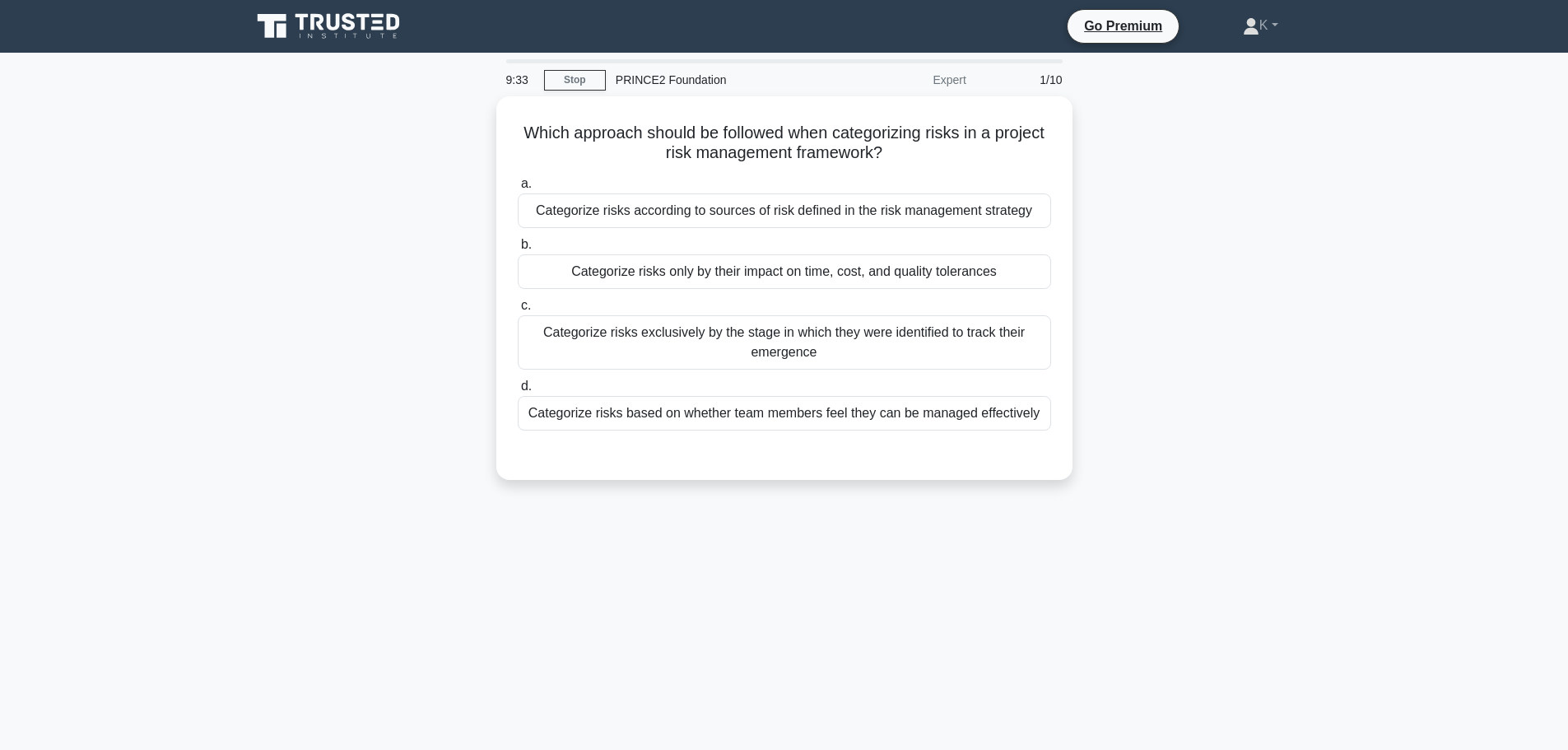
click at [1286, 268] on div "Which approach should be followed when categorizing risks in a project risk man…" at bounding box center [784, 297] width 1086 height 403
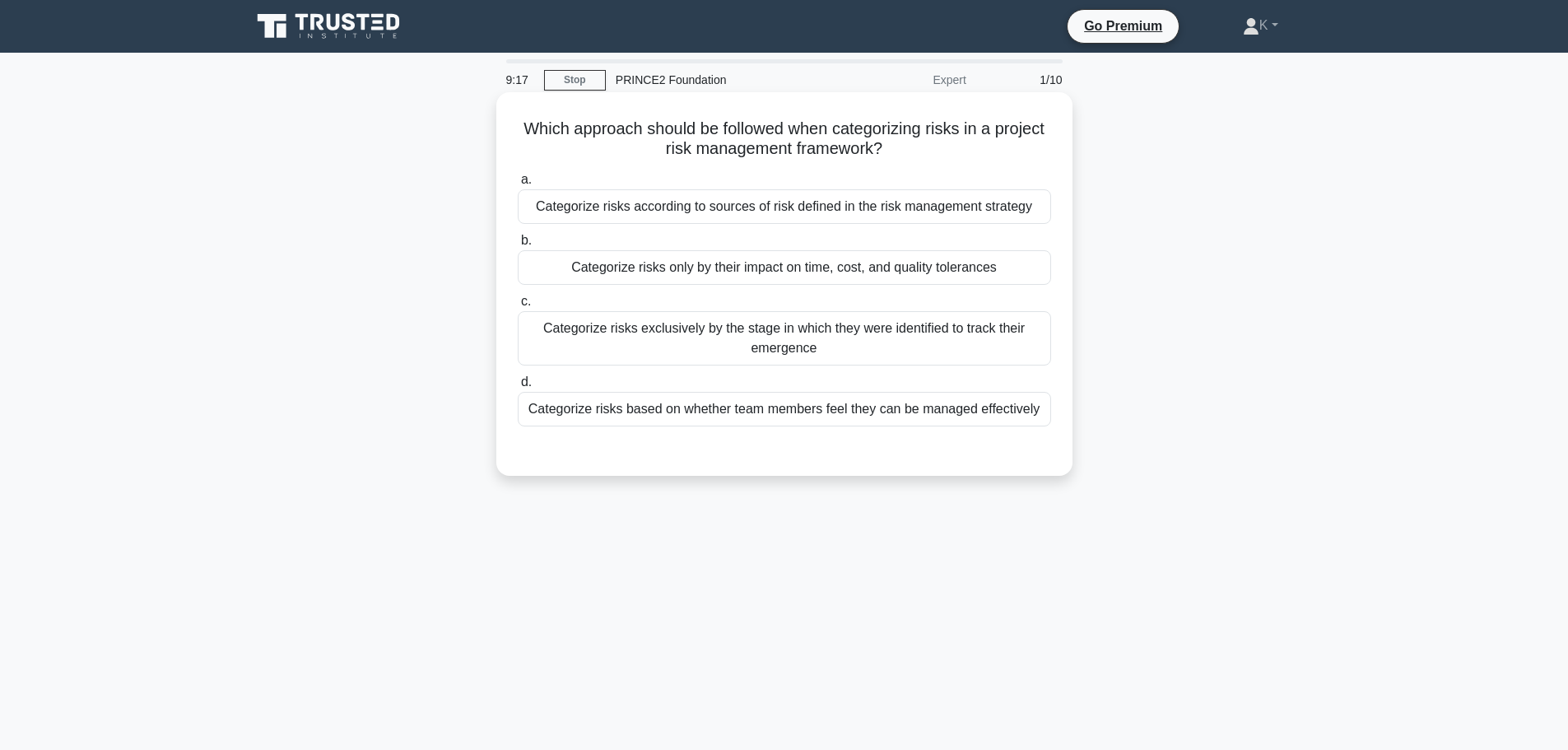
click at [992, 277] on div "Categorize risks only by their impact on time, cost, and quality tolerances" at bounding box center [784, 267] width 534 height 34
click at [518, 246] on input "b. Categorize risks only by their impact on time, cost, and quality tolerances" at bounding box center [518, 241] width 0 height 11
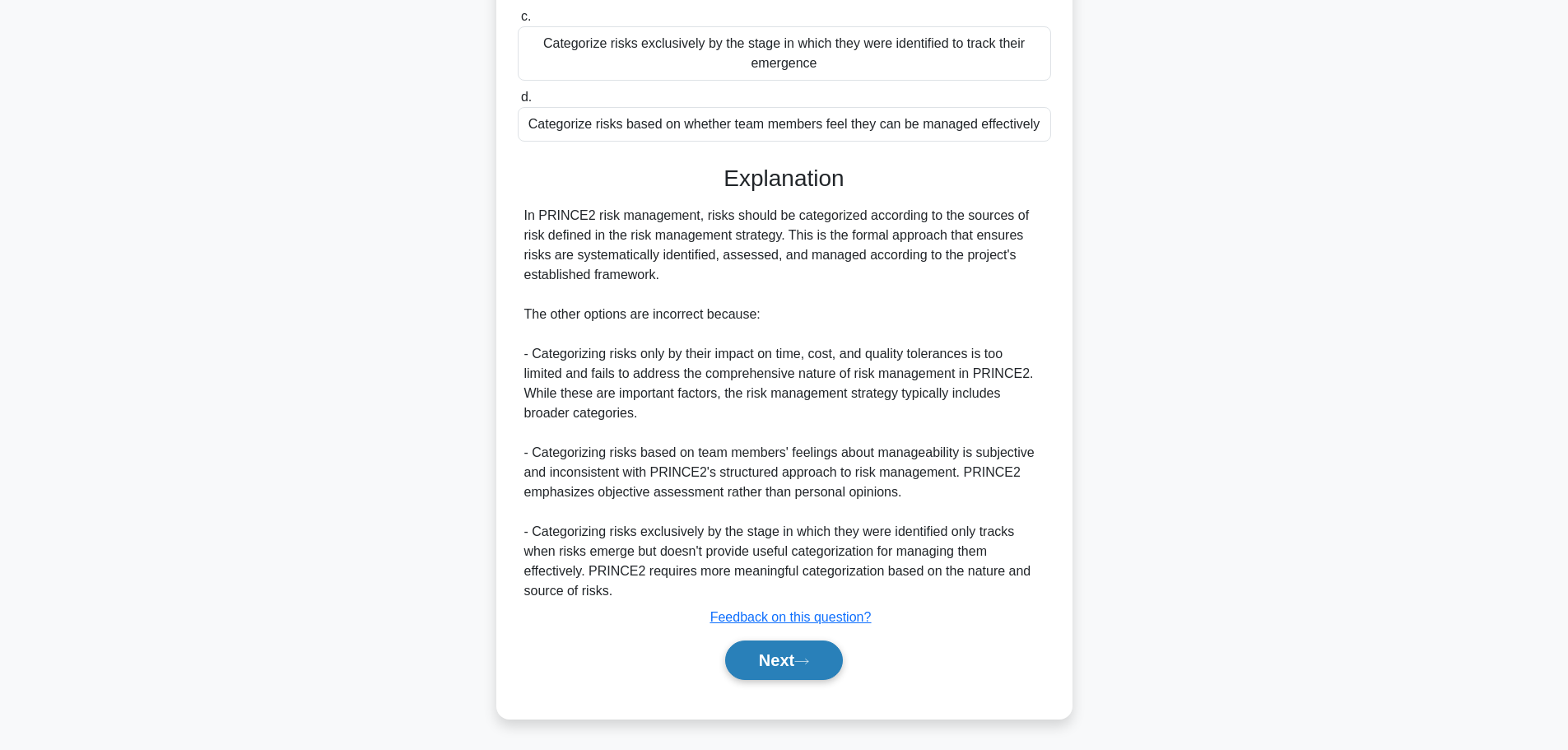
click at [756, 668] on button "Next" at bounding box center [783, 660] width 117 height 40
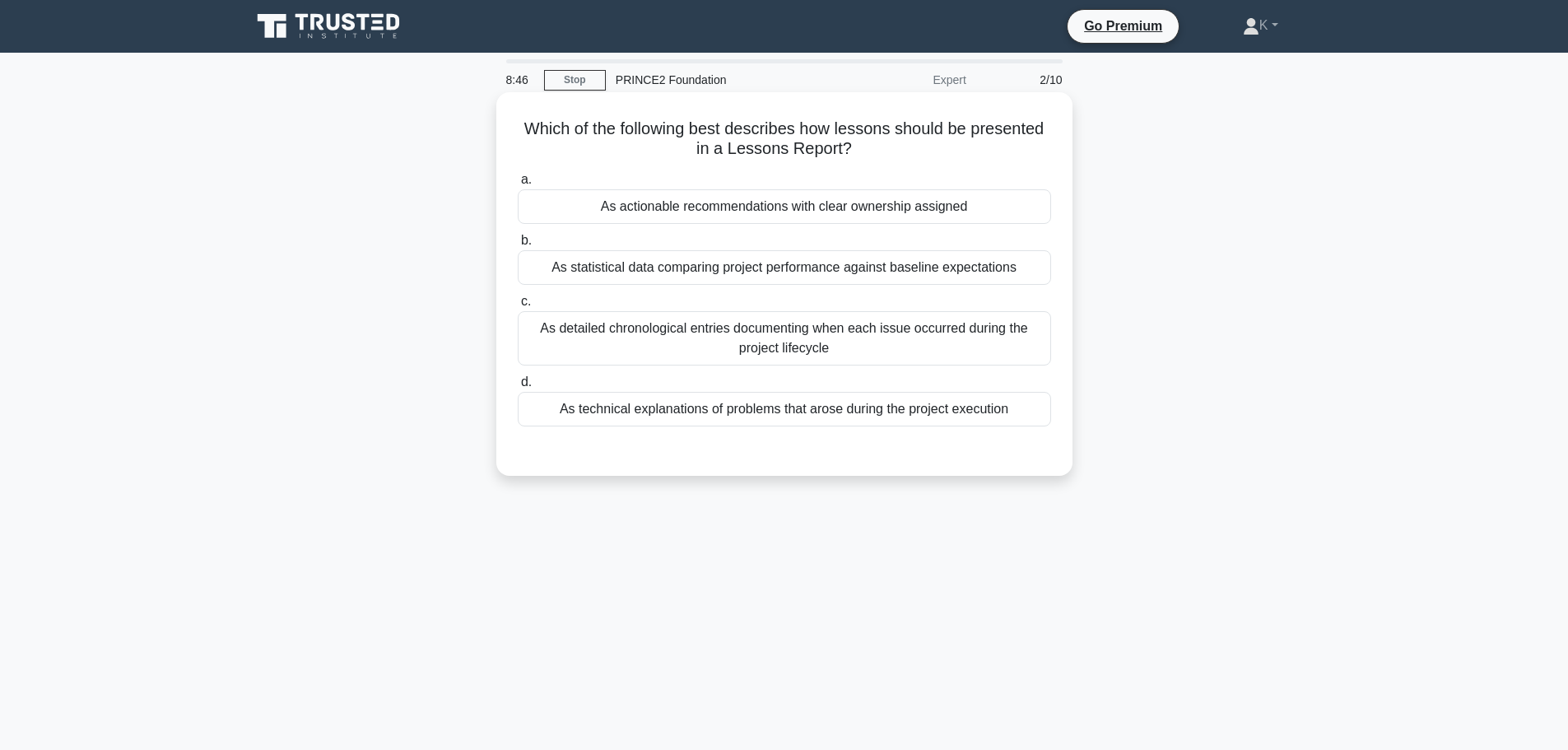
click at [689, 214] on div "As actionable recommendations with clear ownership assigned" at bounding box center [784, 206] width 534 height 34
click at [518, 185] on input "a. As actionable recommendations with clear ownership assigned" at bounding box center [518, 180] width 0 height 11
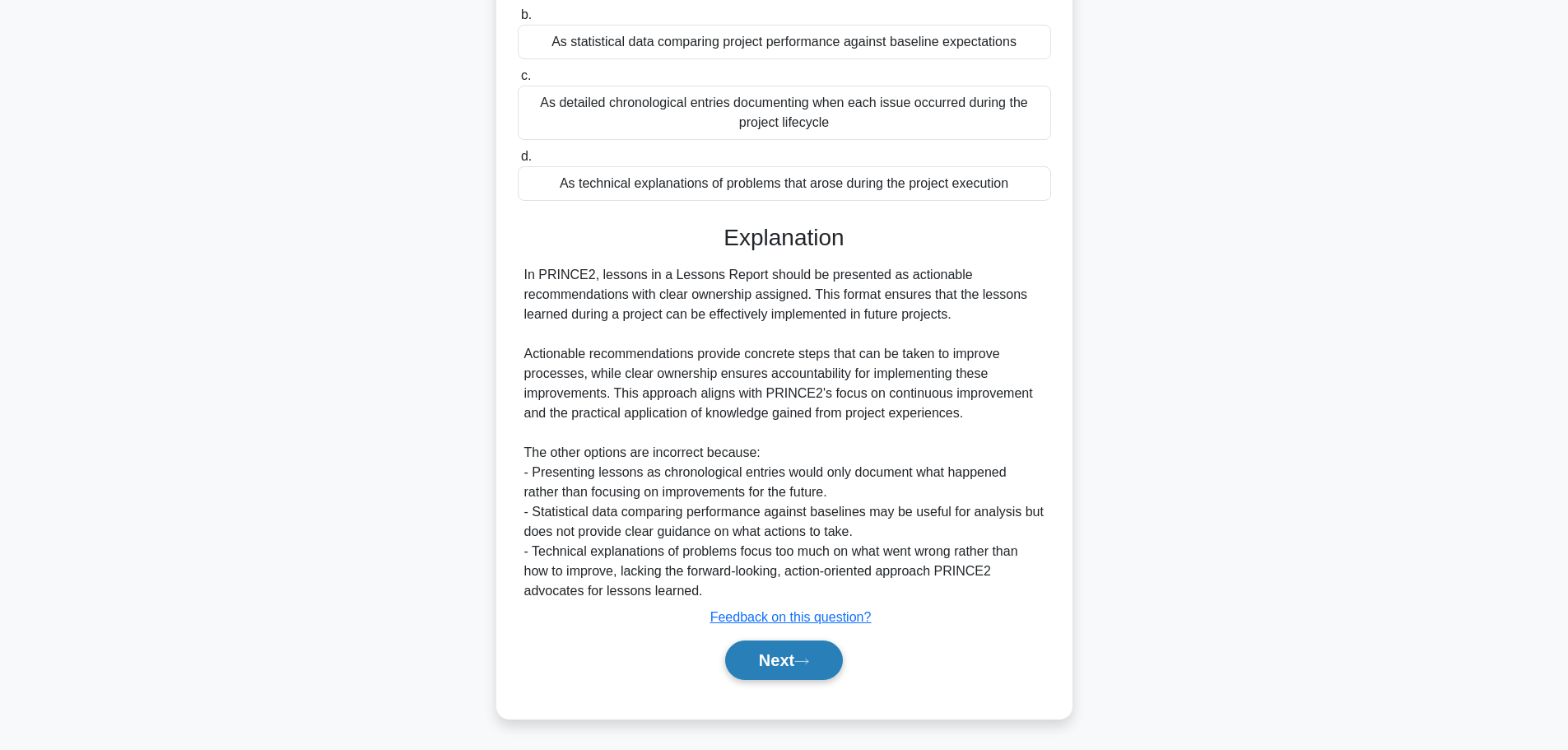
click at [837, 665] on button "Next" at bounding box center [783, 660] width 117 height 40
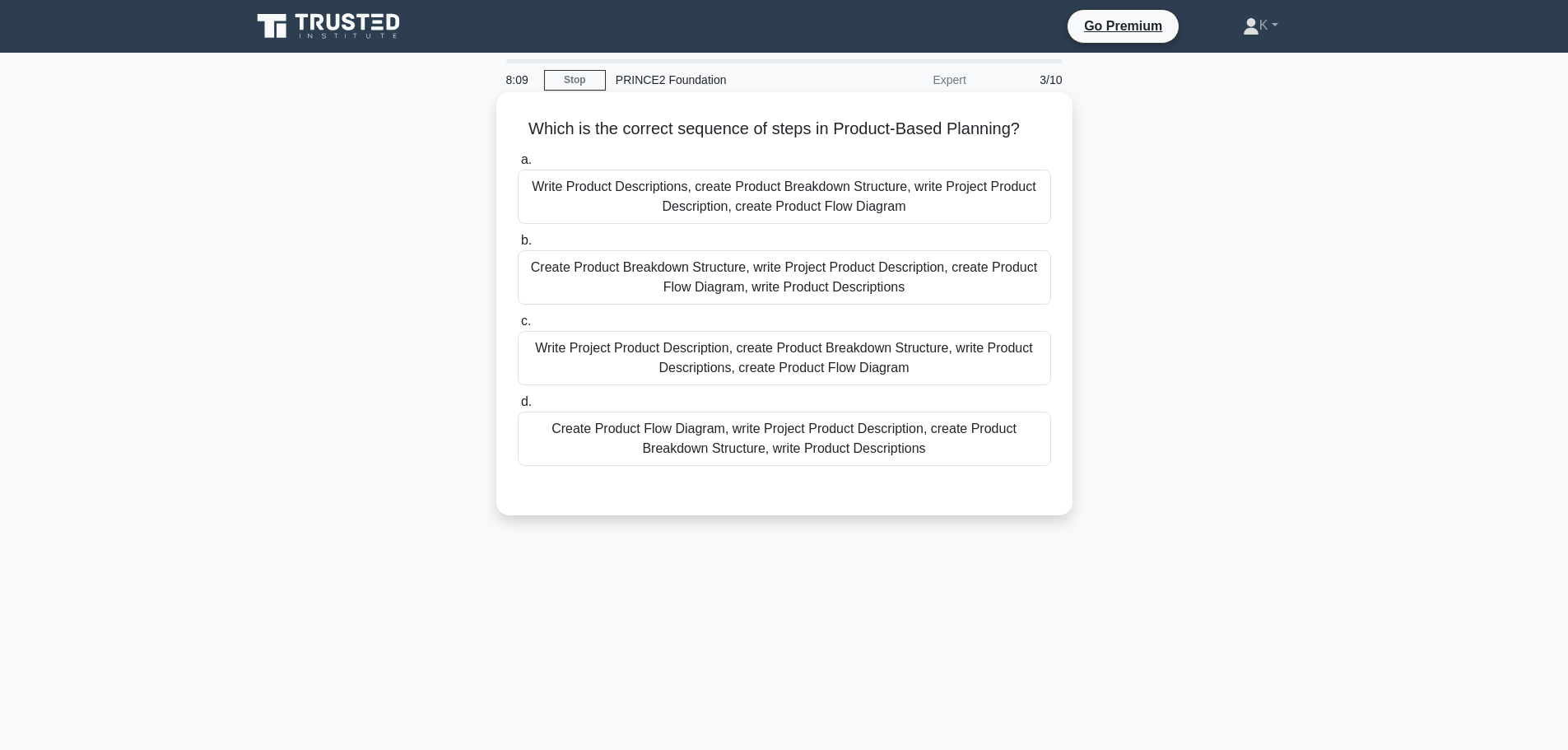
click at [702, 357] on div "Write Project Product Description, create Product Breakdown Structure, write Pr…" at bounding box center [784, 358] width 534 height 55
click at [518, 326] on input "c. Write Project Product Description, create Product Breakdown Structure, write…" at bounding box center [518, 321] width 0 height 11
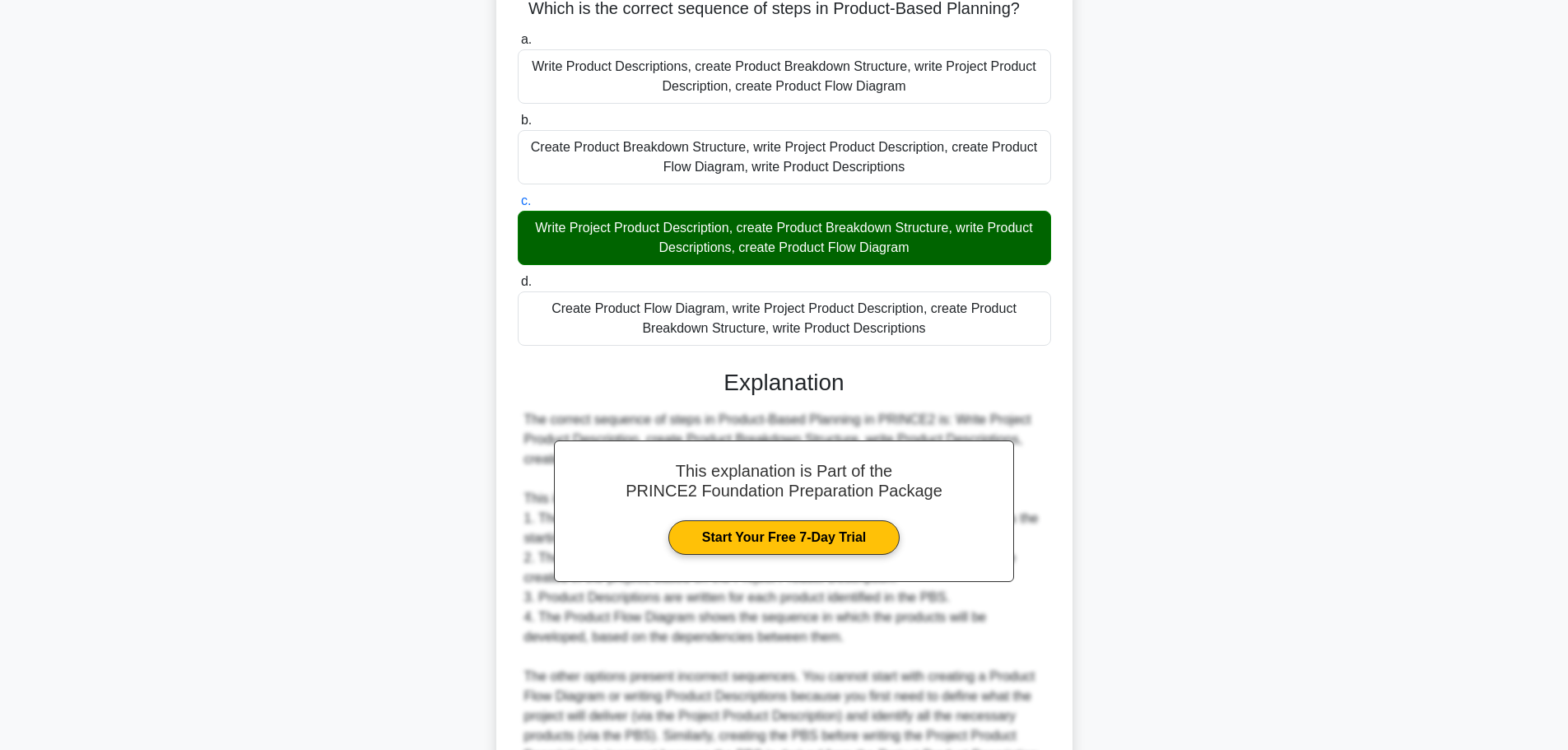
scroll to position [286, 0]
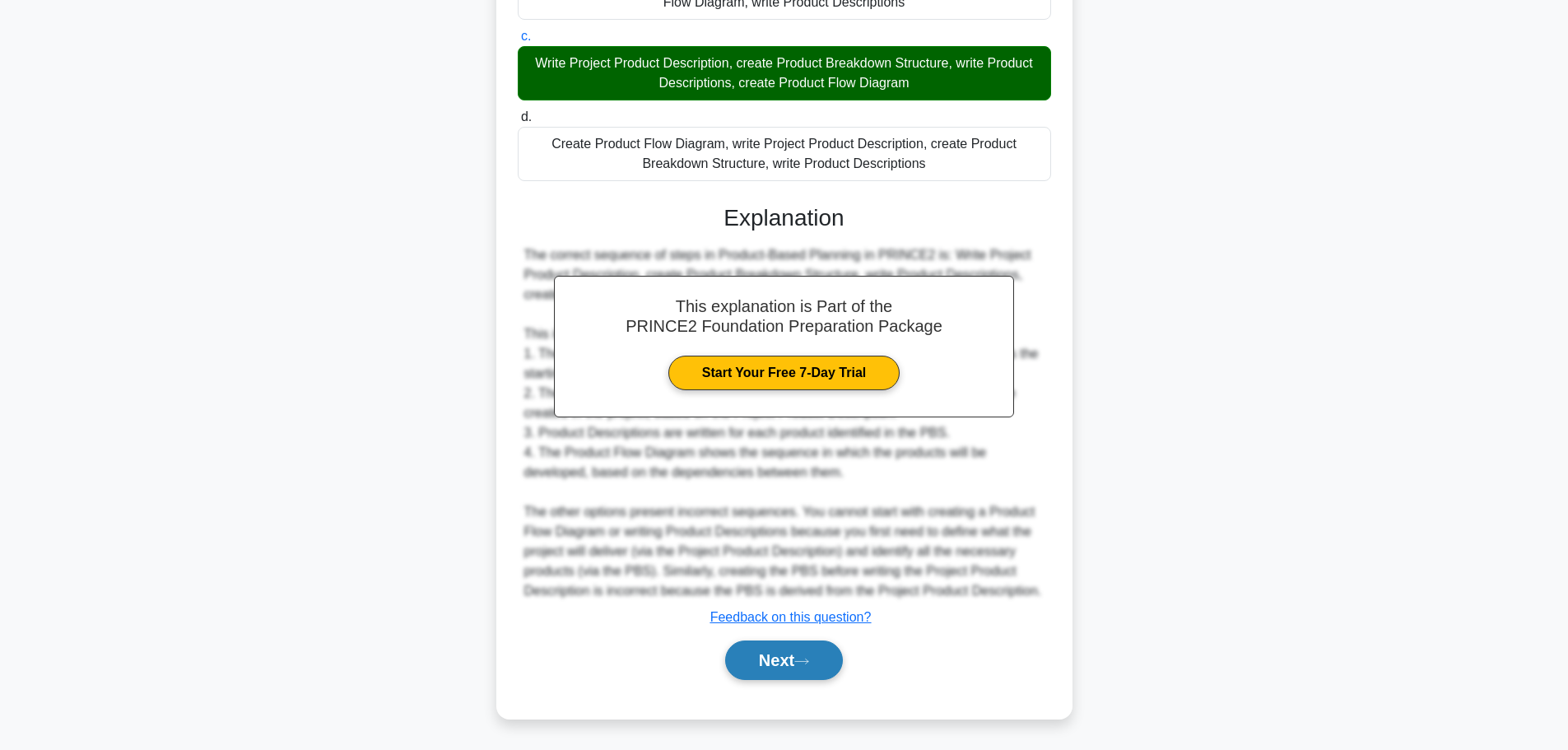
click at [734, 665] on button "Next" at bounding box center [783, 660] width 117 height 40
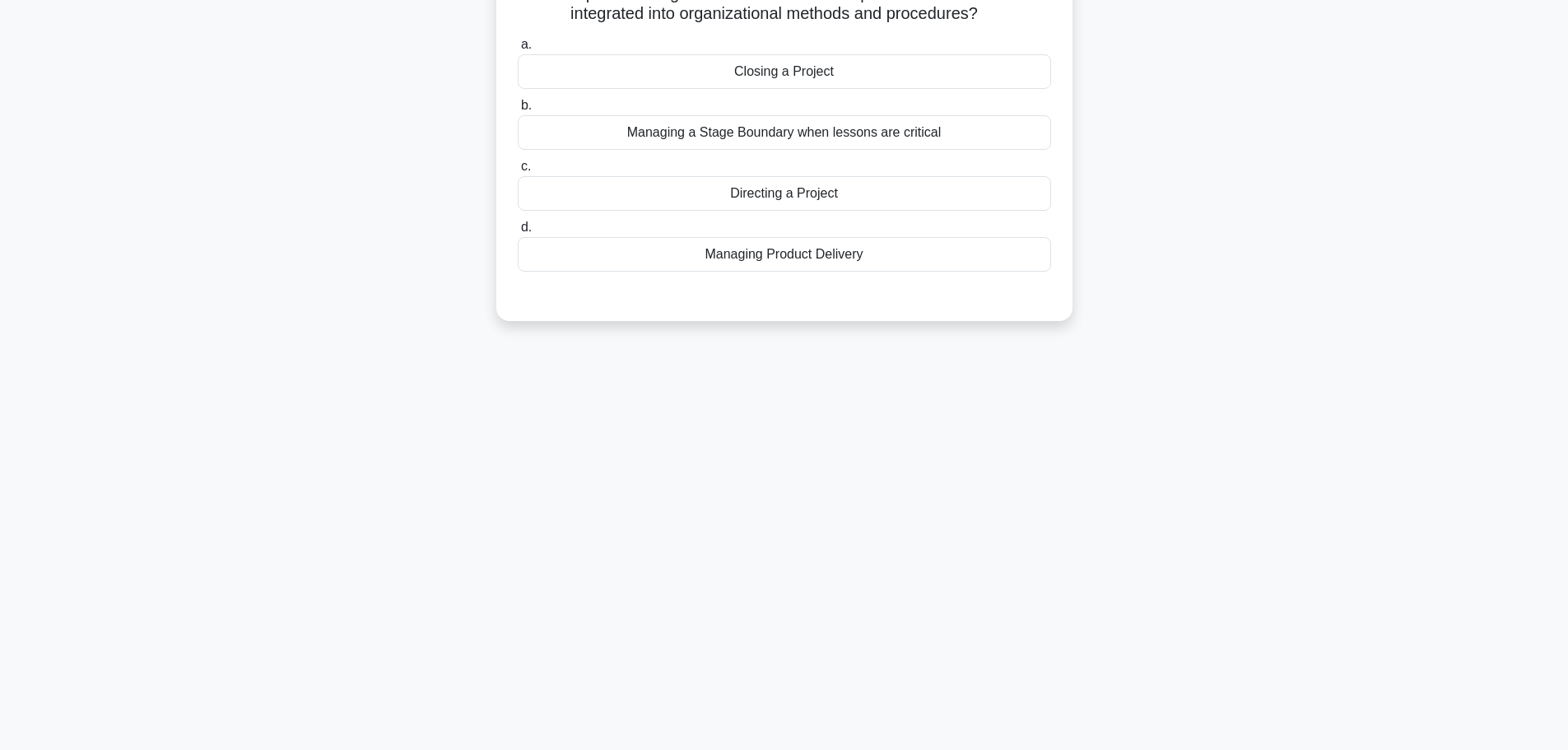
scroll to position [0, 0]
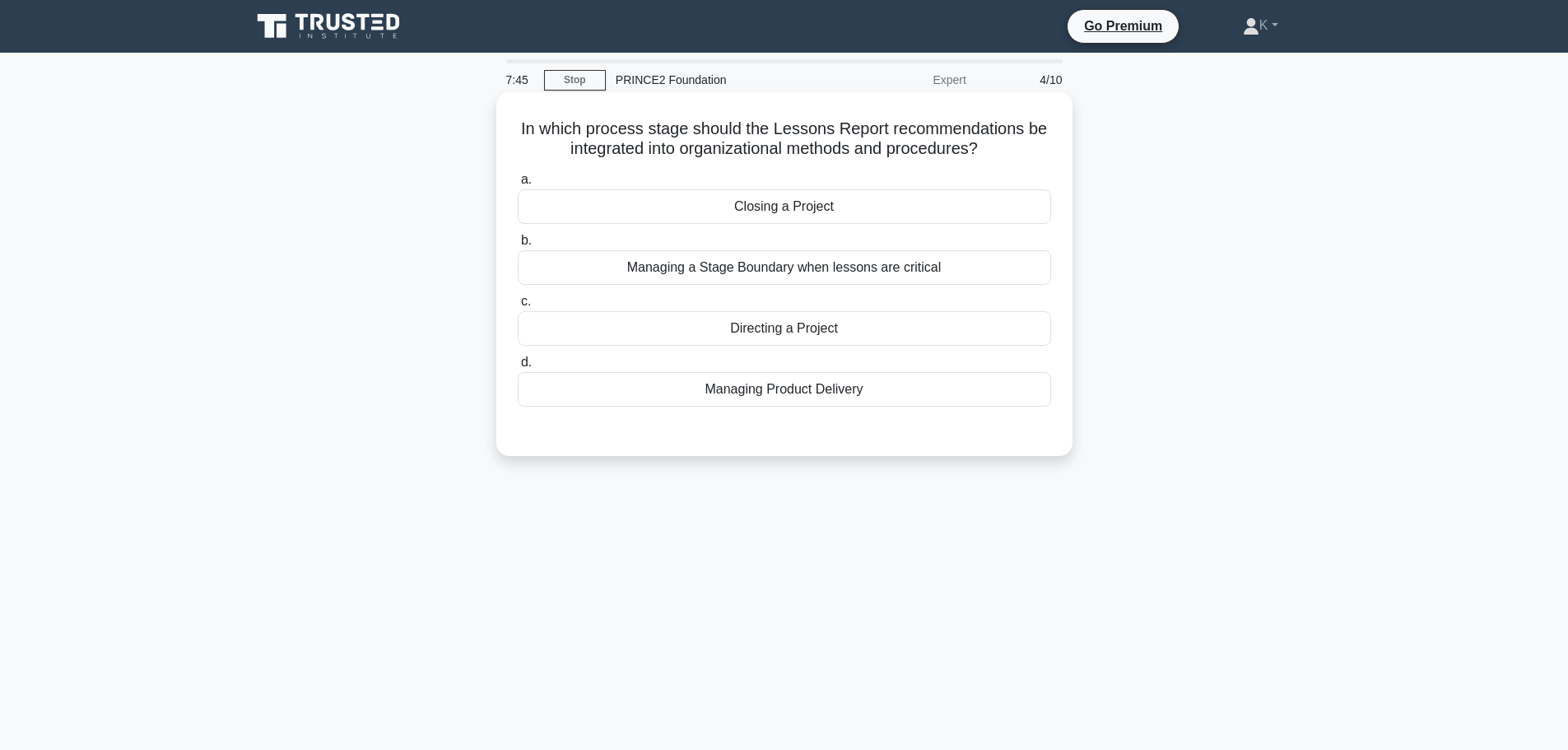
click at [686, 204] on div "Closing a Project" at bounding box center [784, 206] width 534 height 34
click at [518, 185] on input "a. Closing a Project" at bounding box center [518, 180] width 0 height 11
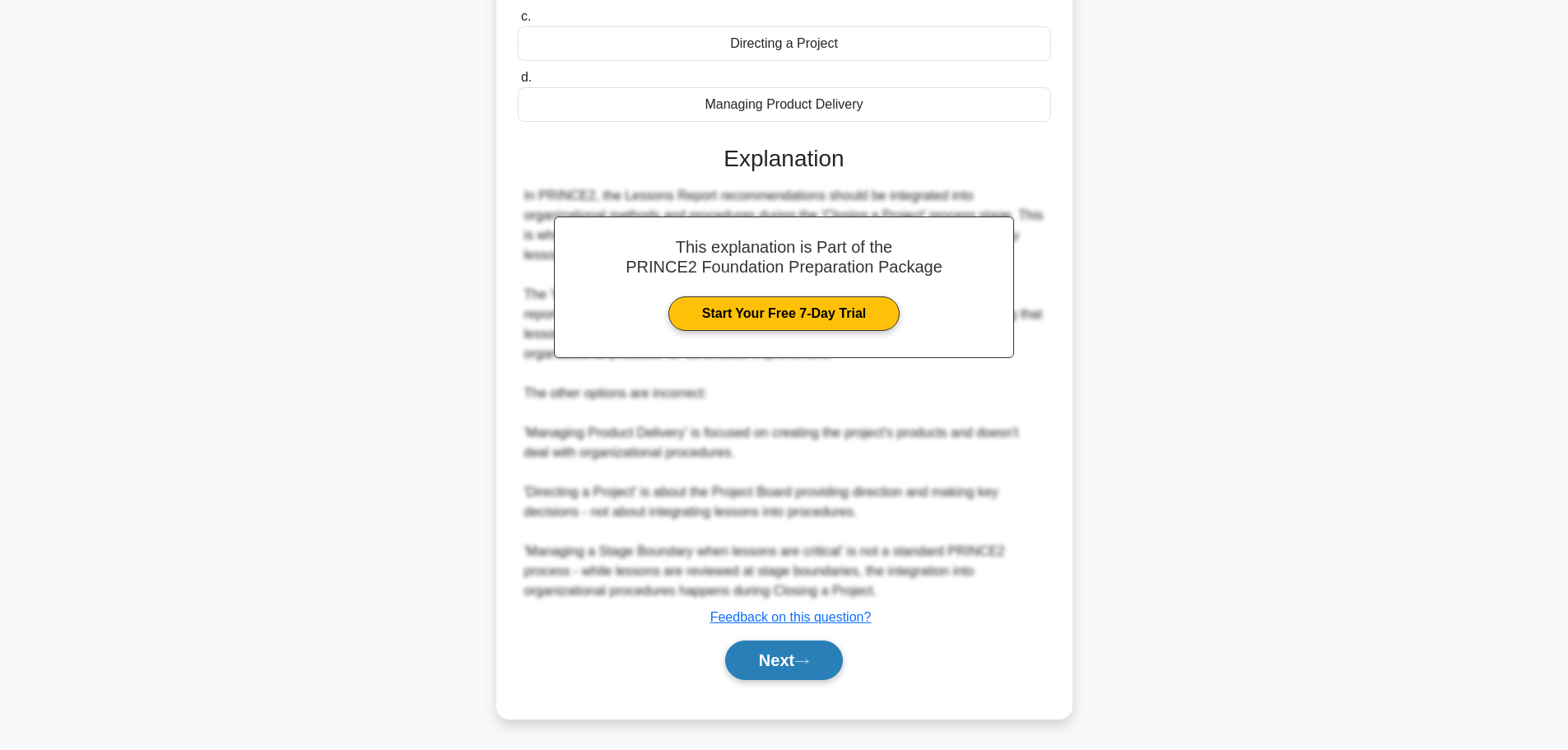
click at [779, 663] on button "Next" at bounding box center [783, 660] width 117 height 40
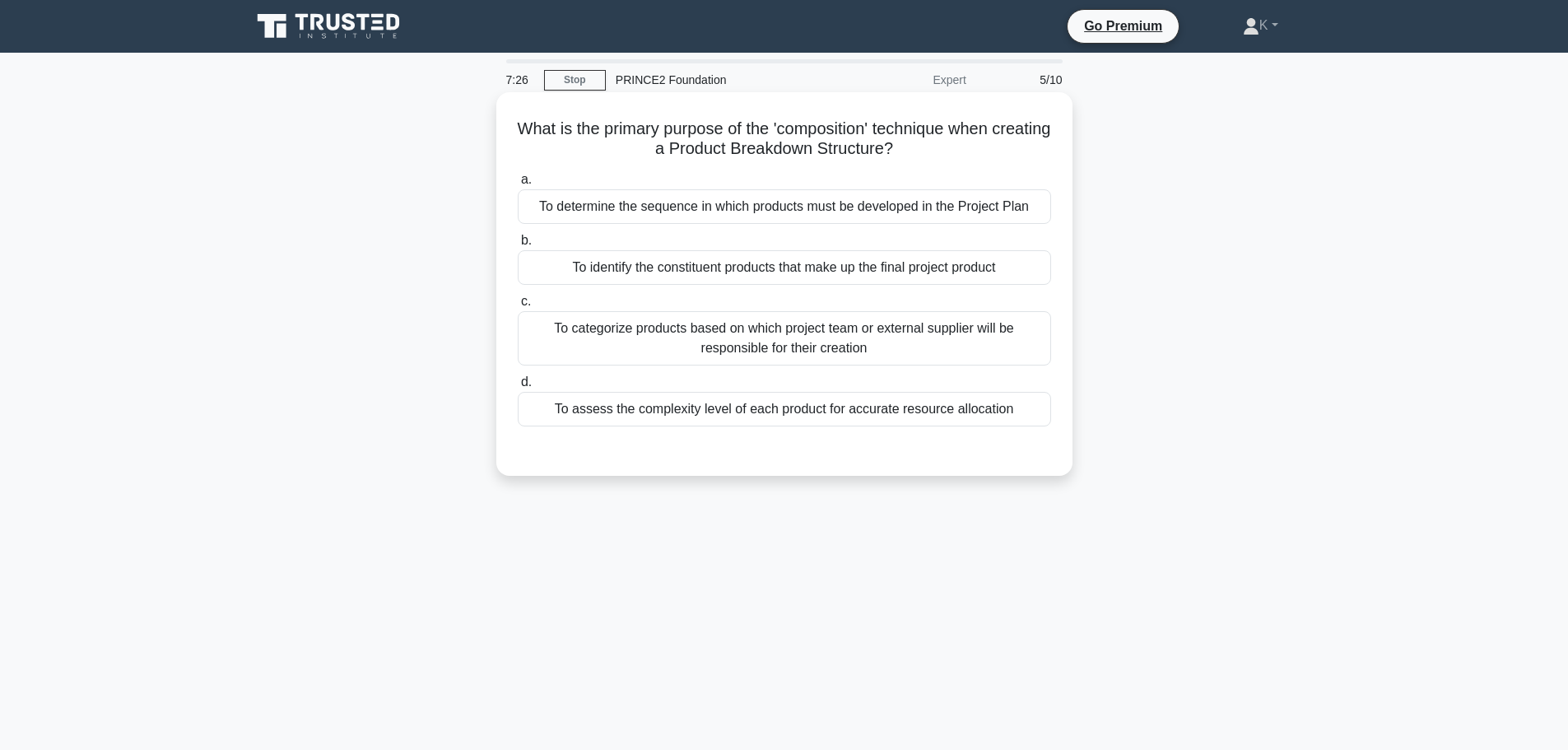
click at [711, 269] on div "To identify the constituent products that make up the final project product" at bounding box center [784, 267] width 534 height 34
click at [518, 246] on input "b. To identify the constituent products that make up the final project product" at bounding box center [518, 241] width 0 height 11
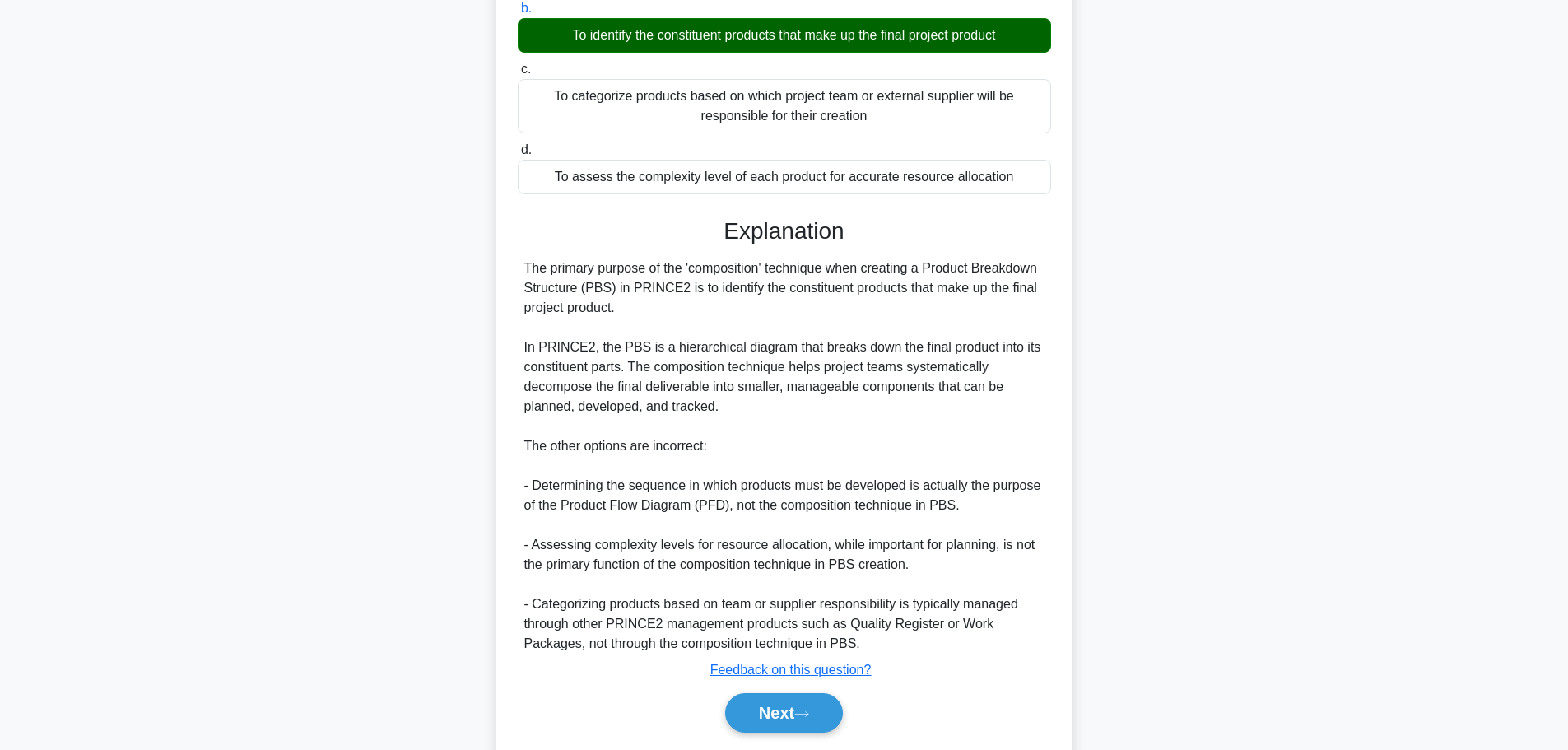
scroll to position [286, 0]
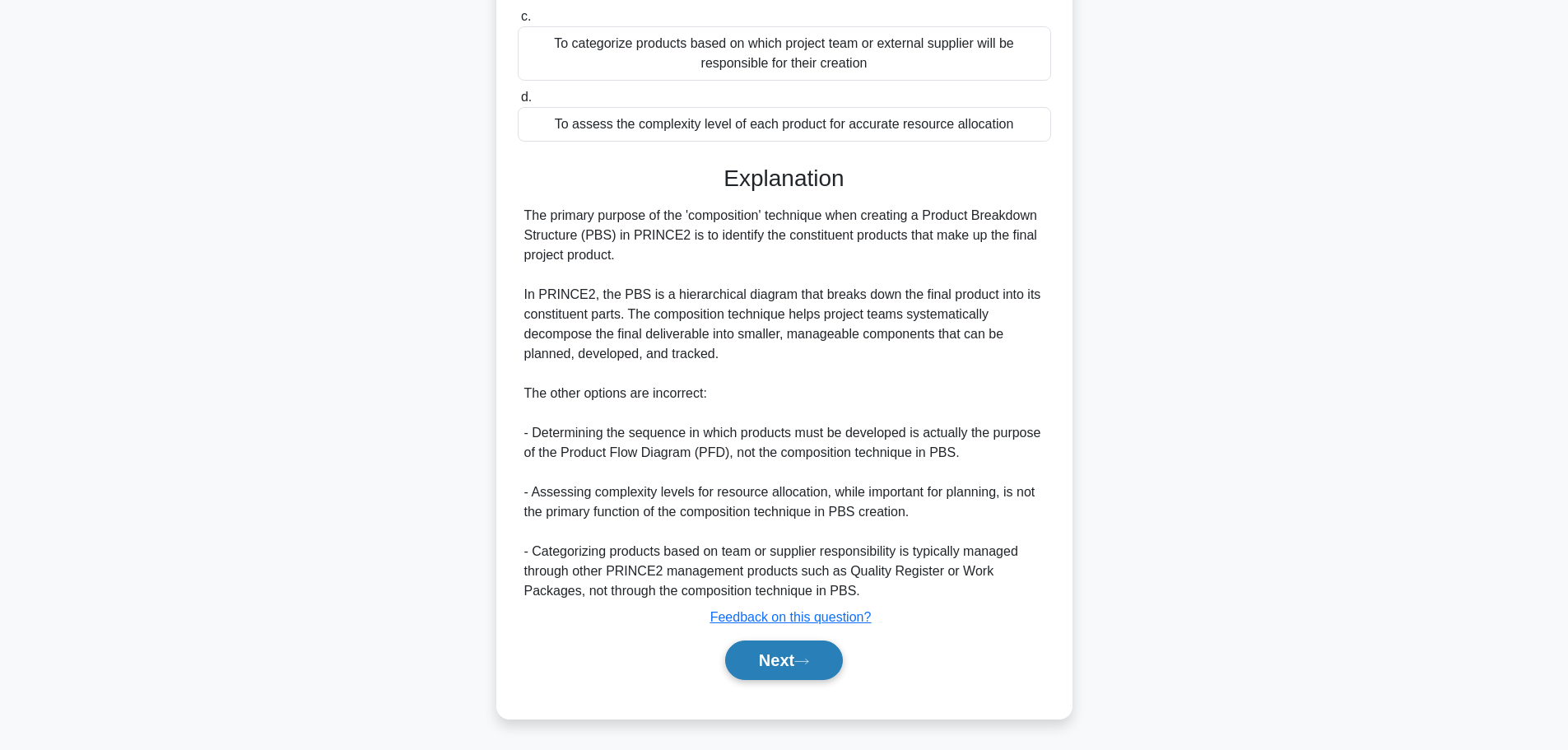
click at [799, 679] on button "Next" at bounding box center [783, 660] width 117 height 40
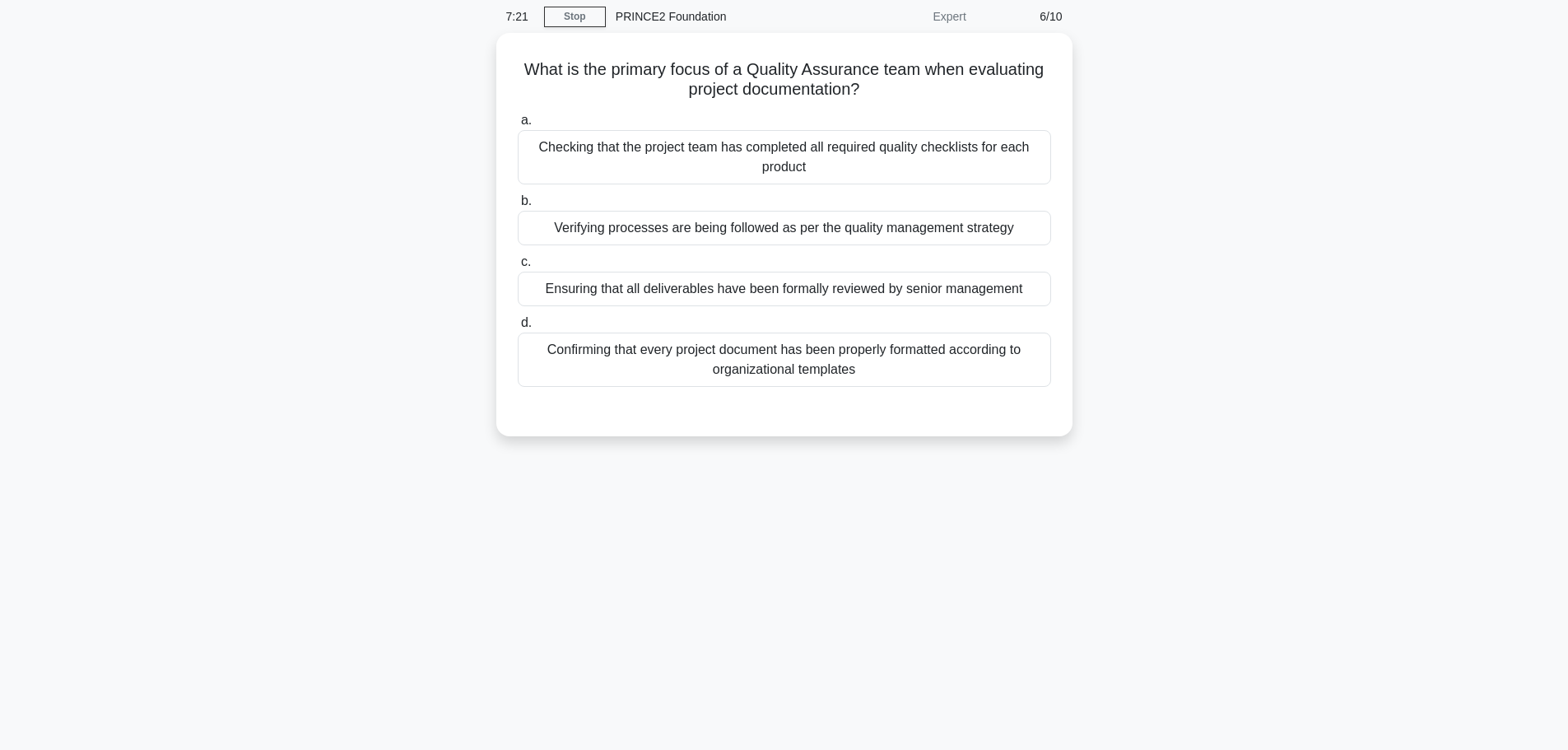
scroll to position [0, 0]
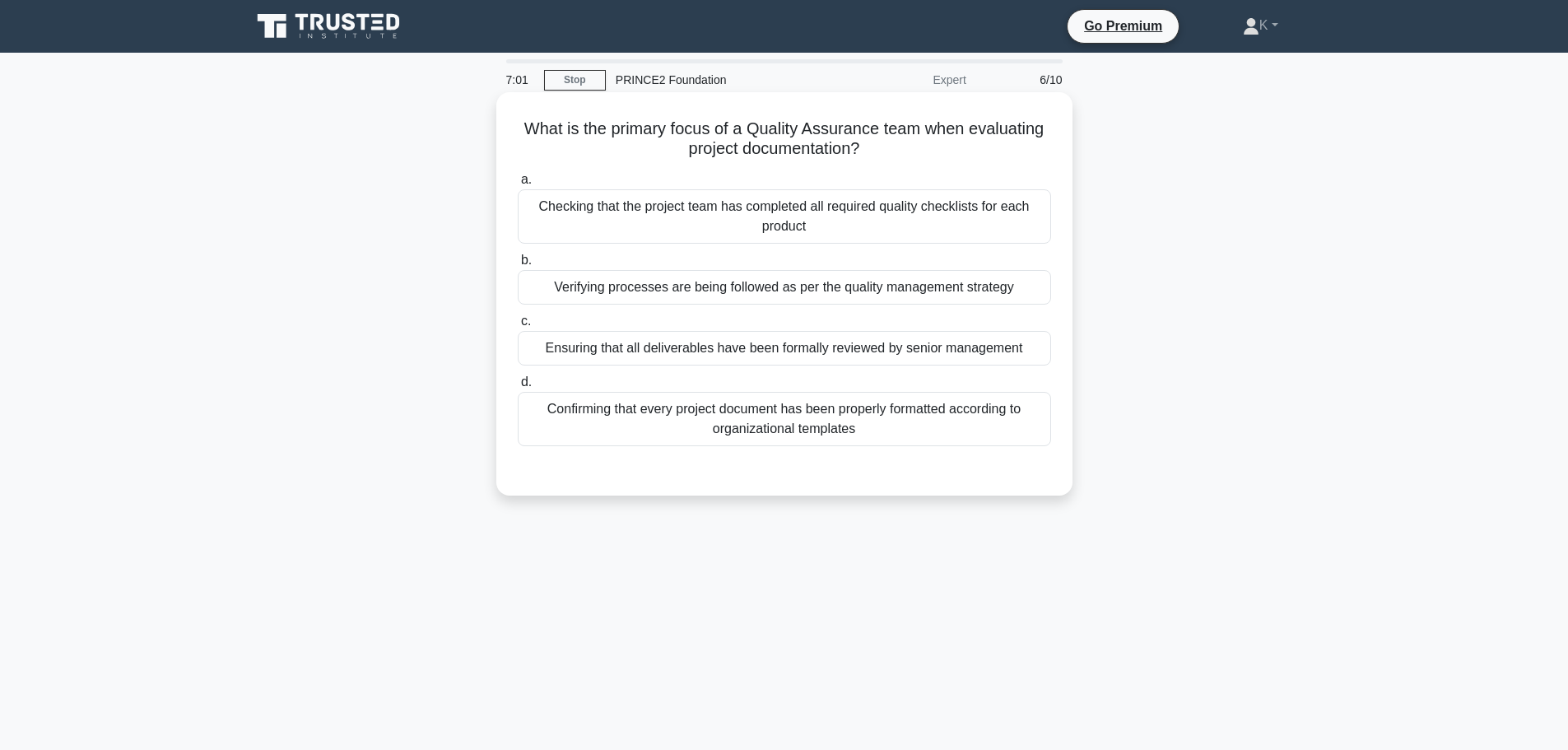
click at [597, 421] on div "Confirming that every project document has been properly formatted according to…" at bounding box center [784, 419] width 534 height 55
click at [518, 387] on input "d. Confirming that every project document has been properly formatted according…" at bounding box center [518, 382] width 0 height 11
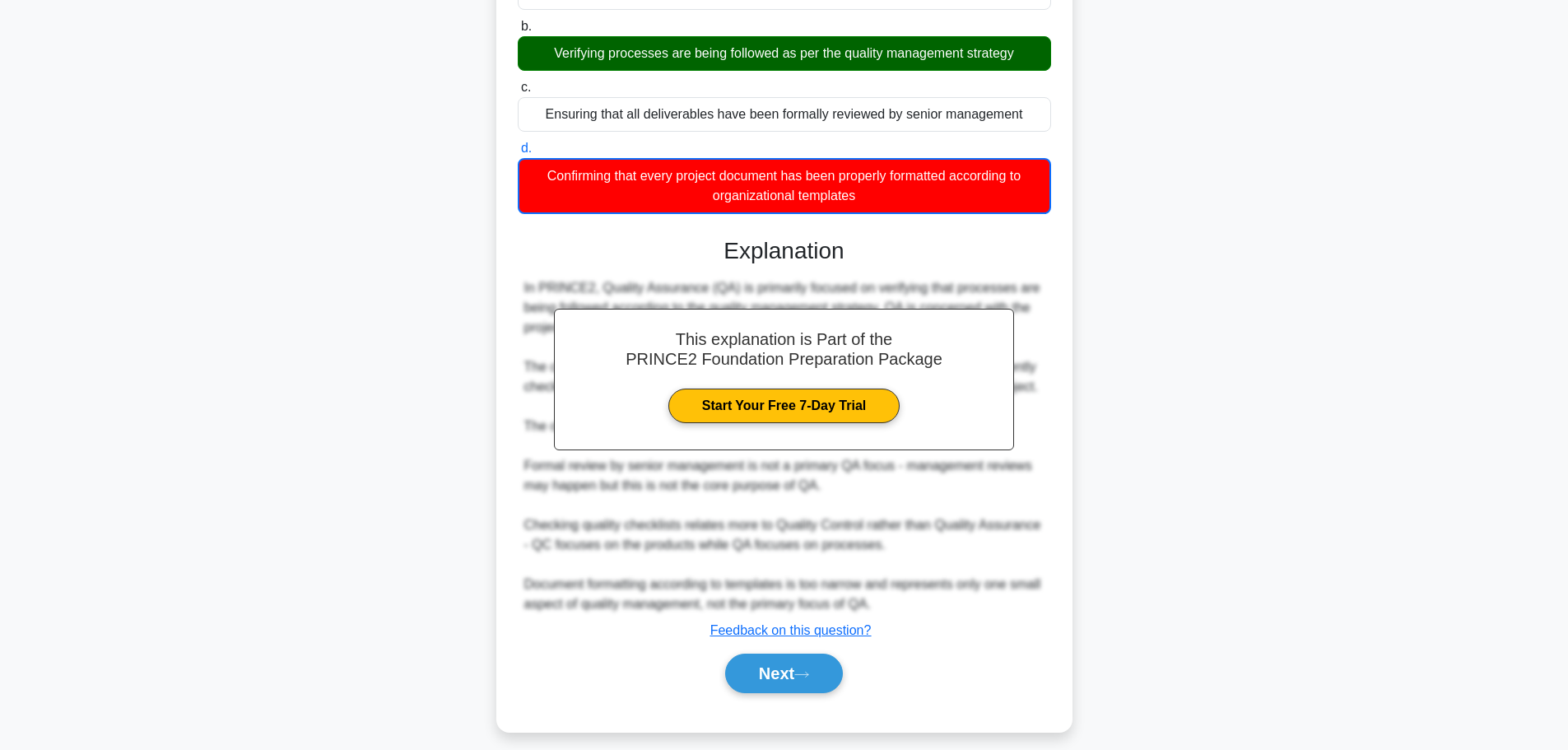
scroll to position [248, 0]
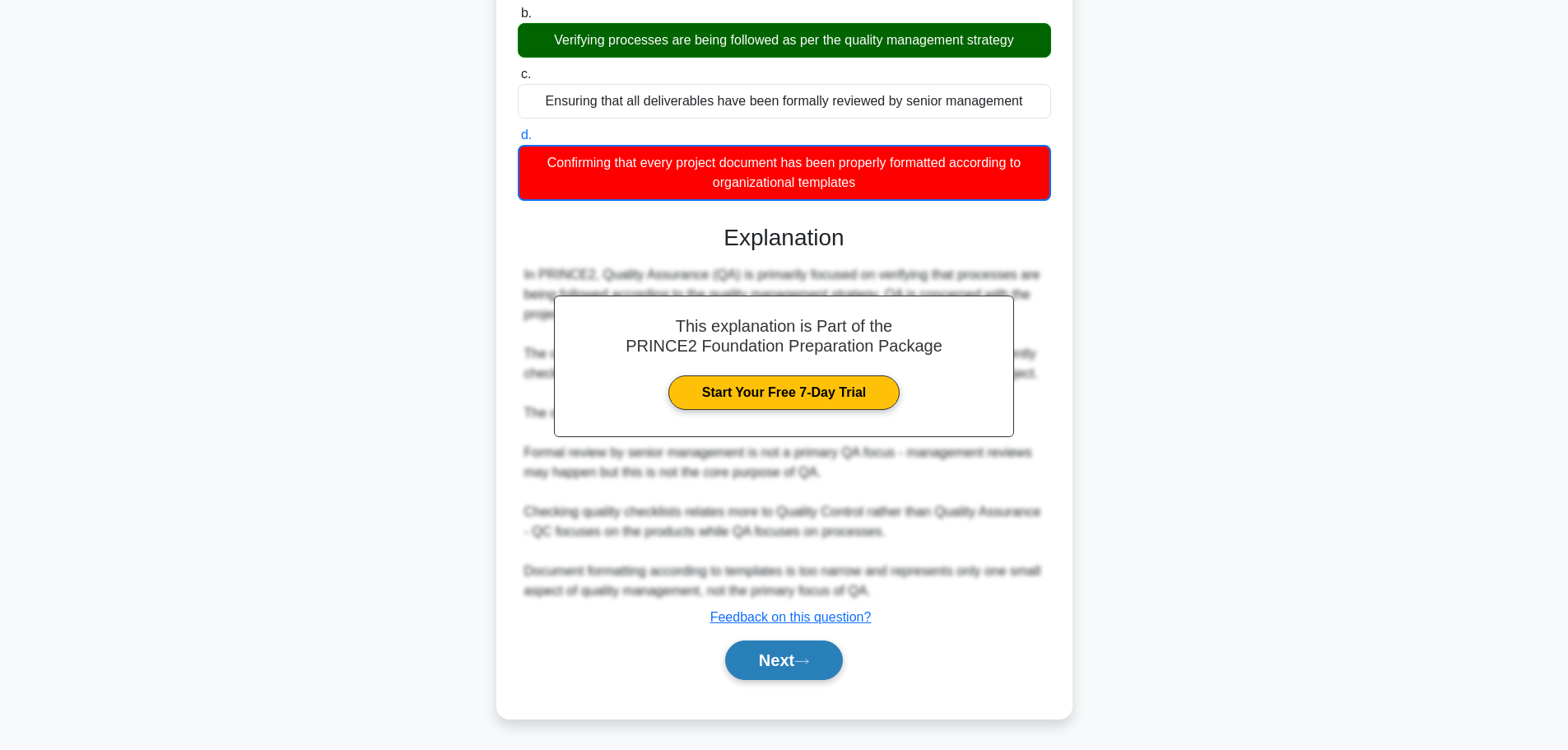
click at [830, 670] on button "Next" at bounding box center [783, 660] width 117 height 40
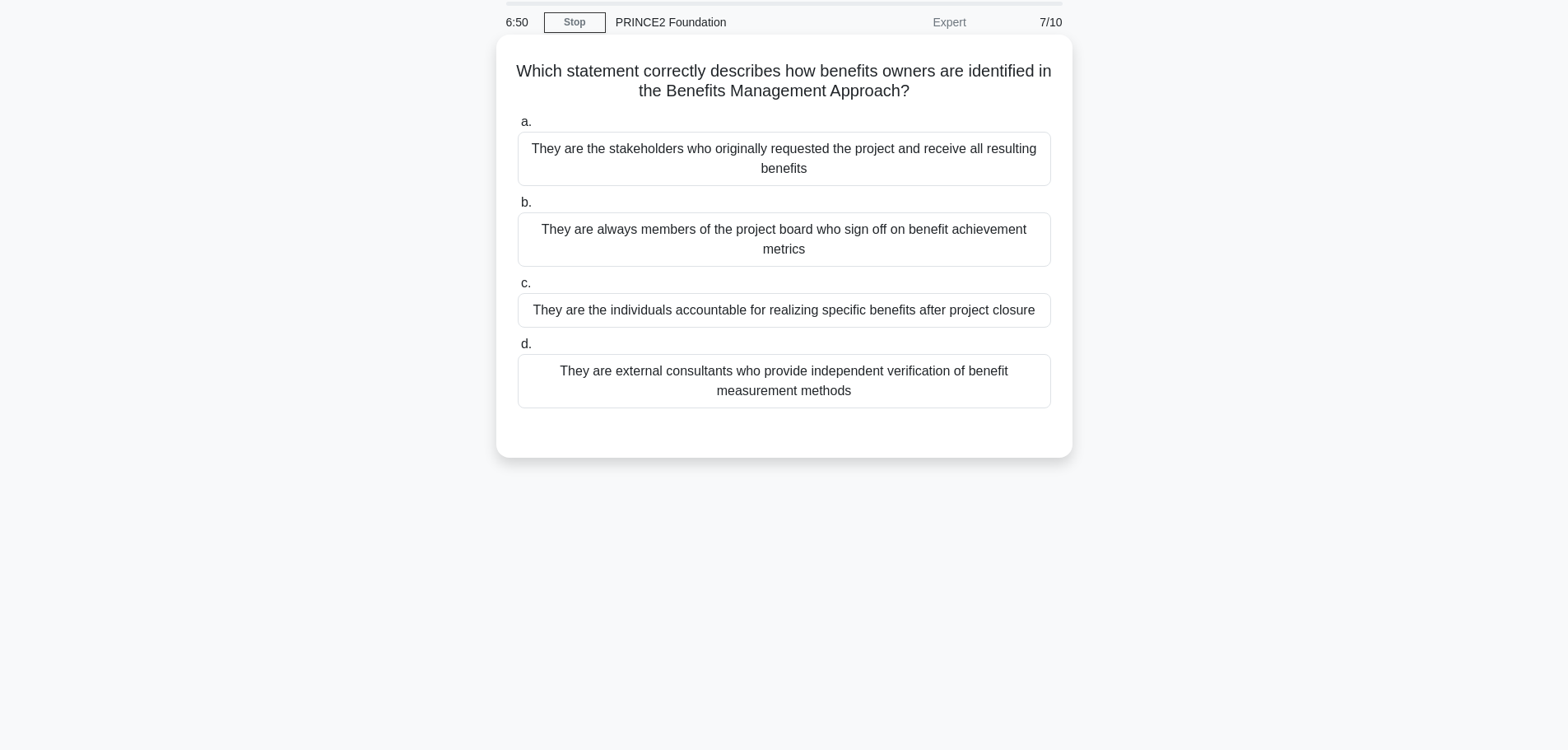
scroll to position [0, 0]
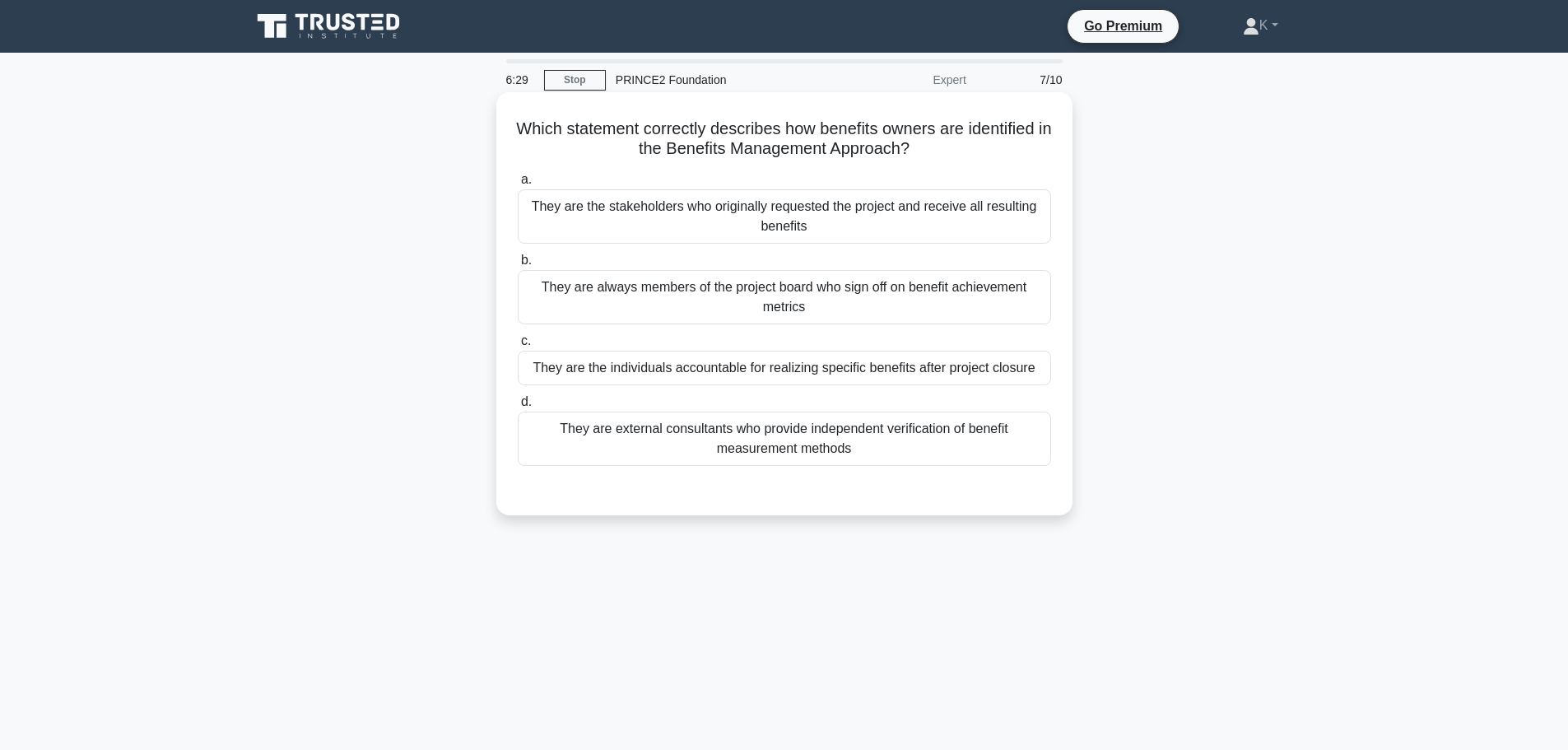
click at [551, 288] on div "They are always members of the project board who sign off on benefit achievemen…" at bounding box center [784, 297] width 534 height 55
click at [518, 266] on input "b. They are always members of the project board who sign off on benefit achieve…" at bounding box center [518, 260] width 0 height 11
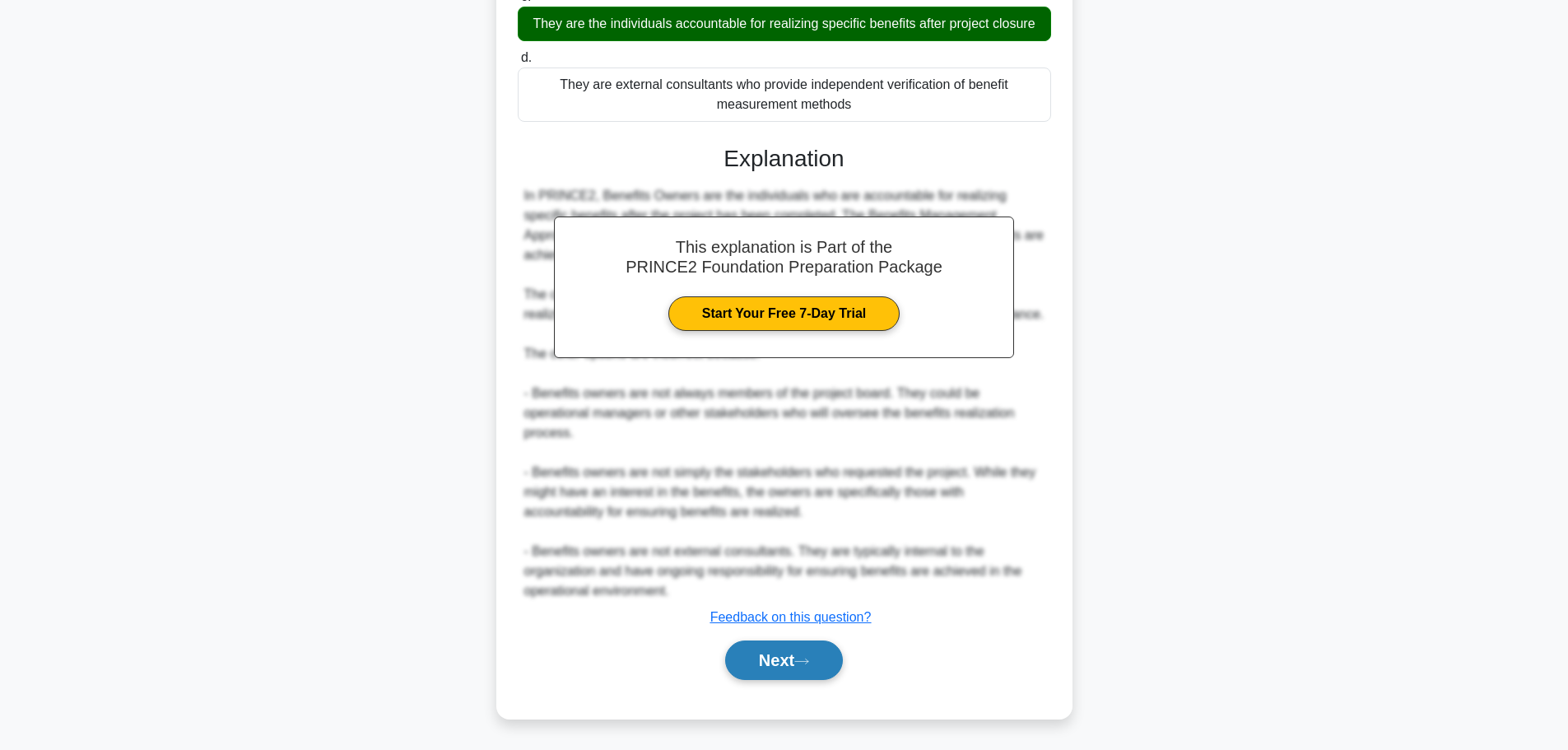
click at [778, 651] on button "Next" at bounding box center [783, 660] width 117 height 40
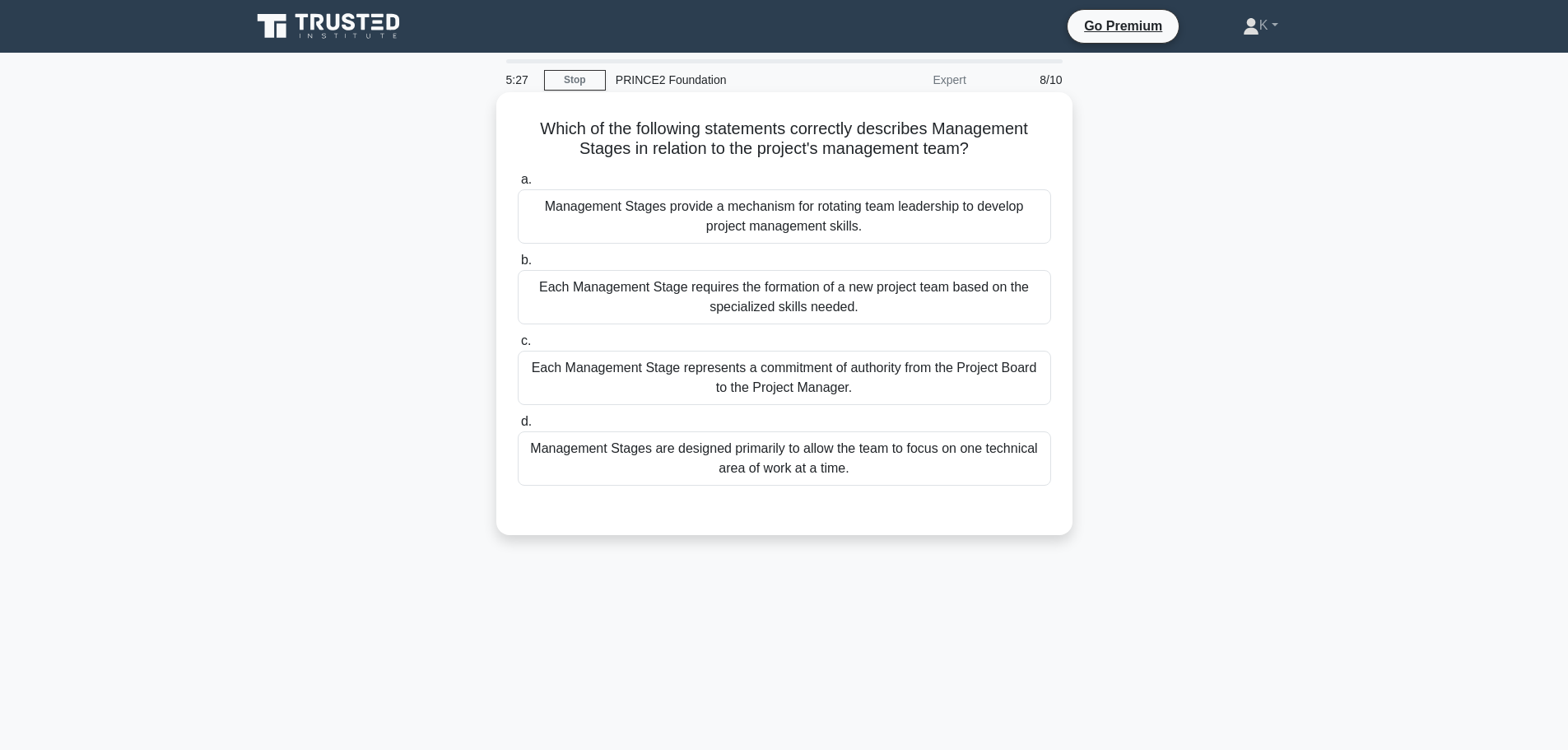
click at [634, 455] on div "Management Stages are designed primarily to allow the team to focus on one tech…" at bounding box center [784, 459] width 534 height 55
click at [518, 427] on input "d. Management Stages are designed primarily to allow the team to focus on one t…" at bounding box center [518, 422] width 0 height 11
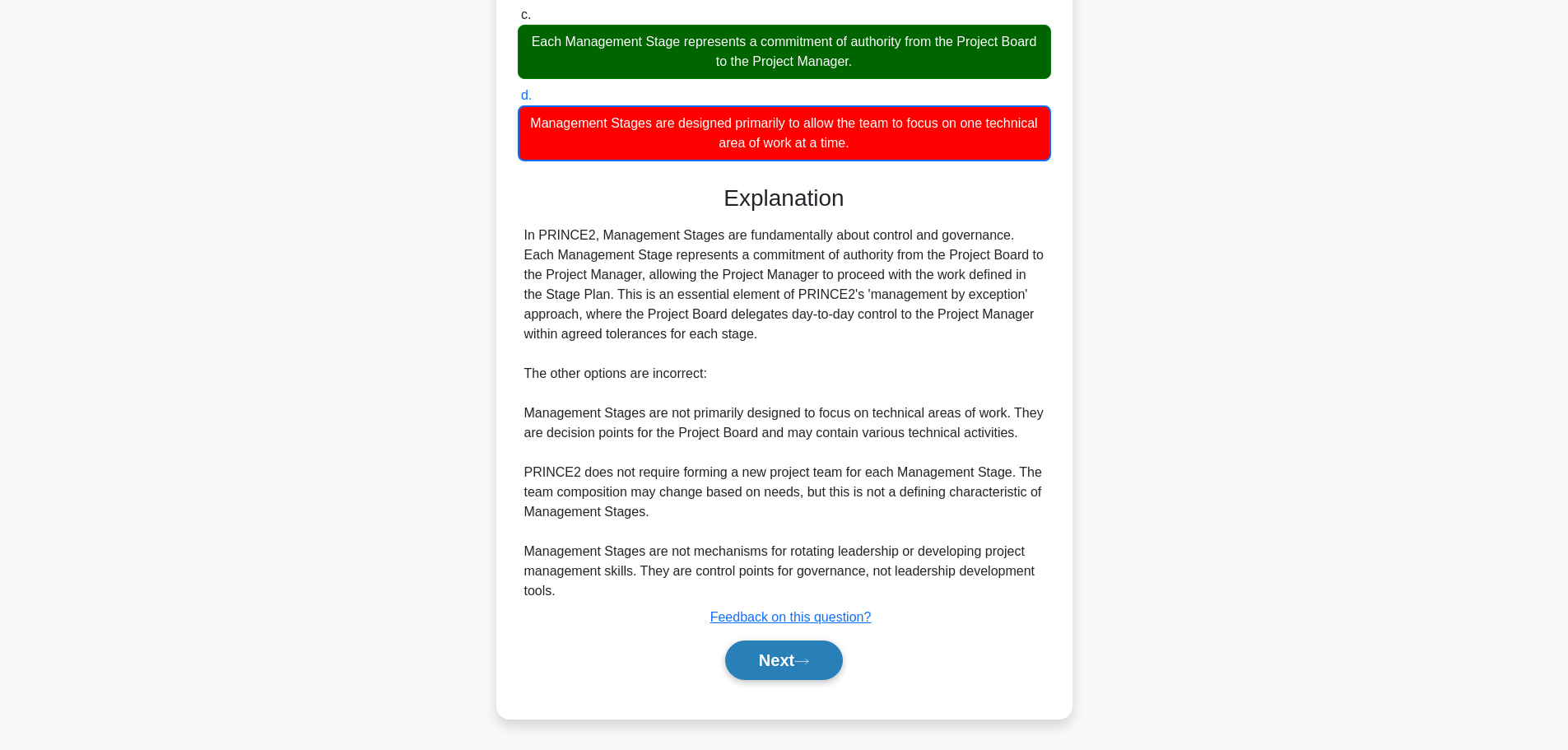
click at [780, 664] on button "Next" at bounding box center [783, 660] width 117 height 40
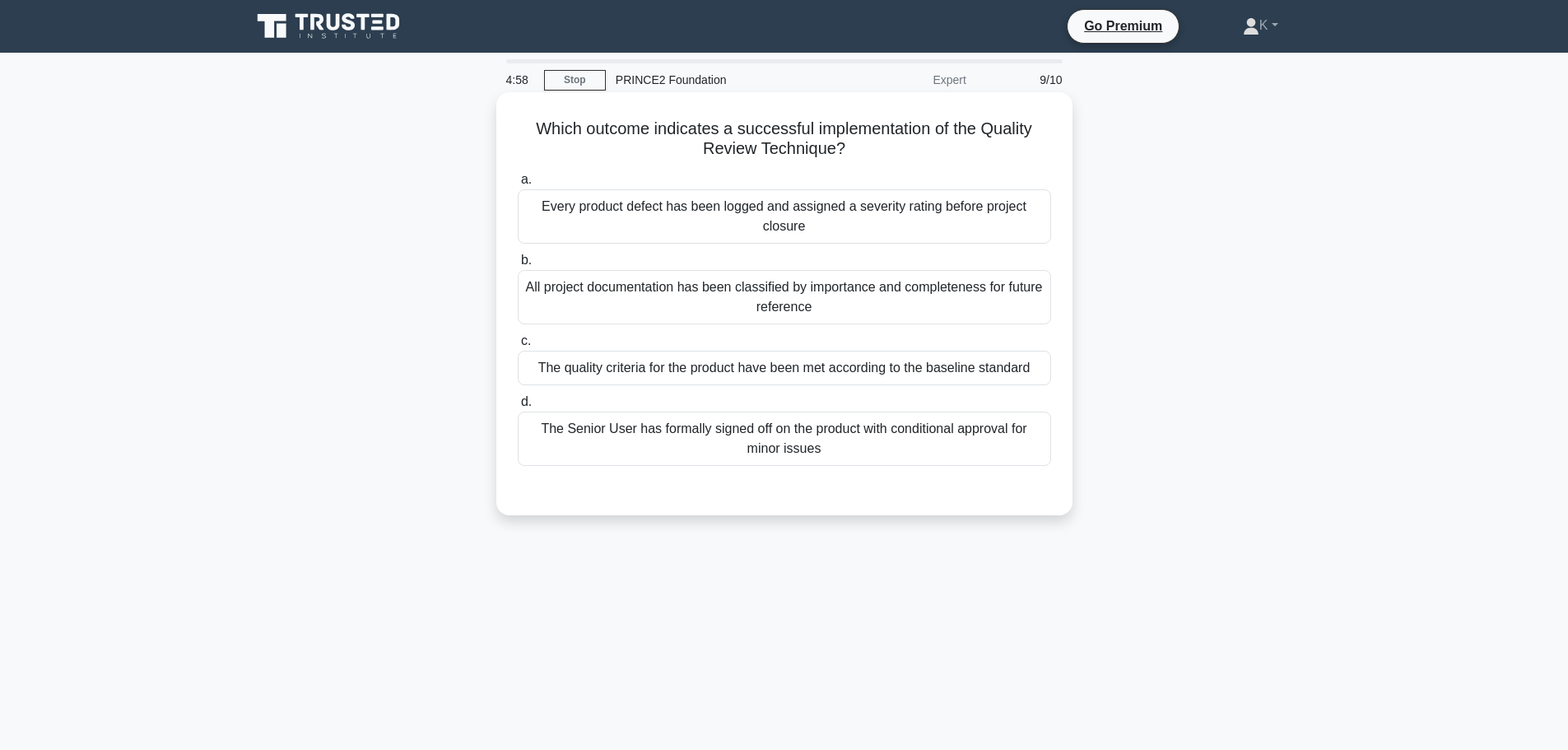
click at [606, 211] on div "Every product defect has been logged and assigned a severity rating before proj…" at bounding box center [784, 217] width 534 height 55
click at [518, 185] on input "a. Every product defect has been logged and assigned a severity rating before p…" at bounding box center [518, 180] width 0 height 11
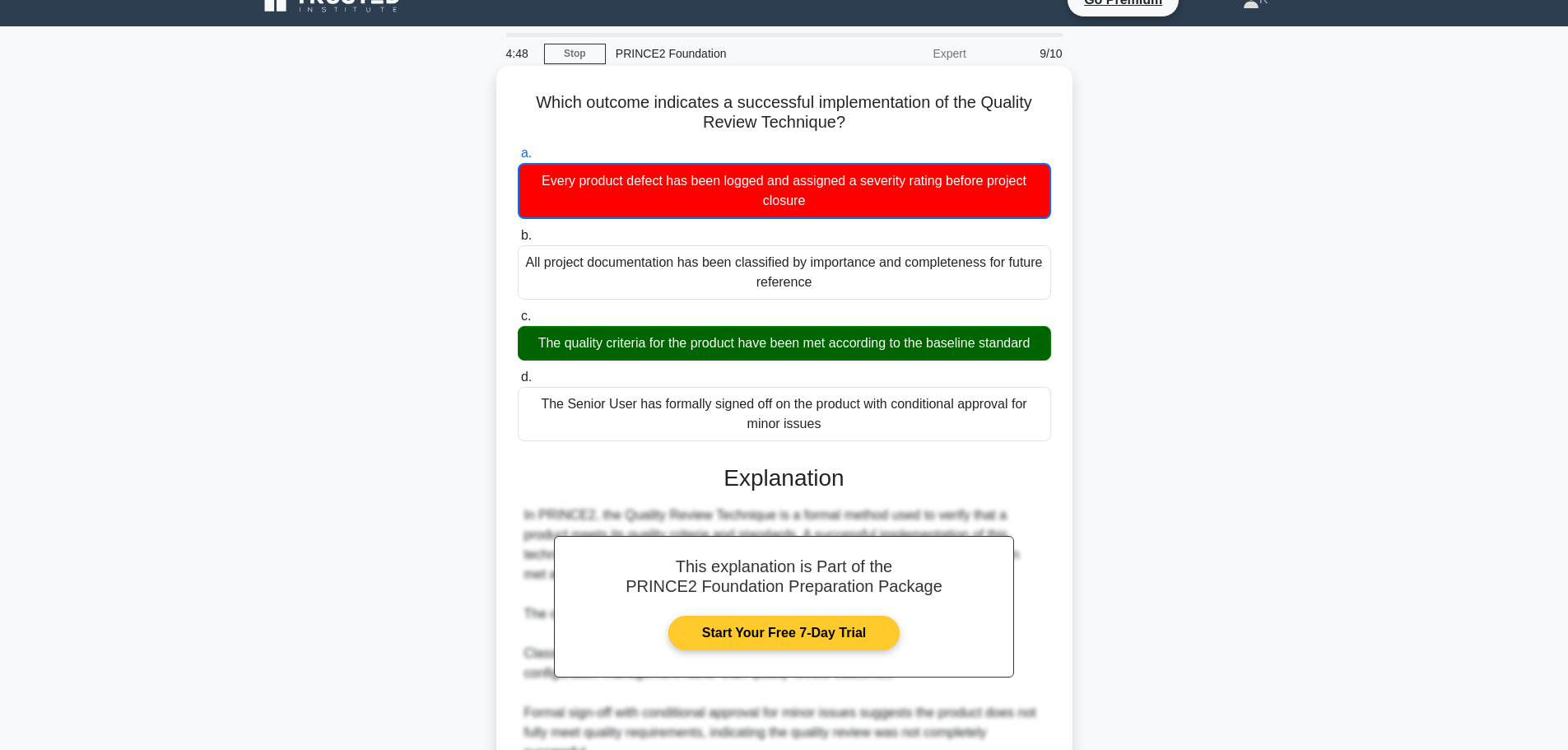
scroll to position [267, 0]
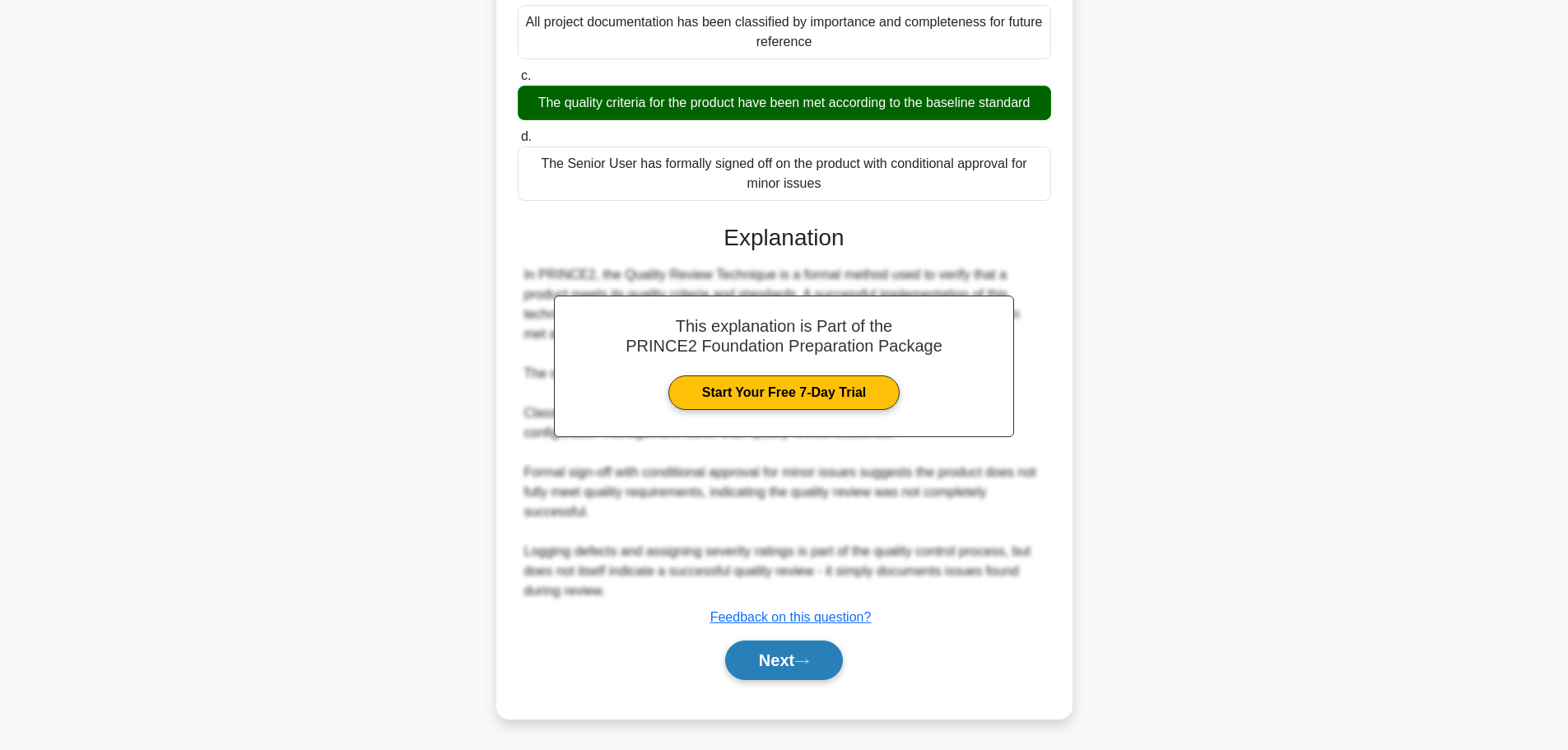
click at [758, 659] on button "Next" at bounding box center [783, 660] width 117 height 40
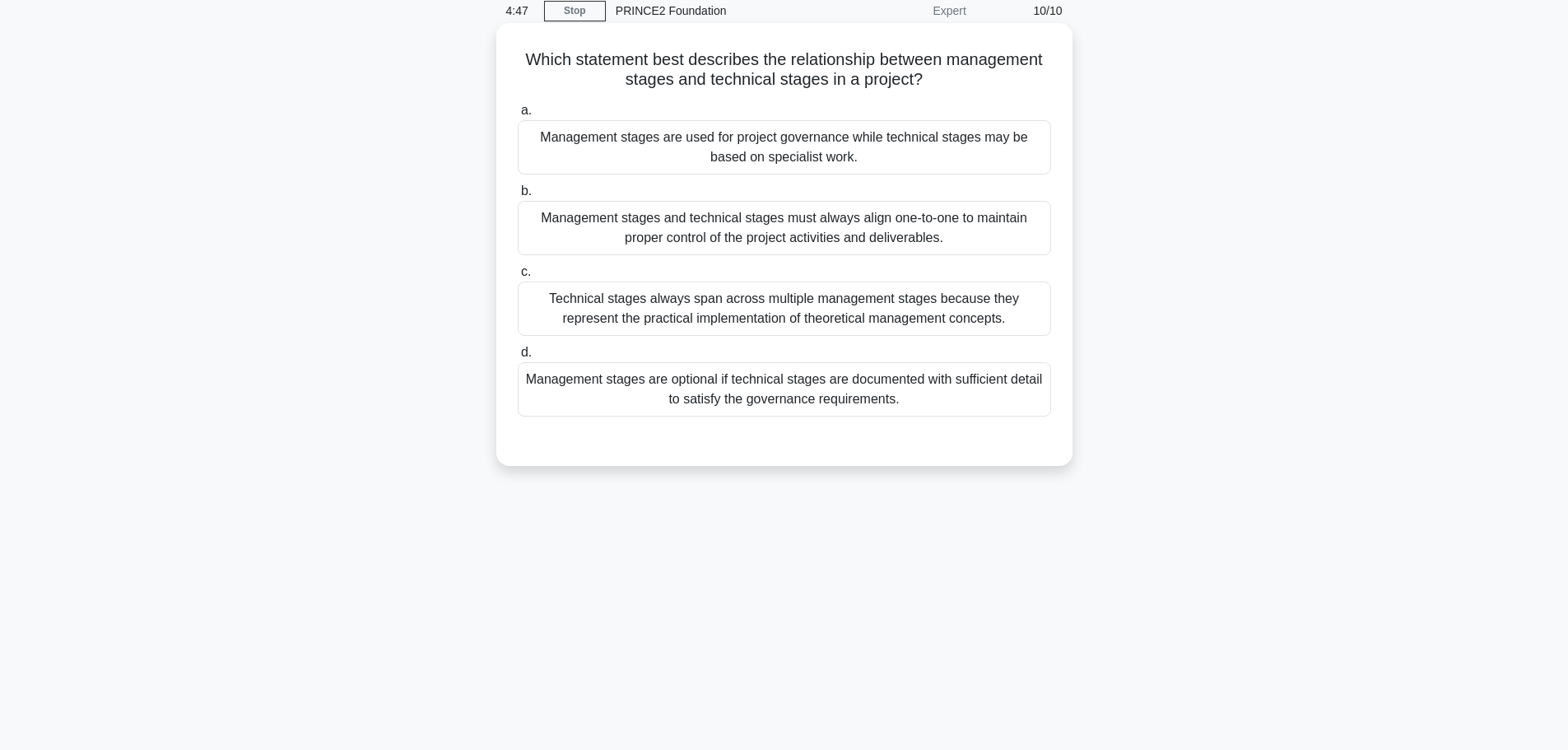
scroll to position [0, 0]
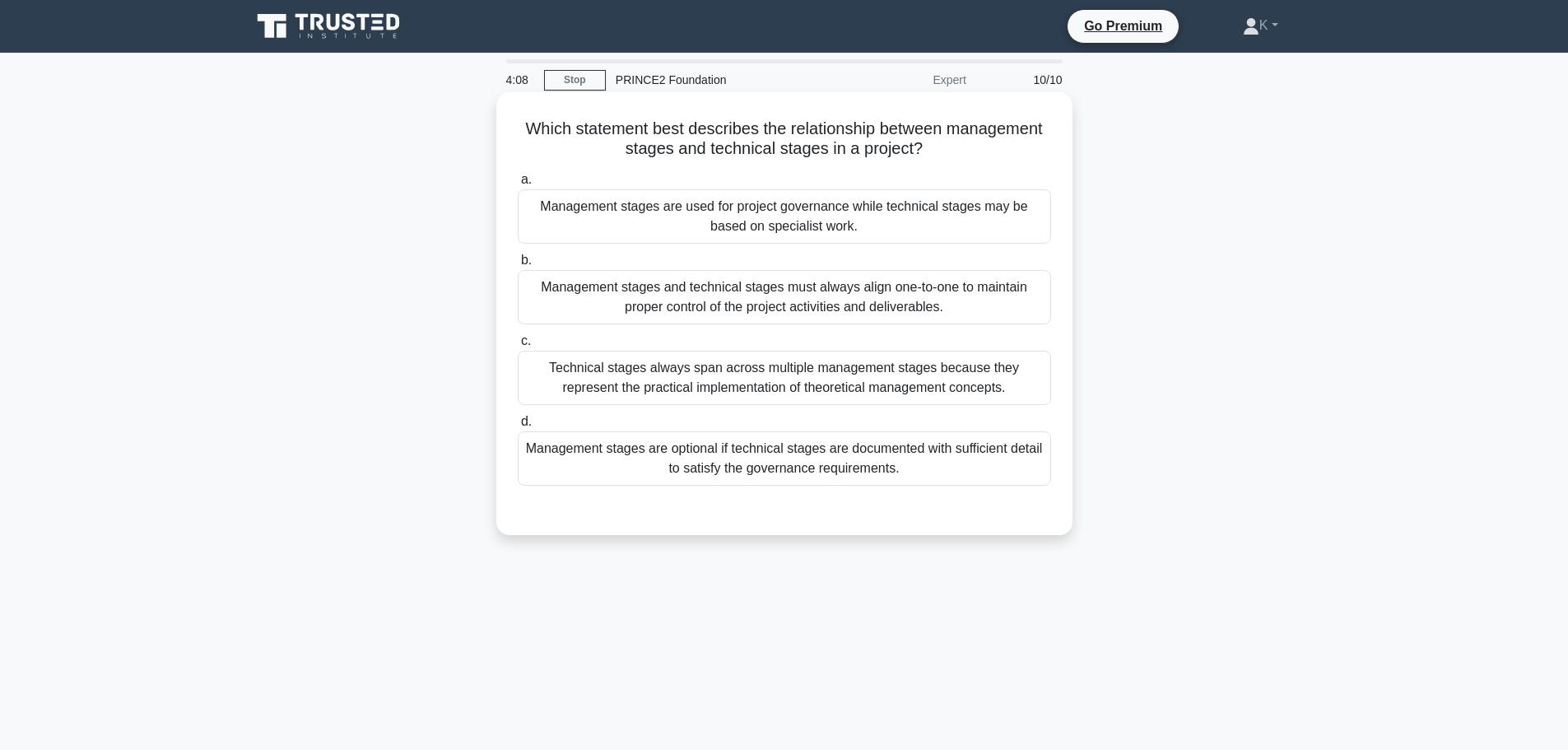
click at [635, 312] on div "Management stages and technical stages must always align one-to-one to maintain…" at bounding box center [784, 297] width 534 height 55
click at [518, 266] on input "b. Management stages and technical stages must always align one-to-one to maint…" at bounding box center [518, 260] width 0 height 11
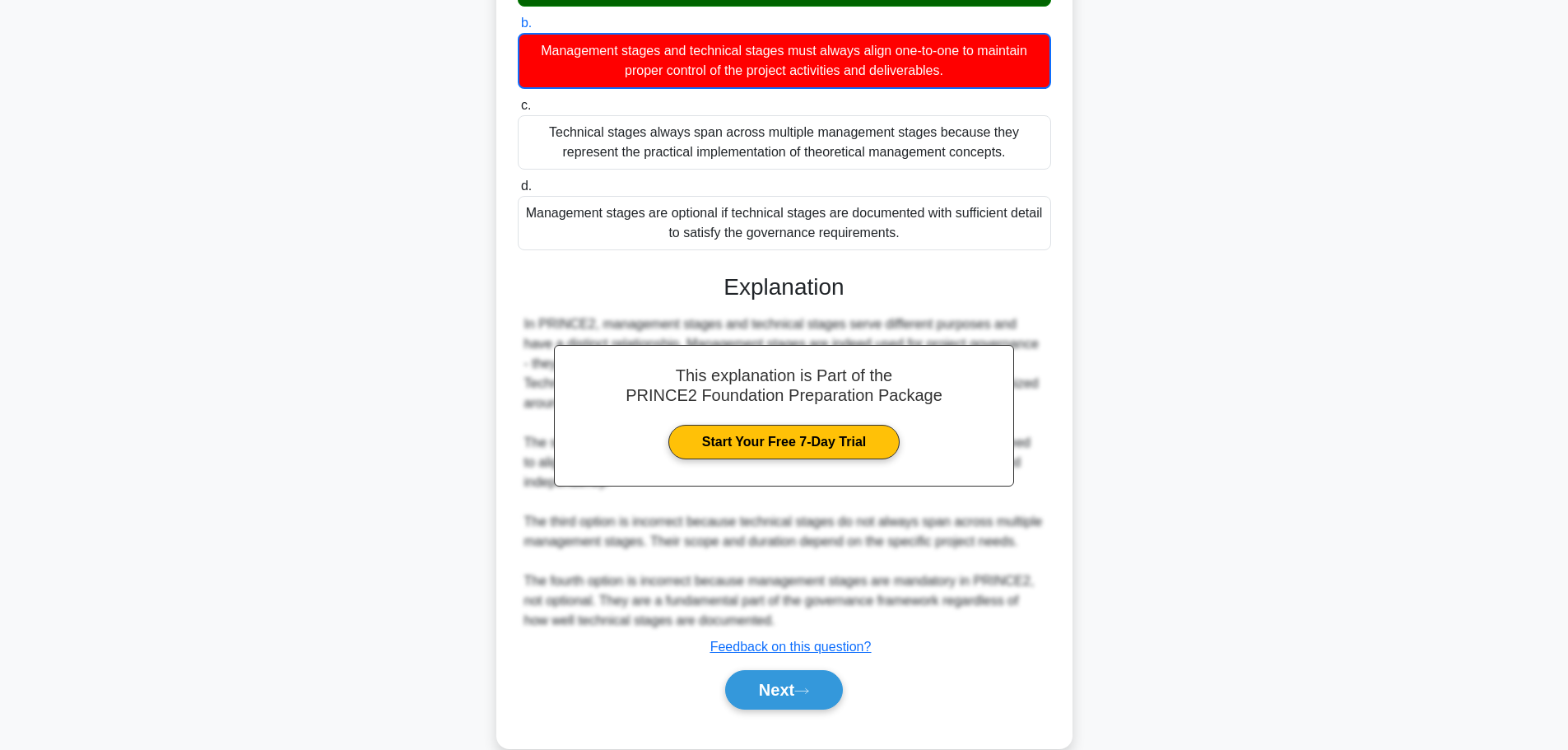
scroll to position [267, 0]
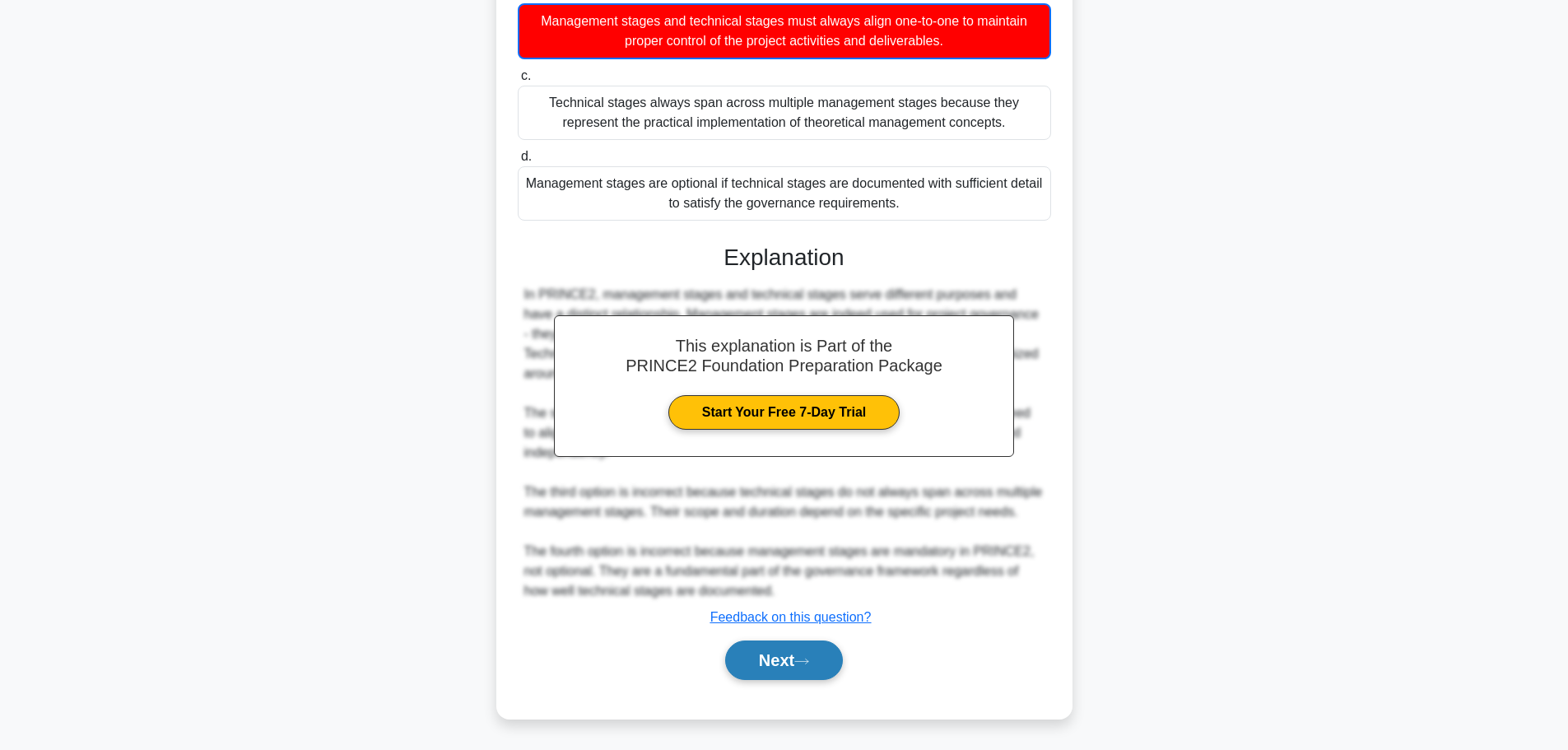
click at [834, 655] on button "Next" at bounding box center [783, 660] width 117 height 40
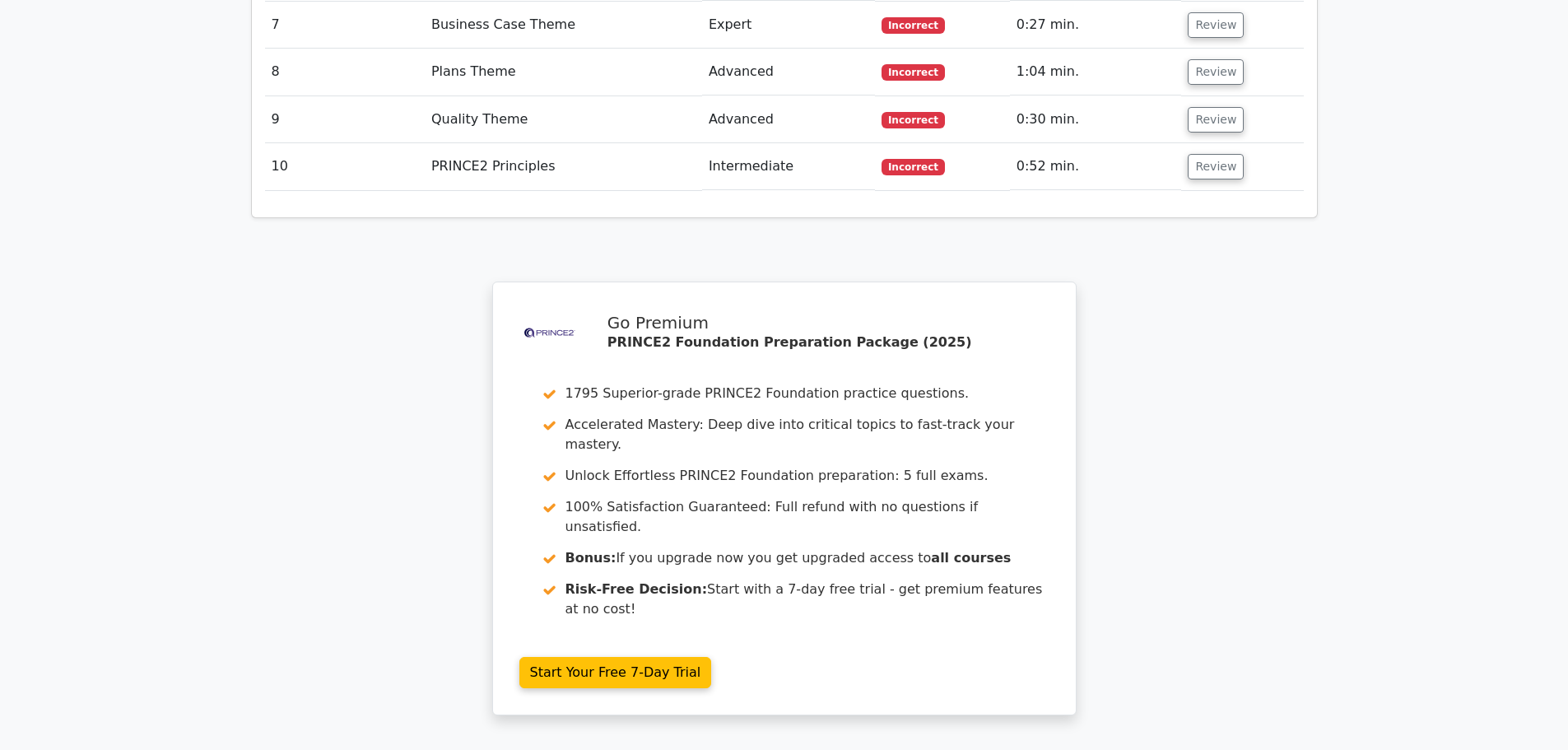
scroll to position [2685, 0]
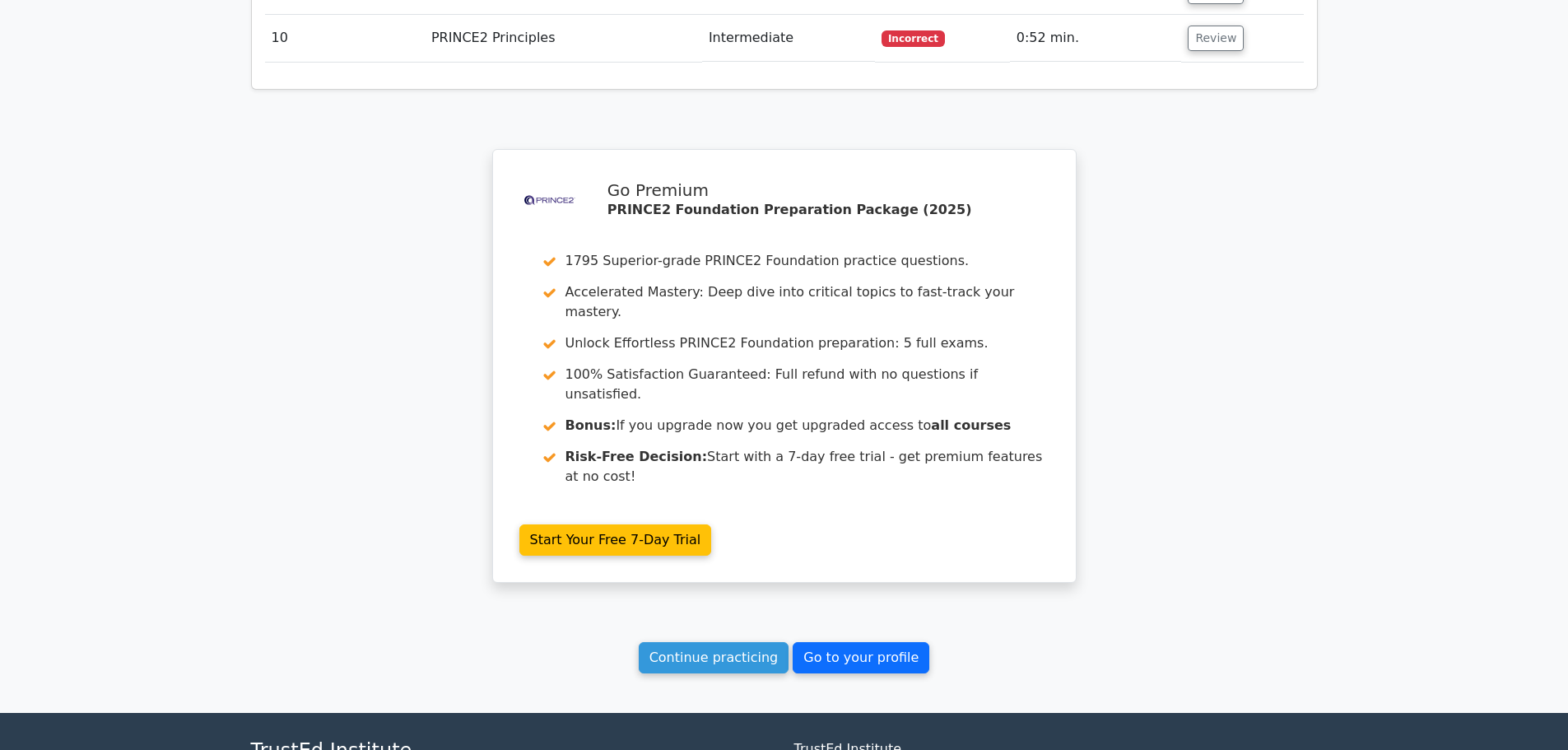
click at [867, 642] on link "Go to your profile" at bounding box center [861, 657] width 137 height 31
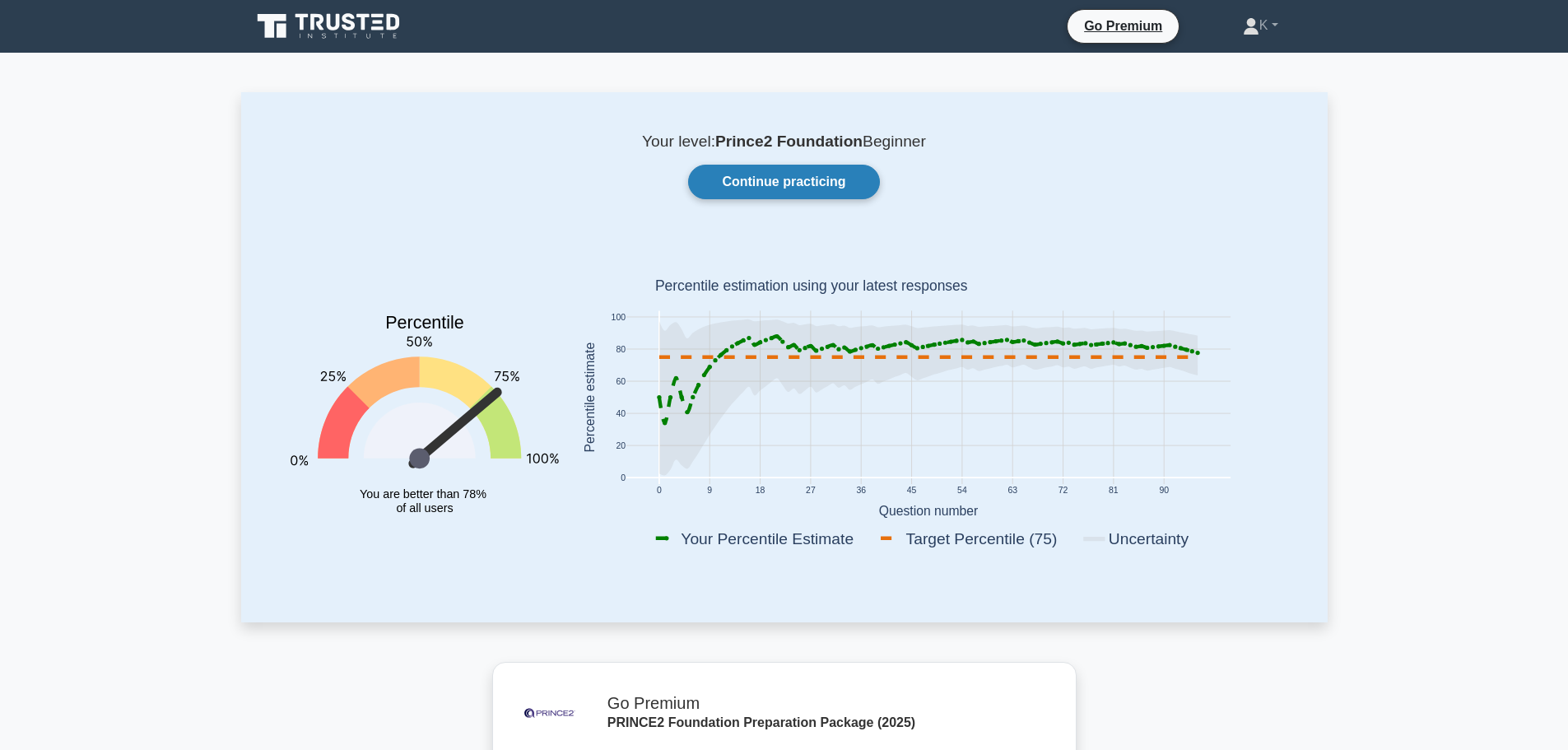
click at [763, 190] on link "Continue practicing" at bounding box center [783, 182] width 190 height 34
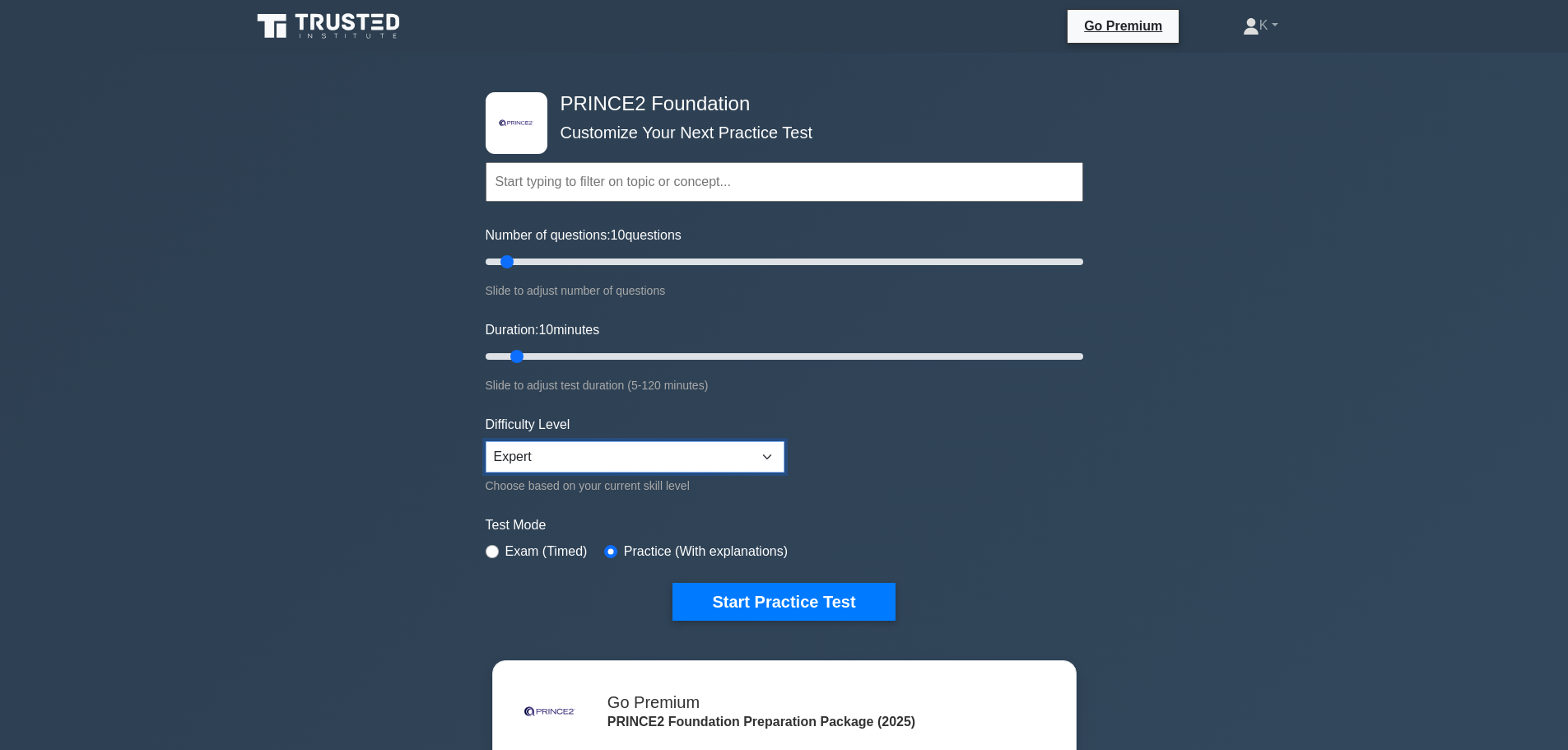
click at [720, 446] on select "Beginner Intermediate Expert" at bounding box center [635, 456] width 299 height 31
click at [486, 441] on select "Beginner Intermediate Expert" at bounding box center [635, 456] width 299 height 31
click at [757, 597] on button "Start Practice Test" at bounding box center [783, 602] width 222 height 38
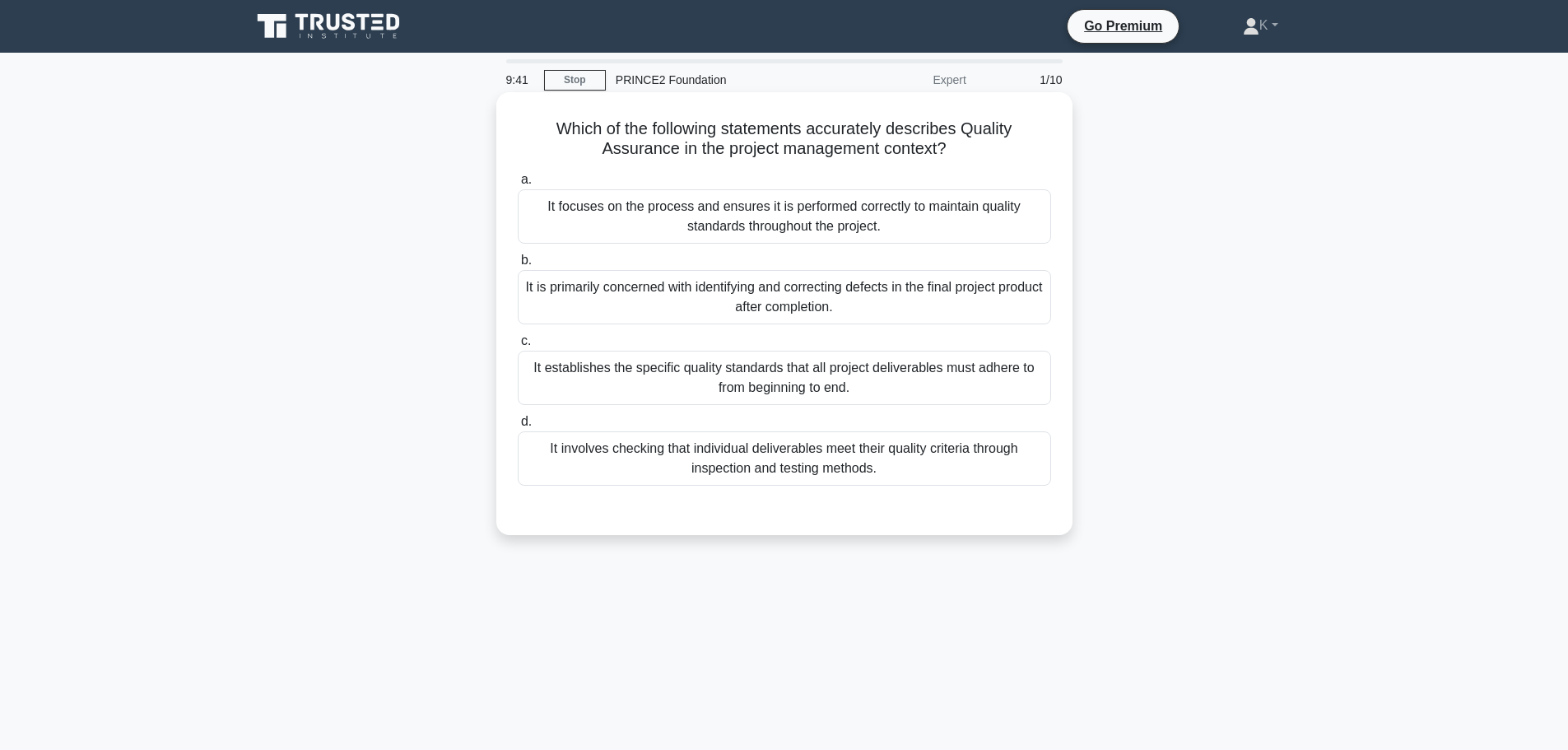
click at [554, 227] on div "It focuses on the process and ensures it is performed correctly to maintain qua…" at bounding box center [784, 217] width 534 height 55
click at [518, 185] on input "a. It focuses on the process and ensures it is performed correctly to maintain …" at bounding box center [518, 180] width 0 height 11
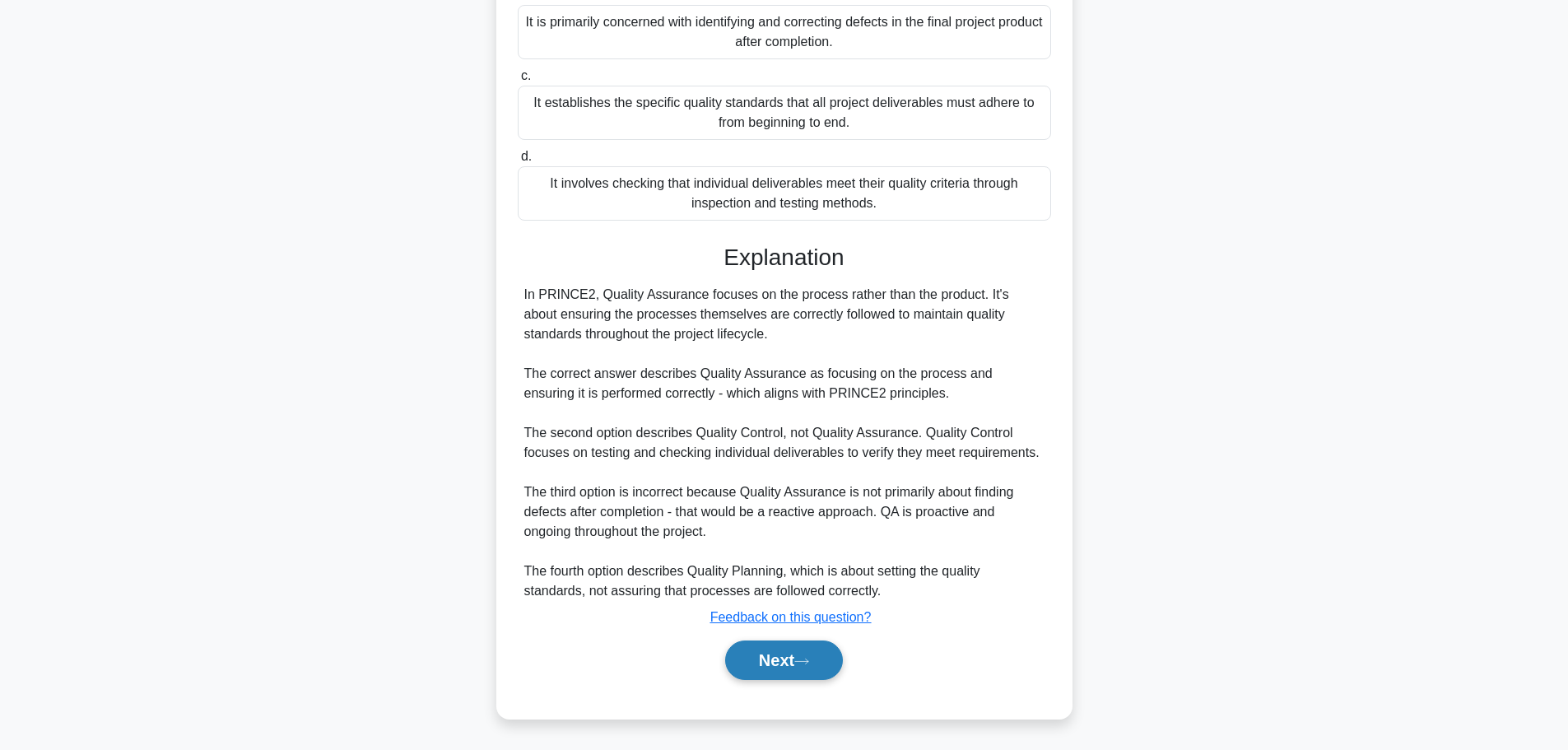
click at [743, 674] on button "Next" at bounding box center [783, 660] width 117 height 40
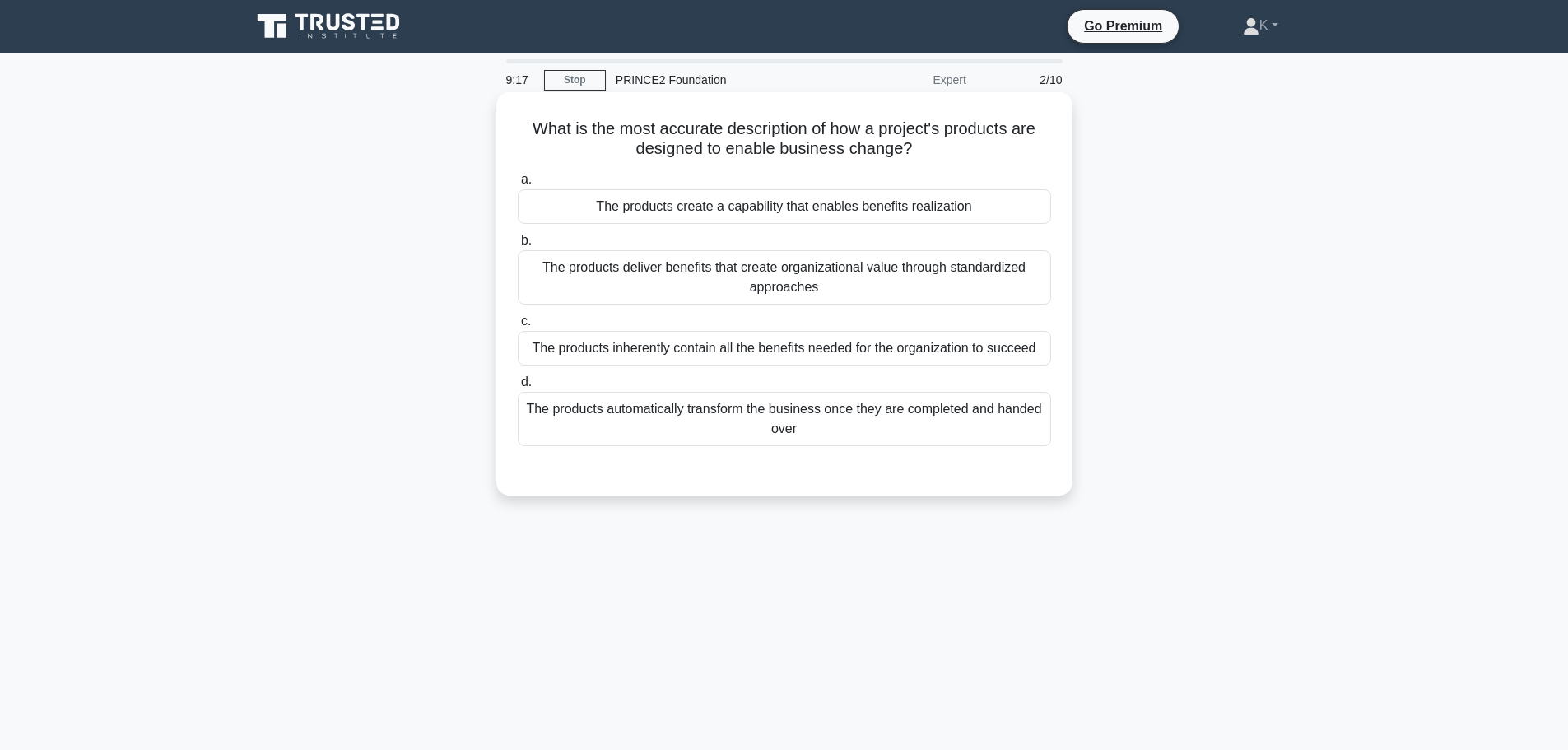
click at [780, 204] on div "The products create a capability that enables benefits realization" at bounding box center [784, 206] width 534 height 34
click at [518, 185] on input "a. The products create a capability that enables benefits realization" at bounding box center [518, 180] width 0 height 11
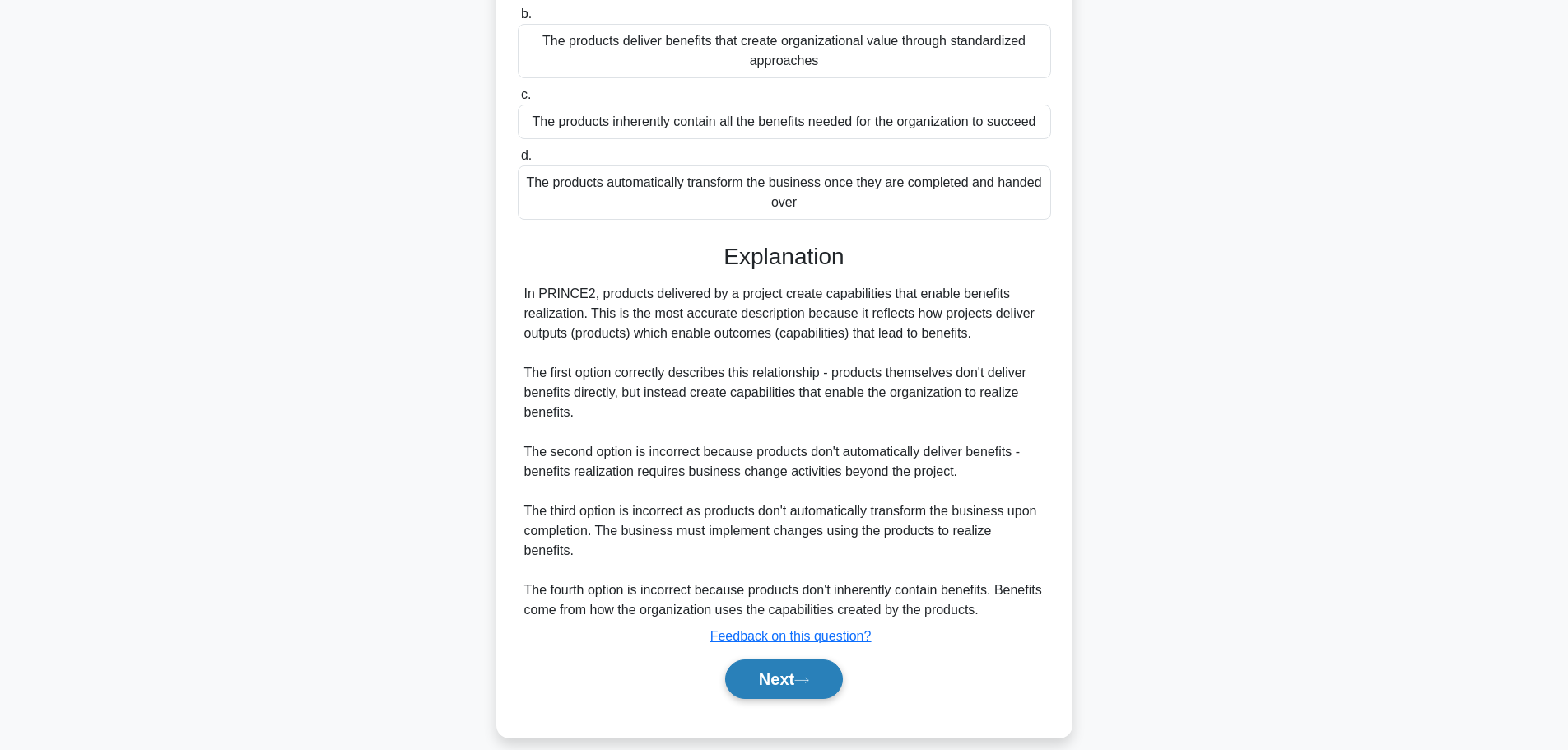
click at [809, 676] on icon at bounding box center [801, 680] width 15 height 9
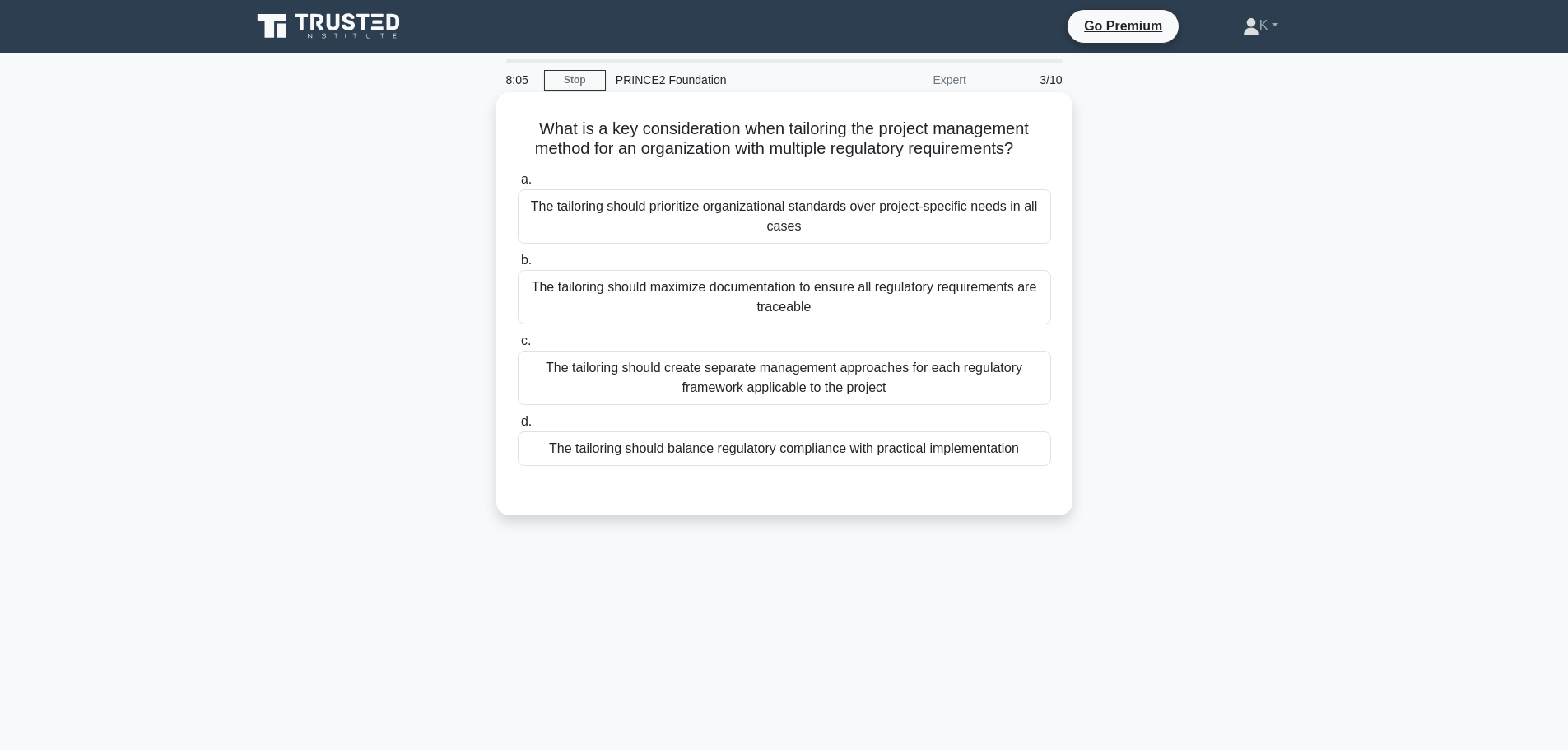
click at [869, 231] on div "The tailoring should prioritize organizational standards over project-specific …" at bounding box center [784, 217] width 534 height 55
click at [518, 185] on input "a. The tailoring should prioritize organizational standards over project-specif…" at bounding box center [518, 180] width 0 height 11
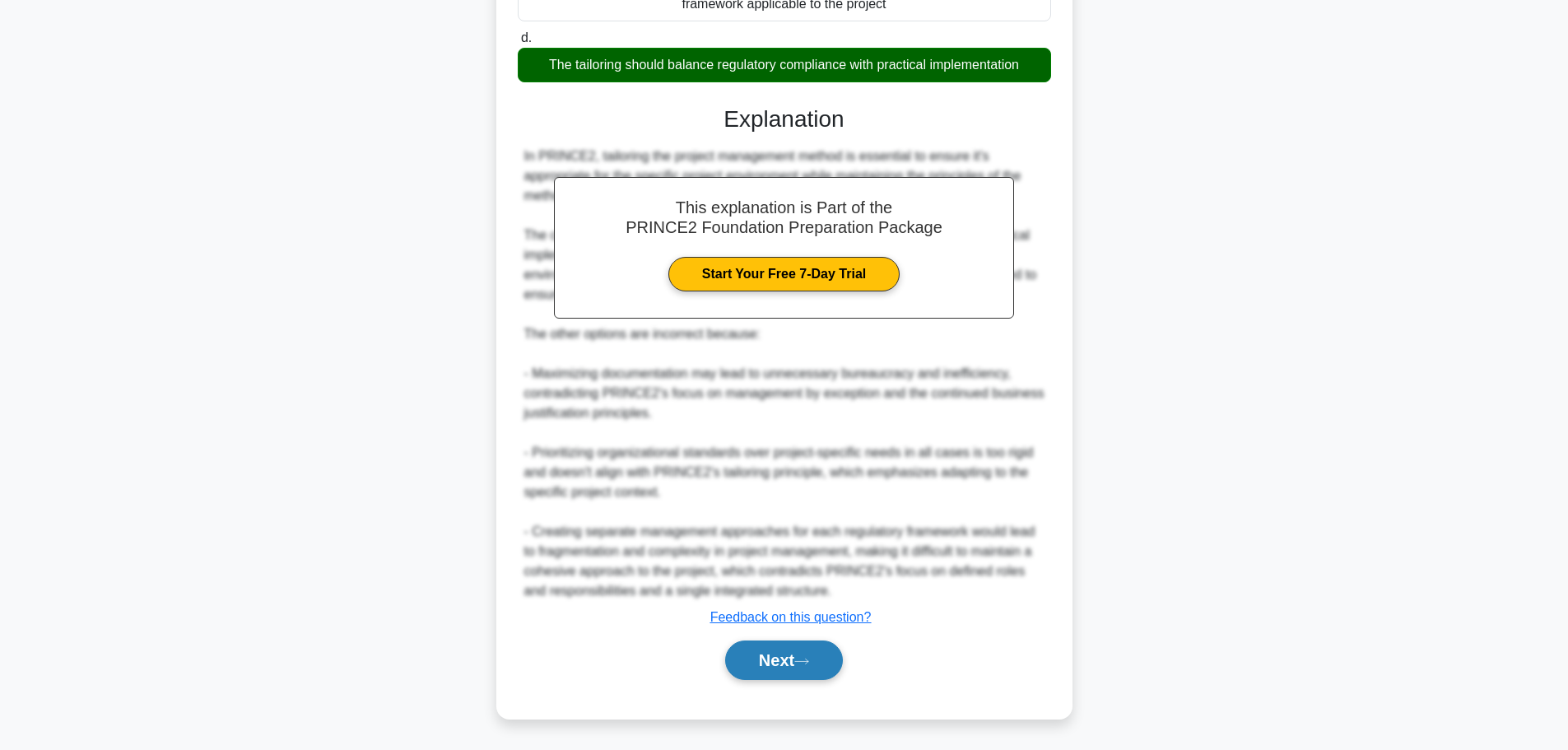
click at [809, 664] on icon at bounding box center [801, 662] width 15 height 9
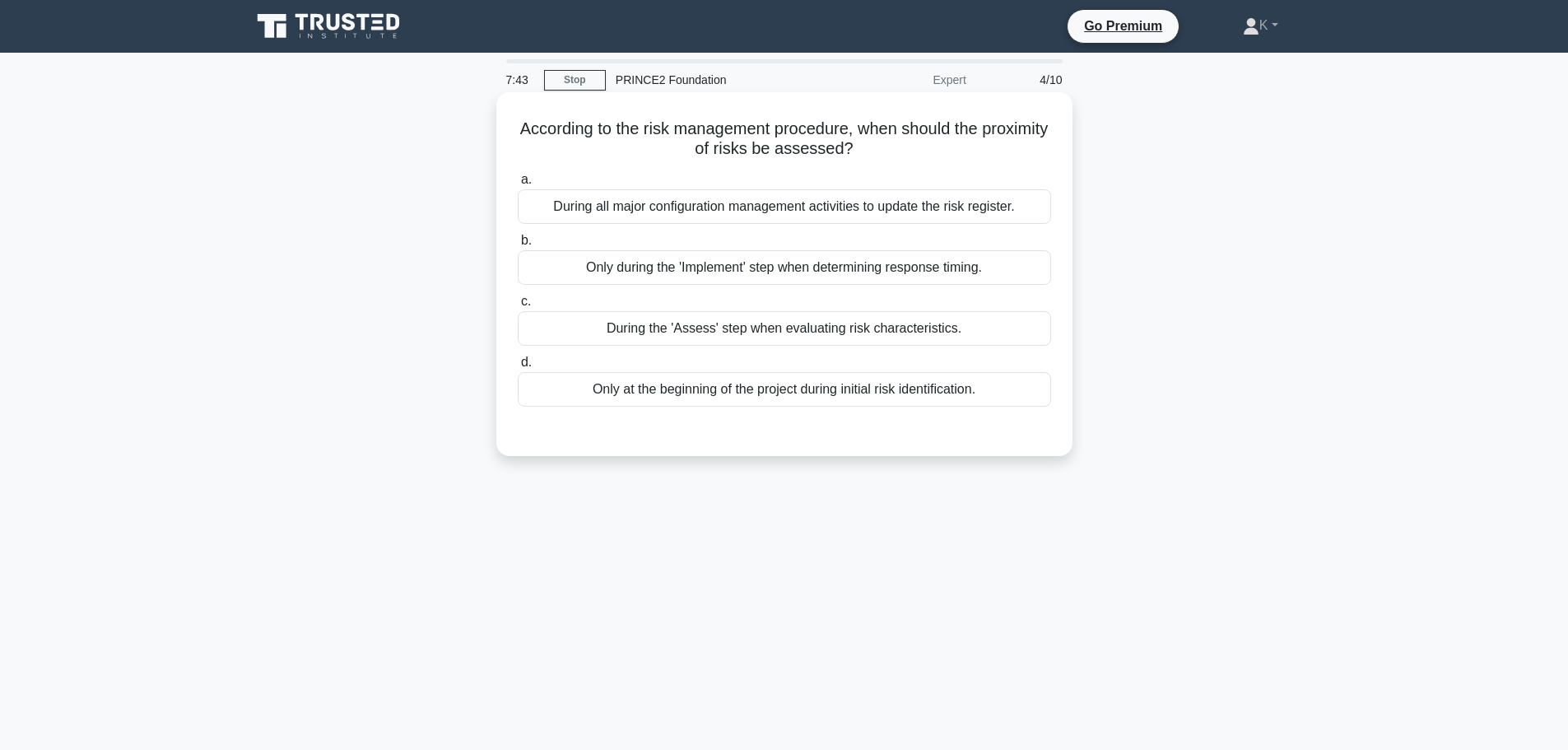
drag, startPoint x: 832, startPoint y: 142, endPoint x: 513, endPoint y: 129, distance: 319.3
click at [513, 129] on div "According to the risk management procedure, when should the proximity of risks …" at bounding box center [784, 274] width 563 height 350
copy h5 "According to the risk management procedure, when should the proximity of risks …"
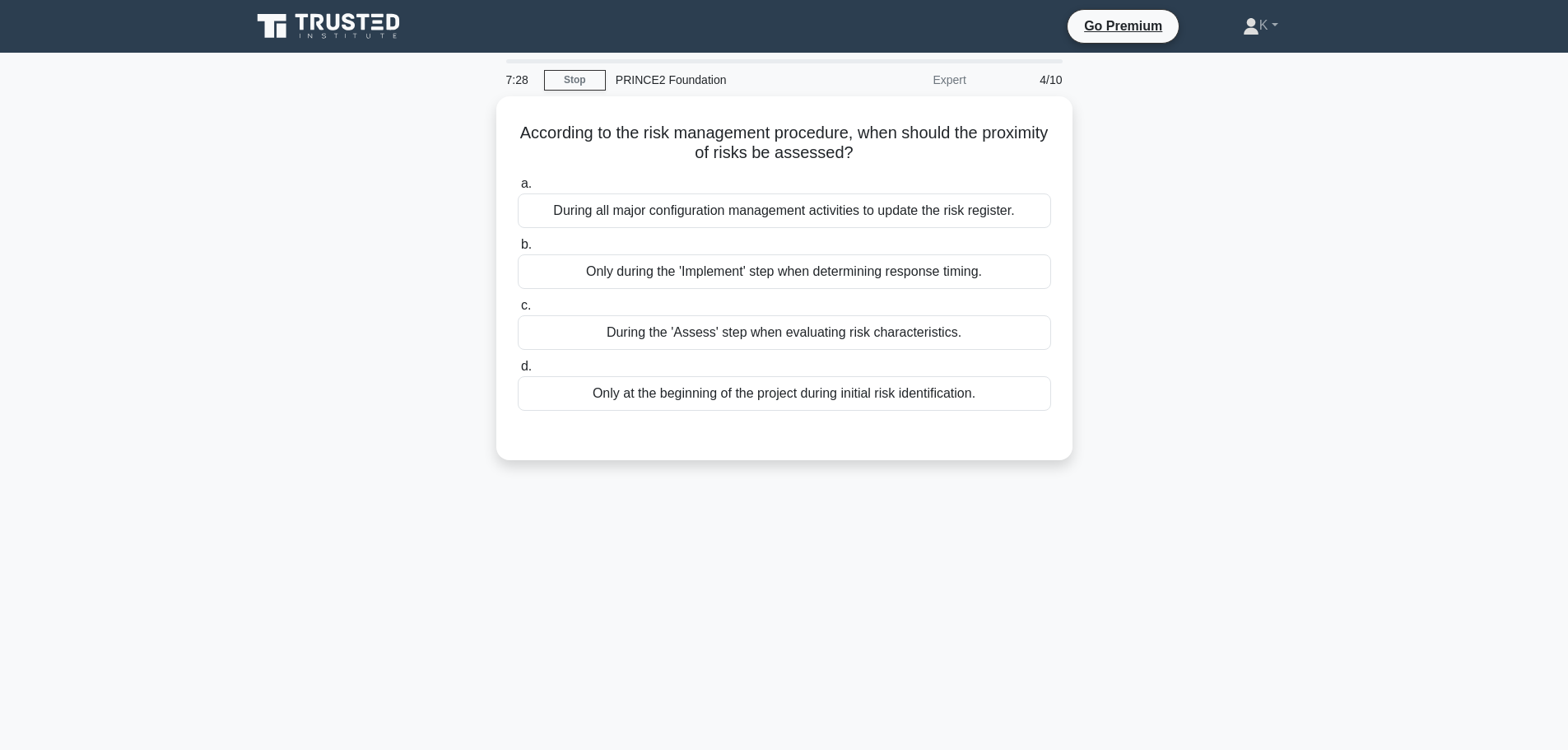
click at [340, 326] on div "According to the risk management procedure, when should the proximity of risks …" at bounding box center [784, 288] width 1086 height 384
click at [674, 488] on div "7:10 Stop PRINCE2 Foundation Expert 4/10 According to the risk management proce…" at bounding box center [784, 470] width 1086 height 823
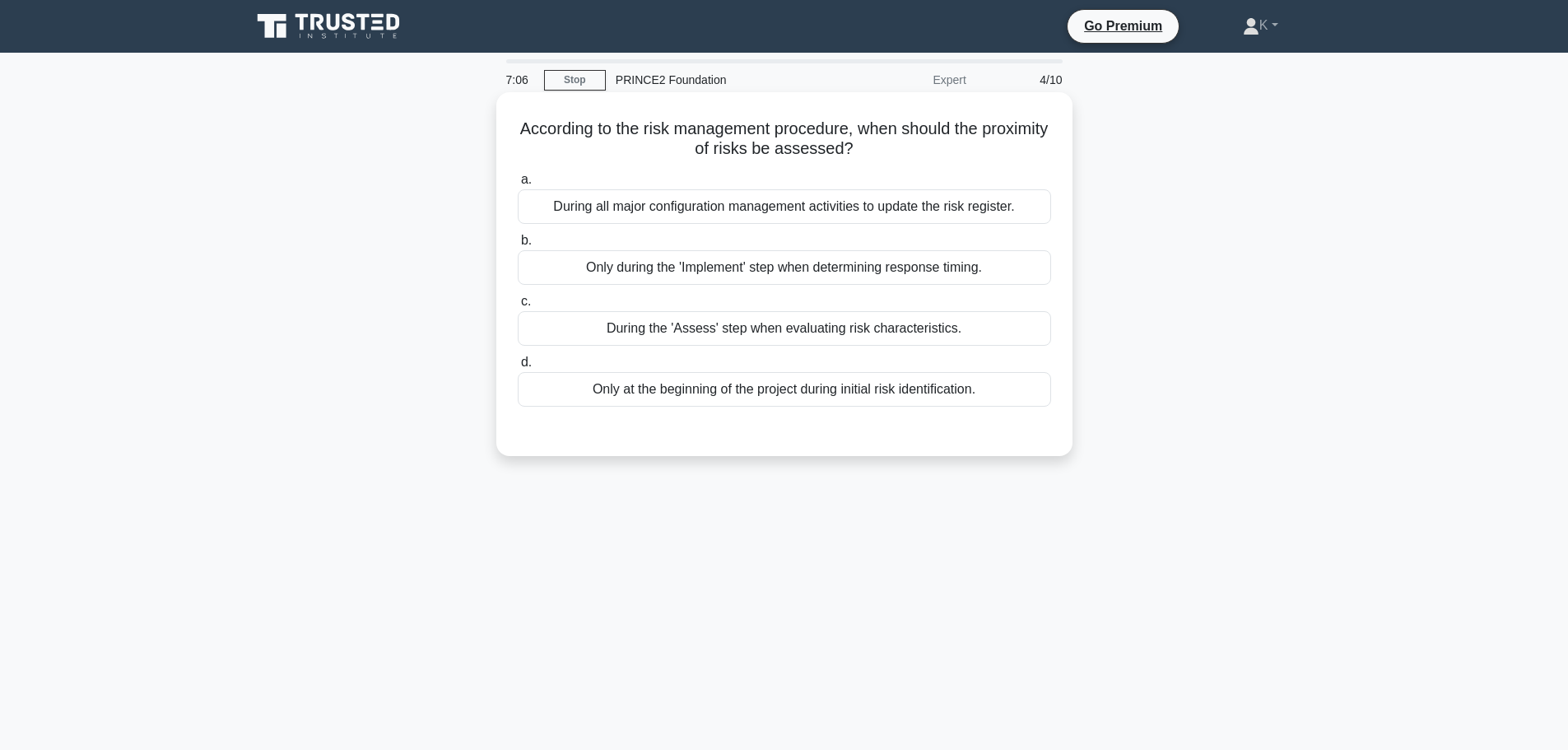
click at [740, 196] on div "During all major configuration management activities to update the risk registe…" at bounding box center [784, 206] width 534 height 34
click at [518, 185] on input "a. During all major configuration management activities to update the risk regi…" at bounding box center [518, 180] width 0 height 11
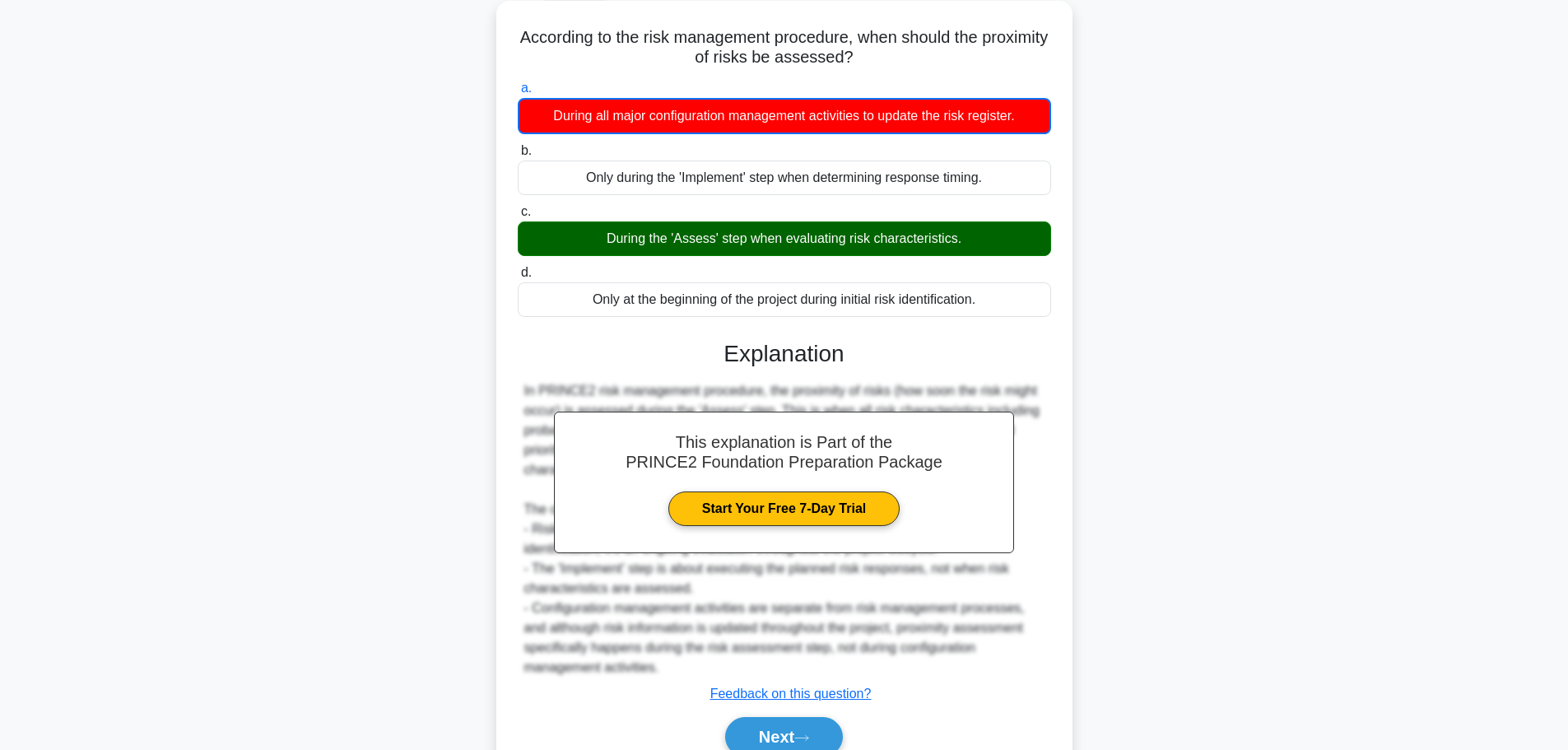
scroll to position [169, 0]
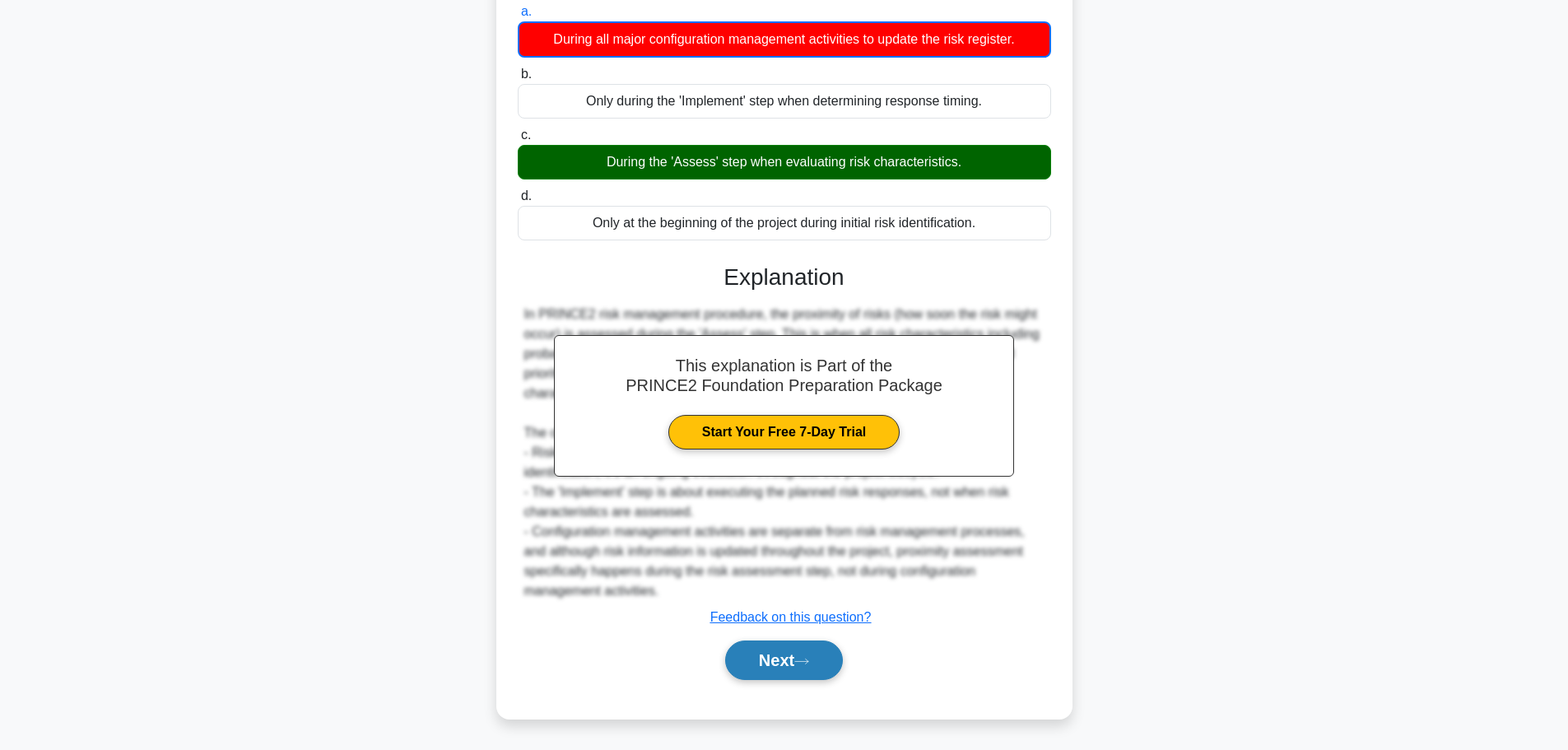
click at [799, 656] on button "Next" at bounding box center [783, 660] width 117 height 40
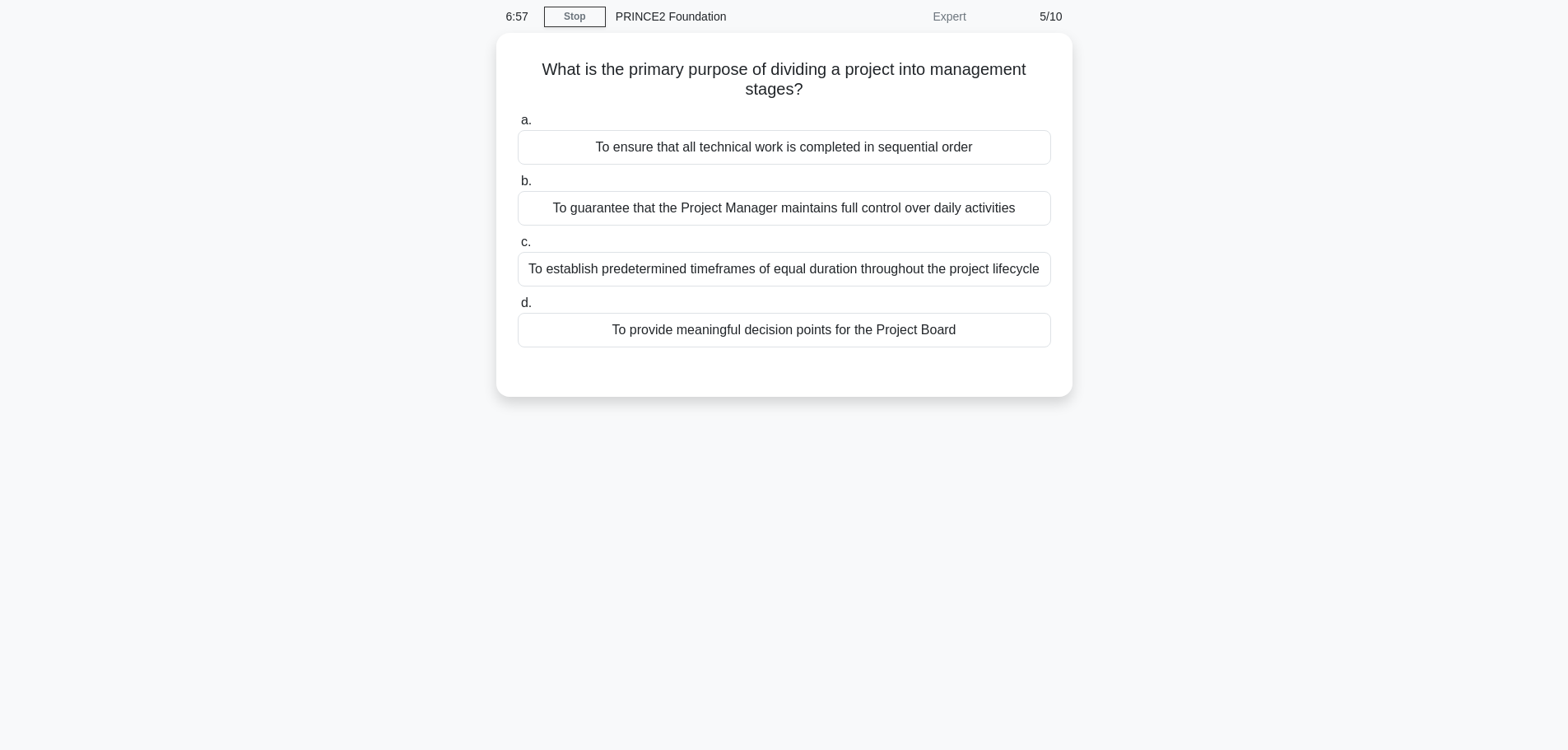
scroll to position [0, 0]
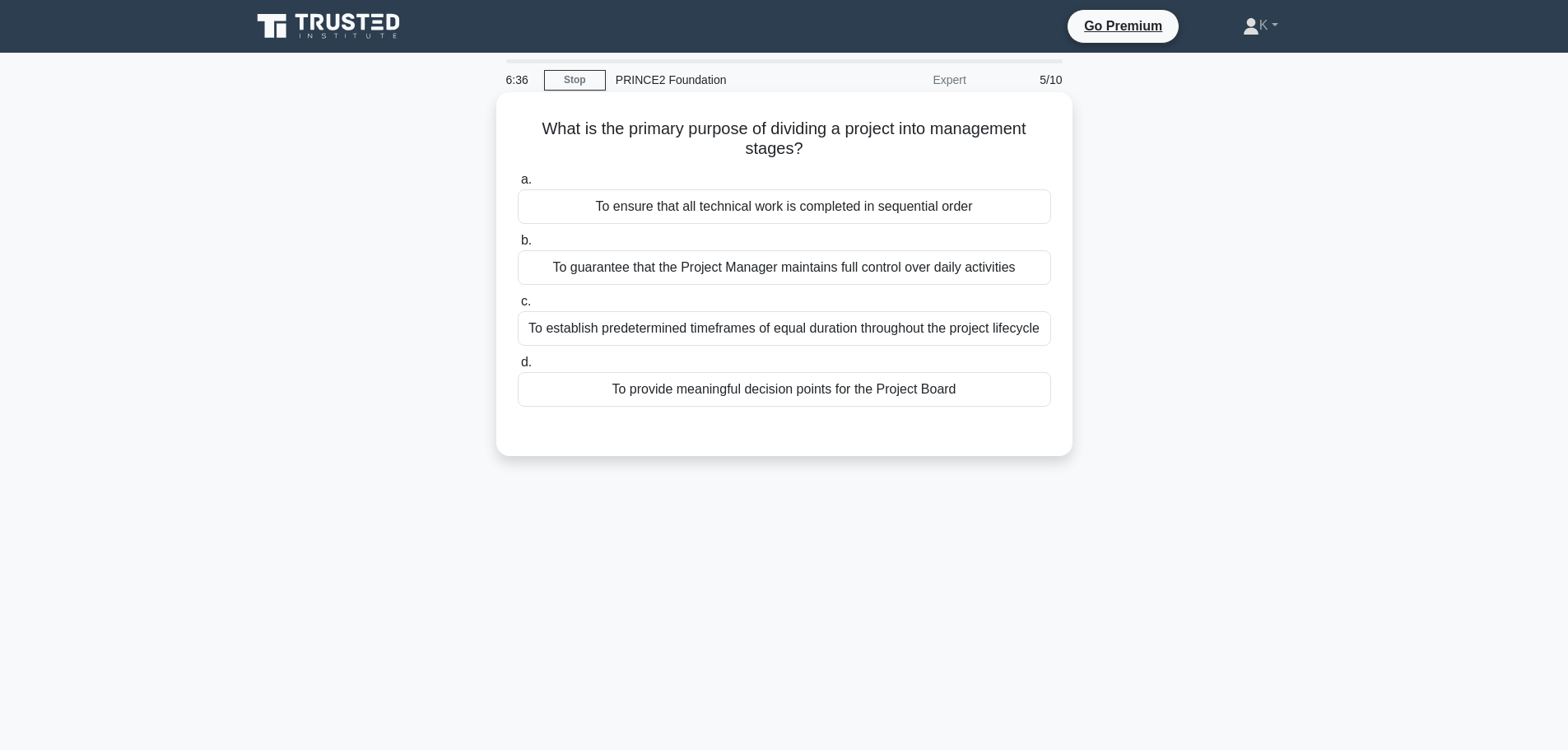
click at [743, 395] on div "To provide meaningful decision points for the Project Board" at bounding box center [784, 389] width 534 height 34
click at [518, 368] on input "d. To provide meaningful decision points for the Project Board" at bounding box center [518, 363] width 0 height 11
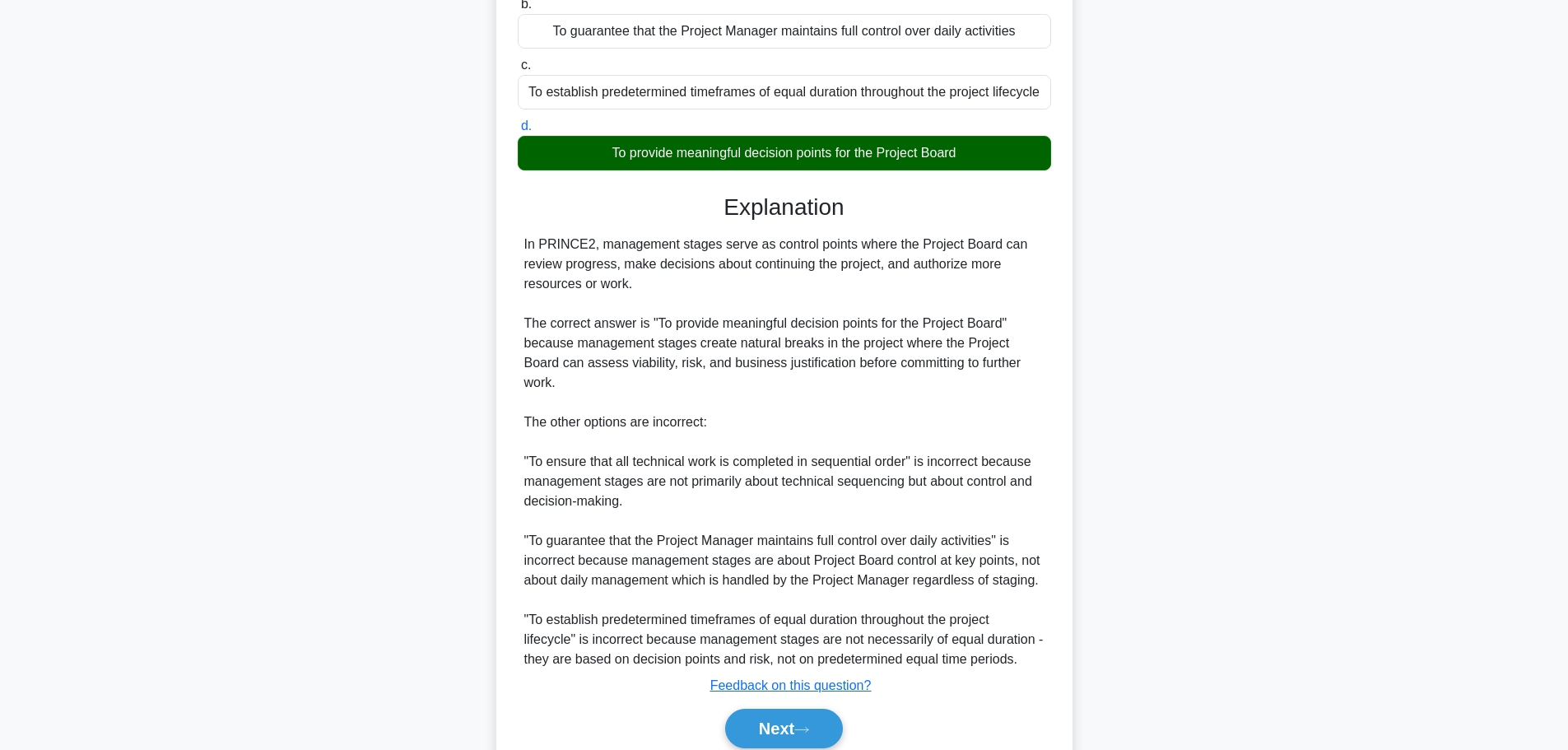
scroll to position [286, 0]
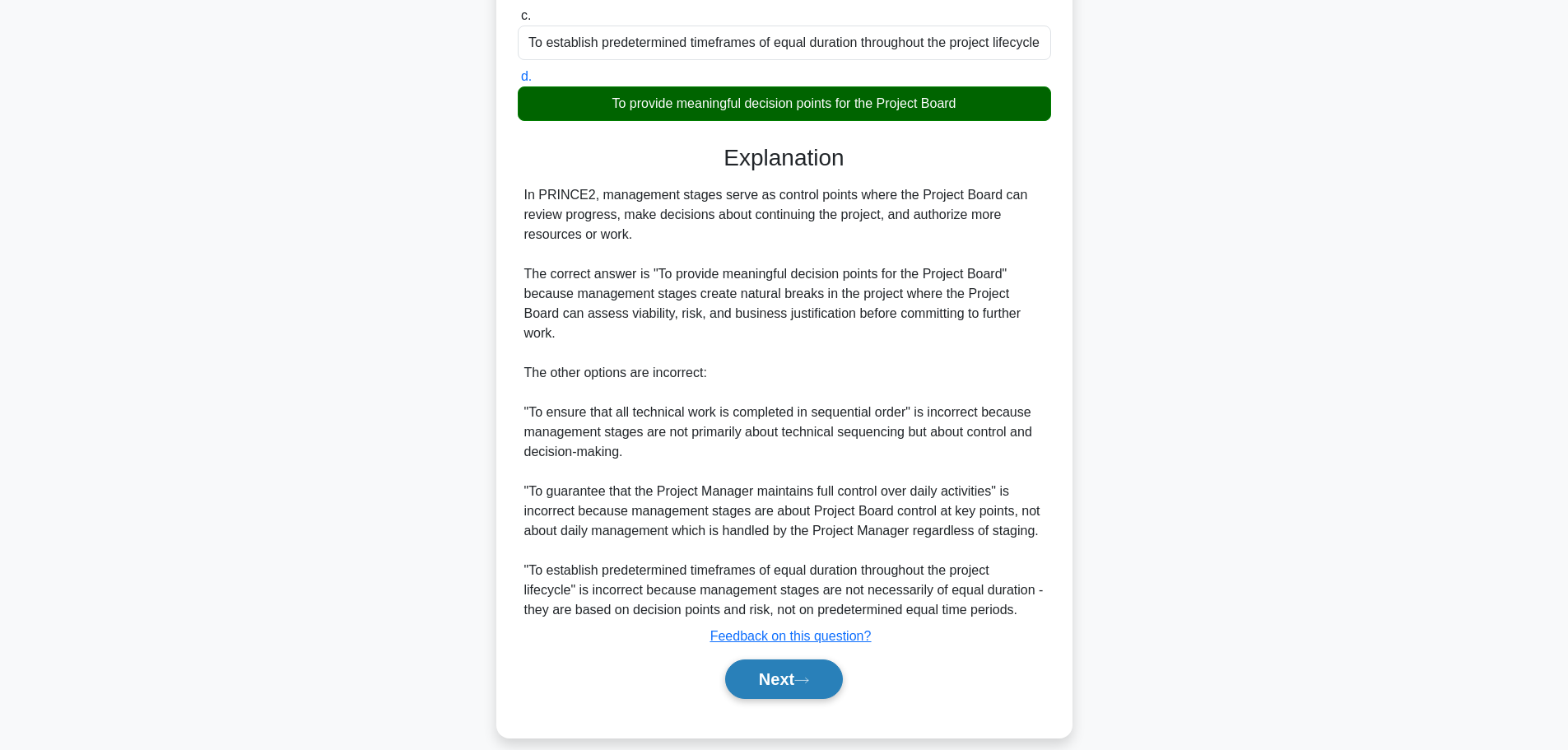
click at [806, 678] on icon at bounding box center [801, 680] width 13 height 5
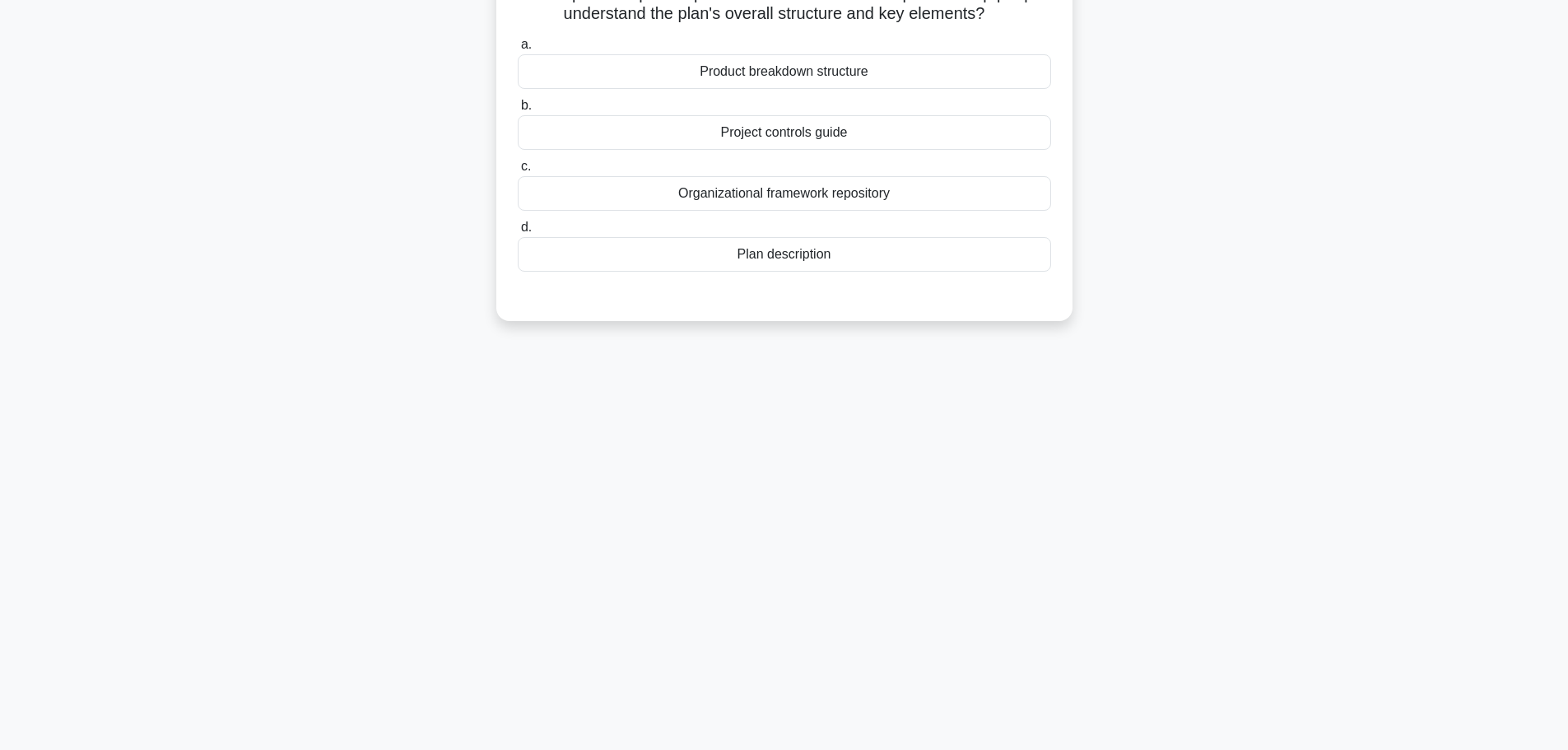
scroll to position [0, 0]
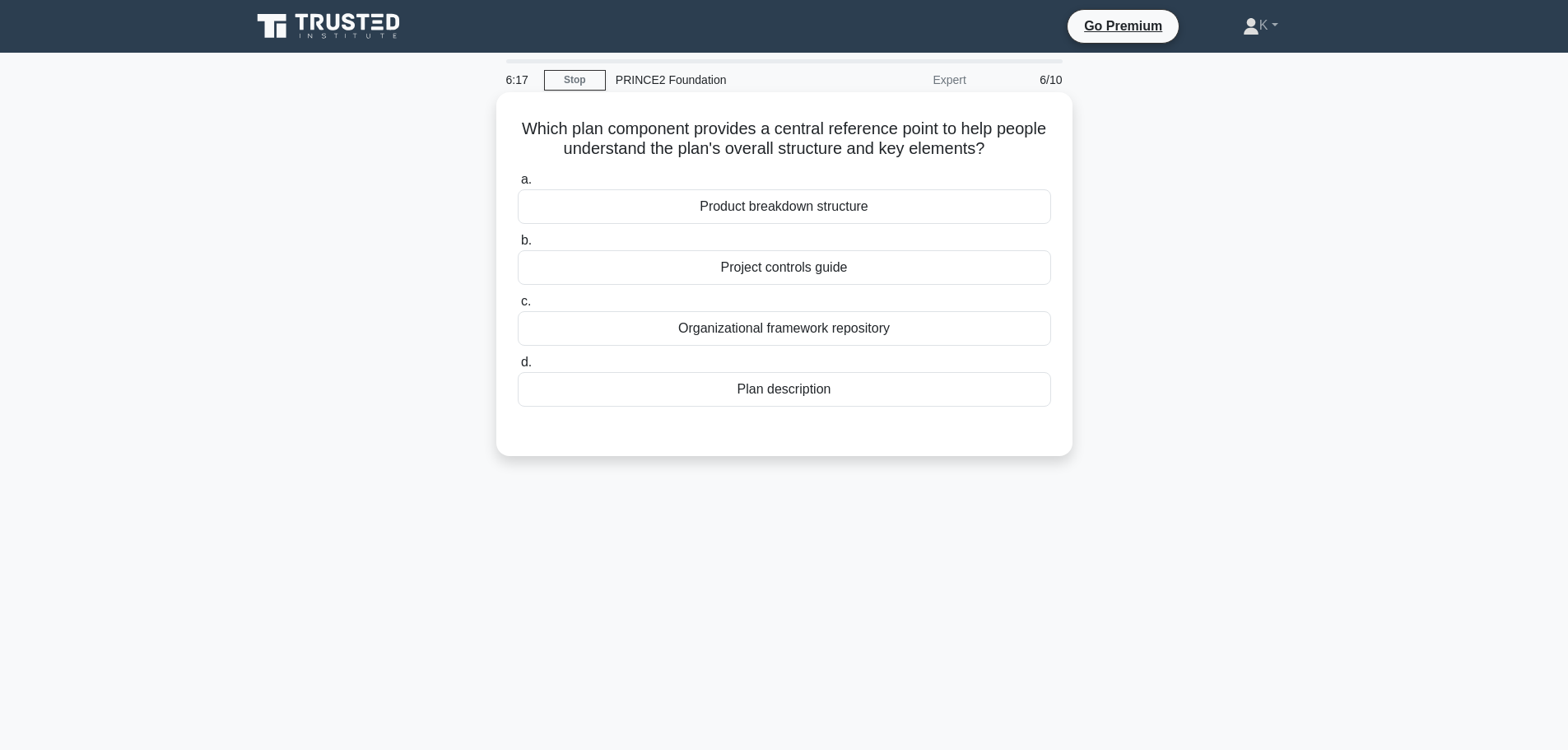
click at [763, 214] on div "Product breakdown structure" at bounding box center [784, 206] width 534 height 34
click at [518, 185] on input "a. Product breakdown structure" at bounding box center [518, 180] width 0 height 11
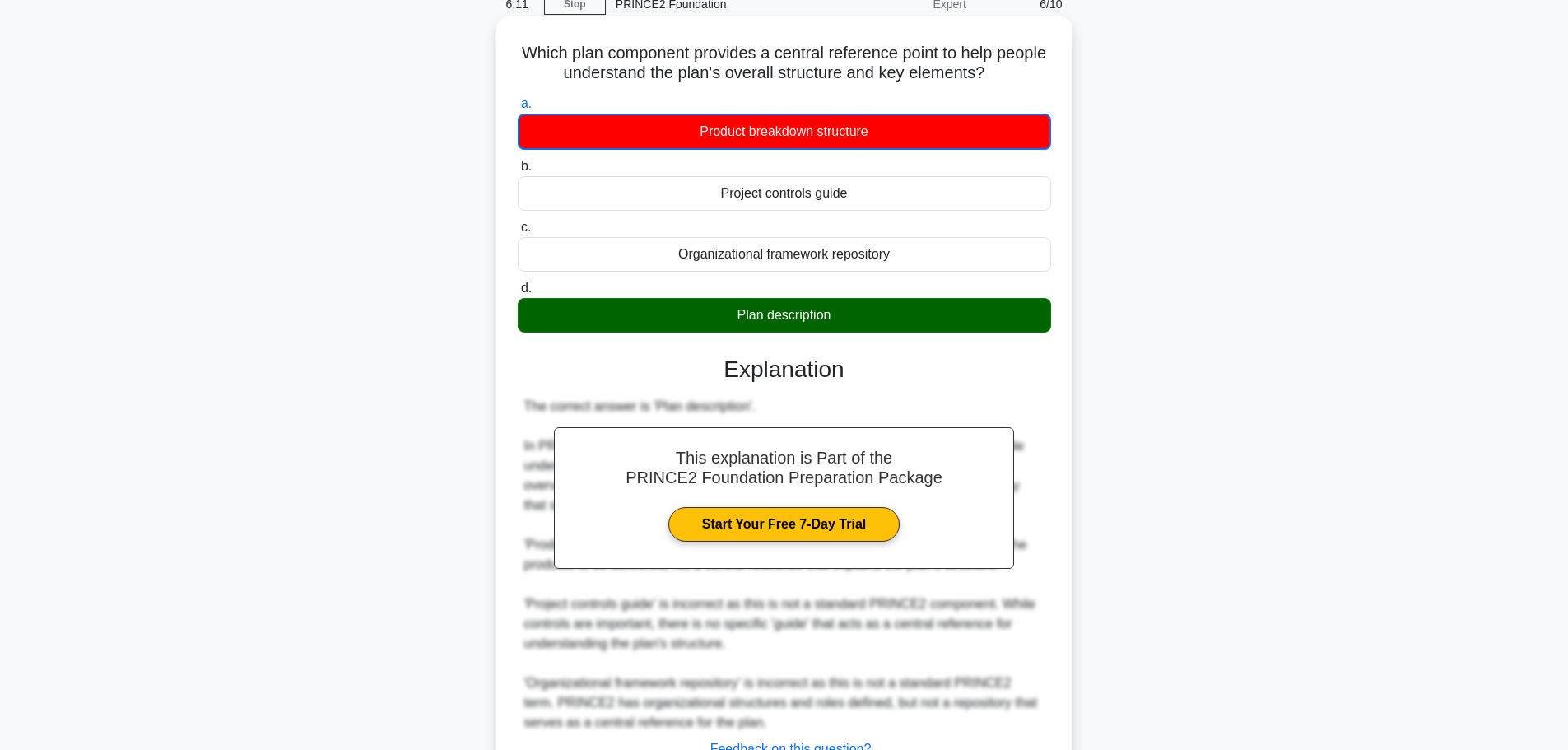
scroll to position [208, 0]
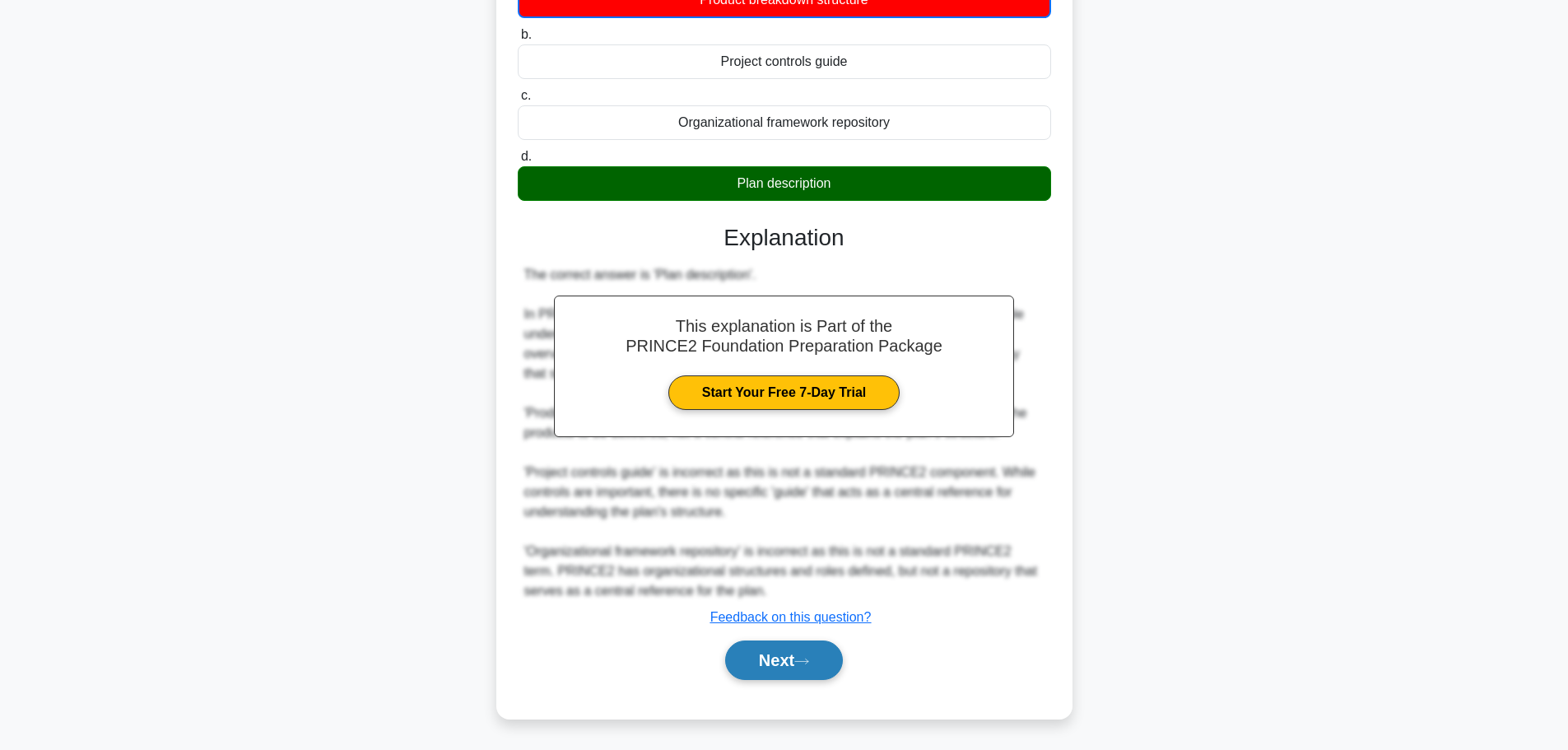
click at [759, 658] on button "Next" at bounding box center [783, 660] width 117 height 40
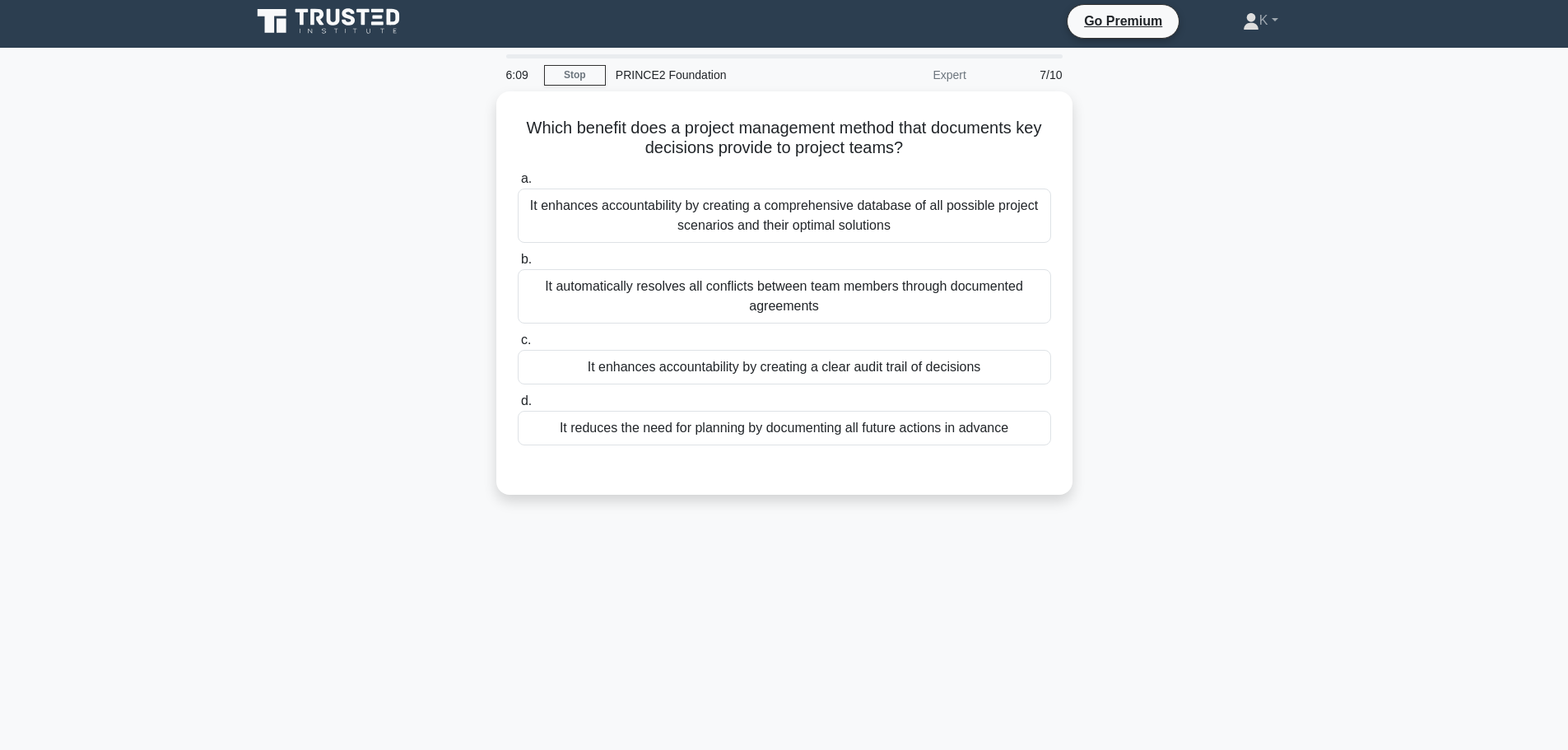
scroll to position [0, 0]
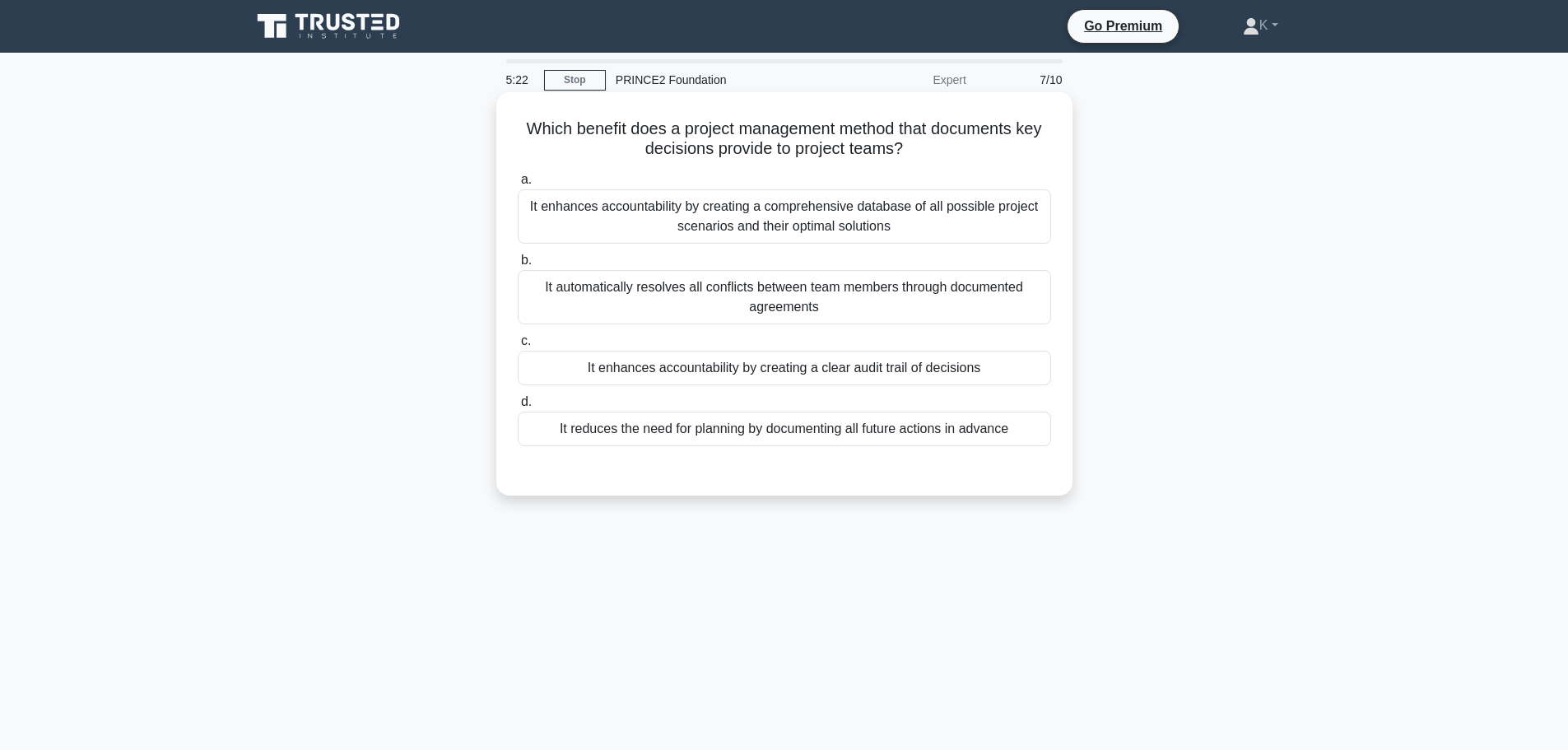
click at [676, 374] on div "It enhances accountability by creating a clear audit trail of decisions" at bounding box center [784, 367] width 534 height 34
click at [518, 347] on input "c. It enhances accountability by creating a clear audit trail of decisions" at bounding box center [518, 341] width 0 height 11
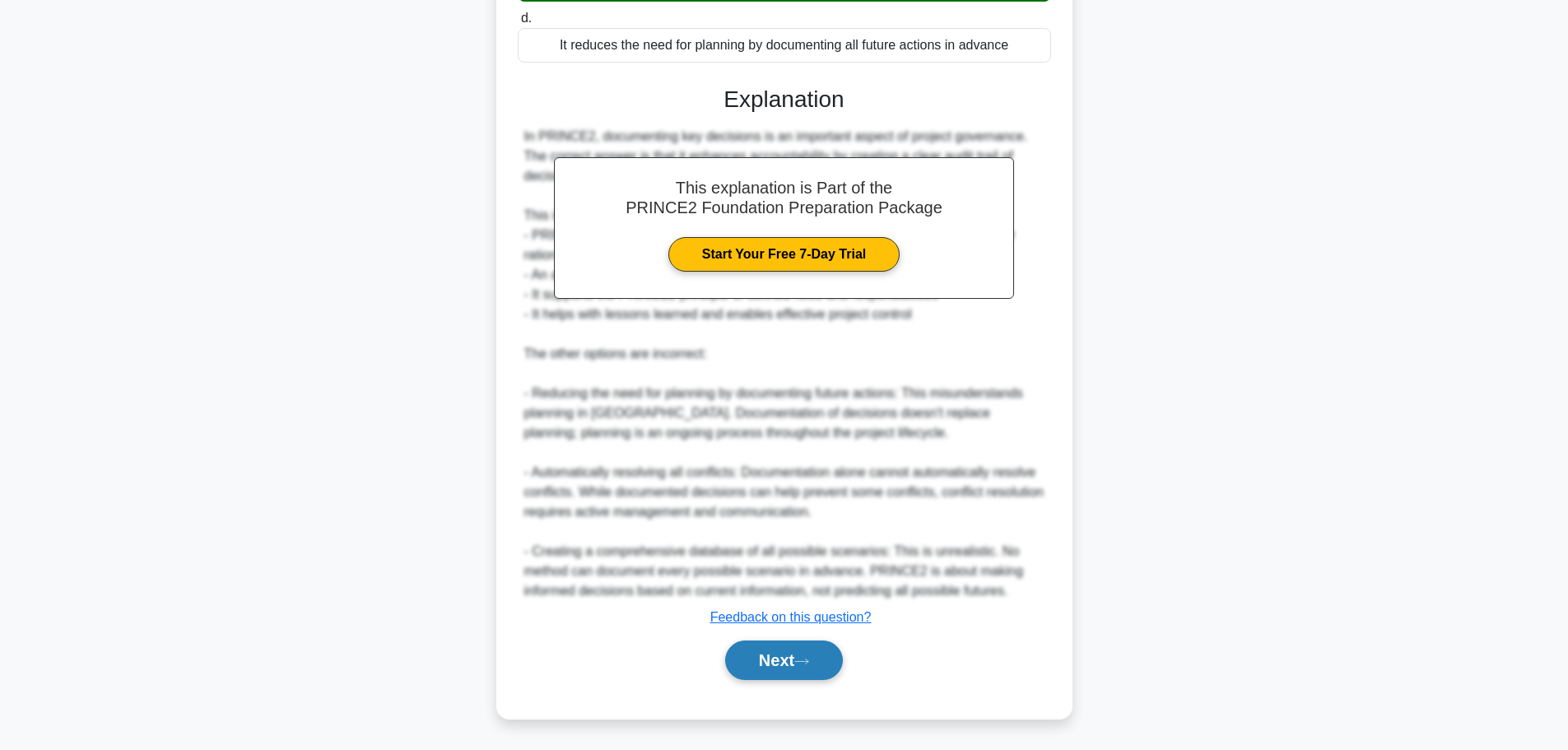
click at [816, 671] on button "Next" at bounding box center [783, 660] width 117 height 40
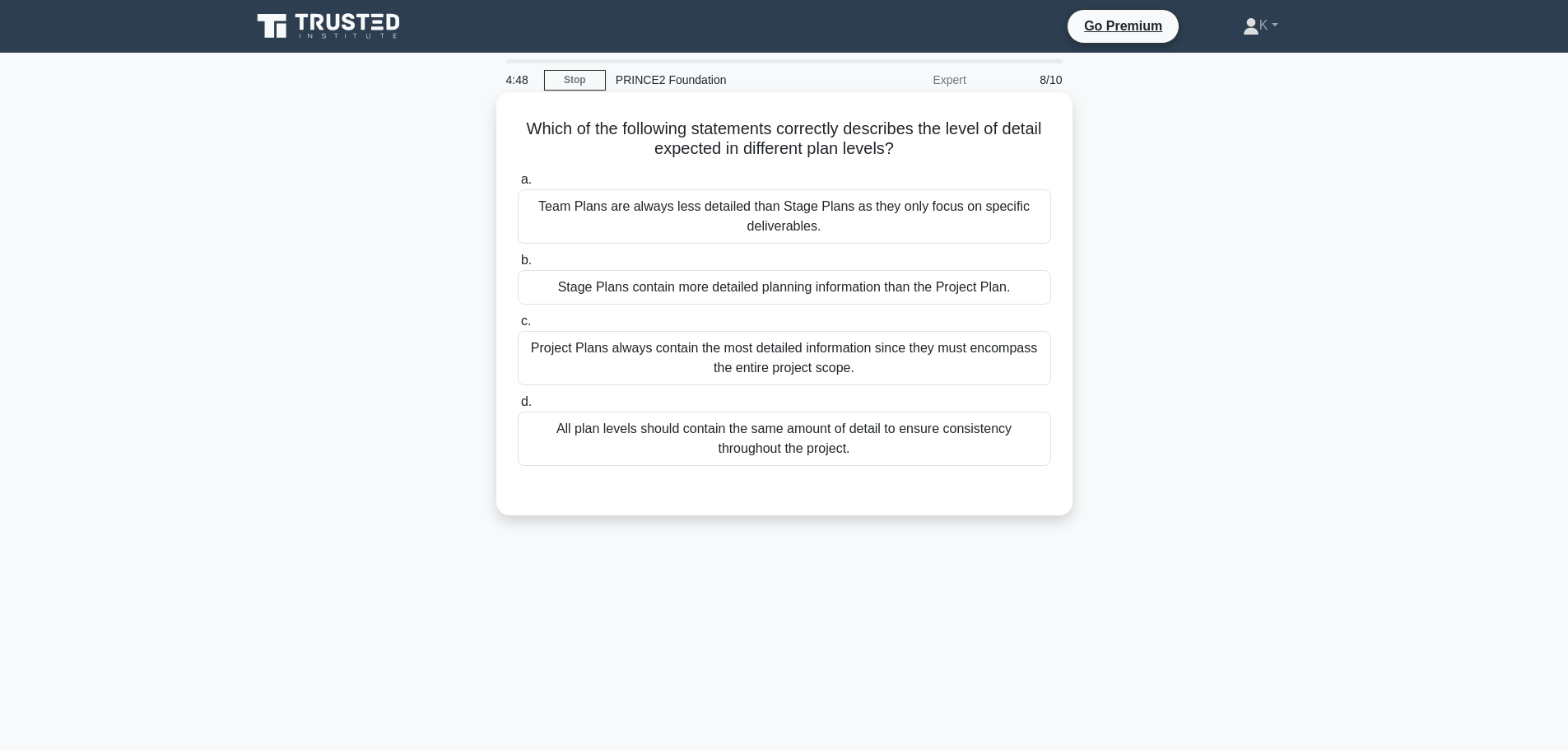
click at [697, 298] on div "Stage Plans contain more detailed planning information than the Project Plan." at bounding box center [784, 287] width 534 height 34
click at [518, 266] on input "b. Stage Plans contain more detailed planning information than the Project Plan." at bounding box center [518, 260] width 0 height 11
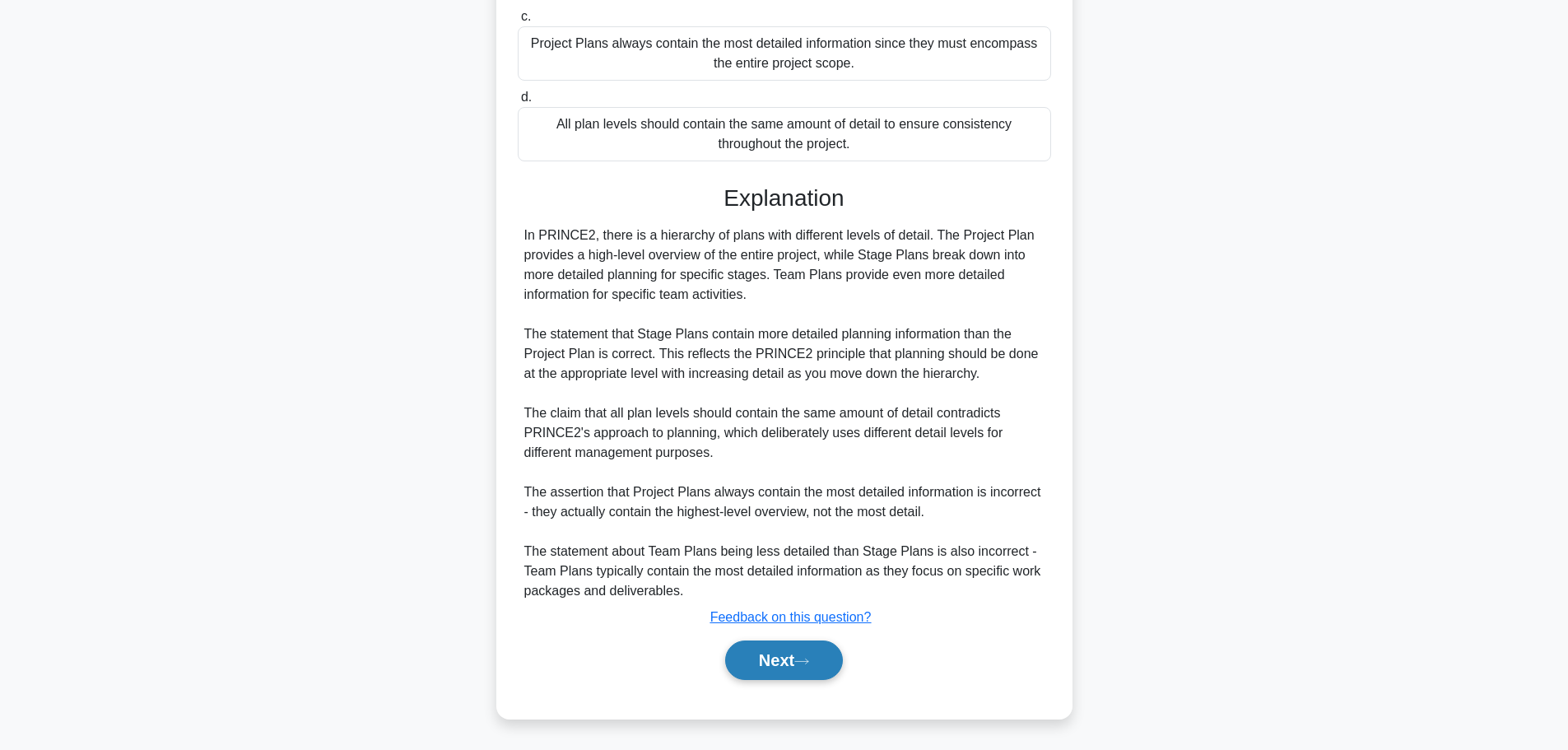
click at [792, 643] on button "Next" at bounding box center [783, 660] width 117 height 40
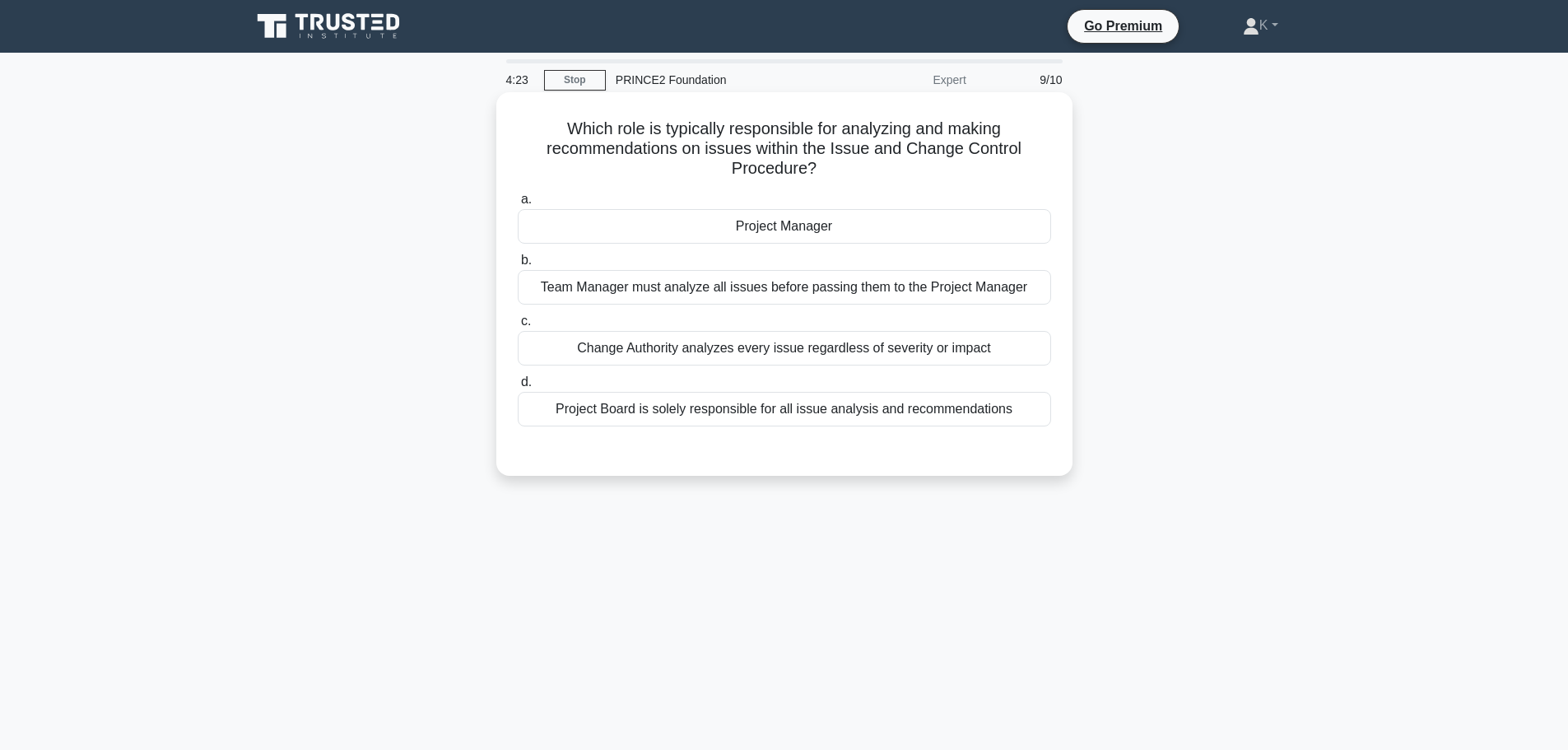
click at [672, 356] on div "Change Authority analyzes every issue regardless of severity or impact" at bounding box center [784, 348] width 534 height 34
click at [518, 326] on input "c. Change Authority analyzes every issue regardless of severity or impact" at bounding box center [518, 321] width 0 height 11
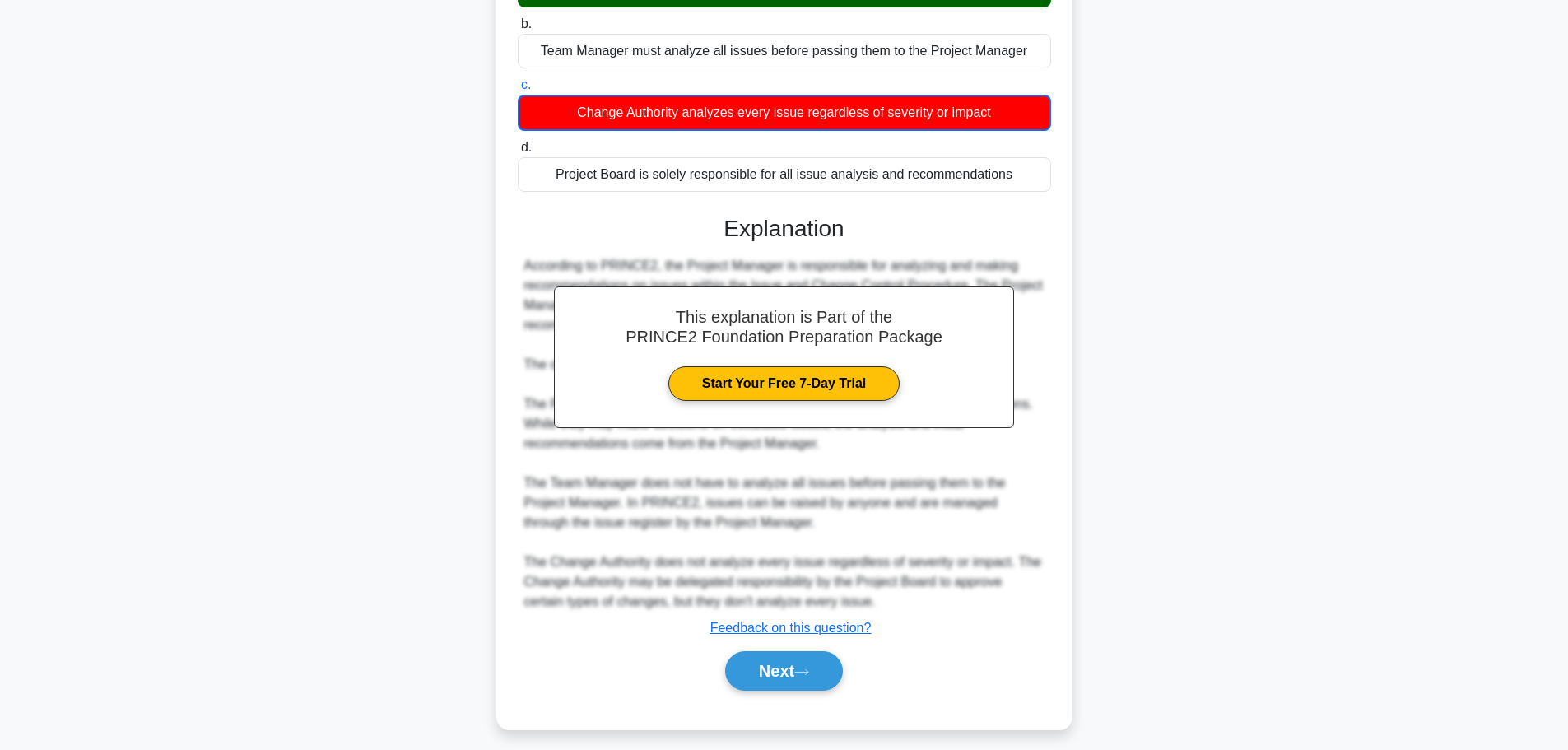
scroll to position [248, 0]
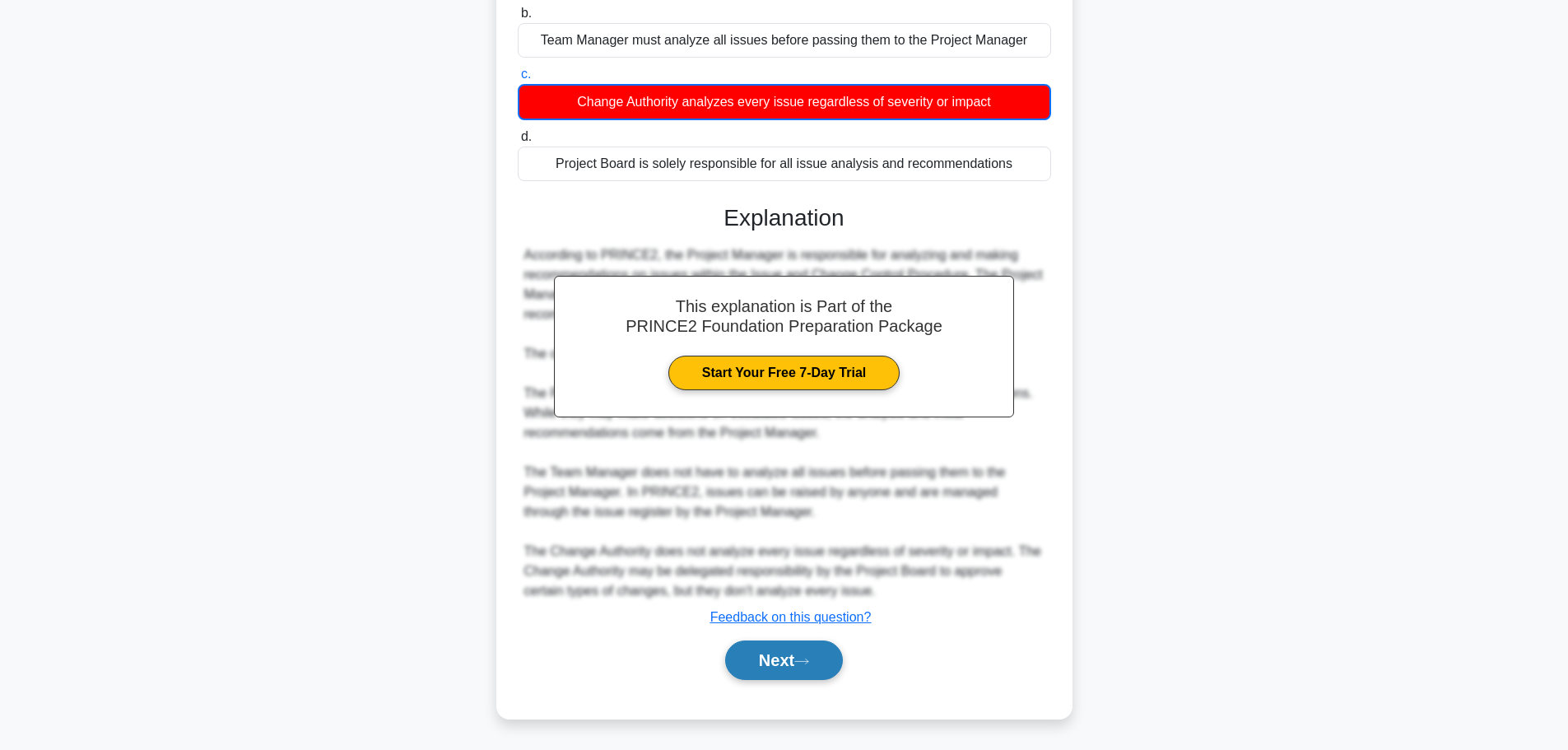
click at [787, 662] on button "Next" at bounding box center [783, 660] width 117 height 40
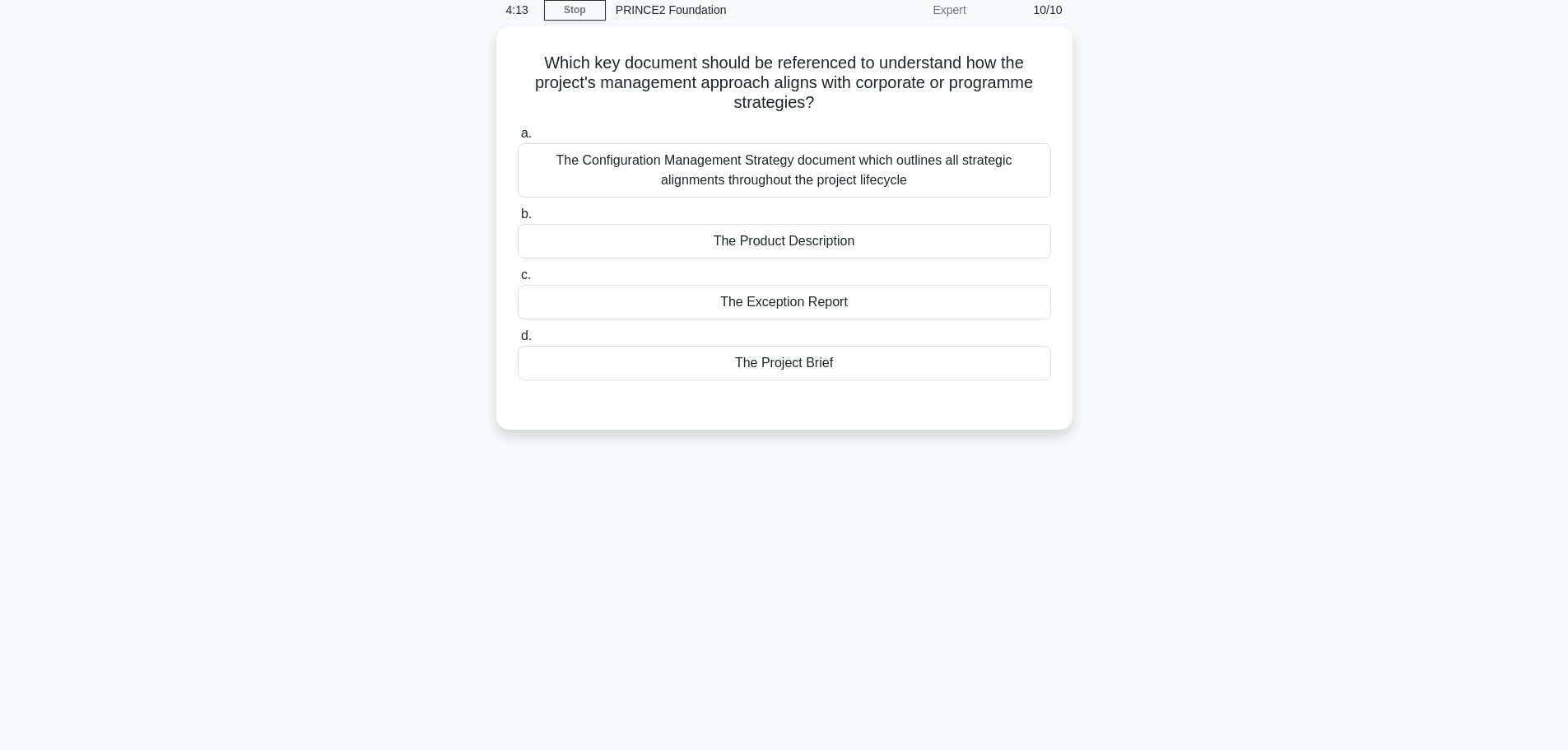
scroll to position [0, 0]
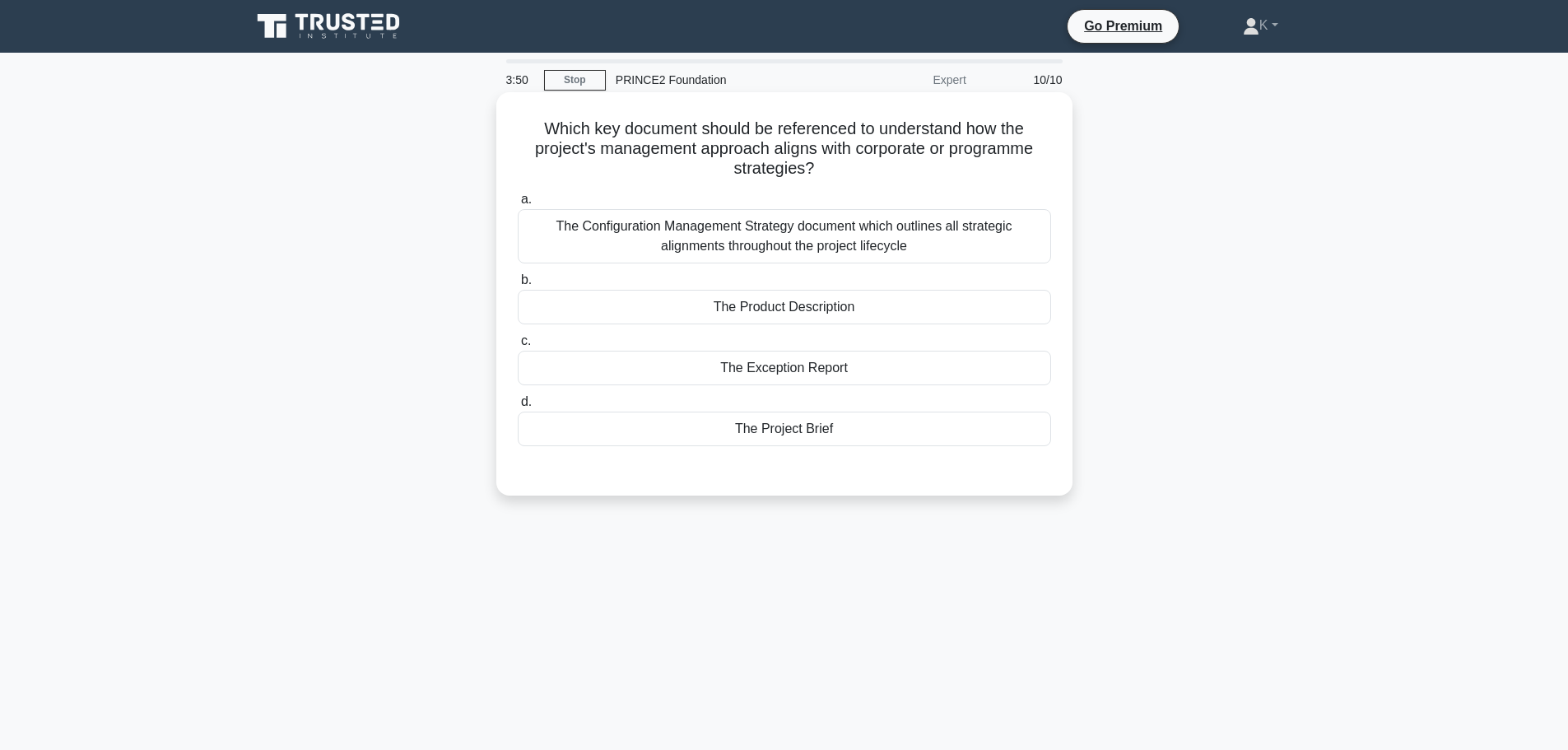
click at [771, 437] on div "The Project Brief" at bounding box center [784, 429] width 534 height 34
click at [518, 408] on input "d. The Project Brief" at bounding box center [518, 402] width 0 height 11
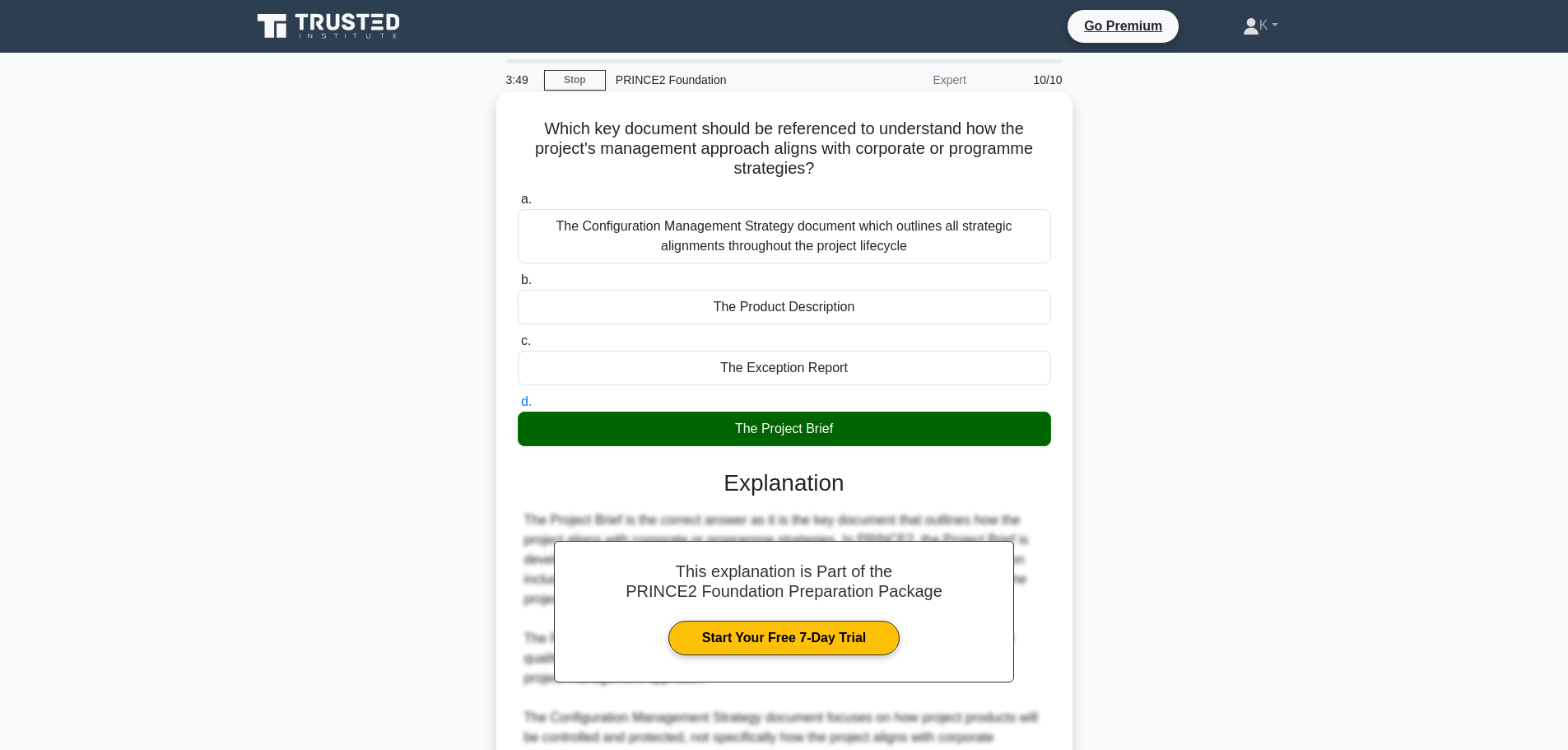
scroll to position [246, 0]
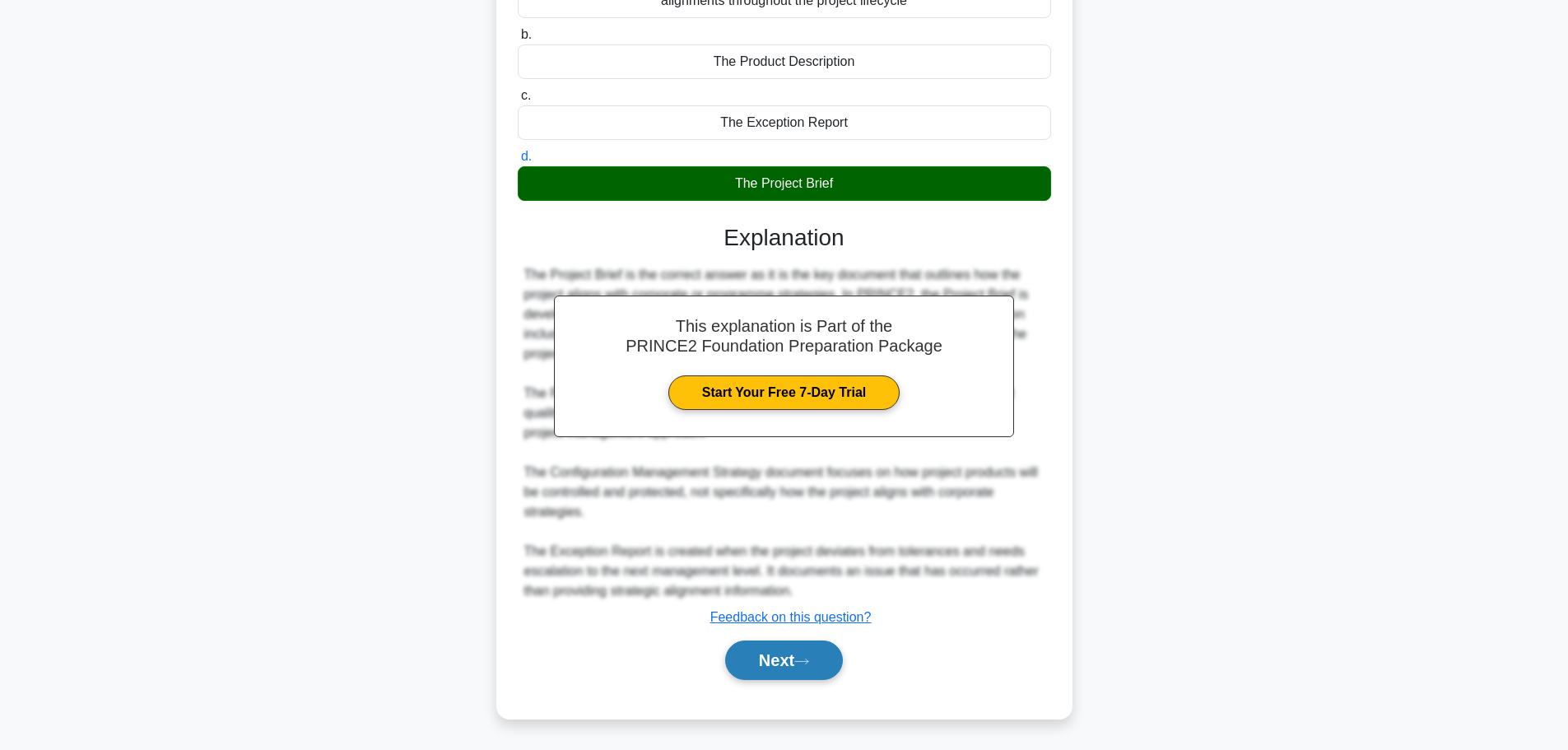
click at [795, 659] on button "Next" at bounding box center [783, 660] width 117 height 40
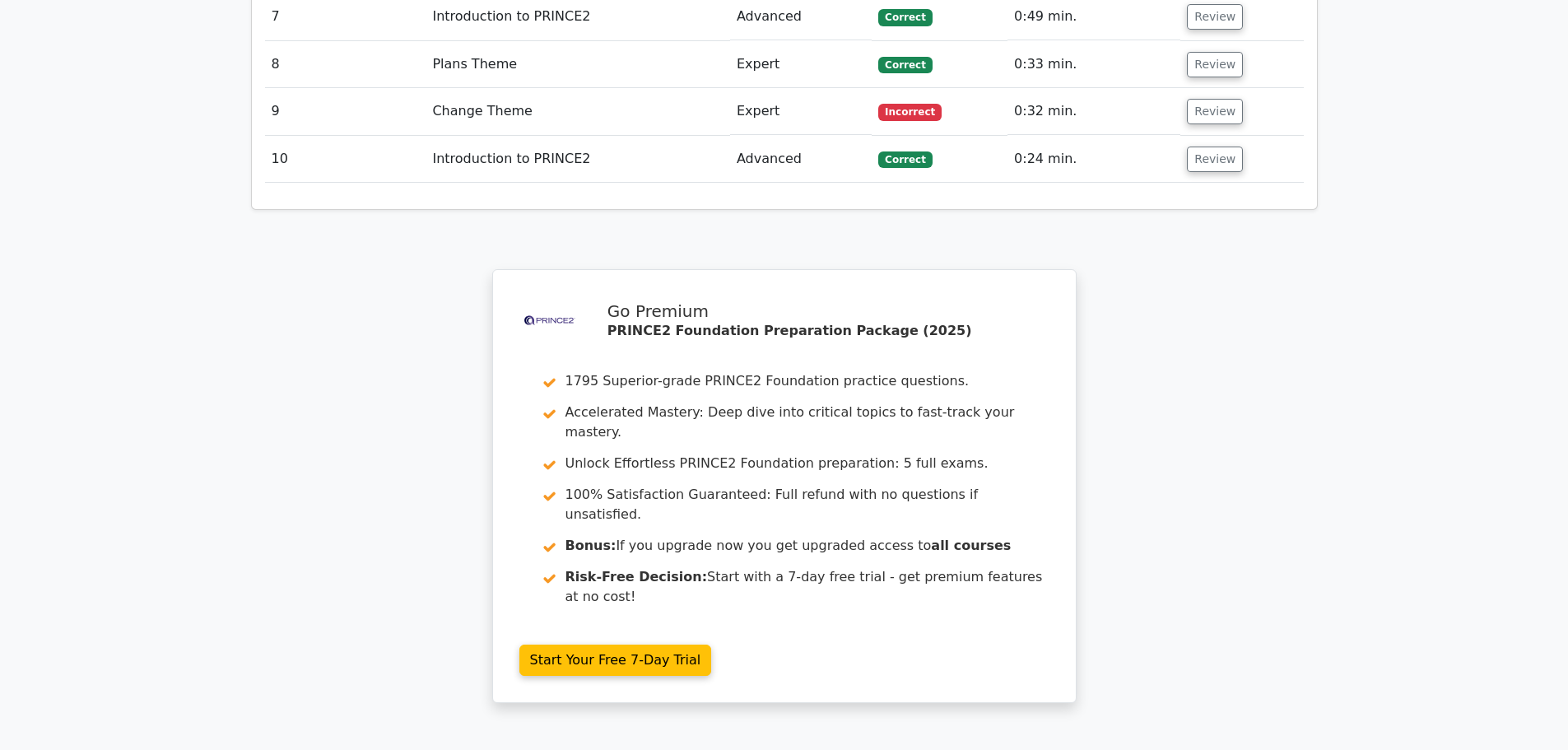
scroll to position [2685, 0]
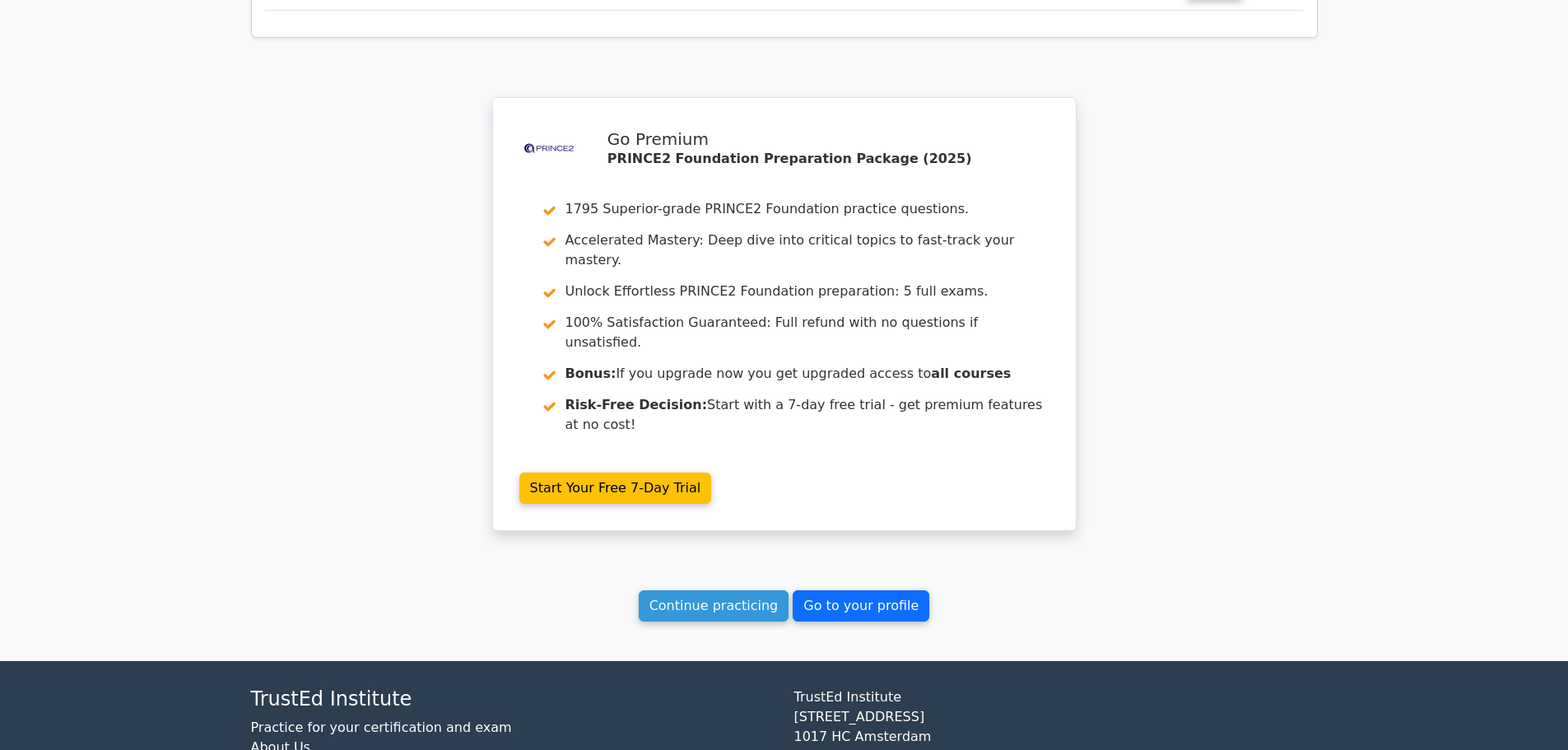
click at [821, 590] on link "Go to your profile" at bounding box center [861, 605] width 137 height 31
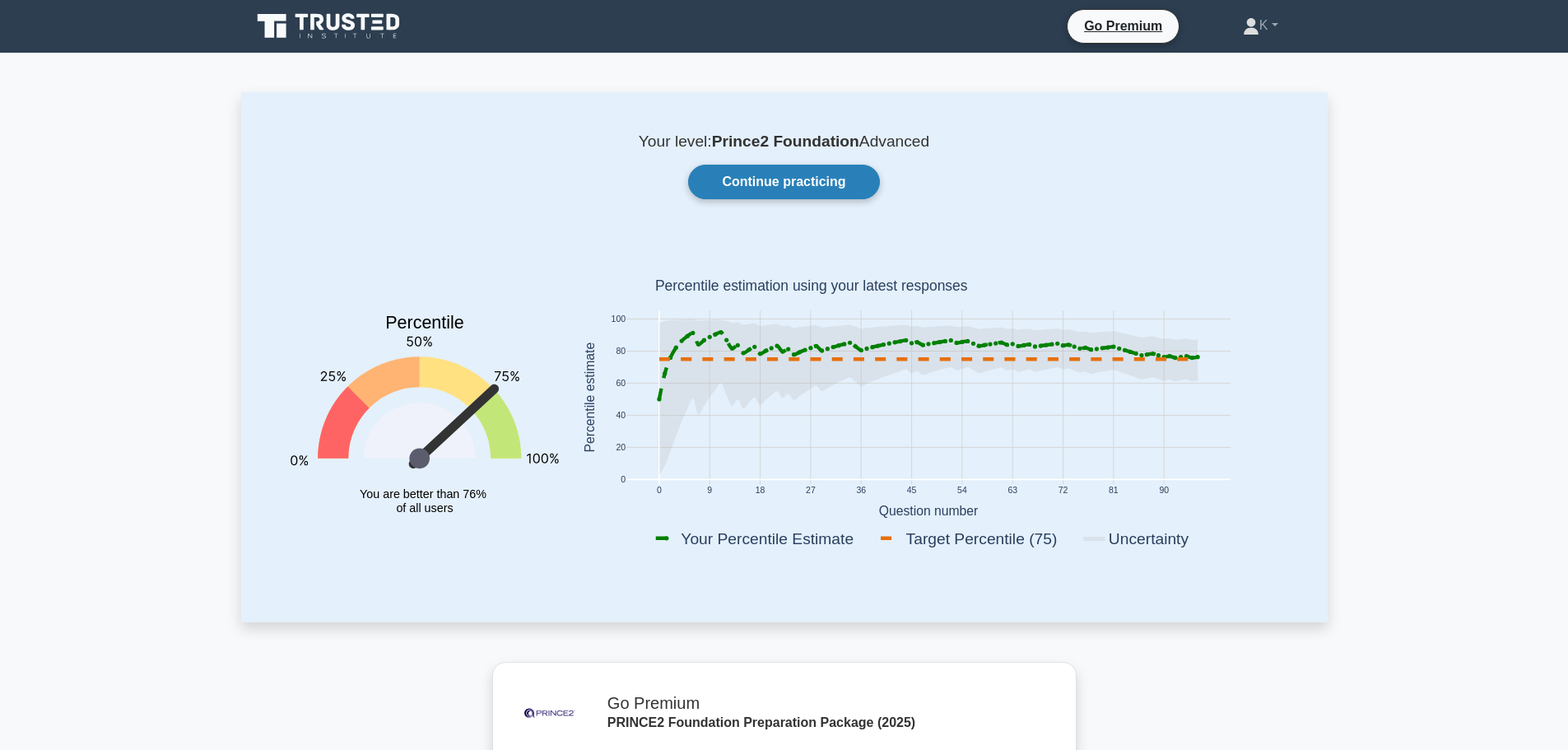
click at [802, 182] on link "Continue practicing" at bounding box center [783, 182] width 190 height 34
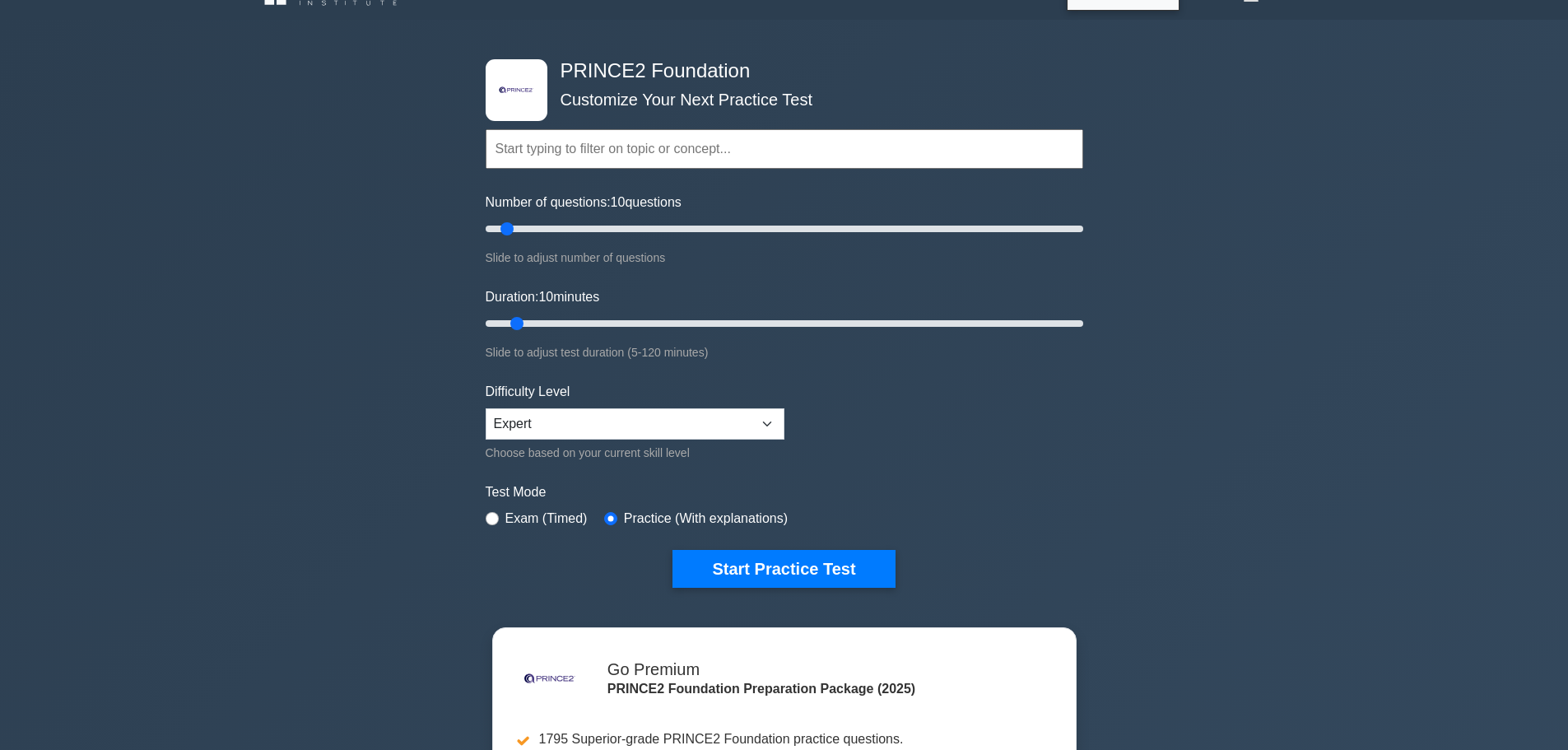
click at [818, 600] on div ".st0{fill-rule:evenodd;clip-rule:evenodd;fill:#000041;} .st1{fill-rule:evenodd;…" at bounding box center [784, 323] width 617 height 608
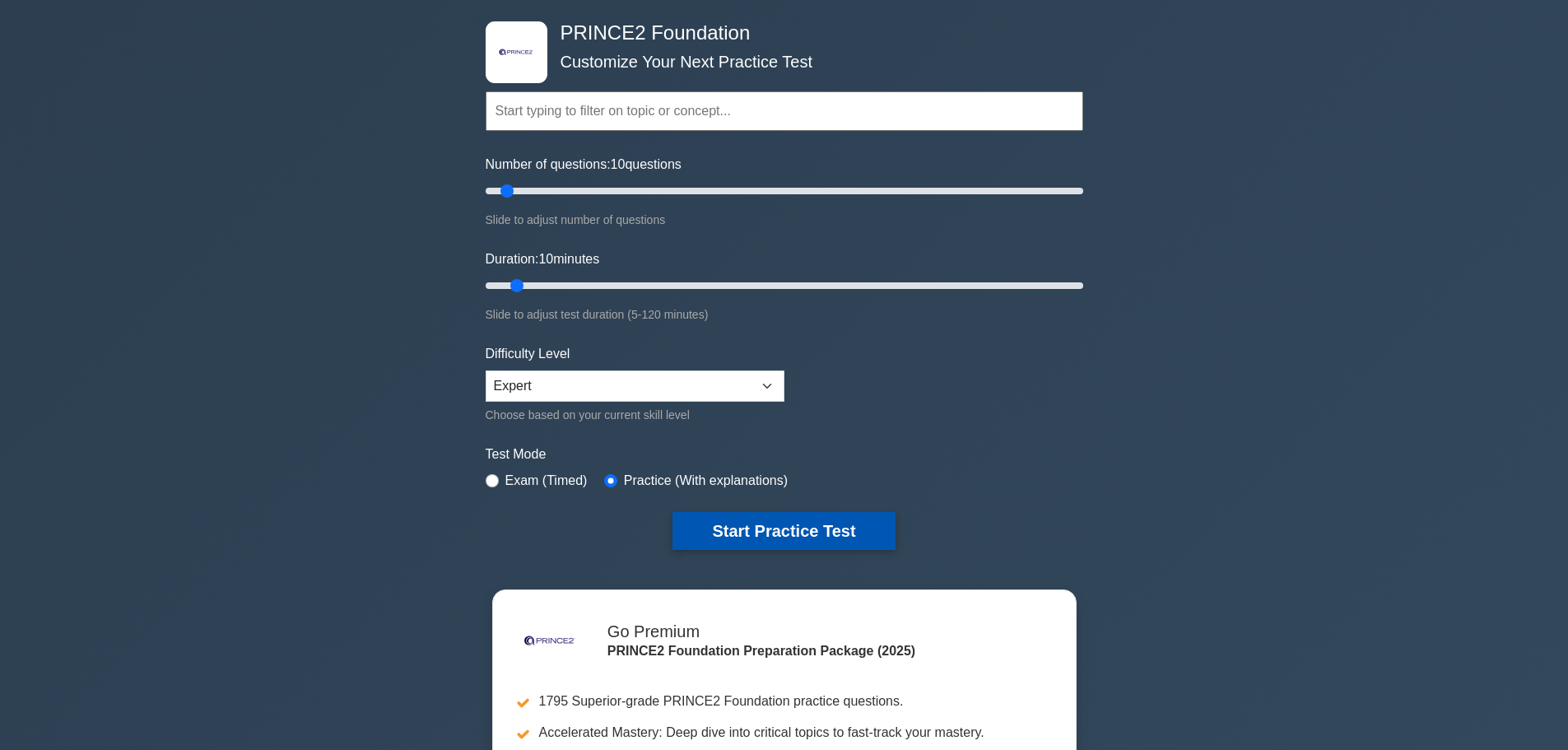
click at [835, 570] on div ".st0{fill-rule:evenodd;clip-rule:evenodd;fill:#000041;} .st1{fill-rule:evenodd;…" at bounding box center [784, 484] width 1568 height 1005
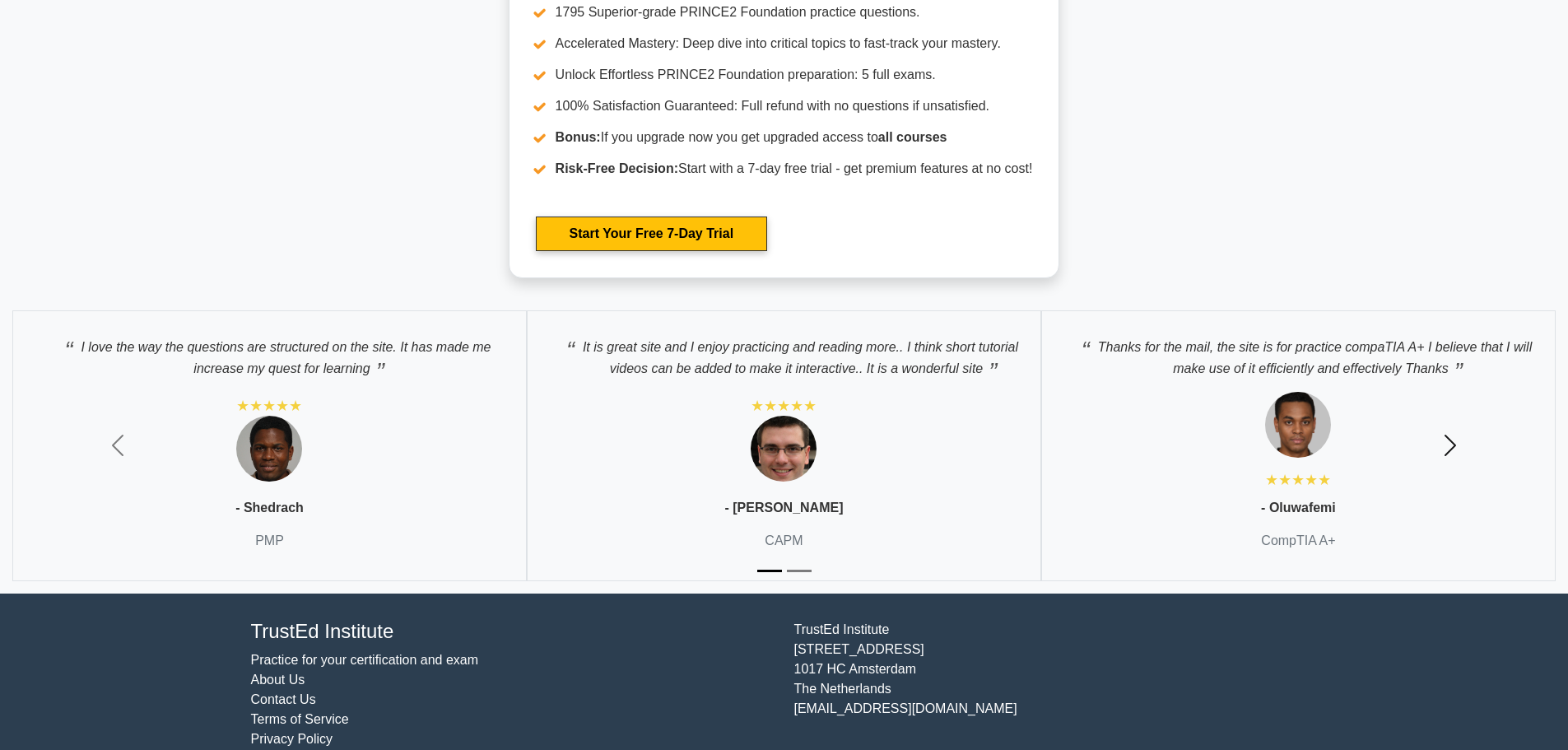
scroll to position [3664, 0]
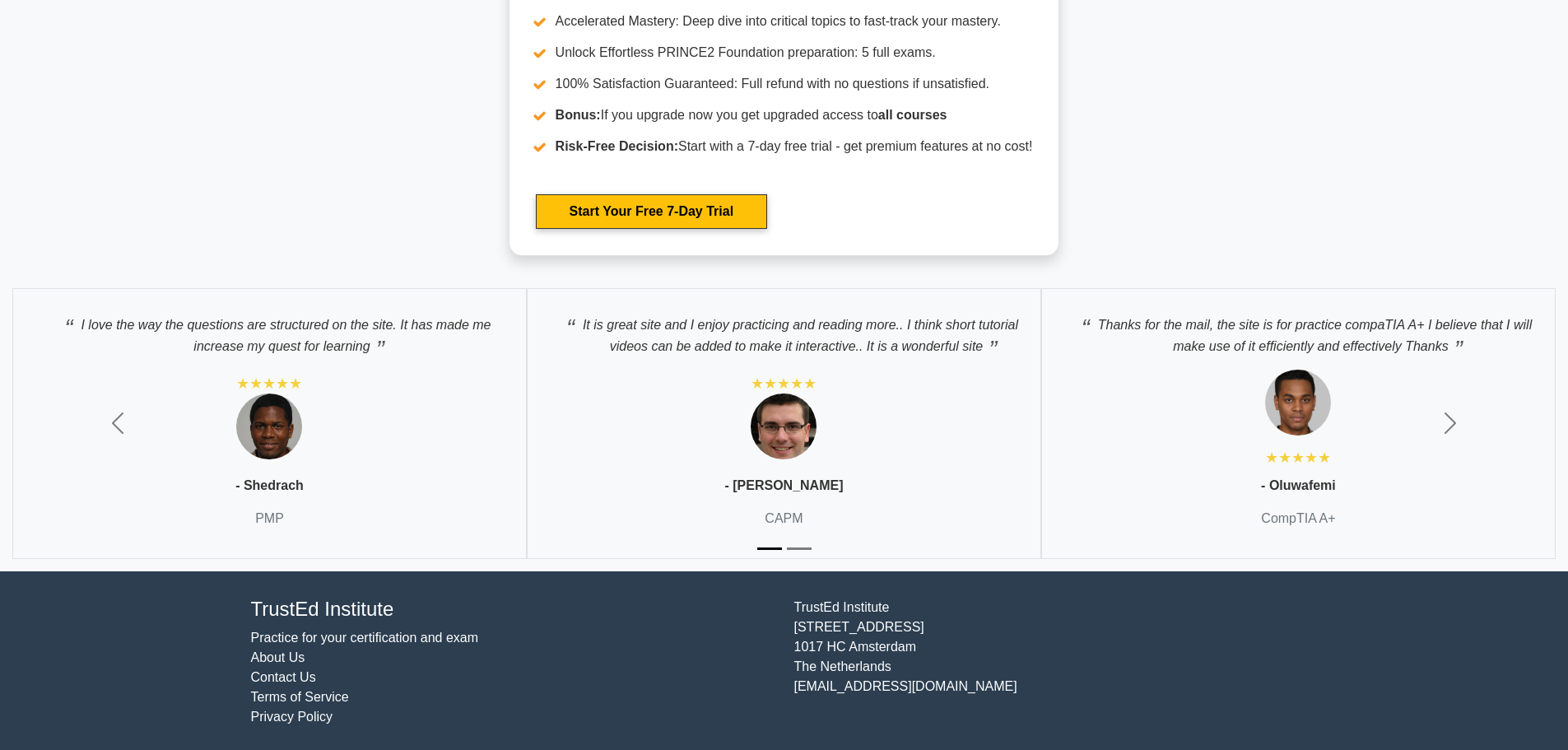
drag, startPoint x: 1434, startPoint y: 478, endPoint x: 1472, endPoint y: 609, distance: 136.4
click at [1469, 600] on footer "TrustEd Institute Practice for your certification and exam About Us Contact Us …" at bounding box center [784, 663] width 1568 height 182
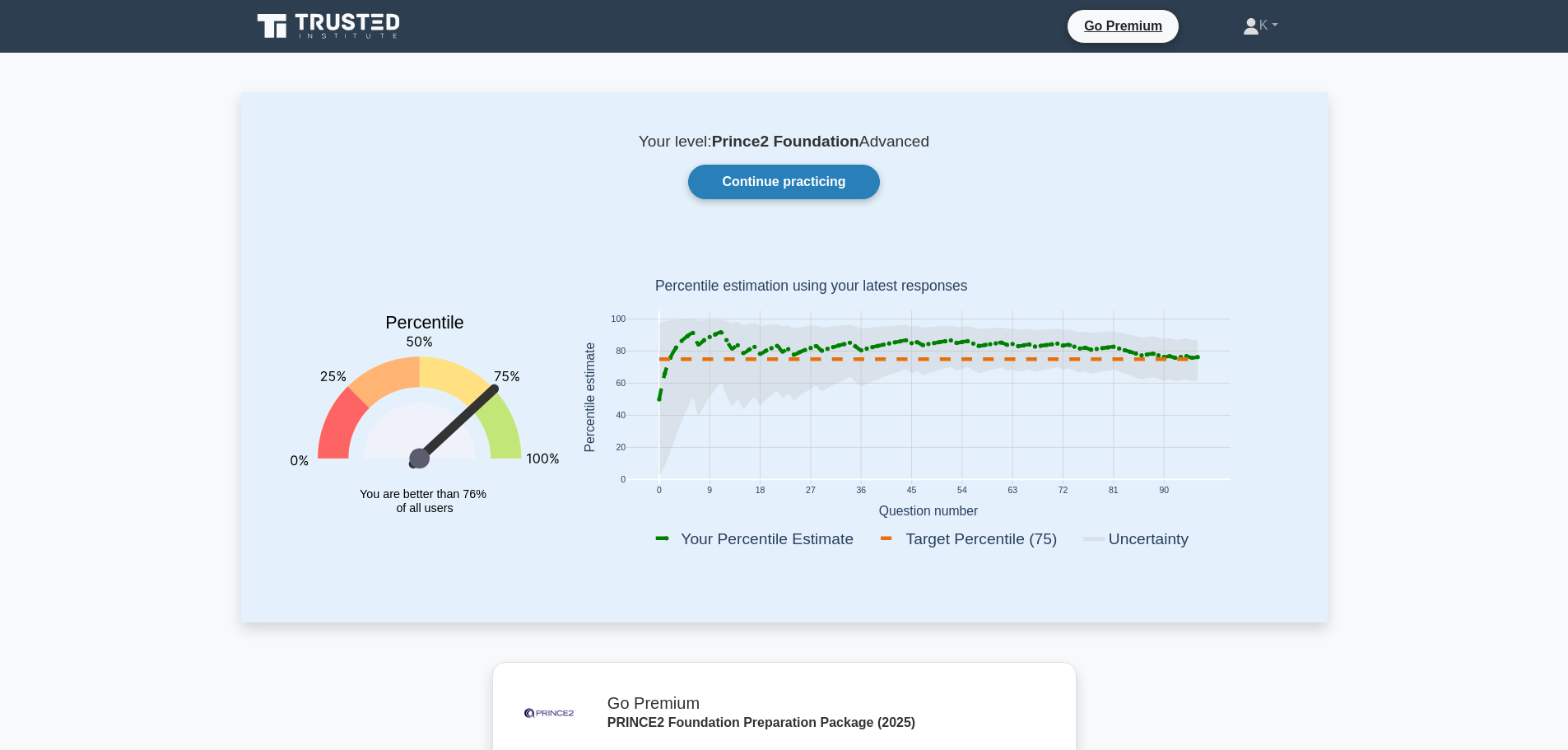
click at [738, 171] on link "Continue practicing" at bounding box center [783, 182] width 190 height 34
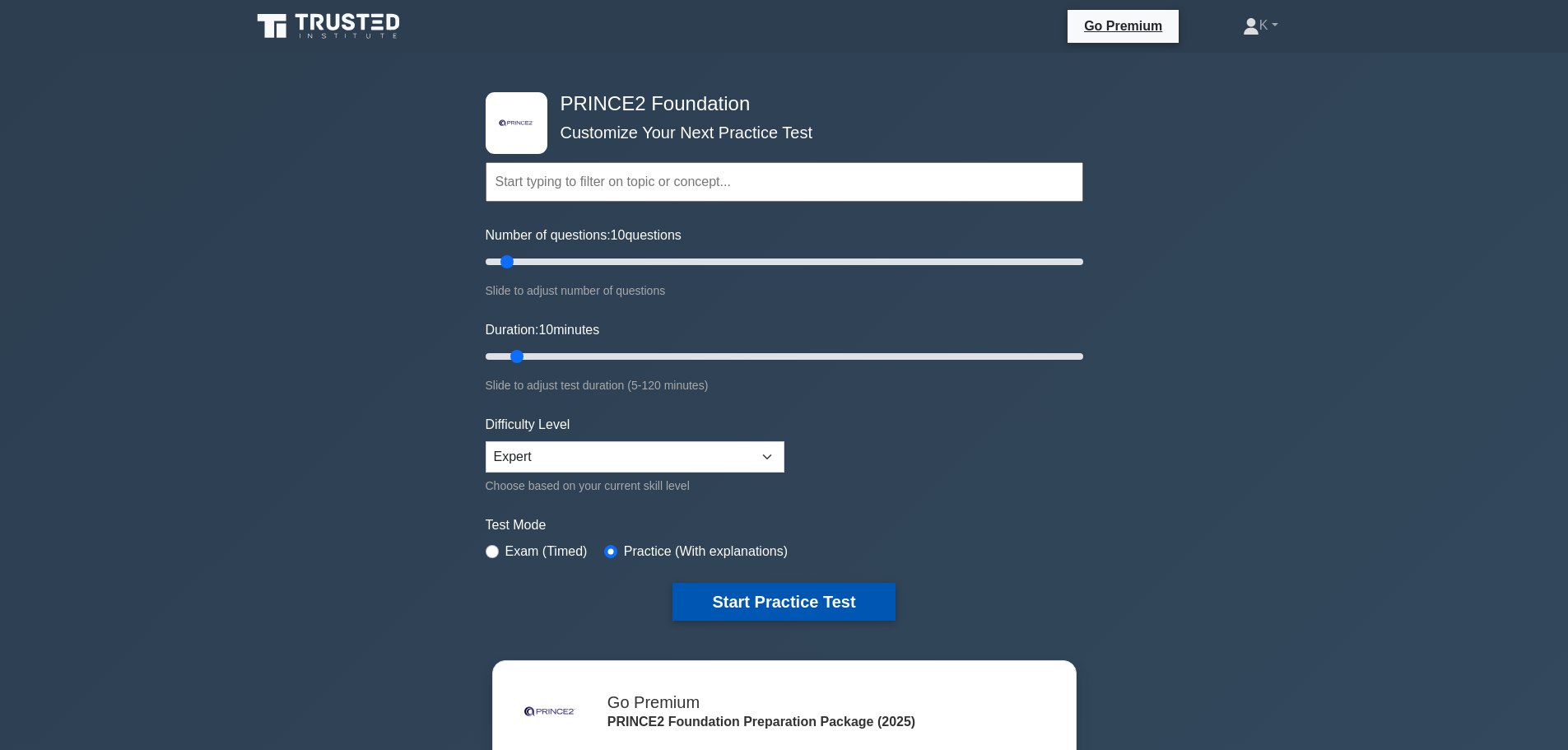
click at [793, 608] on button "Start Practice Test" at bounding box center [783, 602] width 222 height 38
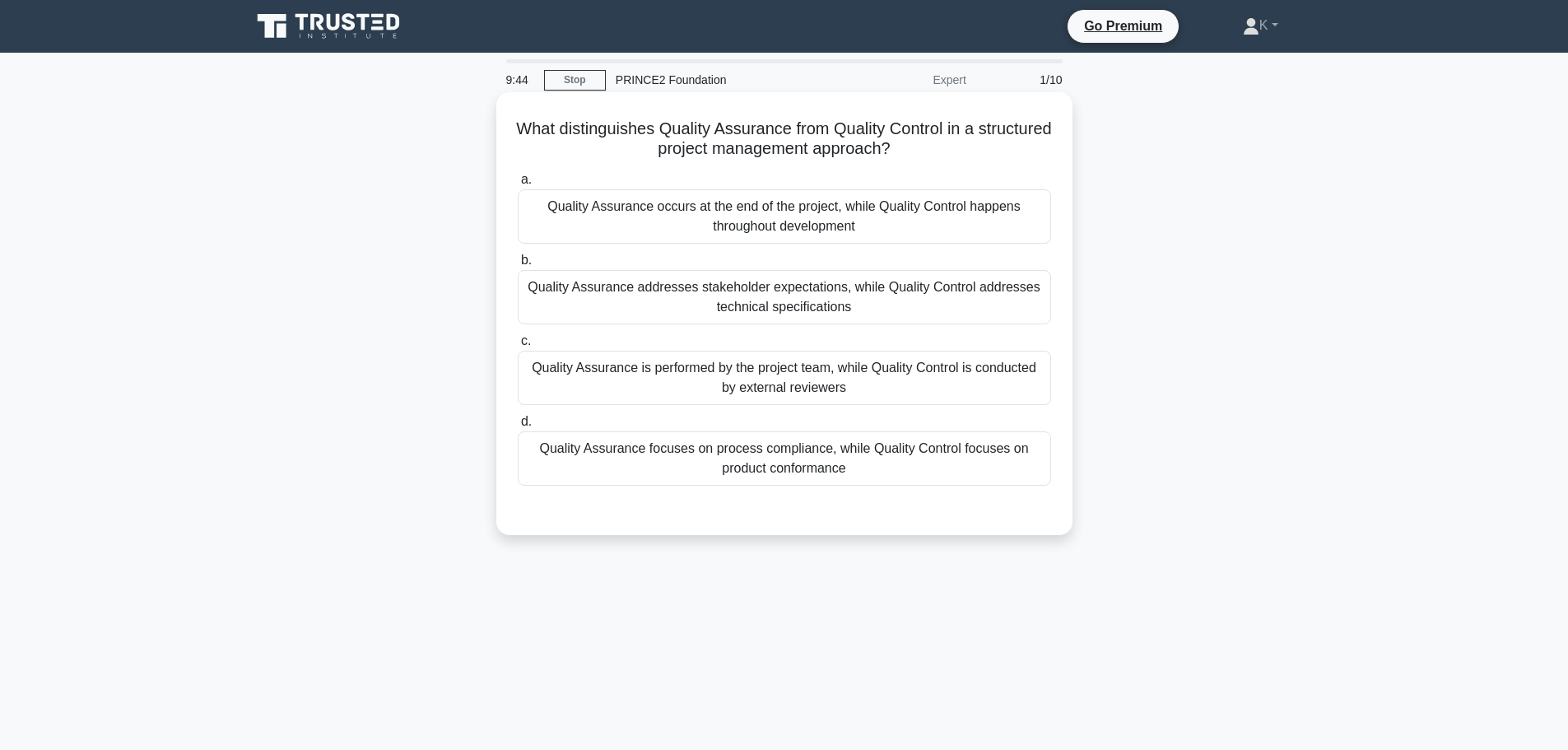
click at [668, 461] on div "Quality Assurance focuses on process compliance, while Quality Control focuses …" at bounding box center [784, 459] width 534 height 55
click at [518, 427] on input "d. Quality Assurance focuses on process compliance, while Quality Control focus…" at bounding box center [518, 422] width 0 height 11
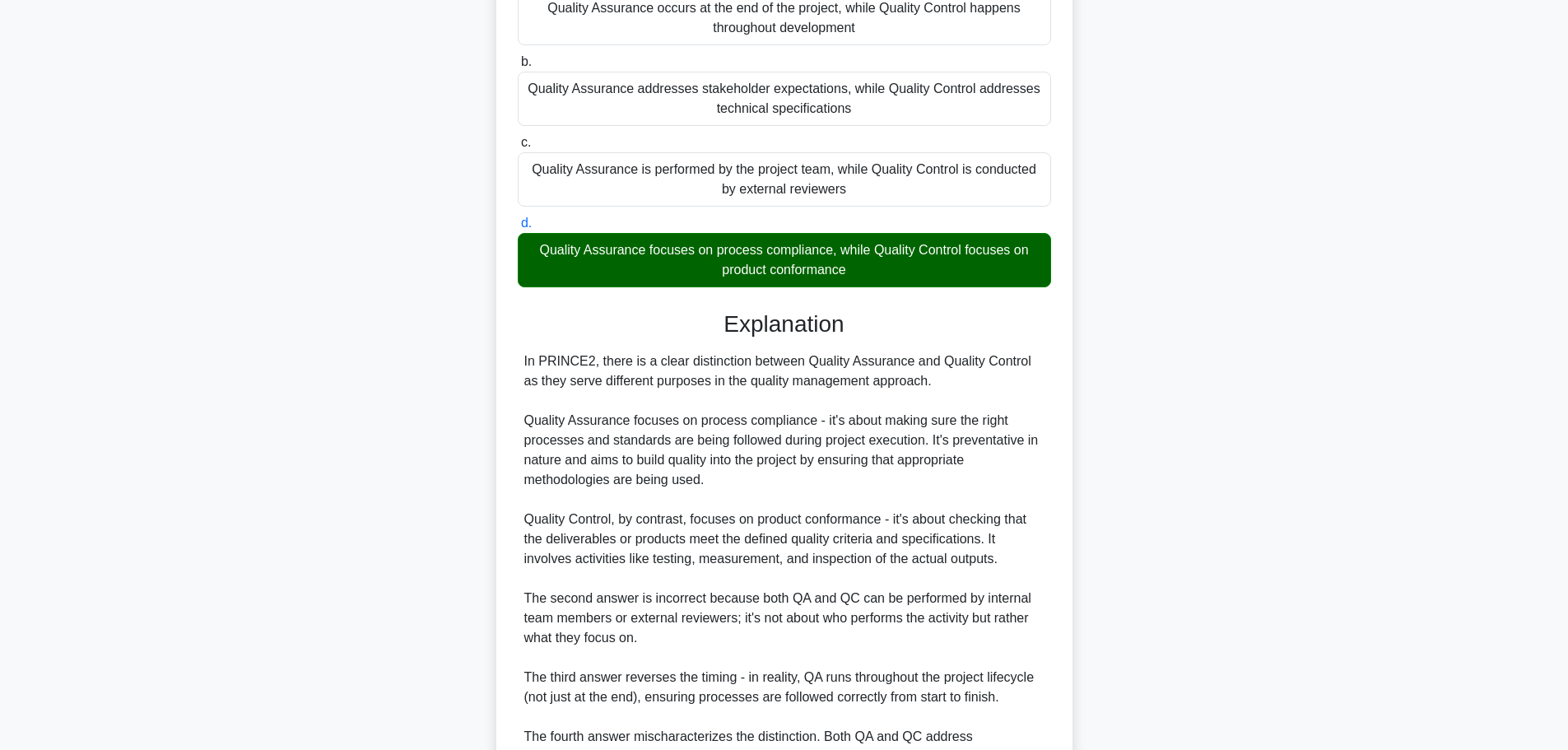
scroll to position [385, 0]
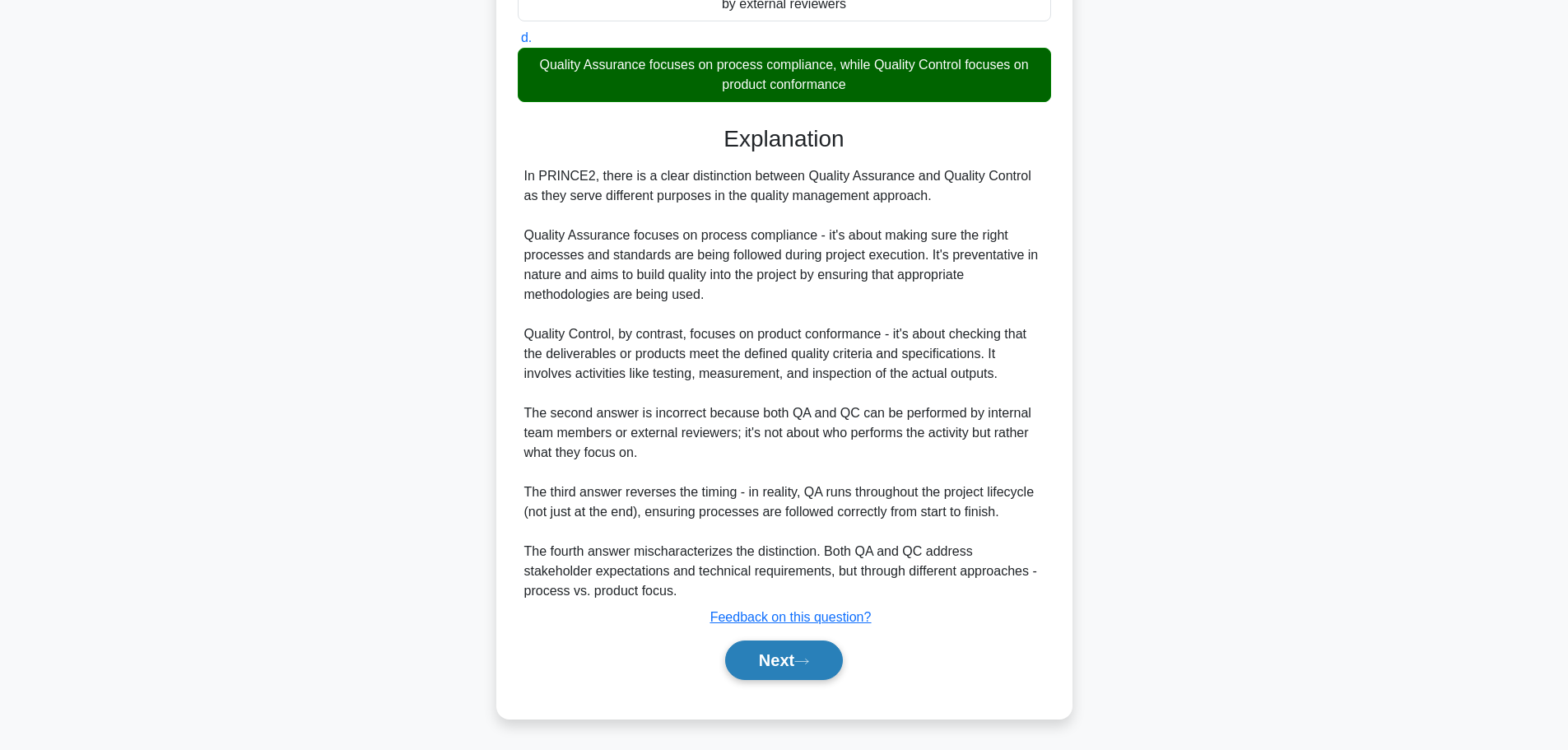
click at [796, 669] on button "Next" at bounding box center [783, 660] width 117 height 40
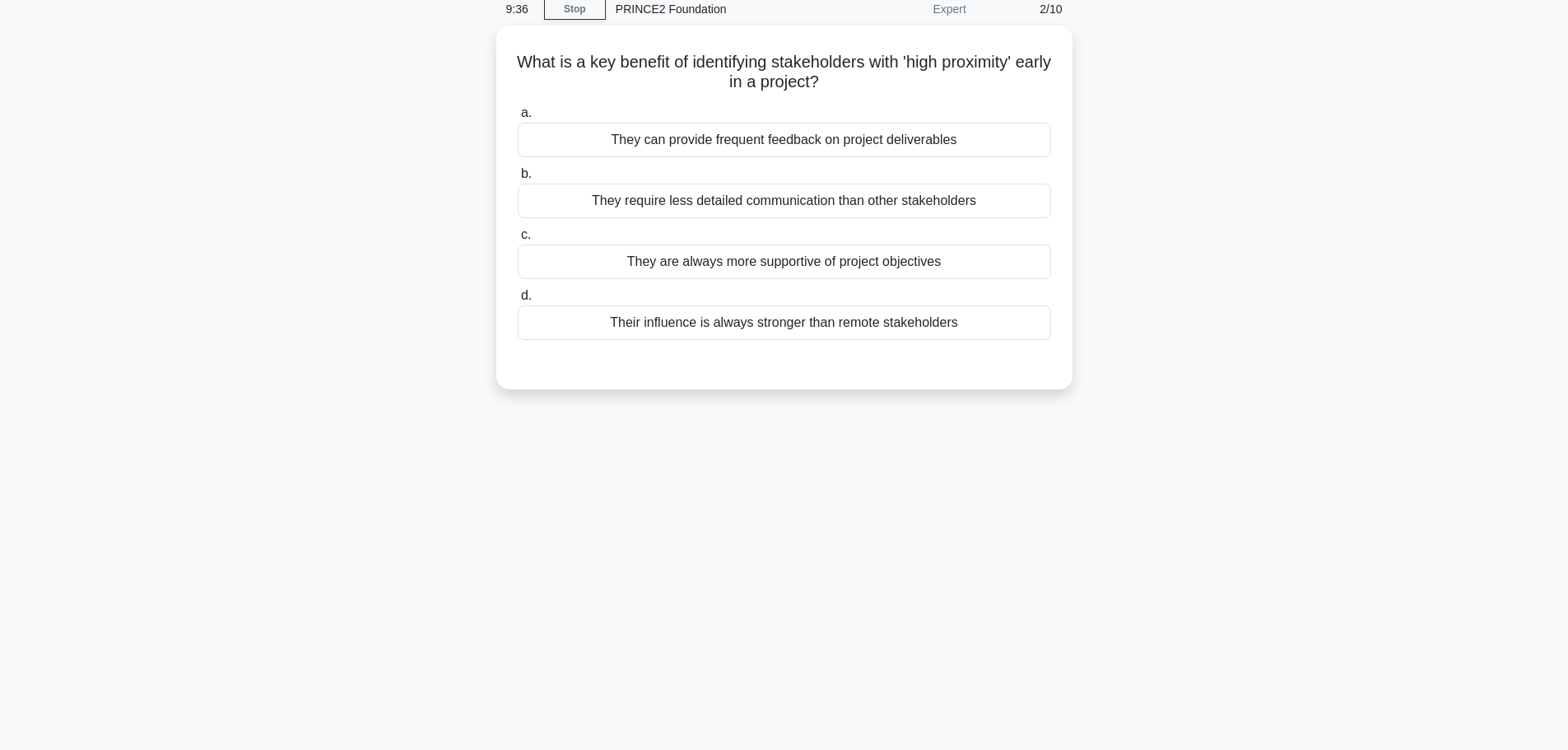
scroll to position [0, 0]
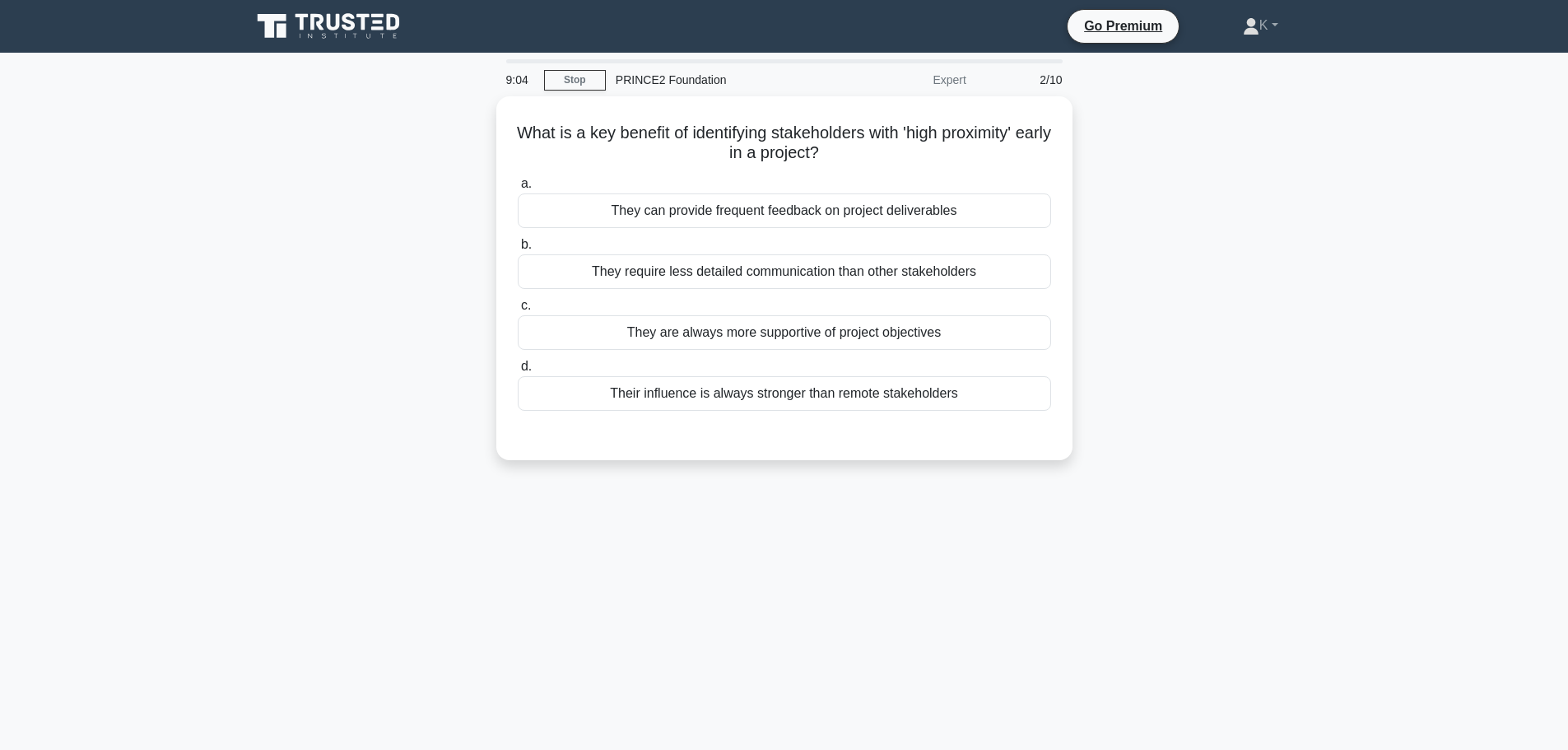
click at [1338, 320] on main "9:04 Stop PRINCE2 Foundation Expert 2/10 What is a key benefit of identifying s…" at bounding box center [784, 471] width 1568 height 836
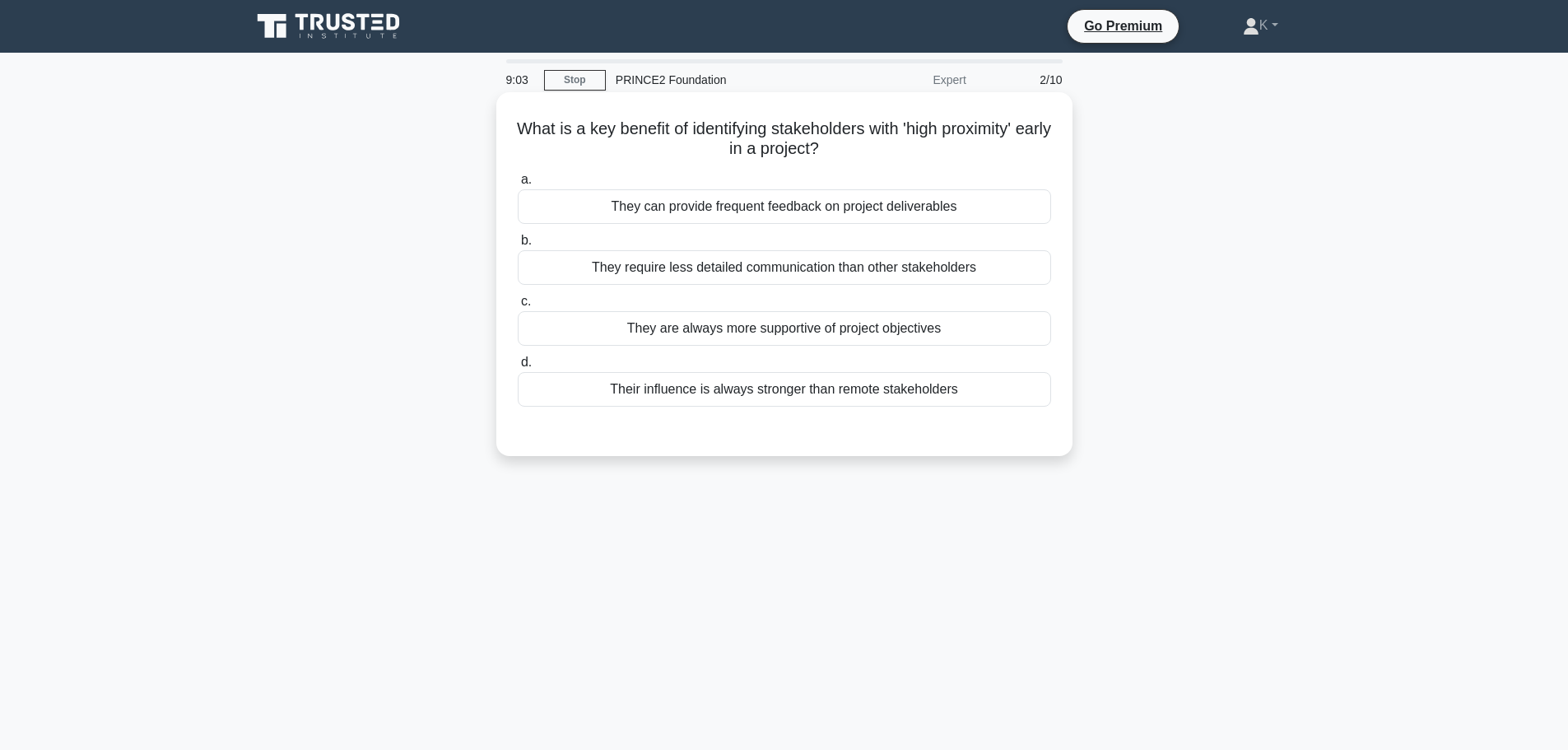
click at [929, 340] on div "They are always more supportive of project objectives" at bounding box center [784, 328] width 534 height 34
click at [518, 307] on input "c. They are always more supportive of project objectives" at bounding box center [518, 302] width 0 height 11
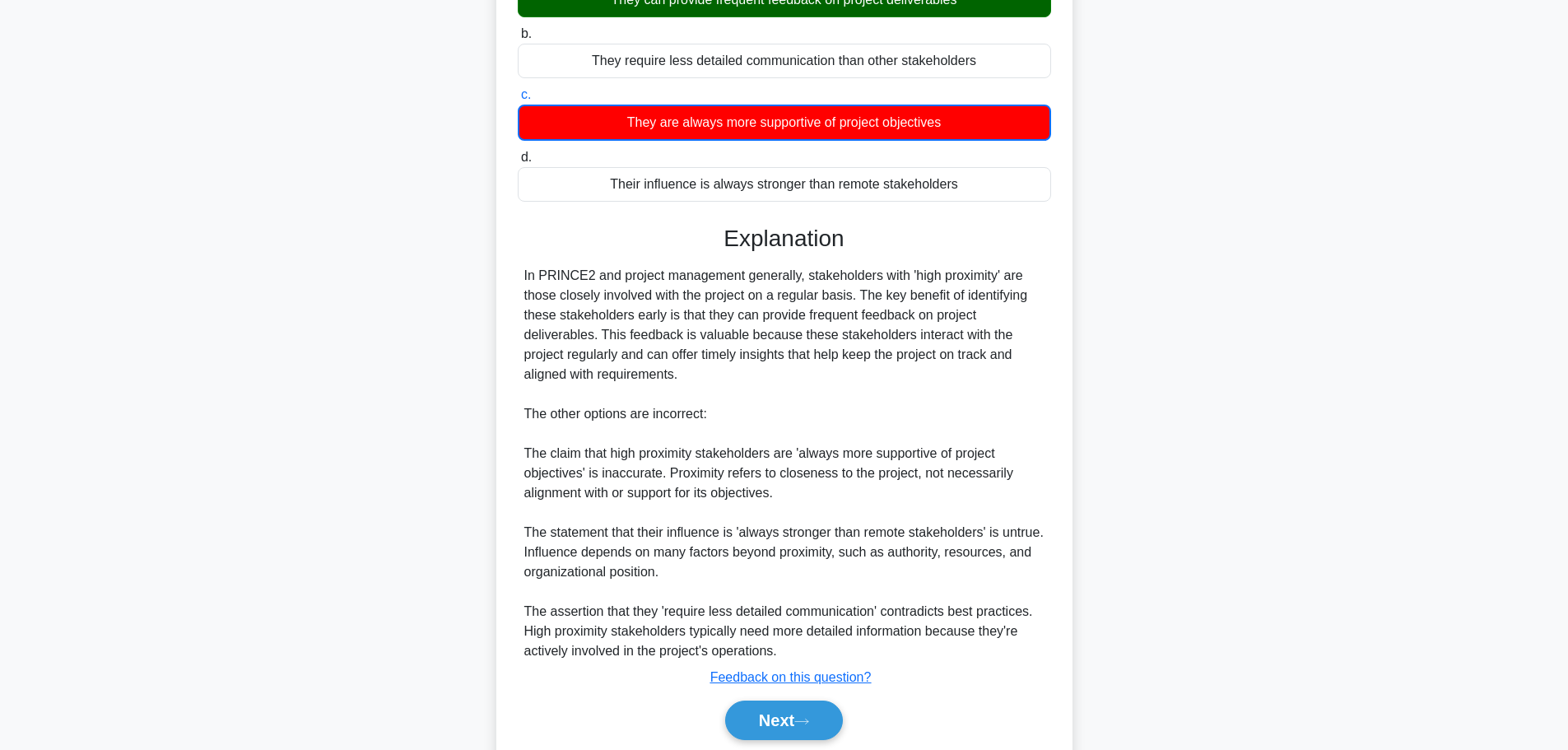
scroll to position [267, 0]
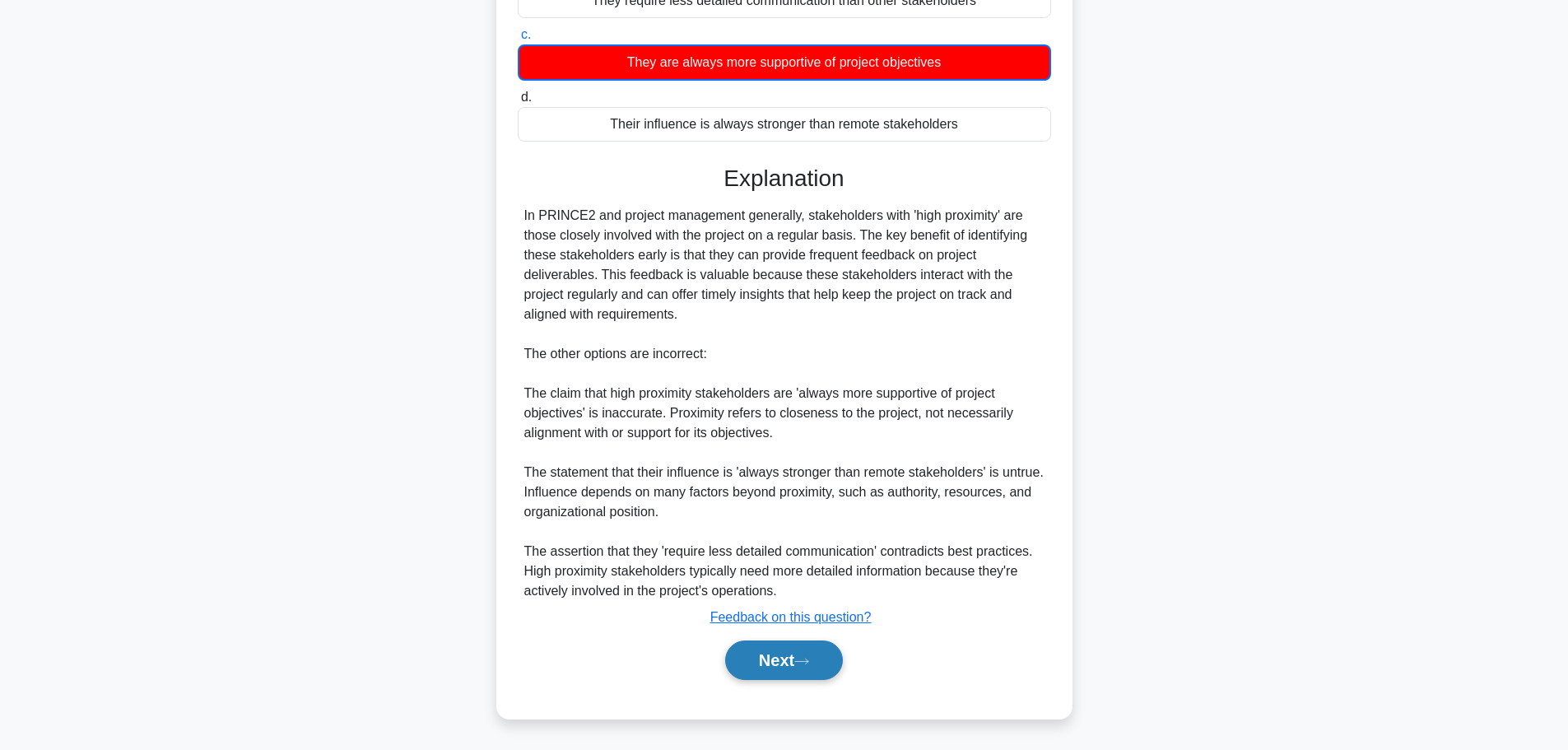
click at [793, 659] on button "Next" at bounding box center [783, 660] width 117 height 40
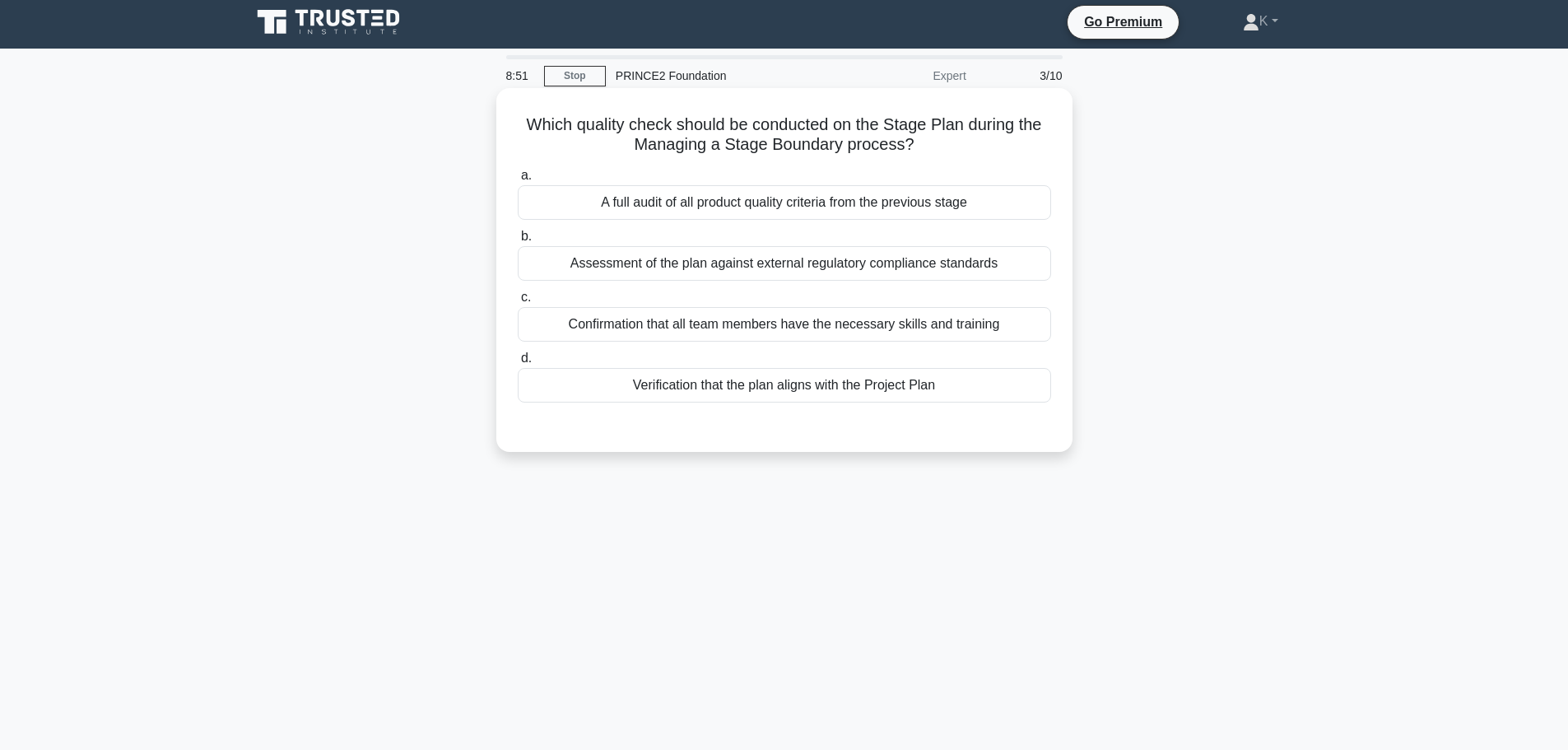
scroll to position [0, 0]
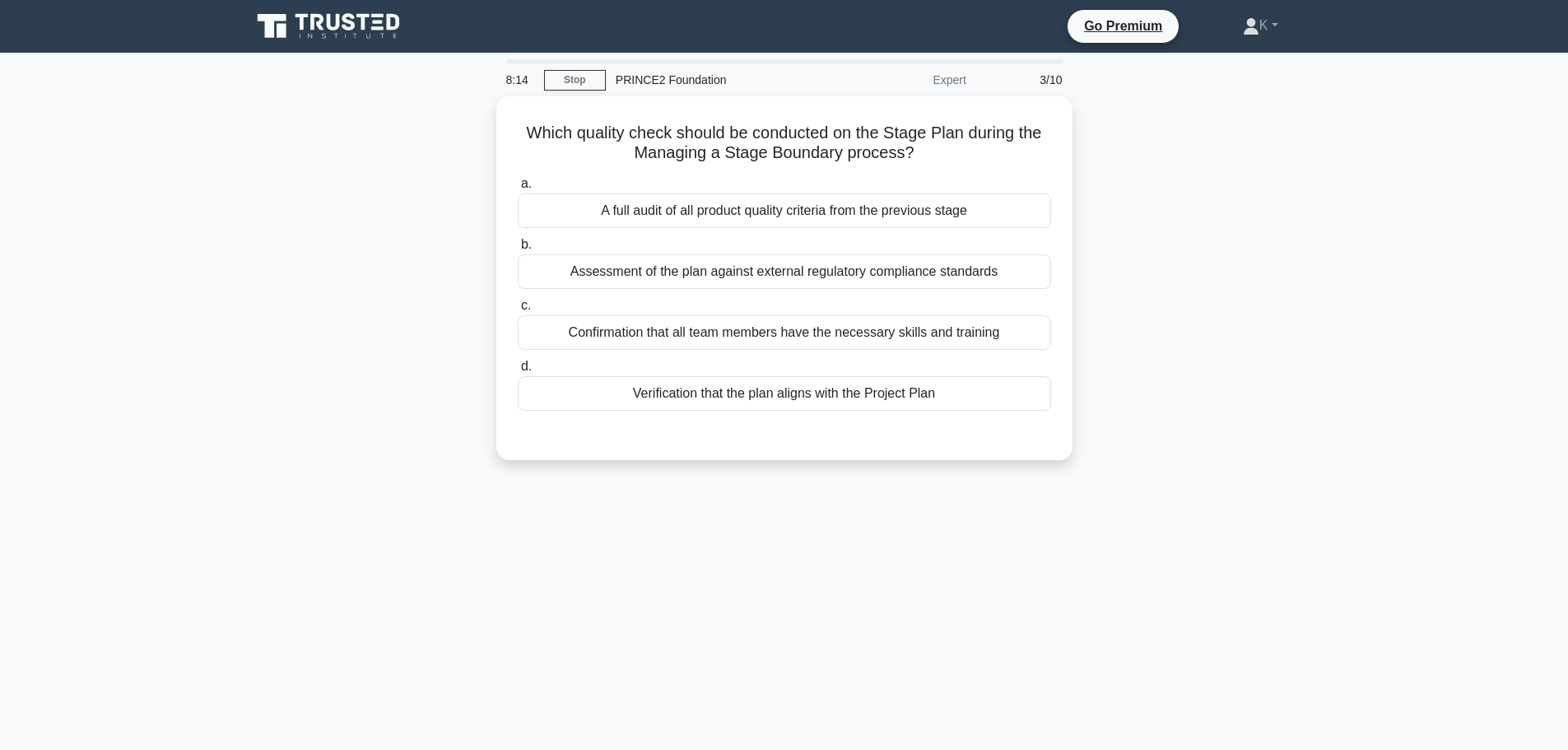
click at [461, 238] on div "Which quality check should be conducted on the Stage Plan during the Managing a…" at bounding box center [784, 288] width 1086 height 384
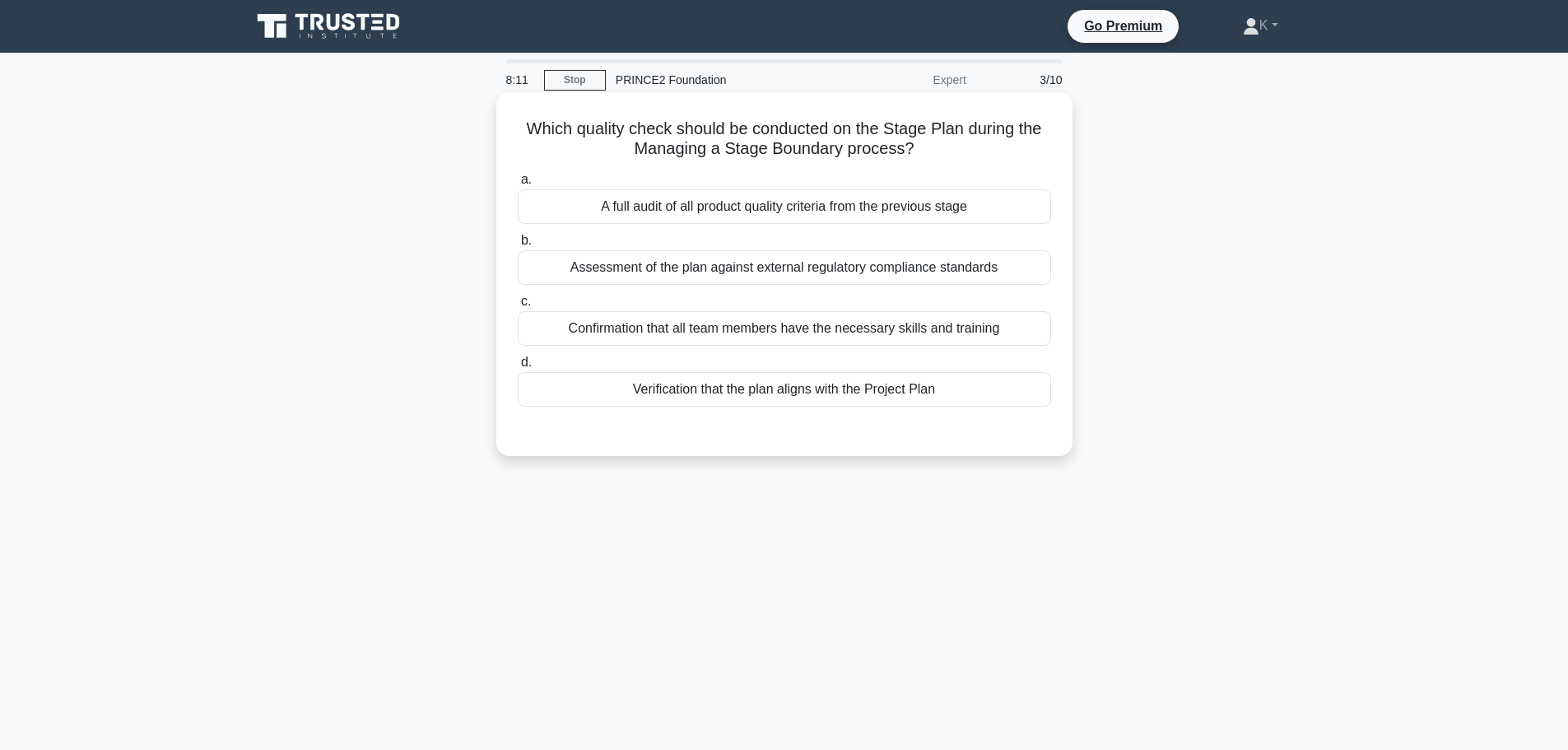
click at [765, 209] on div "A full audit of all product quality criteria from the previous stage" at bounding box center [784, 206] width 534 height 34
click at [621, 210] on div "A full audit of all product quality criteria from the previous stage" at bounding box center [784, 206] width 534 height 34
click at [518, 185] on input "a. A full audit of all product quality criteria from the previous stage" at bounding box center [518, 180] width 0 height 11
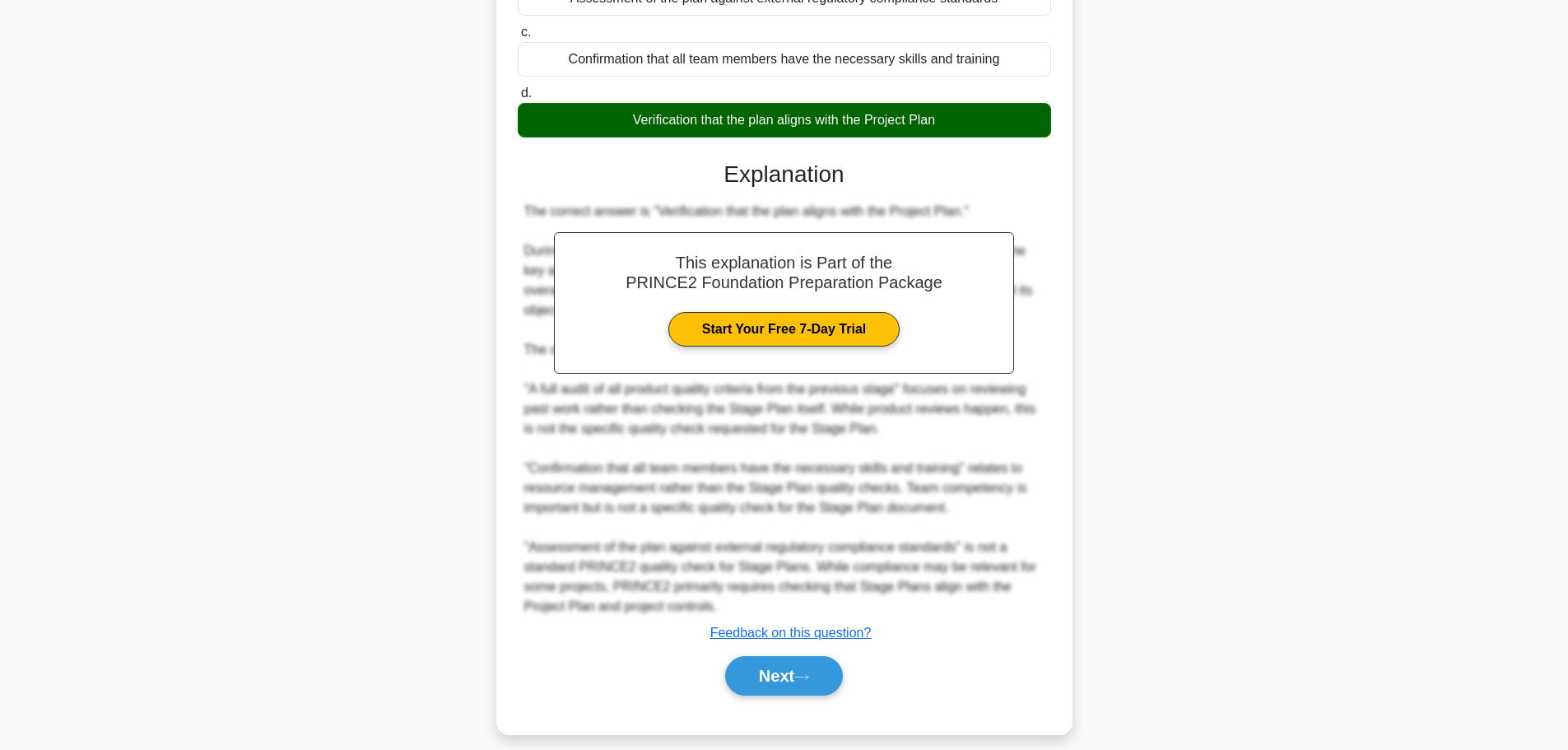
scroll to position [288, 0]
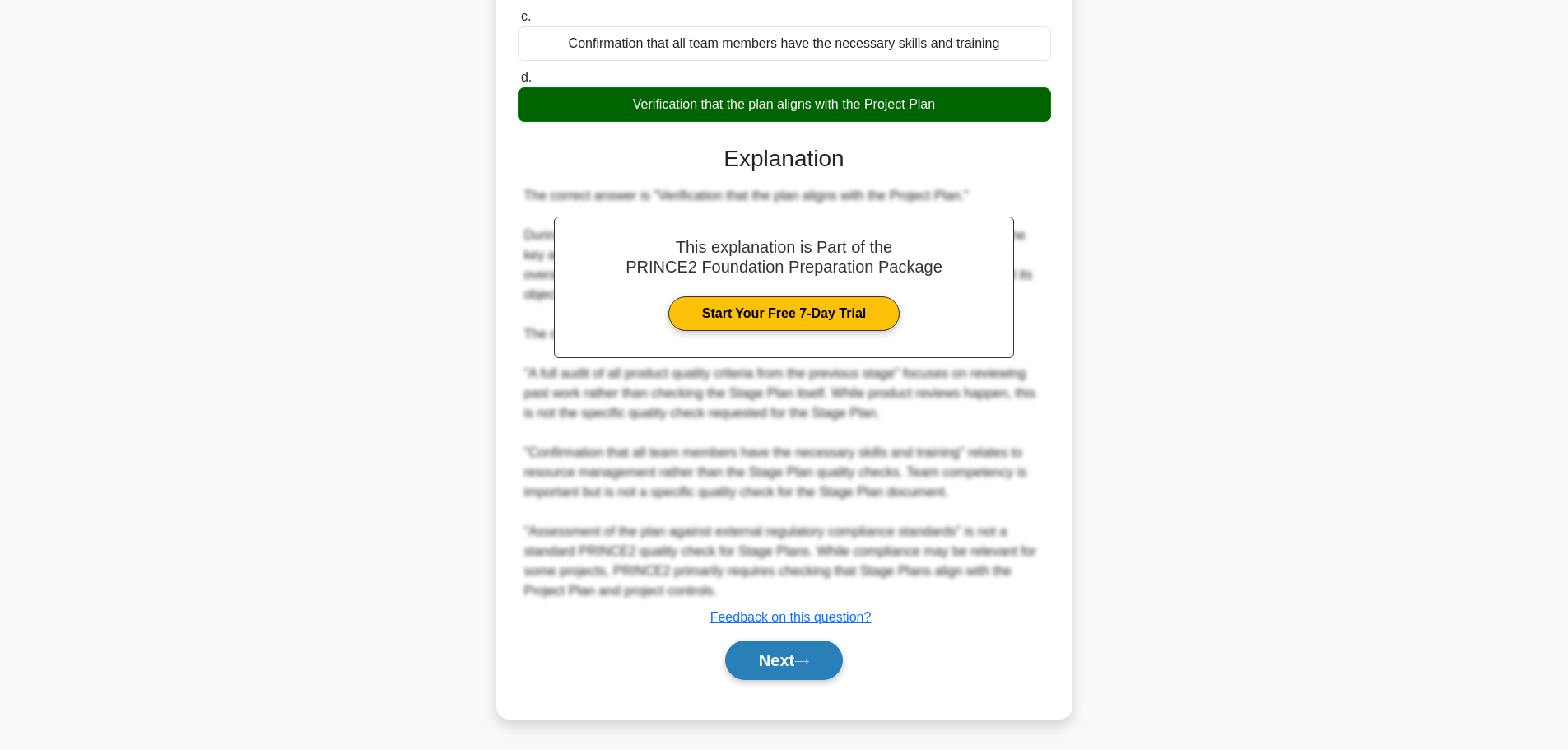
click at [803, 664] on icon at bounding box center [801, 662] width 15 height 9
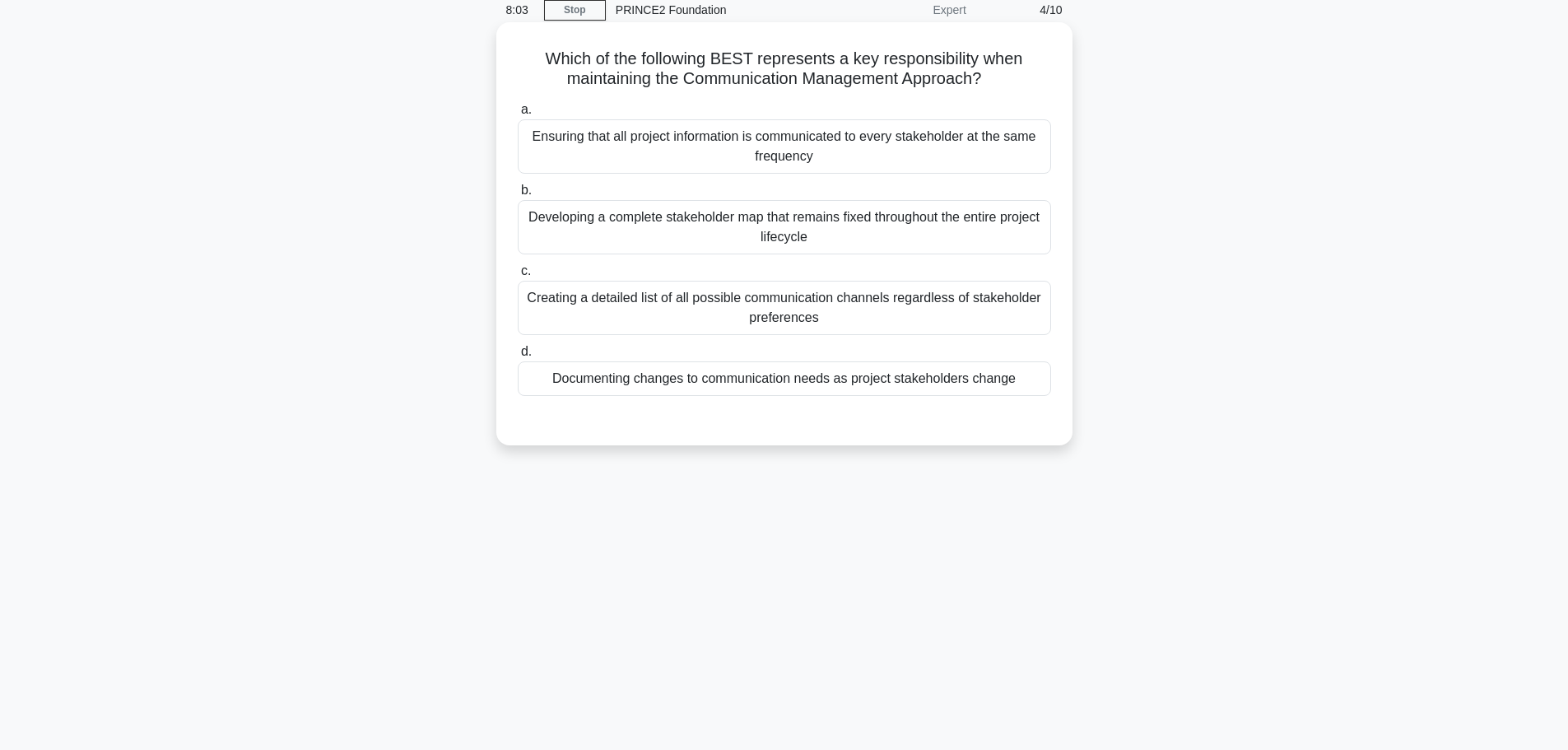
scroll to position [0, 0]
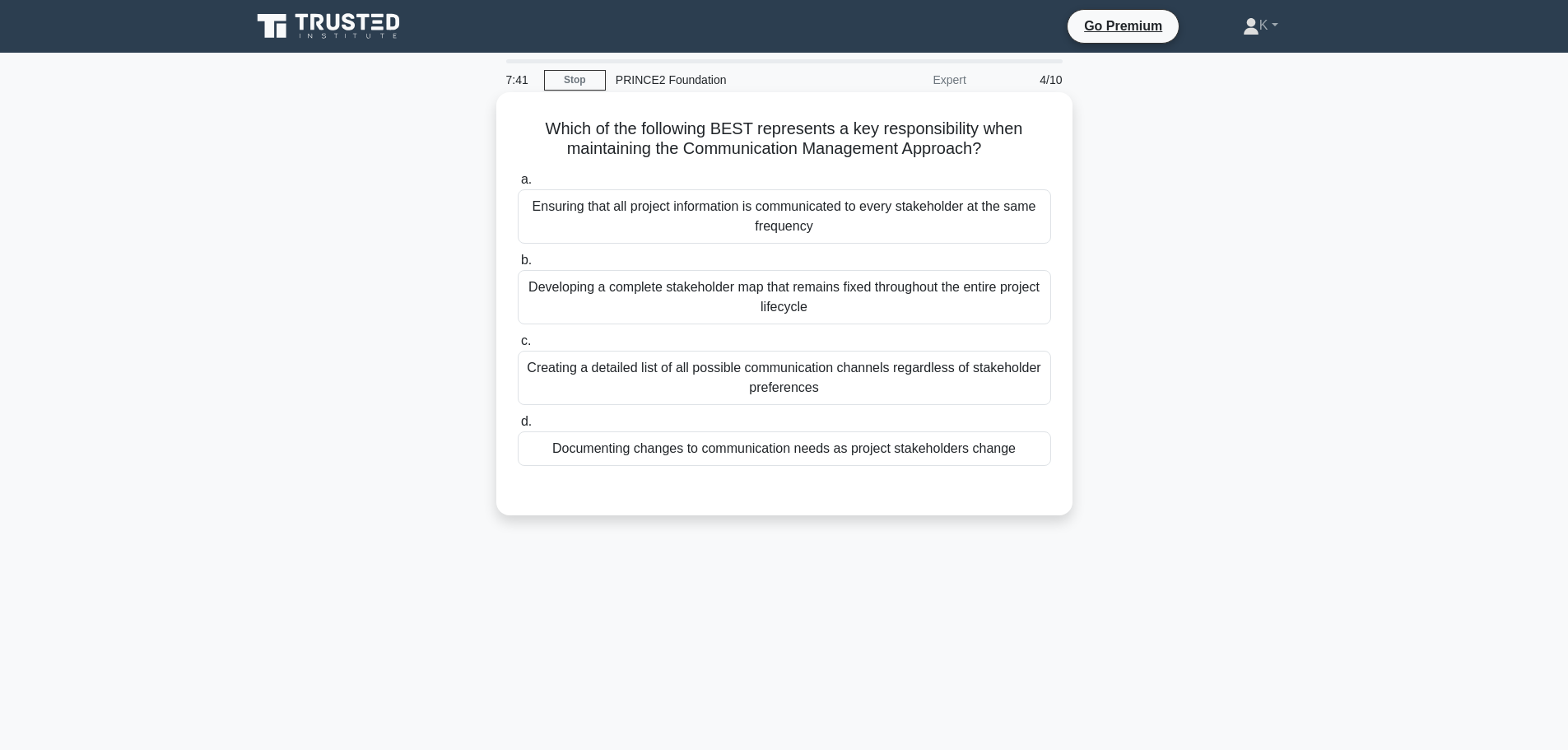
click at [595, 296] on div "Developing a complete stakeholder map that remains fixed throughout the entire …" at bounding box center [784, 297] width 534 height 55
click at [518, 266] on input "b. Developing a complete stakeholder map that remains fixed throughout the enti…" at bounding box center [518, 260] width 0 height 11
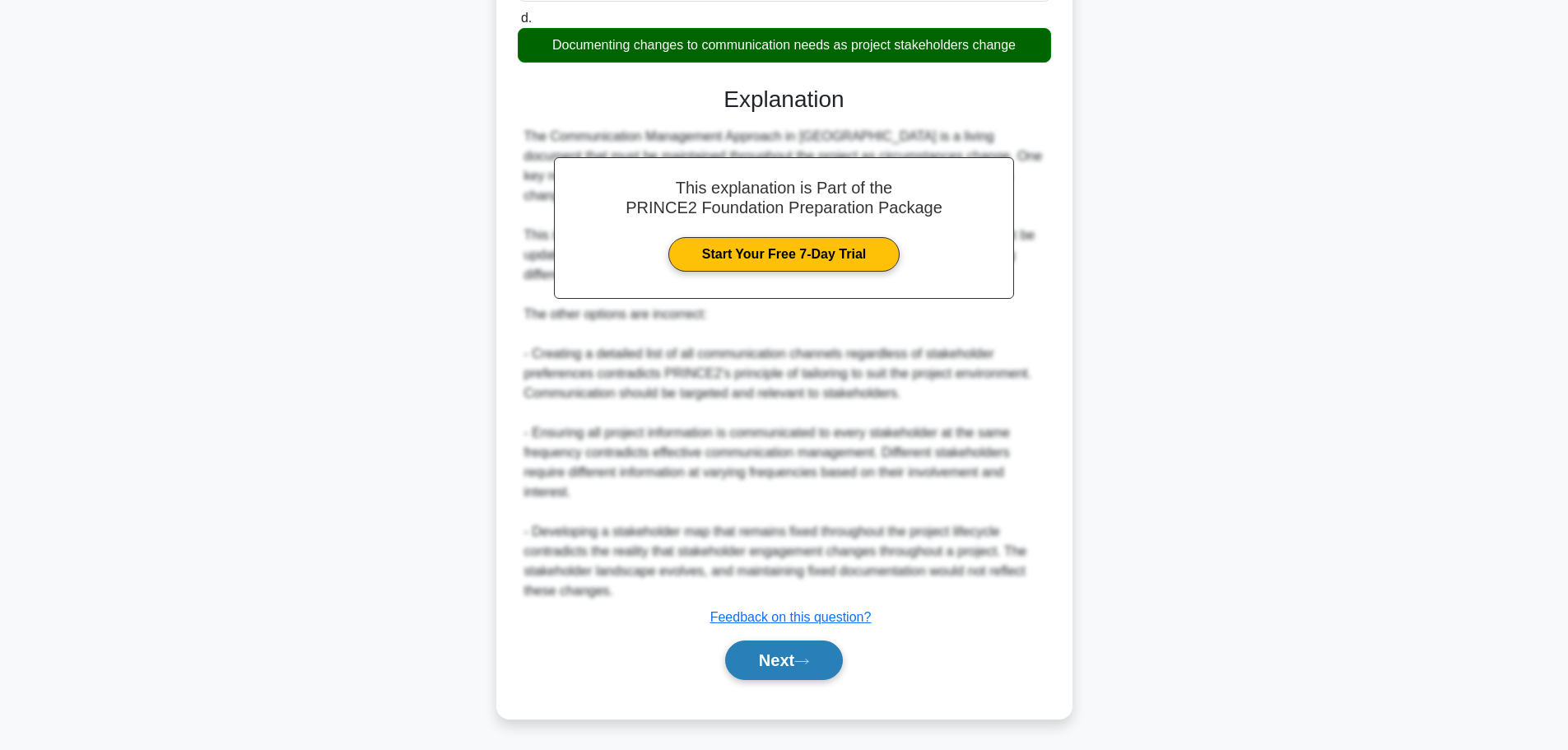
click at [827, 658] on button "Next" at bounding box center [783, 660] width 117 height 40
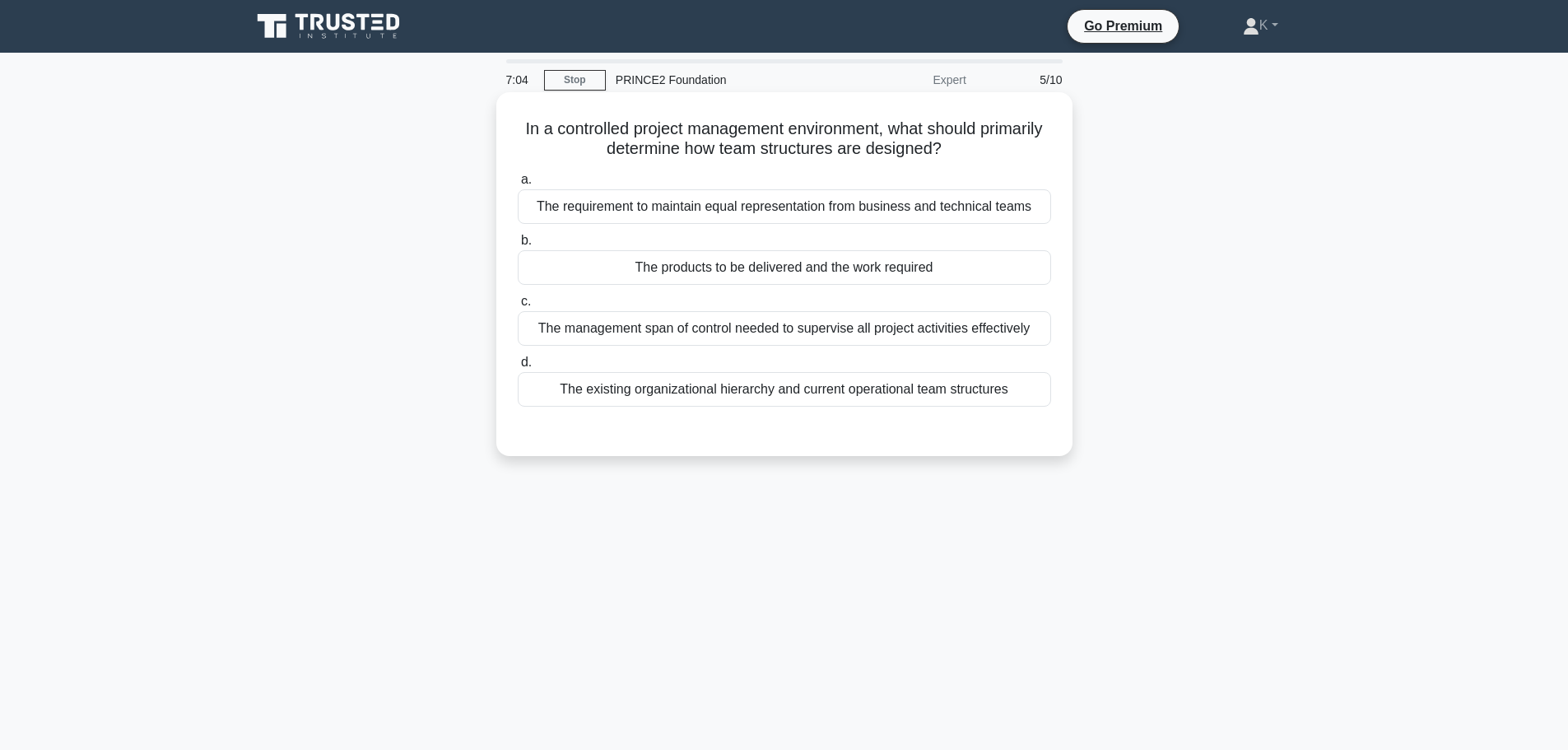
click at [634, 266] on div "The products to be delivered and the work required" at bounding box center [784, 267] width 534 height 34
click at [518, 246] on input "b. The products to be delivered and the work required" at bounding box center [518, 241] width 0 height 11
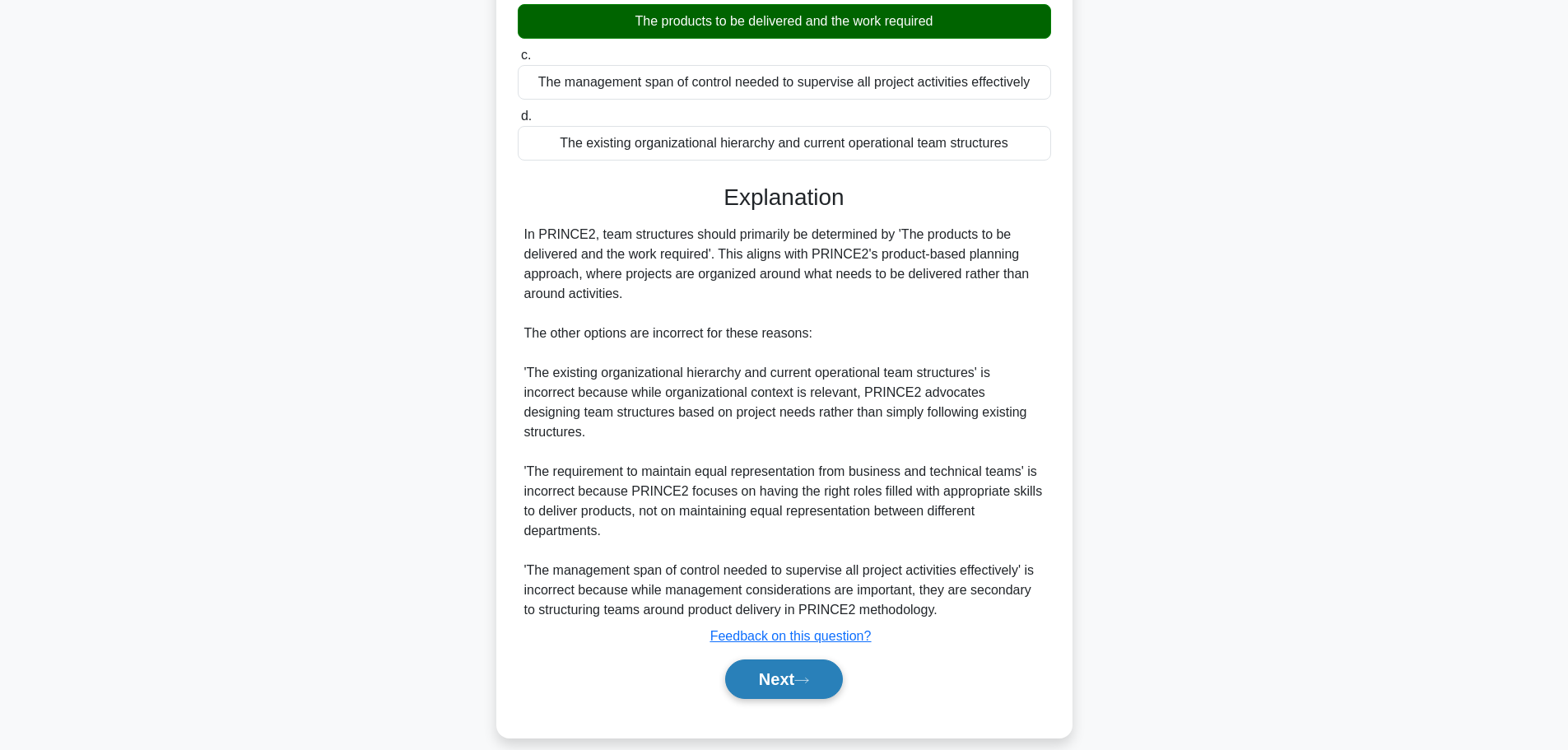
click at [769, 673] on button "Next" at bounding box center [783, 679] width 117 height 40
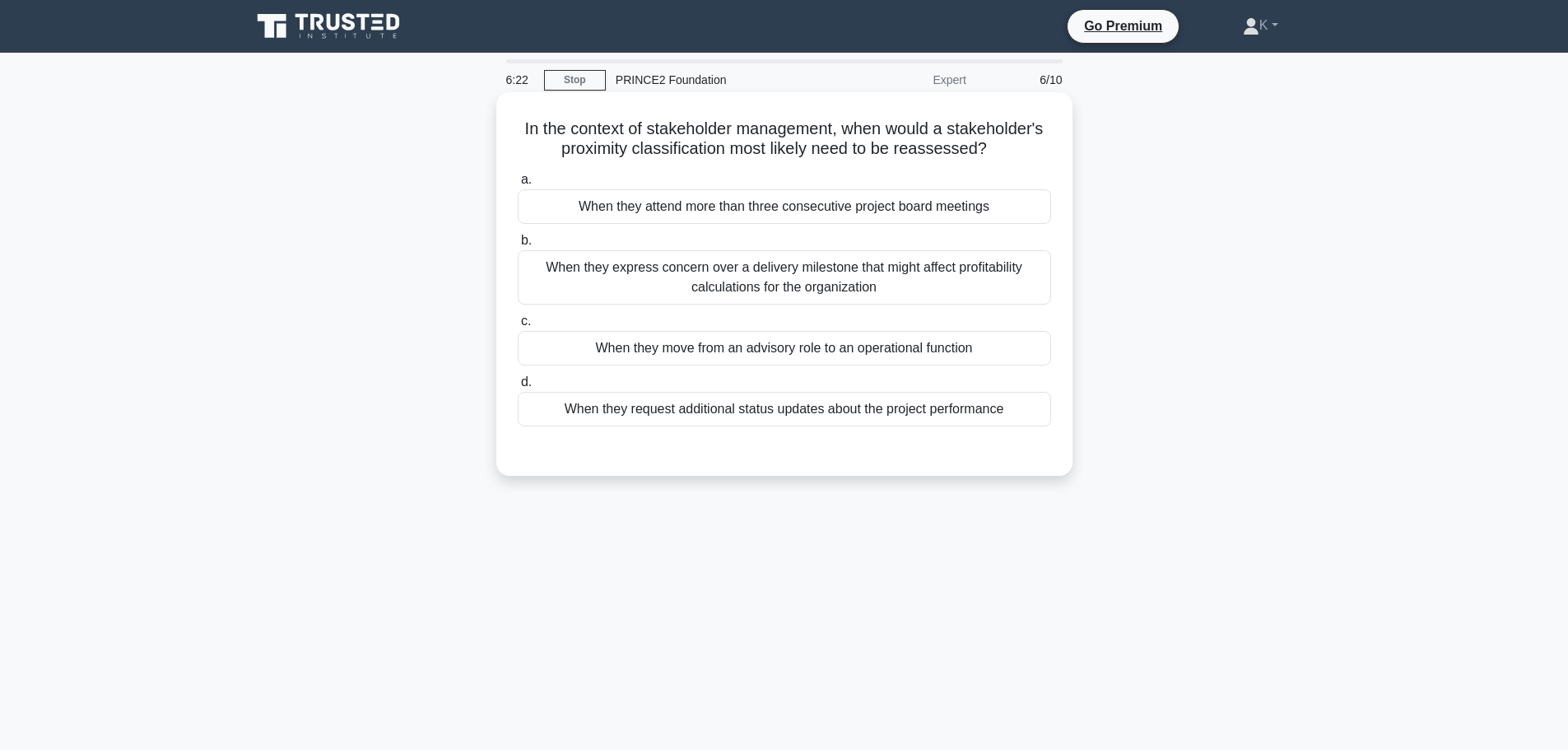
click at [957, 416] on div "When they request additional status updates about the project performance" at bounding box center [784, 409] width 534 height 34
click at [518, 387] on input "d. When they request additional status updates about the project performance" at bounding box center [518, 382] width 0 height 11
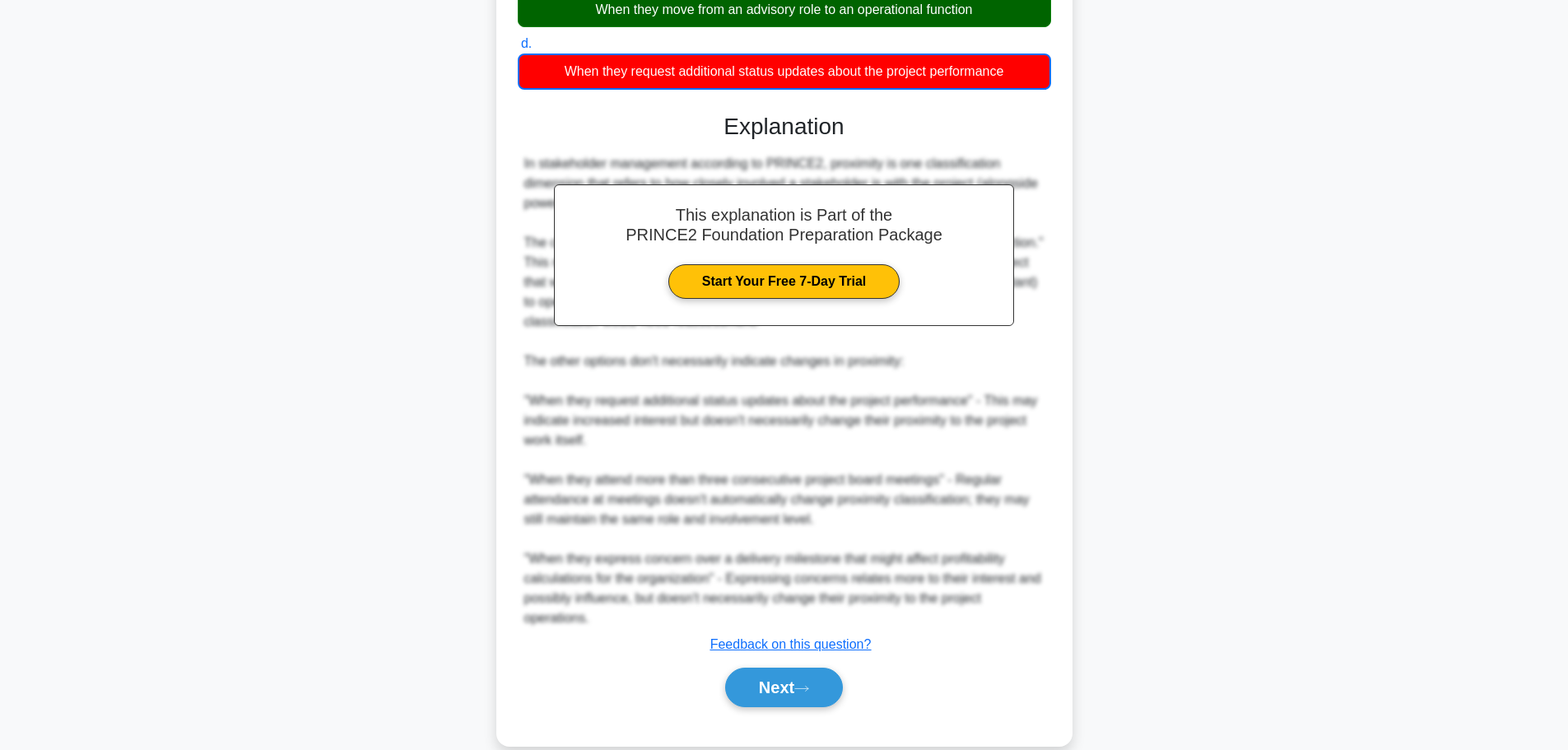
scroll to position [366, 0]
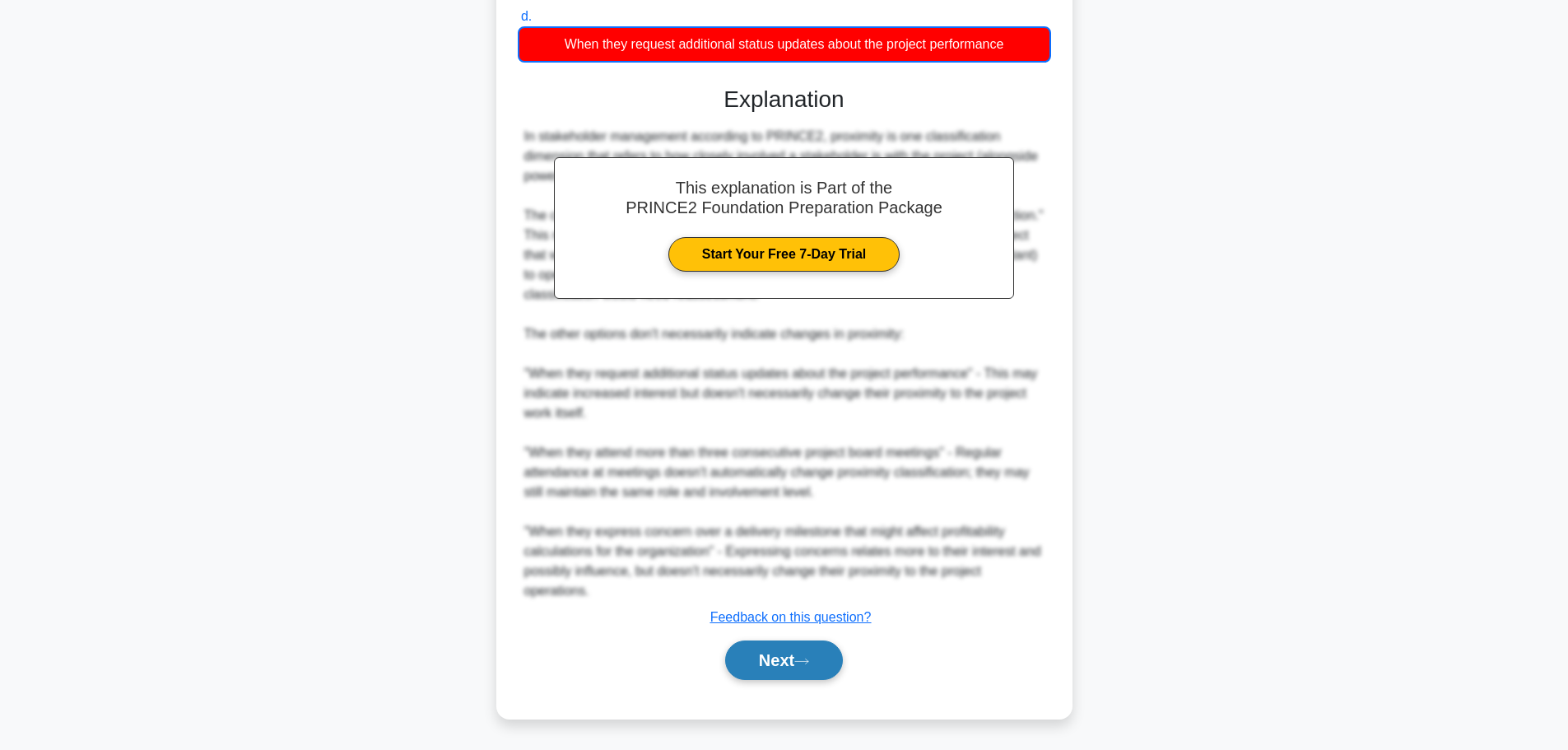
click at [783, 656] on button "Next" at bounding box center [783, 660] width 117 height 40
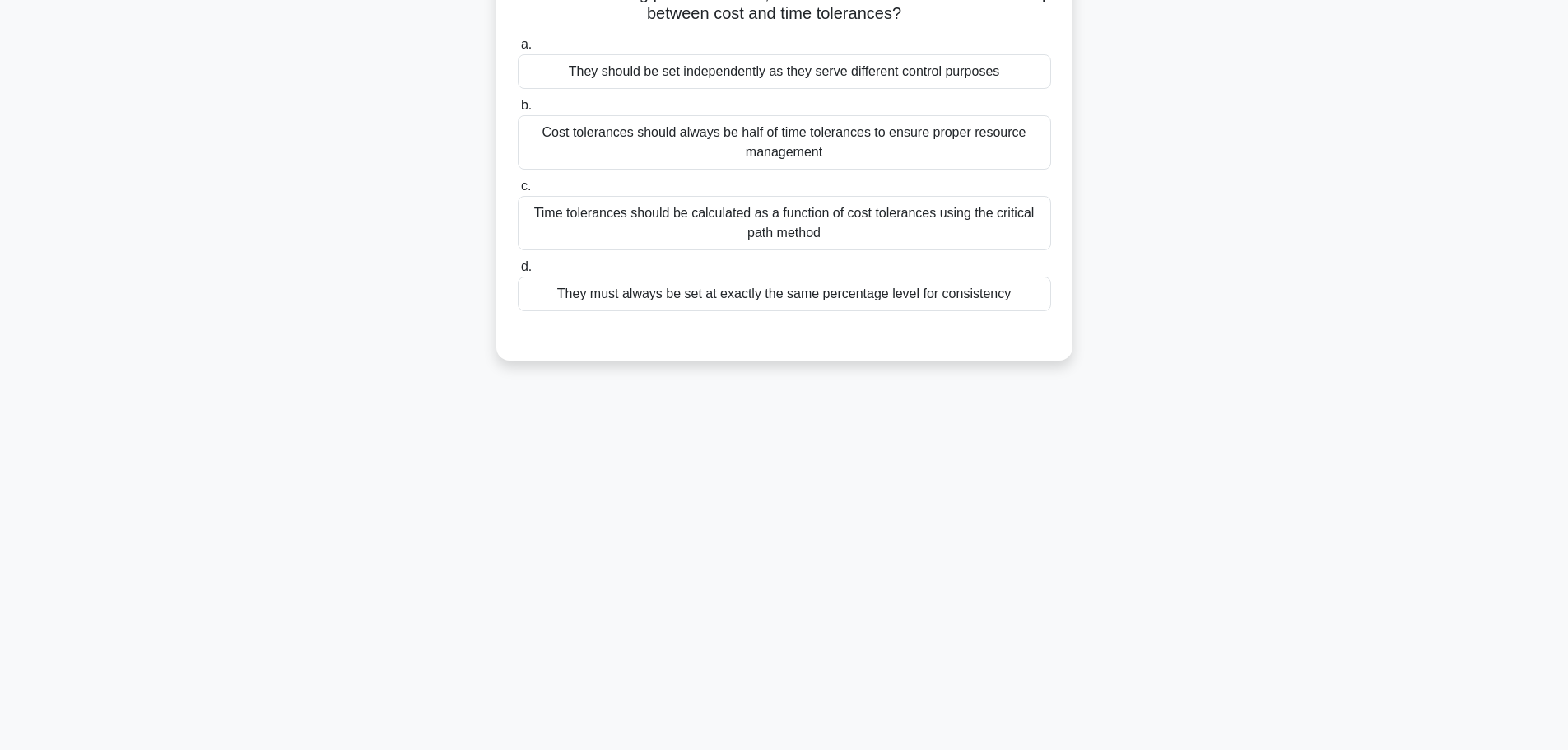
scroll to position [0, 0]
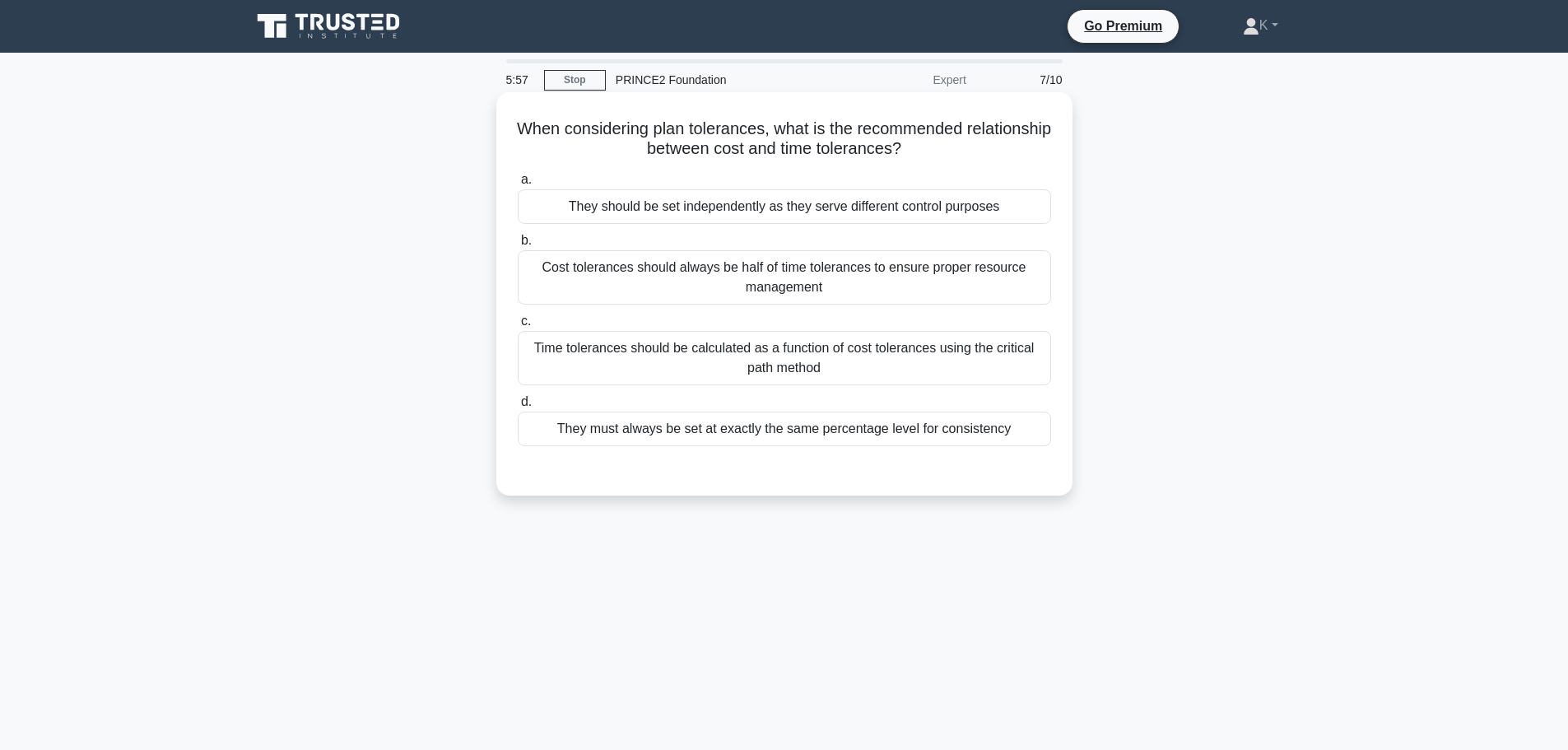
click at [754, 205] on div "They should be set independently as they serve different control purposes" at bounding box center [784, 206] width 534 height 34
click at [518, 185] on input "a. They should be set independently as they serve different control purposes" at bounding box center [518, 180] width 0 height 11
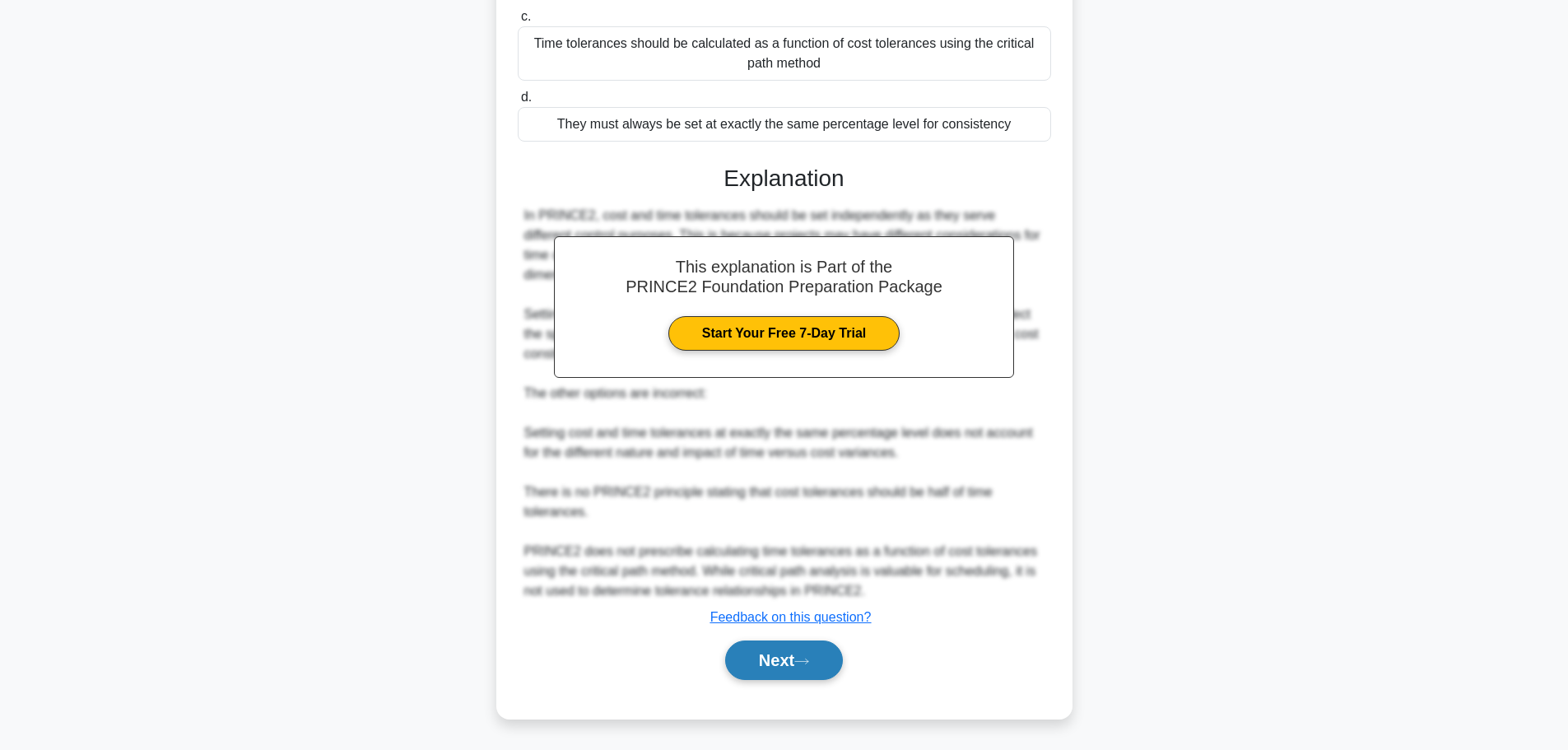
click at [809, 658] on icon at bounding box center [801, 662] width 15 height 9
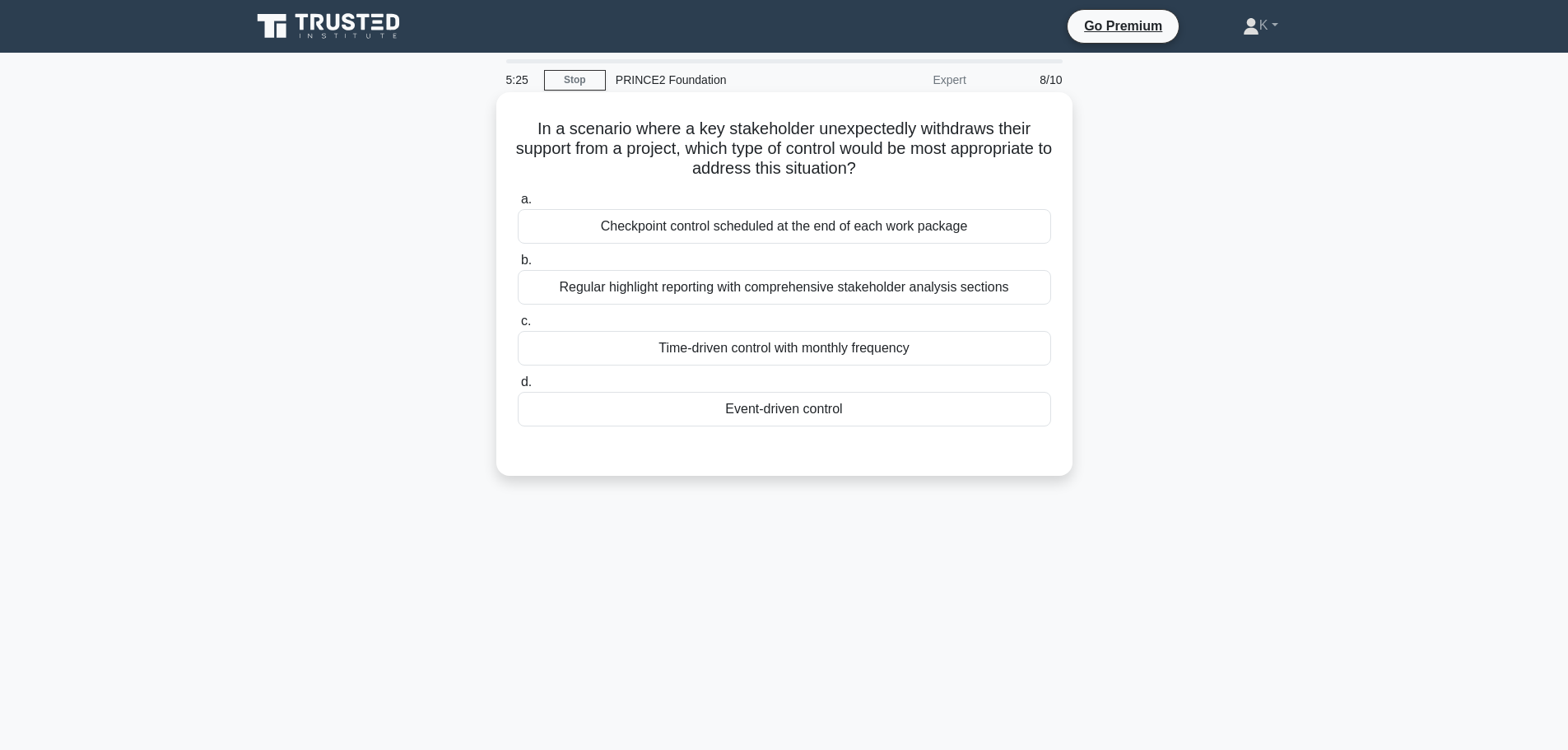
drag, startPoint x: 736, startPoint y: 402, endPoint x: 724, endPoint y: 411, distance: 15.0
click at [736, 402] on div "Event-driven control" at bounding box center [784, 409] width 534 height 34
click at [518, 387] on input "d. Event-driven control" at bounding box center [518, 382] width 0 height 11
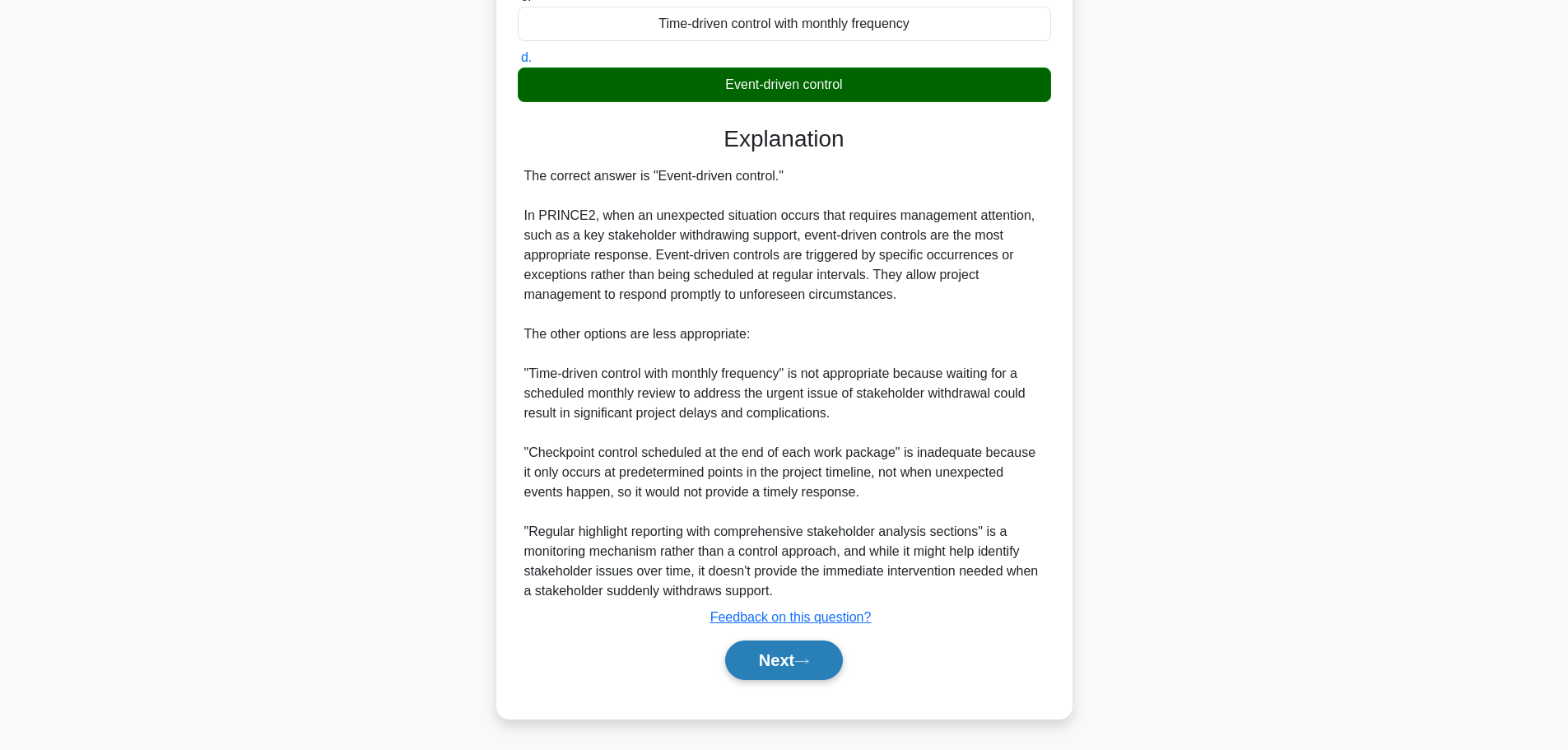
click at [762, 658] on button "Next" at bounding box center [783, 660] width 117 height 40
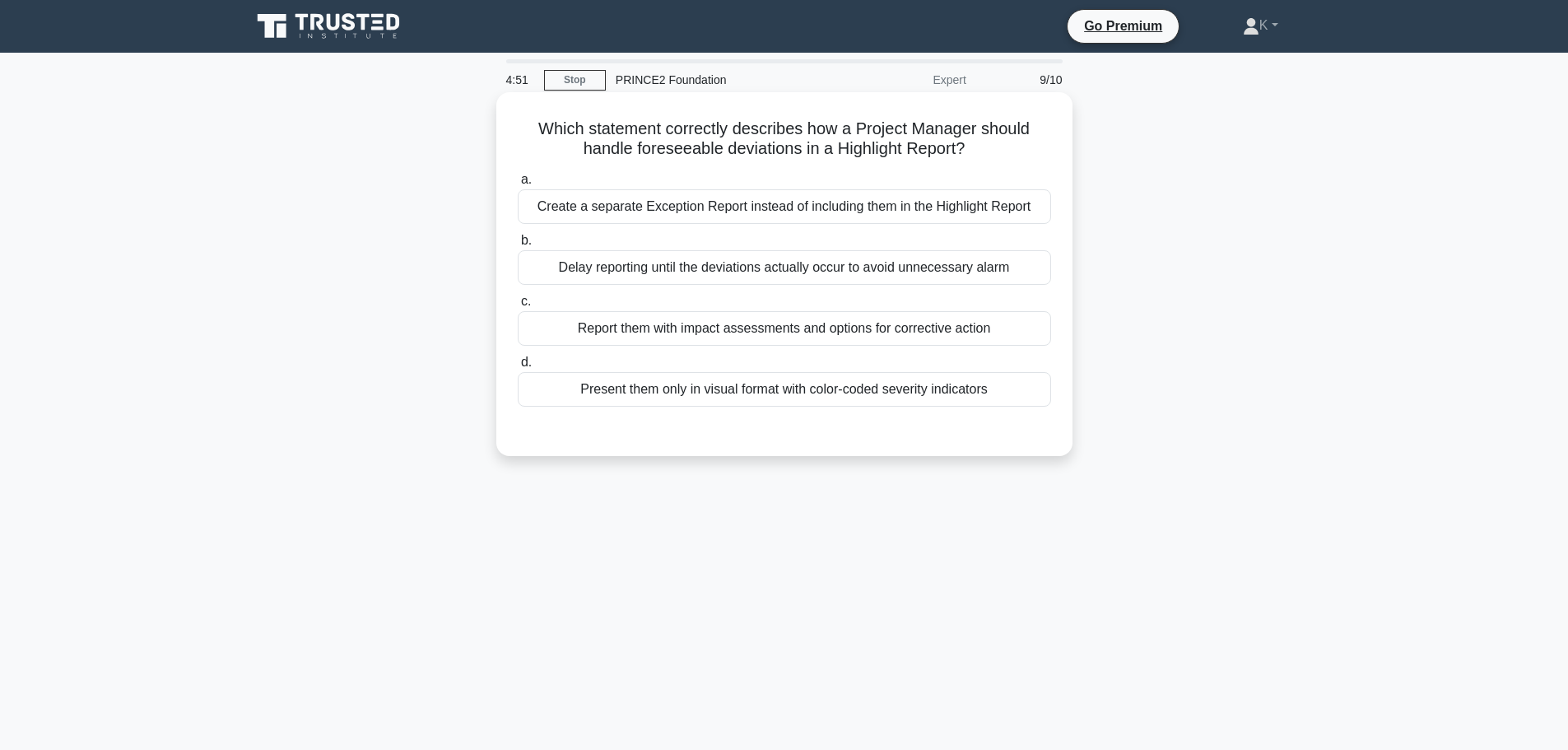
drag, startPoint x: 981, startPoint y: 154, endPoint x: 960, endPoint y: 149, distance: 21.6
click at [960, 149] on h5 "Which statement correctly describes how a Project Manager should handle foresee…" at bounding box center [784, 139] width 536 height 41
click at [972, 330] on div "Report them with impact assessments and options for corrective action" at bounding box center [784, 328] width 534 height 34
click at [518, 307] on input "c. Report them with impact assessments and options for corrective action" at bounding box center [518, 302] width 0 height 11
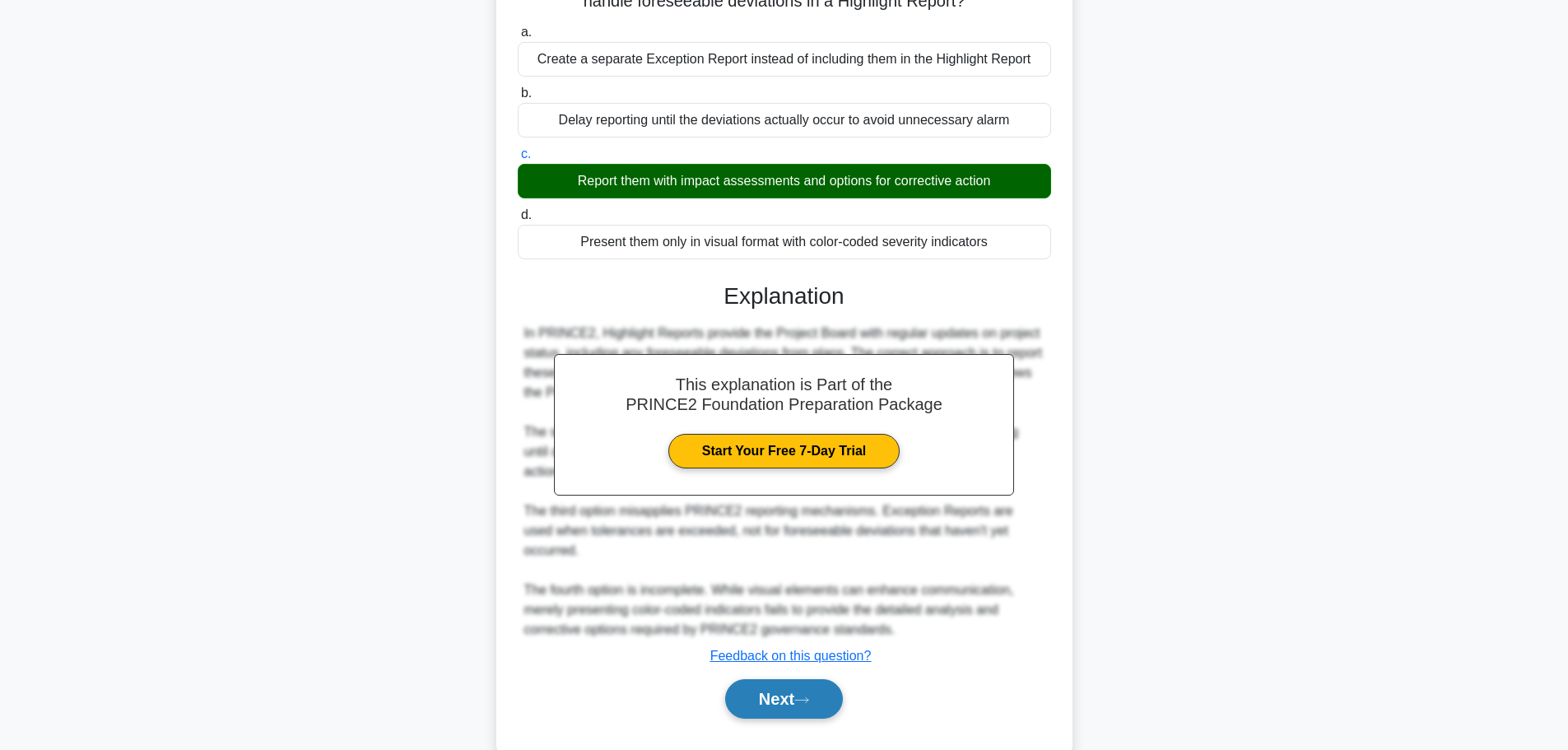
click at [803, 679] on button "Next" at bounding box center [783, 699] width 117 height 40
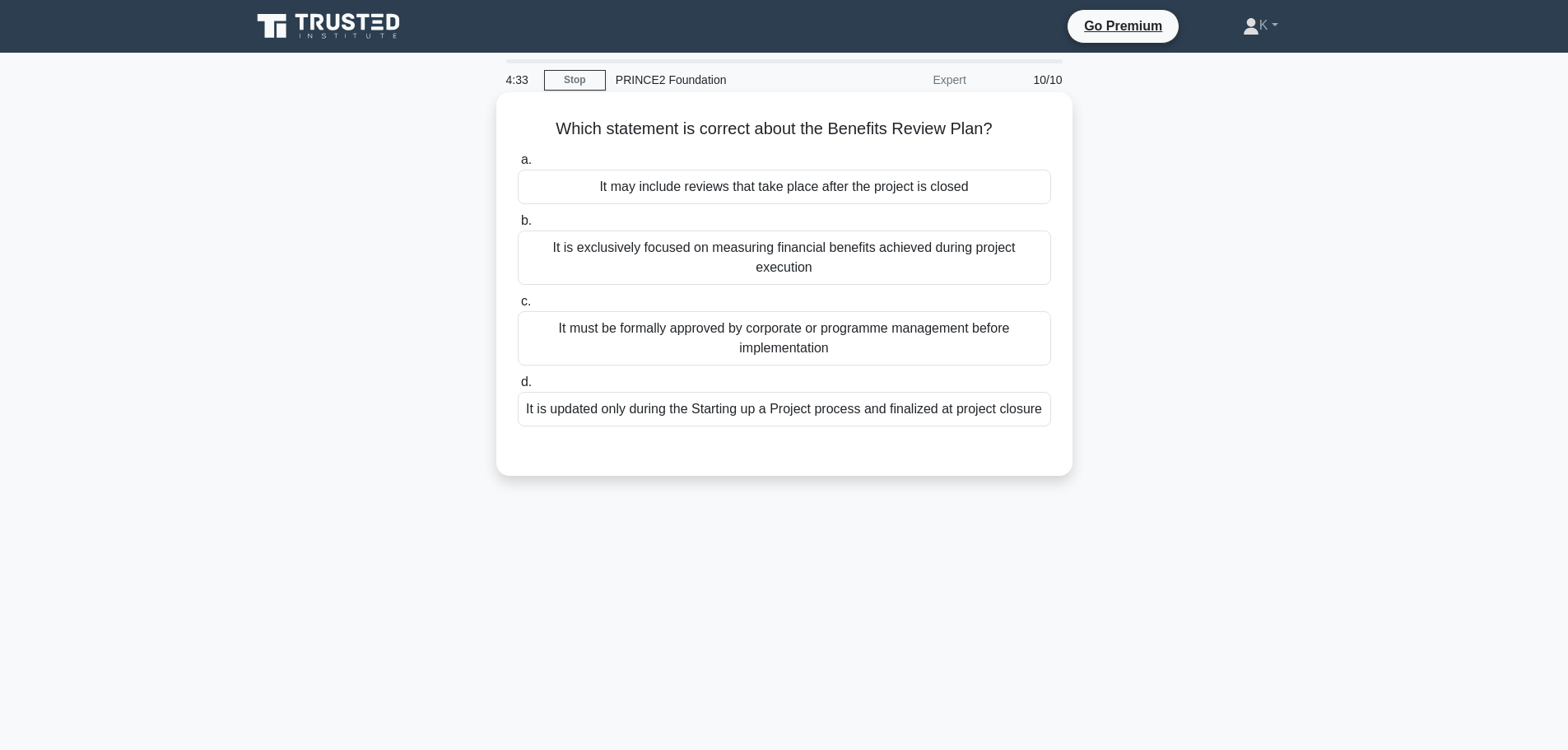
click at [806, 184] on div "It may include reviews that take place after the project is closed" at bounding box center [784, 186] width 534 height 34
click at [518, 166] on input "a. It may include reviews that take place after the project is closed" at bounding box center [518, 160] width 0 height 11
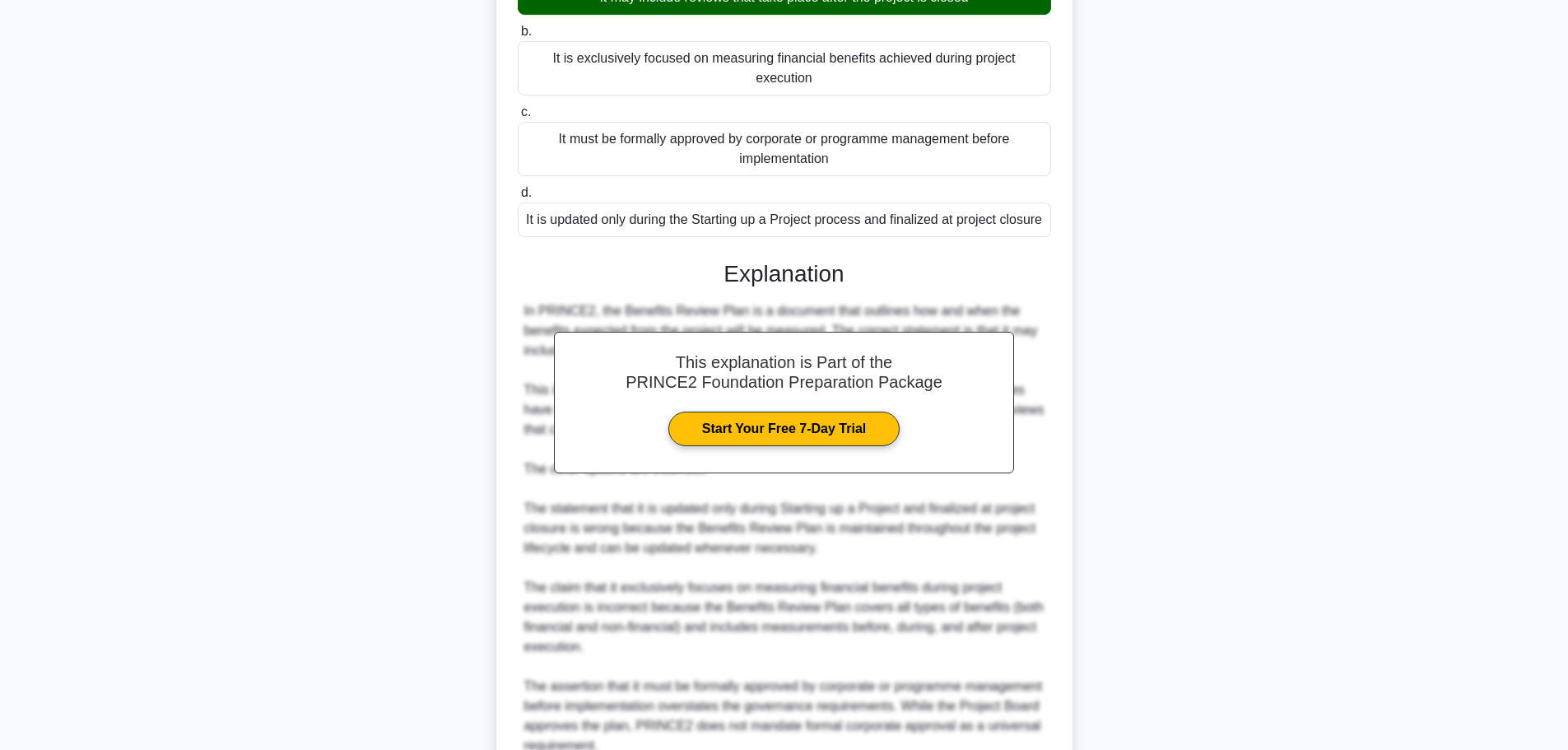
scroll to position [345, 0]
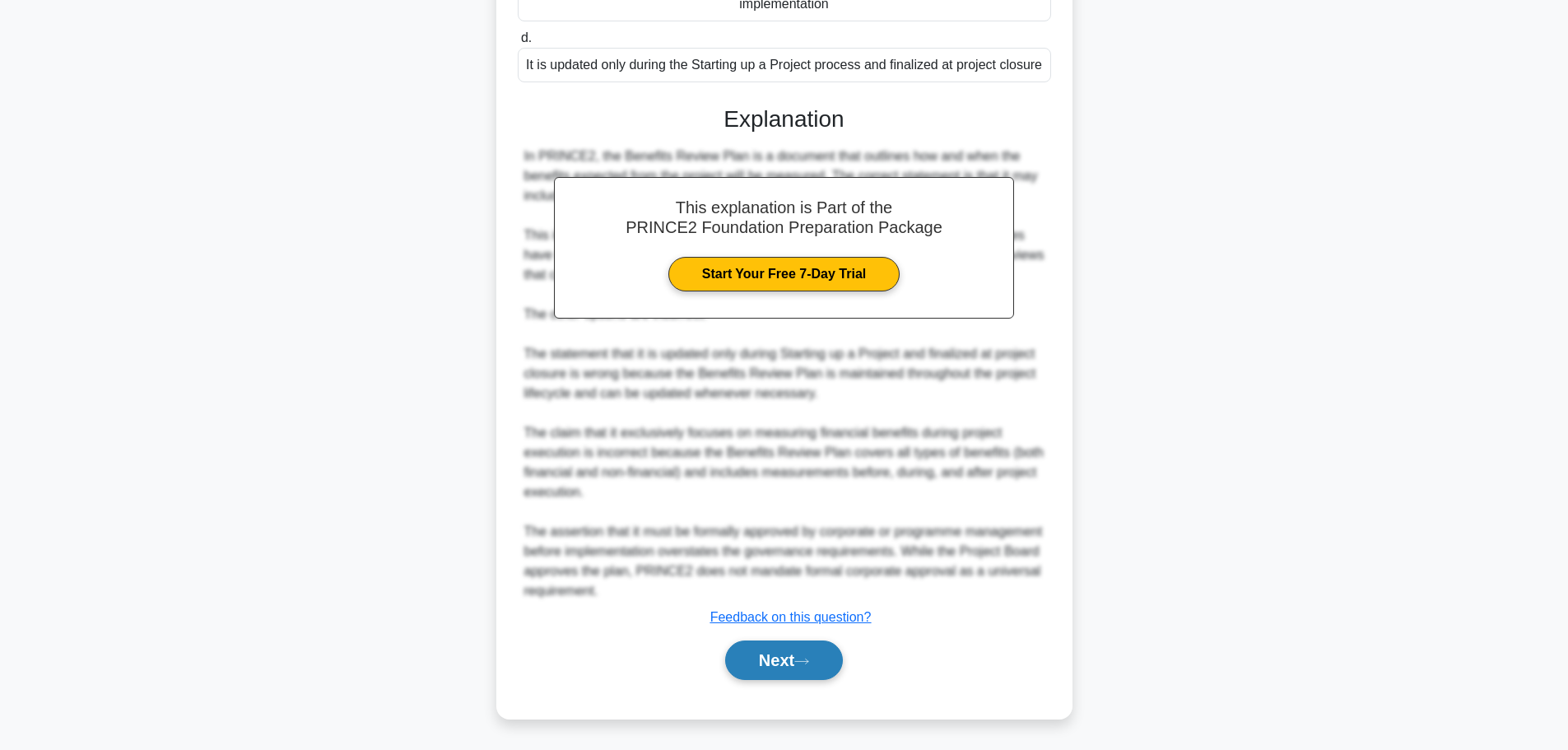
click at [824, 646] on button "Next" at bounding box center [783, 660] width 117 height 40
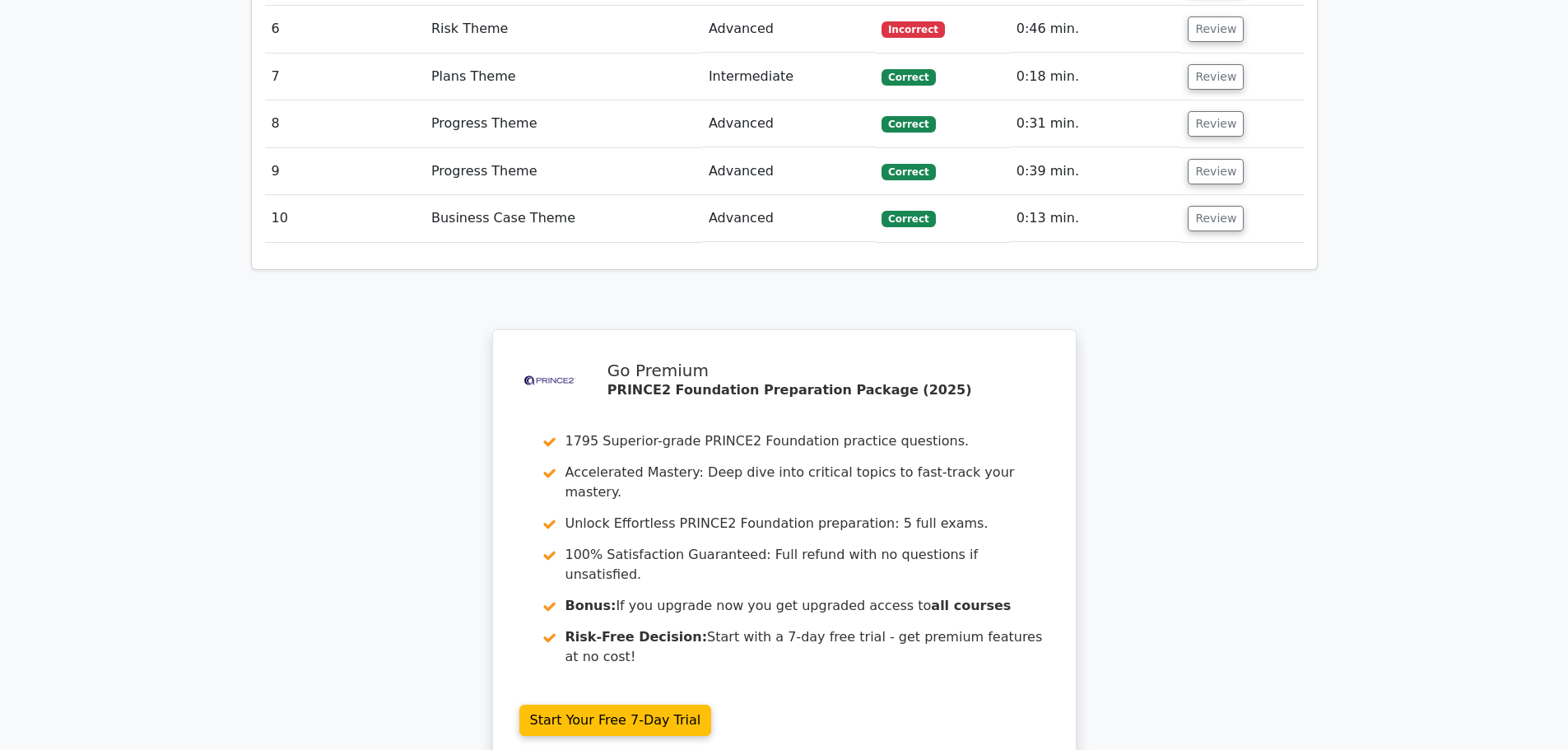
scroll to position [2832, 0]
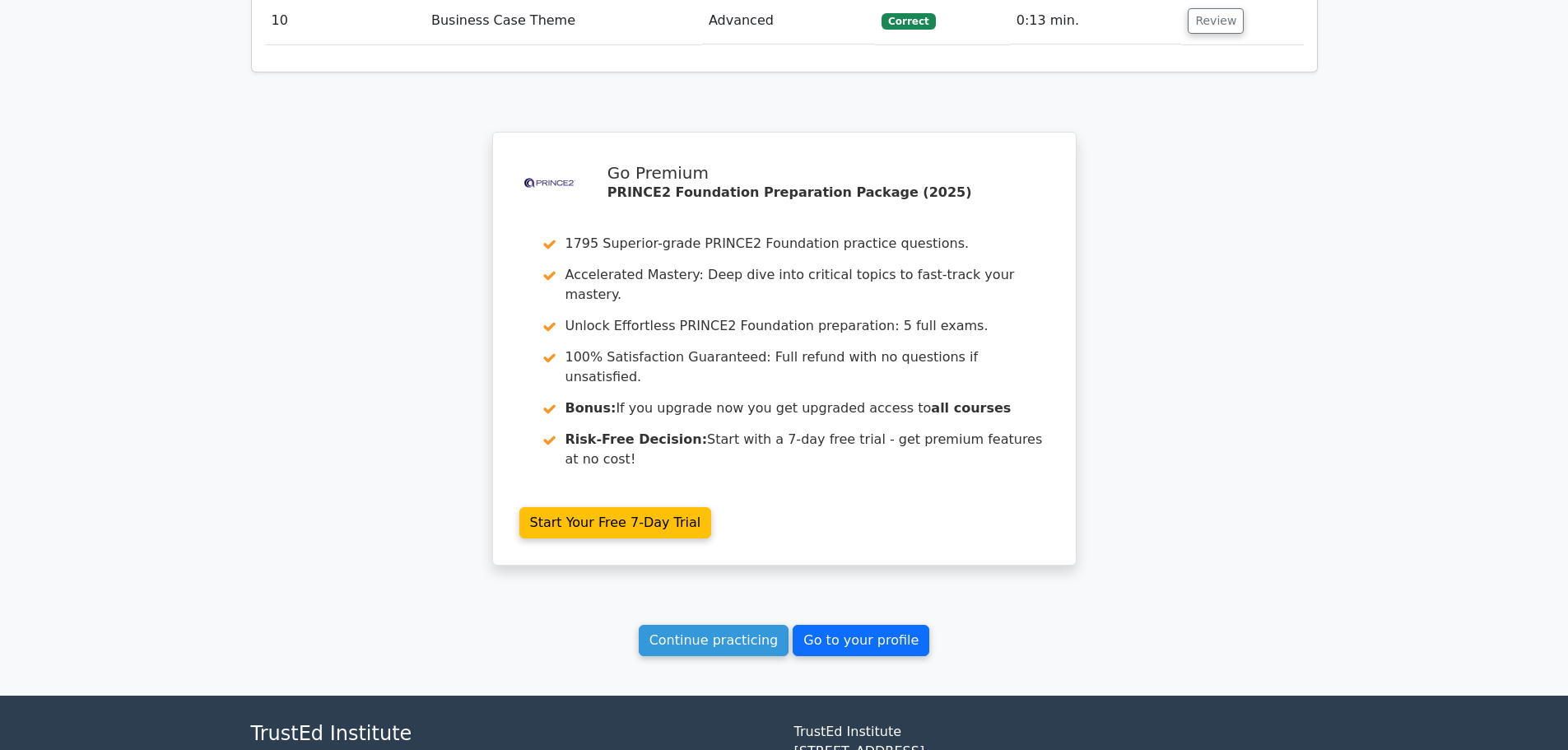
click at [890, 625] on link "Go to your profile" at bounding box center [861, 640] width 137 height 31
